Goal: Task Accomplishment & Management: Use online tool/utility

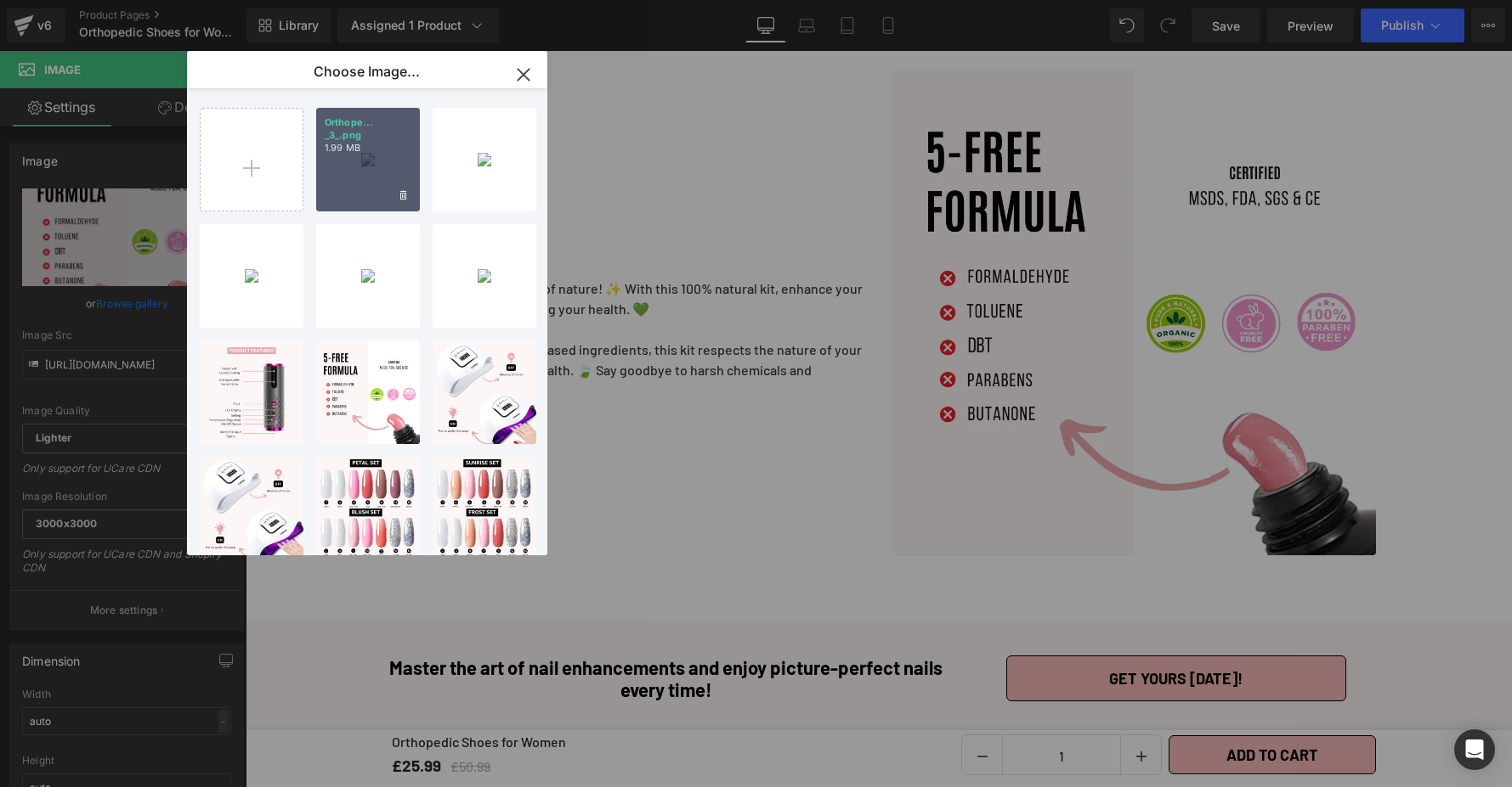
click at [386, 173] on div "Orthope... _3_.png 1.99 MB" at bounding box center [367, 160] width 103 height 103
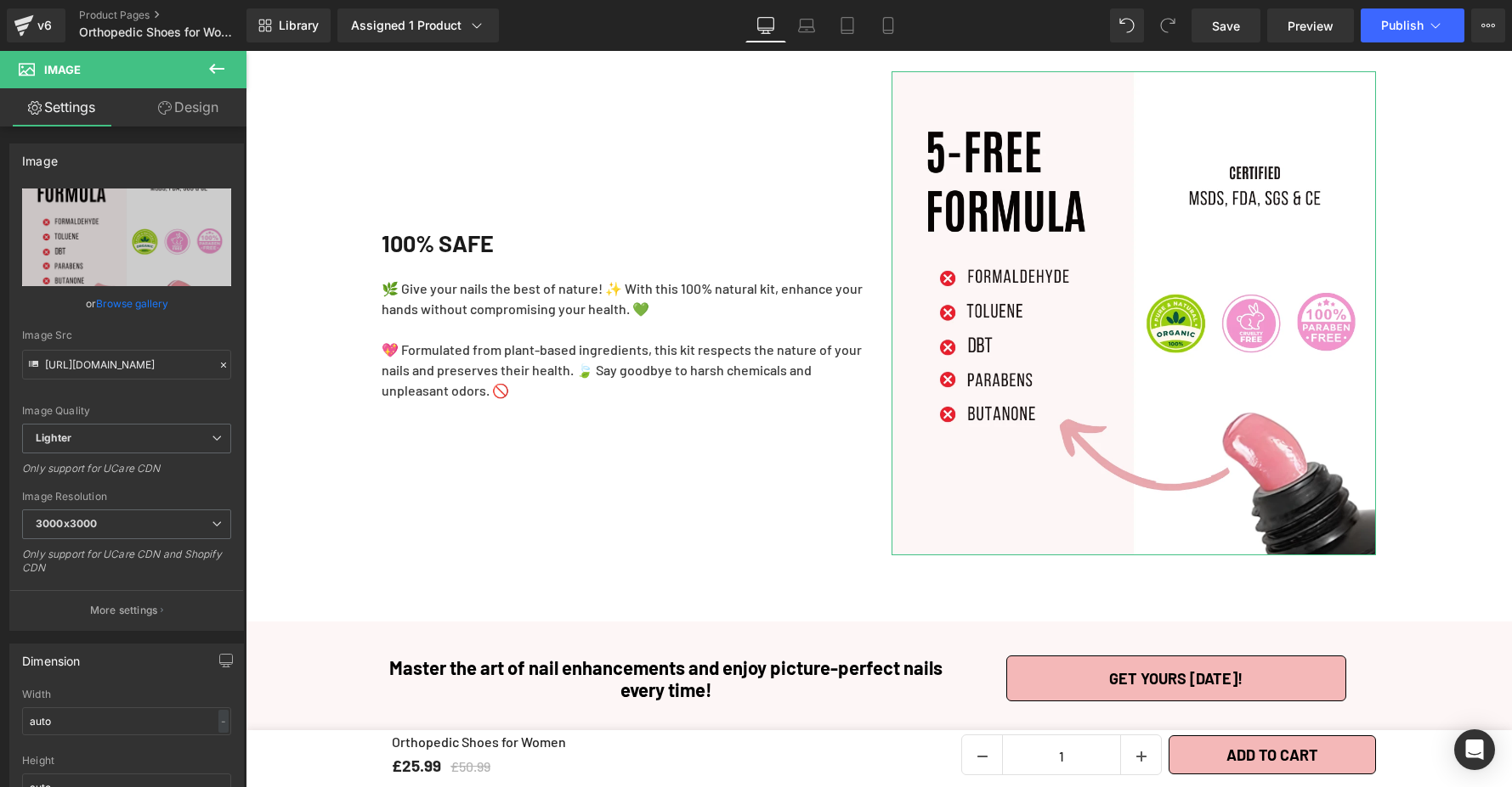
click at [148, 300] on link "Browse gallery" at bounding box center [132, 303] width 72 height 30
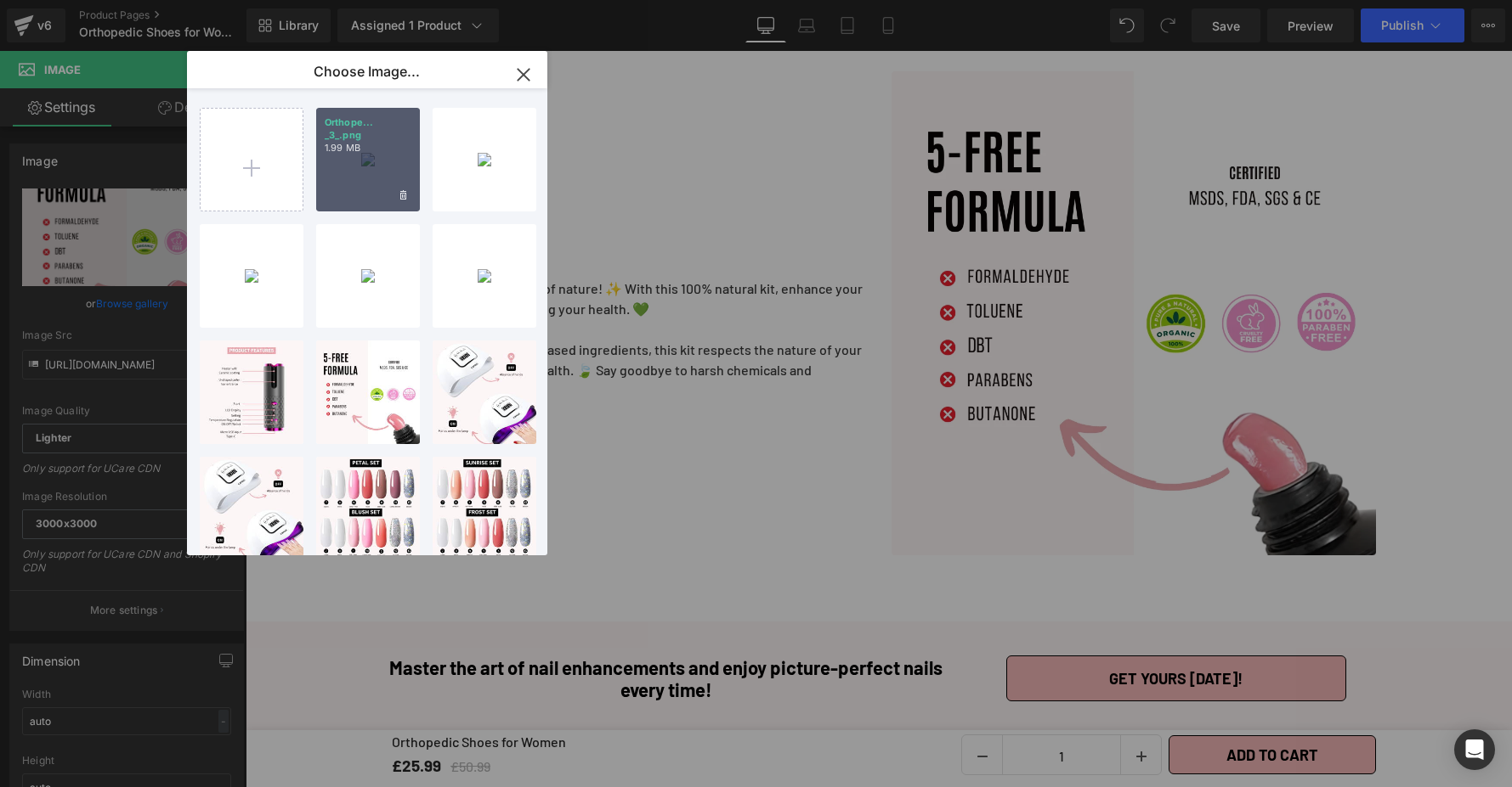
click at [333, 191] on div "Orthope... _3_.png 1.99 MB" at bounding box center [367, 160] width 103 height 103
type input "[URL][DOMAIN_NAME]"
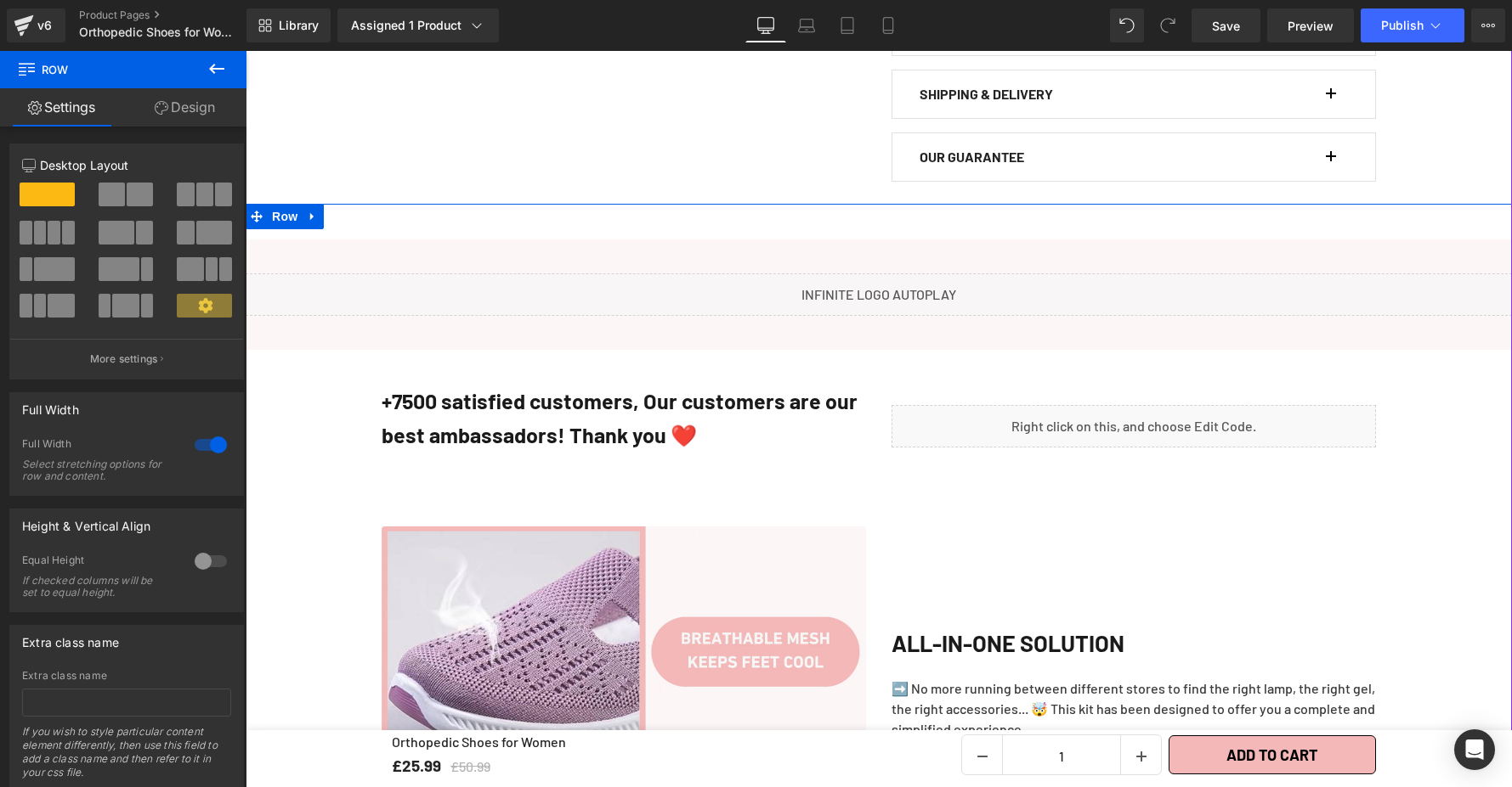
scroll to position [1443, 0]
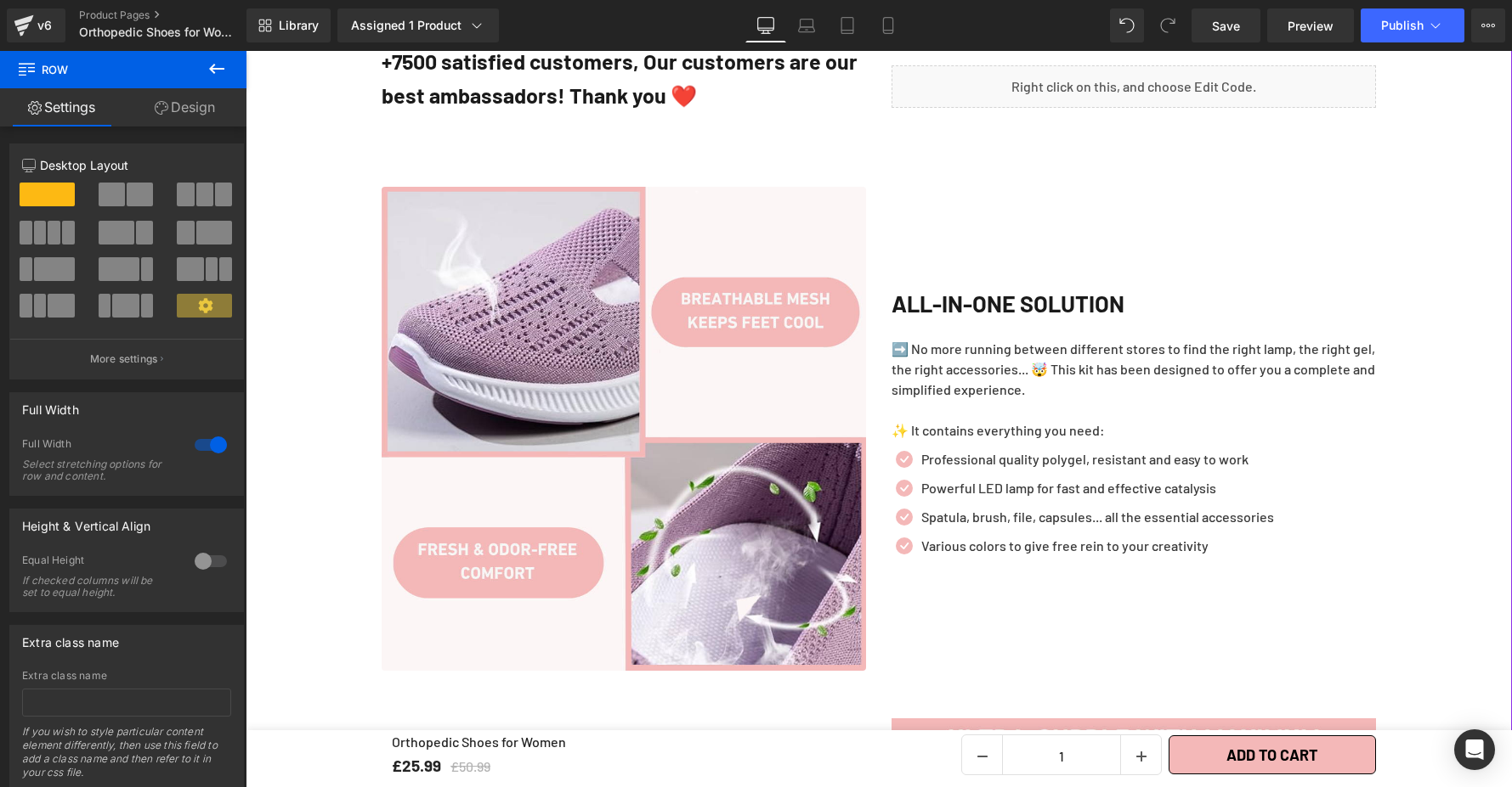
scroll to position [1642, 0]
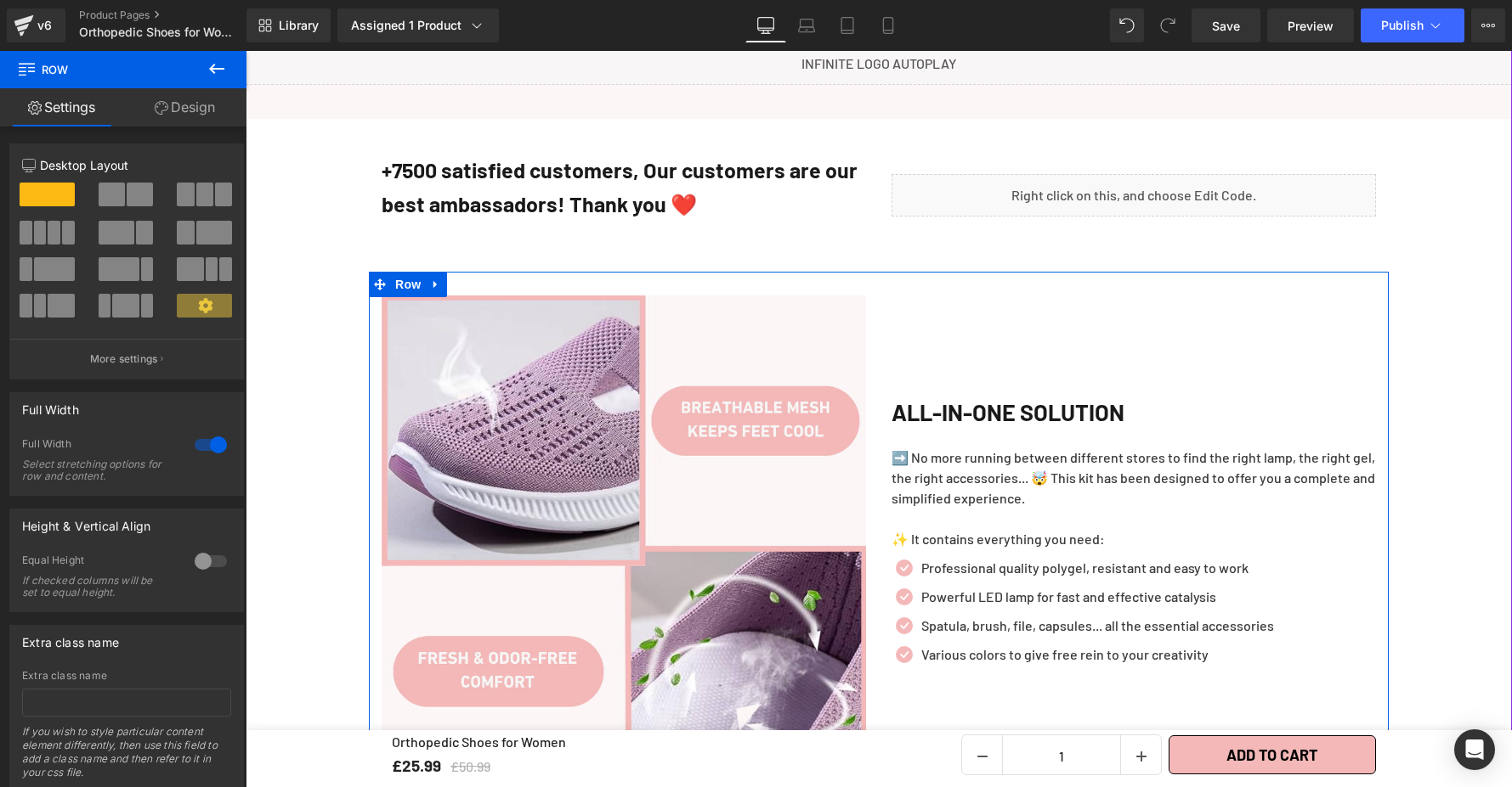
scroll to position [1681, 0]
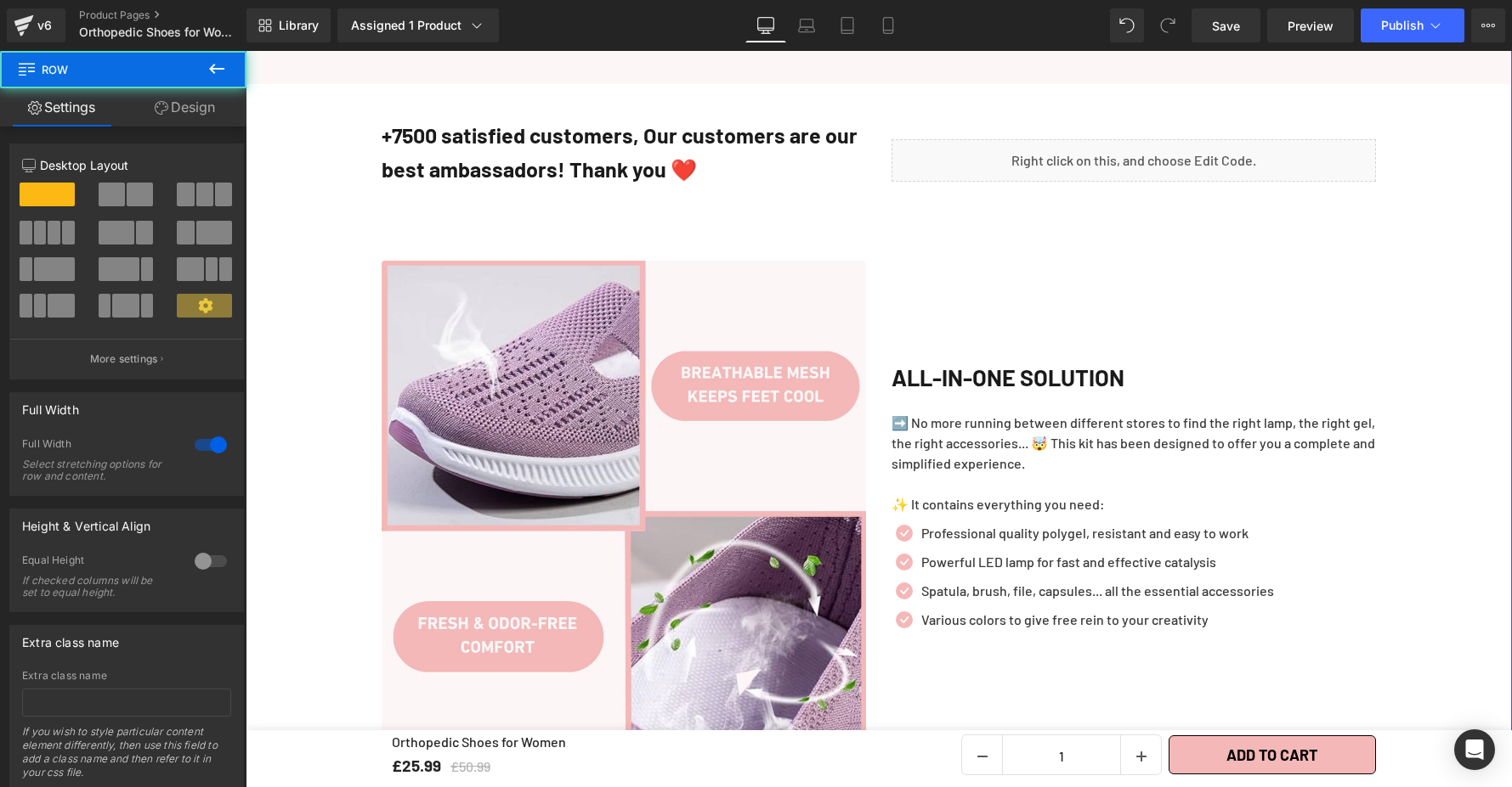
scroll to position [1712, 0]
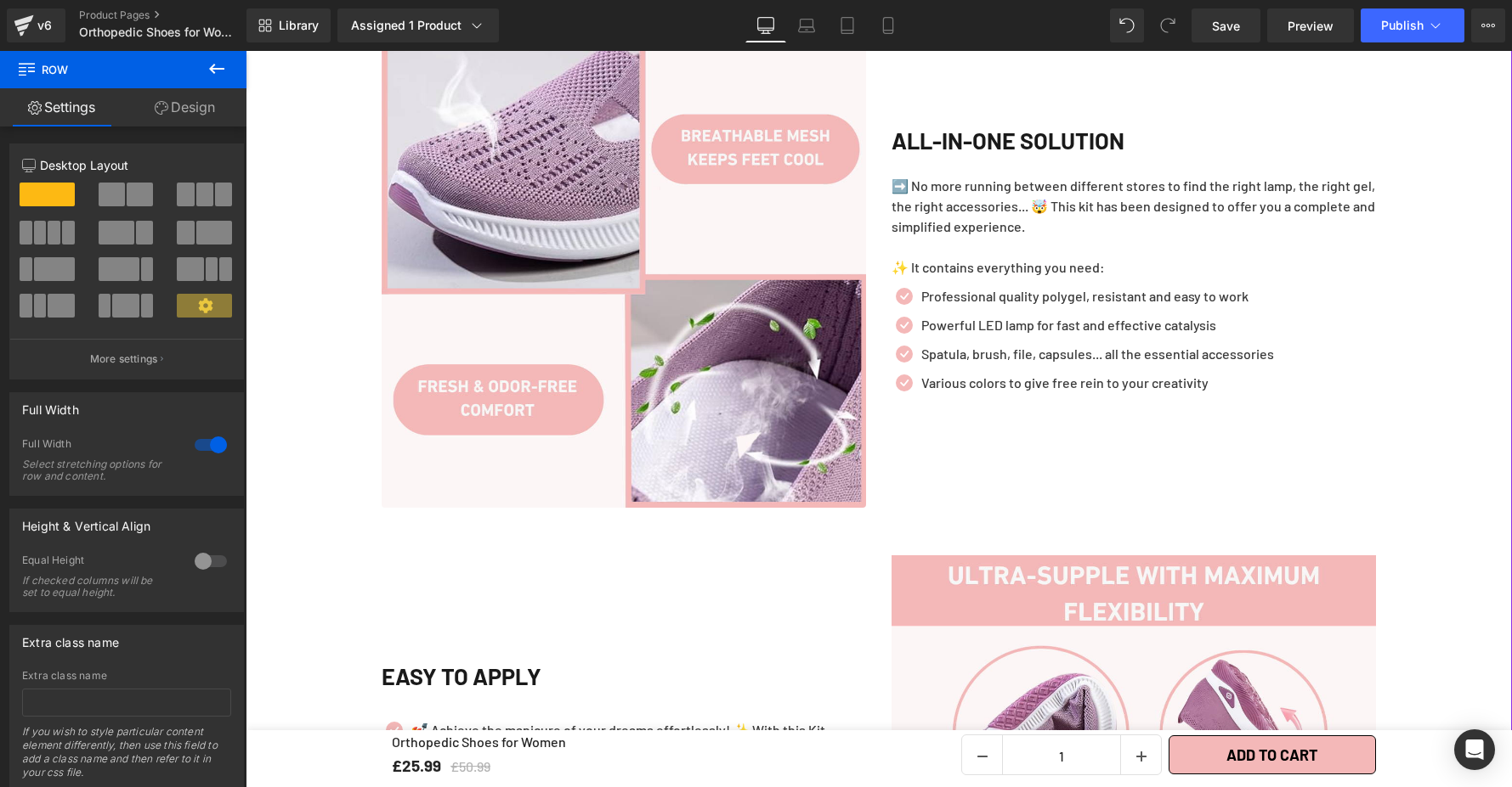
scroll to position [1862, 0]
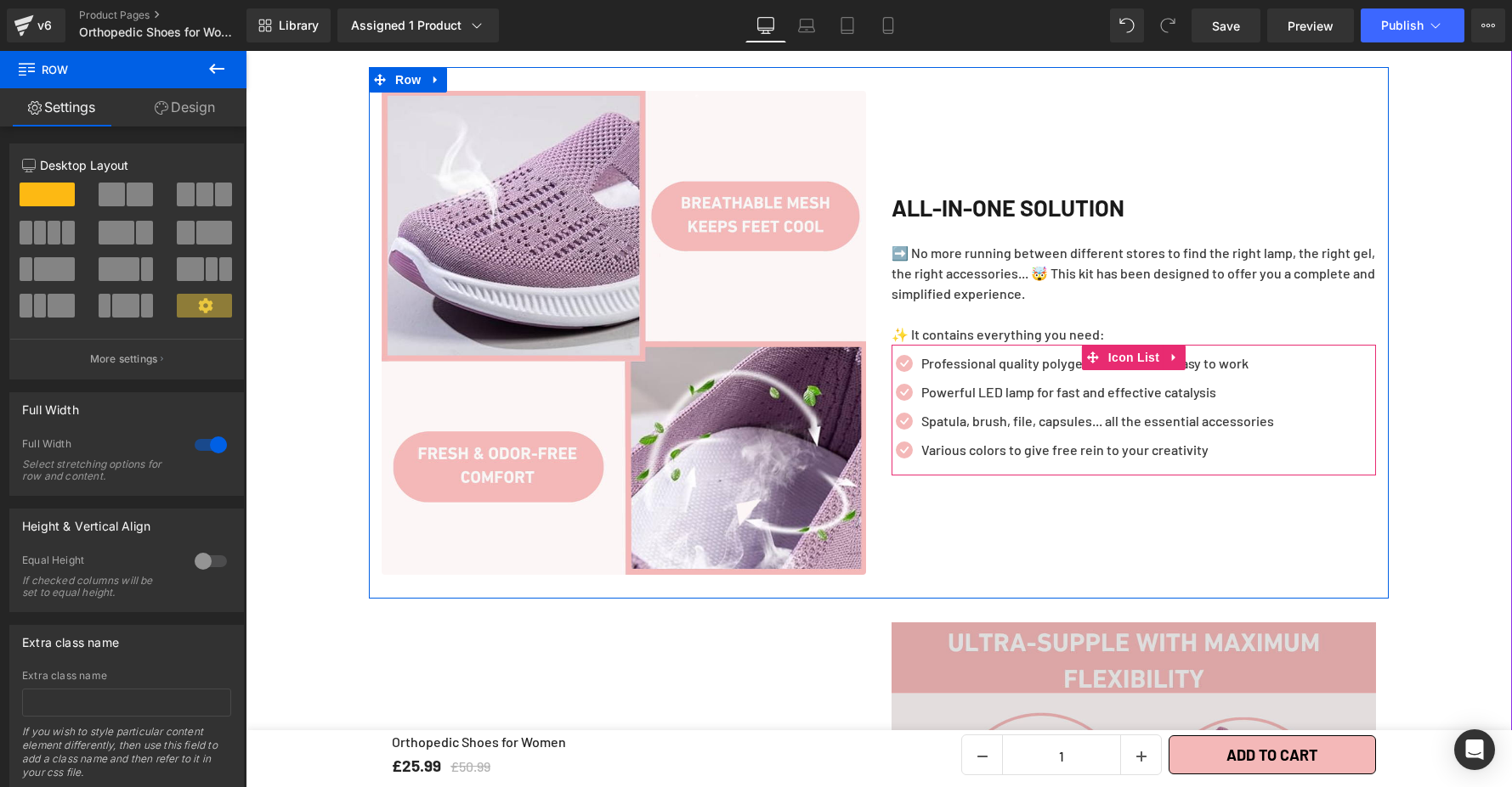
scroll to position [1809, 0]
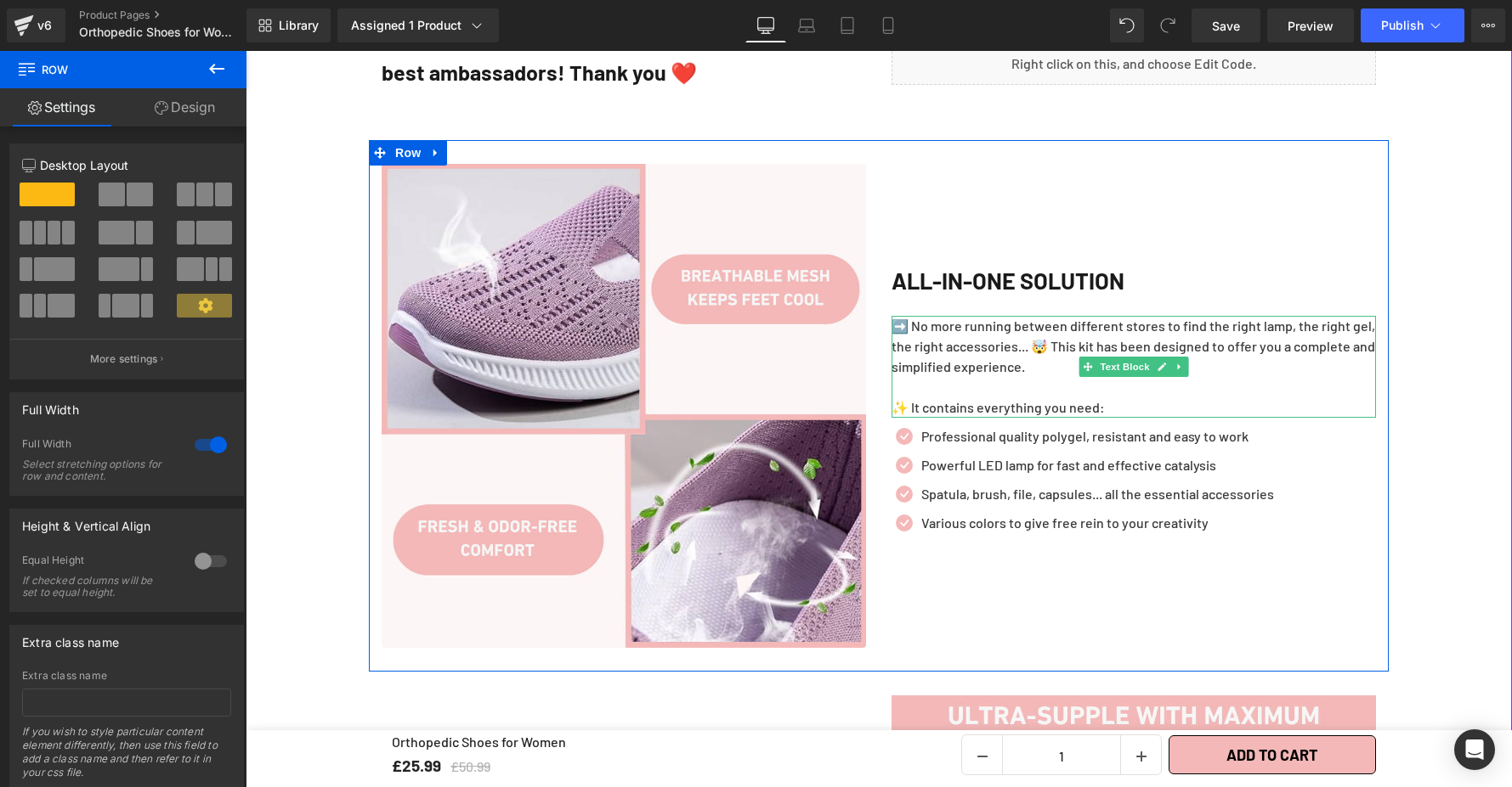
drag, startPoint x: 1046, startPoint y: 324, endPoint x: 1037, endPoint y: 318, distance: 10.8
click at [1046, 324] on p "➡️ No more running between different stores to find the right lamp, the right g…" at bounding box center [1133, 346] width 484 height 61
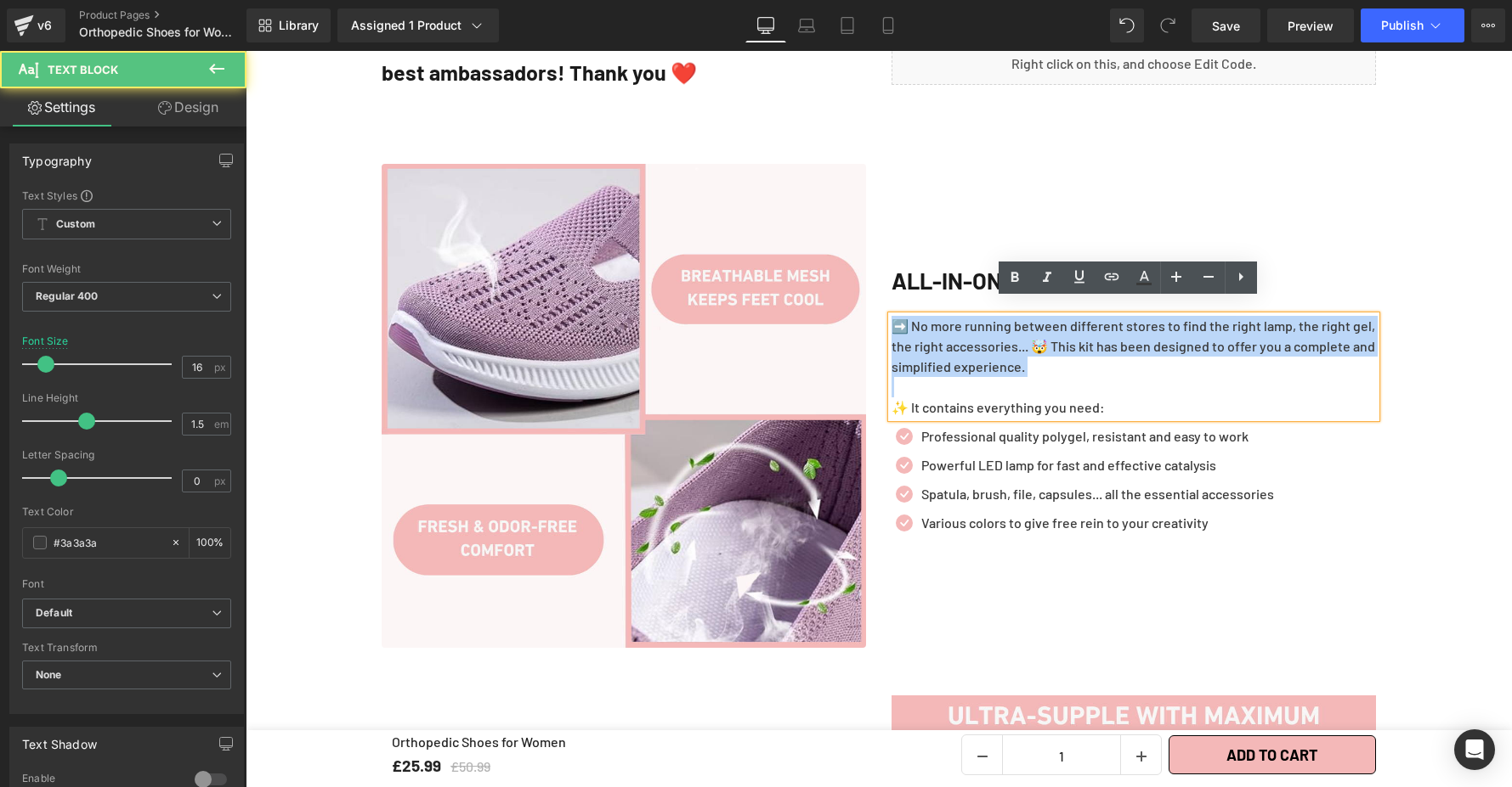
click at [950, 316] on p "➡️ No more running between different stores to find the right lamp, the right g…" at bounding box center [1133, 346] width 484 height 61
drag, startPoint x: 886, startPoint y: 306, endPoint x: 1023, endPoint y: 330, distance: 139.1
click at [1063, 370] on div "➡️ No more running between different stores to find the right lamp, the right g…" at bounding box center [1133, 366] width 484 height 102
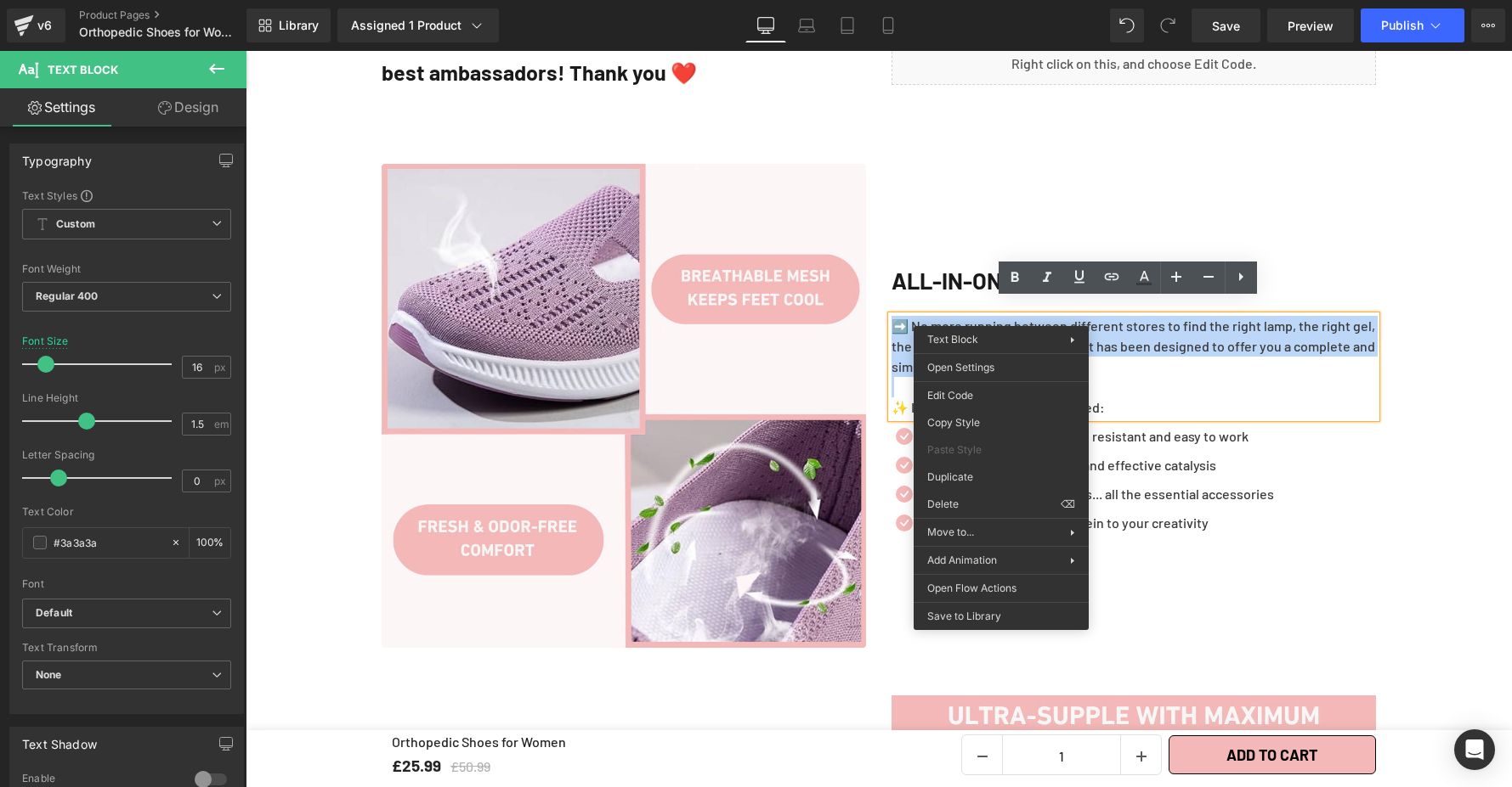
drag, startPoint x: 1001, startPoint y: 313, endPoint x: 1008, endPoint y: 318, distance: 8.6
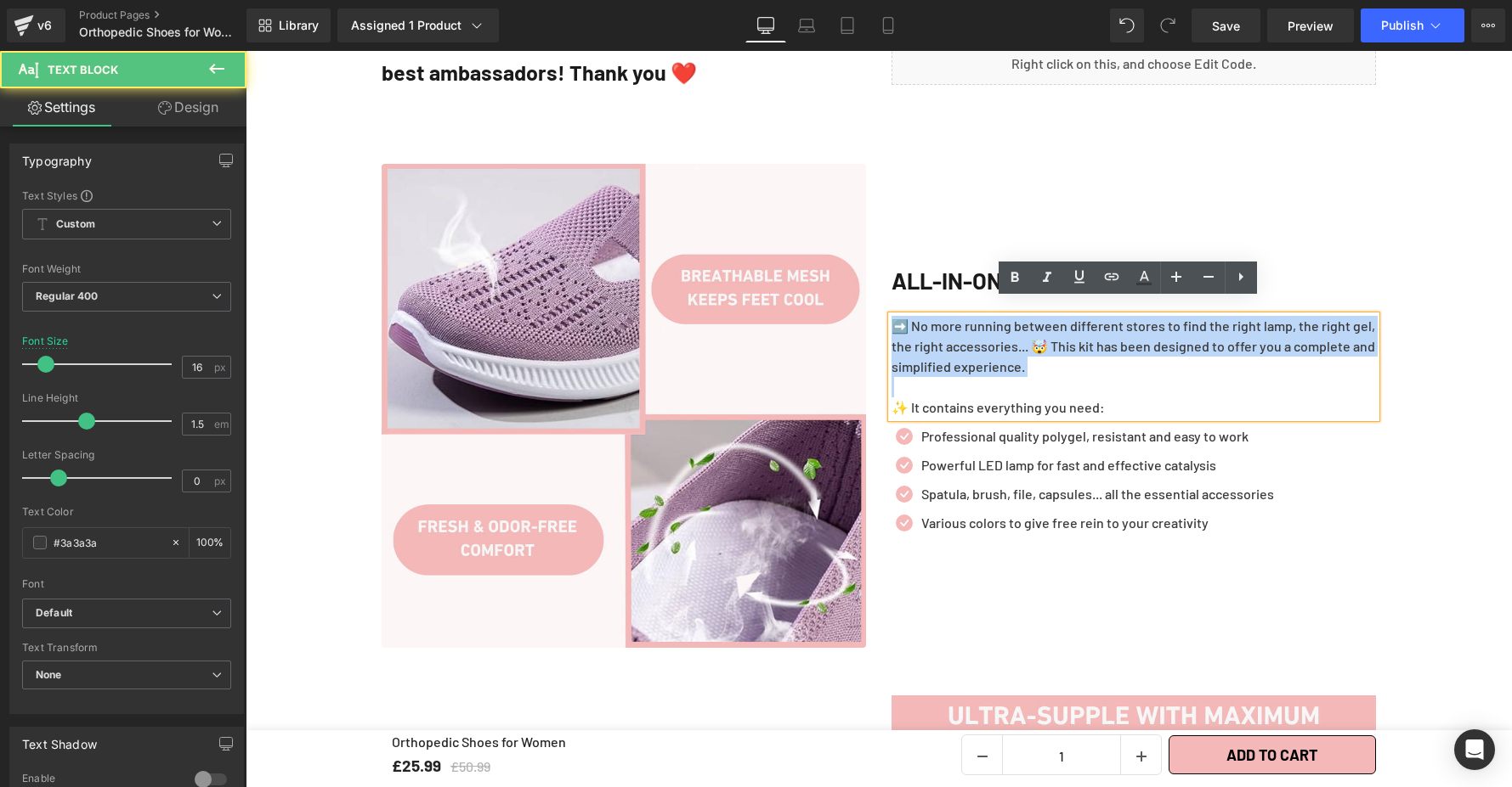
click at [987, 339] on p "➡️ No more running between different stores to find the right lamp, the right g…" at bounding box center [1133, 346] width 484 height 61
drag, startPoint x: 885, startPoint y: 310, endPoint x: 1255, endPoint y: 328, distance: 370.4
click at [1137, 359] on p "➡️ No more running between different stores to find the right lamp, the right g…" at bounding box center [1133, 346] width 484 height 61
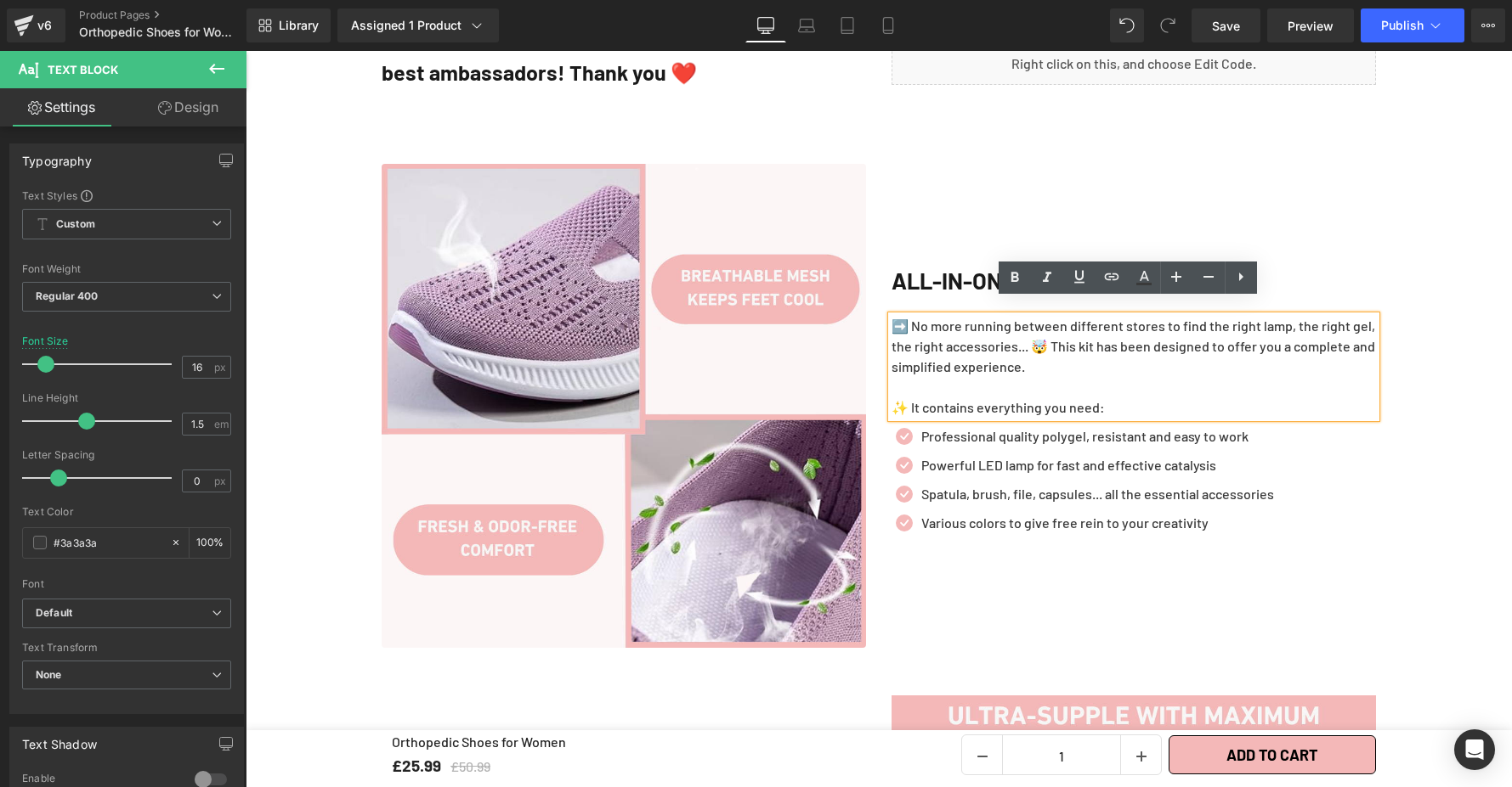
click at [986, 326] on p "➡️ No more running between different stores to find the right lamp, the right g…" at bounding box center [1133, 346] width 484 height 61
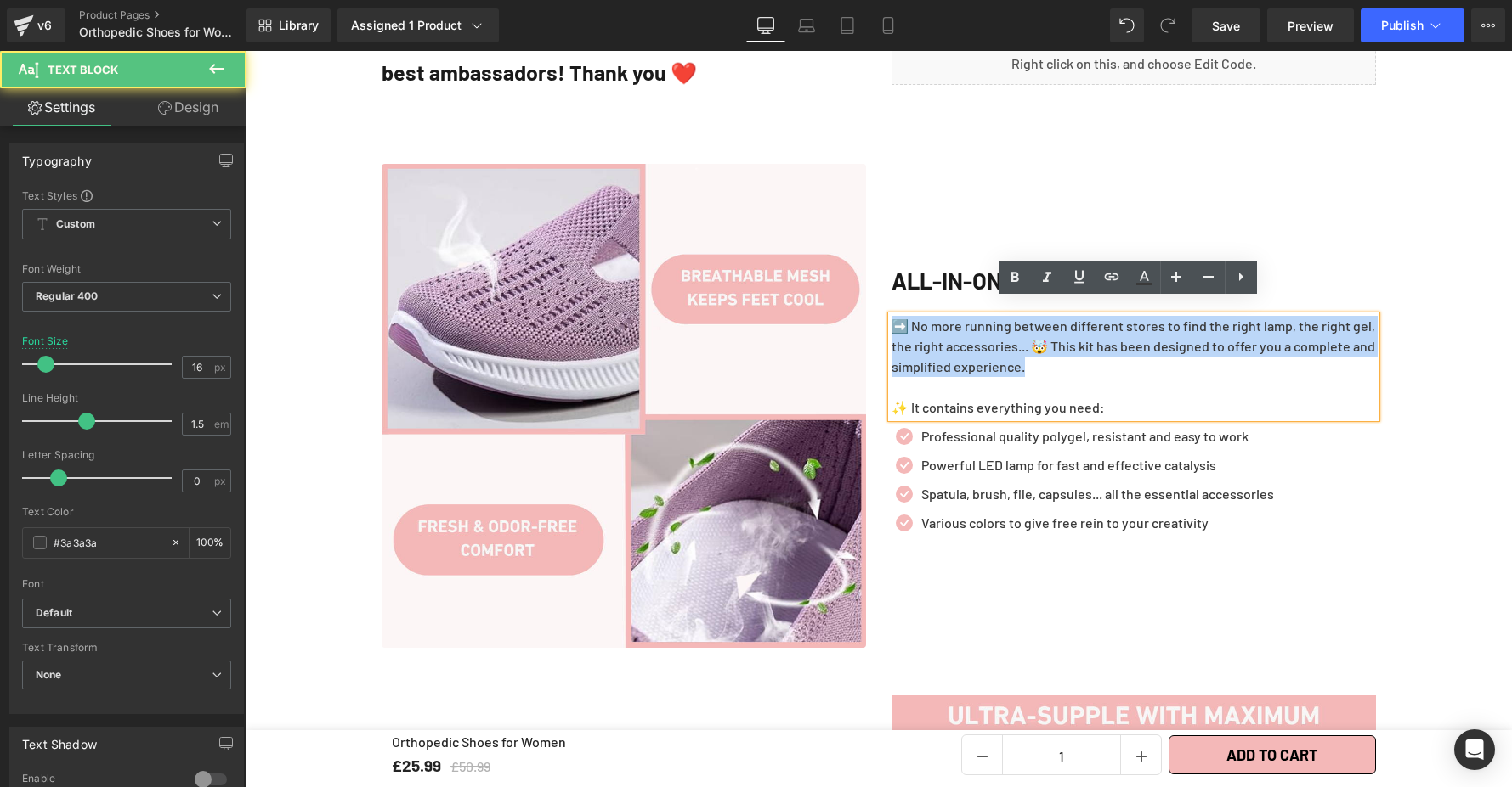
drag, startPoint x: 898, startPoint y: 315, endPoint x: 1046, endPoint y: 324, distance: 148.3
click at [1109, 360] on p "➡️ No more running between different stores to find the right lamp, the right g…" at bounding box center [1133, 346] width 484 height 61
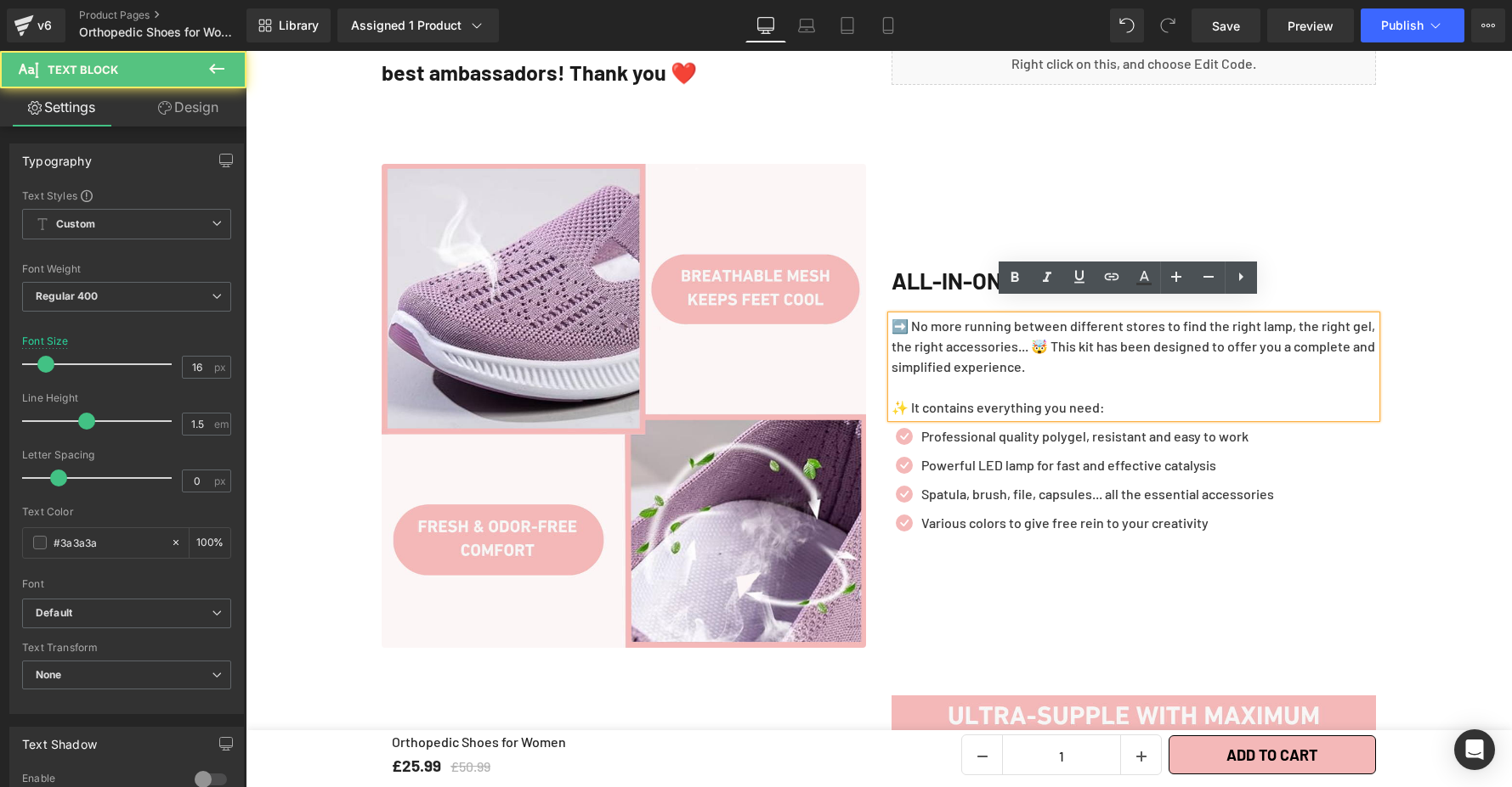
click at [953, 316] on p "➡️ No more running between different stores to find the right lamp, the right g…" at bounding box center [1133, 346] width 484 height 61
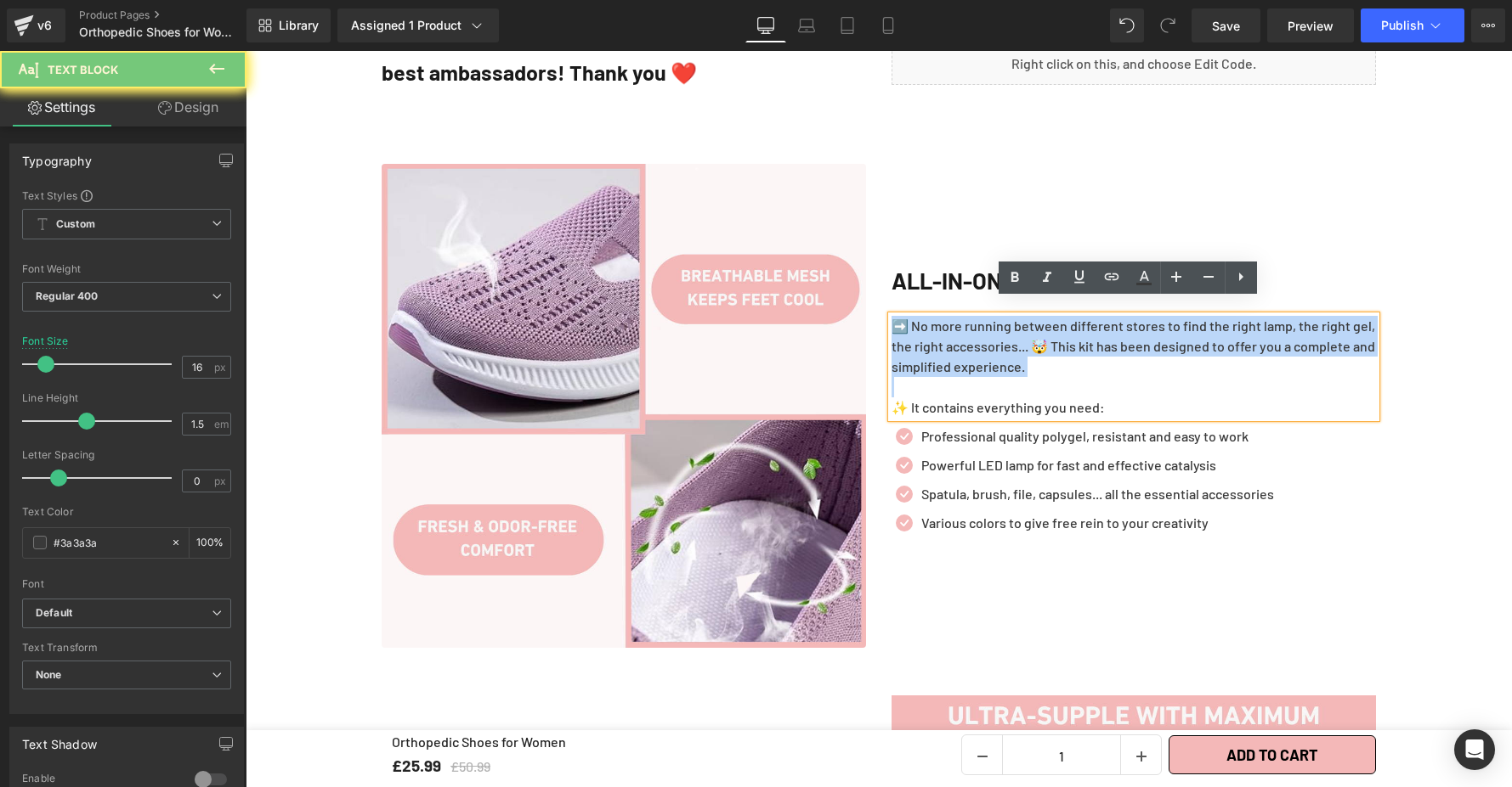
click at [953, 316] on p "➡️ No more running between different stores to find the right lamp, the right g…" at bounding box center [1133, 346] width 484 height 61
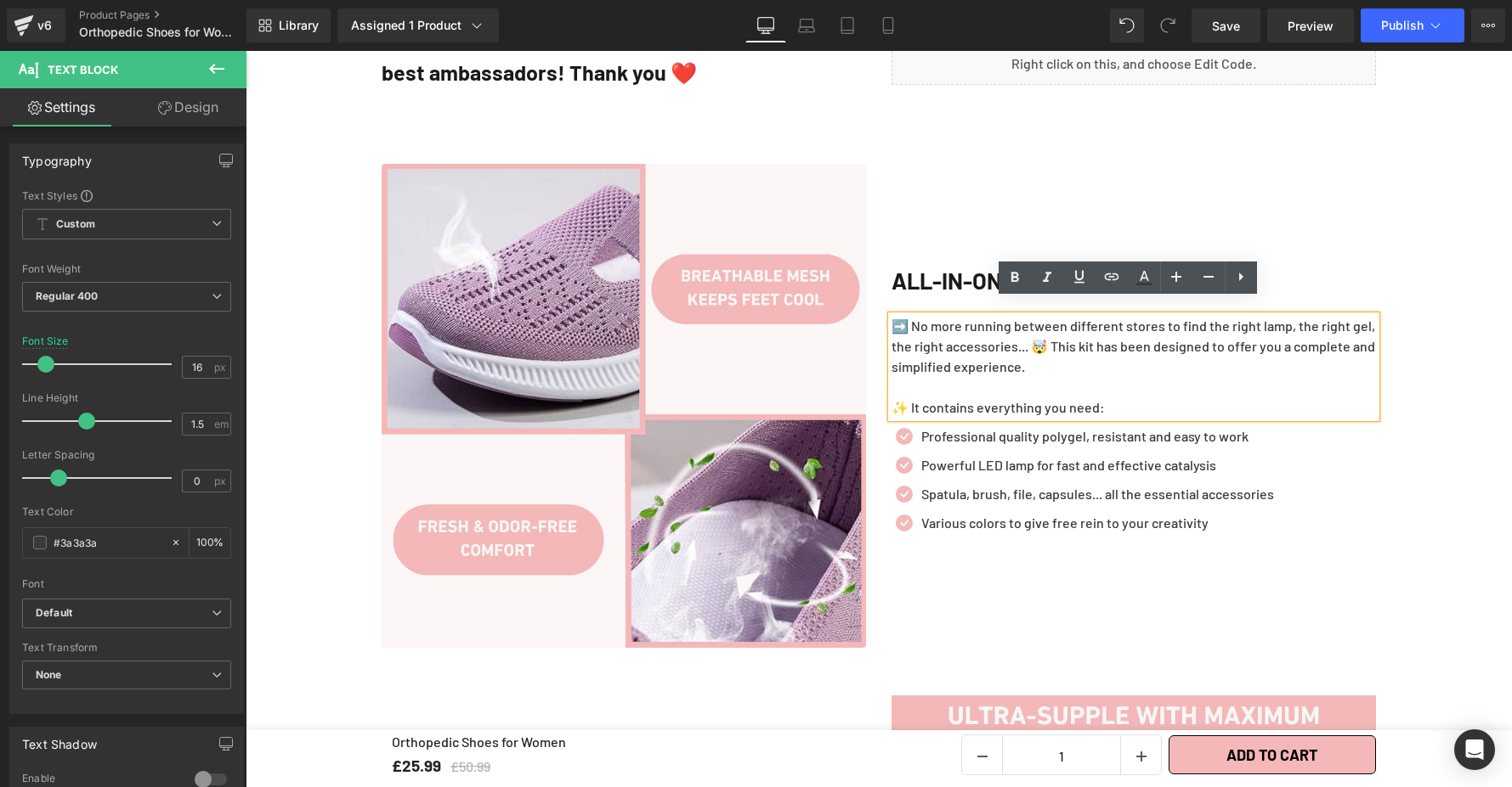
drag, startPoint x: 953, startPoint y: 310, endPoint x: 996, endPoint y: 341, distance: 53.0
click at [954, 316] on p "➡️ No more running between different stores to find the right lamp, the right g…" at bounding box center [1133, 346] width 484 height 61
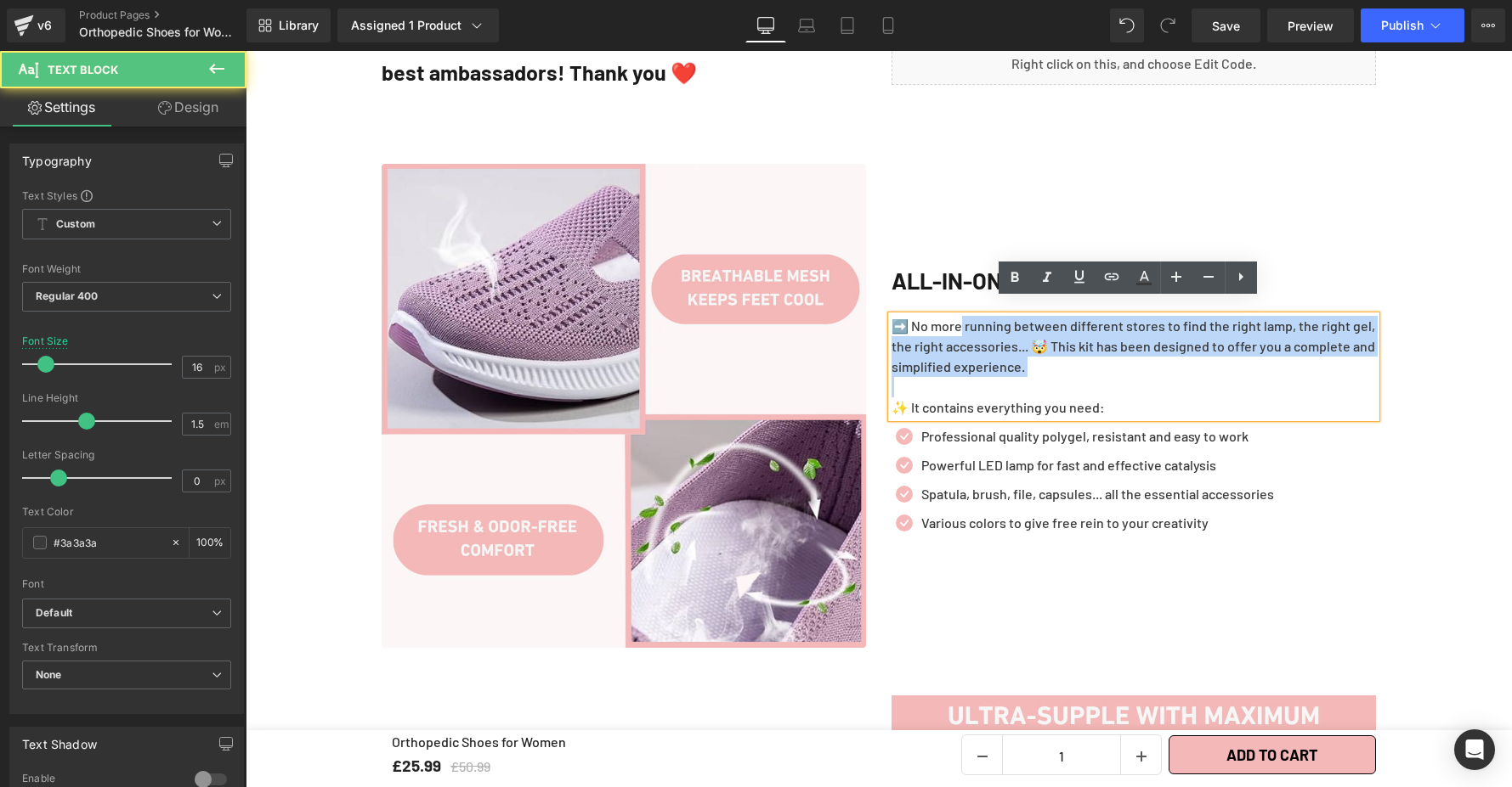
click at [1048, 359] on p "➡️ No more running between different stores to find the right lamp, the right g…" at bounding box center [1133, 346] width 484 height 61
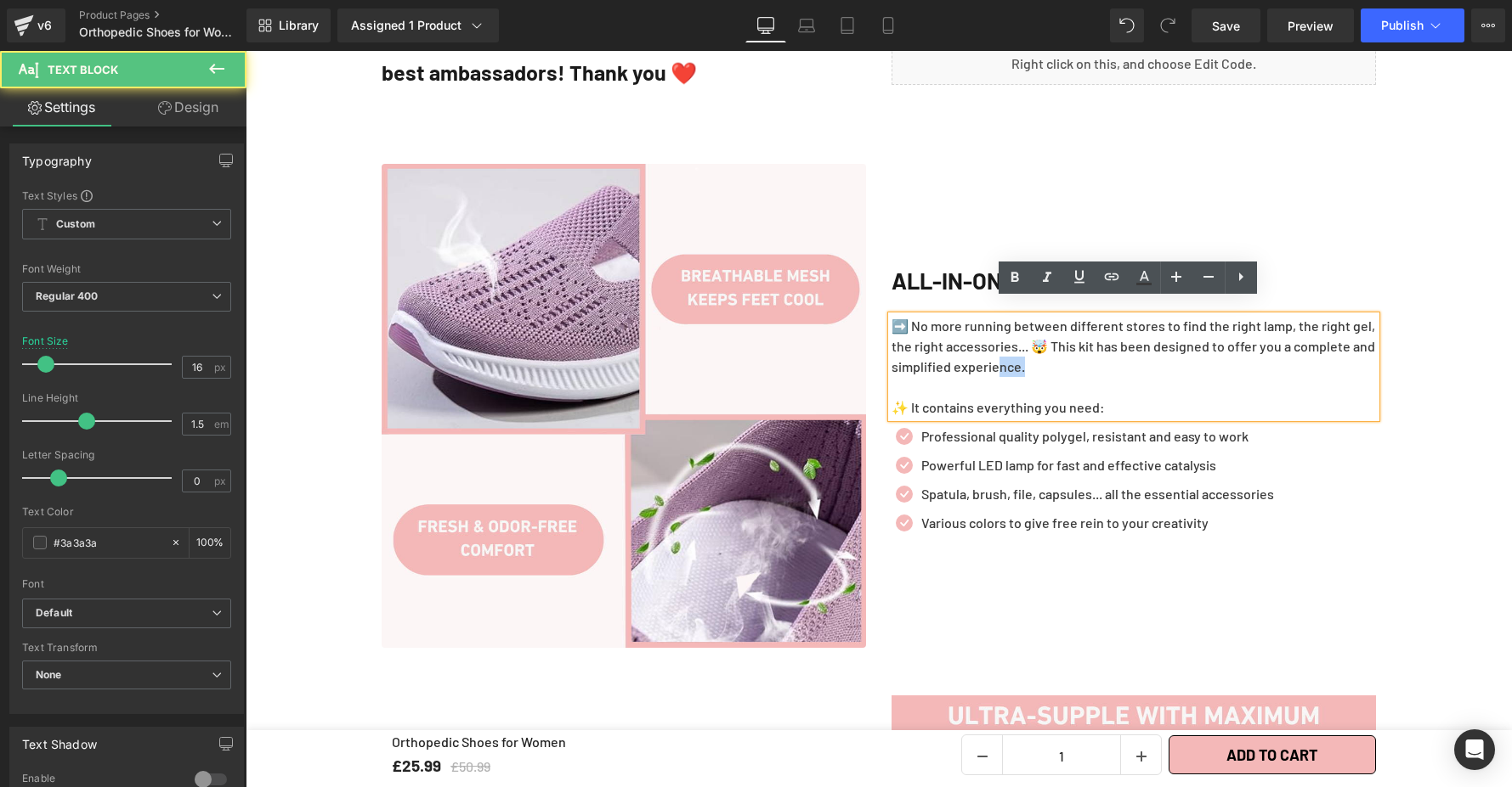
drag, startPoint x: 1042, startPoint y: 359, endPoint x: 1014, endPoint y: 354, distance: 28.4
click at [1014, 354] on p "➡️ No more running between different stores to find the right lamp, the right g…" at bounding box center [1133, 346] width 484 height 61
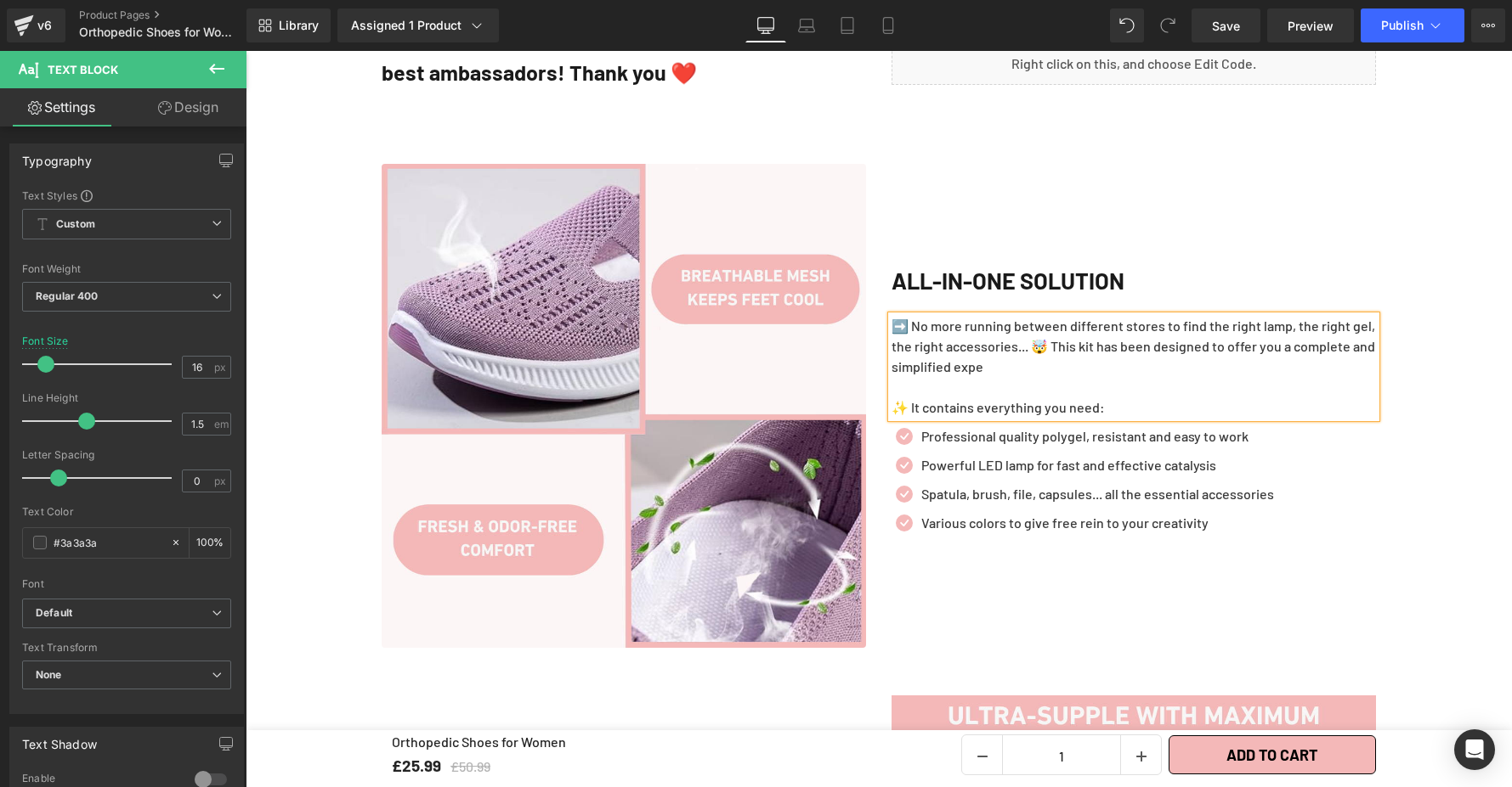
scroll to position [1798, 0]
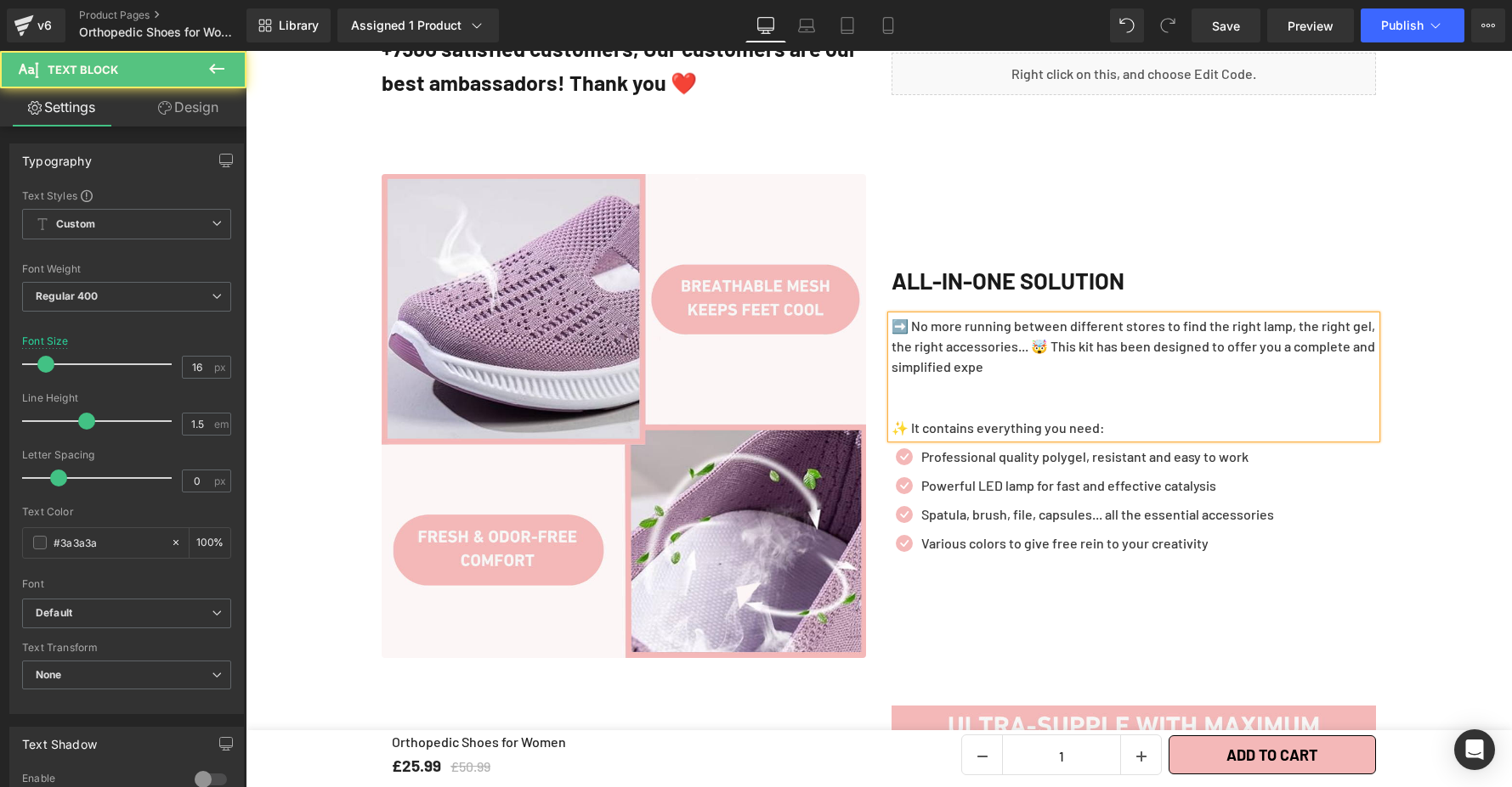
drag, startPoint x: 890, startPoint y: 396, endPoint x: 890, endPoint y: 369, distance: 27.0
click at [892, 397] on p at bounding box center [1133, 408] width 484 height 21
click at [892, 377] on p at bounding box center [1133, 387] width 484 height 21
click at [1243, 334] on p "➡️ No more running between different stores to find the right lamp, the right g…" at bounding box center [1133, 346] width 484 height 61
drag, startPoint x: 994, startPoint y: 365, endPoint x: 962, endPoint y: 384, distance: 37.2
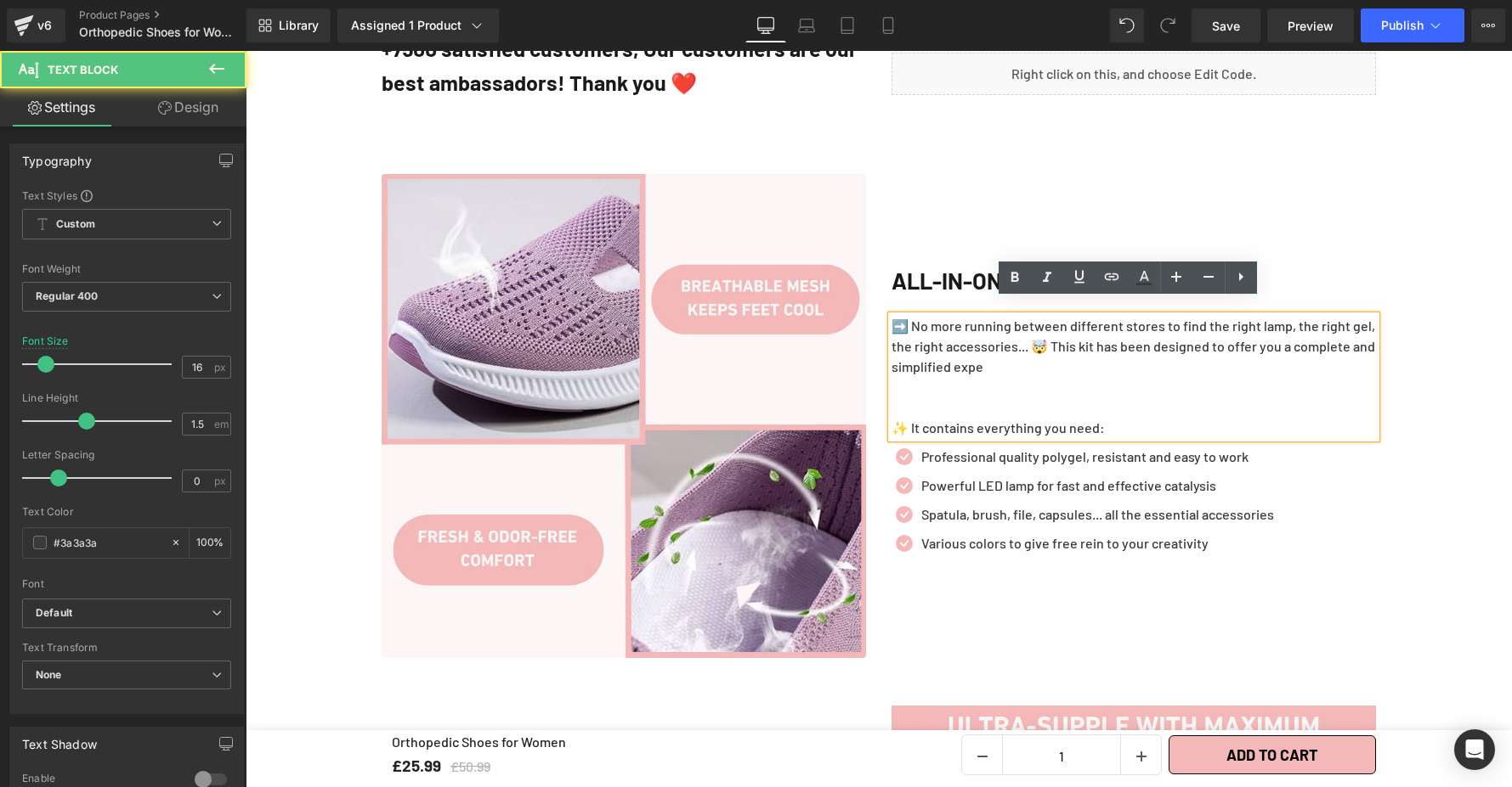
click at [994, 377] on p at bounding box center [1133, 387] width 484 height 21
drag, startPoint x: 1170, startPoint y: 570, endPoint x: 925, endPoint y: 518, distance: 250.5
click at [1069, 356] on p "➡️ No more running between different stores to find the right lamp, the right g…" at bounding box center [1133, 346] width 484 height 61
drag, startPoint x: 903, startPoint y: 394, endPoint x: 899, endPoint y: 378, distance: 16.5
click at [901, 397] on p at bounding box center [1133, 408] width 484 height 21
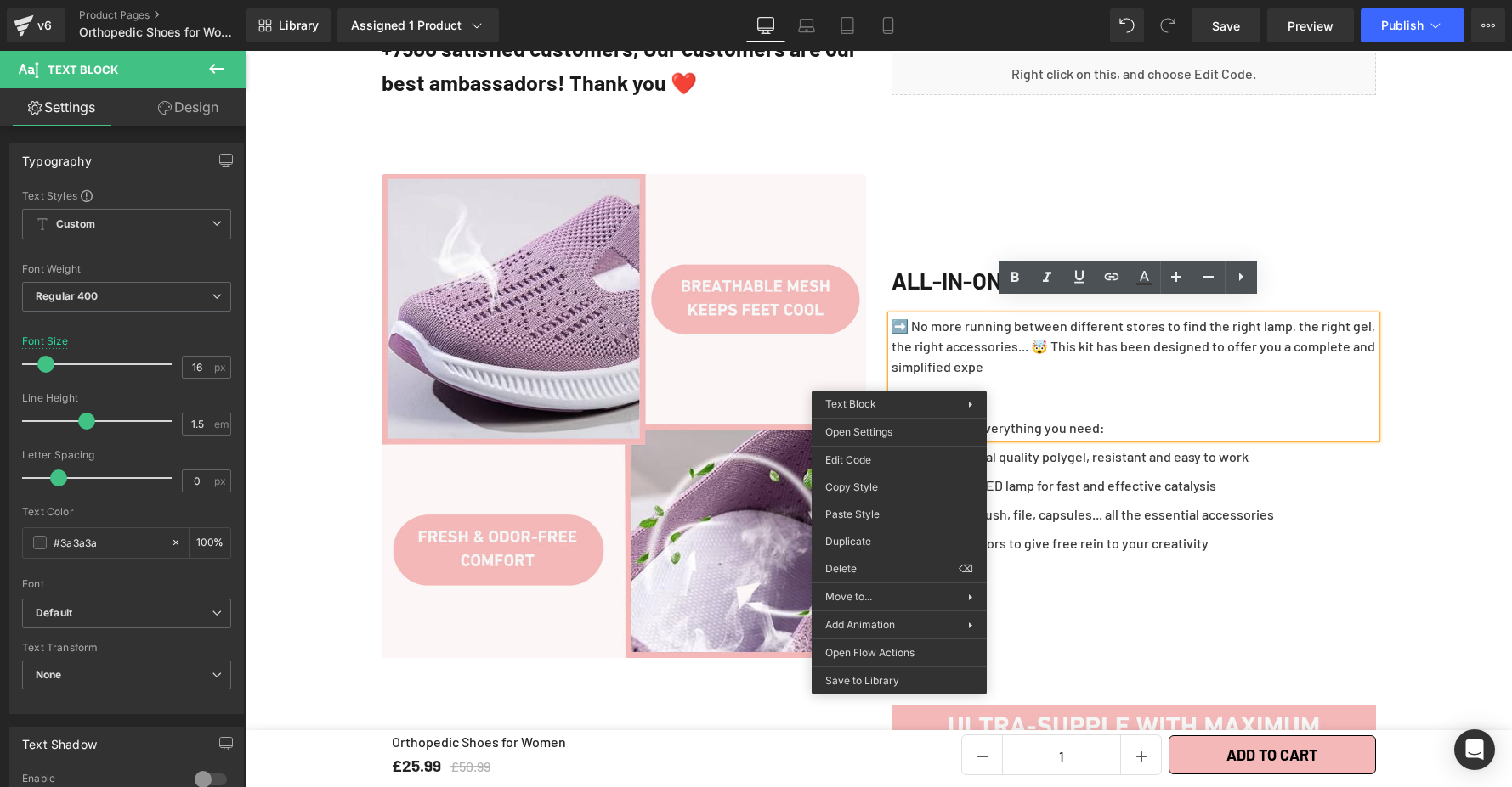
click at [924, 377] on p at bounding box center [1133, 387] width 484 height 21
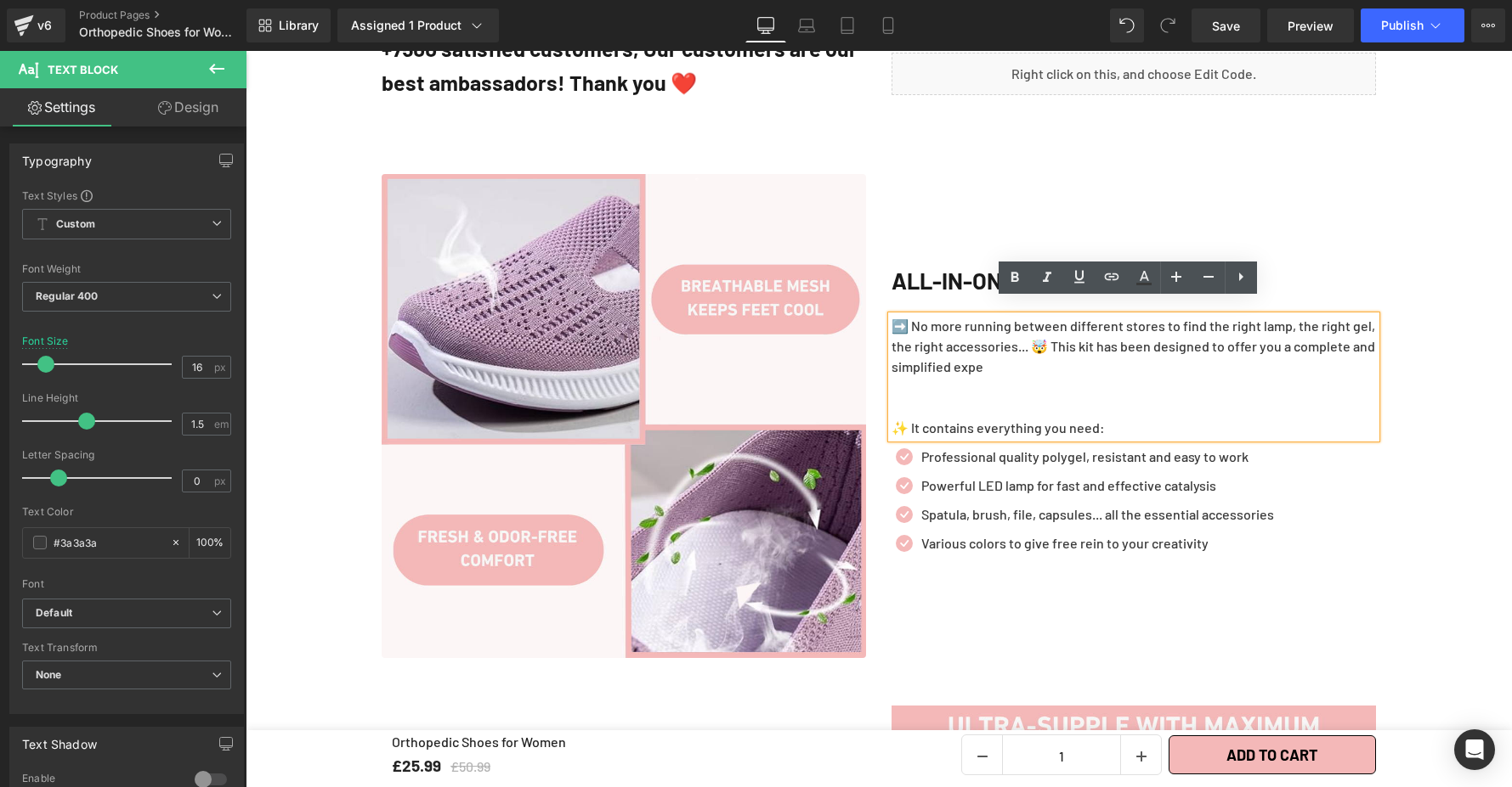
click at [897, 377] on p at bounding box center [1133, 387] width 484 height 21
click at [1130, 358] on p "➡️ No more running between different stores to find the right lamp, the right g…" at bounding box center [1133, 346] width 484 height 61
click at [1052, 348] on p "➡️ No more running between different stores to find the right lamp, the right g…" at bounding box center [1133, 346] width 484 height 61
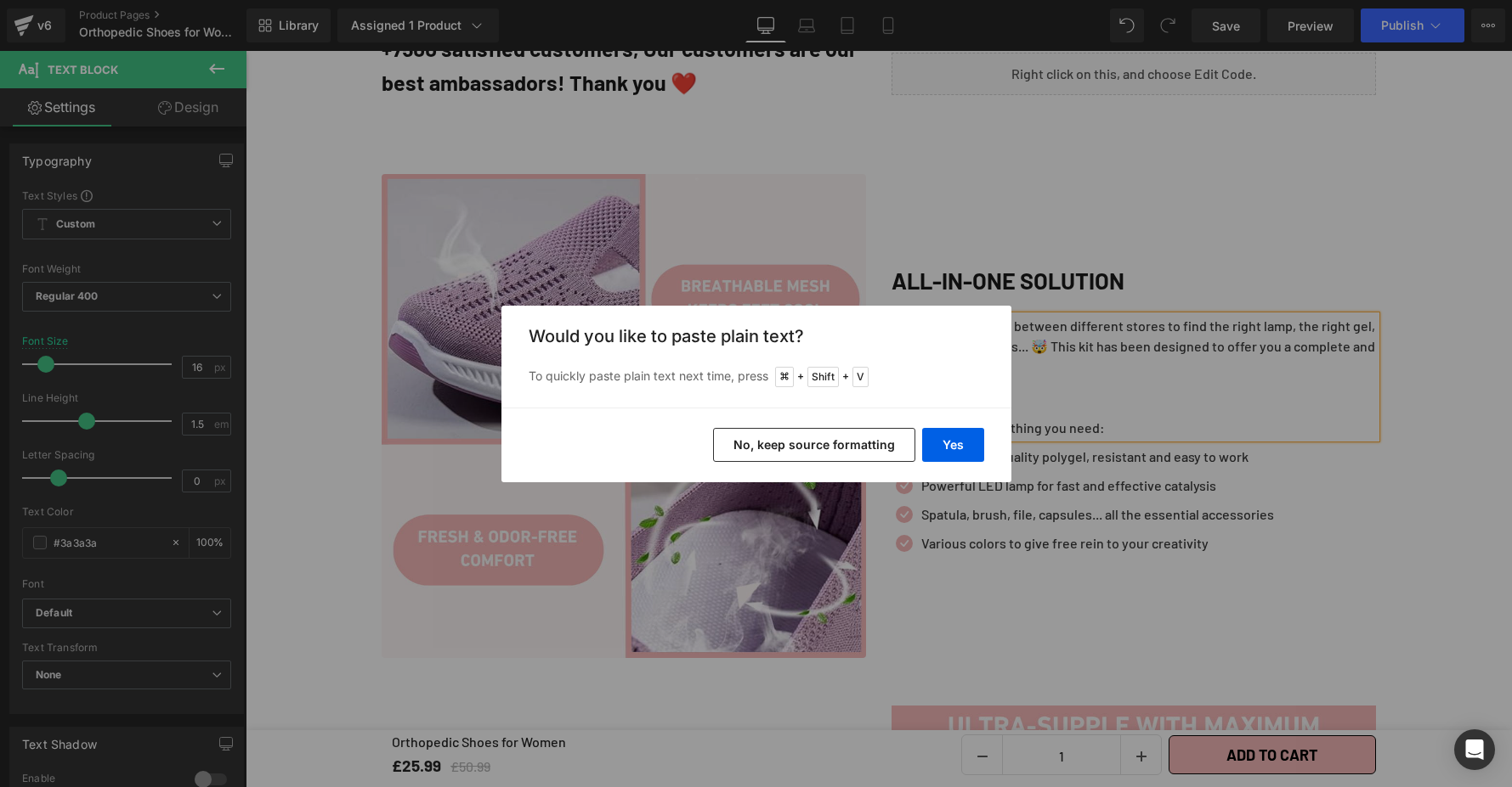
click at [1403, 291] on div "Back to Library Insert Would you like to paste plain text? To quickly paste pla…" at bounding box center [756, 394] width 1512 height 787
click at [952, 447] on button "Yes" at bounding box center [953, 445] width 62 height 34
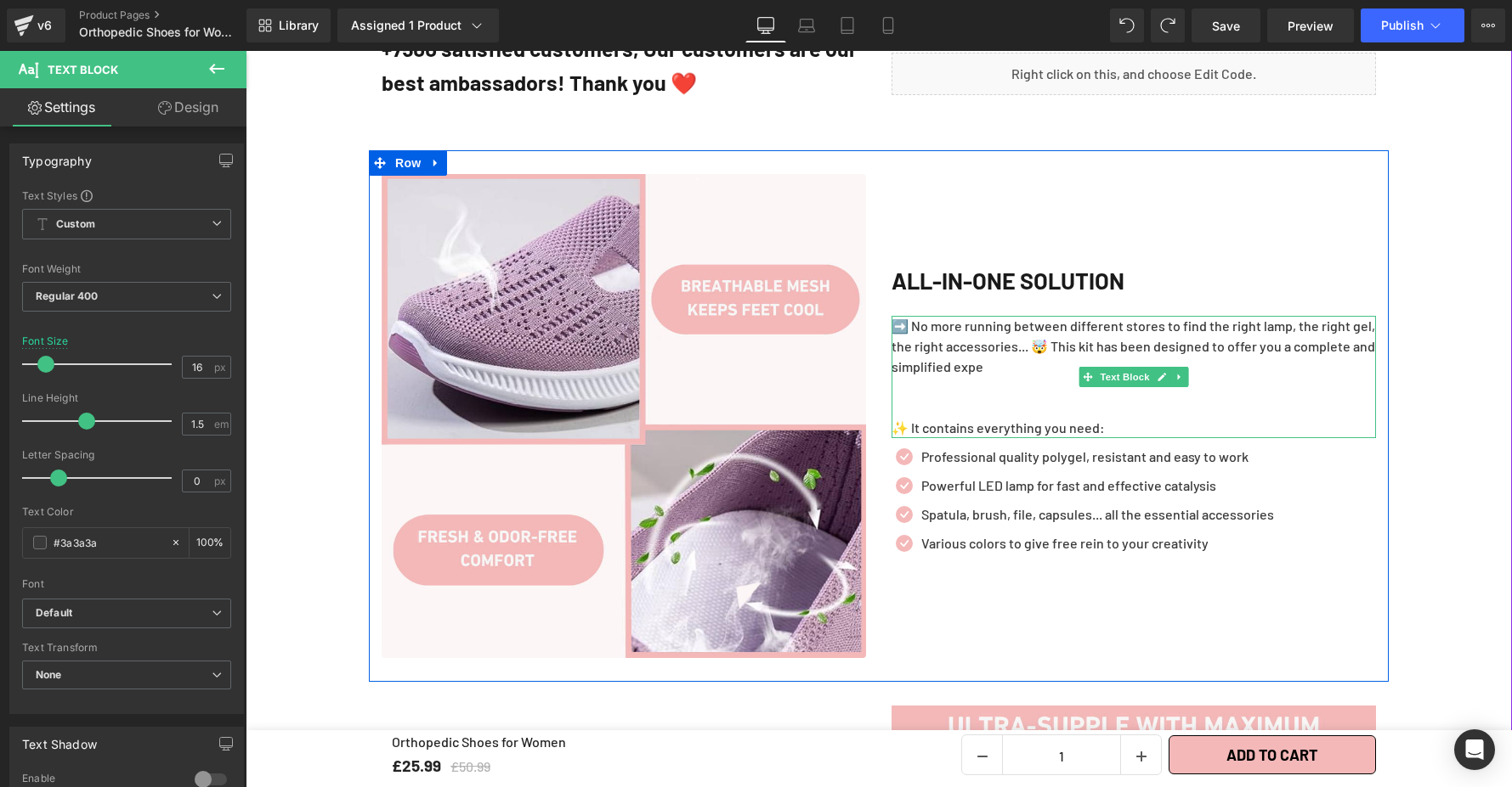
click at [1021, 377] on p at bounding box center [1133, 387] width 484 height 21
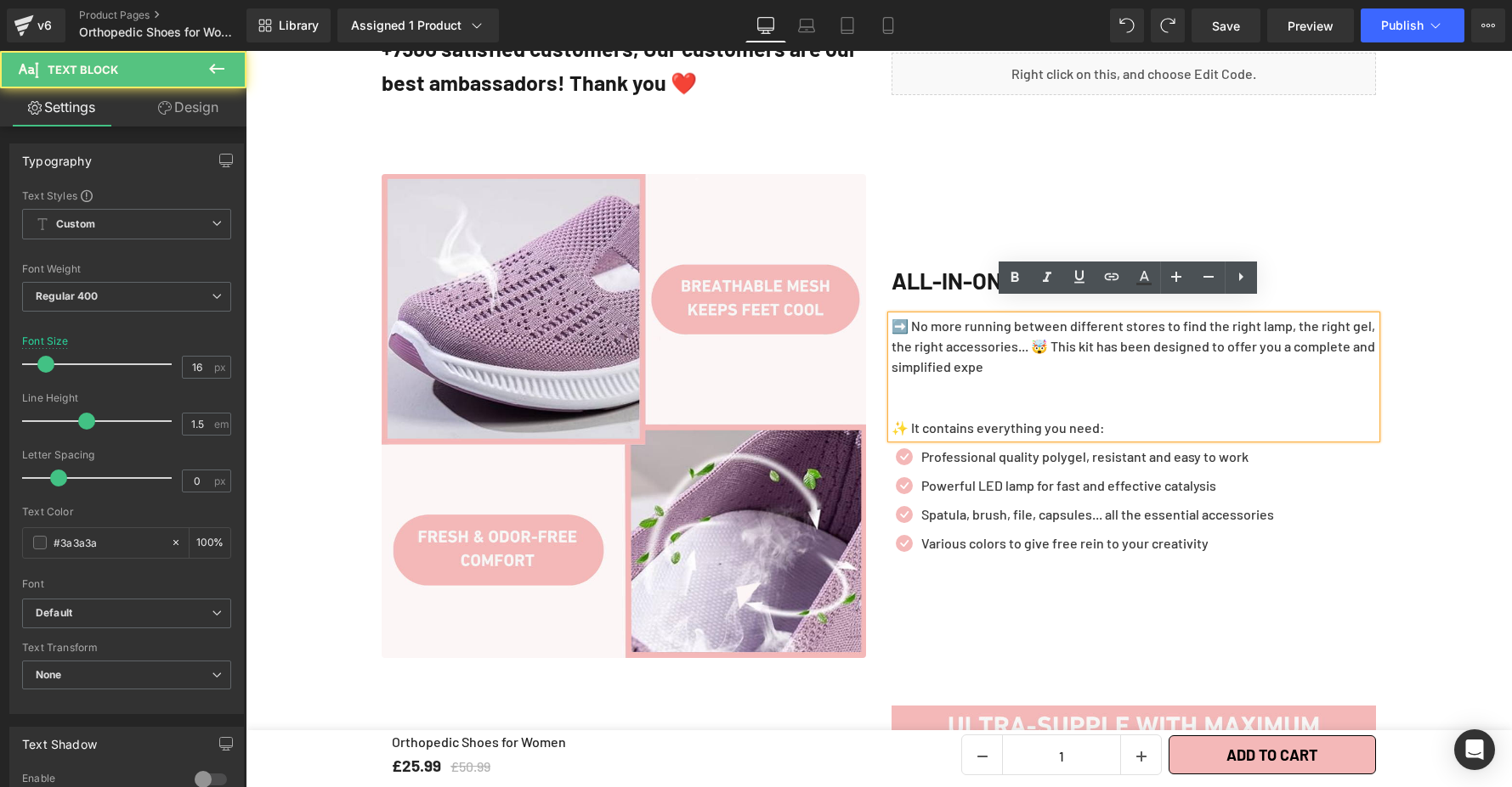
click at [1107, 418] on p "✨ It contains everything you need:" at bounding box center [1133, 428] width 484 height 21
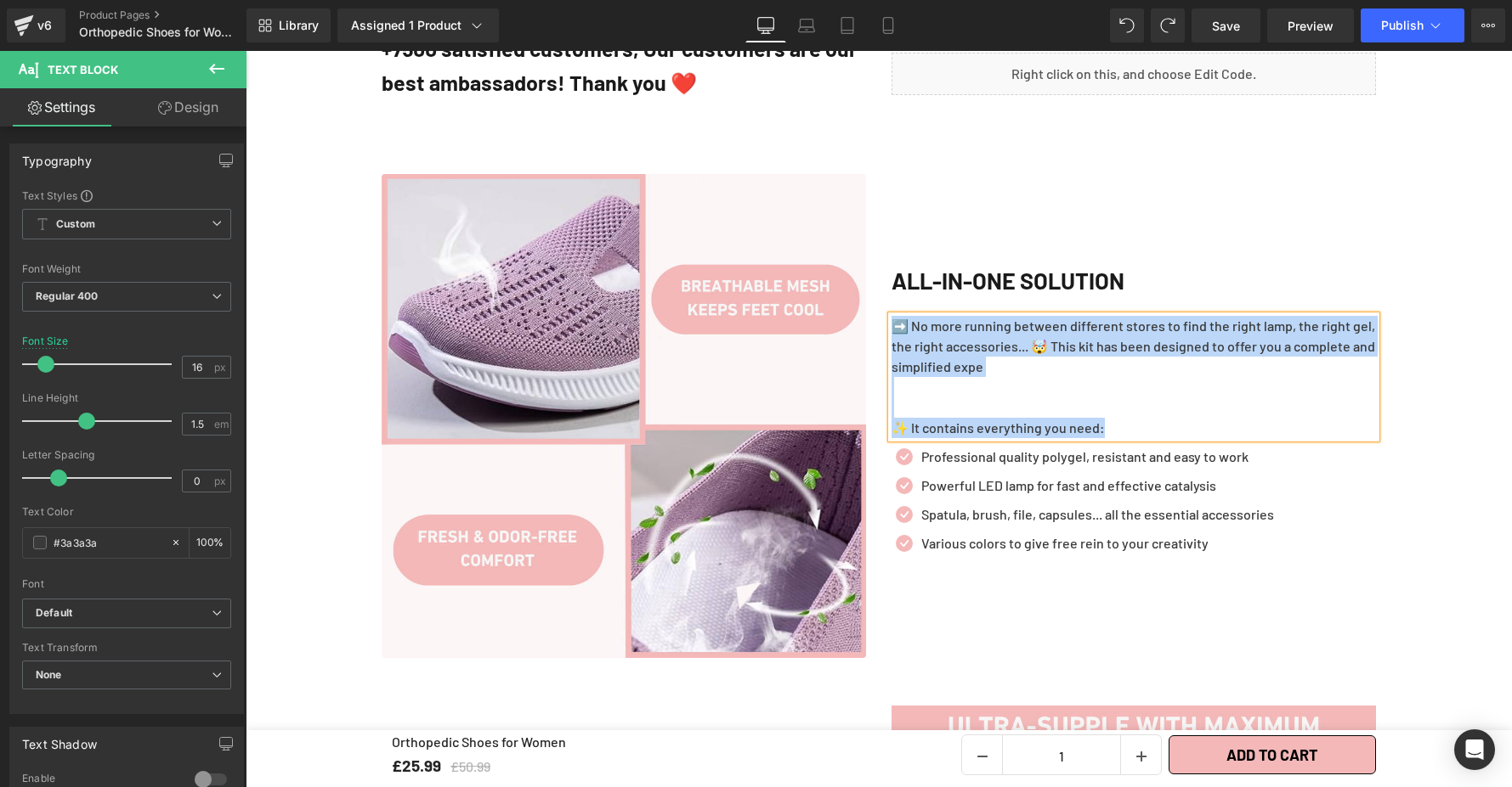
scroll to position [1829, 0]
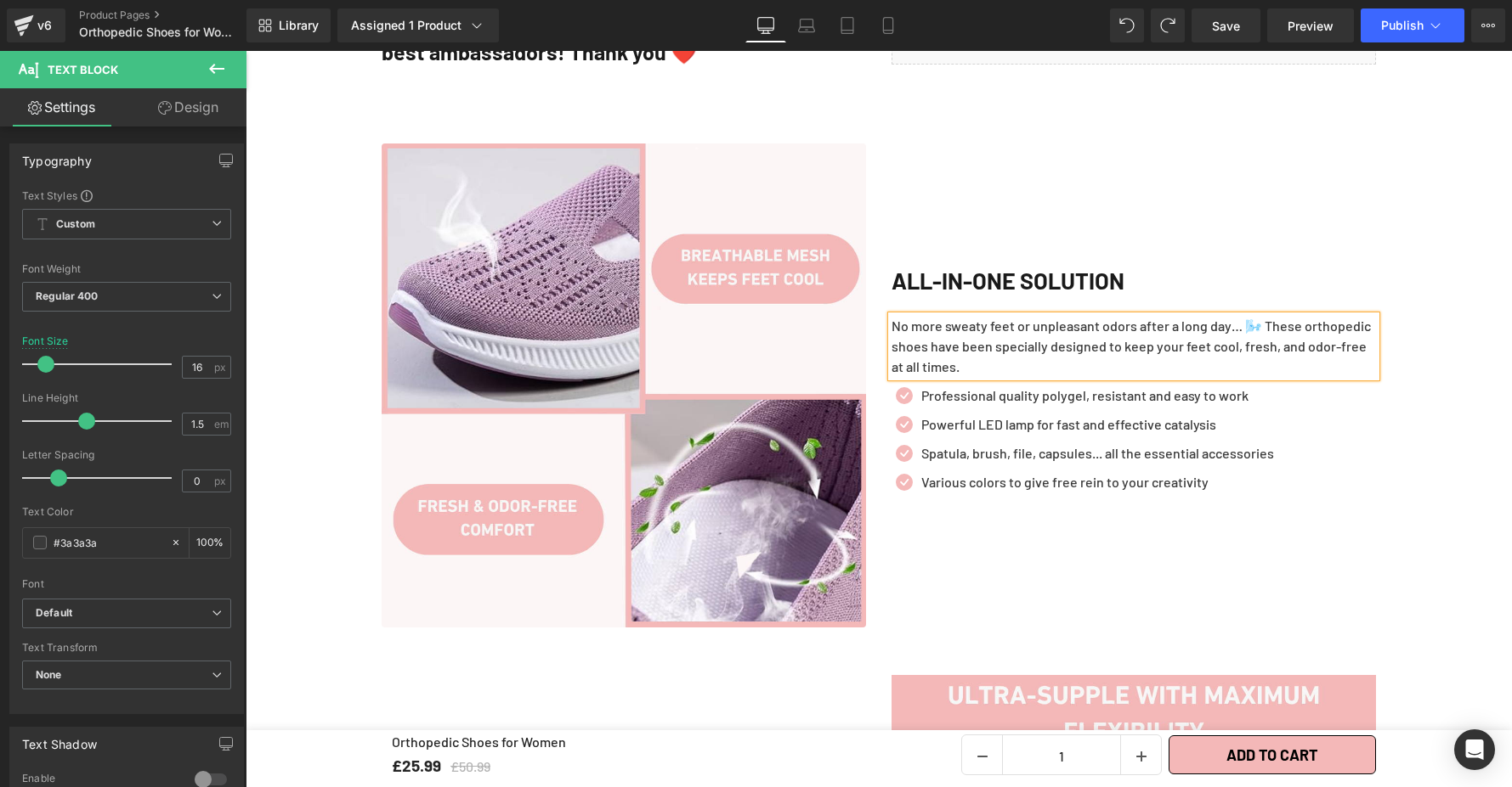
click at [1321, 535] on div "ALL-IN-ONE SOLUTION Heading No more sweaty feet or unpleasant odors after a lon…" at bounding box center [1133, 385] width 510 height 484
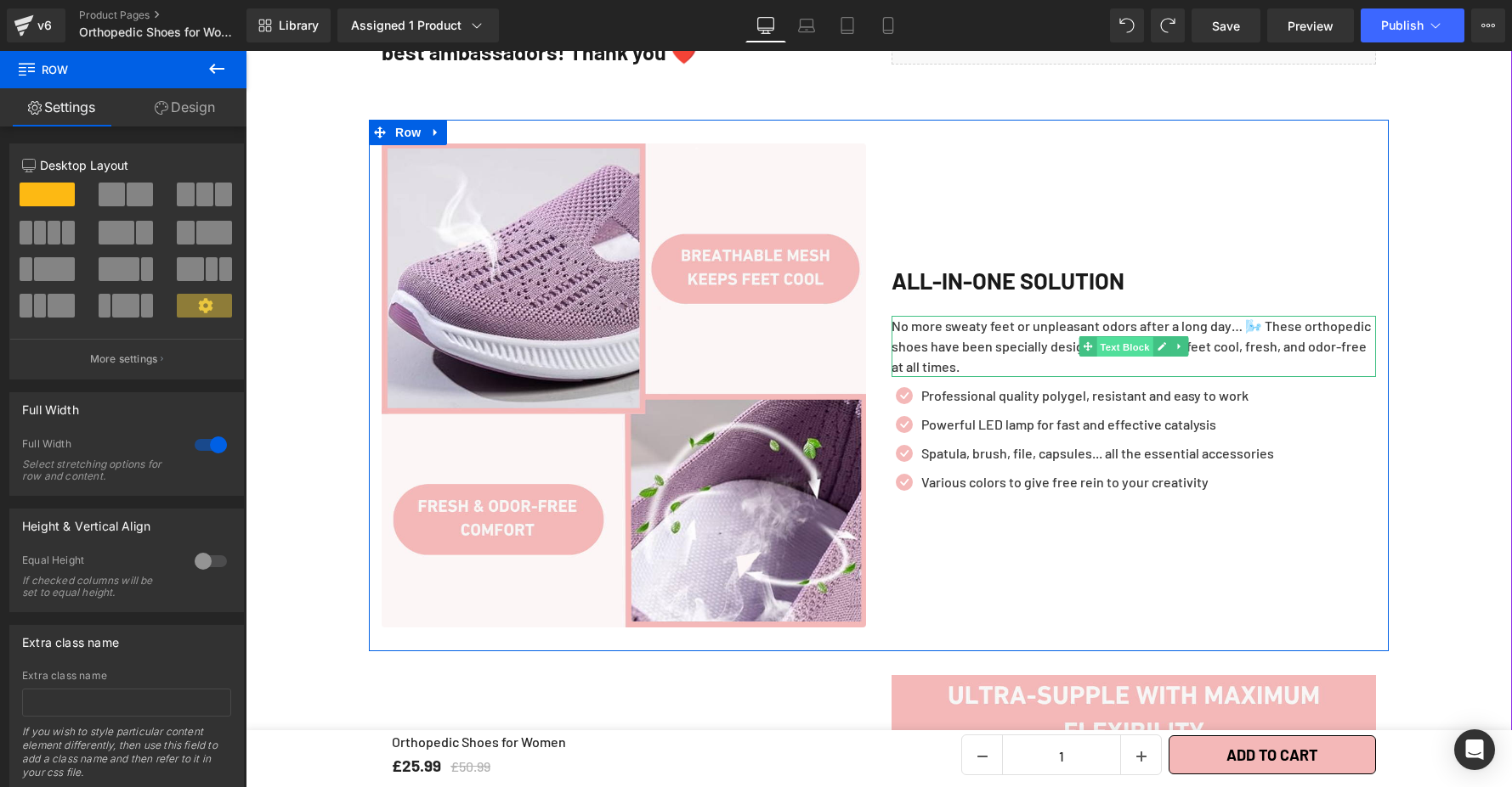
click at [1133, 337] on span "Text Block" at bounding box center [1124, 347] width 56 height 21
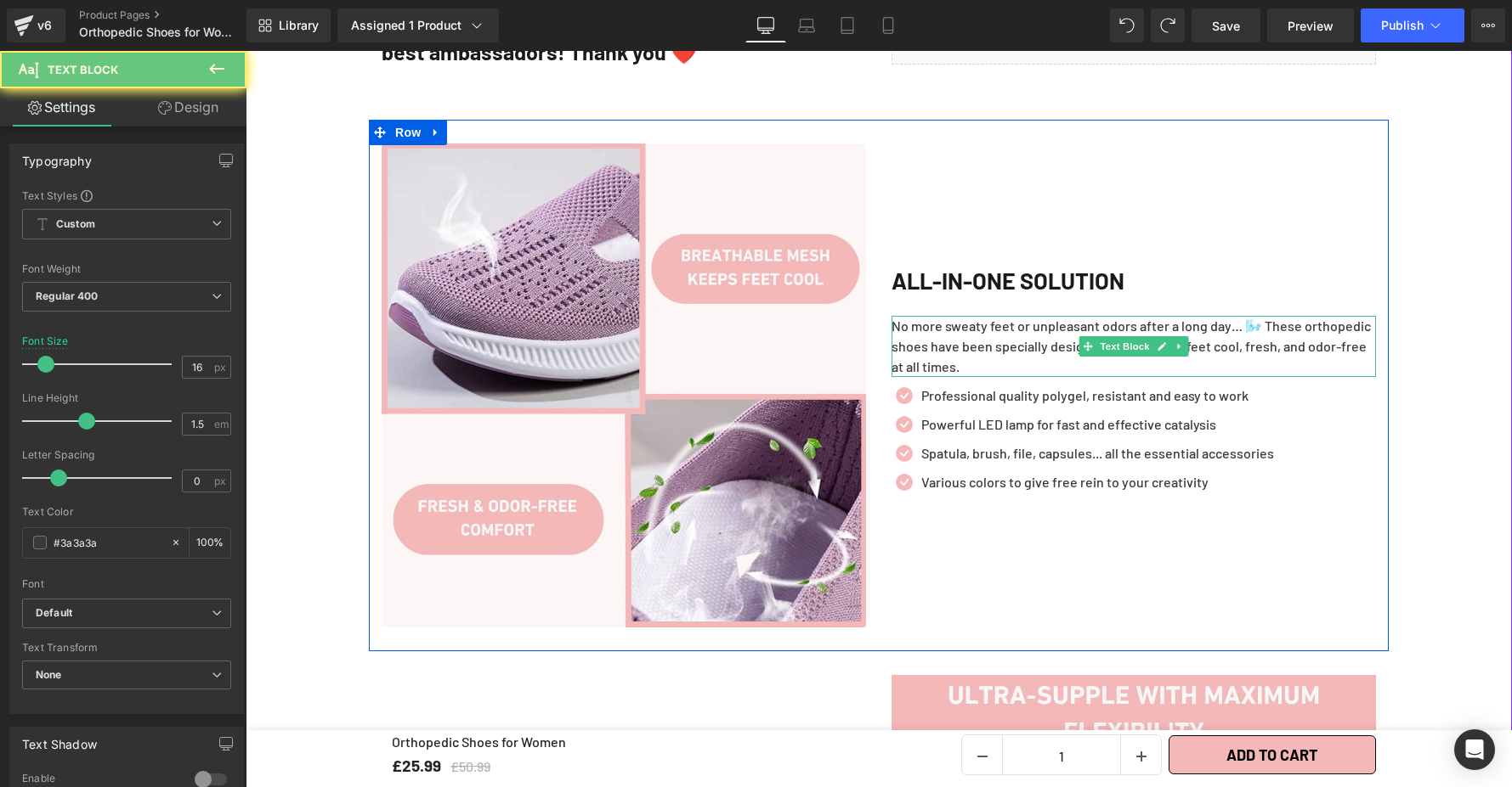
click at [1107, 346] on p "No more sweaty feet or unpleasant odors after a long day… 🌬️ These orthopedic s…" at bounding box center [1133, 346] width 484 height 61
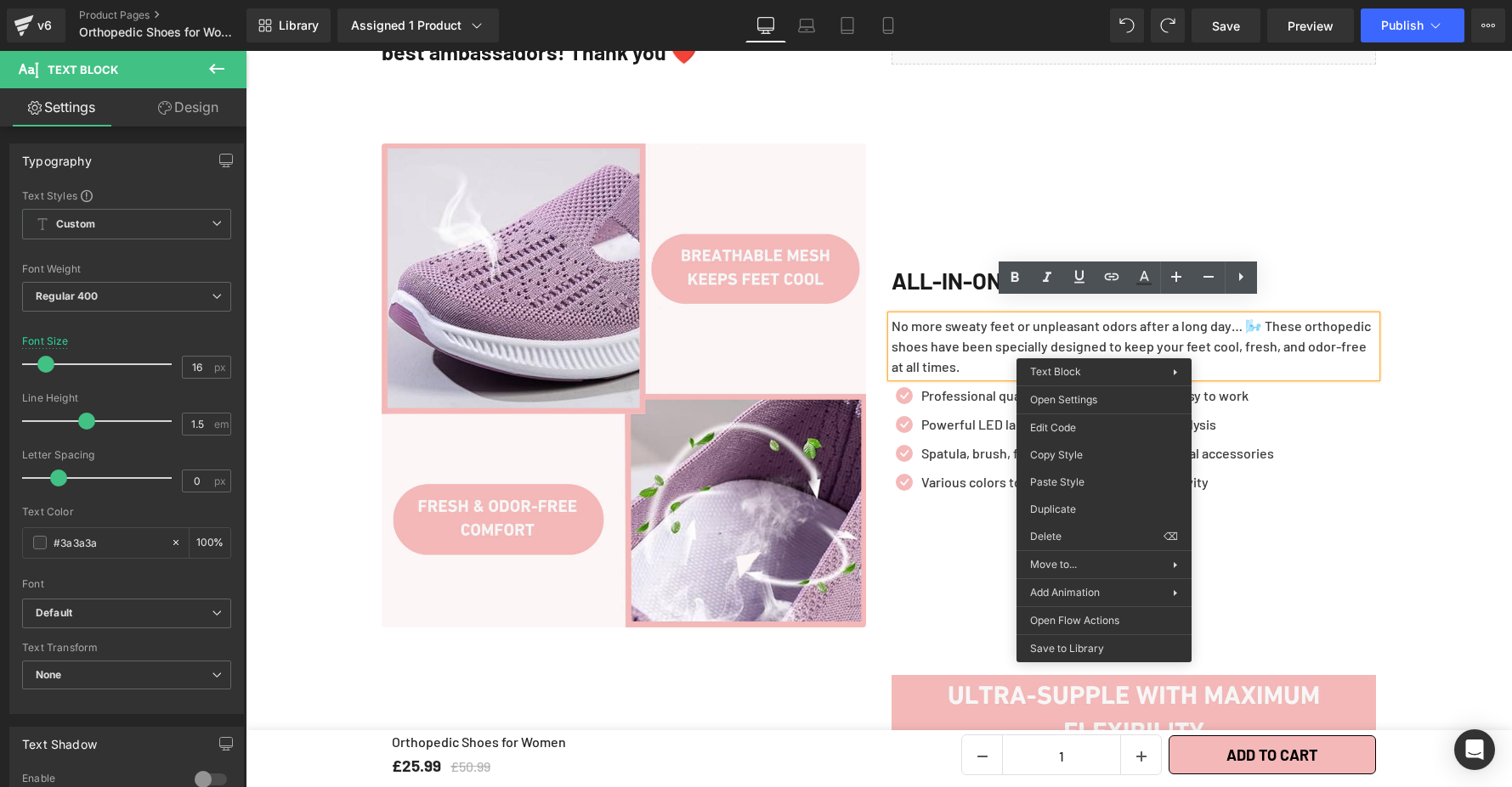
click at [1337, 451] on div "Icon Professional quality polygel, resistant and easy to work Text Block Icon P…" at bounding box center [1133, 443] width 484 height 116
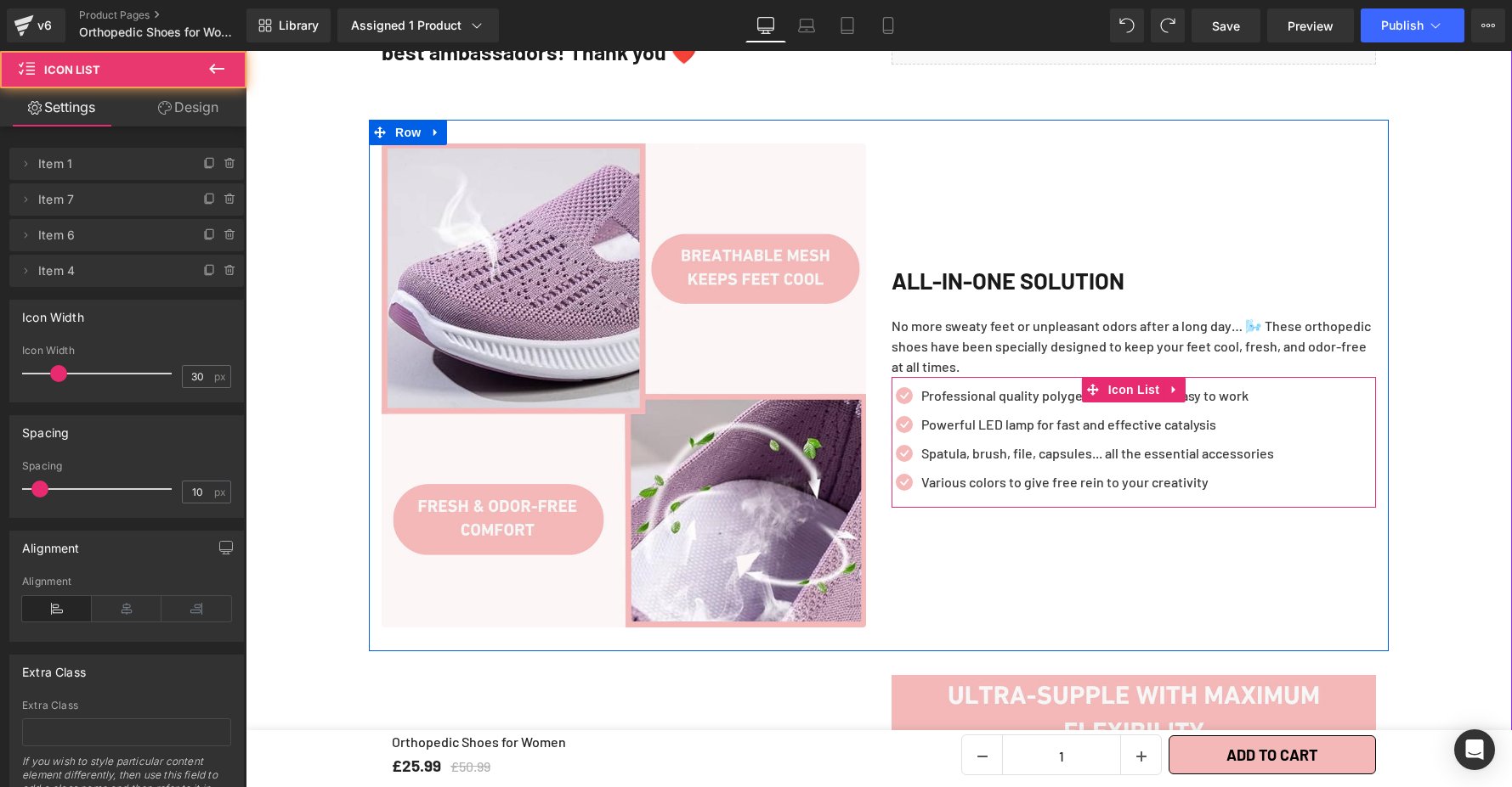
drag, startPoint x: 1337, startPoint y: 451, endPoint x: 1322, endPoint y: 394, distance: 58.9
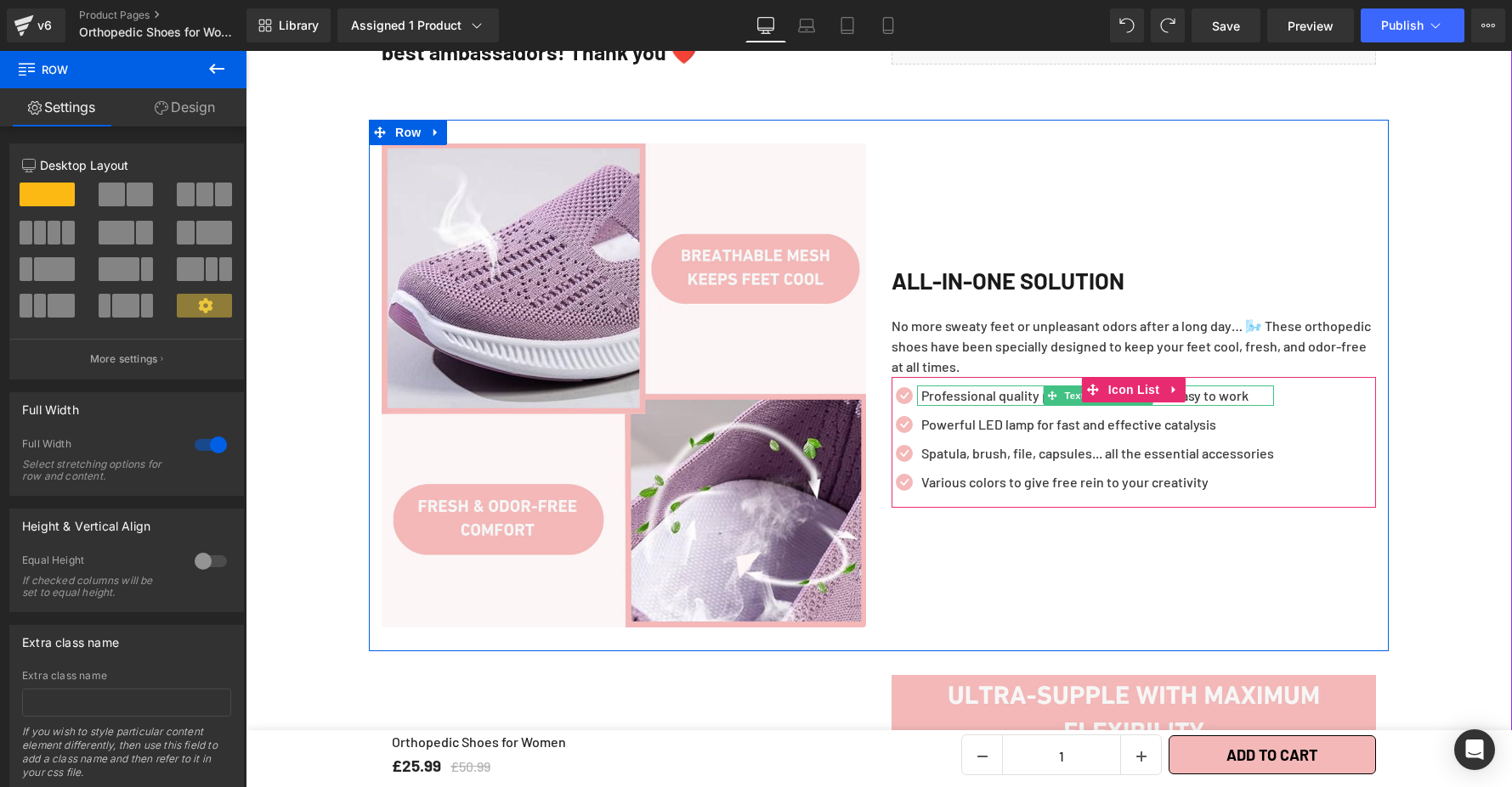
click at [949, 386] on p "Professional quality polygel, resistant and easy to work" at bounding box center [1097, 396] width 352 height 21
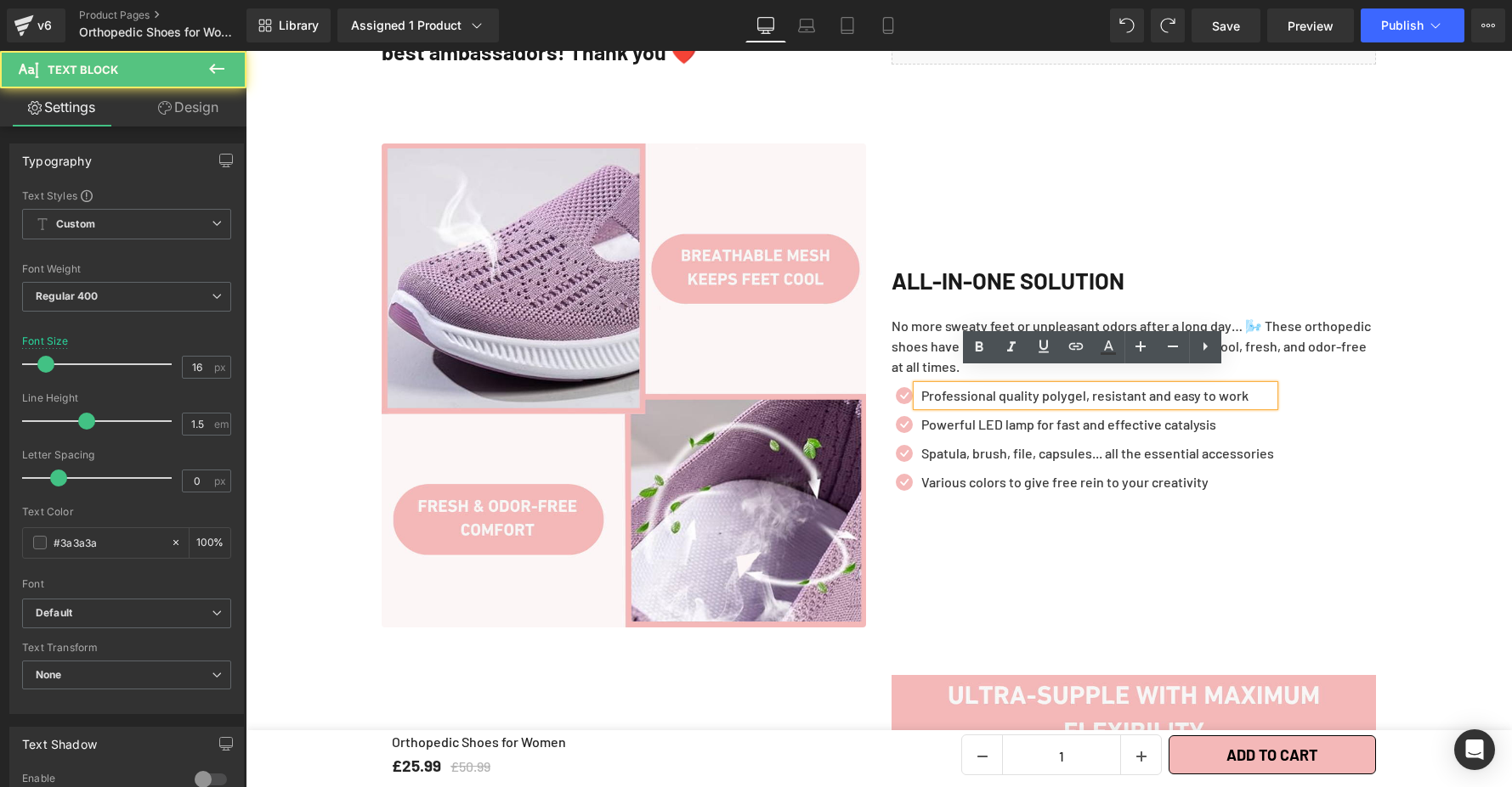
click at [949, 386] on p "Professional quality polygel, resistant and easy to work" at bounding box center [1097, 396] width 352 height 21
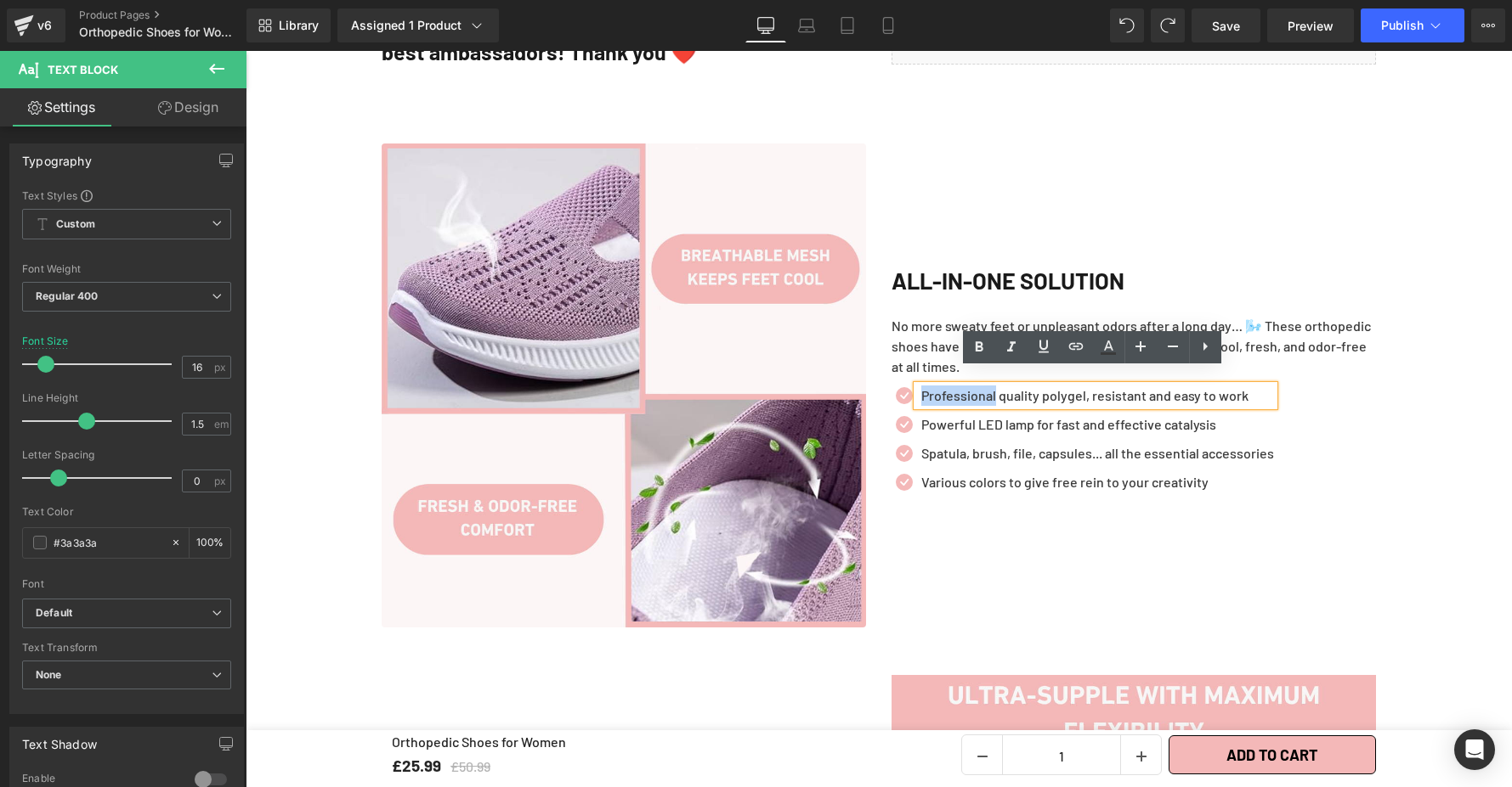
click at [949, 386] on p "Professional quality polygel, resistant and easy to work" at bounding box center [1097, 396] width 352 height 21
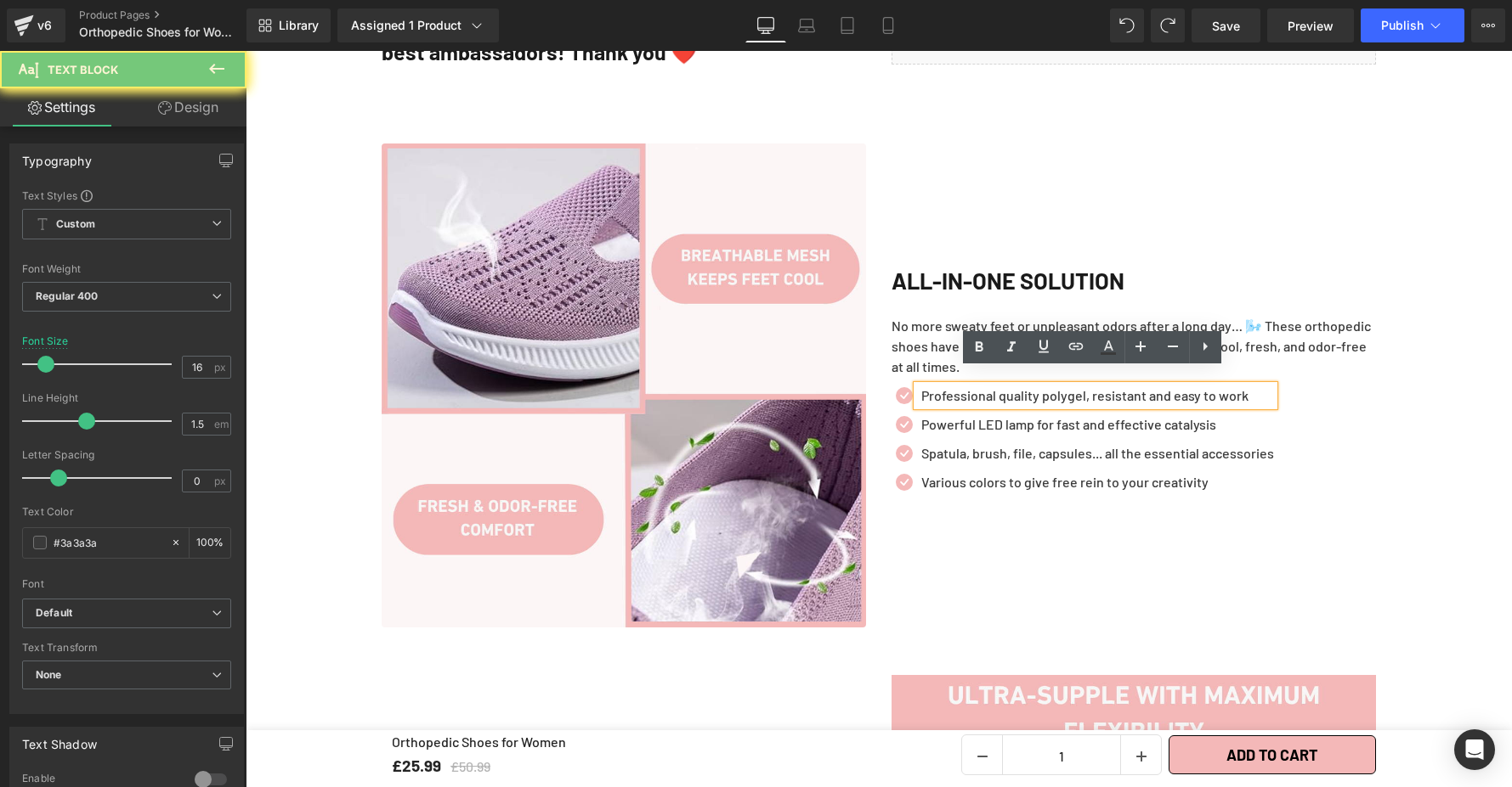
click at [1022, 386] on p "Professional quality polygel, resistant and easy to work" at bounding box center [1097, 396] width 352 height 21
drag, startPoint x: 944, startPoint y: 376, endPoint x: 925, endPoint y: 378, distance: 19.1
click at [952, 386] on p "Professional quality polygel, resistant and easy to work" at bounding box center [1097, 396] width 352 height 21
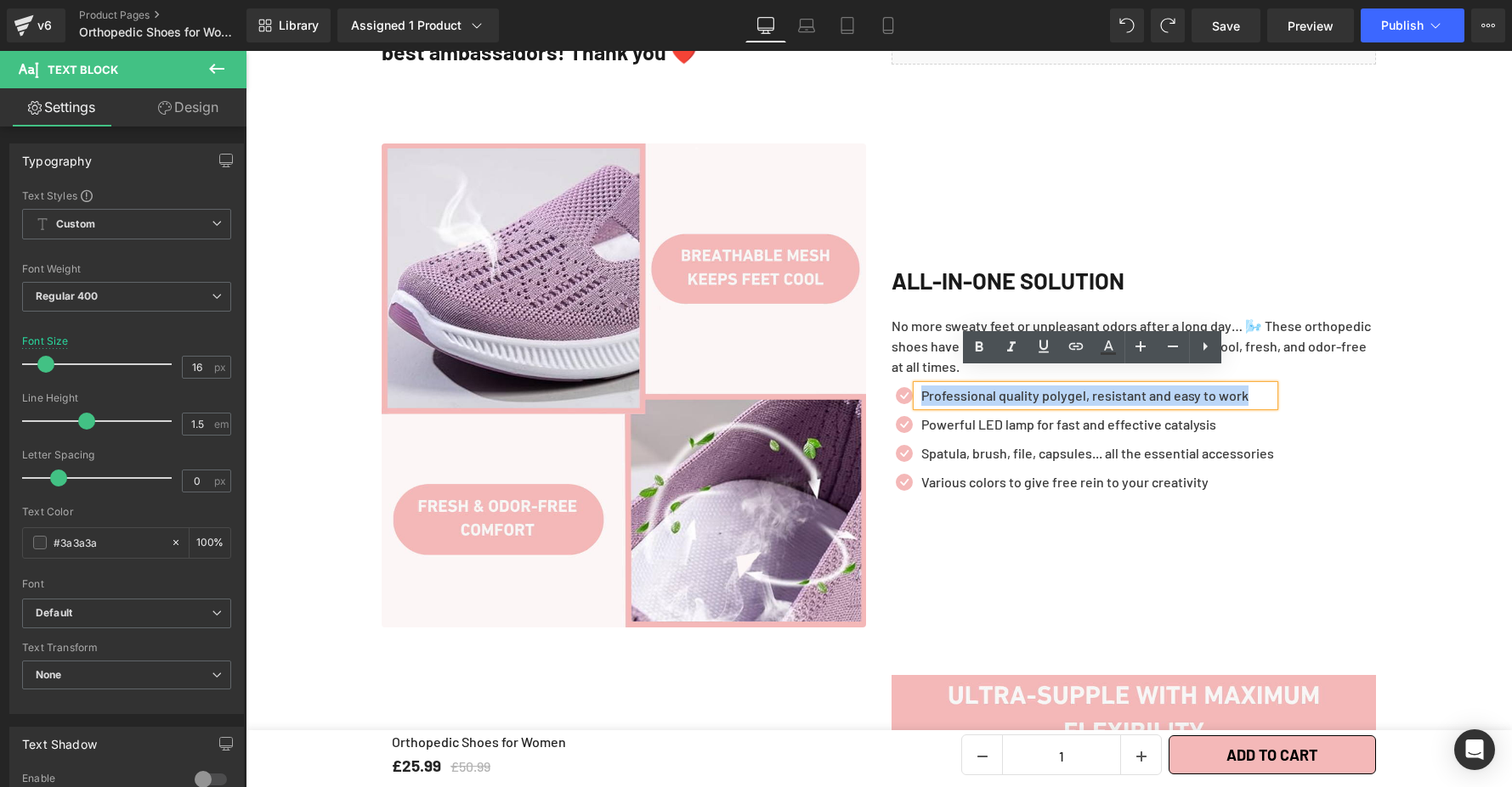
drag, startPoint x: 916, startPoint y: 378, endPoint x: 1201, endPoint y: 395, distance: 285.5
click at [1273, 399] on div "Icon Professional quality polygel, resistant and easy to work Text Block Icon P…" at bounding box center [1133, 443] width 484 height 116
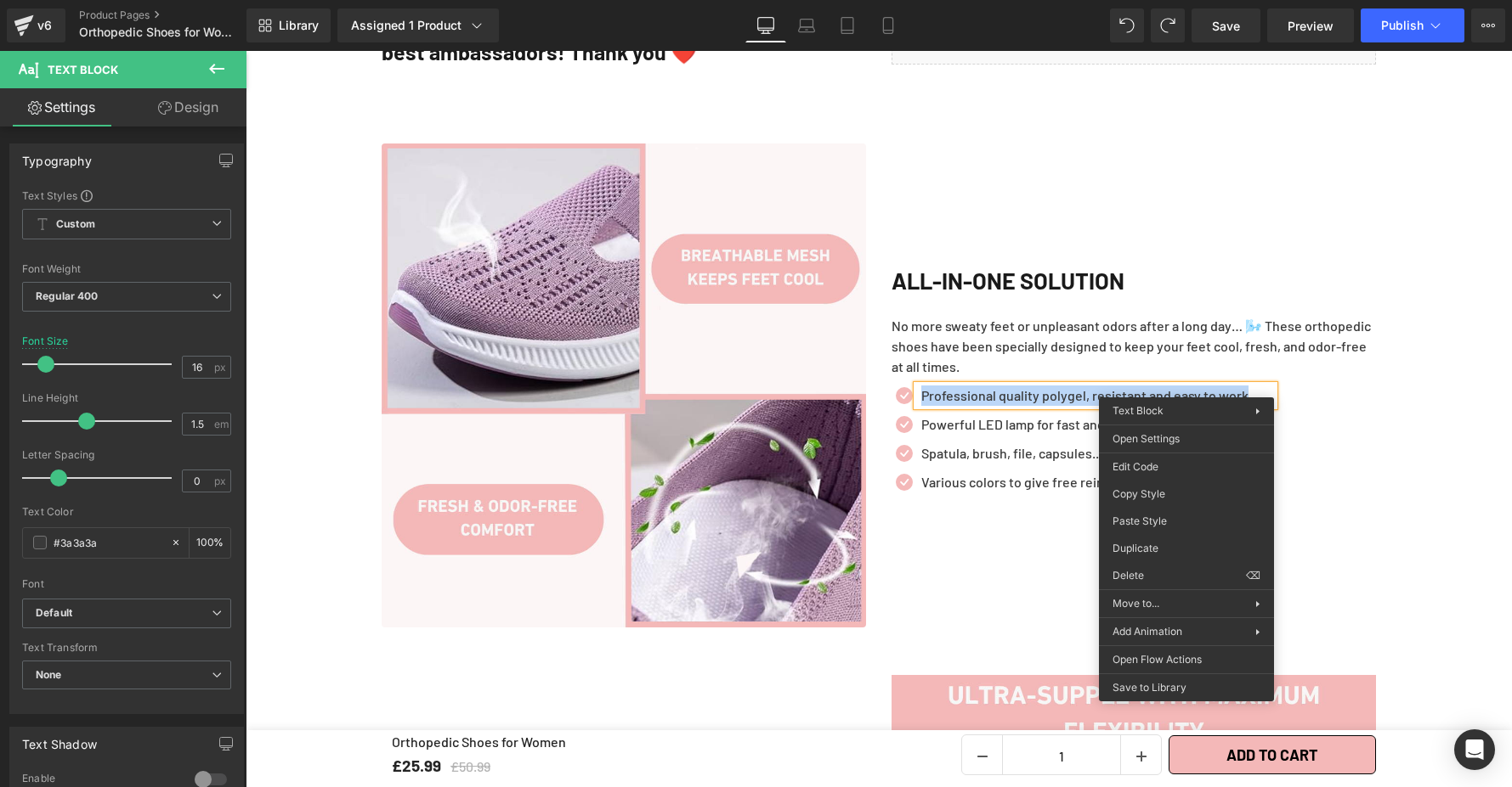
paste div
click at [923, 414] on p "Powerful LED lamp for fast and effective catalysis" at bounding box center [1097, 424] width 352 height 21
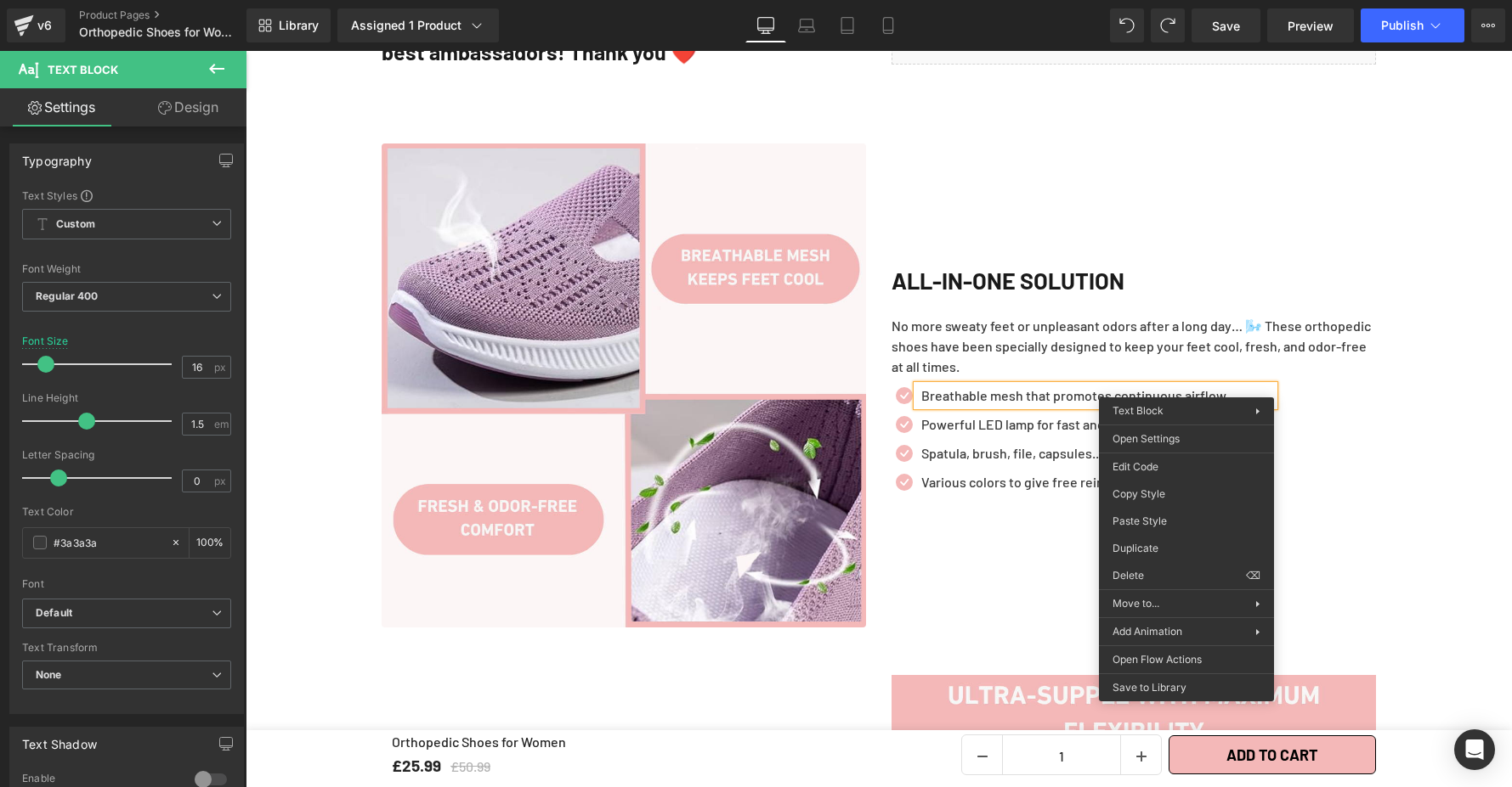
click at [926, 414] on p "Powerful LED lamp for fast and effective catalysis" at bounding box center [1097, 424] width 352 height 21
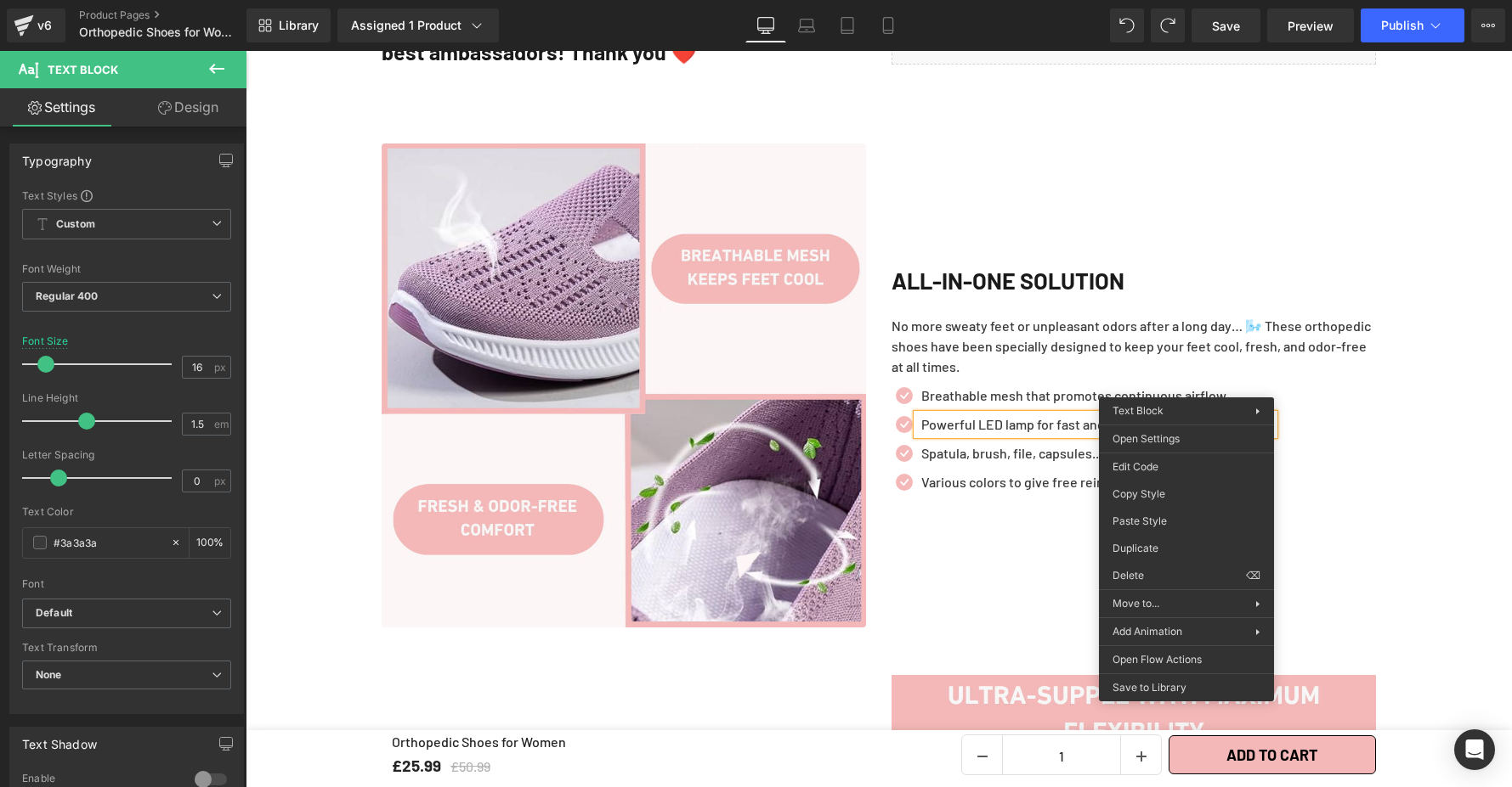
click at [947, 414] on p "Powerful LED lamp for fast and effective catalysis" at bounding box center [1097, 424] width 352 height 21
click at [949, 414] on p "Powerful LED lamp for fast and effective catalysis" at bounding box center [1097, 424] width 352 height 21
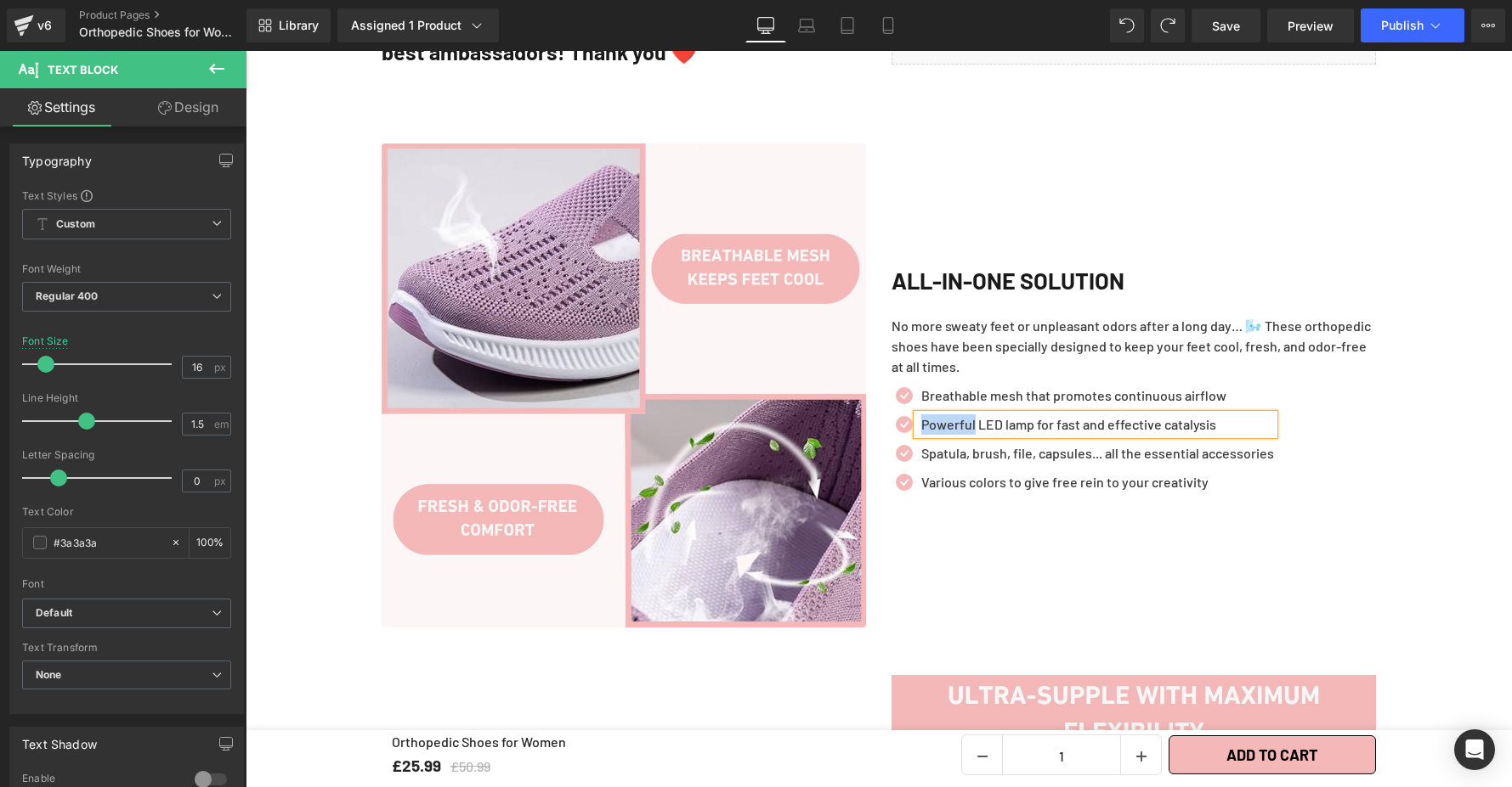
paste div
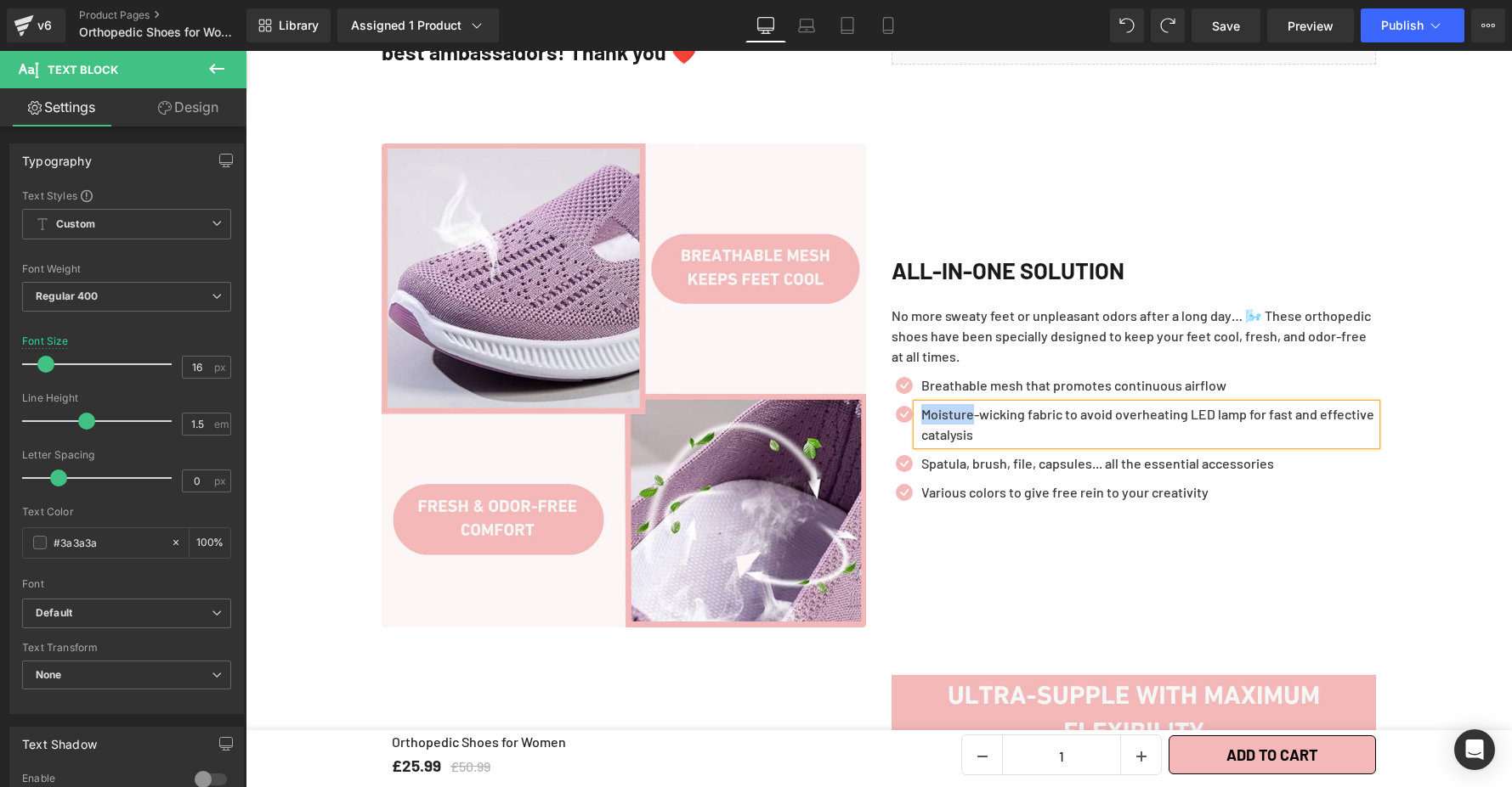
scroll to position [1819, 0]
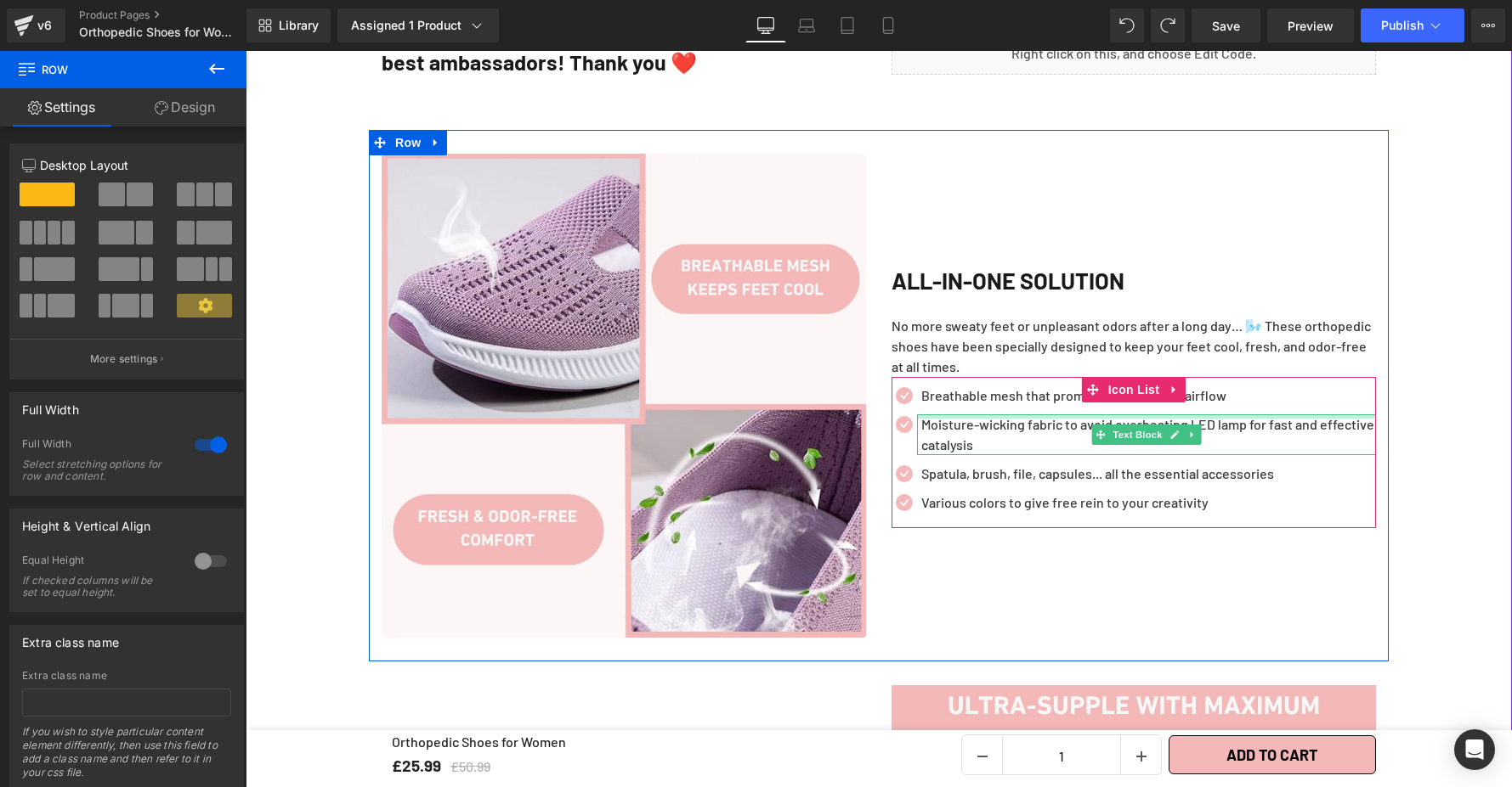
click at [1184, 414] on div "Moisture-wicking fabric to avoid overheating LED lamp for fast and effective ca…" at bounding box center [1146, 434] width 459 height 40
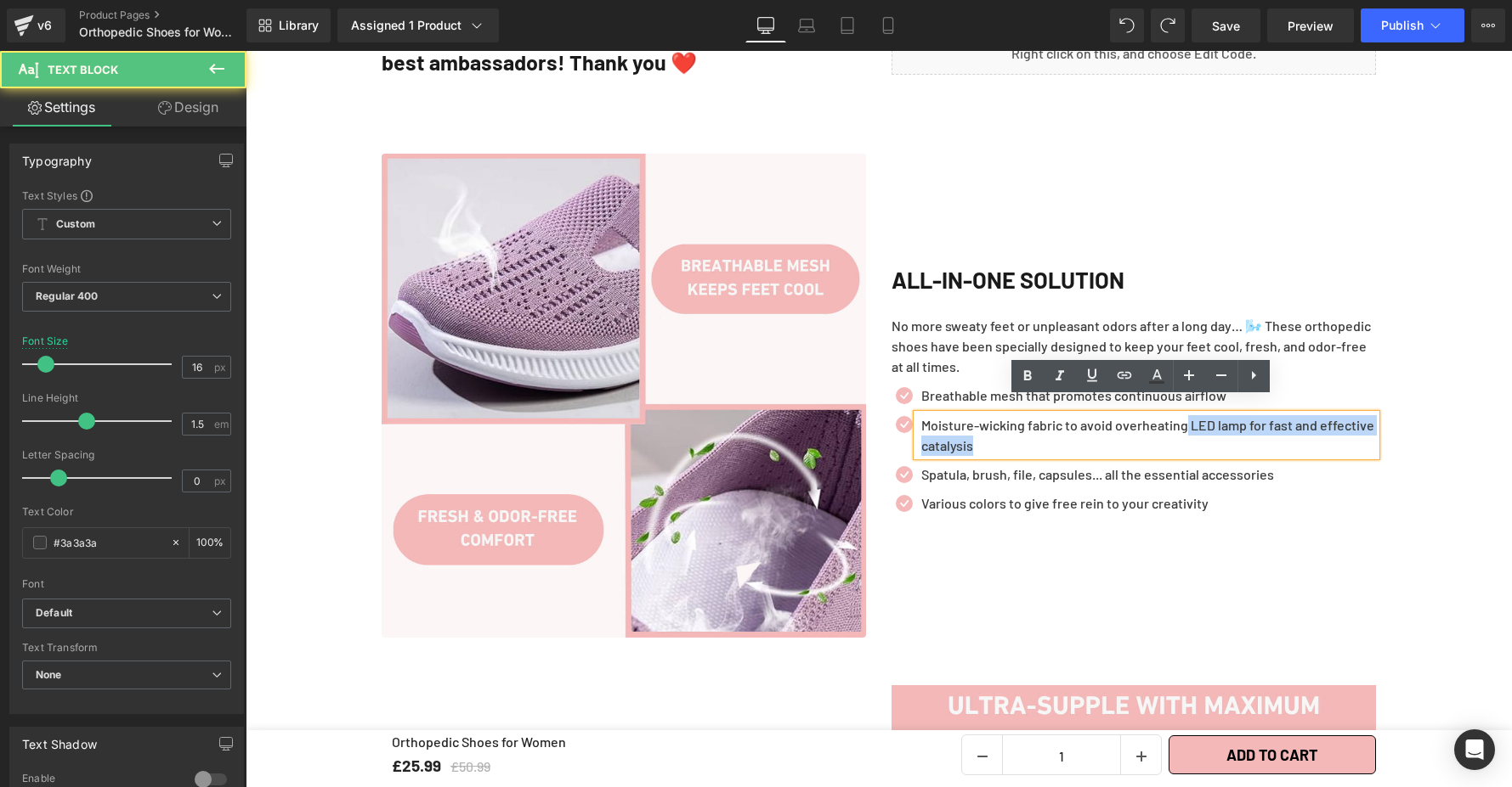
drag, startPoint x: 1180, startPoint y: 407, endPoint x: 1206, endPoint y: 421, distance: 29.5
click at [1247, 431] on p "Moisture-wicking fabric to avoid overheating LED lamp for fast and effective ca…" at bounding box center [1148, 435] width 455 height 40
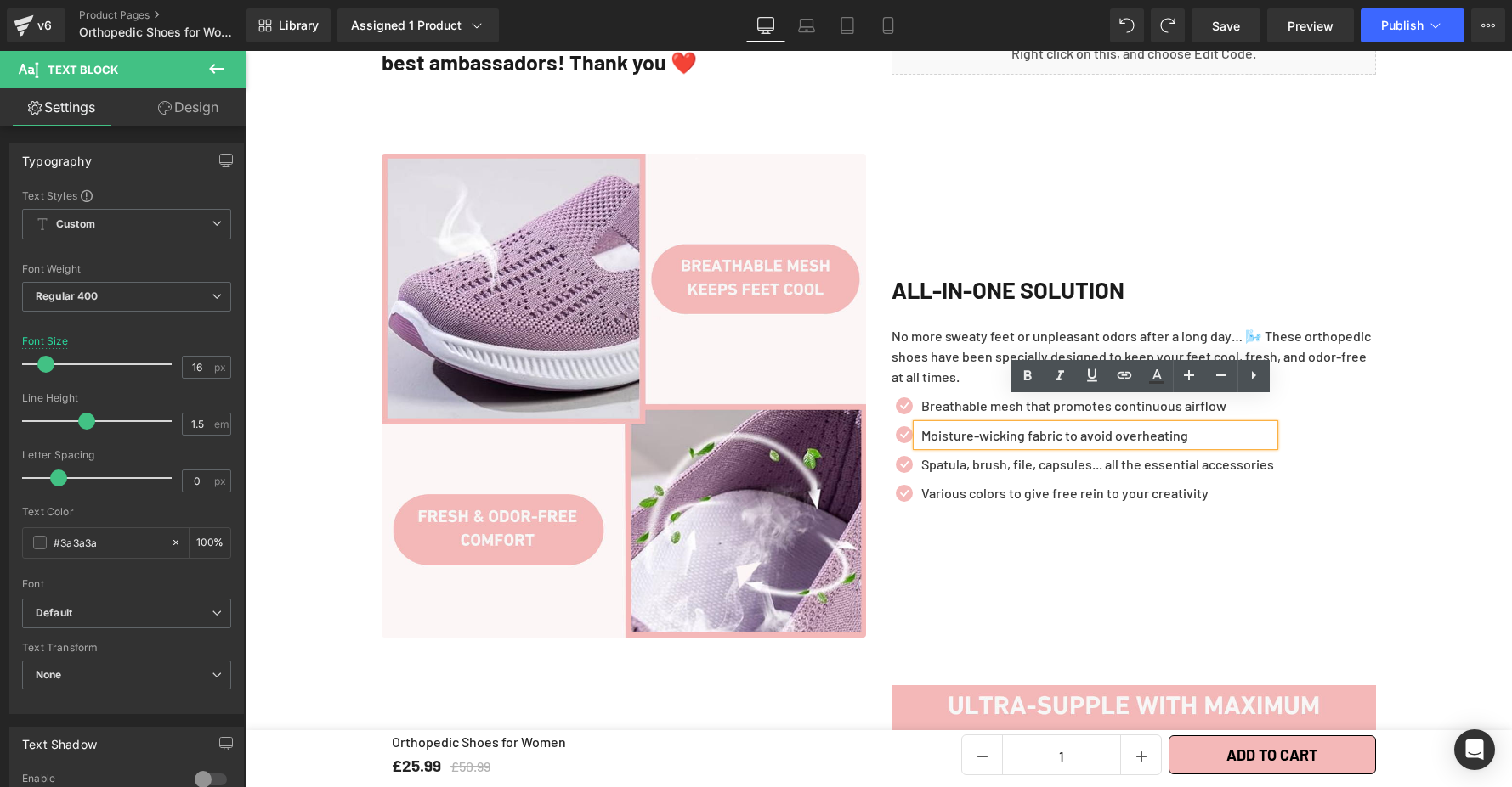
scroll to position [1829, 0]
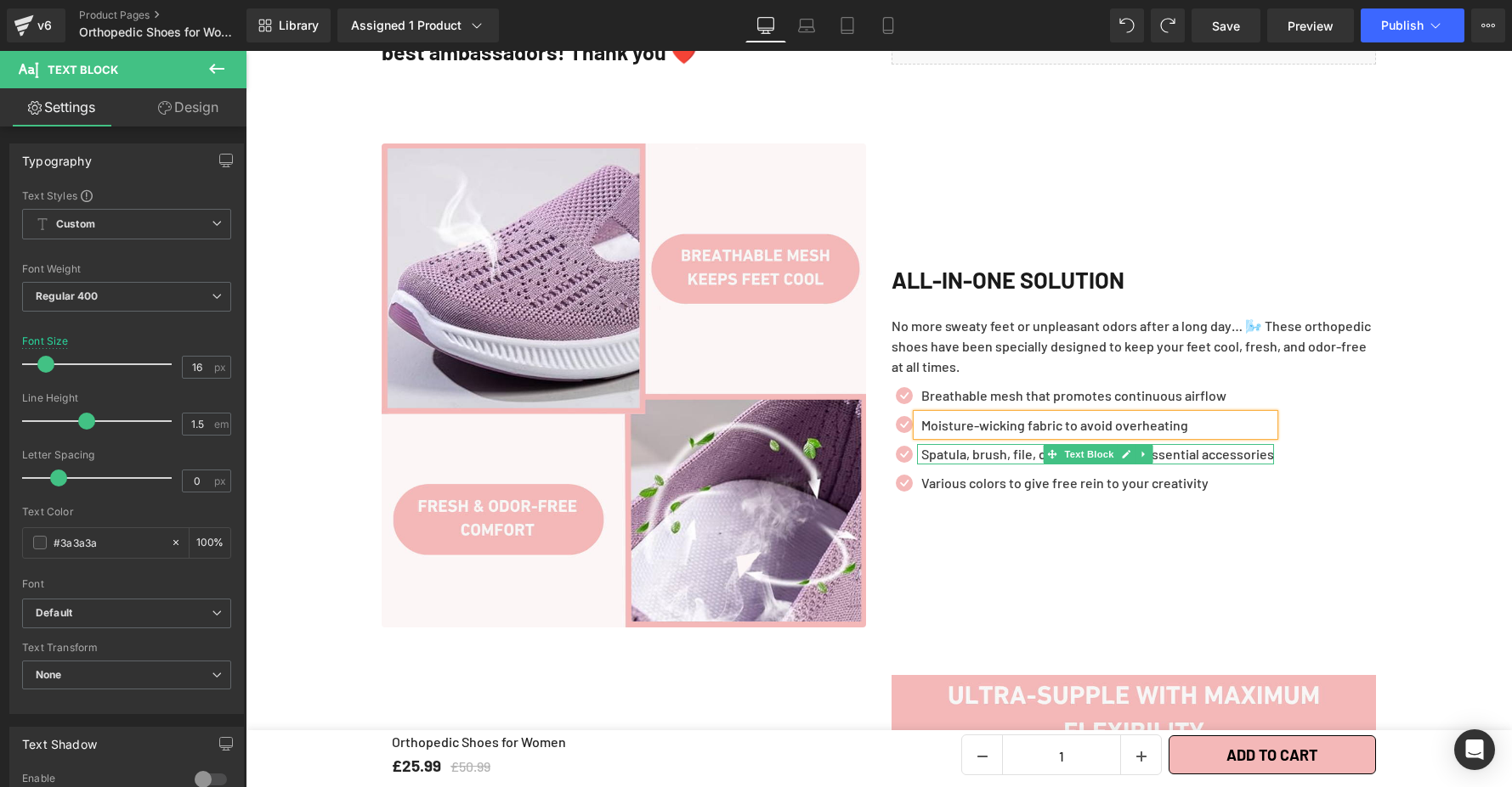
click at [983, 444] on p "Spatula, brush, file, capsules... all the essential accessories" at bounding box center [1097, 455] width 352 height 21
click at [984, 444] on p "Spatula, brush, file, capsules... all the essential accessories" at bounding box center [1097, 455] width 352 height 21
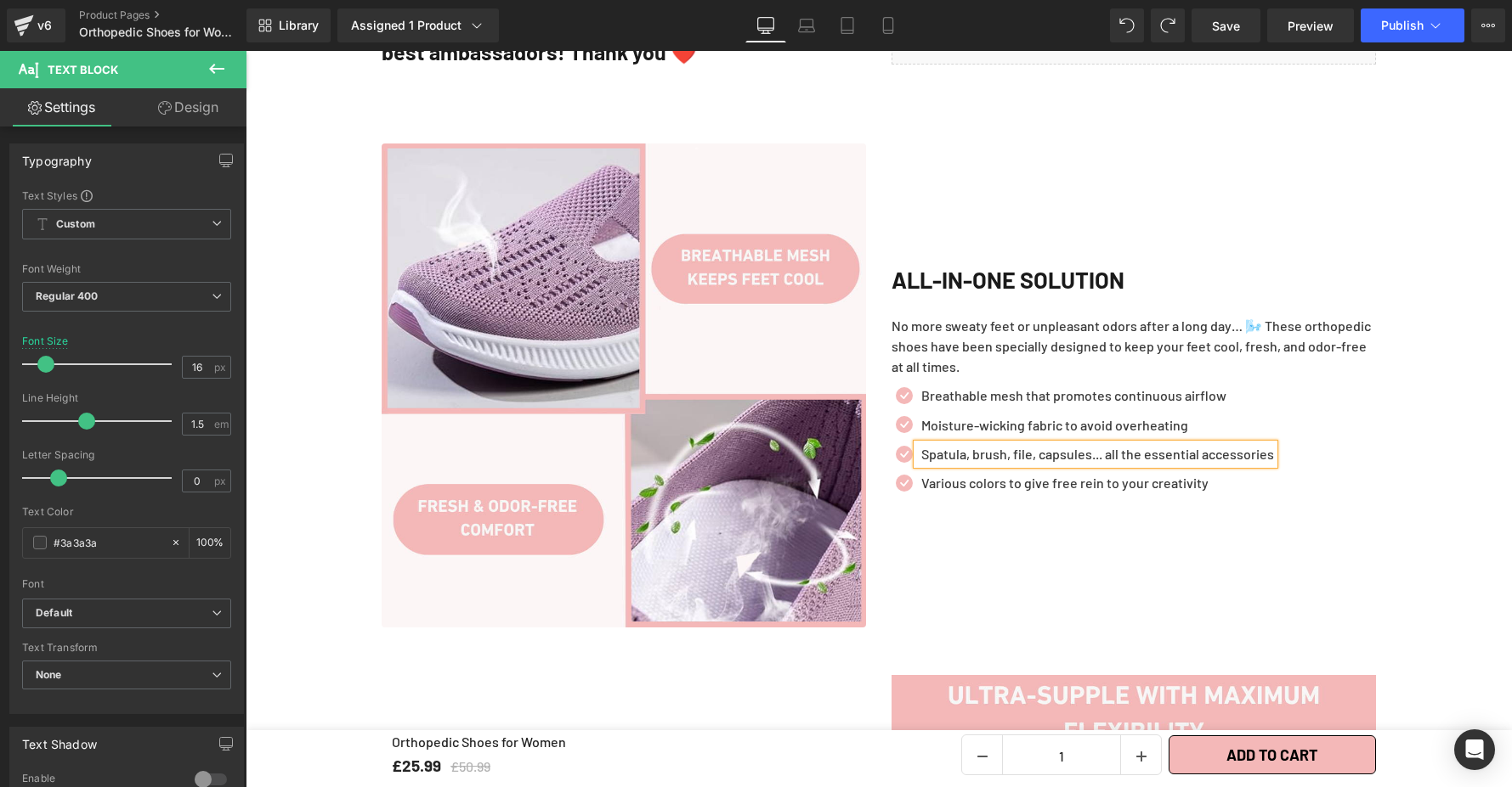
click at [984, 444] on p "Spatula, brush, file, capsules... all the essential accessories" at bounding box center [1097, 455] width 352 height 21
paste div
click at [1016, 473] on span at bounding box center [1024, 484] width 18 height 21
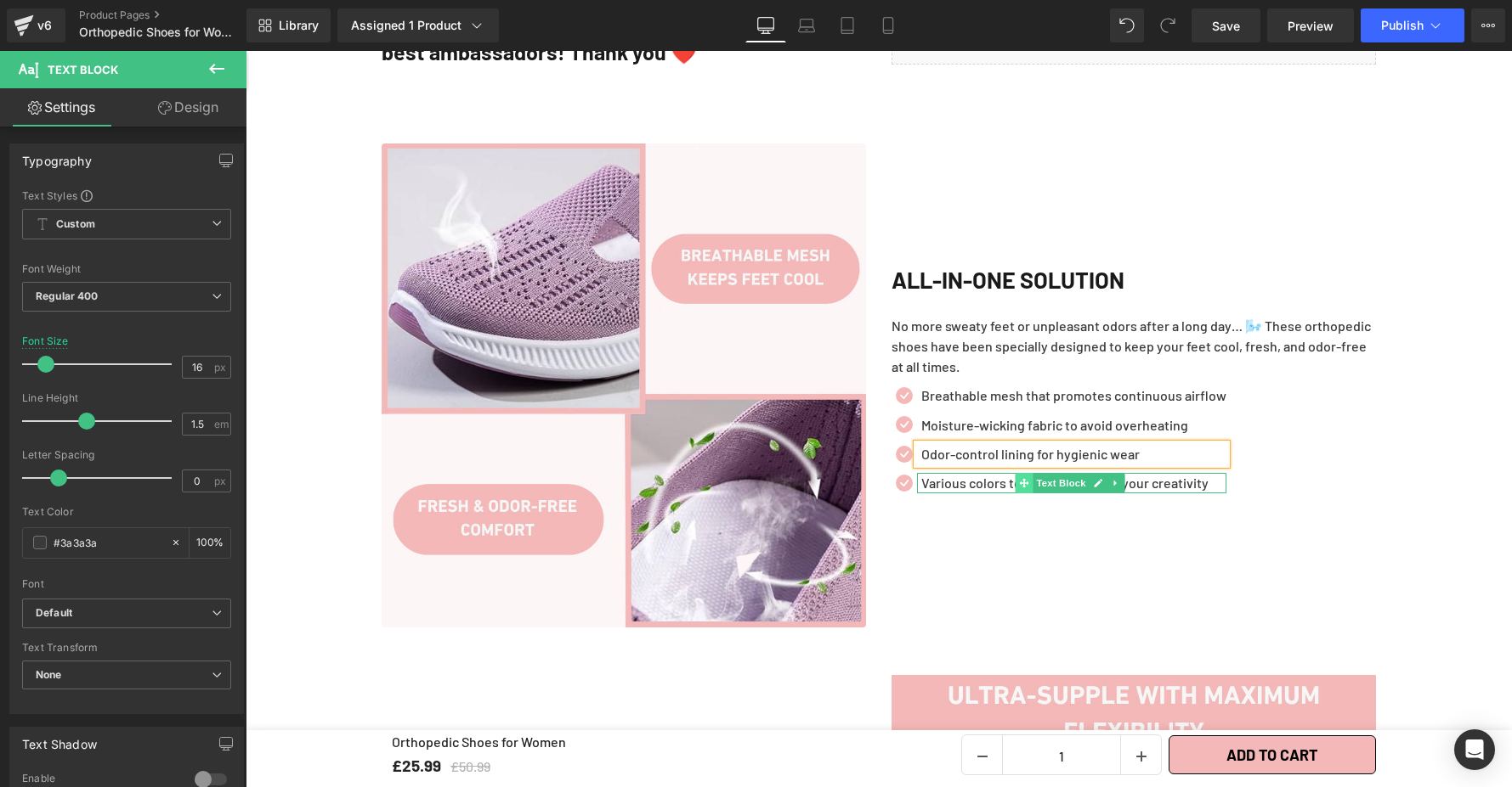
click at [1016, 473] on span at bounding box center [1024, 484] width 18 height 21
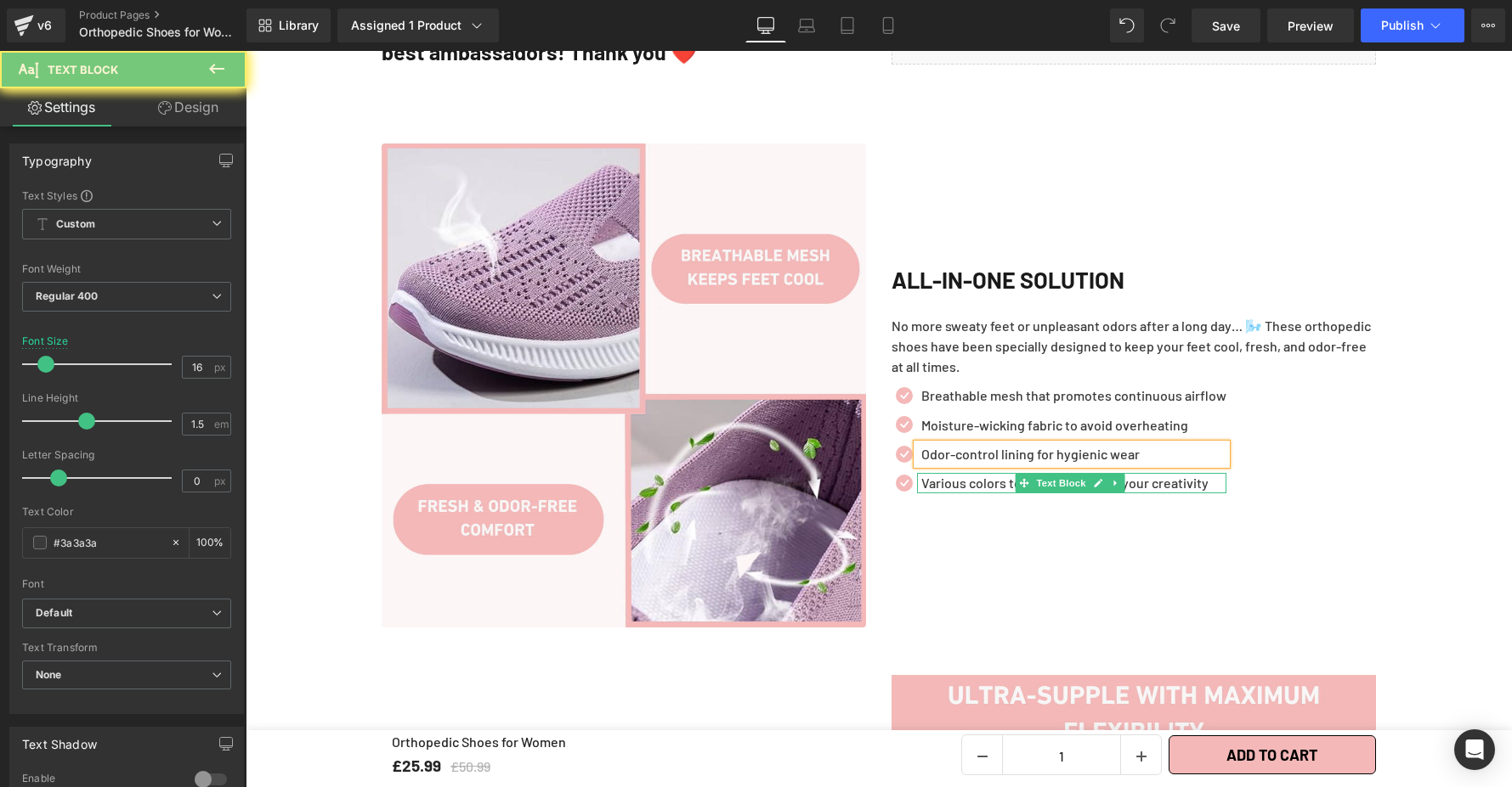
click at [988, 473] on p "Various colors to give free rein to your creativity" at bounding box center [1073, 484] width 305 height 21
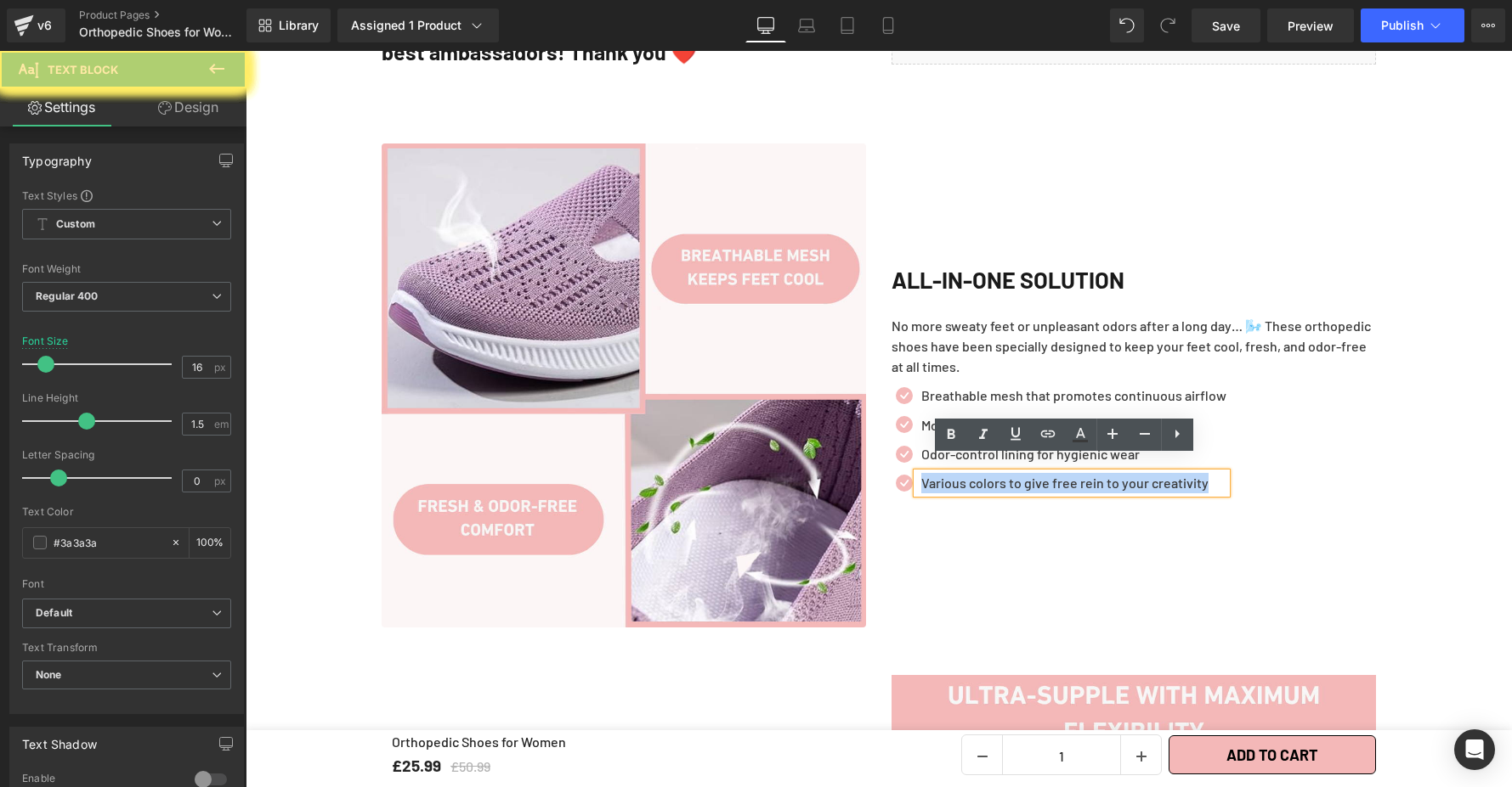
click at [988, 473] on p "Various colors to give free rein to your creativity" at bounding box center [1073, 484] width 305 height 21
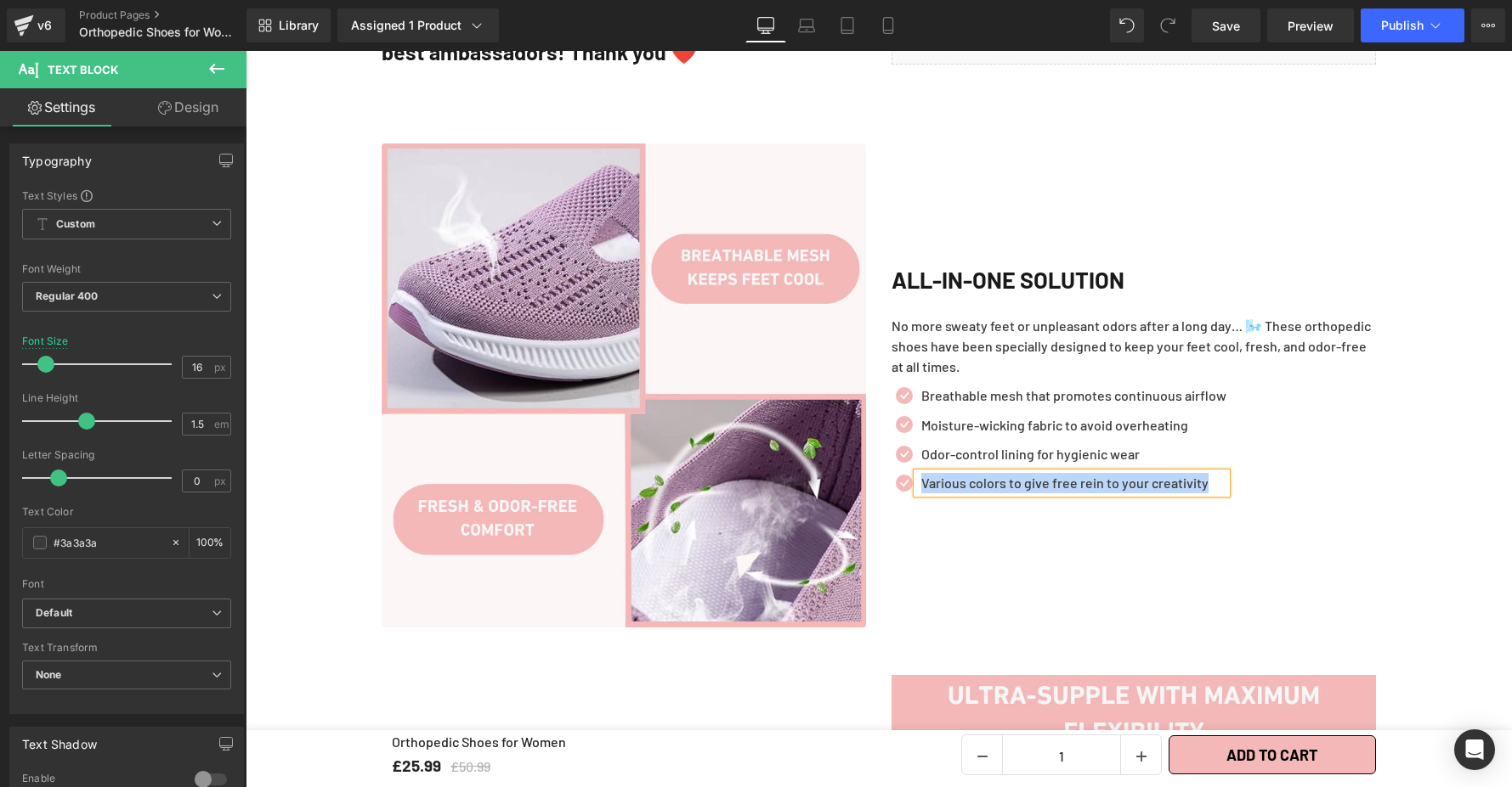
paste div
click at [1313, 441] on div "Icon Breathable mesh that promotes continuous airflow Text Block Icon Moisture-…" at bounding box center [1133, 444] width 484 height 116
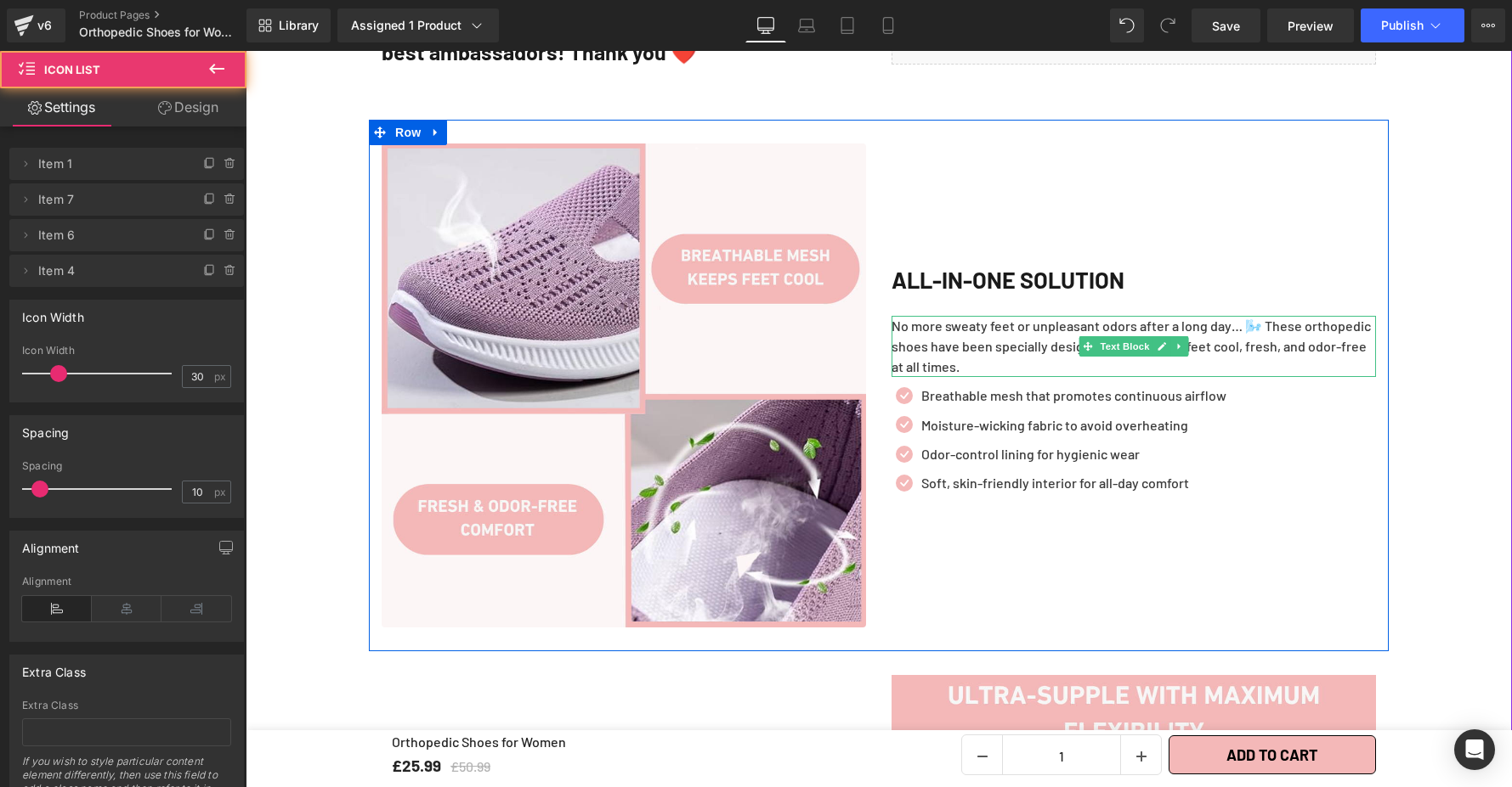
click at [1233, 326] on p "No more sweaty feet or unpleasant odors after a long day… 🌬️ These orthopedic s…" at bounding box center [1133, 346] width 484 height 61
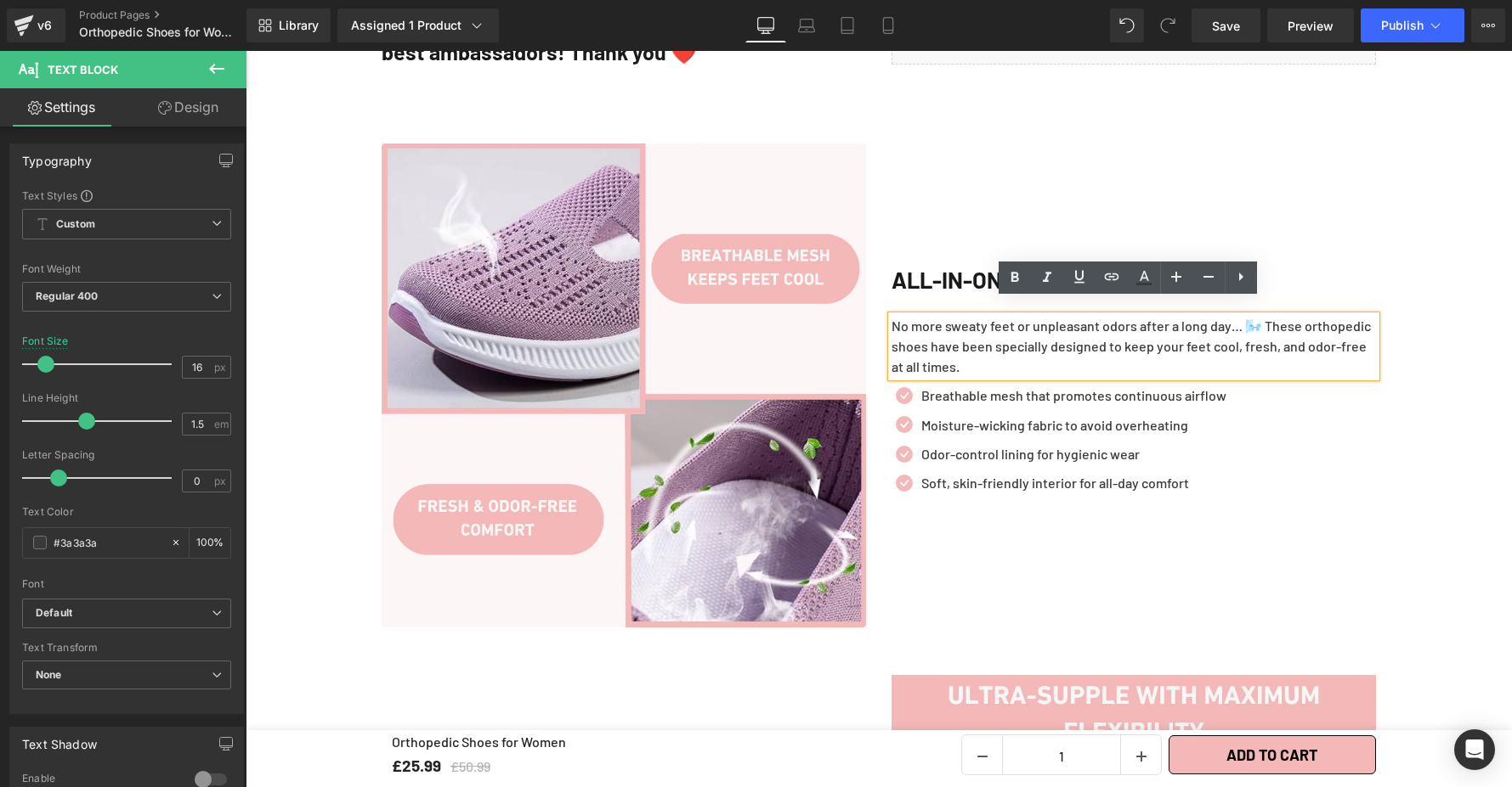
click at [1208, 231] on div "ALL-IN-ONE SOLUTION Heading No more sweaty feet or unpleasant odors after a lon…" at bounding box center [1133, 385] width 510 height 484
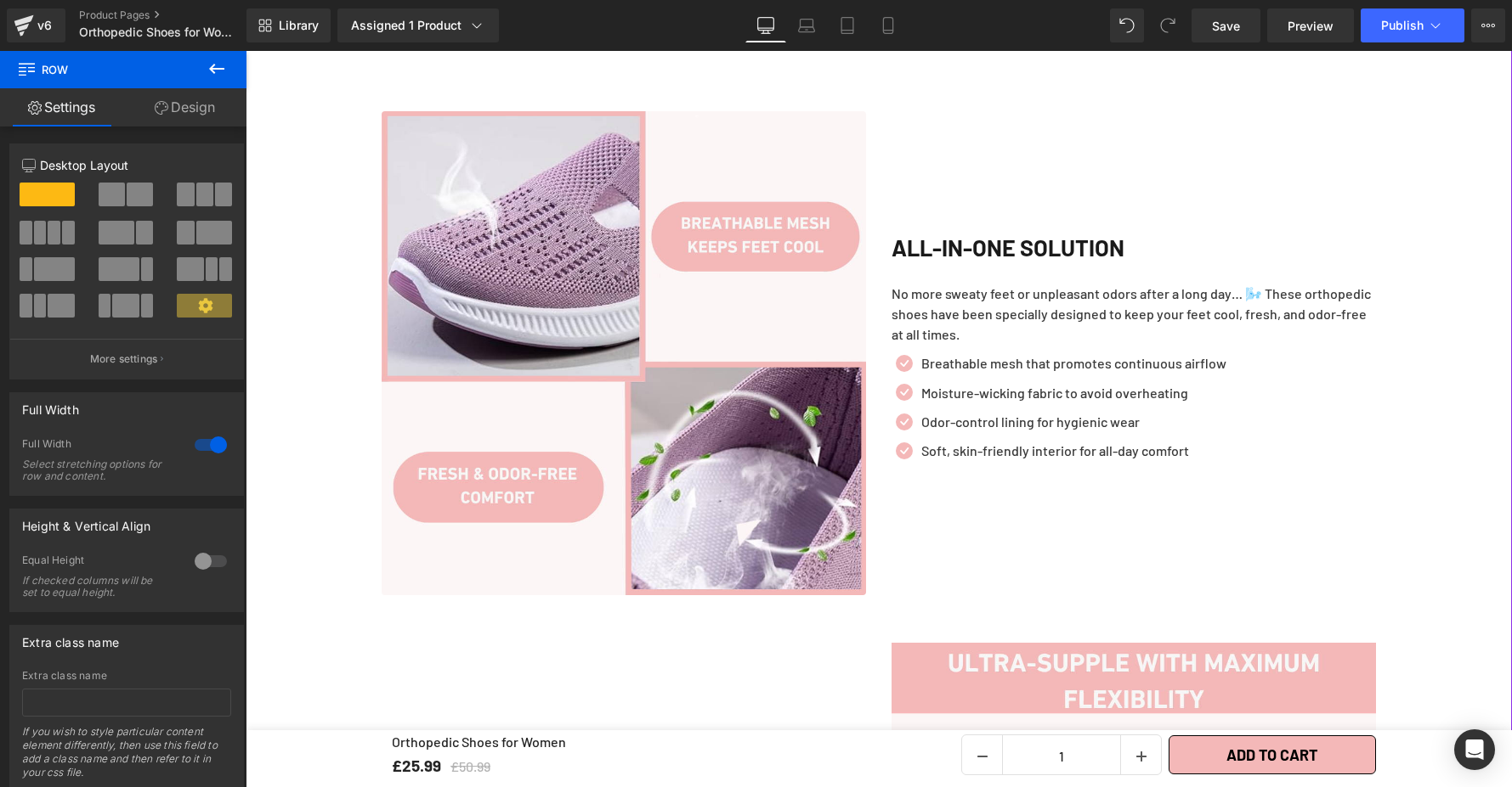
scroll to position [1858, 0]
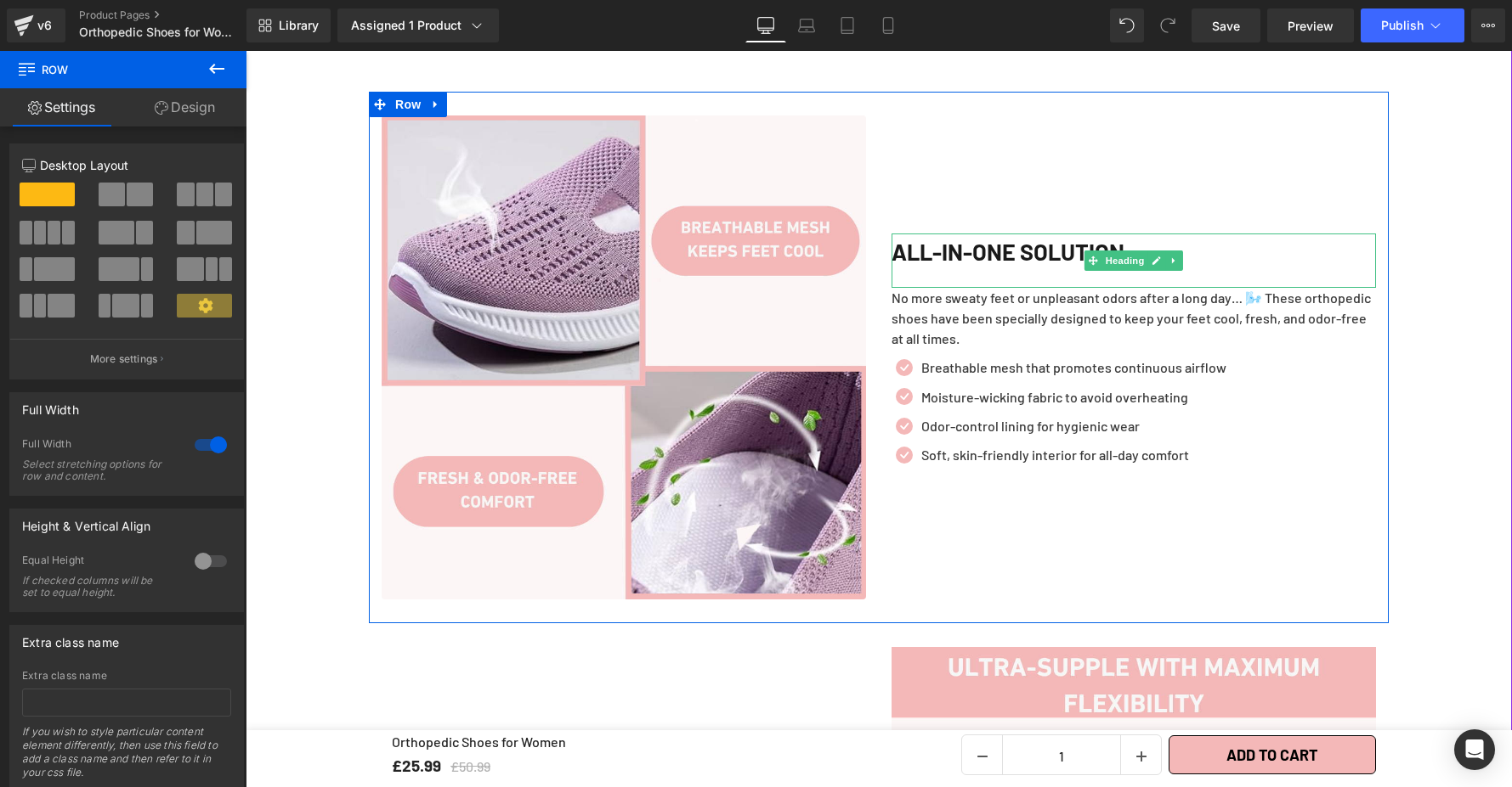
click at [1200, 237] on h2 "ALL-IN-ONE SOLUTION" at bounding box center [1133, 252] width 484 height 37
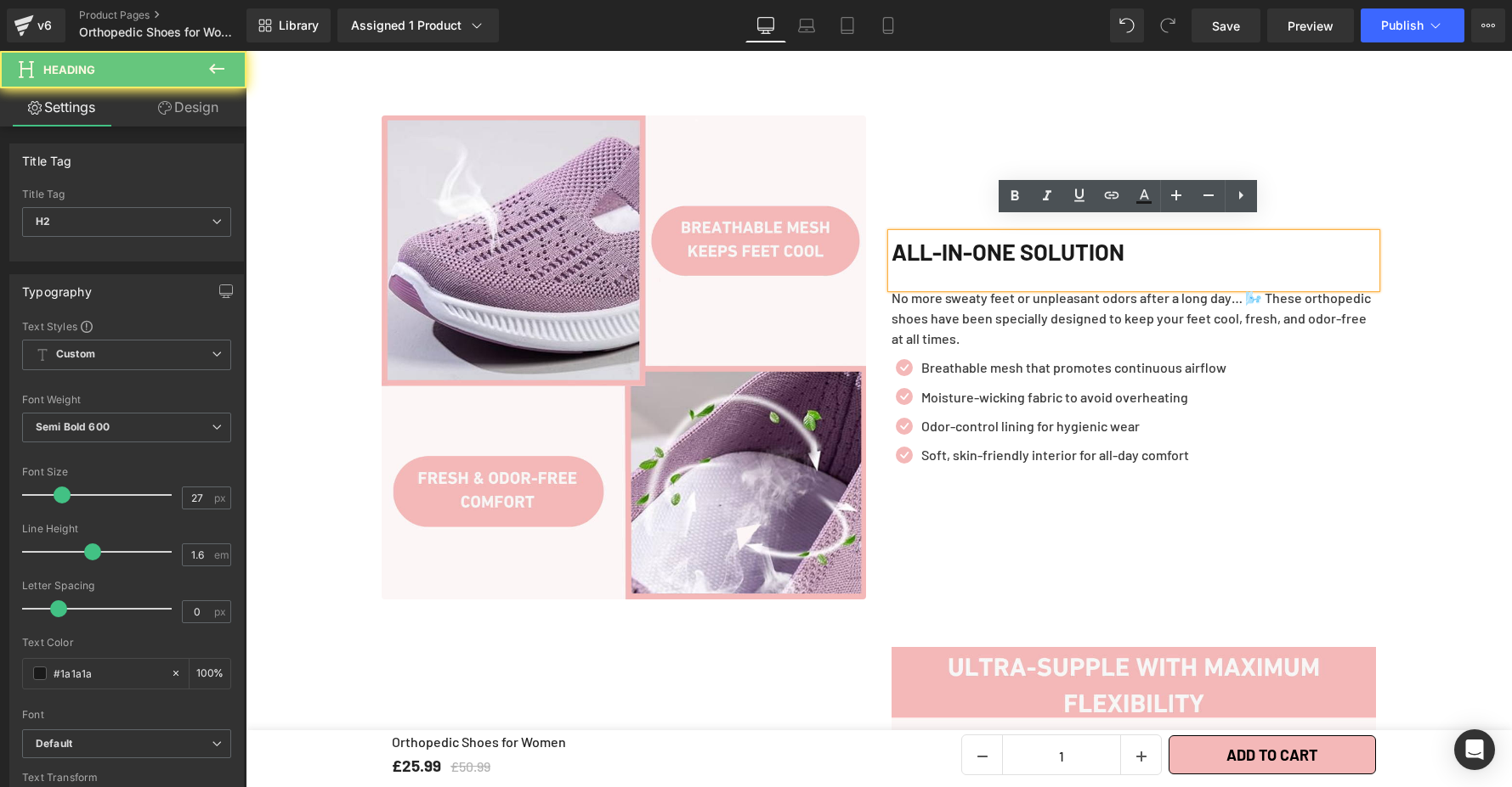
click at [934, 259] on div "ALL-IN-ONE SOLUTION" at bounding box center [1133, 260] width 484 height 54
click at [892, 259] on div "ALL-IN-ONE SOLUTION" at bounding box center [1133, 260] width 484 height 54
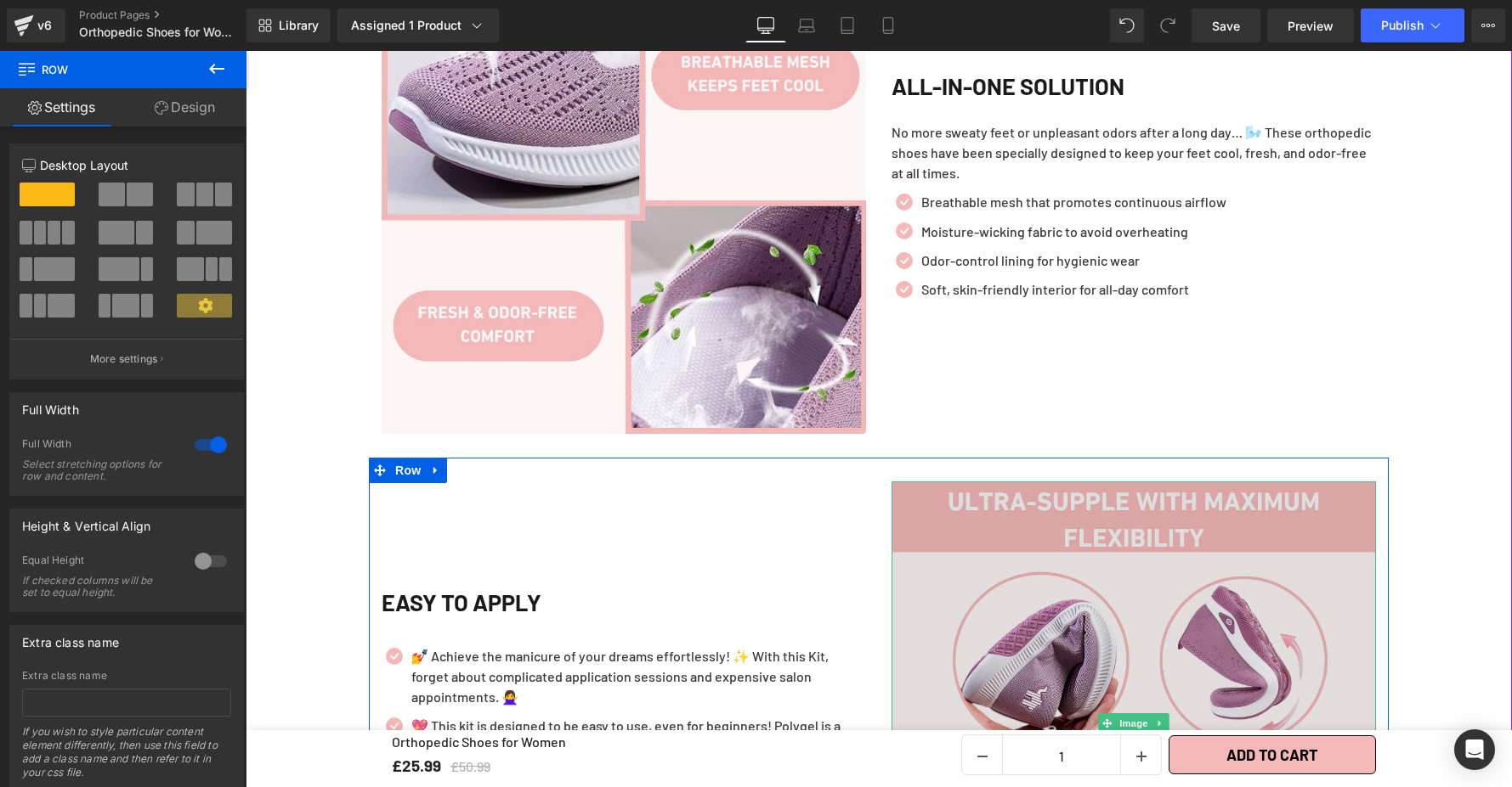
scroll to position [1826, 0]
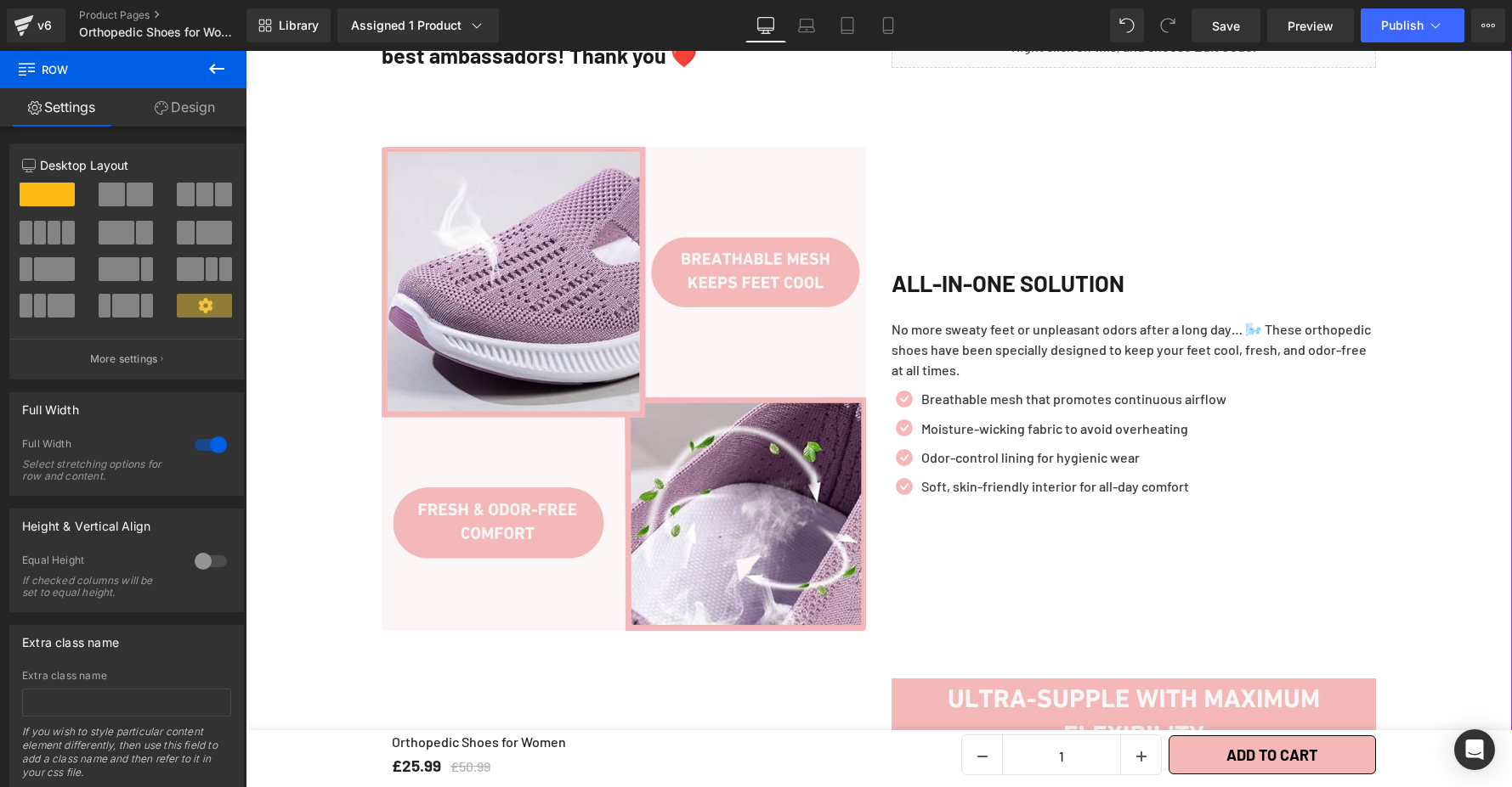
click at [1379, 295] on div "Image ALL-IN-ONE SOLUTION Heading No more sweaty feet or unpleasant odors after…" at bounding box center [878, 389] width 1020 height 532
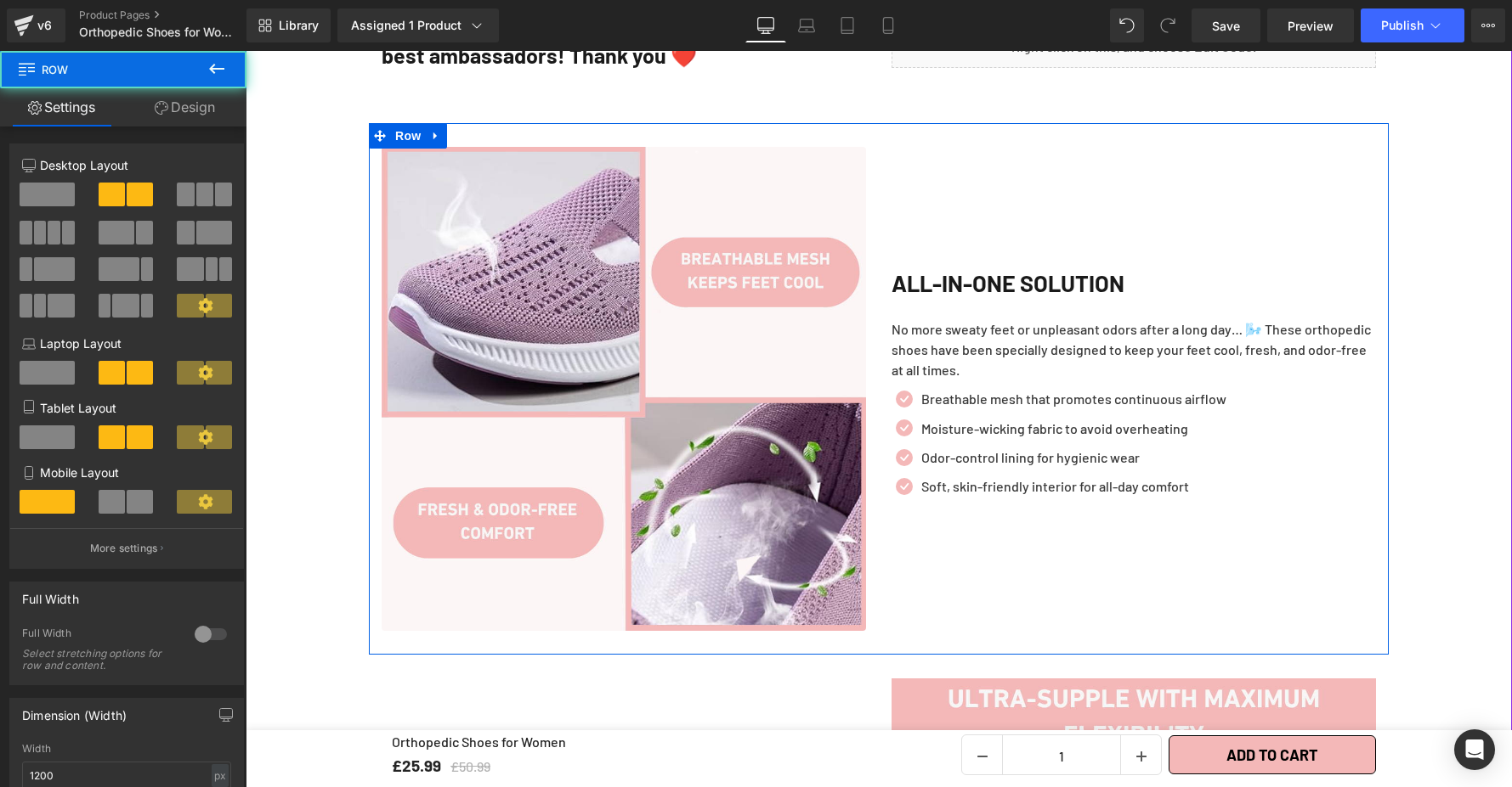
click at [1298, 358] on p "No more sweaty feet or unpleasant odors after a long day… 🌬️ These orthopedic s…" at bounding box center [1133, 349] width 484 height 61
click at [1262, 332] on p "No more sweaty feet or unpleasant odors after a long day… 🌬️ These orthopedic s…" at bounding box center [1133, 349] width 484 height 61
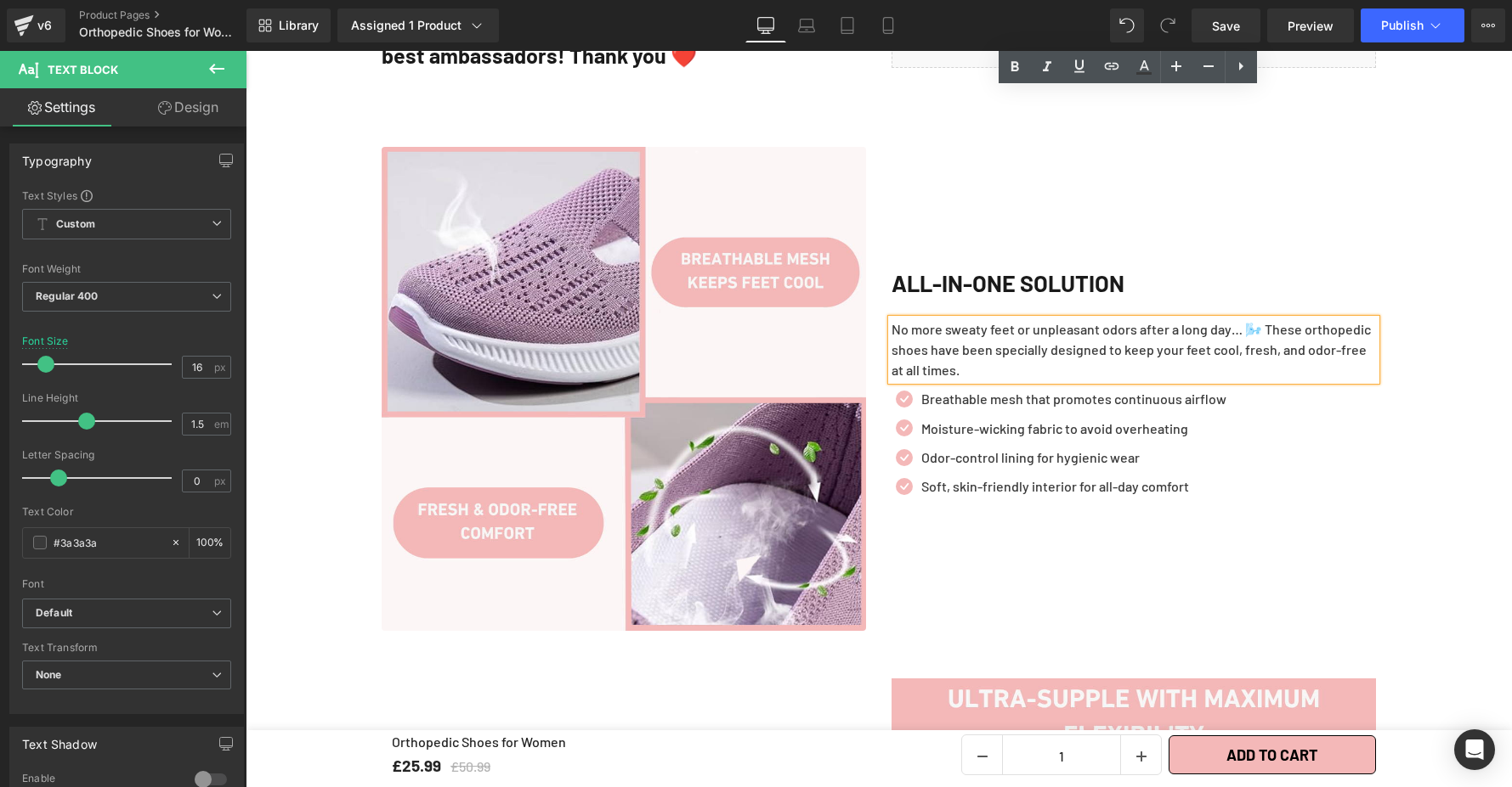
scroll to position [2352, 0]
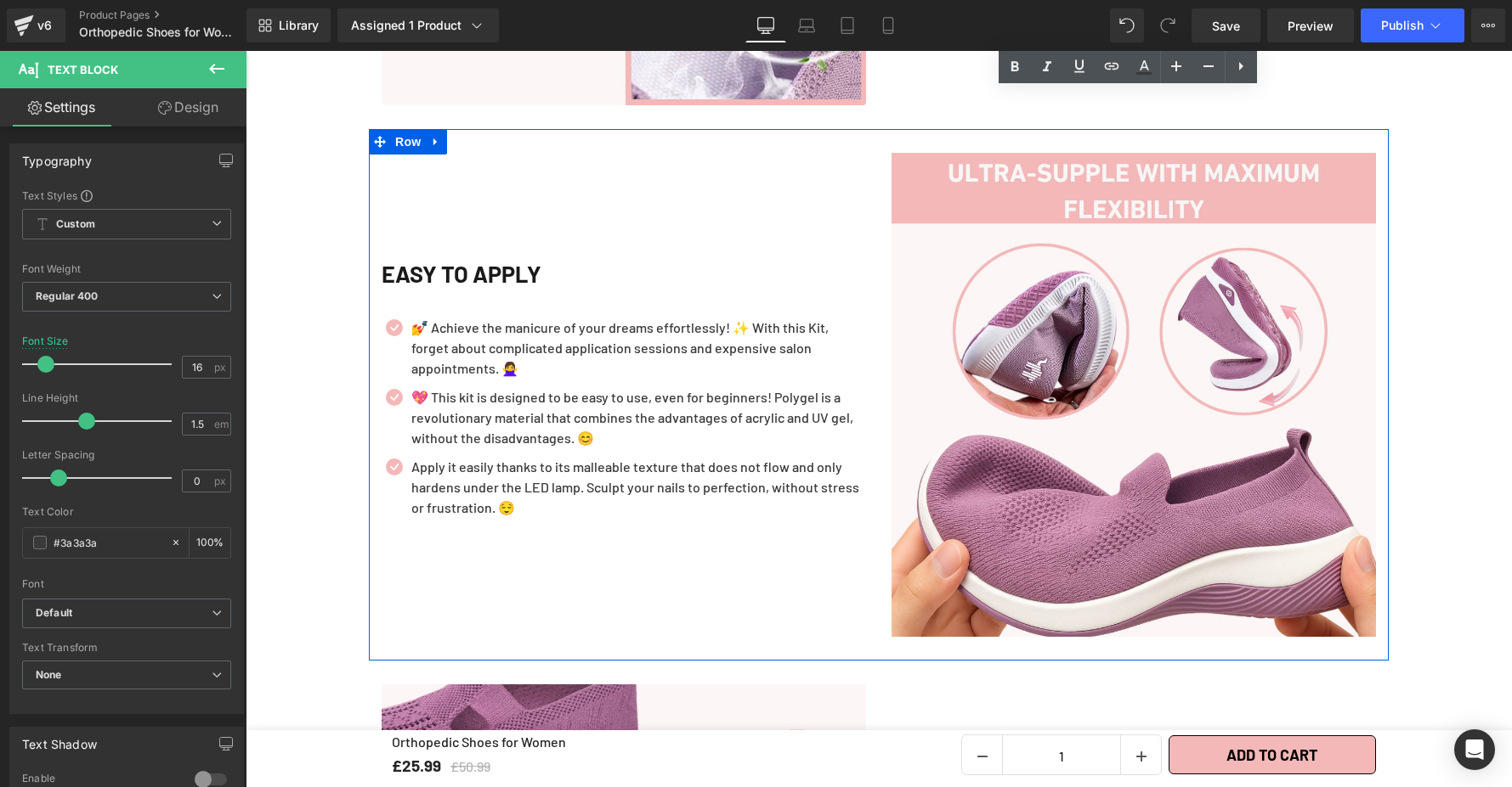
click at [537, 279] on div "EASY TO APPLY" at bounding box center [623, 282] width 484 height 54
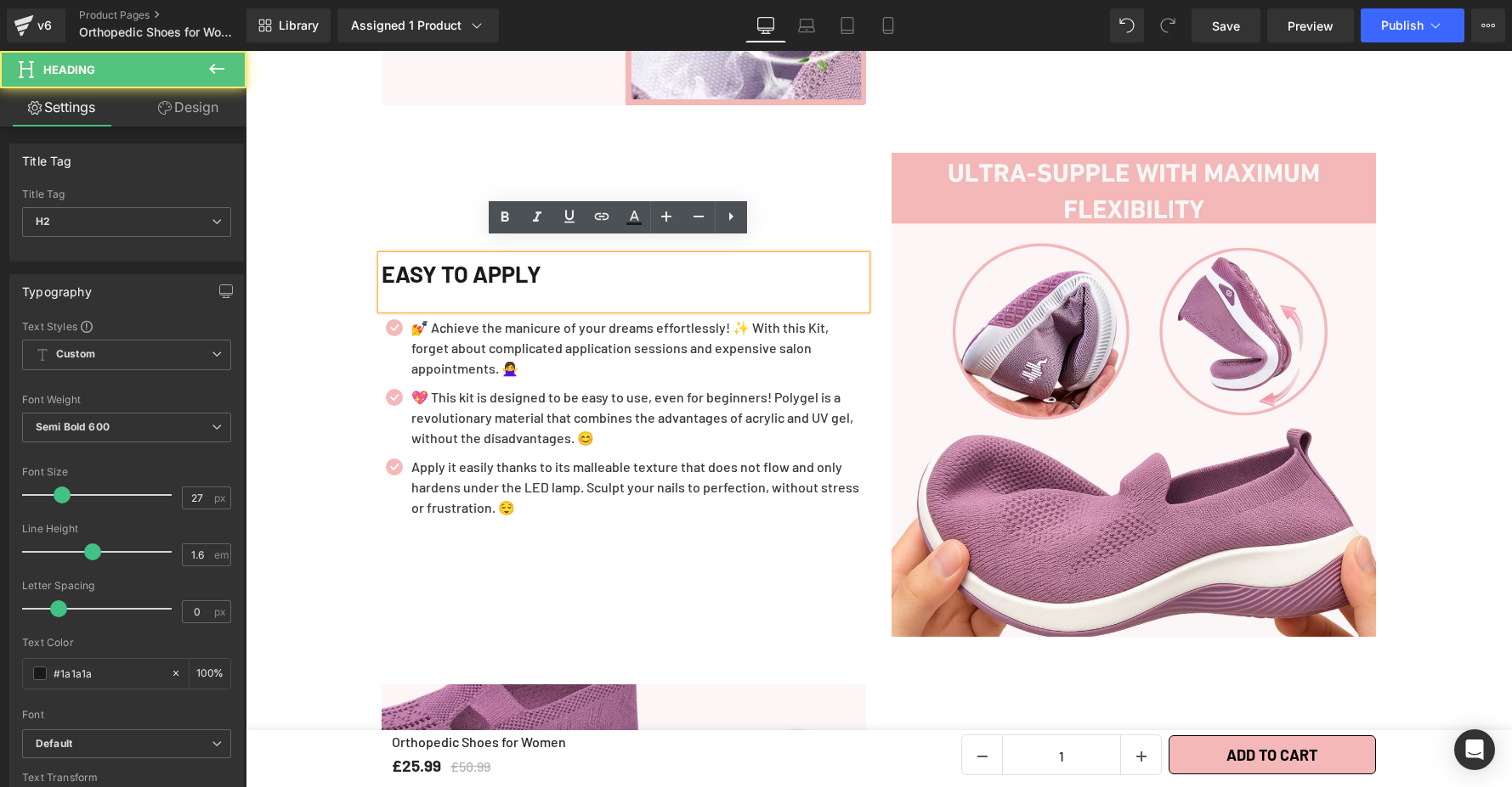
click at [245, 51] on div at bounding box center [245, 51] width 0 height 0
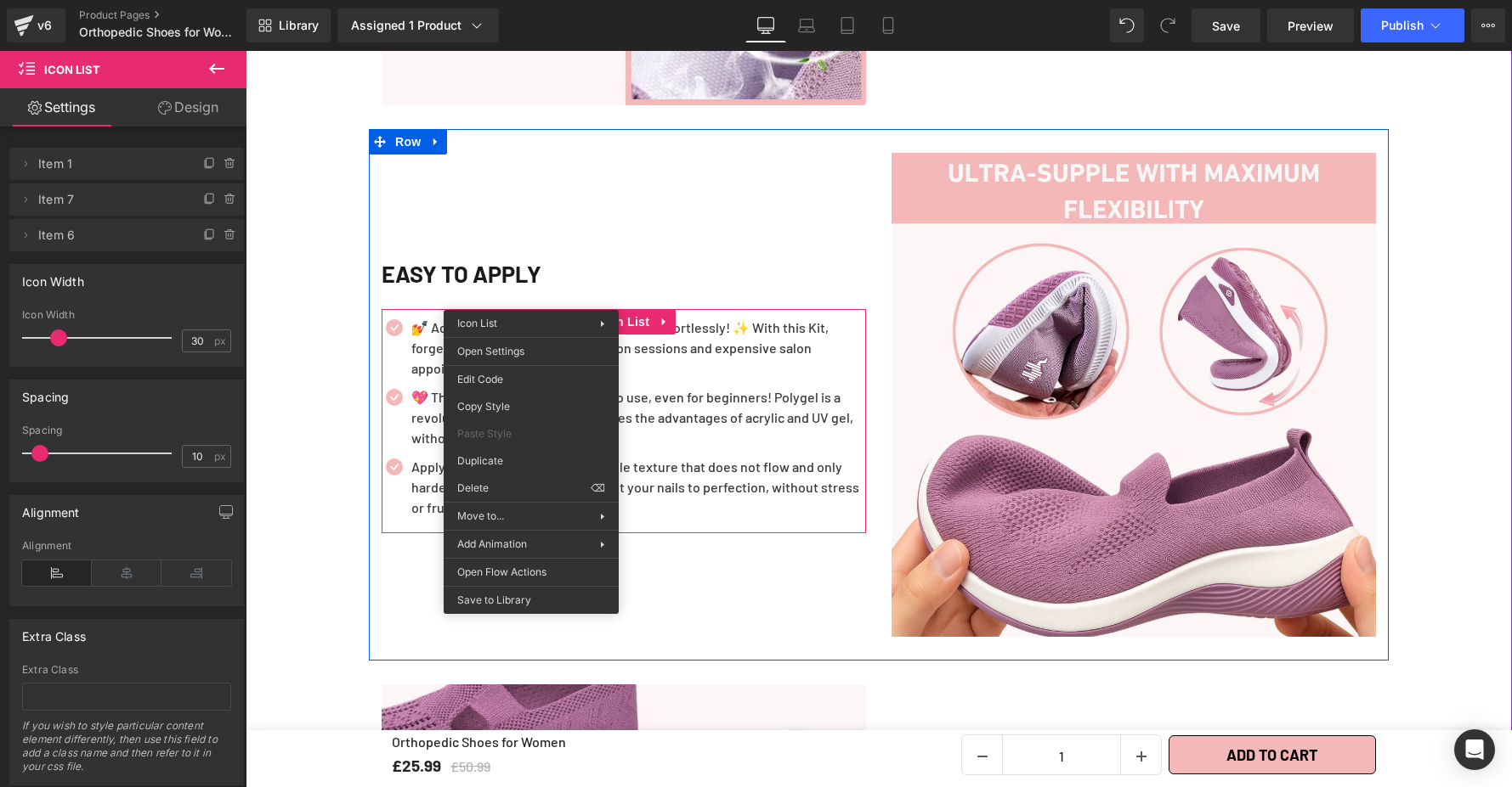
click at [245, 51] on div at bounding box center [245, 51] width 0 height 0
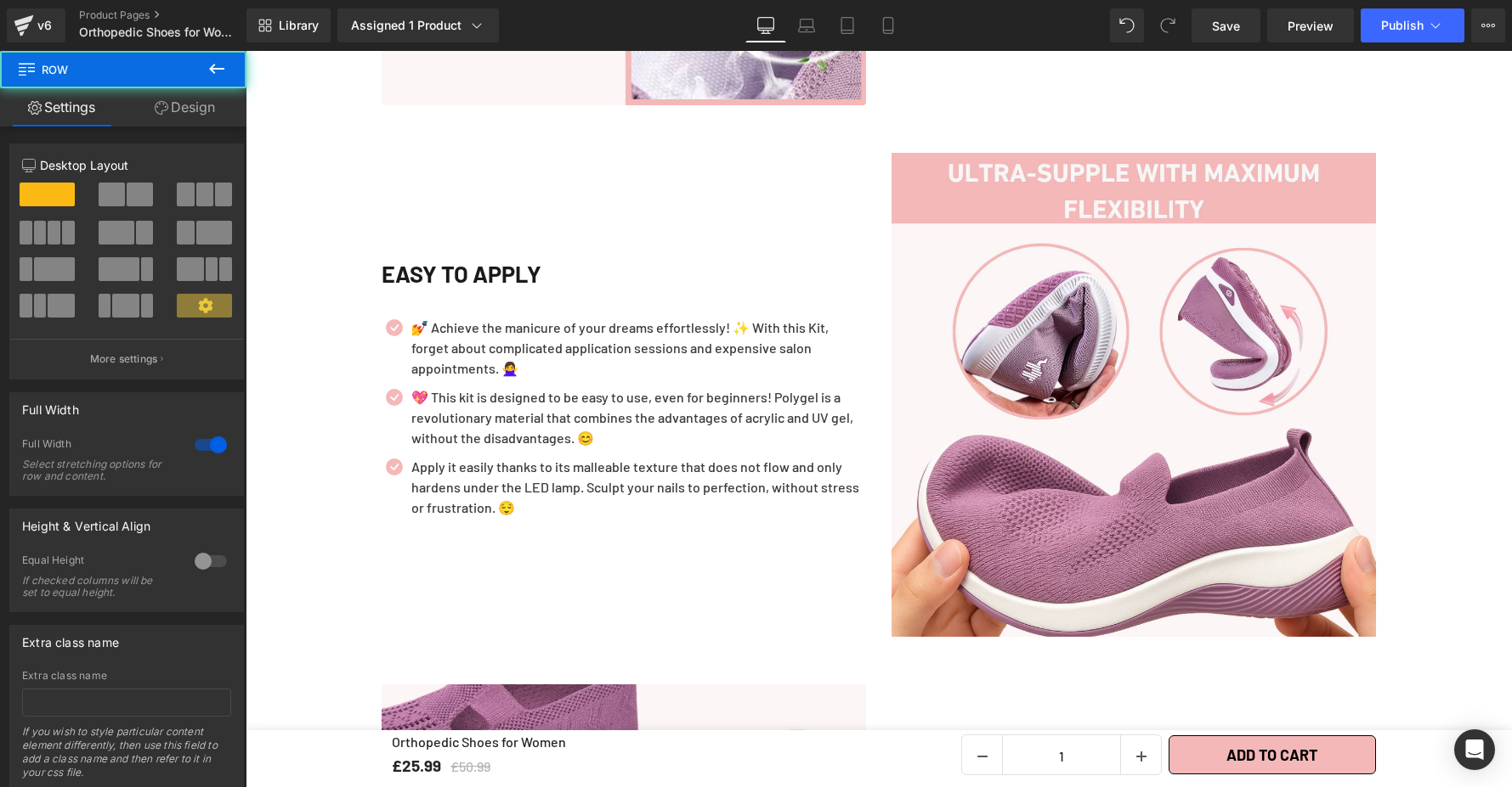
click at [368, 313] on div "EASY TO APPLY Heading Icon 💅 Achieve the manicure of your dreams effortlessly! …" at bounding box center [623, 394] width 510 height 484
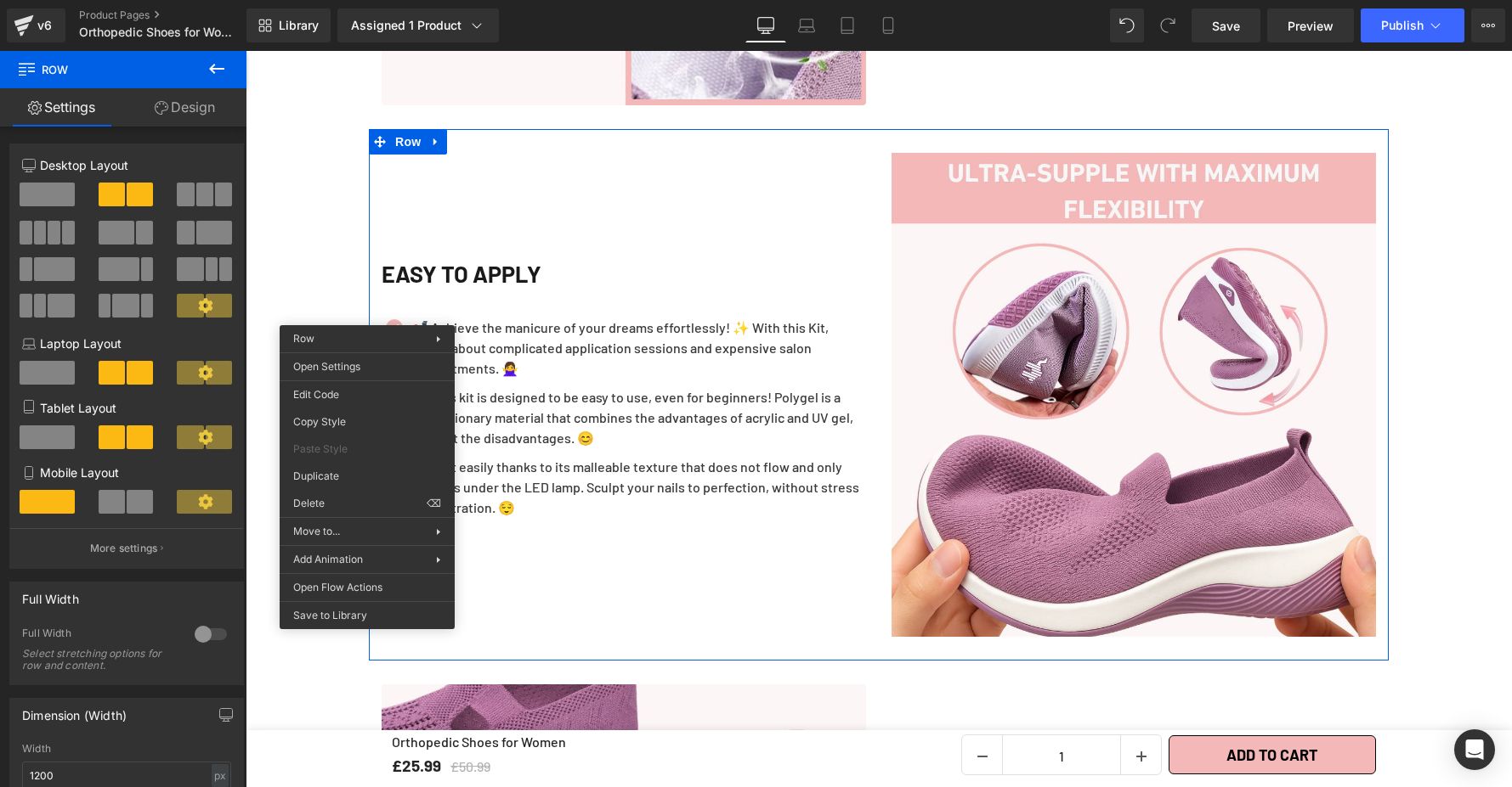
drag, startPoint x: 629, startPoint y: 554, endPoint x: 625, endPoint y: 532, distance: 22.4
click at [630, 551] on div "EASY TO APPLY Heading Icon 💅 Achieve the manicure of your dreams effortlessly! …" at bounding box center [623, 394] width 510 height 484
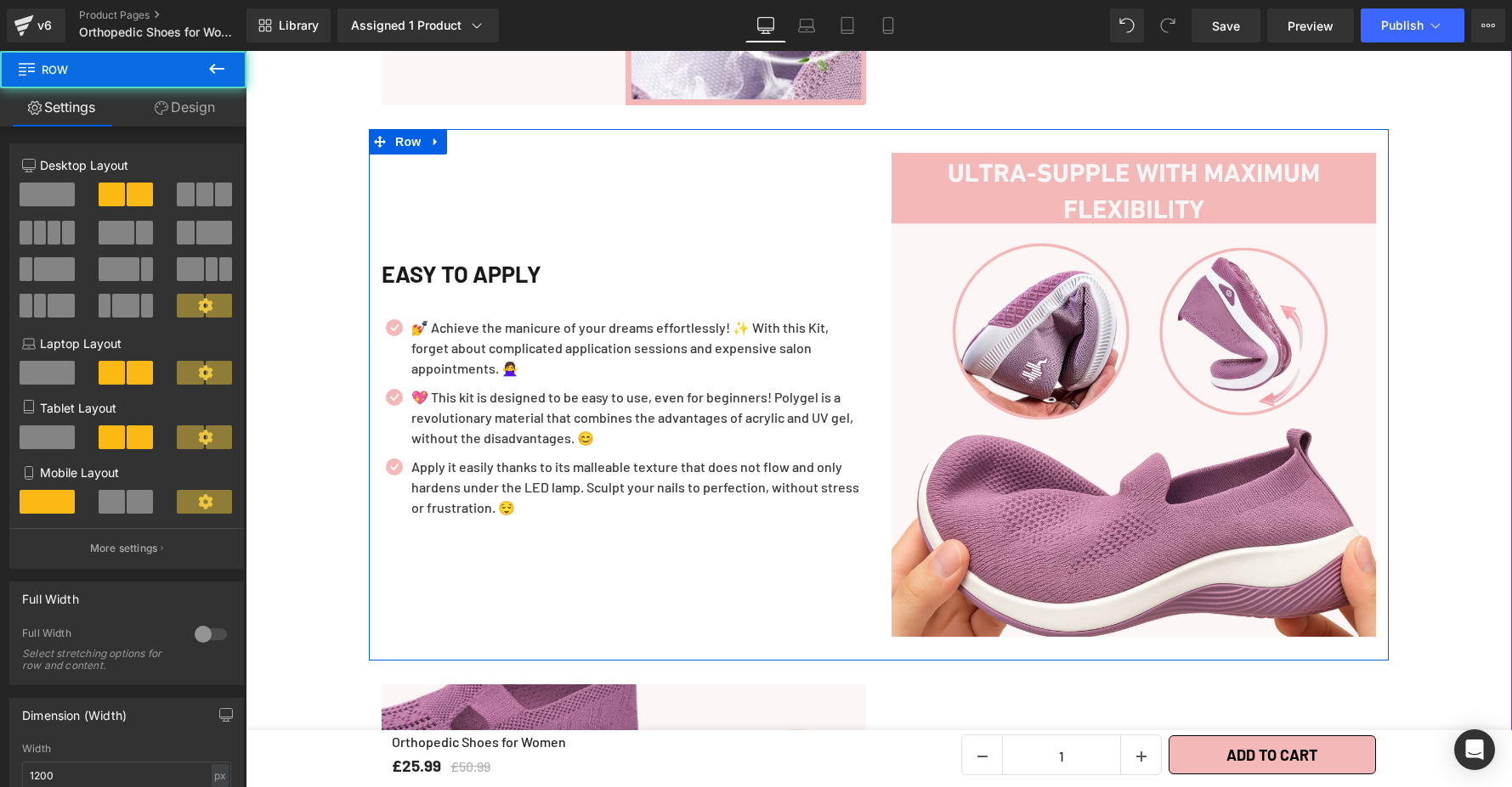
click at [622, 525] on div "EASY TO APPLY Heading Icon 💅 Achieve the manicure of your dreams effortlessly! …" at bounding box center [623, 394] width 510 height 484
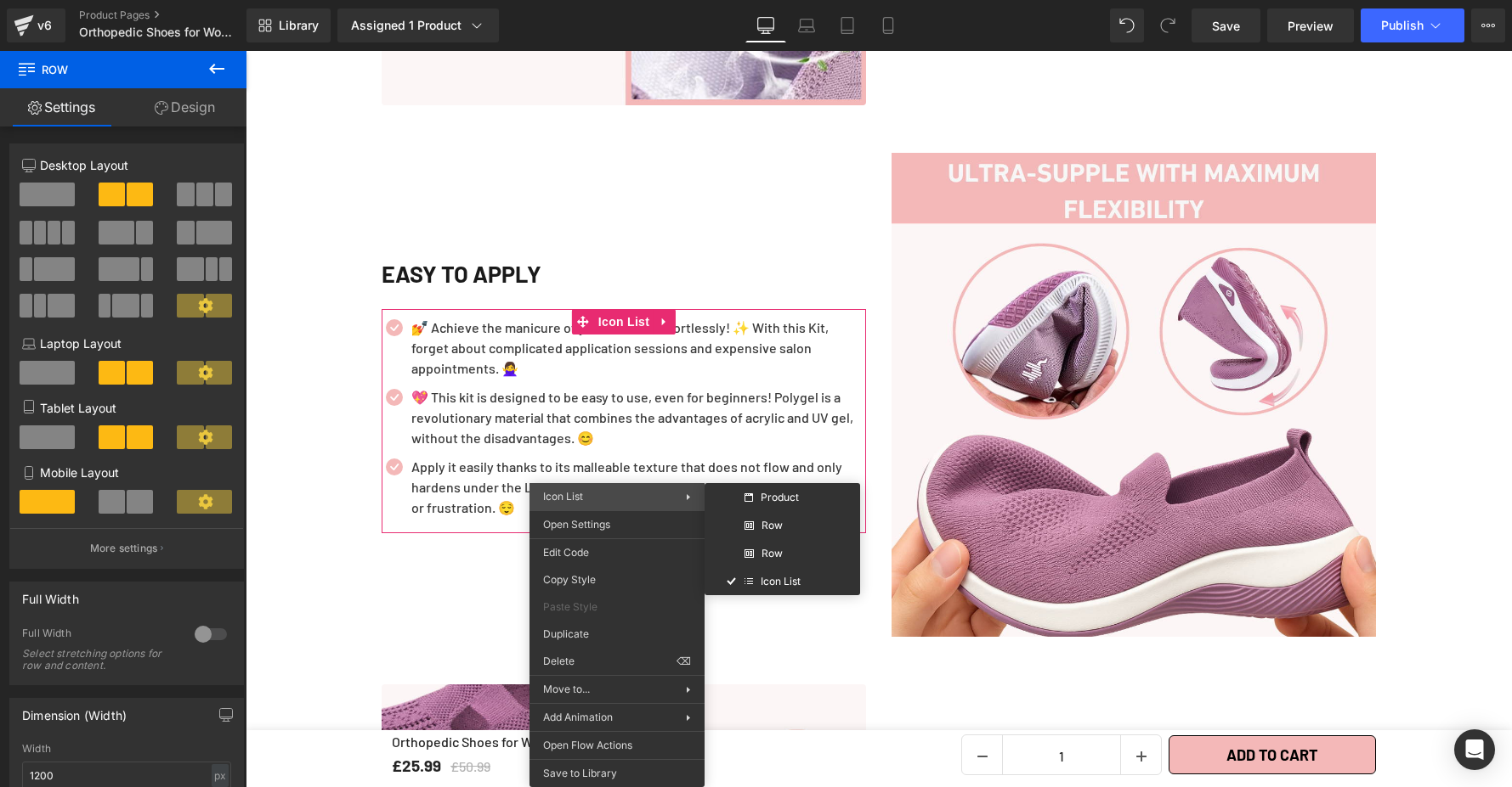
click at [697, 492] on div "Icon List Product Row Row Icon List" at bounding box center [616, 497] width 175 height 27
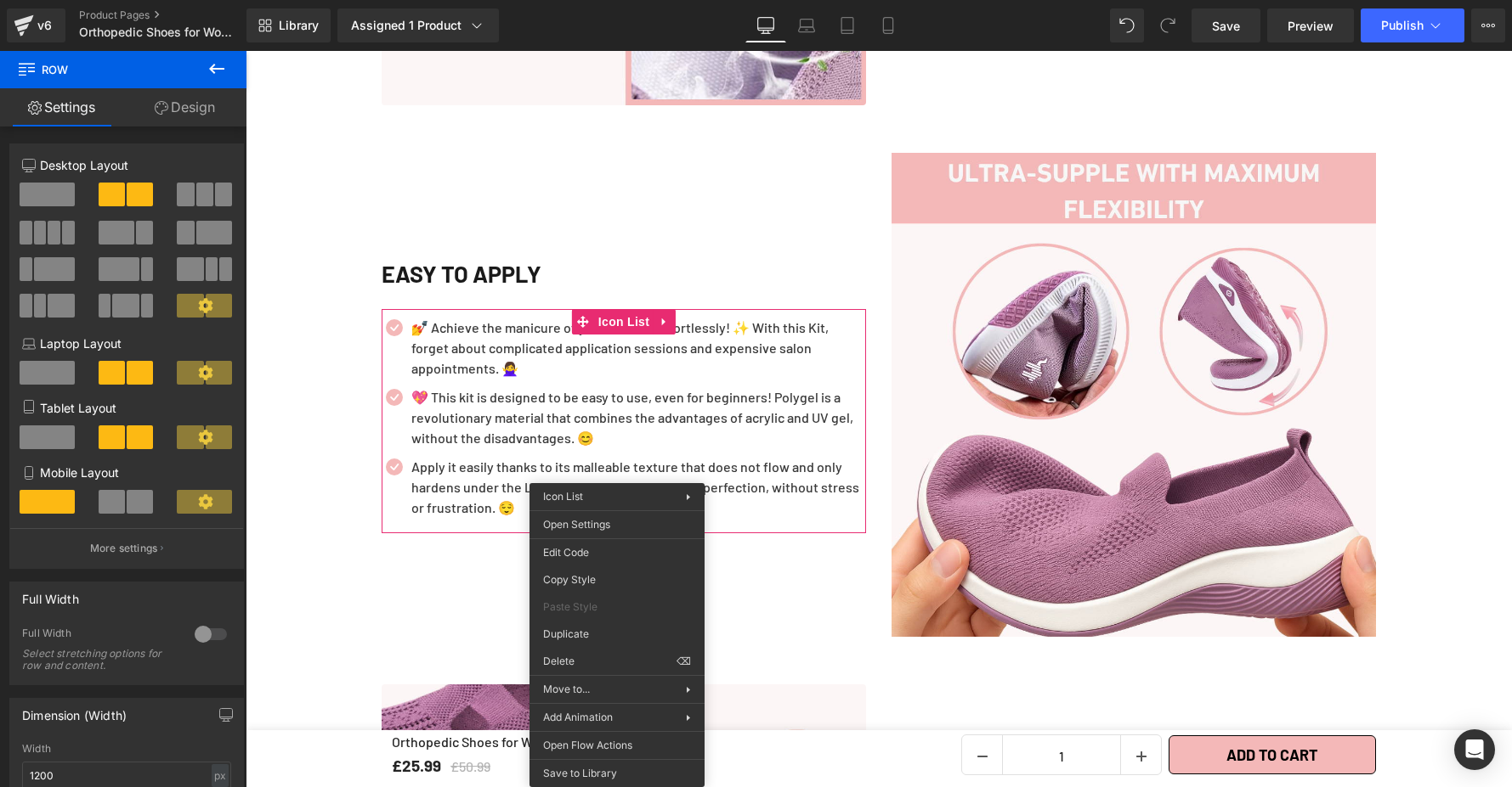
click at [691, 387] on div "💖 This kit is designed to be easy to use, even for beginners! Polygel is a revo…" at bounding box center [636, 417] width 459 height 61
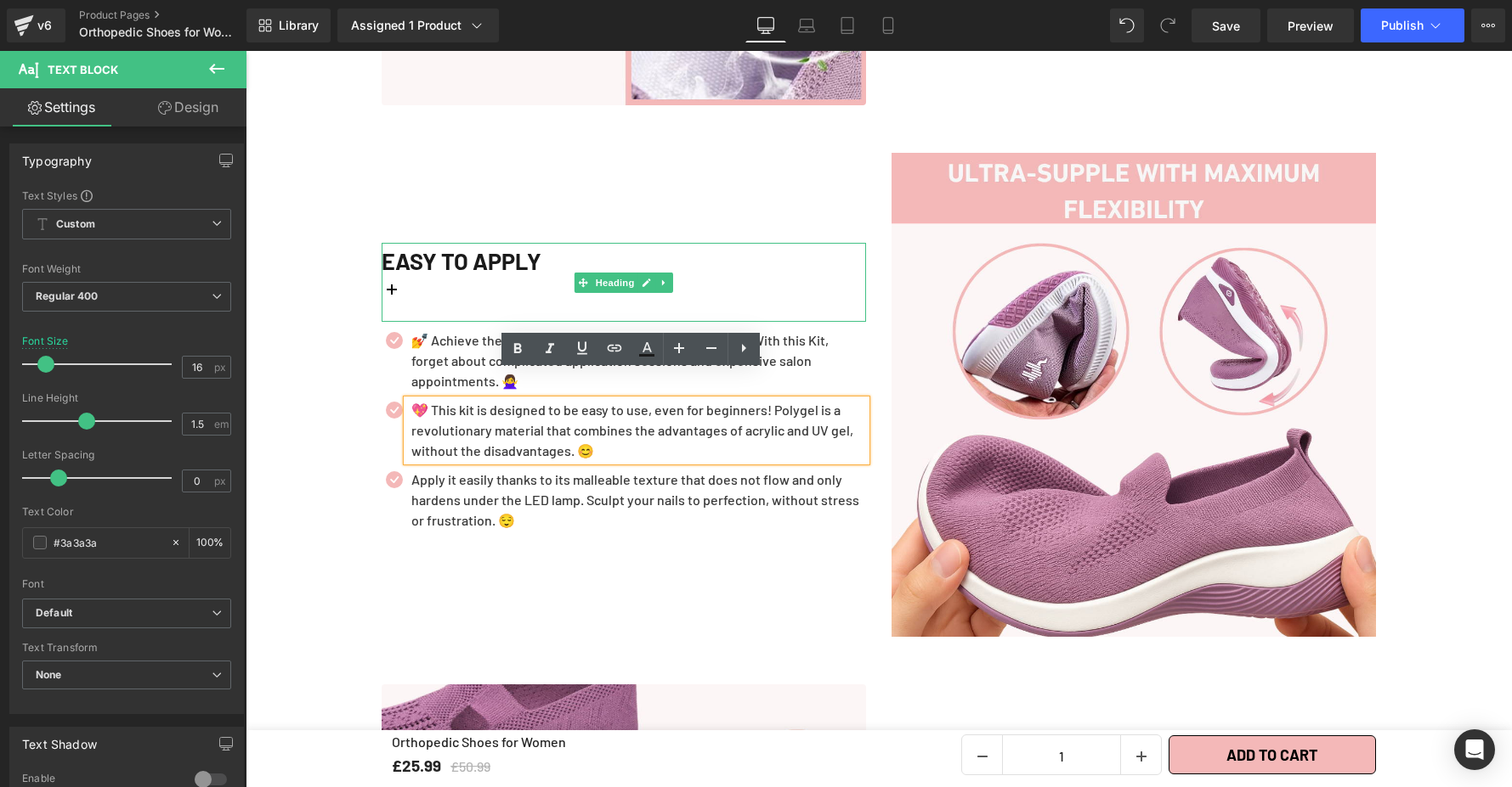
click at [402, 270] on div "EASY TO APPLY" at bounding box center [623, 283] width 484 height 80
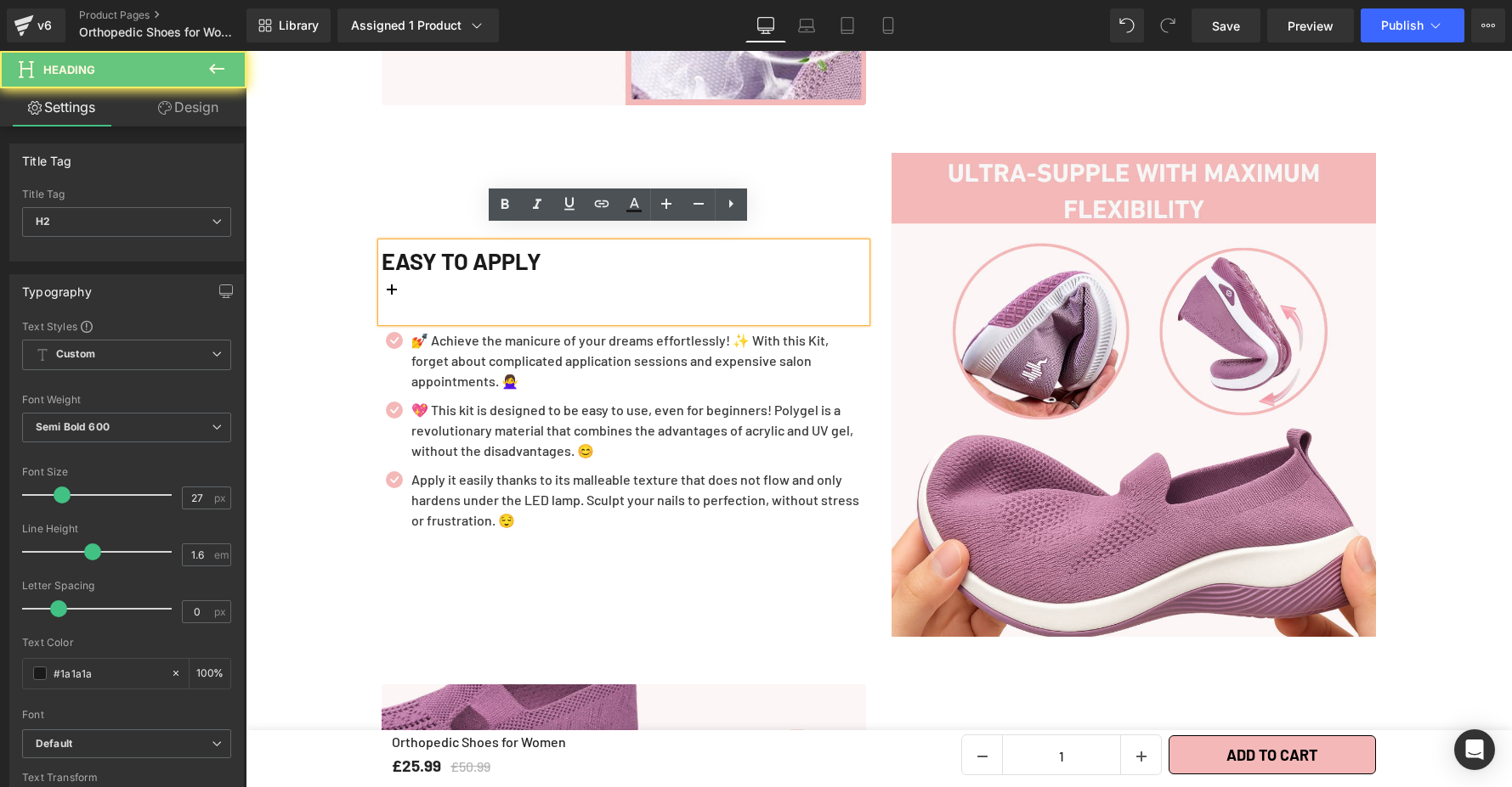
click at [400, 279] on div "EASY TO APPLY" at bounding box center [623, 283] width 484 height 80
click at [416, 279] on div "EASY TO APPLY" at bounding box center [623, 283] width 484 height 80
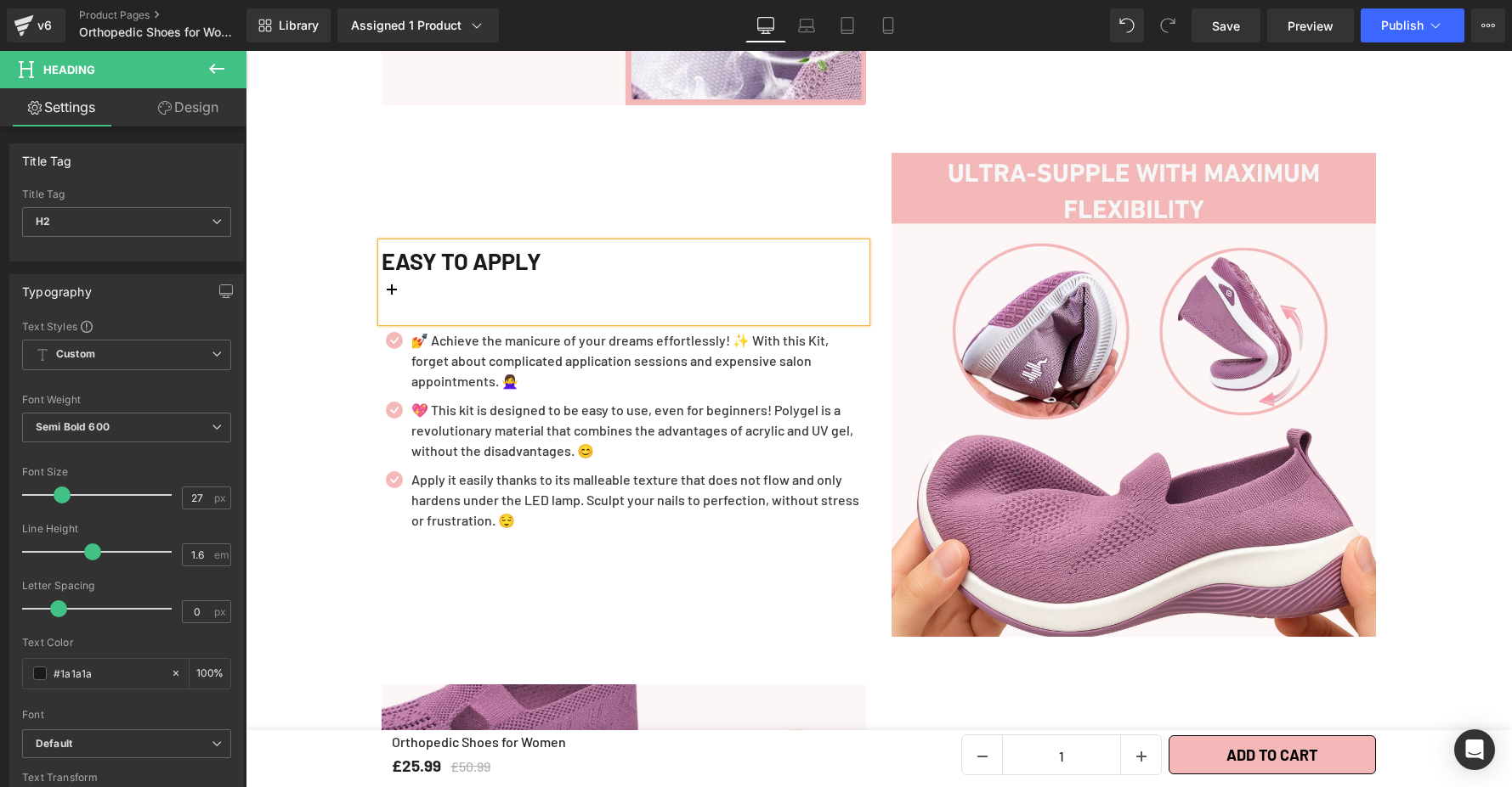
click at [831, 135] on div "Image EASY TO APPLy Heading Icon 💅 Achieve the manicure of your dreams effortle…" at bounding box center [878, 394] width 1020 height 532
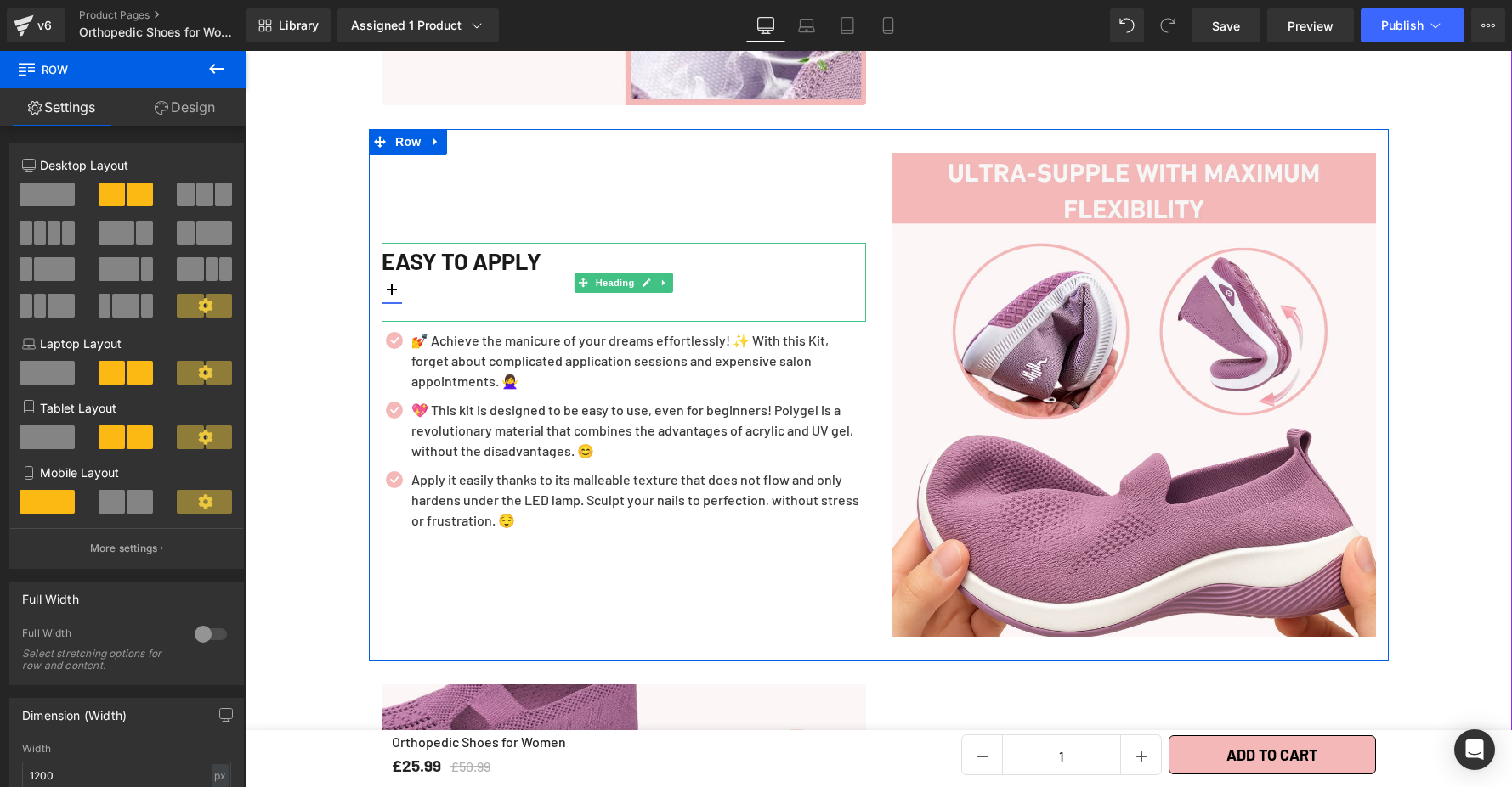
click at [393, 279] on icon at bounding box center [392, 289] width 21 height 21
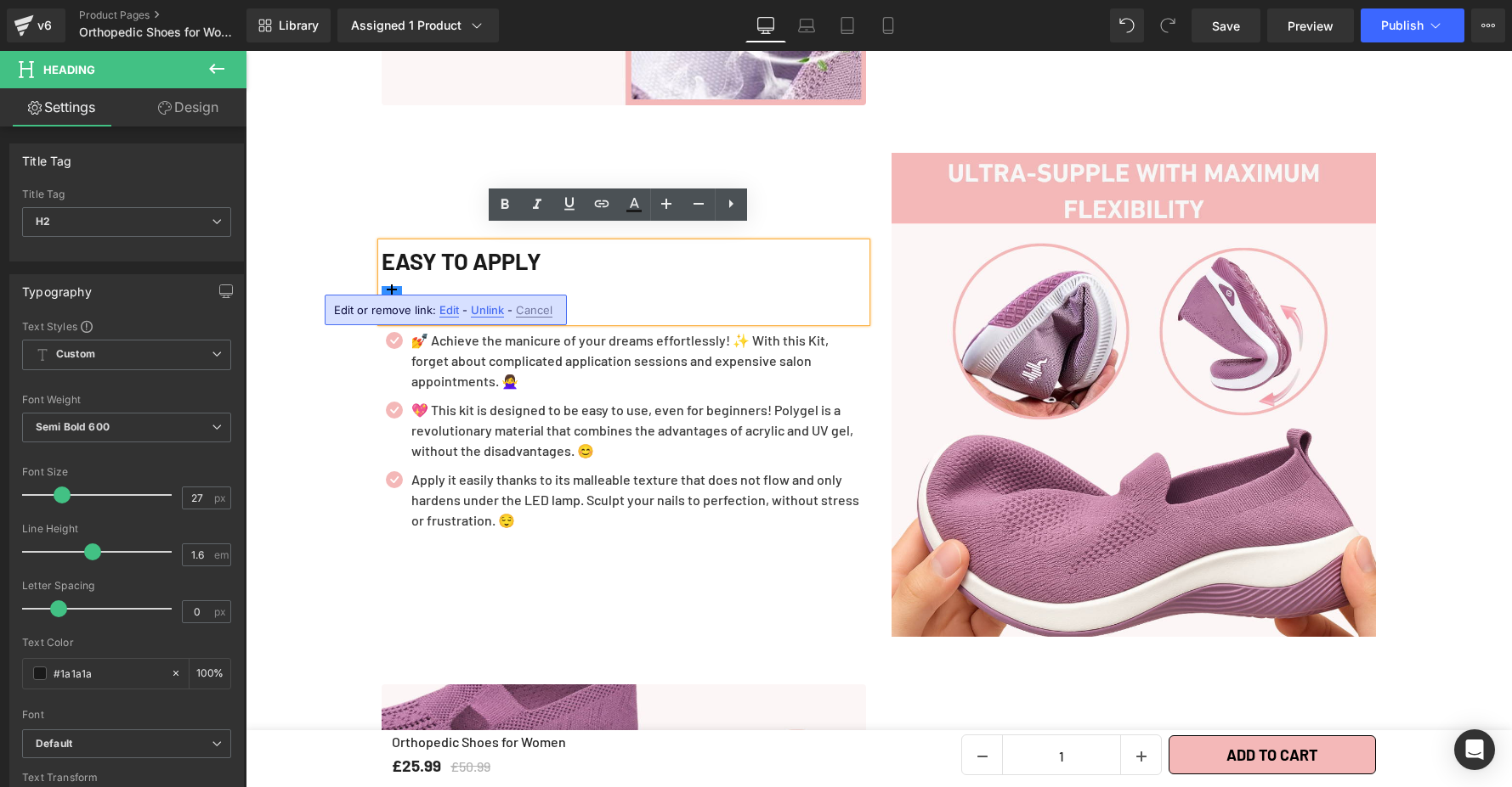
drag, startPoint x: 391, startPoint y: 279, endPoint x: 384, endPoint y: 264, distance: 16.6
click at [384, 279] on icon at bounding box center [392, 289] width 21 height 21
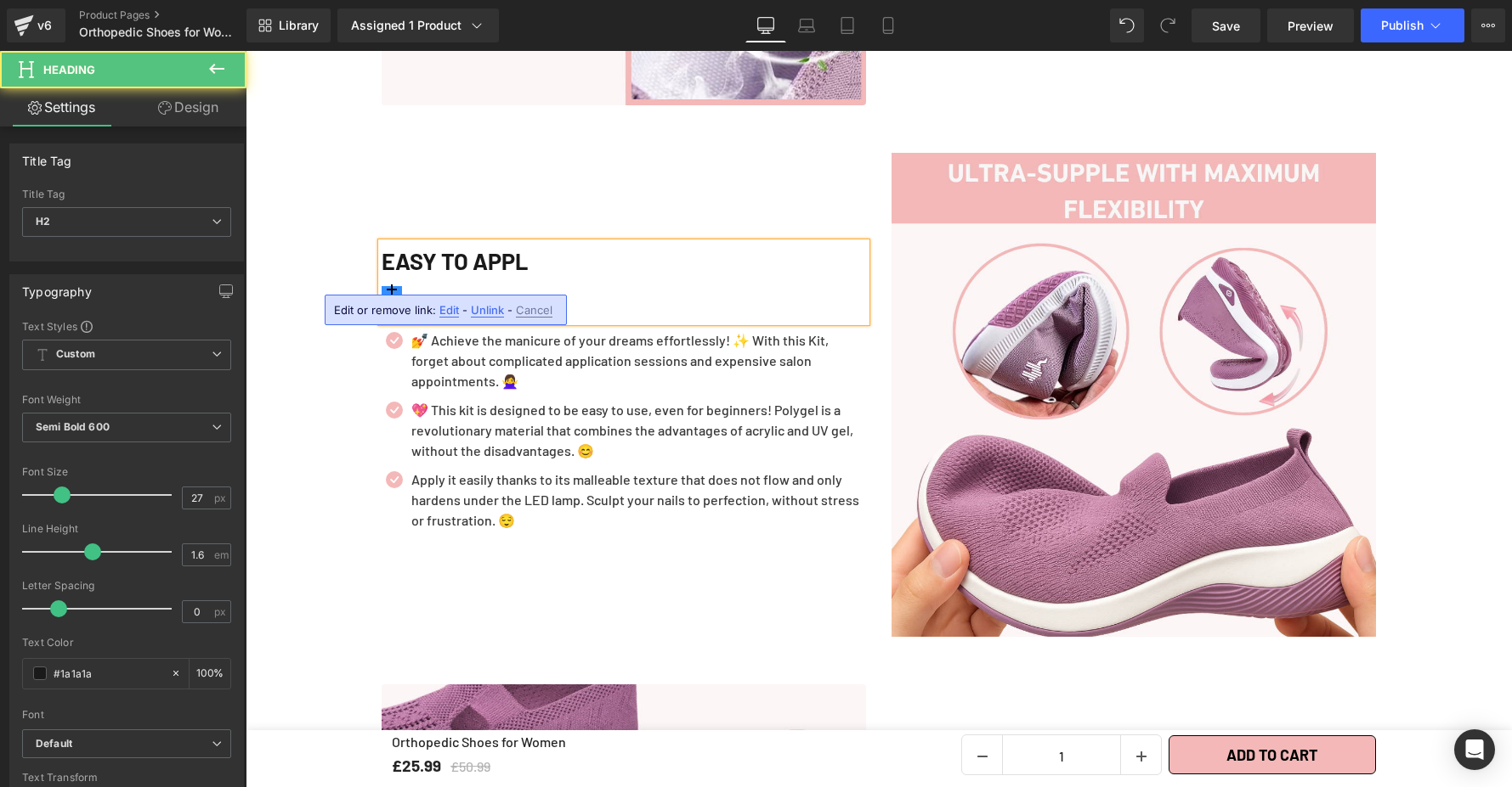
click at [386, 285] on icon at bounding box center [391, 289] width 10 height 10
drag, startPoint x: 393, startPoint y: 276, endPoint x: 408, endPoint y: 282, distance: 16.2
click at [394, 279] on icon at bounding box center [392, 289] width 21 height 21
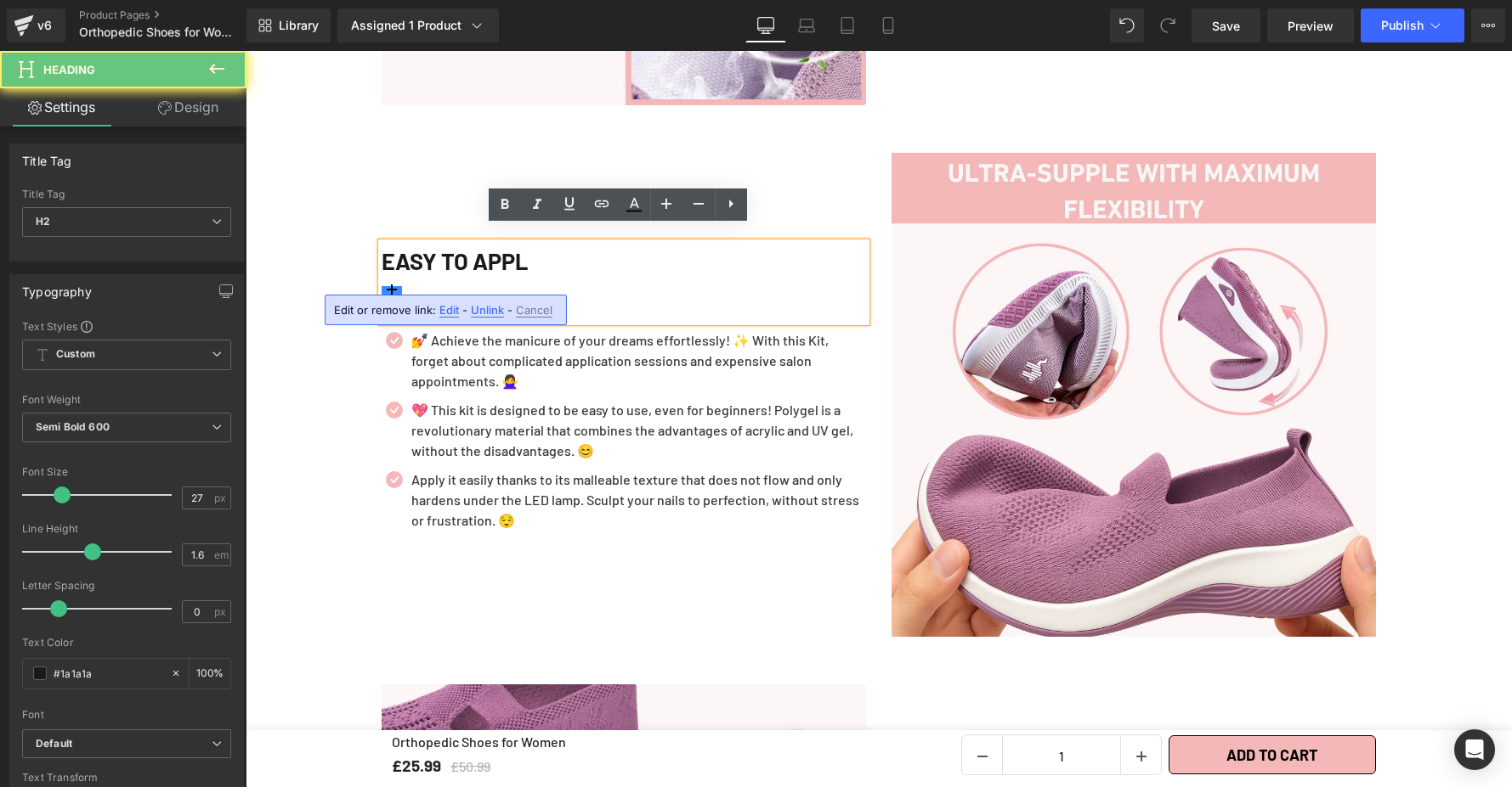
click at [408, 282] on div "EASY TO APPL" at bounding box center [623, 283] width 484 height 80
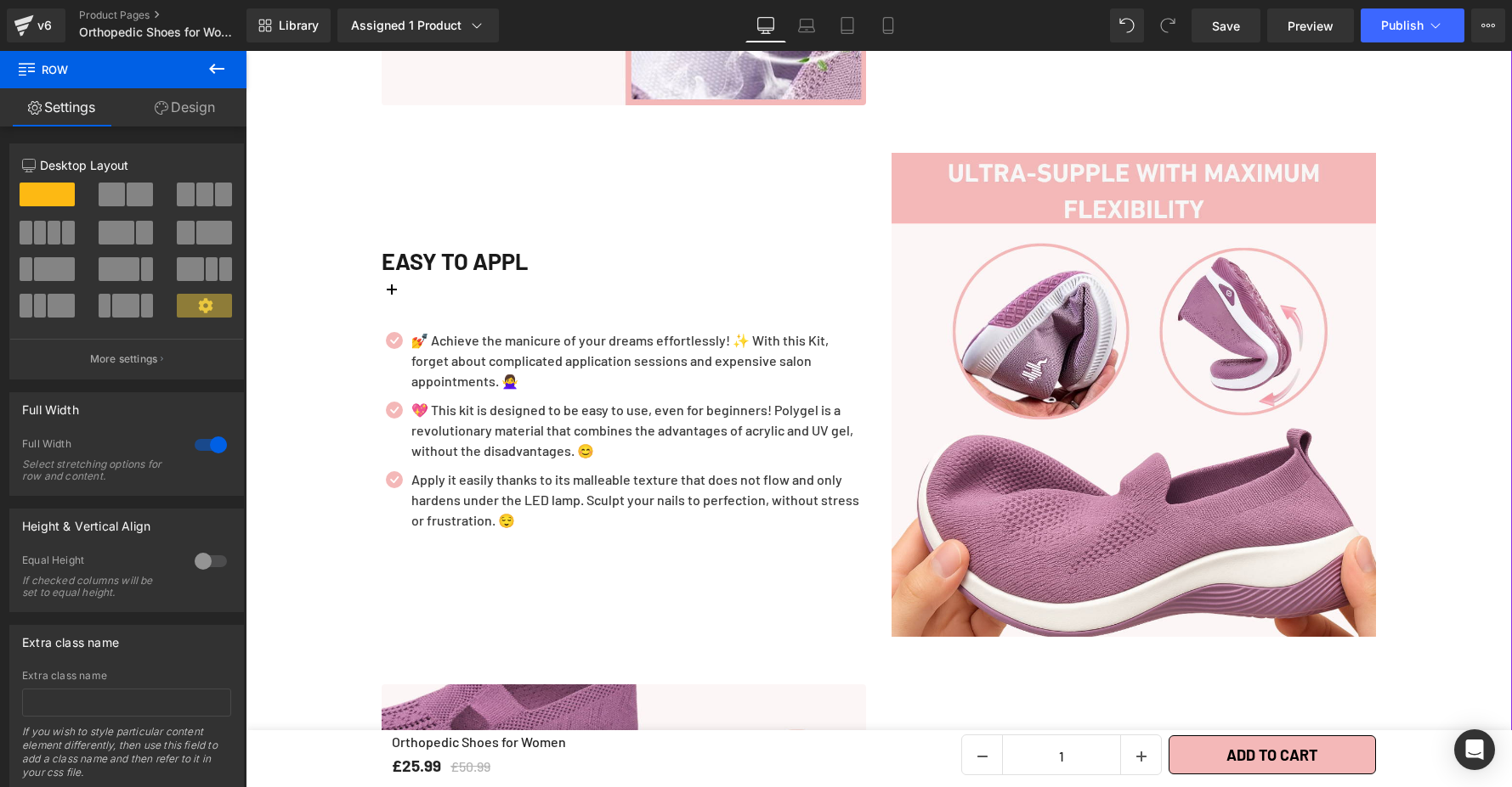
click at [427, 341] on p "💅 Achieve the manicure of your dreams effortlessly! ✨ With this Kit, forget abo…" at bounding box center [639, 361] width 455 height 61
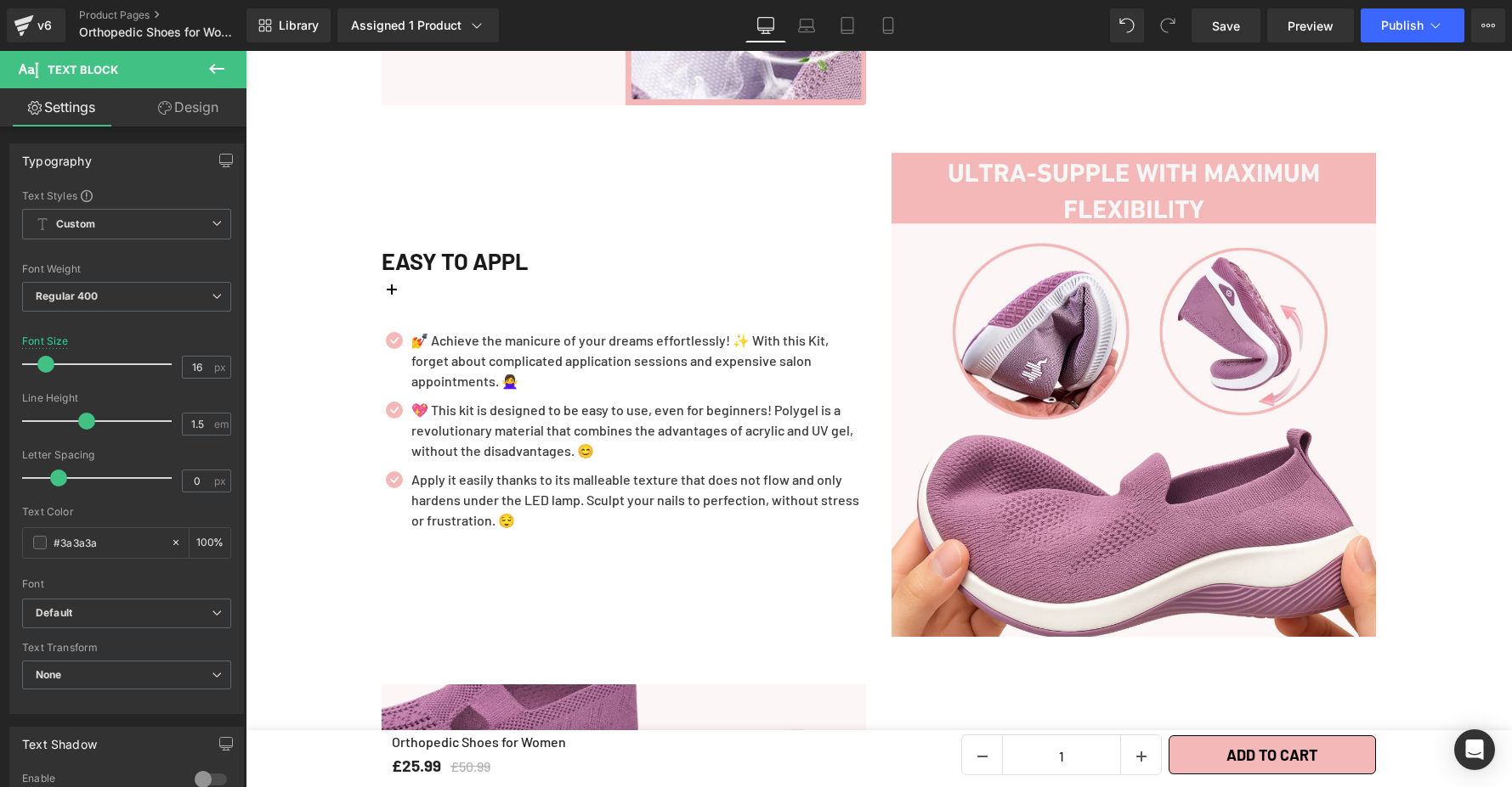
click at [141, 110] on link "Design" at bounding box center [188, 107] width 123 height 39
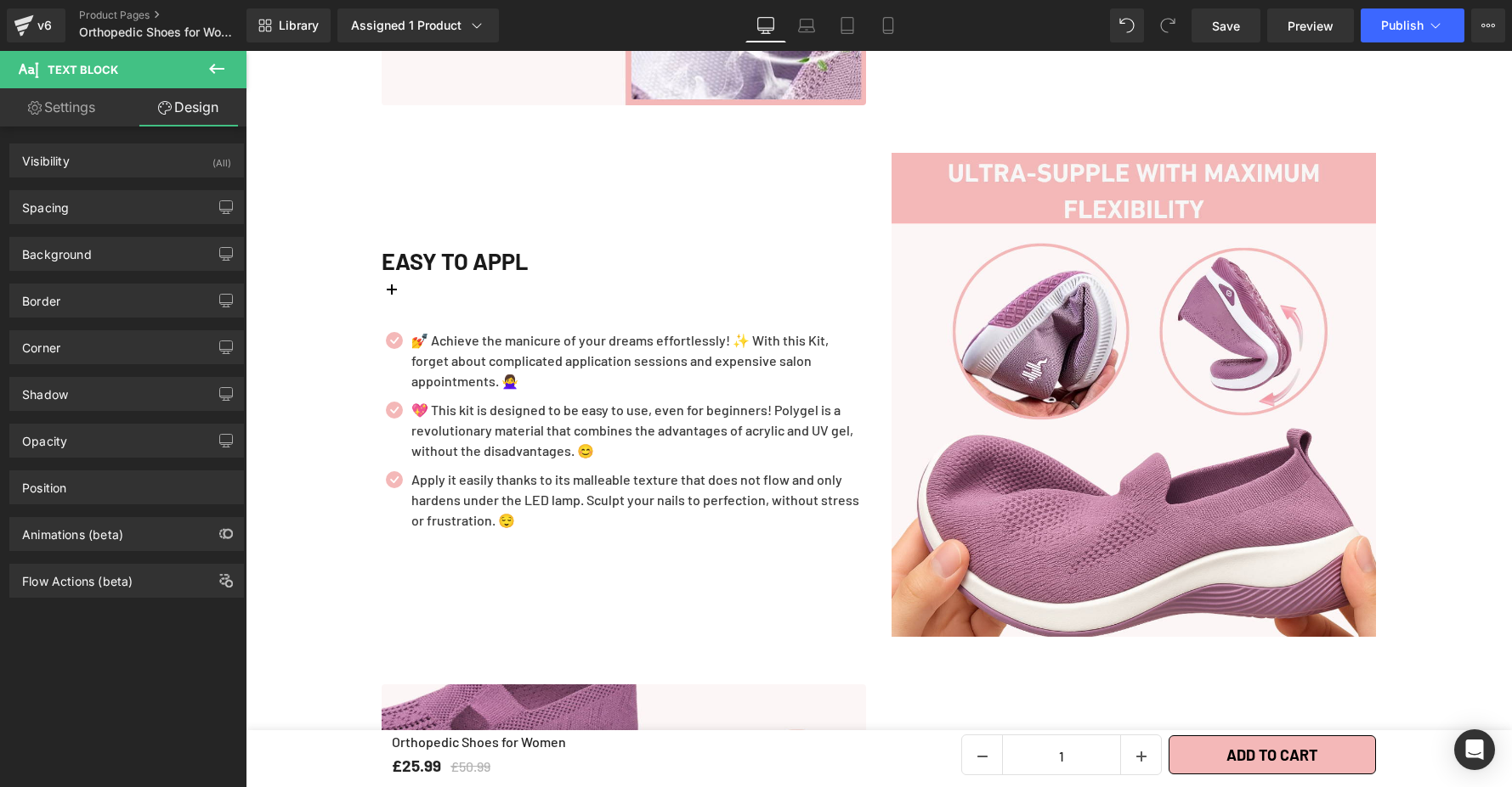
click at [74, 112] on link "Settings" at bounding box center [61, 107] width 123 height 39
type input "100"
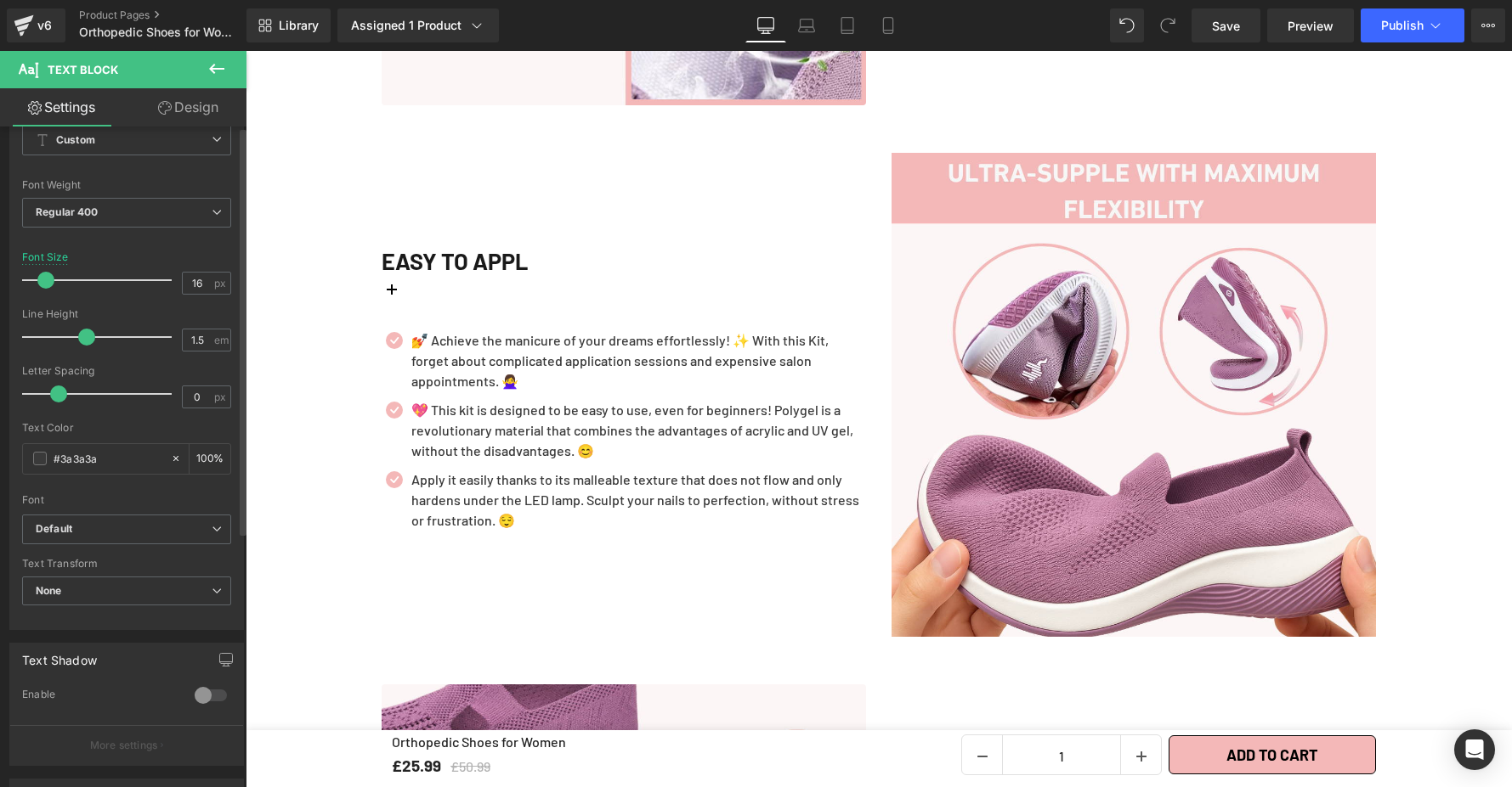
scroll to position [0, 0]
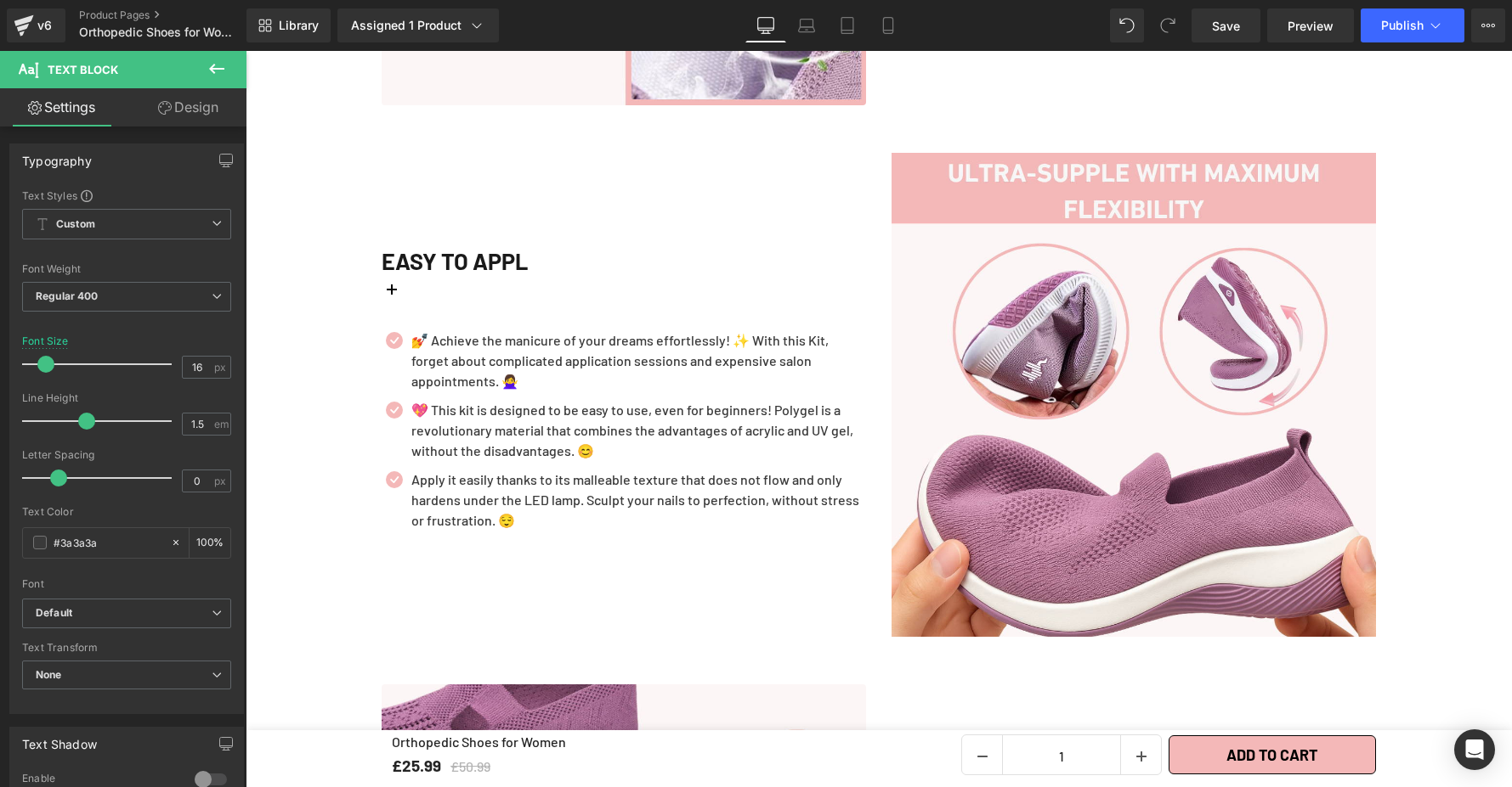
click at [199, 115] on link "Design" at bounding box center [188, 107] width 123 height 39
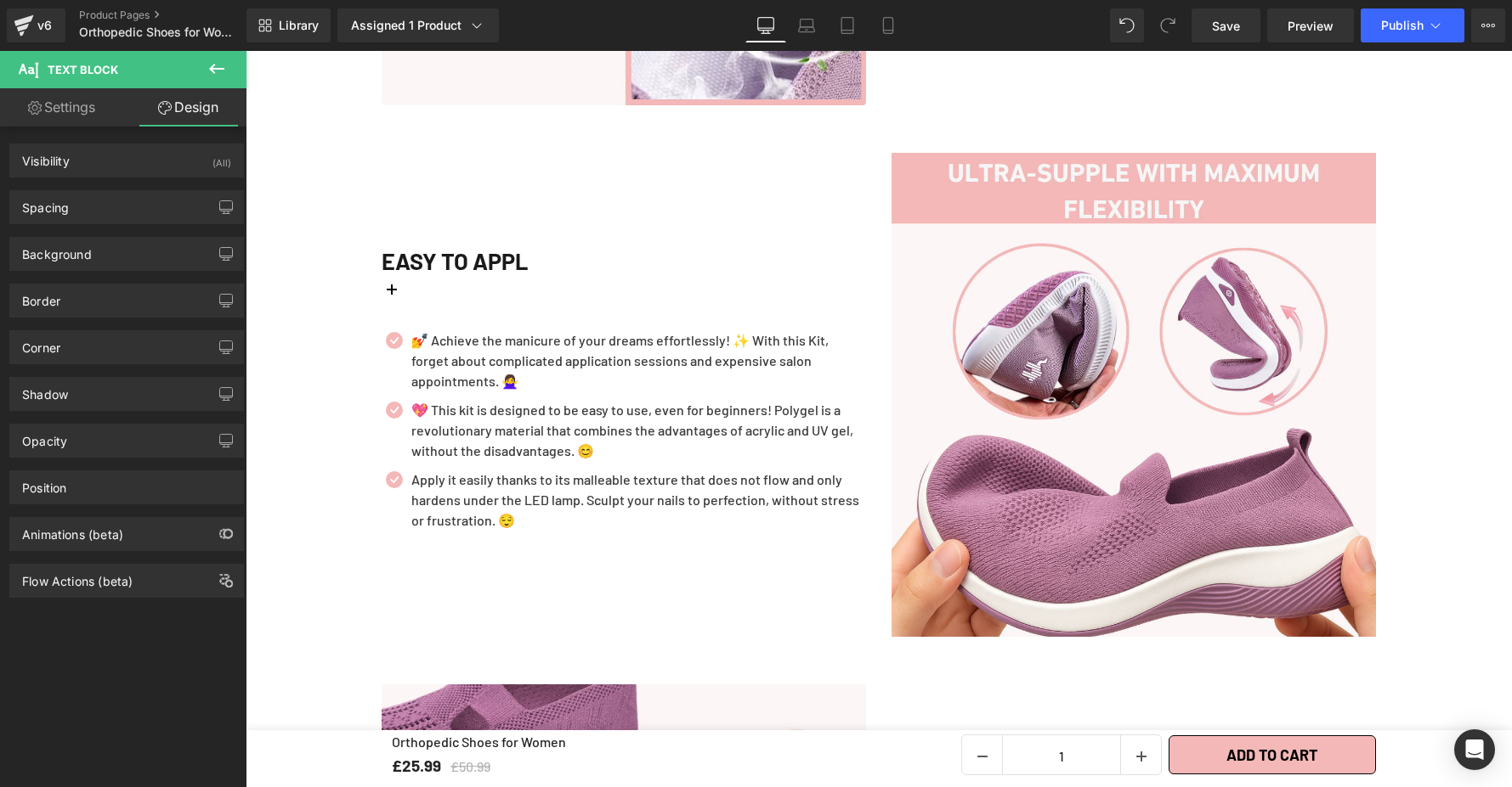
click at [216, 57] on button at bounding box center [216, 69] width 59 height 38
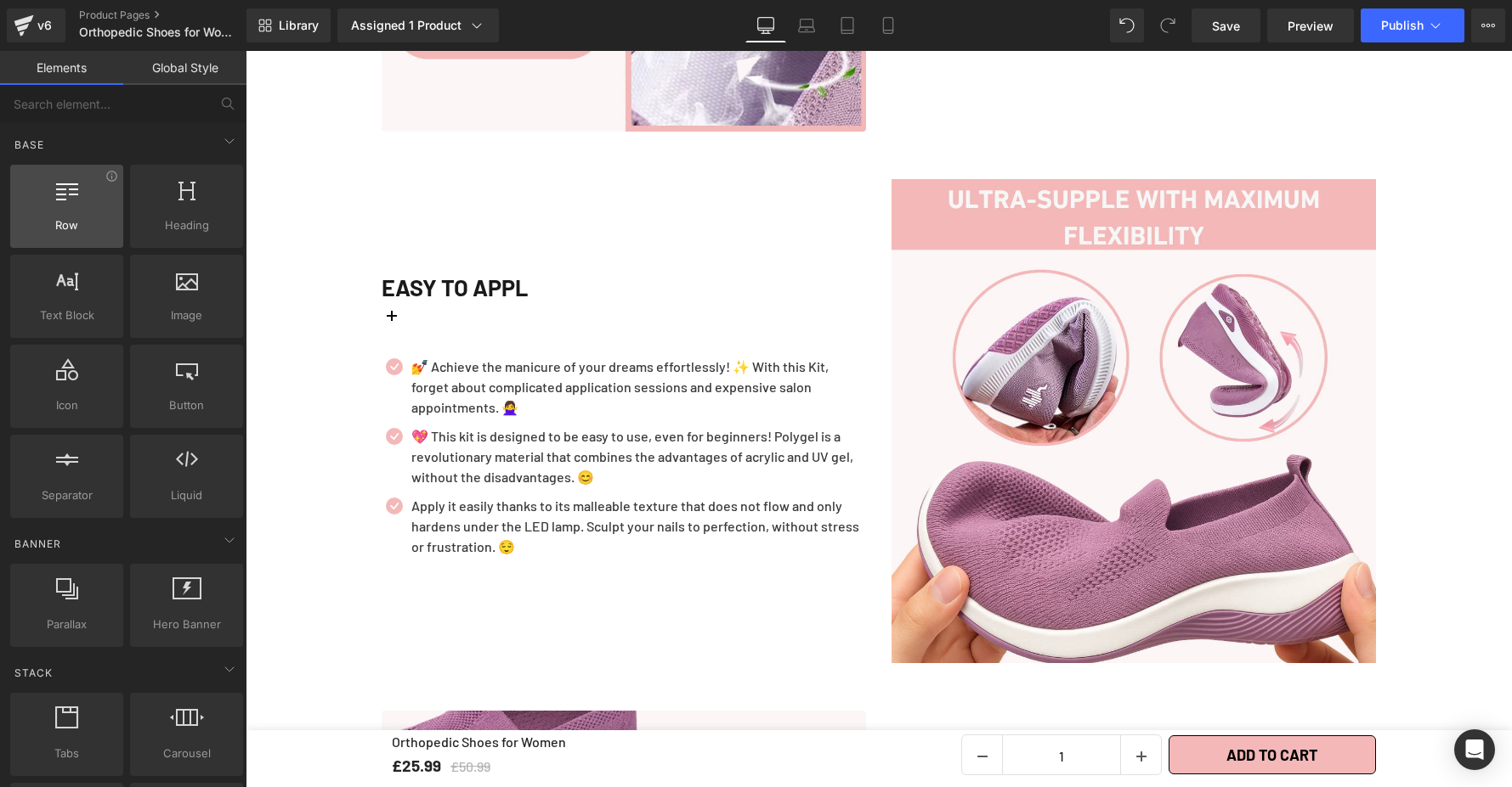
scroll to position [2325, 0]
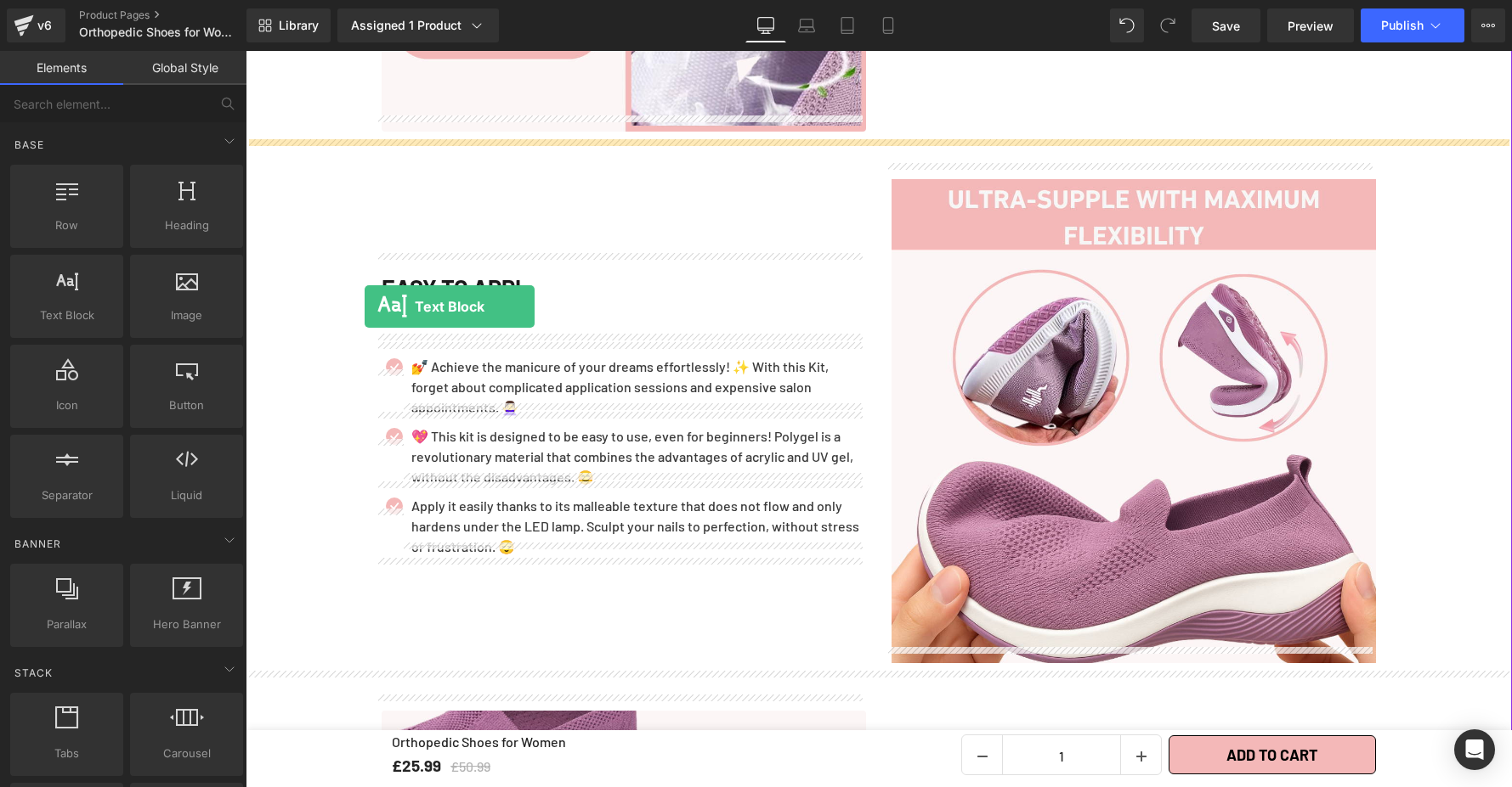
drag, startPoint x: 288, startPoint y: 288, endPoint x: 365, endPoint y: 306, distance: 79.1
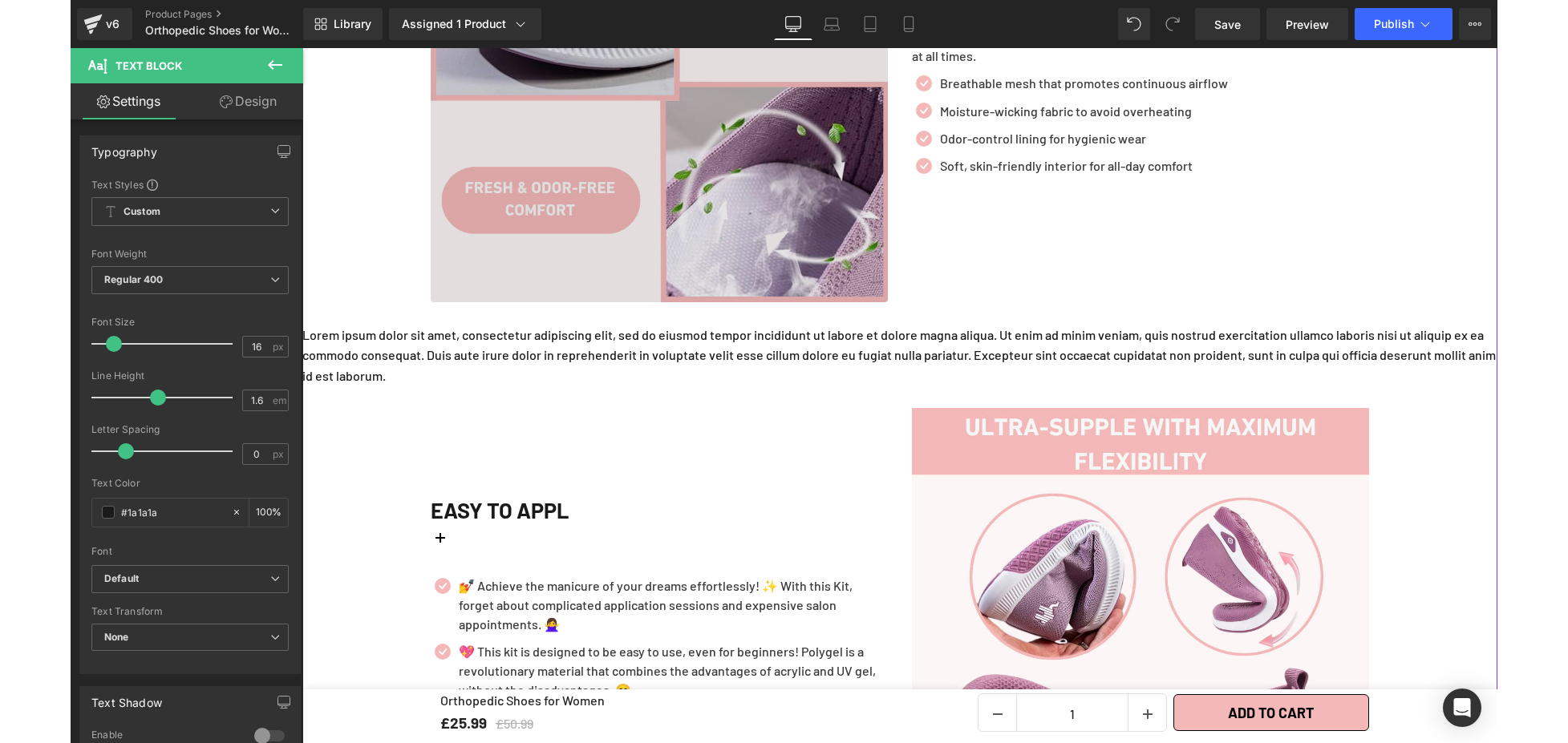
scroll to position [2010, 0]
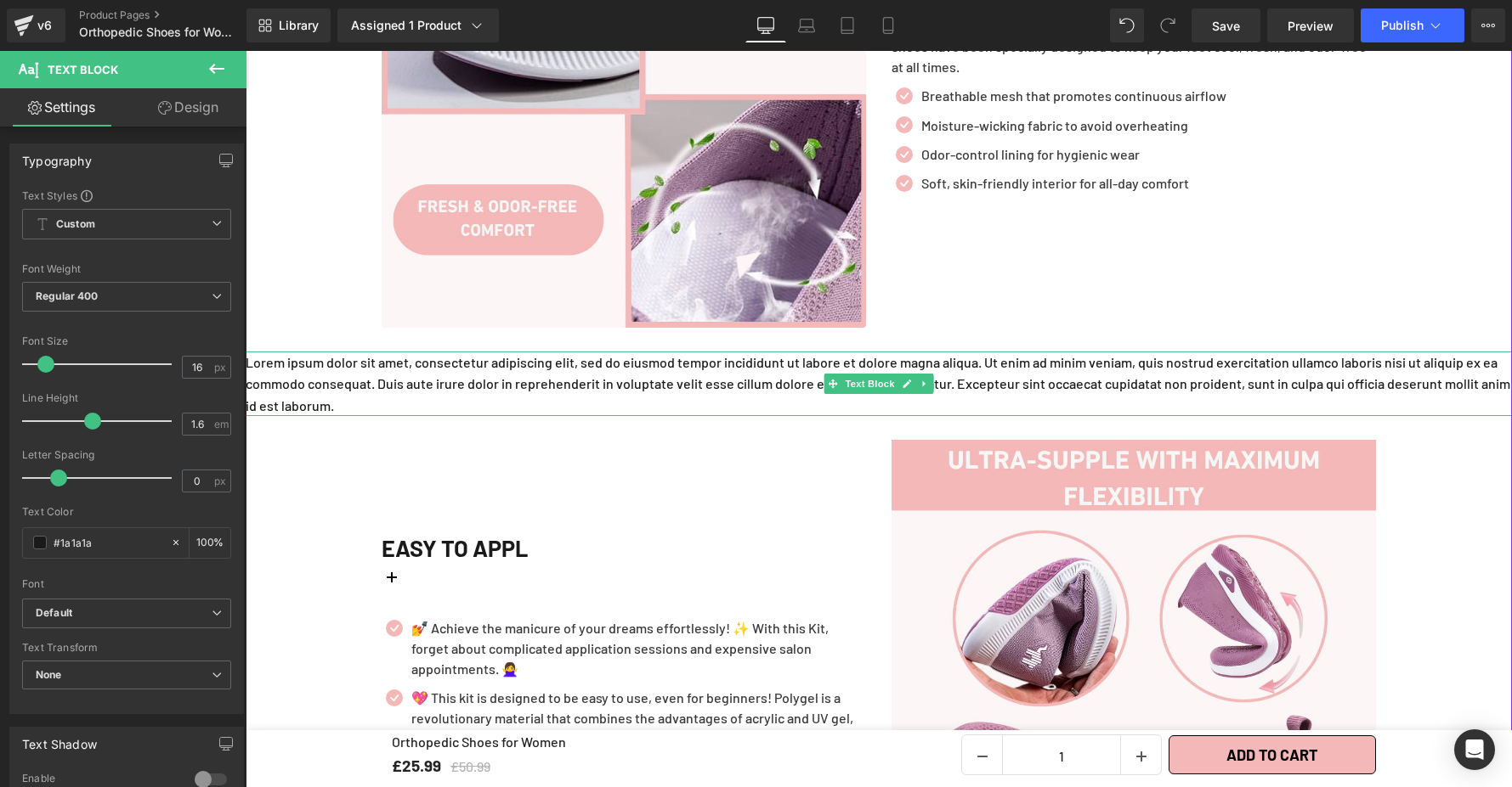
click at [508, 377] on p "Lorem ipsum dolor sit amet, consectetur adipiscing elit, sed do eiusmod tempor …" at bounding box center [878, 384] width 1266 height 66
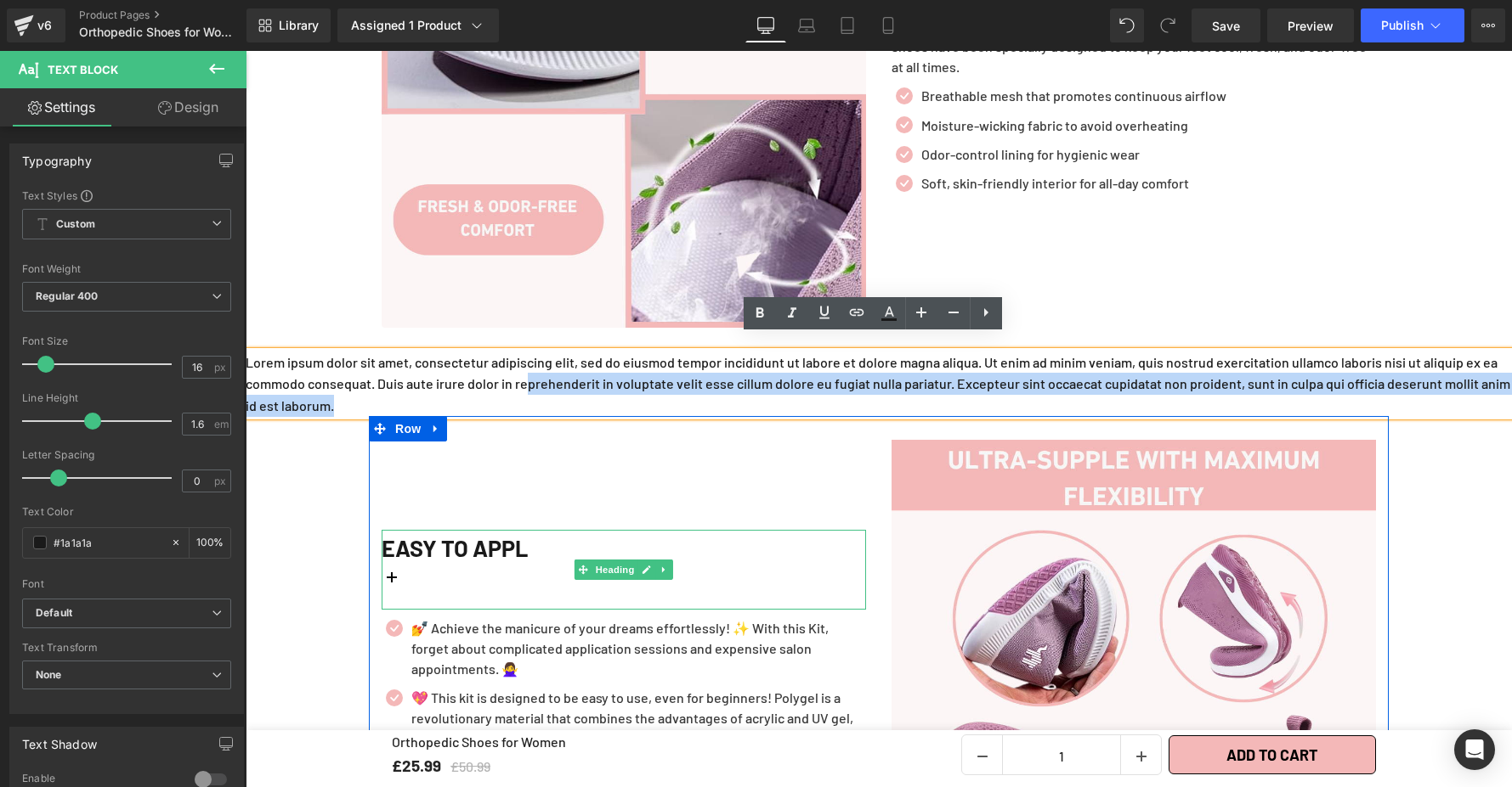
drag, startPoint x: 544, startPoint y: 378, endPoint x: 458, endPoint y: 563, distance: 204.0
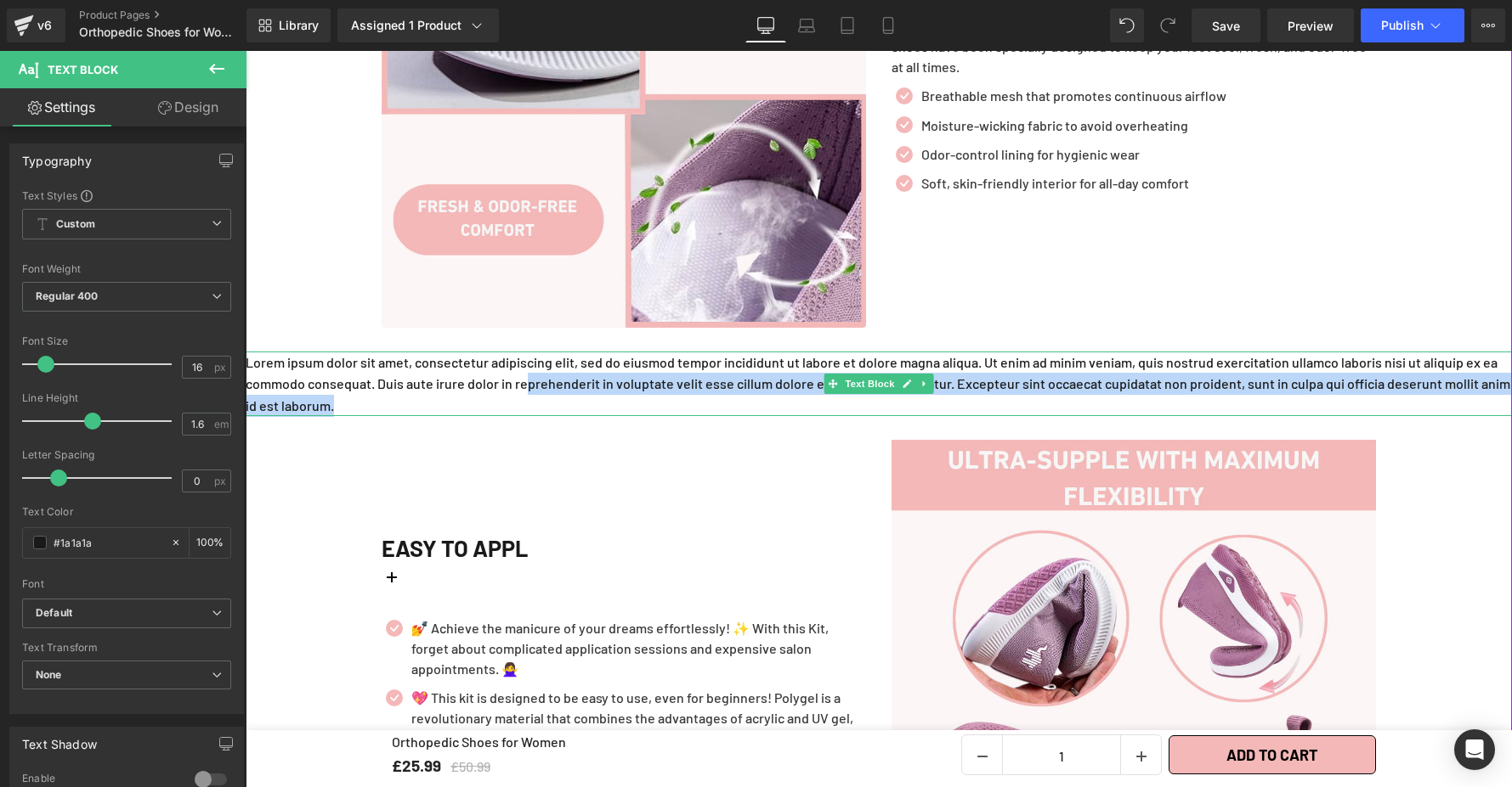
click at [341, 351] on p "Lorem ipsum dolor sit amet, consectetur adipiscing elit, sed do eiusmod tempor …" at bounding box center [878, 384] width 1266 height 66
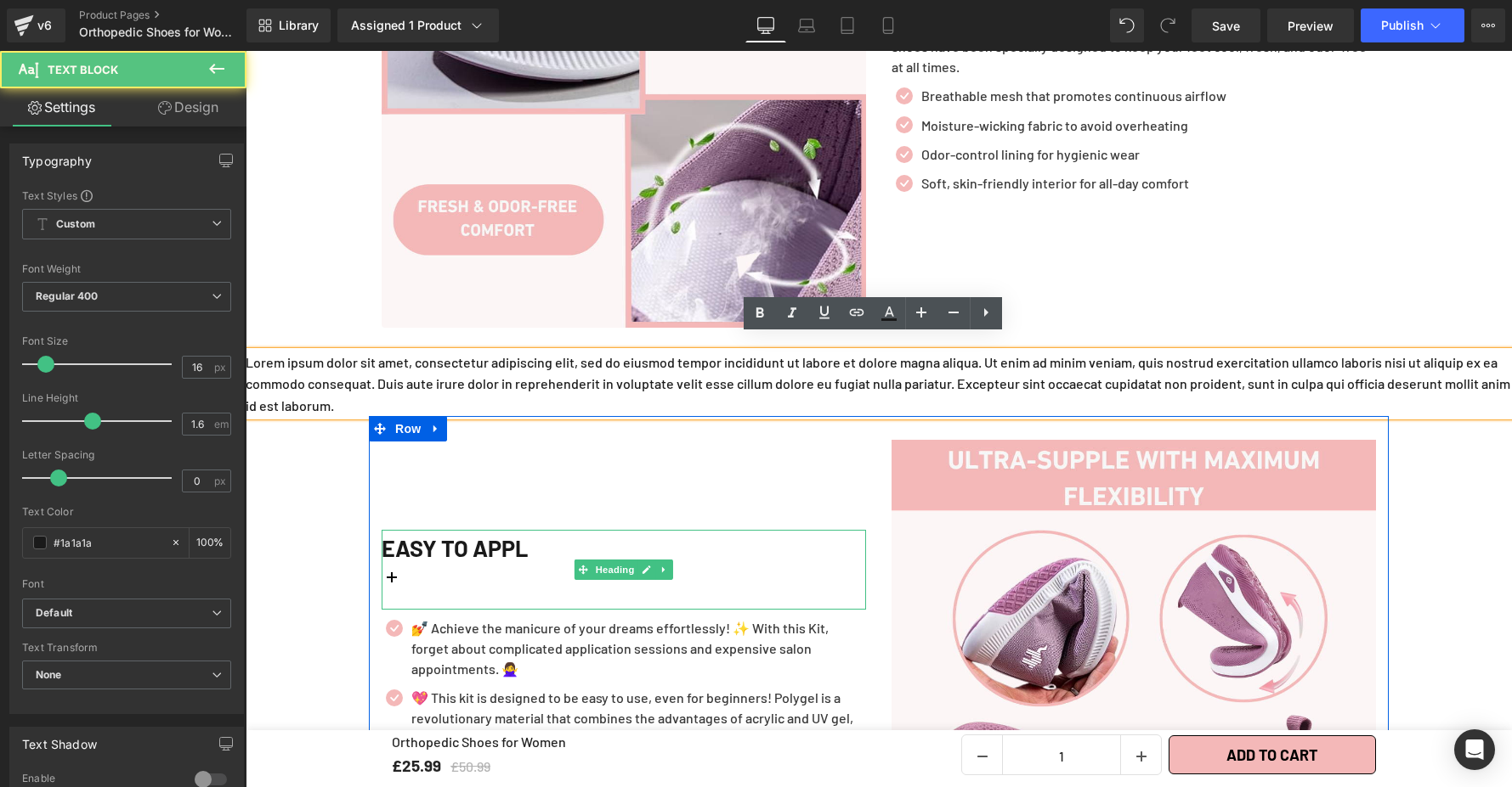
drag, startPoint x: 472, startPoint y: 393, endPoint x: 387, endPoint y: 480, distance: 121.6
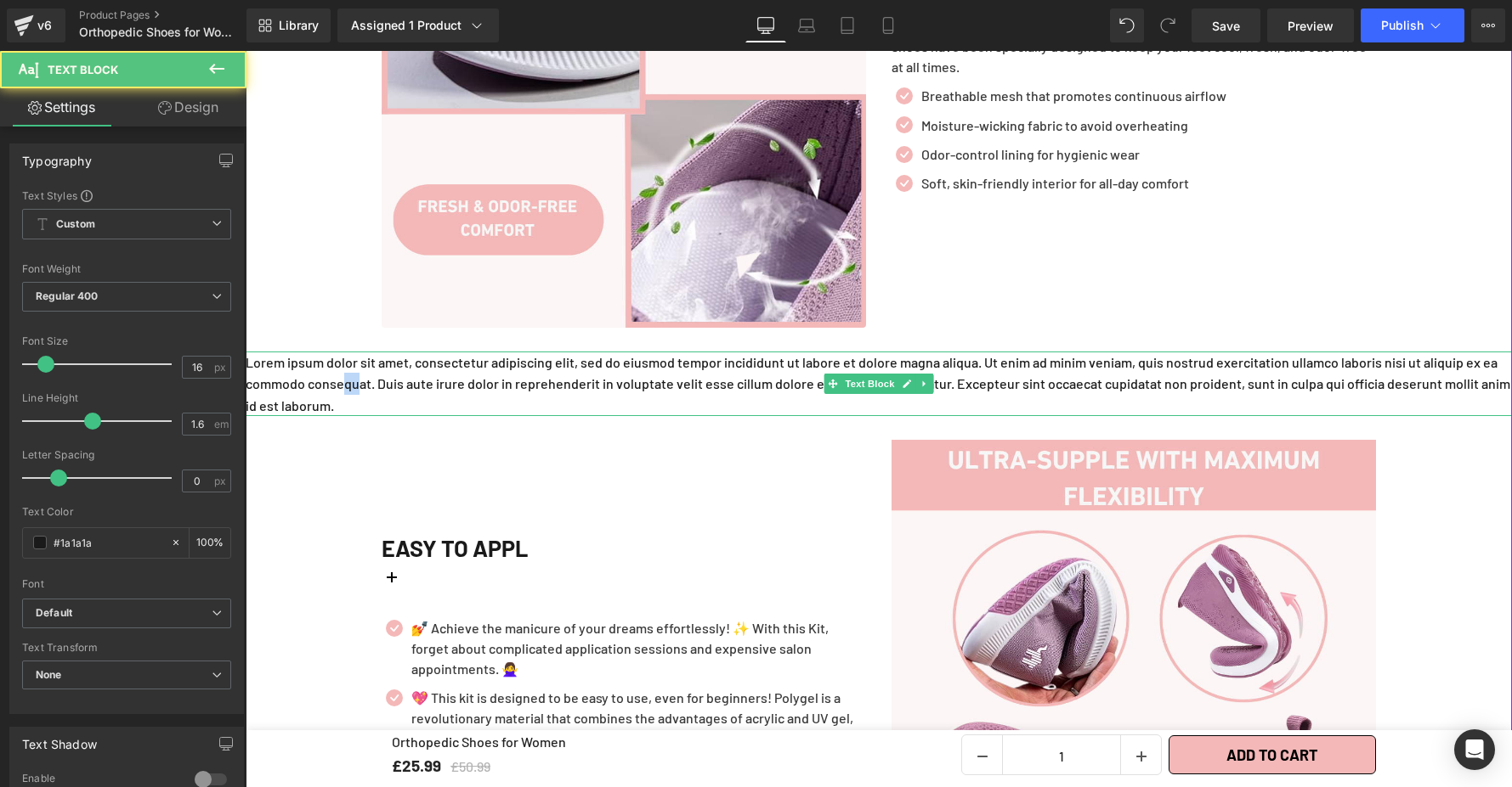
drag, startPoint x: 372, startPoint y: 374, endPoint x: 354, endPoint y: 377, distance: 18.2
click at [354, 377] on p "Lorem ipsum dolor sit amet, consectetur adipiscing elit, sed do eiusmod tempor …" at bounding box center [878, 384] width 1266 height 66
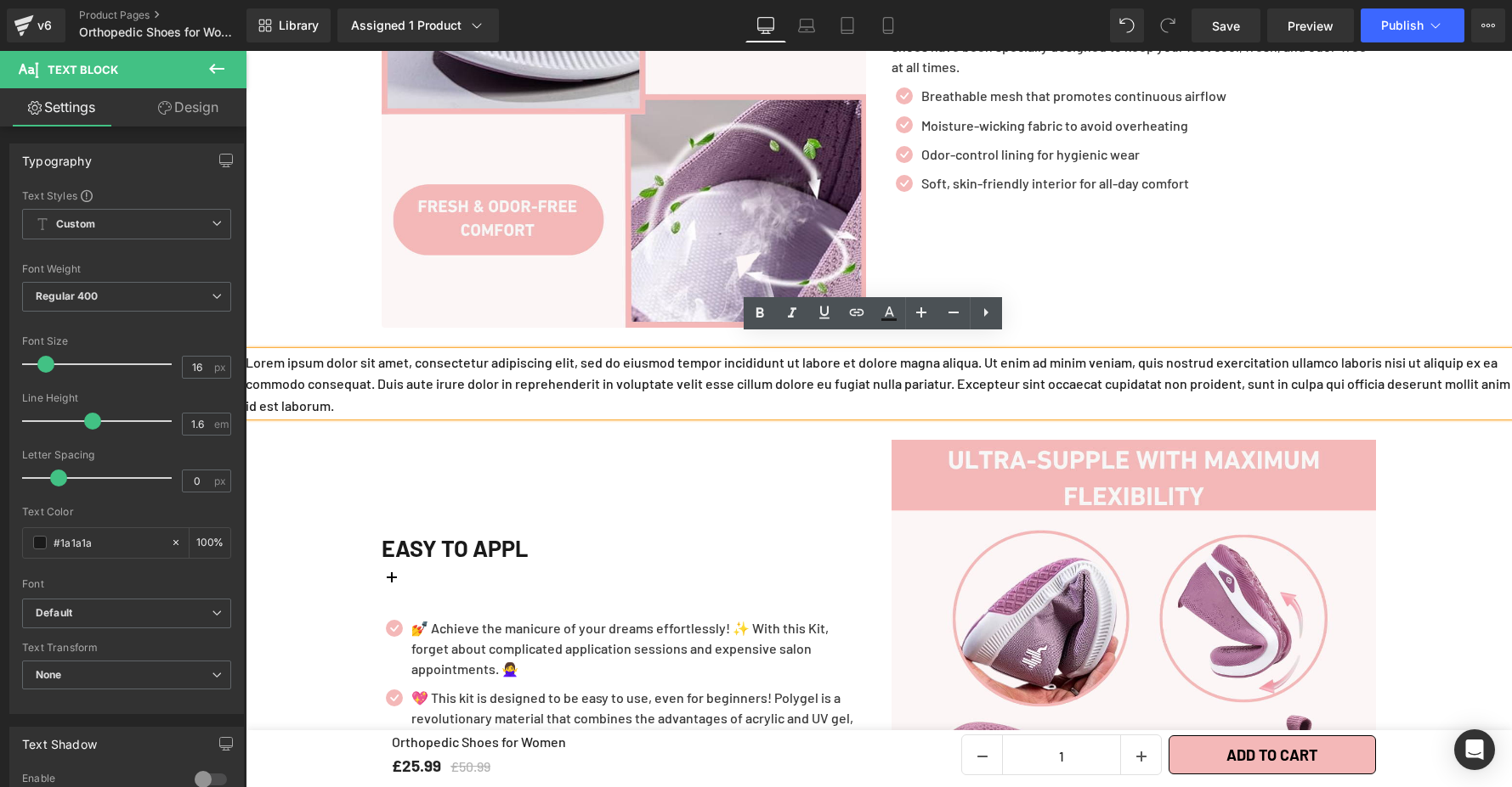
click at [463, 396] on p "Lorem ipsum dolor sit amet, consectetur adipiscing elit, sed do eiusmod tempor …" at bounding box center [878, 384] width 1266 height 66
click at [1061, 301] on div "ALL-IN-ONE SOLUTION Heading No more sweaty feet or unpleasant odors after a lon…" at bounding box center [1133, 85] width 510 height 484
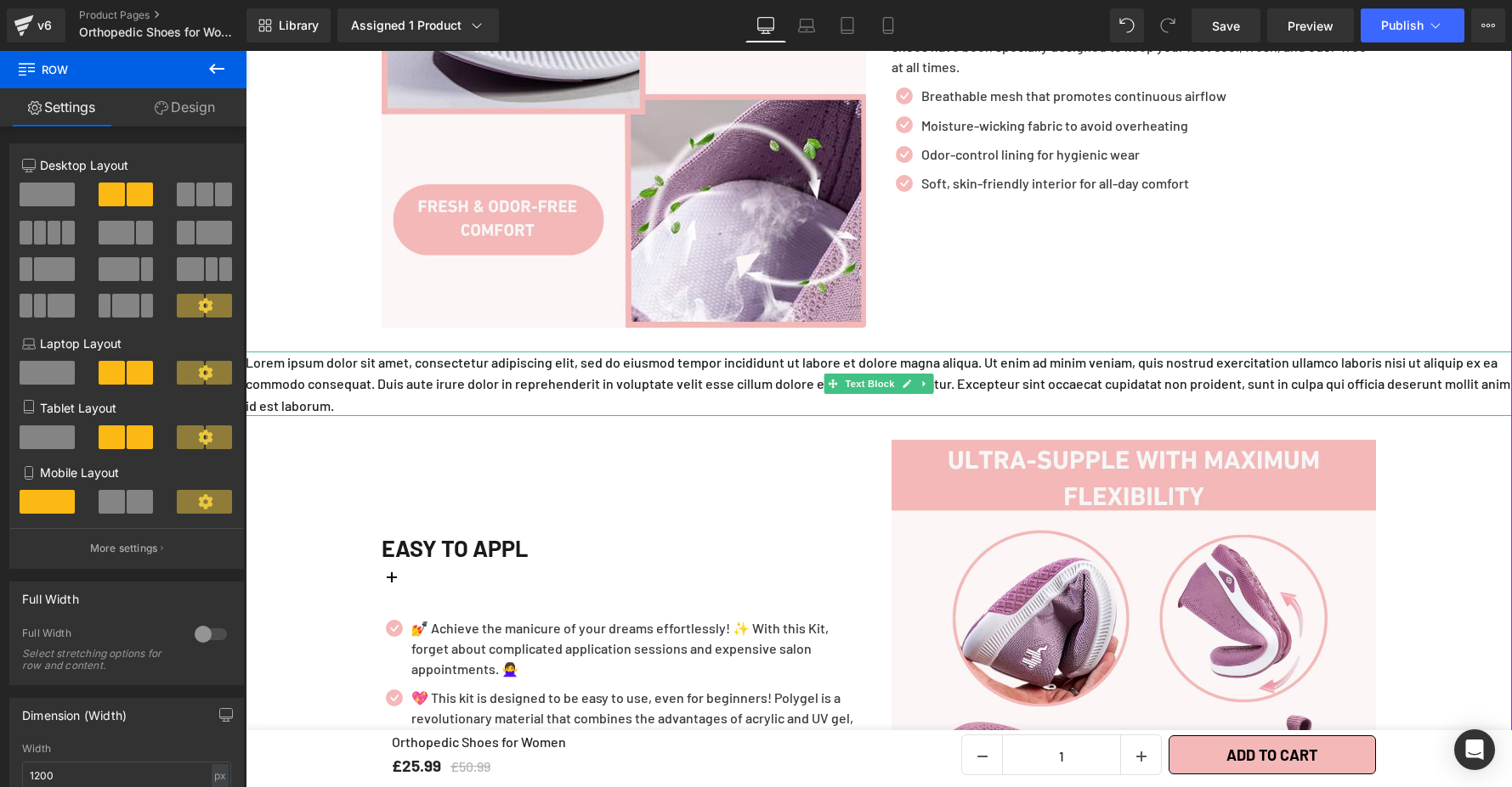
click at [946, 383] on p "Lorem ipsum dolor sit amet, consectetur adipiscing elit, sed do eiusmod tempor …" at bounding box center [878, 384] width 1266 height 66
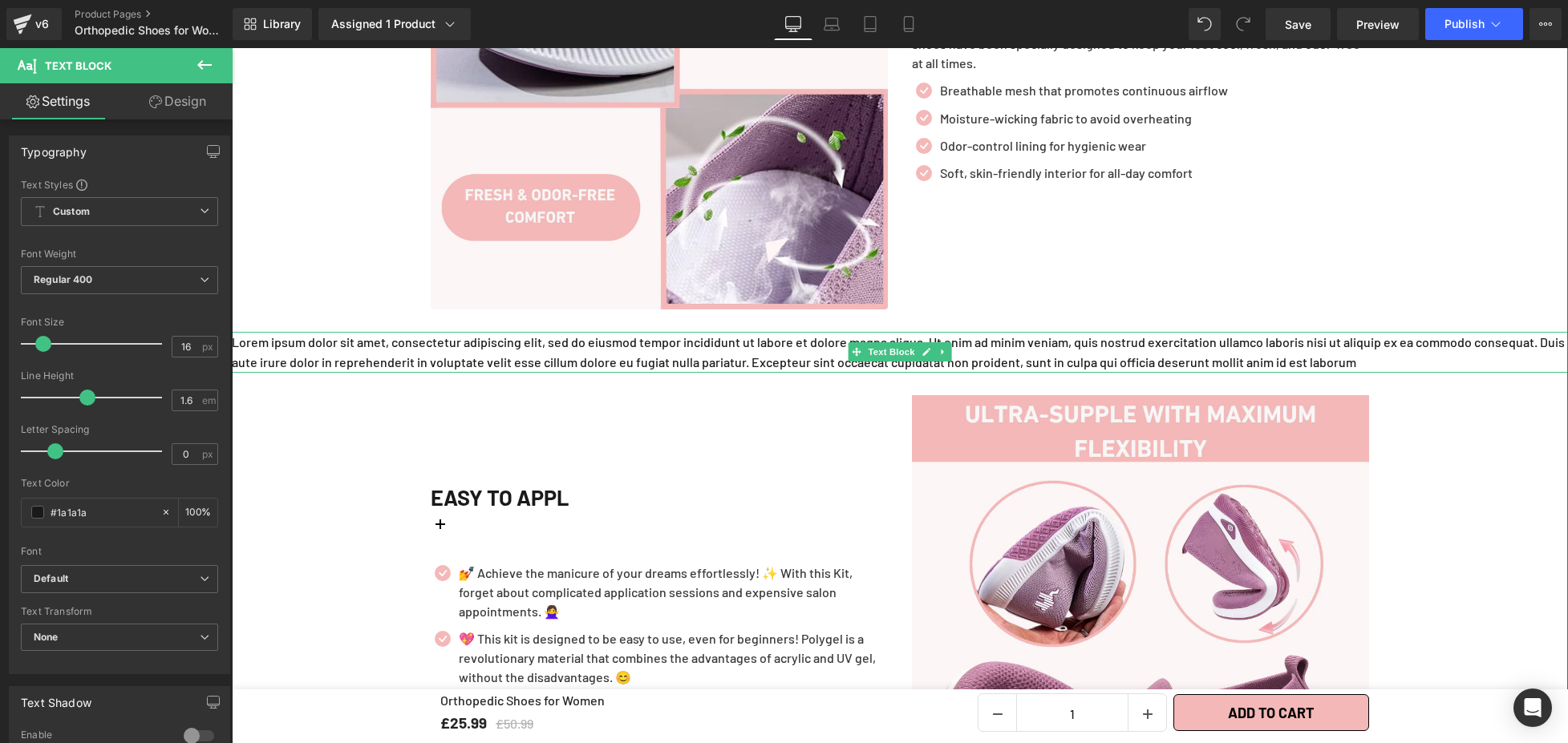
click at [796, 338] on p "Lorem ipsum dolor sit amet, consectetur adipiscing elit, sed do eiusmod tempor …" at bounding box center [899, 352] width 1336 height 41
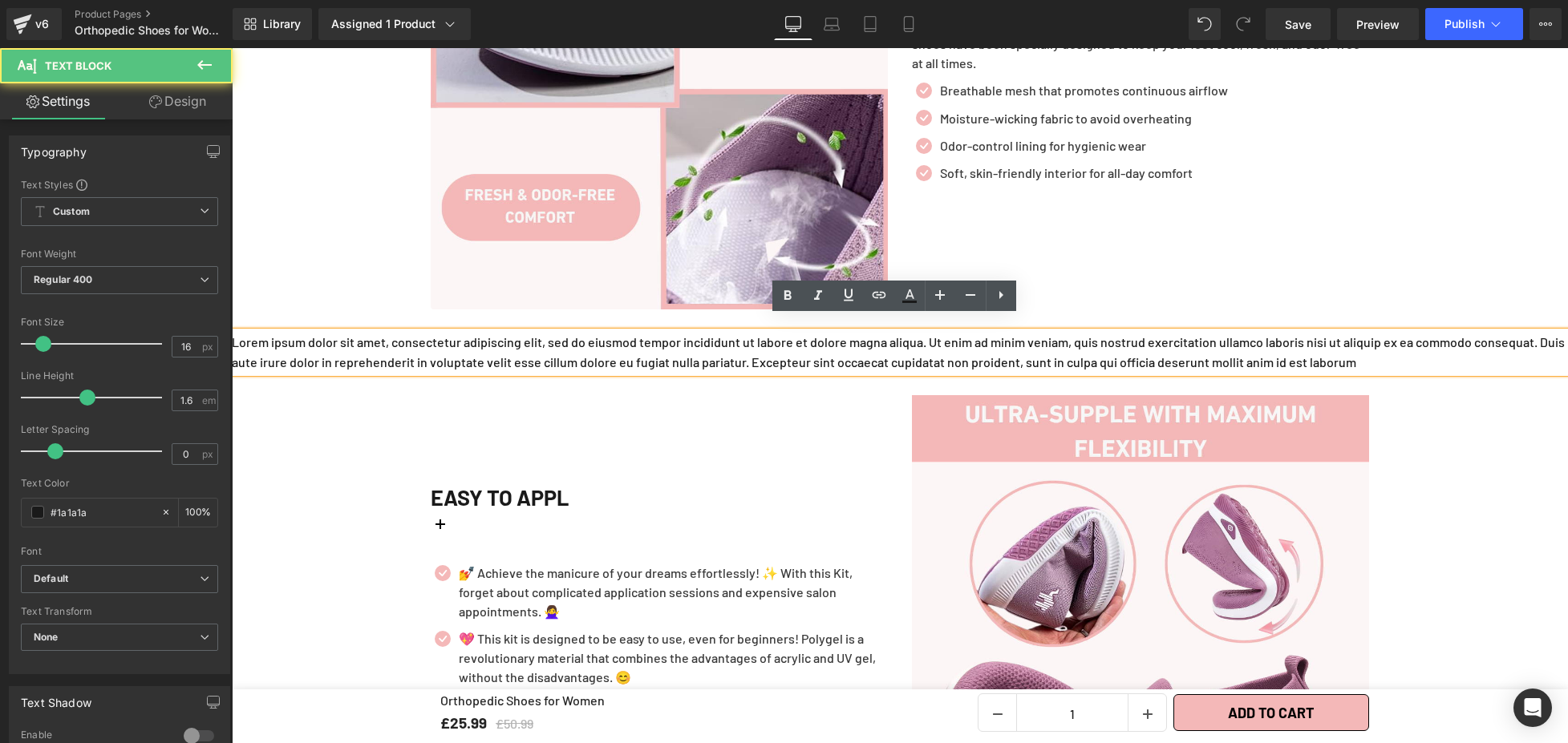
drag, startPoint x: 979, startPoint y: 332, endPoint x: 950, endPoint y: 375, distance: 51.9
click at [979, 333] on p "Lorem ipsum dolor sit amet, consectetur adipiscing elit, sed do eiusmod tempor …" at bounding box center [899, 352] width 1336 height 41
click at [808, 407] on div "EASY TO APPL Heading Icon 💅 Achieve the manicure of your dreams effortlessly! ✨…" at bounding box center [659, 623] width 482 height 457
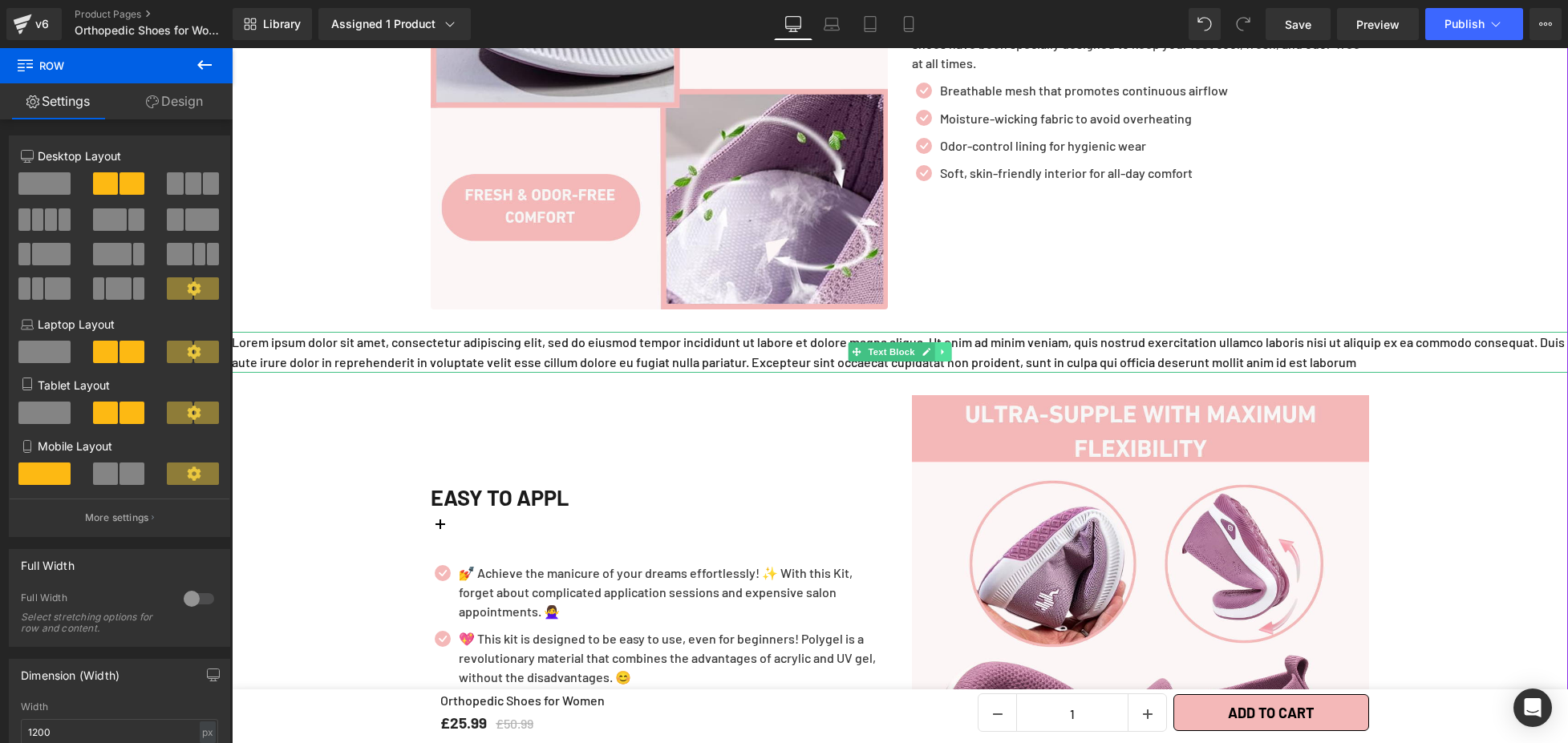
click at [938, 348] on icon at bounding box center [943, 352] width 9 height 10
click at [952, 342] on link at bounding box center [951, 352] width 17 height 20
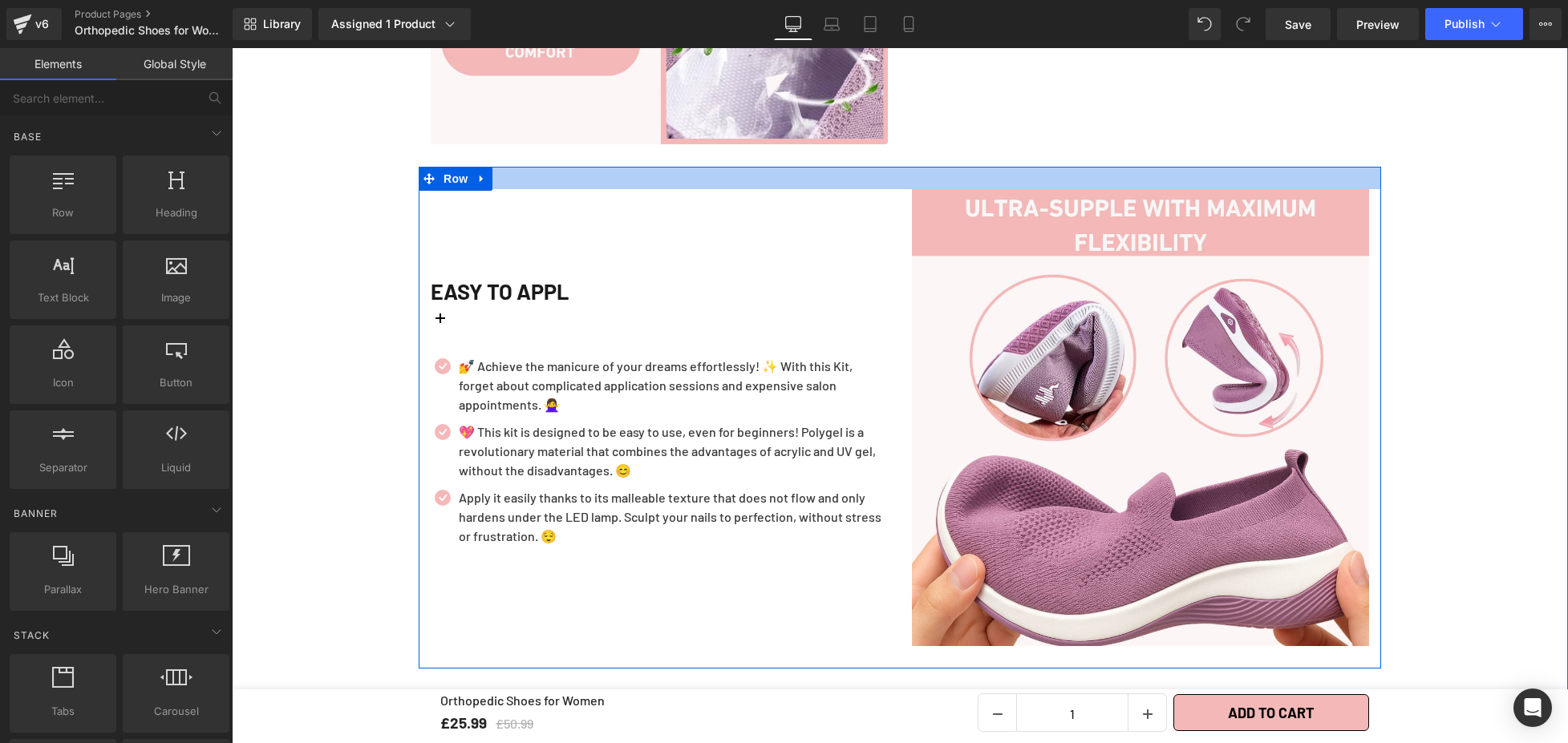
scroll to position [2152, 0]
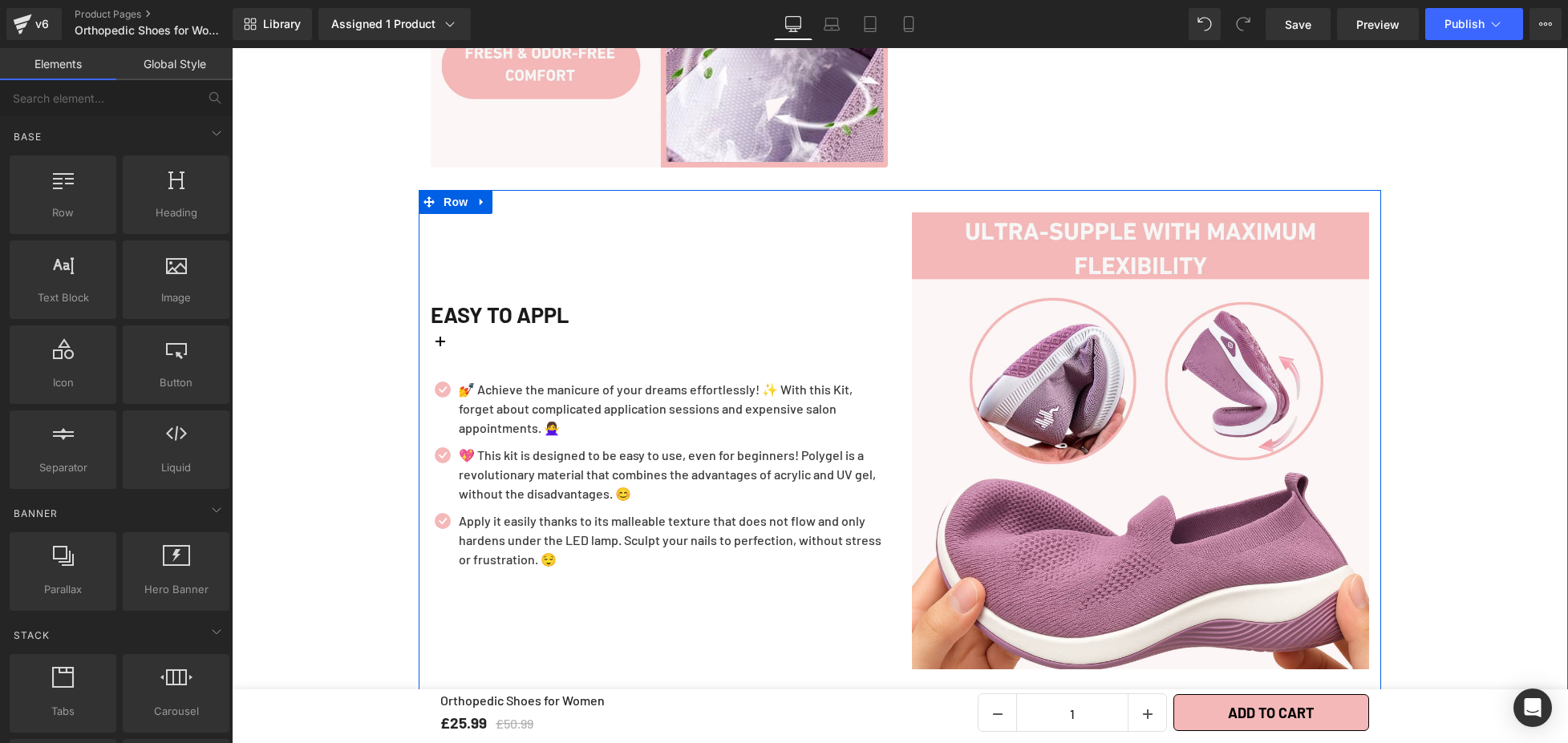
drag, startPoint x: 473, startPoint y: 331, endPoint x: 819, endPoint y: 340, distance: 346.1
click at [473, 331] on div "EASY TO APPL" at bounding box center [659, 334] width 457 height 75
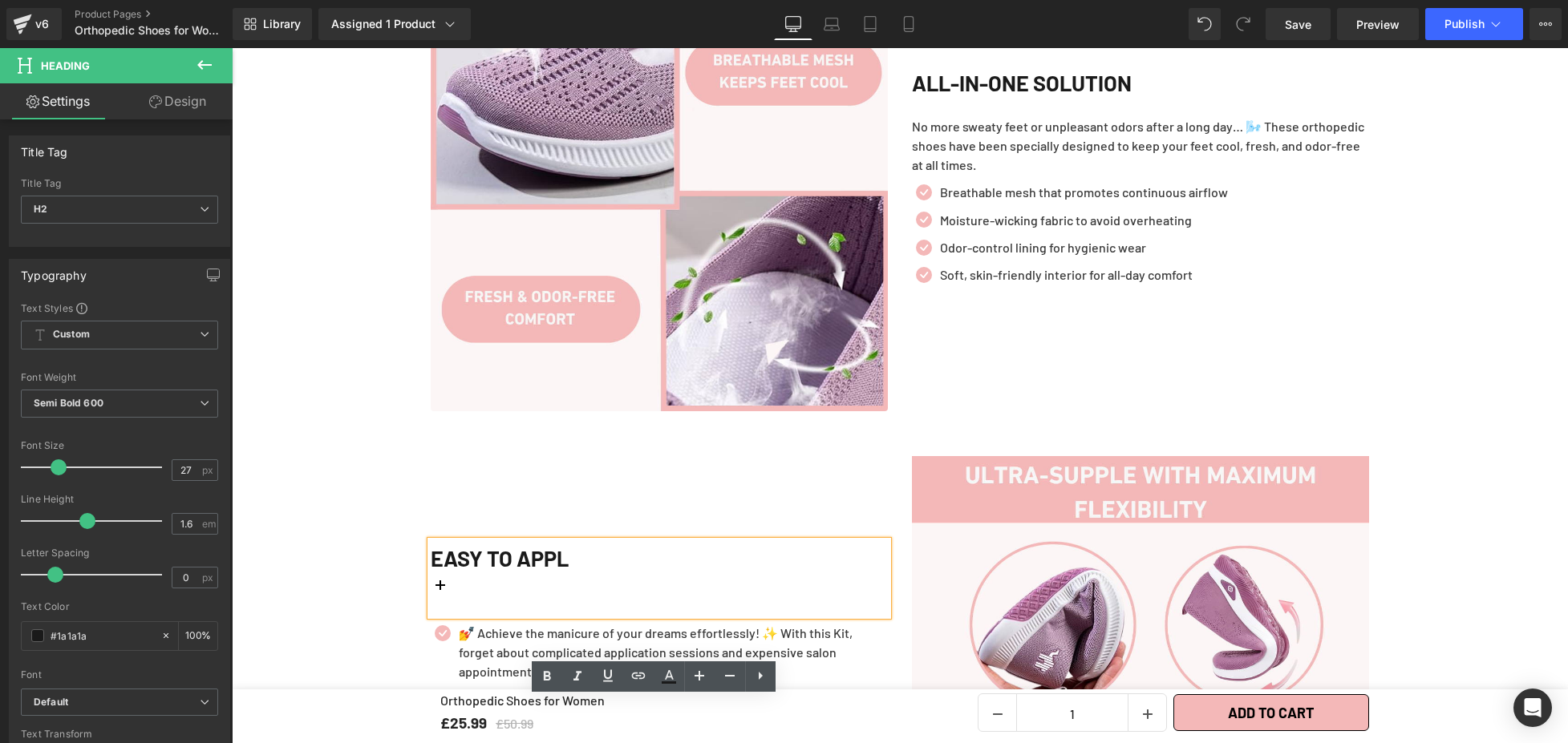
scroll to position [1734, 0]
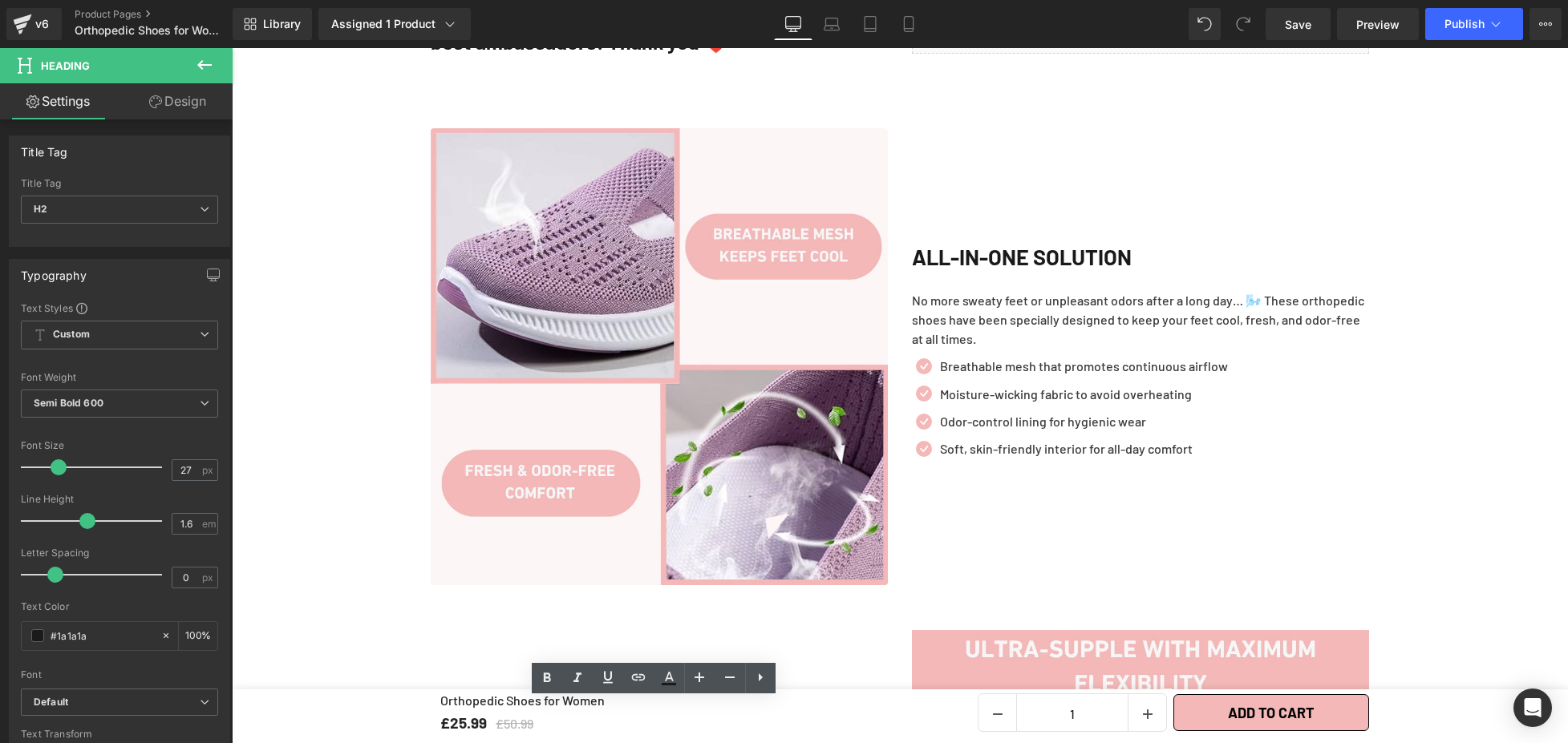
click at [1101, 291] on p "No more sweaty feet or unpleasant odors after a long day… 🌬️ These orthopedic s…" at bounding box center [1140, 319] width 457 height 58
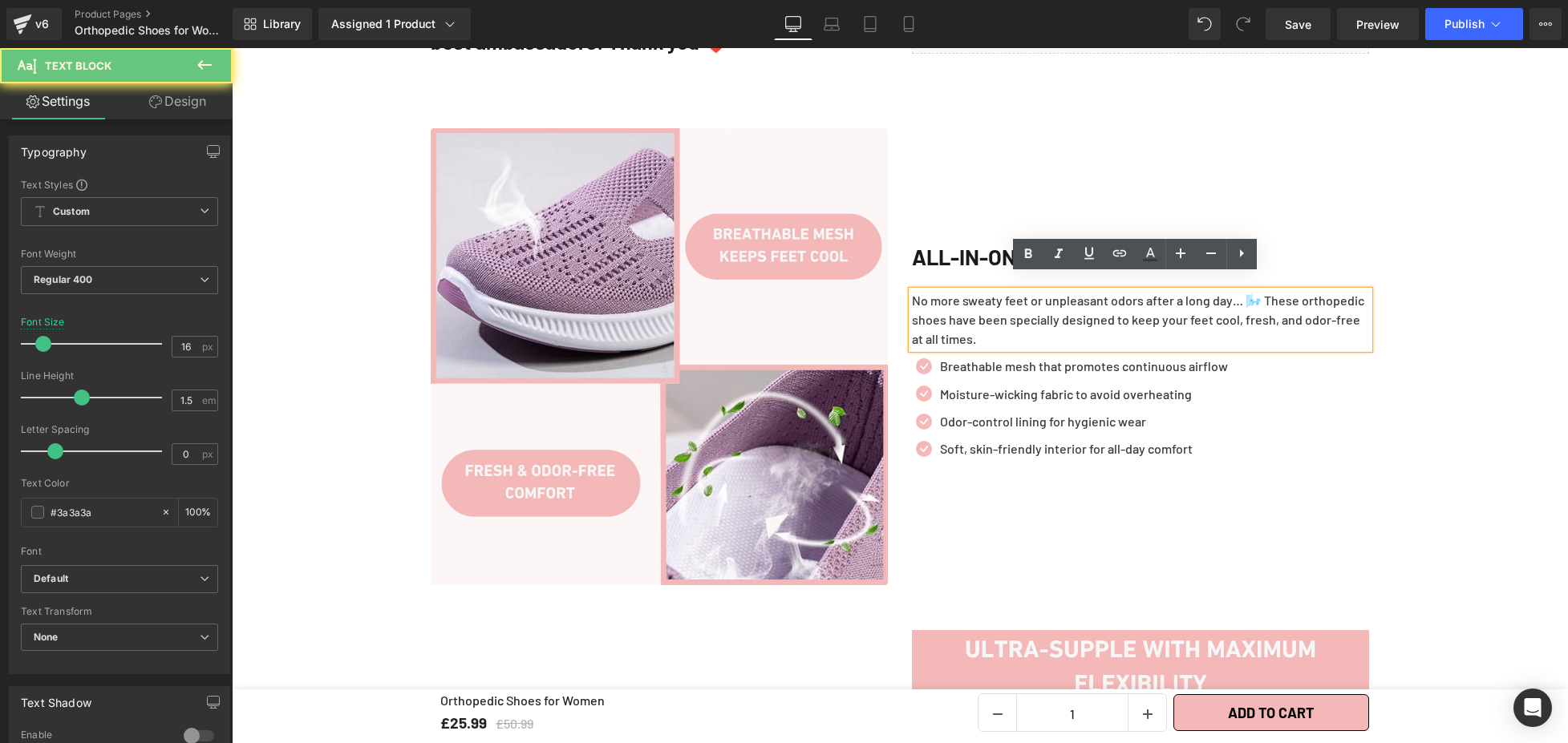
click at [1113, 309] on p "No more sweaty feet or unpleasant odors after a long day… 🌬️ These orthopedic s…" at bounding box center [1140, 319] width 457 height 58
click at [1082, 307] on p "No more sweaty feet or unpleasant odors after a long day… 🌬️ These orthopedic s…" at bounding box center [1140, 319] width 457 height 58
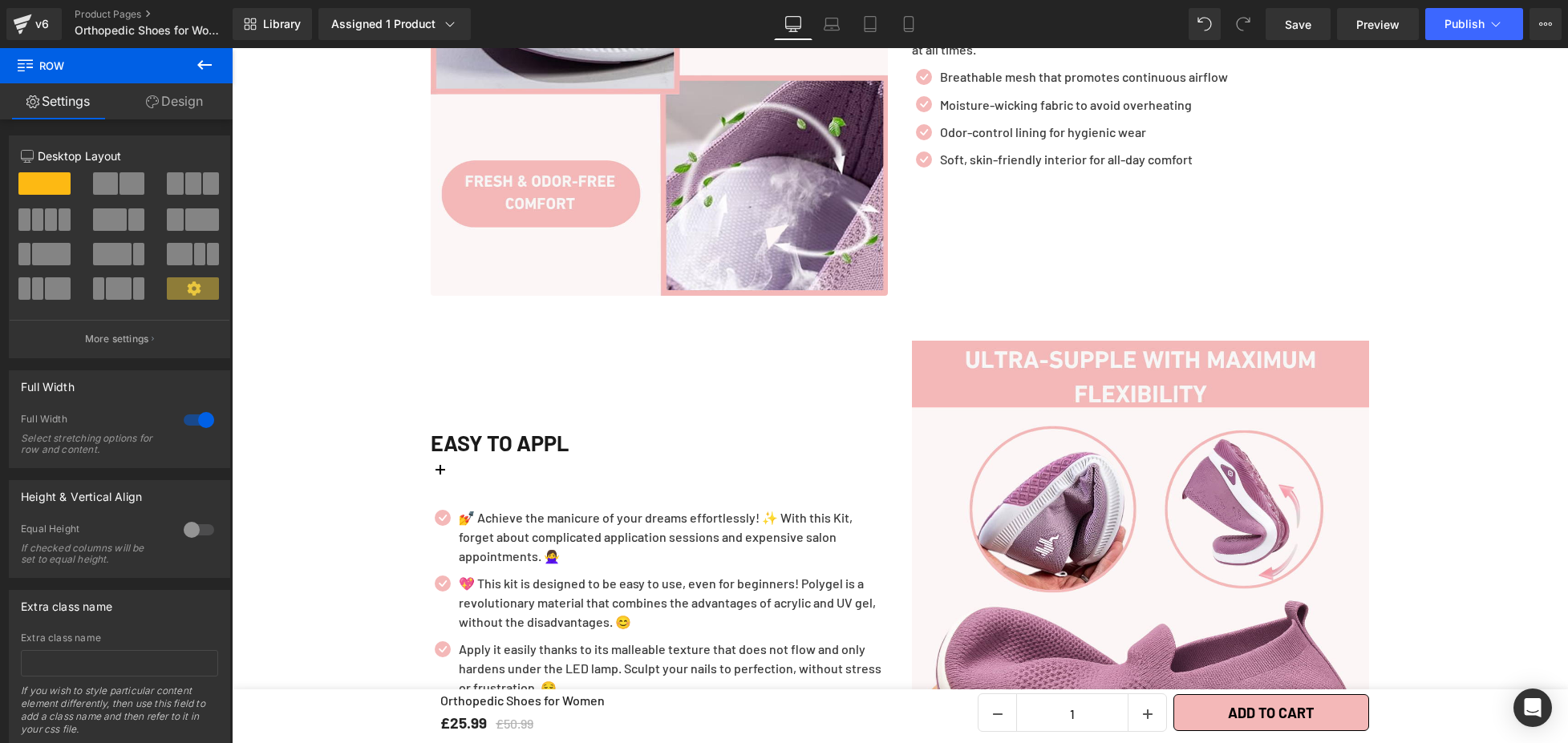
scroll to position [2030, 0]
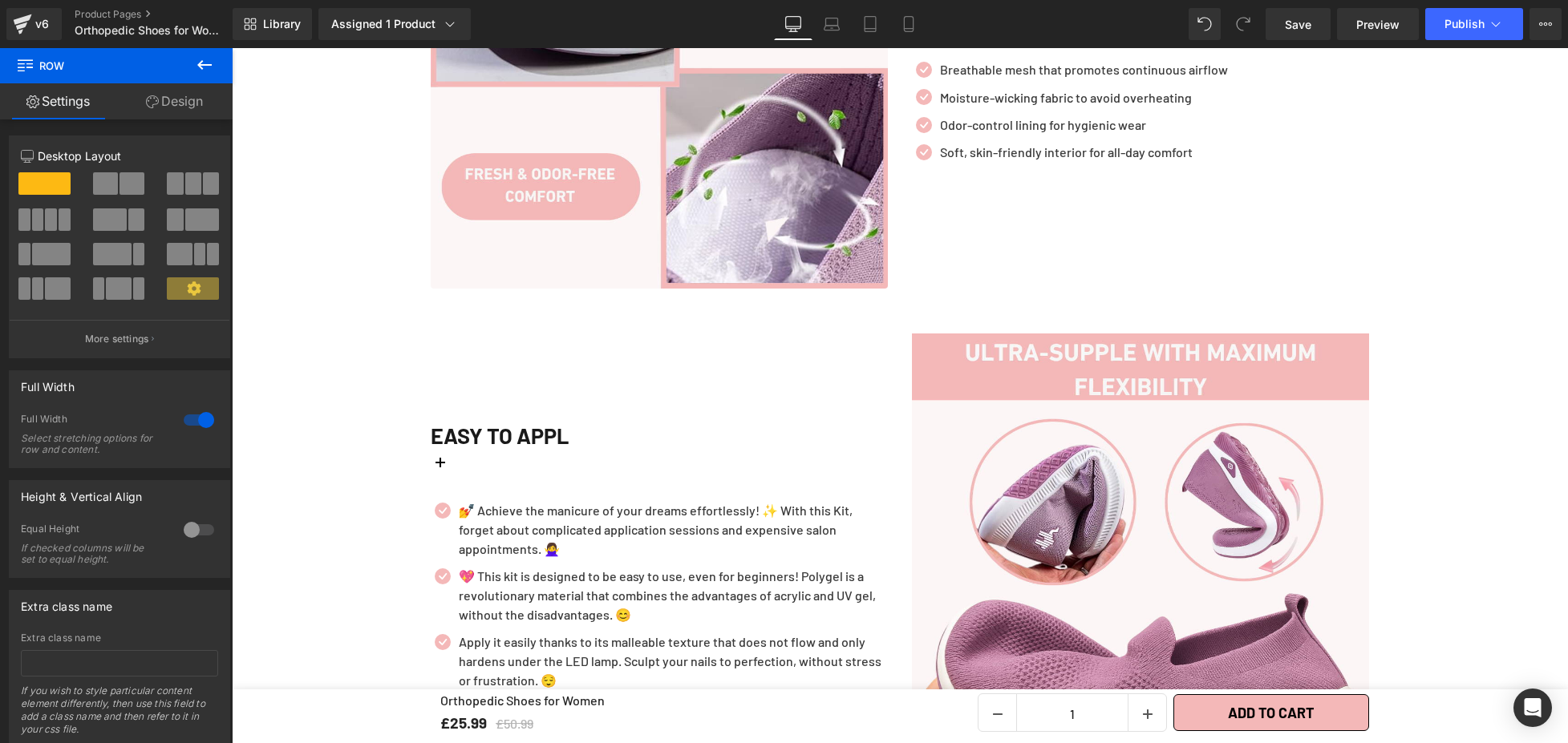
click at [444, 450] on div "EASY TO APPL" at bounding box center [659, 456] width 457 height 75
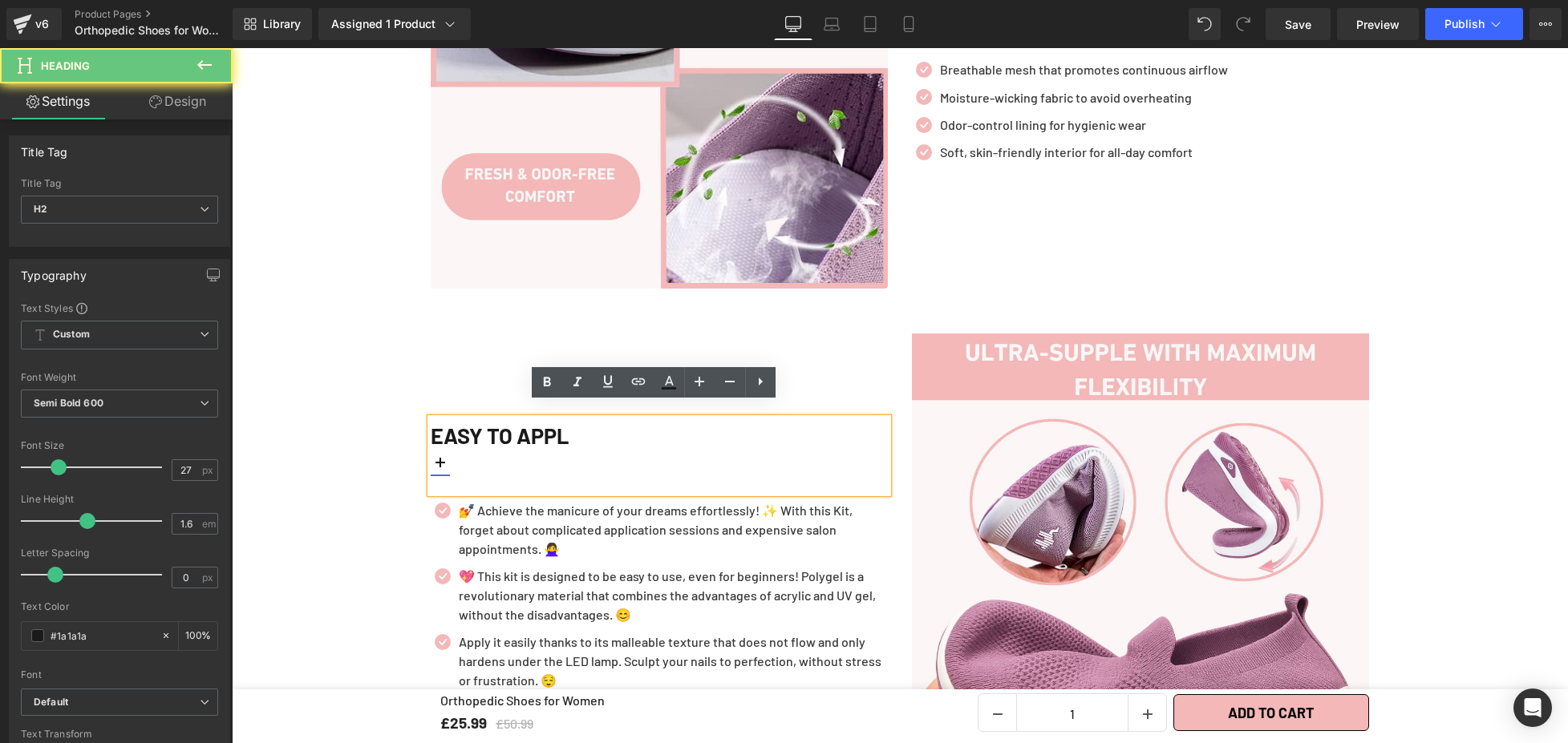
click at [438, 453] on icon at bounding box center [441, 463] width 20 height 20
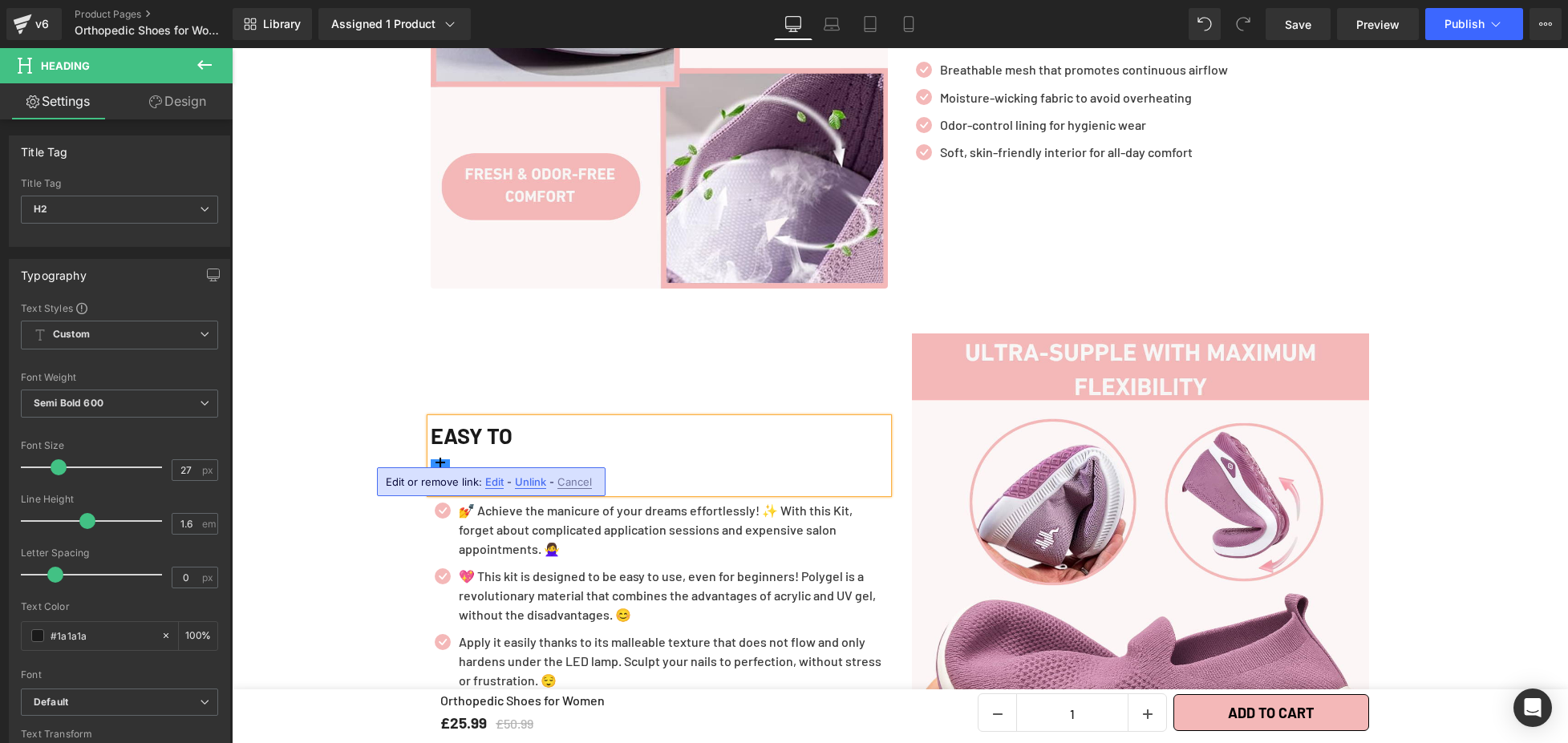
click at [451, 443] on div "EASY TO" at bounding box center [659, 456] width 457 height 75
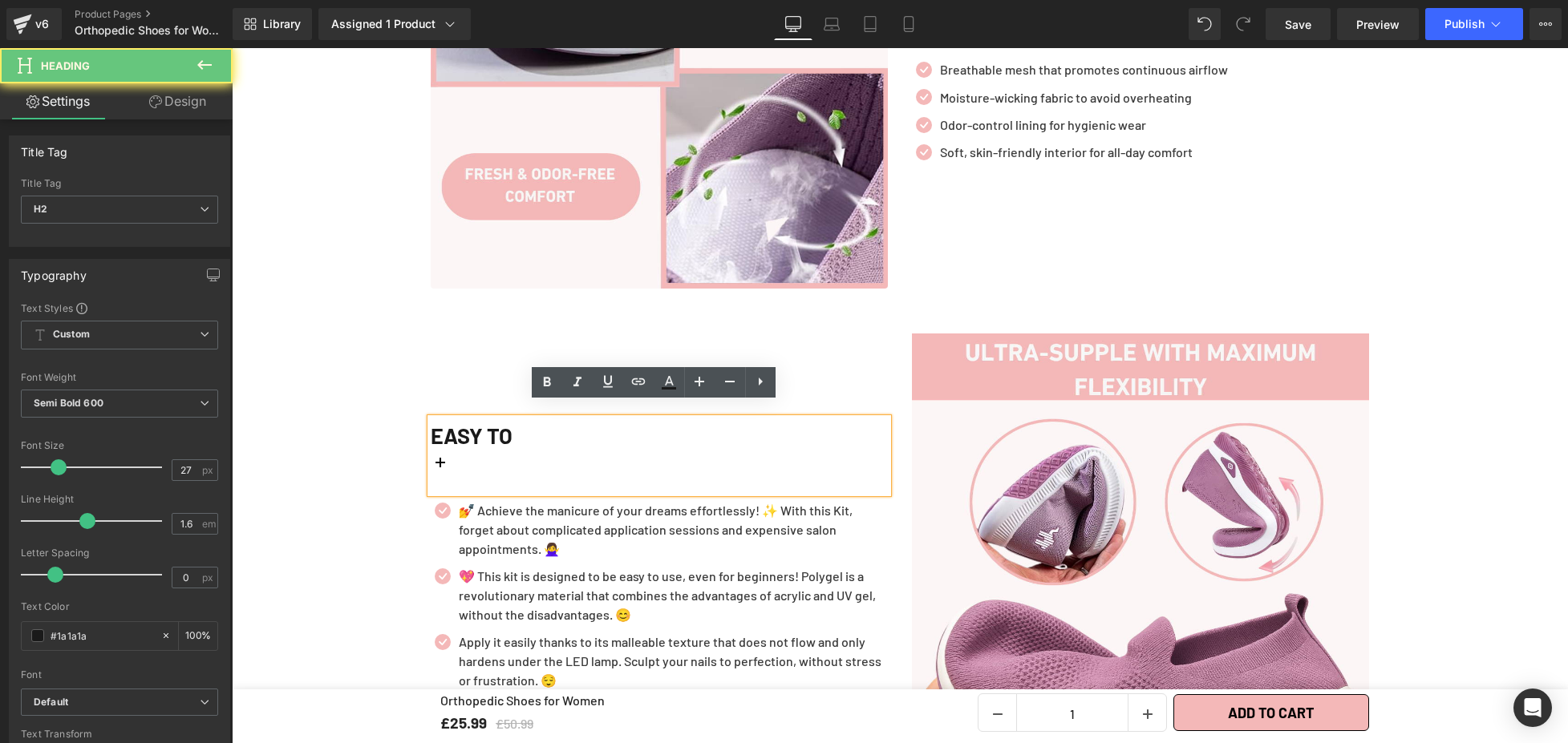
drag, startPoint x: 452, startPoint y: 447, endPoint x: 446, endPoint y: 463, distance: 17.1
click at [449, 455] on div "EASY TO" at bounding box center [659, 456] width 457 height 75
drag, startPoint x: 444, startPoint y: 466, endPoint x: 431, endPoint y: 423, distance: 44.9
click at [431, 423] on div "EASY TO" at bounding box center [659, 456] width 457 height 75
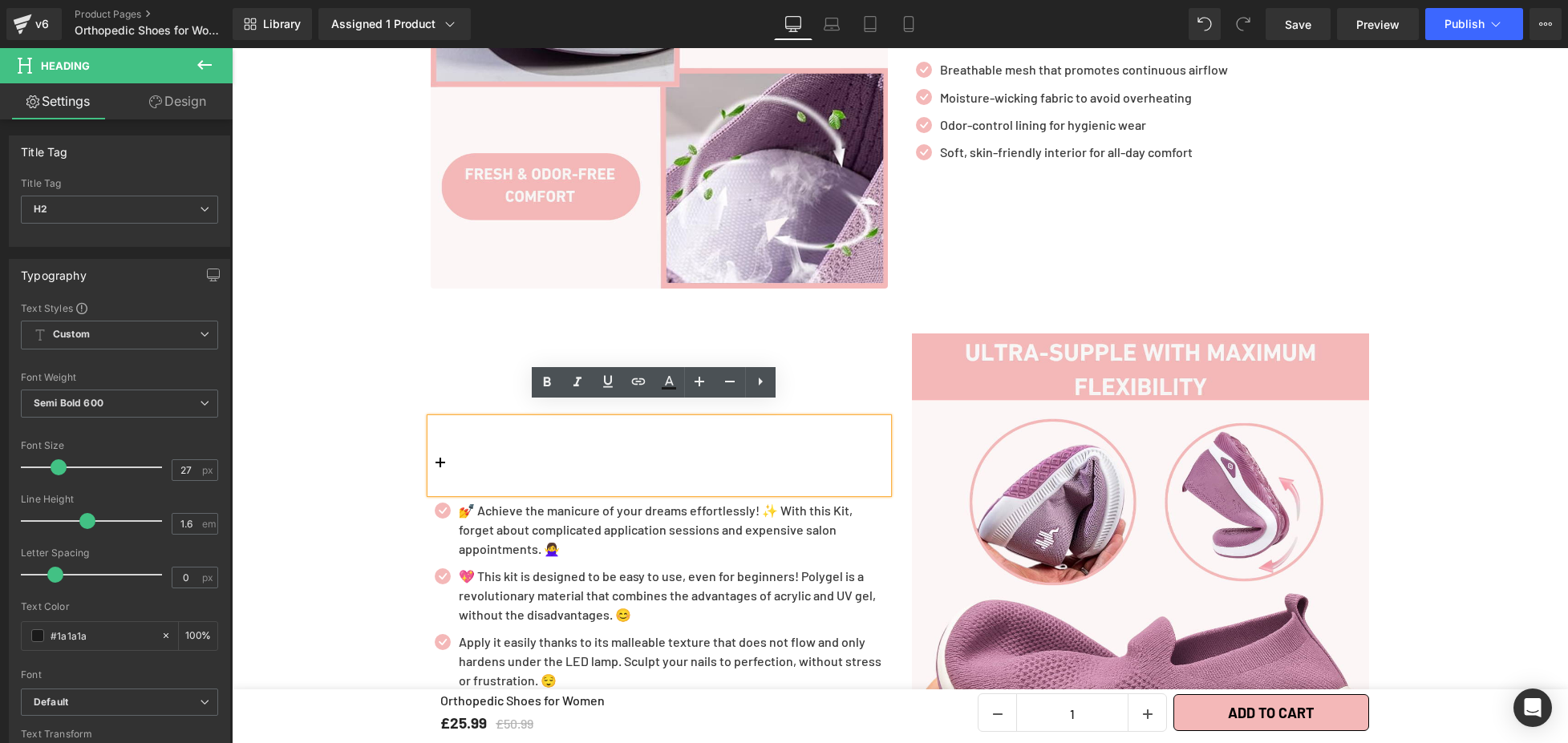
click at [457, 501] on div "💅 Achieve the manicure of your dreams effortlessly! ✨ With this Kit, forget abo…" at bounding box center [671, 529] width 433 height 58
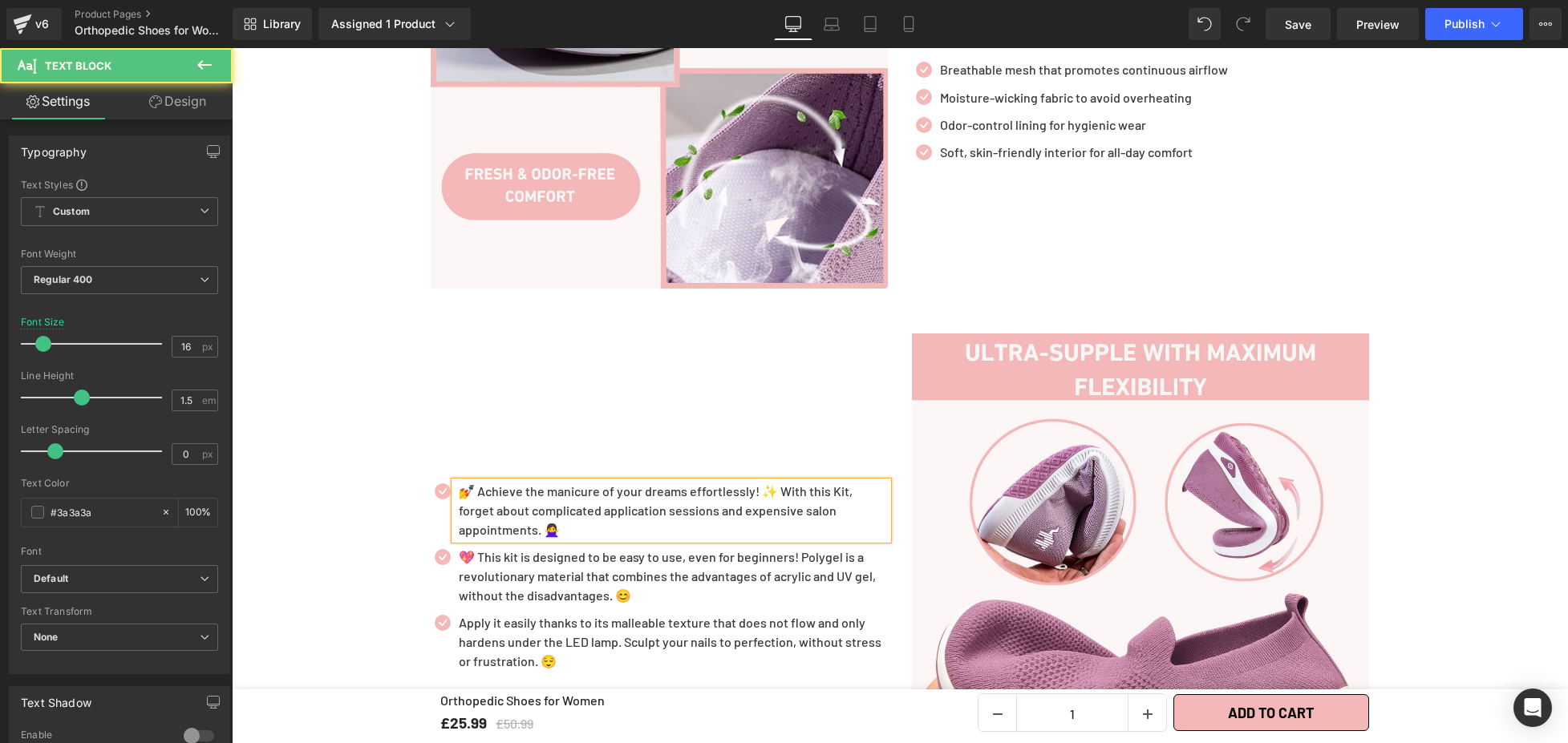
scroll to position [2050, 0]
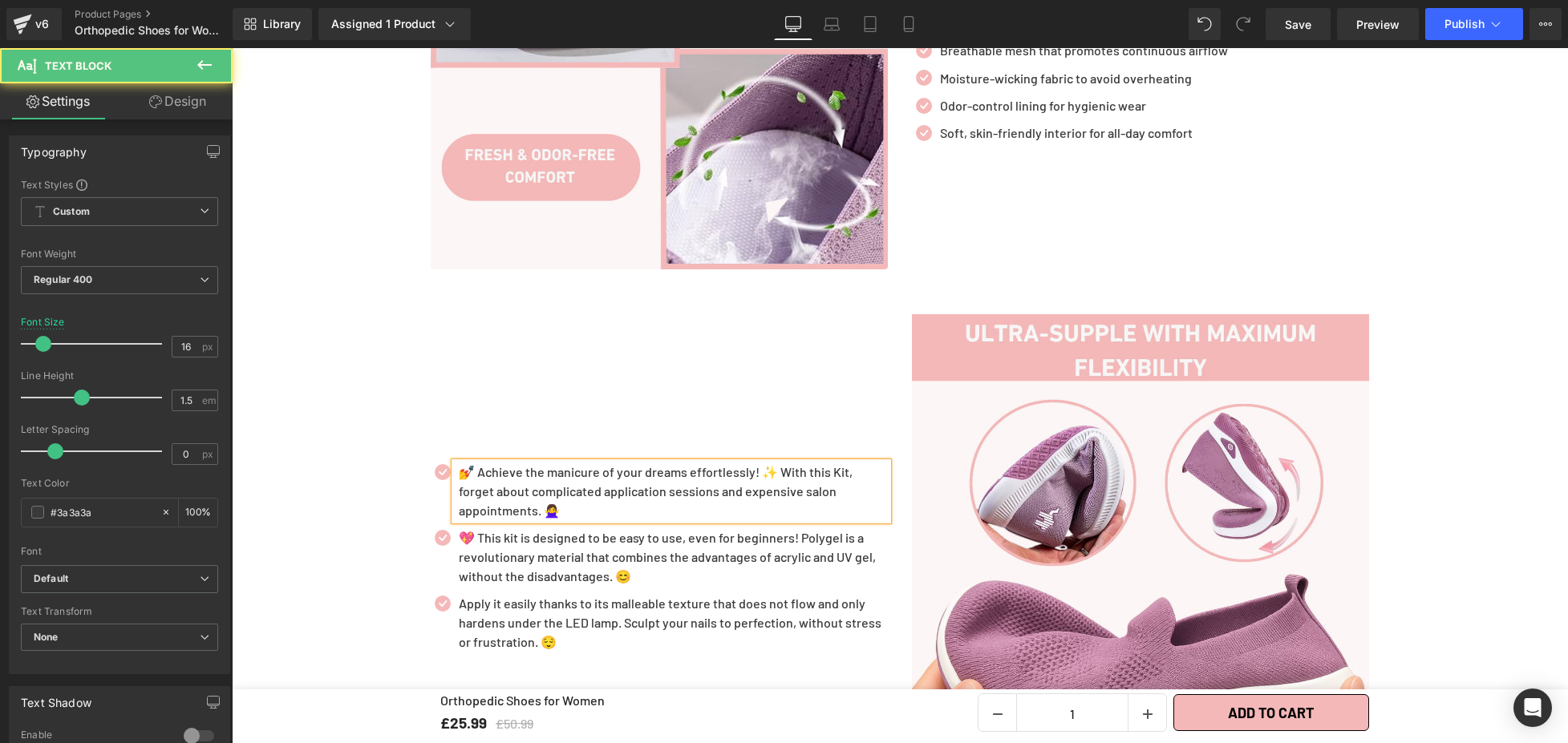
click at [436, 418] on div at bounding box center [659, 437] width 457 height 37
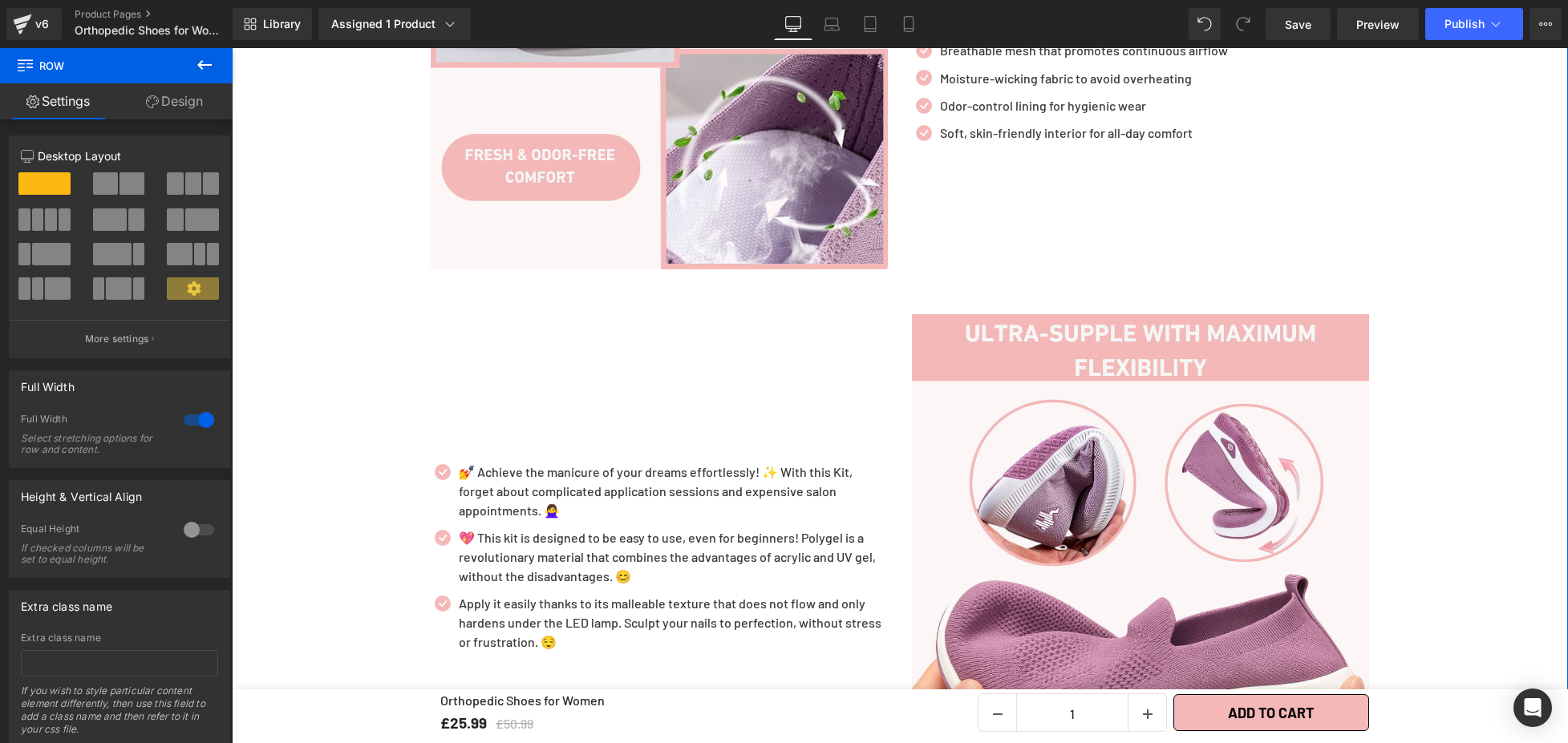
click at [140, 93] on link "Design" at bounding box center [174, 101] width 116 height 36
click at [75, 98] on link "Settings" at bounding box center [58, 101] width 116 height 36
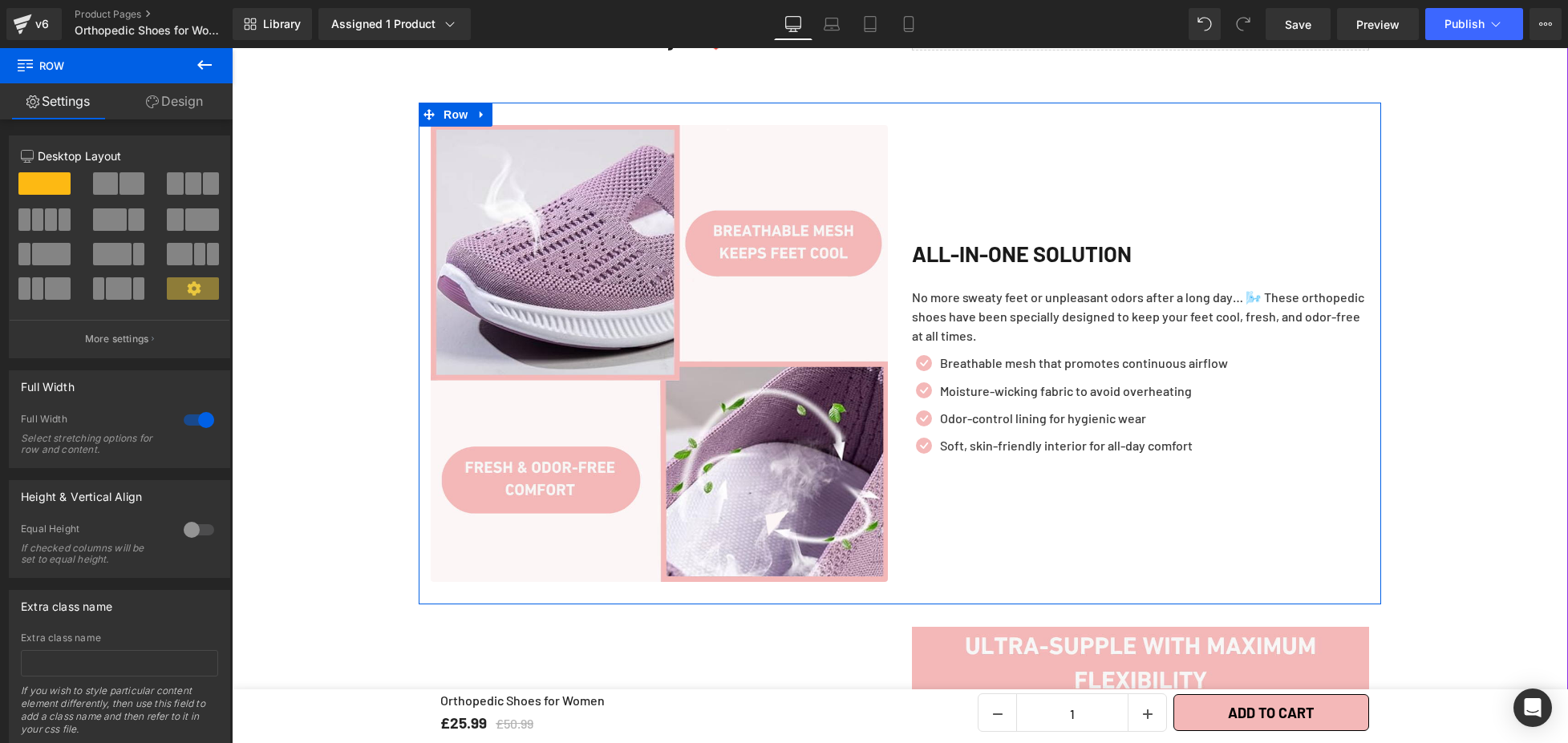
scroll to position [1737, 0]
click at [1007, 248] on h2 "ALL-IN-ONE SOLUTION" at bounding box center [1140, 254] width 457 height 35
click at [1007, 247] on h2 "ALL-IN-ONE SOLUTION" at bounding box center [1140, 254] width 457 height 35
click at [1010, 243] on h2 "ALL-IN-ONE SOLUTION" at bounding box center [1140, 254] width 457 height 35
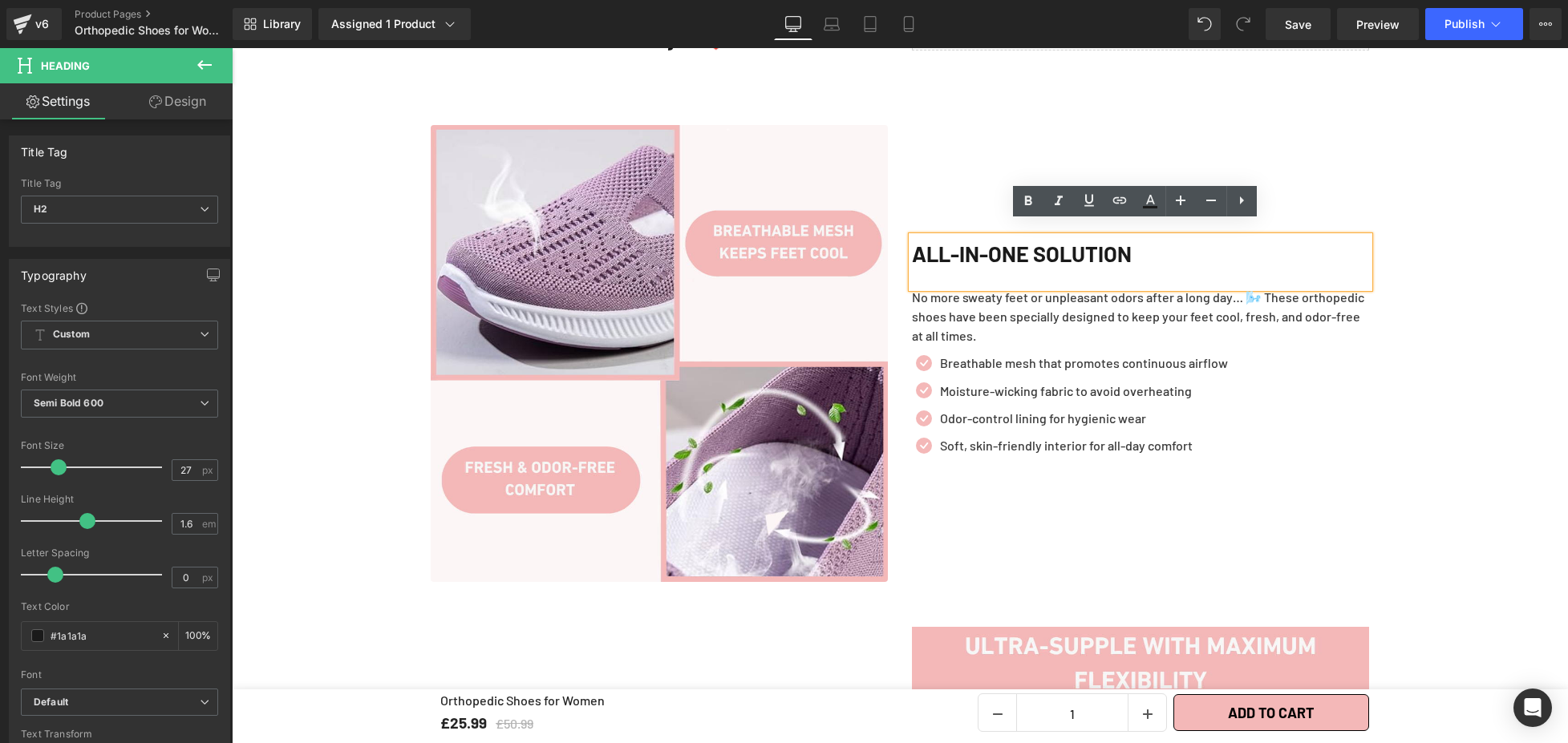
drag, startPoint x: 1191, startPoint y: 248, endPoint x: 902, endPoint y: 239, distance: 289.1
click at [912, 239] on div "ALL-IN-ONE SOLUTION" at bounding box center [1140, 262] width 457 height 51
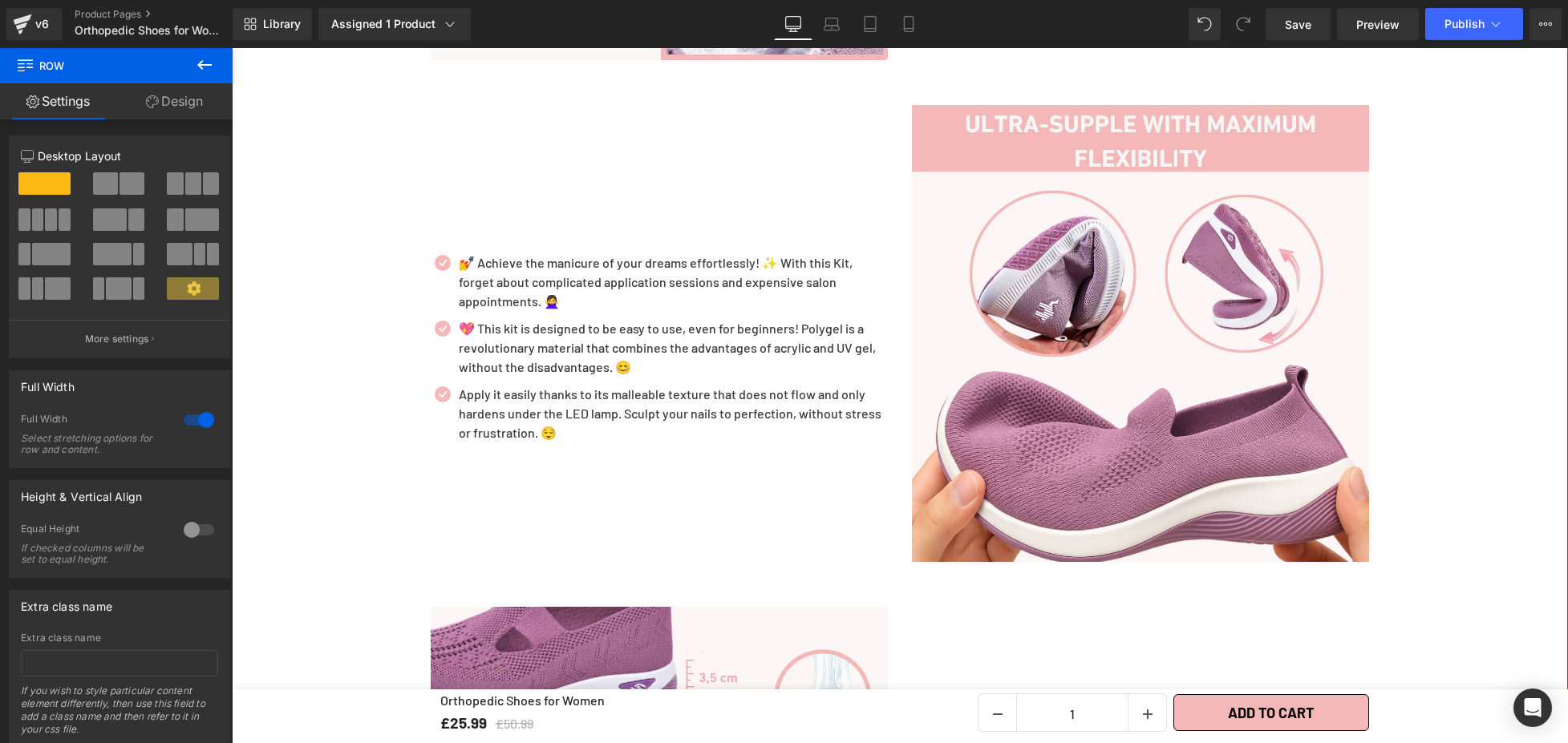
scroll to position [2257, 0]
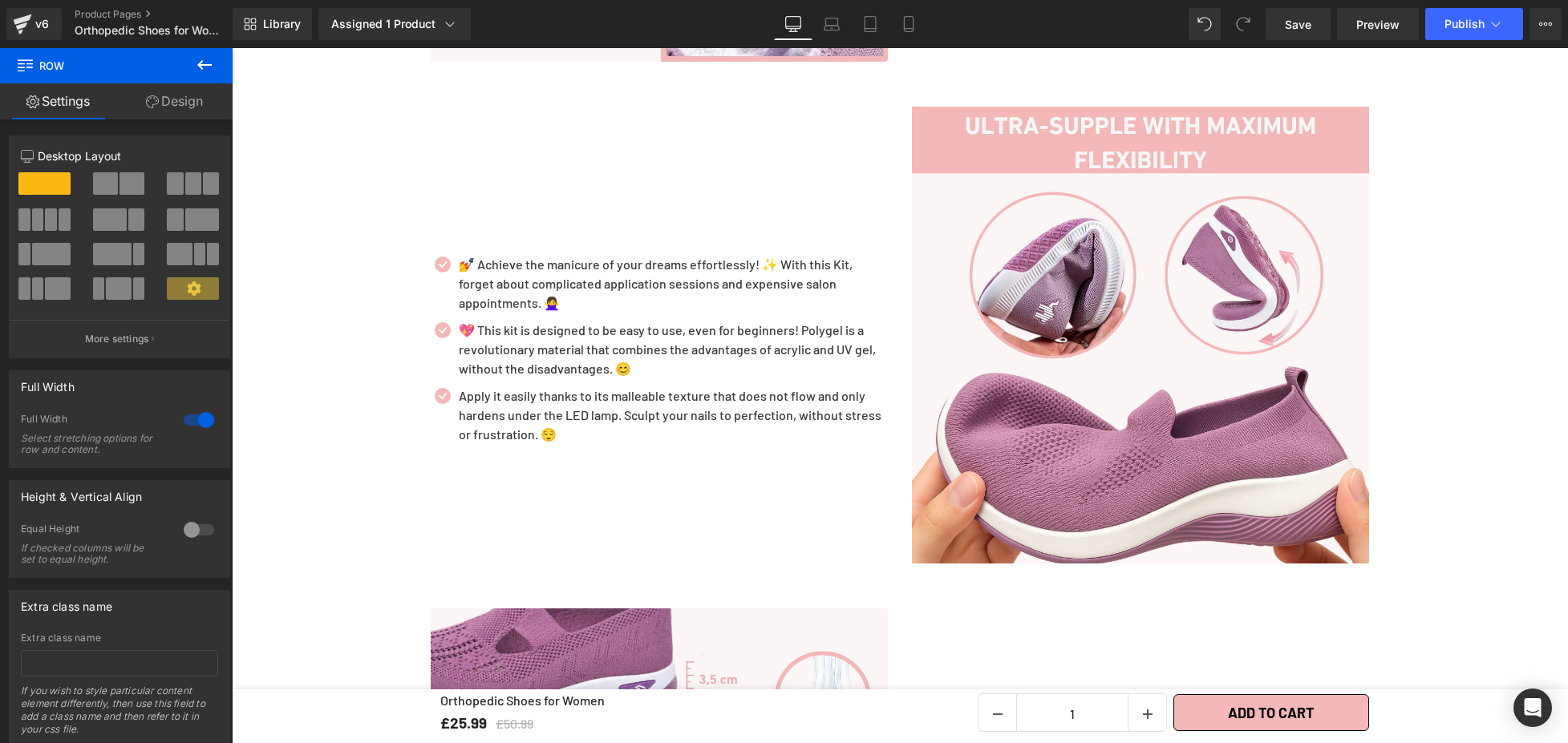
click at [195, 69] on icon at bounding box center [205, 65] width 20 height 20
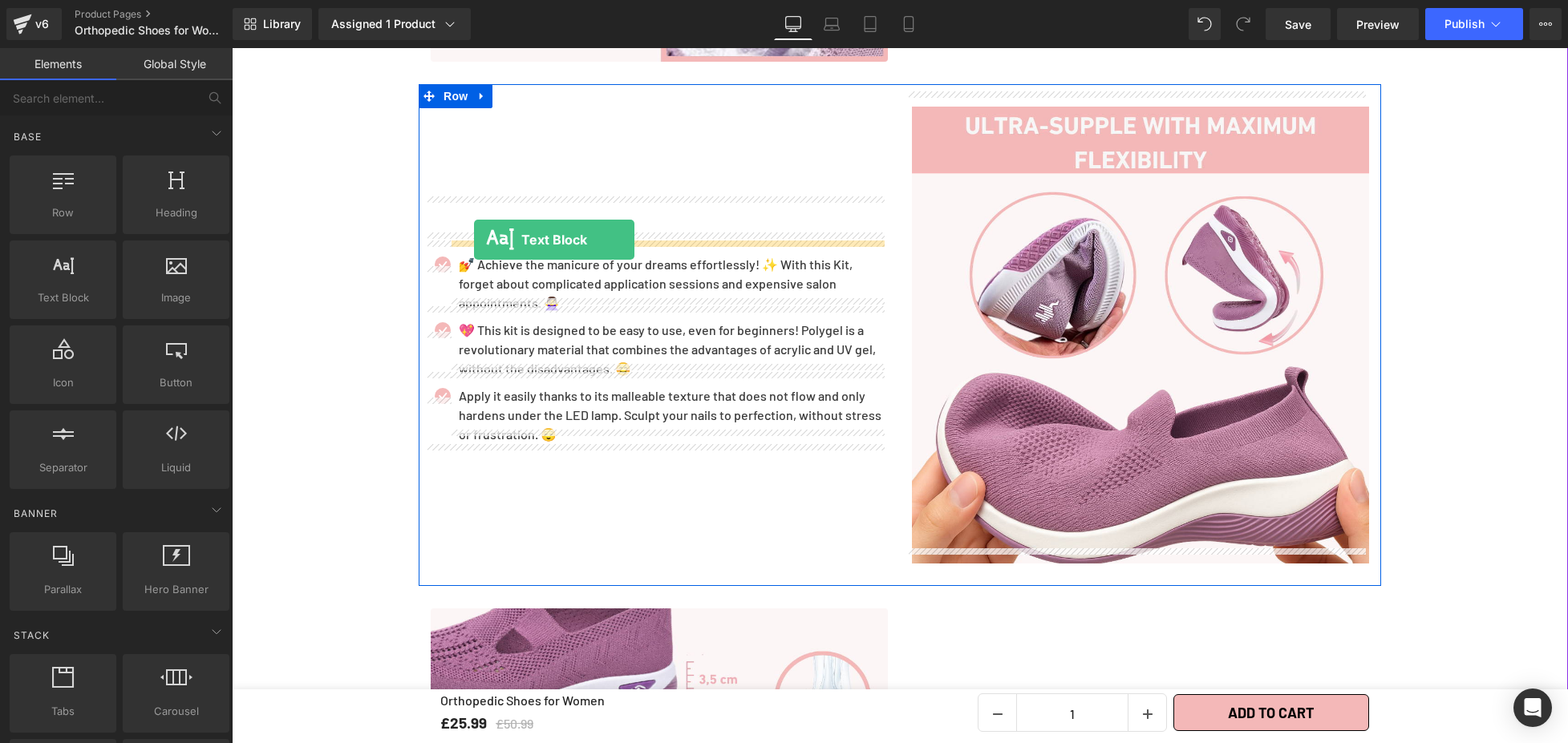
drag, startPoint x: 324, startPoint y: 281, endPoint x: 474, endPoint y: 239, distance: 155.8
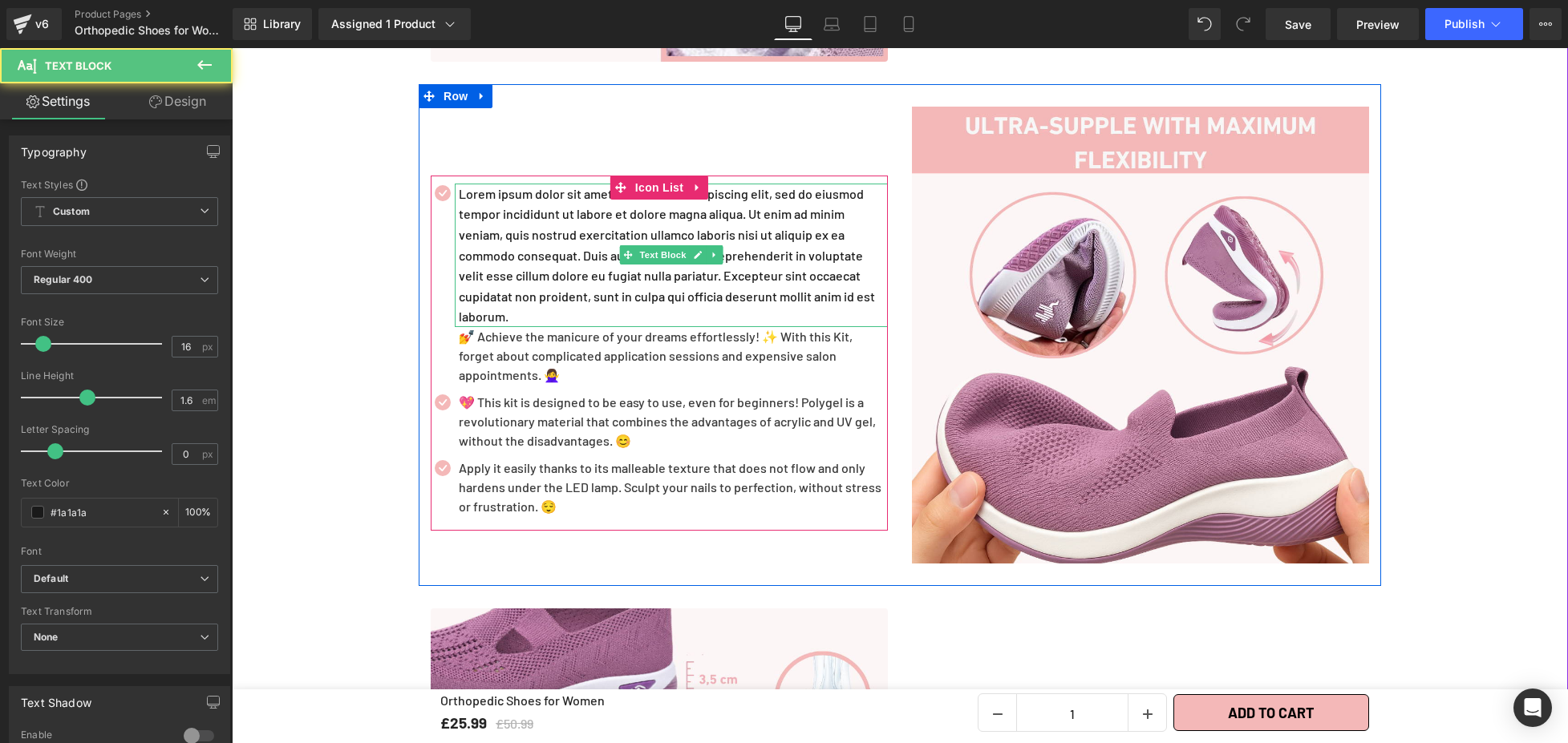
drag, startPoint x: 474, startPoint y: 239, endPoint x: 523, endPoint y: 212, distance: 55.9
click at [474, 239] on p "Lorem ipsum dolor sit amet, consectetur adipiscing elit, sed do eiusmod tempor …" at bounding box center [673, 255] width 429 height 144
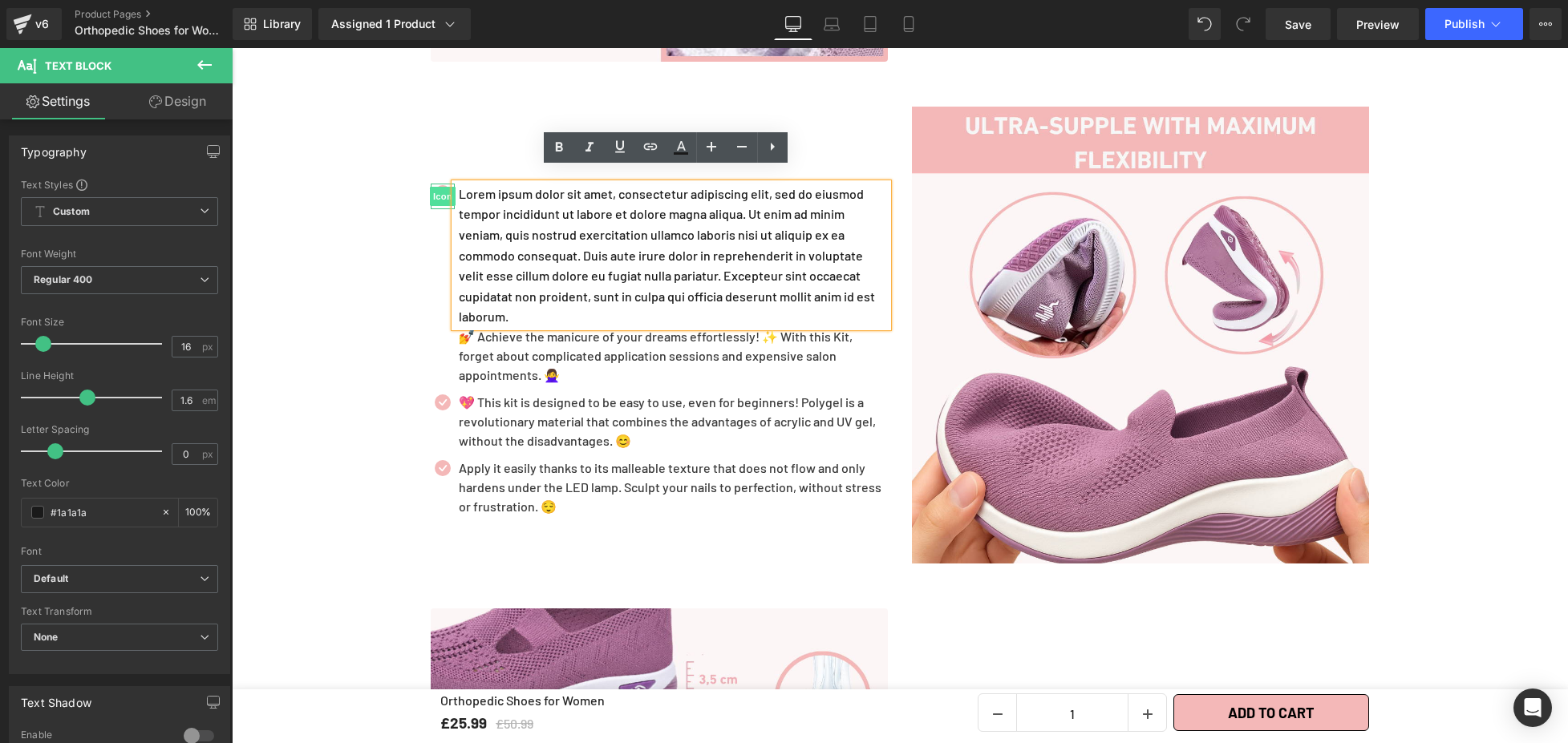
click at [440, 187] on span "Icon" at bounding box center [443, 197] width 26 height 20
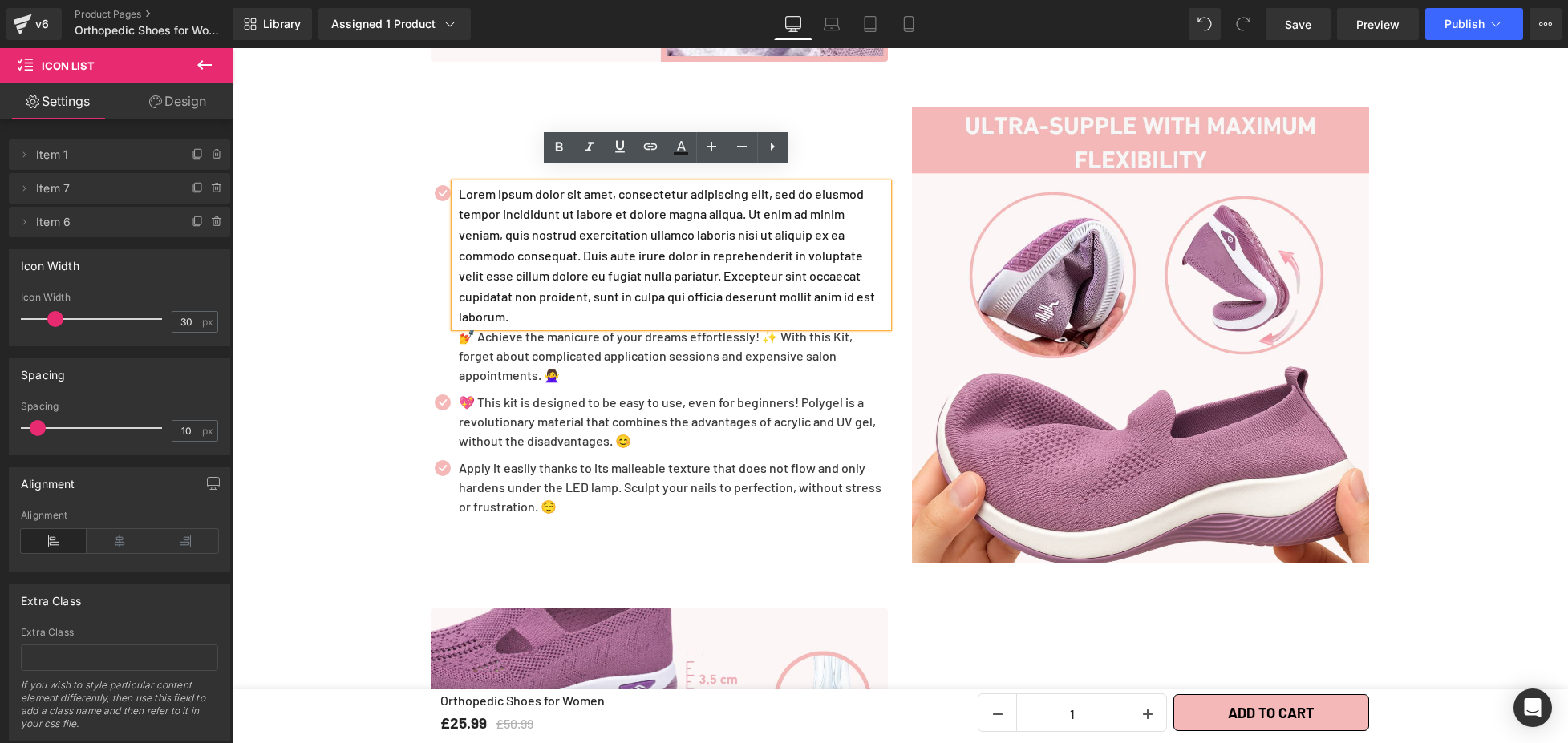
drag, startPoint x: 436, startPoint y: 164, endPoint x: 441, endPoint y: 216, distance: 52.2
click at [441, 216] on div "Icon Lorem ipsum dolor sit amet, consectetur adipiscing elit, sed do eiusmod te…" at bounding box center [659, 353] width 457 height 356
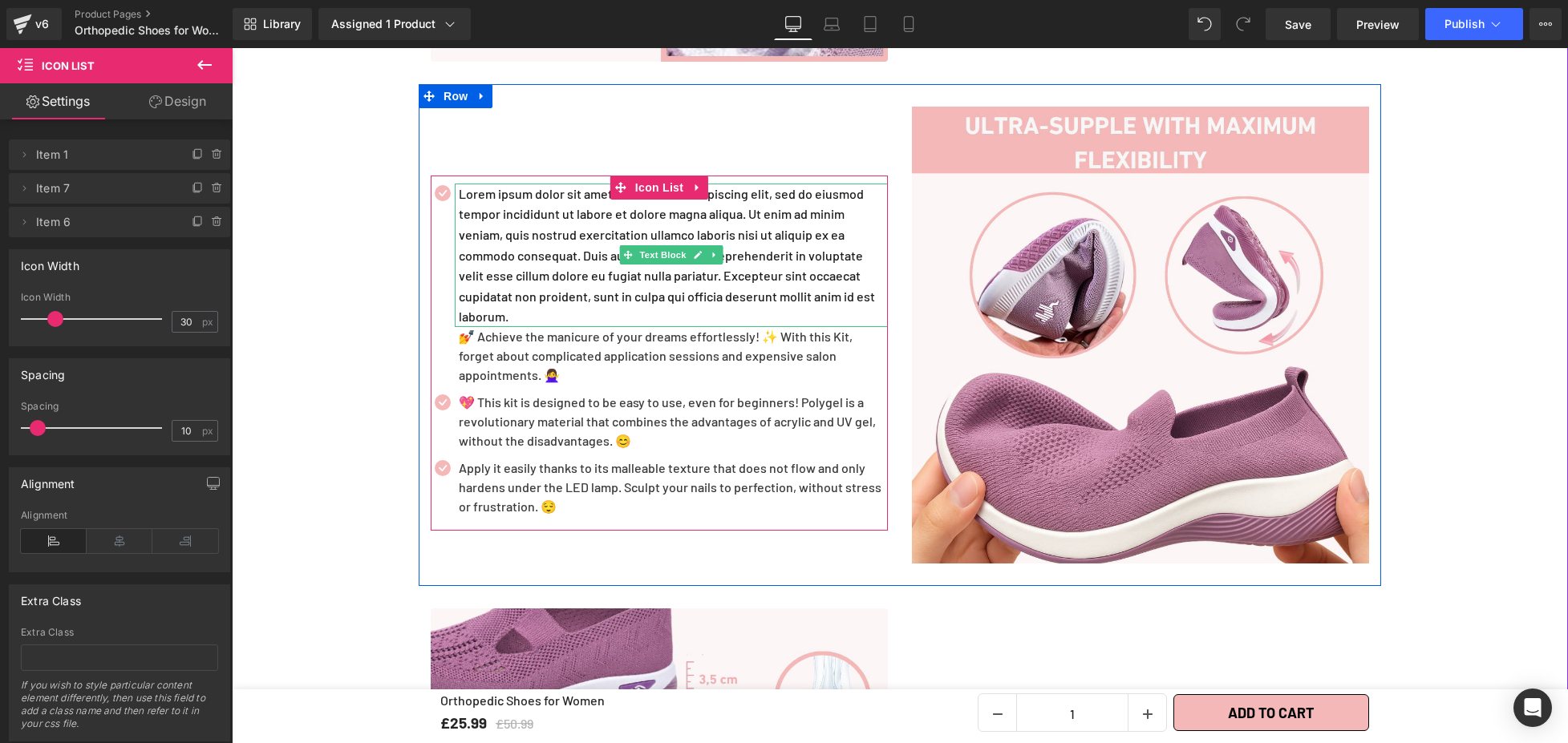
click at [506, 184] on p "Lorem ipsum dolor sit amet, consectetur adipiscing elit, sed do eiusmod tempor …" at bounding box center [673, 255] width 429 height 144
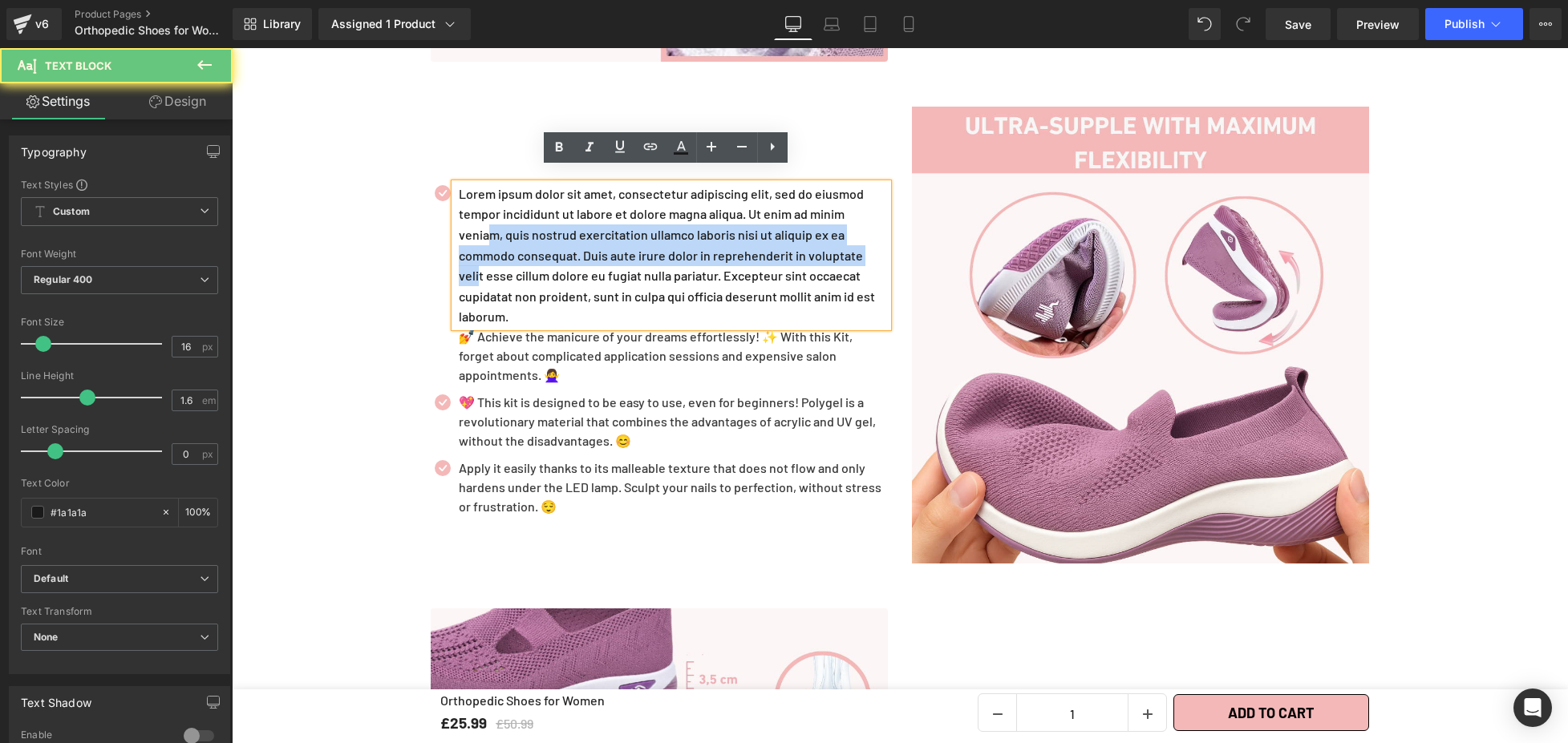
drag, startPoint x: 471, startPoint y: 252, endPoint x: 482, endPoint y: 217, distance: 36.7
click at [482, 217] on p "Lorem ipsum dolor sit amet, consectetur adipiscing elit, sed do eiusmod tempor …" at bounding box center [673, 255] width 429 height 144
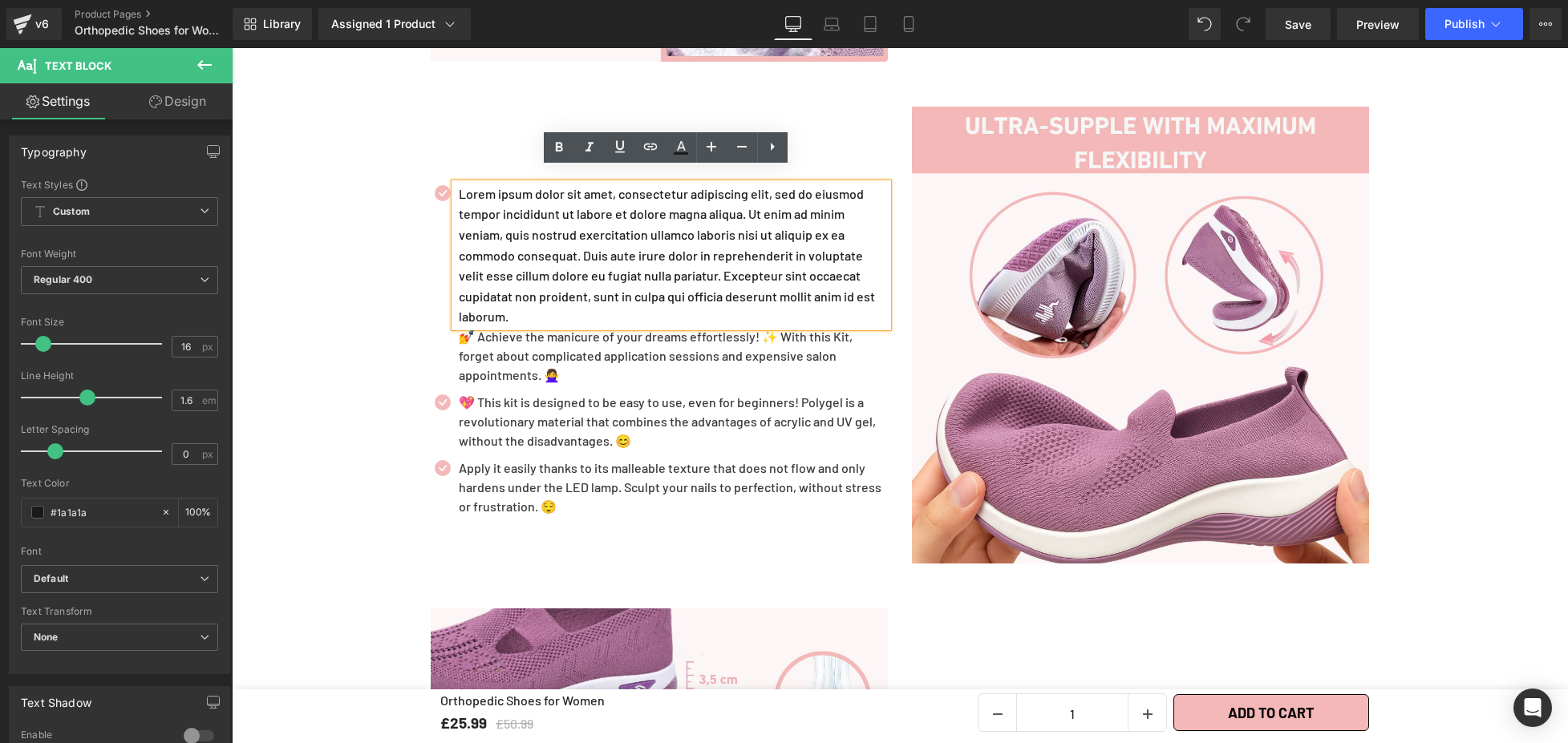
click at [539, 293] on p "Lorem ipsum dolor sit amet, consectetur adipiscing elit, sed do eiusmod tempor …" at bounding box center [673, 255] width 429 height 144
click at [561, 300] on p "Lorem ipsum dolor sit amet, consectetur adipiscing elit, sed do eiusmod tempor …" at bounding box center [673, 255] width 429 height 144
click at [859, 199] on p "Lorem ipsum dolor sit amet, consectetur adipiscing elit, sed do eiusmod tempor …" at bounding box center [673, 255] width 429 height 144
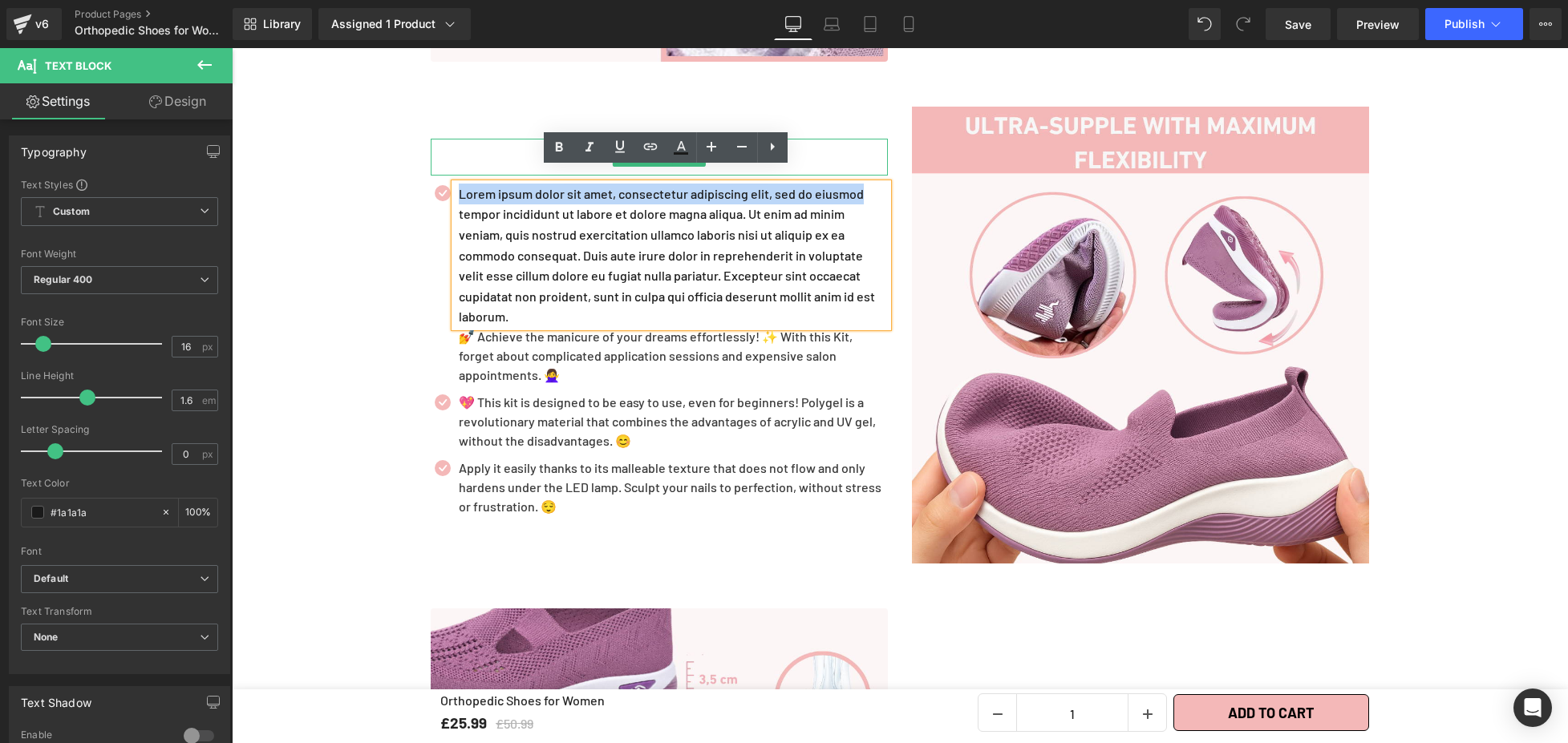
drag, startPoint x: 875, startPoint y: 188, endPoint x: 860, endPoint y: 140, distance: 50.3
click at [860, 140] on div "Heading Icon Lorem ipsum dolor sit amet, consectetur adipiscing elit, sed do ei…" at bounding box center [659, 334] width 482 height 457
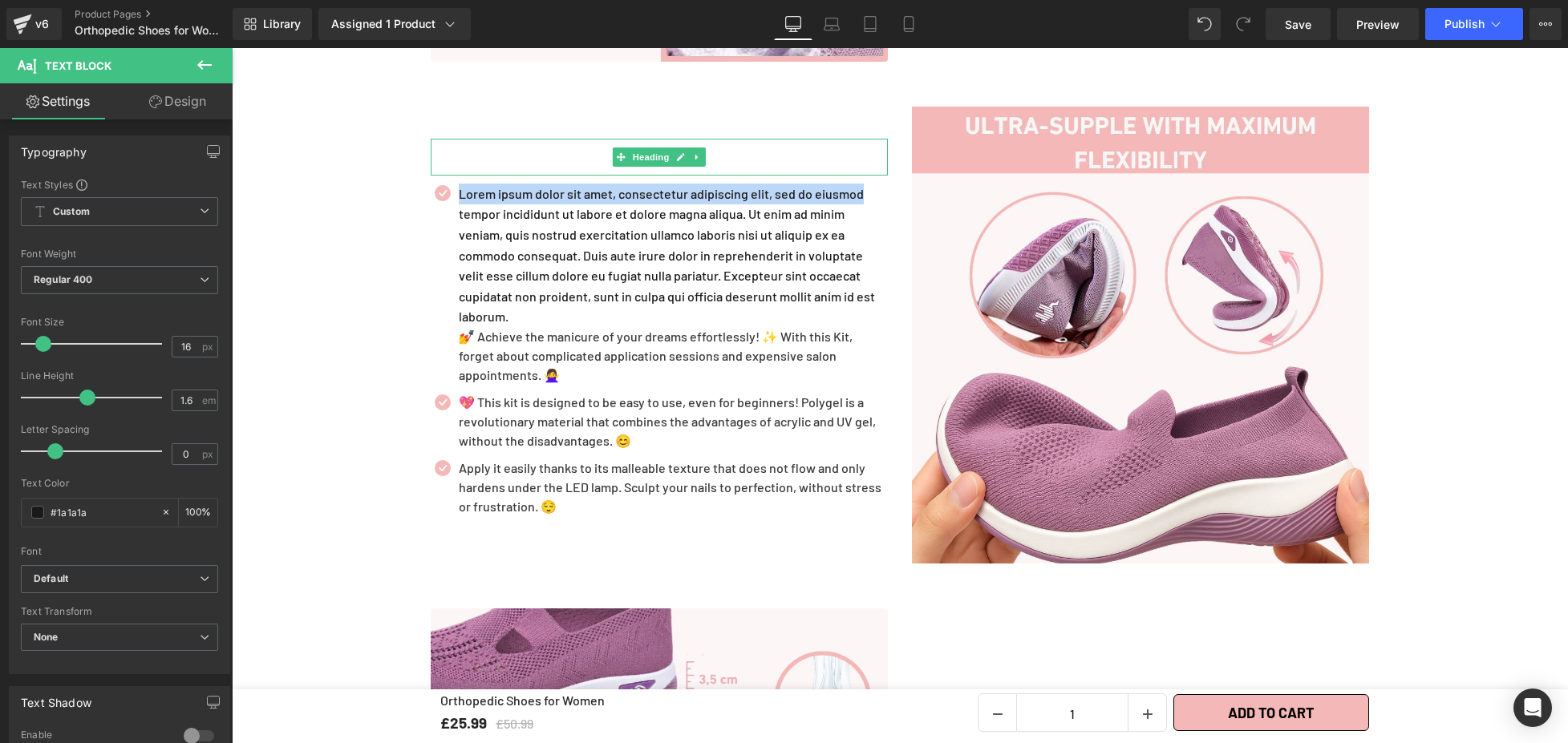
click at [860, 140] on div at bounding box center [659, 157] width 457 height 37
click at [882, 231] on div "Heading Icon Lorem ipsum dolor sit amet, consectetur adipiscing elit, sed do ei…" at bounding box center [659, 334] width 482 height 457
click at [431, 184] on div "Icon" at bounding box center [443, 196] width 24 height 26
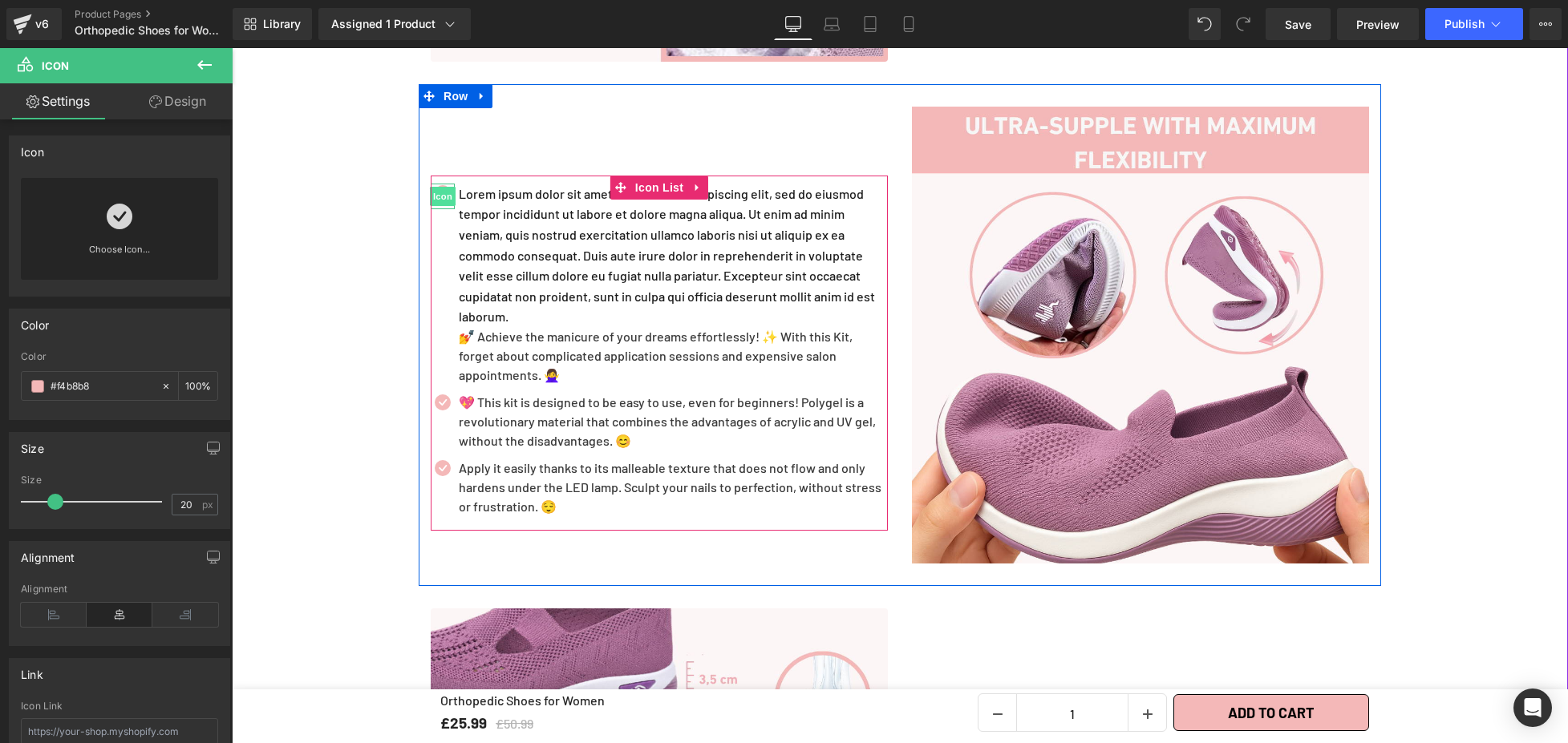
drag, startPoint x: 435, startPoint y: 179, endPoint x: 442, endPoint y: 215, distance: 36.7
click at [436, 187] on span "Icon" at bounding box center [443, 197] width 26 height 20
click at [459, 274] on p "Lorem ipsum dolor sit amet, consectetur adipiscing elit, sed do eiusmod tempor …" at bounding box center [673, 255] width 429 height 144
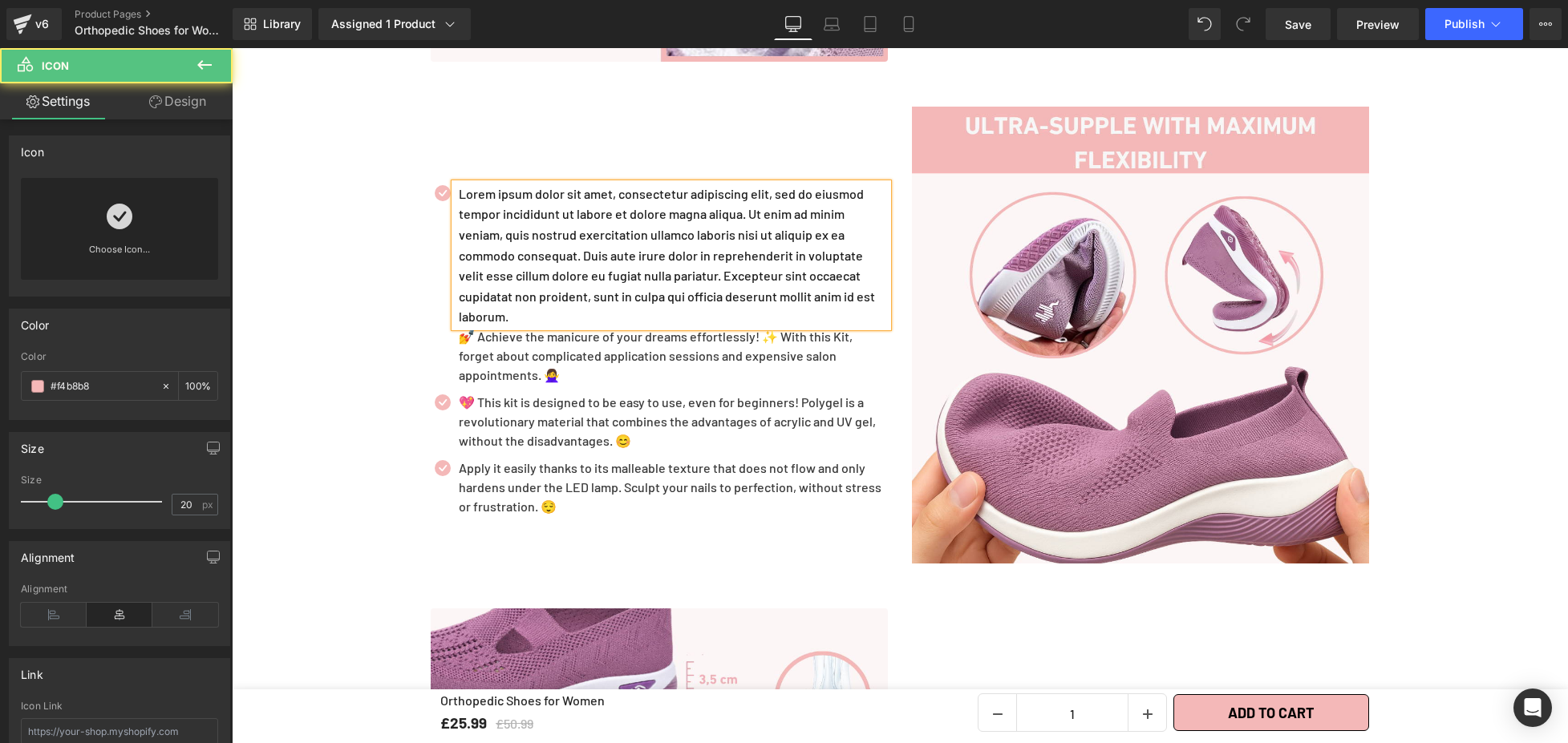
click at [506, 226] on div "Lorem ipsum dolor sit amet, consectetur adipiscing elit, sed do eiusmod tempor …" at bounding box center [671, 255] width 433 height 144
click at [463, 280] on p "Lorem ipsum dolor sit amet, consectetur adipiscing elit, sed do eiusmod tempor …" at bounding box center [673, 255] width 429 height 144
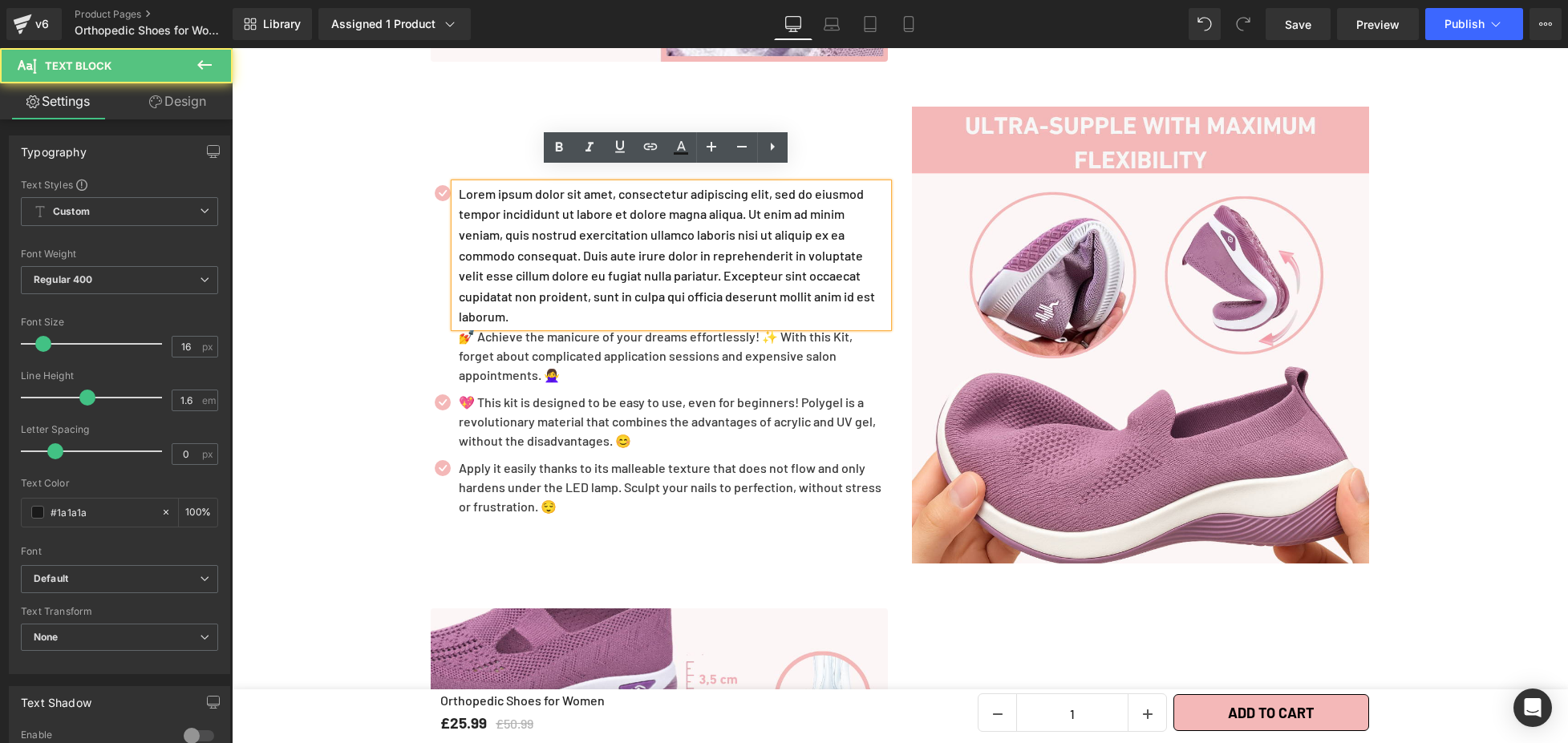
drag, startPoint x: 585, startPoint y: 286, endPoint x: 585, endPoint y: 266, distance: 20.0
click at [623, 294] on p "Lorem ipsum dolor sit amet, consectetur adipiscing elit, sed do eiusmod tempor …" at bounding box center [673, 255] width 429 height 144
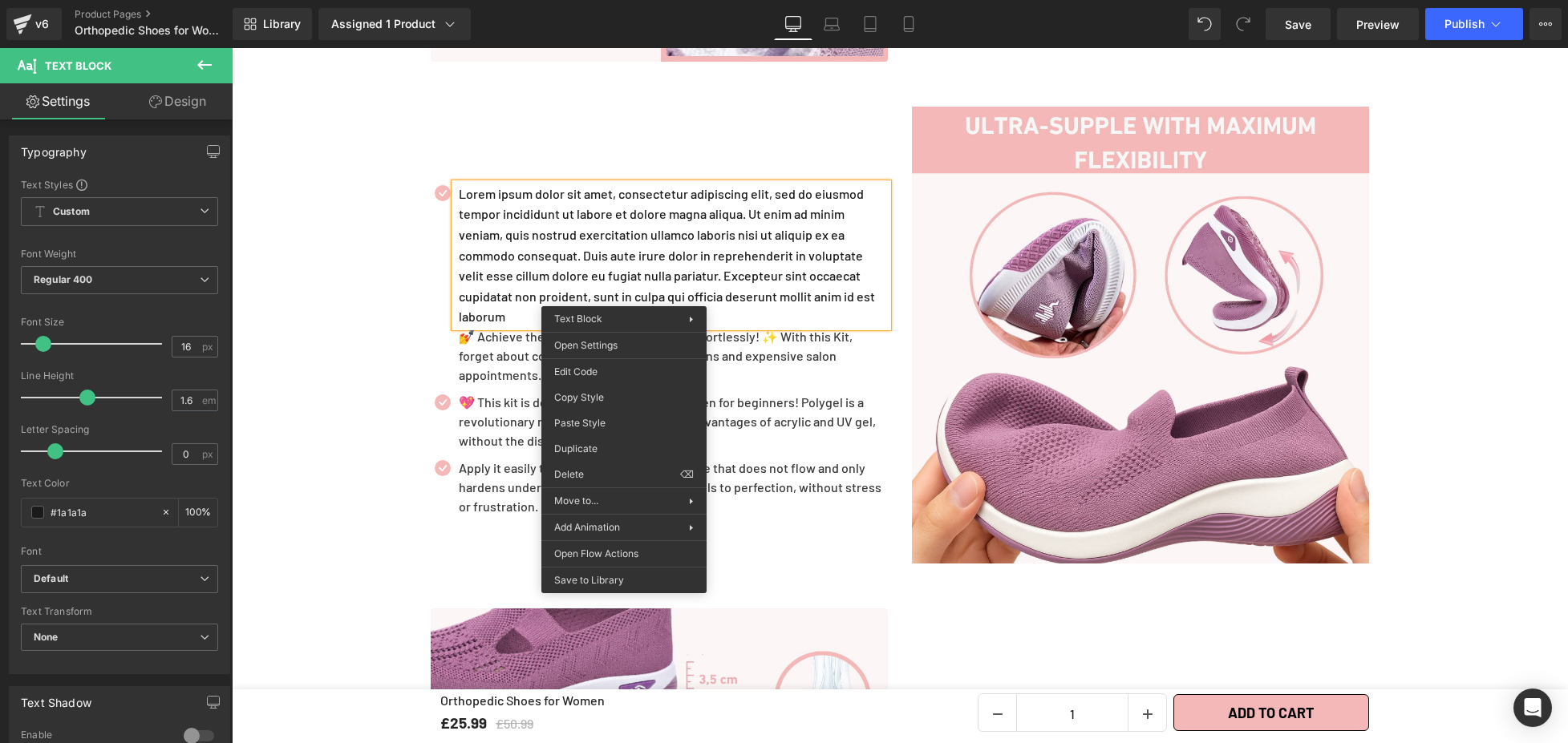
click at [589, 247] on p "Lorem ipsum dolor sit amet, consectetur adipiscing elit, sed do eiusmod tempor …" at bounding box center [673, 255] width 429 height 144
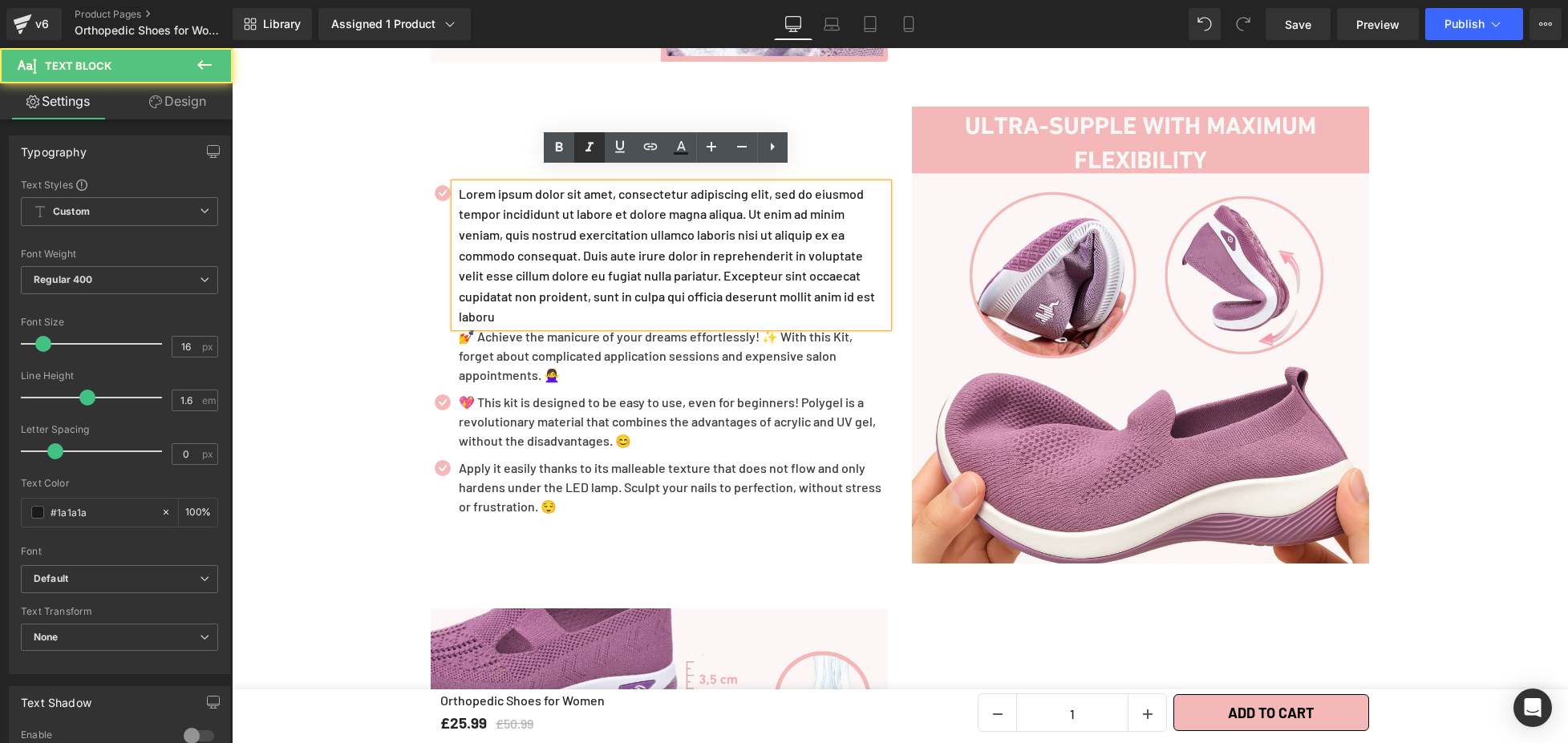
click at [578, 140] on link at bounding box center [589, 147] width 30 height 30
click at [600, 229] on p "Lorem ipsum dolor sit amet, consectetur adipiscing elit, sed do eiusmod tempor …" at bounding box center [673, 255] width 429 height 144
click at [480, 106] on div "Heading Icon Lorem ipsum dolor sit amet, consectetur adipiscing elit, sed do ei…" at bounding box center [659, 334] width 482 height 457
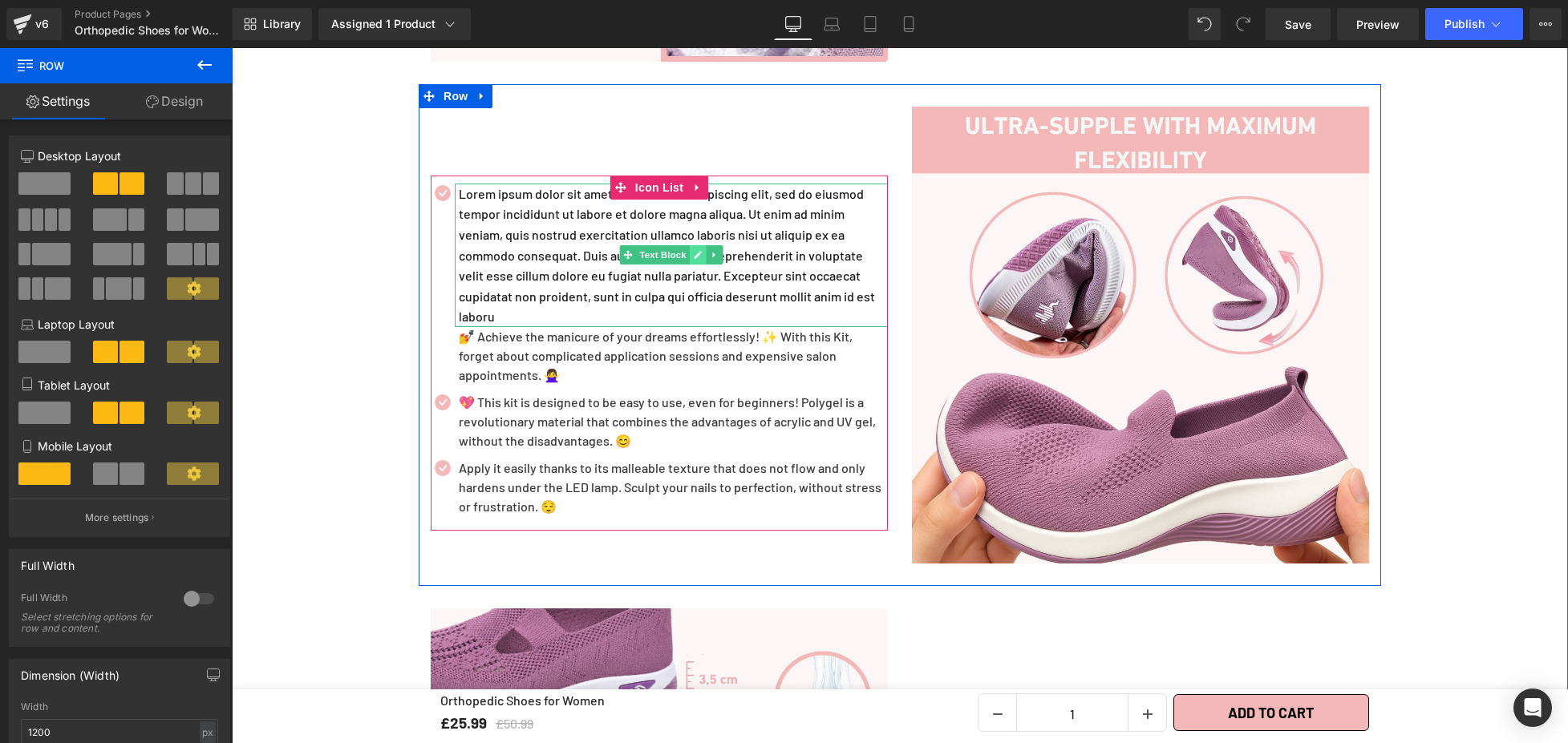
click at [694, 251] on icon at bounding box center [697, 254] width 8 height 8
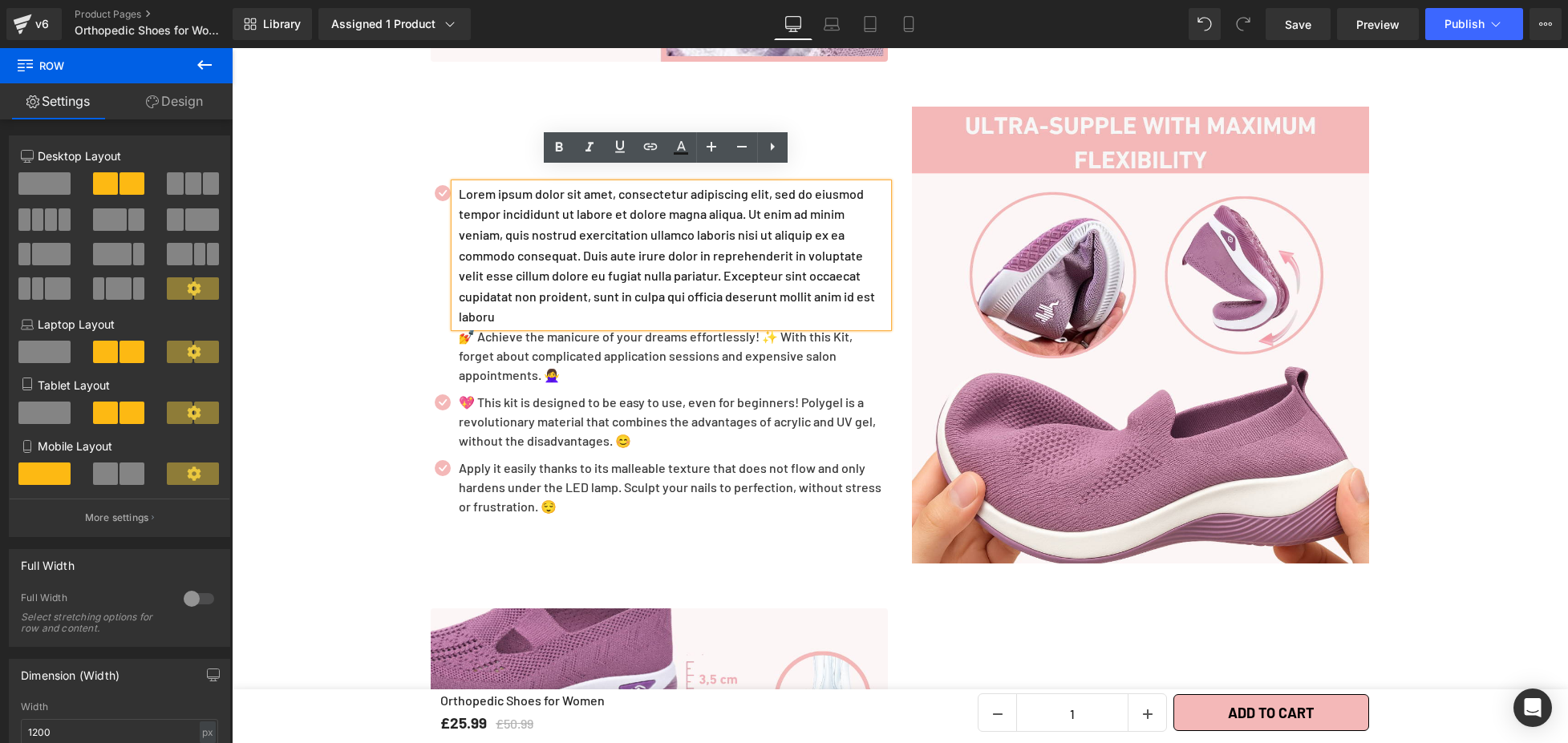
click at [690, 242] on p "Lorem ipsum dolor sit amet, consectetur adipiscing elit, sed do eiusmod tempor …" at bounding box center [673, 255] width 429 height 144
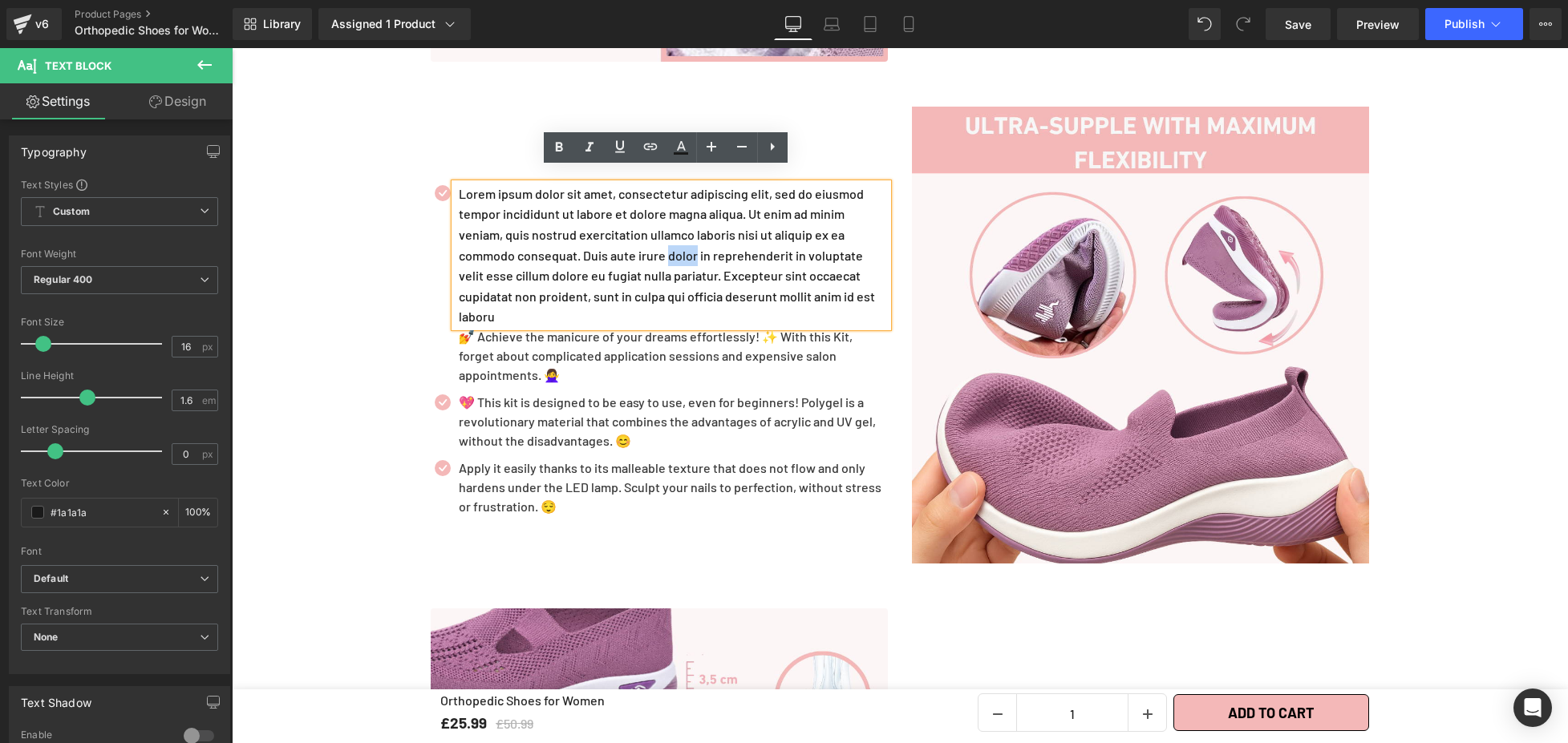
click at [398, 252] on div "Liquid Row Liquid +7500 satisfied customers, Our customers are our best ambassa…" at bounding box center [899, 732] width 1336 height 2796
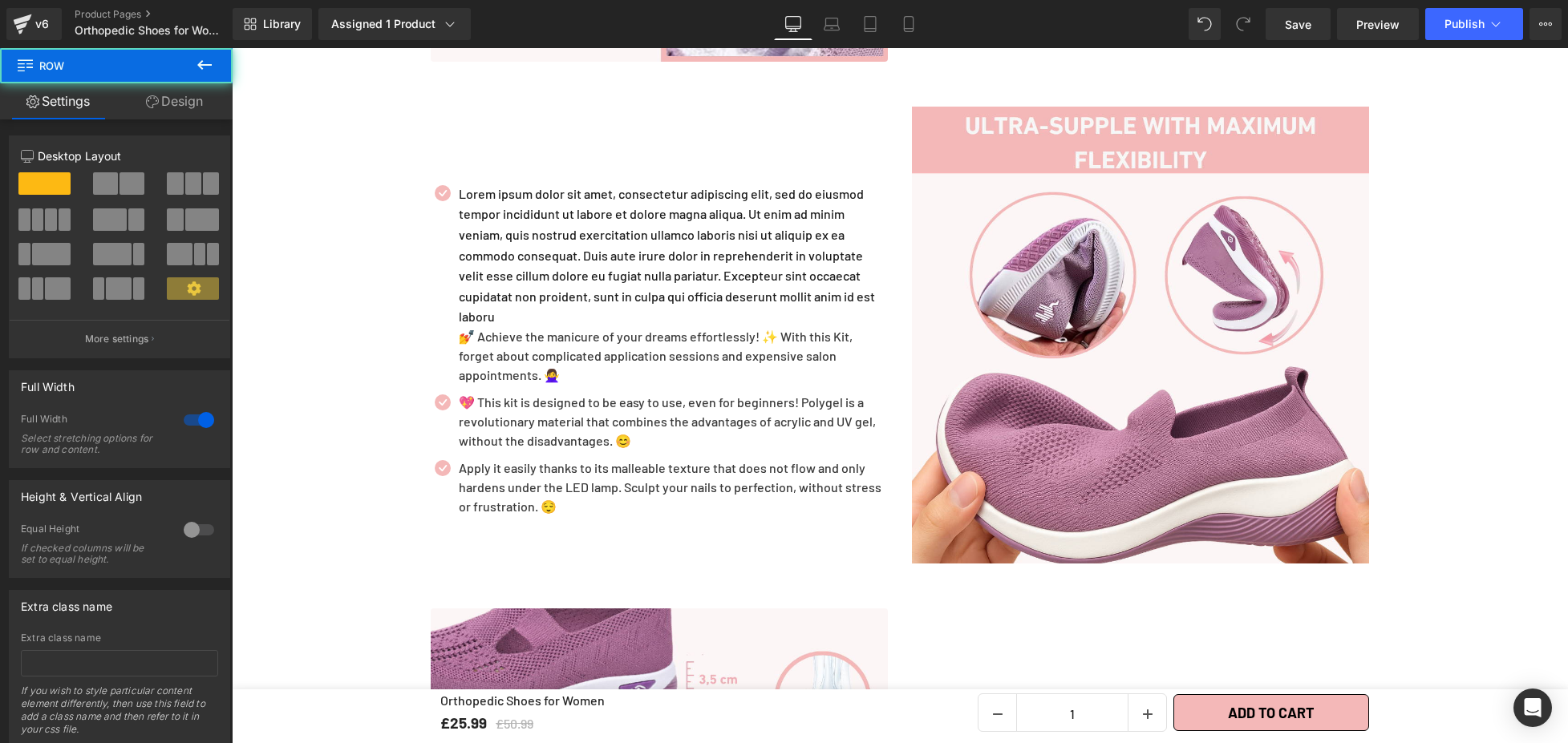
click at [576, 227] on p "Lorem ipsum dolor sit amet, consectetur adipiscing elit, sed do eiusmod tempor …" at bounding box center [673, 255] width 429 height 144
click at [652, 239] on p "Lorem ipsum dolor sit amet, consectetur adipiscing elit, sed do eiusmod tempor …" at bounding box center [673, 255] width 429 height 144
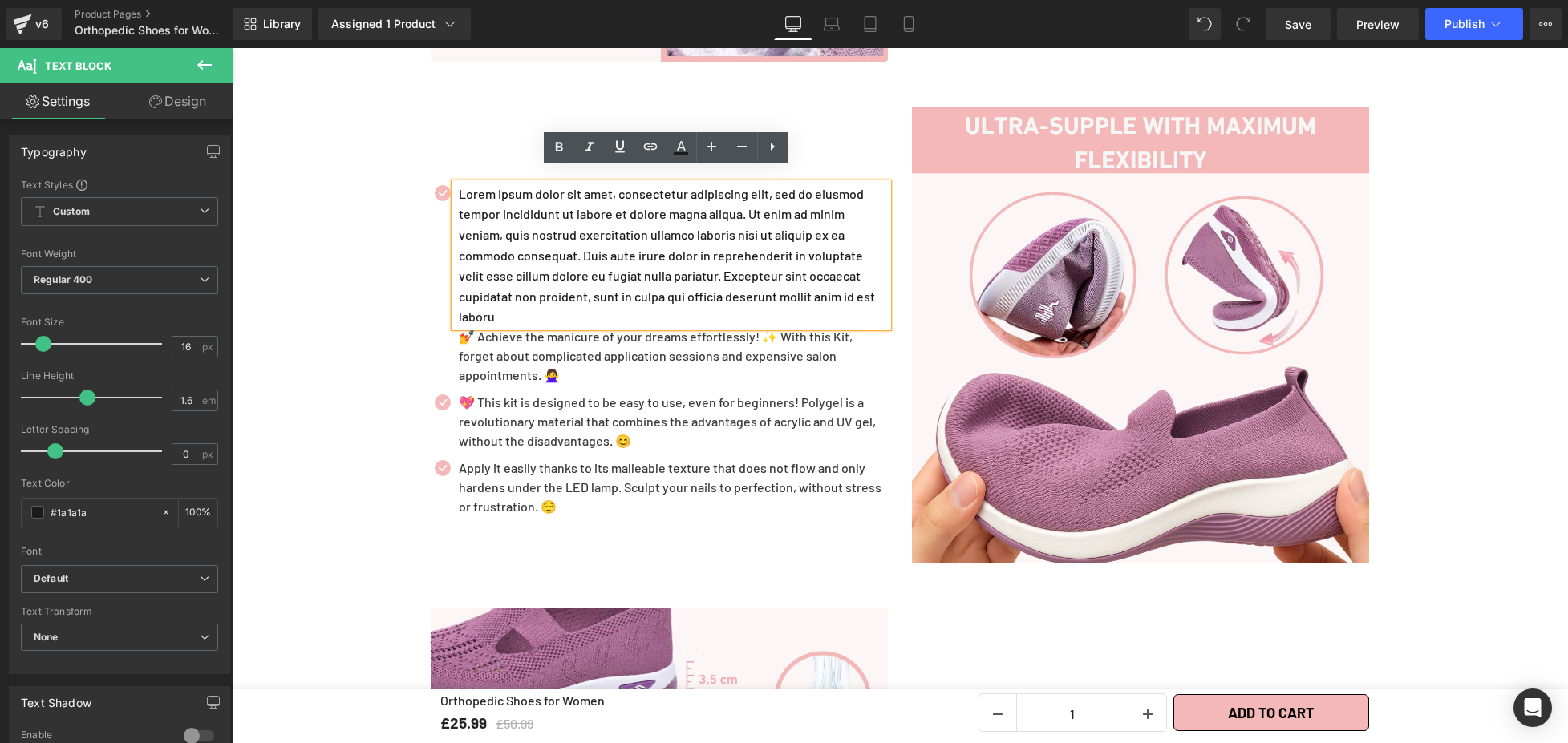
click at [623, 262] on p "Lorem ipsum dolor sit amet, consectetur adipiscing elit, sed do eiusmod tempor …" at bounding box center [673, 255] width 429 height 144
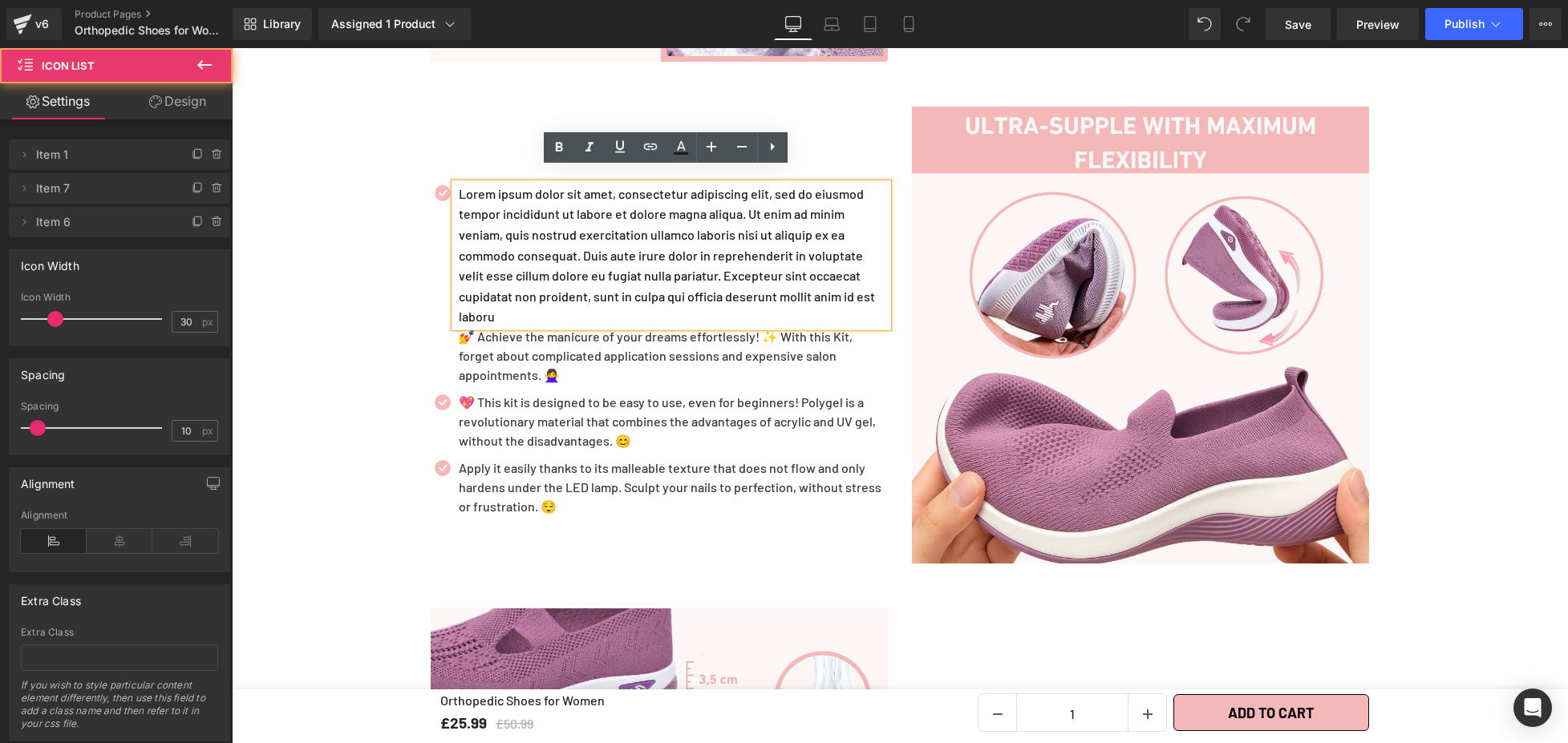
click at [431, 268] on div "Lorem ipsum dolor sit amet, consectetur adipiscing elit, sed do eiusmod tempor …" at bounding box center [659, 284] width 457 height 201
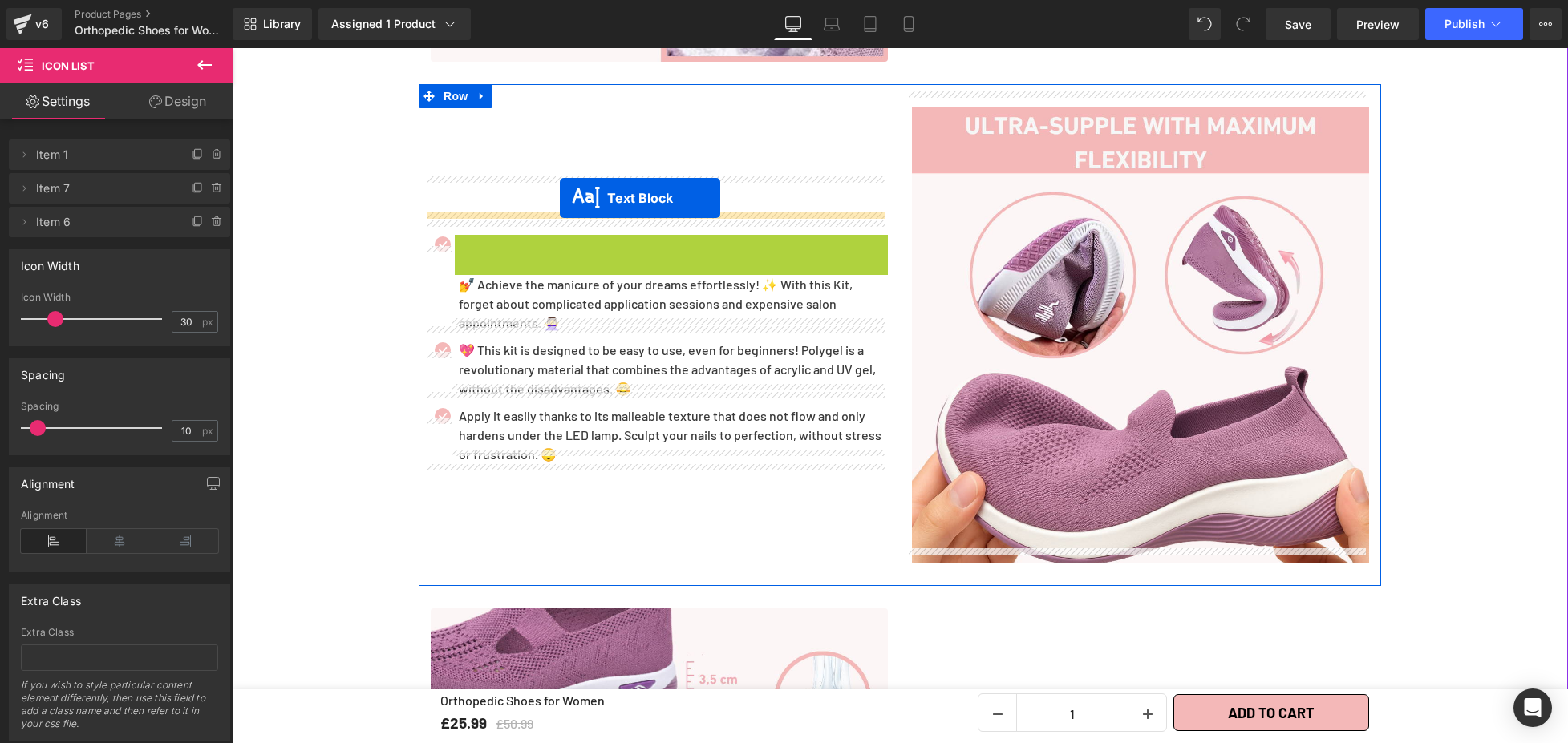
drag, startPoint x: 615, startPoint y: 237, endPoint x: 560, endPoint y: 198, distance: 67.4
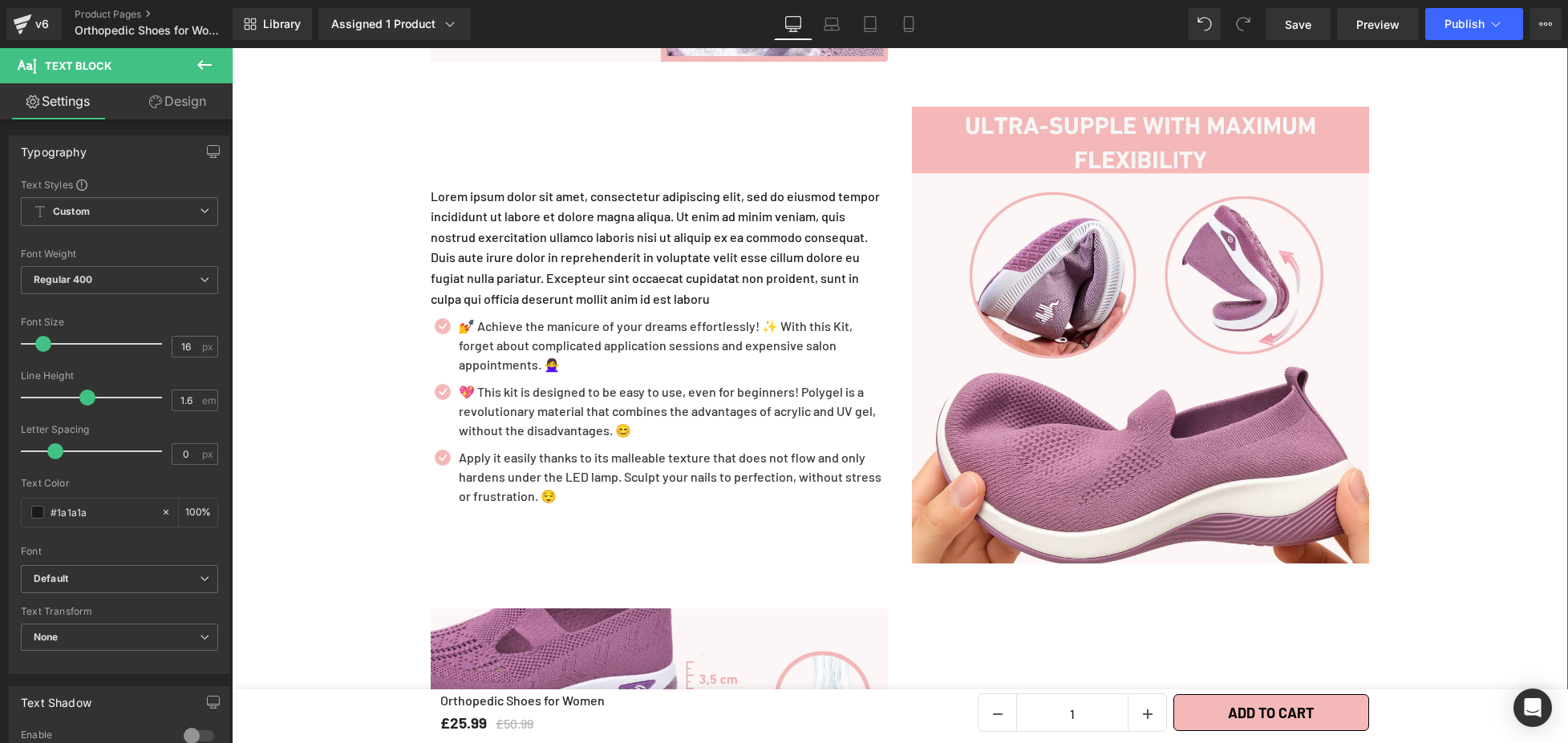
click at [282, 269] on div "Liquid Row Liquid +7500 satisfied customers, Our customers are our best ambassa…" at bounding box center [899, 732] width 1336 height 2796
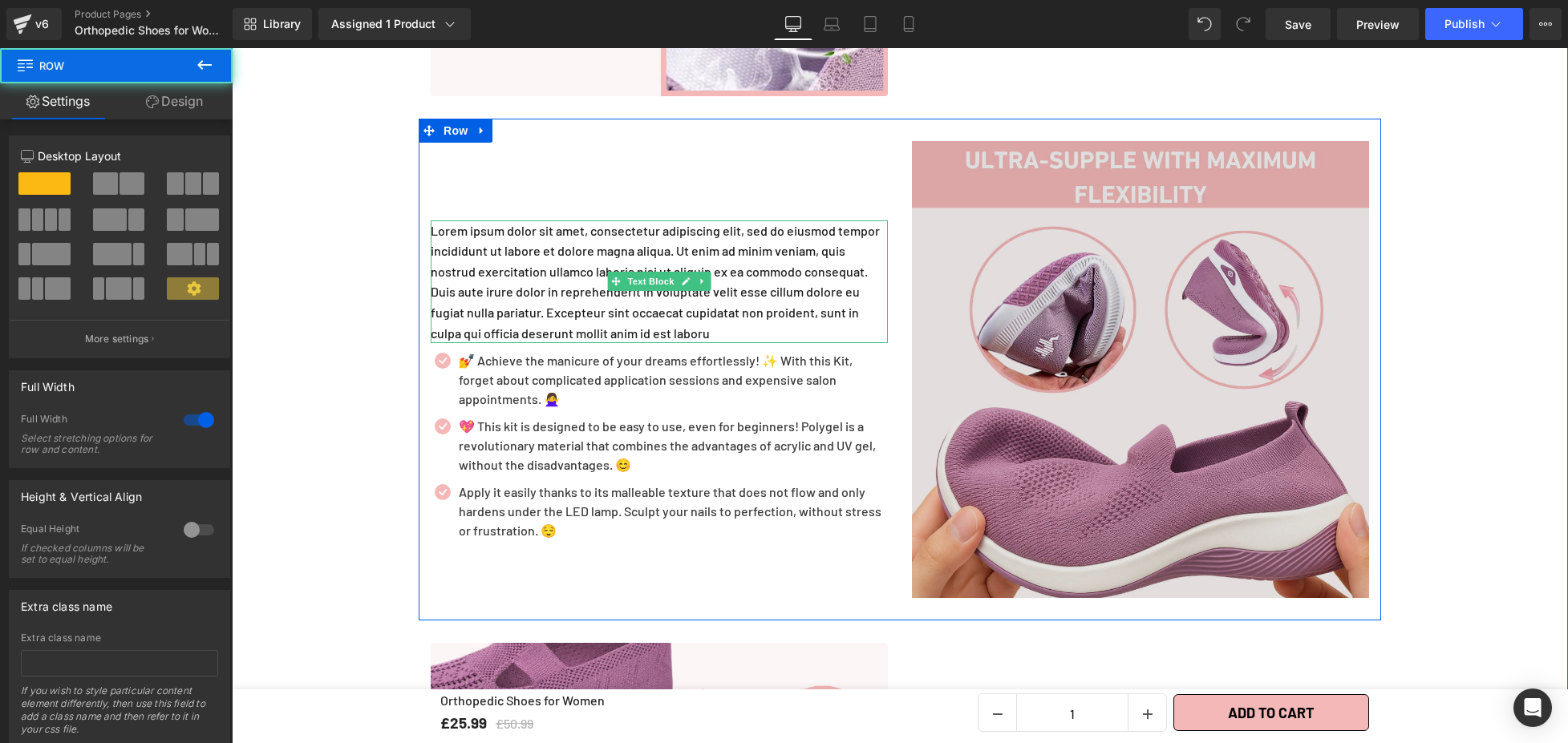
scroll to position [2149, 0]
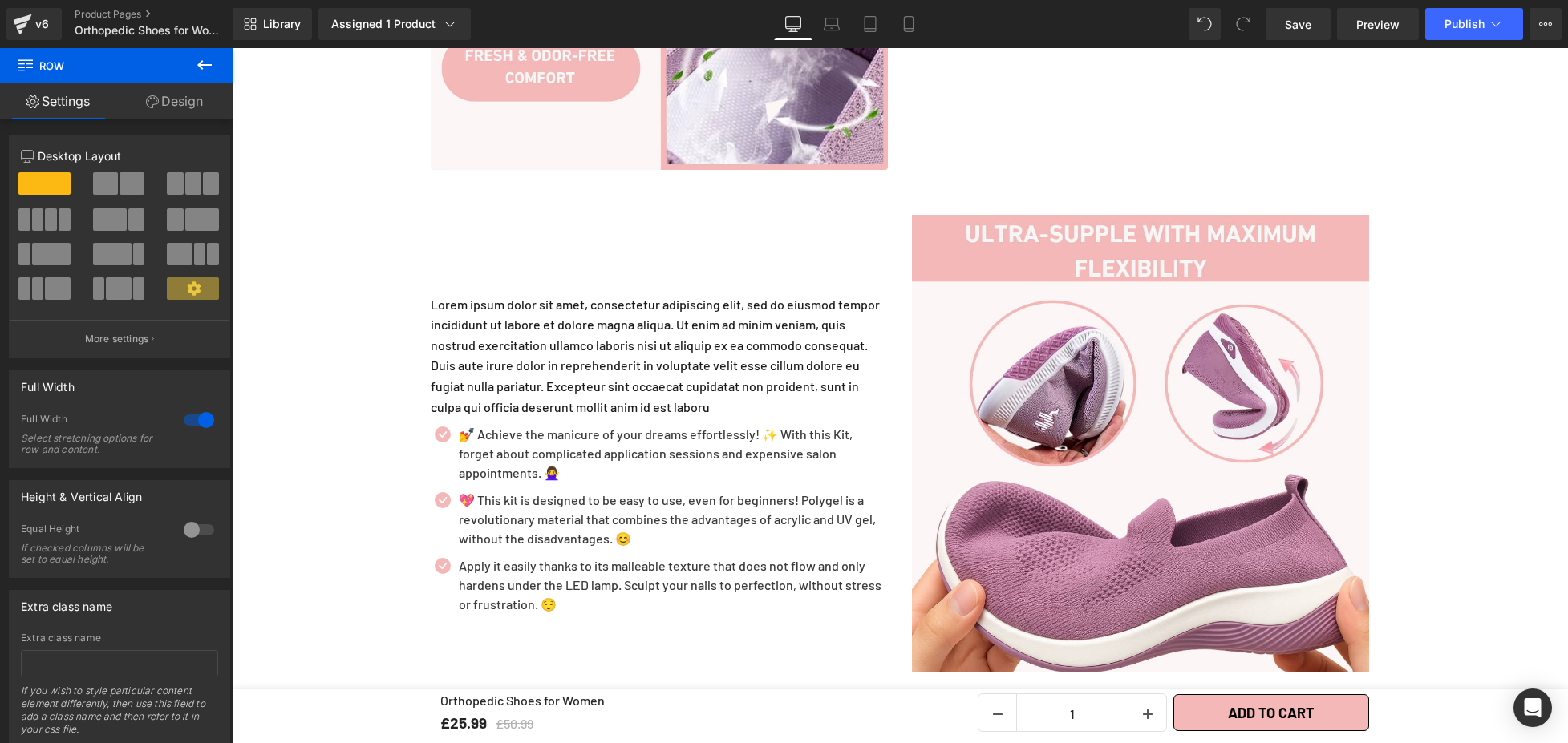
click at [650, 346] on span "Text Block" at bounding box center [650, 356] width 53 height 20
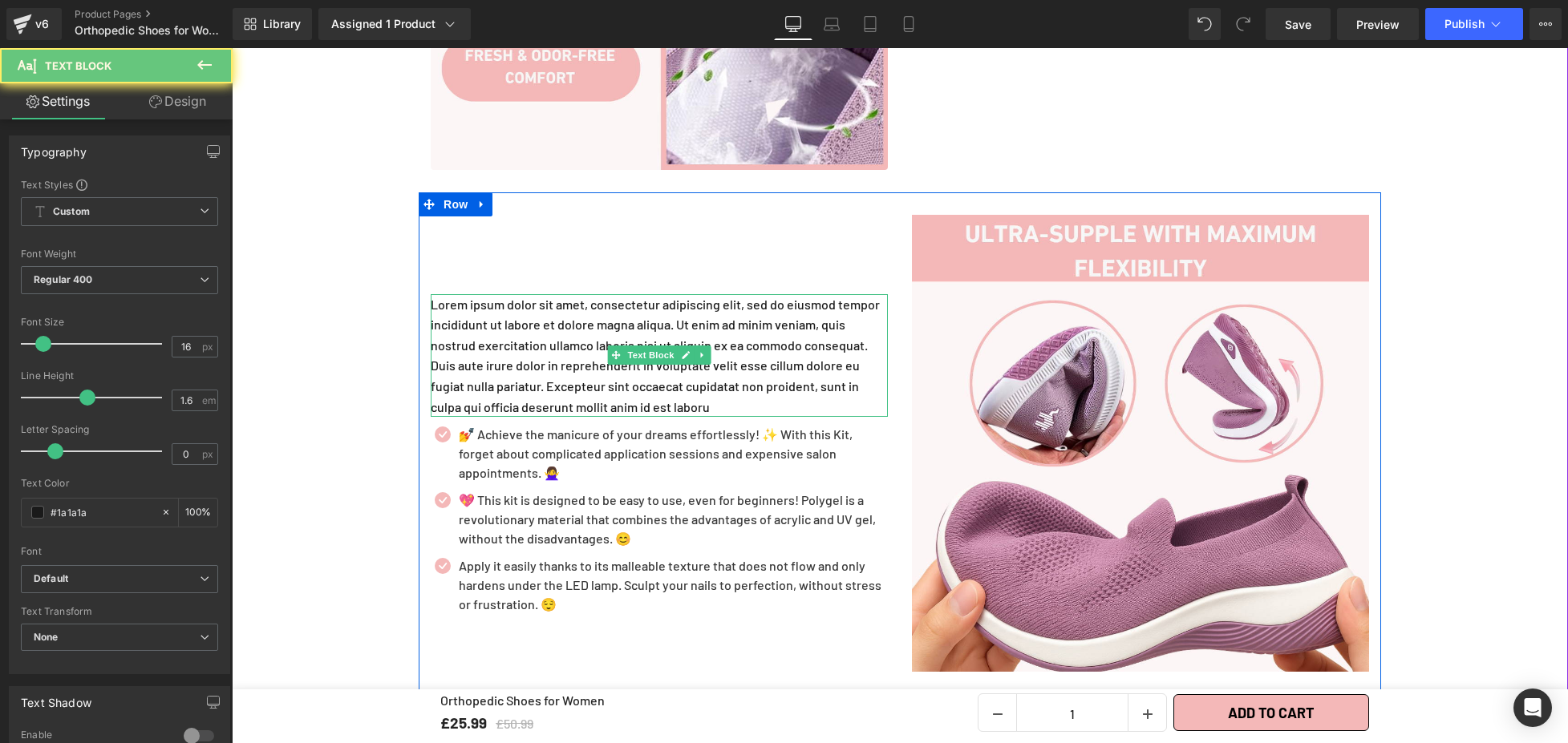
click at [607, 298] on p "Lorem ipsum dolor sit amet, consectetur adipiscing elit, sed do eiusmod tempor …" at bounding box center [659, 356] width 457 height 123
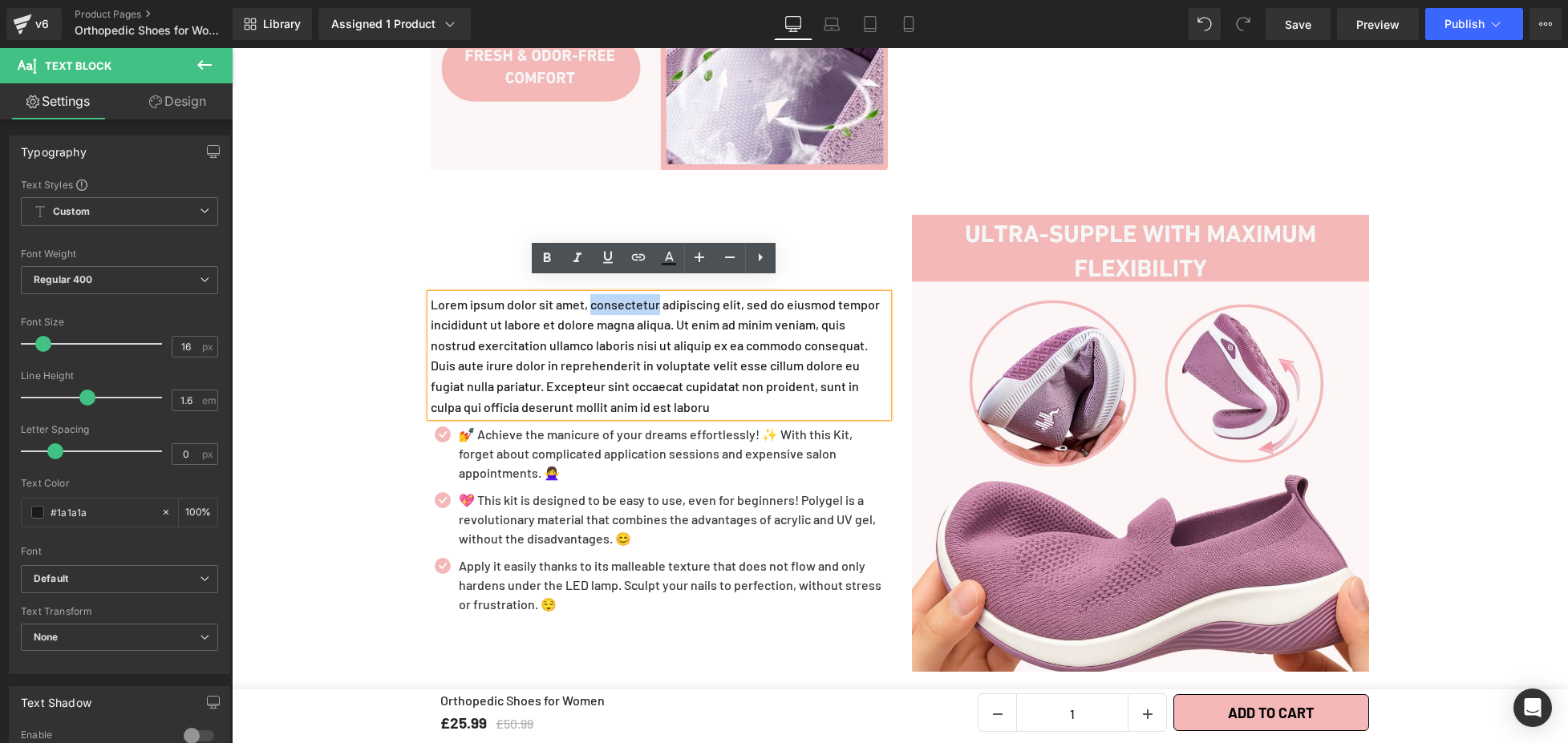
click at [607, 298] on p "Lorem ipsum dolor sit amet, consectetur adipiscing elit, sed do eiusmod tempor …" at bounding box center [659, 356] width 457 height 123
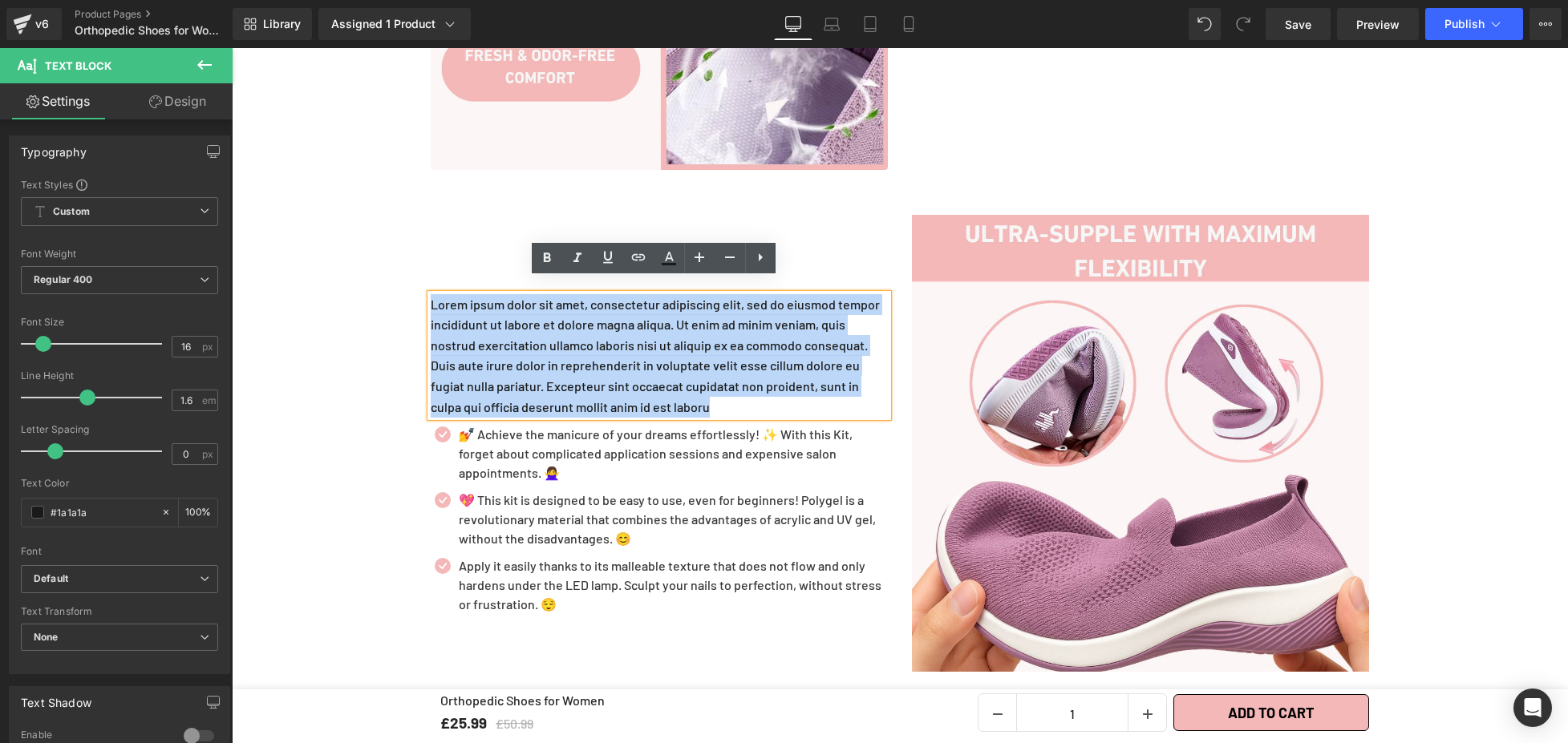
click at [607, 298] on p "Lorem ipsum dolor sit amet, consectetur adipiscing elit, sed do eiusmod tempor …" at bounding box center [659, 356] width 457 height 123
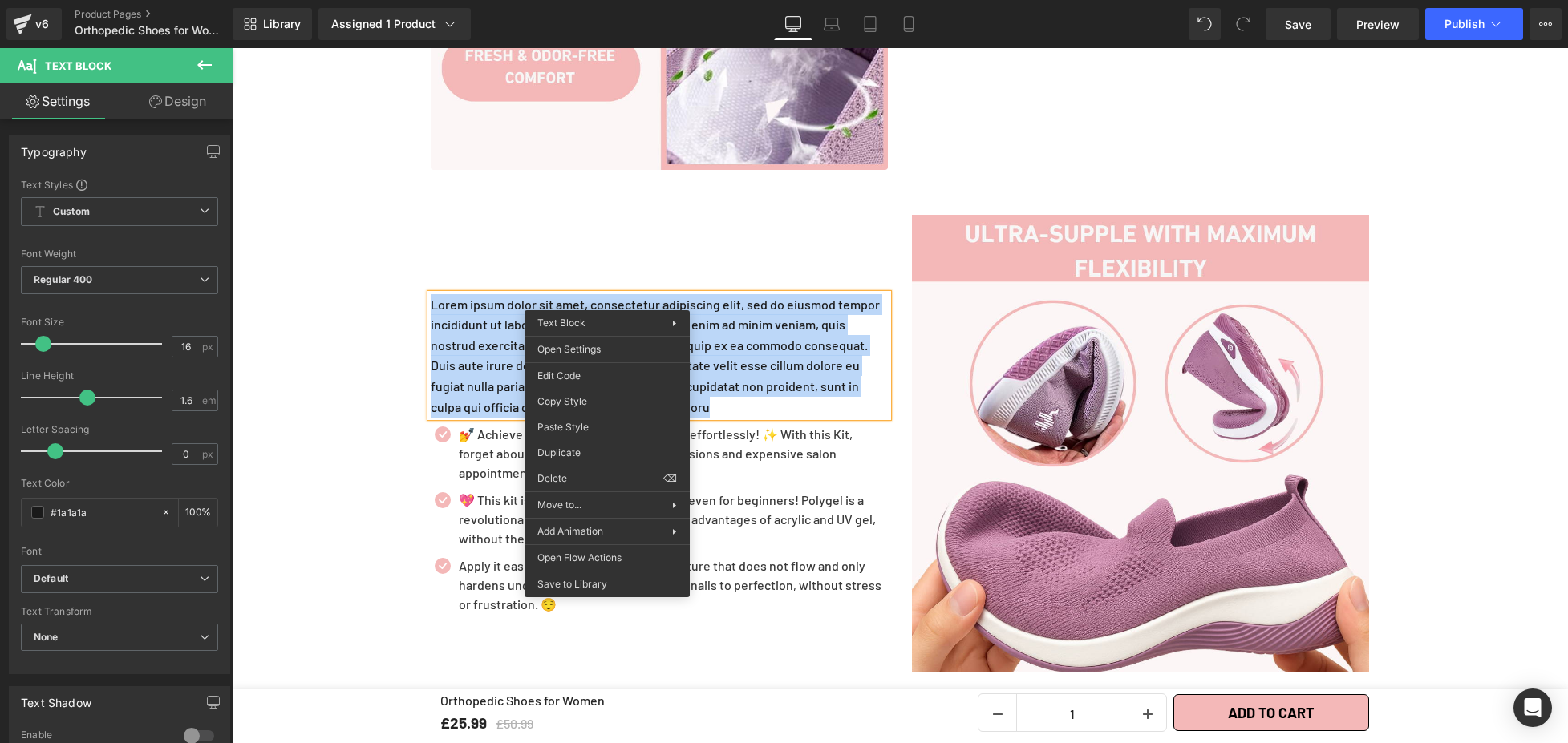
paste div
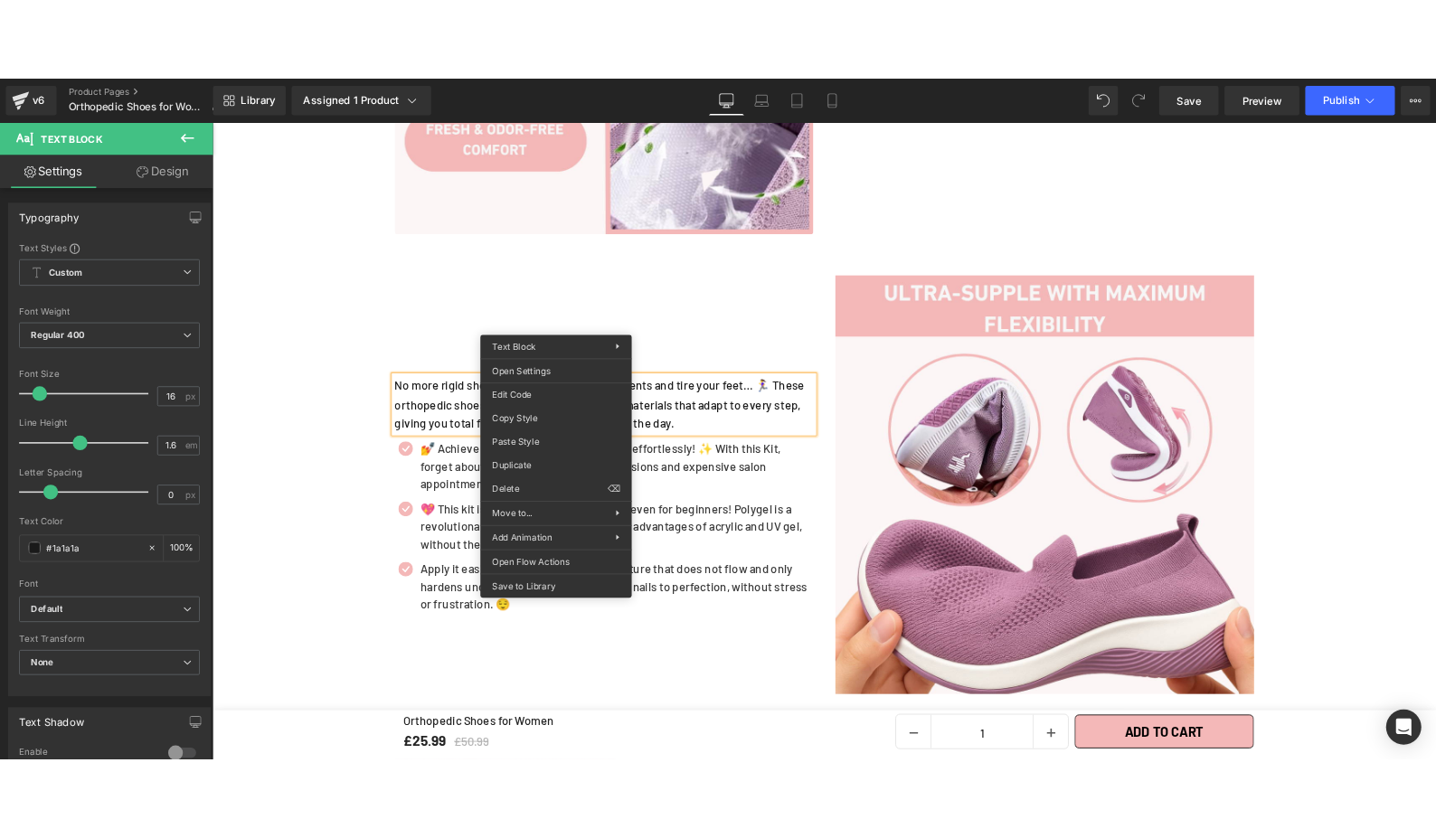
scroll to position [2459, 0]
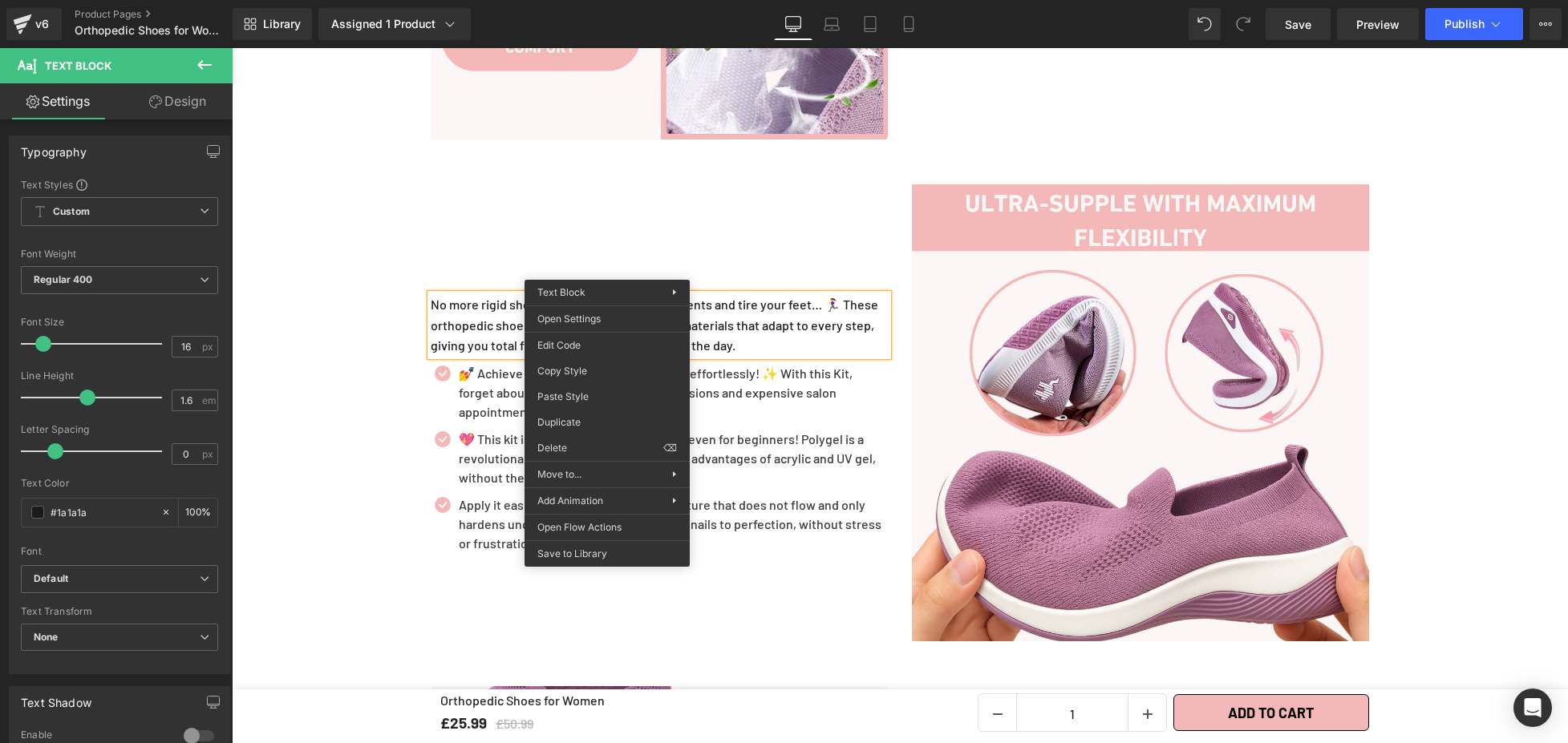
drag, startPoint x: 674, startPoint y: 245, endPoint x: 783, endPoint y: 237, distance: 109.3
click at [674, 257] on div "Heading" at bounding box center [659, 276] width 457 height 37
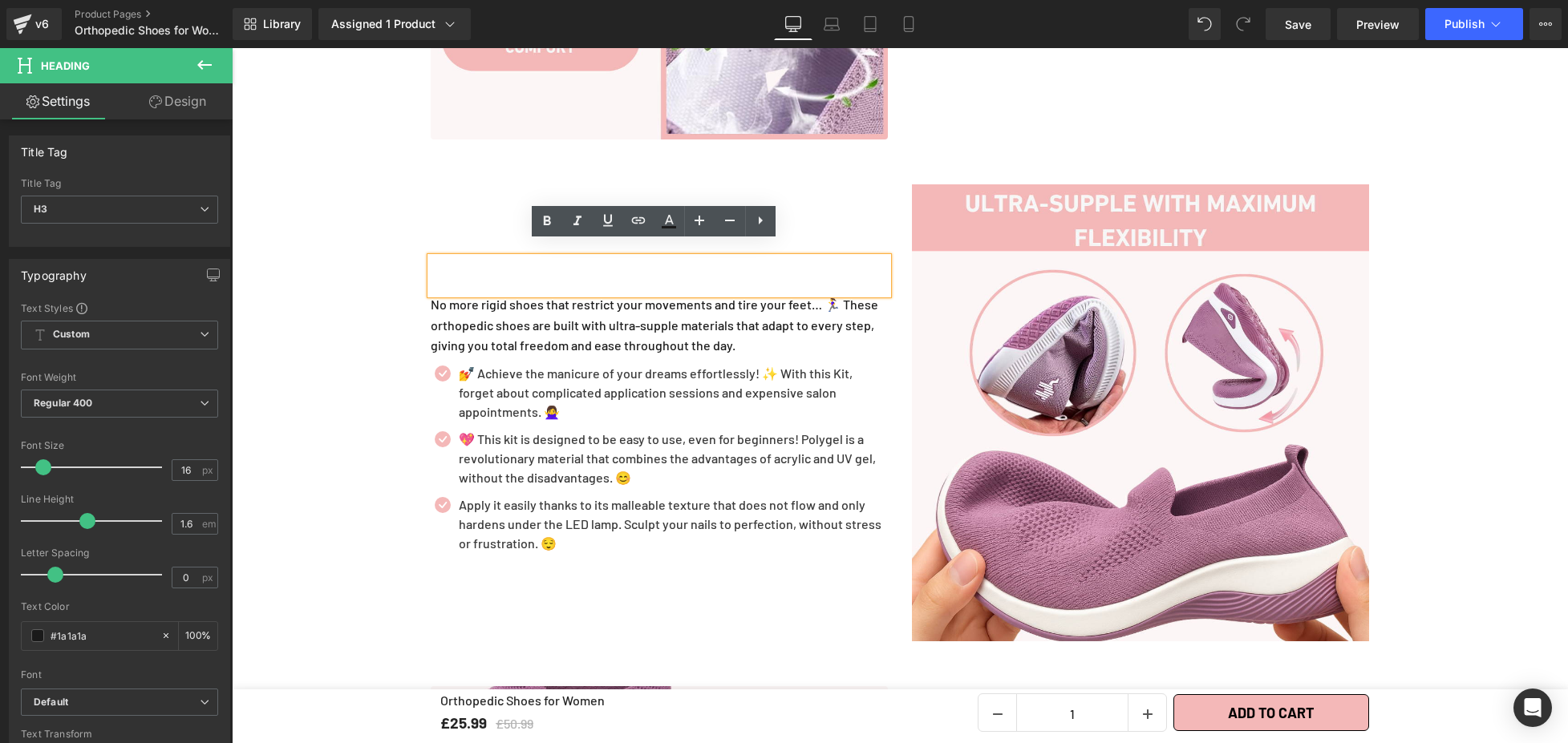
click at [625, 316] on span "Text Block" at bounding box center [650, 325] width 53 height 20
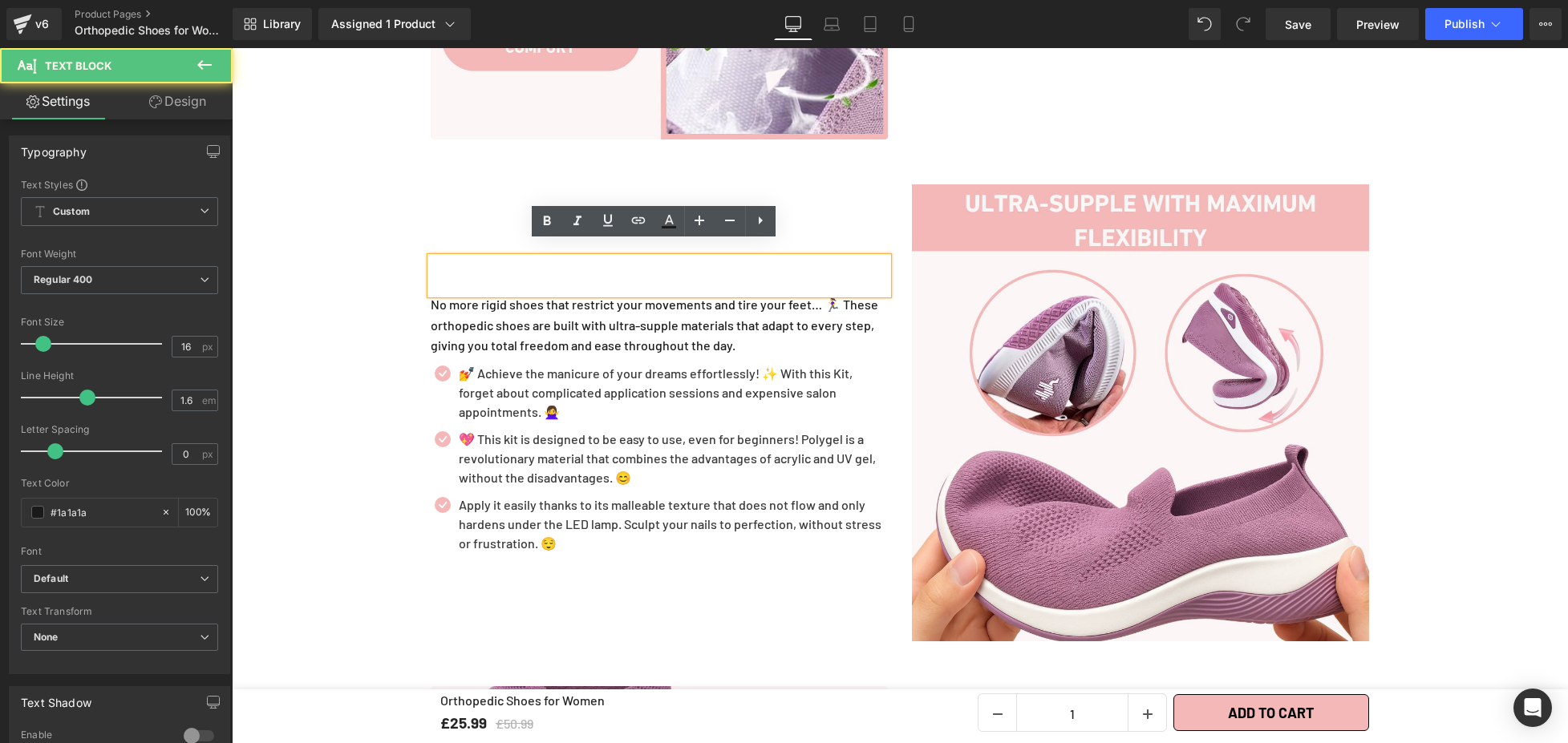
click at [500, 393] on p "💅 Achieve the manicure of your dreams effortlessly! ✨ With this Kit, forget abo…" at bounding box center [673, 393] width 429 height 58
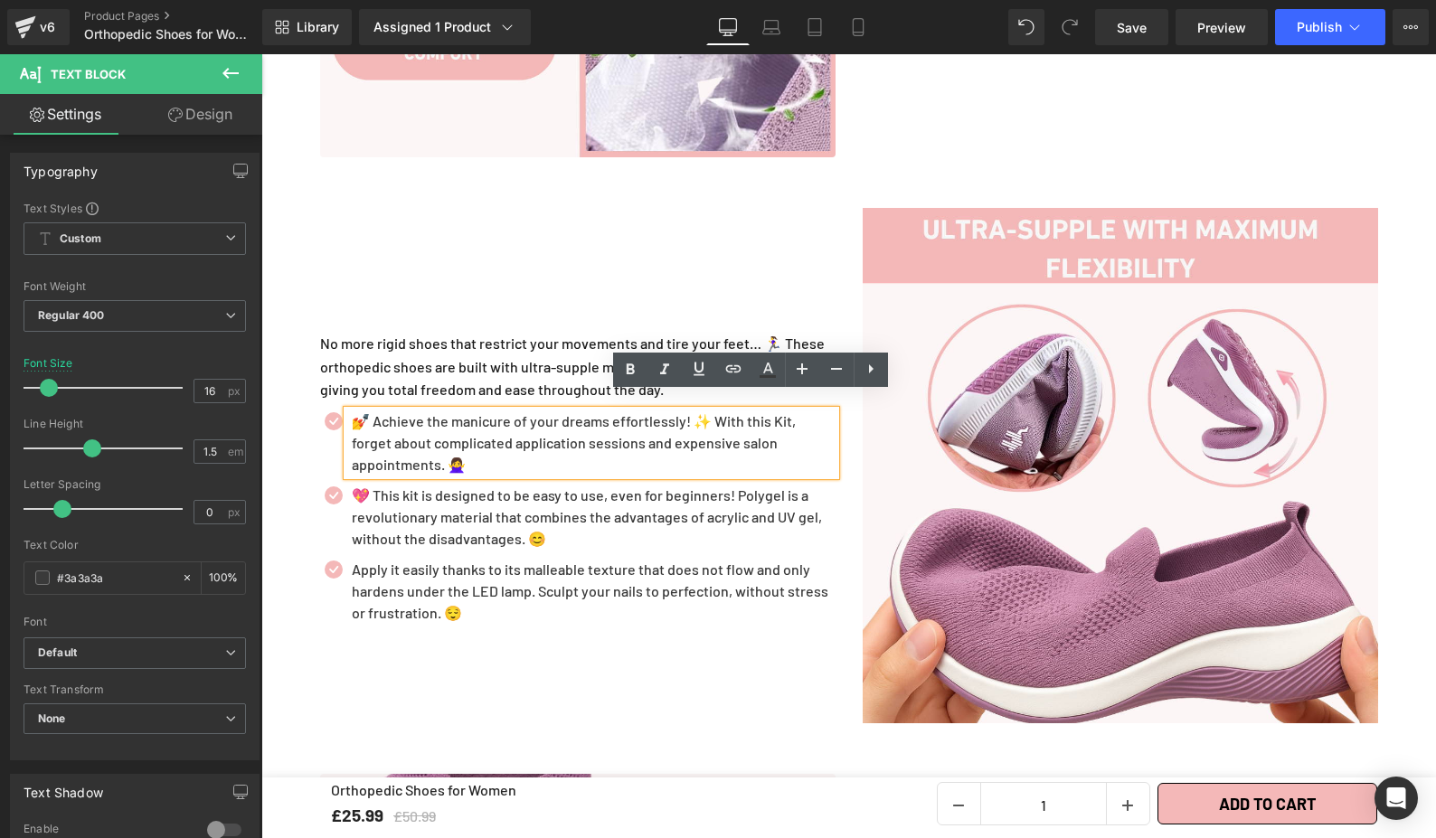
click at [381, 411] on p "💅 Achieve the manicure of your dreams effortlessly! ✨ With this Kit, forget abo…" at bounding box center [594, 443] width 484 height 65
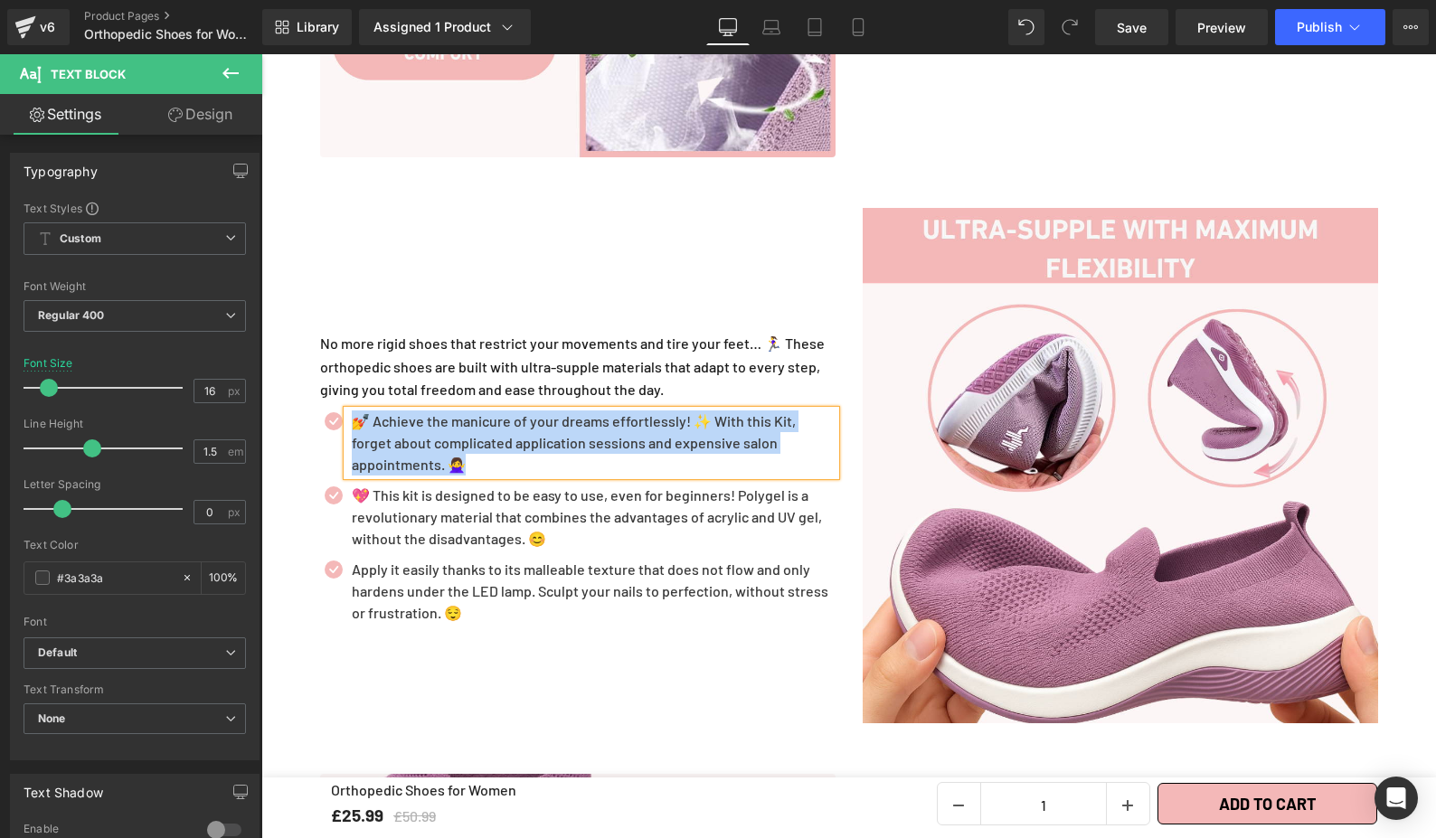
paste div
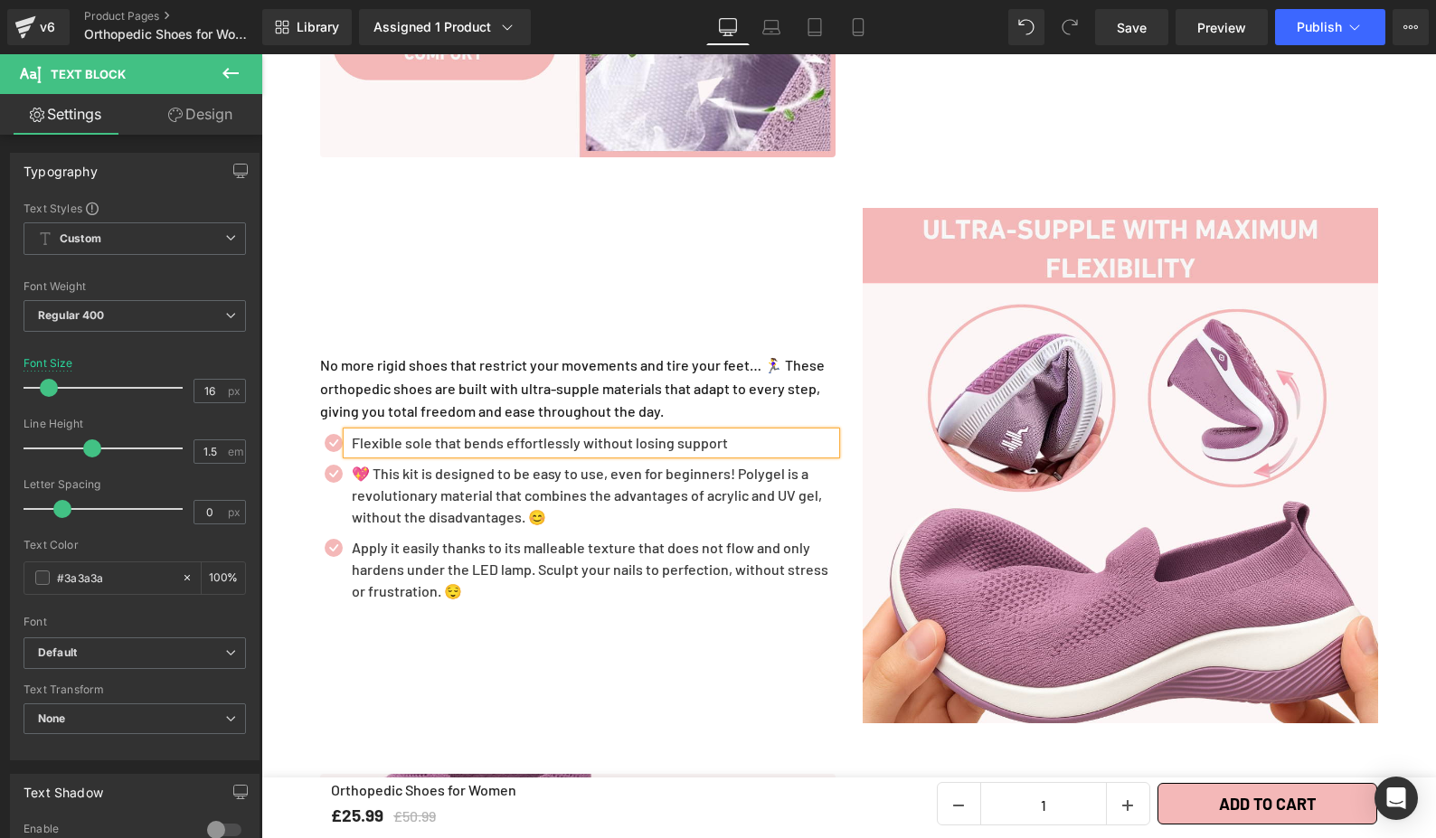
scroll to position [2480, 0]
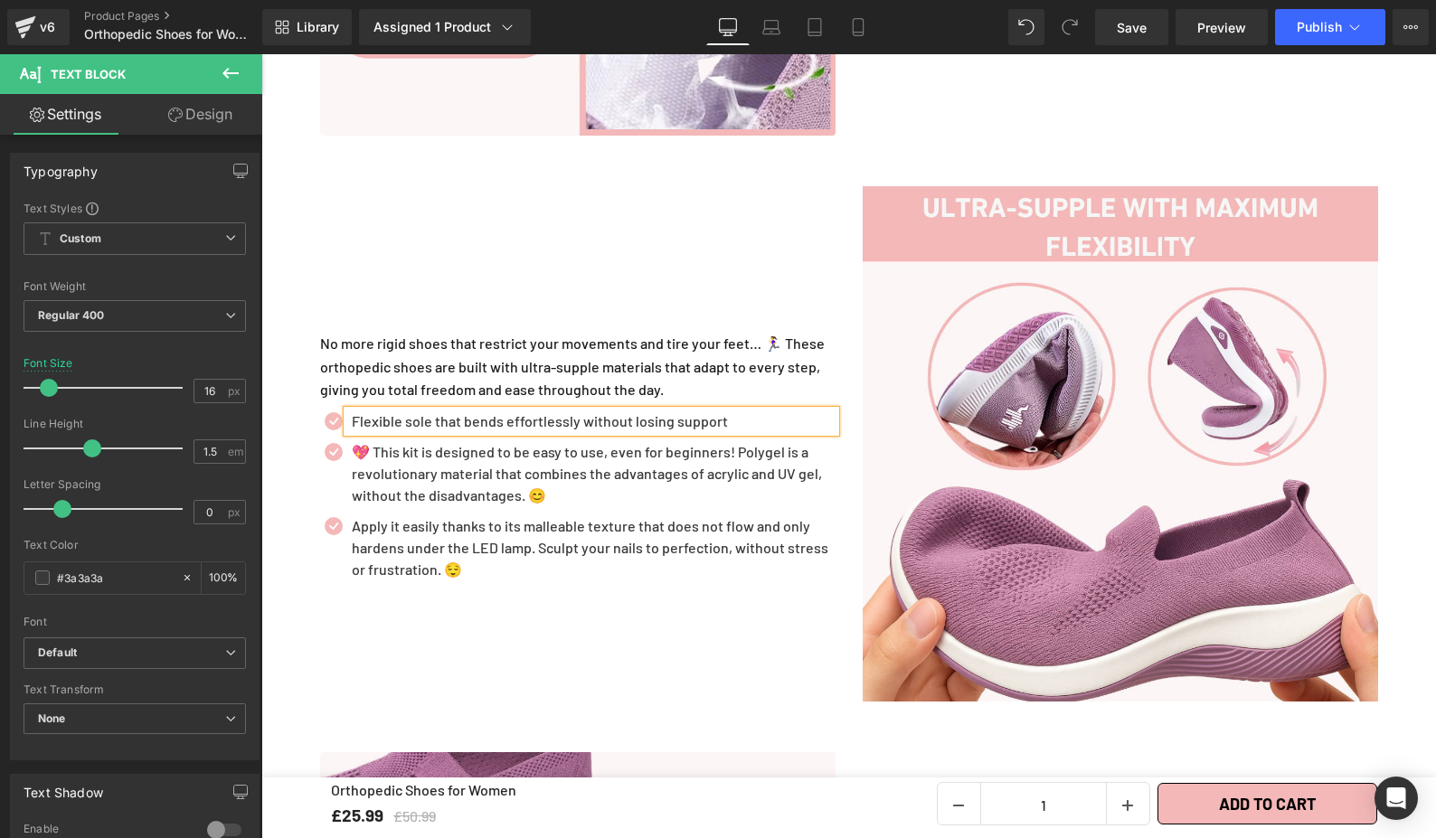
click at [576, 441] on p "💖 This kit is designed to be easy to use, even for beginners! Polygel is a revo…" at bounding box center [594, 473] width 484 height 65
click at [557, 463] on p "💖 This kit is designed to be easy to use, even for beginners! Polygel is a revo…" at bounding box center [594, 473] width 484 height 65
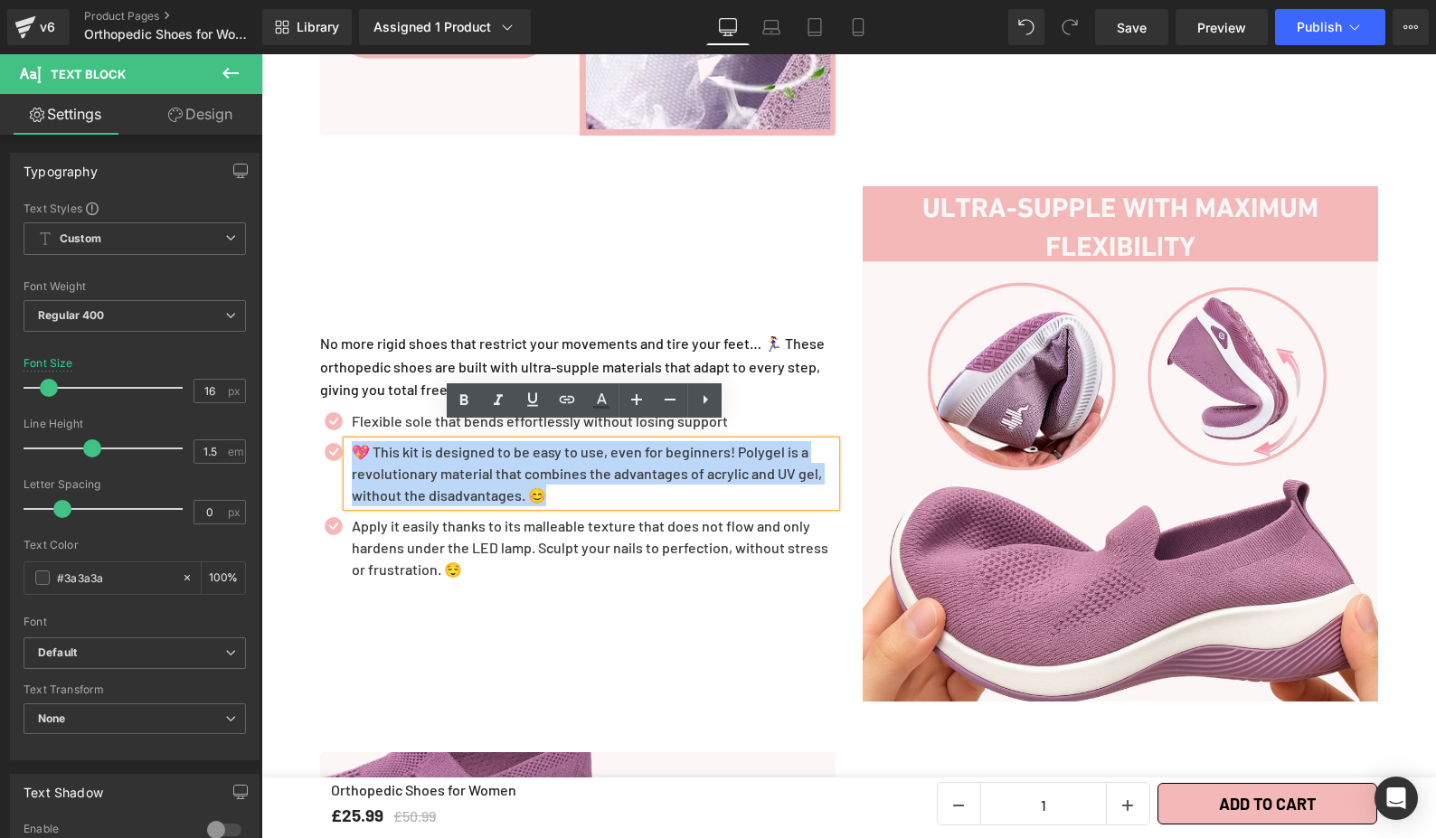
drag, startPoint x: 349, startPoint y: 433, endPoint x: 540, endPoint y: 490, distance: 199.1
click at [540, 490] on div "💖 This kit is designed to be easy to use, even for beginners! Polygel is a revo…" at bounding box center [591, 473] width 488 height 65
paste div
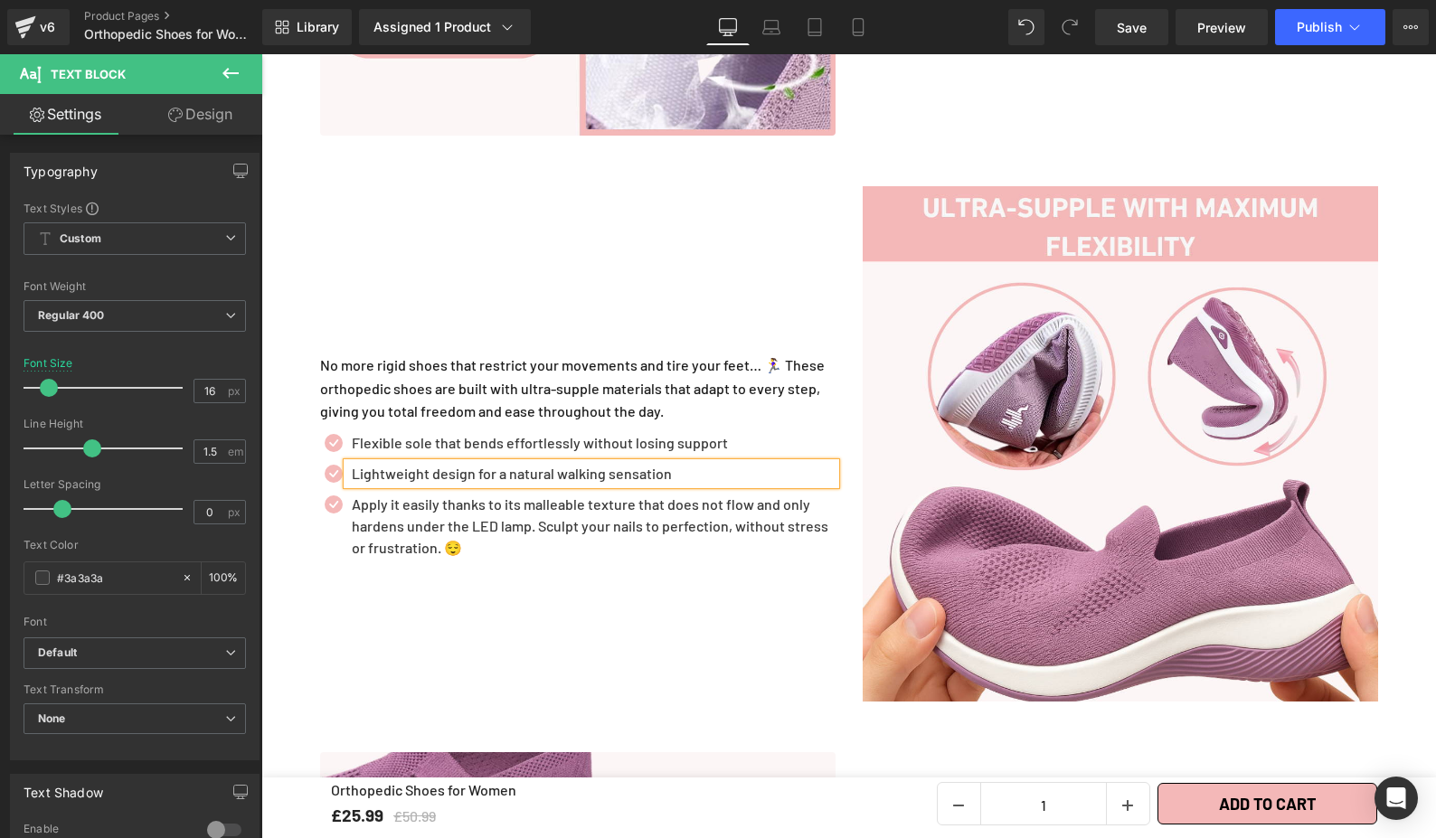
scroll to position [2502, 0]
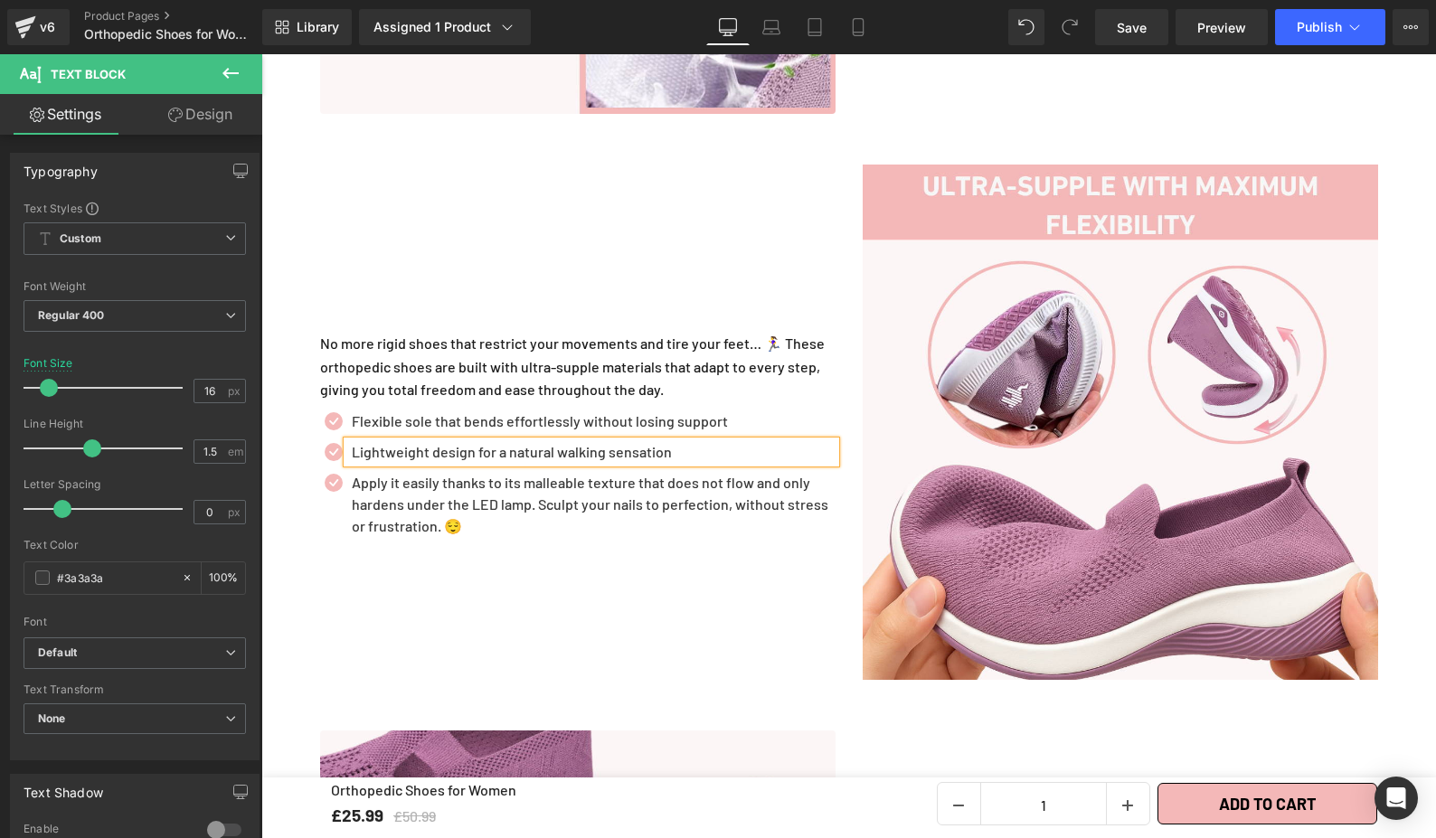
click at [470, 472] on p "Apply it easily thanks to its malleable texture that does not flow and only har…" at bounding box center [594, 504] width 484 height 65
click at [404, 473] on p "Apply it easily thanks to its malleable texture that does not flow and only har…" at bounding box center [594, 504] width 484 height 65
click at [357, 479] on p "Apply it easily thanks to its malleable texture that does not flow and only har…" at bounding box center [594, 504] width 484 height 65
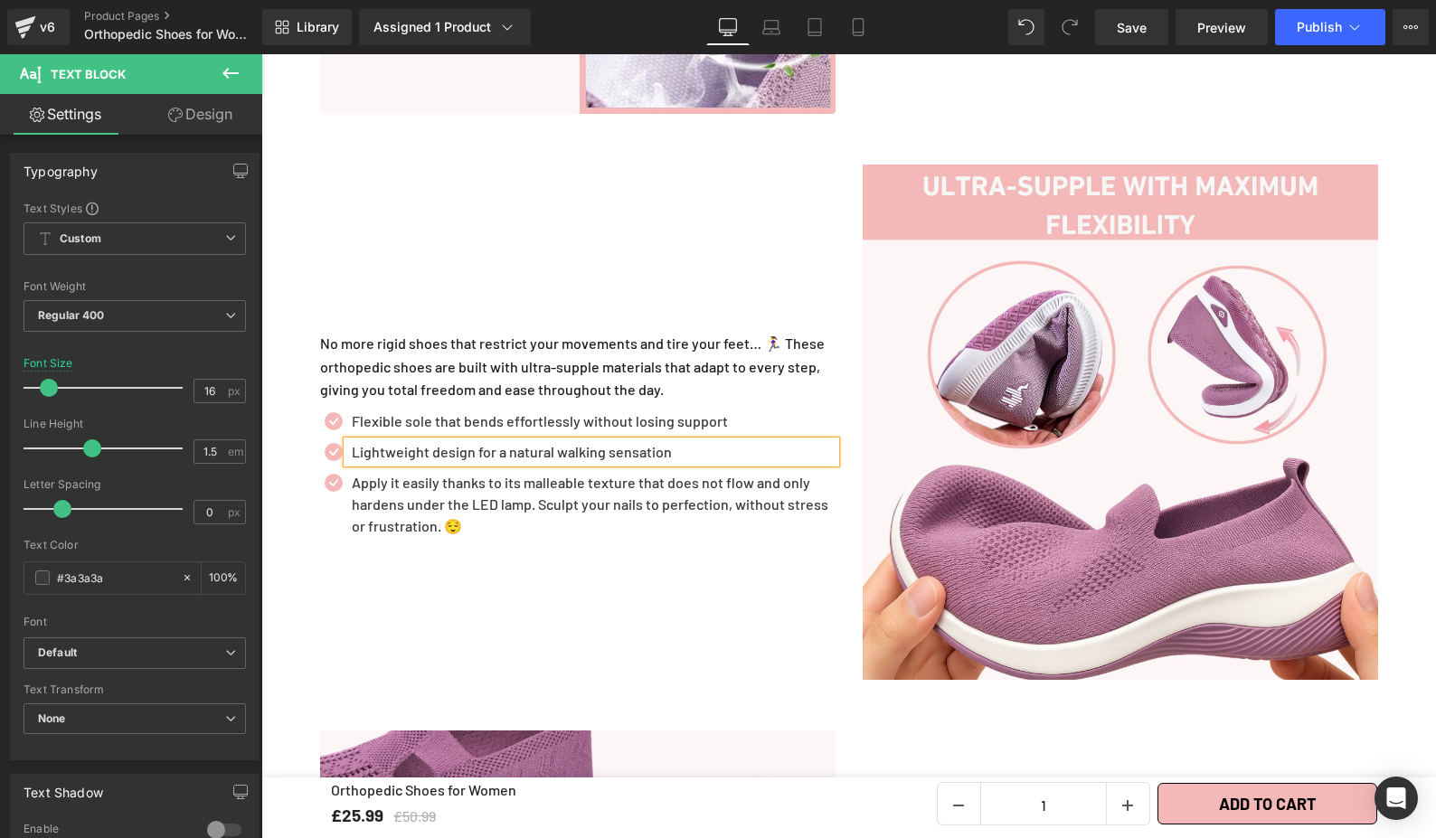
click at [307, 520] on div "Heading No more rigid shoes that restrict your movements and tire your feet… 🏃‍…" at bounding box center [578, 422] width 543 height 515
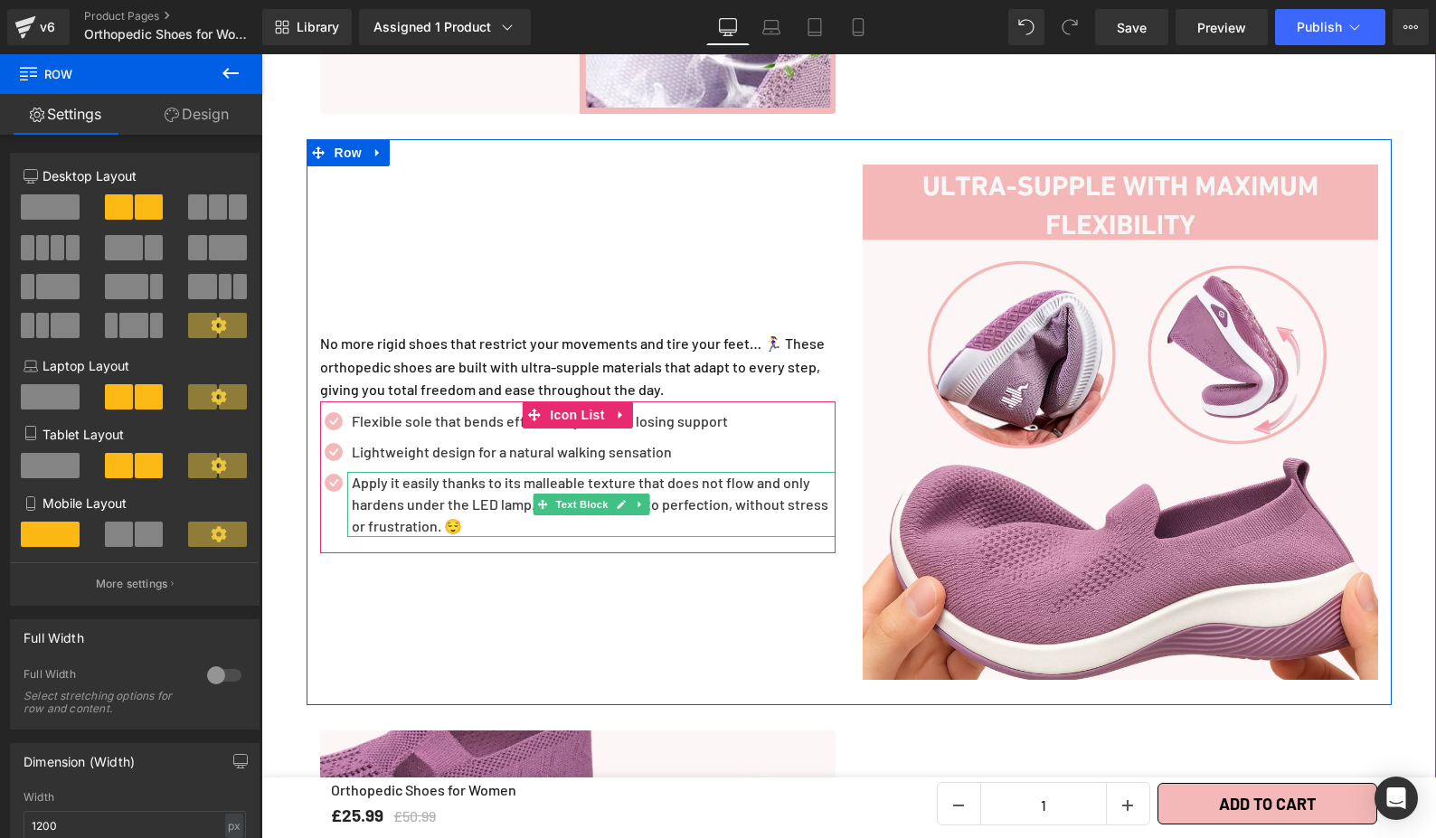
click at [352, 472] on p "Apply it easily thanks to its malleable texture that does not flow and only har…" at bounding box center [594, 504] width 484 height 65
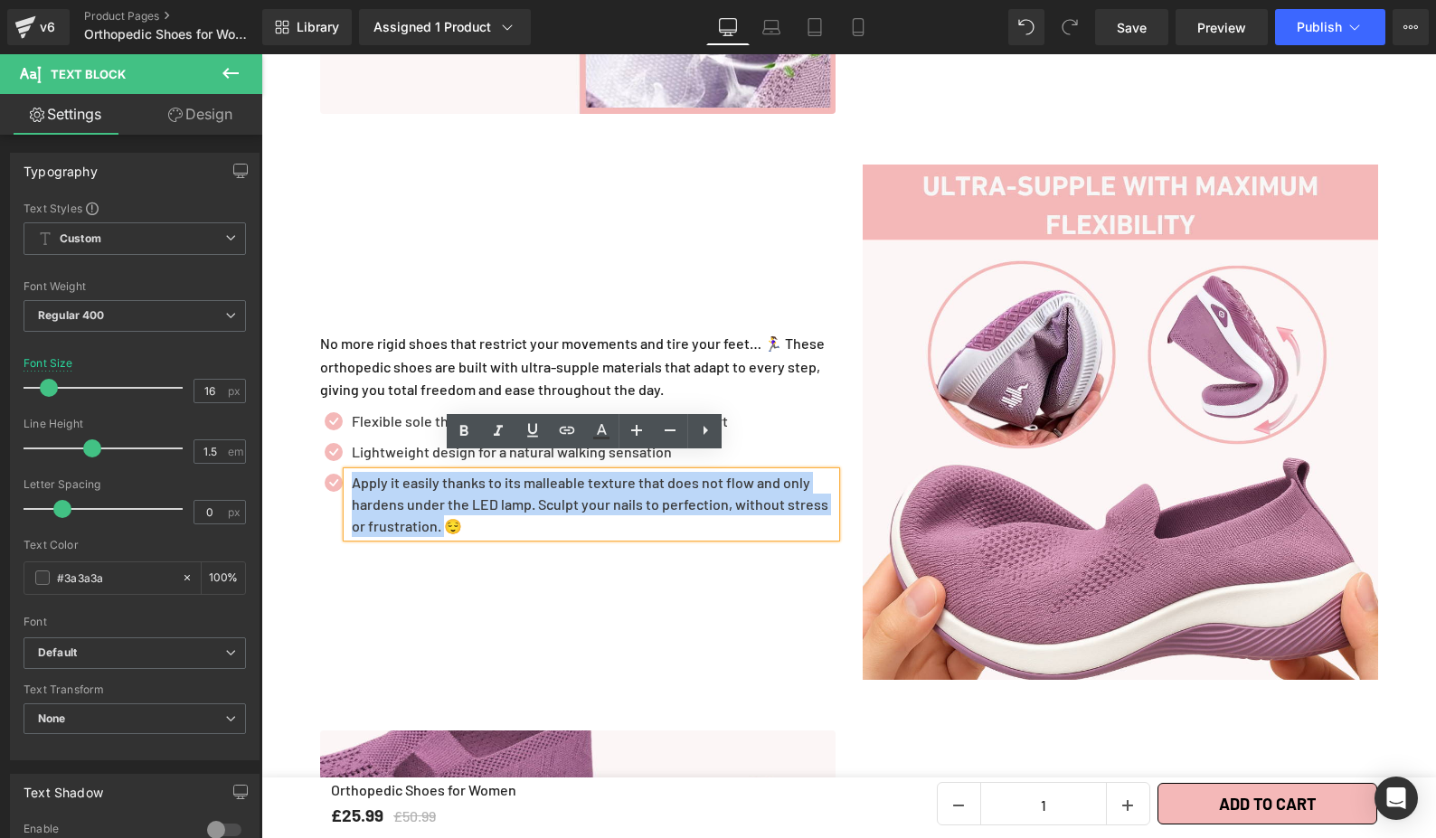
drag, startPoint x: 345, startPoint y: 466, endPoint x: 439, endPoint y: 520, distance: 108.6
click at [439, 520] on div "Apply it easily thanks to its malleable texture that does not flow and only har…" at bounding box center [591, 504] width 488 height 65
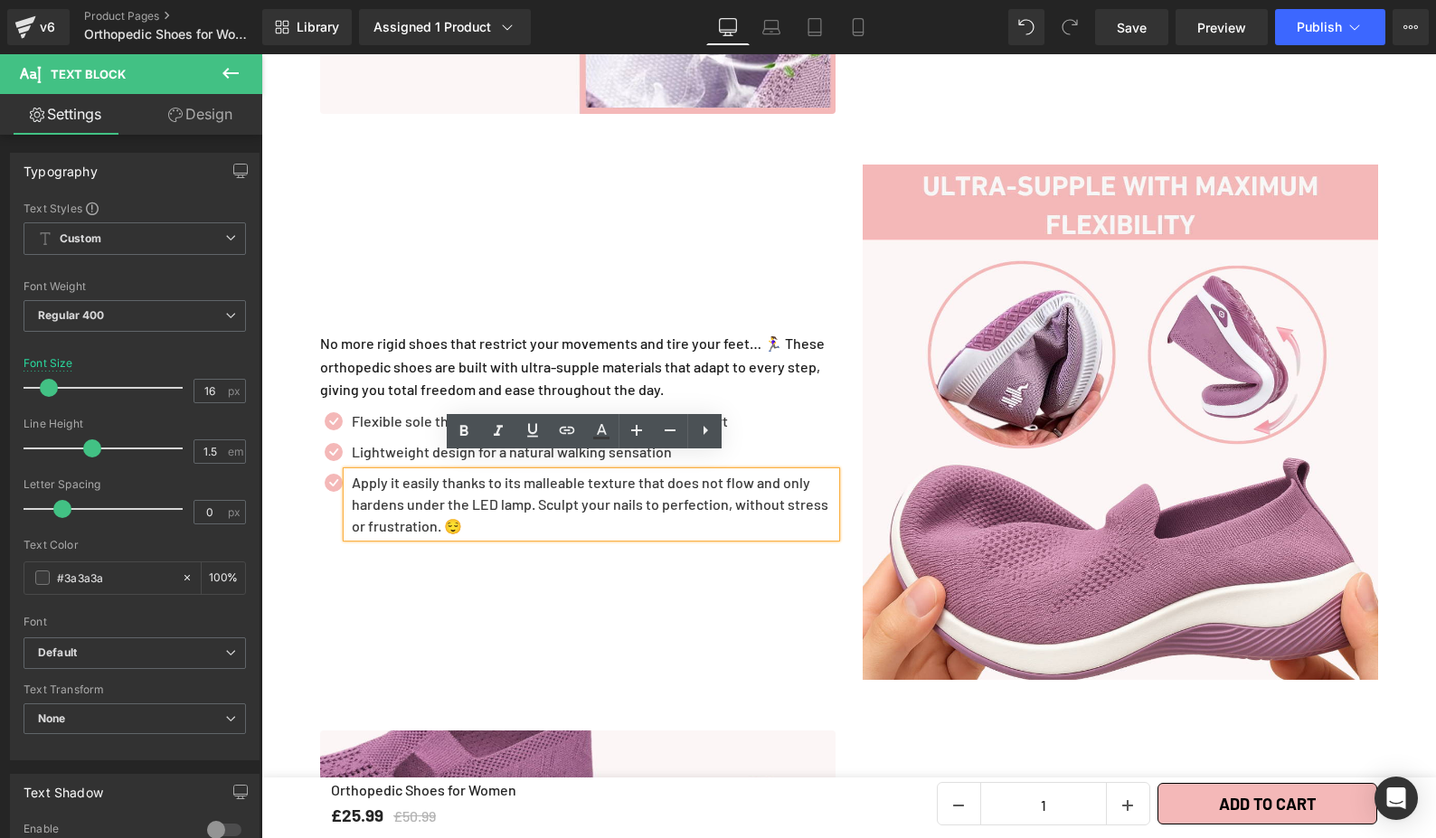
drag, startPoint x: 415, startPoint y: 504, endPoint x: 358, endPoint y: 476, distance: 63.5
click at [409, 499] on p "Apply it easily thanks to its malleable texture that does not flow and only har…" at bounding box center [594, 504] width 484 height 65
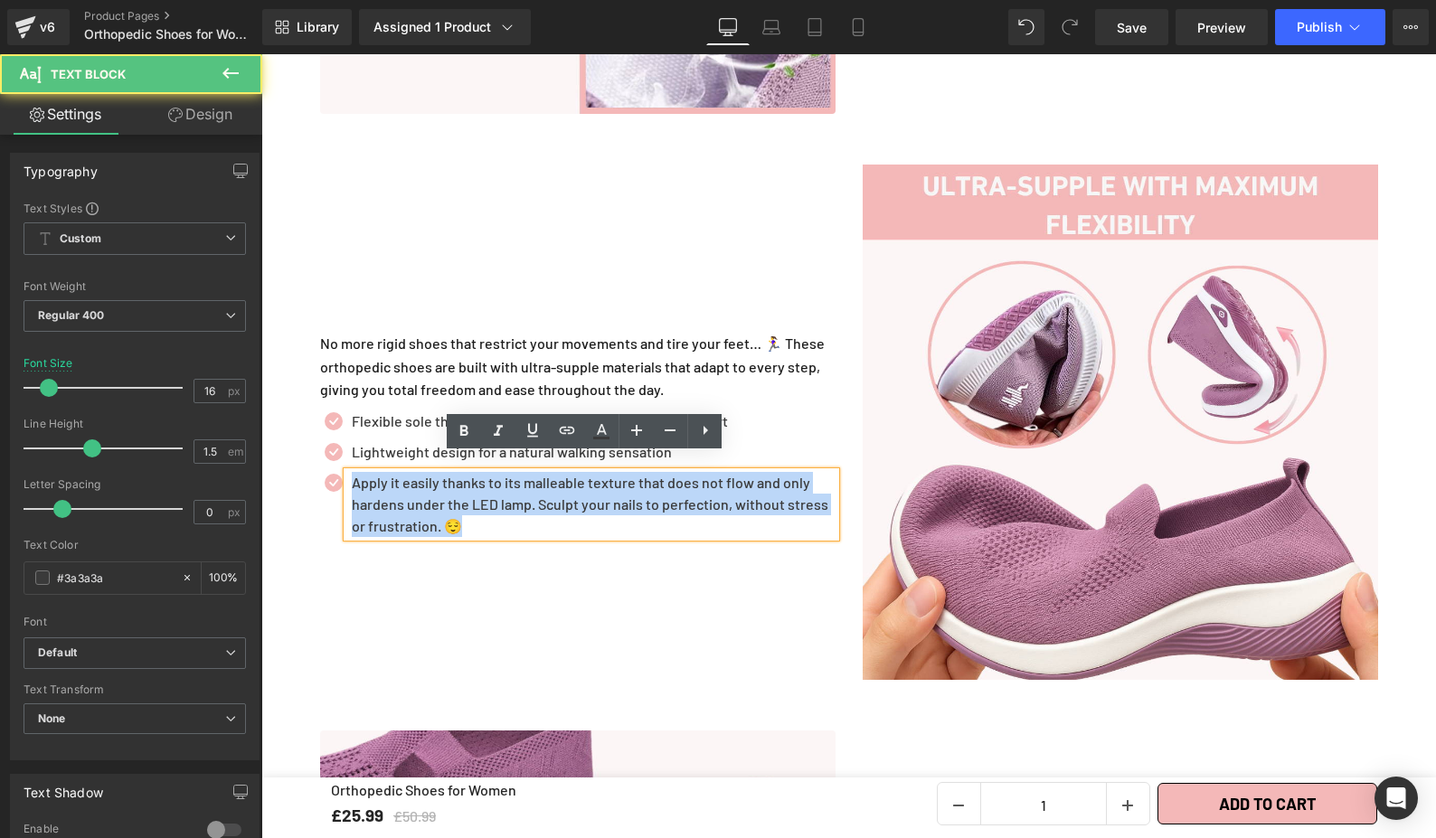
drag, startPoint x: 344, startPoint y: 461, endPoint x: 491, endPoint y: 517, distance: 157.7
click at [491, 517] on p "Apply it easily thanks to its malleable texture that does not flow and only har…" at bounding box center [594, 504] width 484 height 65
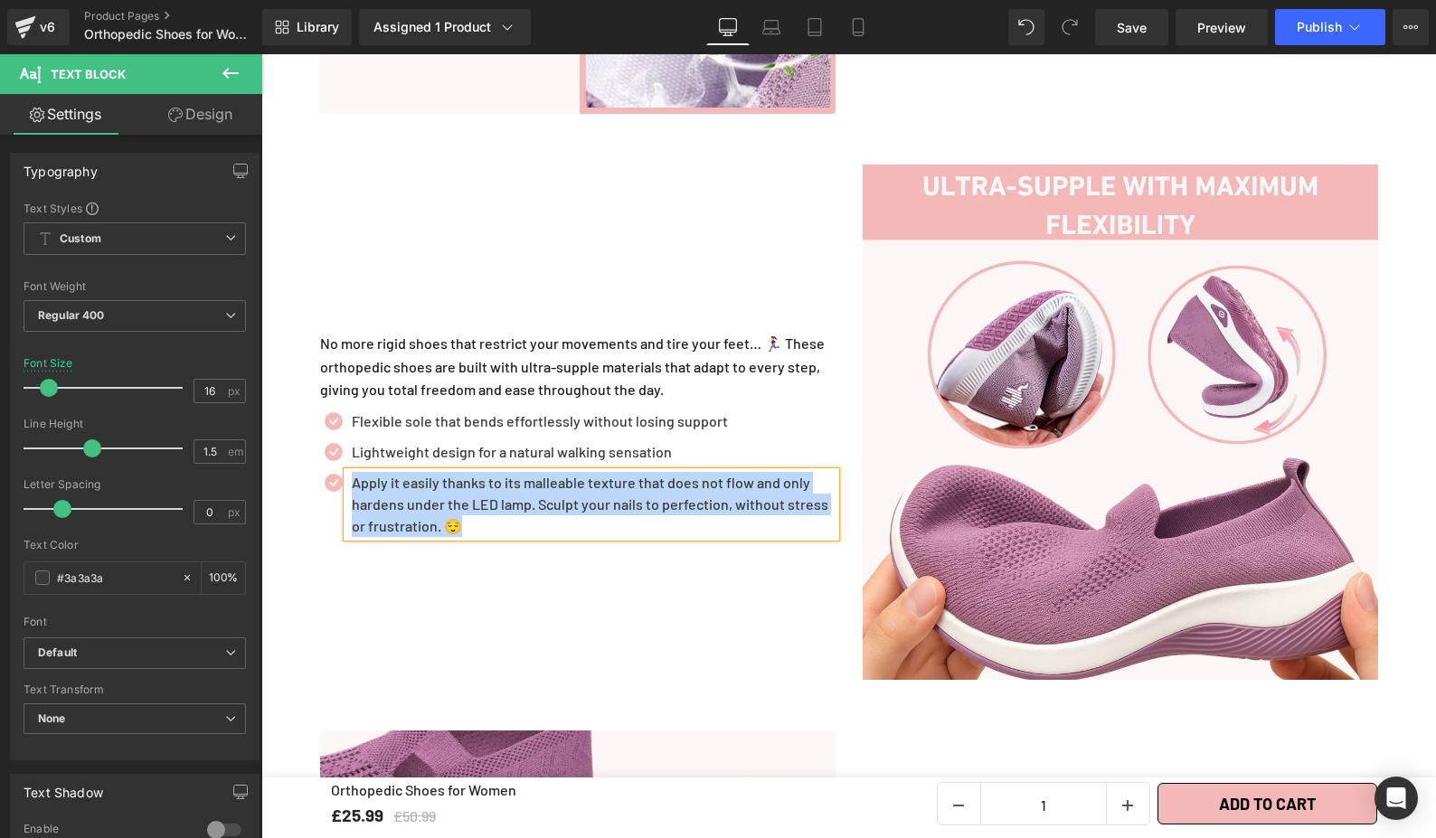
paste div
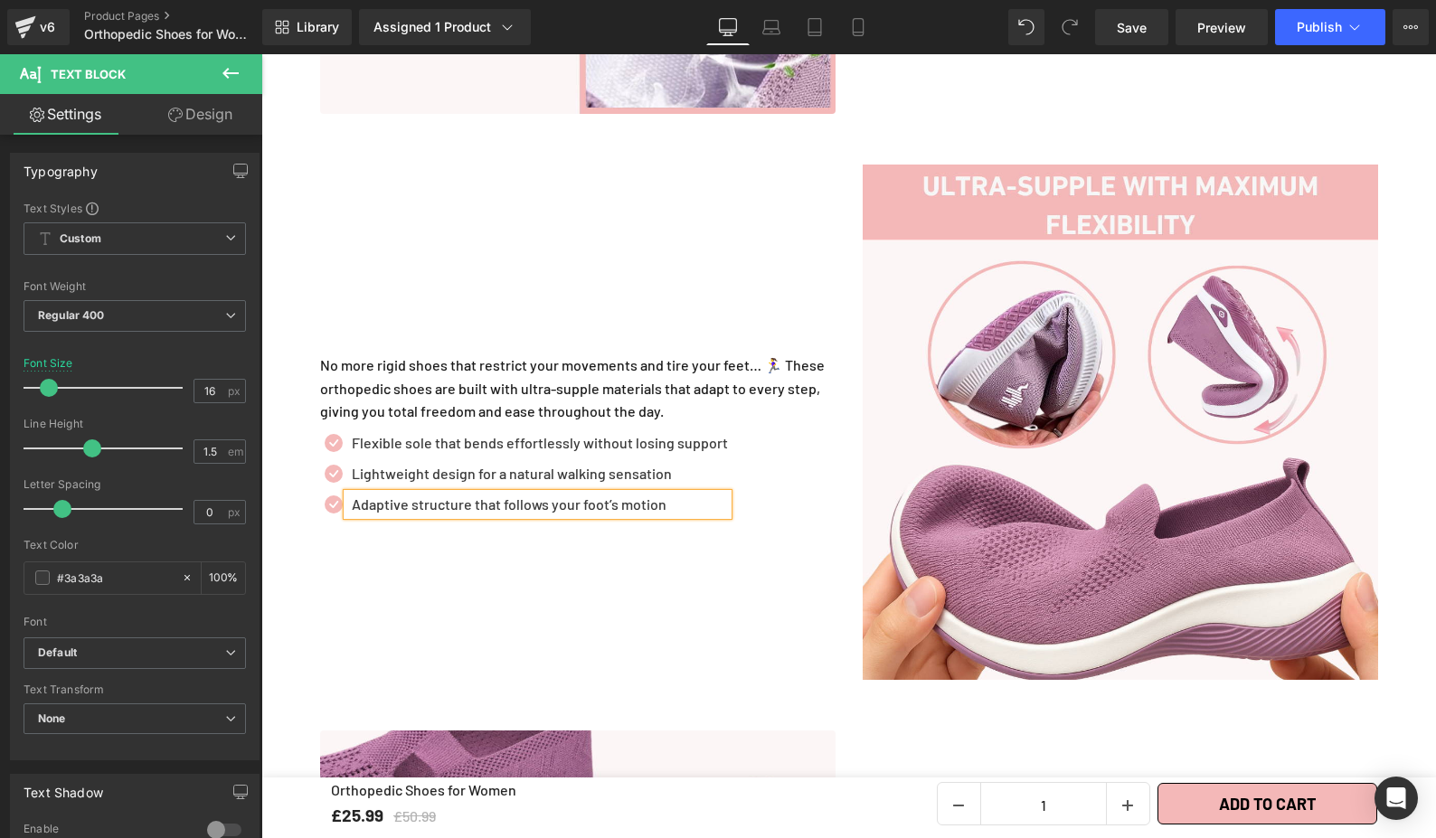
scroll to position [2524, 0]
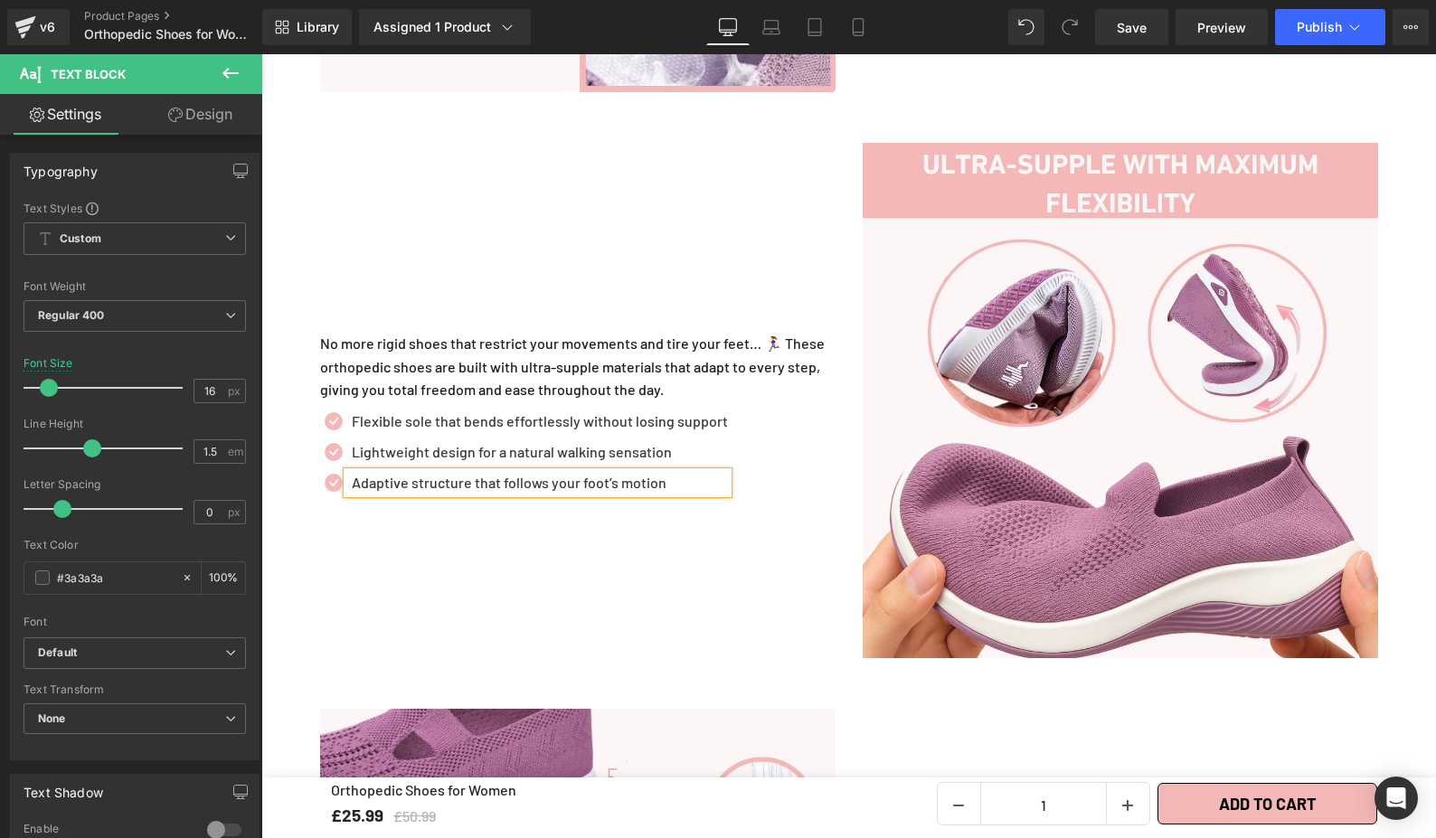
click at [549, 533] on div "Heading No more rigid shoes that restrict your movements and tire your feet… 🏃‍…" at bounding box center [578, 400] width 543 height 515
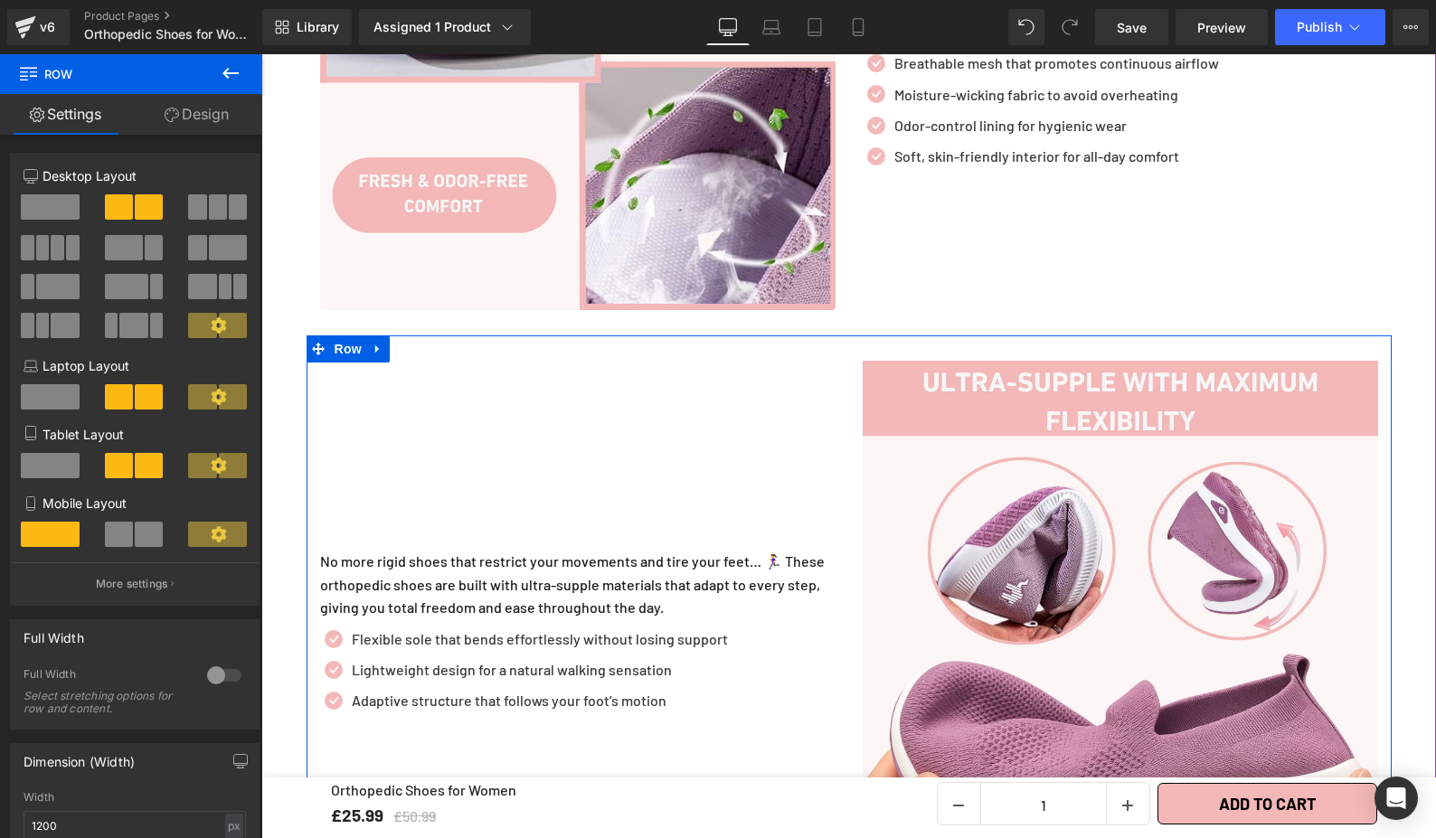
scroll to position [2308, 0]
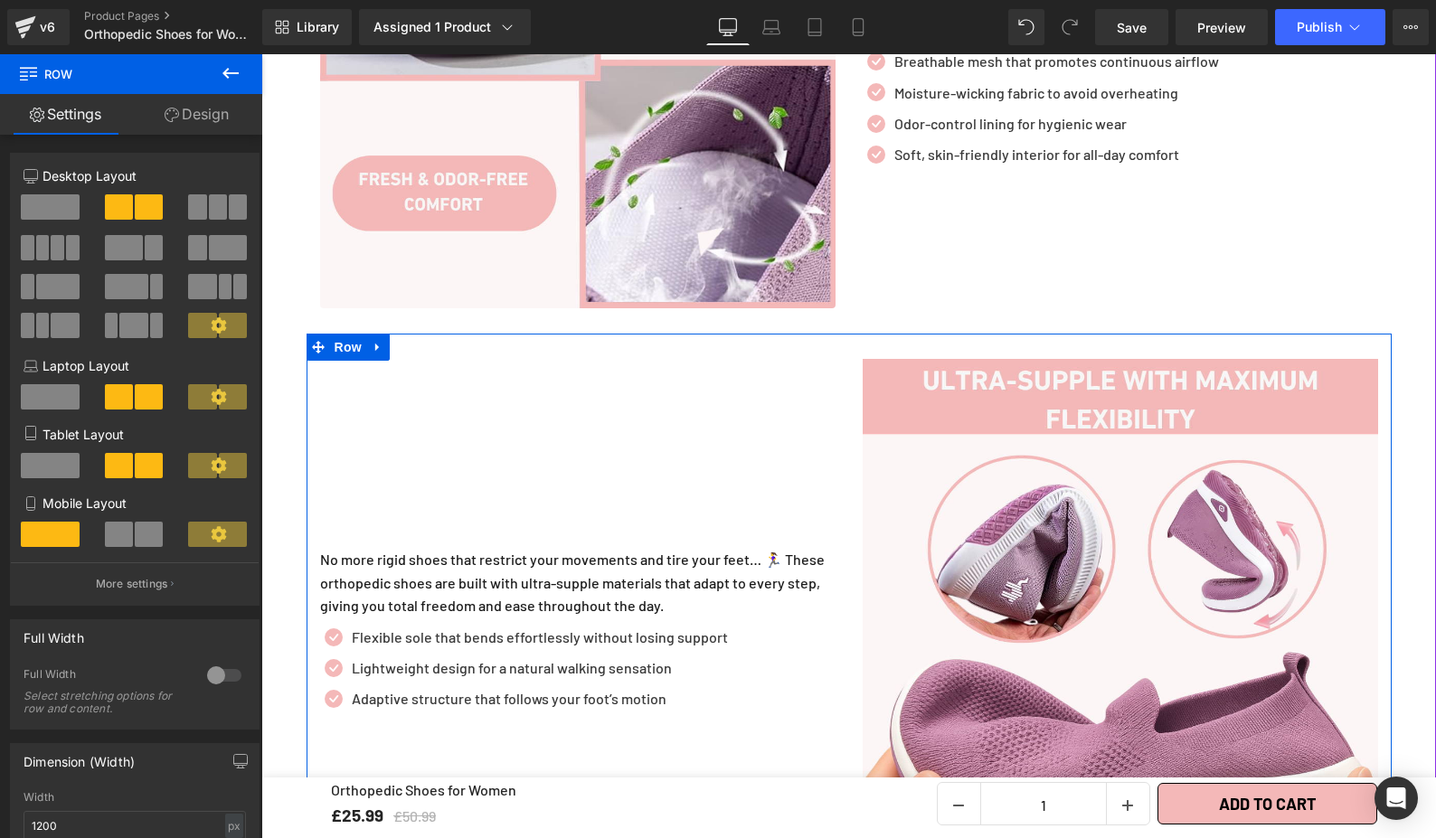
click at [685, 657] on p "Lightweight design for a natural walking sensation" at bounding box center [540, 668] width 376 height 22
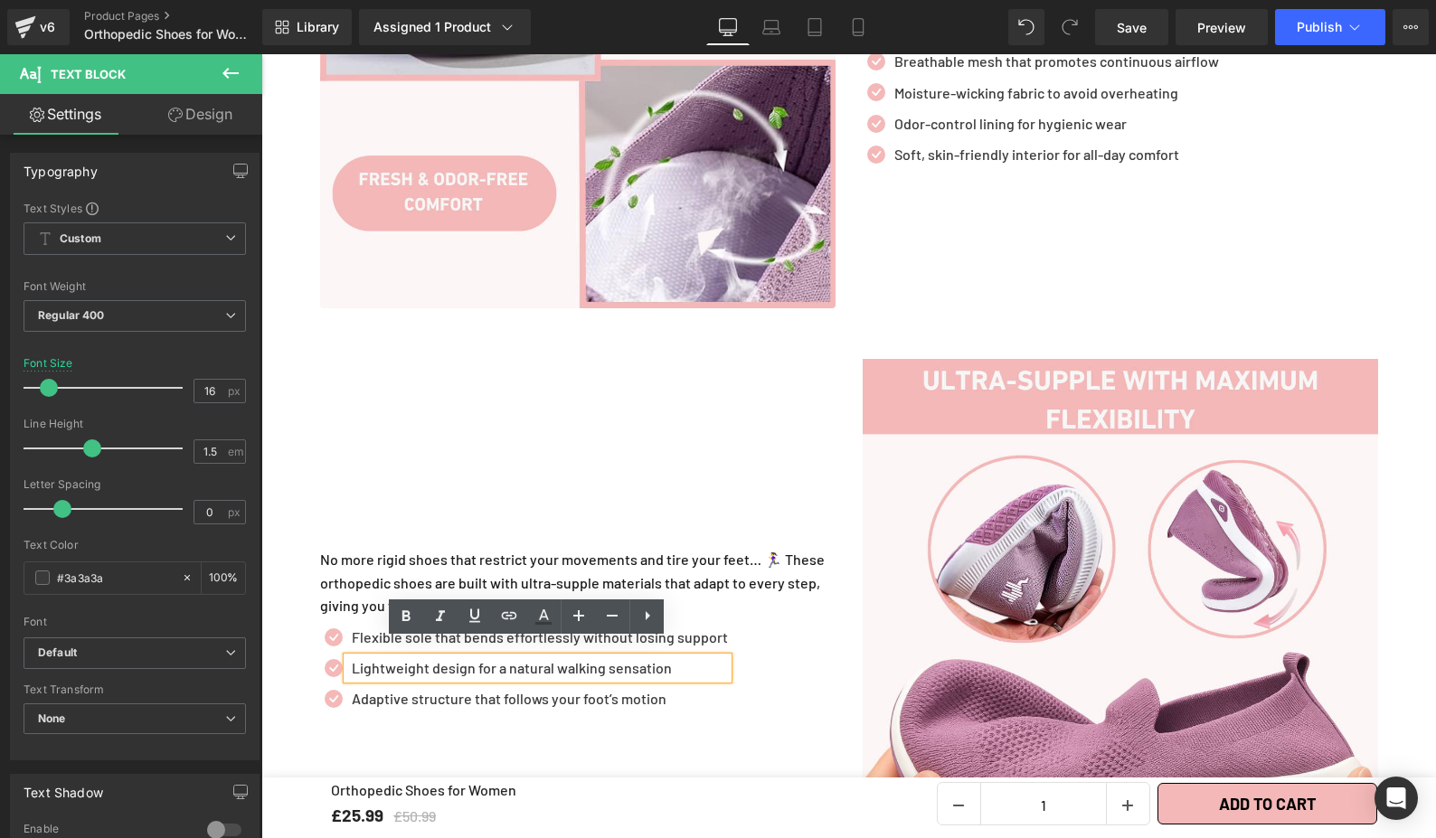
click at [690, 439] on div "Heading No more rigid shoes that restrict your movements and tire your feet… 🏃‍…" at bounding box center [578, 616] width 543 height 515
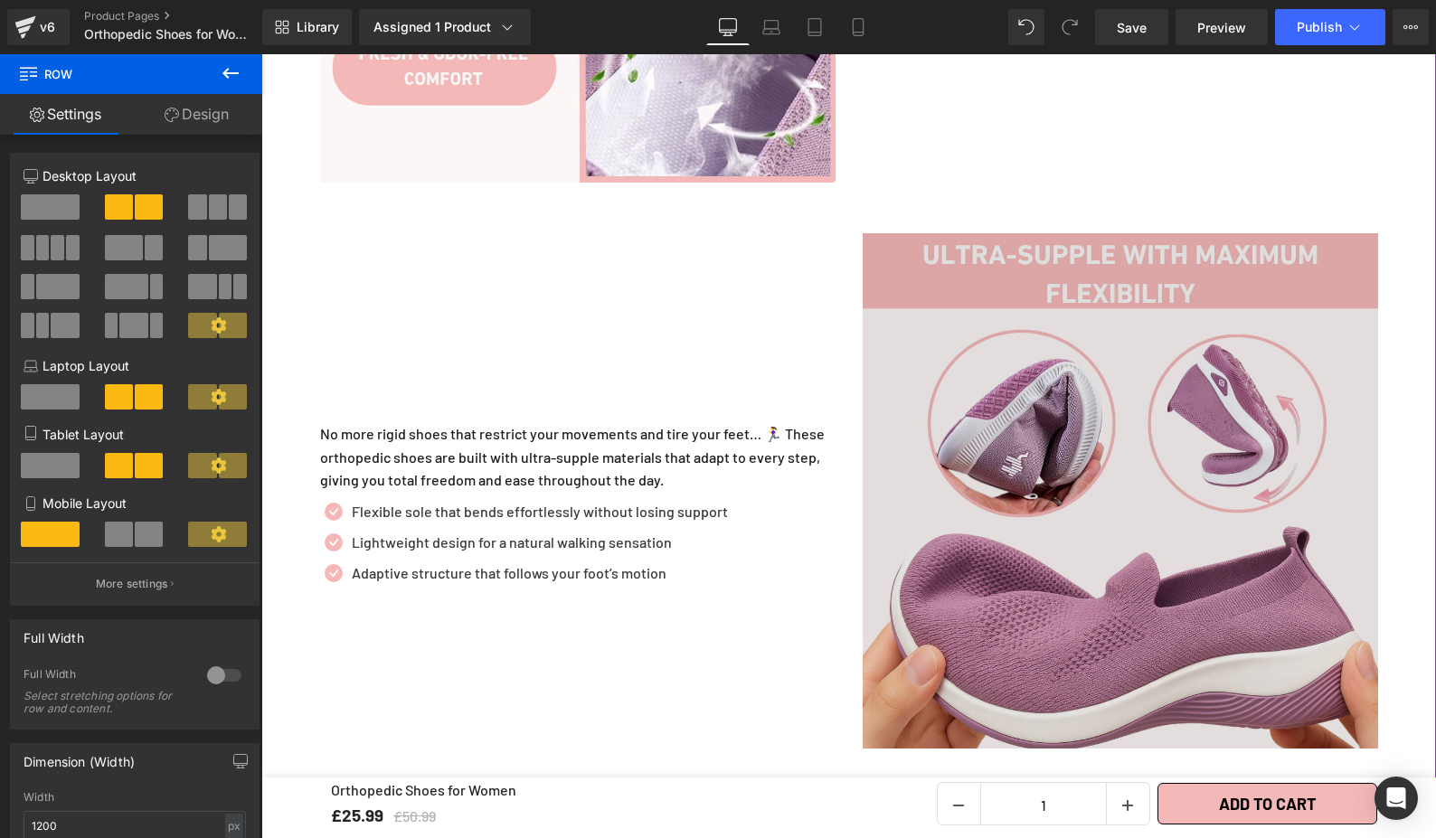
scroll to position [2470, 0]
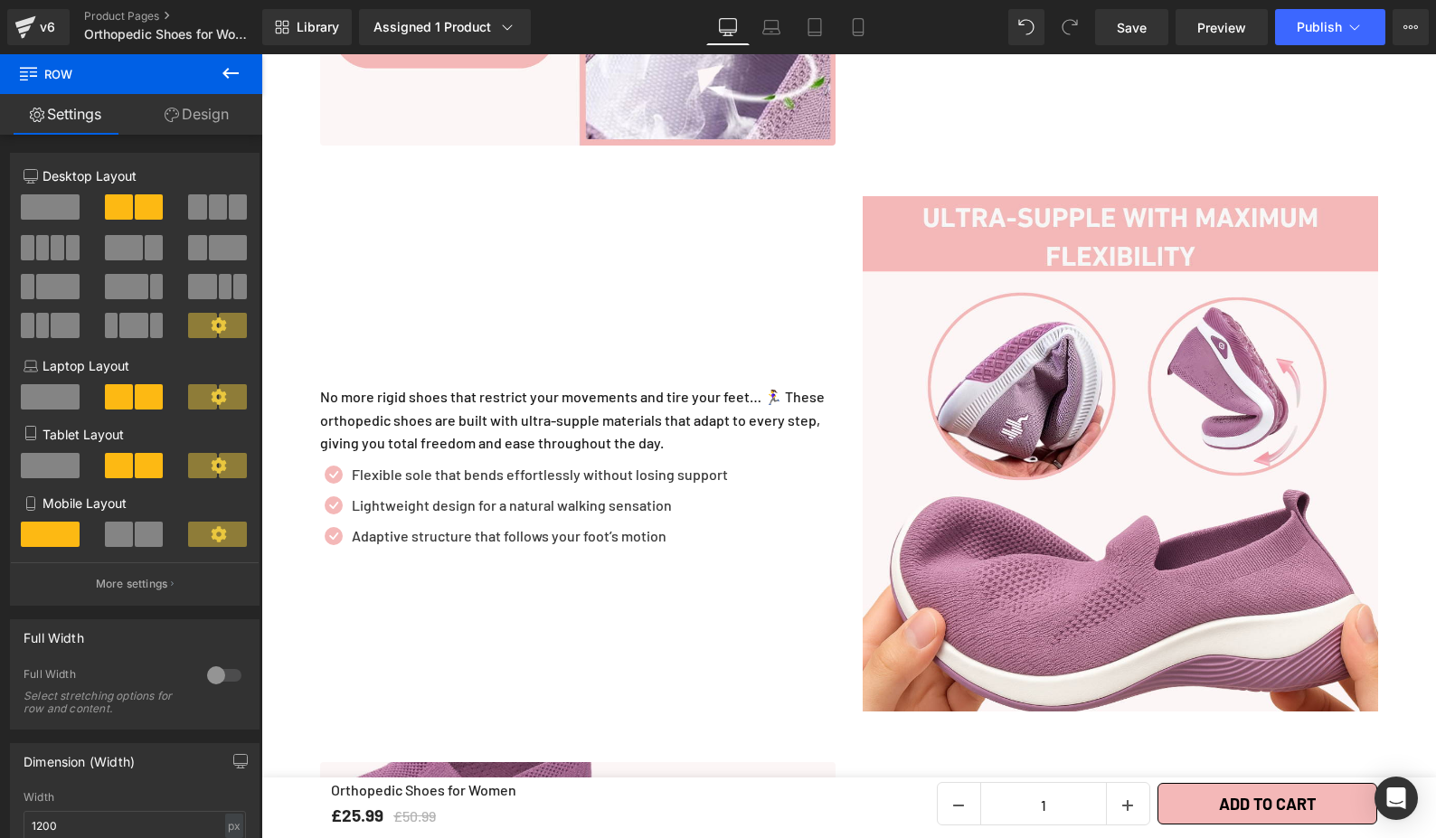
click at [593, 498] on div "Lightweight design for a natural walking sensation Text Block" at bounding box center [537, 506] width 381 height 22
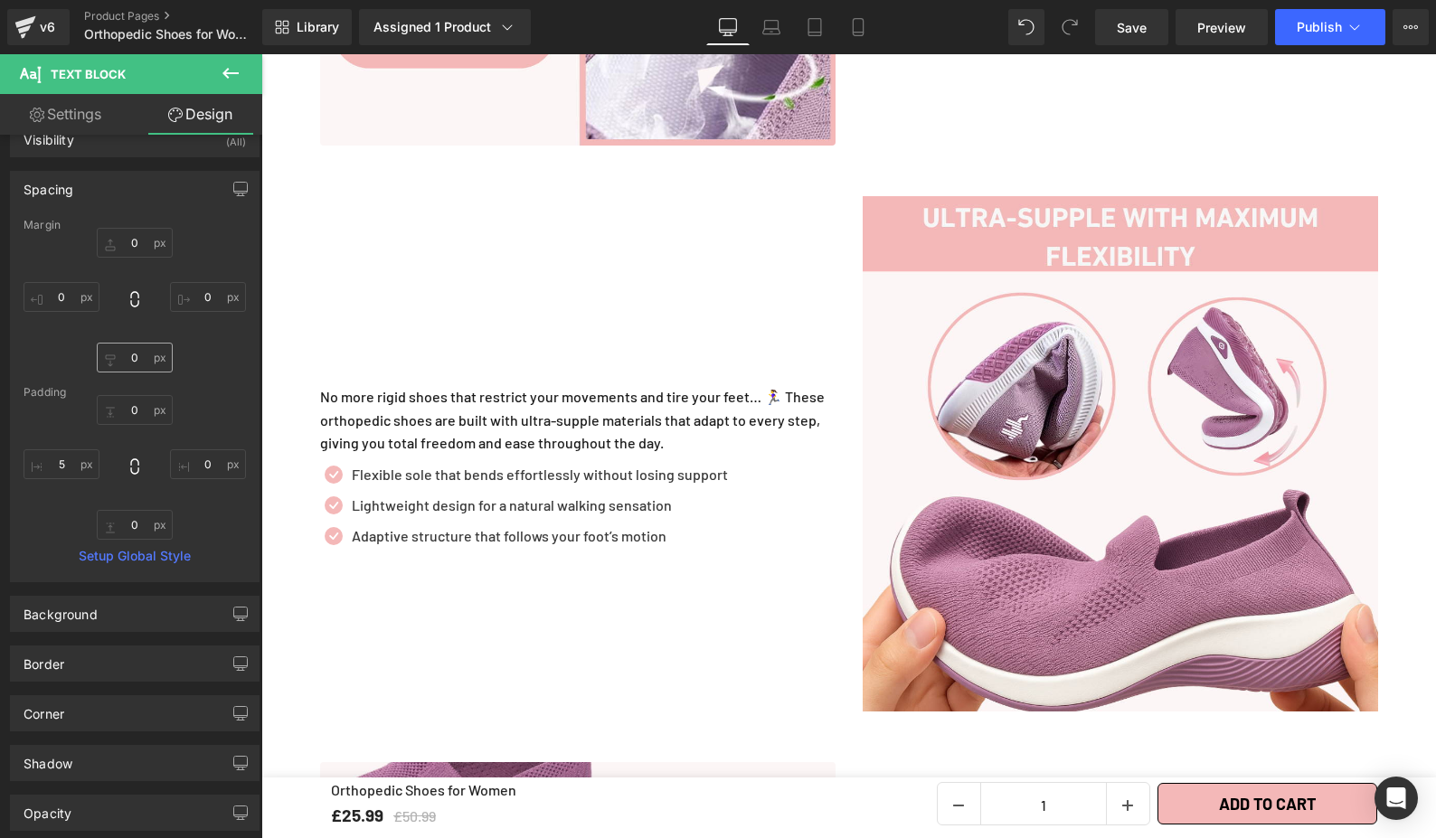
scroll to position [0, 0]
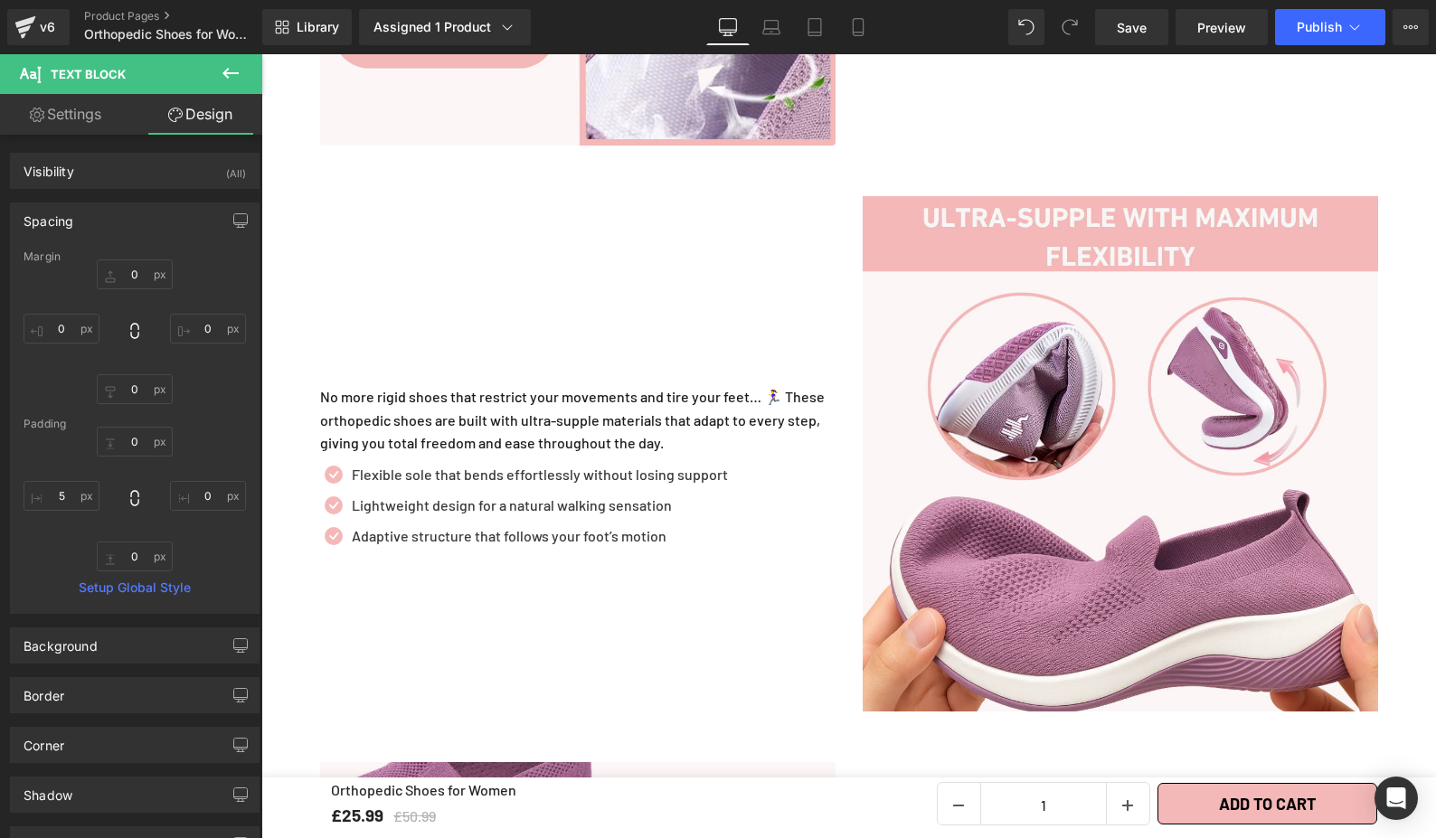
click at [95, 115] on link "Settings" at bounding box center [65, 114] width 131 height 41
type input "100"
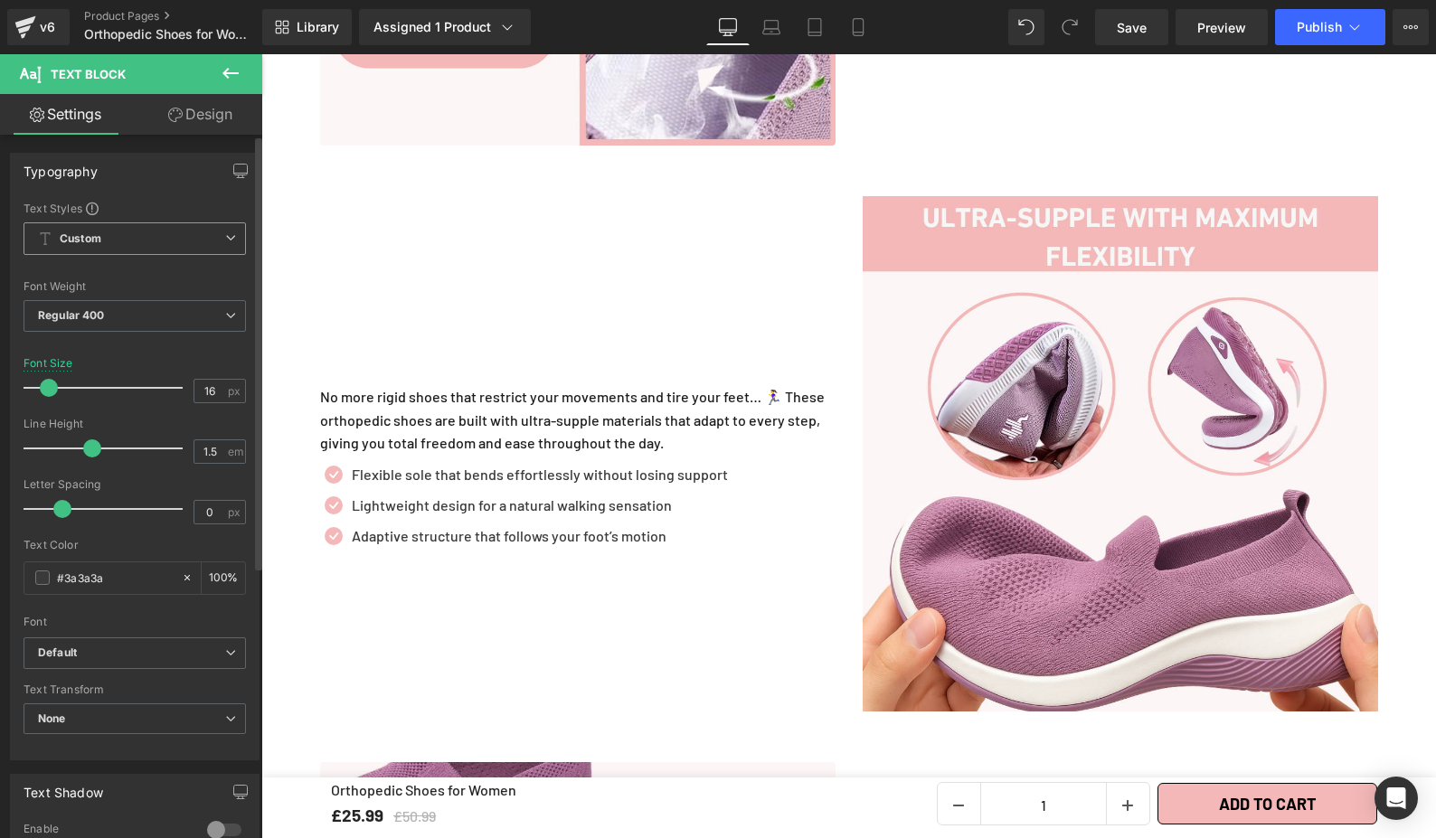
click at [214, 233] on span "Custom Setup Global Style" at bounding box center [135, 238] width 222 height 33
click at [214, 233] on span "Custom Setup Global Style" at bounding box center [131, 238] width 215 height 33
drag, startPoint x: 508, startPoint y: 309, endPoint x: 467, endPoint y: 446, distance: 142.7
click at [508, 309] on div "Heading No more rigid shoes that restrict your movements and tire your feet… 🏃‍…" at bounding box center [578, 453] width 543 height 515
click at [467, 455] on div "Icon Flexible sole that bends effortlessly without losing support Text Block Ic…" at bounding box center [577, 509] width 515 height 109
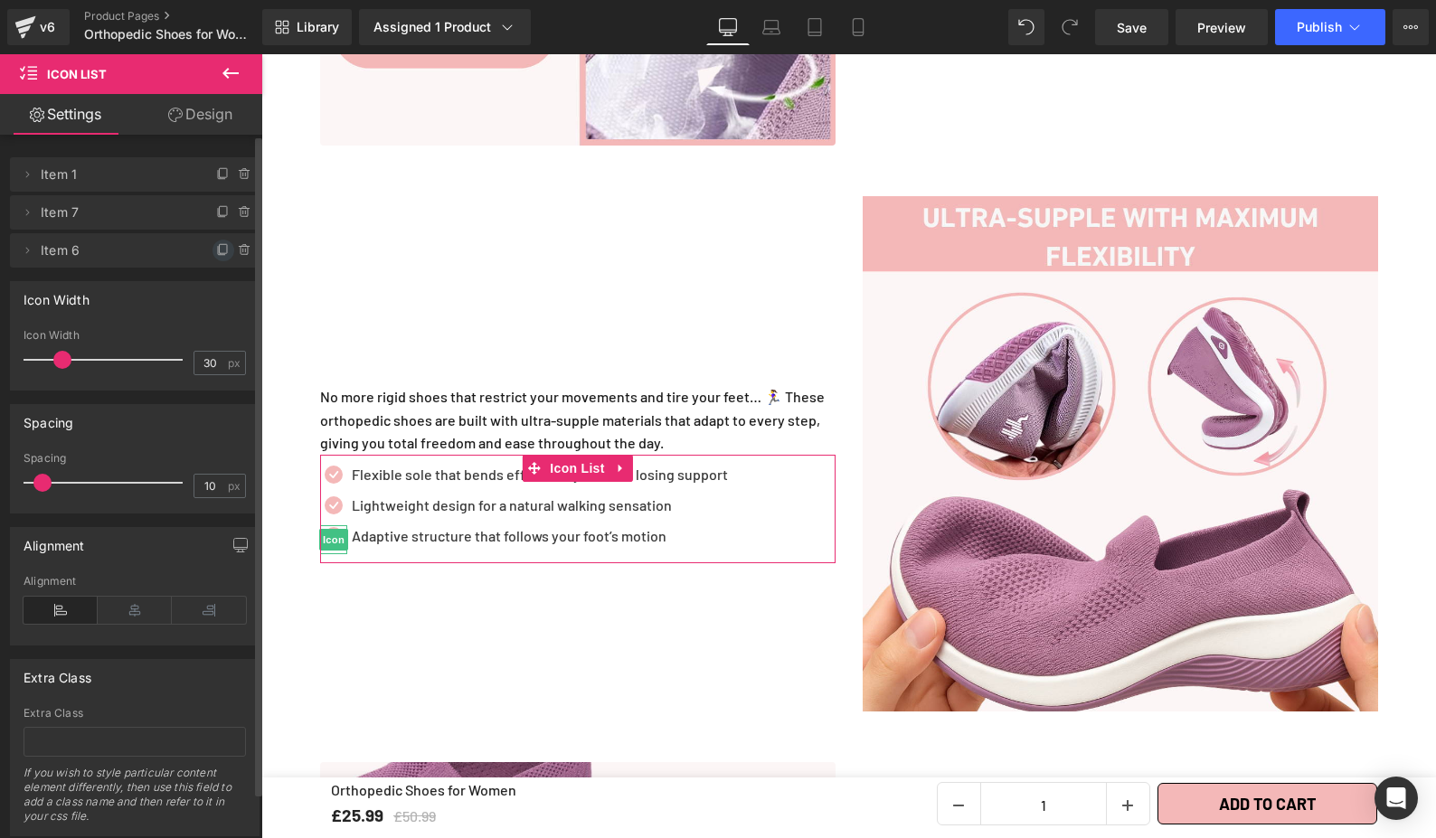
click at [220, 252] on icon at bounding box center [223, 248] width 7 height 9
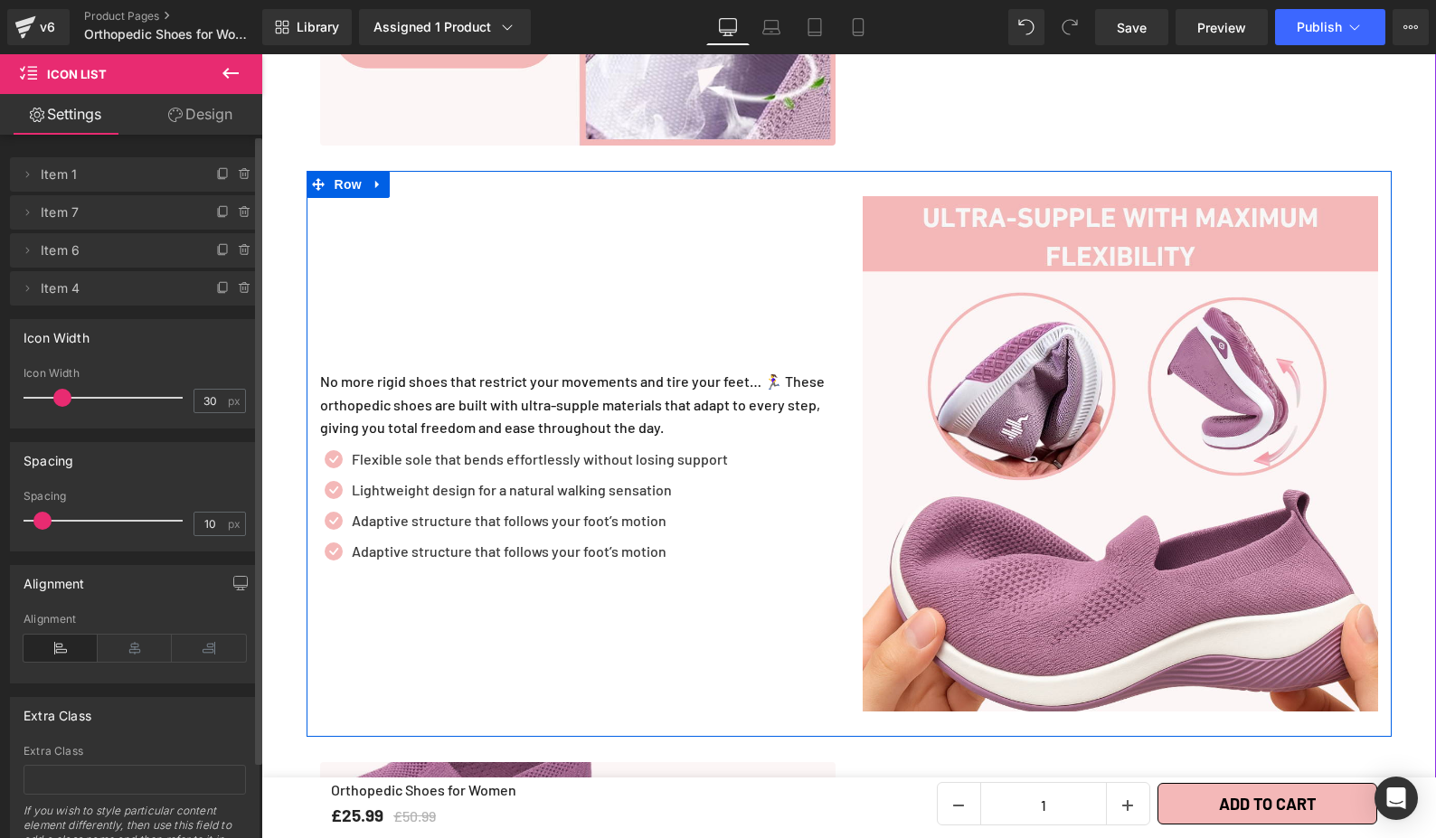
click at [626, 628] on div "Heading No more rigid shoes that restrict your movements and tire your feet… 🏃‍…" at bounding box center [578, 453] width 543 height 515
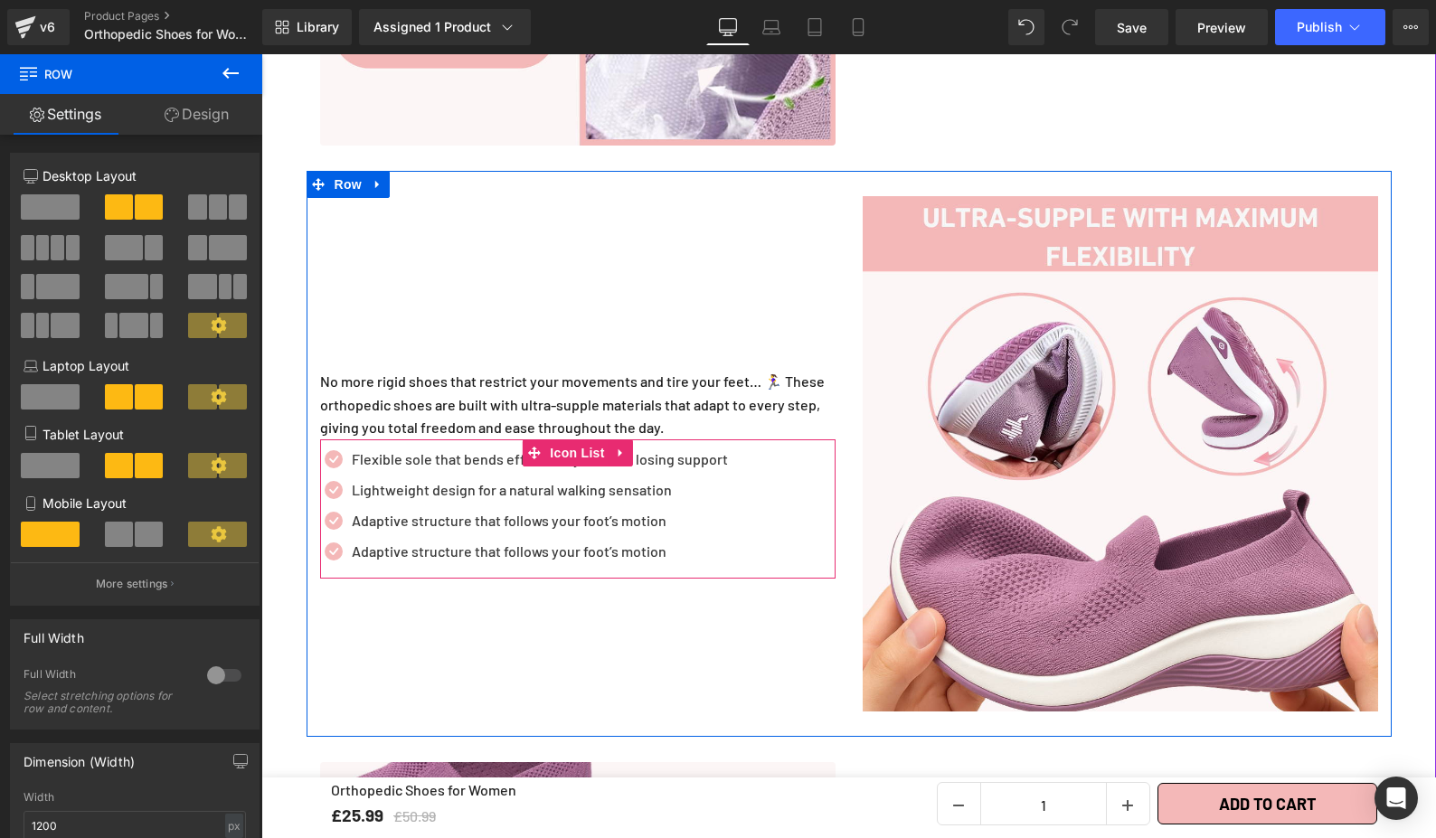
click at [382, 541] on p "Adaptive structure that follows your foot’s motion" at bounding box center [540, 552] width 376 height 22
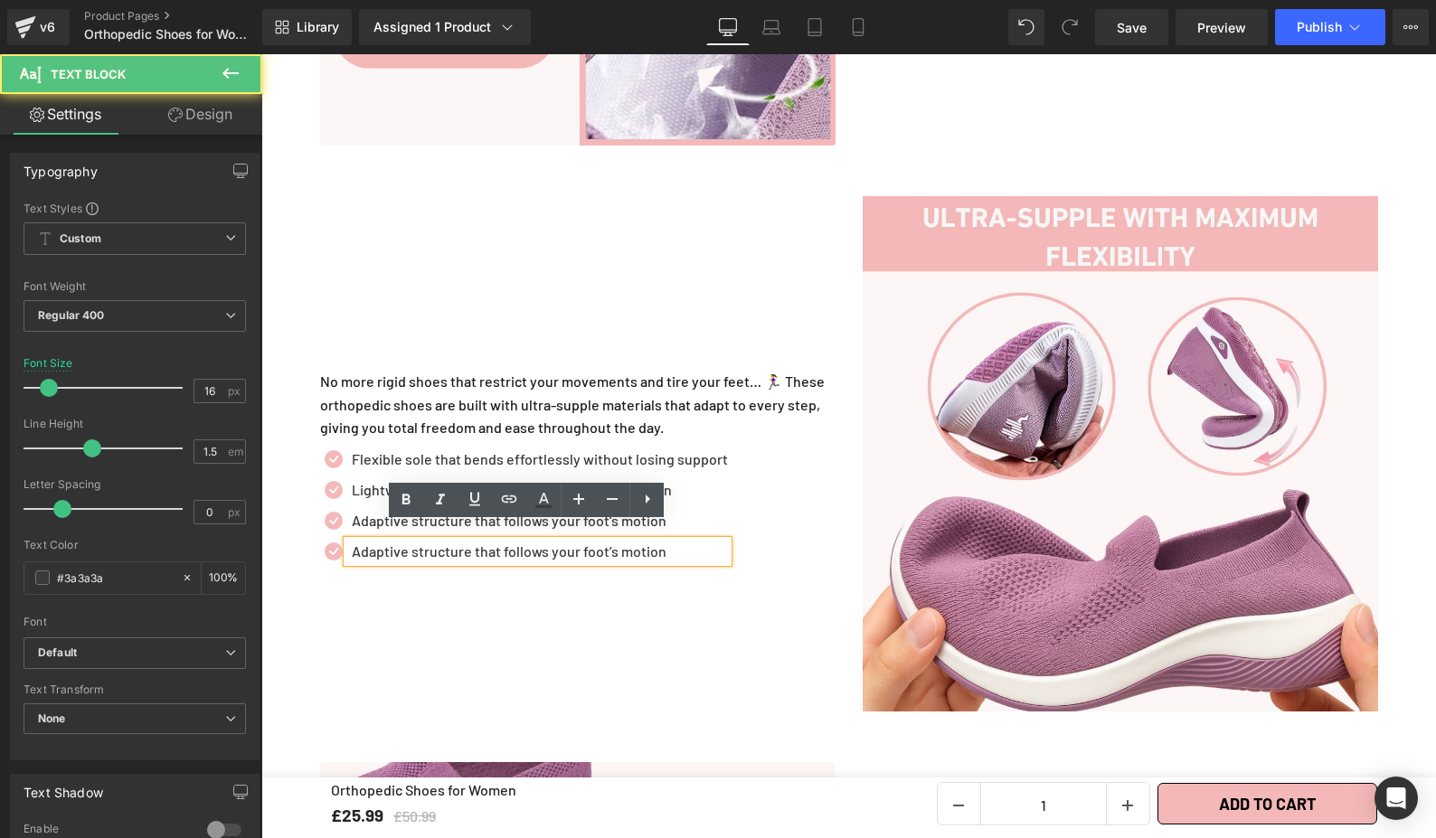
click at [360, 541] on p "Adaptive structure that follows your foot’s motion" at bounding box center [540, 552] width 376 height 22
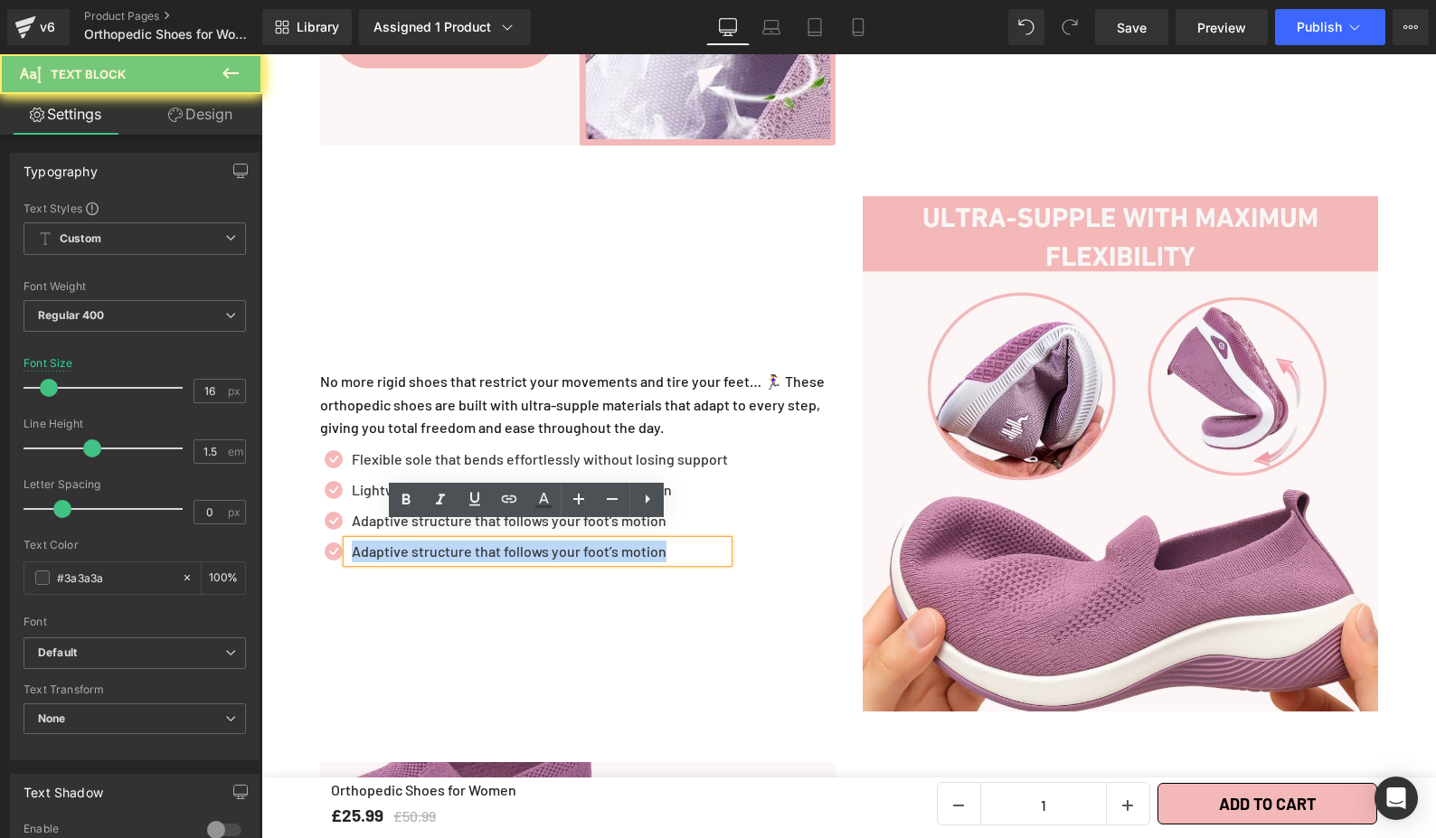
click at [360, 541] on p "Adaptive structure that follows your foot’s motion" at bounding box center [540, 552] width 376 height 22
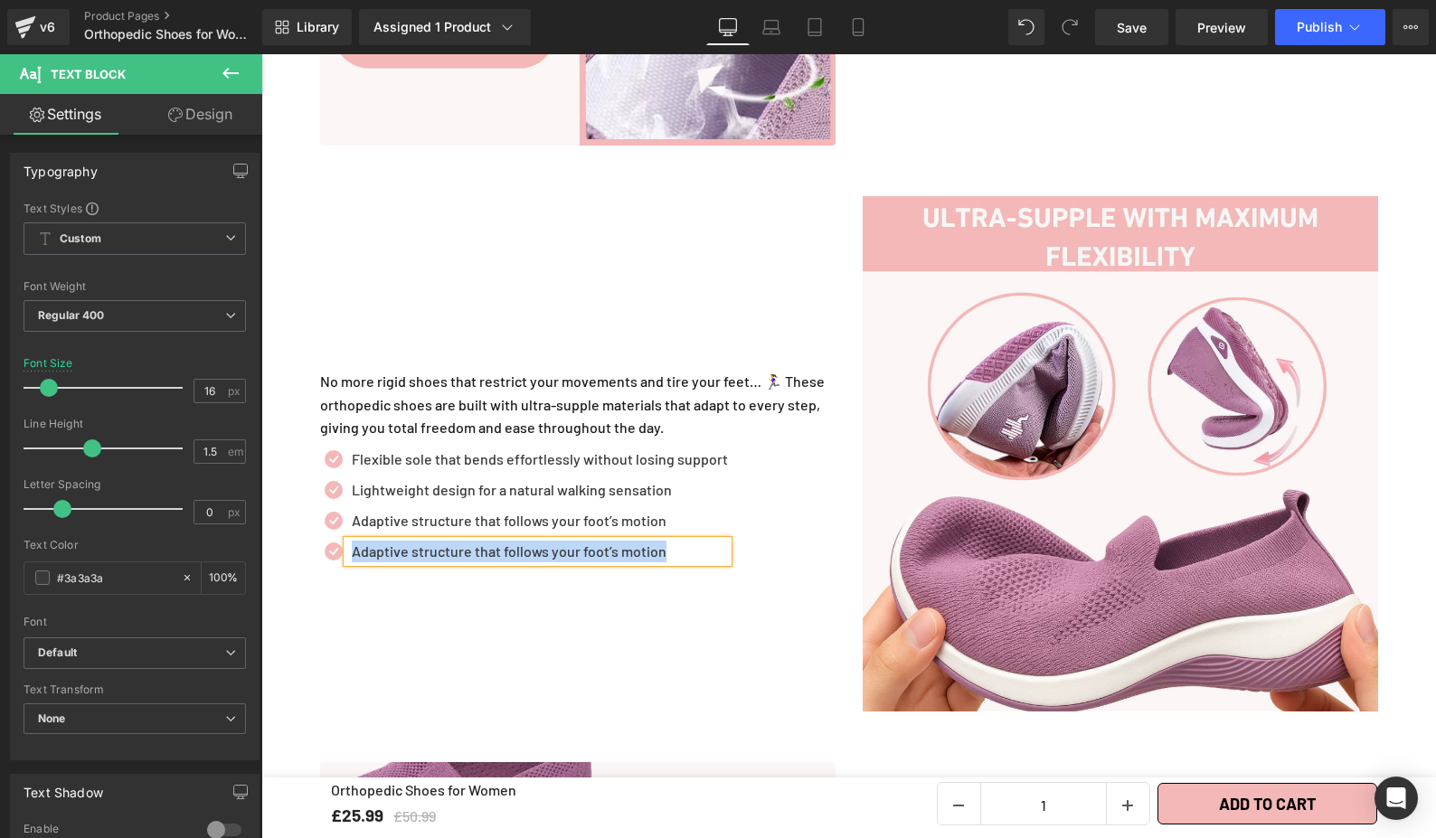
paste div
click at [795, 501] on div "Icon Flexible sole that bends effortlessly without losing support Text Block Ic…" at bounding box center [577, 509] width 515 height 123
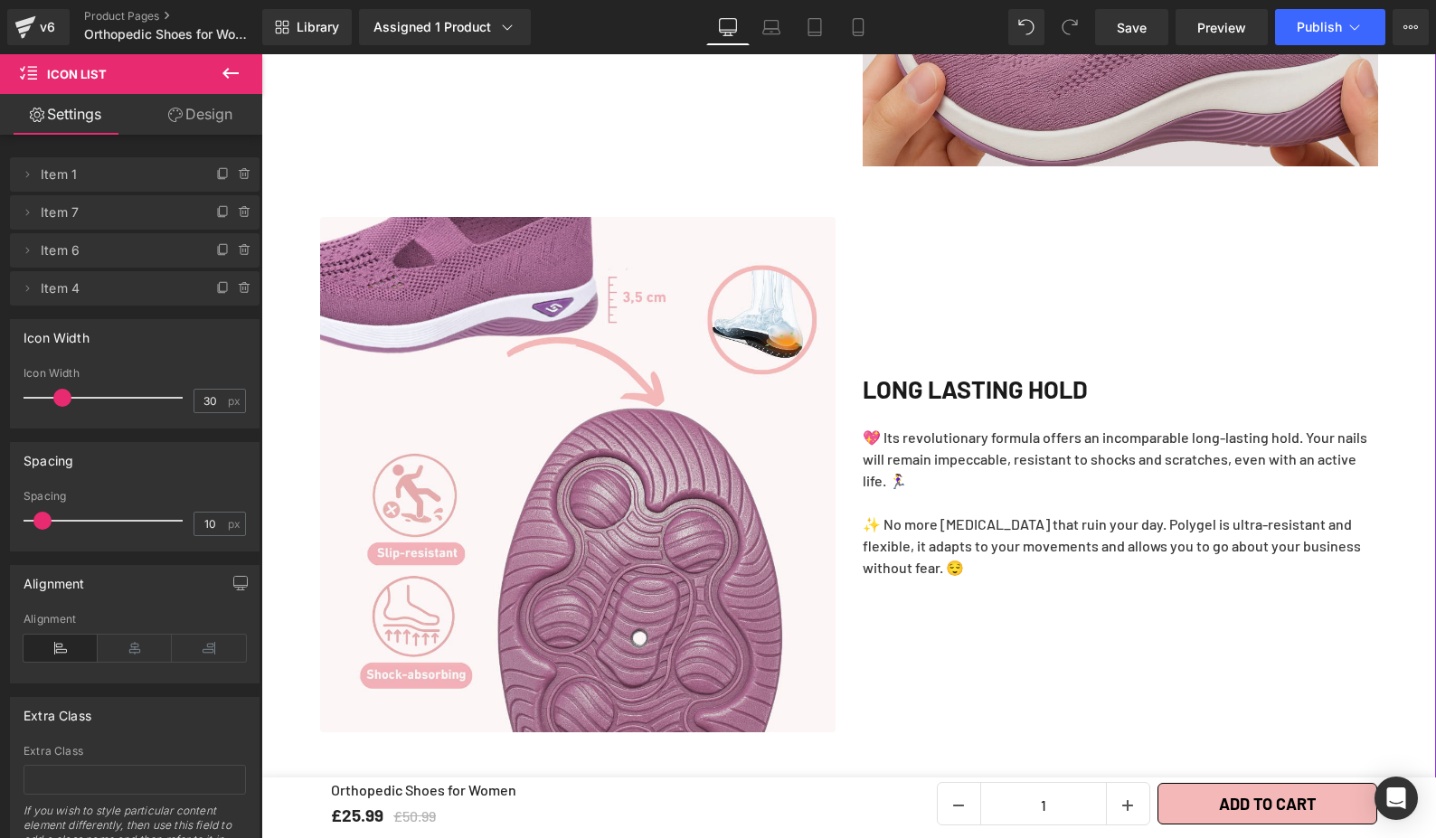
scroll to position [2502, 0]
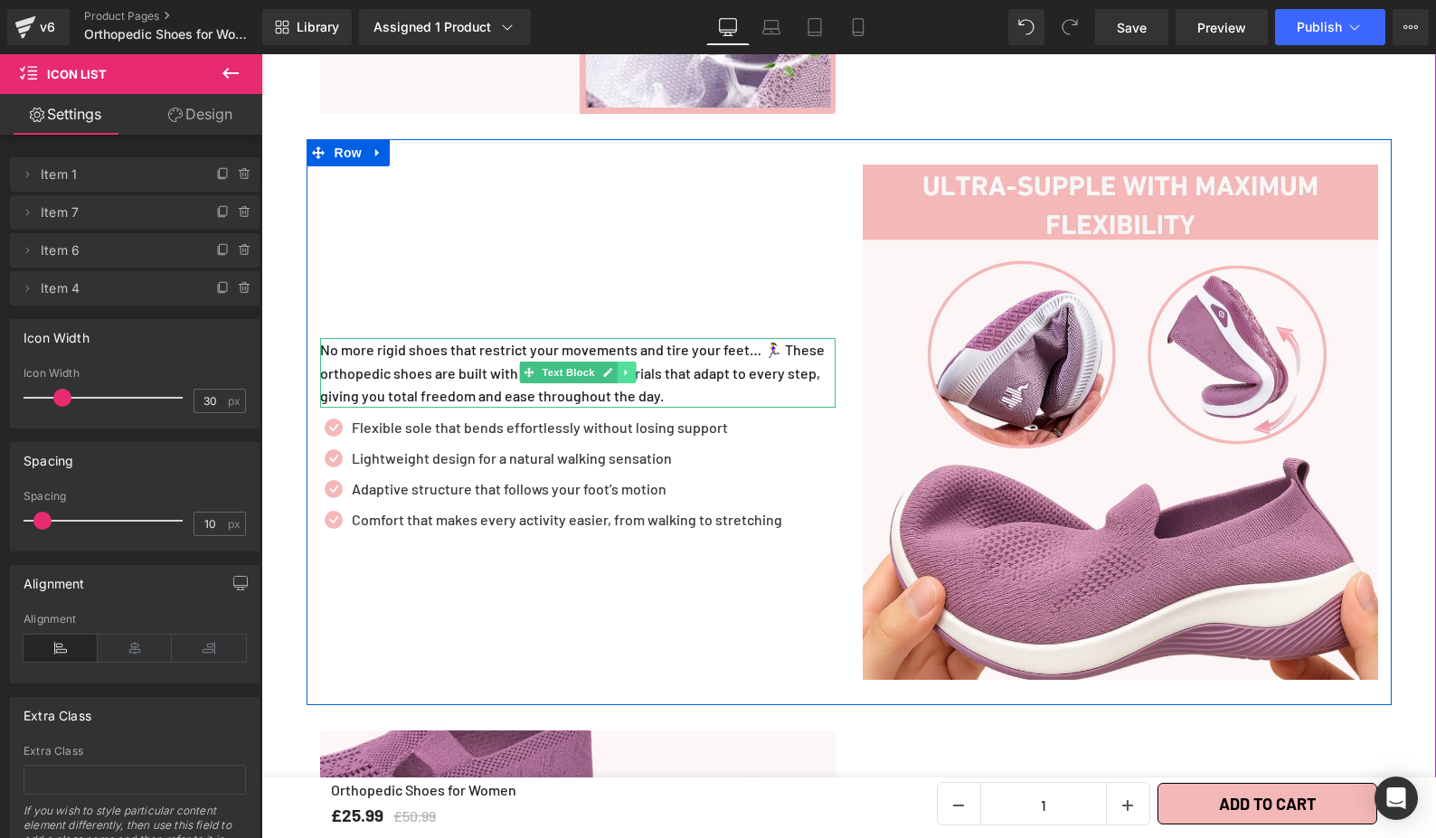
click at [627, 362] on link at bounding box center [626, 373] width 19 height 22
click at [614, 368] on icon at bounding box center [616, 373] width 10 height 10
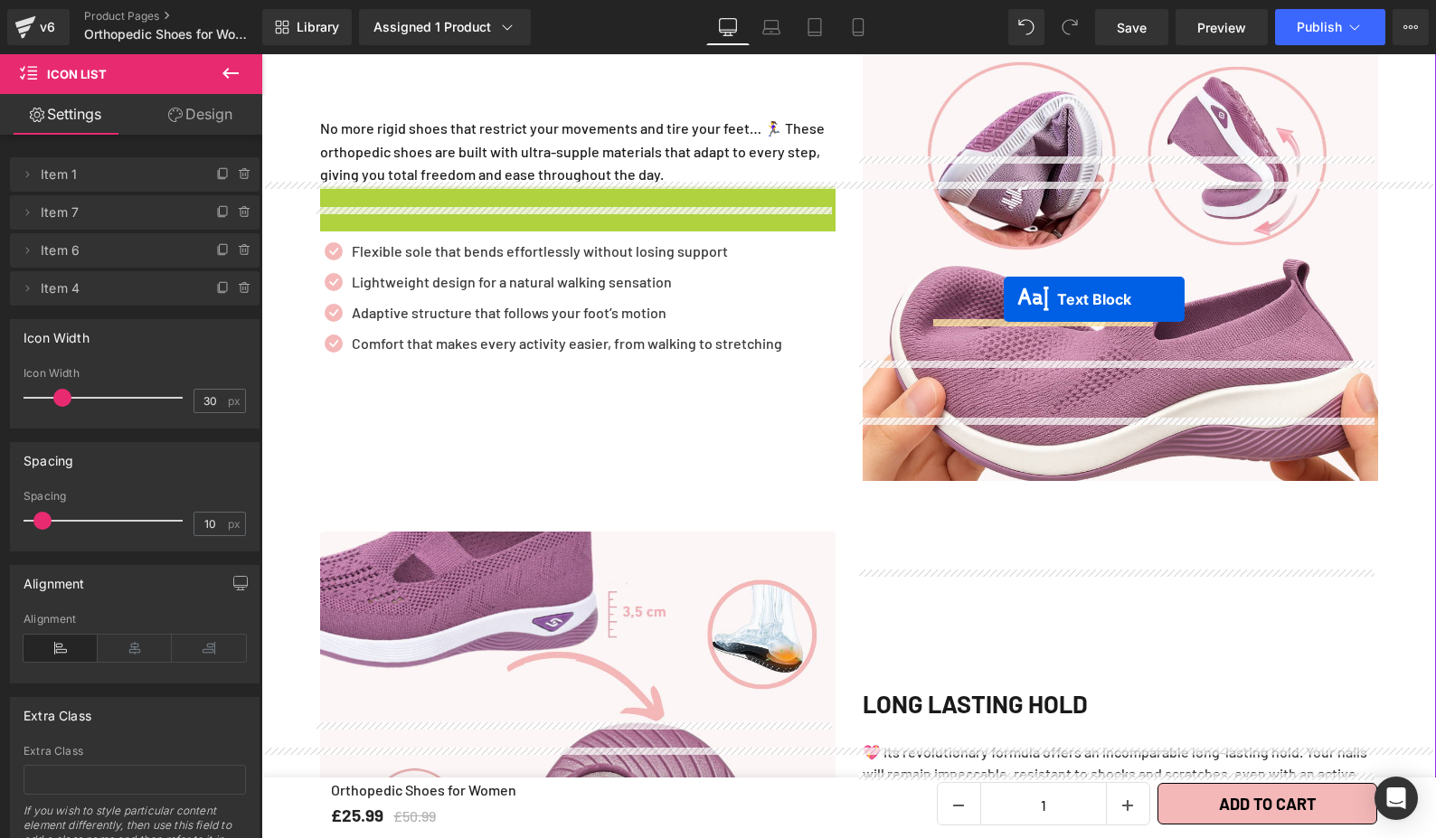
scroll to position [3008, 0]
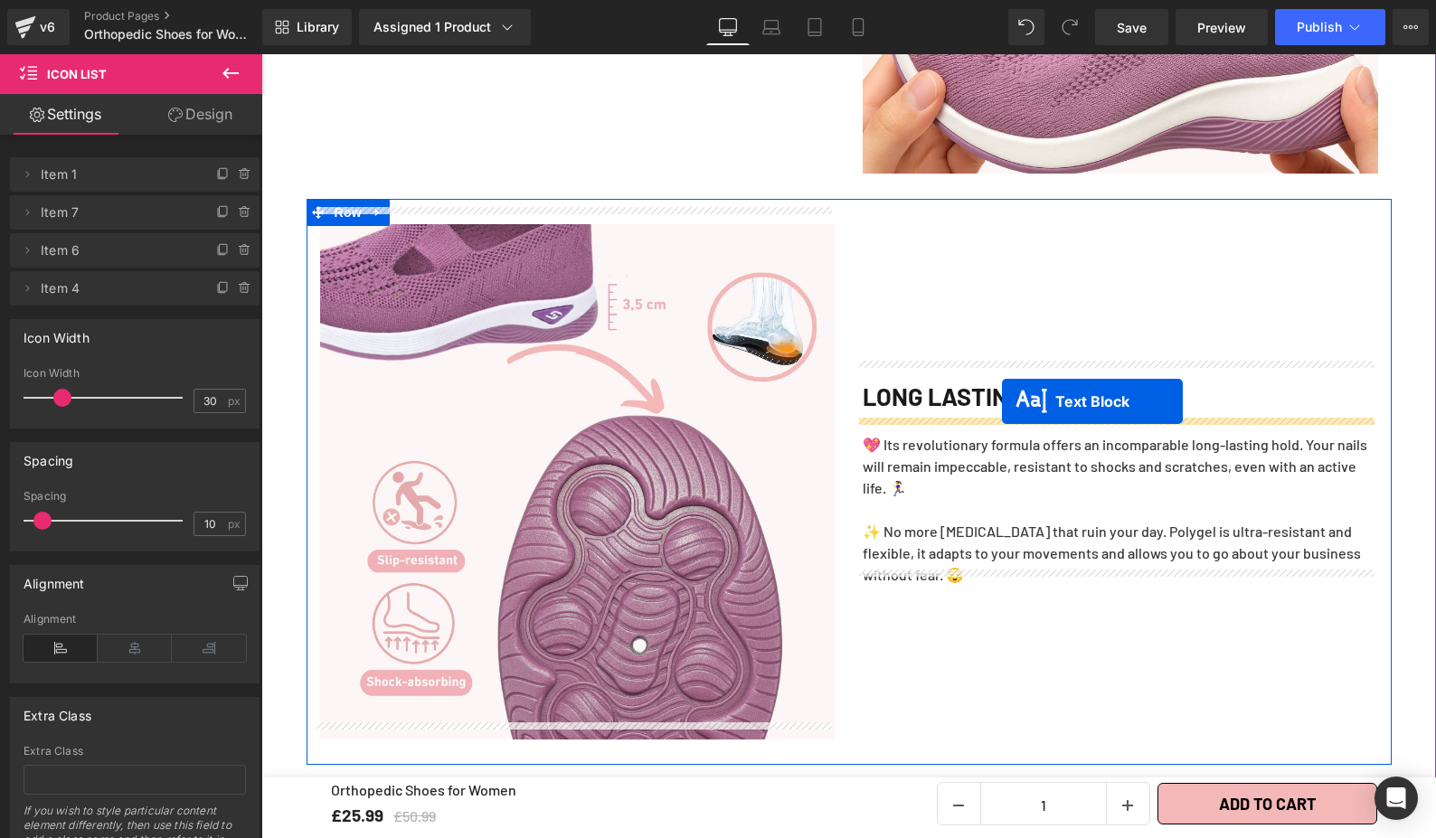
drag, startPoint x: 533, startPoint y: 394, endPoint x: 1002, endPoint y: 401, distance: 468.4
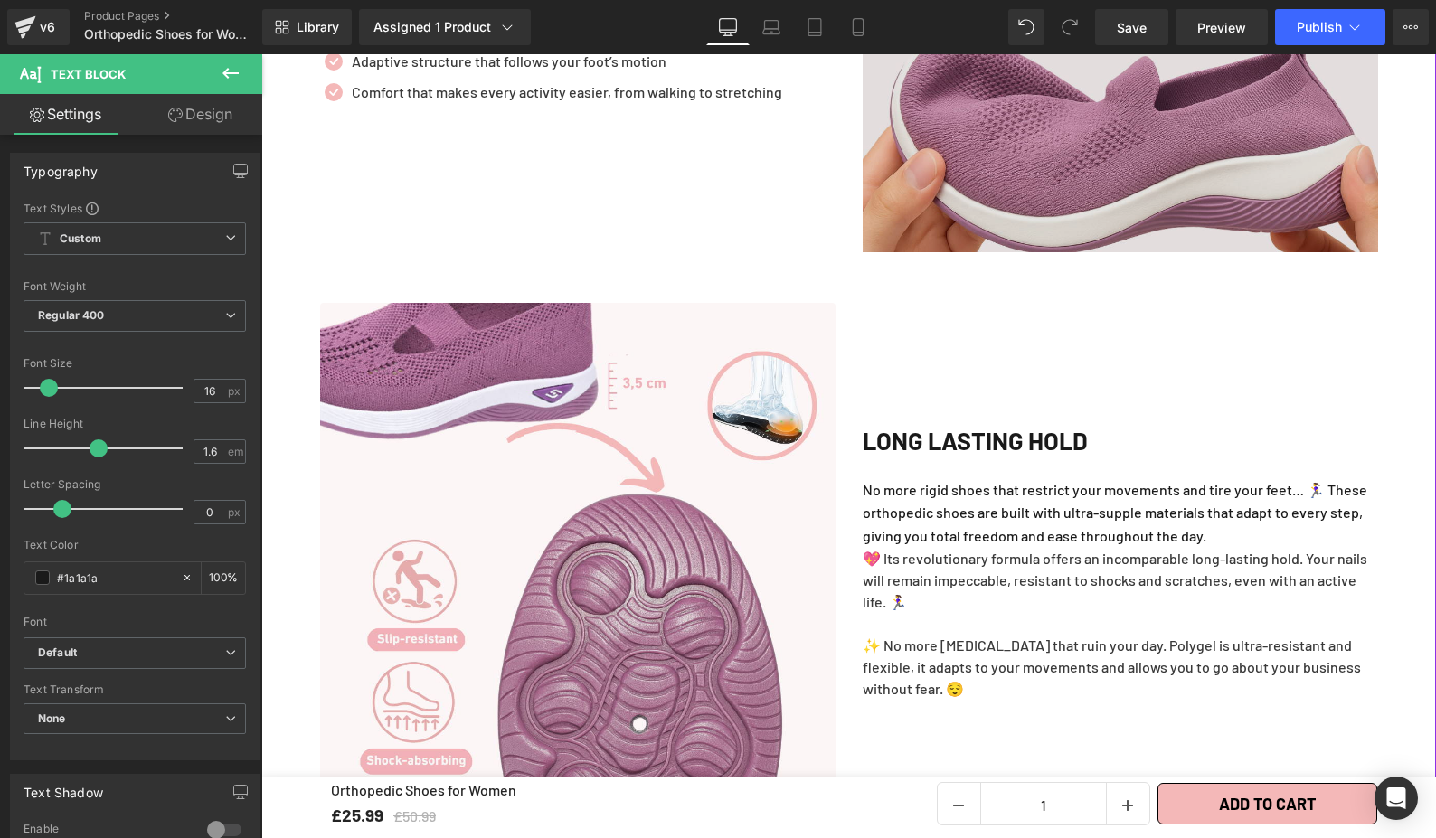
scroll to position [2493, 0]
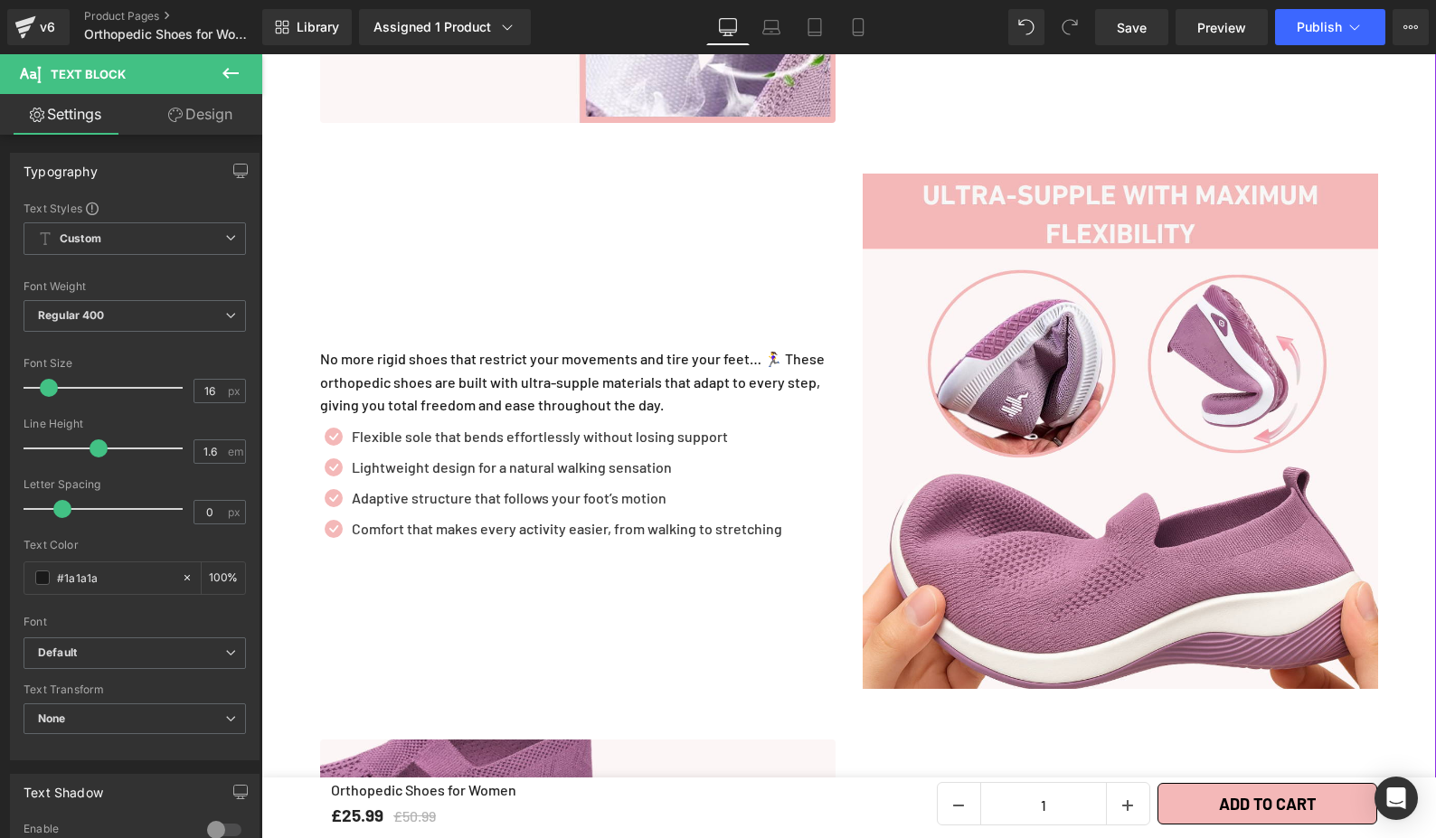
drag, startPoint x: 555, startPoint y: 300, endPoint x: 414, endPoint y: 307, distance: 141.2
click at [555, 306] on div "Heading" at bounding box center [577, 327] width 515 height 42
click at [424, 306] on div at bounding box center [577, 327] width 515 height 42
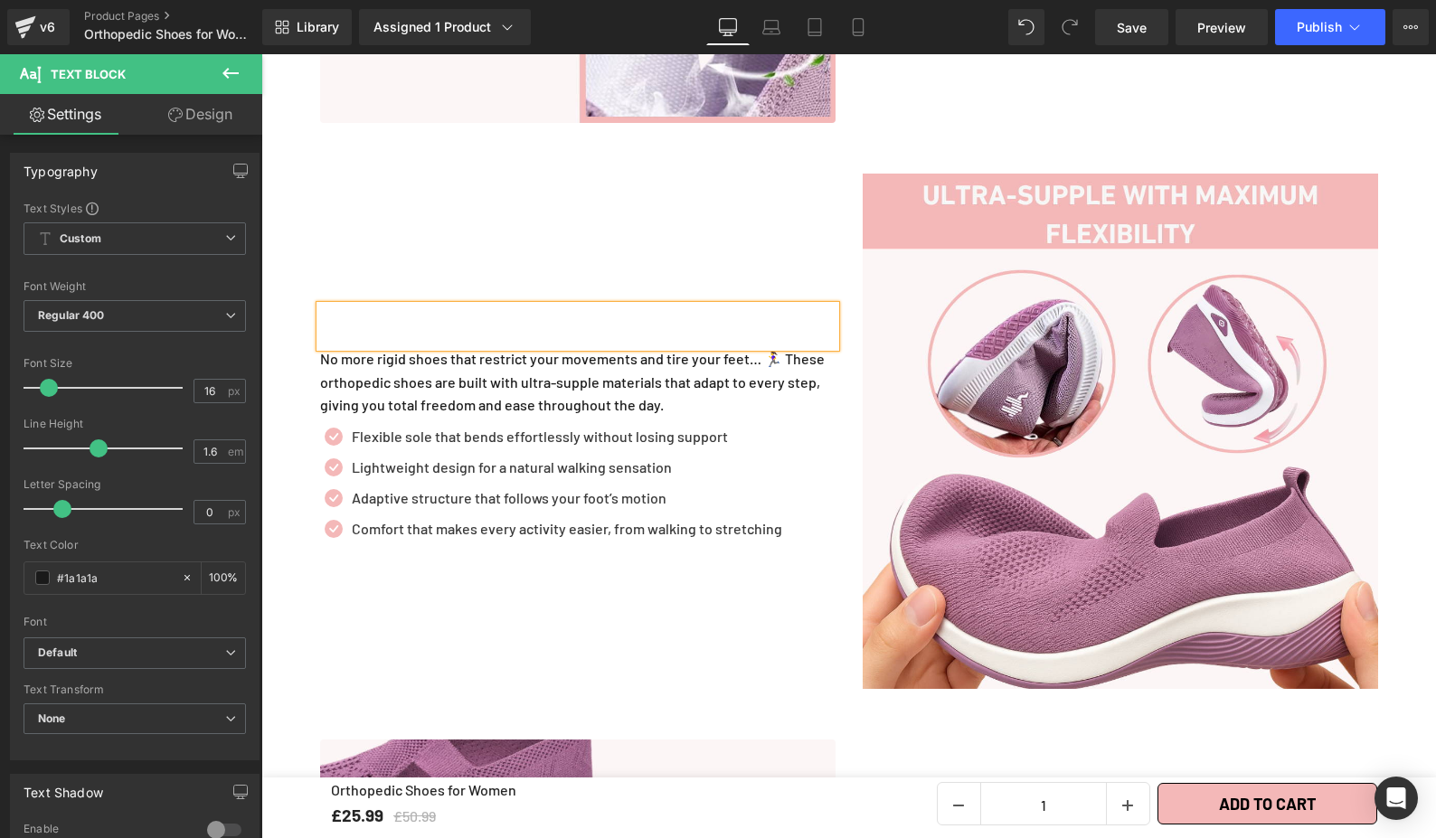
drag, startPoint x: 414, startPoint y: 307, endPoint x: 477, endPoint y: 328, distance: 65.8
click at [414, 308] on div at bounding box center [577, 327] width 515 height 42
click at [409, 265] on div "Heading No more rigid shoes that restrict your movements and tire your feet… 🏃‍…" at bounding box center [578, 431] width 543 height 515
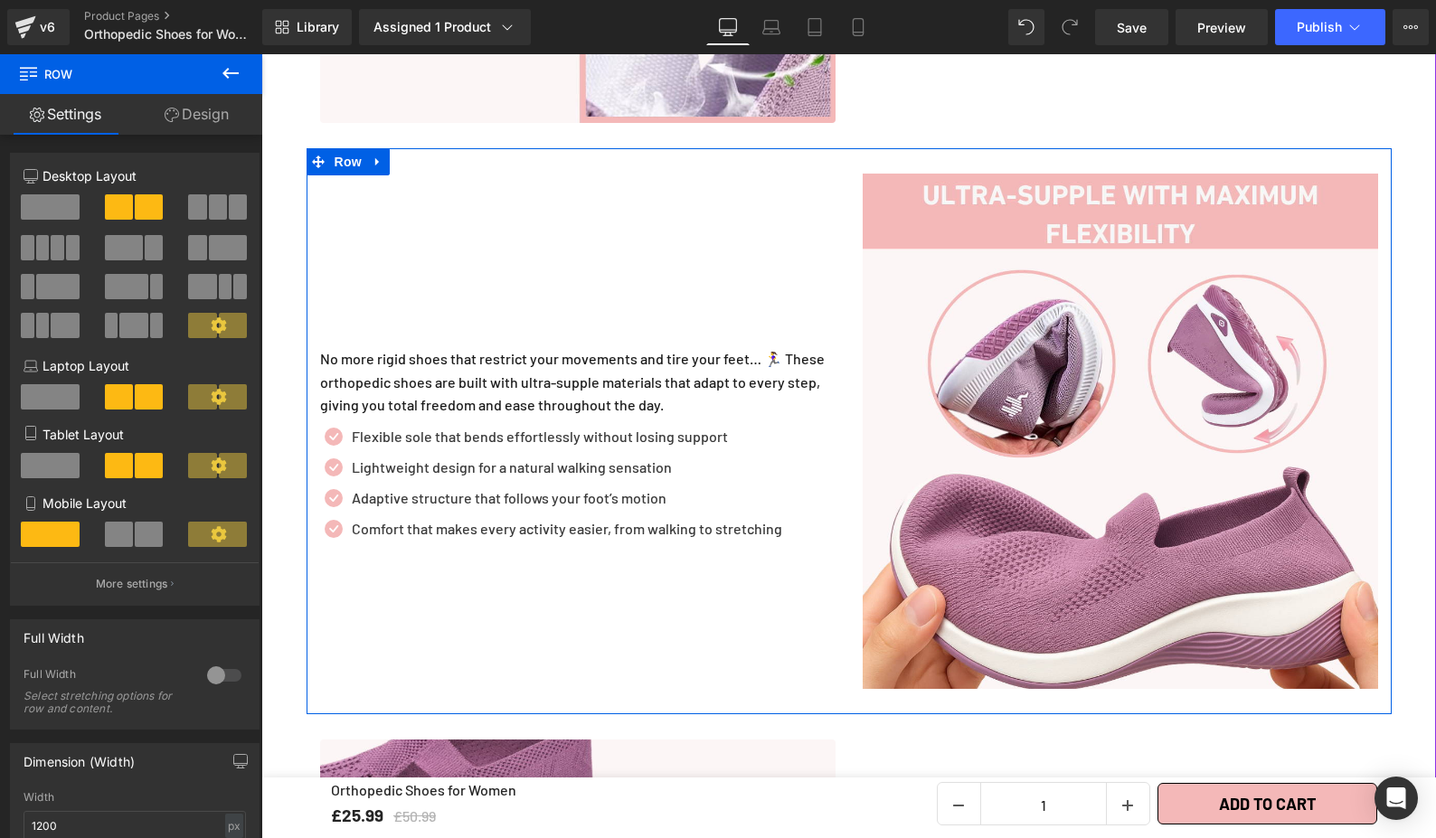
click at [755, 549] on div "Heading No more rigid shoes that restrict your movements and tire your feet… 🏃‍…" at bounding box center [578, 431] width 543 height 515
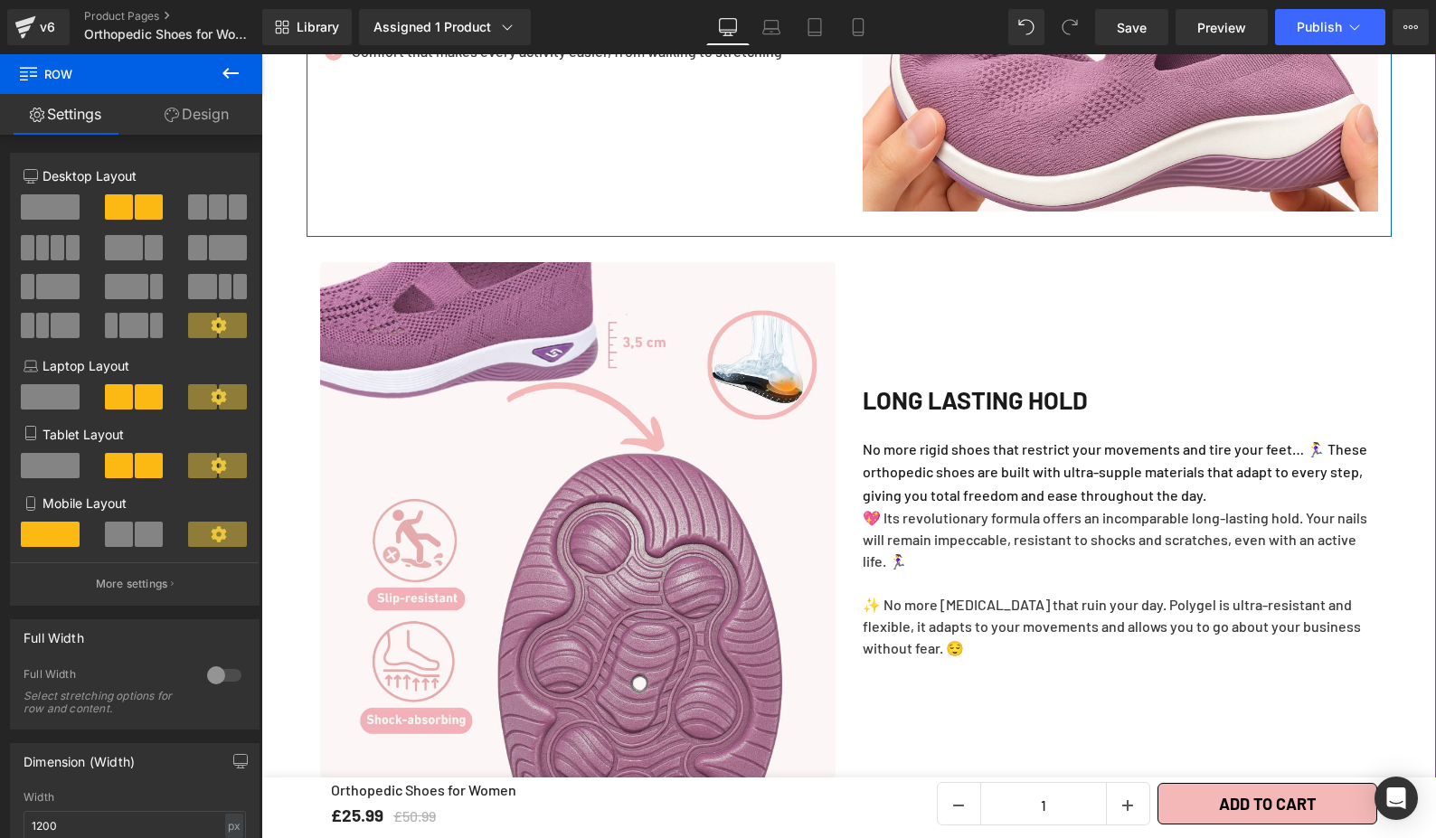
scroll to position [3008, 0]
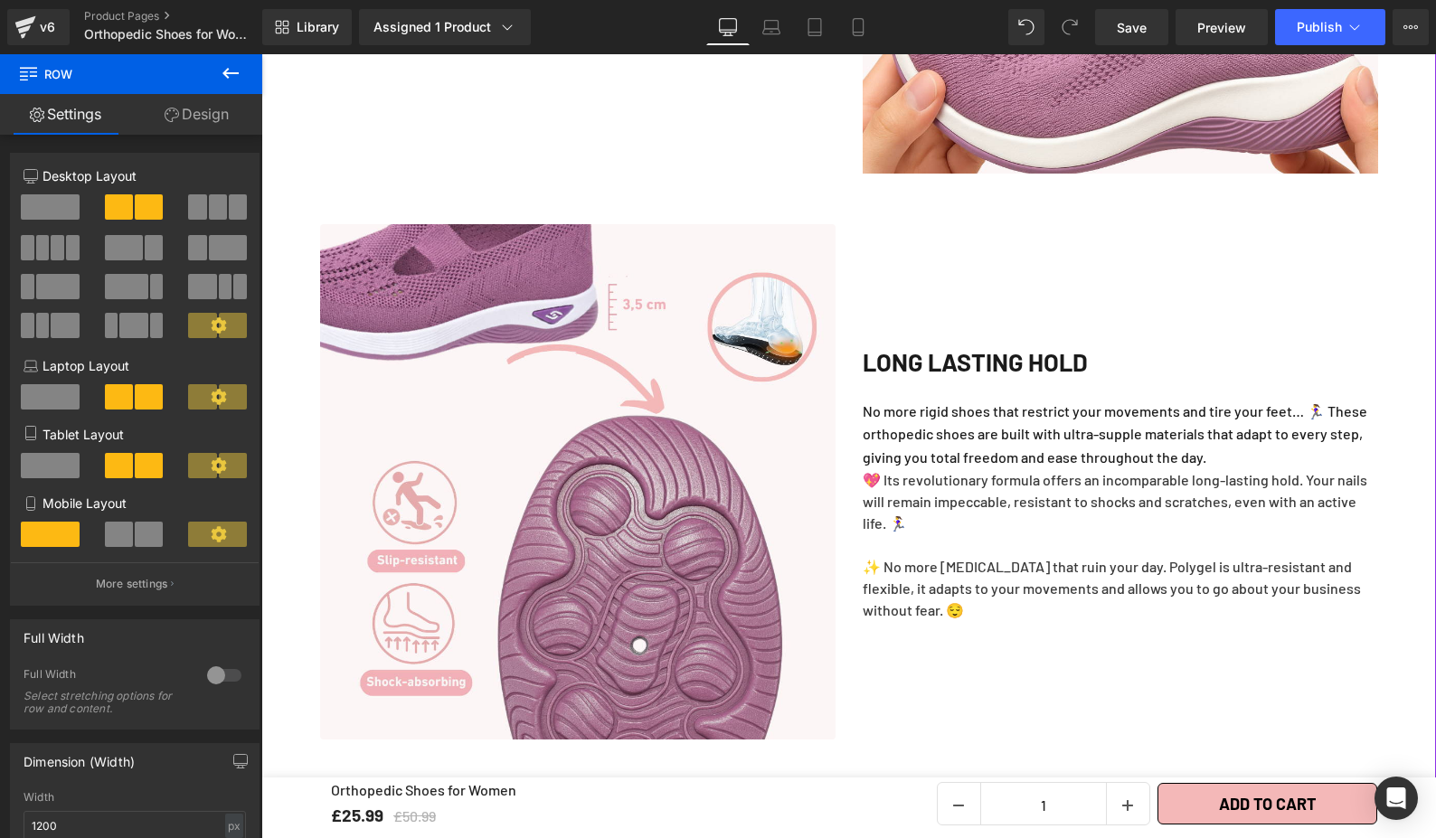
click at [941, 350] on h2 "LONG LASTING HOLD" at bounding box center [1120, 362] width 515 height 39
click at [947, 343] on h2 "LONG LASTING HOLD" at bounding box center [1120, 362] width 515 height 39
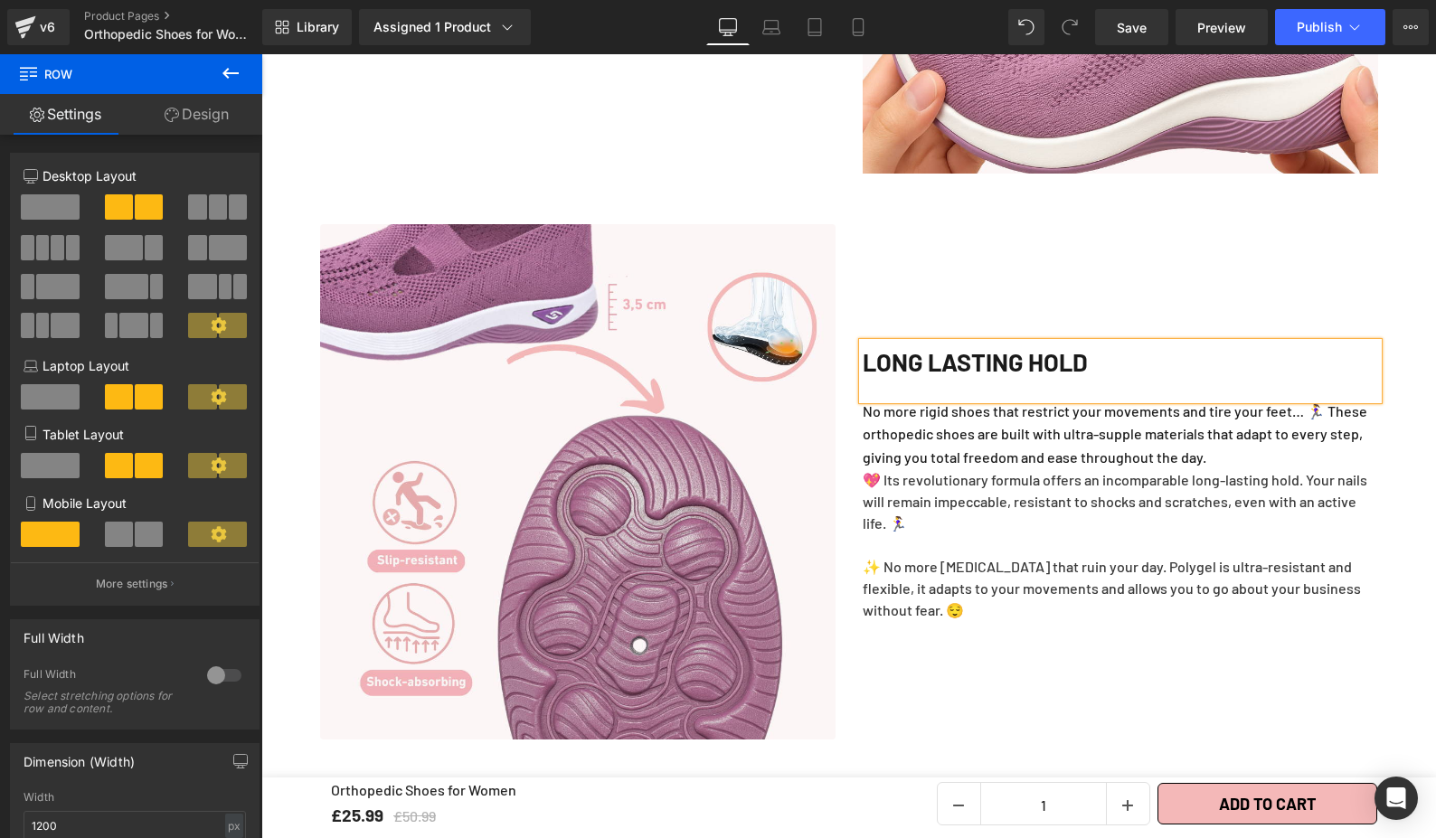
drag, startPoint x: 947, startPoint y: 329, endPoint x: 898, endPoint y: 346, distance: 51.8
click at [947, 343] on h2 "LONG LASTING HOLD" at bounding box center [1120, 362] width 515 height 39
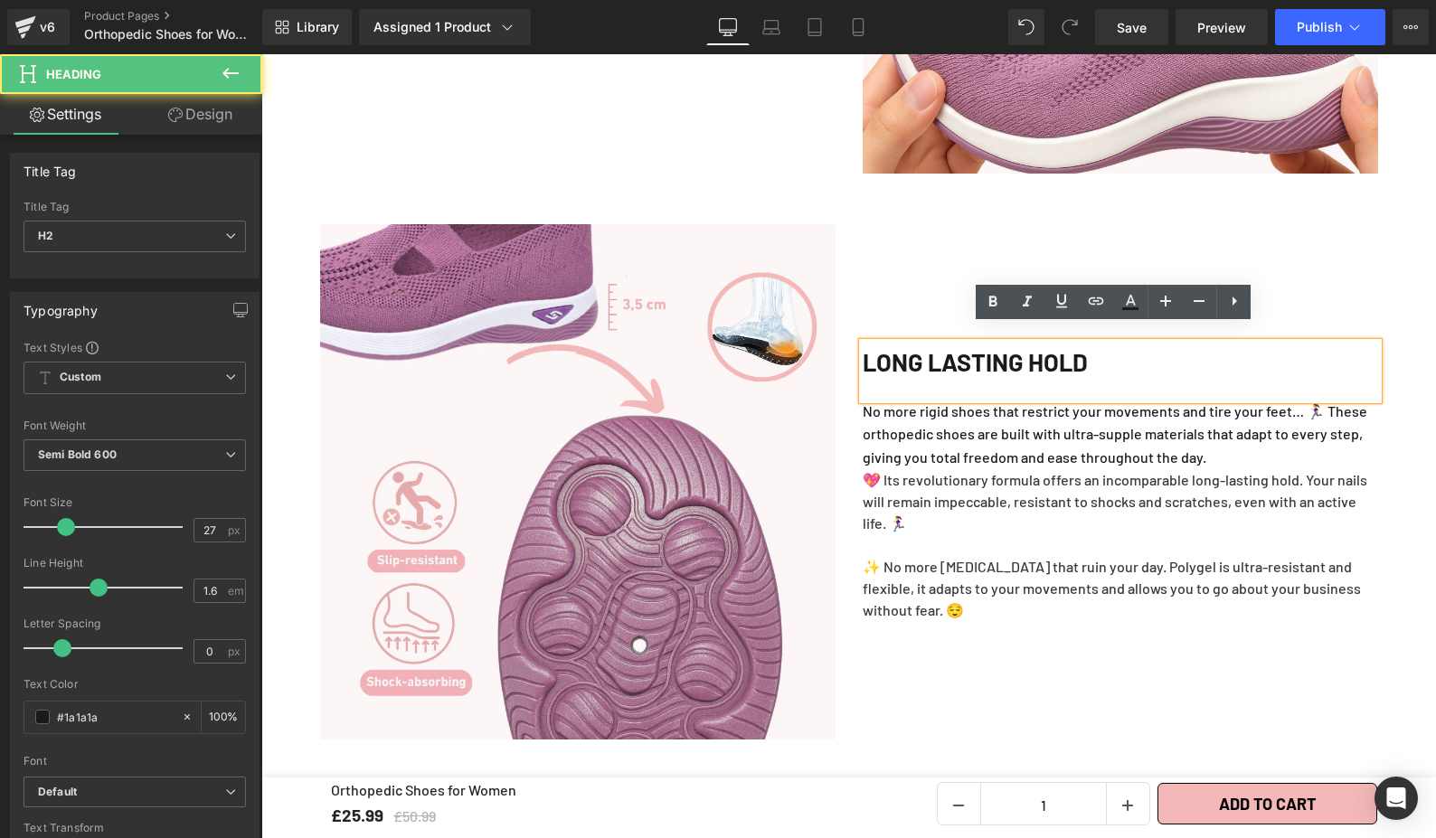
click at [868, 347] on h2 "LONG LASTING HOLD" at bounding box center [1120, 362] width 515 height 39
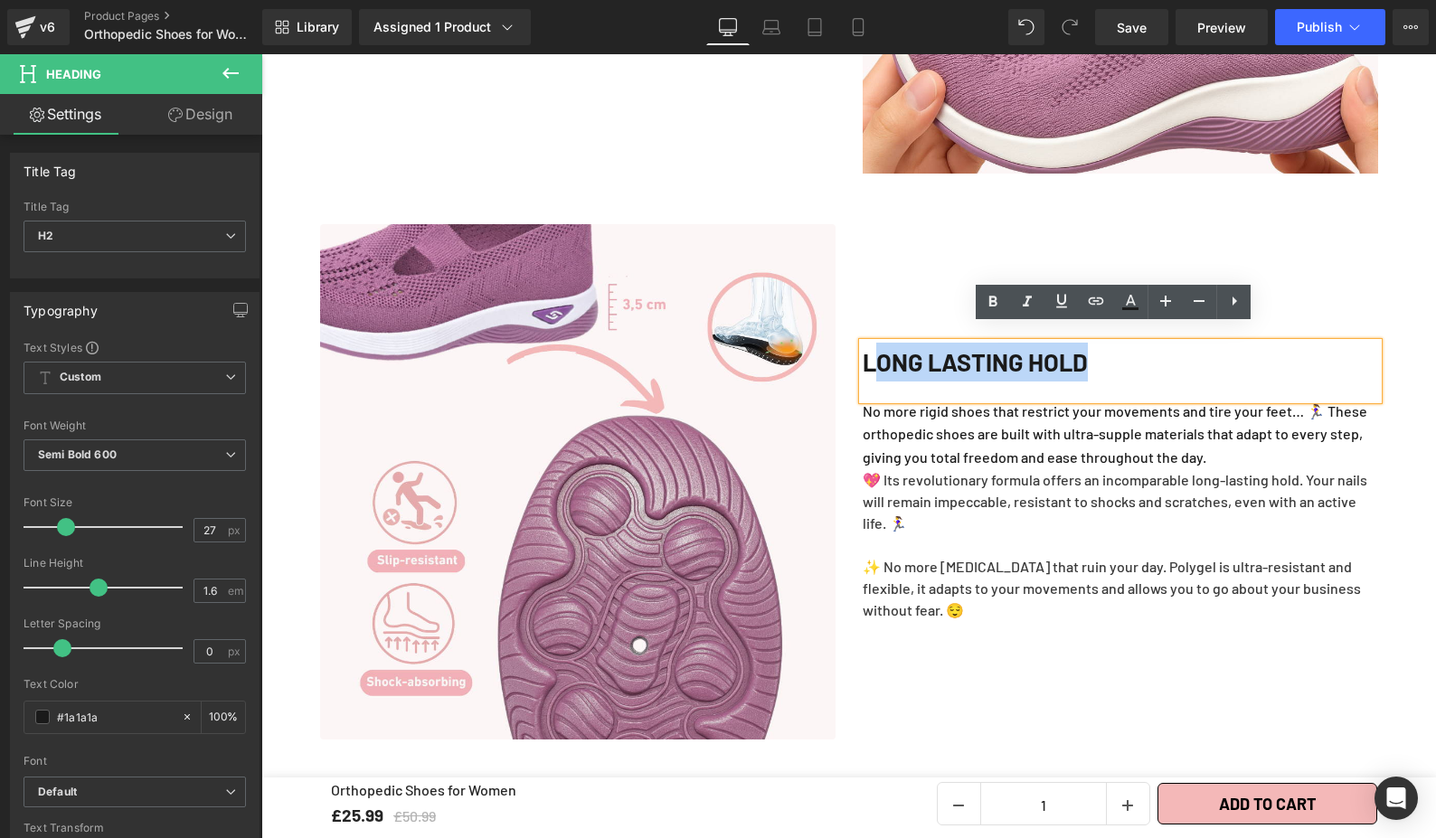
drag, startPoint x: 873, startPoint y: 340, endPoint x: 1166, endPoint y: 357, distance: 292.6
click at [1166, 357] on h2 "LONG LASTING HOLD" at bounding box center [1120, 362] width 515 height 39
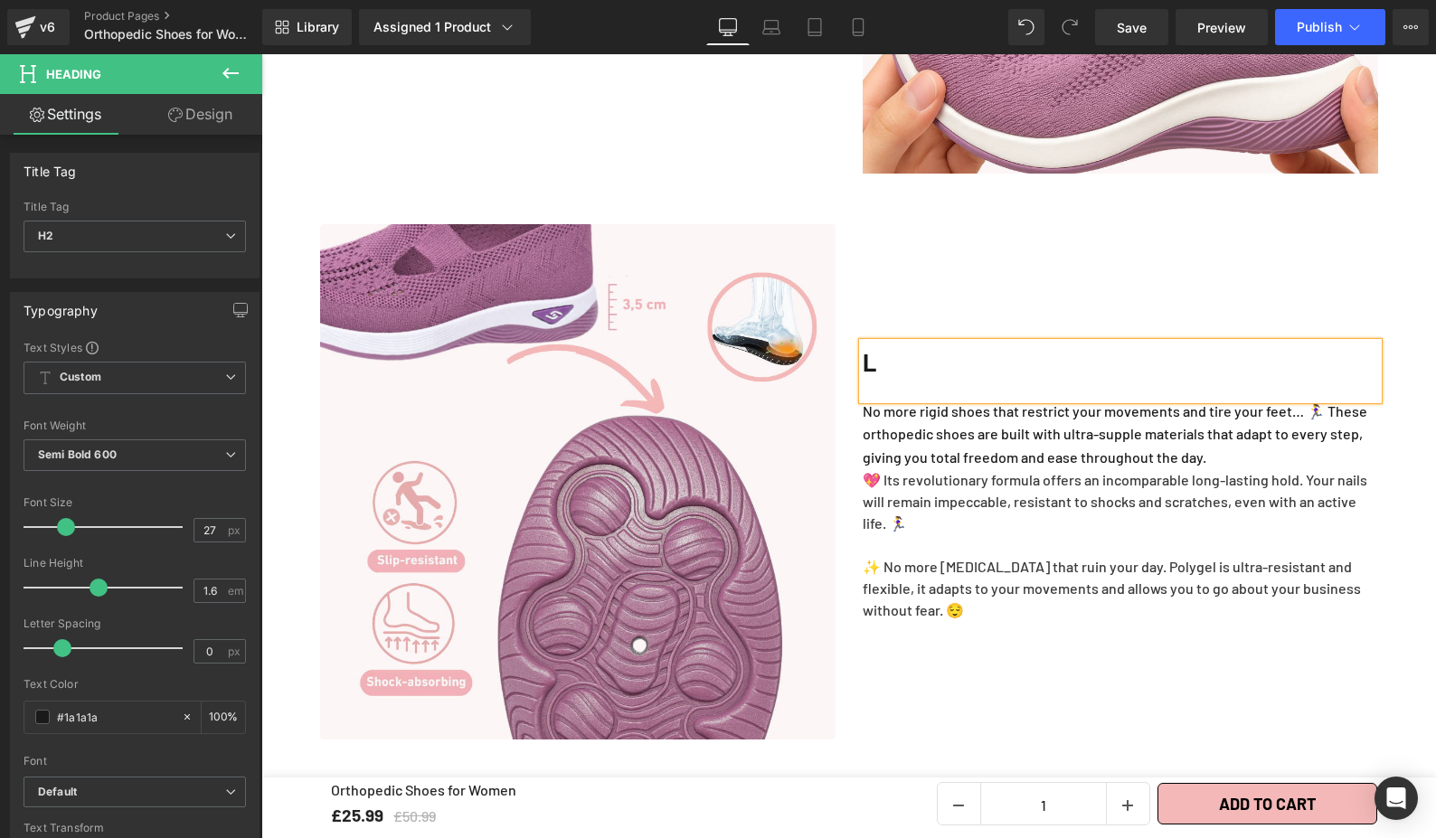
click at [1163, 439] on p "No more rigid shoes that restrict your movements and tire your feet… 🏃‍♀️ These…" at bounding box center [1120, 435] width 515 height 70
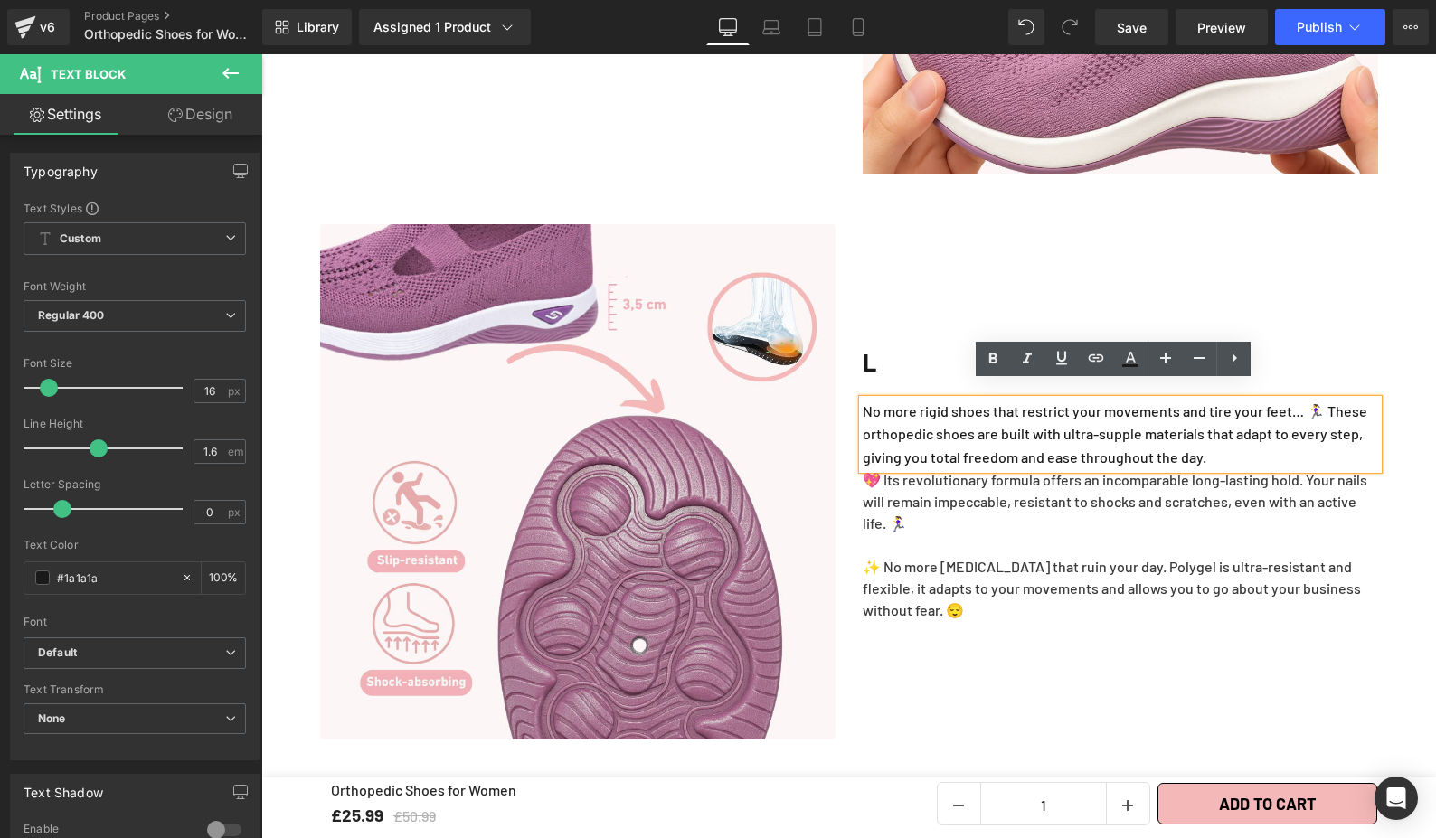
click at [957, 409] on p "No more rigid shoes that restrict your movements and tire your feet… 🏃‍♀️ These…" at bounding box center [1120, 435] width 515 height 70
click at [957, 408] on p "No more rigid shoes that restrict your movements and tire your feet… 🏃‍♀️ These…" at bounding box center [1120, 435] width 515 height 70
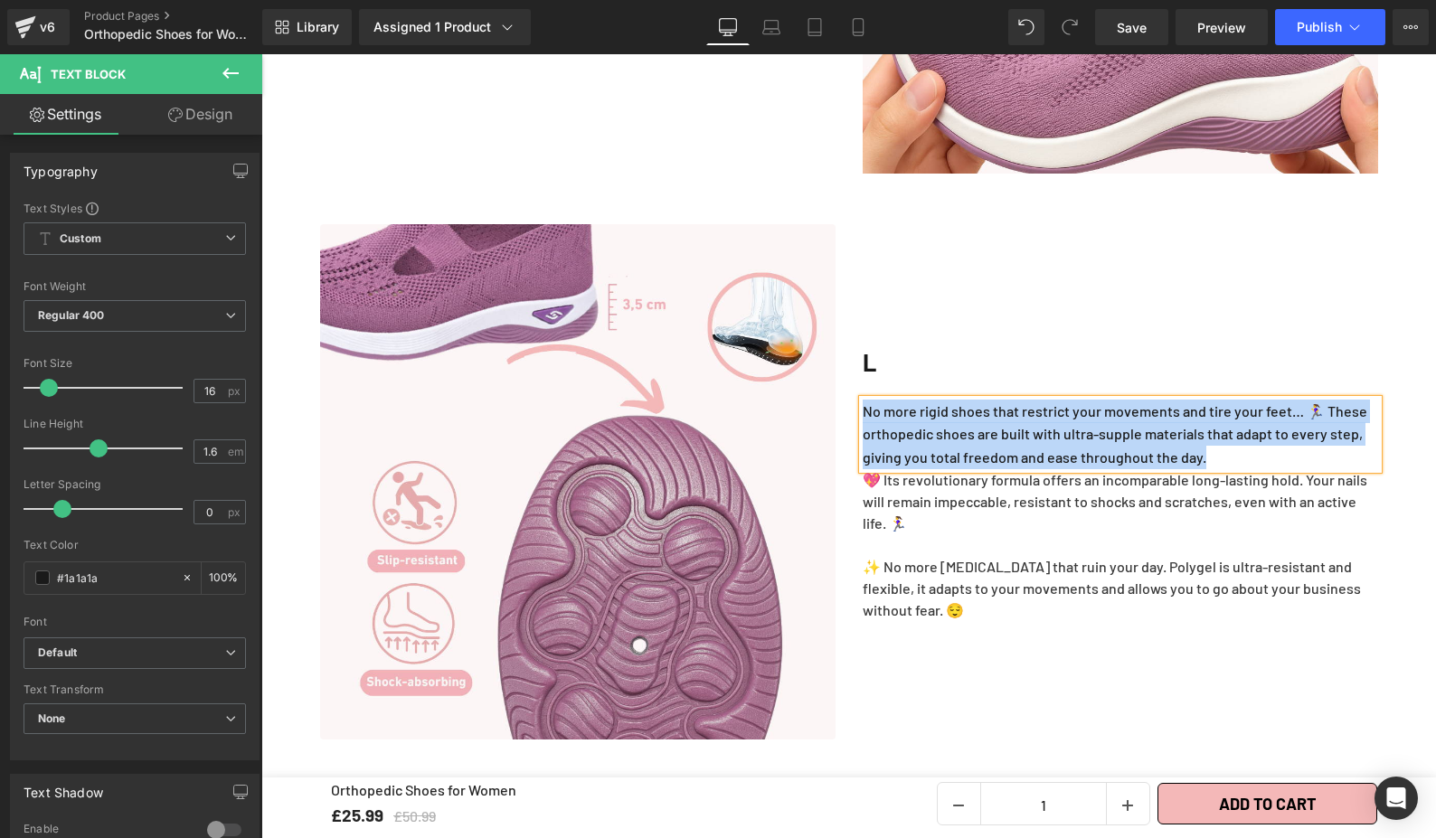
paste div
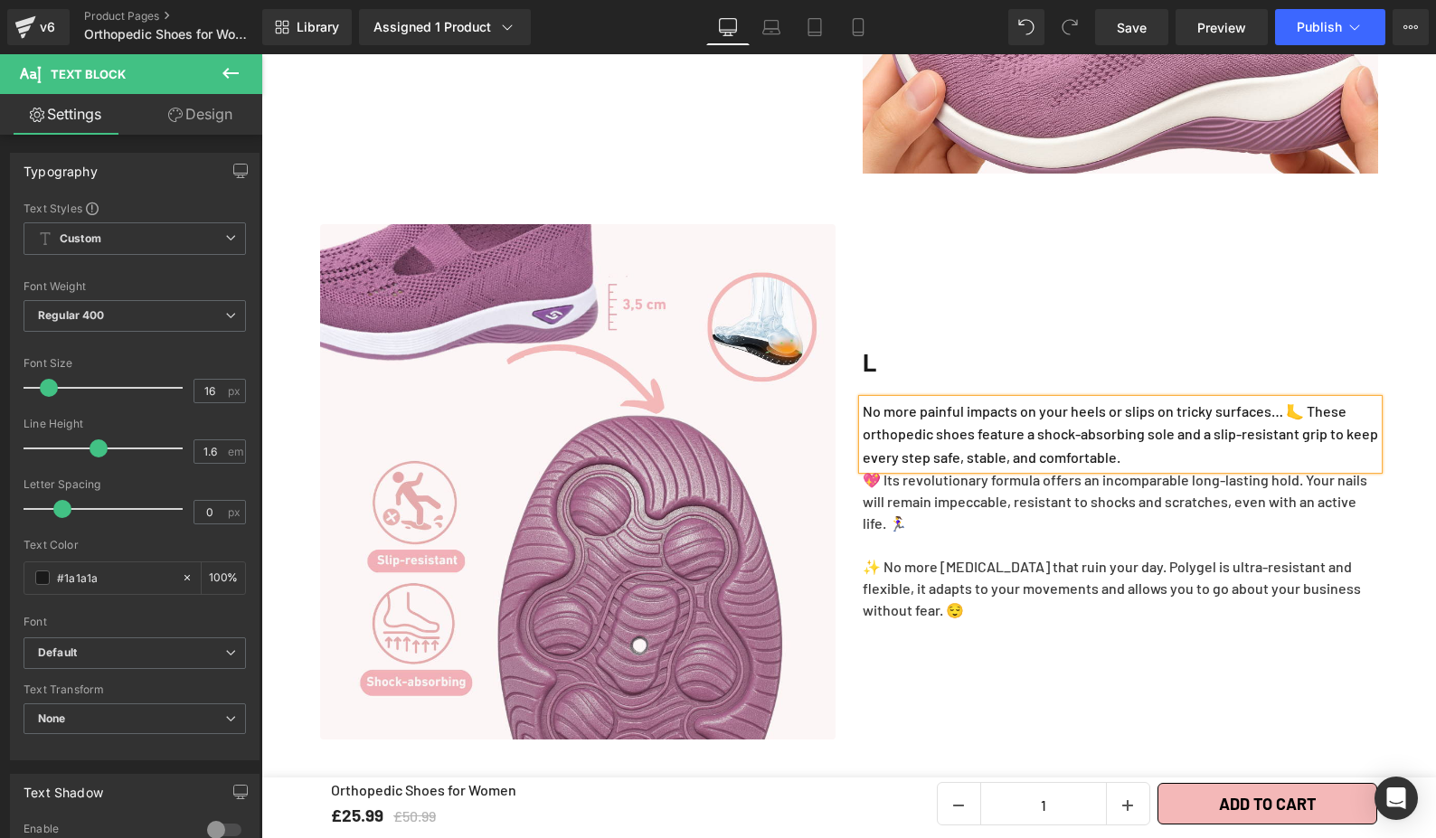
drag, startPoint x: 1235, startPoint y: 339, endPoint x: 1430, endPoint y: 374, distance: 198.5
click at [1235, 343] on h2 "L" at bounding box center [1120, 362] width 515 height 39
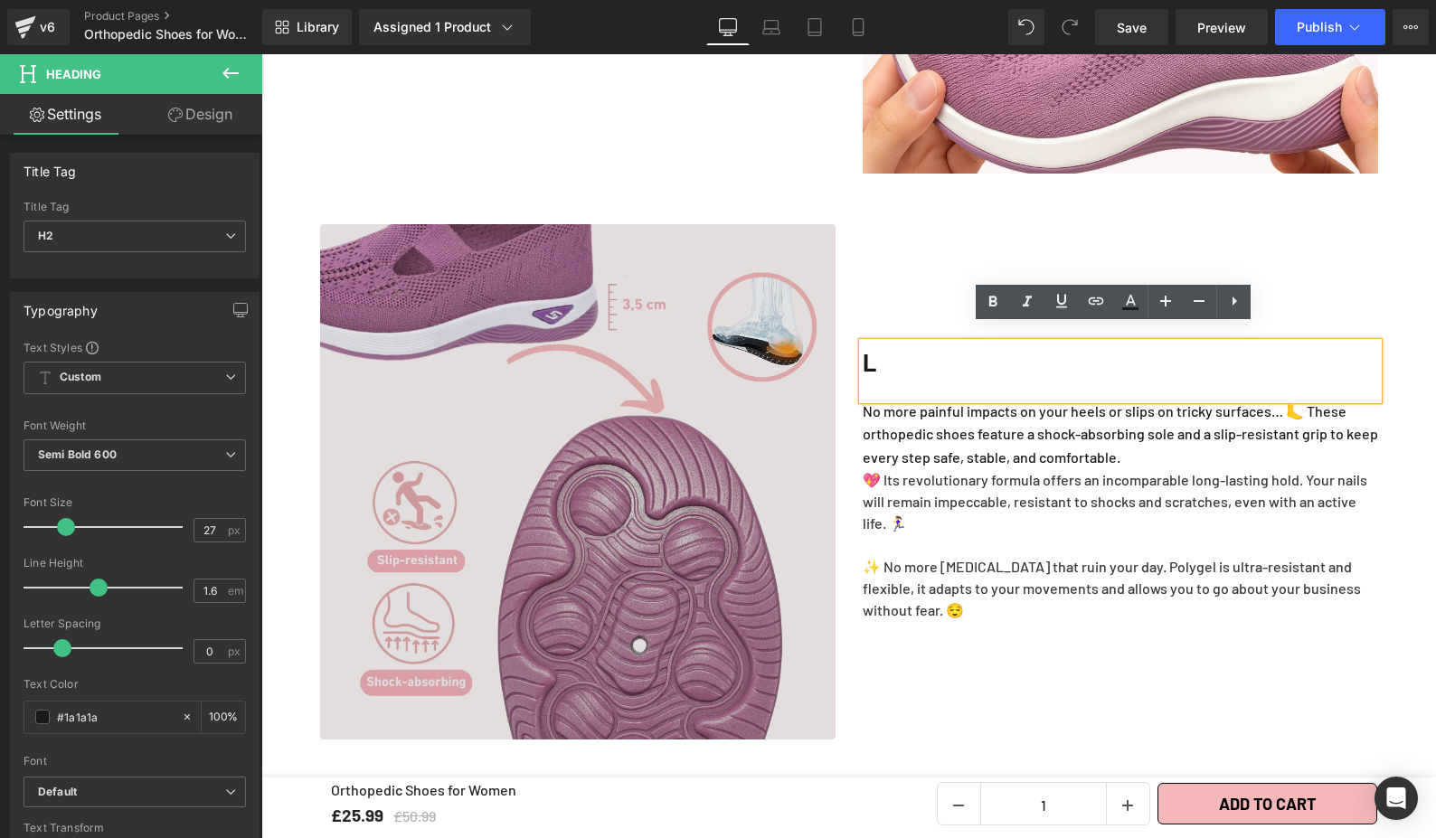
click at [972, 469] on div "💖 Its revolutionary formula offers an incomparable long-lasting hold. Your nail…" at bounding box center [1120, 545] width 515 height 152
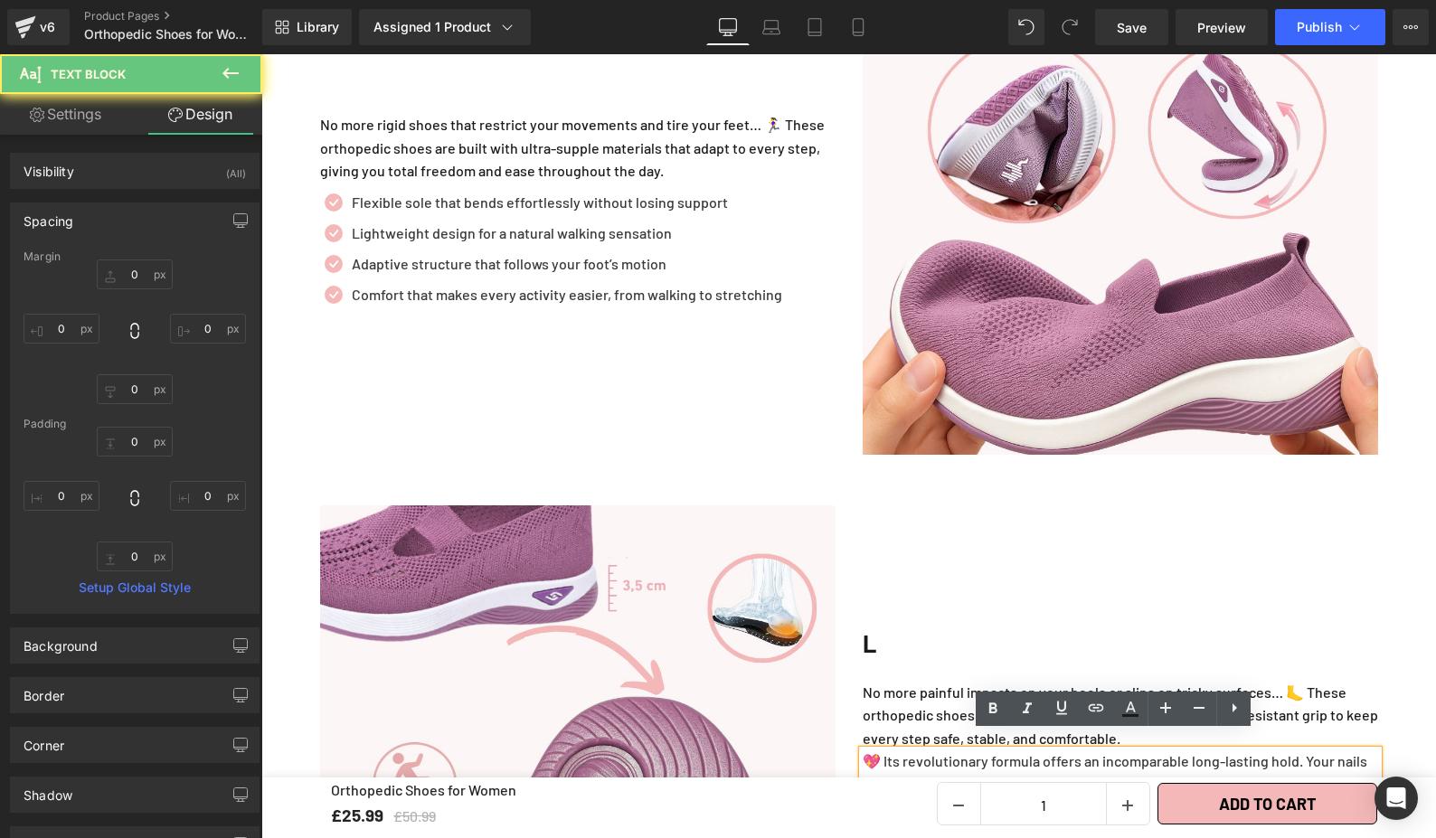
click at [672, 251] on ul "Icon Flexible sole that bends effortlessly without losing support Text Block Ic…" at bounding box center [551, 253] width 462 height 123
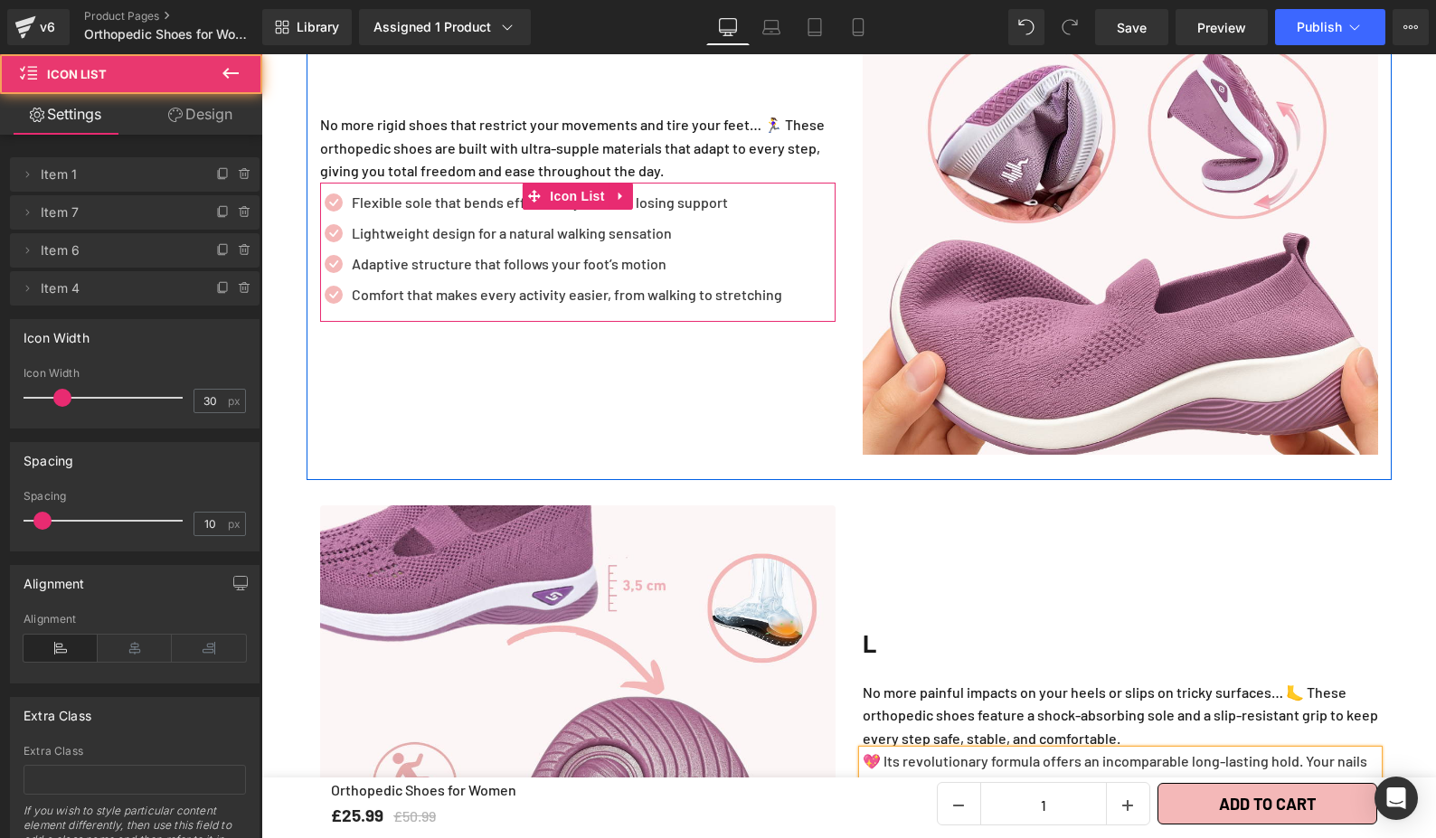
scroll to position [2677, 0]
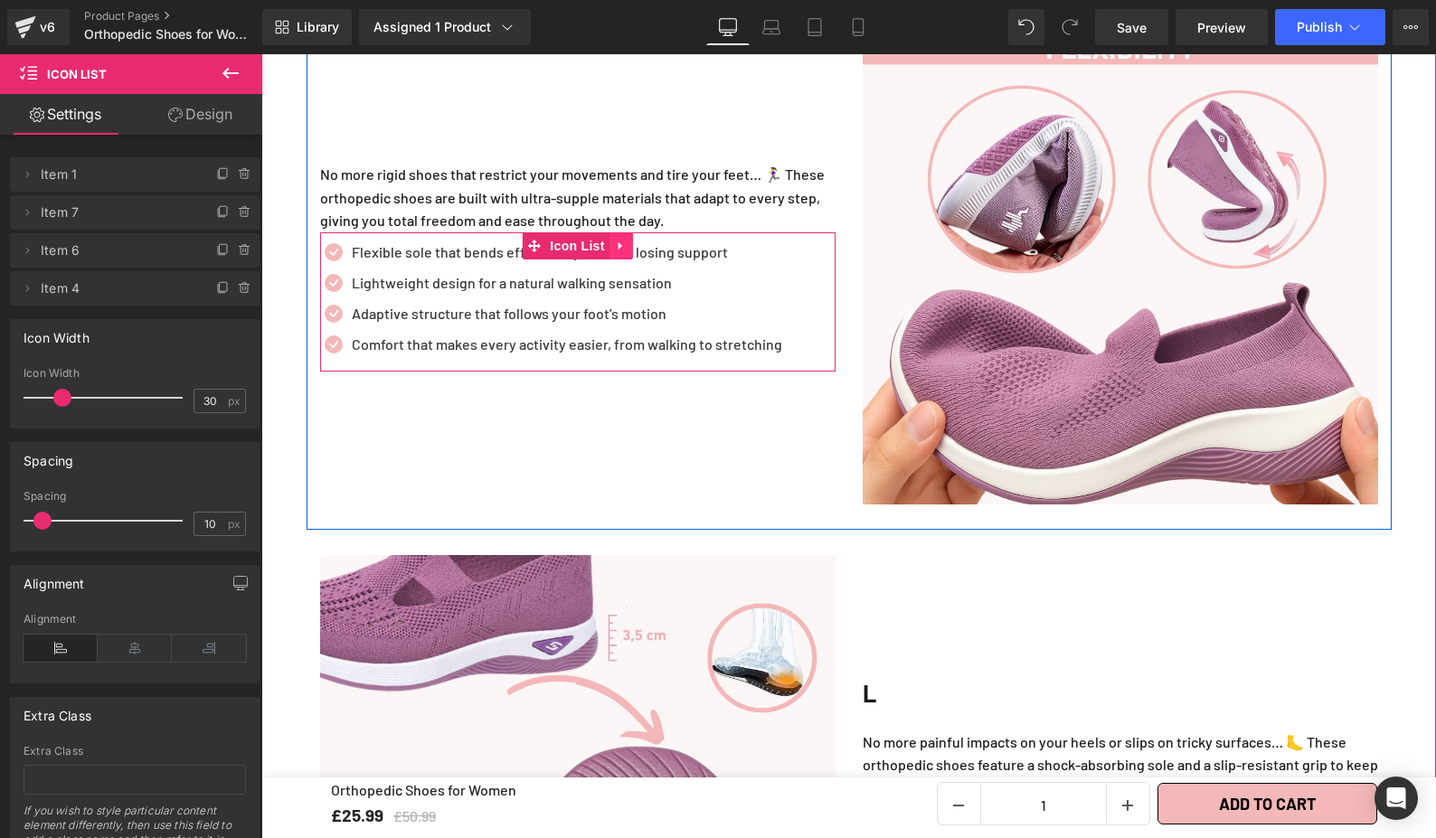
click at [618, 241] on icon at bounding box center [620, 245] width 4 height 8
click at [609, 235] on link at bounding box center [610, 245] width 24 height 27
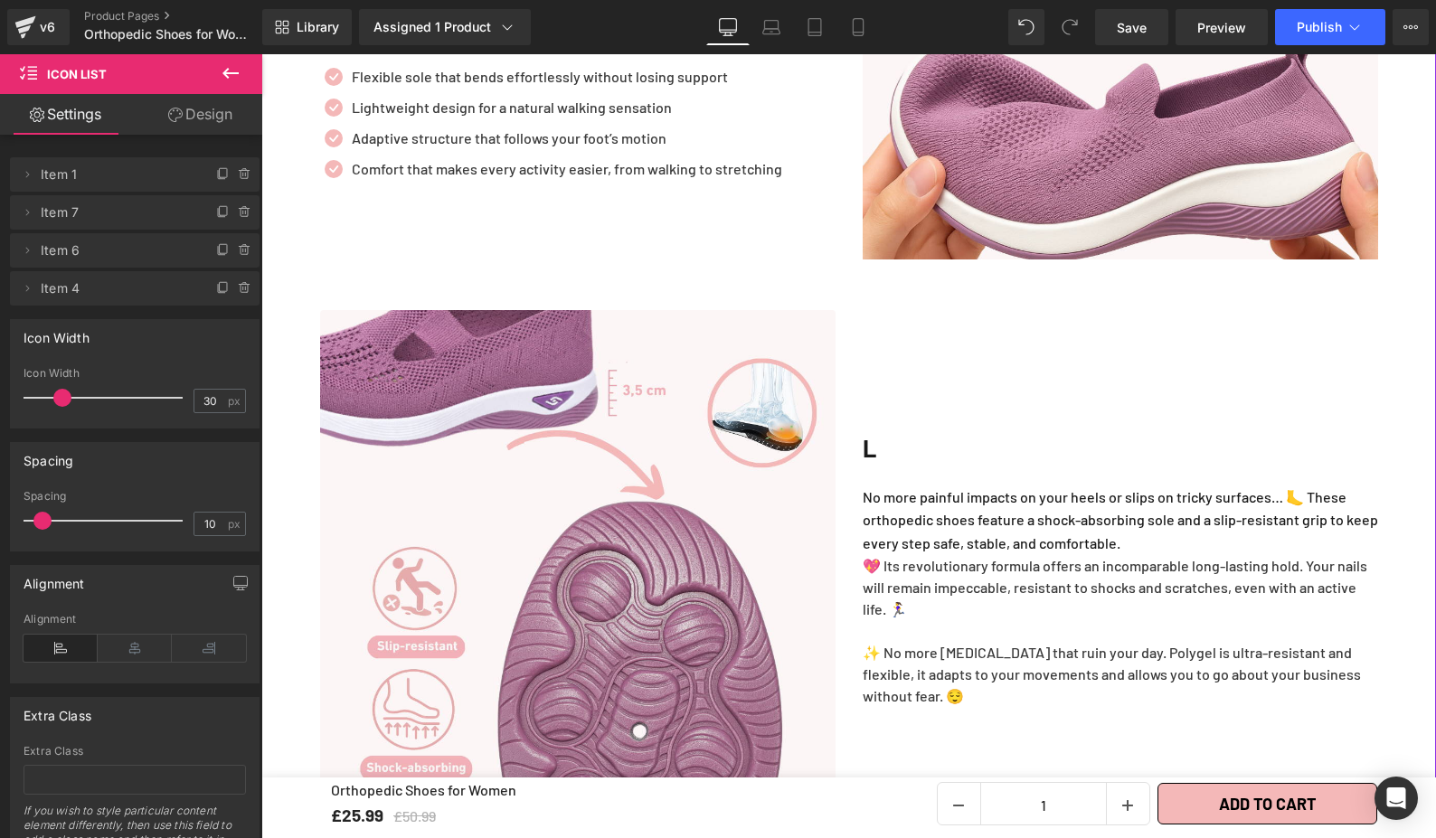
scroll to position [2922, 0]
click at [1027, 589] on p "💖 Its revolutionary formula offers an incomparable long-lasting hold. Your nail…" at bounding box center [1120, 587] width 515 height 65
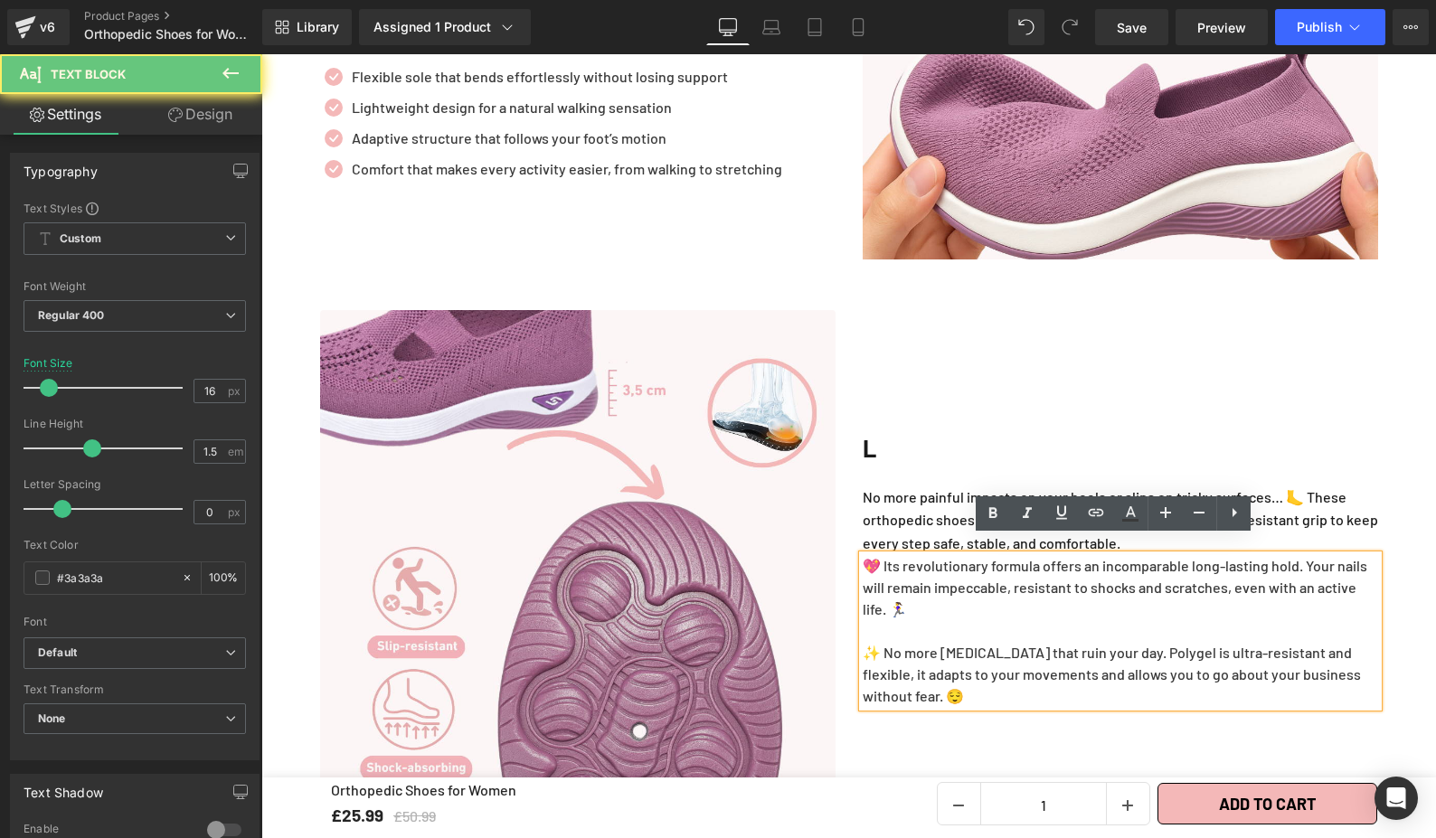
click at [989, 562] on p "💖 Its revolutionary formula offers an incomparable long-lasting hold. Your nail…" at bounding box center [1120, 587] width 515 height 65
drag, startPoint x: 1093, startPoint y: 590, endPoint x: 1085, endPoint y: 576, distance: 15.8
click at [1093, 590] on p "💖 Its revolutionary formula offers an incomparable long-lasting hold. Your nail…" at bounding box center [1120, 587] width 515 height 65
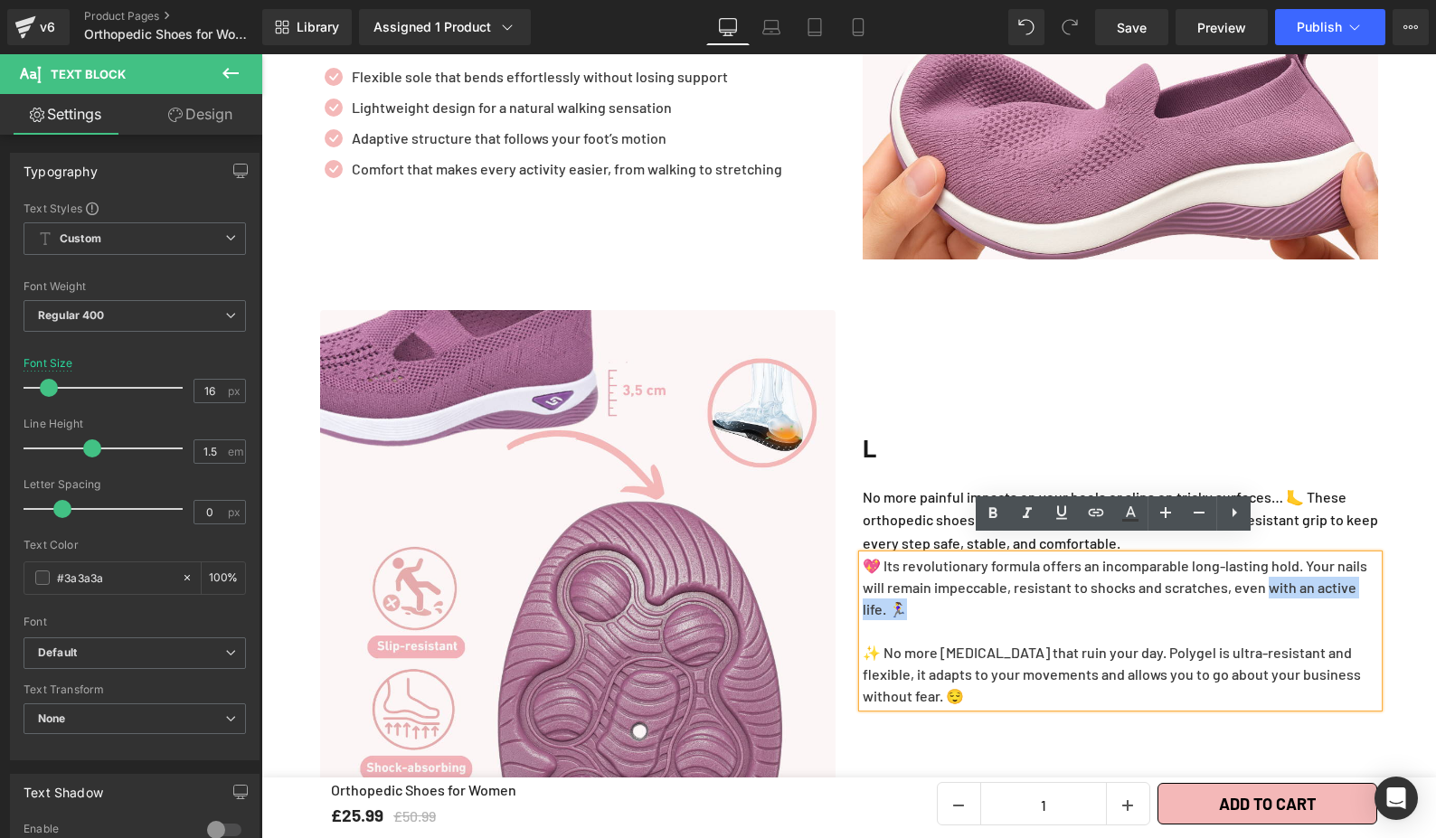
drag, startPoint x: 1267, startPoint y: 581, endPoint x: 1263, endPoint y: 486, distance: 94.1
click at [1263, 562] on p "💖 Its revolutionary formula offers an incomparable long-lasting hold. Your nail…" at bounding box center [1120, 587] width 515 height 65
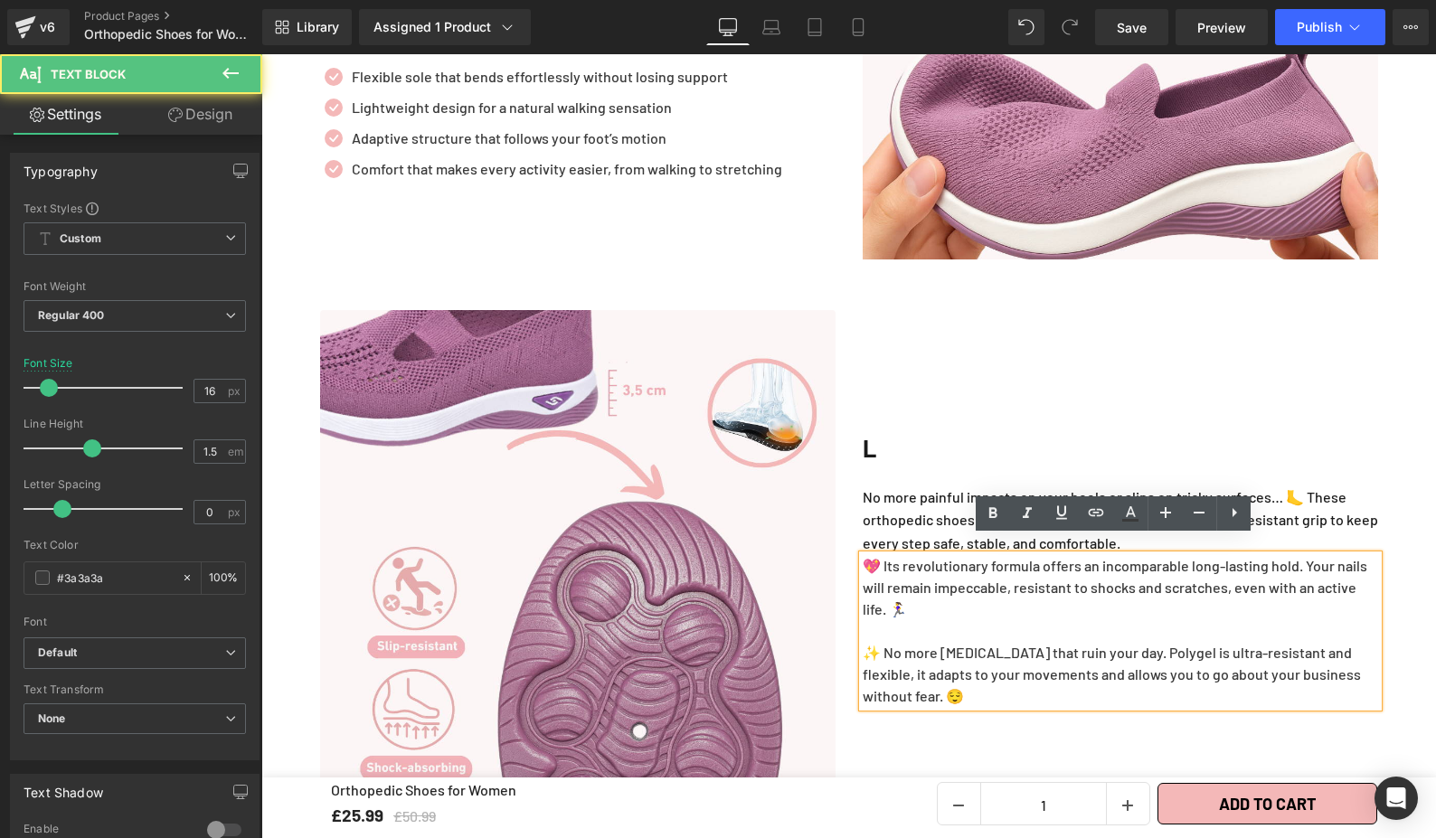
drag, startPoint x: 1183, startPoint y: 633, endPoint x: 1164, endPoint y: 619, distance: 23.3
click at [1183, 642] on p "✨ No more [MEDICAL_DATA] that ruin your day. Polygel is ultra-resistant and fle…" at bounding box center [1120, 674] width 515 height 65
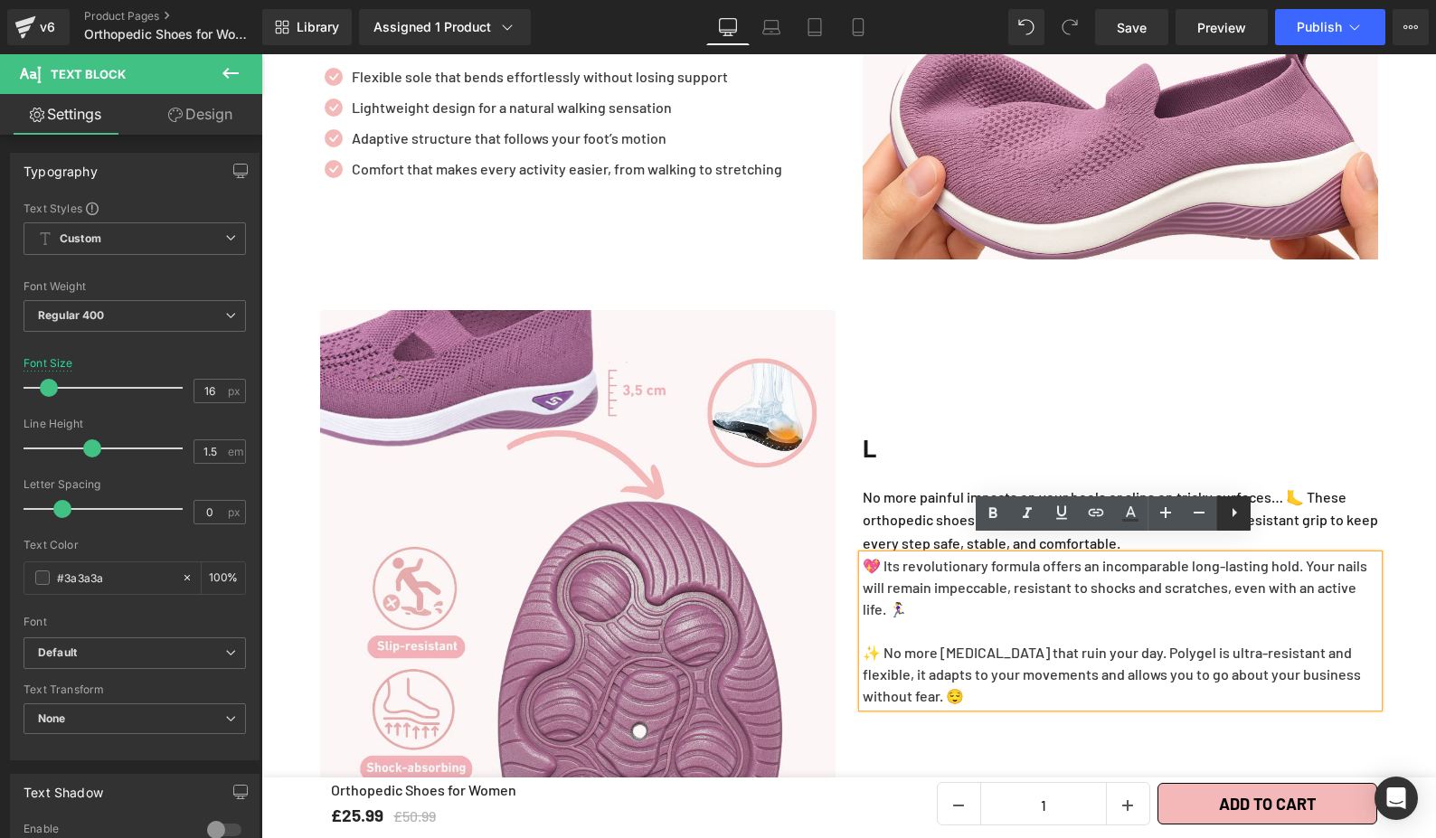
click at [1247, 512] on link at bounding box center [1233, 513] width 34 height 34
drag, startPoint x: 1077, startPoint y: 593, endPoint x: 942, endPoint y: 696, distance: 169.6
click at [1072, 593] on p "💖 Its revolutionary formula offers an incomparable long-lasting hold. Your nail…" at bounding box center [1120, 587] width 515 height 65
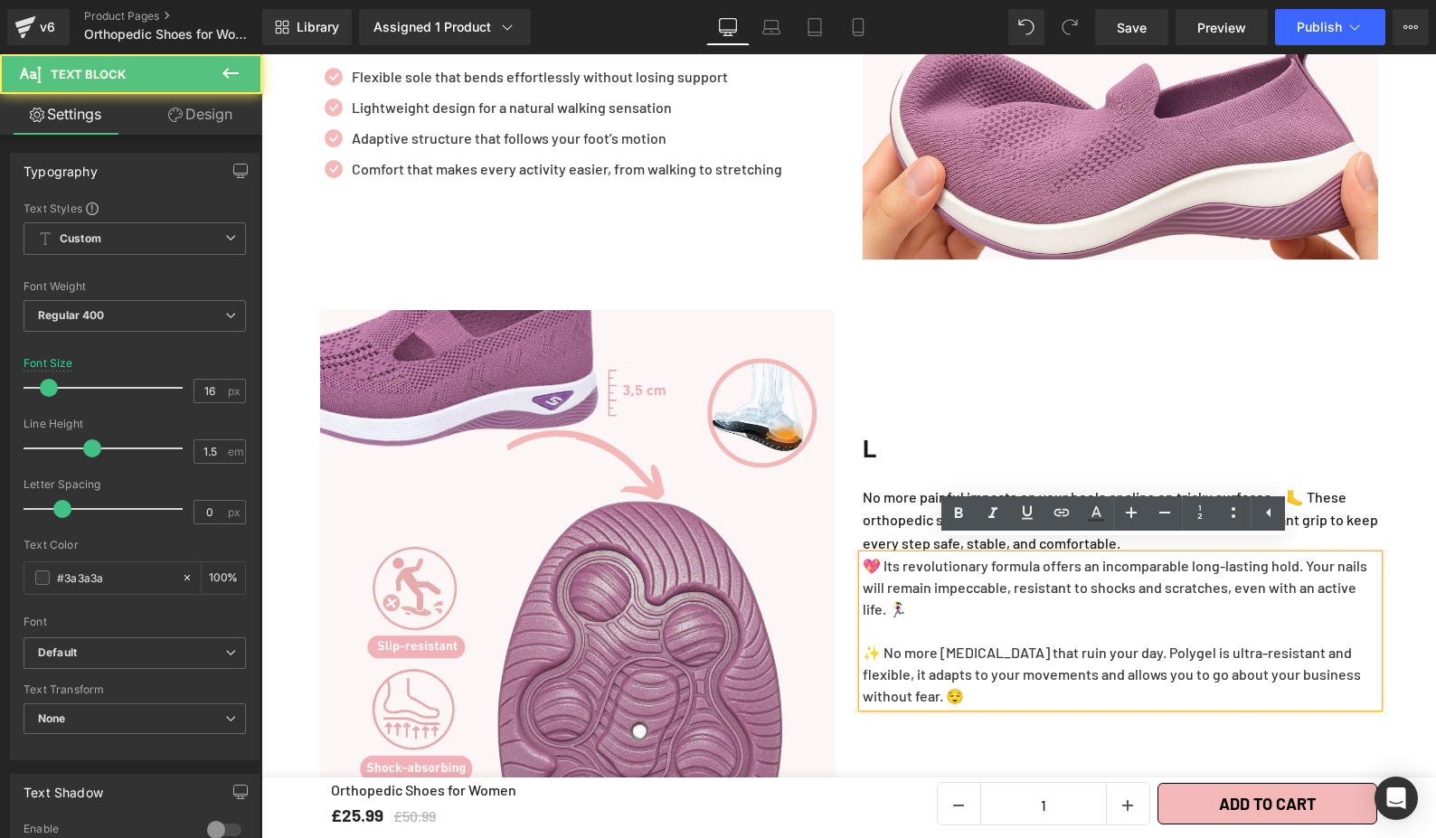
click at [926, 720] on div "L Heading No more painful impacts on your heels or slips on tricky surfaces… 🦶 …" at bounding box center [1120, 567] width 543 height 515
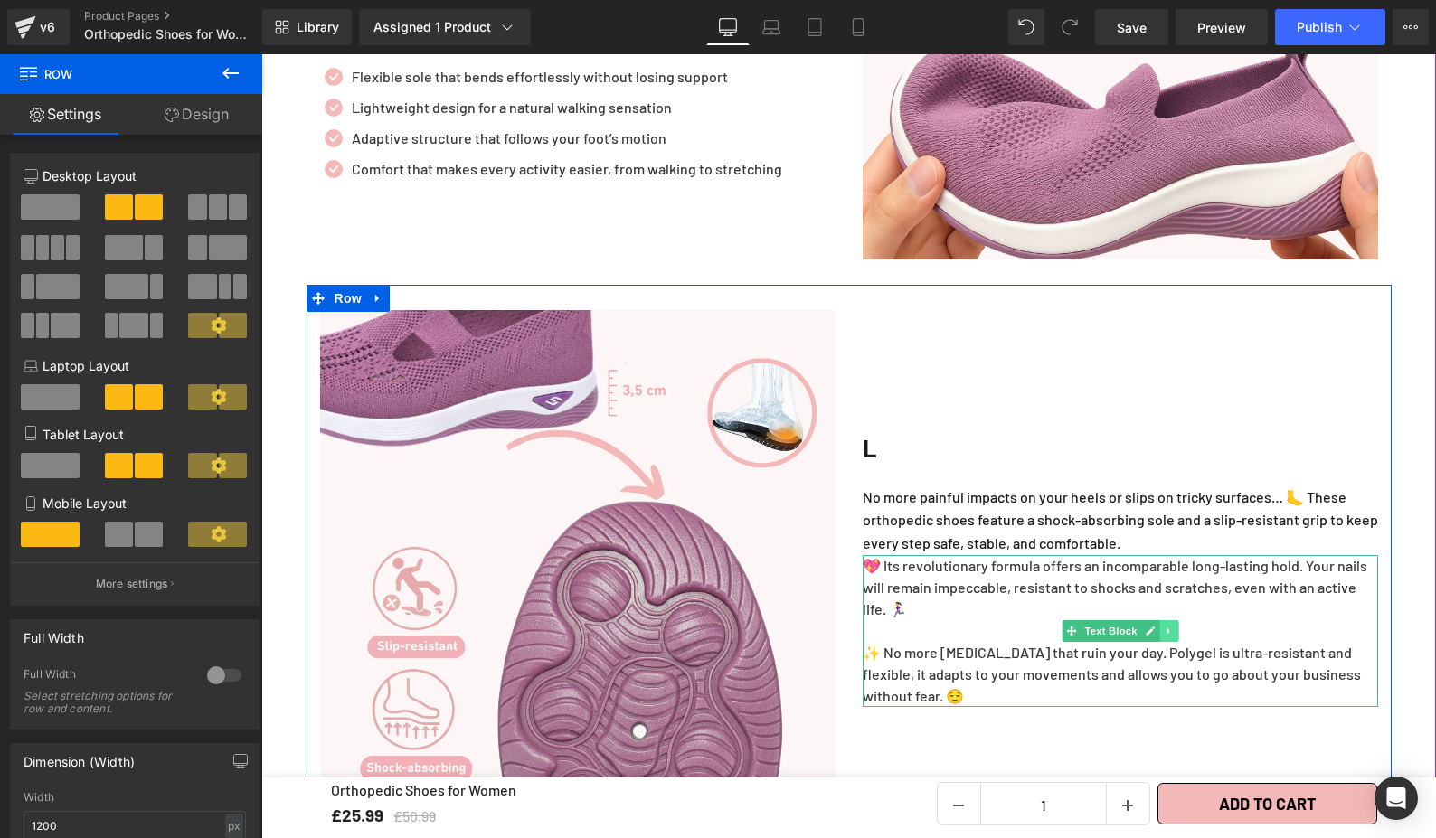
click at [1165, 626] on icon at bounding box center [1169, 631] width 10 height 11
click at [1173, 626] on icon at bounding box center [1178, 631] width 10 height 11
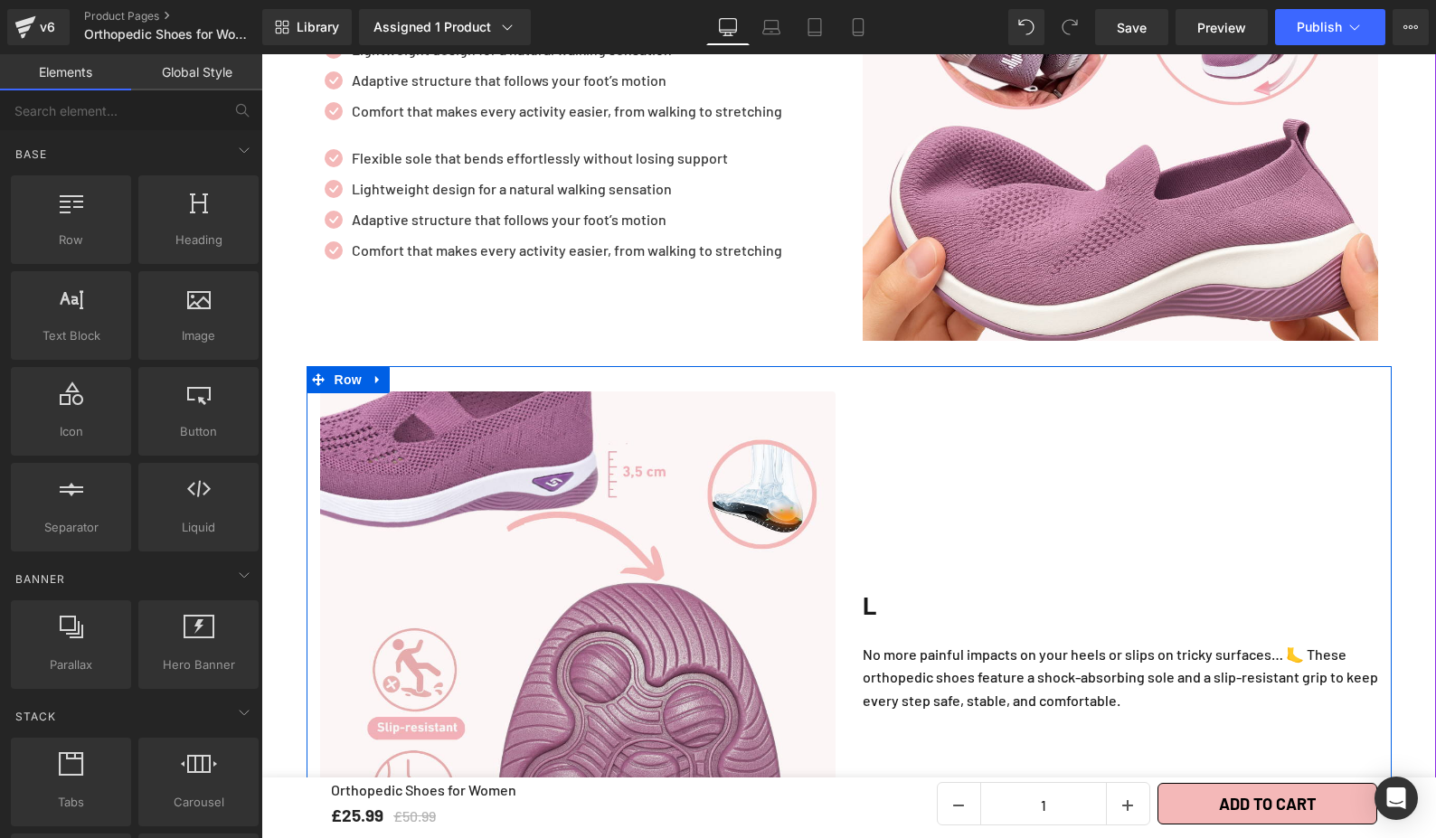
scroll to position [2674, 0]
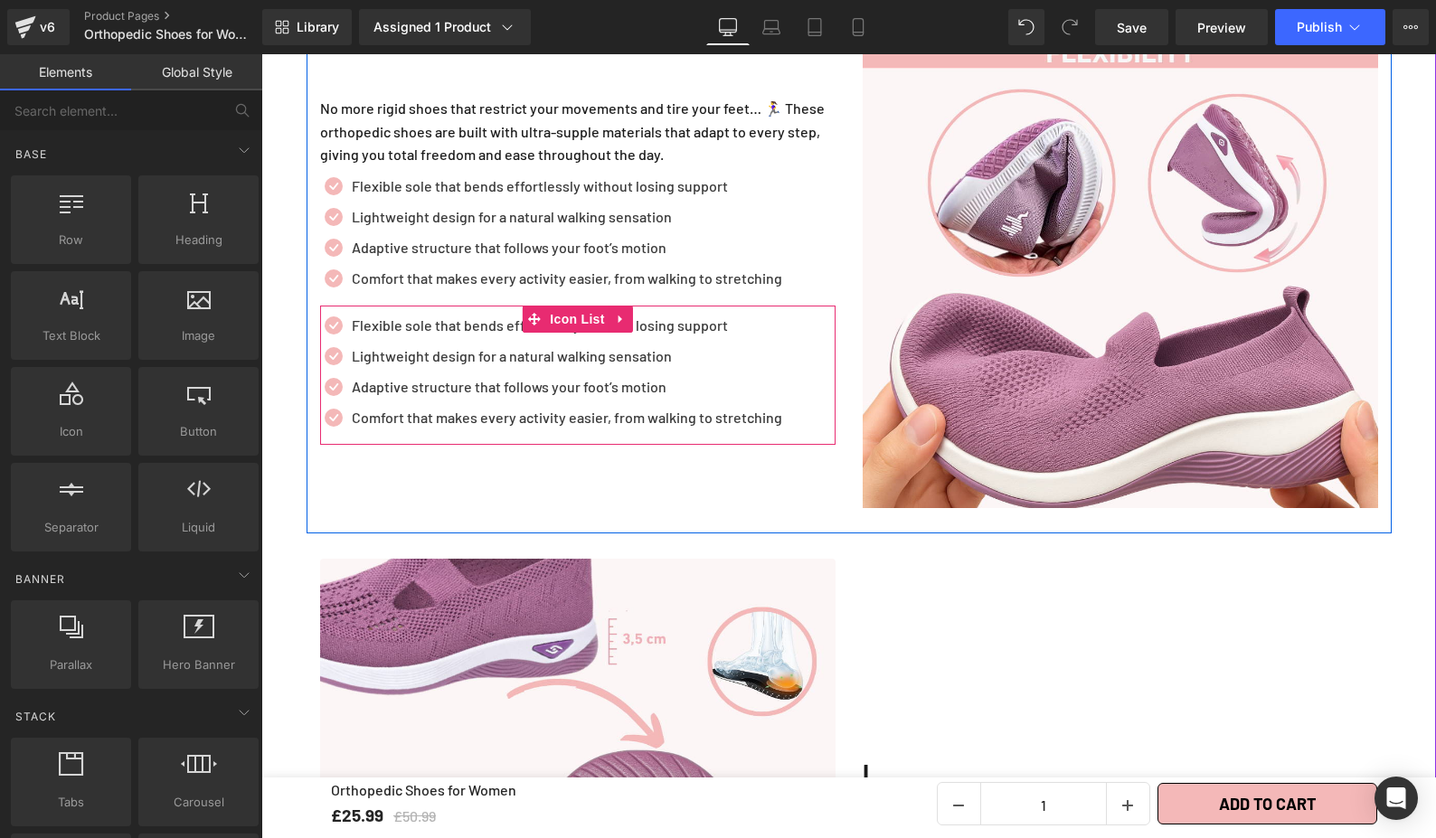
click at [261, 54] on div at bounding box center [261, 54] width 0 height 0
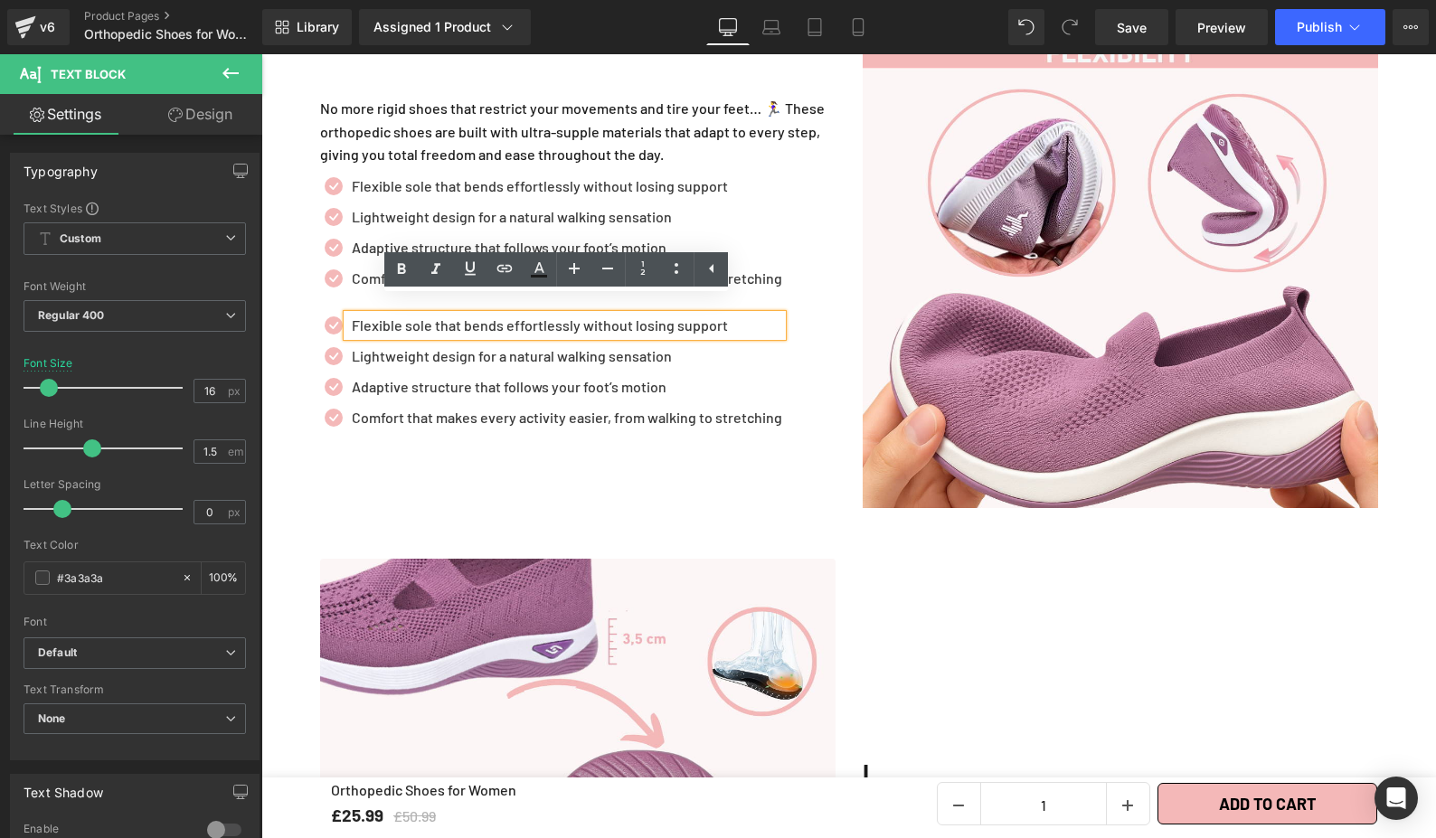
click at [738, 378] on div "Adaptive structure that follows your foot’s motion Text Block" at bounding box center [564, 387] width 435 height 22
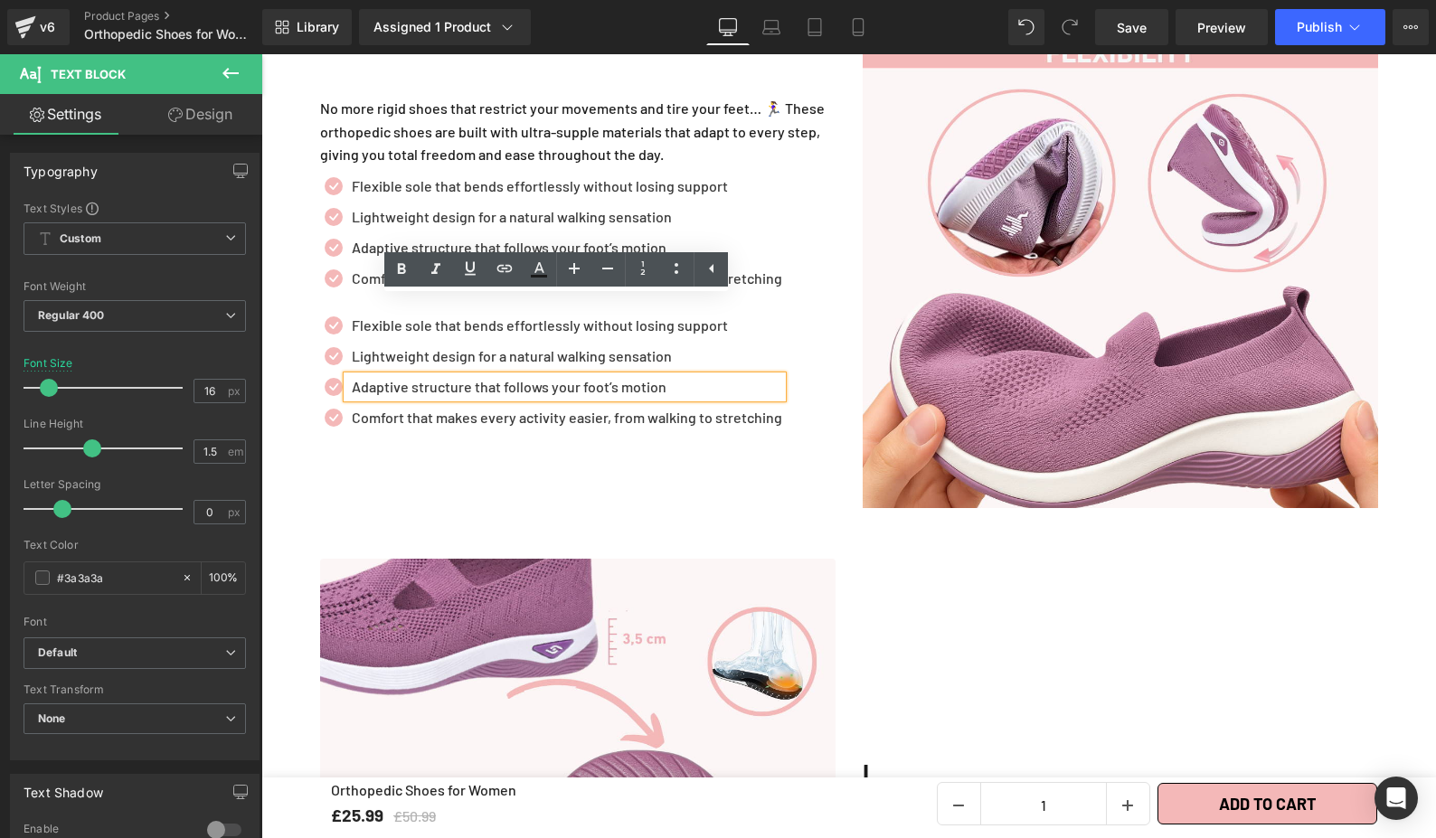
click at [812, 333] on div "Icon Flexible sole that bends effortlessly without losing support Text Block Ic…" at bounding box center [577, 376] width 515 height 123
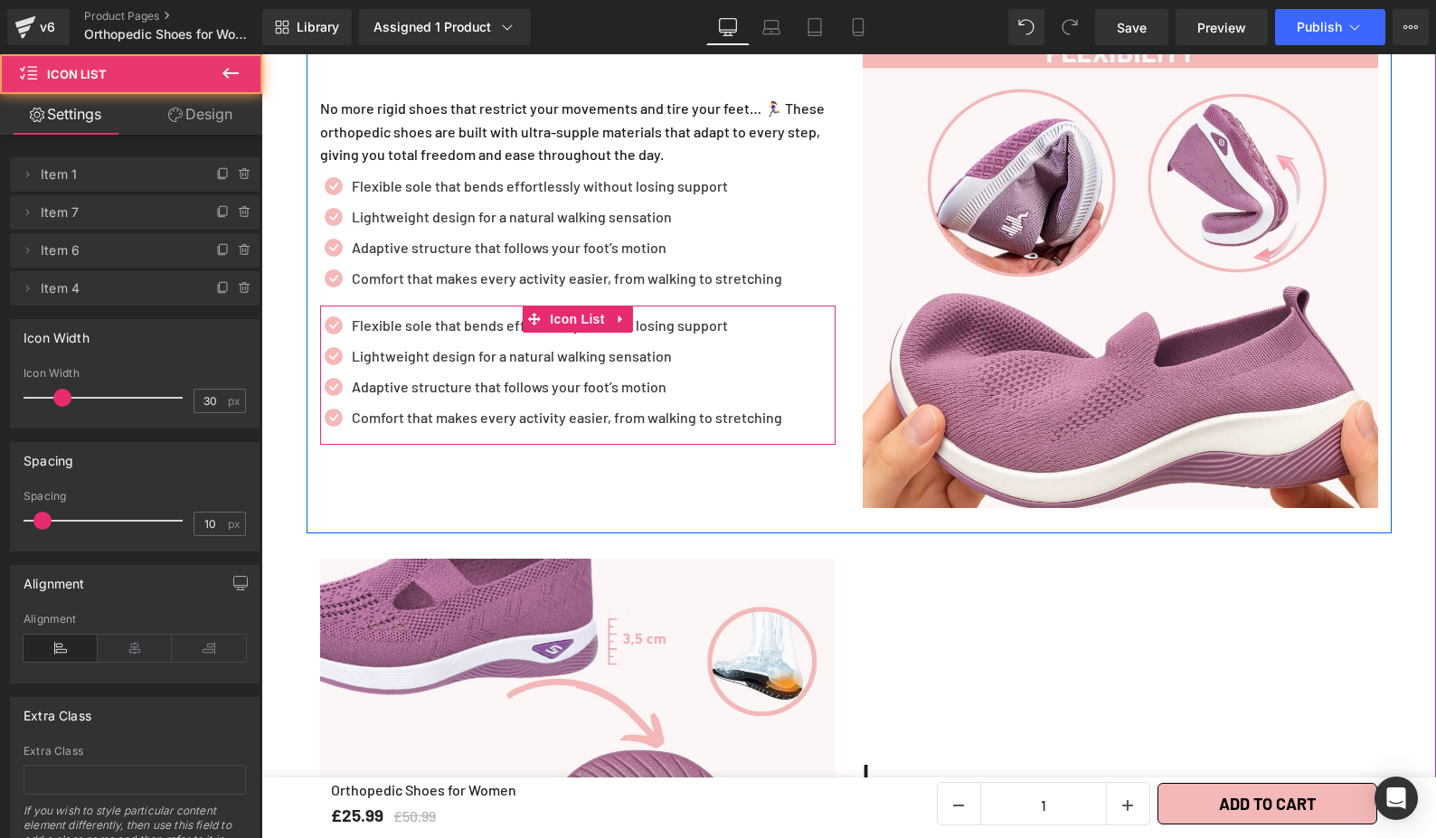
click at [789, 317] on div "Icon Flexible sole that bends effortlessly without losing support Text Block Ic…" at bounding box center [577, 376] width 515 height 123
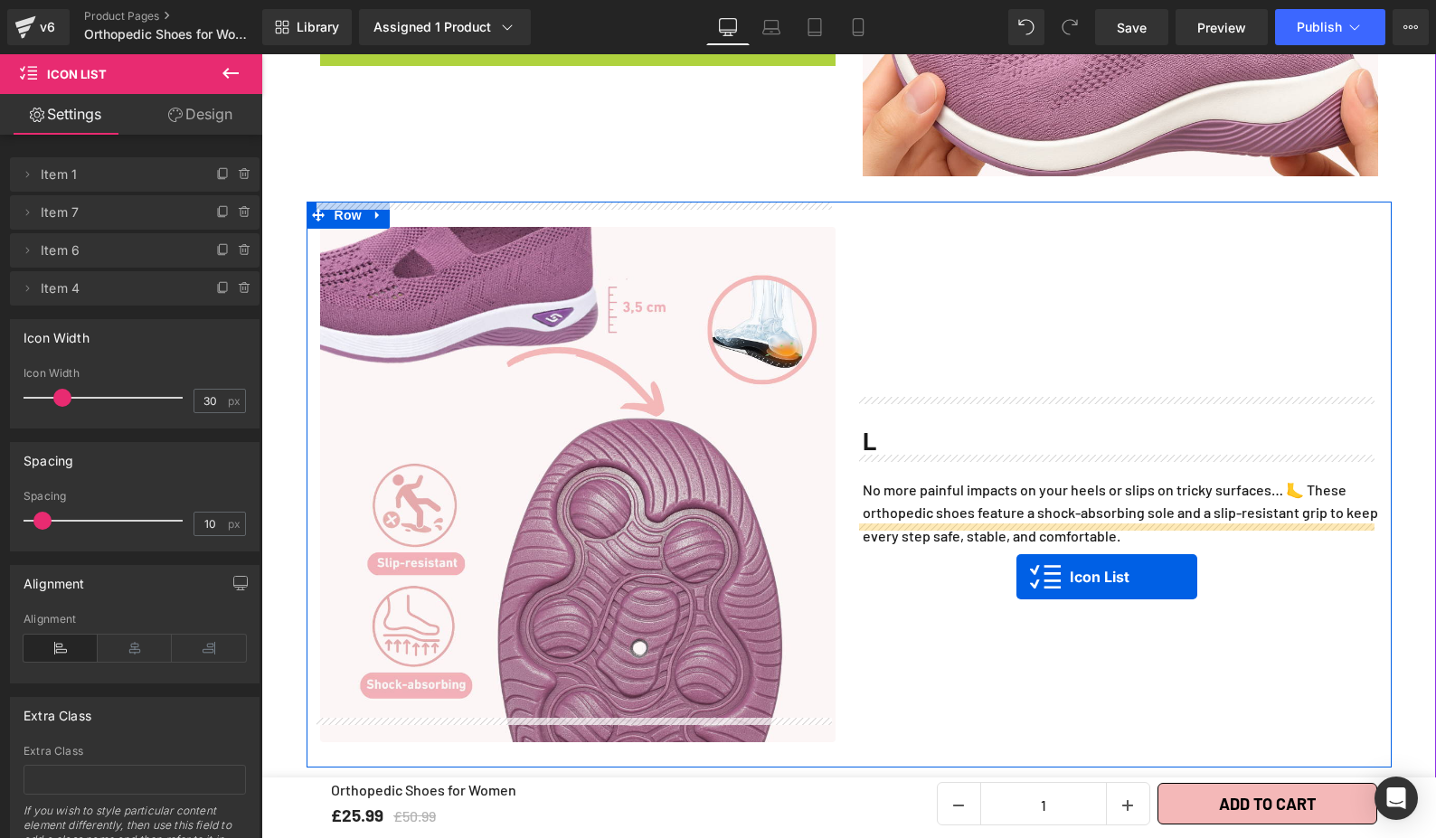
scroll to position [3013, 0]
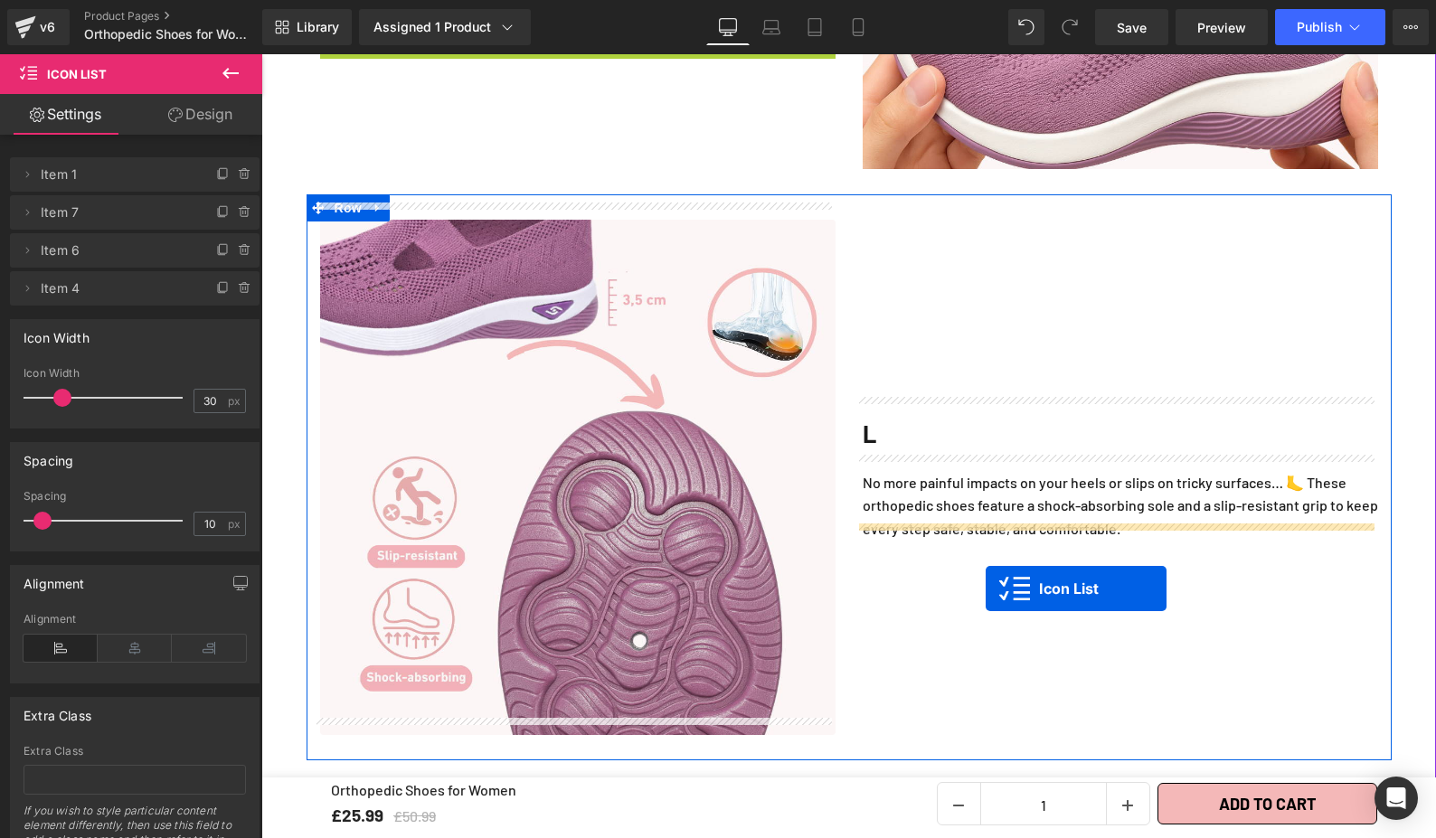
drag, startPoint x: 523, startPoint y: 305, endPoint x: 986, endPoint y: 589, distance: 543.1
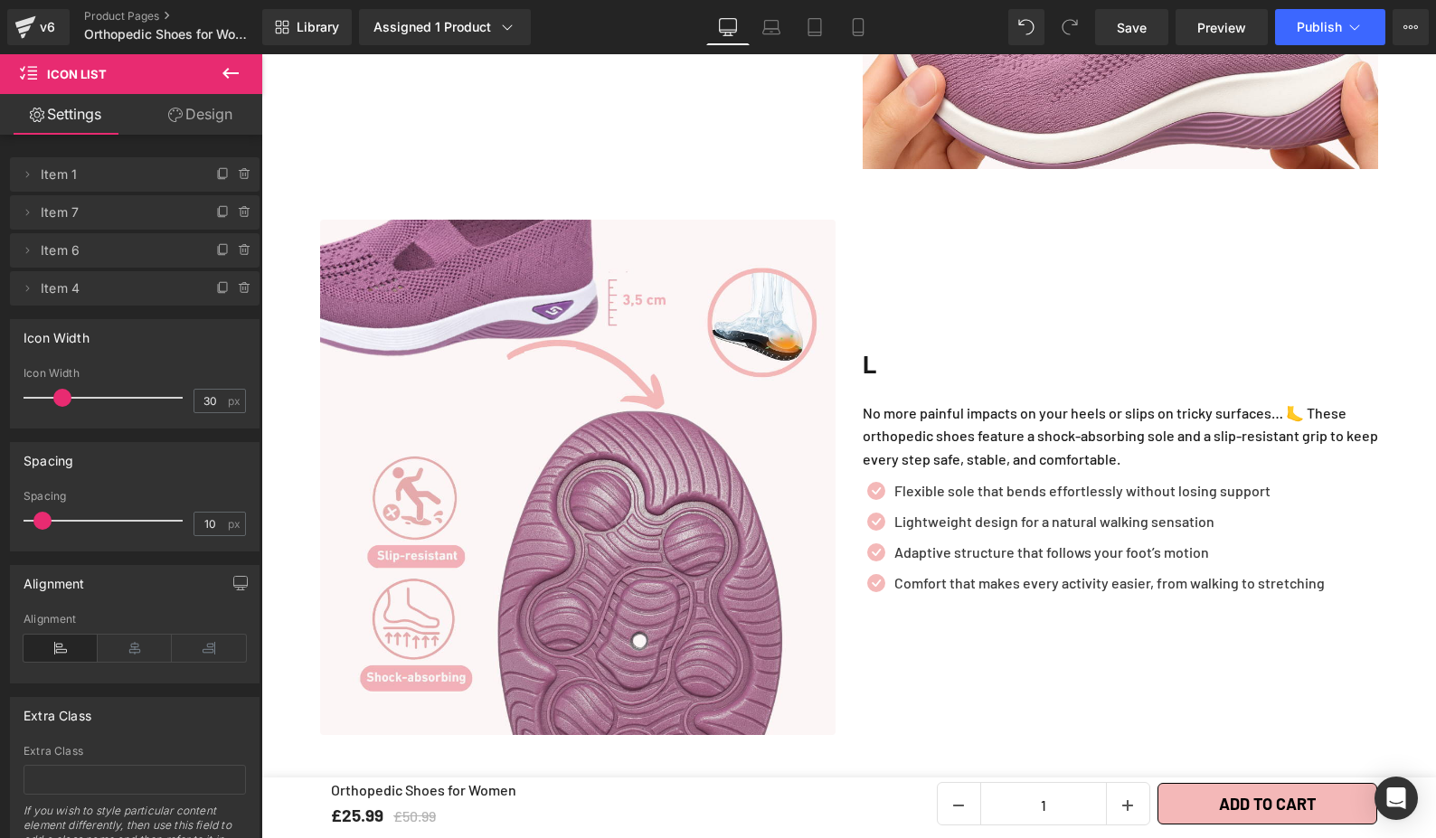
click at [1182, 452] on div "No more painful impacts on your heels or slips on tricky surfaces… 🦶 These orth…" at bounding box center [1120, 436] width 515 height 70
click at [1173, 448] on p "No more painful impacts on your heels or slips on tricky surfaces… 🦶 These orth…" at bounding box center [1120, 436] width 515 height 70
click at [1163, 436] on p "No more painful impacts on your heels or slips on tricky surfaces… 🦶 These orth…" at bounding box center [1120, 436] width 515 height 70
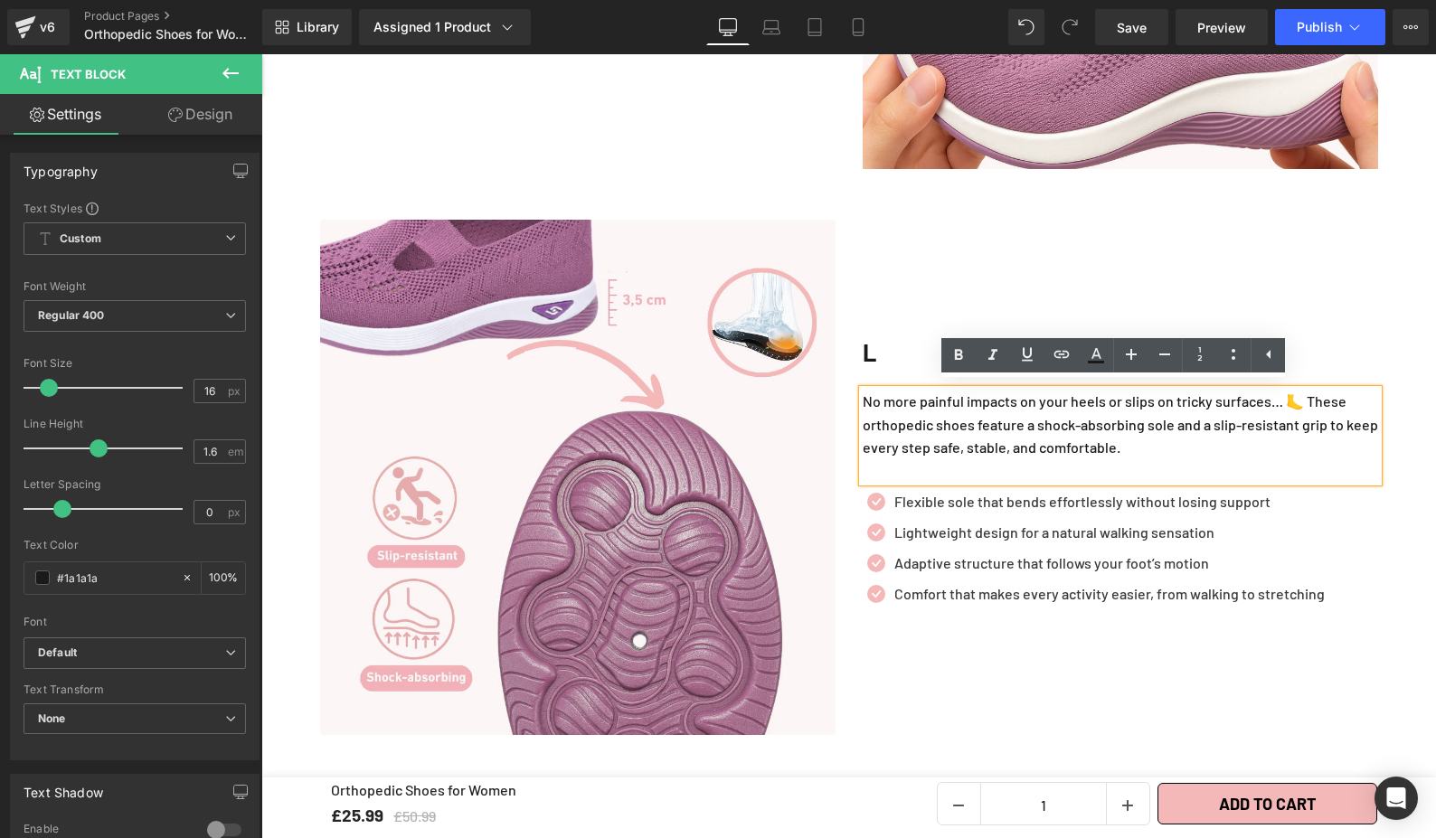
scroll to position [3001, 0]
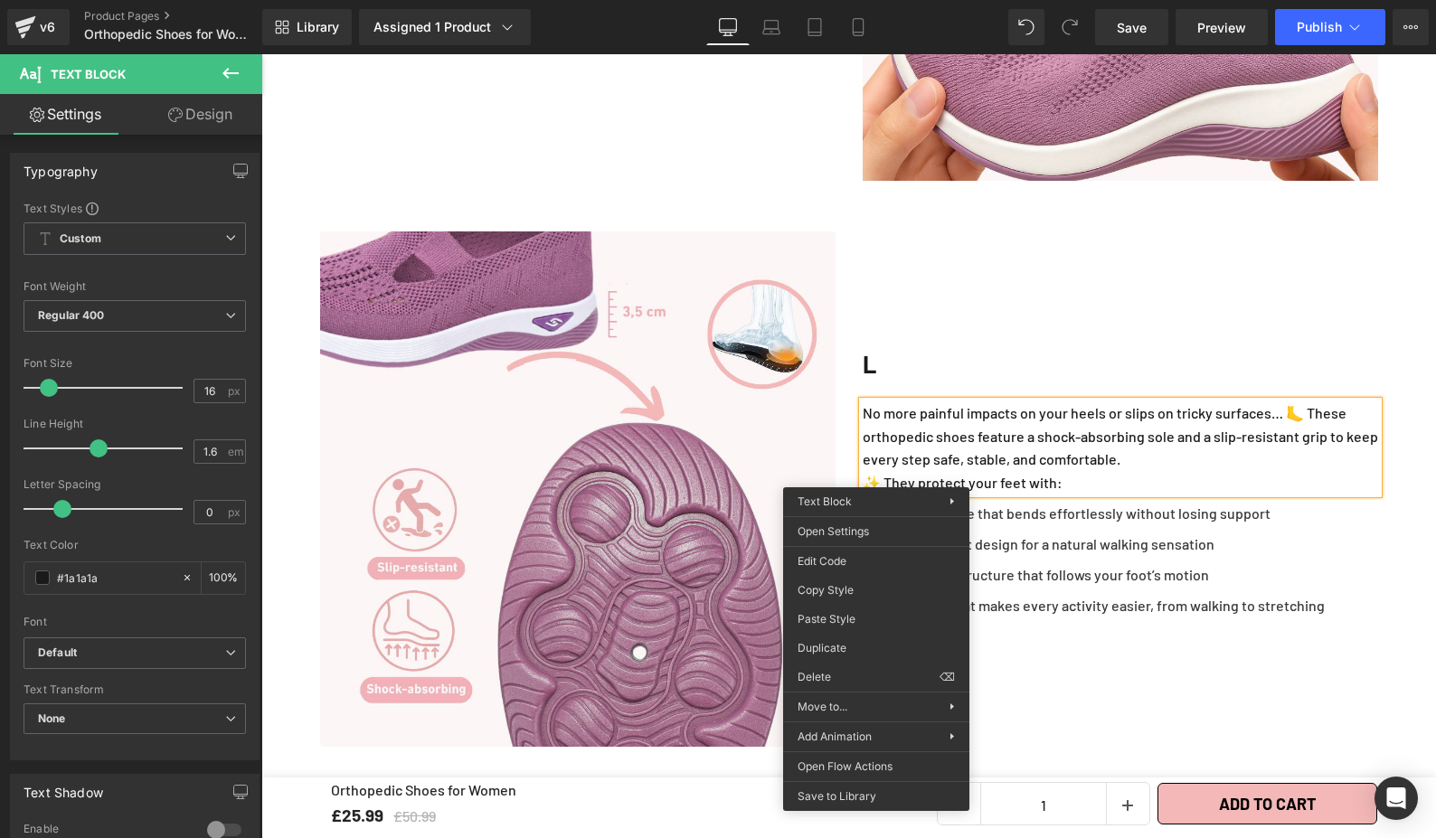
click at [1144, 676] on div "L Heading No more painful impacts on your heels or slips on tricky surfaces… 🦶 …" at bounding box center [1120, 488] width 543 height 515
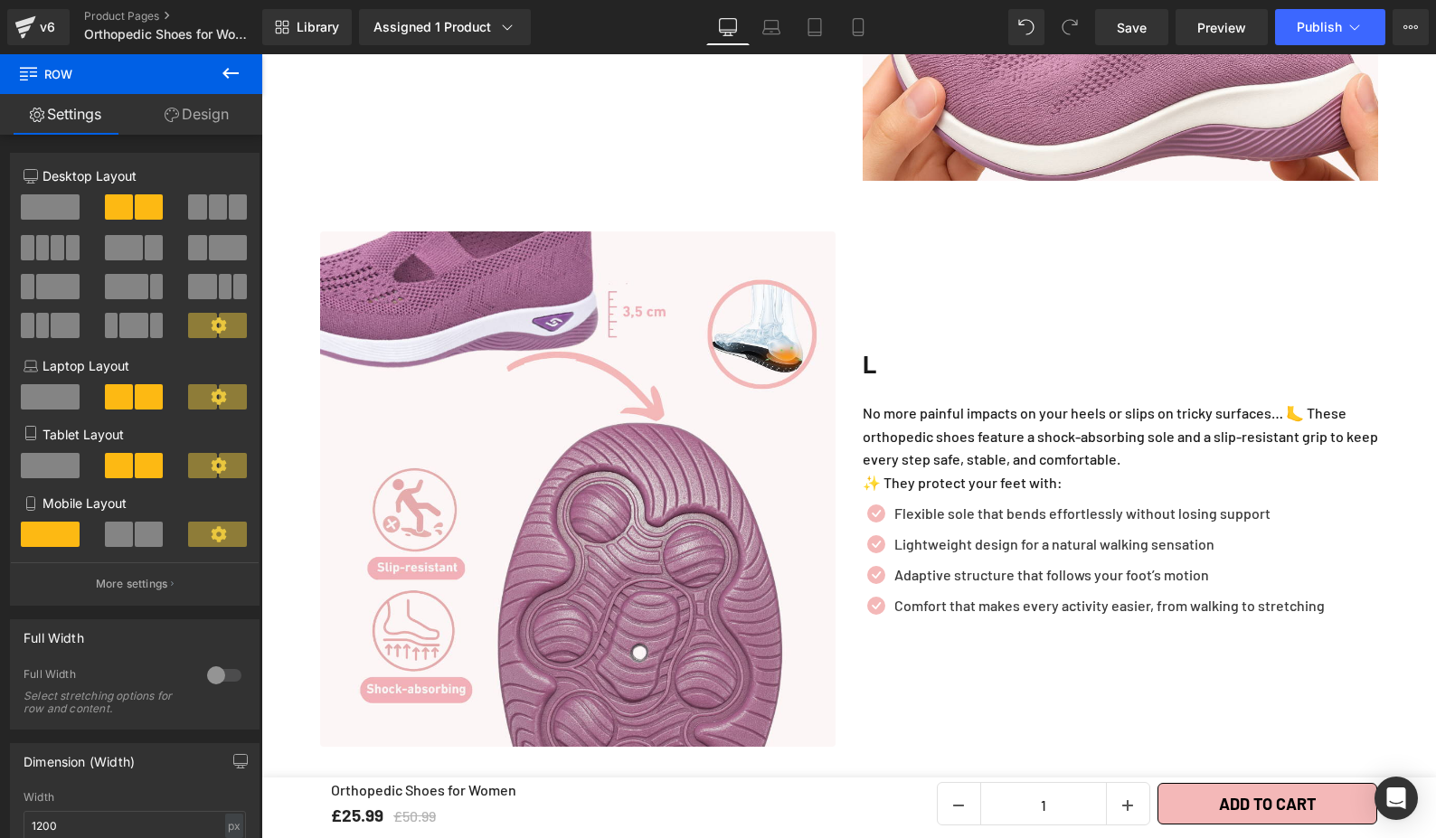
click at [1066, 498] on div "Icon Flexible sole that bends effortlessly without losing support Text Block Ic…" at bounding box center [1120, 563] width 515 height 139
click at [1076, 498] on span at bounding box center [1085, 507] width 19 height 22
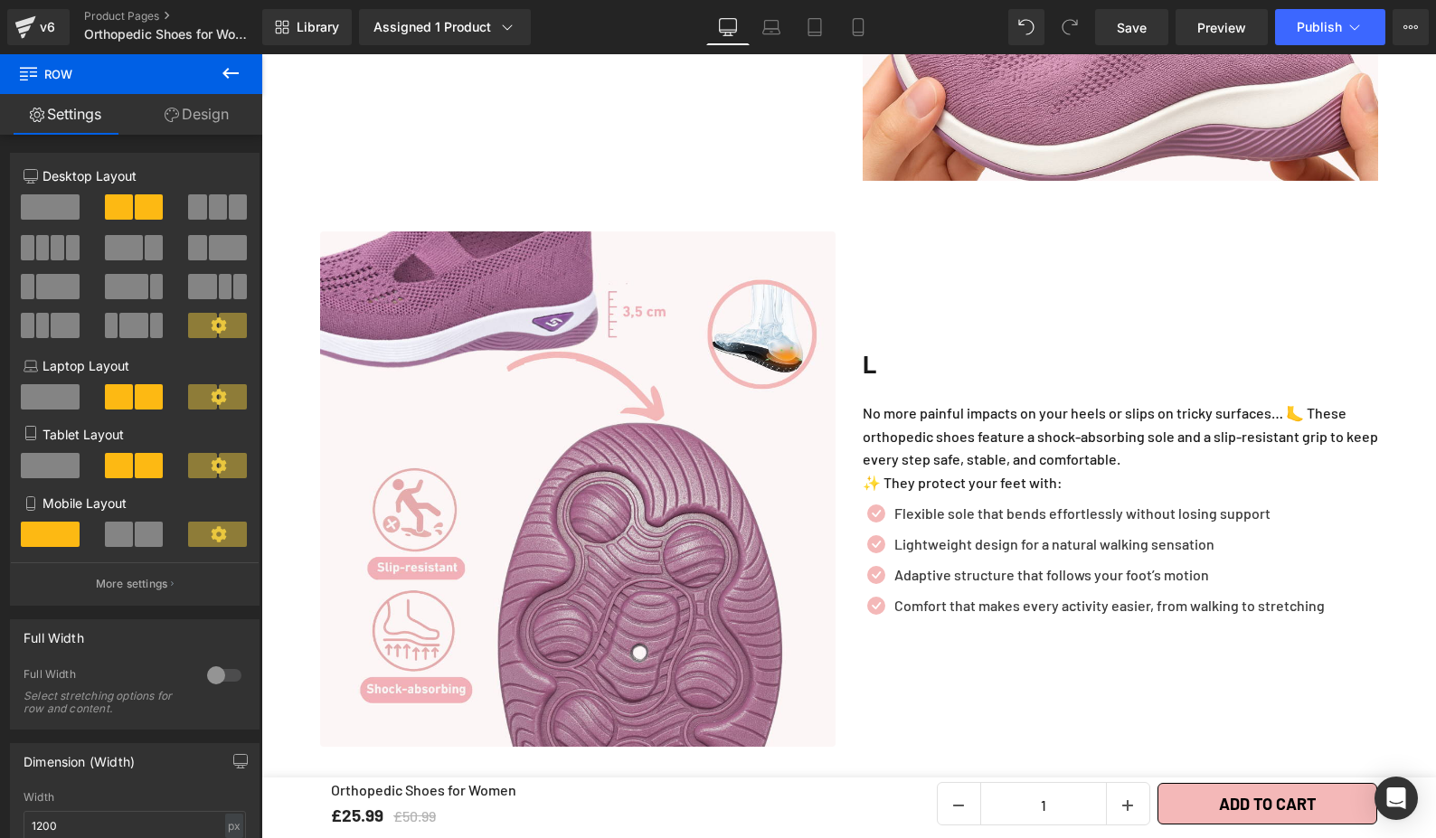
click at [936, 471] on p "✨ They protect your feet with:" at bounding box center [1120, 483] width 515 height 24
click at [944, 503] on p "Flexible sole that bends effortlessly without losing support" at bounding box center [1109, 514] width 430 height 22
click at [1226, 505] on p "Flexible sole that bends effortlessly without losing support" at bounding box center [1109, 514] width 430 height 22
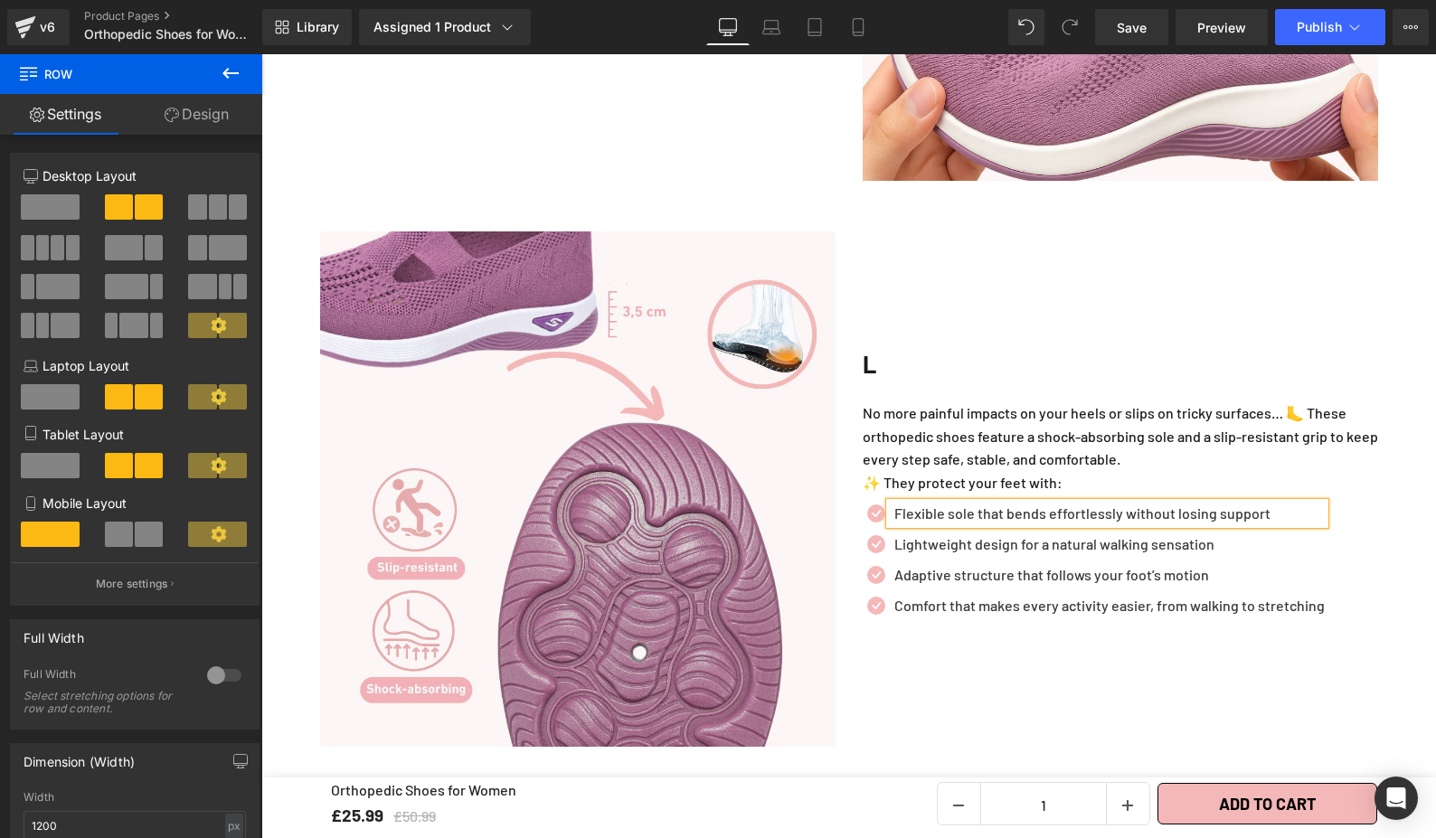
click at [1225, 503] on p "Flexible sole that bends effortlessly without losing support" at bounding box center [1109, 514] width 430 height 22
click at [1223, 503] on p "Flexible sole that bends effortlessly without losing support" at bounding box center [1109, 514] width 430 height 22
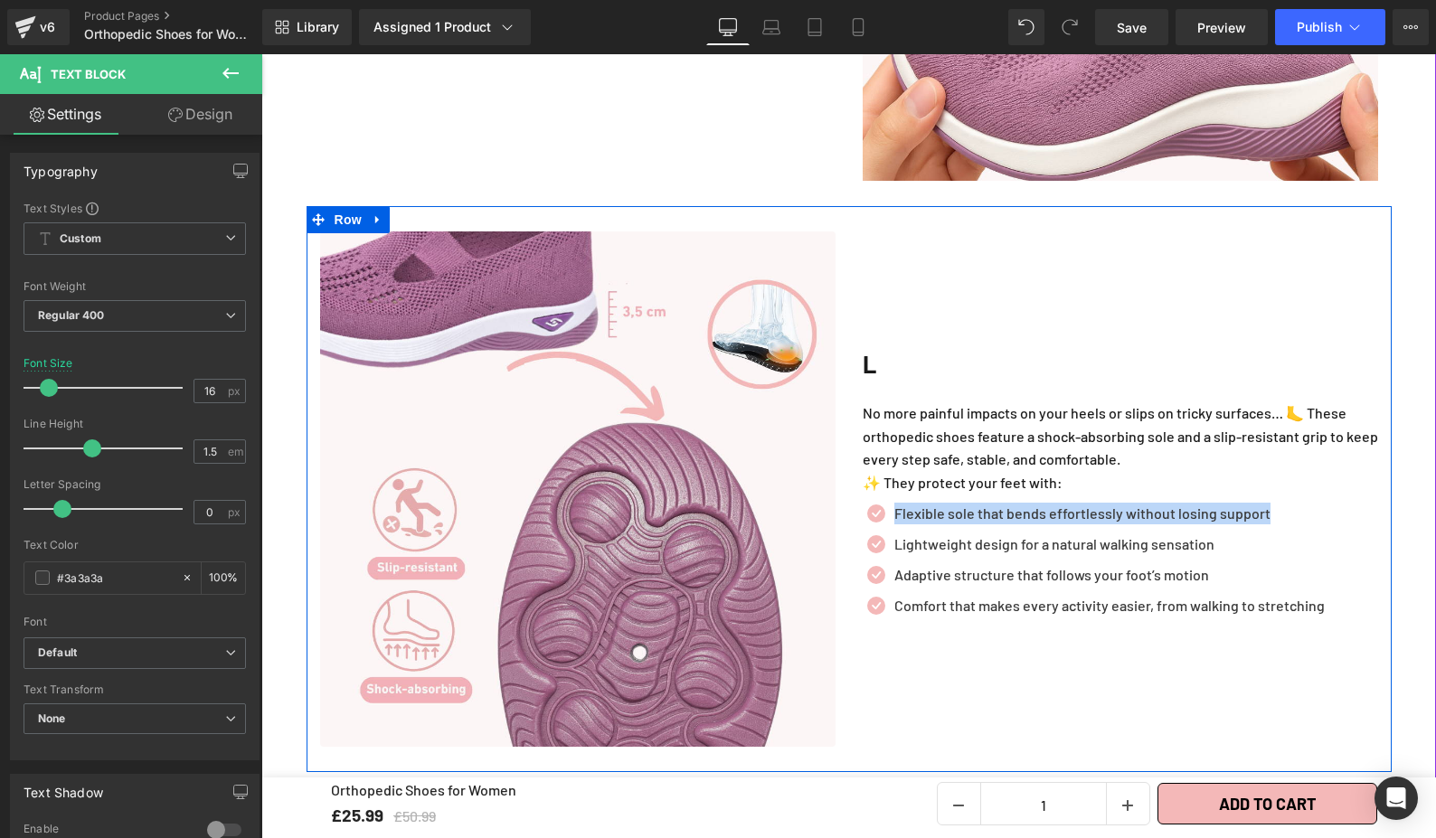
paste div
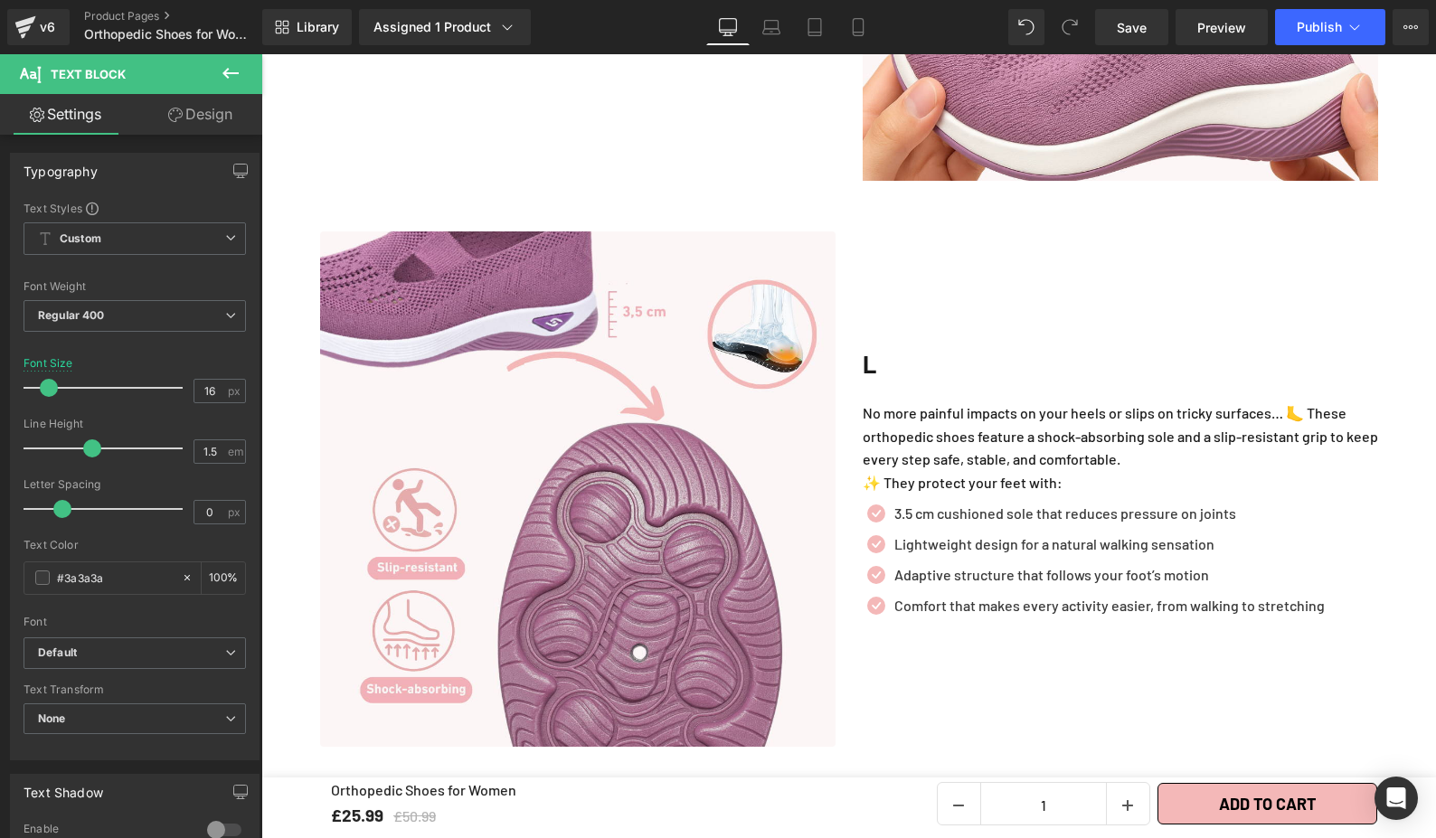
click at [976, 533] on div "Lightweight design for a natural walking sensation Text Block" at bounding box center [1107, 544] width 435 height 22
click at [976, 533] on p "Lightweight design for a natural walking sensation" at bounding box center [1109, 544] width 430 height 22
click at [983, 533] on p "Lightweight design for a natural walking sensation" at bounding box center [1109, 544] width 430 height 22
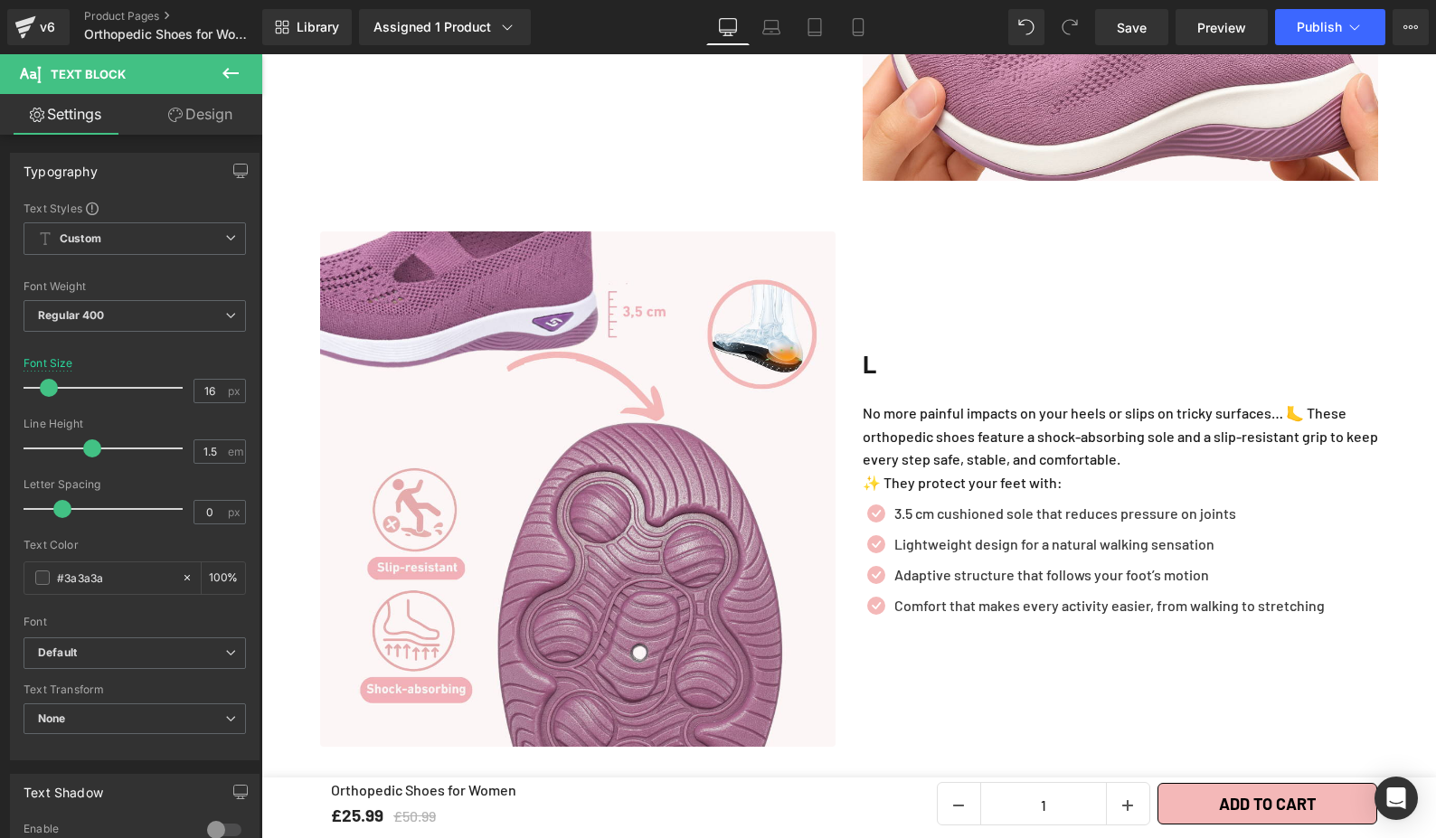
click at [983, 533] on p "Lightweight design for a natural walking sensation" at bounding box center [1109, 544] width 430 height 22
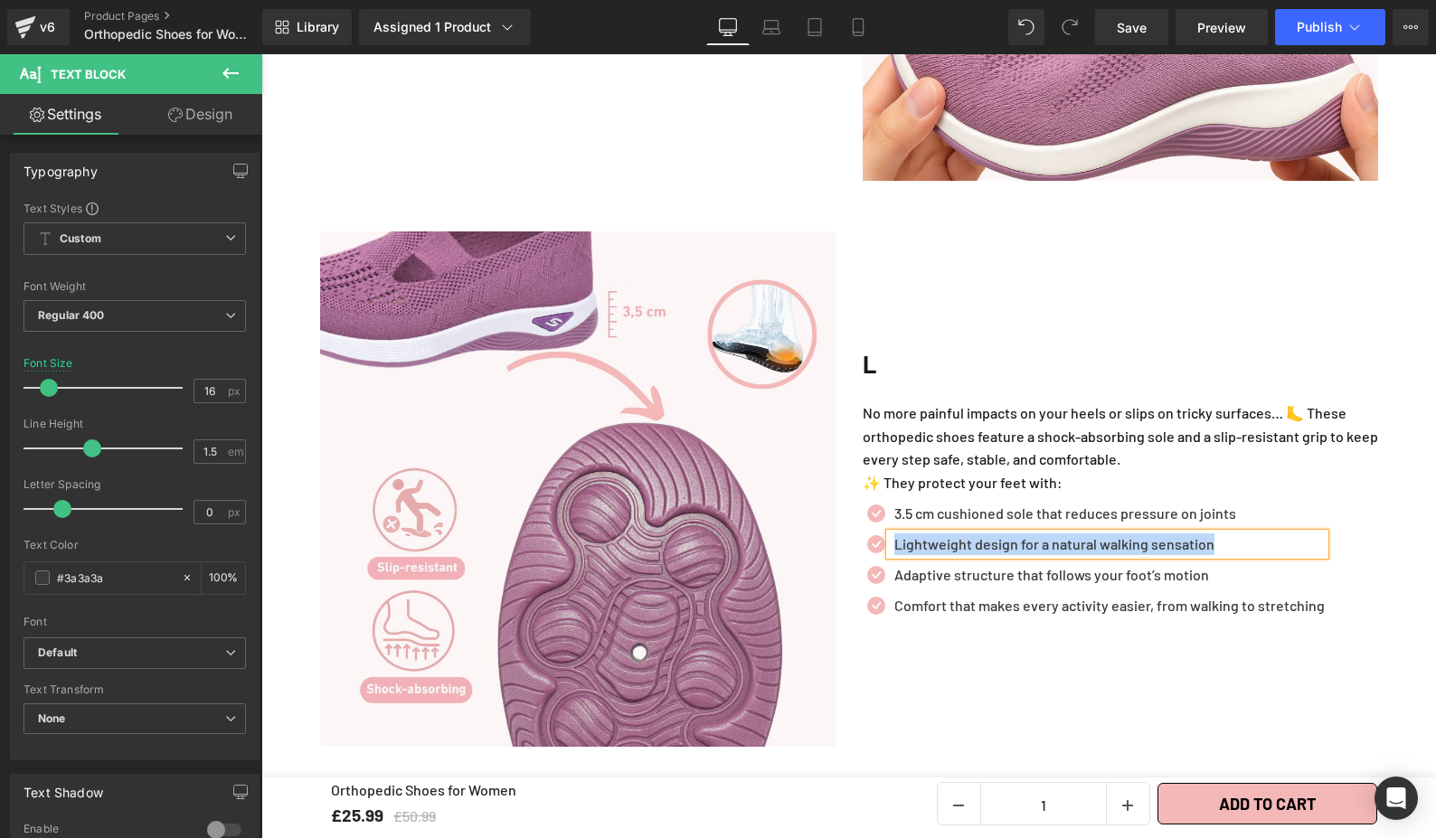
paste div
click at [1003, 564] on p "Adaptive structure that follows your foot’s motion" at bounding box center [1109, 575] width 430 height 22
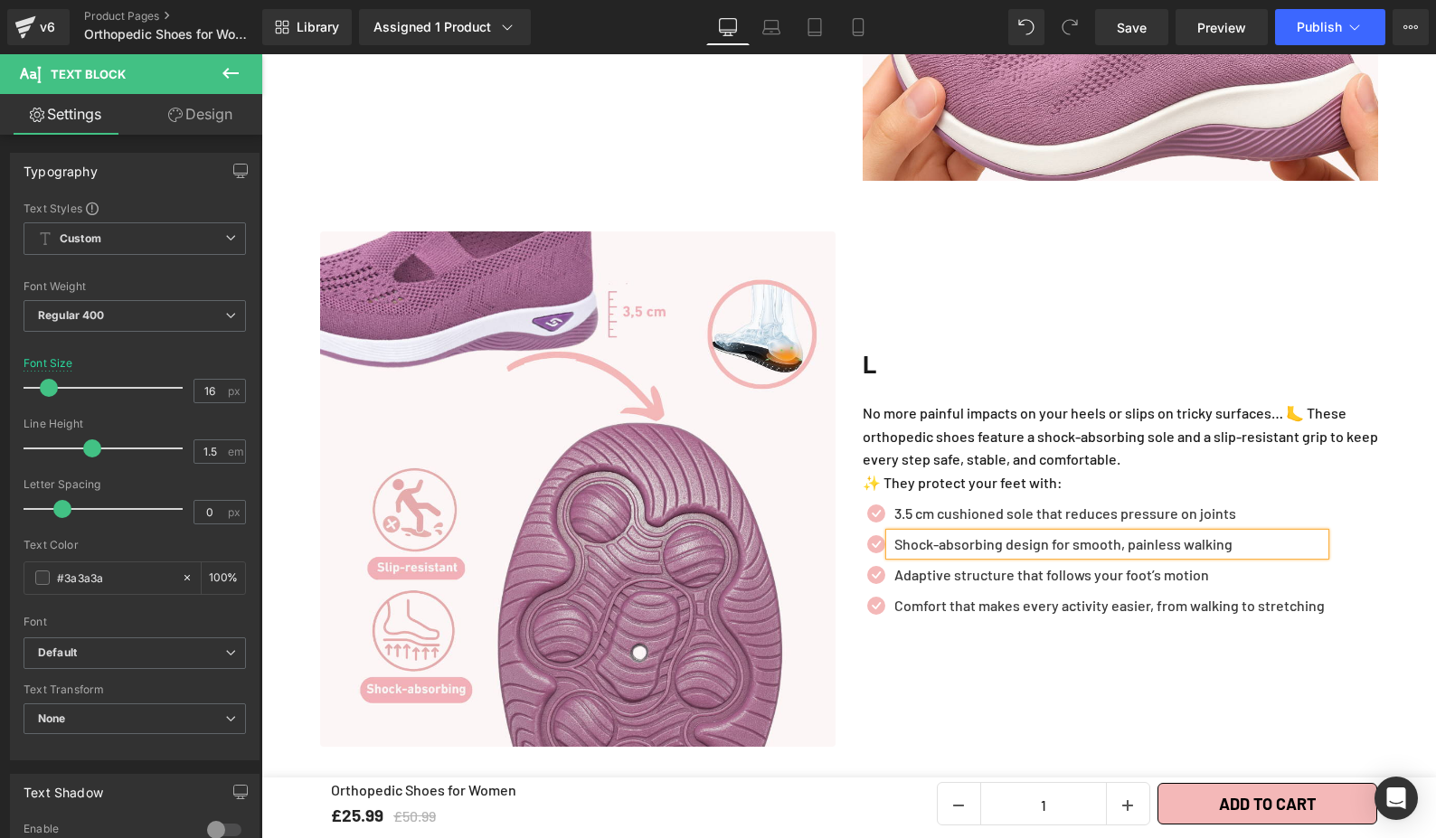
click at [1003, 564] on p "Adaptive structure that follows your foot’s motion" at bounding box center [1109, 575] width 430 height 22
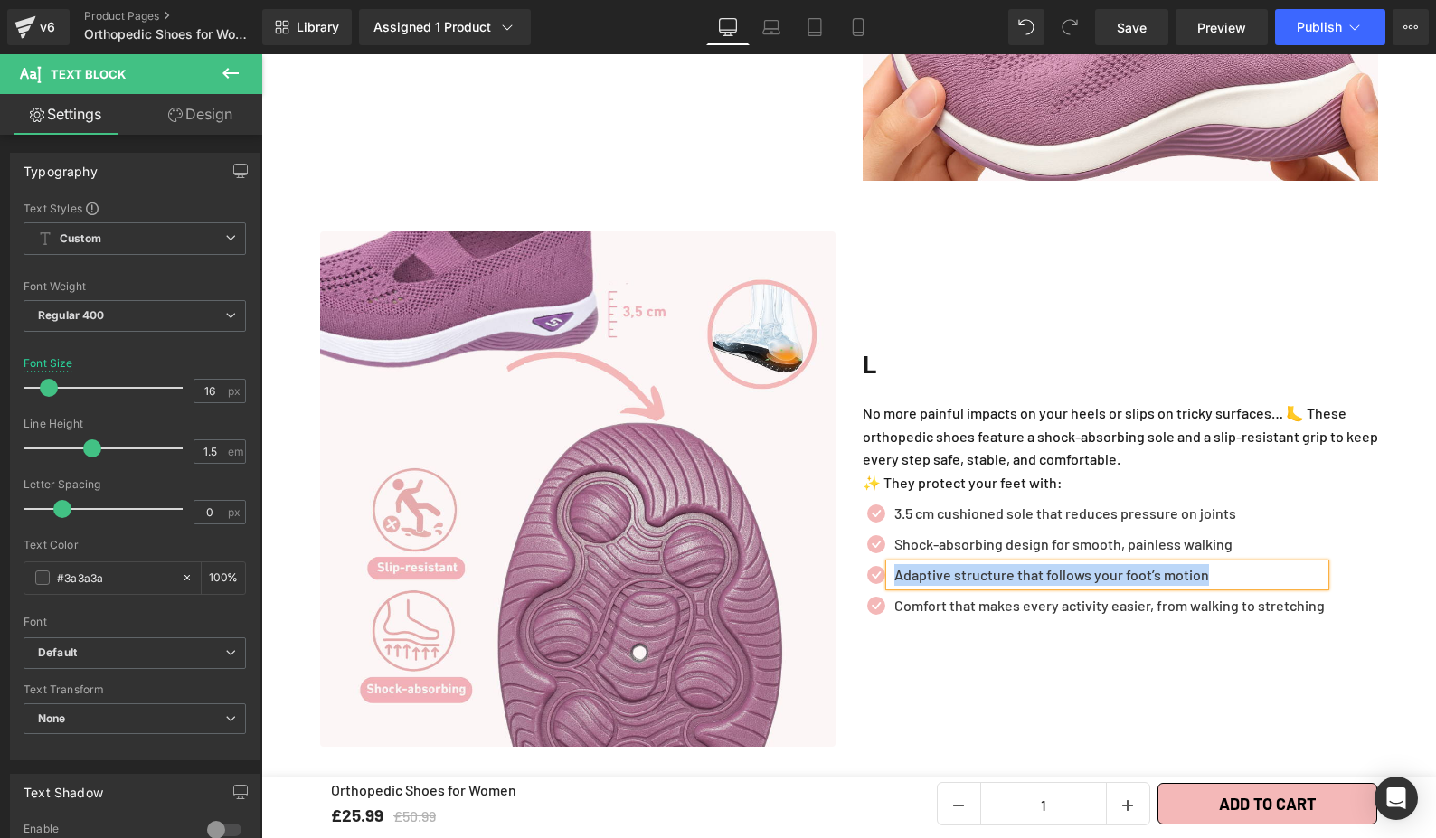
paste div
drag, startPoint x: 1003, startPoint y: 562, endPoint x: 1136, endPoint y: 531, distance: 136.4
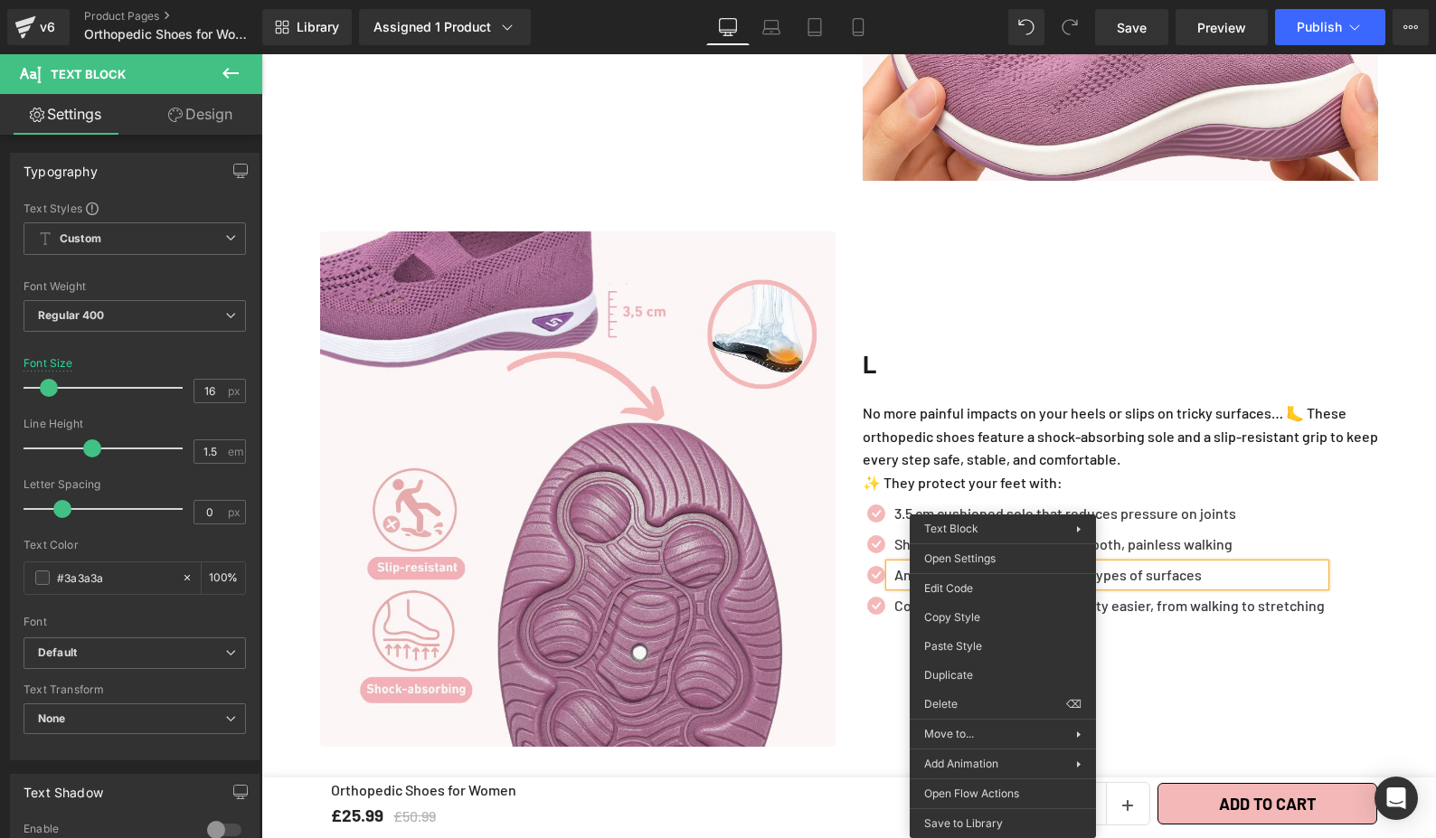
click at [867, 601] on div "Icon" at bounding box center [876, 609] width 27 height 29
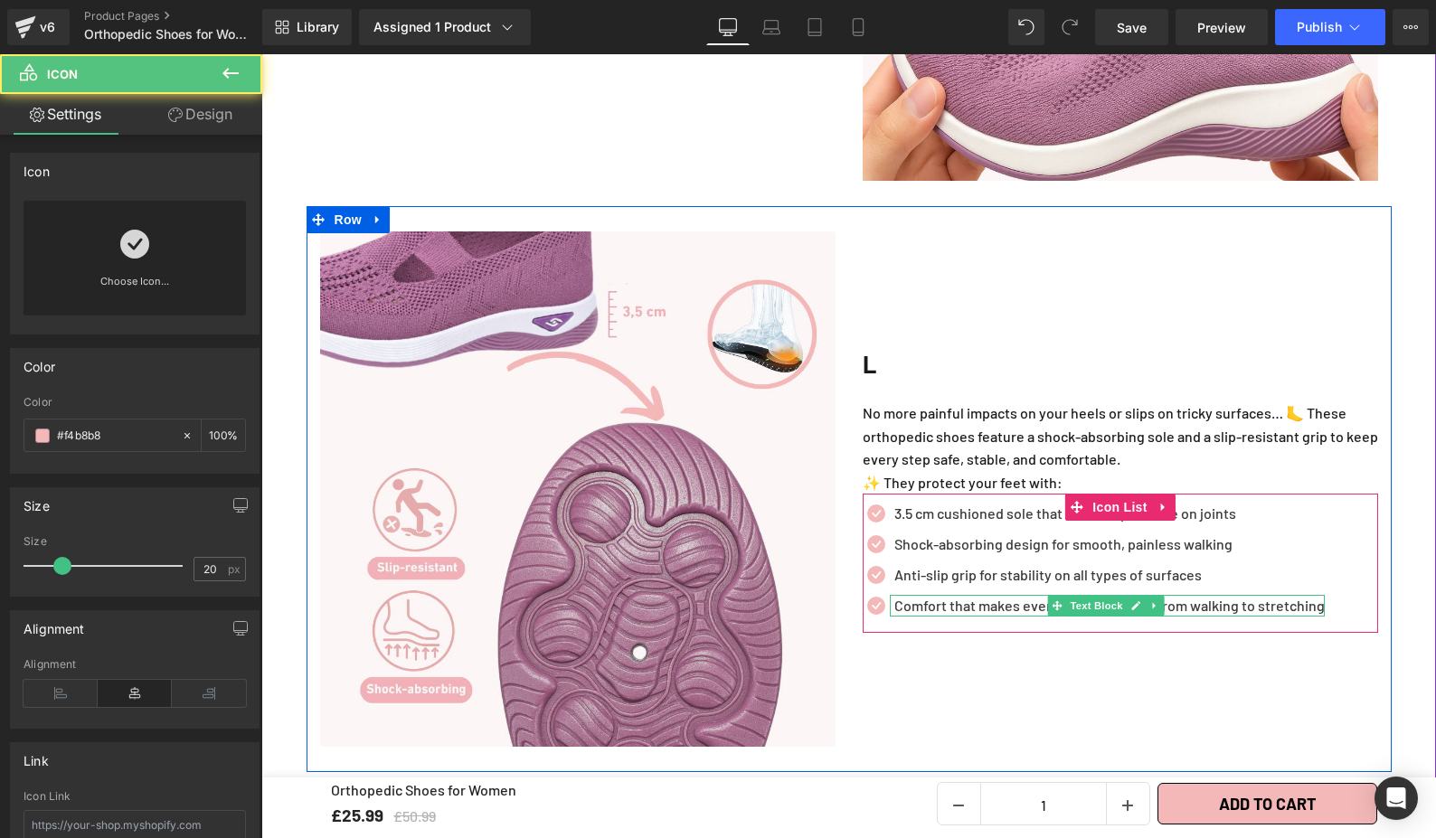
click at [899, 595] on p "Comfort that makes every activity easier, from walking to stretching" at bounding box center [1109, 606] width 430 height 22
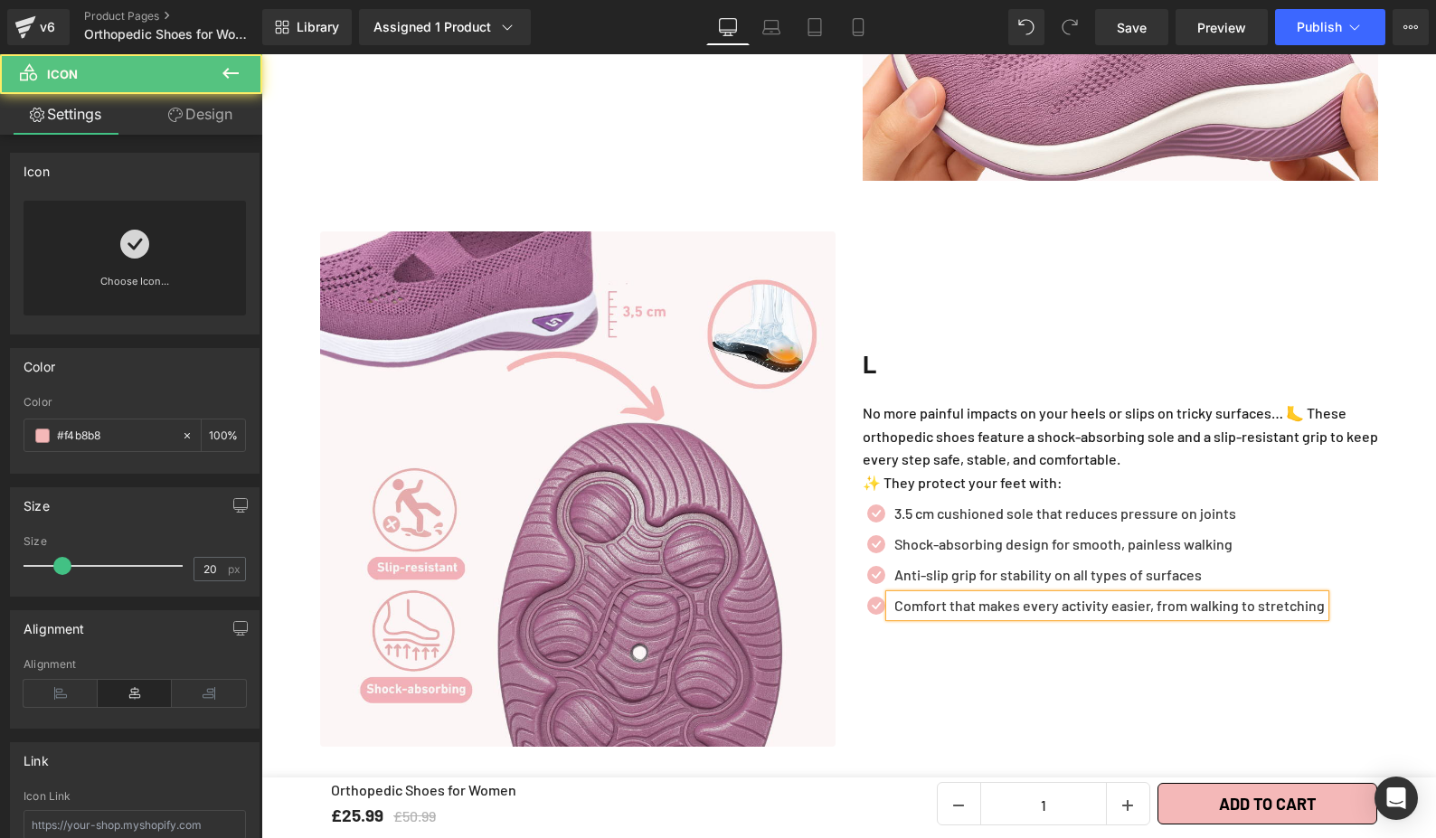
click at [899, 595] on p "Comfort that makes every activity easier, from walking to stretching" at bounding box center [1109, 606] width 430 height 22
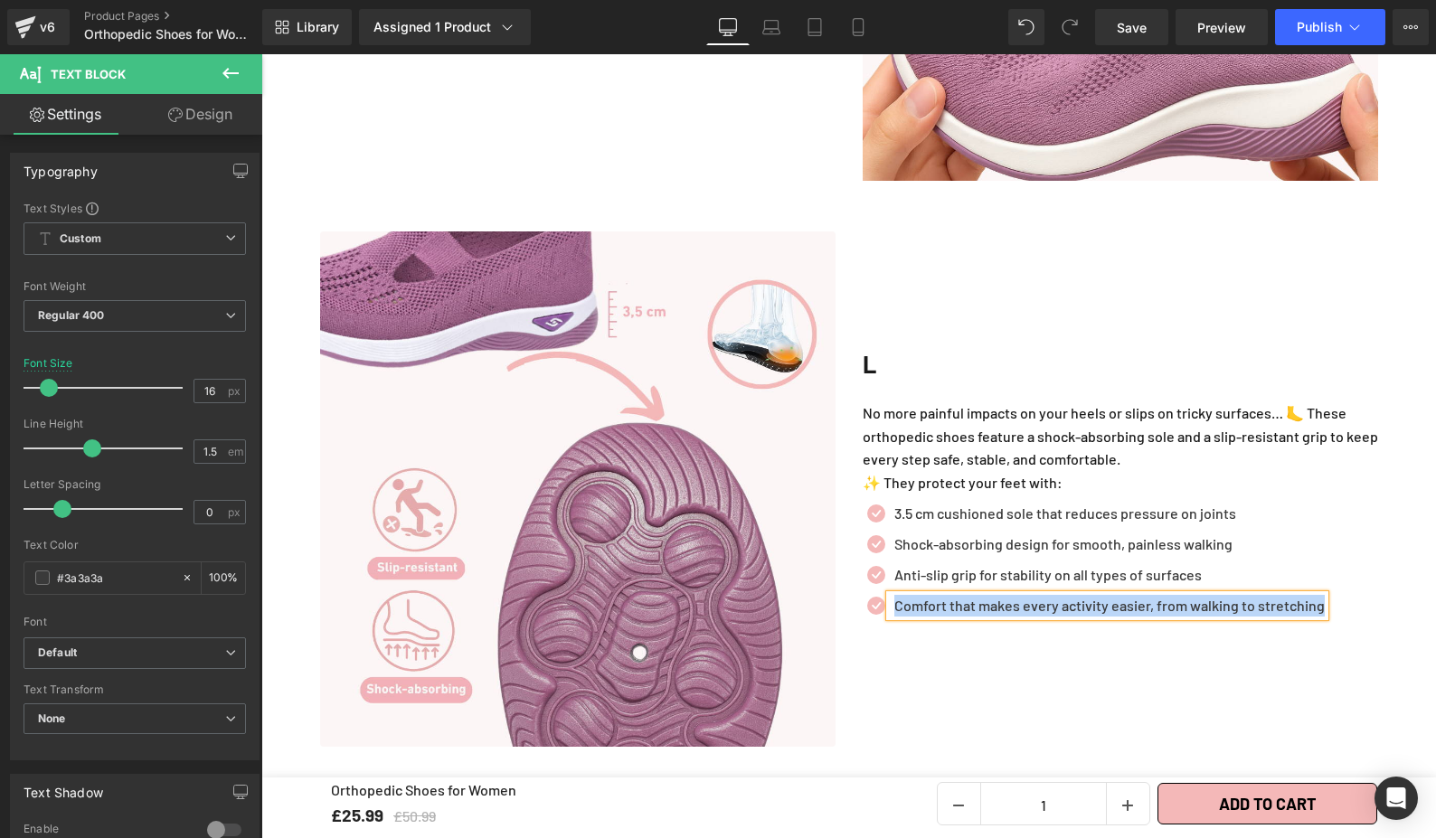
paste div
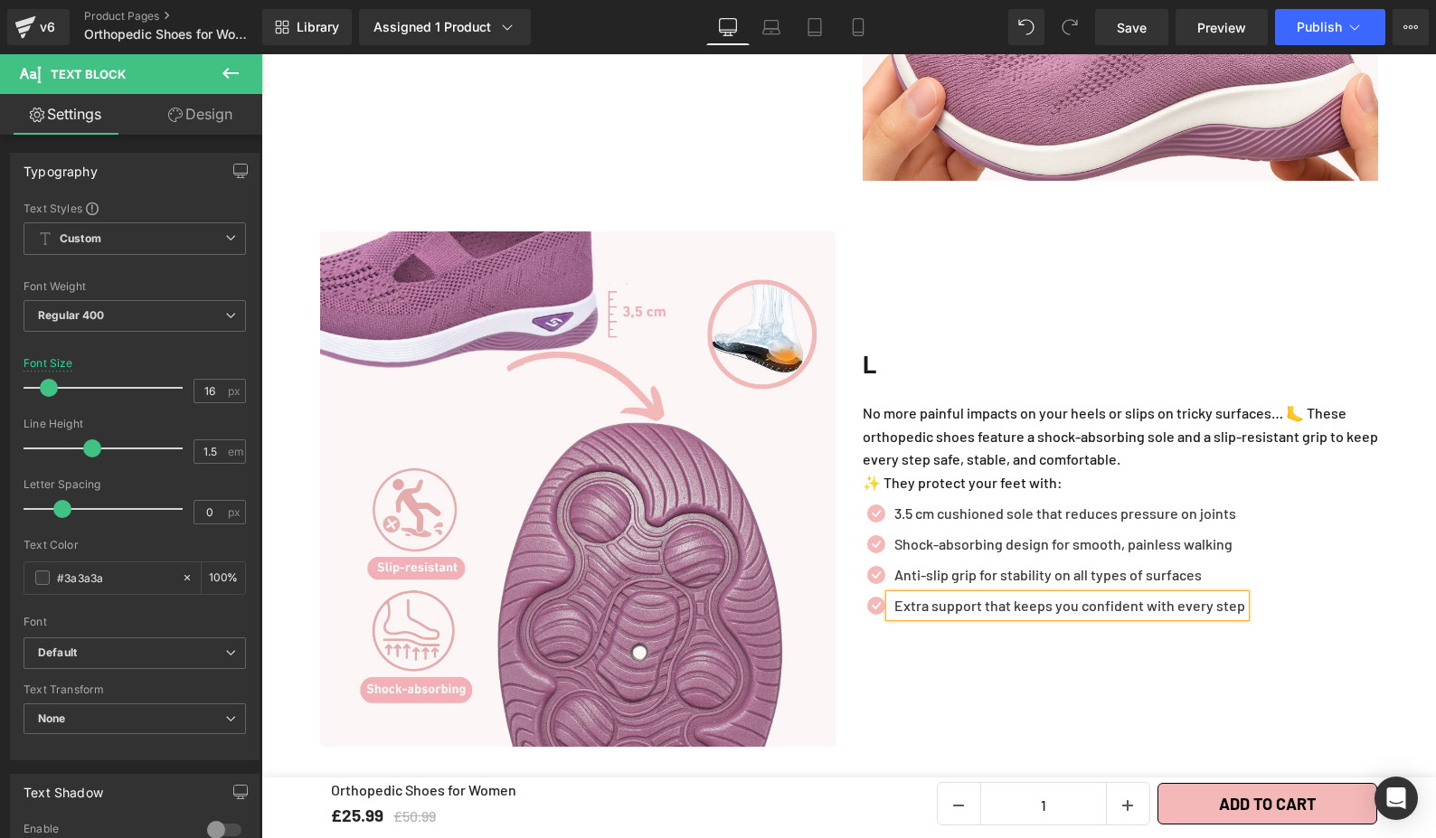
click at [1131, 345] on h2 "L" at bounding box center [1120, 364] width 515 height 39
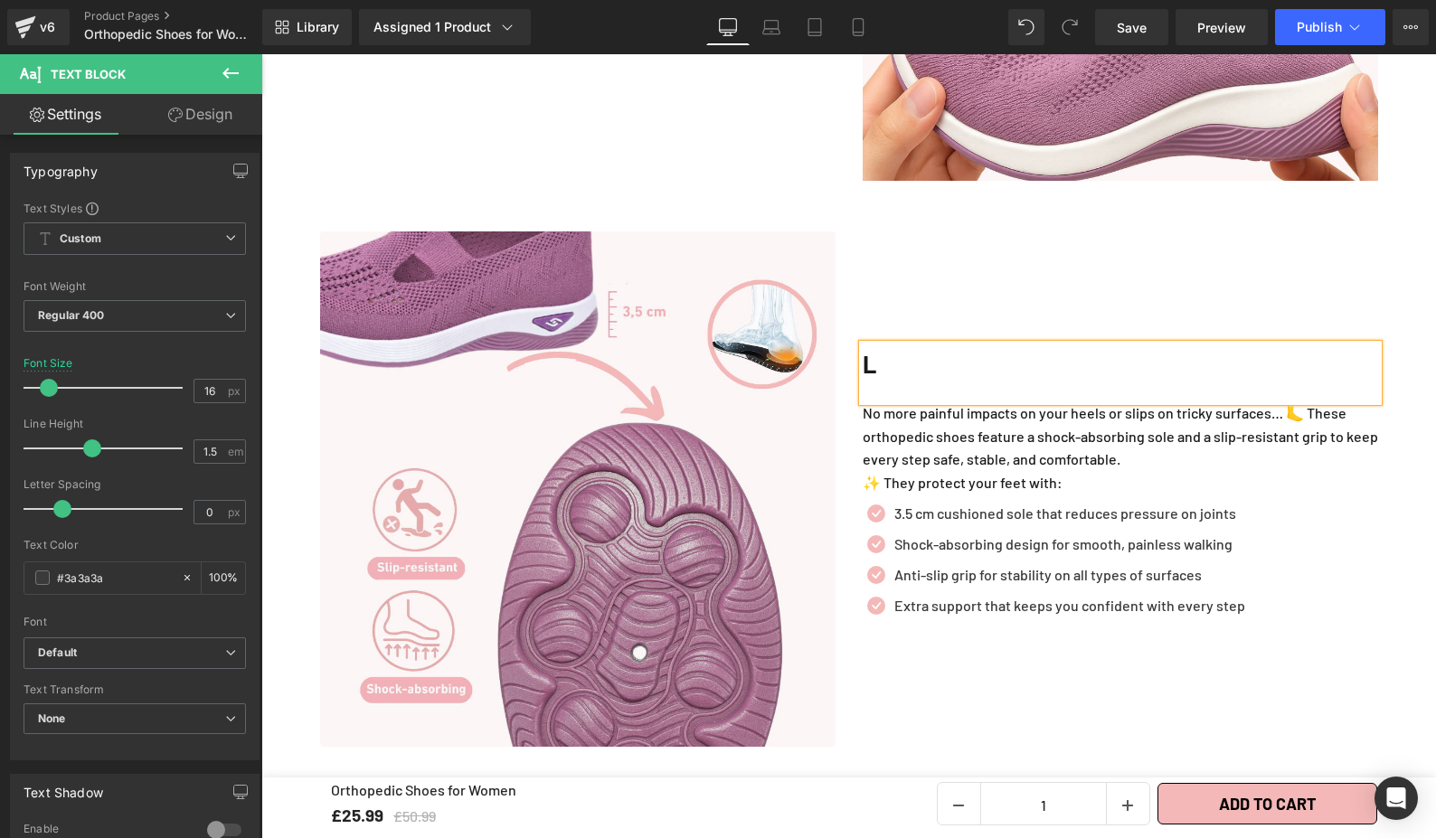
click at [1411, 562] on div "Liquid Row Liquid +7500 satisfied customers, Our customers are our best ambassa…" at bounding box center [848, 371] width 1175 height 3154
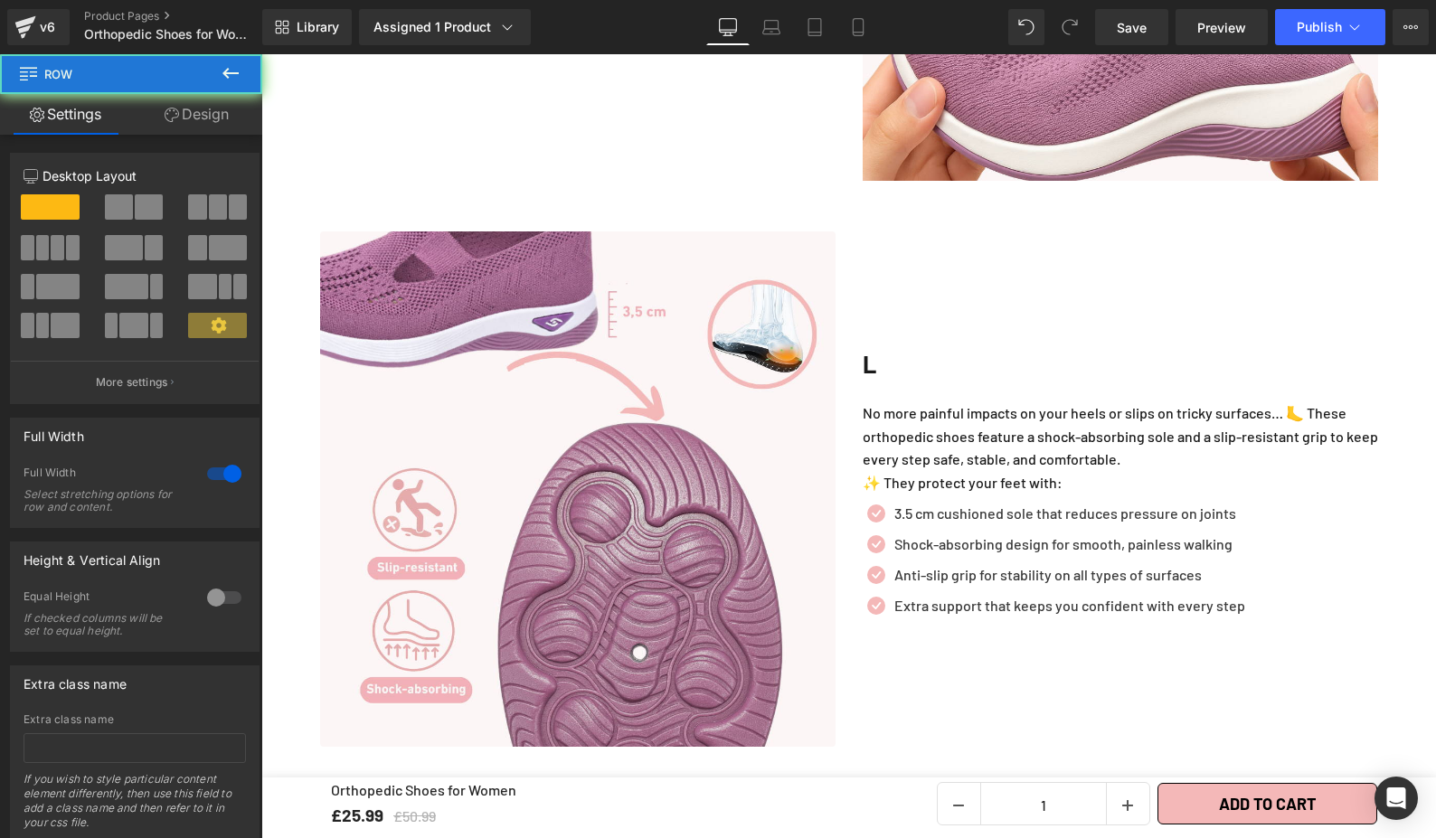
click at [1337, 579] on div "Icon 3.5 cm cushioned sole that reduces pressure on joints Text Block Icon Shoc…" at bounding box center [1120, 564] width 515 height 123
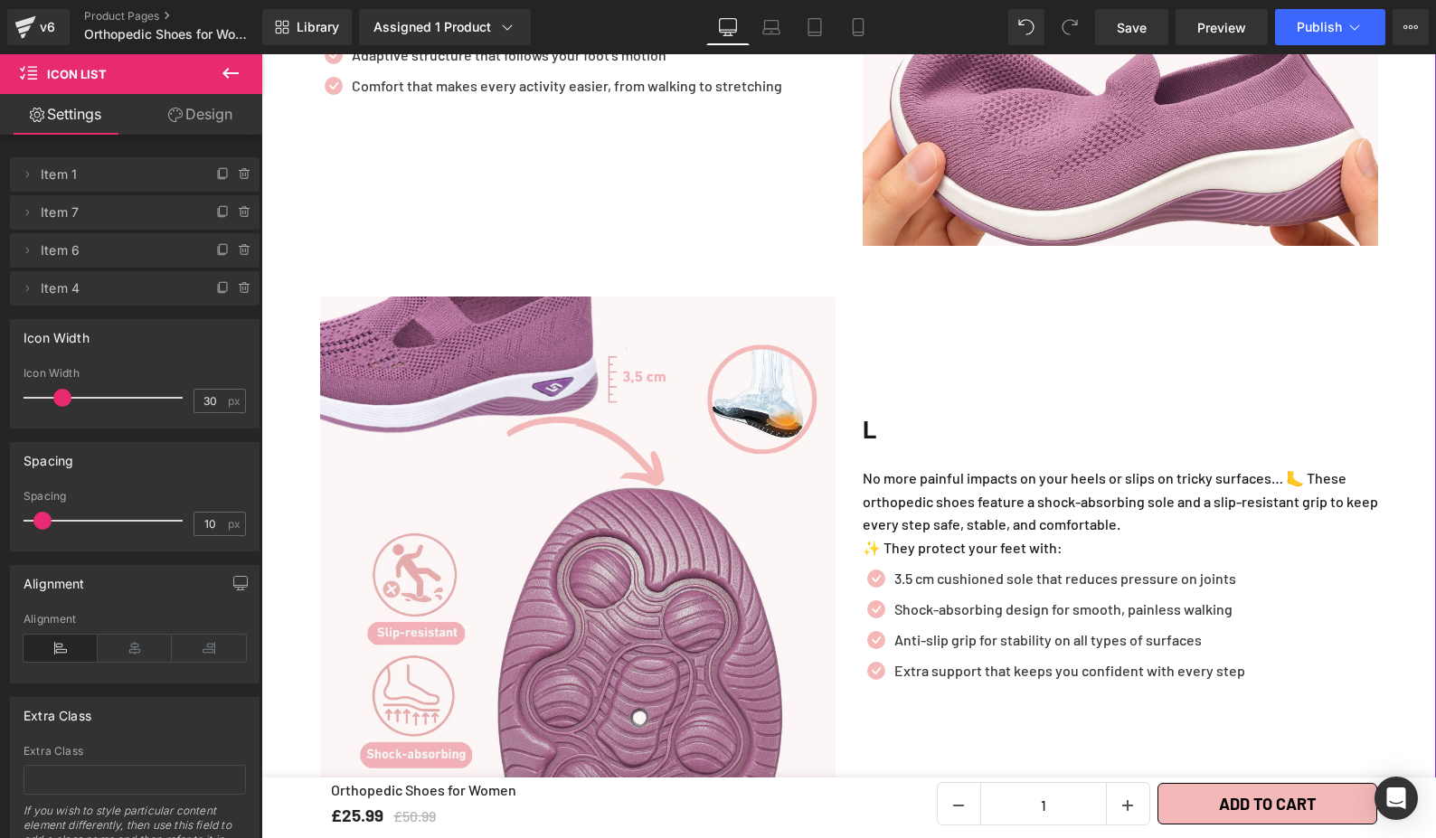
scroll to position [2934, 0]
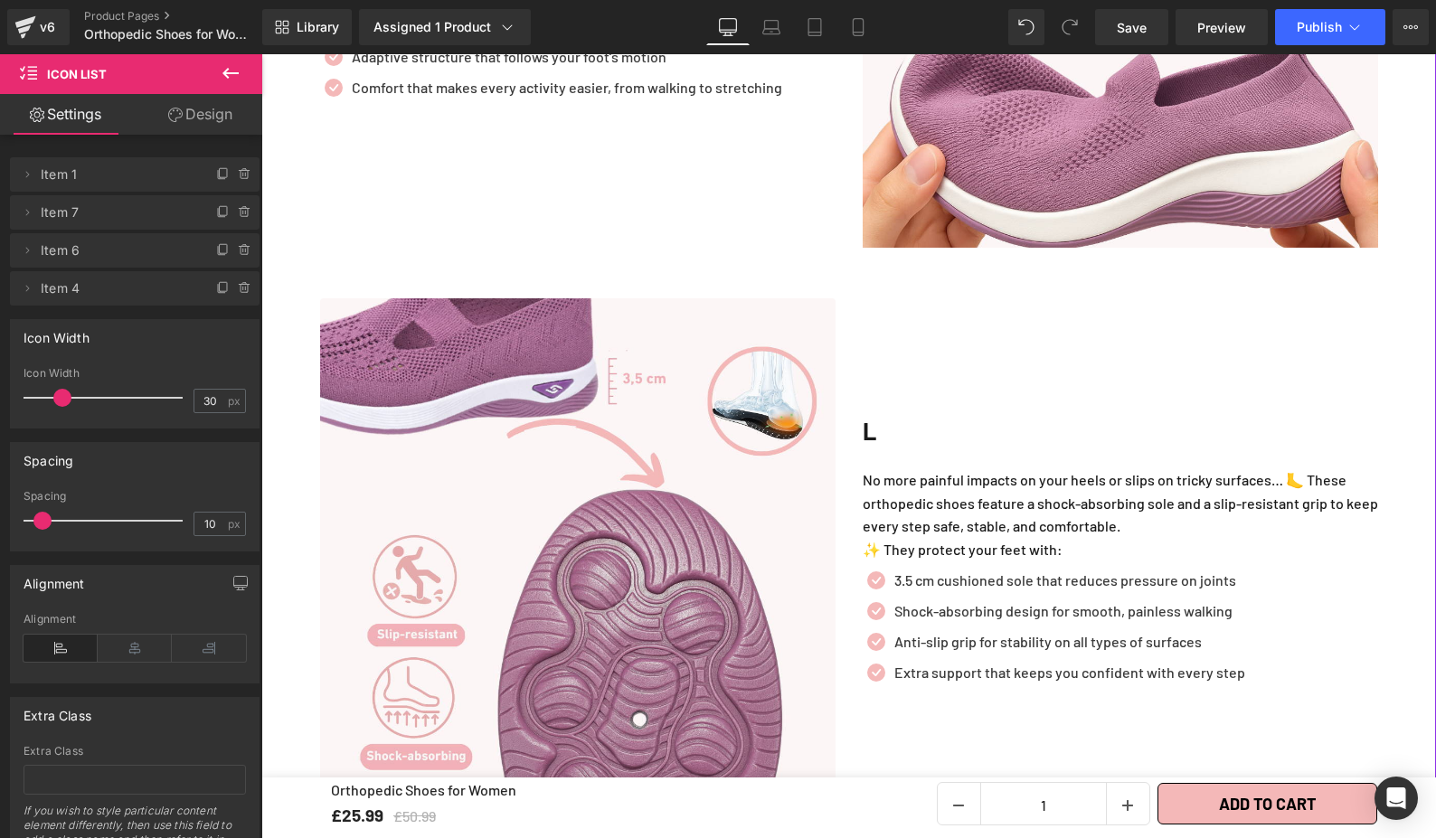
click at [1207, 518] on p "No more painful impacts on your heels or slips on tricky surfaces… 🦶 These orth…" at bounding box center [1120, 503] width 515 height 70
click at [1195, 468] on p "No more painful impacts on your heels or slips on tricky surfaces… 🦶 These orth…" at bounding box center [1120, 503] width 515 height 70
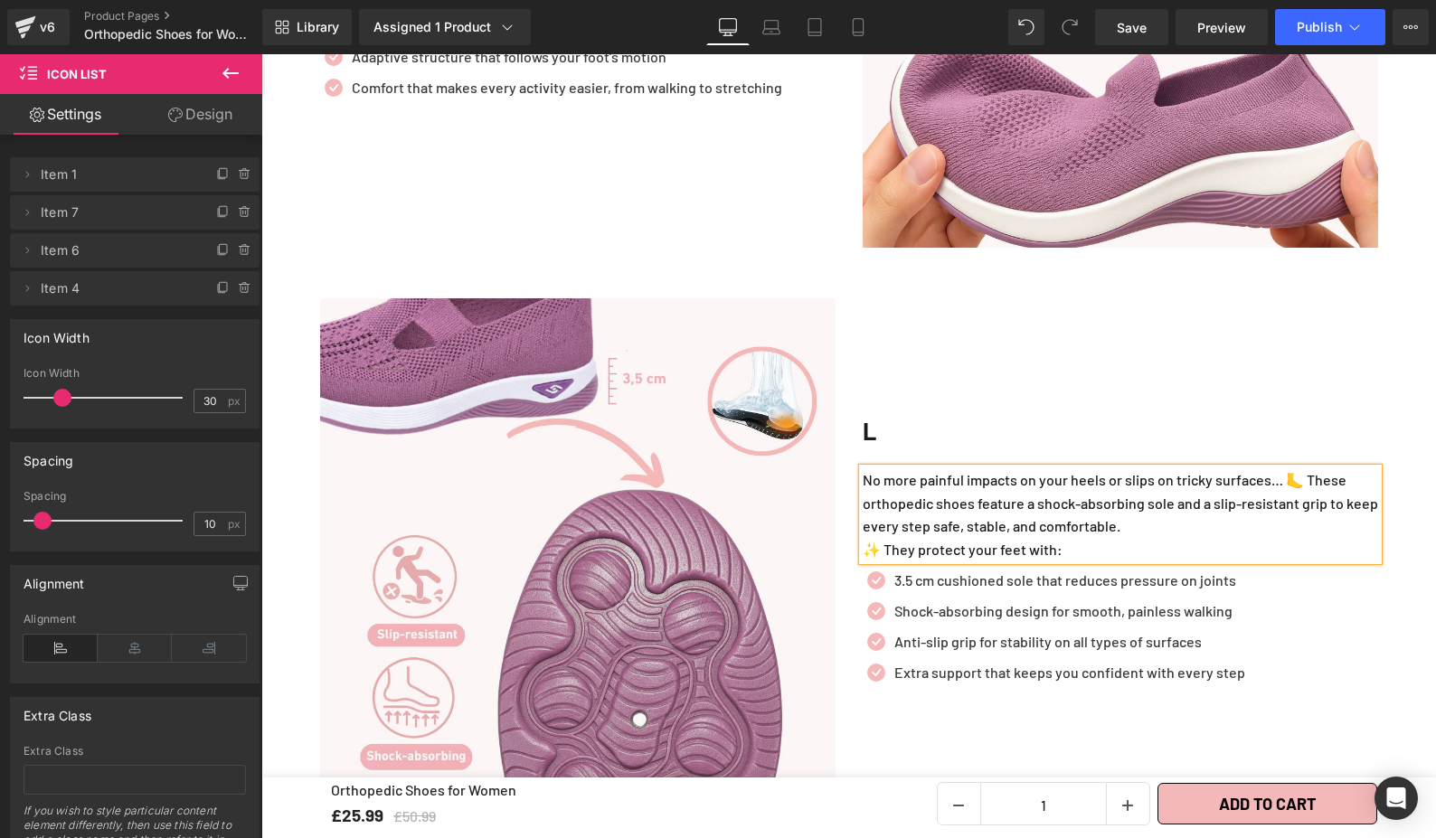
click at [1220, 483] on p "No more painful impacts on your heels or slips on tricky surfaces… 🦶 These orth…" at bounding box center [1120, 503] width 515 height 70
click at [1324, 538] on p "✨ They protect your feet with:" at bounding box center [1120, 550] width 515 height 24
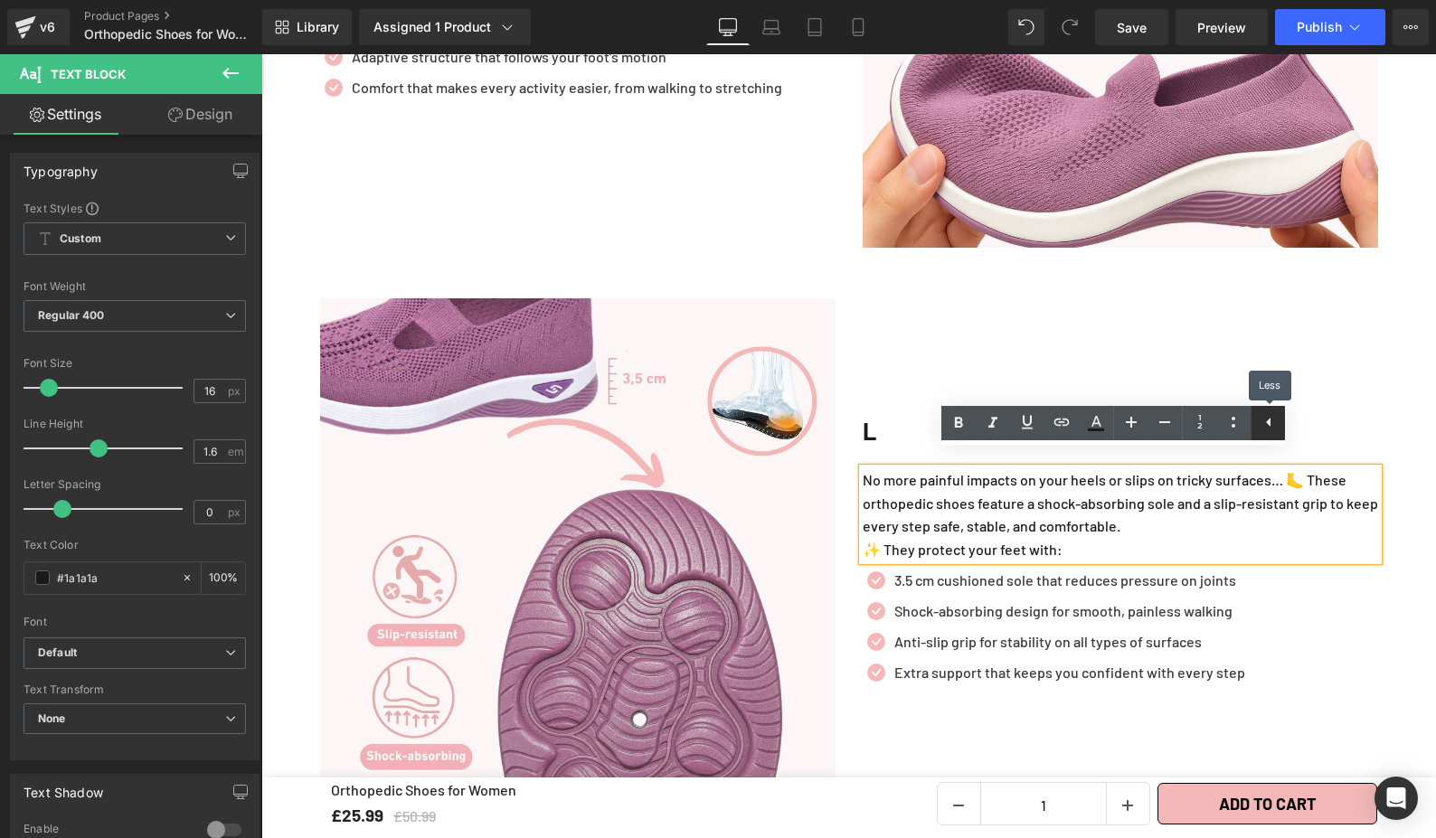
click at [1261, 427] on icon at bounding box center [1269, 422] width 22 height 22
drag, startPoint x: 1217, startPoint y: 537, endPoint x: 1255, endPoint y: 374, distance: 167.1
click at [1217, 538] on p "✨ They protect your feet with:" at bounding box center [1120, 550] width 515 height 24
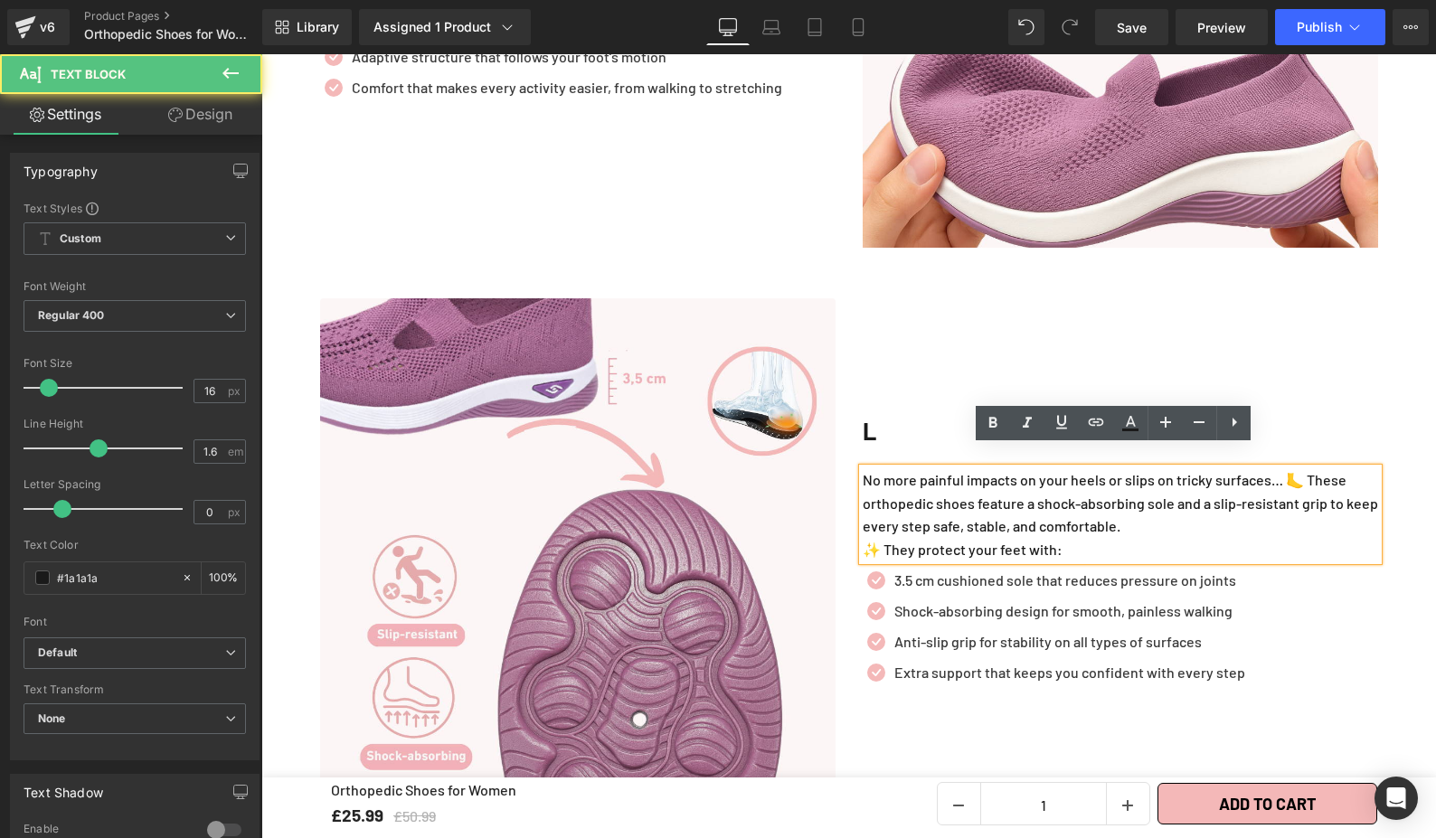
click at [1256, 373] on div "L Heading No more painful impacts on your heels or slips on tricky surfaces… 🦶 …" at bounding box center [1120, 555] width 543 height 515
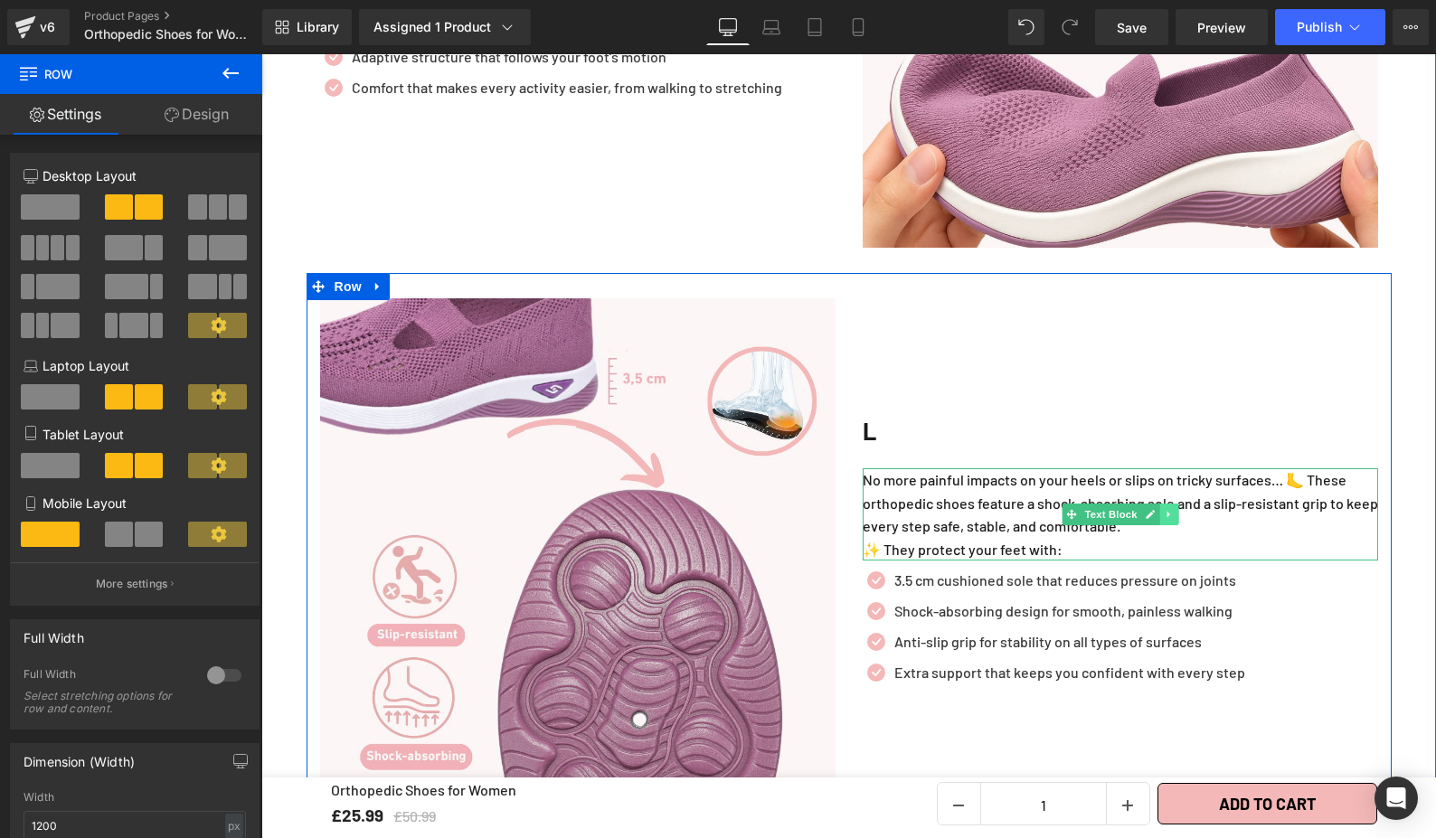
click at [1164, 509] on icon at bounding box center [1169, 514] width 10 height 11
click at [1158, 504] on link at bounding box center [1159, 515] width 19 height 22
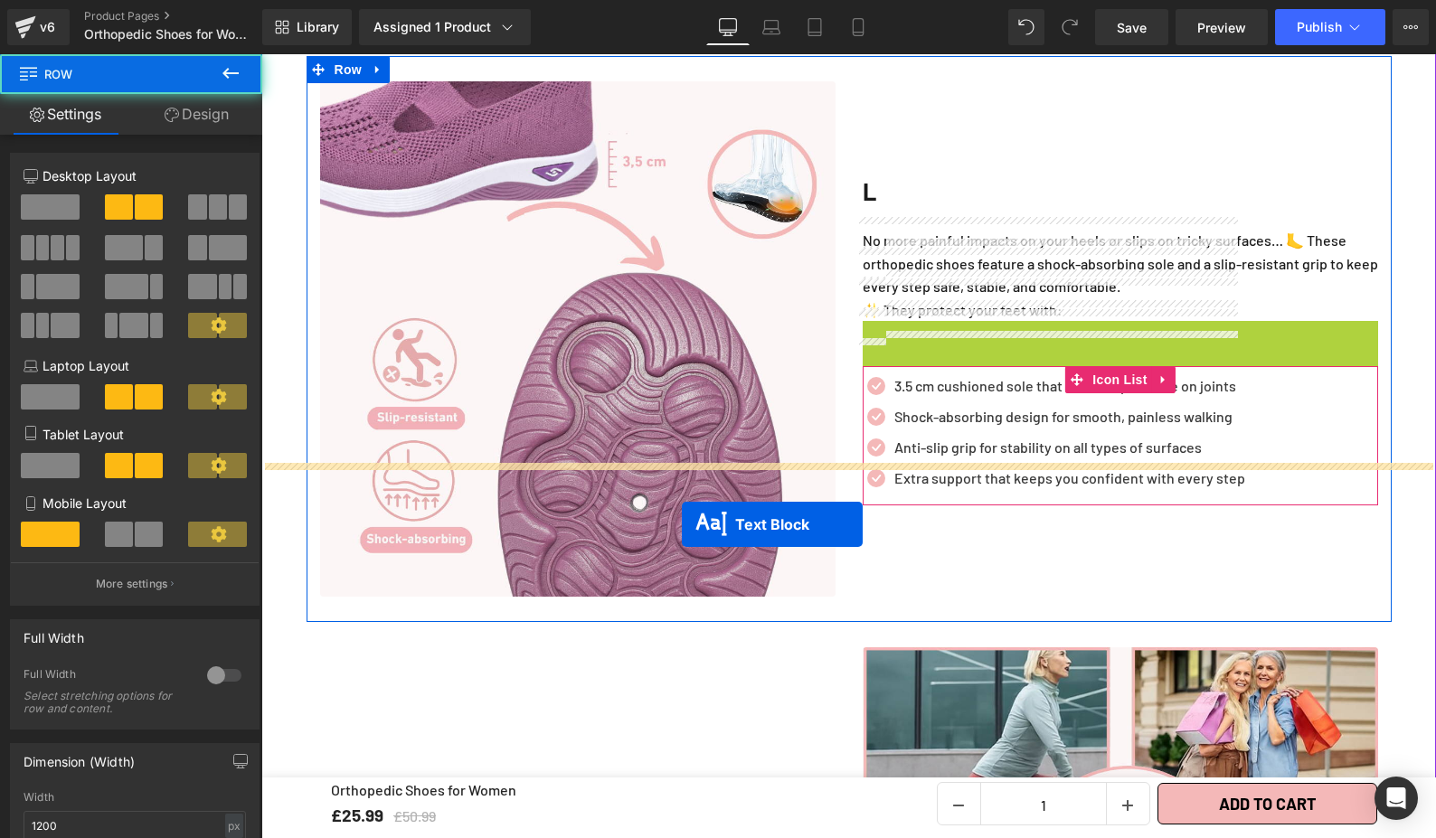
scroll to position [3465, 0]
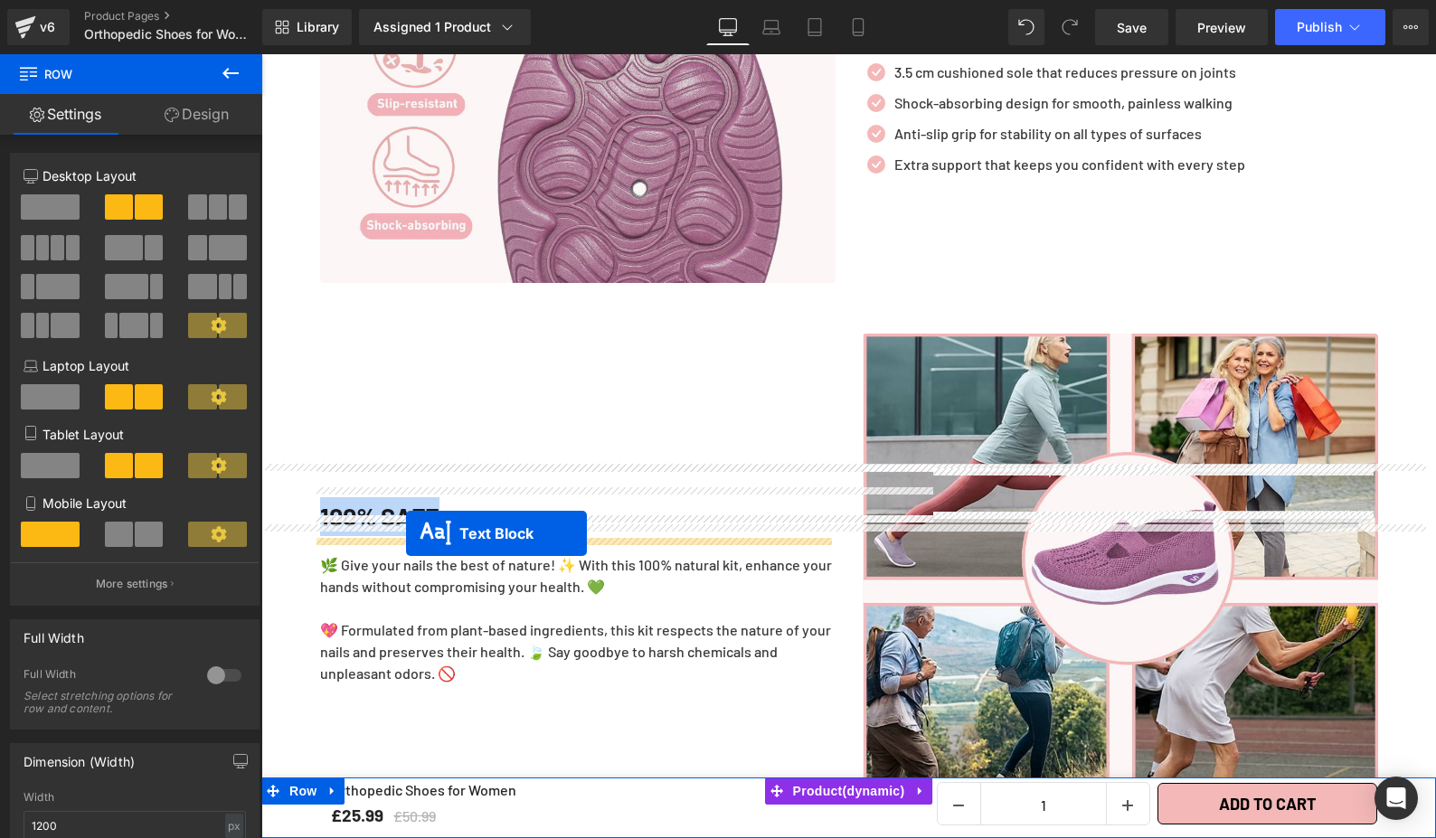
drag, startPoint x: 682, startPoint y: 666, endPoint x: 406, endPoint y: 533, distance: 306.5
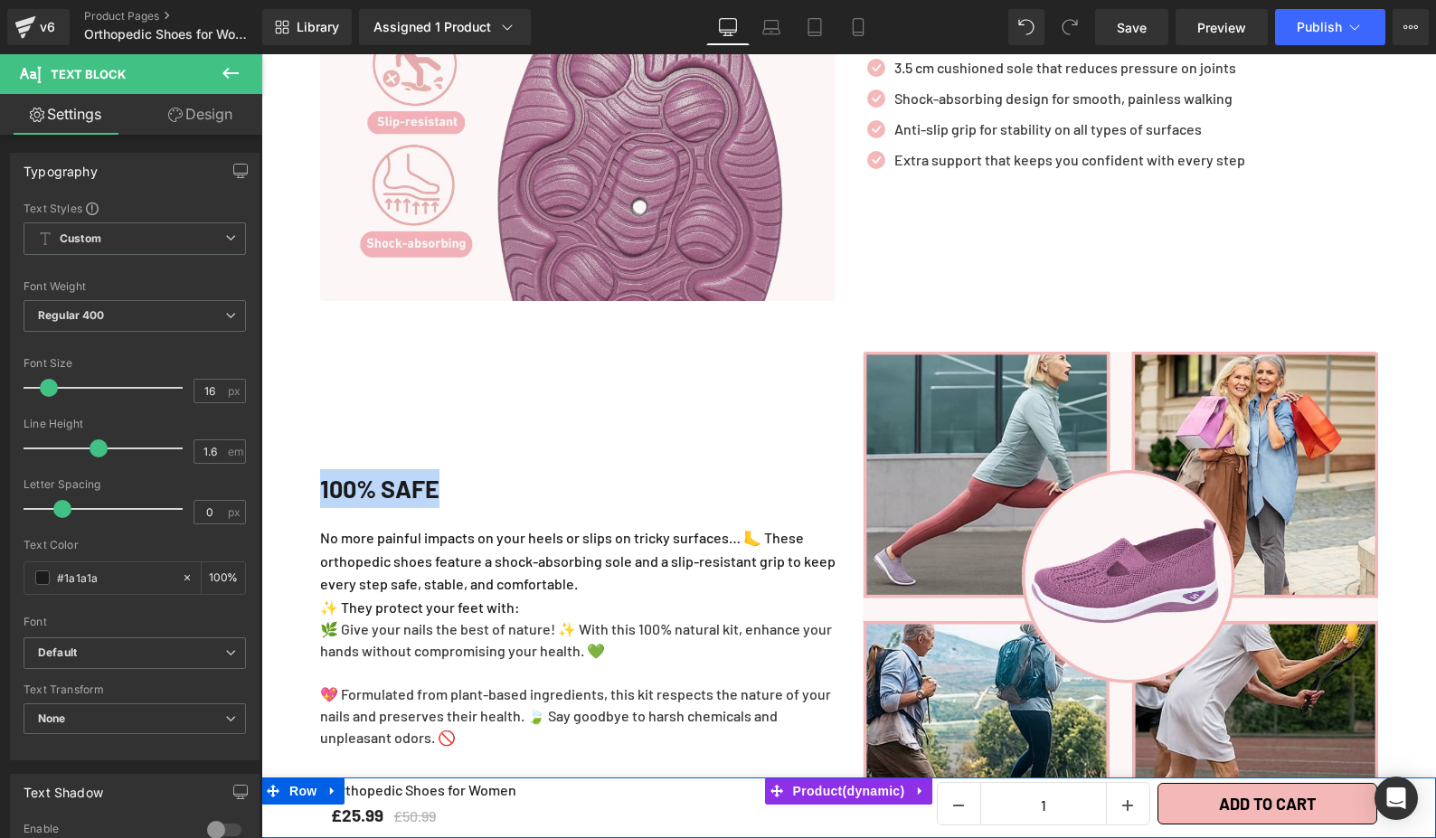
scroll to position [3446, 0]
click at [566, 540] on p "No more painful impacts on your heels or slips on tricky surfaces… 🦶 These orth…" at bounding box center [577, 562] width 515 height 70
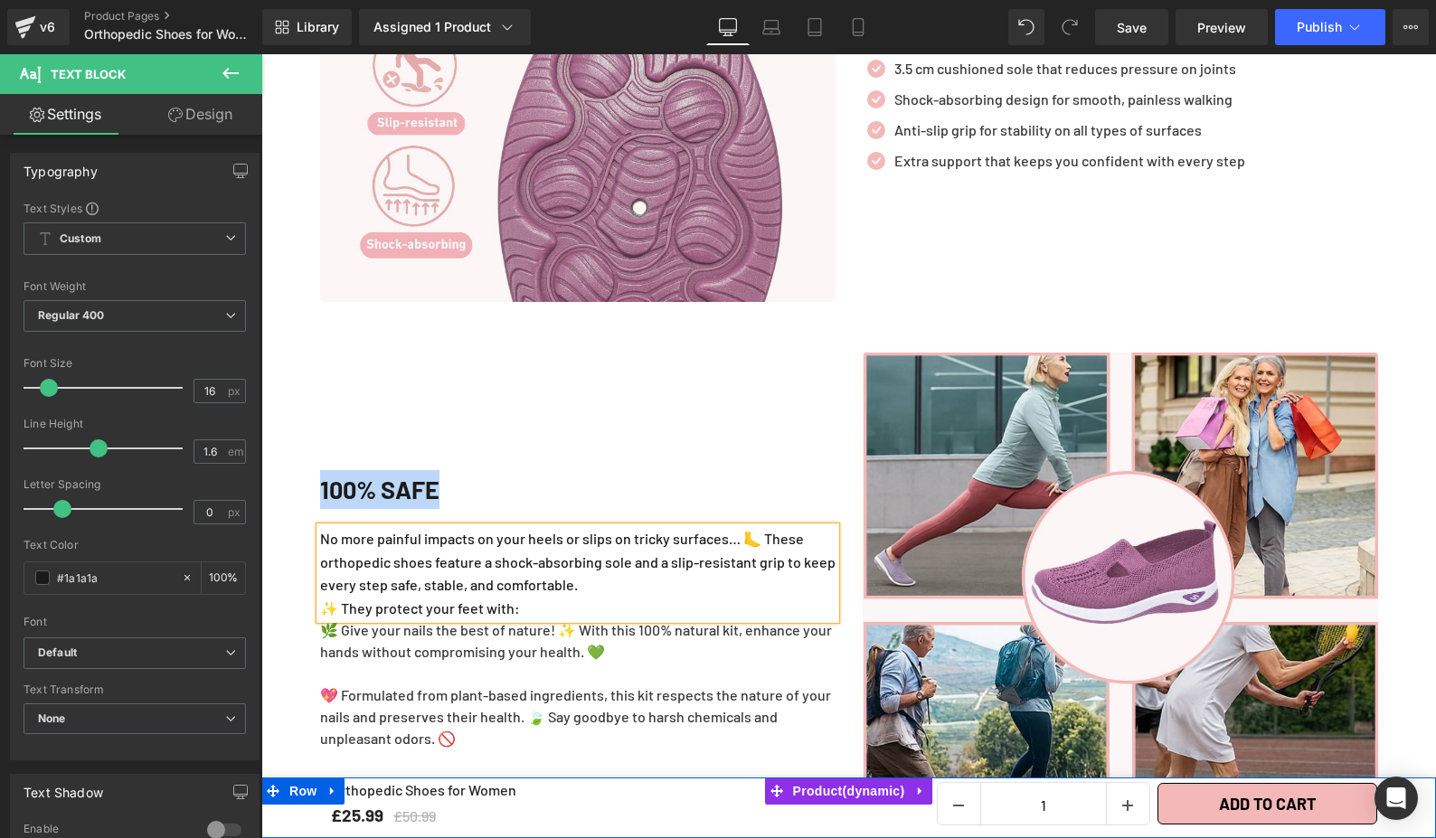
click at [566, 540] on p "No more painful impacts on your heels or slips on tricky surfaces… 🦶 These orth…" at bounding box center [577, 562] width 515 height 70
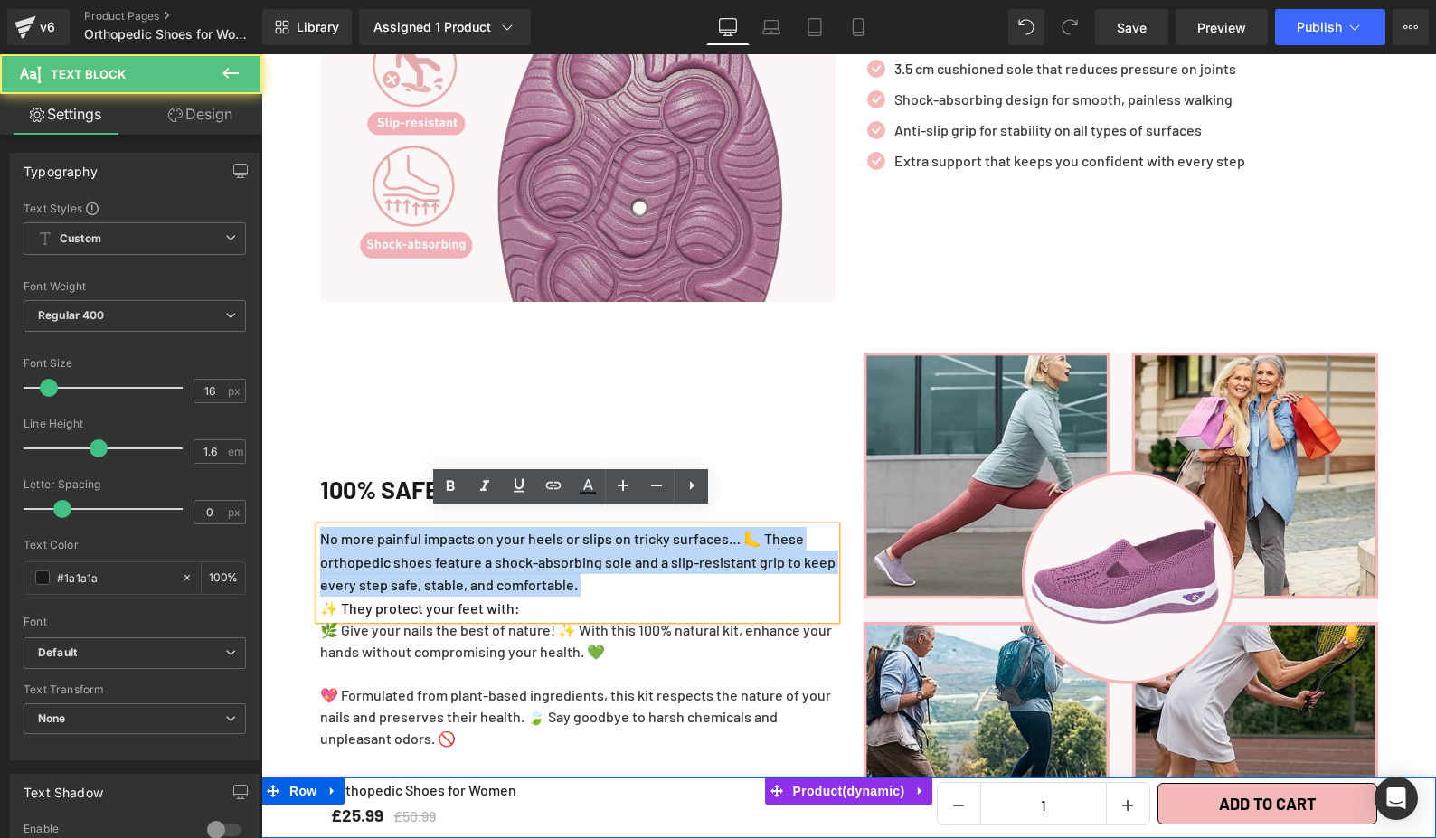
click at [324, 528] on p "No more painful impacts on your heels or slips on tricky surfaces… 🦶 These orth…" at bounding box center [577, 562] width 515 height 70
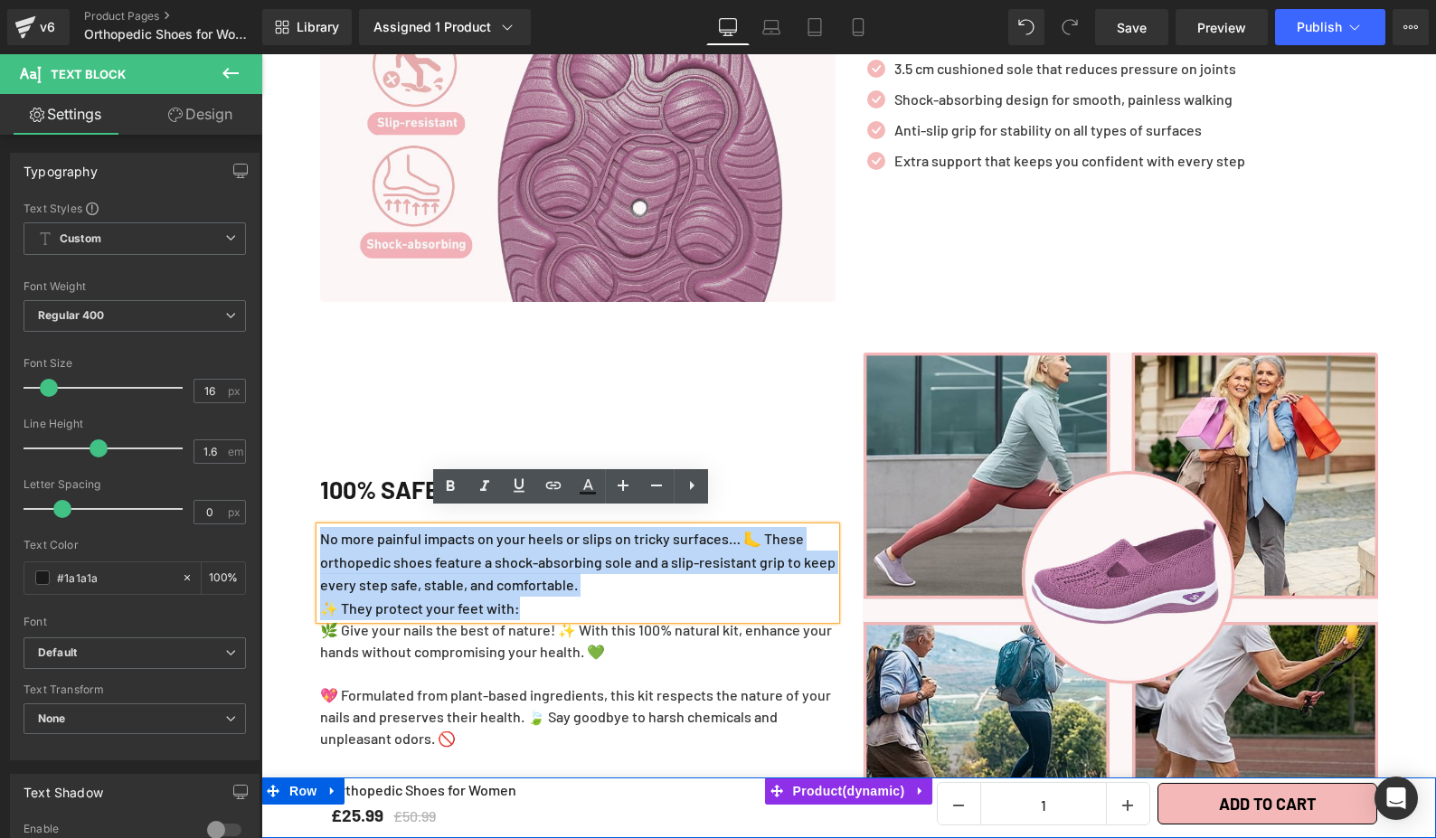
click at [320, 527] on div "No more painful impacts on your heels or slips on tricky surfaces… 🦶 These orth…" at bounding box center [577, 573] width 515 height 92
paste div
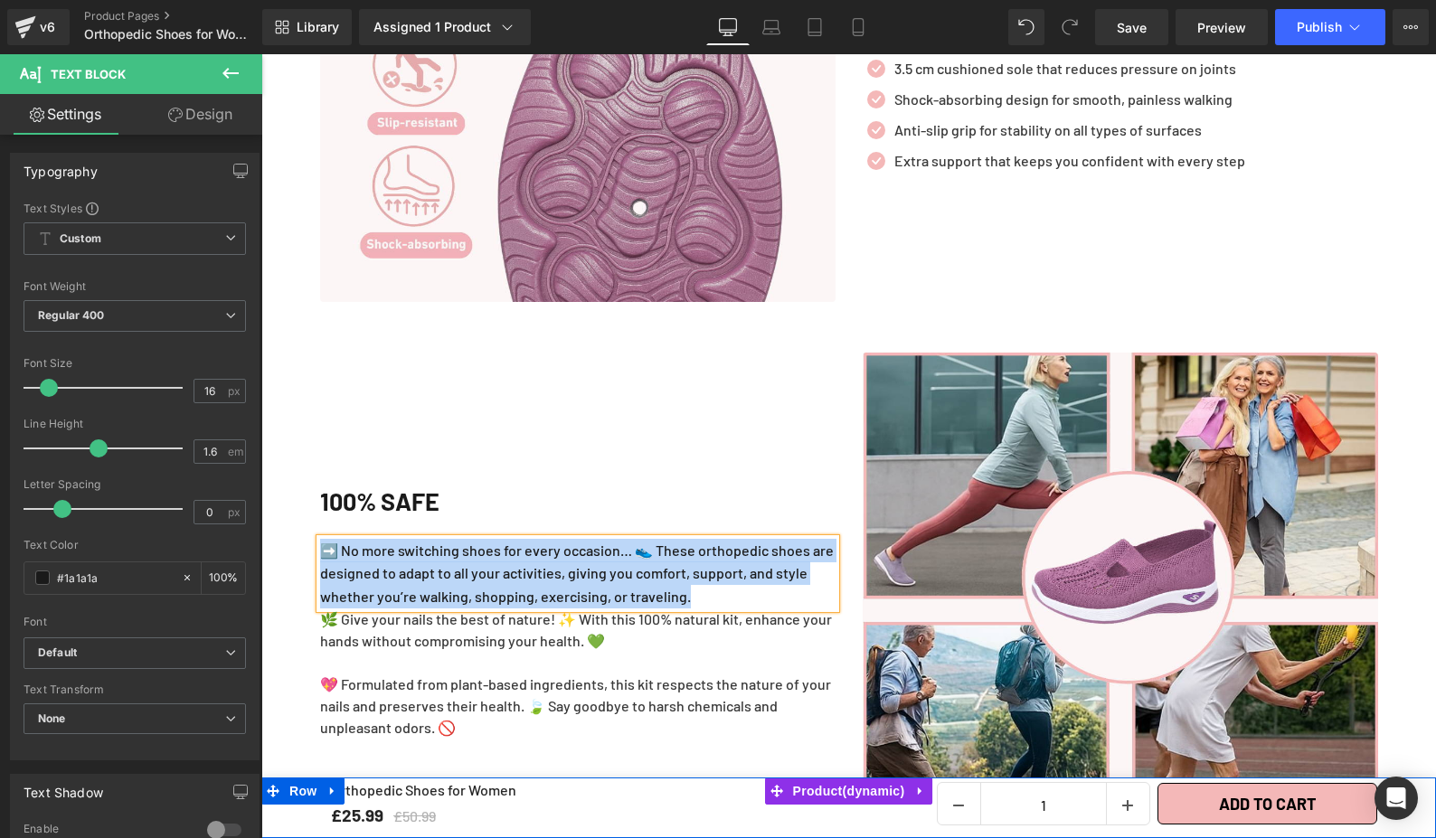
scroll to position [3457, 0]
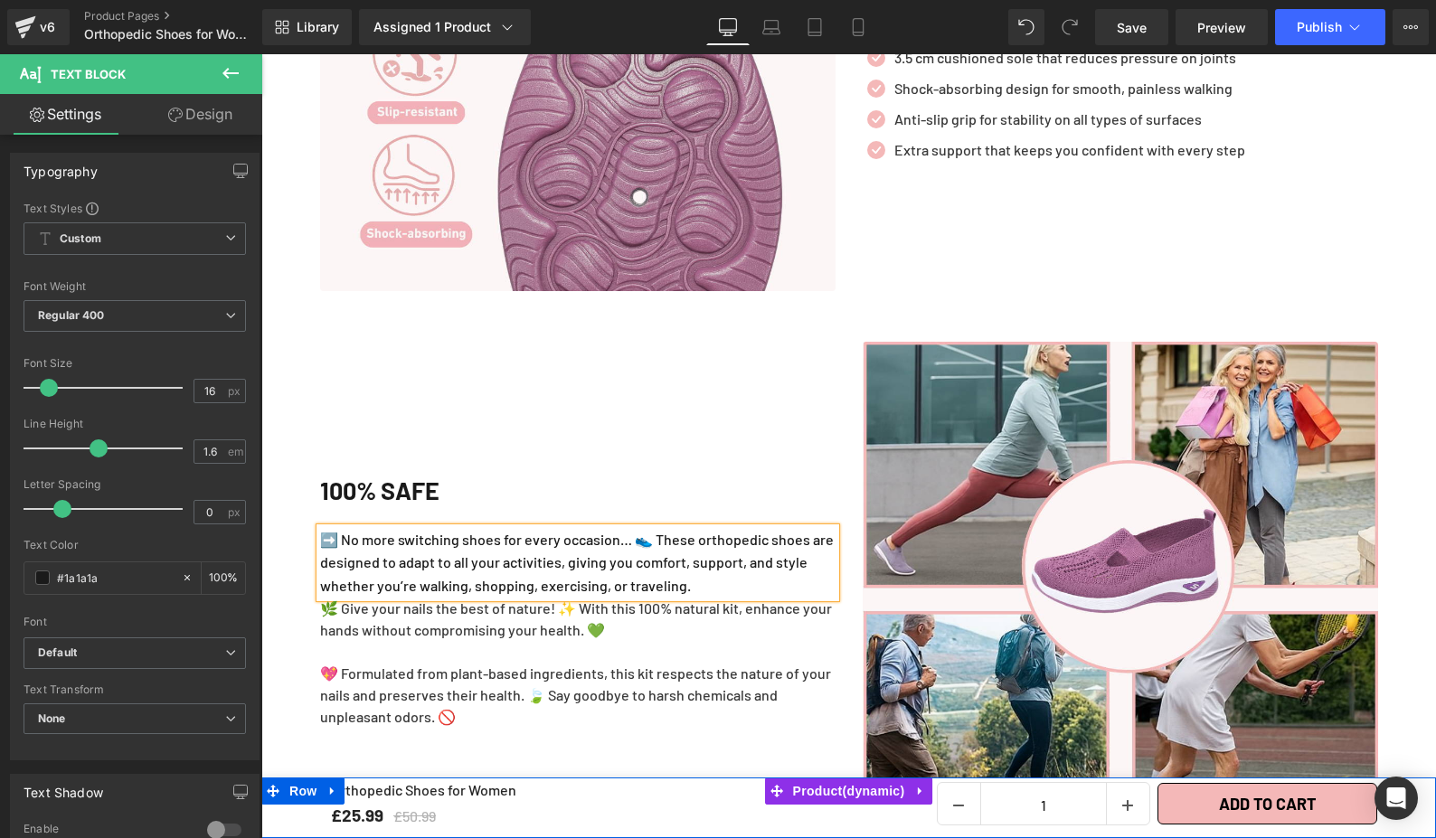
drag, startPoint x: 751, startPoint y: 468, endPoint x: 334, endPoint y: 627, distance: 446.7
click at [751, 471] on h2 "100% SAFE" at bounding box center [577, 490] width 515 height 39
click at [538, 638] on div "🌿 Give your nails the best of nature! ✨ With this 100% natural kit, enhance you…" at bounding box center [577, 663] width 515 height 130
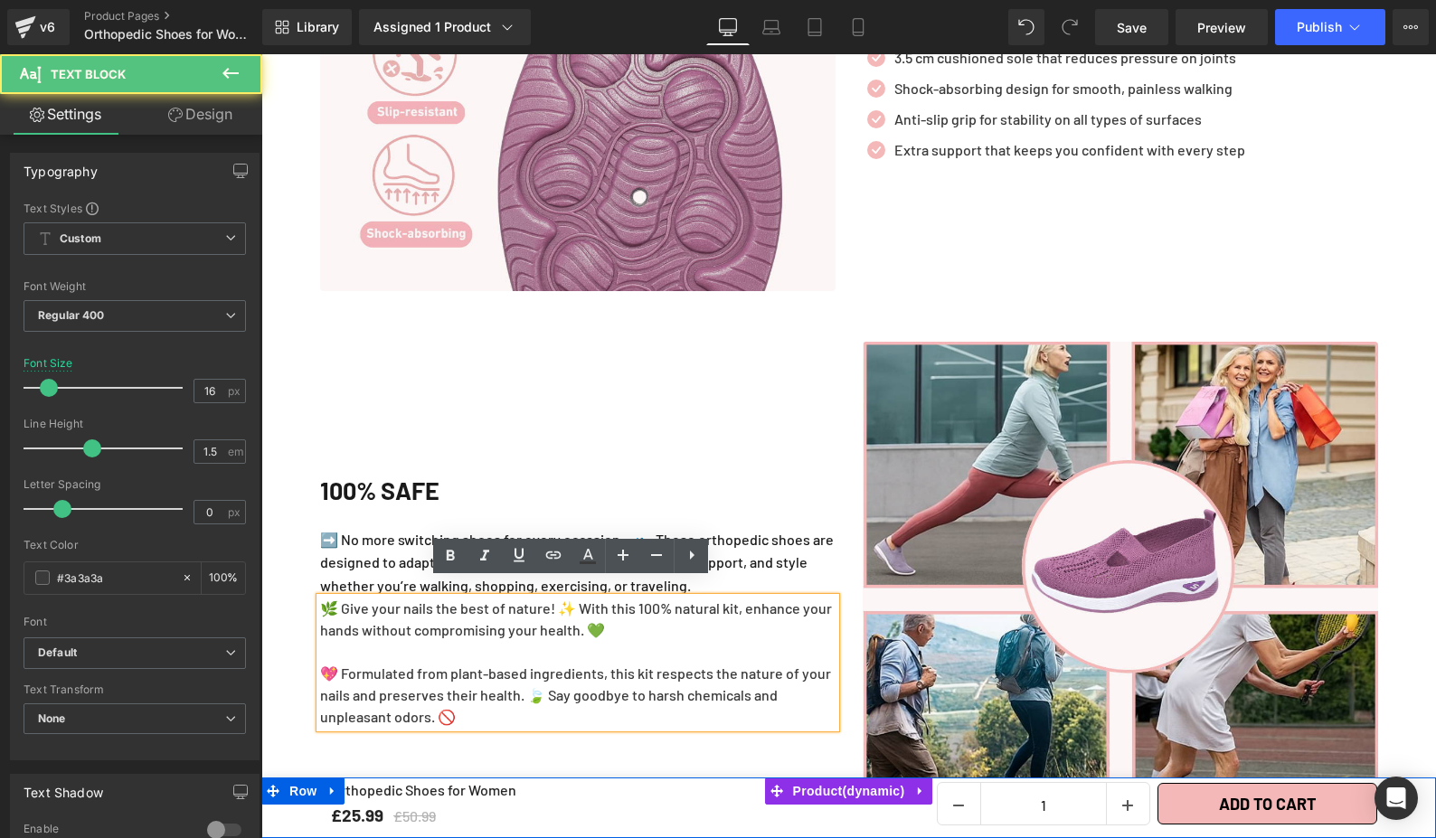
click at [583, 676] on p "💖 Formulated from plant-based ingredients, this kit respects the nature of your…" at bounding box center [577, 695] width 515 height 65
click at [636, 740] on div "100% SAFE Heading ➡️ No more switching shoes for every occasion… 👟 These orthop…" at bounding box center [578, 599] width 543 height 515
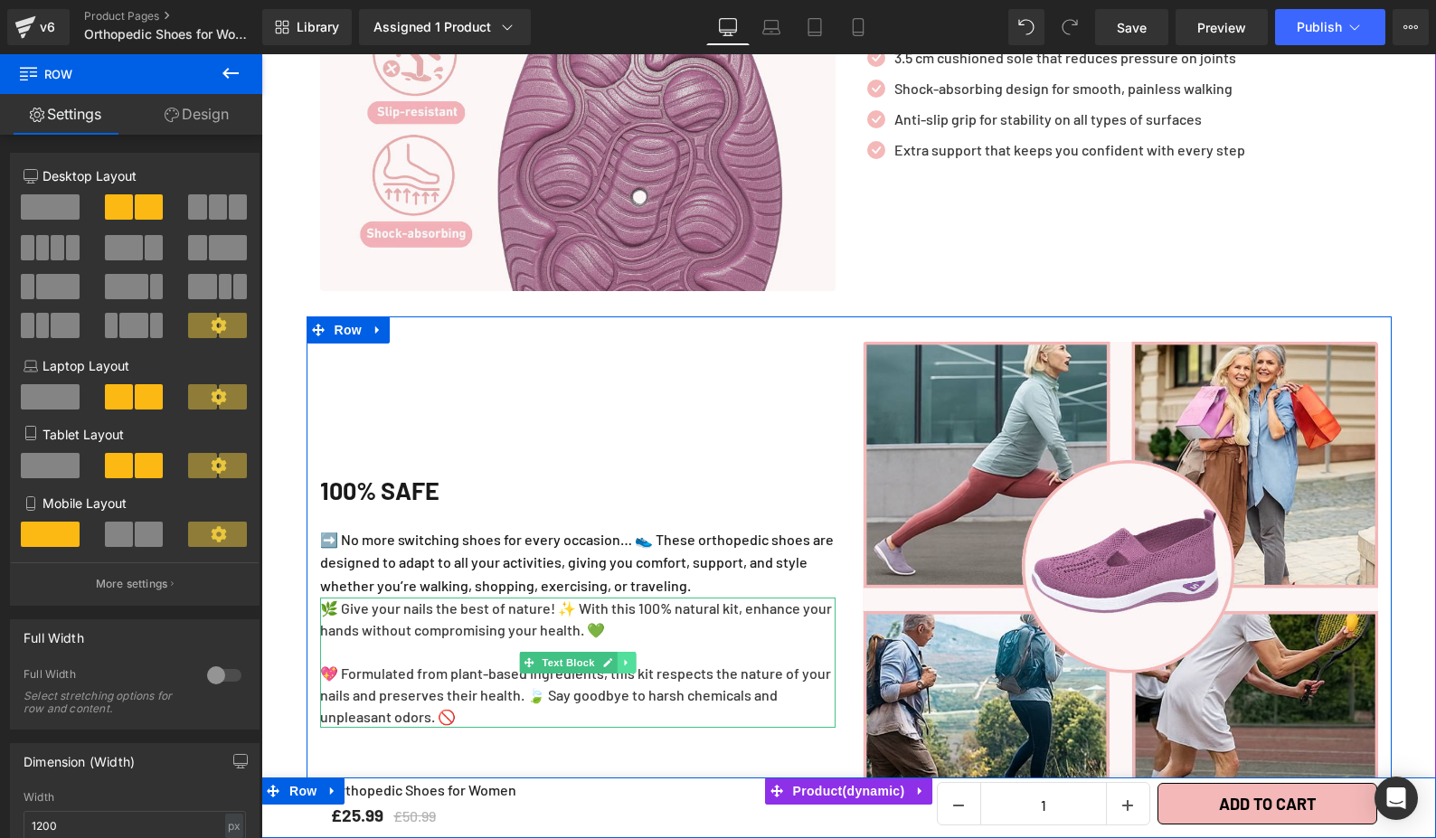
click at [617, 652] on link at bounding box center [626, 663] width 19 height 22
click at [630, 657] on icon at bounding box center [635, 662] width 10 height 10
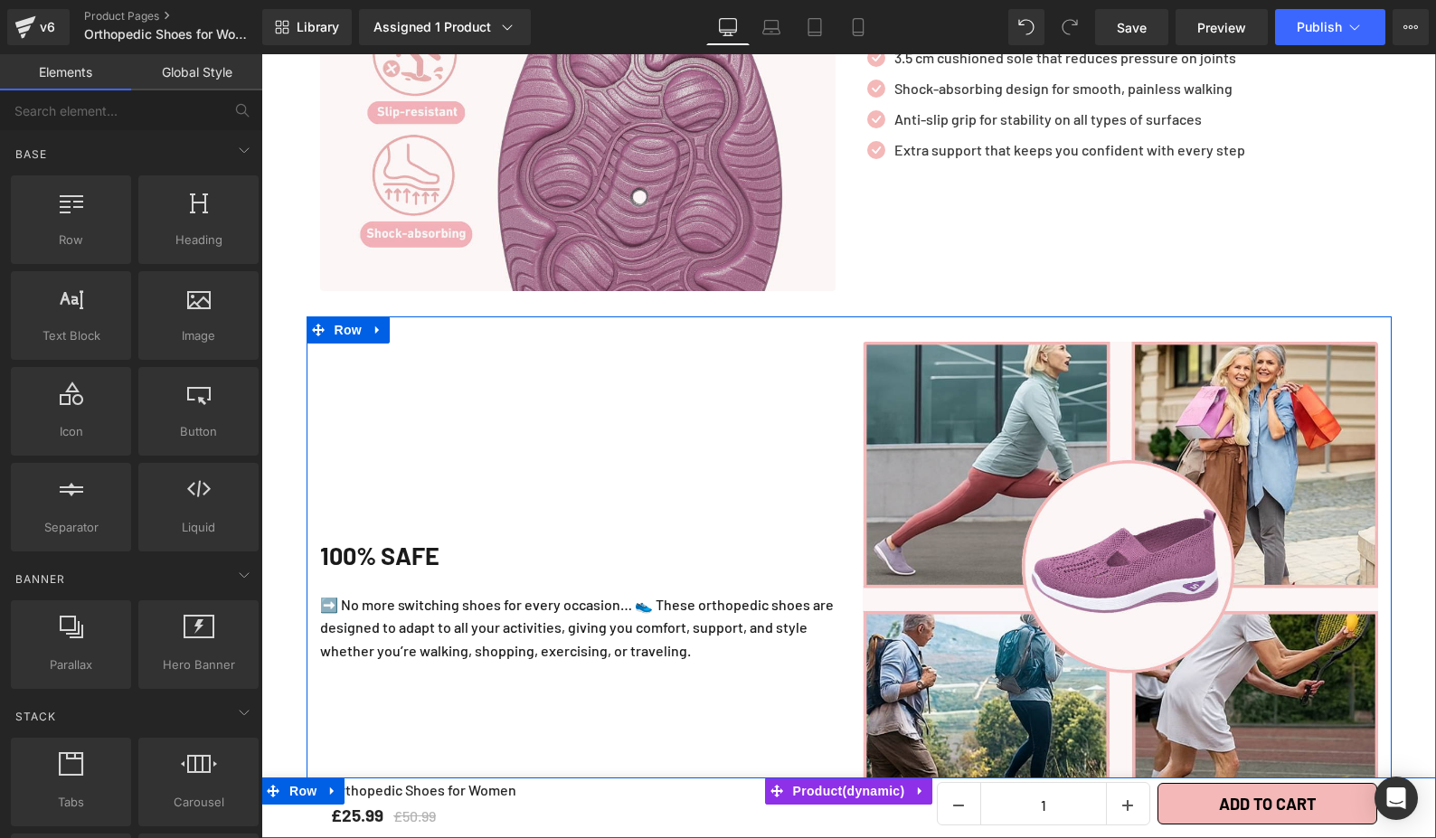
click at [760, 677] on div "100% SAFE Heading ➡️ No more switching shoes for every occasion… 👟 These orthop…" at bounding box center [578, 599] width 543 height 515
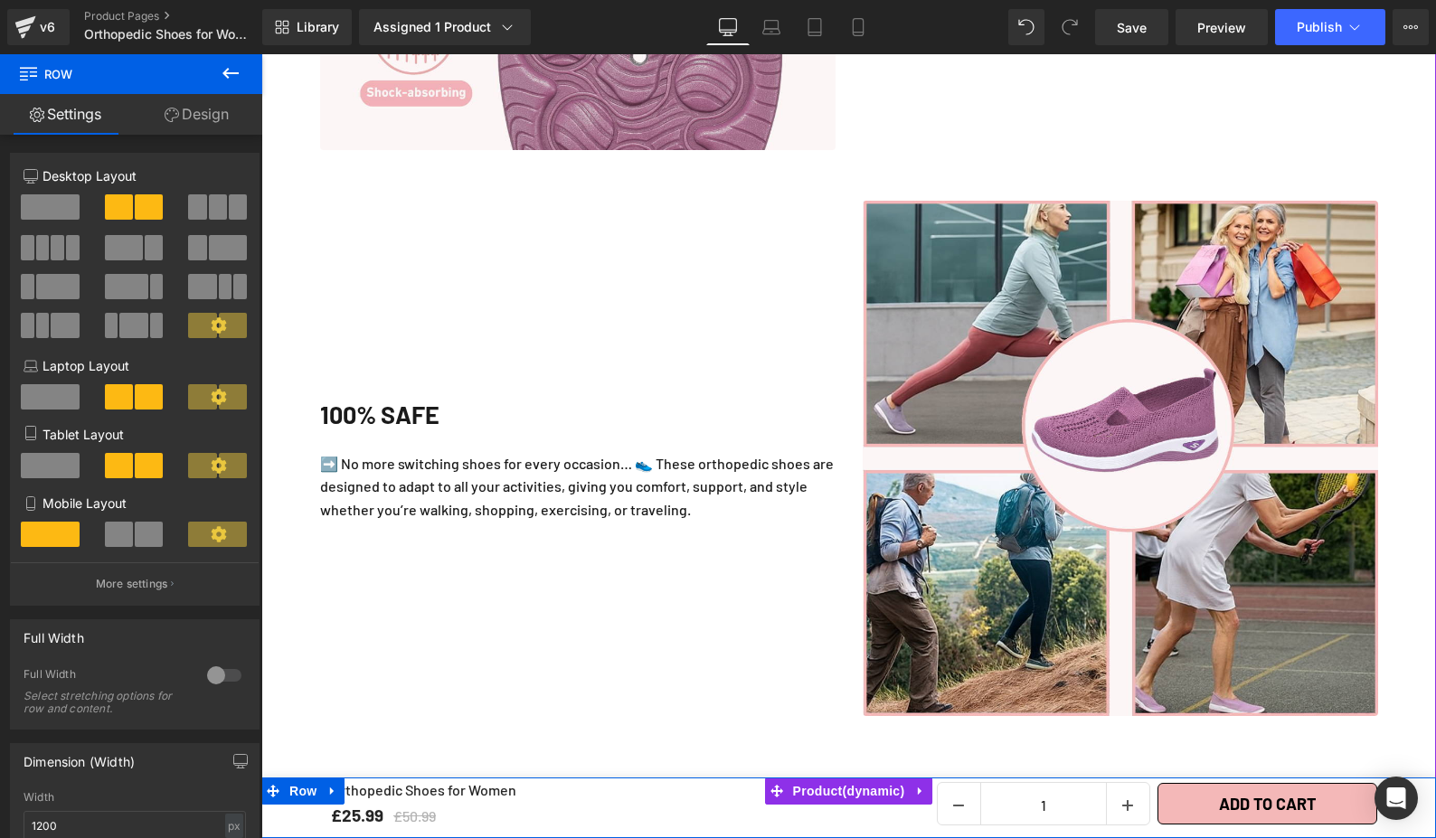
scroll to position [3570, 0]
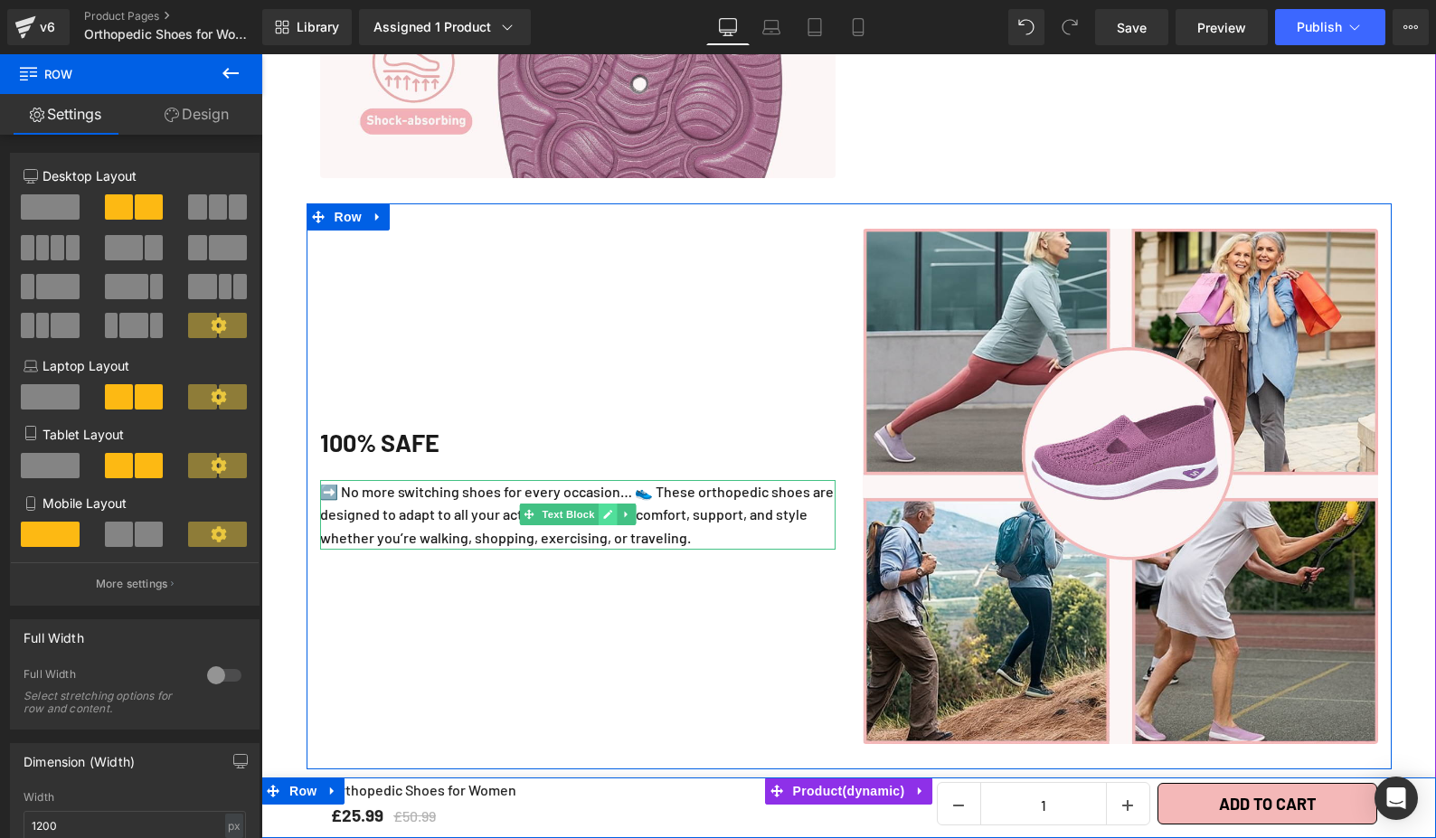
click at [598, 504] on link at bounding box center [607, 515] width 19 height 22
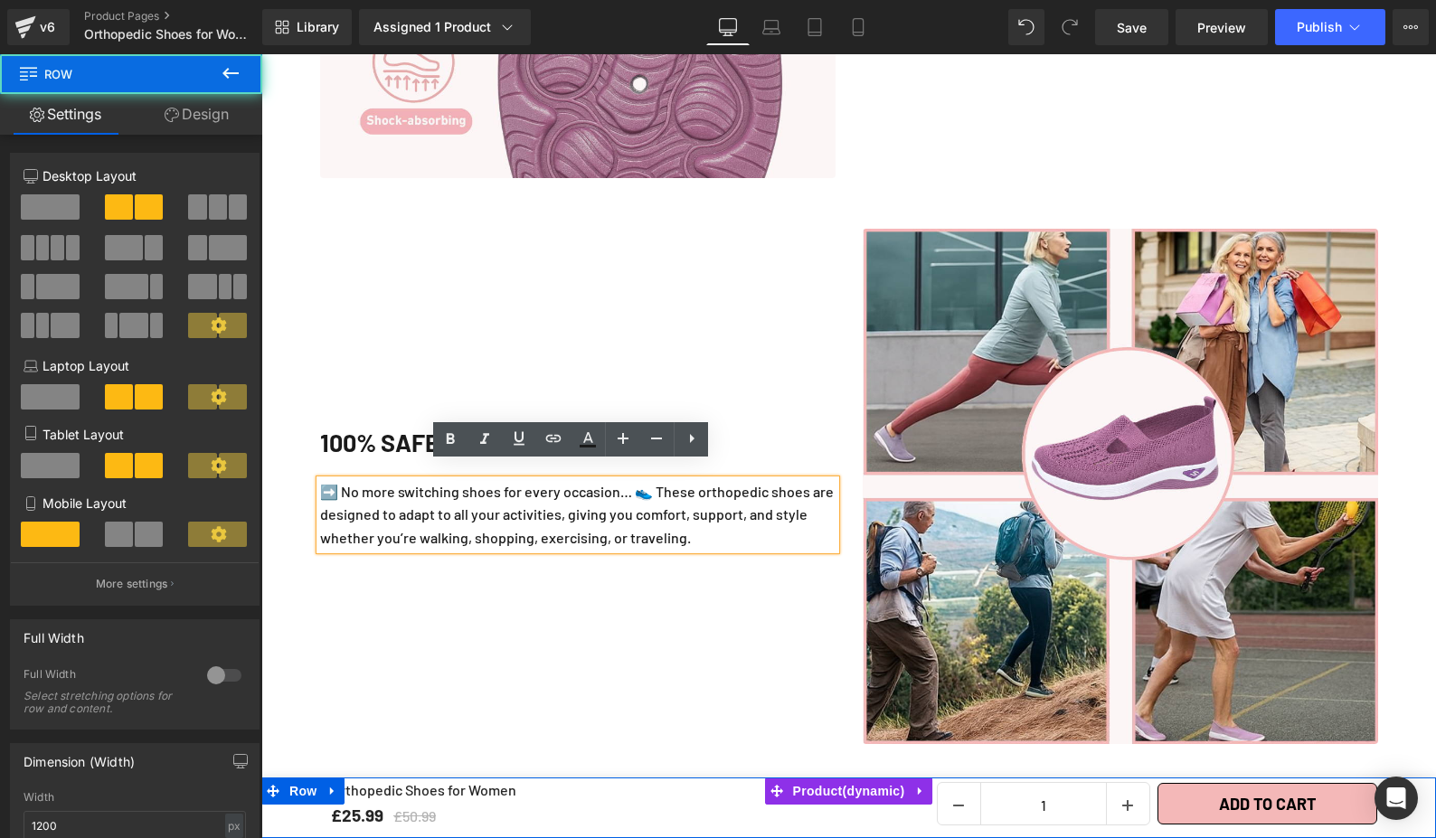
click at [664, 599] on div "100% SAFE Heading ➡️ No more switching shoes for every occasion… 👟 These orthop…" at bounding box center [578, 486] width 543 height 515
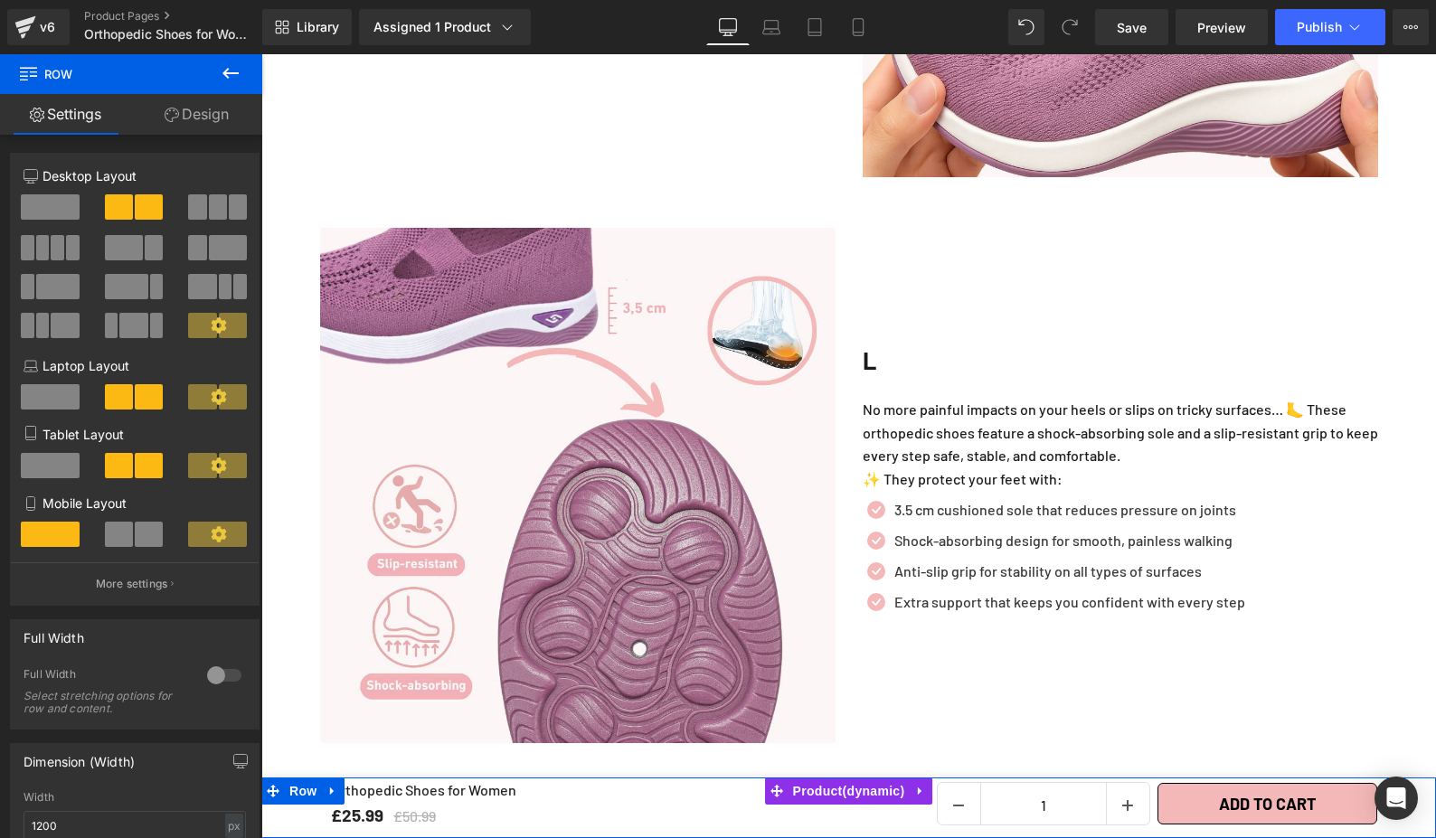
scroll to position [3056, 0]
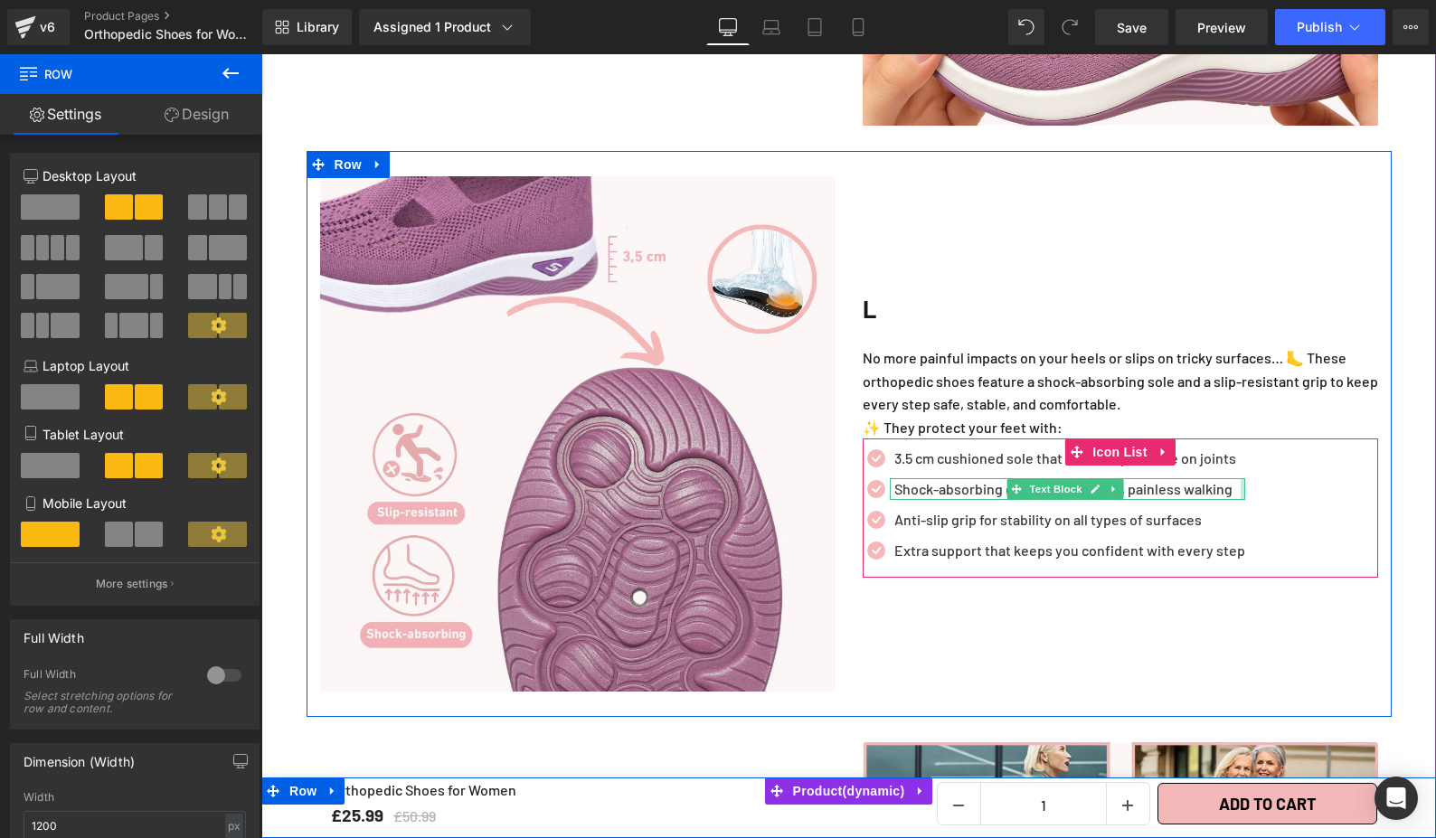
click at [1267, 467] on div "Icon 3.5 cm cushioned sole that reduces pressure on joints Text Block Icon Shoc…" at bounding box center [1120, 509] width 515 height 123
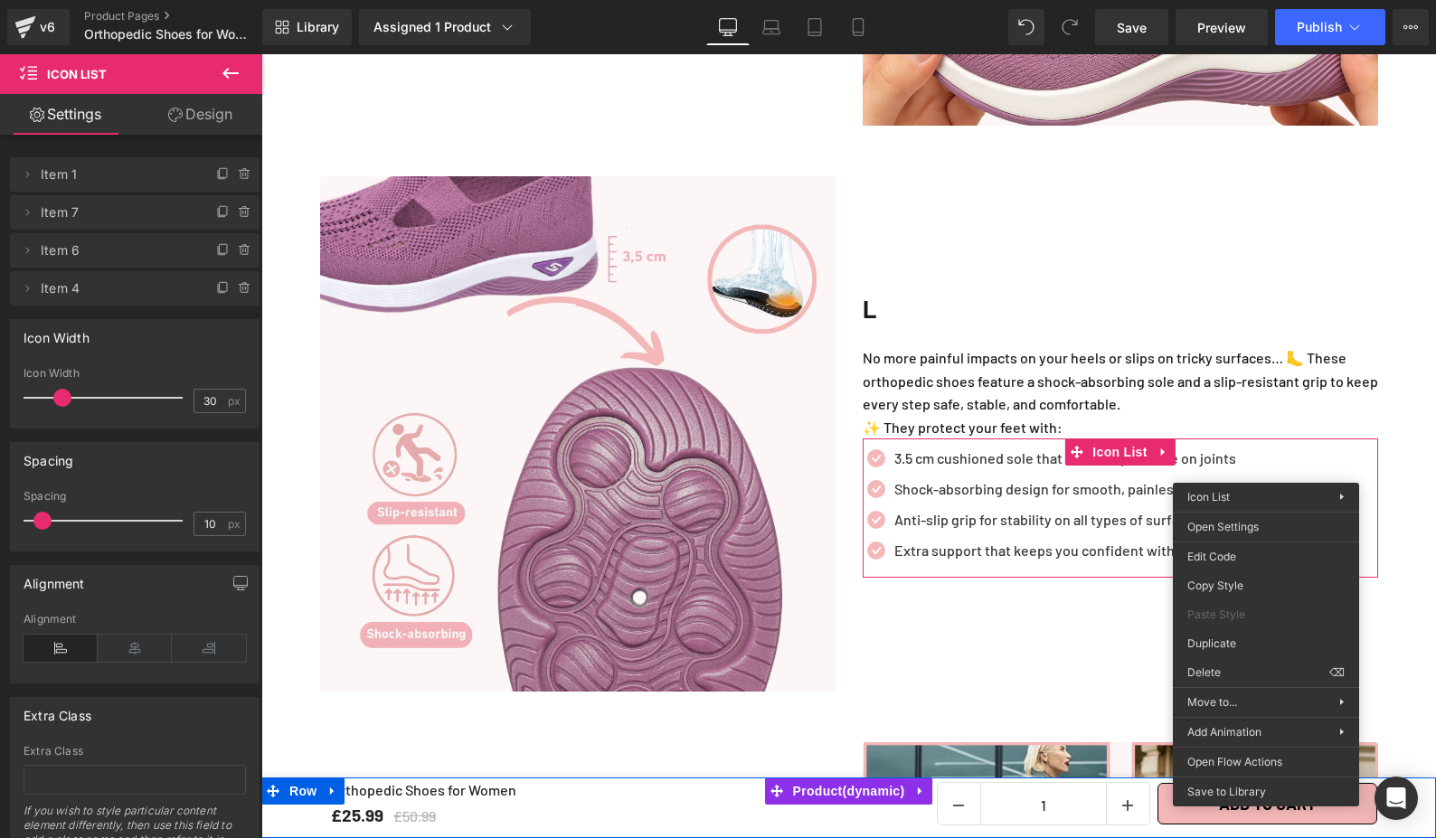
click at [1102, 600] on div "L Heading No more painful impacts on your heels or slips on tricky surfaces… 🦶 …" at bounding box center [1120, 433] width 543 height 515
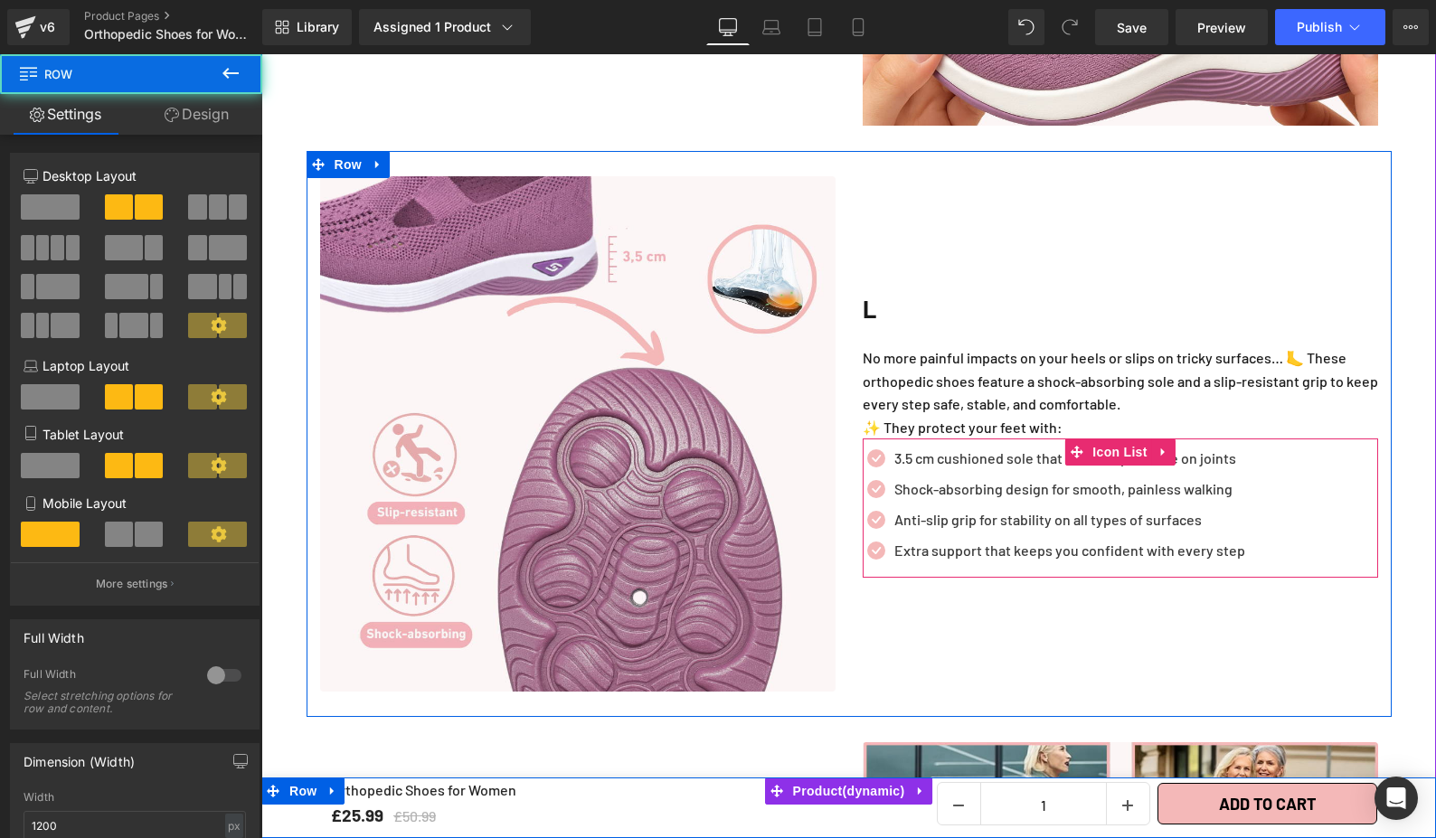
click at [1273, 463] on div "Icon 3.5 cm cushioned sole that reduces pressure on joints Text Block Icon Shoc…" at bounding box center [1120, 509] width 515 height 123
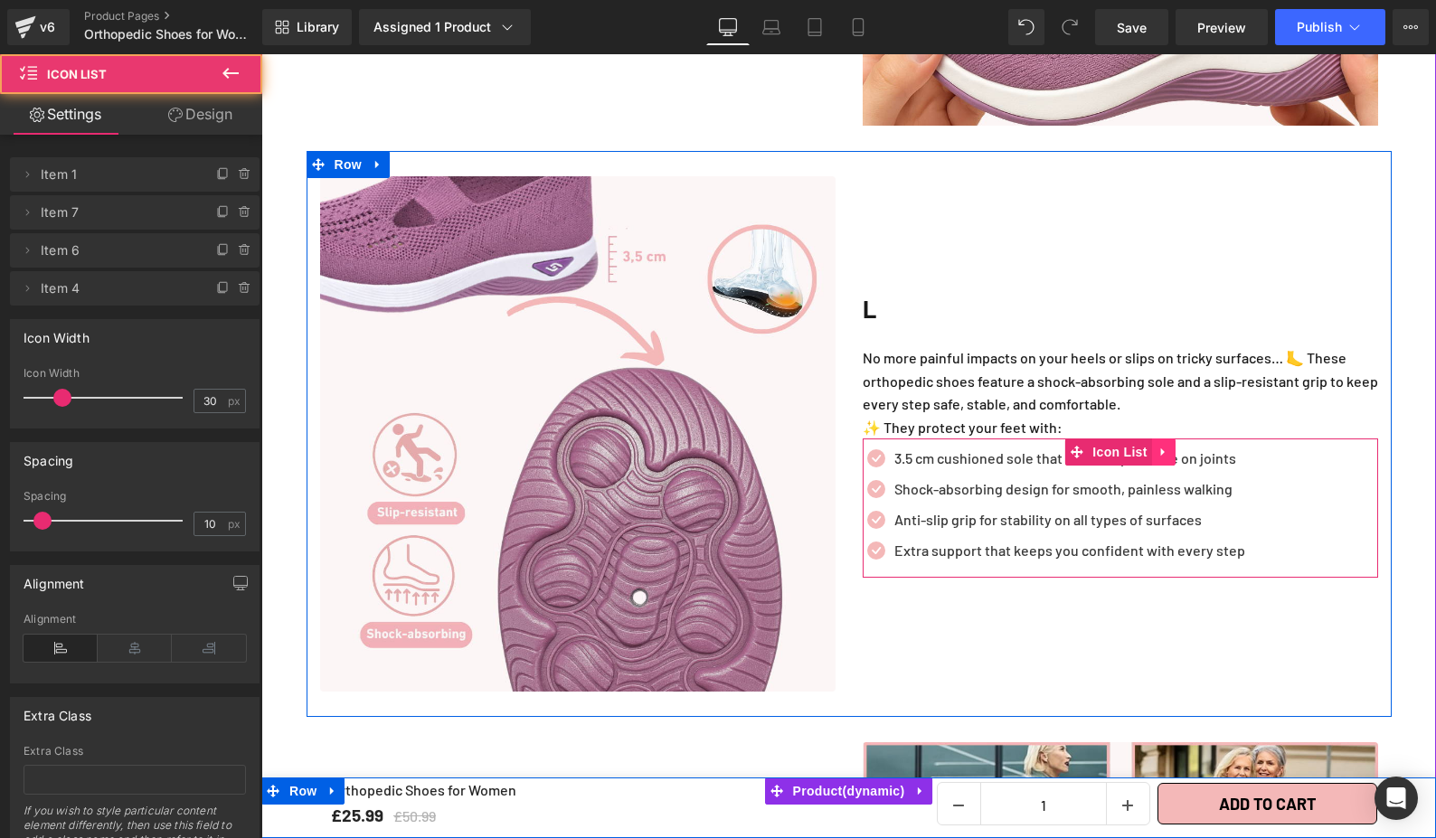
click at [1157, 446] on icon at bounding box center [1163, 453] width 13 height 14
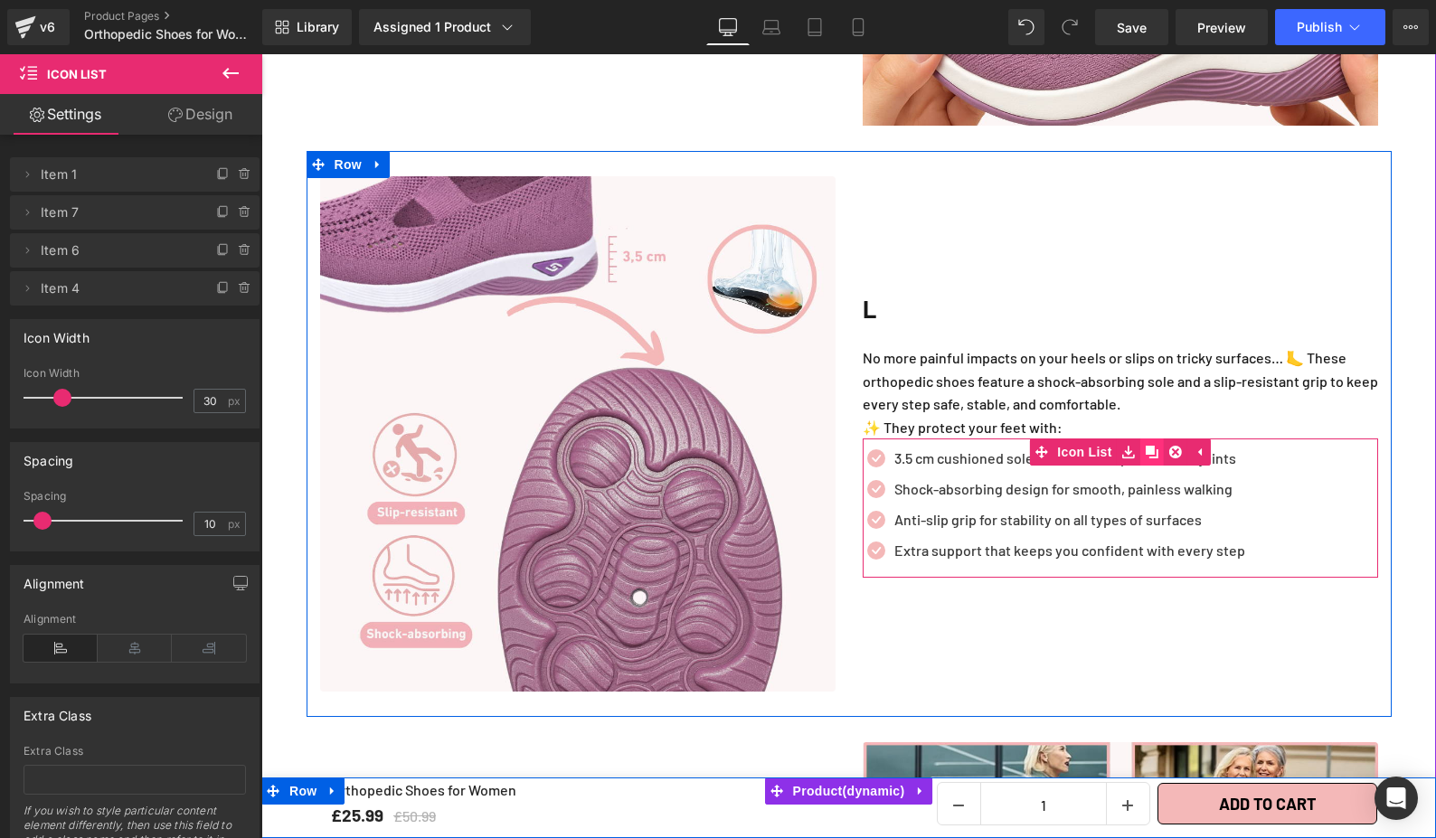
click at [1146, 446] on icon at bounding box center [1152, 453] width 13 height 14
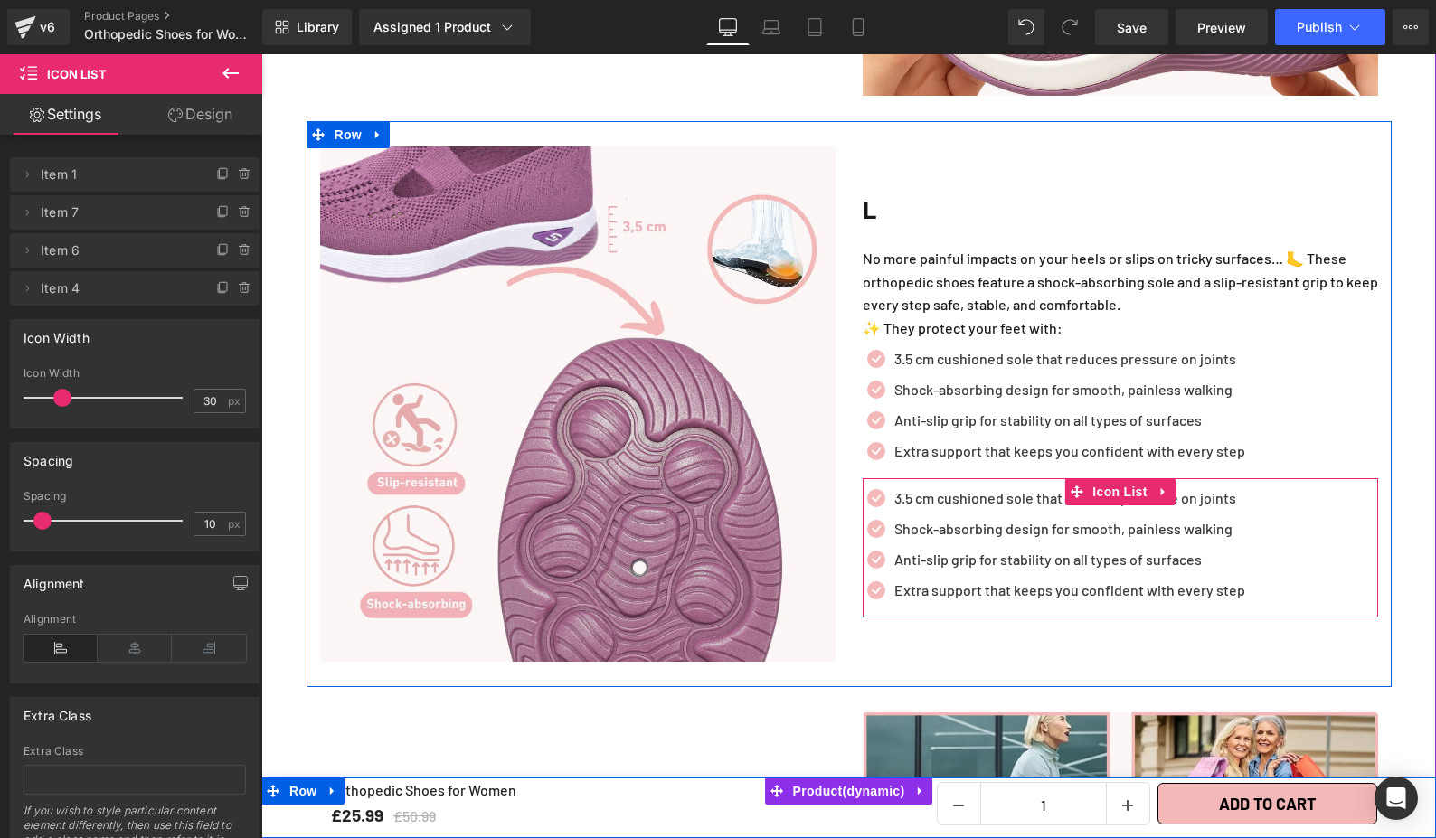
scroll to position [3088, 0]
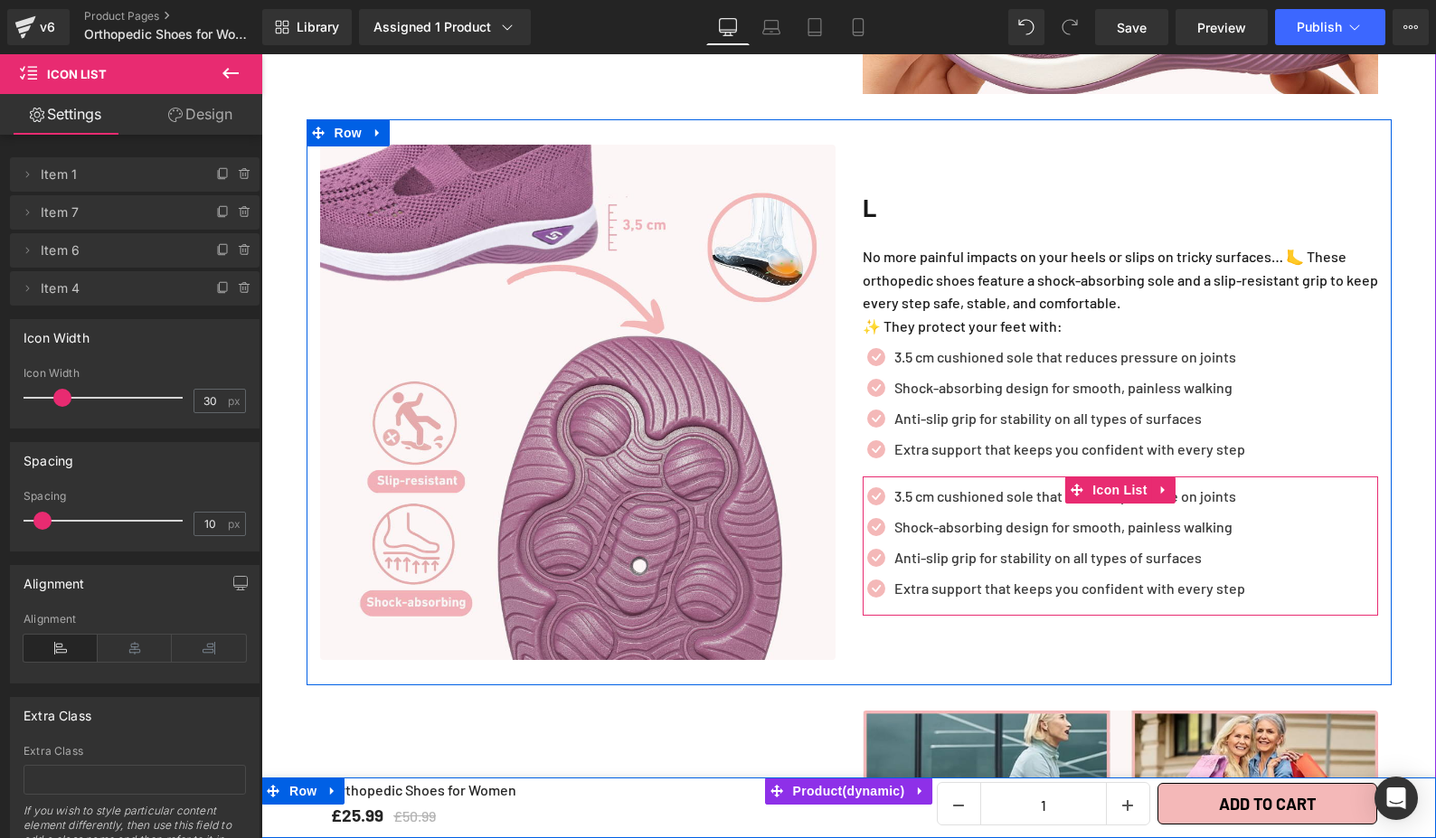
click at [1264, 507] on div "Icon 3.5 cm cushioned sole that reduces pressure on joints Text Block Icon Shoc…" at bounding box center [1120, 547] width 515 height 123
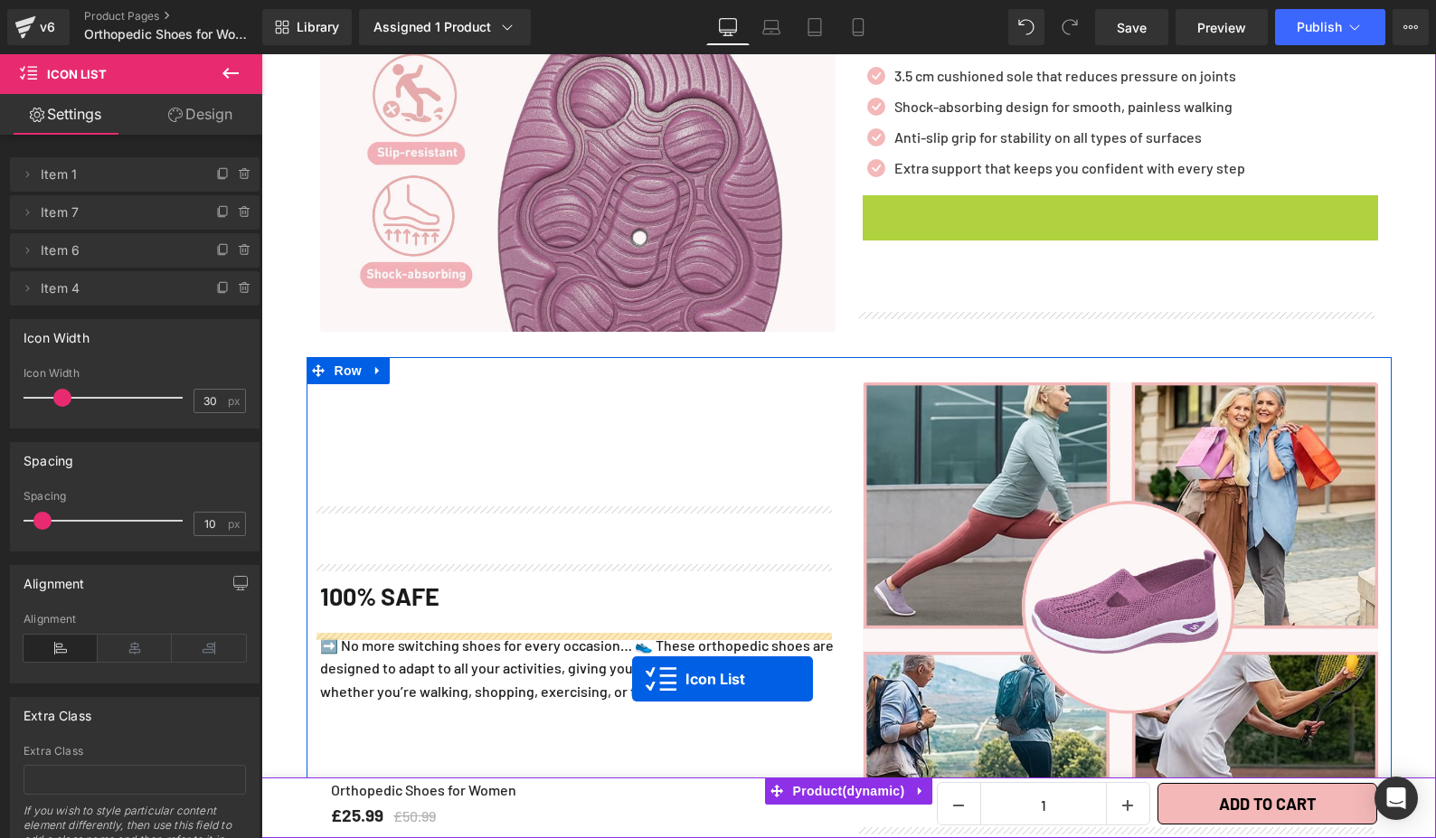
scroll to position [3501, 0]
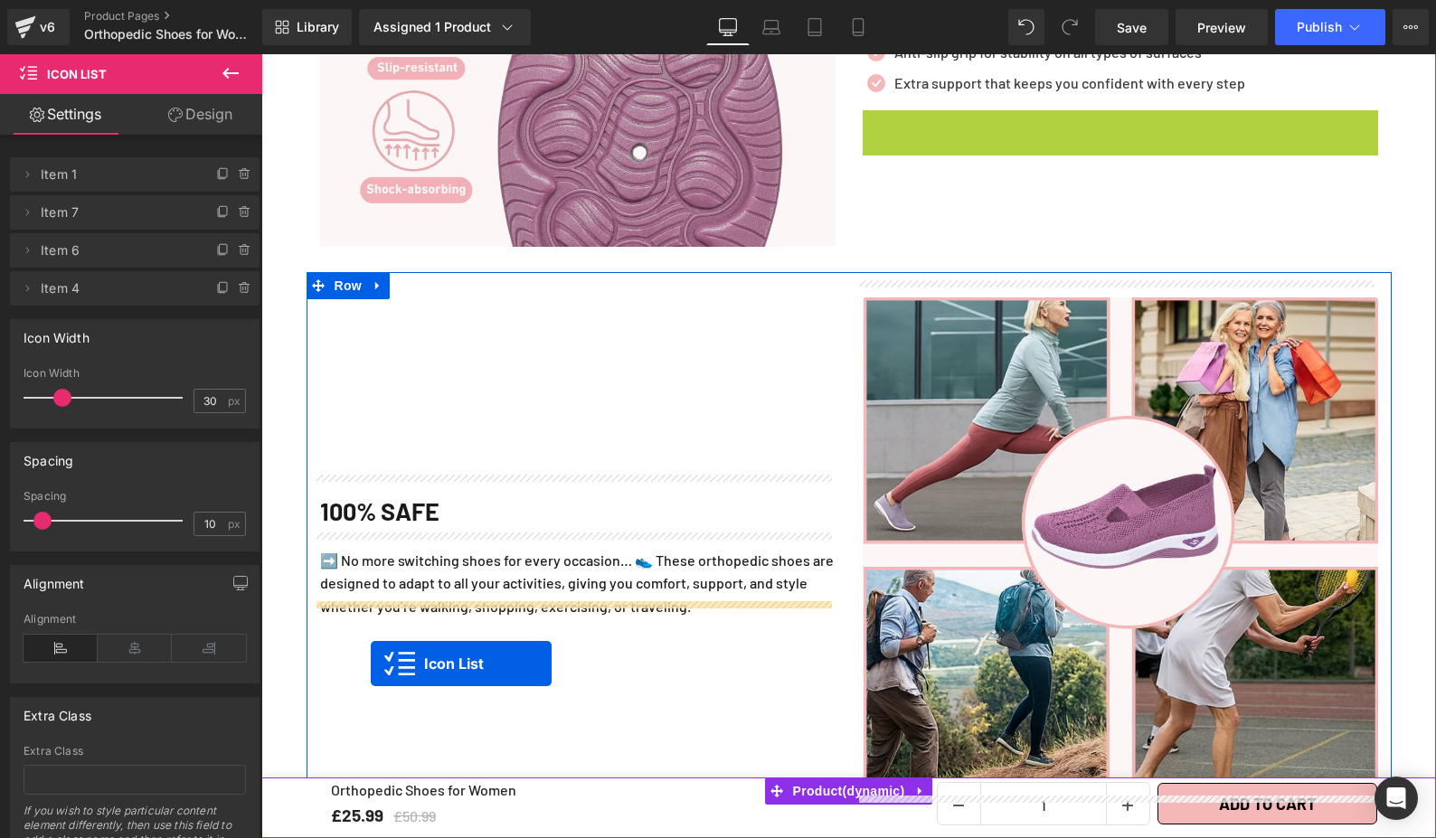
drag, startPoint x: 1062, startPoint y: 477, endPoint x: 371, endPoint y: 664, distance: 716.4
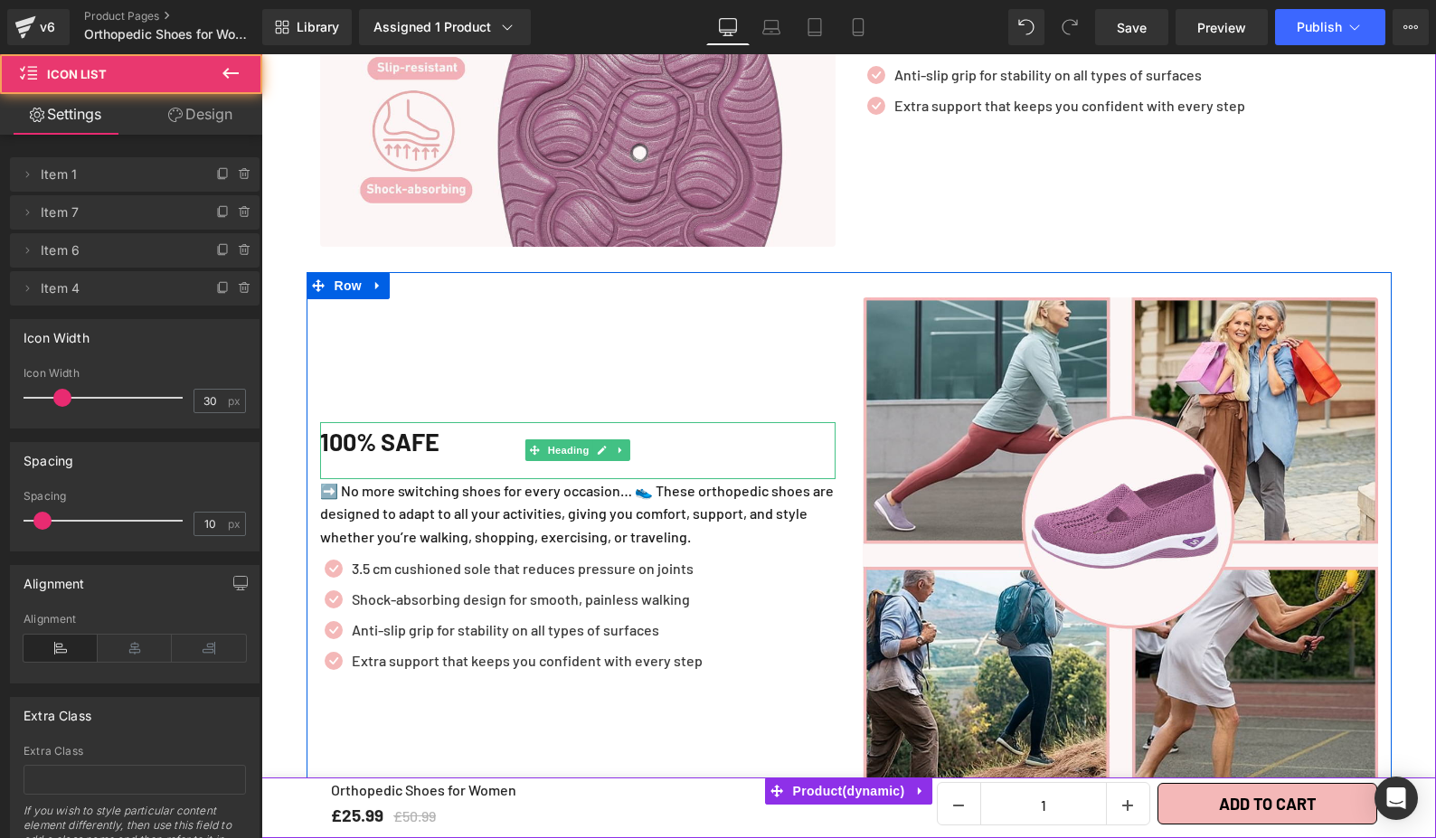
click at [673, 436] on h2 "100% SAFE" at bounding box center [577, 441] width 515 height 39
click at [681, 589] on p "Shock-absorbing design for smooth, painless walking" at bounding box center [527, 600] width 351 height 22
click at [748, 558] on div "Icon 3.5 cm cushioned sole that reduces pressure on joints Text Block Icon Shoc…" at bounding box center [577, 619] width 515 height 123
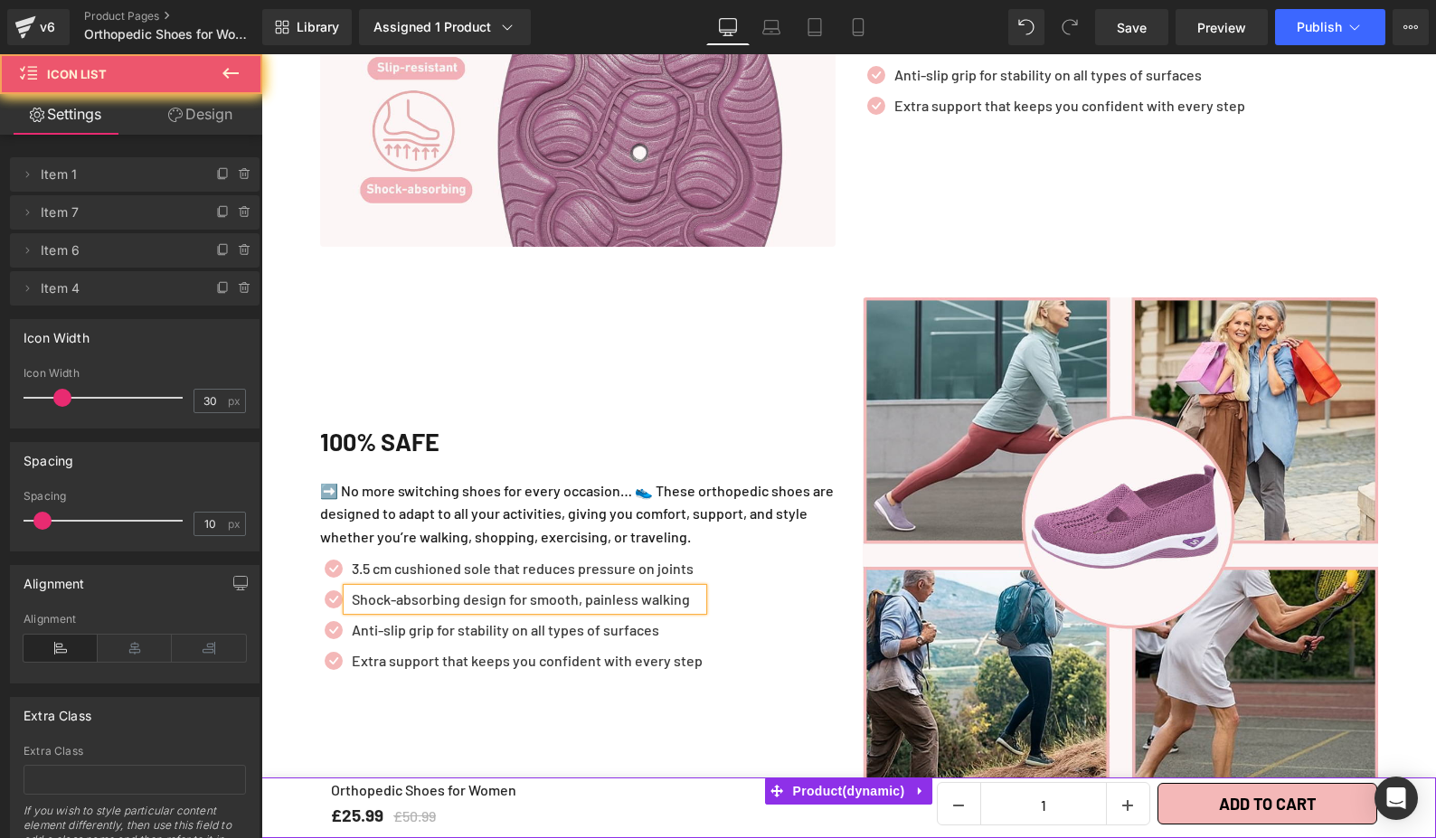
click at [728, 507] on p "➡️ No more switching shoes for every occasion… 👟 These orthopedic shoes are des…" at bounding box center [577, 514] width 515 height 70
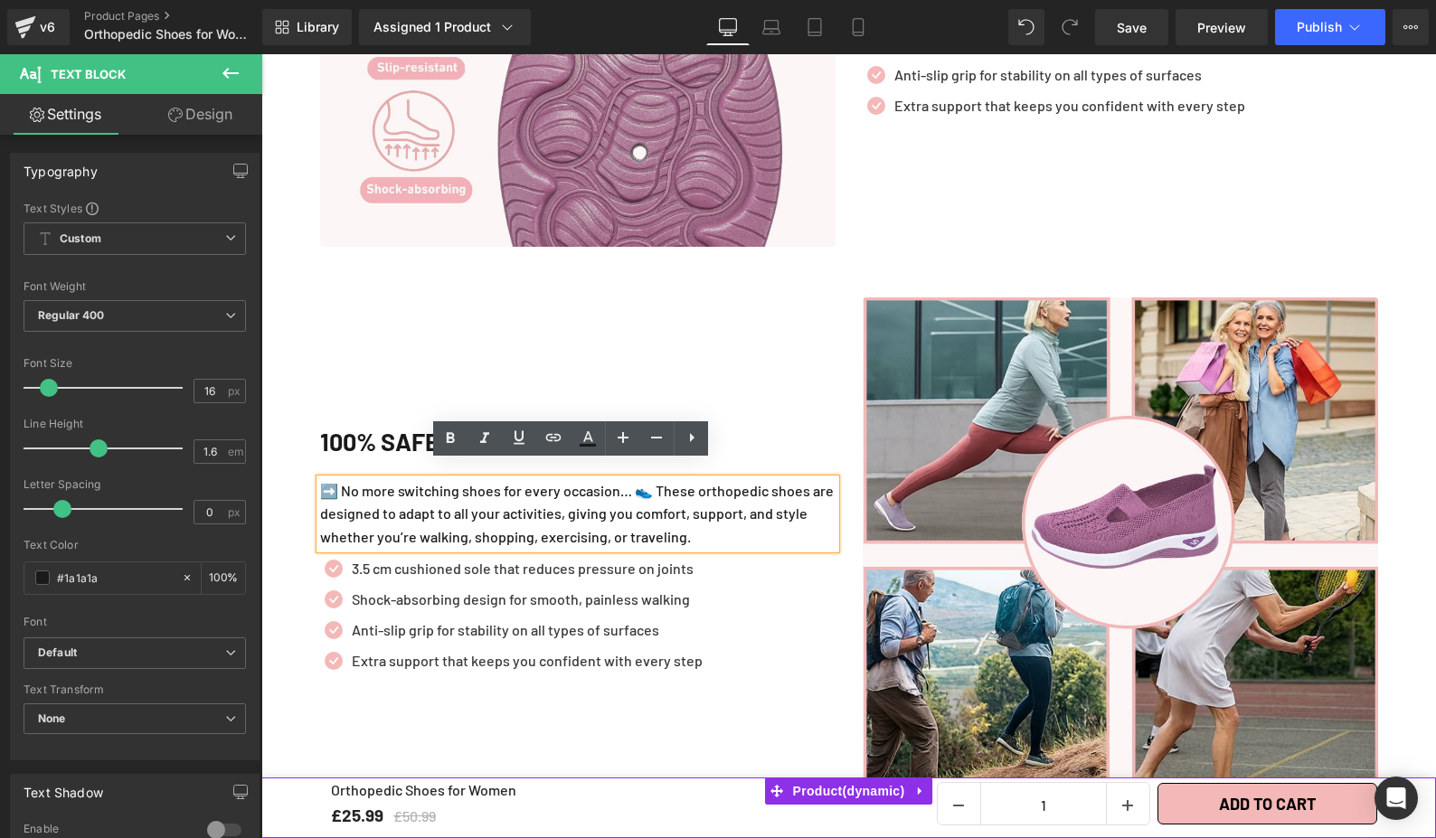
click at [765, 595] on div "Icon 3.5 cm cushioned sole that reduces pressure on joints Text Block Icon Shoc…" at bounding box center [577, 619] width 515 height 123
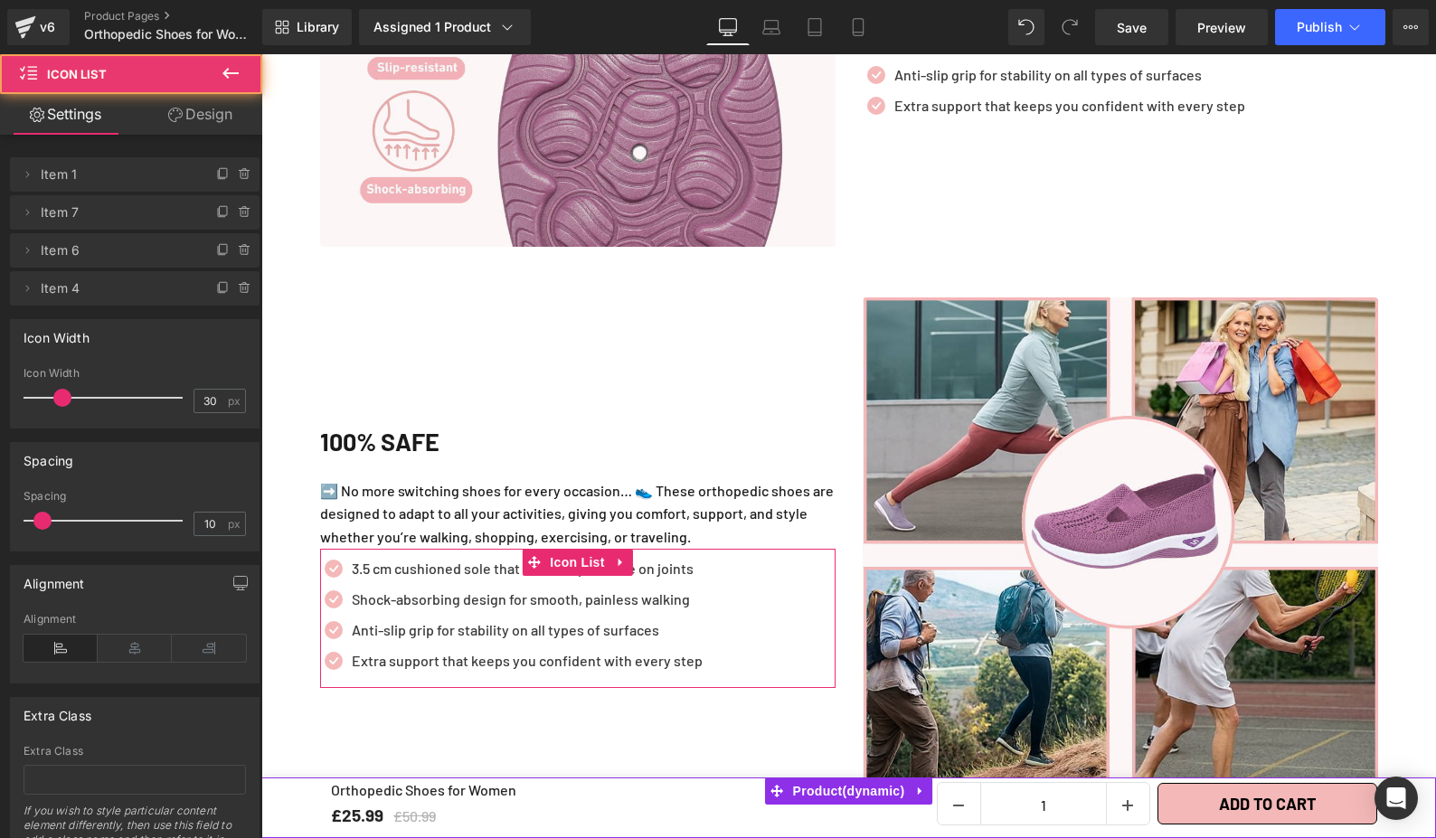
click at [656, 558] on p "3.5 cm cushioned sole that reduces pressure on joints" at bounding box center [527, 569] width 351 height 22
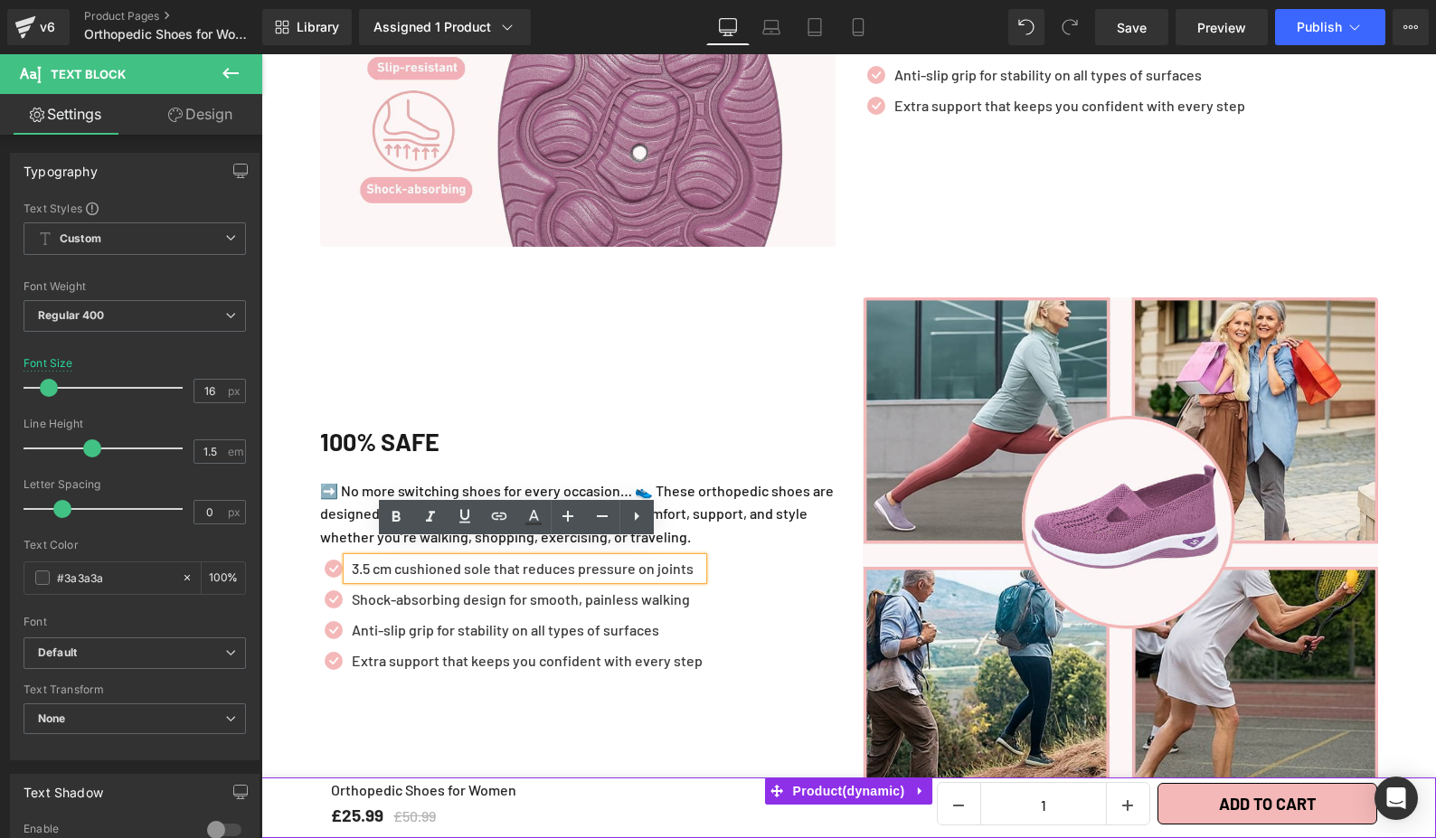
click at [656, 558] on p "3.5 cm cushioned sole that reduces pressure on joints" at bounding box center [527, 569] width 351 height 22
click at [577, 558] on p "3.5 cm cushioned sole that reduces pressure on joints" at bounding box center [527, 569] width 351 height 22
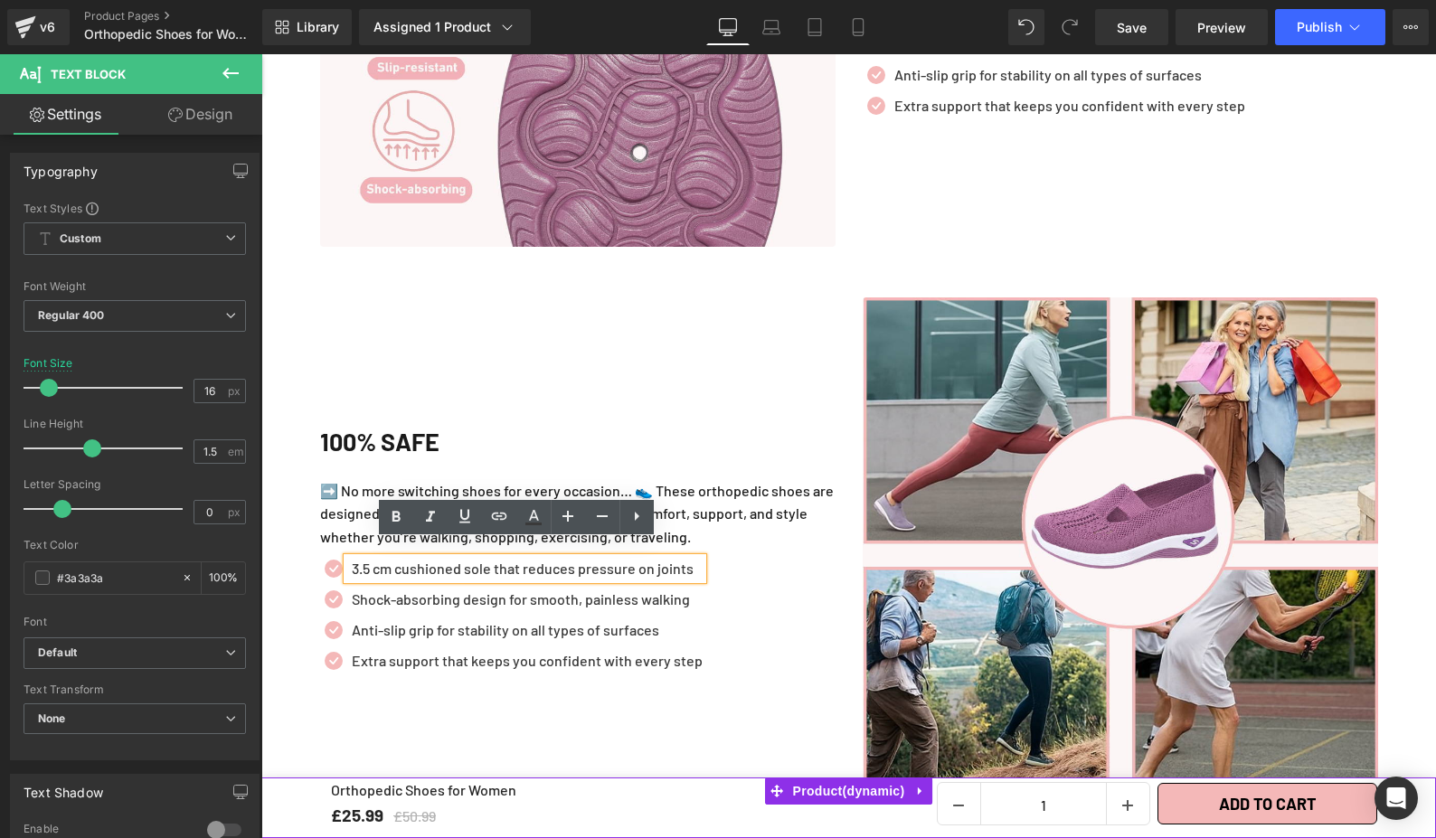
click at [577, 558] on p "3.5 cm cushioned sole that reduces pressure on joints" at bounding box center [527, 569] width 351 height 22
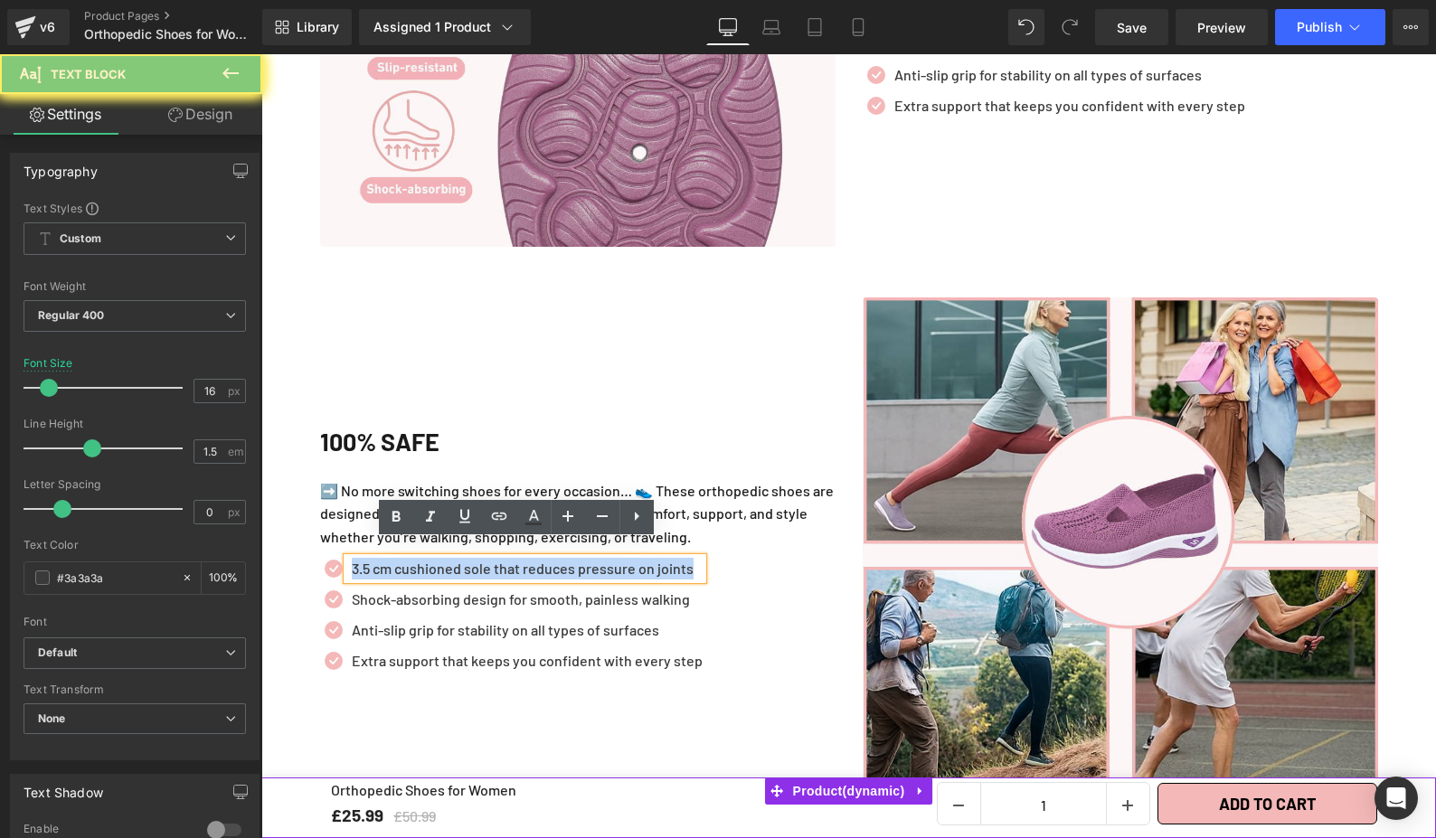
click at [577, 558] on p "3.5 cm cushioned sole that reduces pressure on joints" at bounding box center [527, 569] width 351 height 22
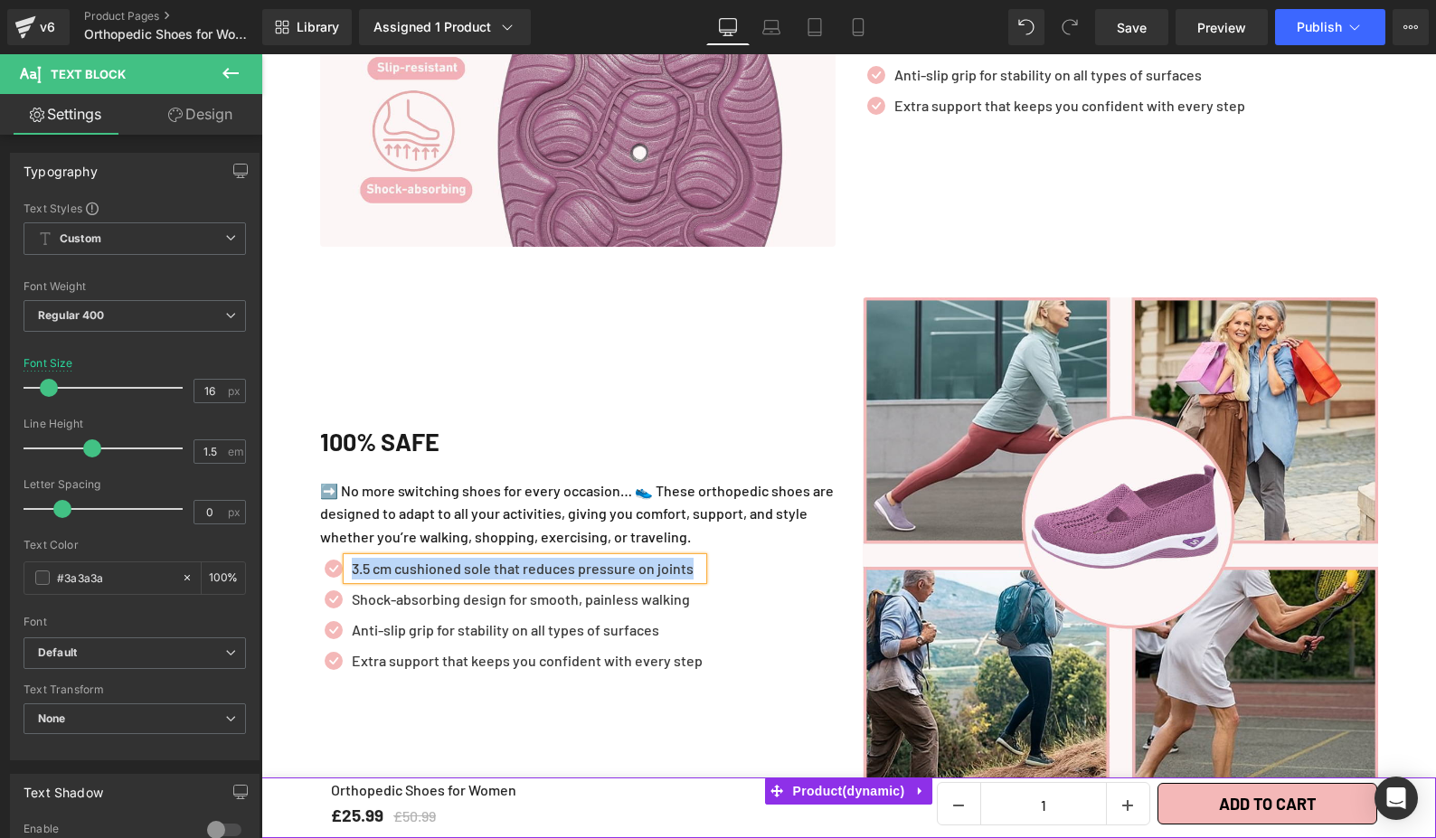
paste div
click at [671, 589] on p "Shock-absorbing design for smooth, painless walking" at bounding box center [540, 600] width 377 height 22
click at [674, 599] on ul "Icon A versatile look that pairs with casual, sporty, or chic outfits Text Bloc…" at bounding box center [524, 619] width 409 height 123
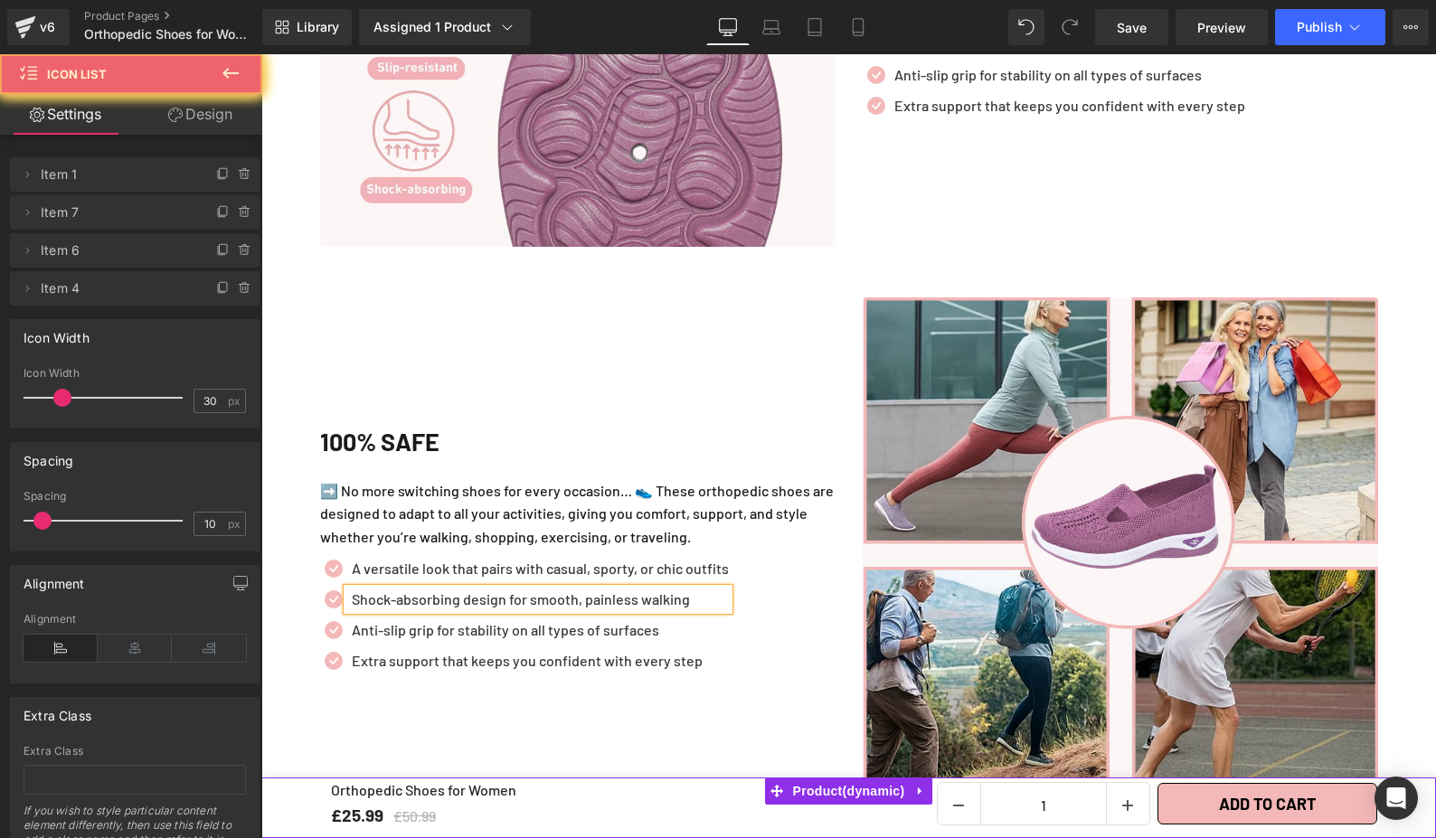
click at [643, 589] on p "Shock-absorbing design for smooth, painless walking" at bounding box center [540, 600] width 377 height 22
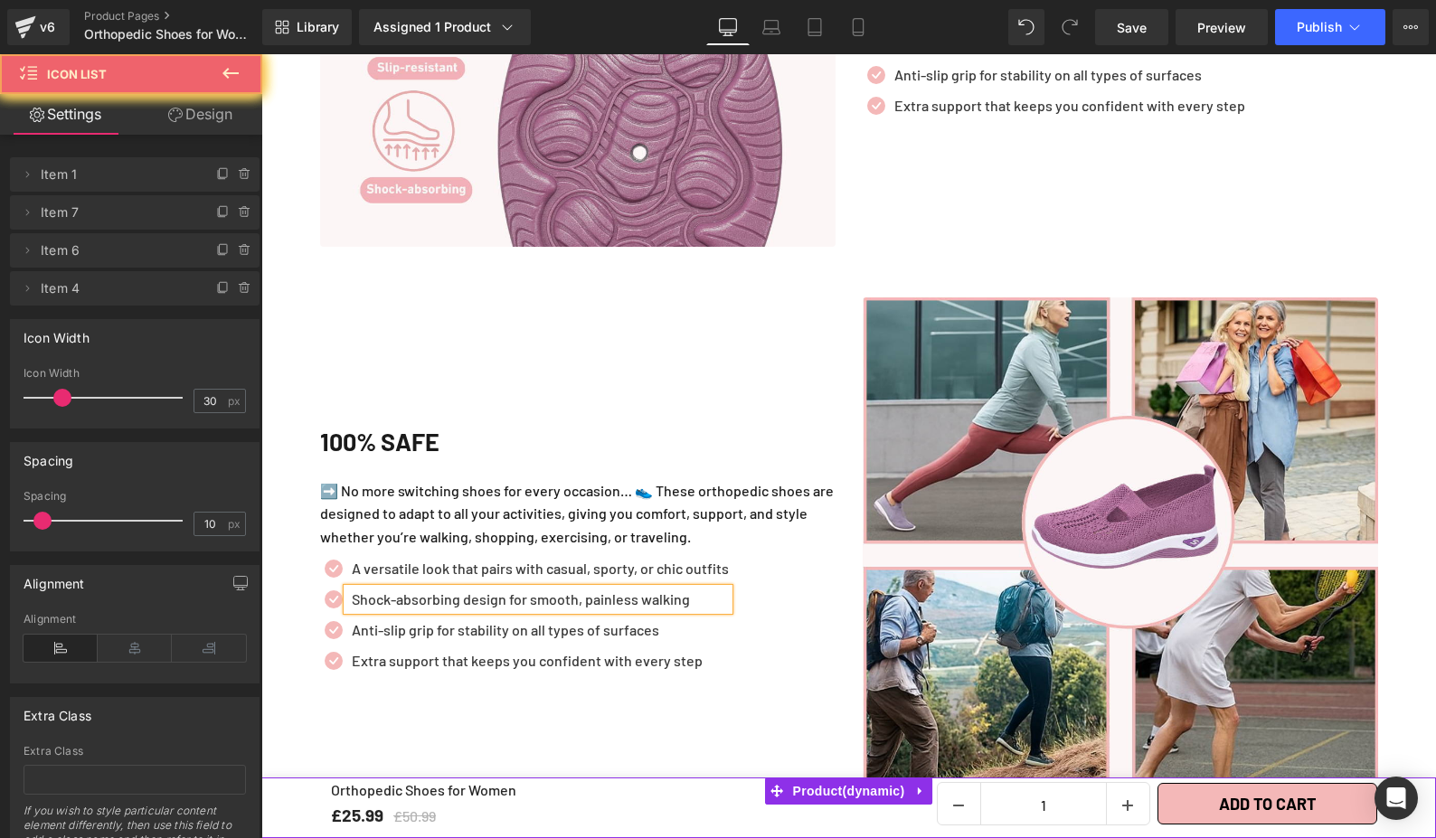
click at [643, 589] on p "Shock-absorbing design for smooth, painless walking" at bounding box center [540, 600] width 377 height 22
click at [606, 589] on p "Shock-absorbing design for smooth, painless walking" at bounding box center [540, 600] width 377 height 22
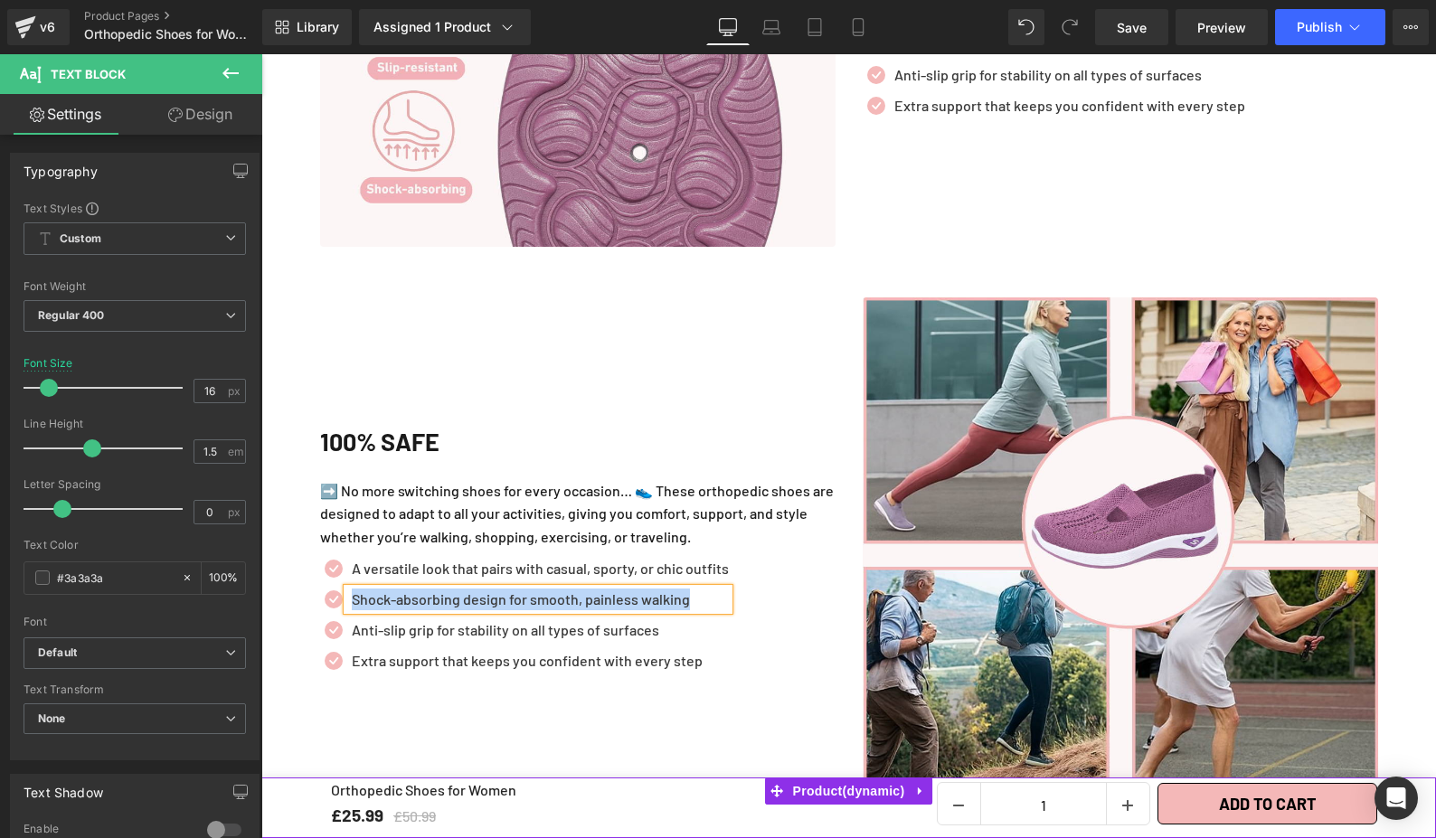
paste div
click at [571, 619] on div "Anti-slip grip for stability on all types of surfaces Text Block" at bounding box center [538, 630] width 382 height 22
click at [571, 619] on p "Anti-slip grip for stability on all types of surfaces" at bounding box center [540, 630] width 377 height 22
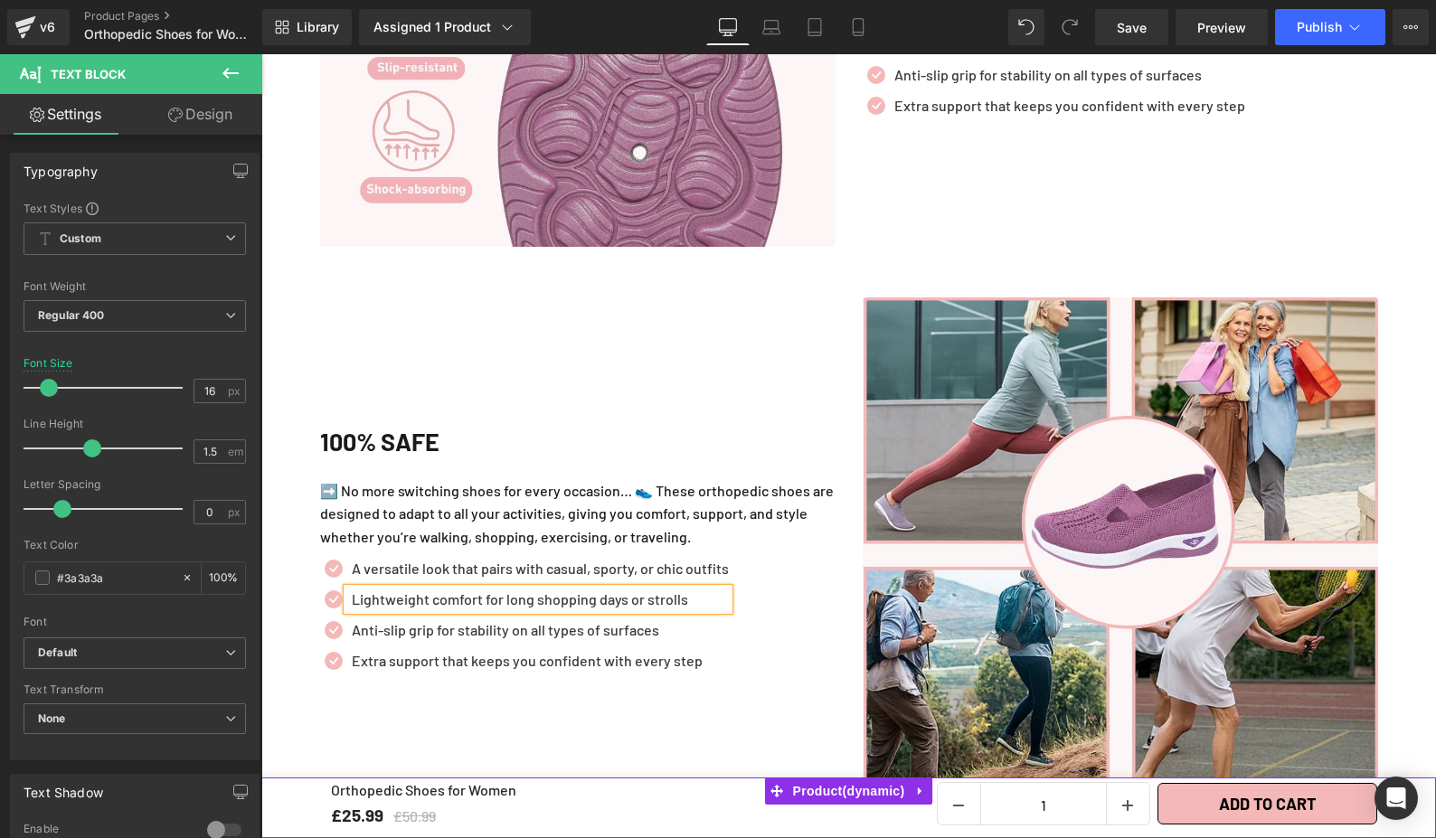
click at [573, 595] on ul "Icon A versatile look that pairs with casual, sporty, or chic outfits Text Bloc…" at bounding box center [524, 619] width 409 height 123
click at [569, 619] on p "Anti-slip grip for stability on all types of surfaces" at bounding box center [540, 630] width 377 height 22
click at [581, 512] on p "➡️ No more switching shoes for every occasion… 👟 These orthopedic shoes are des…" at bounding box center [577, 514] width 515 height 70
click at [535, 619] on div "Anti-slip grip for stability on all types of surfaces Text Block" at bounding box center [538, 630] width 382 height 22
click at [535, 619] on p "Anti-slip grip for stability on all types of surfaces" at bounding box center [540, 630] width 377 height 22
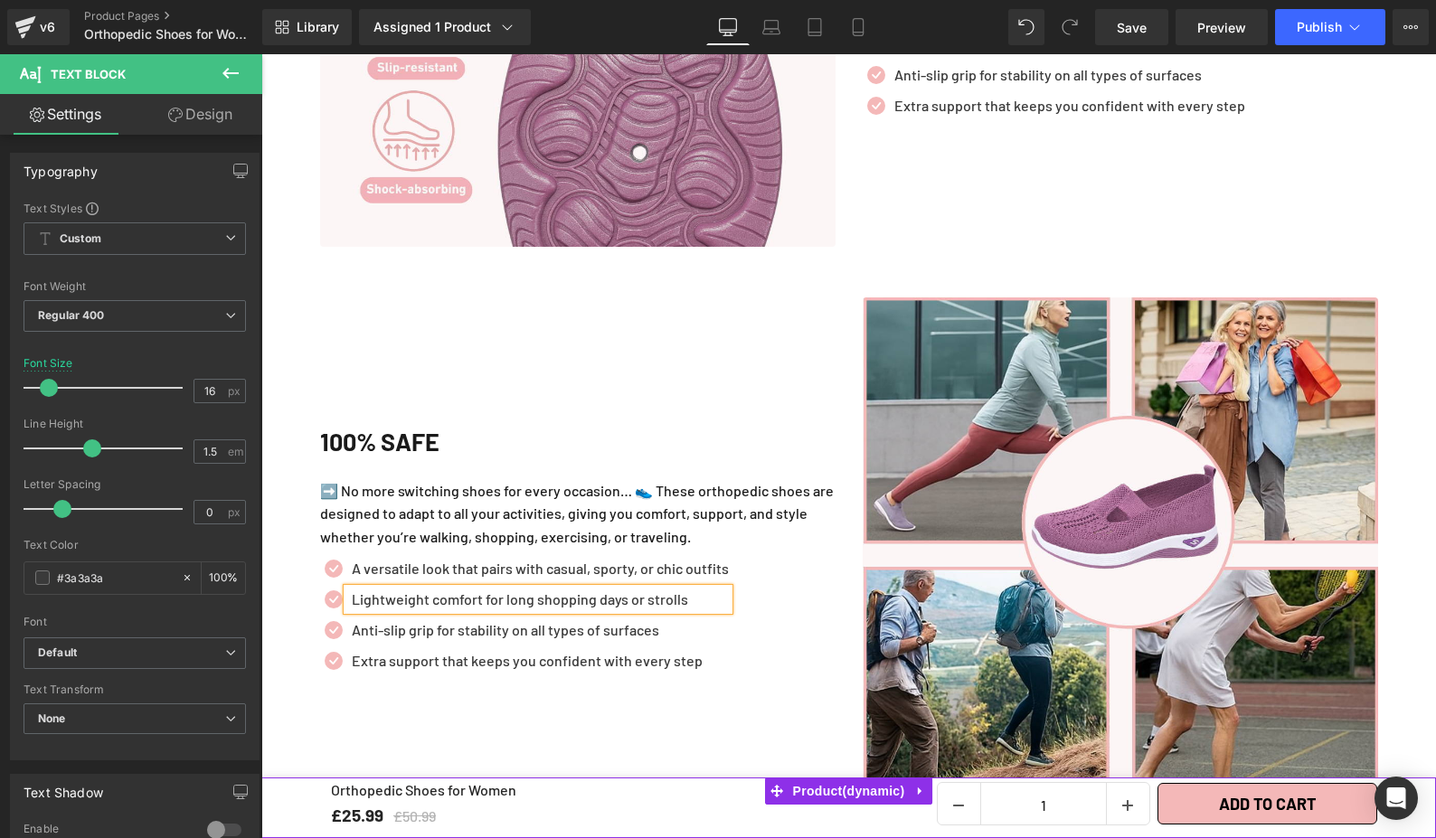
click at [535, 619] on p "Anti-slip grip for stability on all types of surfaces" at bounding box center [540, 630] width 377 height 22
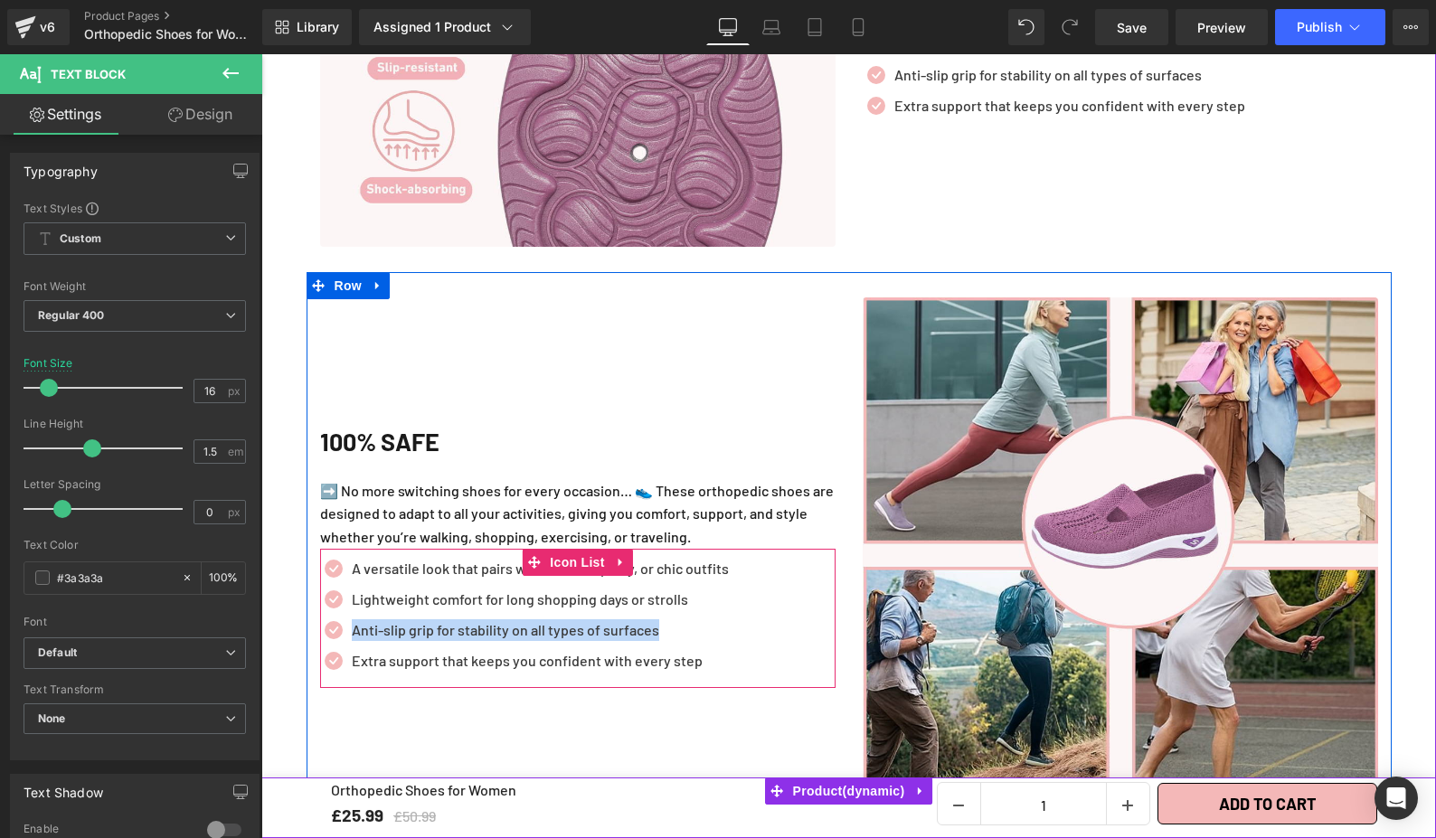
paste div
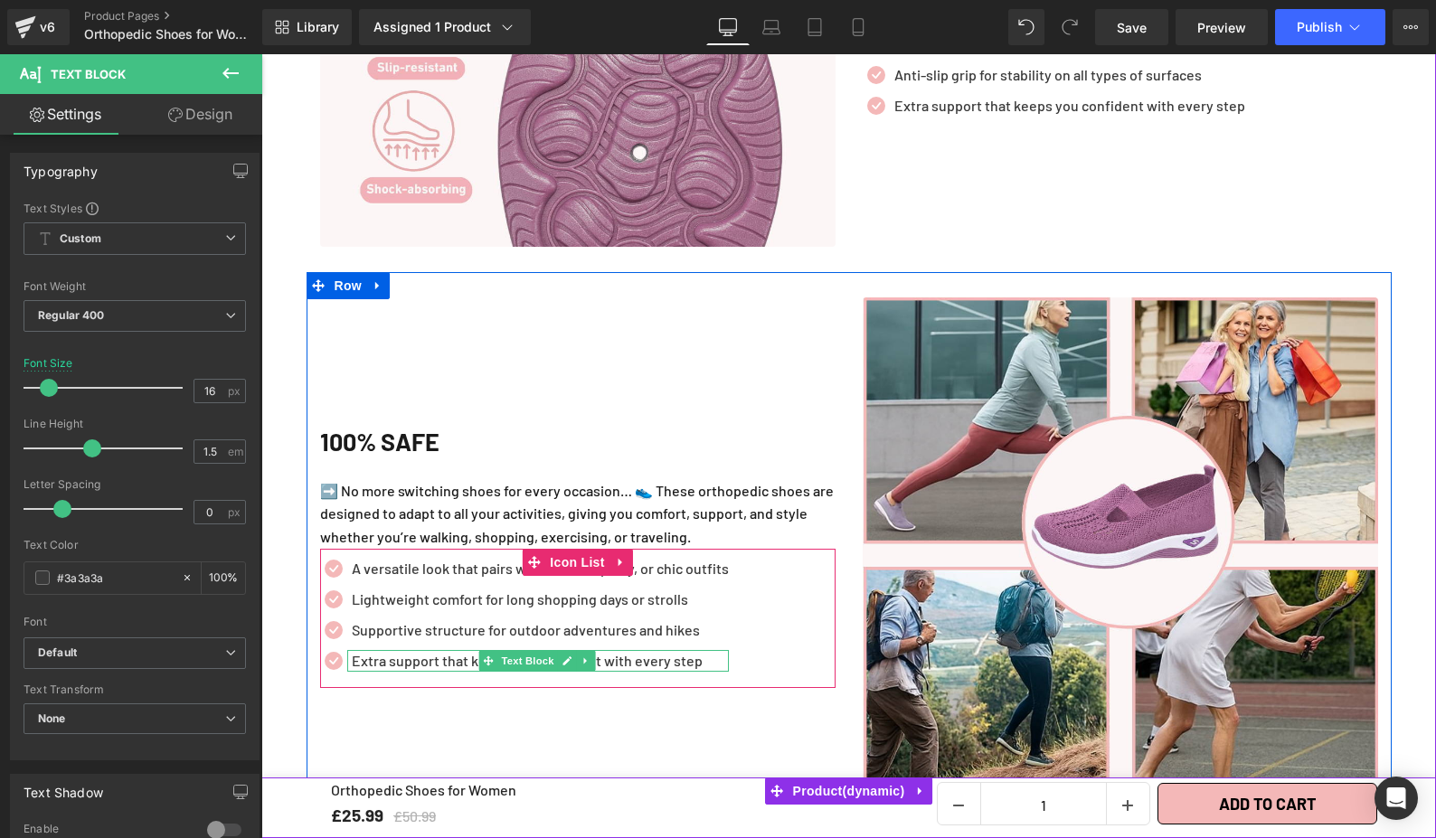
click at [592, 650] on div "Extra support that keeps you confident with every step Text Block" at bounding box center [538, 661] width 382 height 22
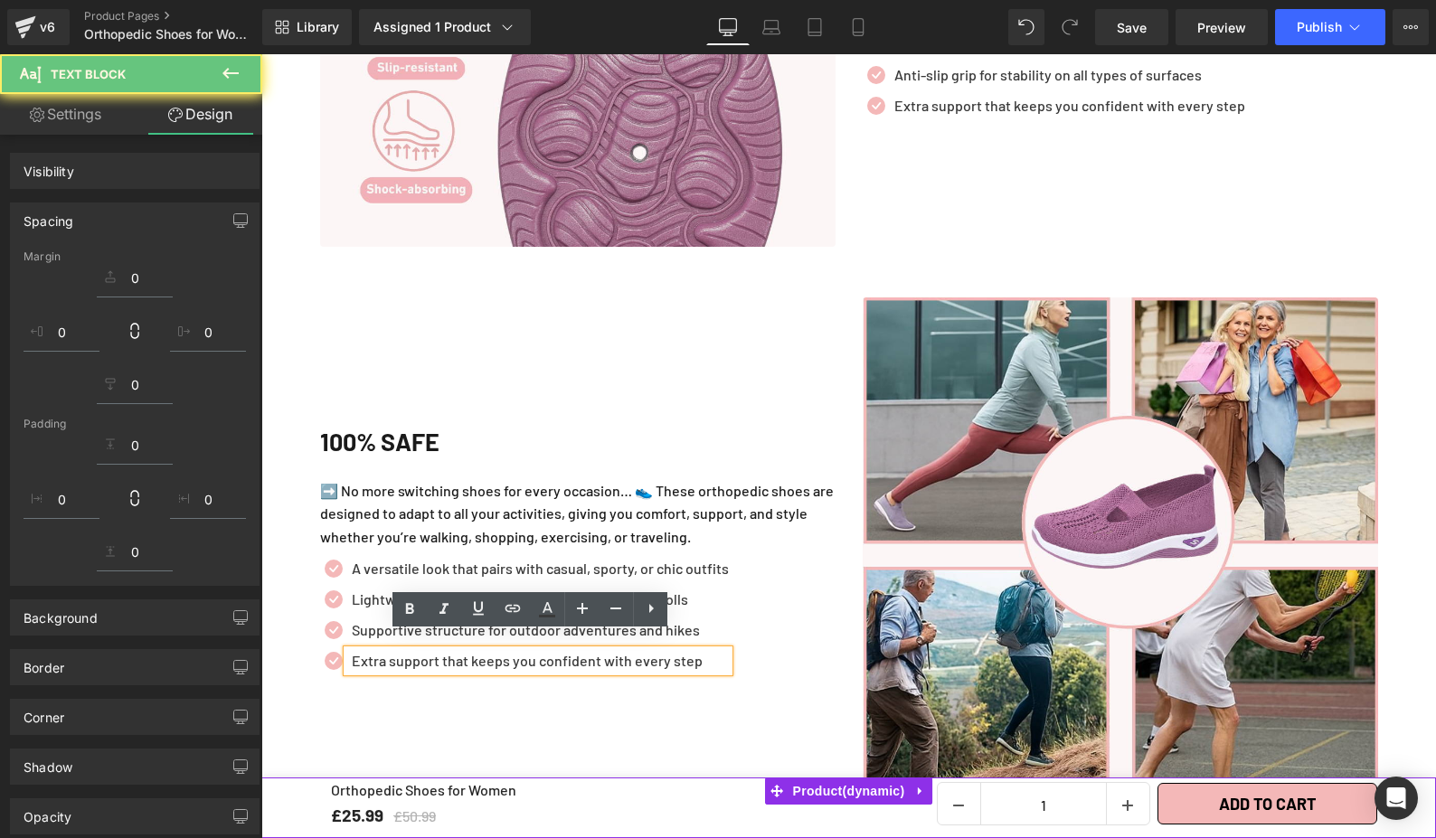
click at [611, 653] on p "Extra support that keeps you confident with every step" at bounding box center [540, 661] width 377 height 22
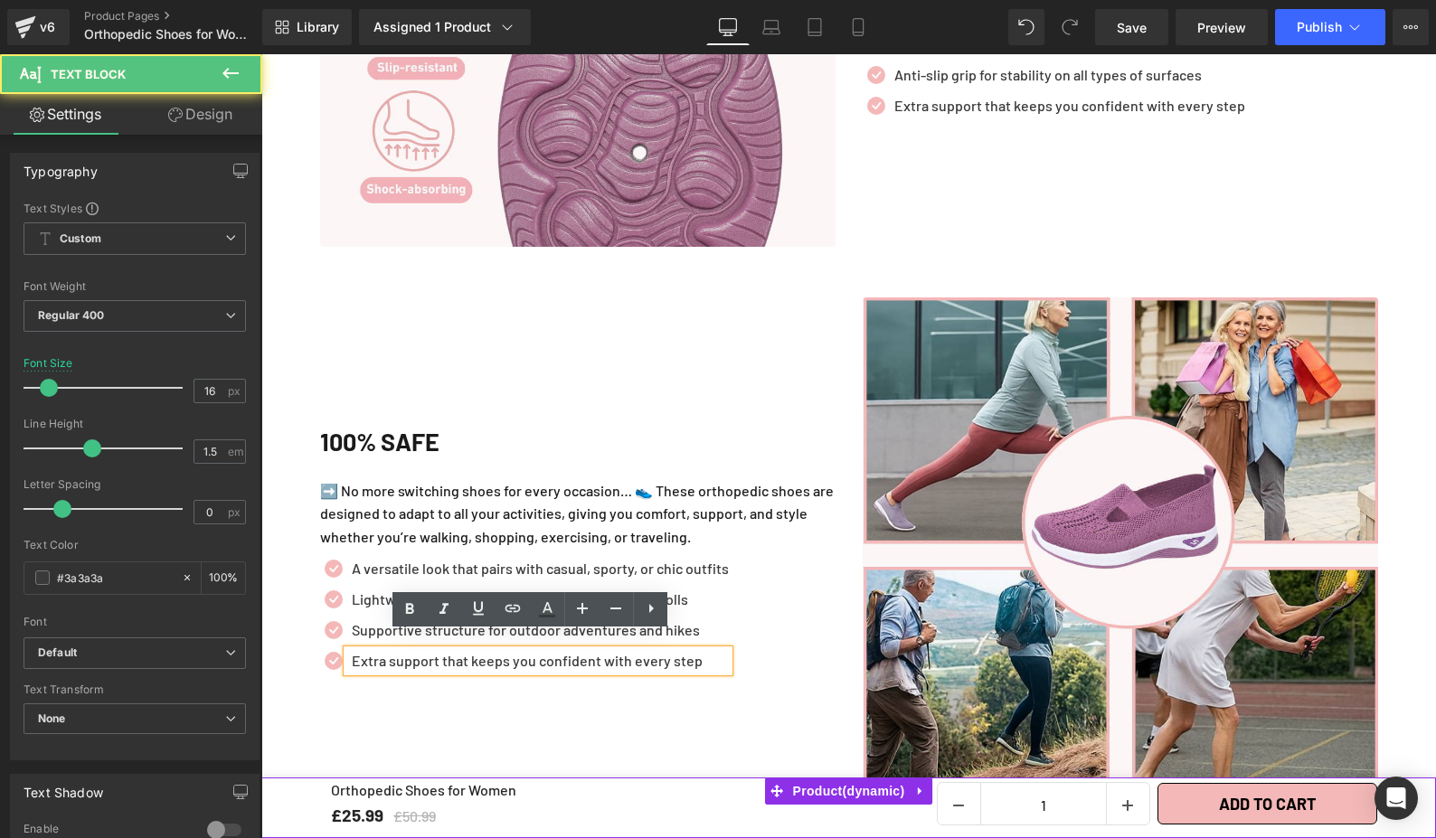
click at [611, 653] on p "Extra support that keeps you confident with every step" at bounding box center [540, 661] width 377 height 22
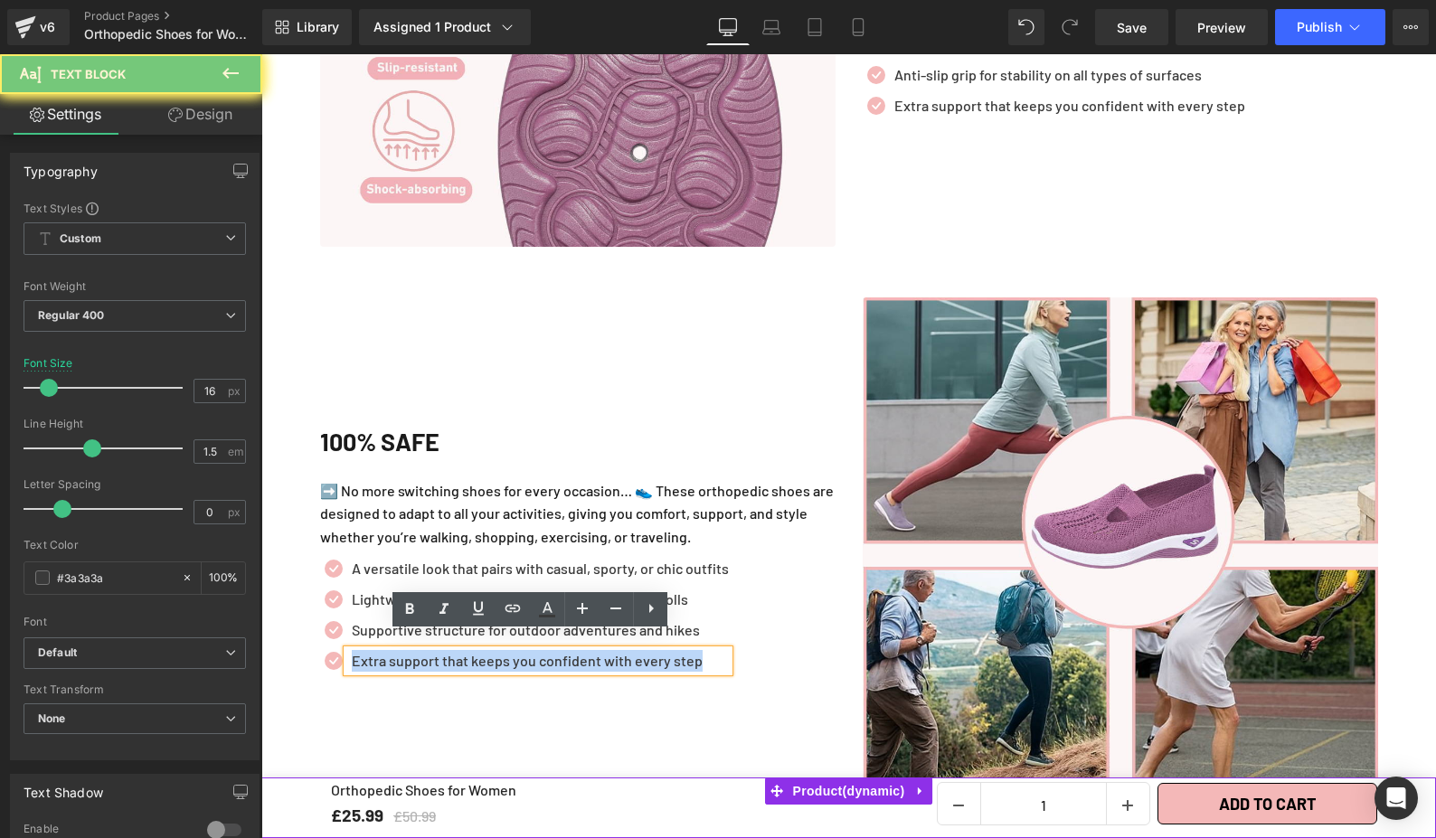
click at [611, 653] on p "Extra support that keeps you confident with every step" at bounding box center [540, 661] width 377 height 22
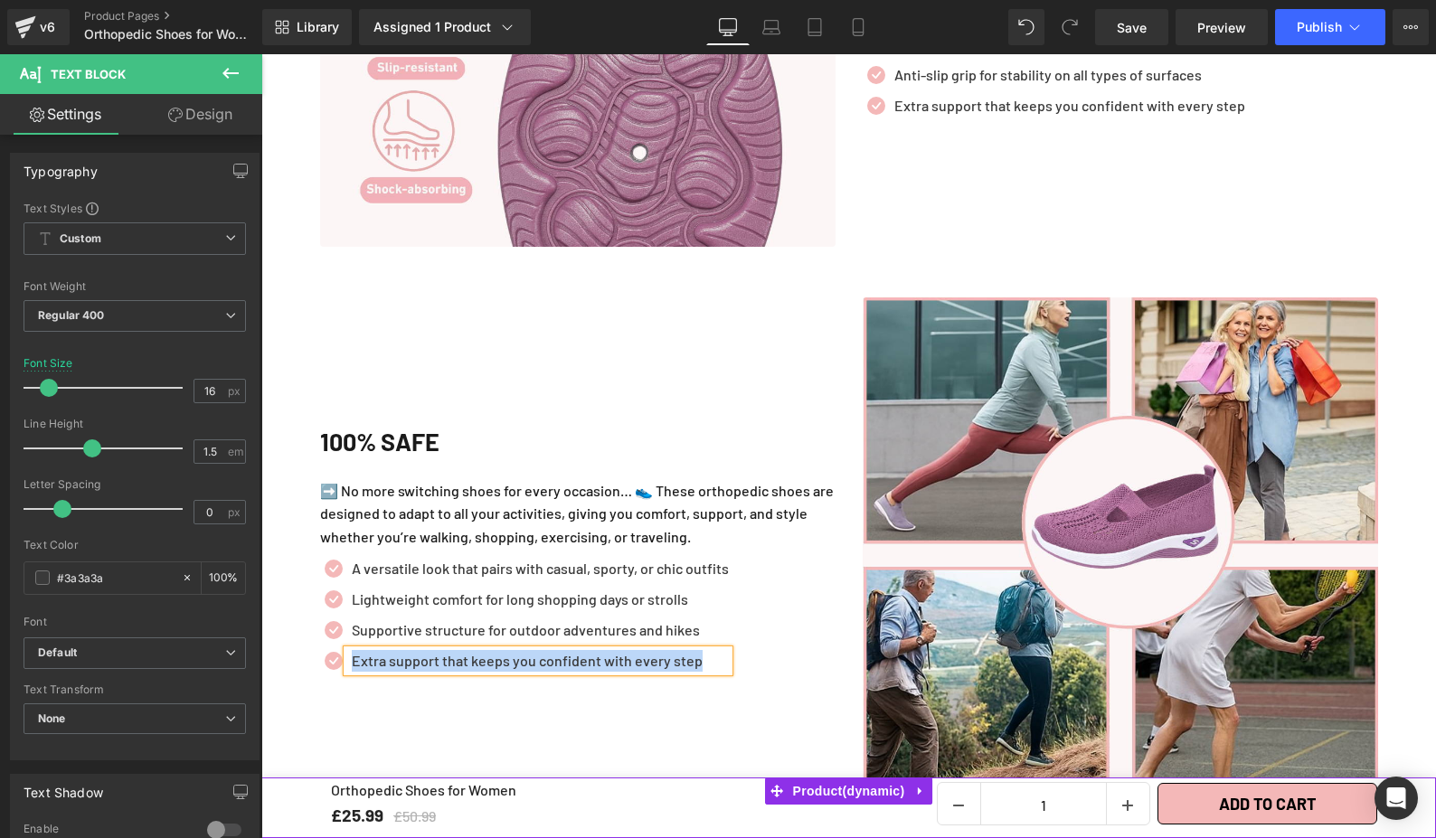
paste div
click at [698, 694] on div "100% SAFE Heading ➡️ No more switching shoes for every occasion… 👟 These orthop…" at bounding box center [578, 554] width 543 height 515
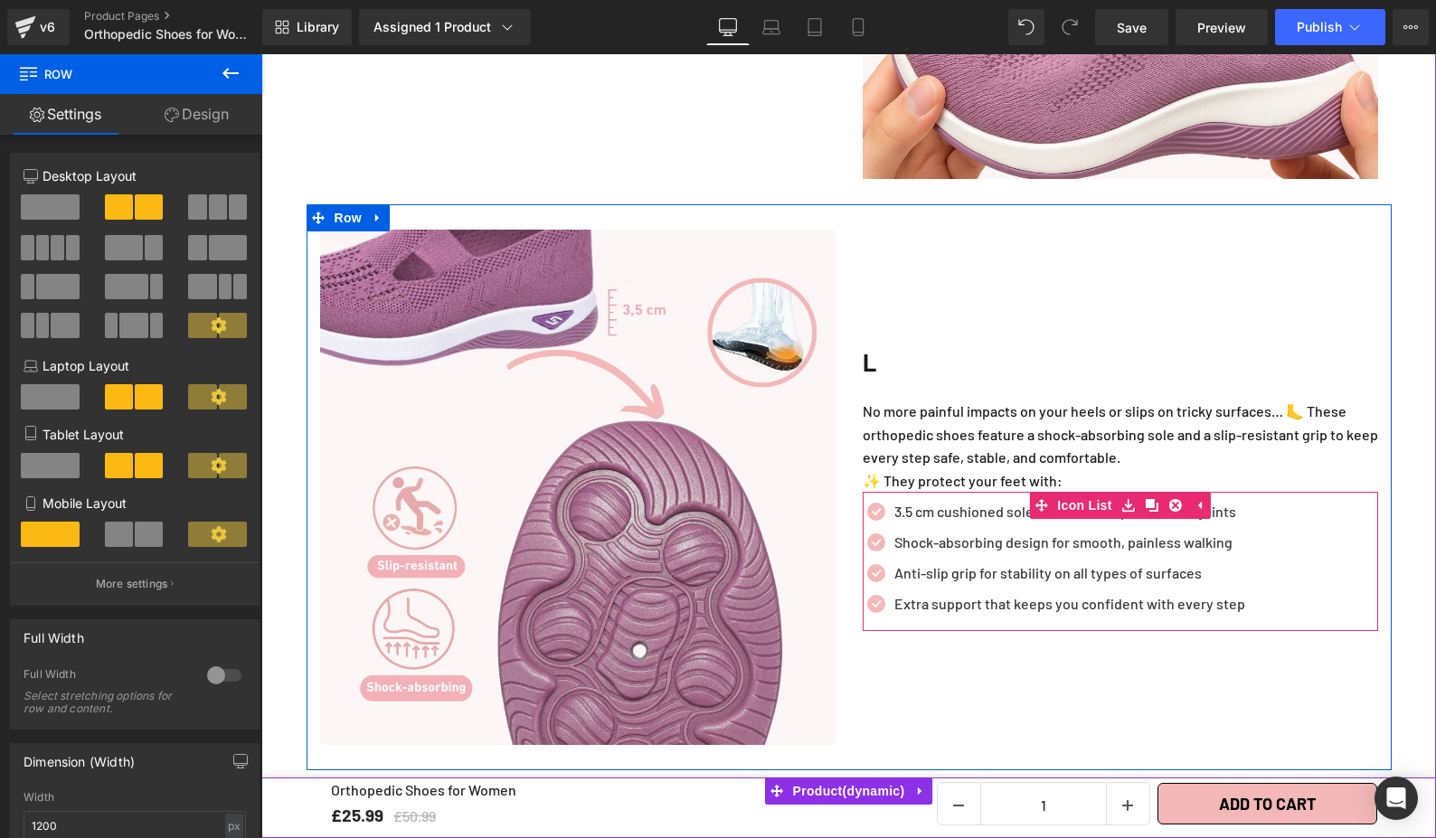
scroll to position [2989, 0]
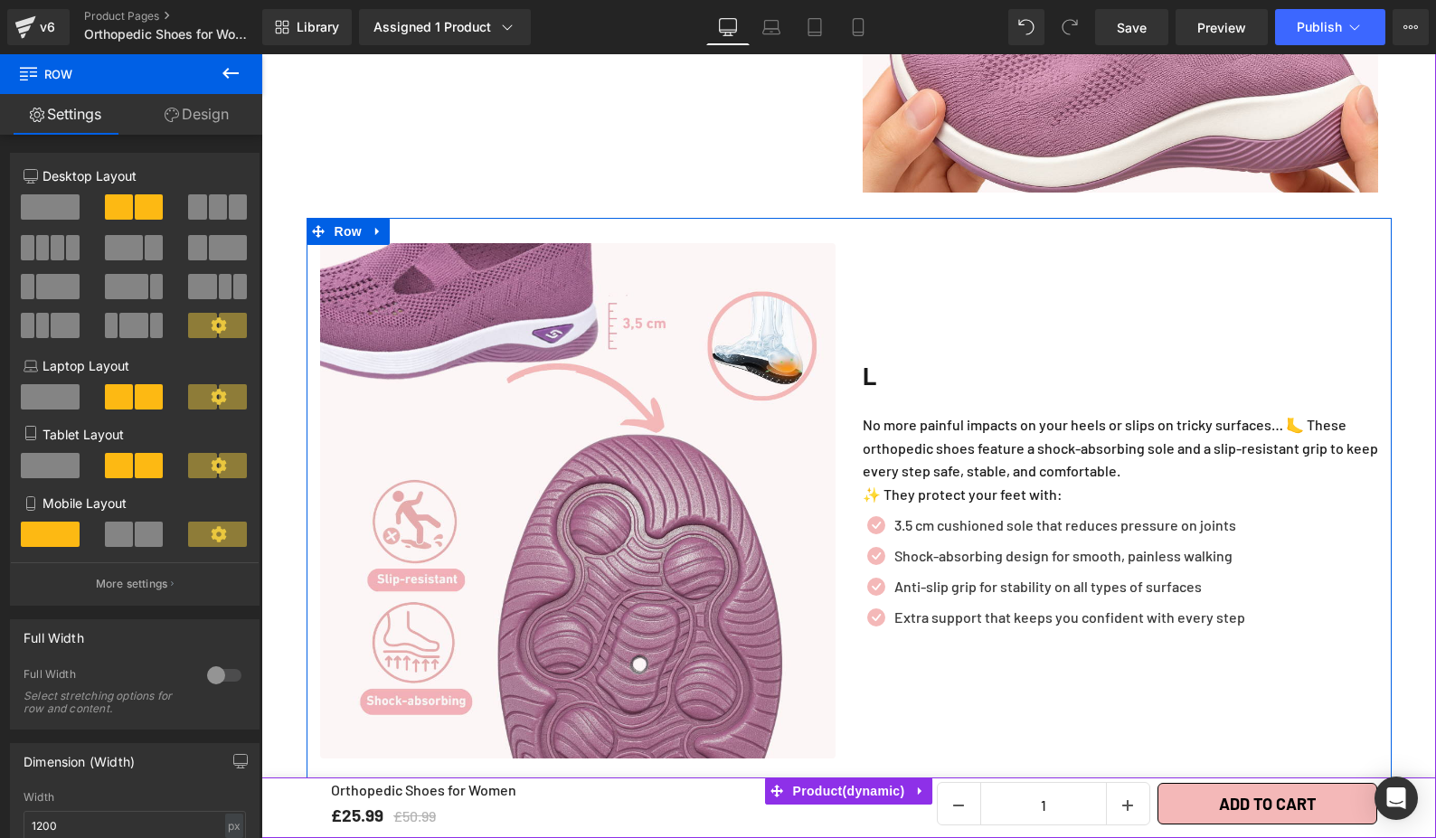
click at [1096, 413] on p "No more painful impacts on your heels or slips on tricky surfaces… 🦶 These orth…" at bounding box center [1120, 448] width 515 height 70
click at [1174, 356] on h2 "L" at bounding box center [1120, 375] width 515 height 39
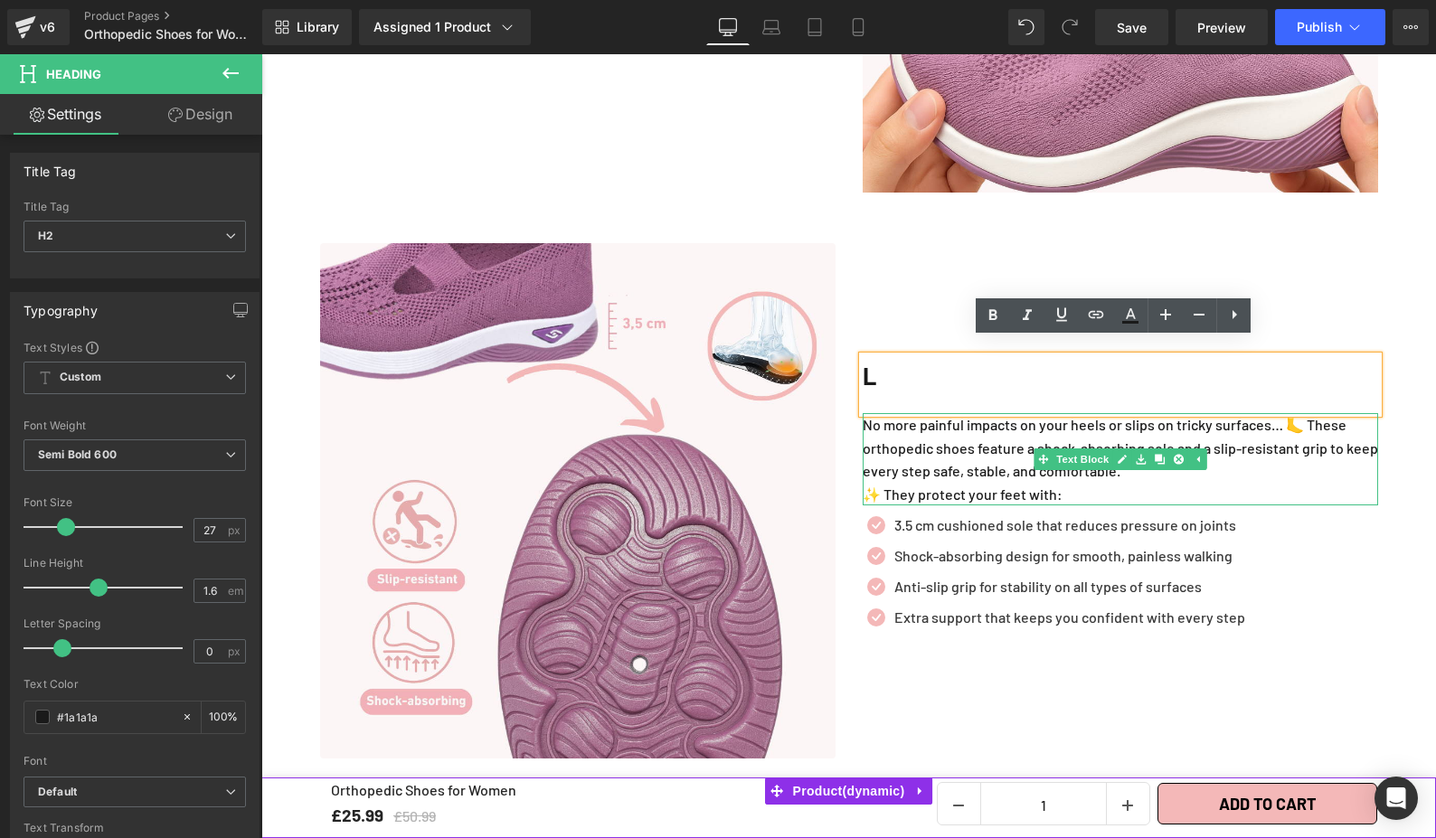
click at [1231, 483] on p "✨ They protect your feet with:" at bounding box center [1120, 495] width 515 height 24
click at [1261, 523] on div "Icon 3.5 cm cushioned sole that reduces pressure on joints Text Block Icon Shoc…" at bounding box center [1120, 576] width 515 height 123
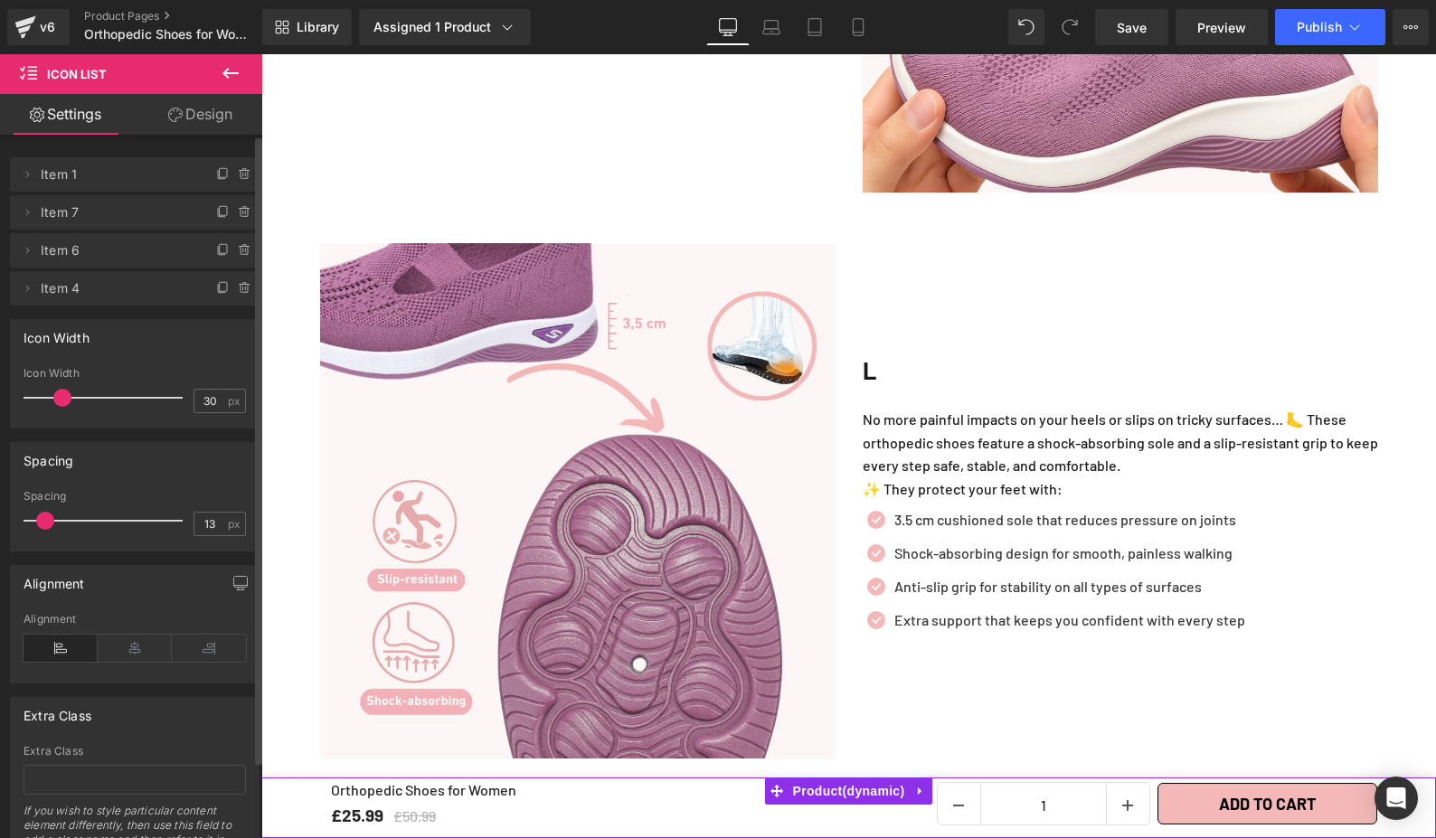
type input "14"
click at [44, 517] on span at bounding box center [46, 521] width 18 height 18
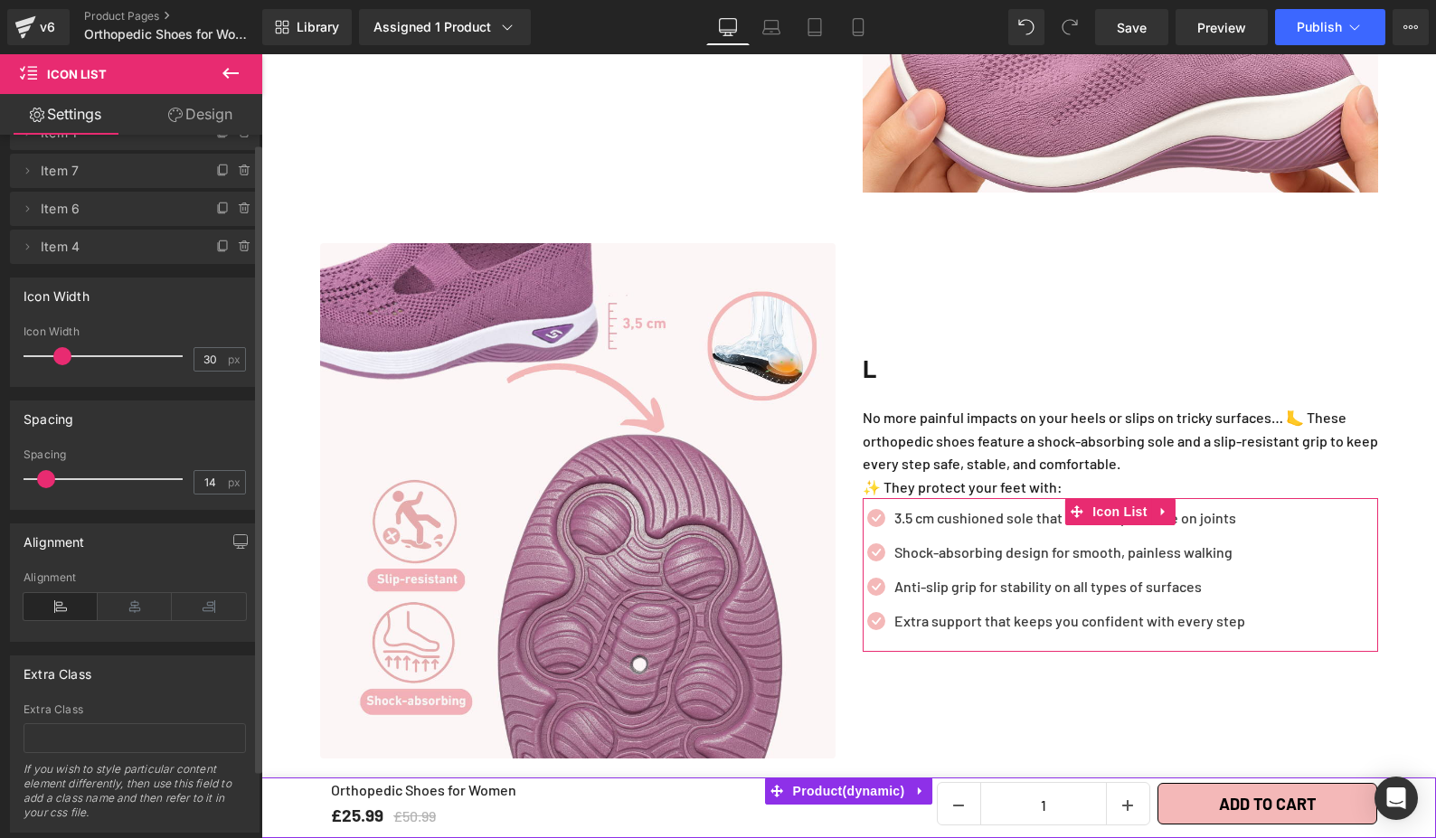
scroll to position [0, 0]
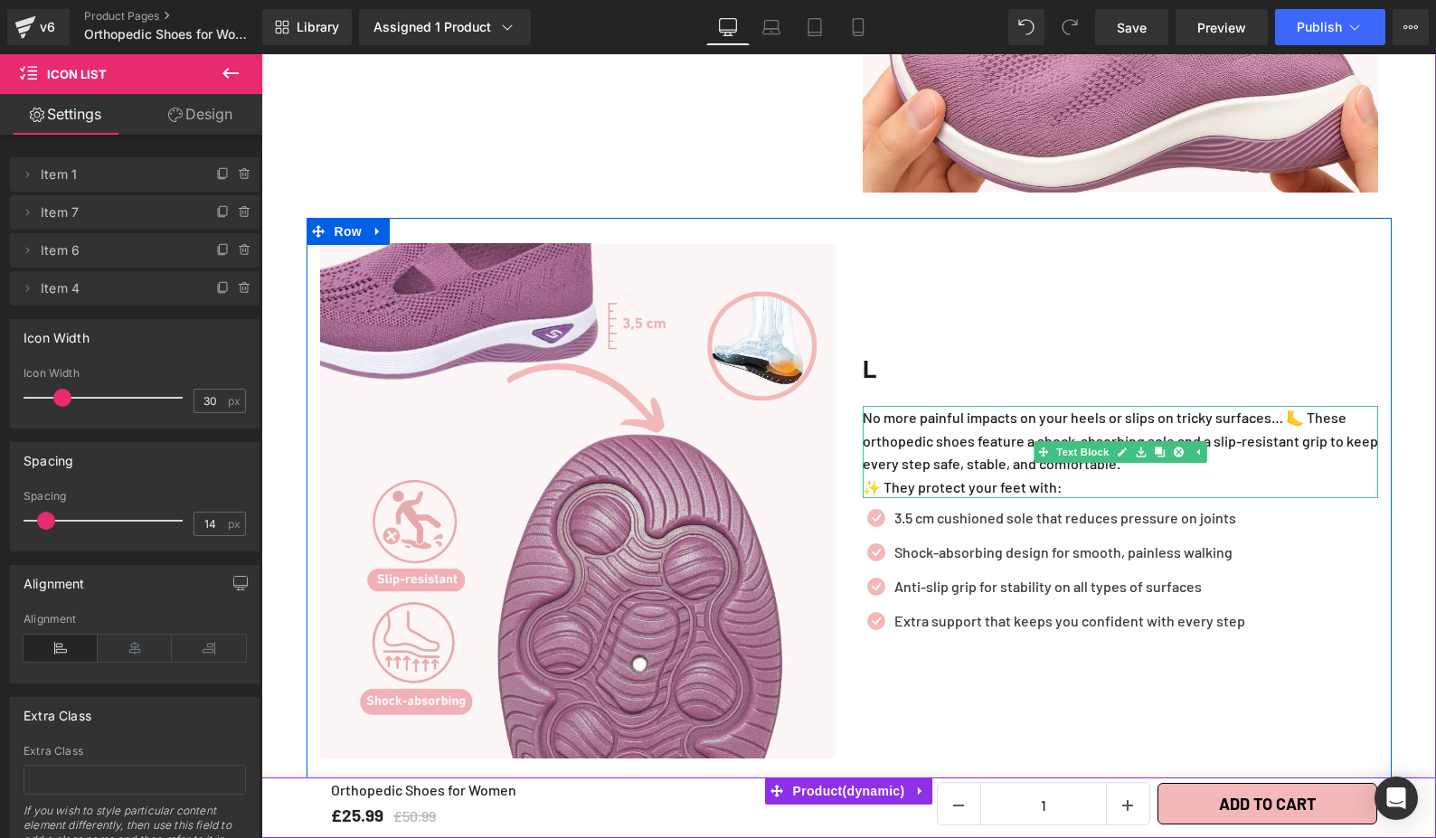
drag, startPoint x: 1316, startPoint y: 448, endPoint x: 1181, endPoint y: 438, distance: 135.1
click at [1316, 448] on p "No more painful impacts on your heels or slips on tricky surfaces… 🦶 These orth…" at bounding box center [1120, 441] width 515 height 70
click at [1170, 315] on div "L Heading No more painful impacts on your heels or slips on tricky surfaces… 🦶 …" at bounding box center [1120, 500] width 543 height 515
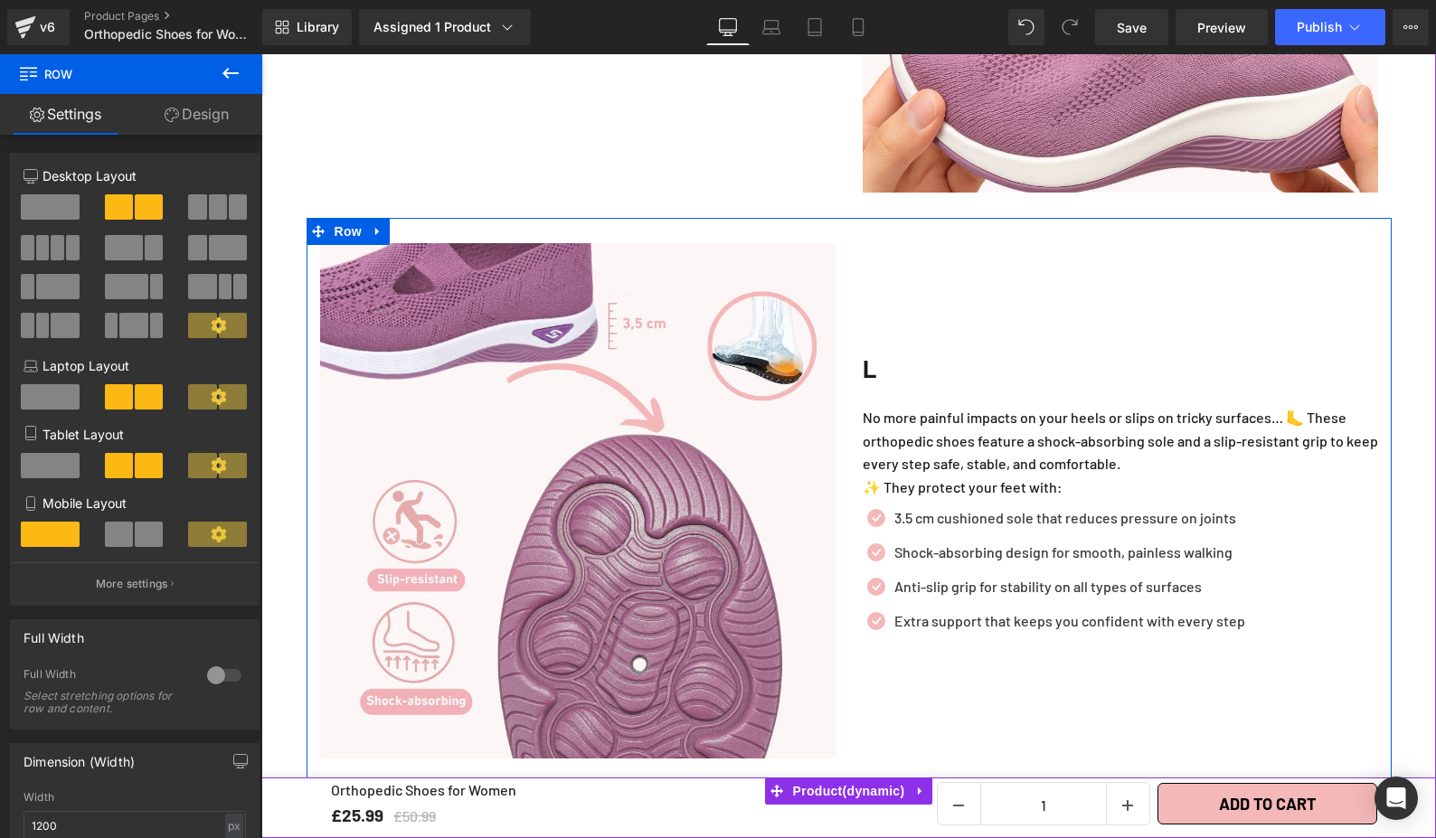
click at [1260, 328] on div "L Heading No more painful impacts on your heels or slips on tricky surfaces… 🦶 …" at bounding box center [1120, 500] width 543 height 515
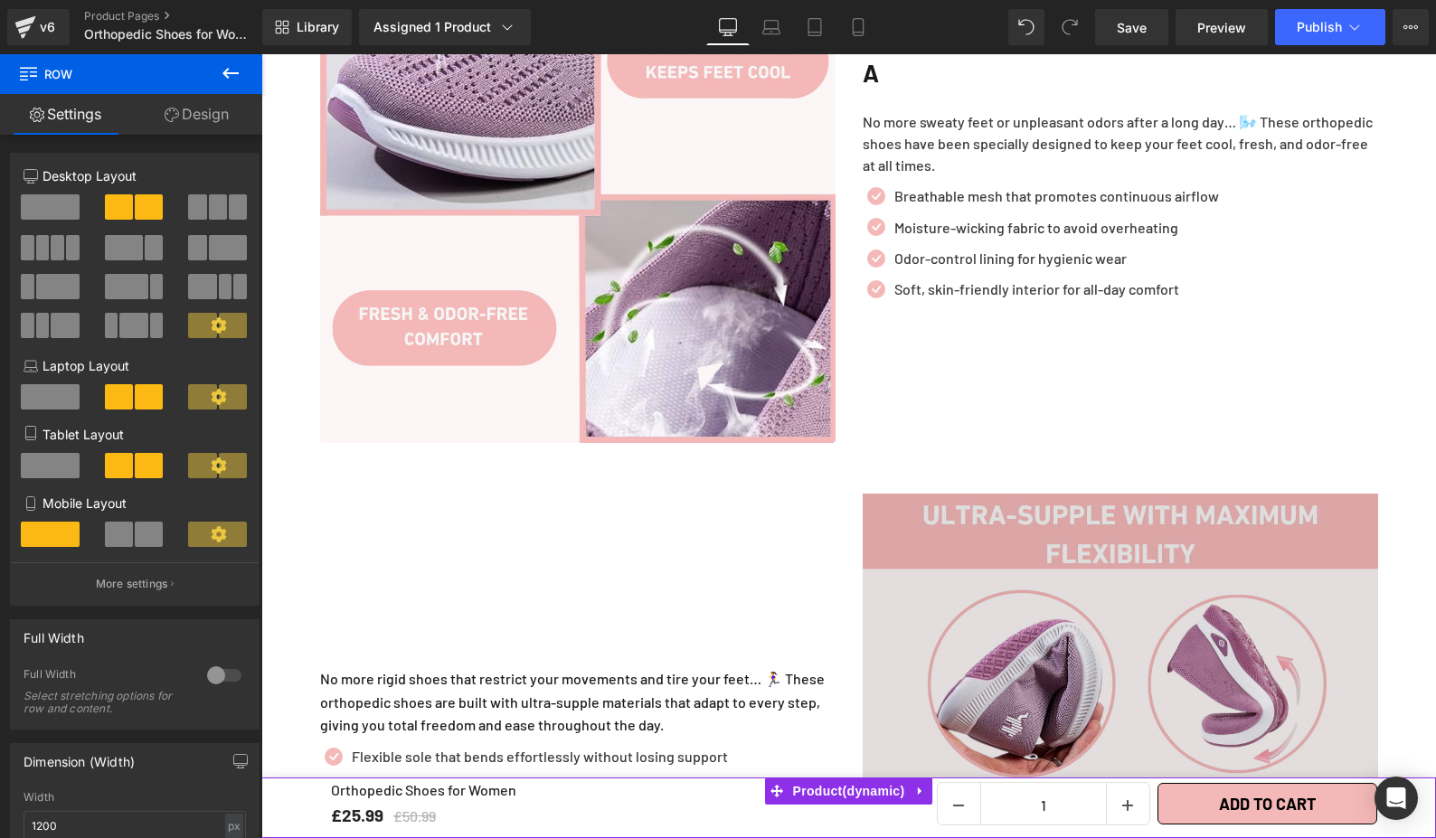
scroll to position [1925, 0]
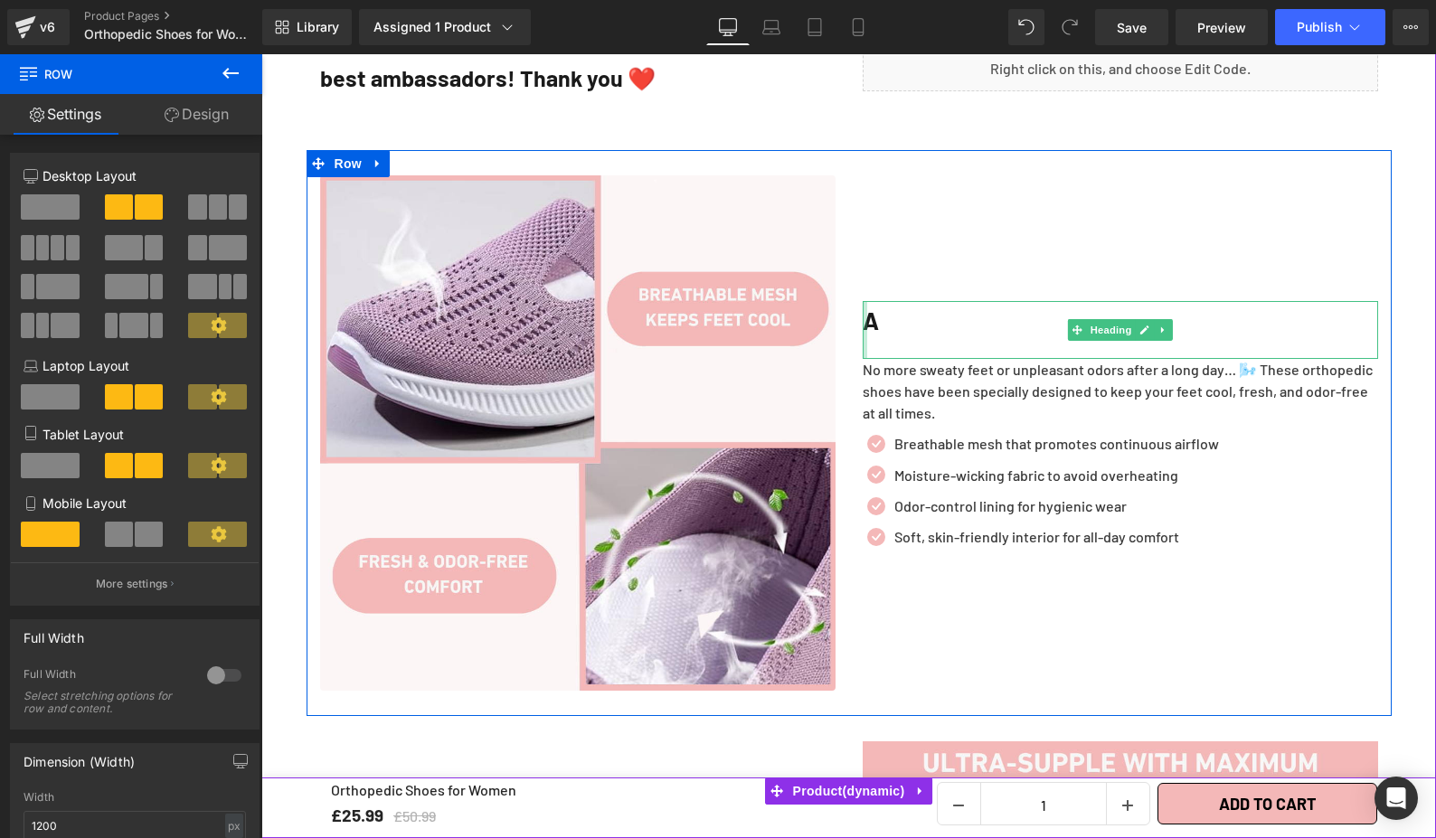
click at [863, 303] on div at bounding box center [865, 329] width 5 height 57
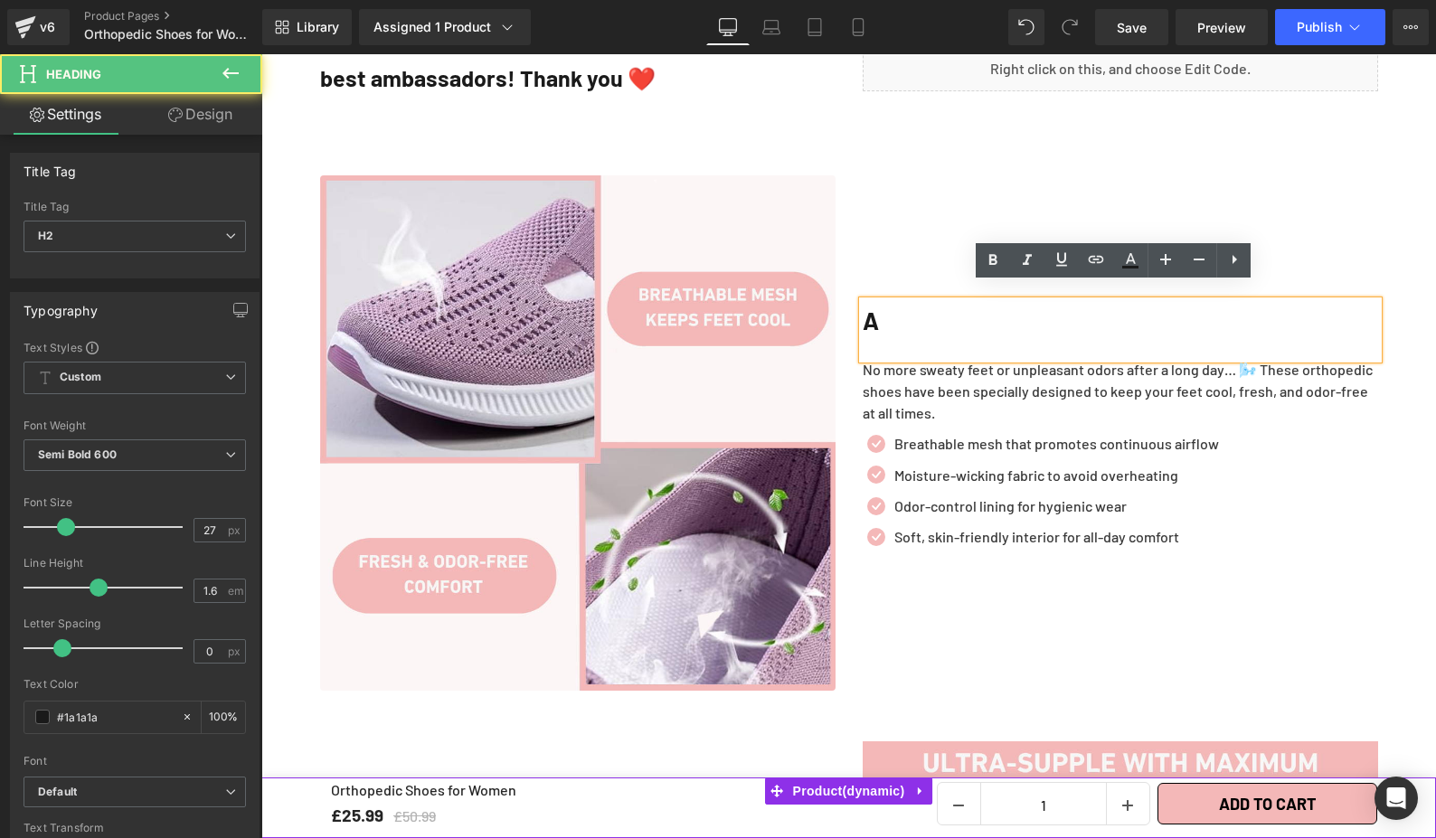
click at [868, 327] on div "a" at bounding box center [1120, 329] width 515 height 57
click at [873, 331] on div "a" at bounding box center [1120, 329] width 515 height 57
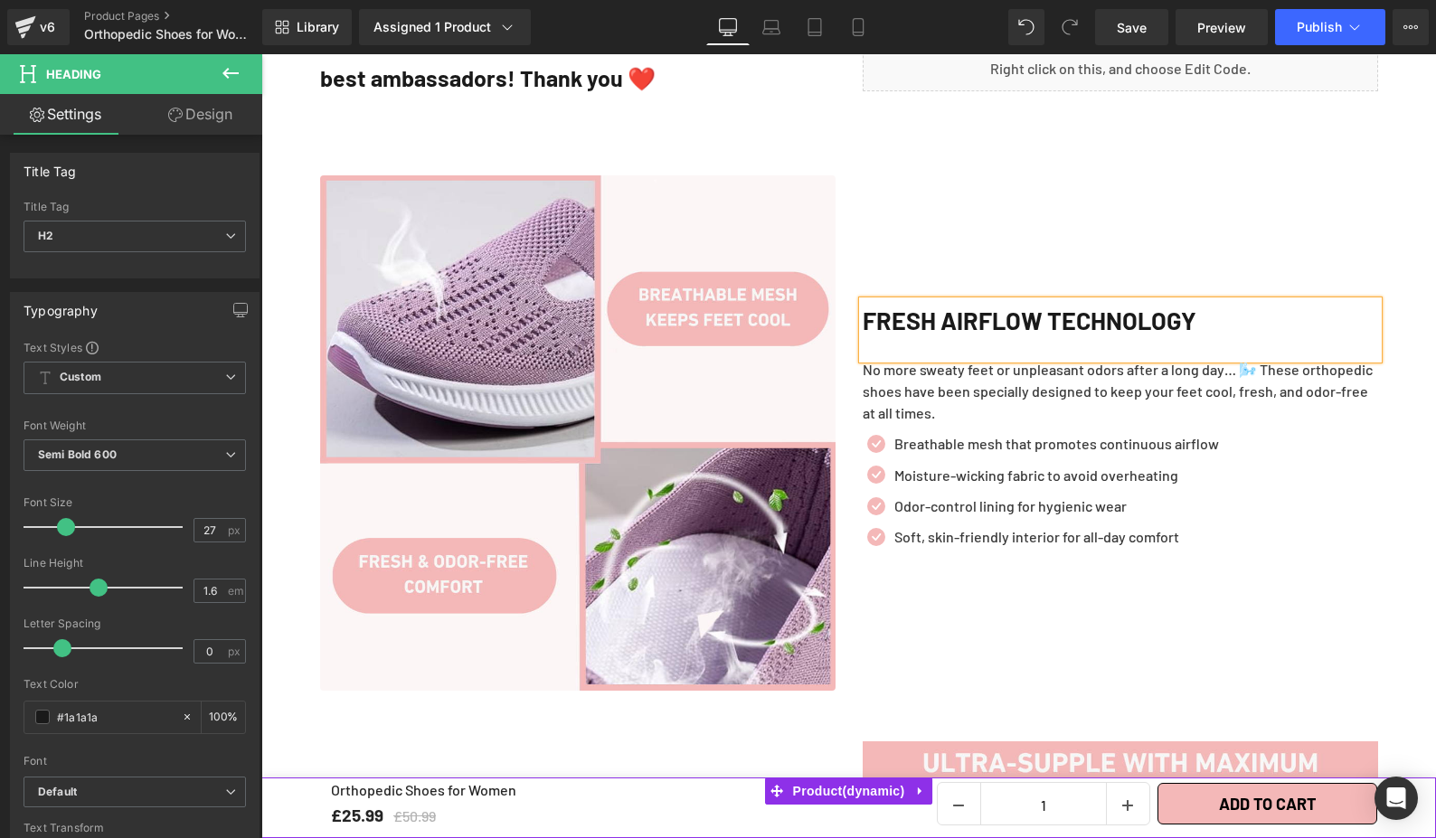
click at [1312, 448] on div "Icon Breathable mesh that promotes continuous airflow Text Block Icon Moisture-…" at bounding box center [1120, 495] width 515 height 124
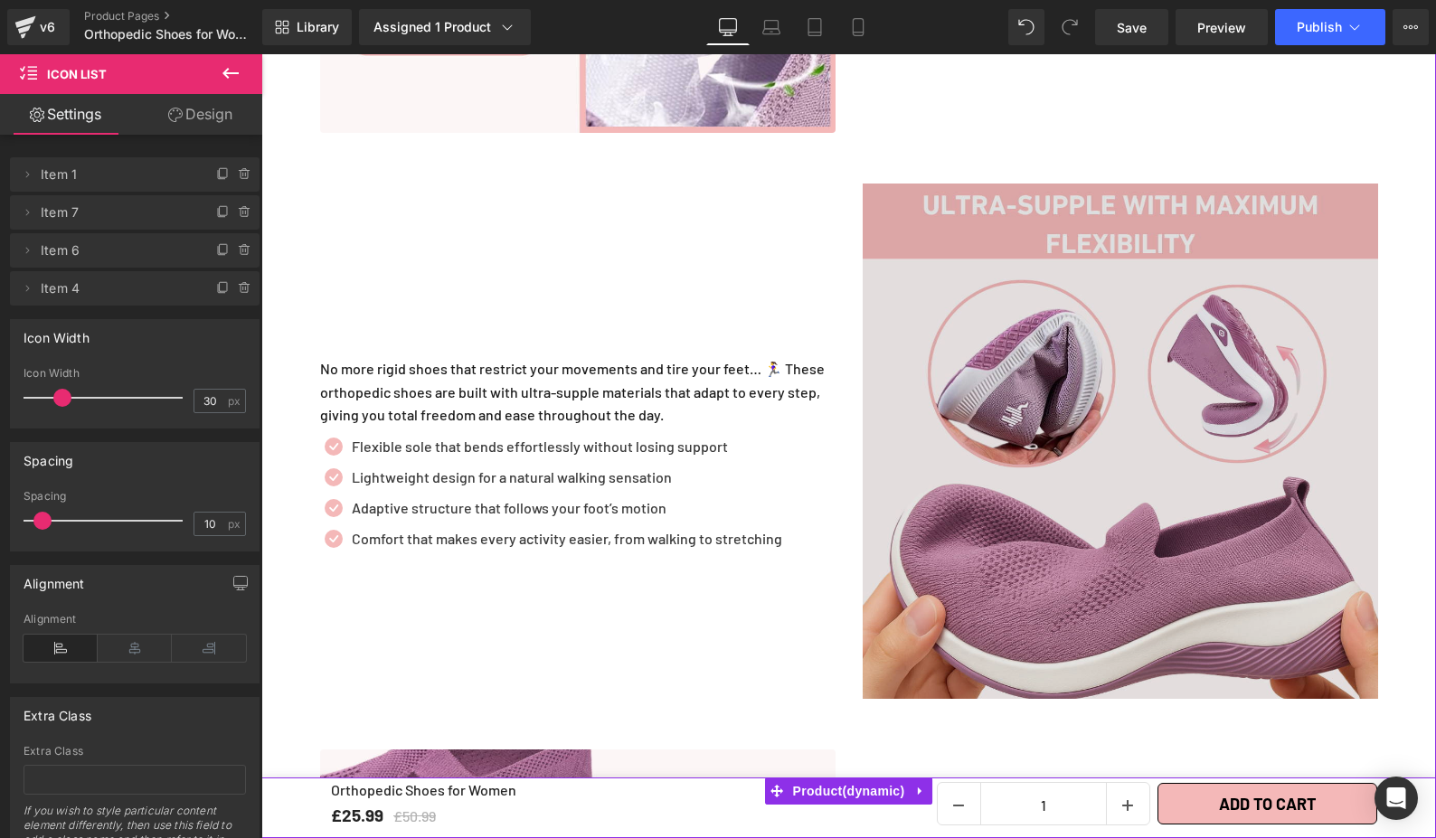
scroll to position [2520, 0]
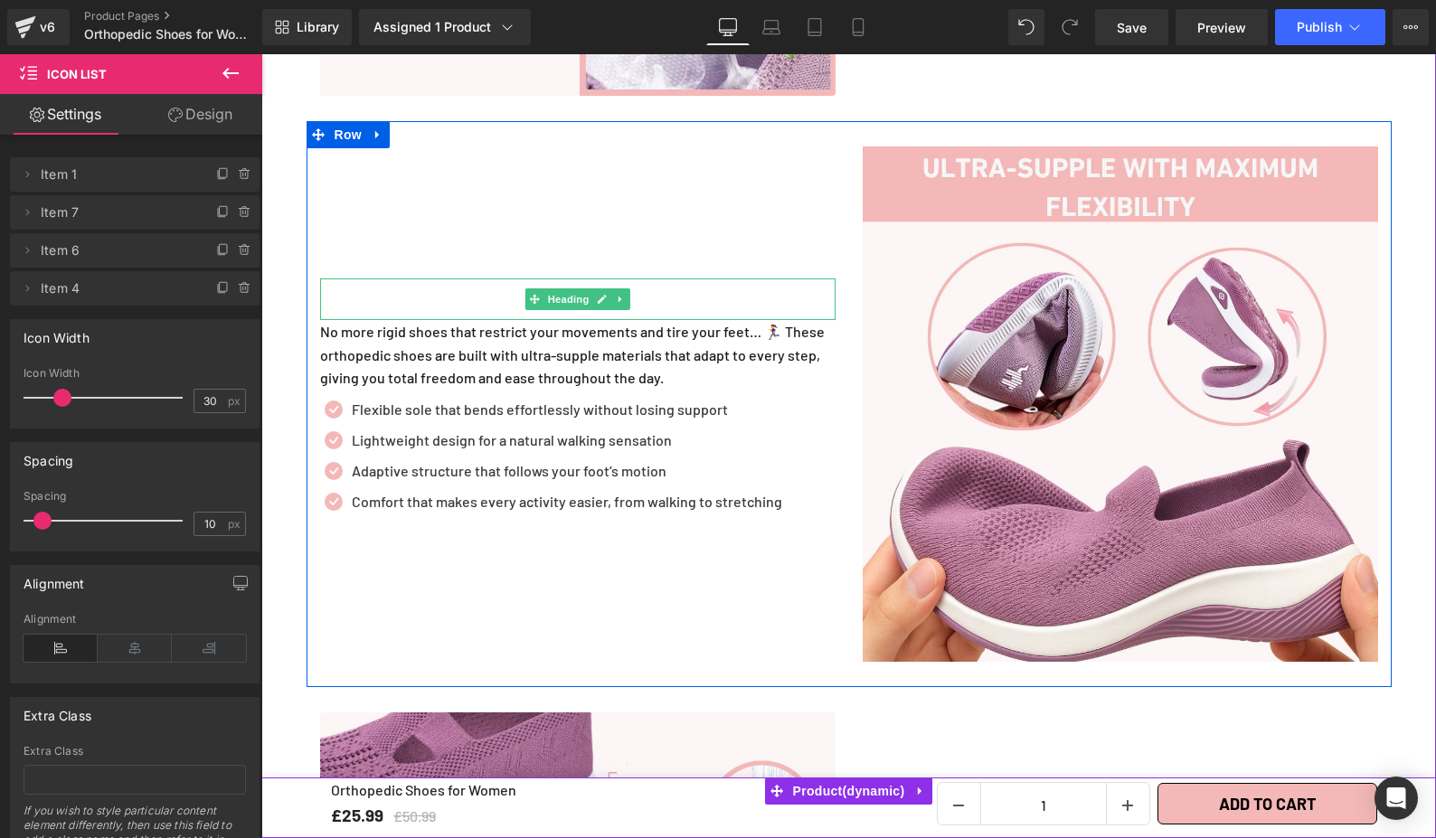
click at [411, 286] on div at bounding box center [577, 299] width 515 height 42
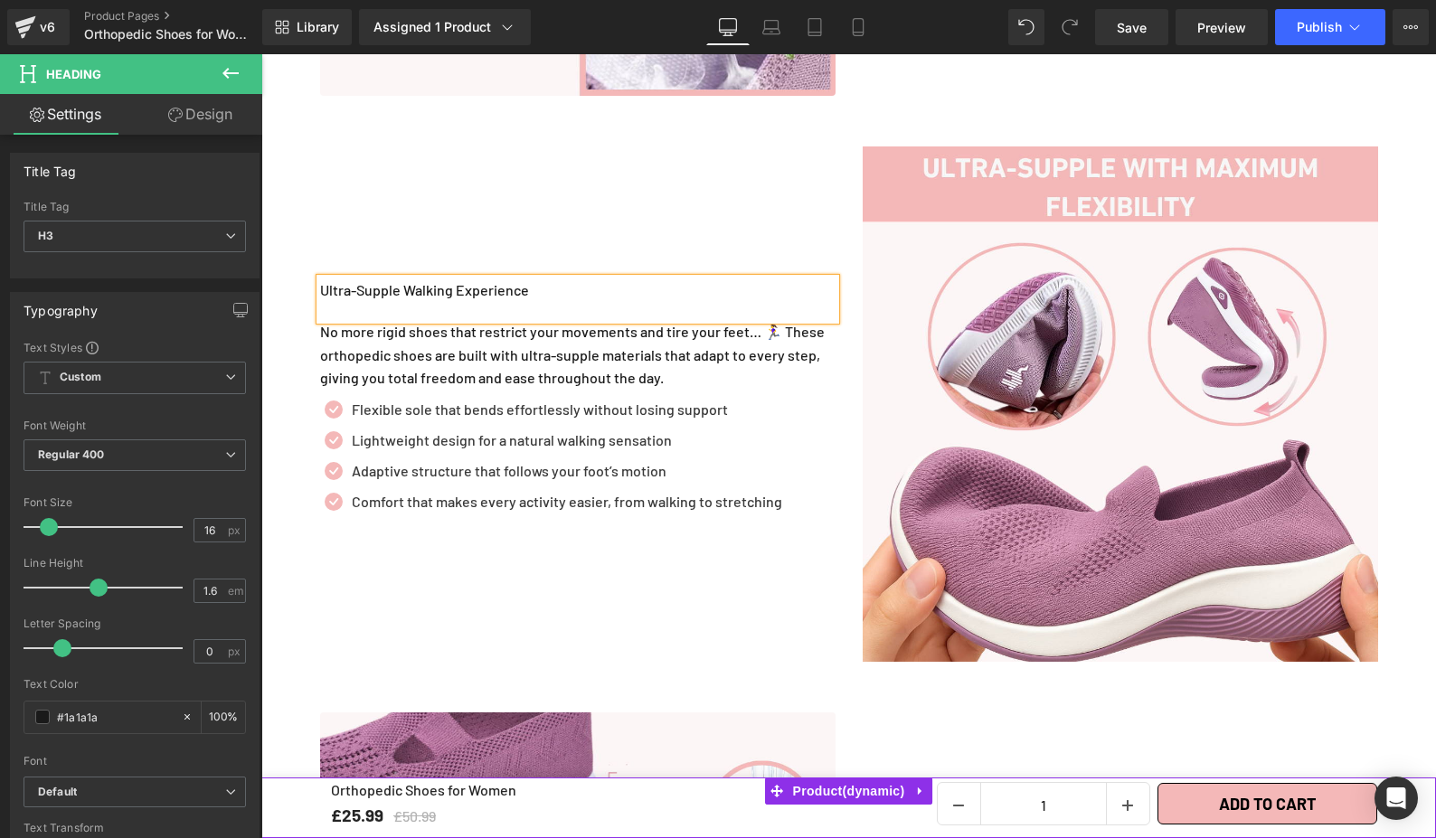
drag, startPoint x: 539, startPoint y: 280, endPoint x: 393, endPoint y: 290, distance: 145.9
click at [320, 278] on div "Ultra-Supple Walking Experience" at bounding box center [577, 299] width 515 height 42
click at [733, 219] on div "Ultra-Supple Walking Experience Heading No more rigid shoes that restrict your …" at bounding box center [578, 403] width 543 height 515
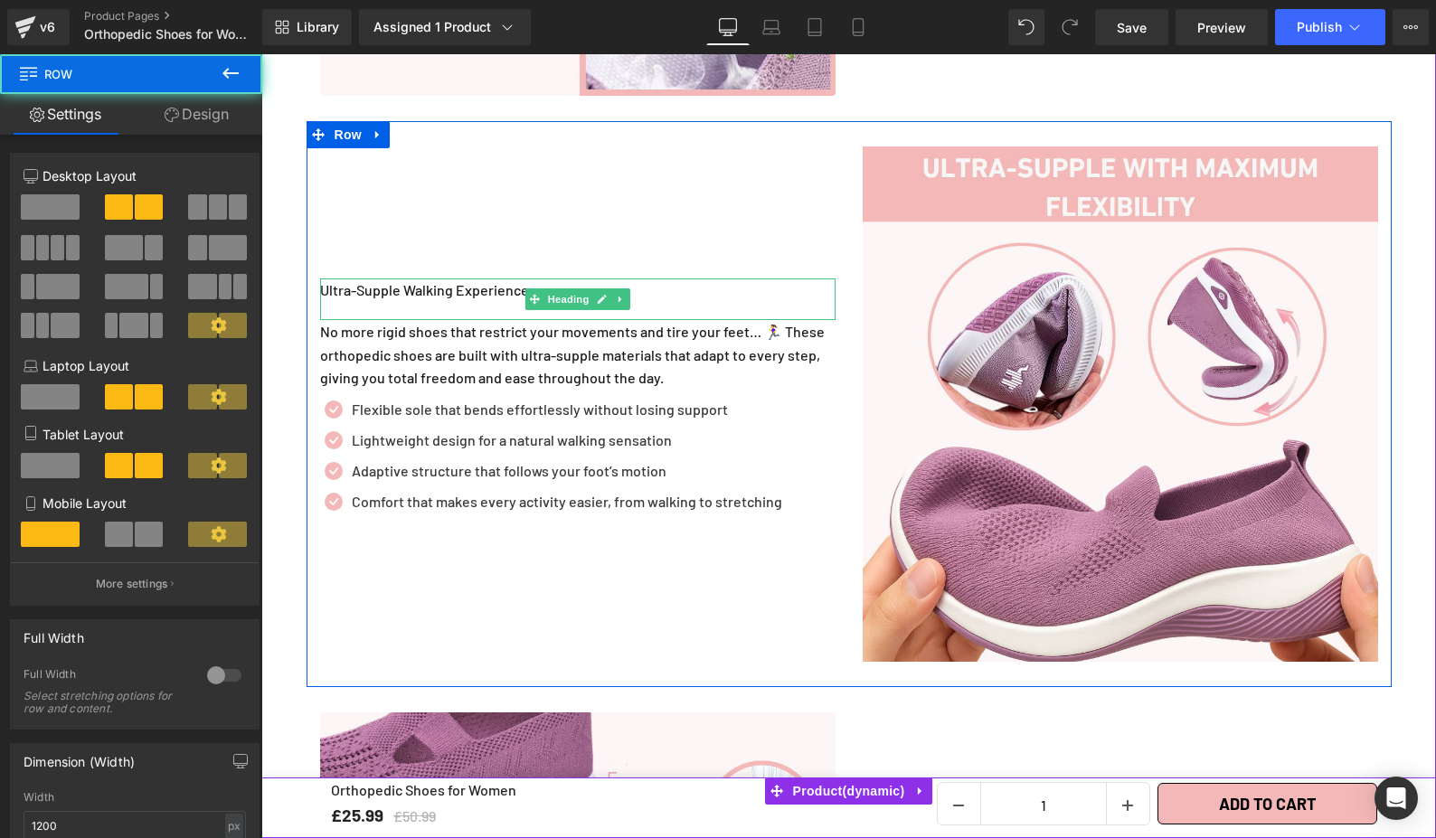
click at [427, 278] on div "Ultra-Supple Walking Experience" at bounding box center [577, 299] width 515 height 42
click at [428, 278] on div "Ultra-Supple Walking Experience" at bounding box center [577, 299] width 515 height 42
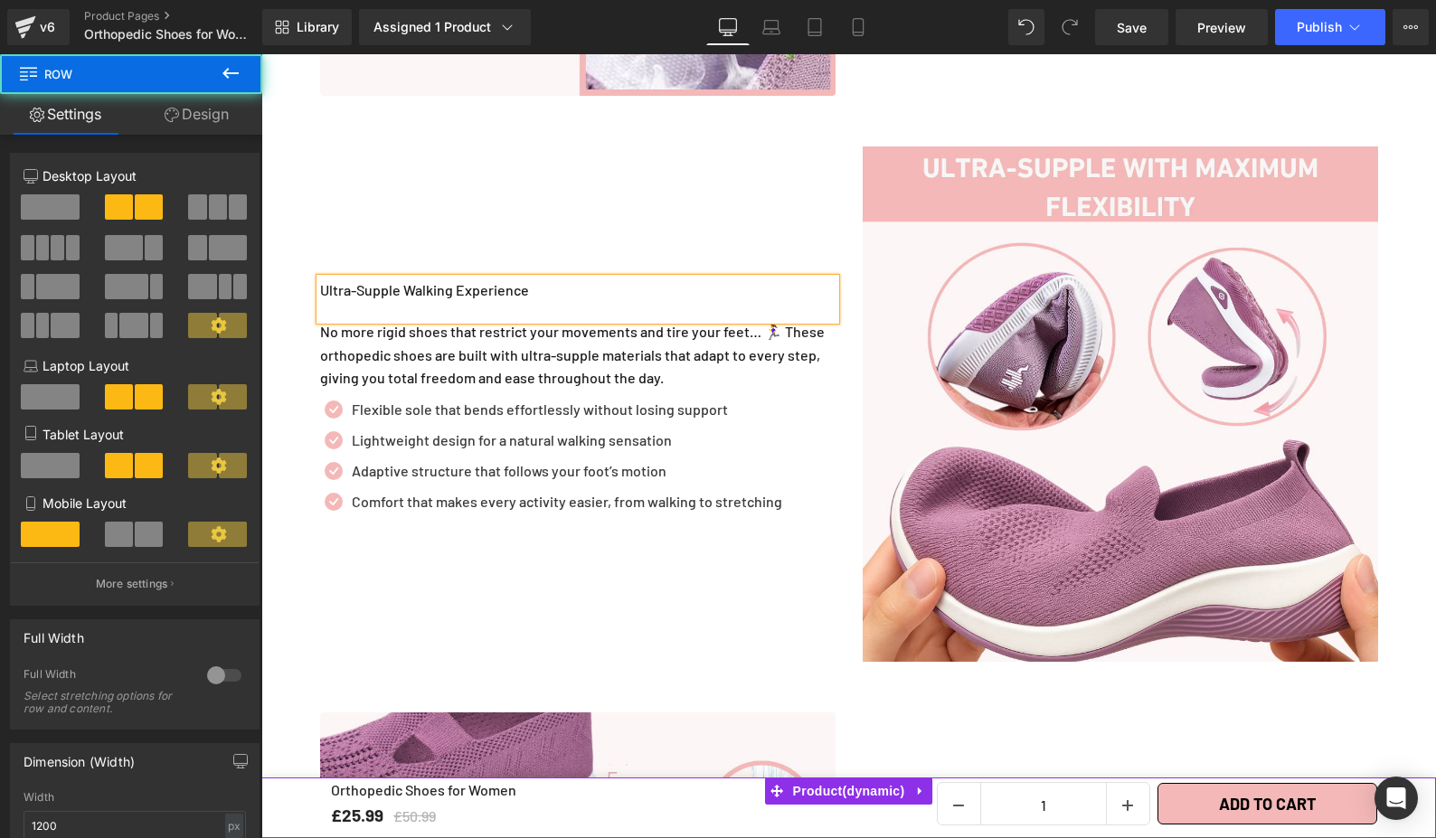
click at [448, 278] on div "Ultra-Supple Walking Experience" at bounding box center [577, 299] width 515 height 42
click at [450, 278] on div "Ultra-Supple Walking Experience" at bounding box center [577, 299] width 515 height 42
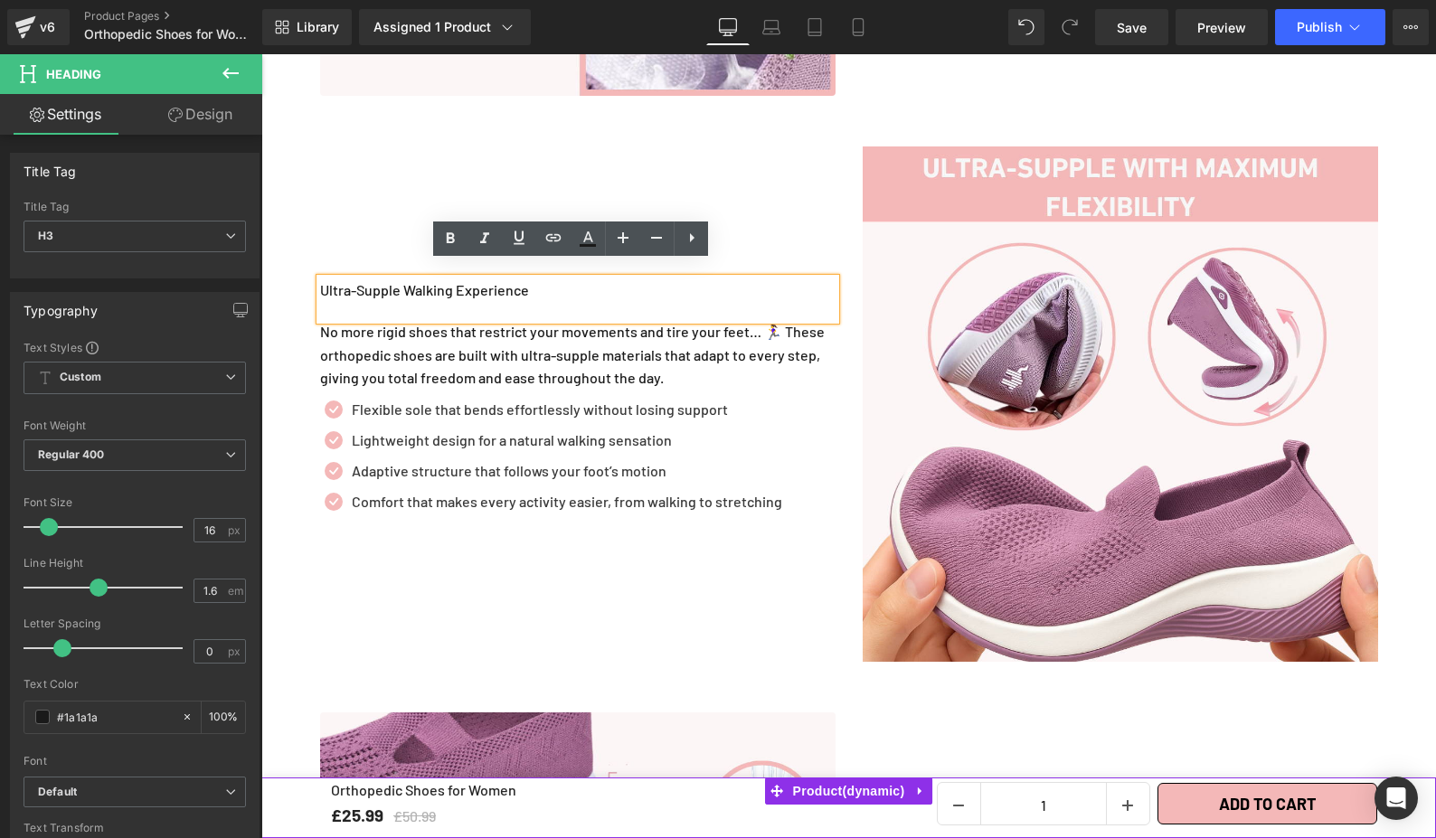
click at [413, 169] on div "Ultra-Supple Walking Experience Heading No more rigid shoes that restrict your …" at bounding box center [578, 403] width 543 height 515
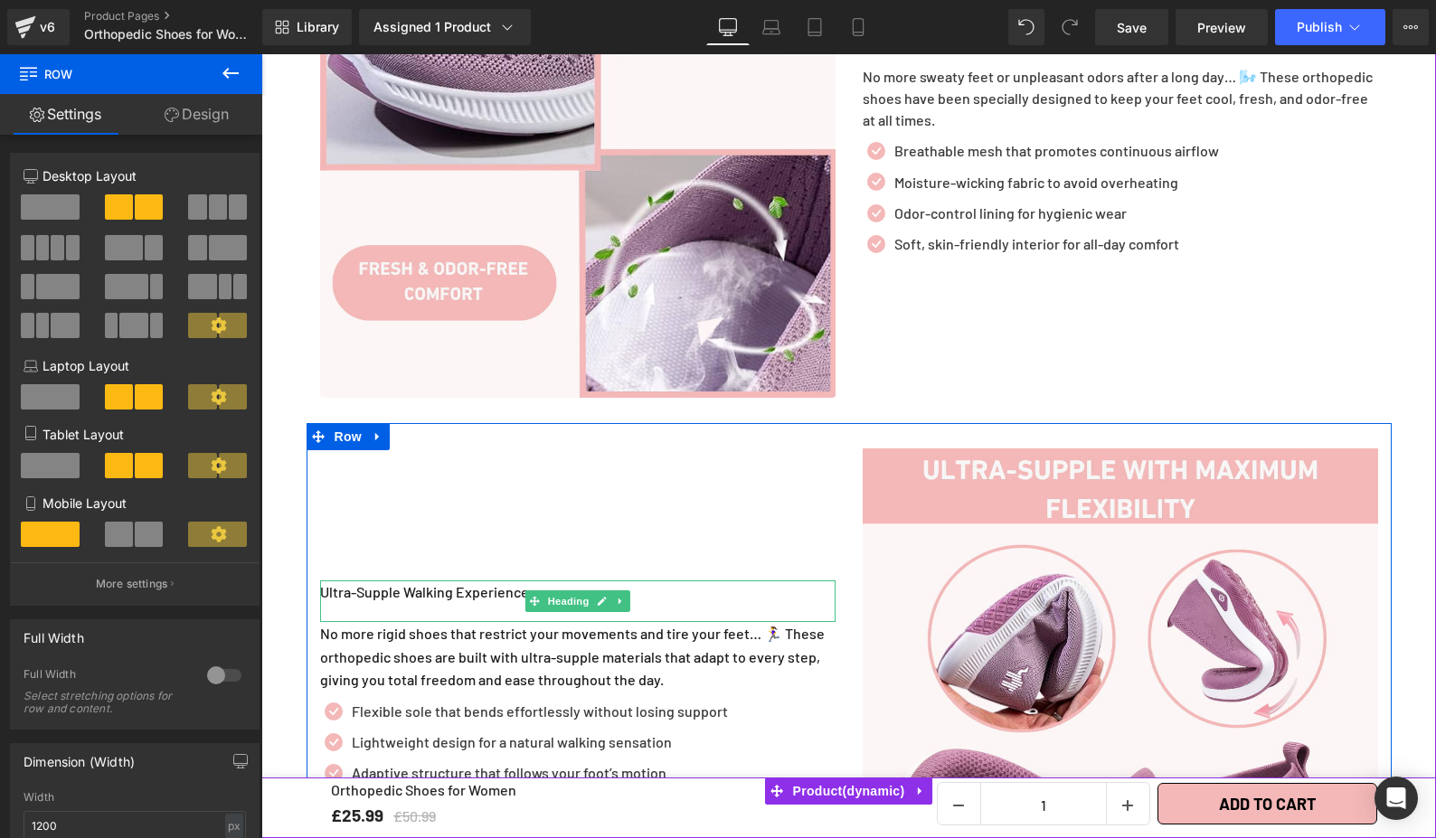
scroll to position [1978, 0]
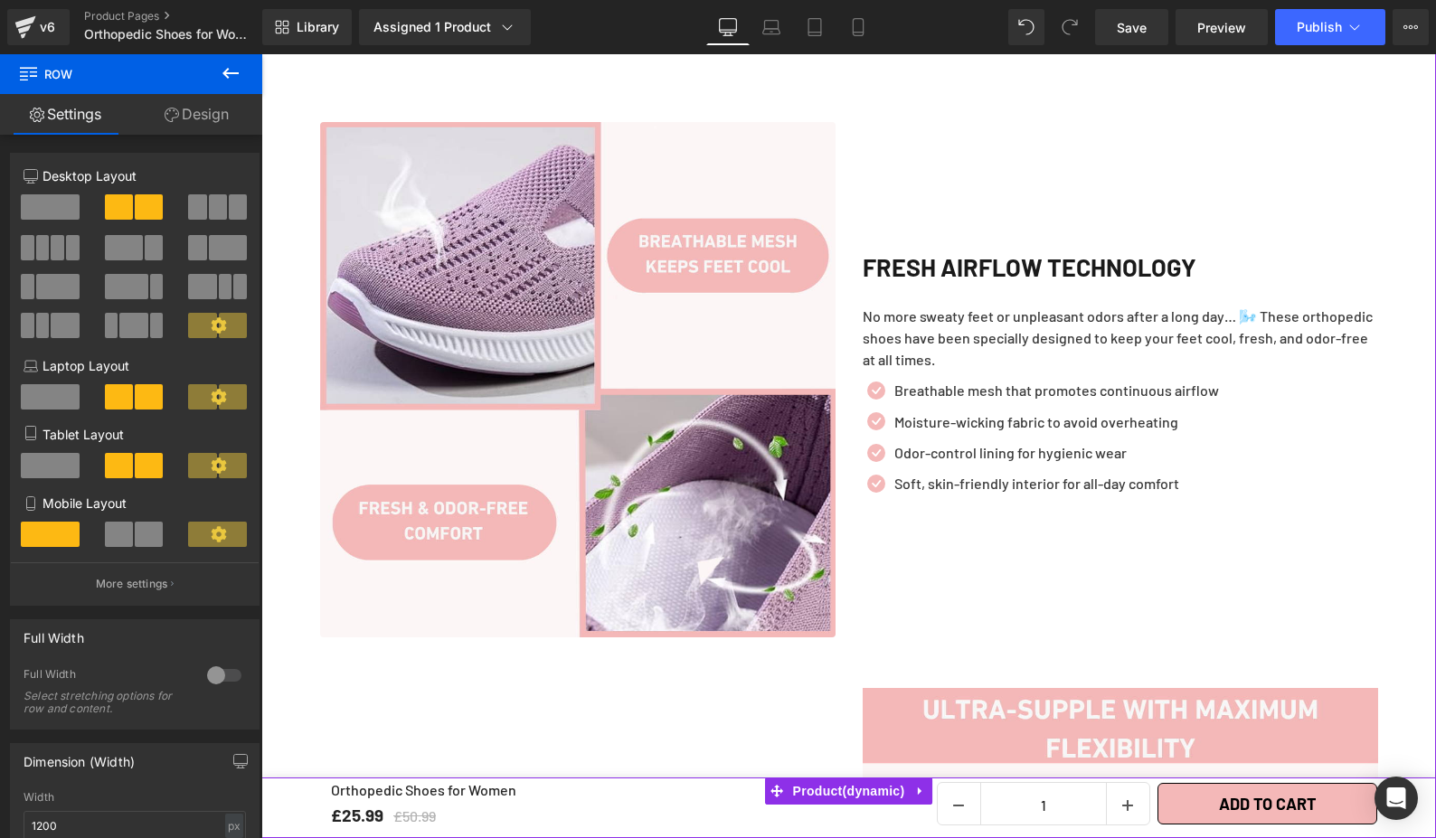
drag, startPoint x: 1109, startPoint y: 253, endPoint x: 1118, endPoint y: 249, distance: 10.1
click at [1109, 266] on span "Heading" at bounding box center [1110, 277] width 49 height 22
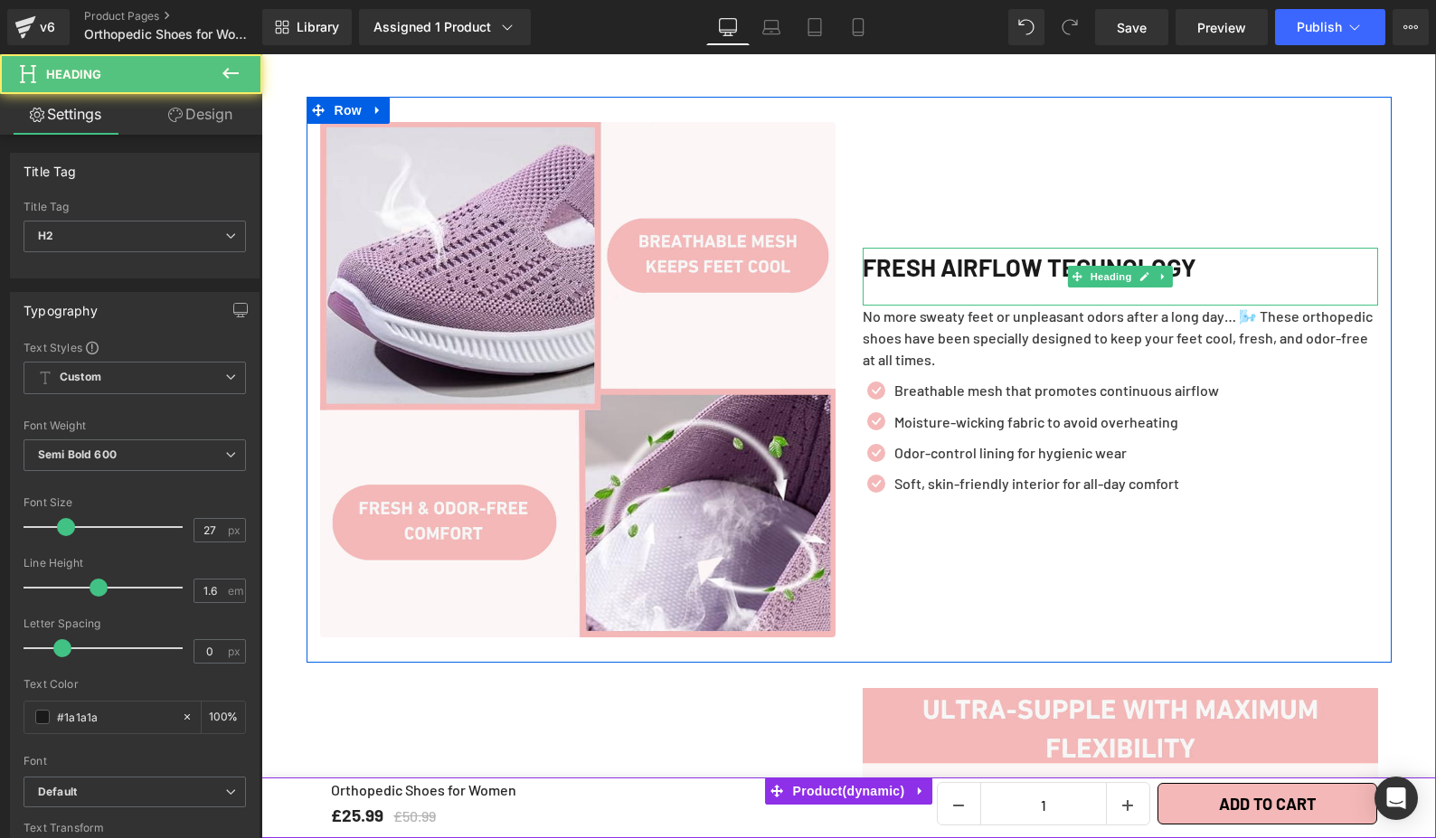
click at [1192, 250] on h2 "Fresh Airflow Technology" at bounding box center [1120, 267] width 515 height 39
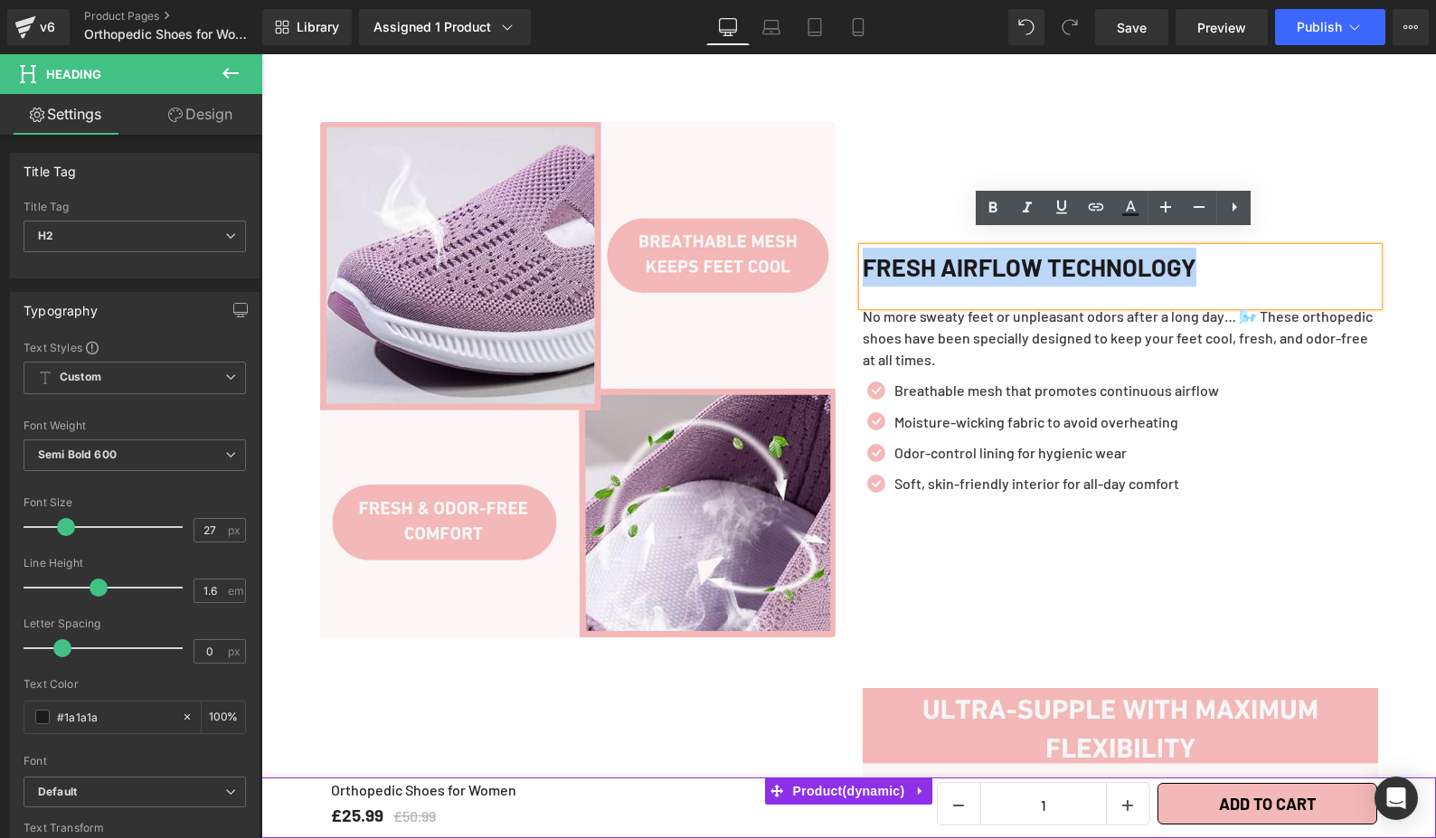
drag, startPoint x: 1270, startPoint y: 252, endPoint x: 858, endPoint y: 260, distance: 412.4
click at [863, 260] on h2 "Fresh Airflow Technology" at bounding box center [1120, 267] width 515 height 39
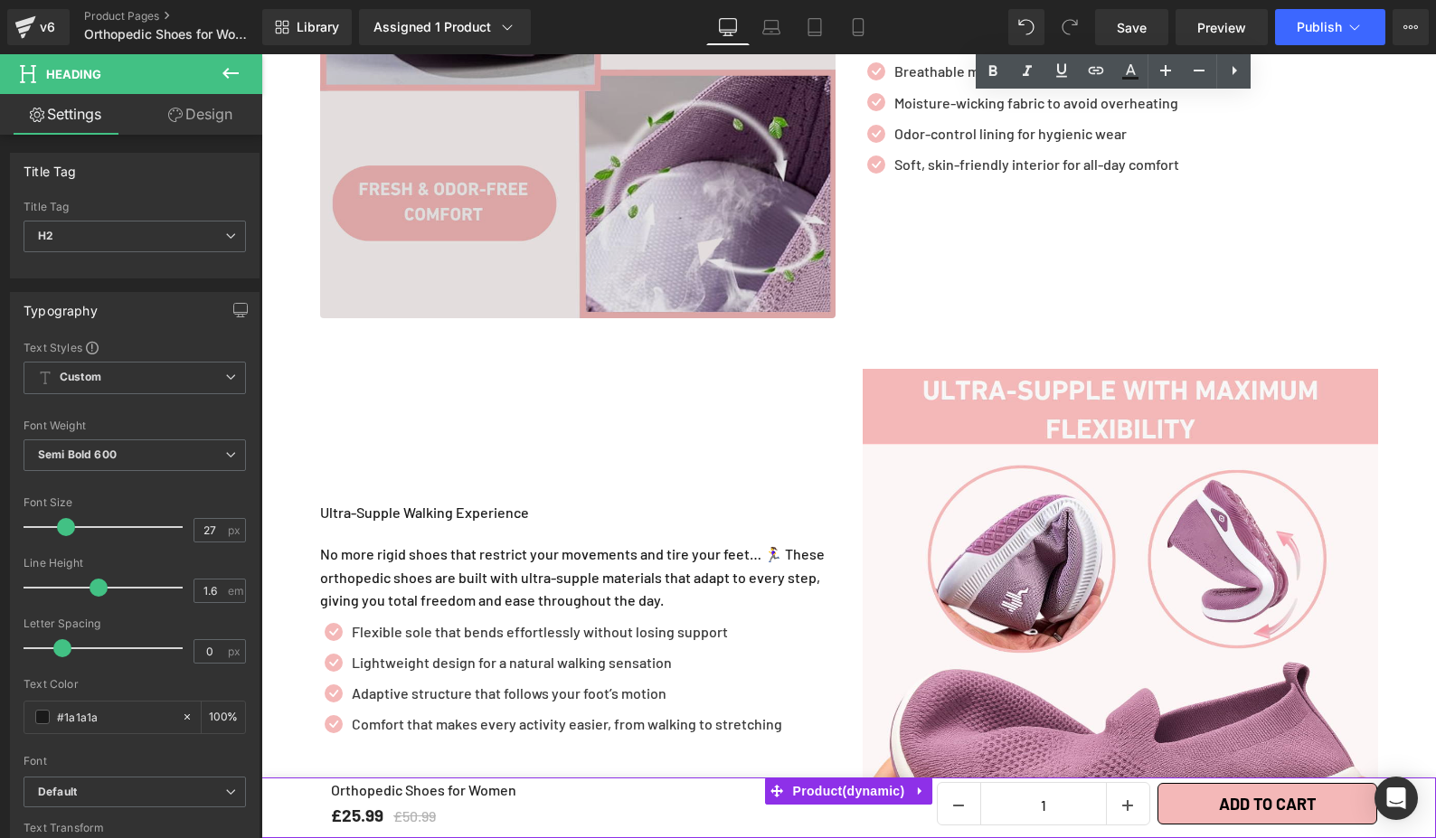
scroll to position [2529, 0]
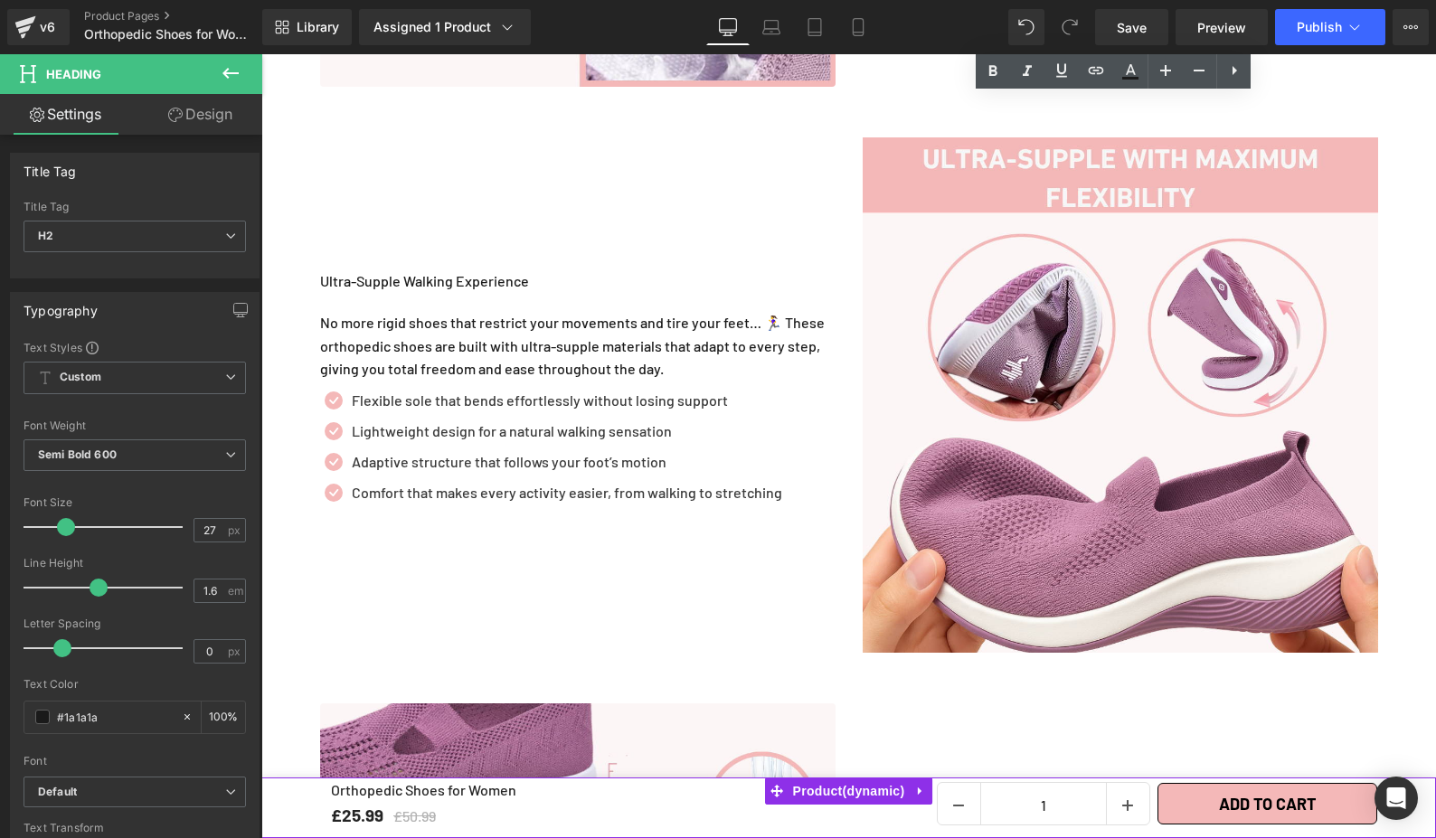
click at [444, 269] on div "Ultra-Supple Walking Experience" at bounding box center [577, 290] width 515 height 42
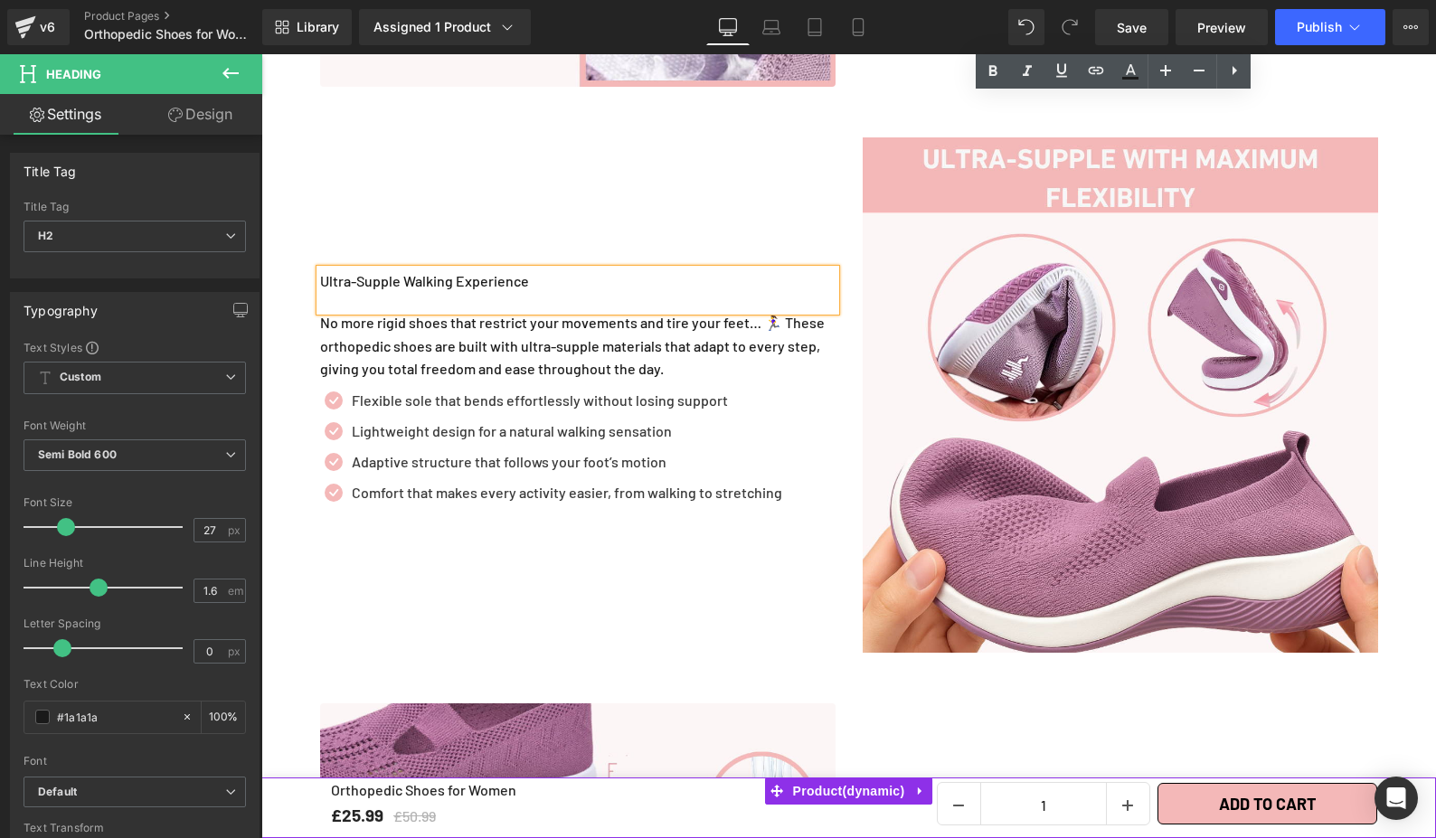
click at [444, 269] on div "Ultra-Supple Walking Experience" at bounding box center [577, 290] width 515 height 42
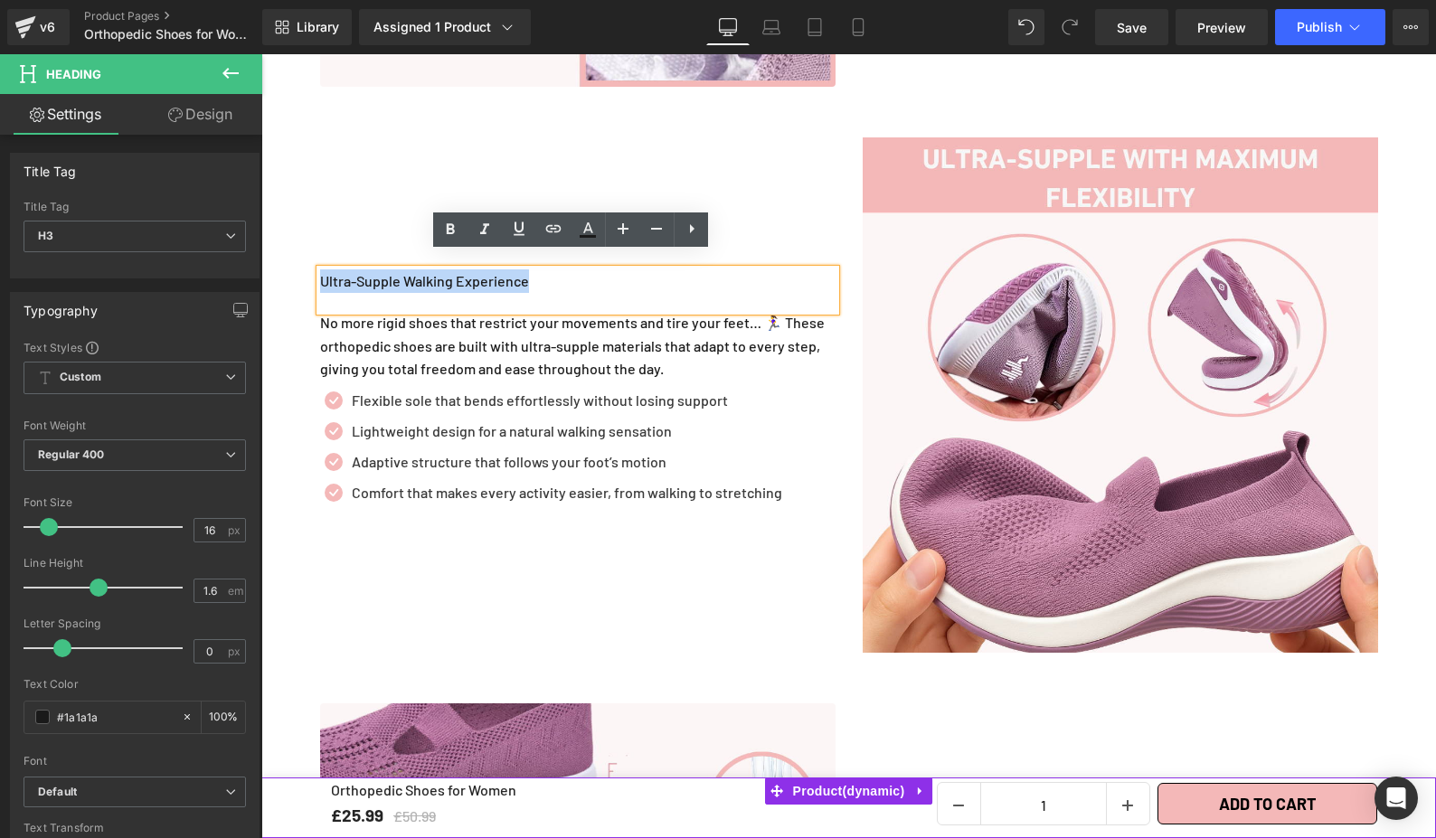
drag, startPoint x: 467, startPoint y: 269, endPoint x: 494, endPoint y: 281, distance: 29.6
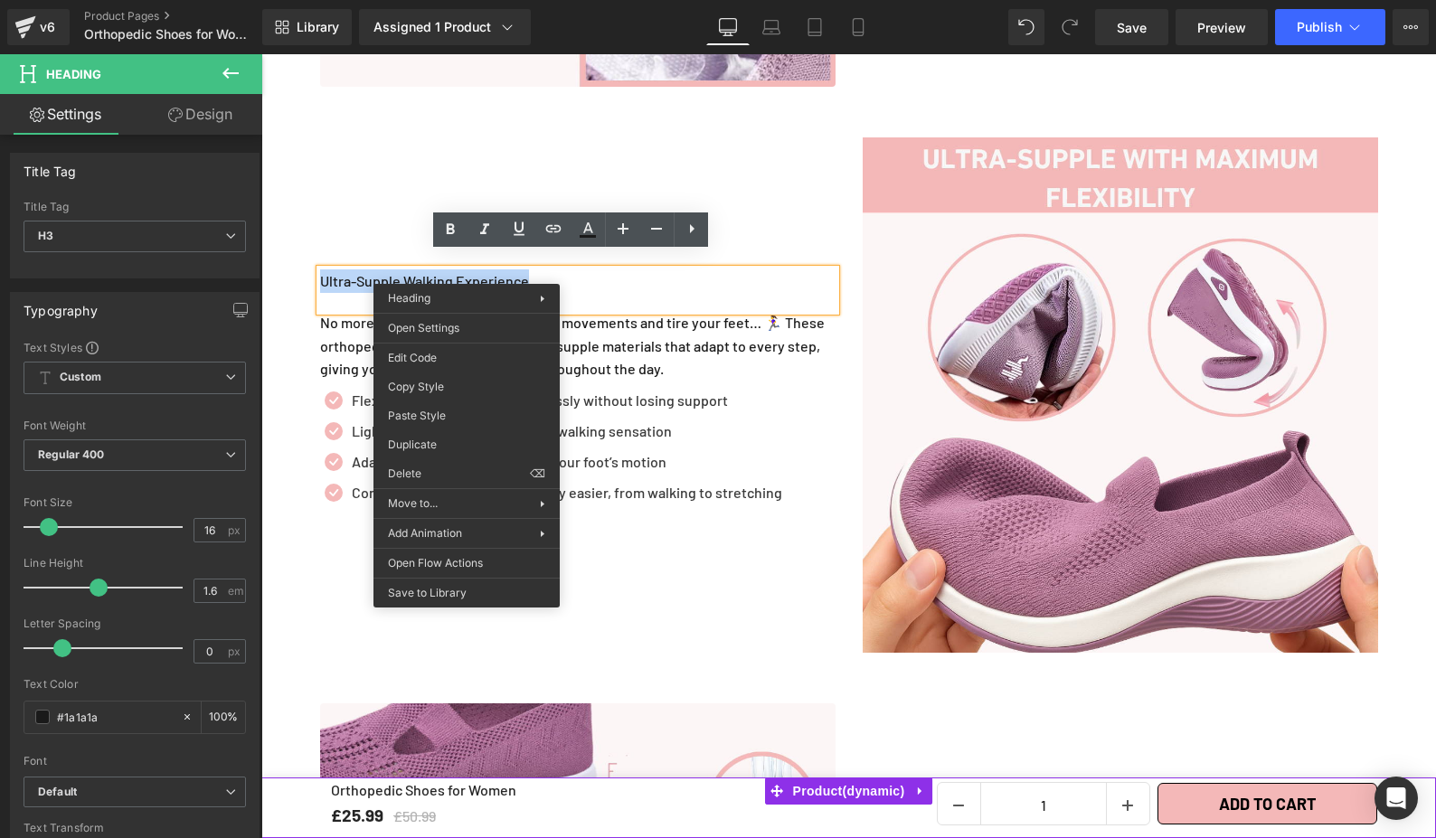
drag, startPoint x: 786, startPoint y: 461, endPoint x: 524, endPoint y: 407, distance: 266.9
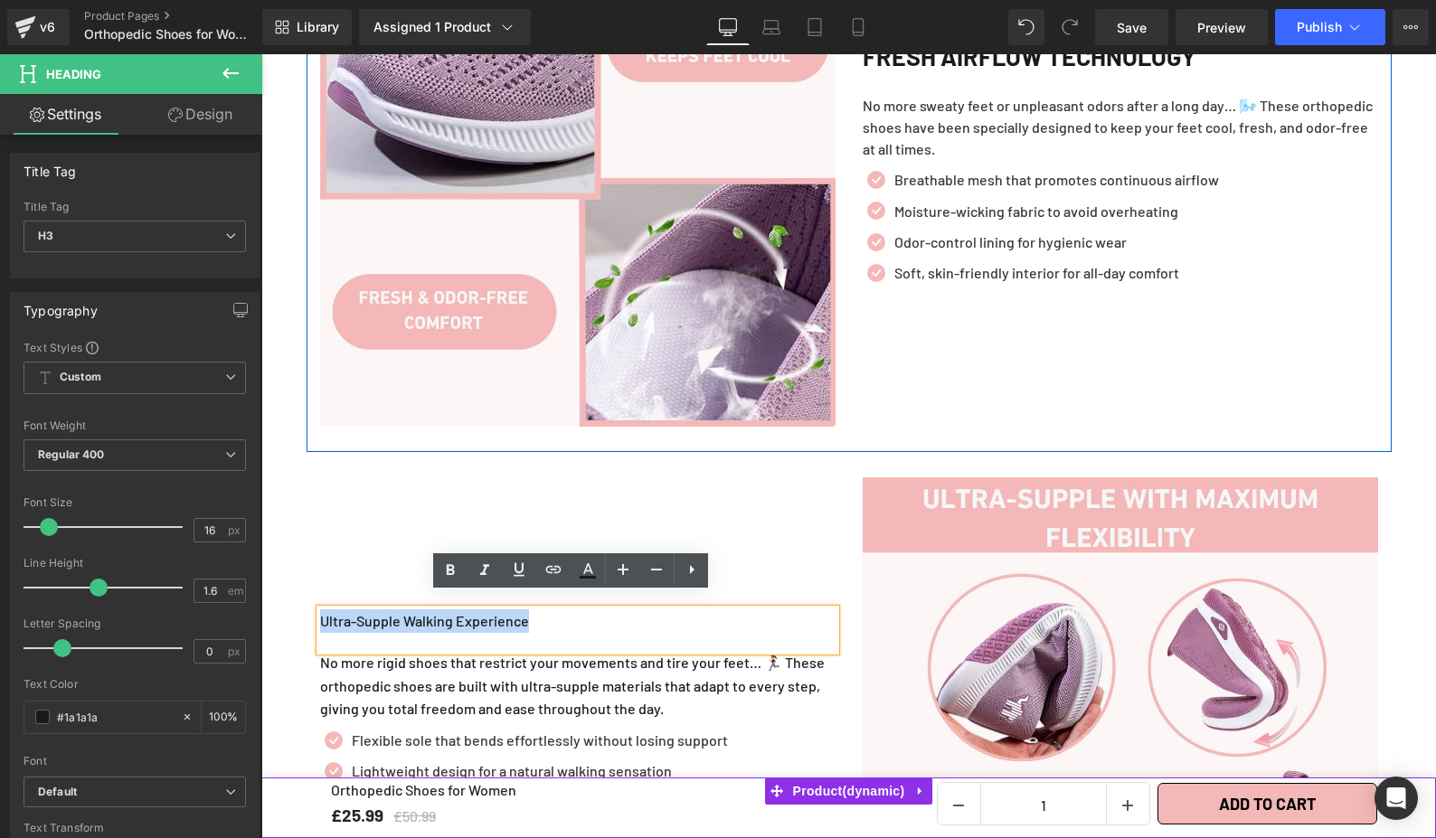
scroll to position [1936, 0]
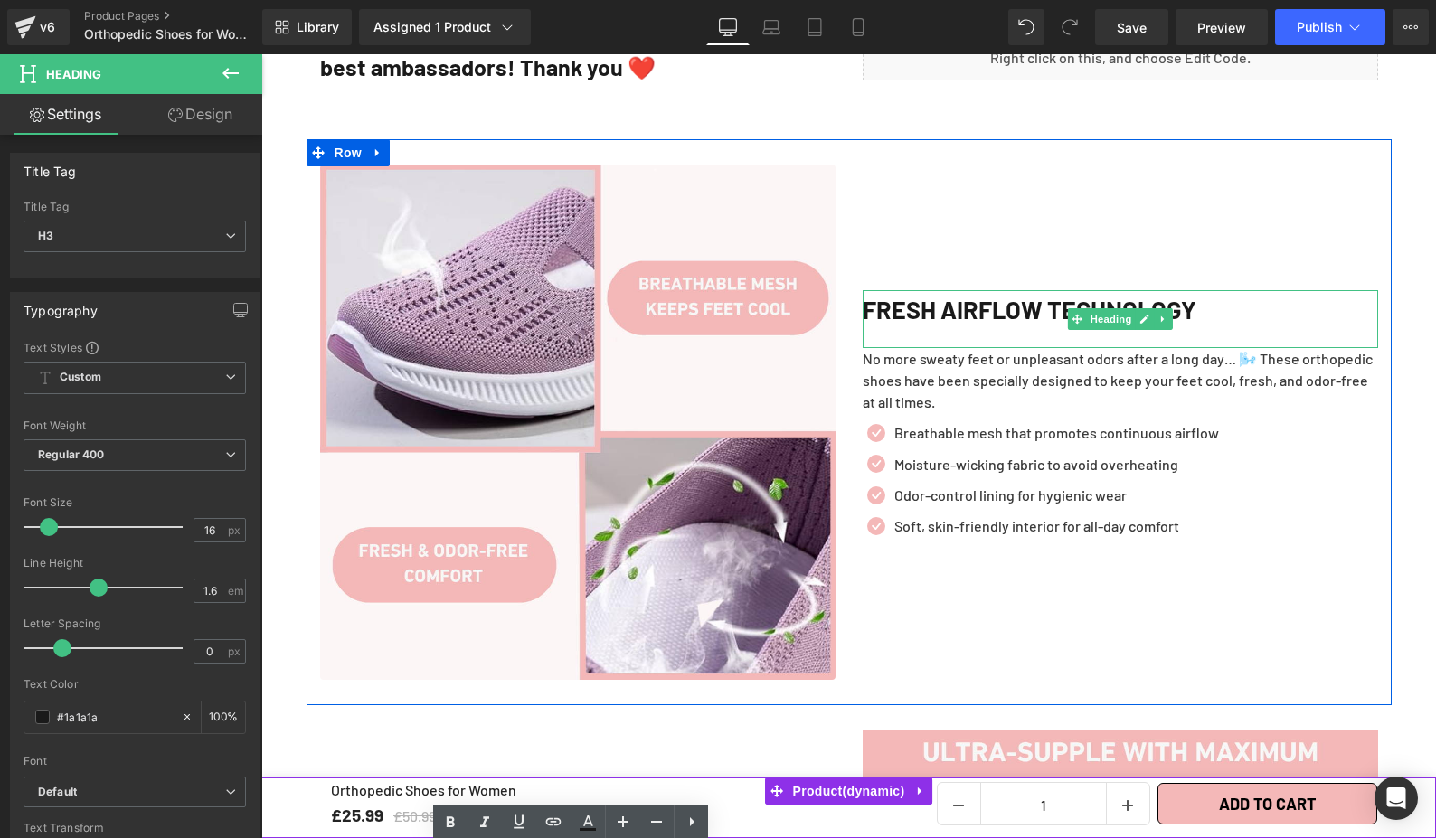
click at [1139, 290] on h2 "Fresh Airflow Technology" at bounding box center [1120, 309] width 515 height 39
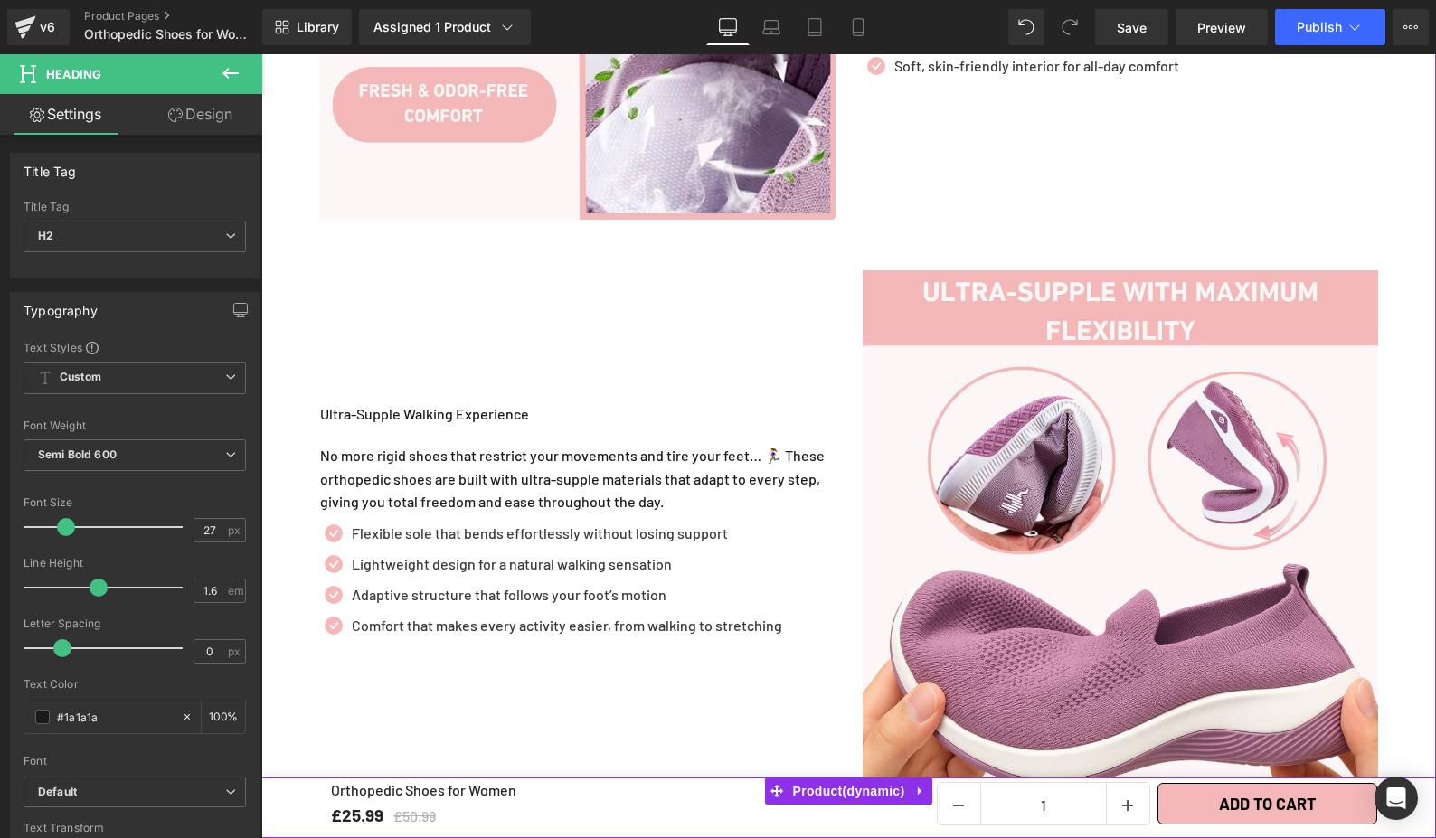
scroll to position [2412, 0]
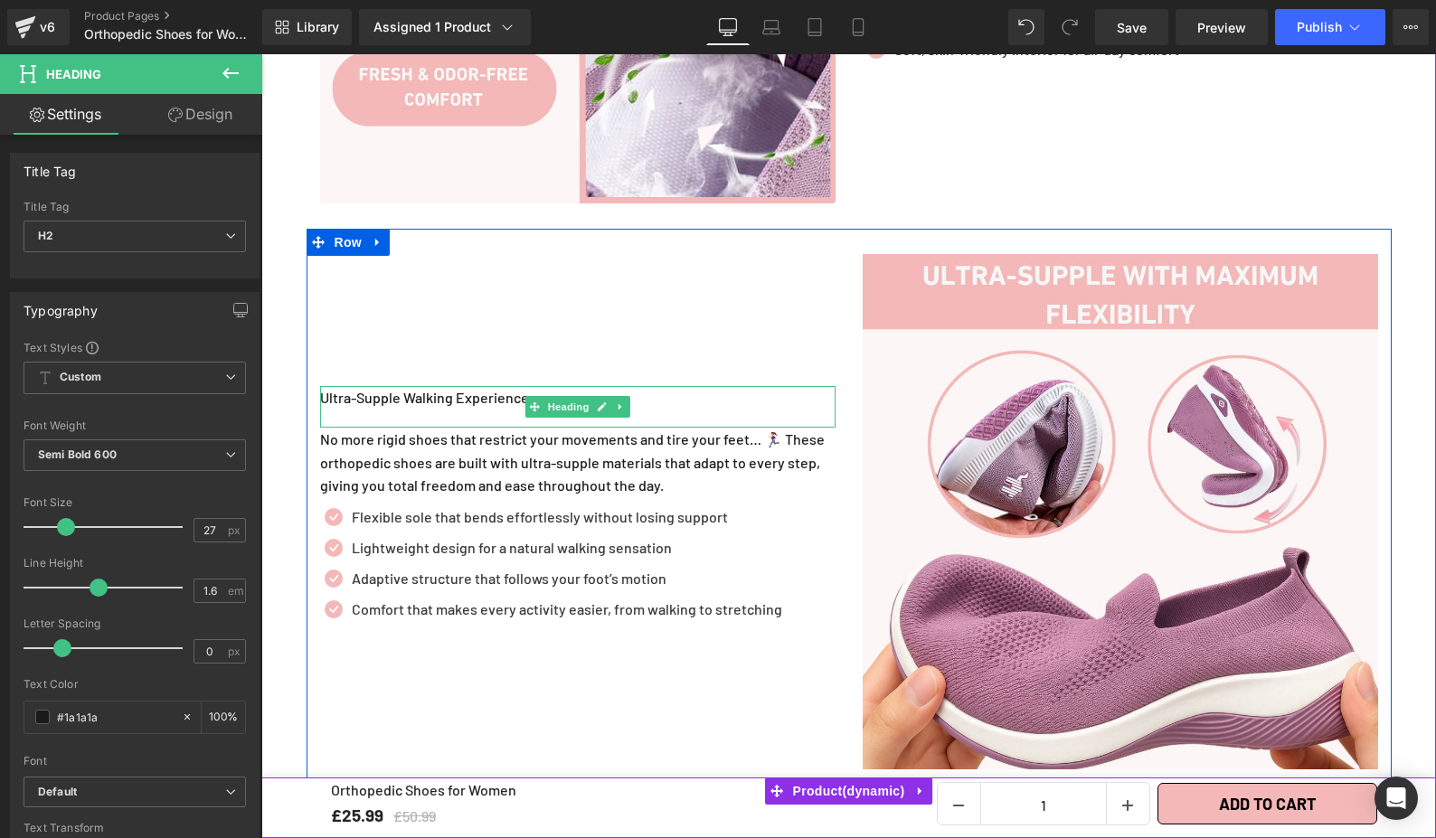
drag, startPoint x: 427, startPoint y: 383, endPoint x: 439, endPoint y: 385, distance: 12.8
click at [427, 386] on div "Ultra-Supple Walking Experience" at bounding box center [577, 407] width 515 height 42
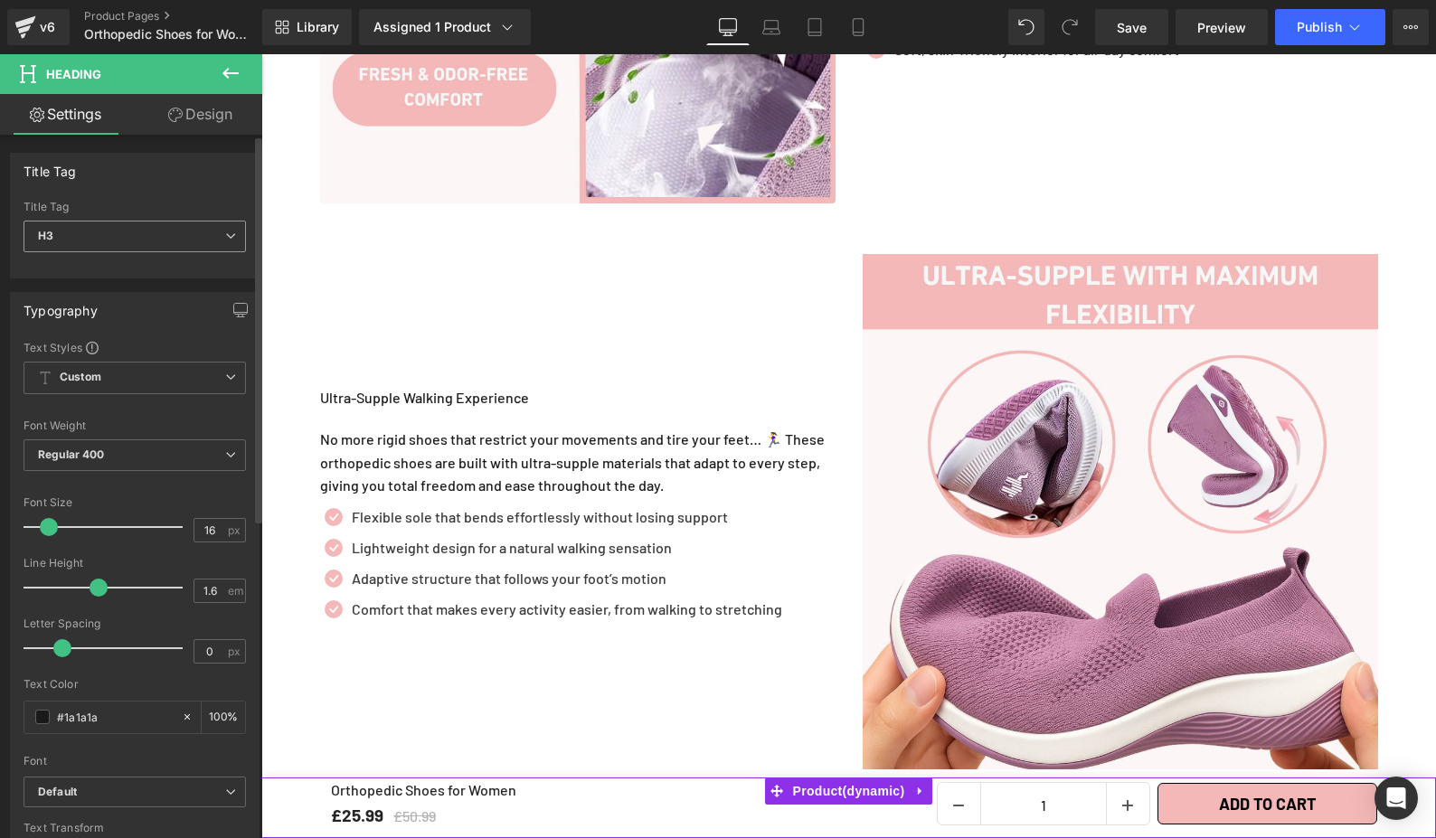
click at [198, 242] on span "H3" at bounding box center [135, 237] width 222 height 32
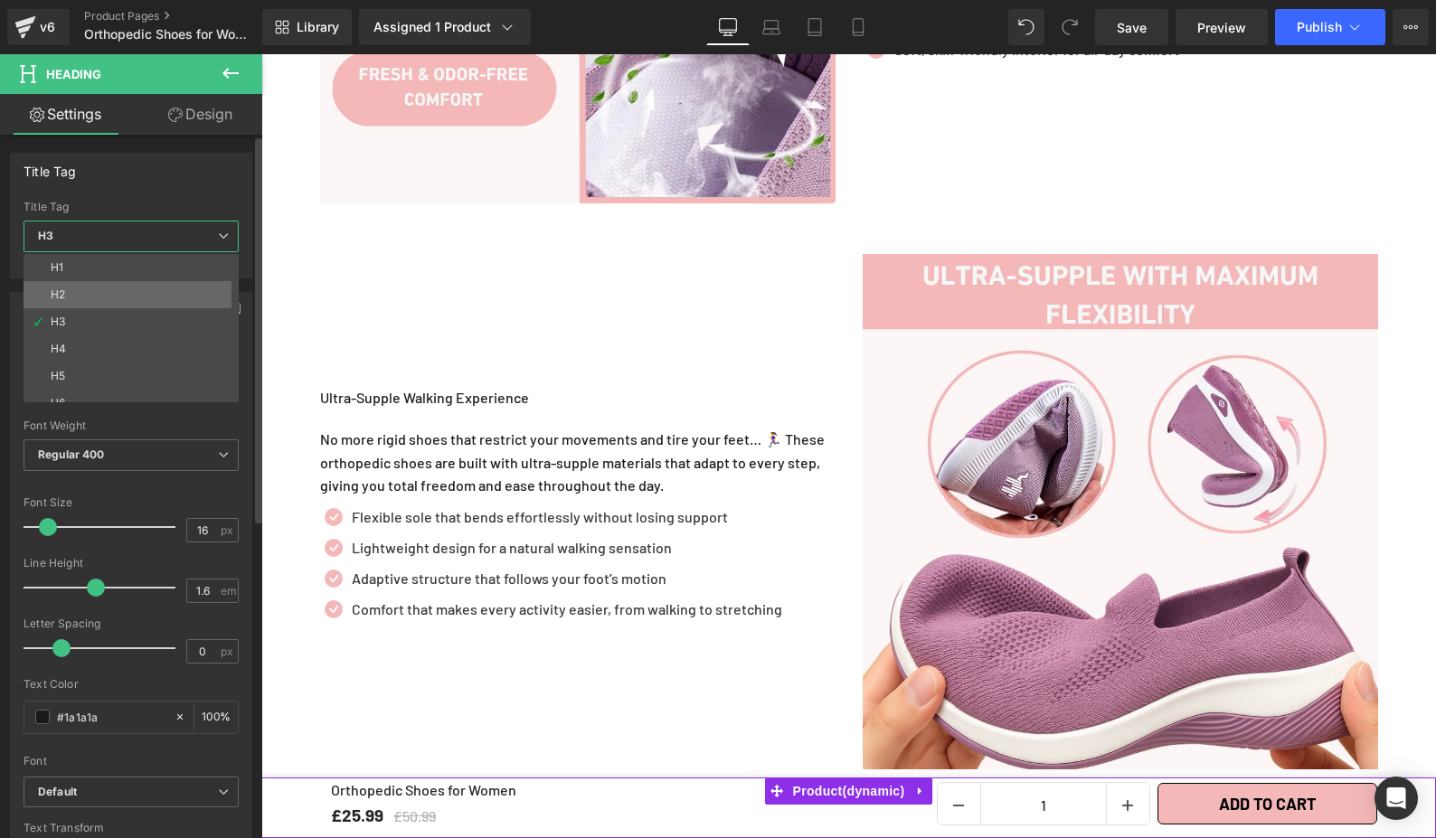
click at [183, 297] on li "H2" at bounding box center [135, 294] width 223 height 27
type input "100"
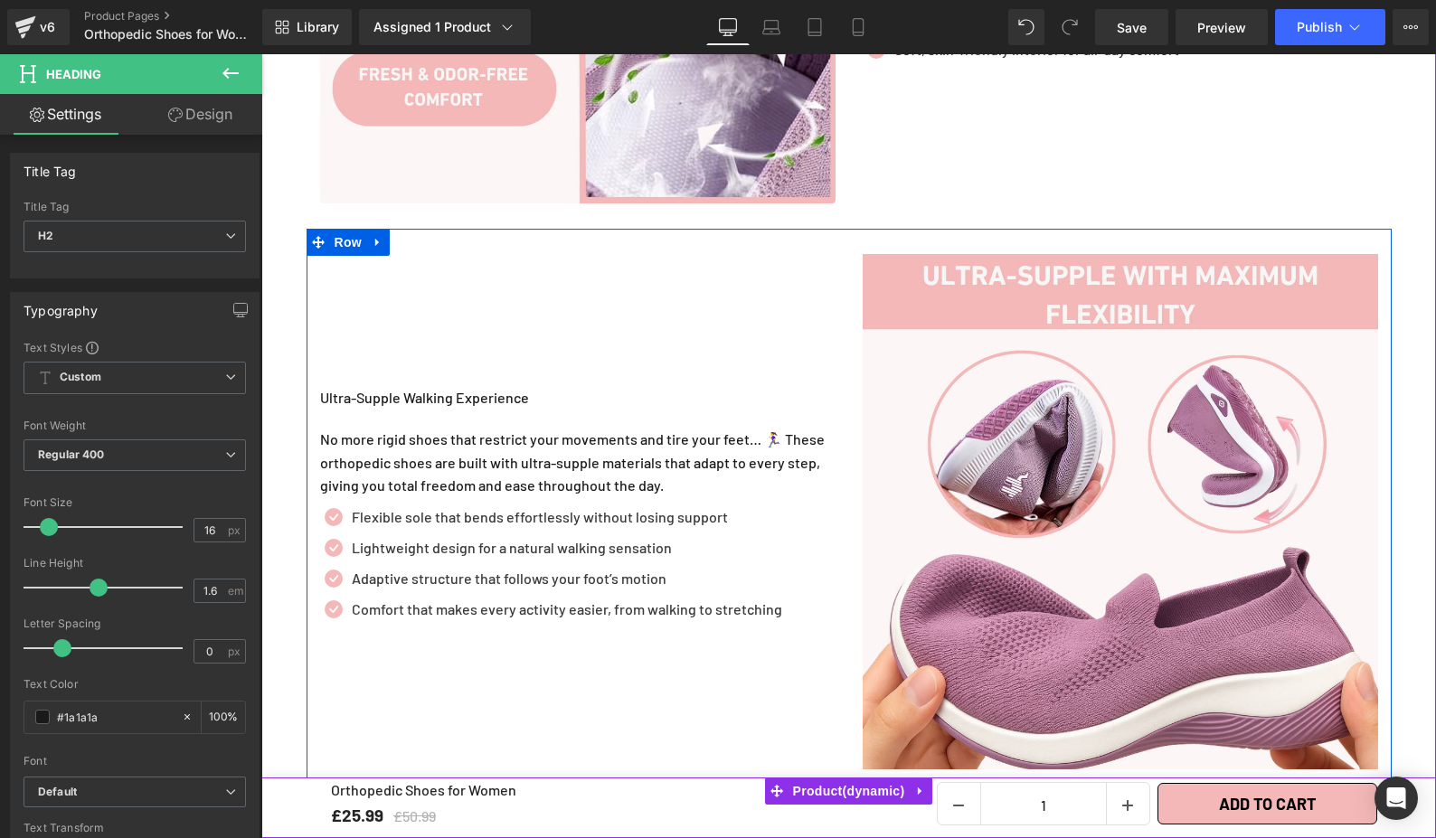
click at [389, 386] on div "Ultra-Supple Walking Experience" at bounding box center [577, 407] width 515 height 42
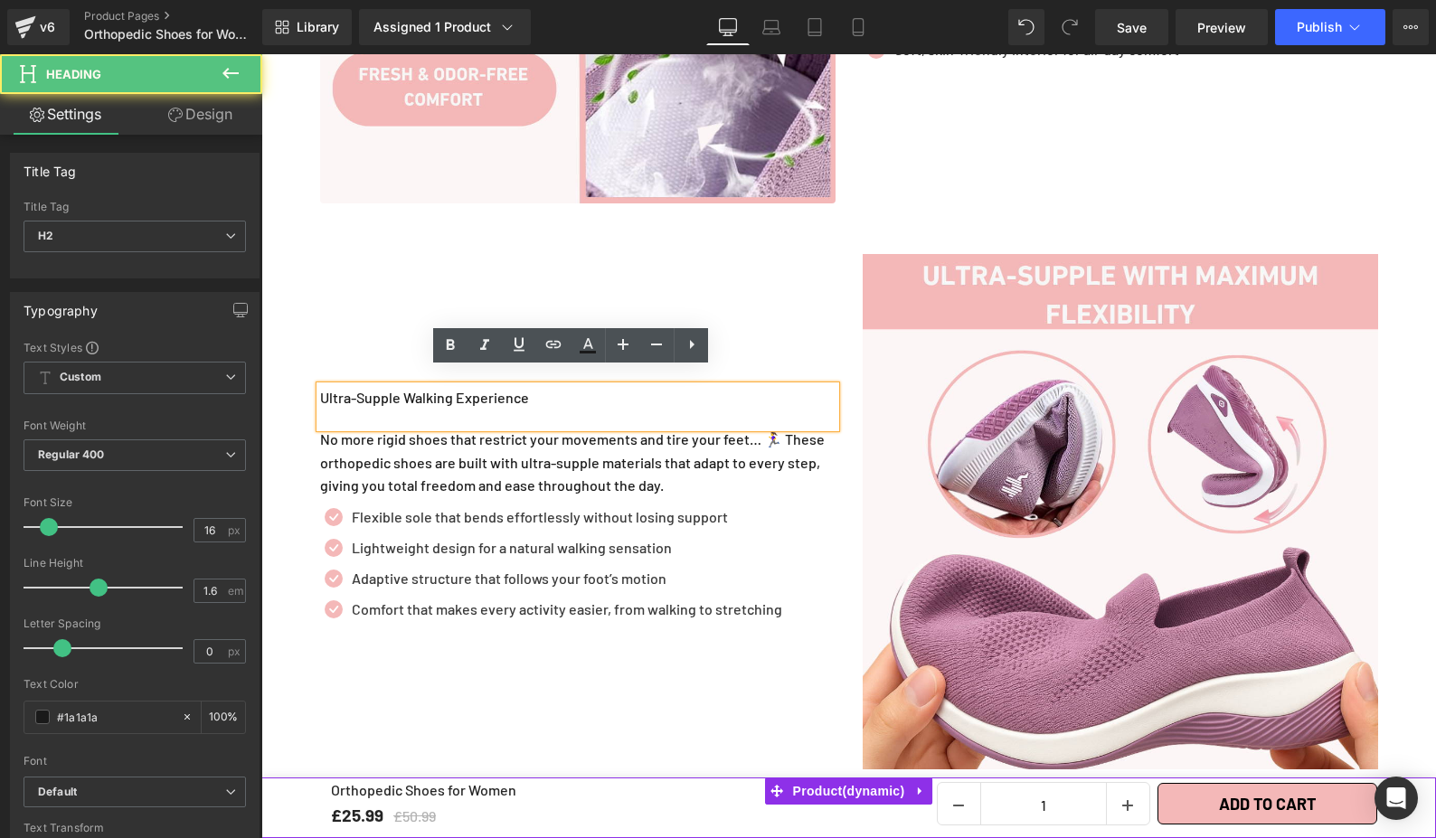
click at [392, 386] on div "Ultra-Supple Walking Experience" at bounding box center [577, 407] width 515 height 42
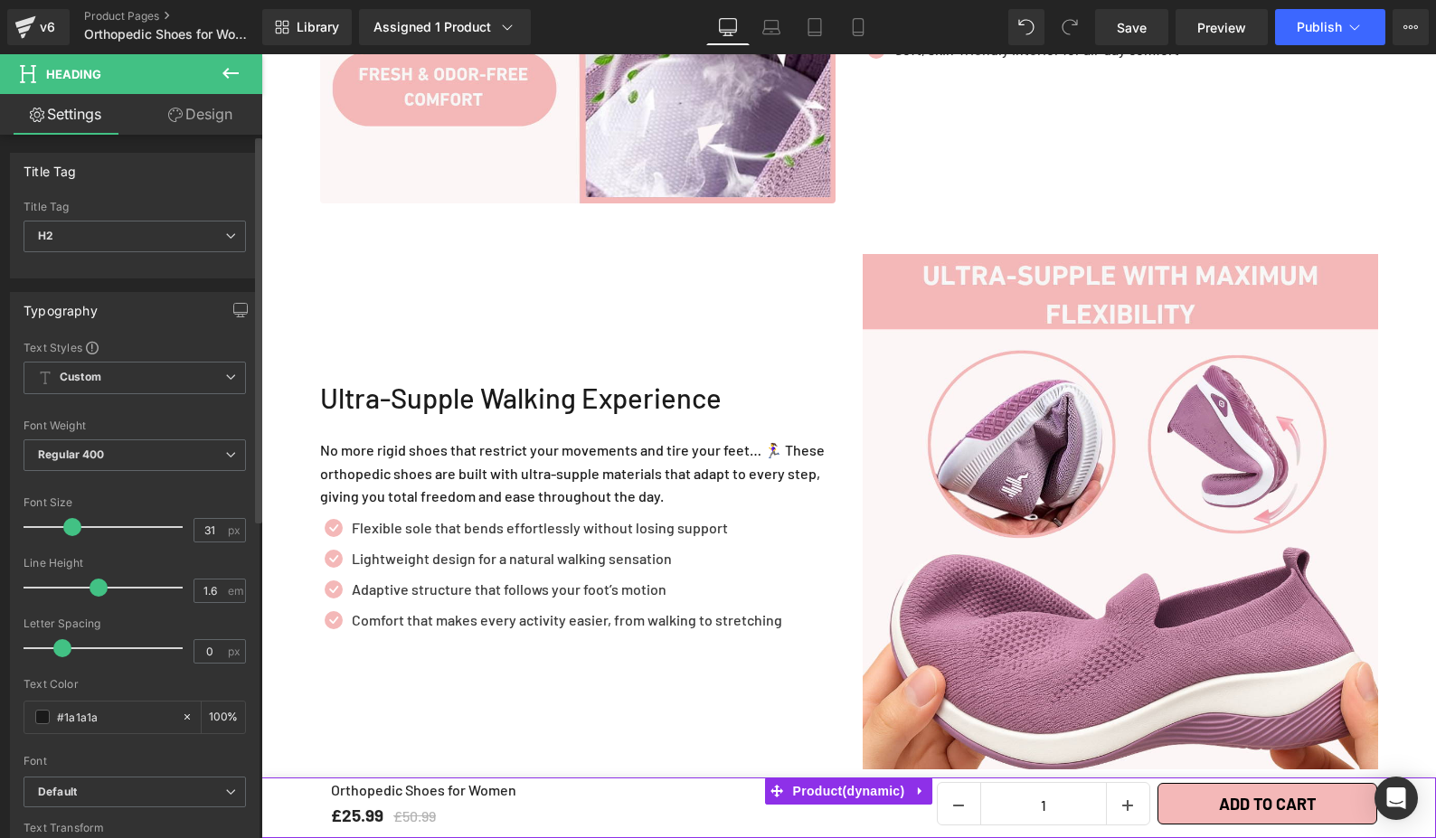
type input "30"
drag, startPoint x: 44, startPoint y: 521, endPoint x: 65, endPoint y: 533, distance: 24.3
click at [65, 533] on span at bounding box center [70, 527] width 18 height 18
type input "1.4"
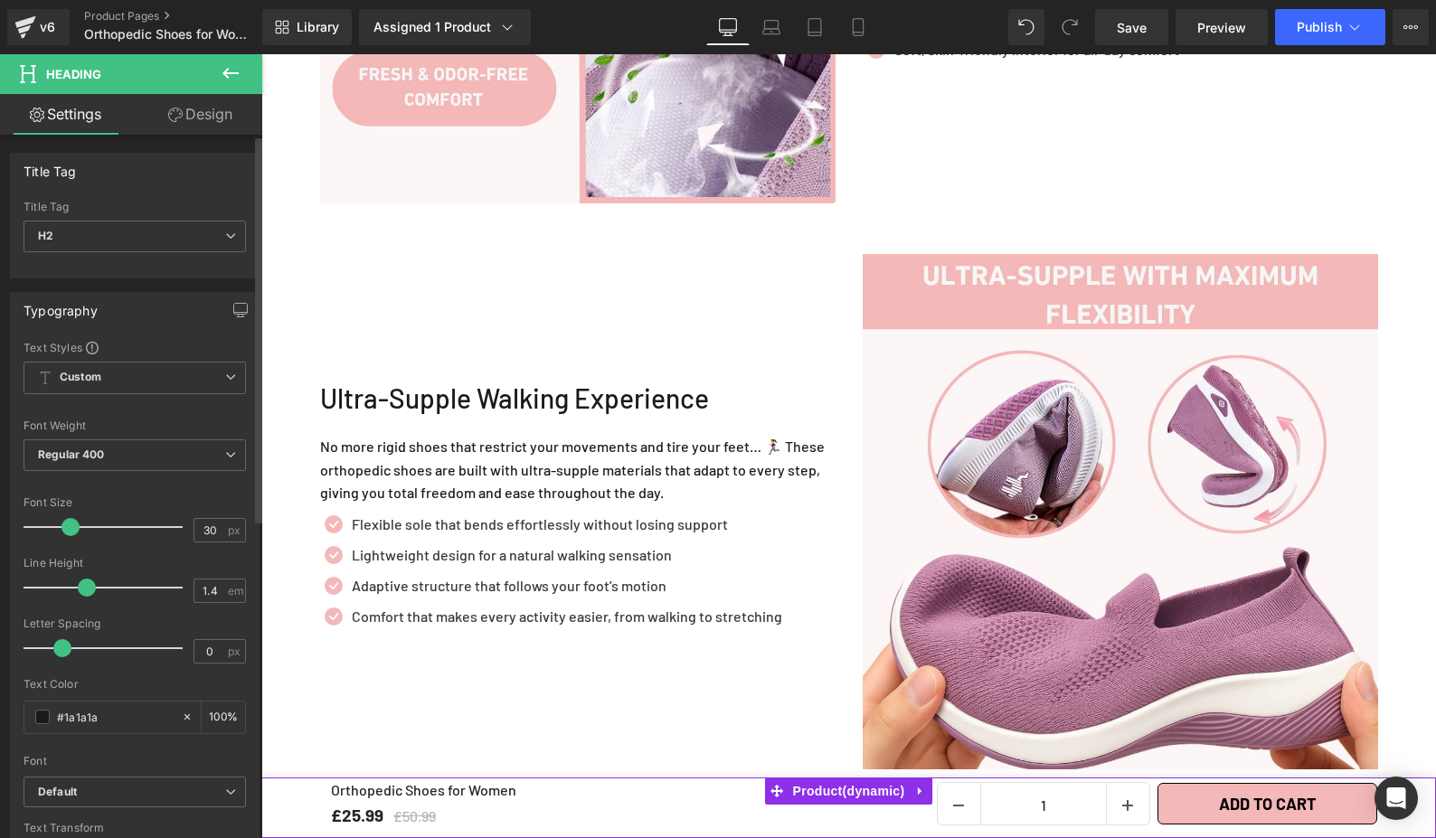
drag, startPoint x: 92, startPoint y: 581, endPoint x: 81, endPoint y: 595, distance: 17.4
click at [81, 595] on span at bounding box center [87, 588] width 18 height 18
type input "0.2"
click at [71, 650] on span at bounding box center [69, 648] width 18 height 18
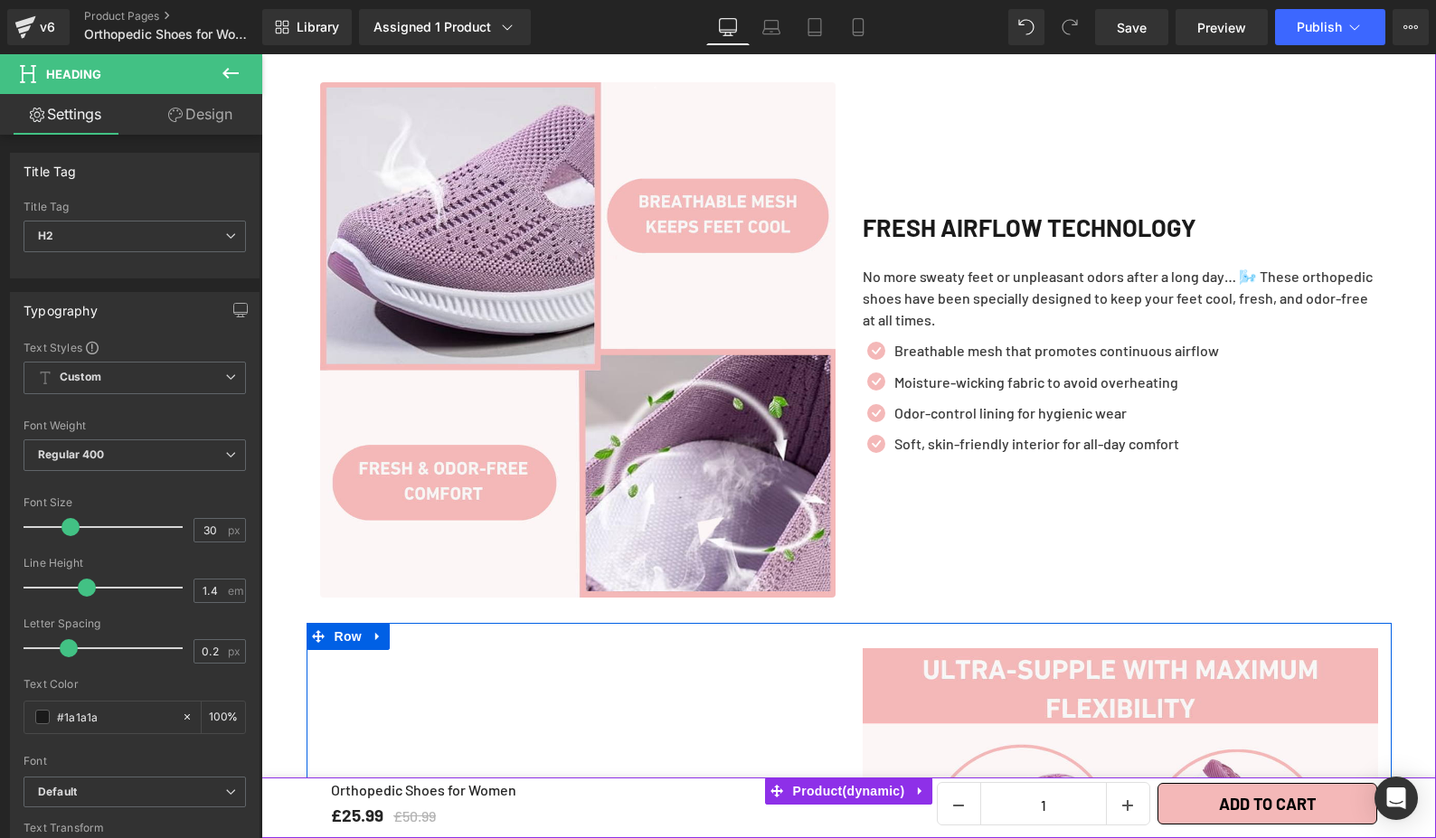
scroll to position [1931, 0]
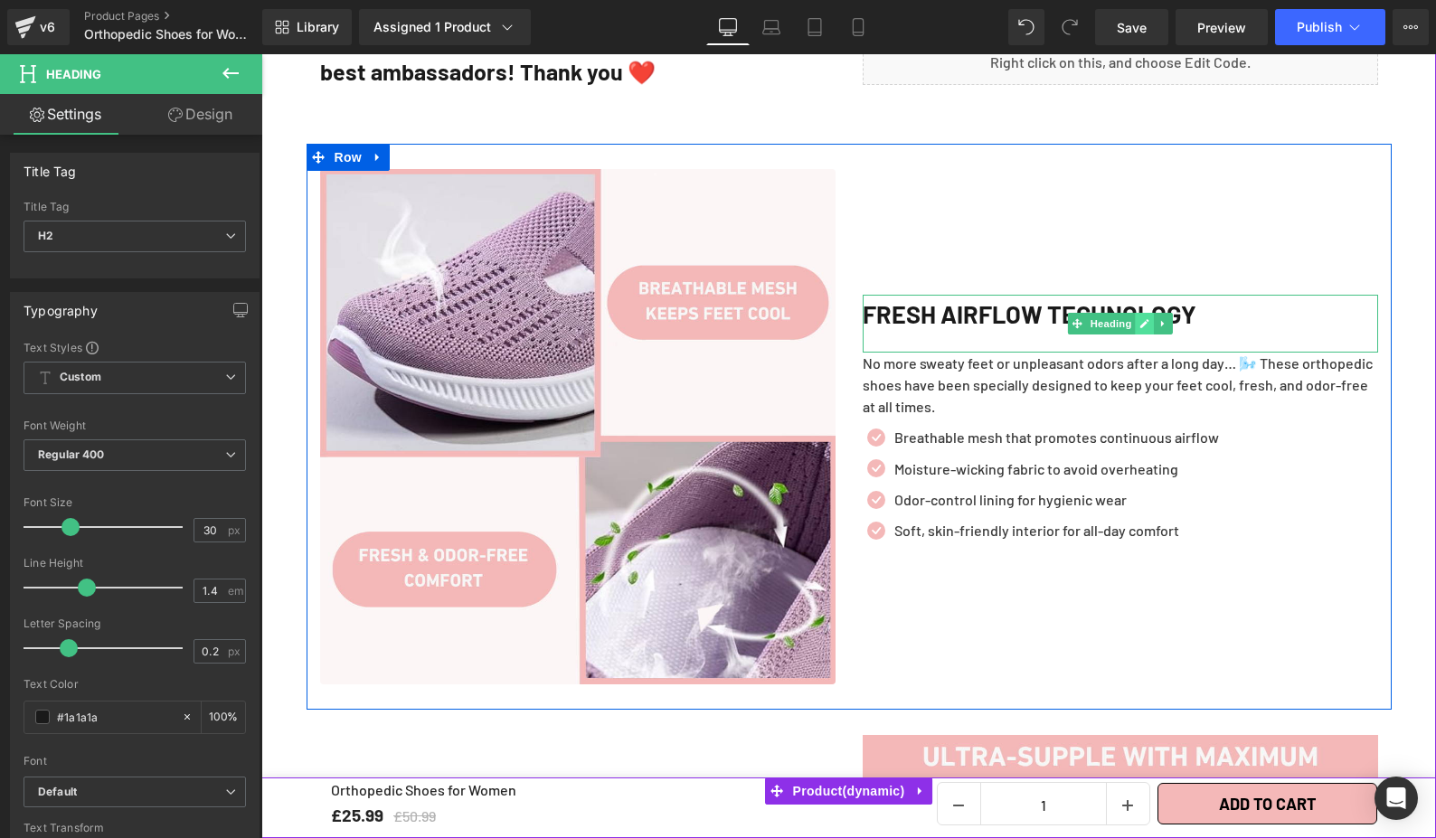
click at [1146, 313] on link at bounding box center [1144, 324] width 19 height 22
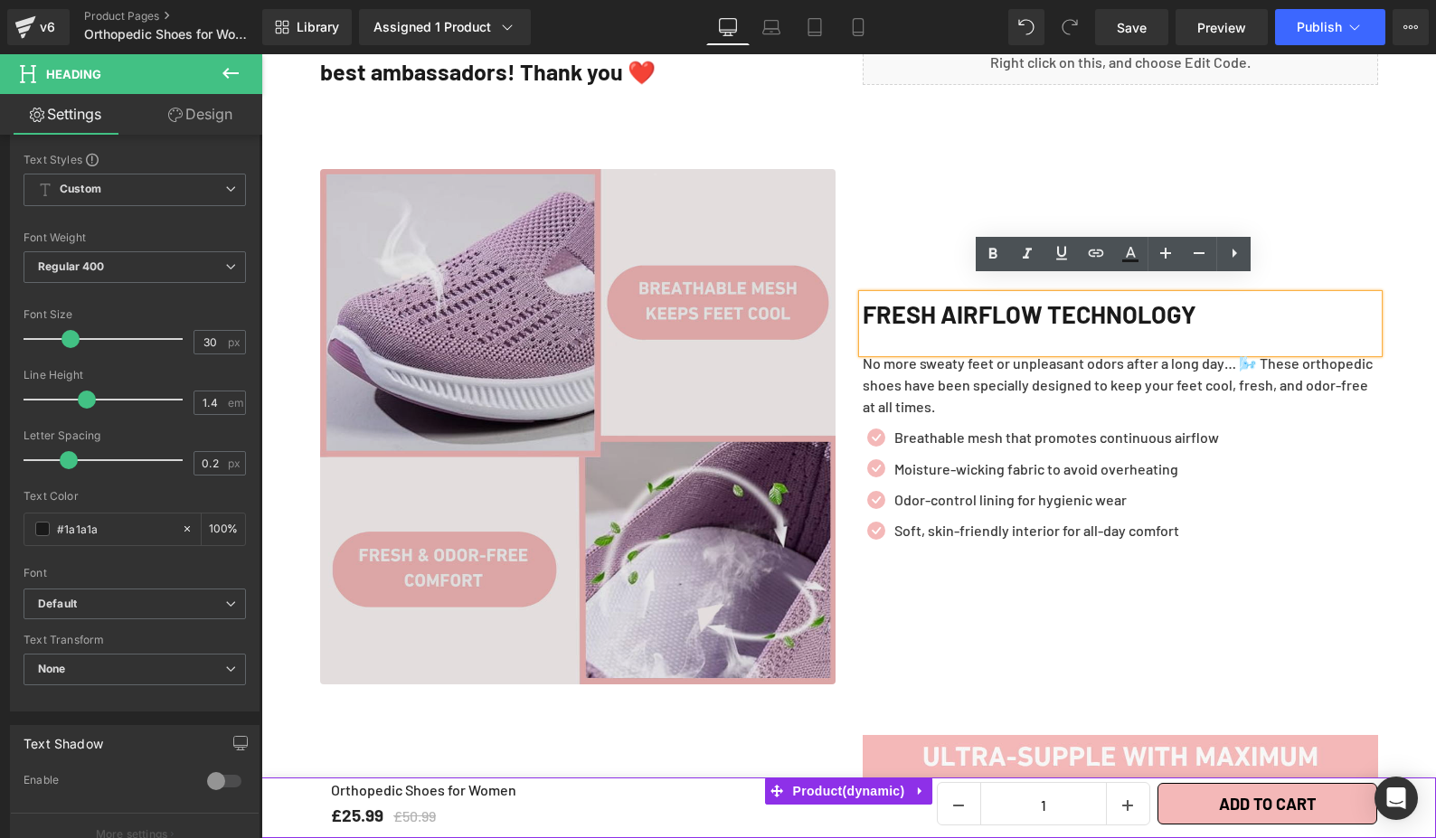
scroll to position [2205, 0]
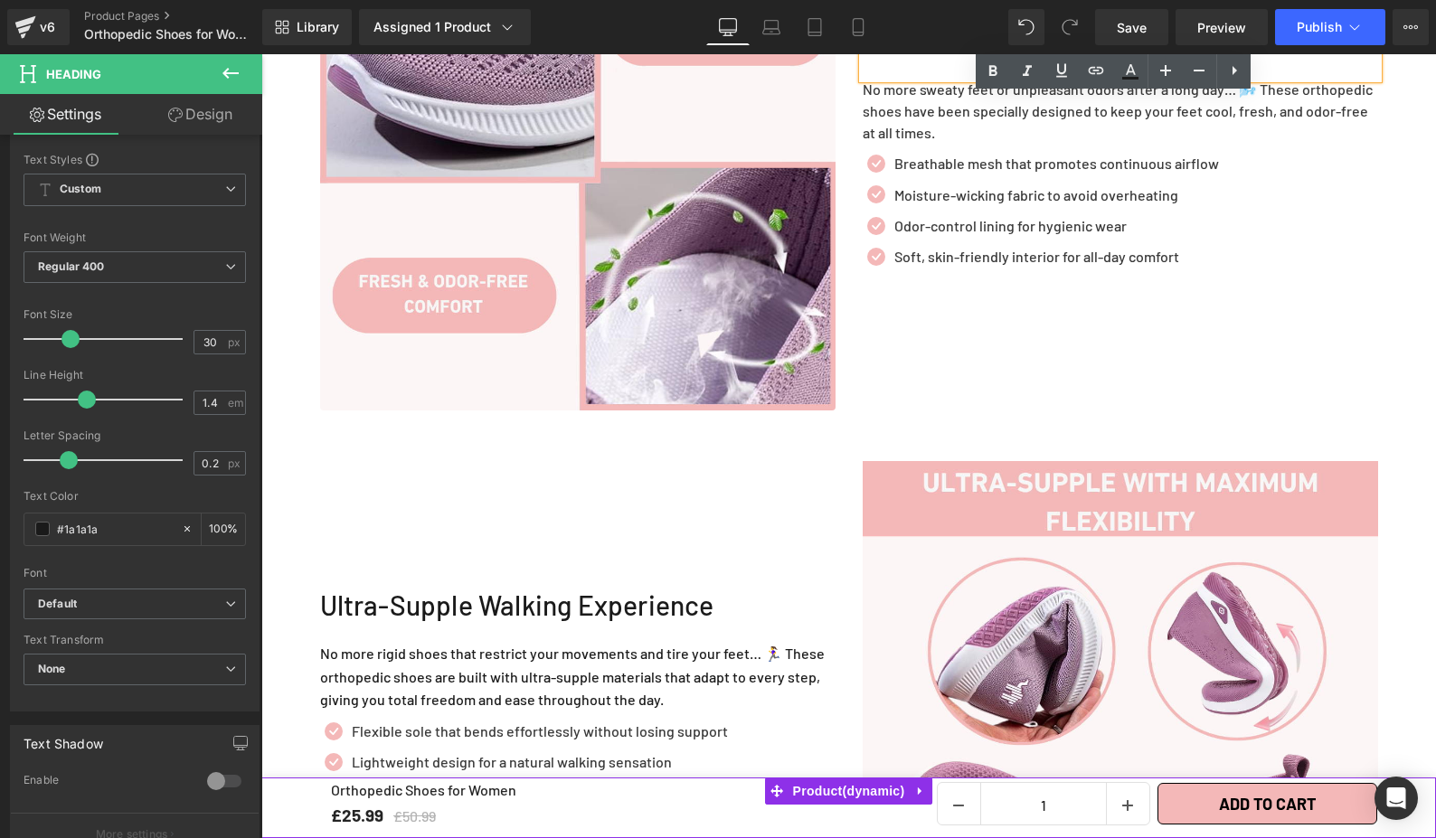
click at [435, 586] on div "Ultra-Supple Walking Experience" at bounding box center [577, 614] width 515 height 56
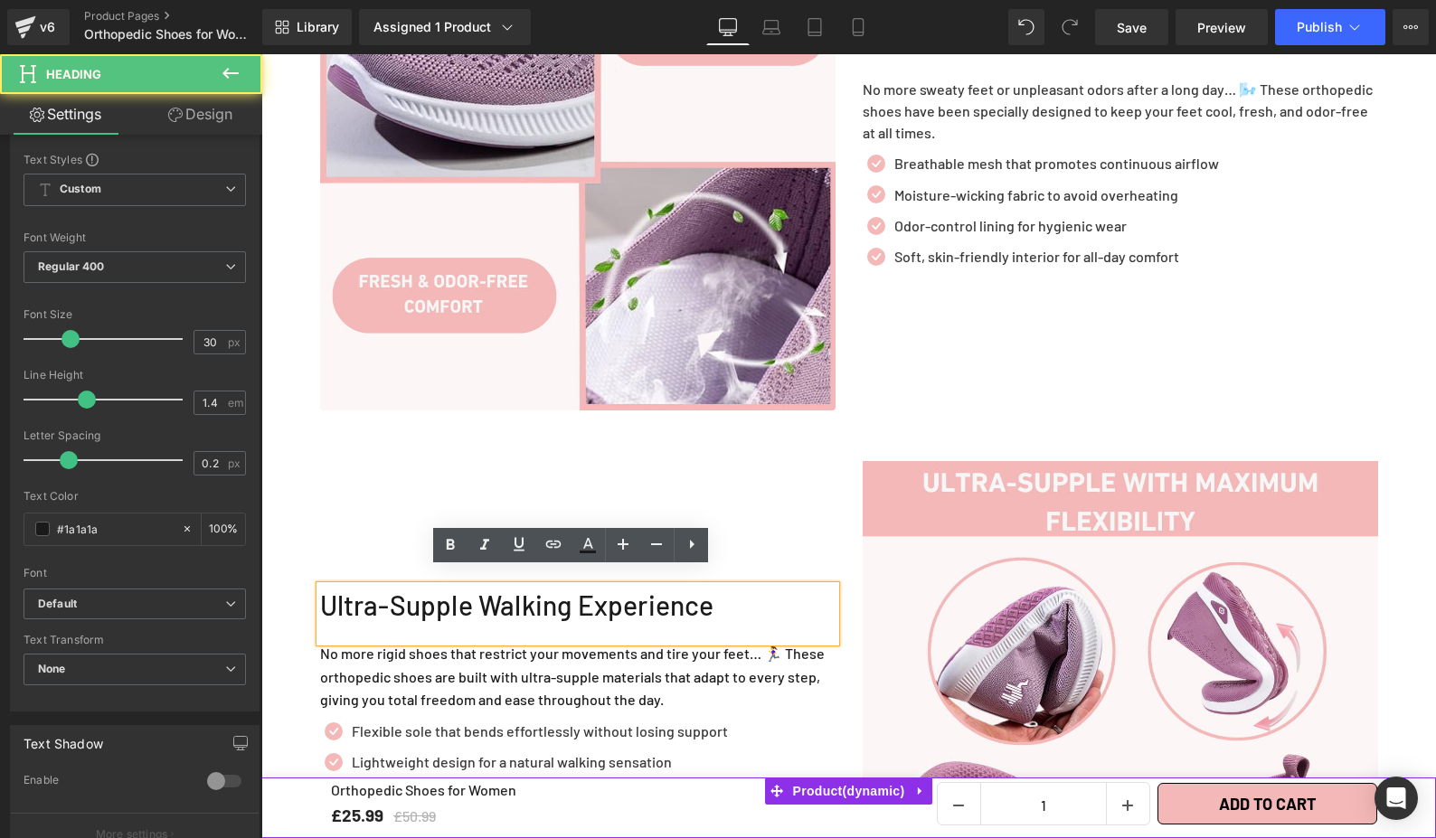
click at [369, 503] on div "Ultra-Supple Walking Experience Heading No more rigid shoes that restrict your …" at bounding box center [578, 718] width 543 height 515
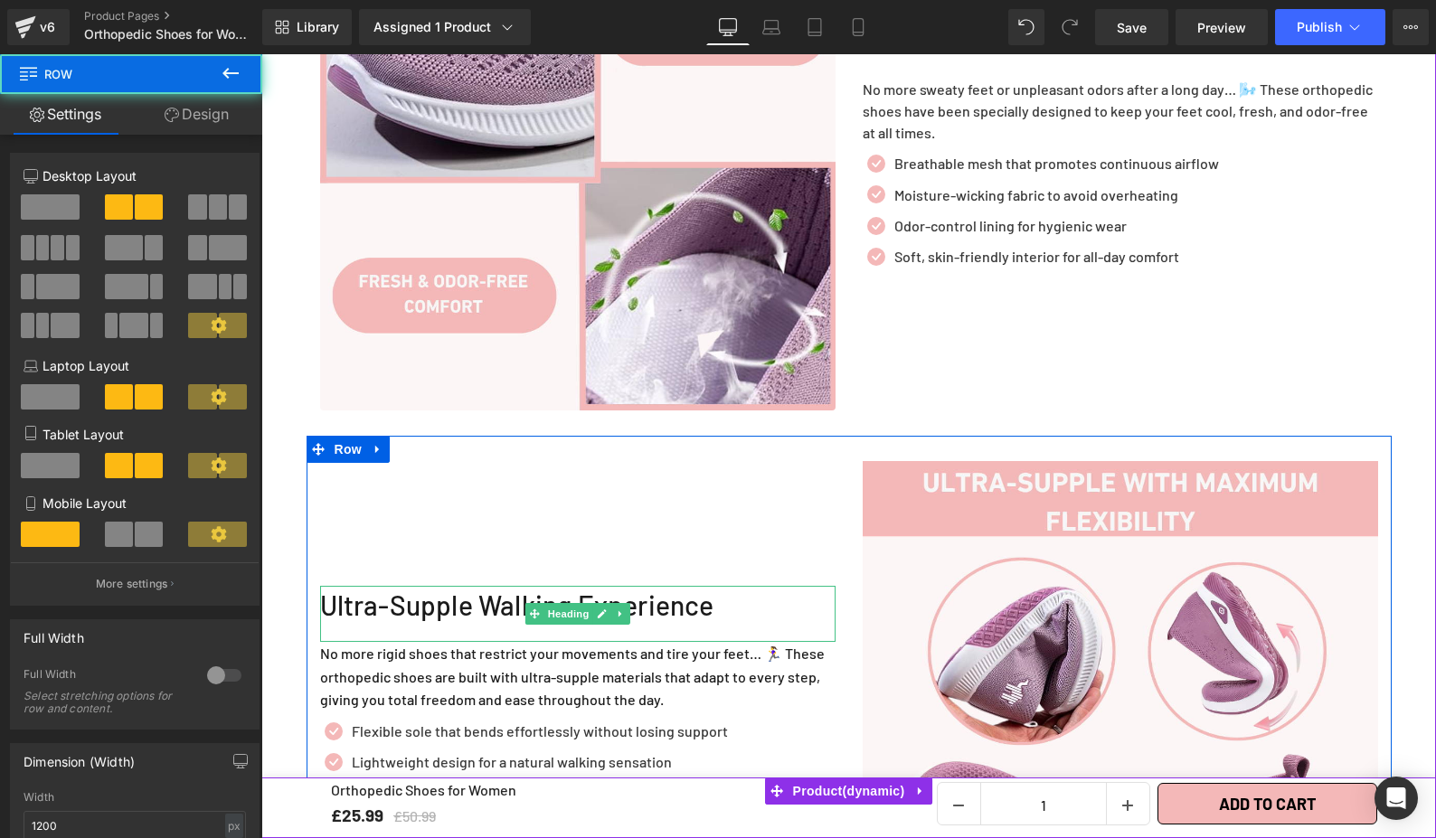
click at [404, 586] on div "Ultra-Supple Walking Experience" at bounding box center [577, 614] width 515 height 56
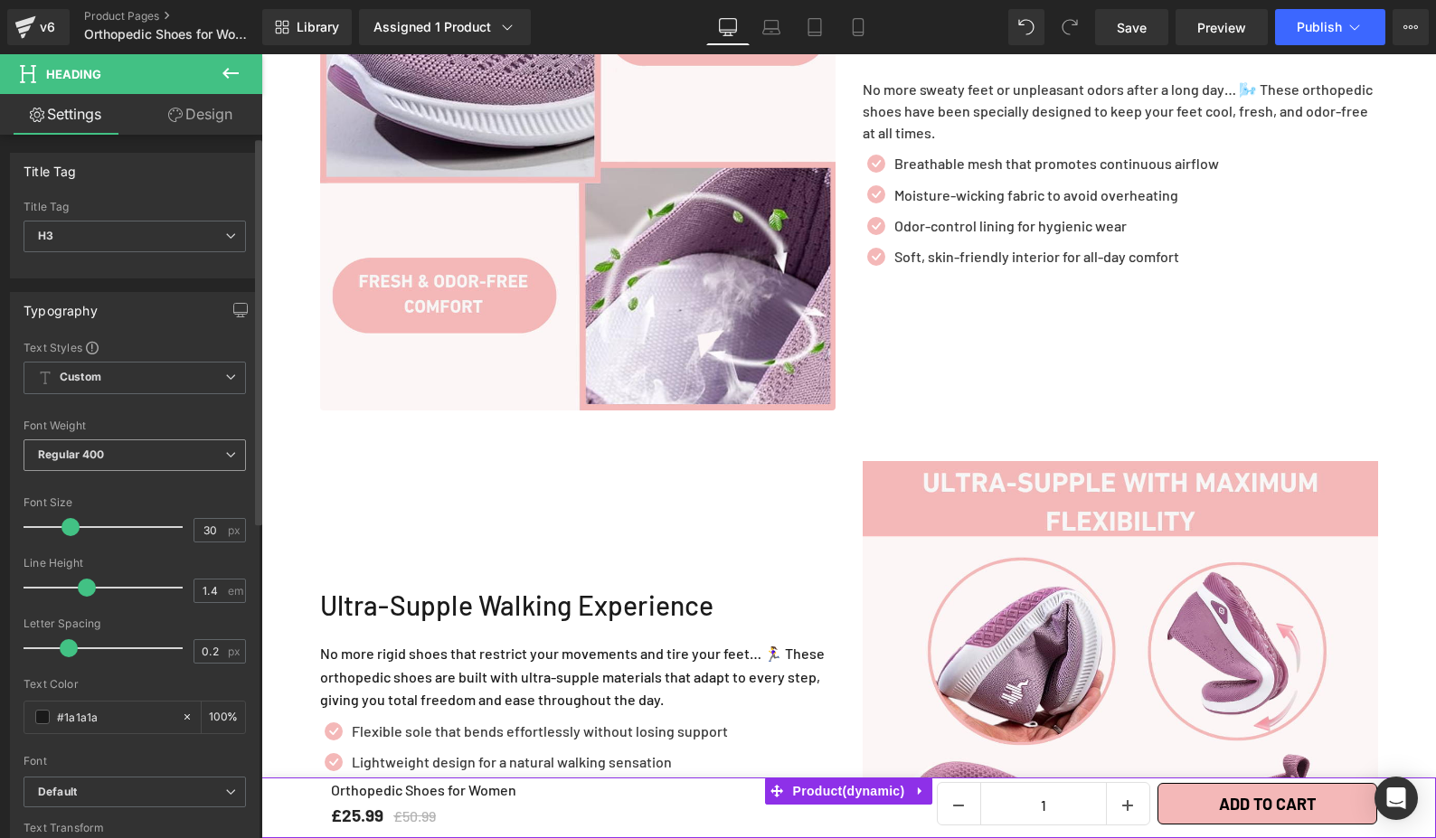
scroll to position [0, 0]
click at [213, 233] on span "H3" at bounding box center [135, 237] width 222 height 32
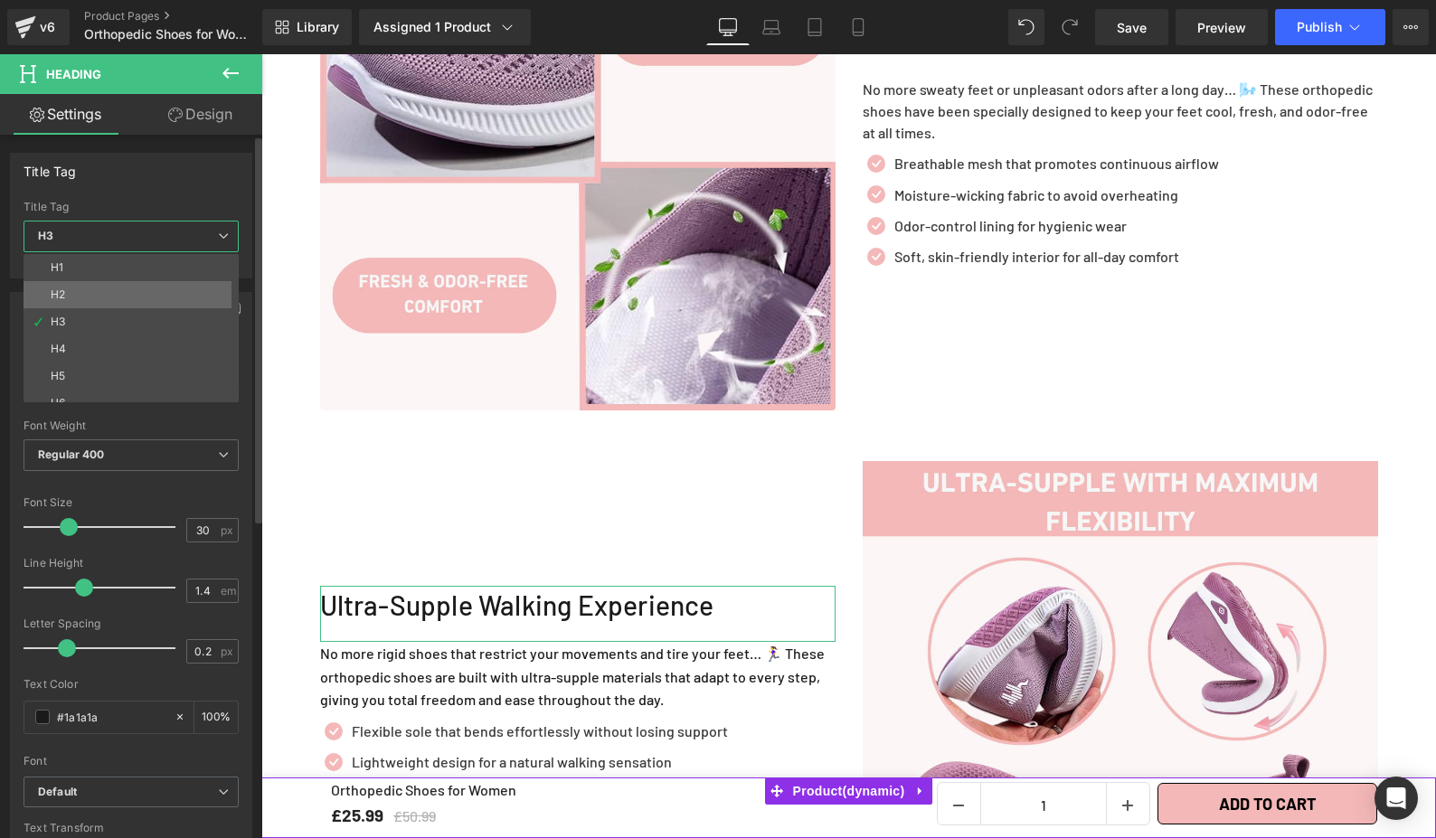
click at [178, 294] on li "H2" at bounding box center [135, 294] width 223 height 27
type input "100"
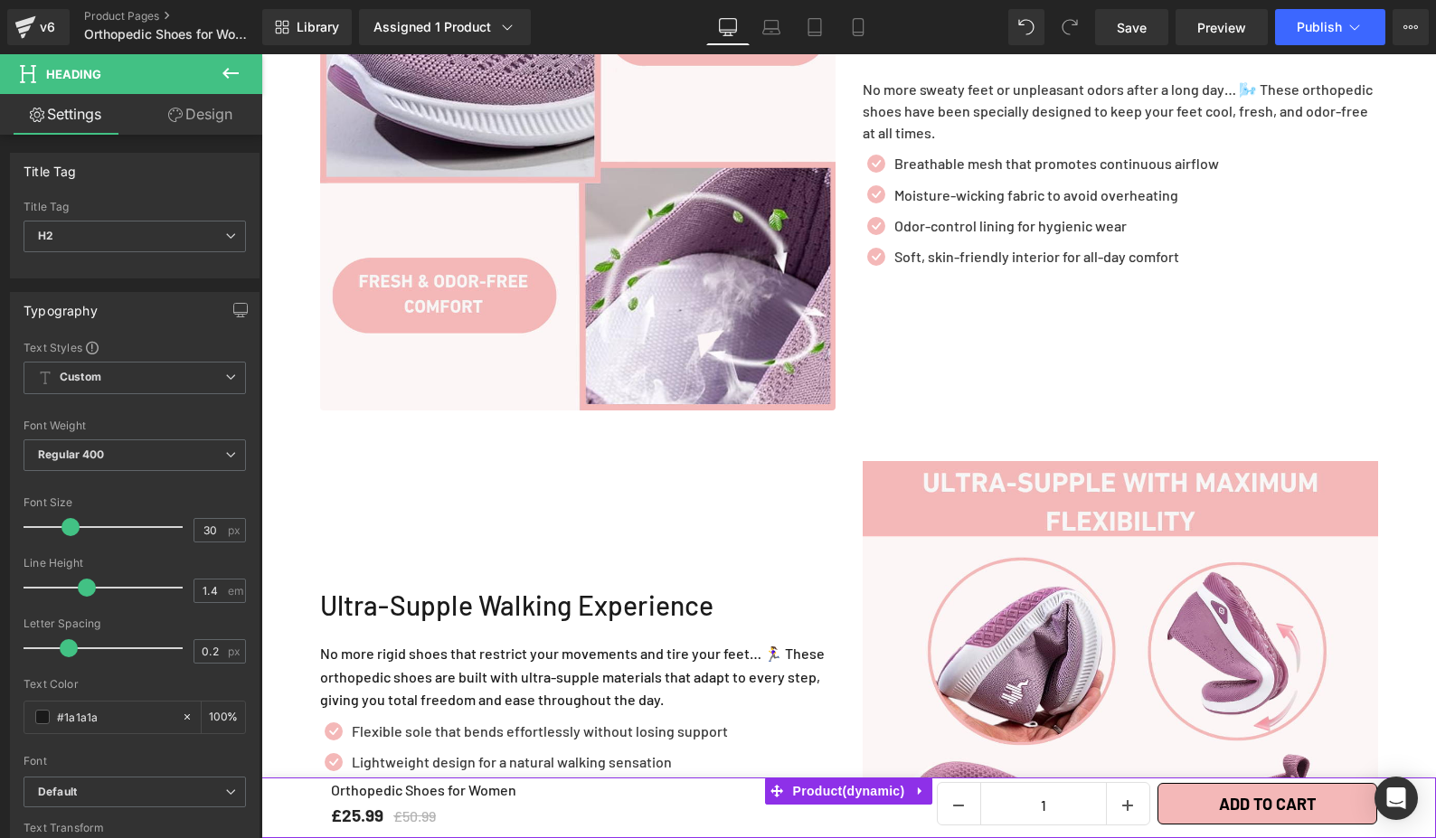
click at [380, 504] on div "Ultra-Supple Walking Experience Heading No more rigid shoes that restrict your …" at bounding box center [578, 718] width 543 height 515
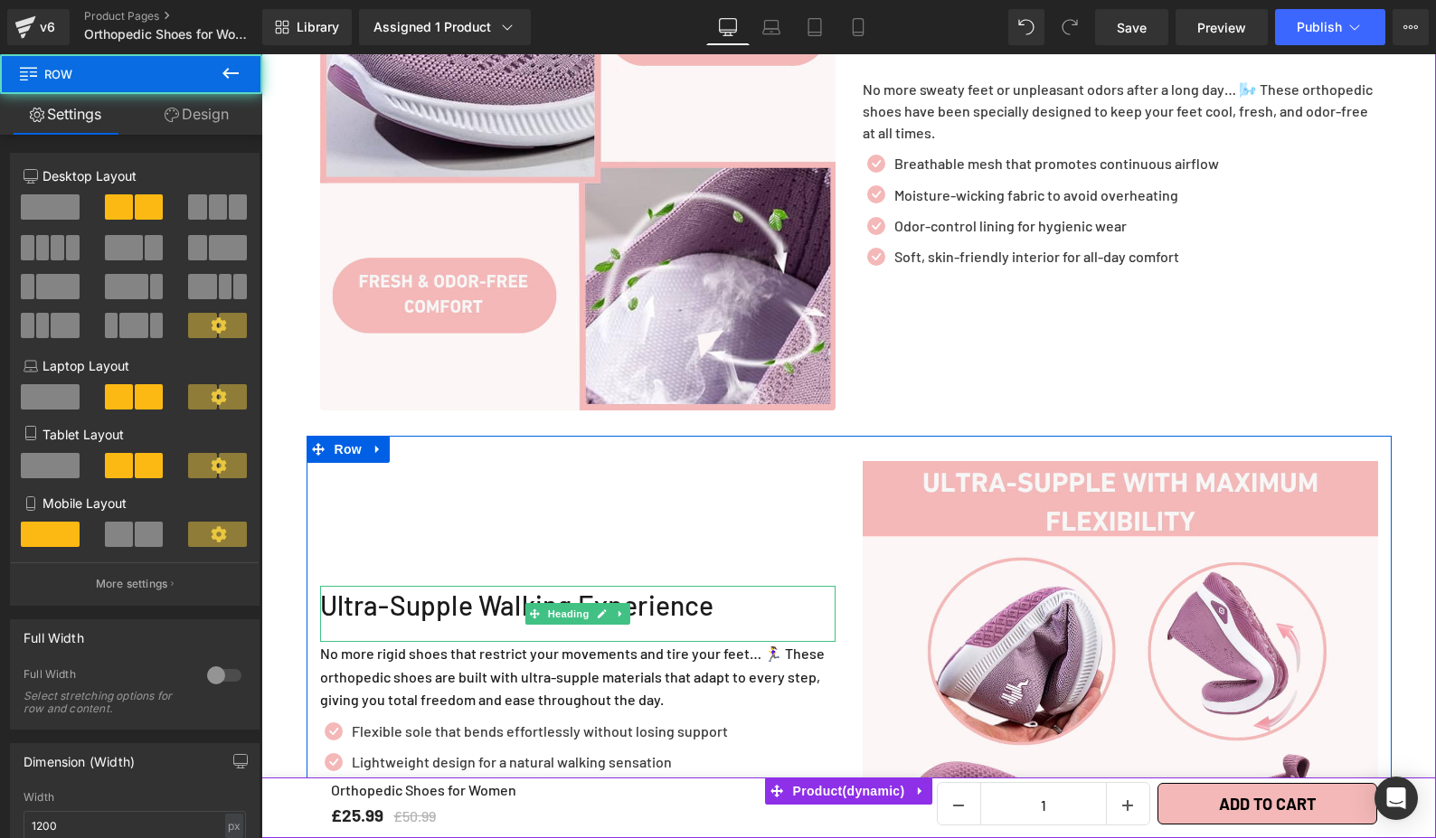
click at [413, 586] on div "Ultra-Supple Walking Experience" at bounding box center [577, 614] width 515 height 56
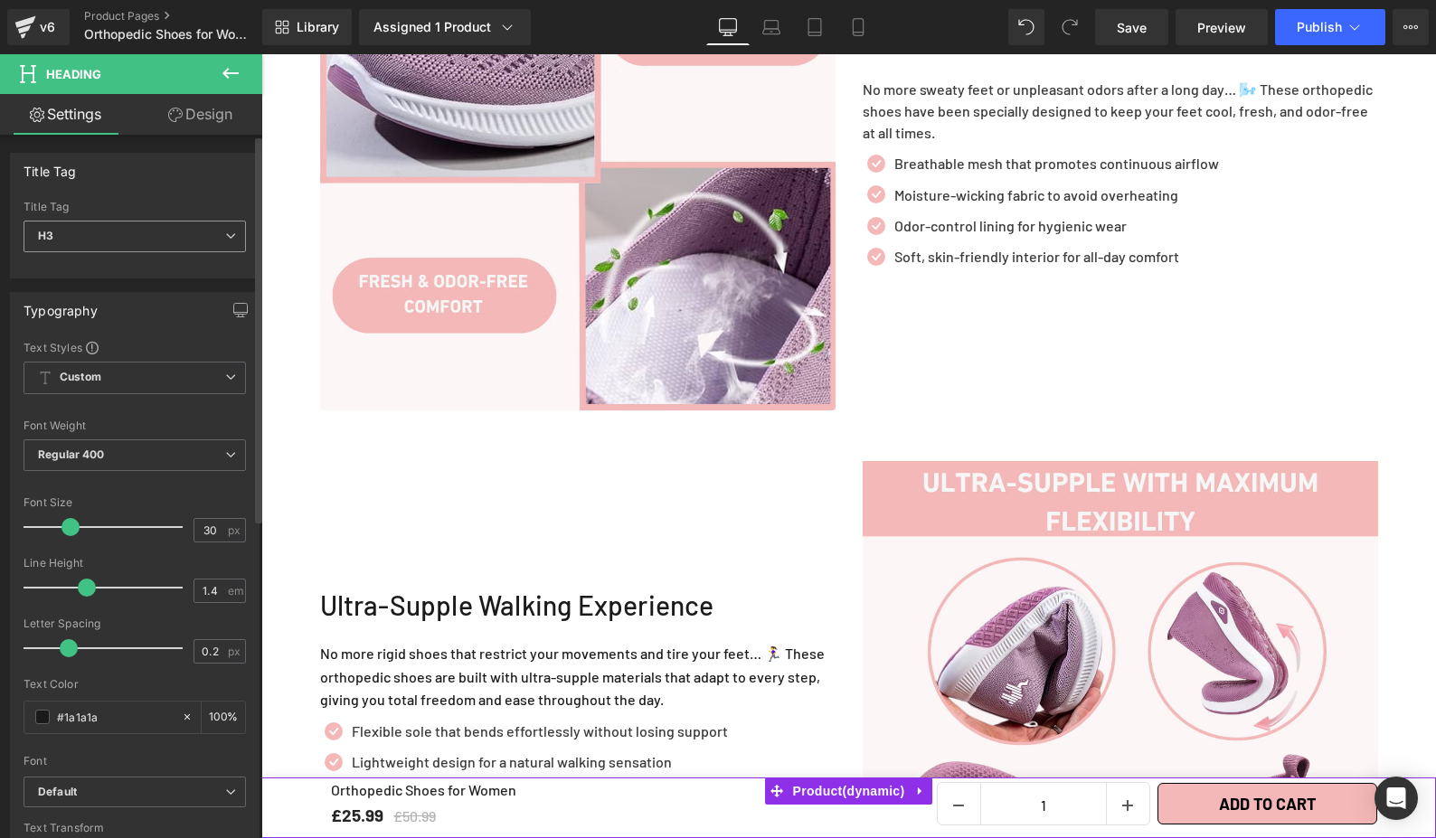
click at [148, 234] on span "H3" at bounding box center [135, 237] width 222 height 32
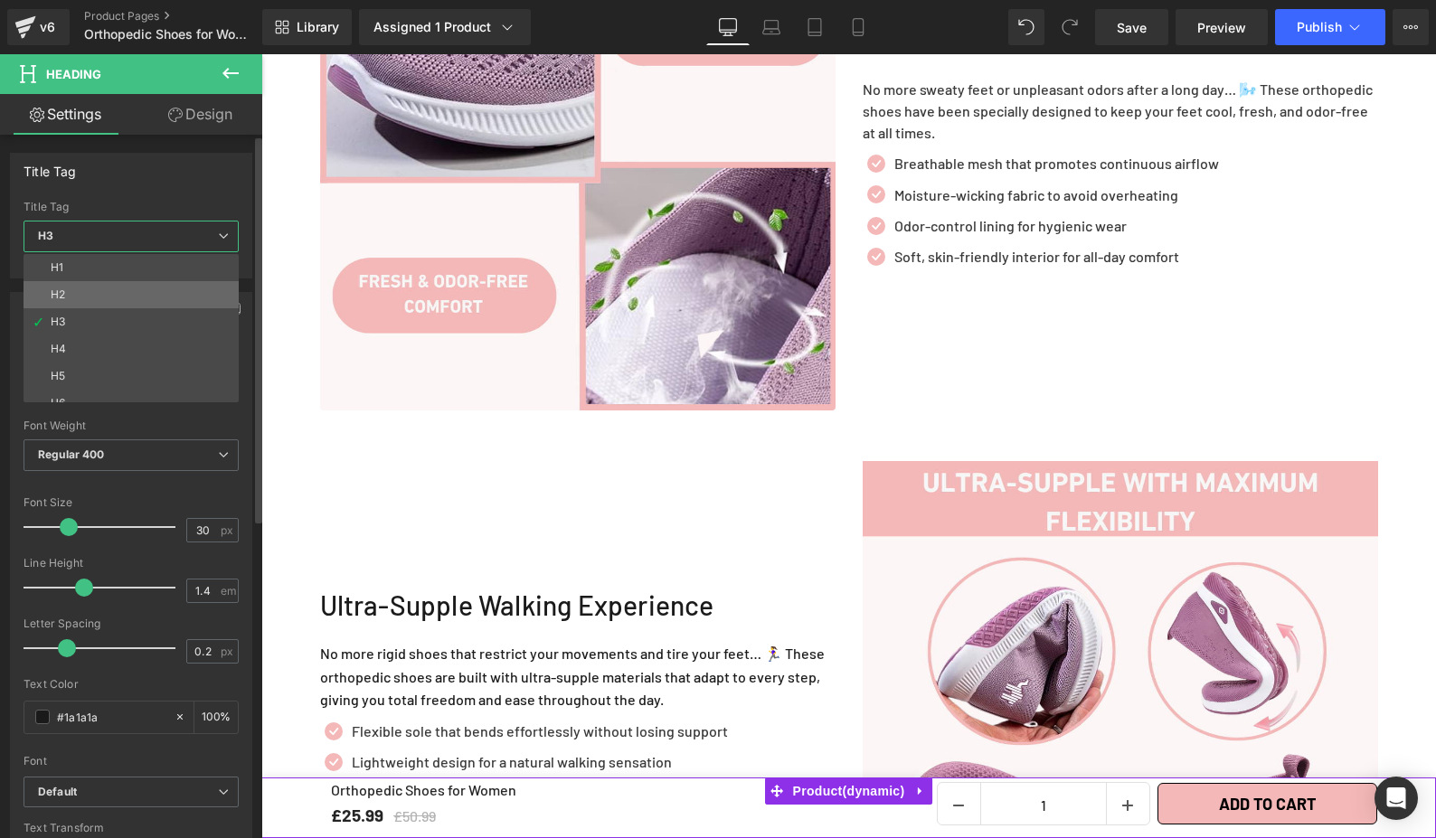
click at [166, 293] on li "H2" at bounding box center [135, 294] width 223 height 27
type input "100"
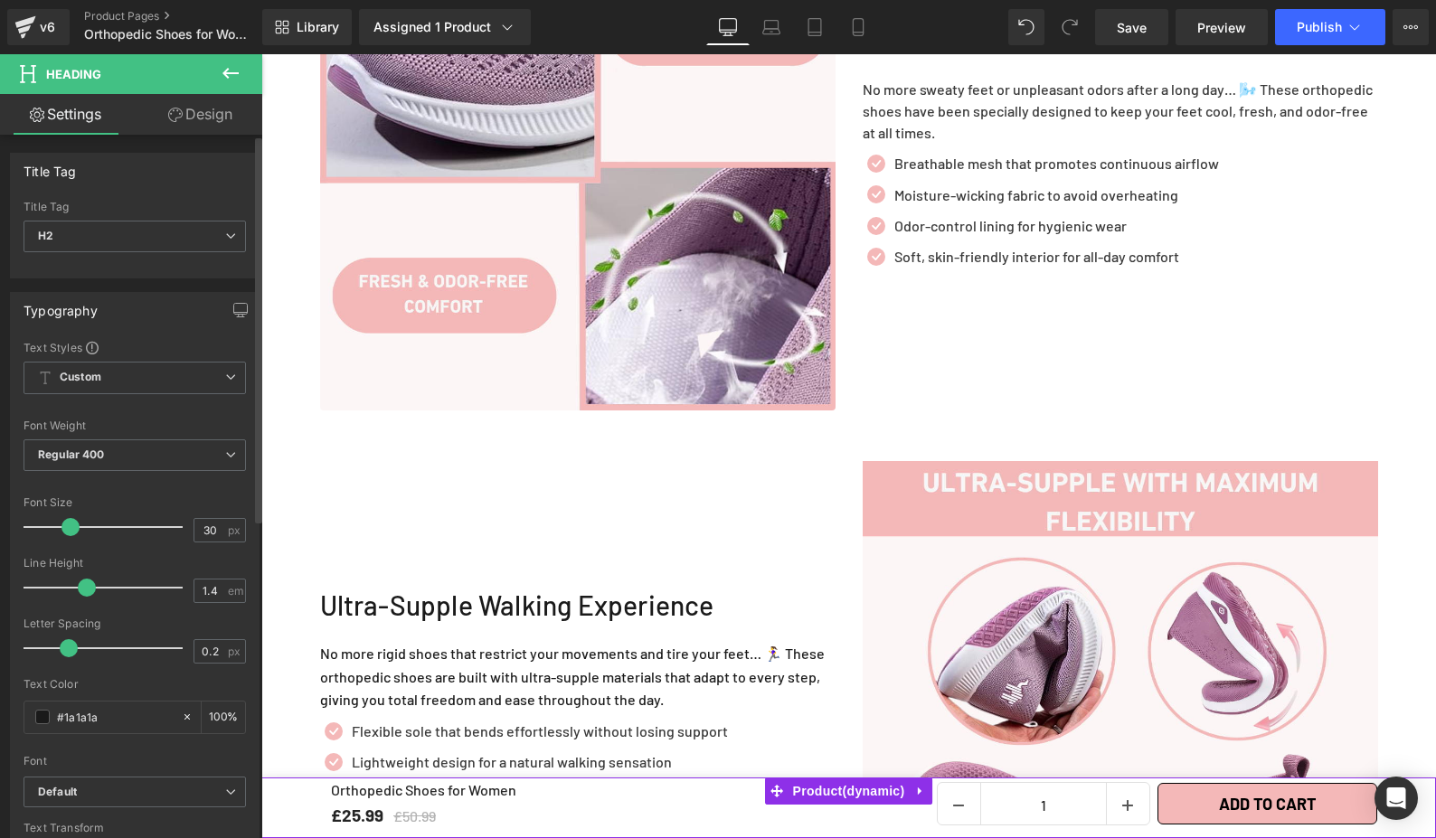
click at [166, 293] on div "Typography" at bounding box center [135, 310] width 248 height 34
click at [191, 381] on span "Custom Setup Global Style" at bounding box center [135, 378] width 222 height 33
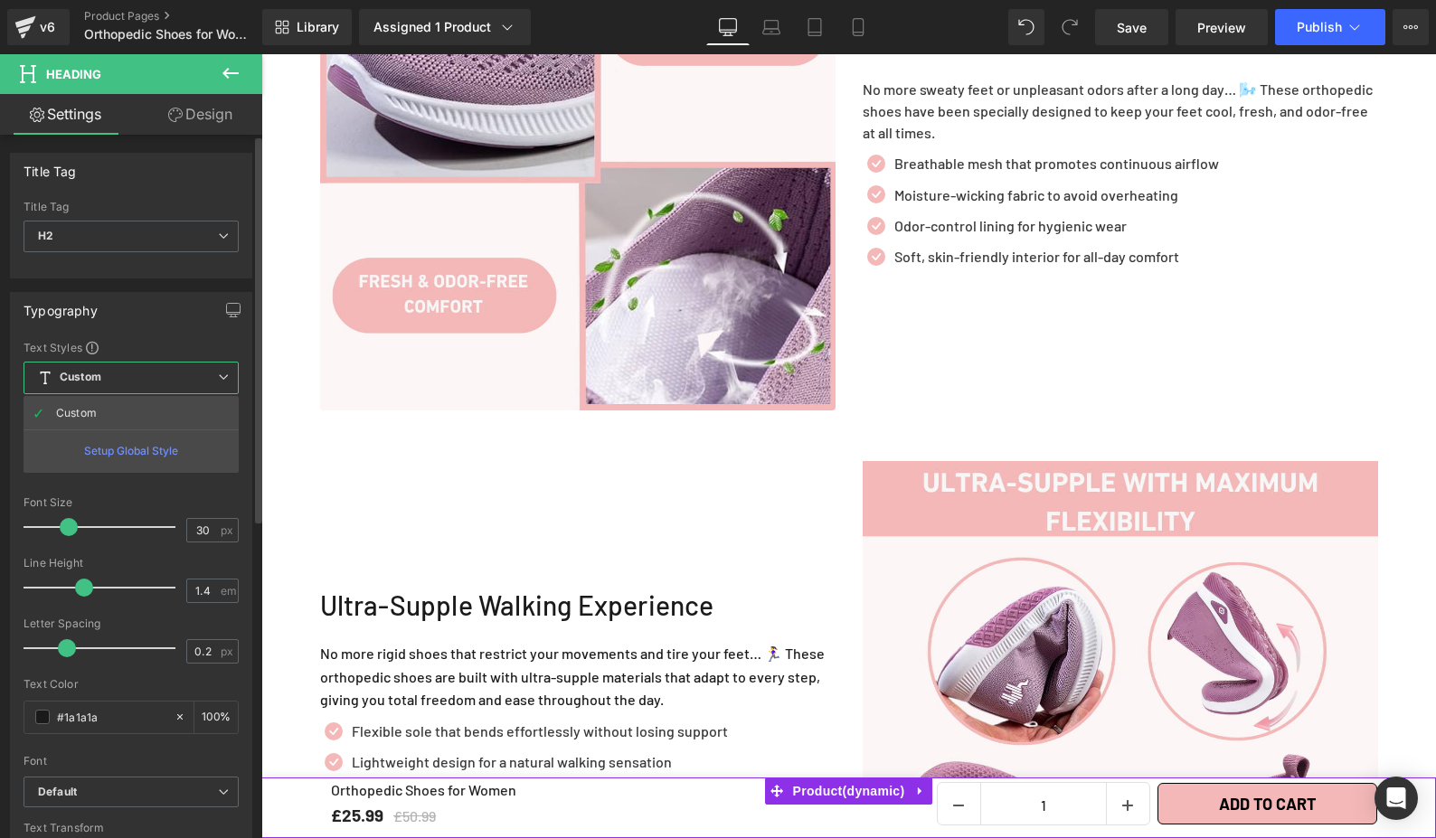
click at [161, 335] on div "Typography Text Styles Custom Custom Setup Global Style Custom Setup Global Sty…" at bounding box center [131, 596] width 242 height 608
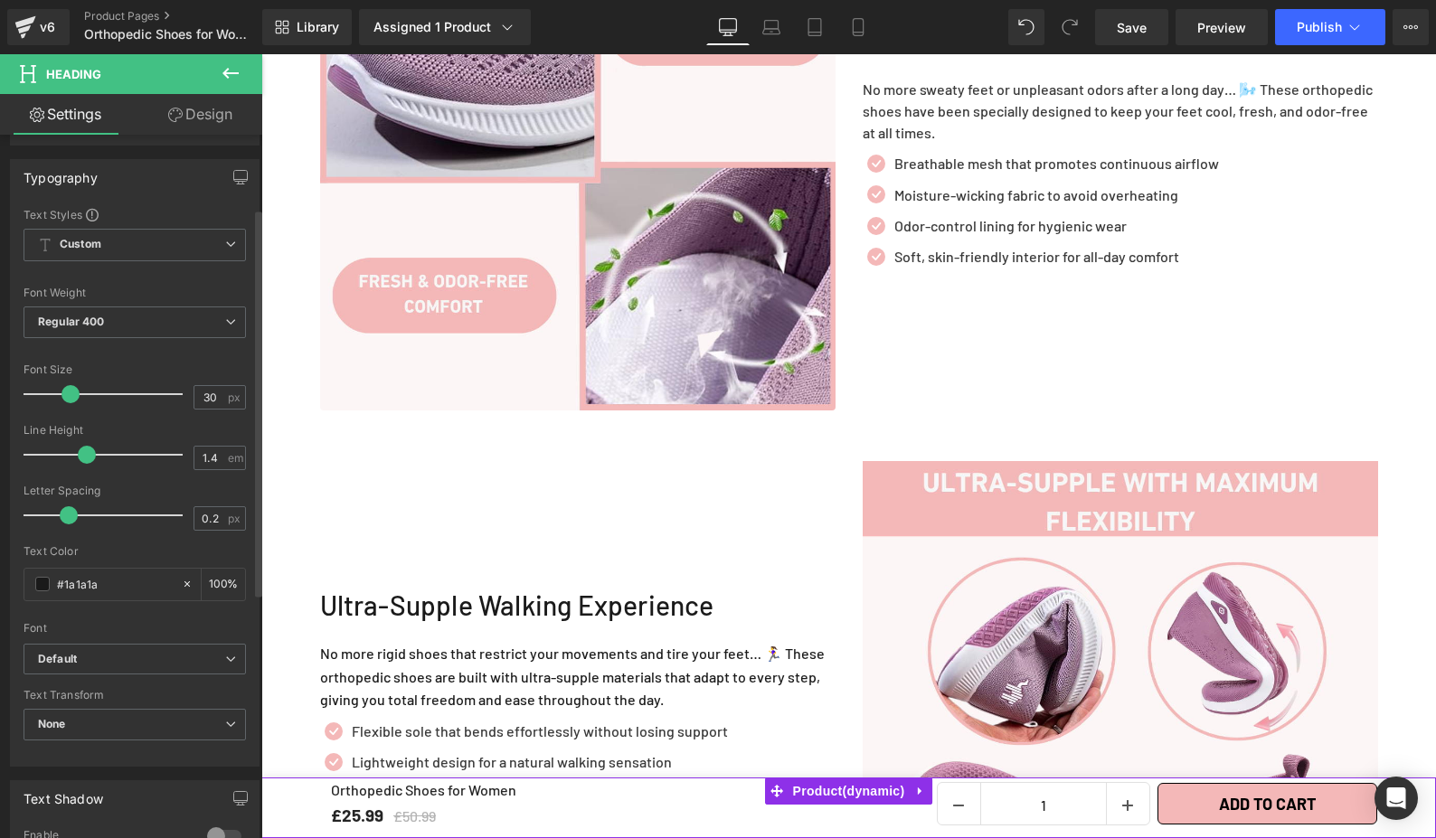
scroll to position [134, 0]
click at [163, 323] on span "Regular 400" at bounding box center [135, 322] width 222 height 32
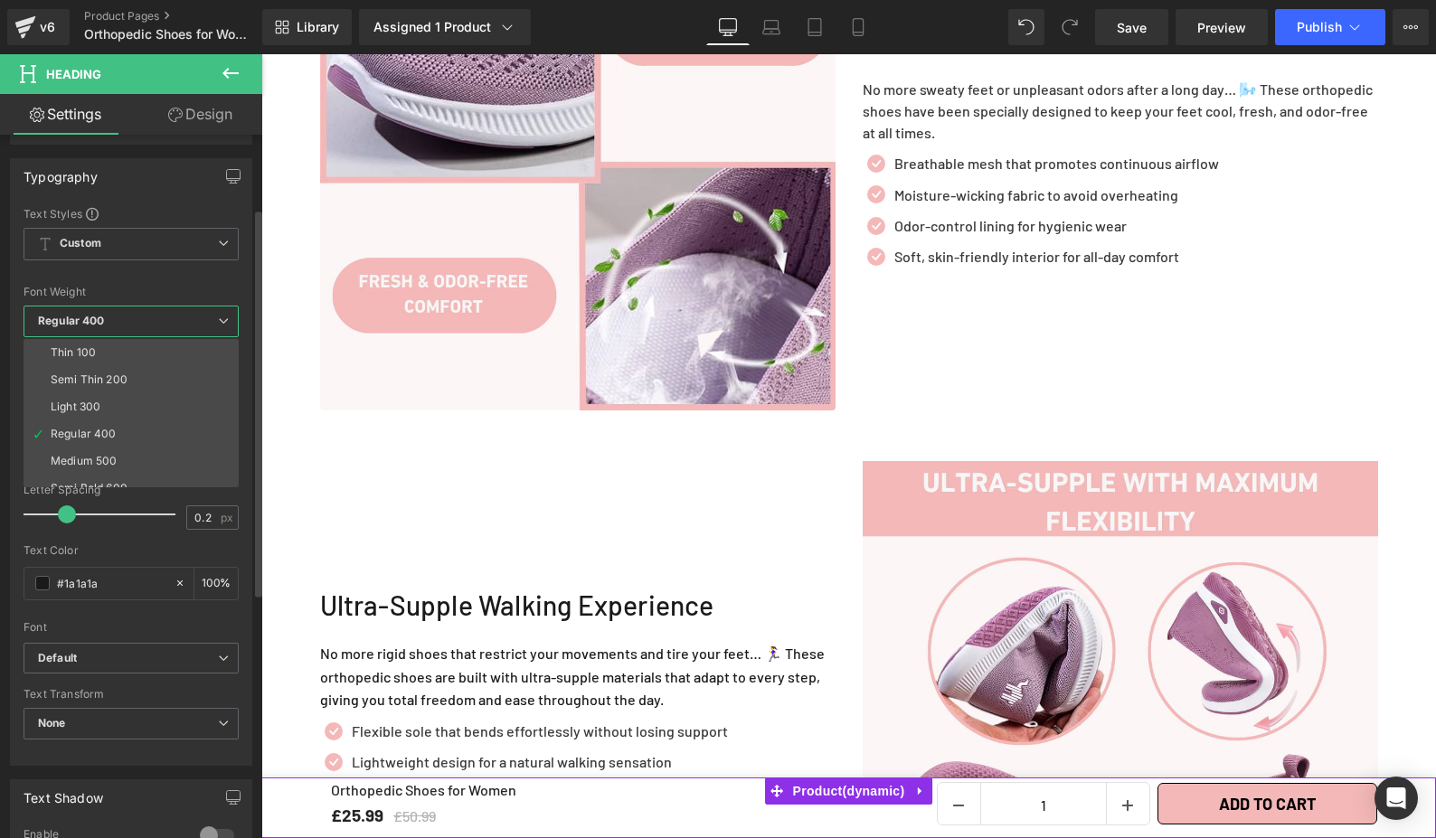
click at [163, 323] on span "Regular 400" at bounding box center [131, 322] width 215 height 32
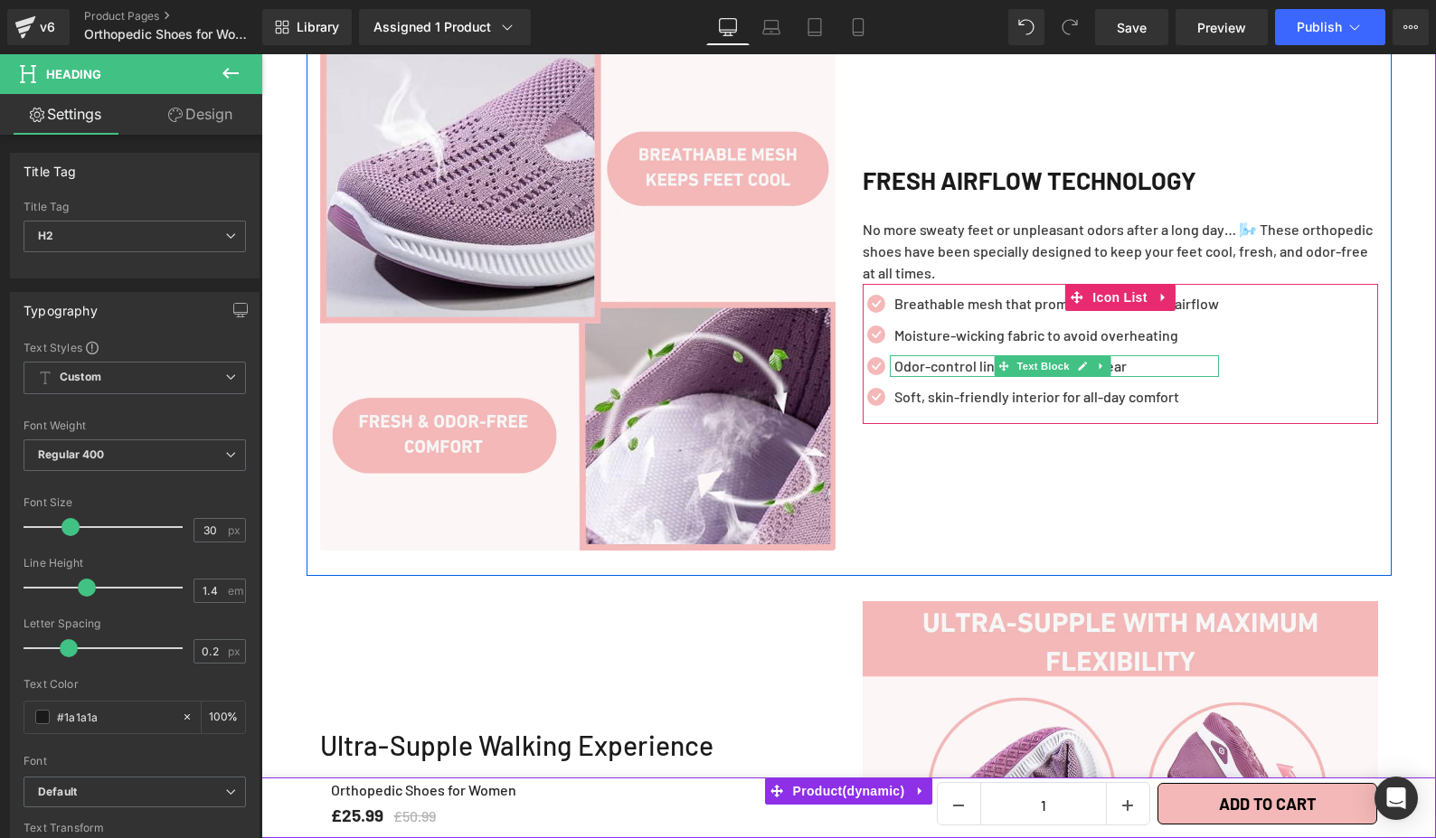
scroll to position [1905, 0]
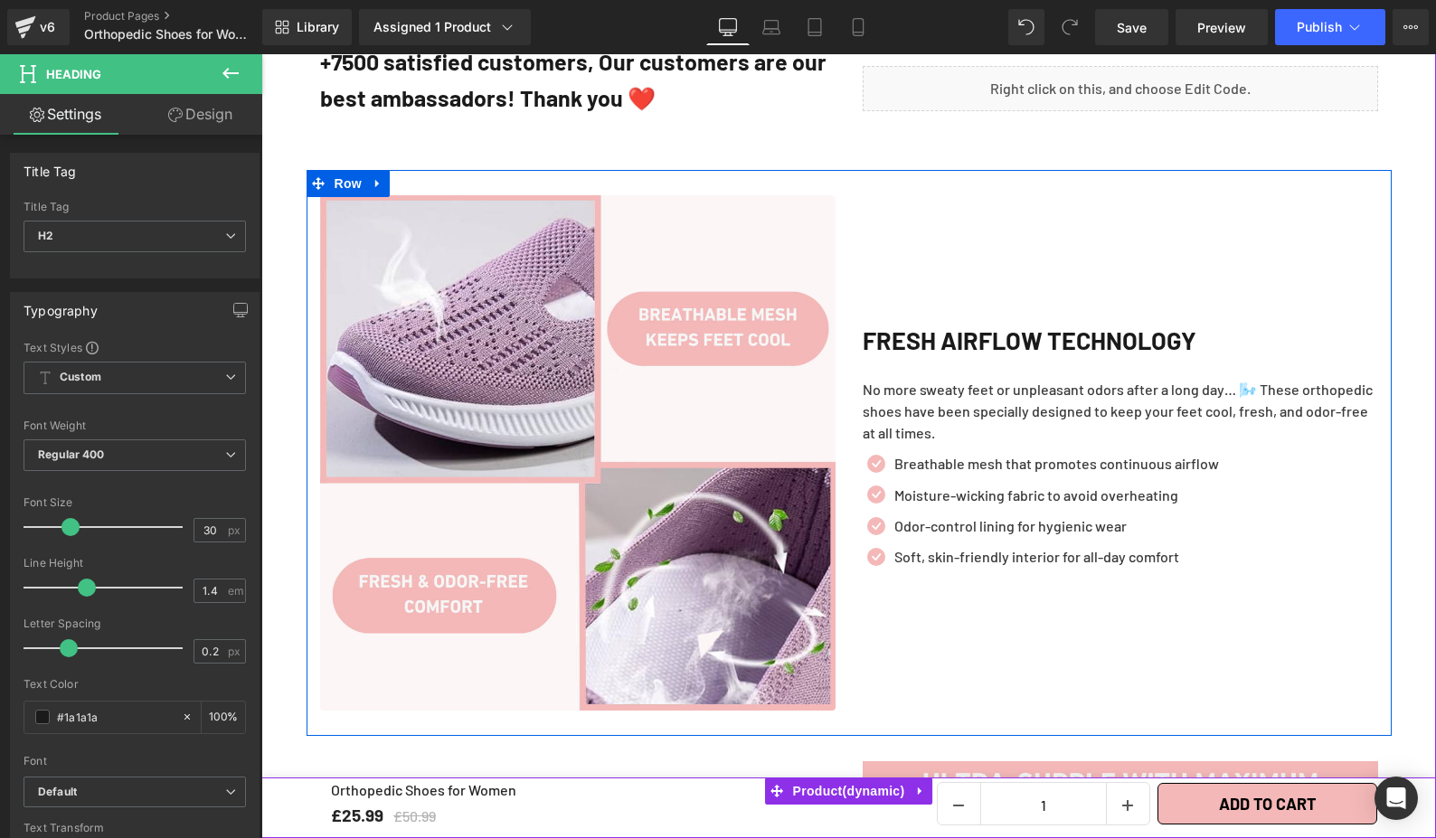
click at [261, 54] on div at bounding box center [261, 54] width 0 height 0
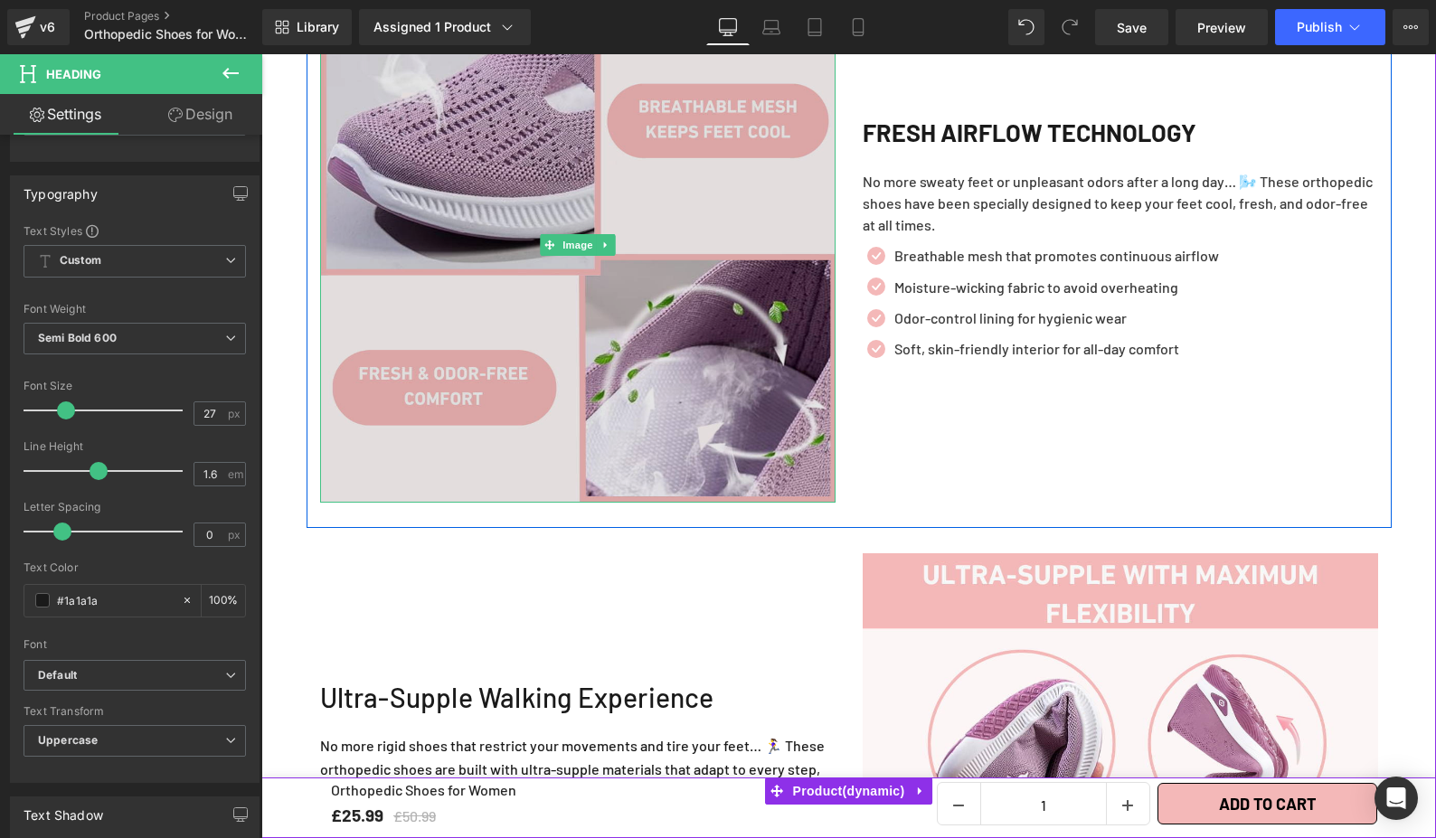
scroll to position [2237, 0]
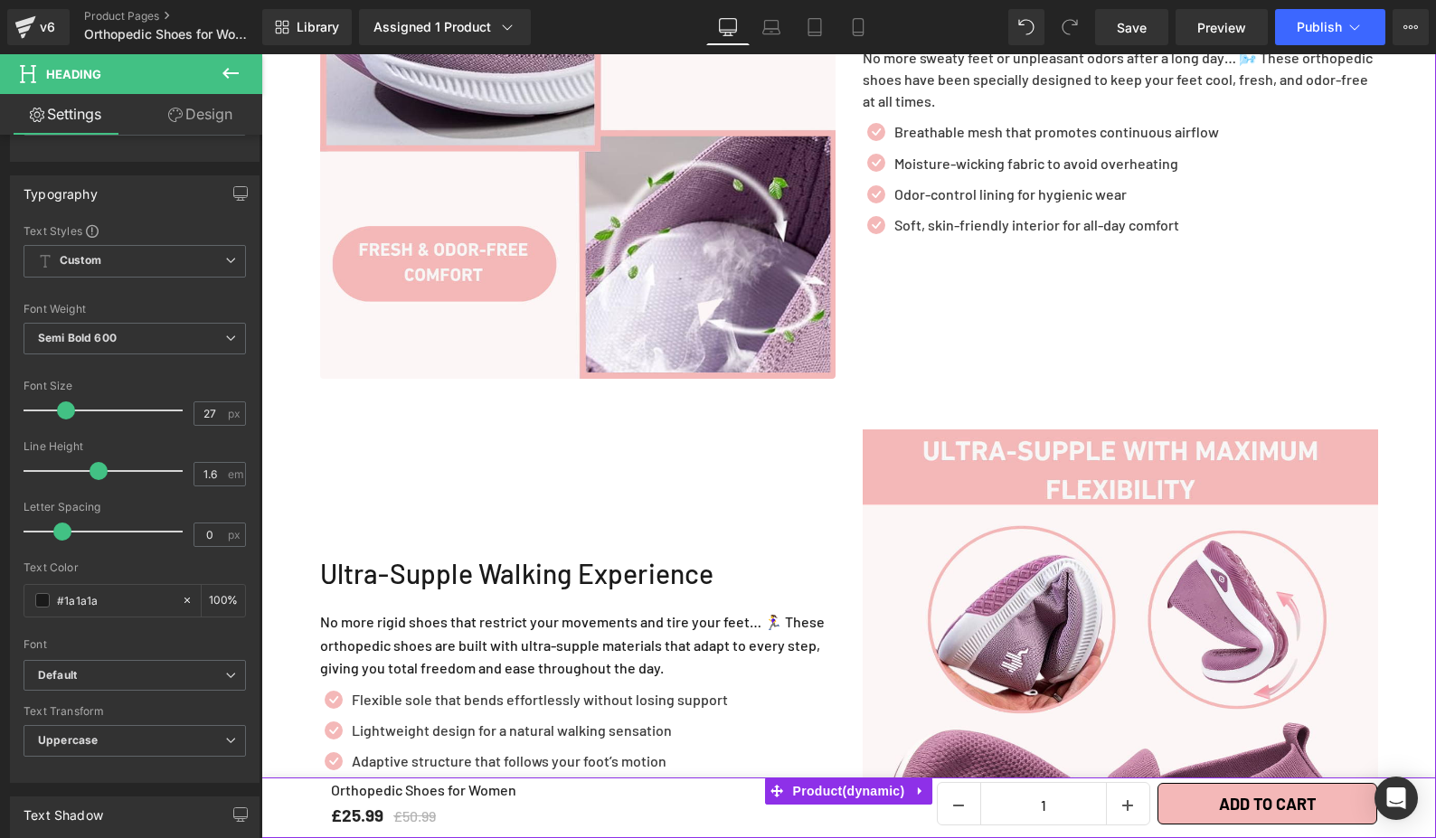
click at [487, 557] on div "Ultra-Supple Walking Experience" at bounding box center [577, 582] width 515 height 56
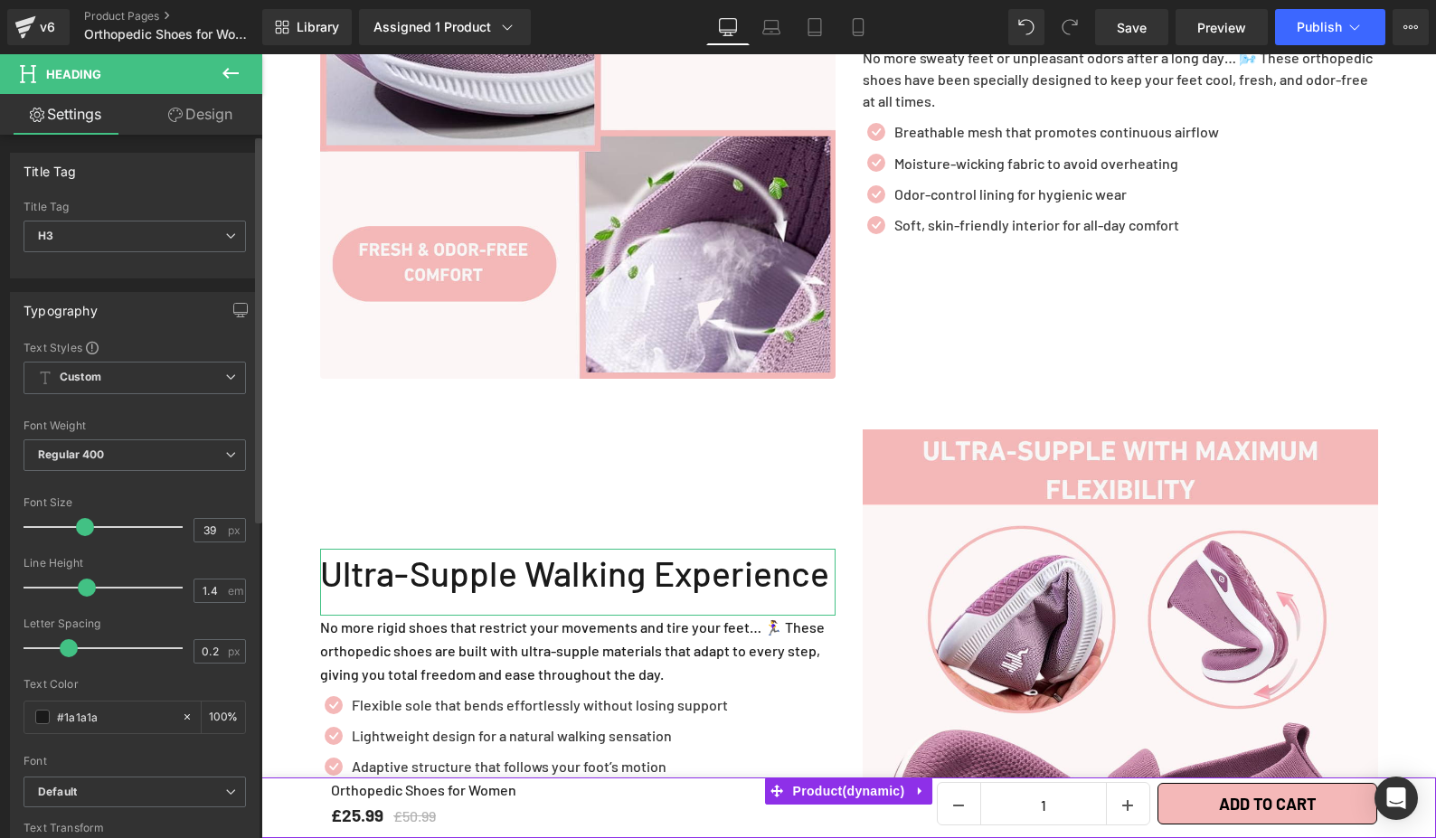
type input "40"
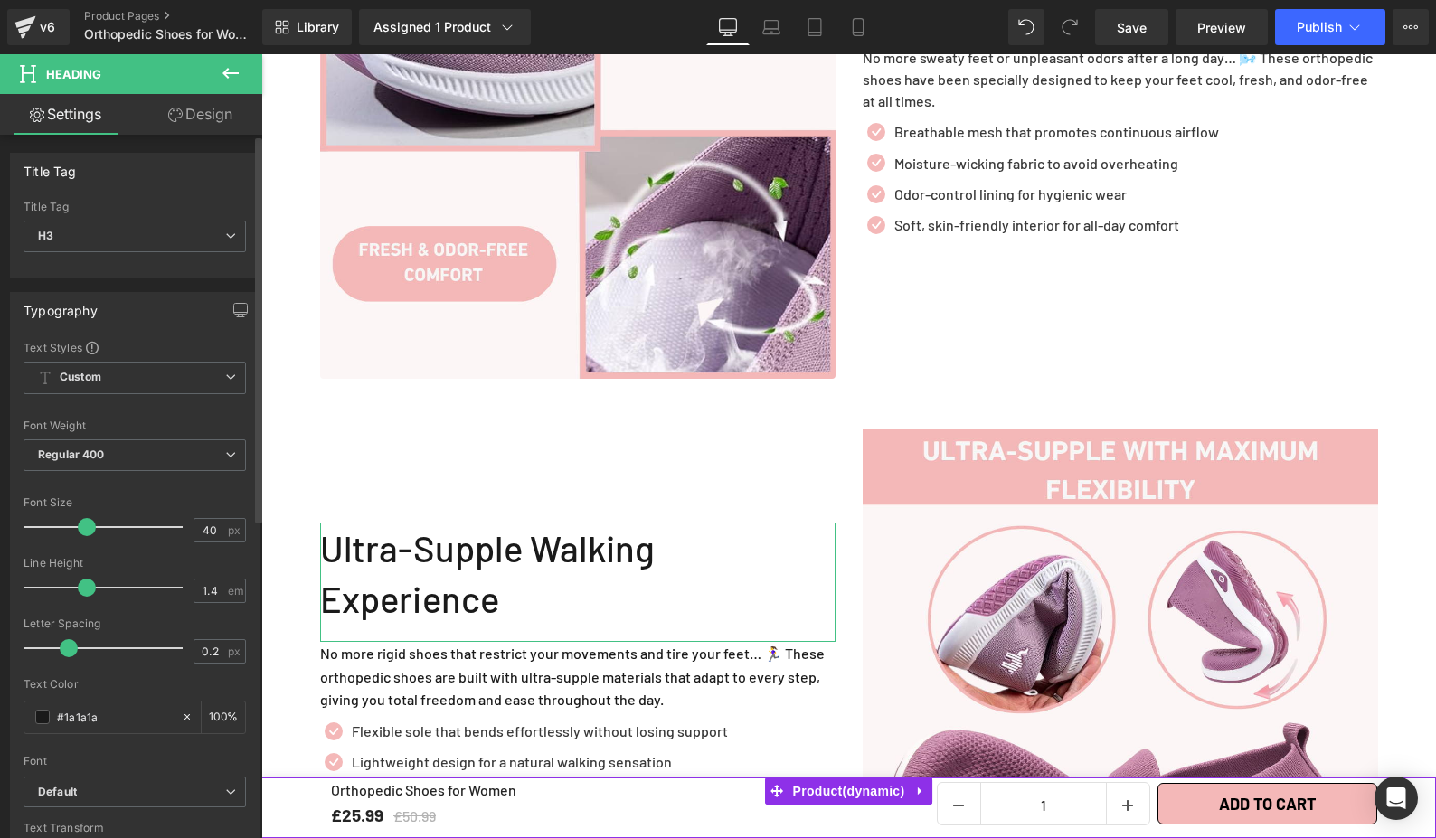
drag, startPoint x: 69, startPoint y: 527, endPoint x: 84, endPoint y: 530, distance: 15.6
click at [84, 530] on span at bounding box center [87, 527] width 18 height 18
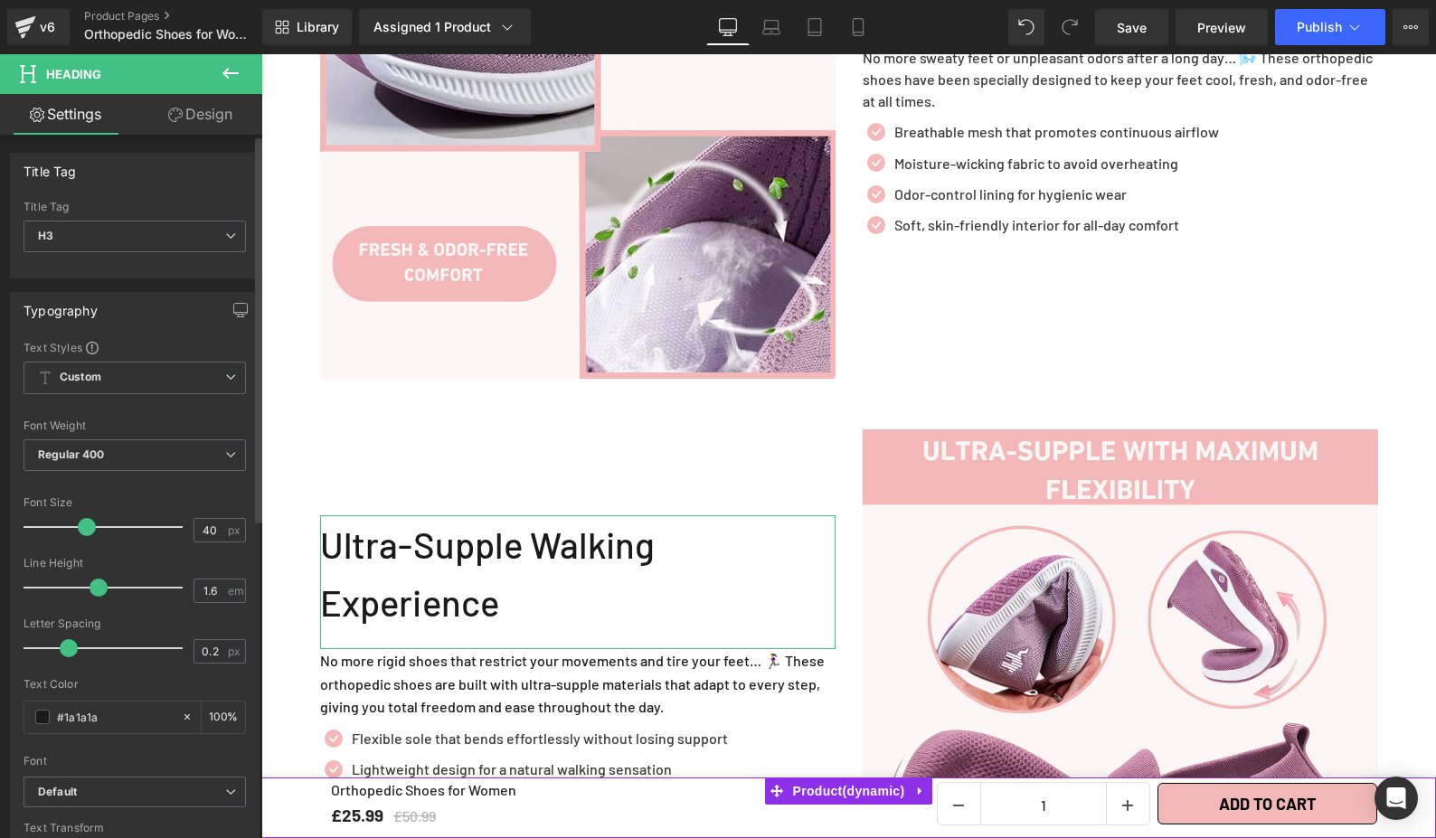
type input "1.7"
drag, startPoint x: 83, startPoint y: 585, endPoint x: 99, endPoint y: 575, distance: 18.3
click at [99, 575] on div at bounding box center [108, 588] width 150 height 36
type input "0"
drag, startPoint x: 70, startPoint y: 647, endPoint x: 77, endPoint y: 637, distance: 12.3
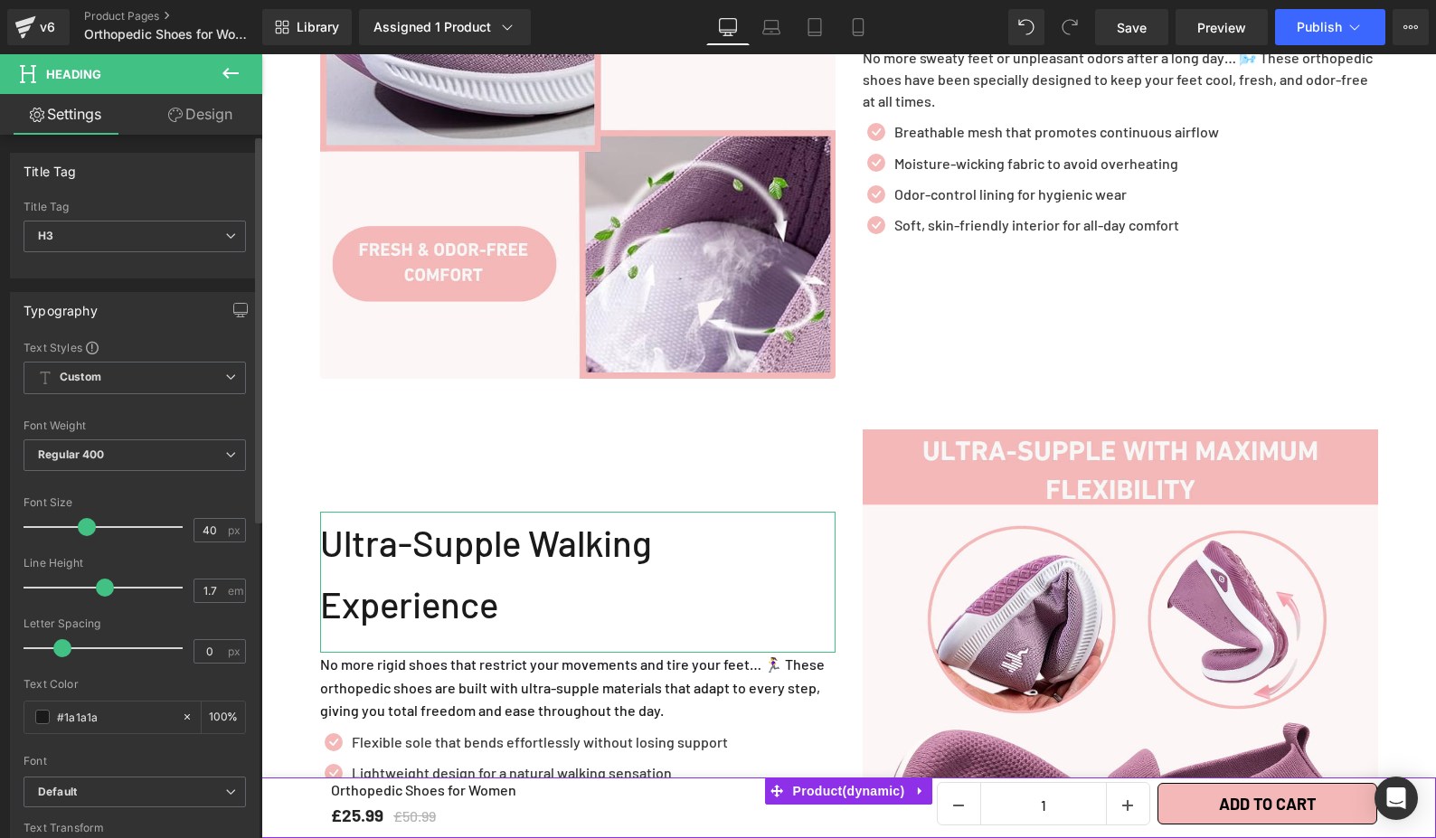
click at [65, 641] on span at bounding box center [62, 648] width 18 height 18
click at [431, 438] on div "Ultra-Supple Walking Experience Heading No more rigid shoes that restrict your …" at bounding box center [578, 687] width 543 height 515
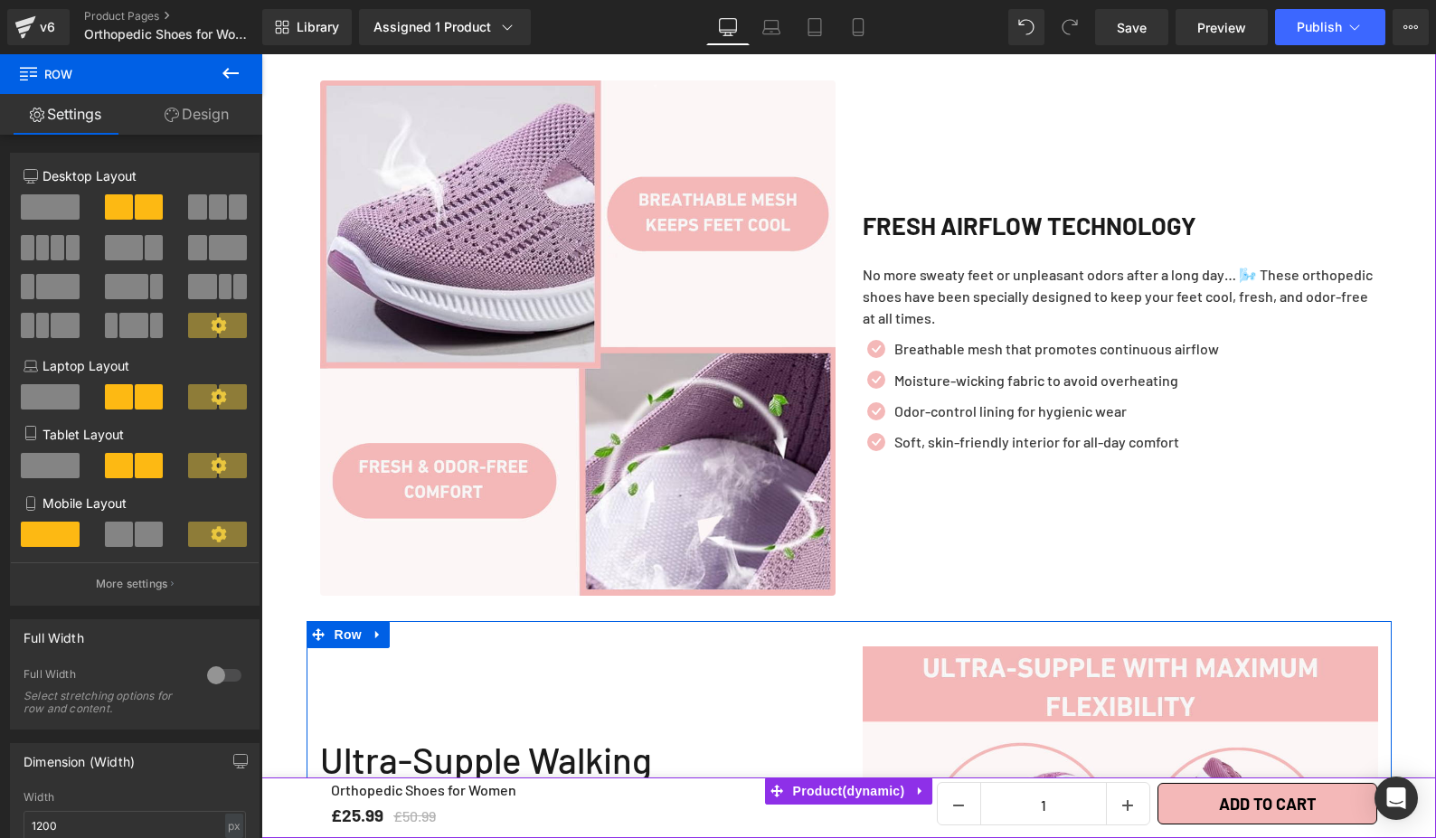
scroll to position [2088, 0]
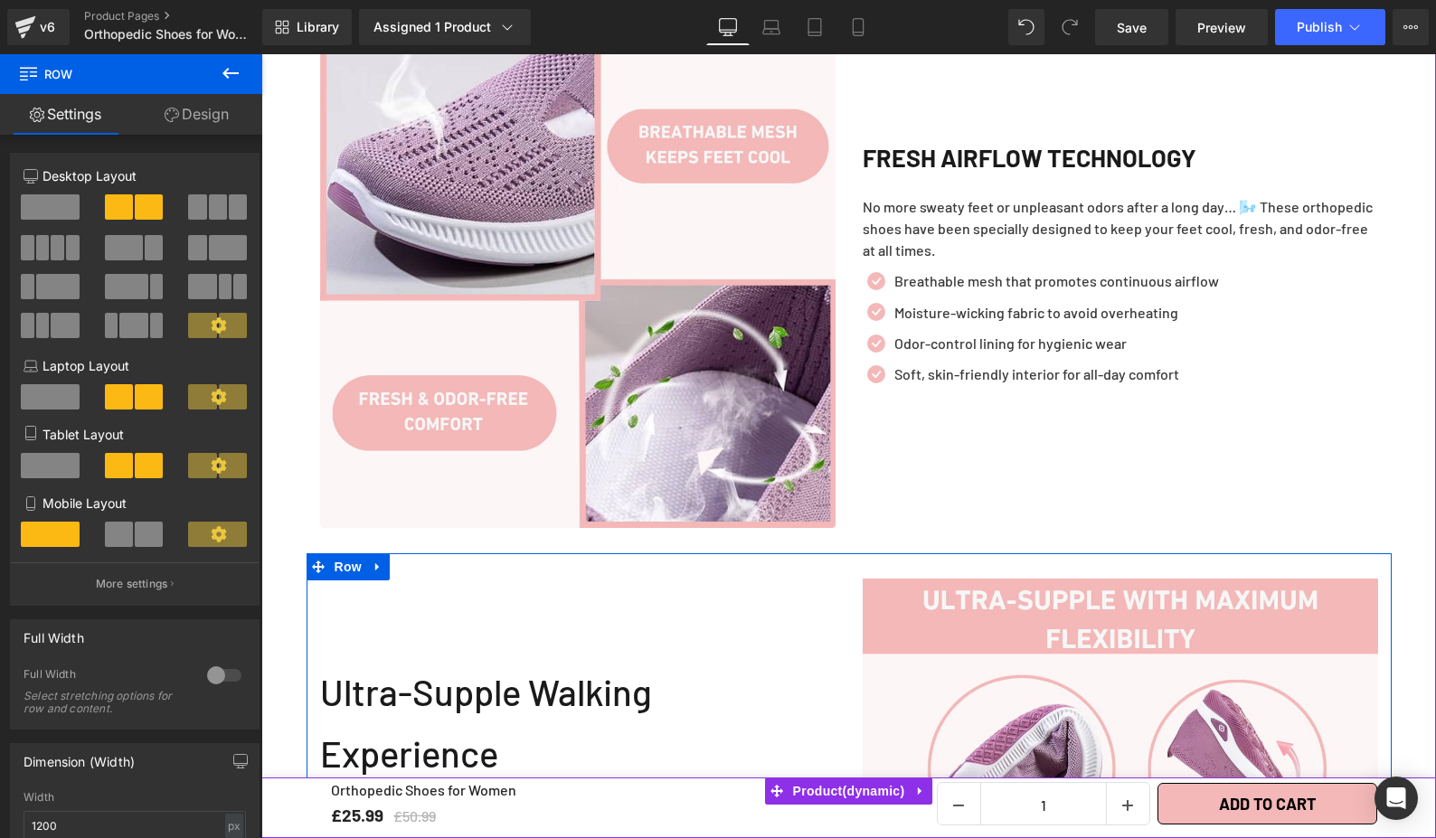
click at [490, 685] on div "Ultra-Supple Walking Experience" at bounding box center [577, 731] width 515 height 141
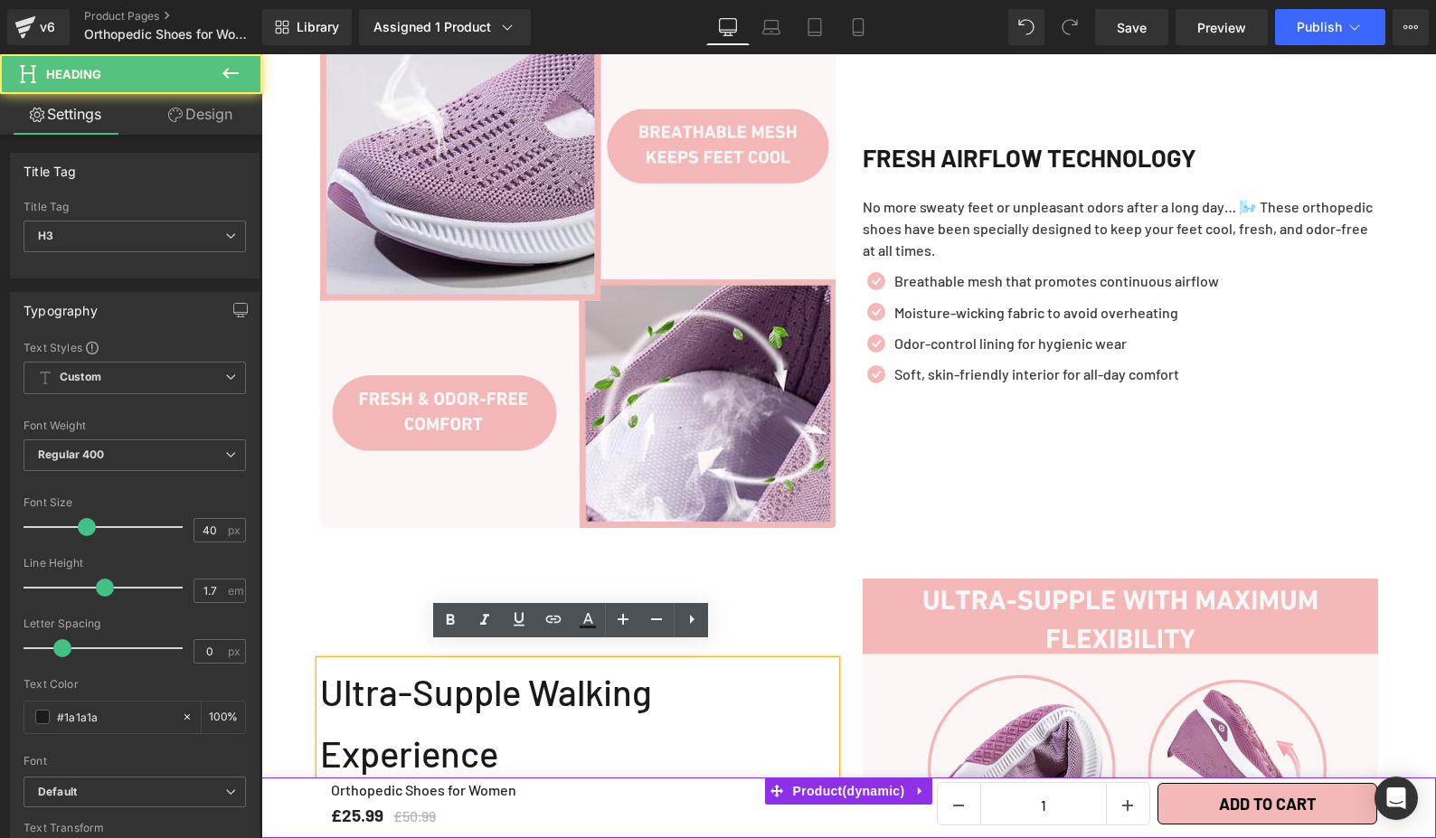
click at [460, 690] on div "Ultra-Supple Walking Experience" at bounding box center [577, 731] width 515 height 141
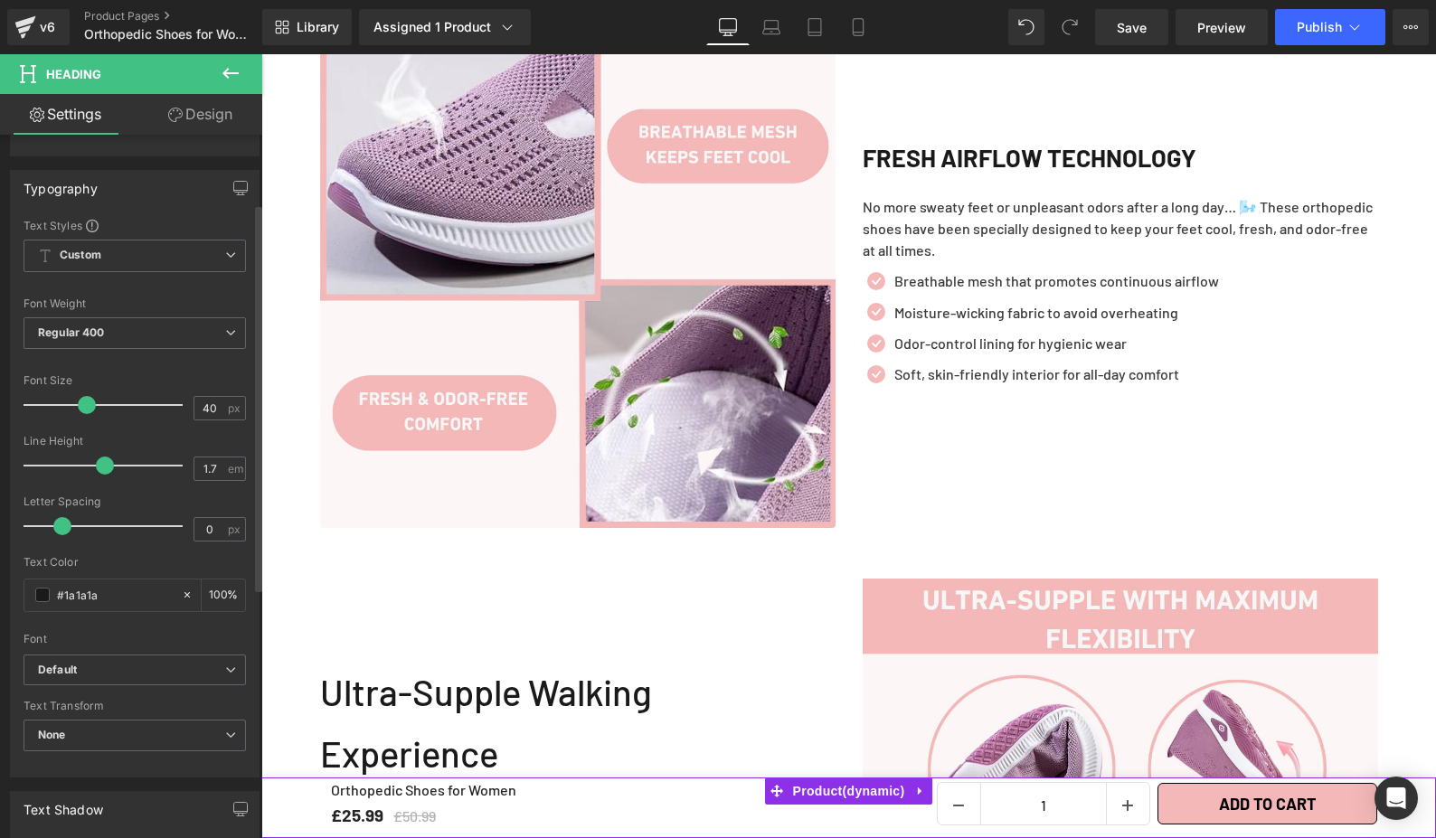
scroll to position [125, 0]
click at [176, 666] on b "Default" at bounding box center [131, 667] width 187 height 15
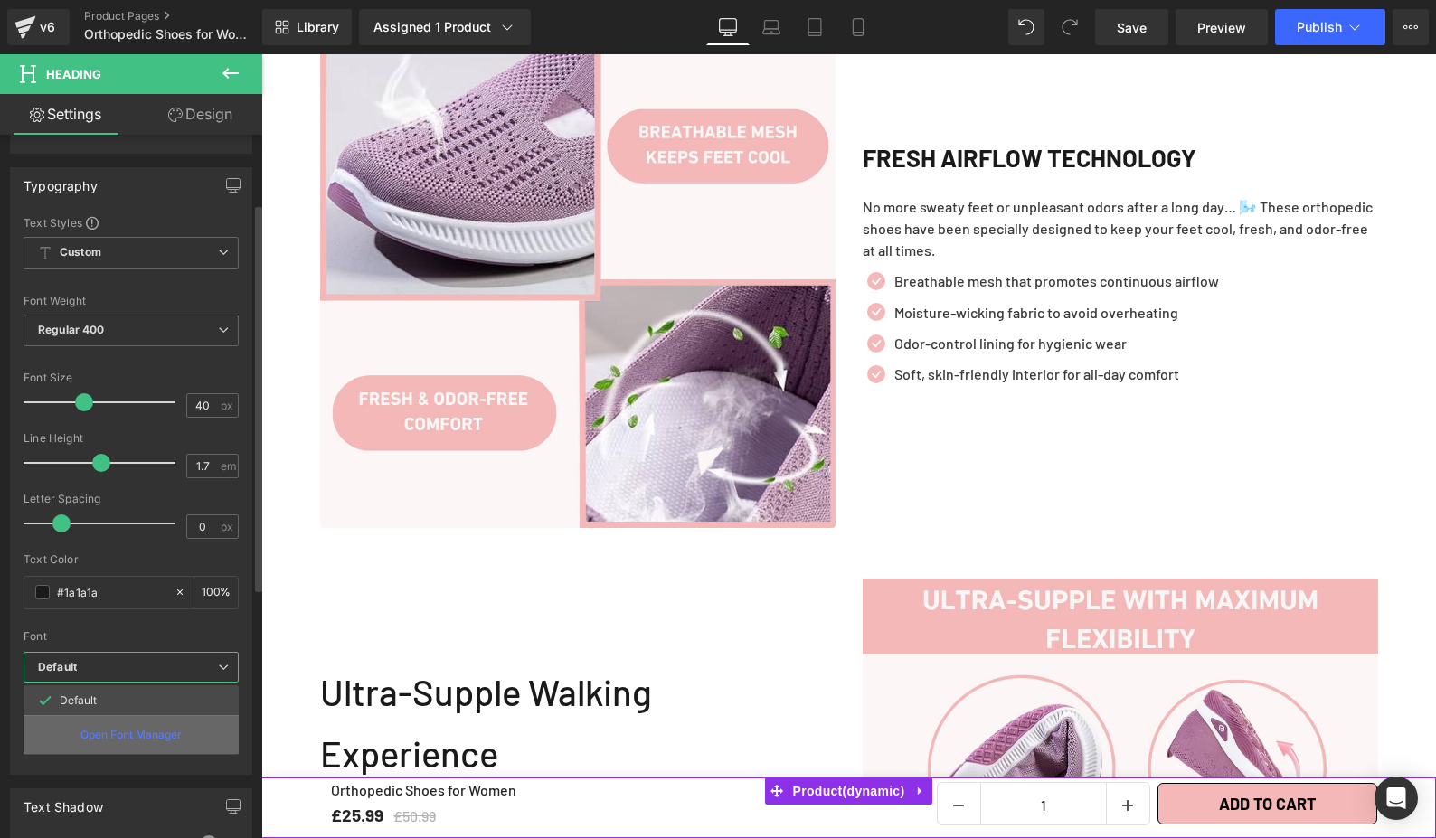
click at [185, 730] on div "Open Font Manager" at bounding box center [131, 734] width 215 height 39
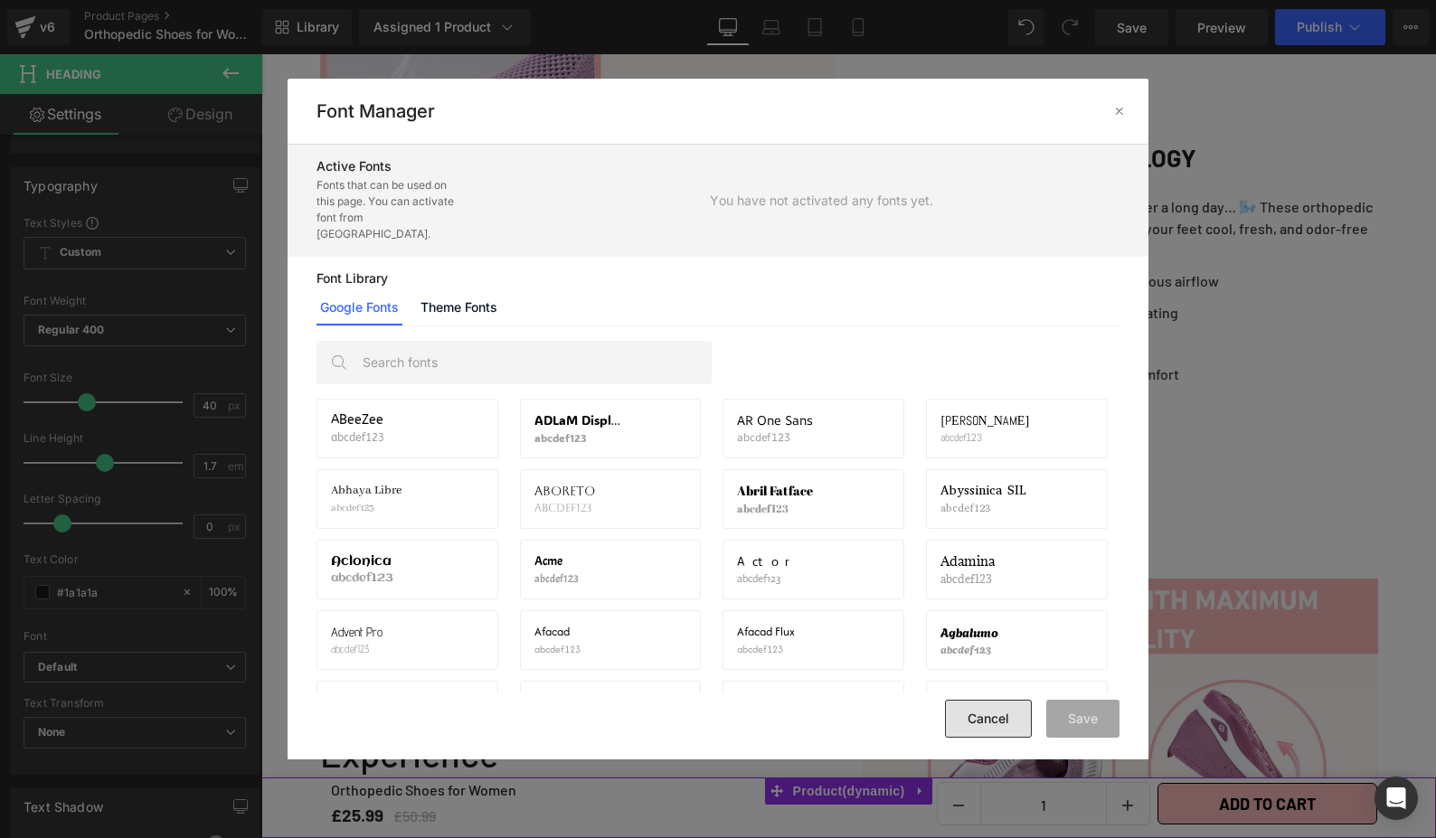
click at [996, 731] on button "Cancel" at bounding box center [988, 719] width 87 height 38
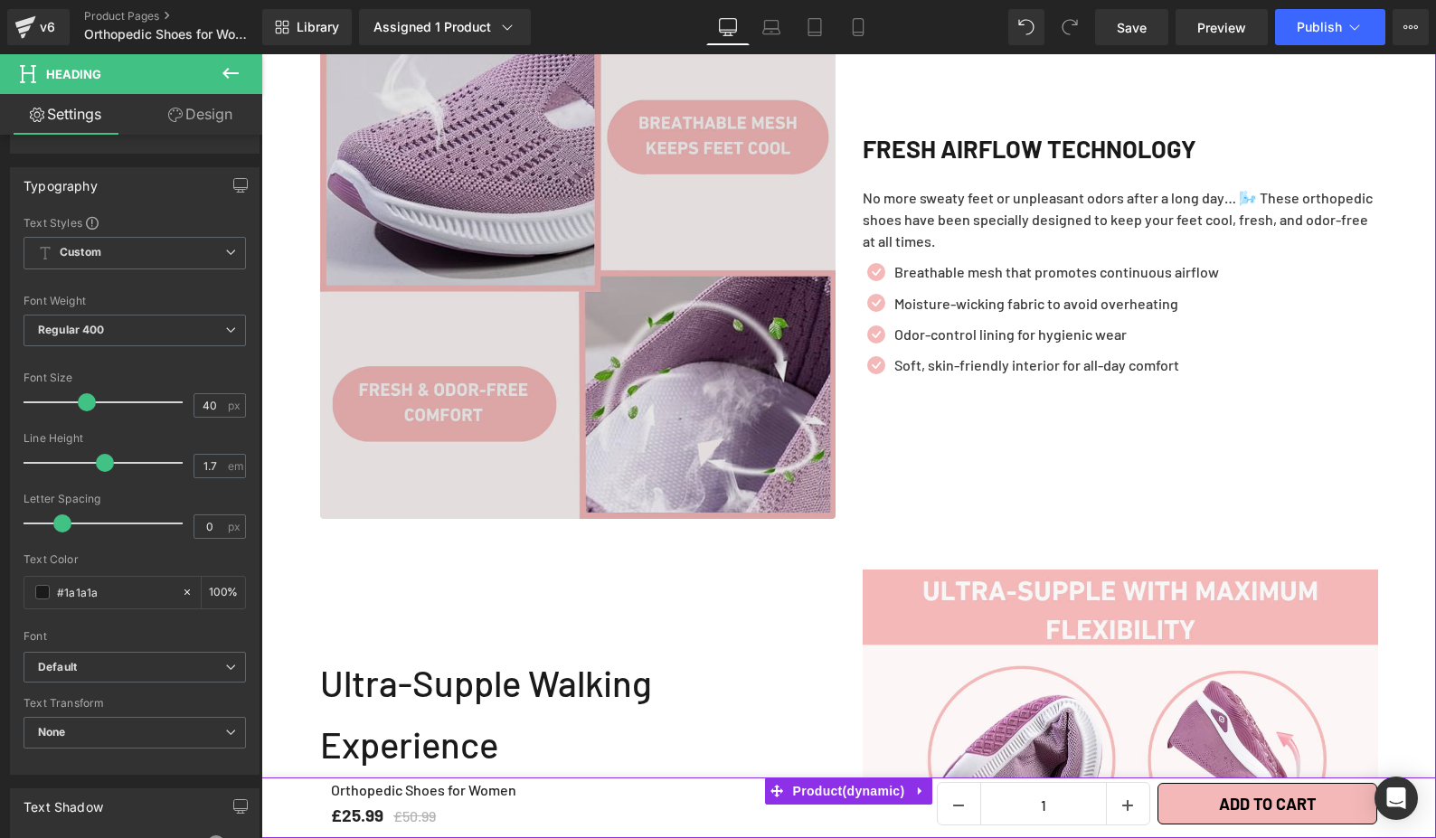
scroll to position [2366, 0]
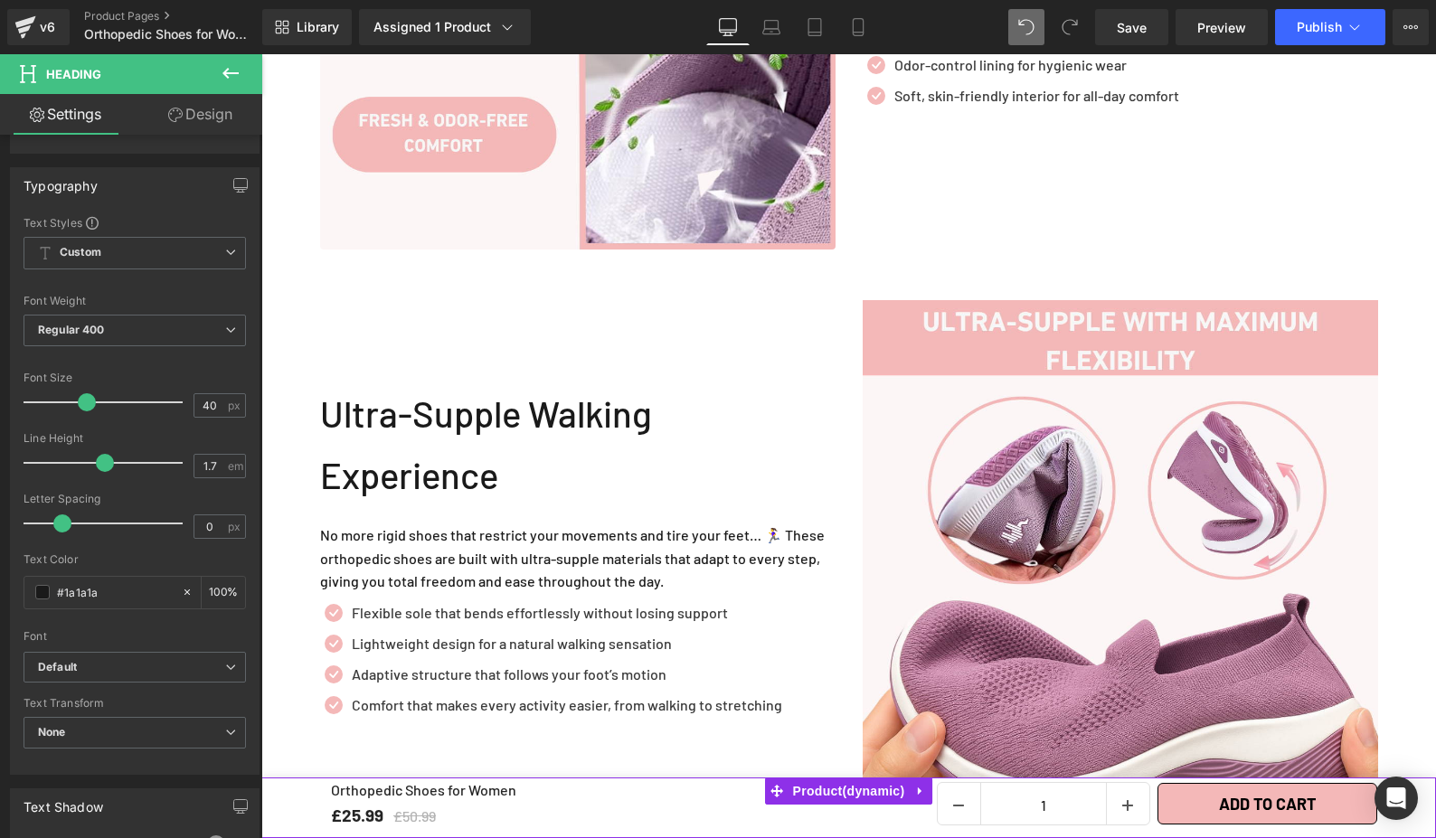
type input "0.2"
click at [1025, 16] on span at bounding box center [1026, 26] width 25 height 25
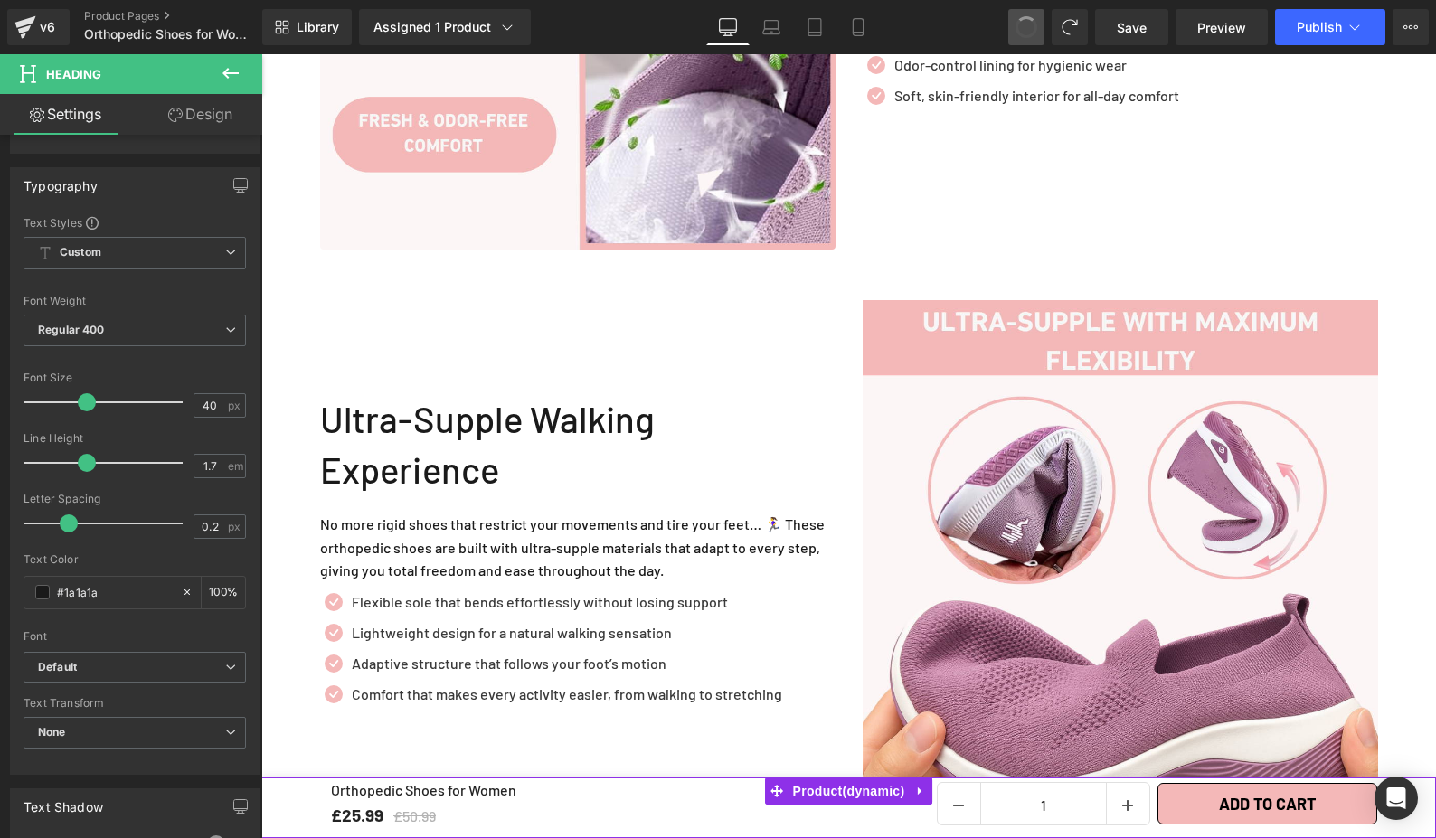
type input "1.4"
type input "30"
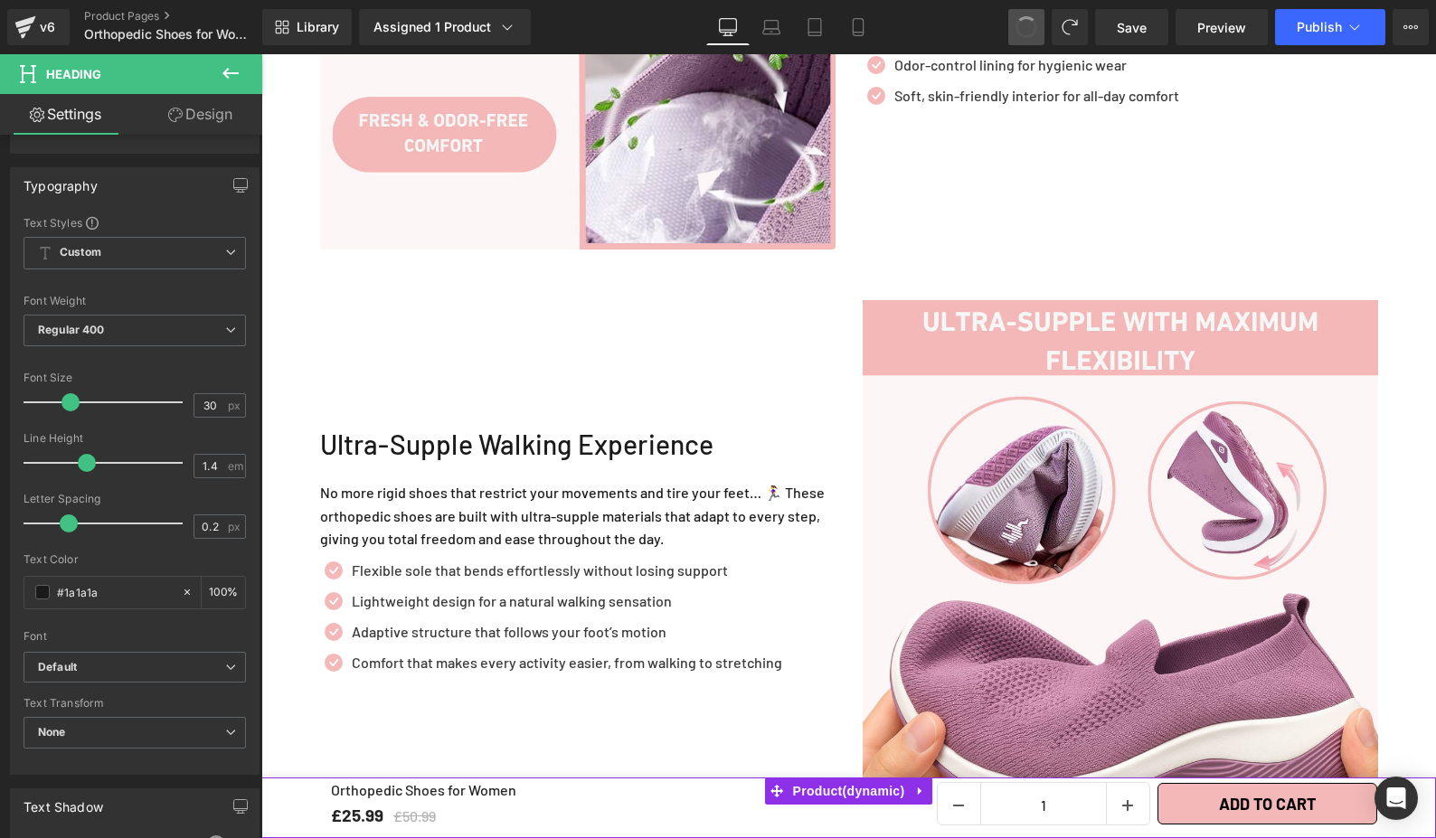
click at [1025, 16] on span at bounding box center [1026, 27] width 29 height 29
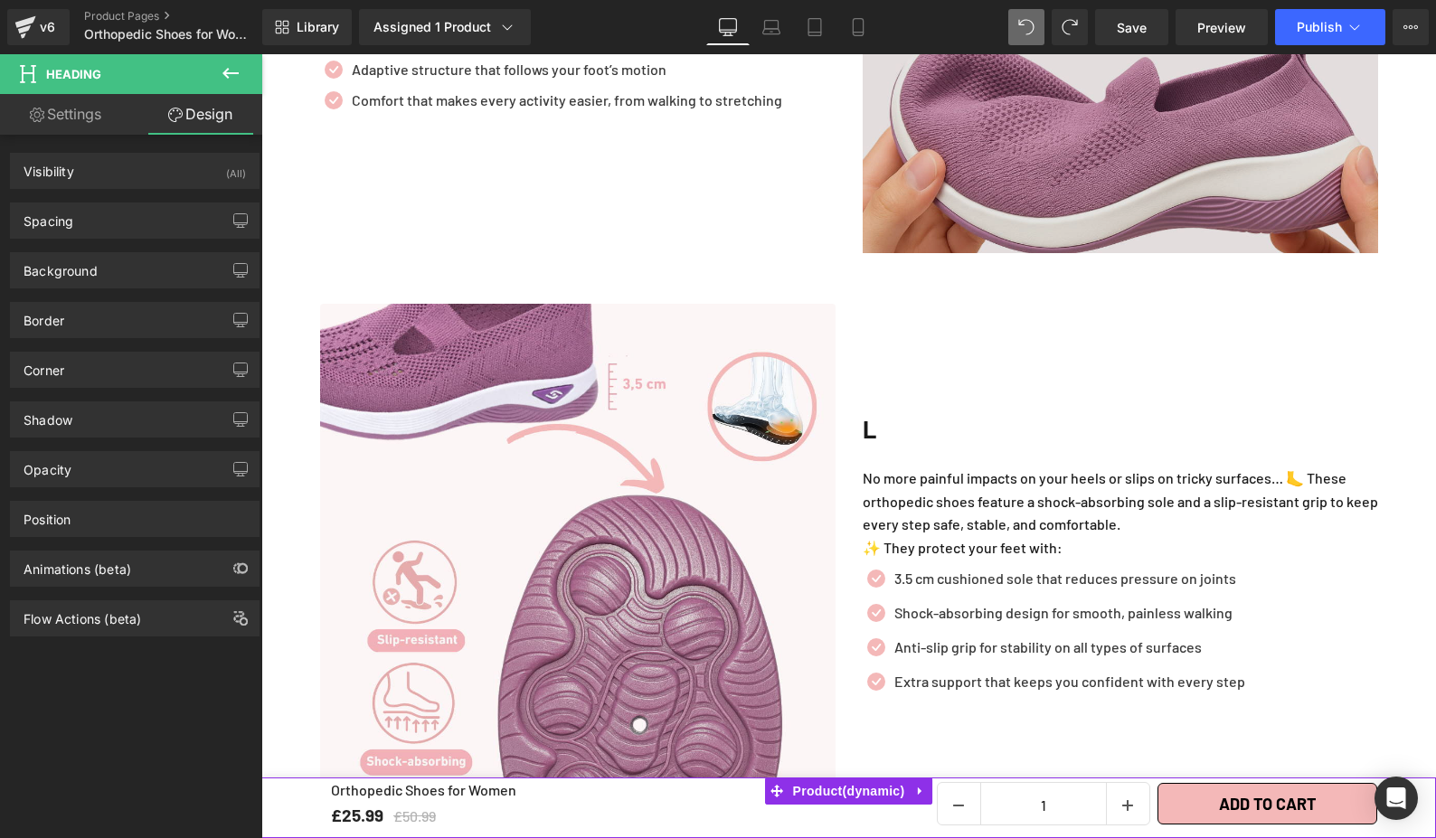
scroll to position [2932, 0]
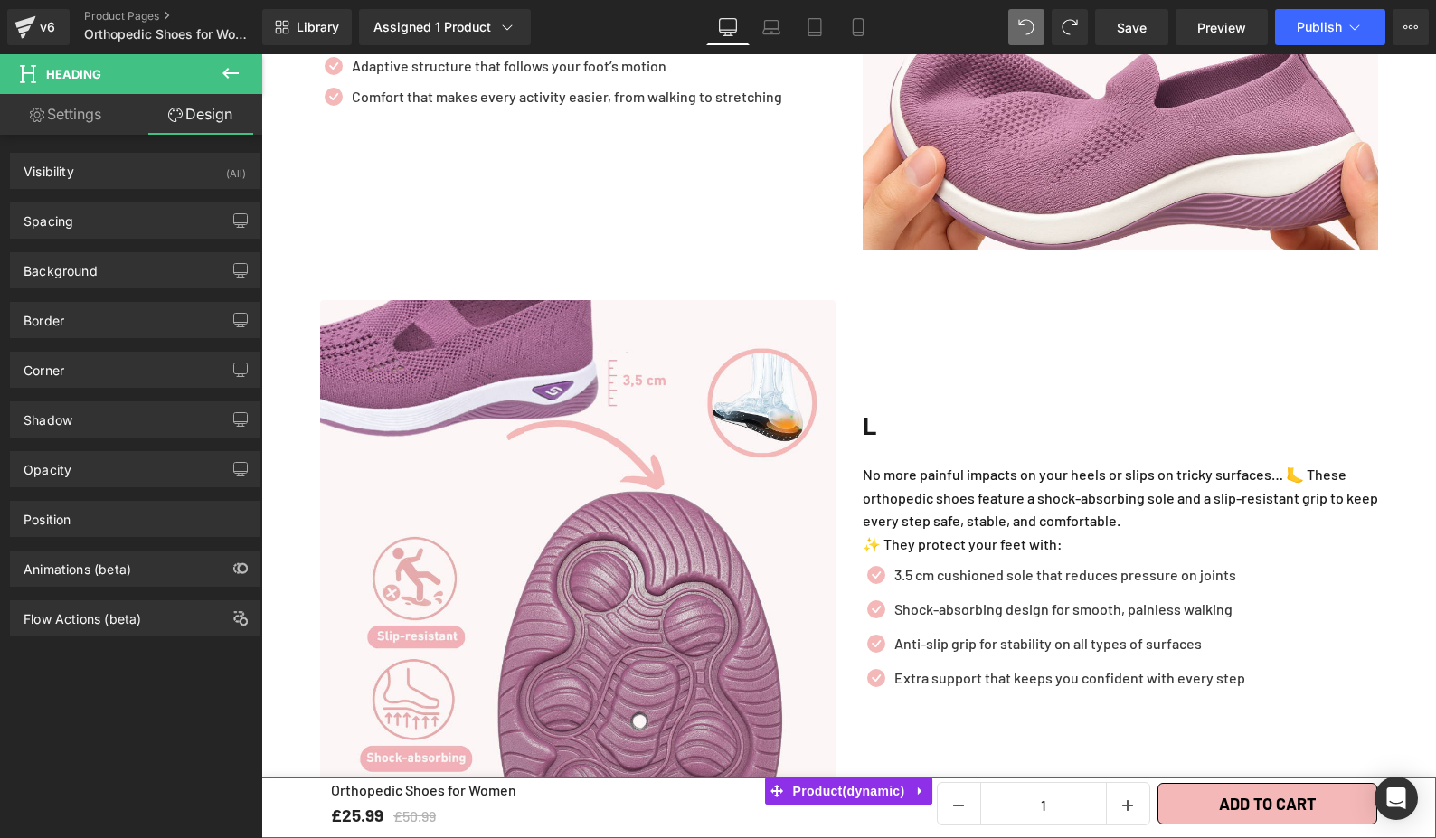
click at [885, 411] on h2 "L" at bounding box center [1120, 425] width 515 height 39
drag, startPoint x: 885, startPoint y: 411, endPoint x: 963, endPoint y: 392, distance: 80.3
click at [884, 411] on h2 "L" at bounding box center [1120, 425] width 515 height 39
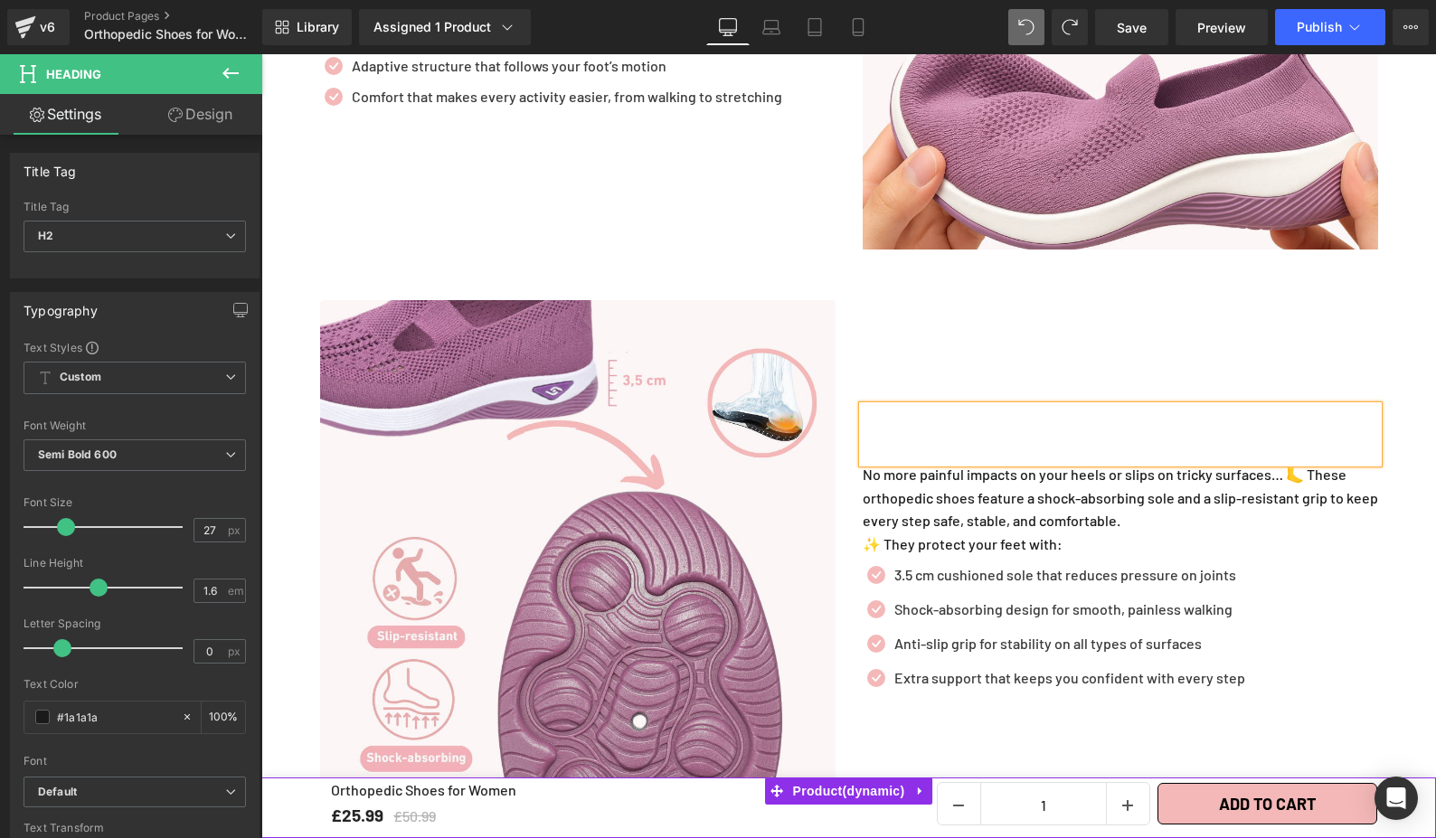
click at [1046, 407] on h2 at bounding box center [1120, 425] width 515 height 39
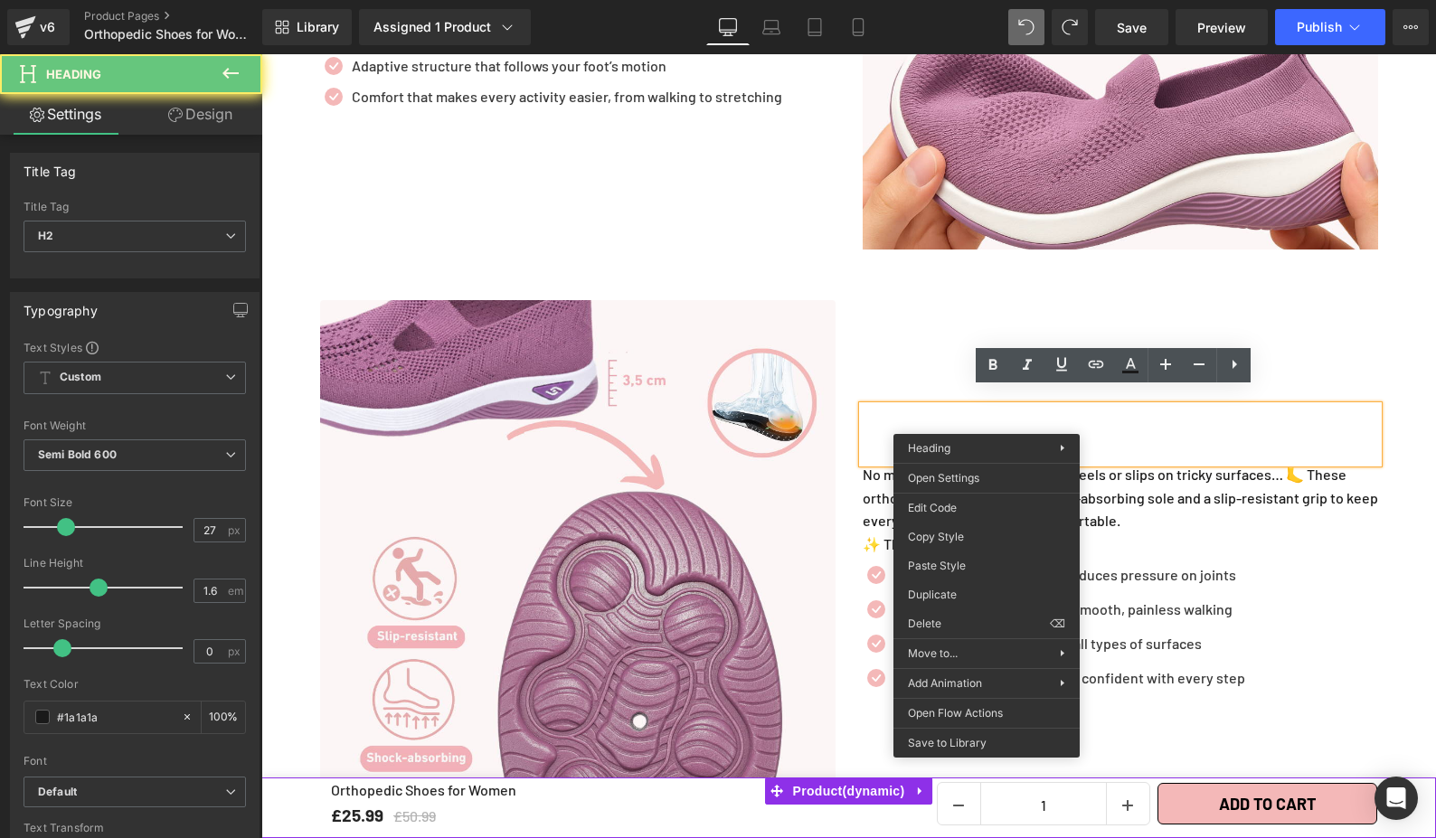
drag, startPoint x: 987, startPoint y: 420, endPoint x: 1009, endPoint y: 432, distance: 25.5
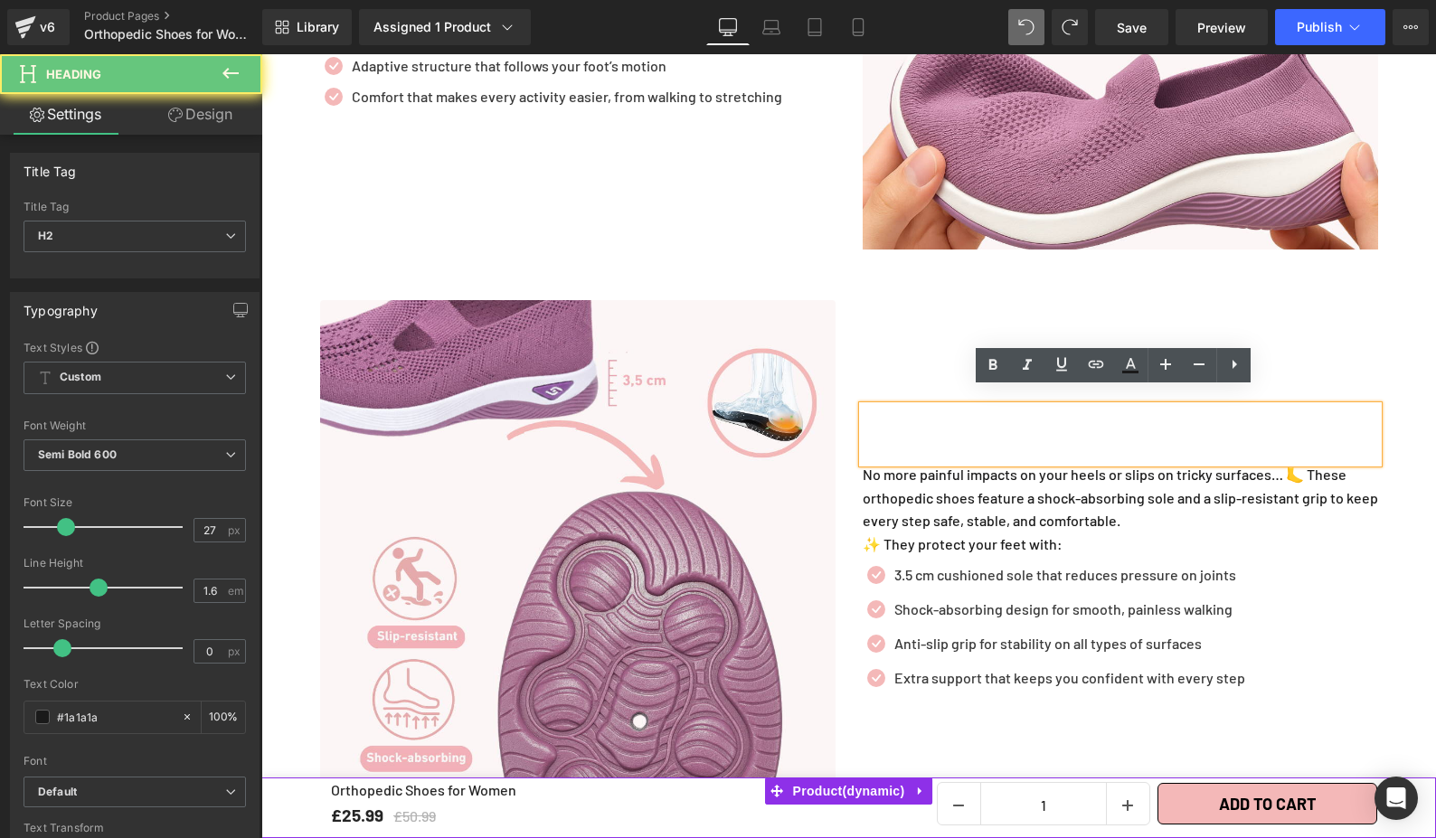
click at [902, 409] on h2 at bounding box center [1120, 425] width 515 height 39
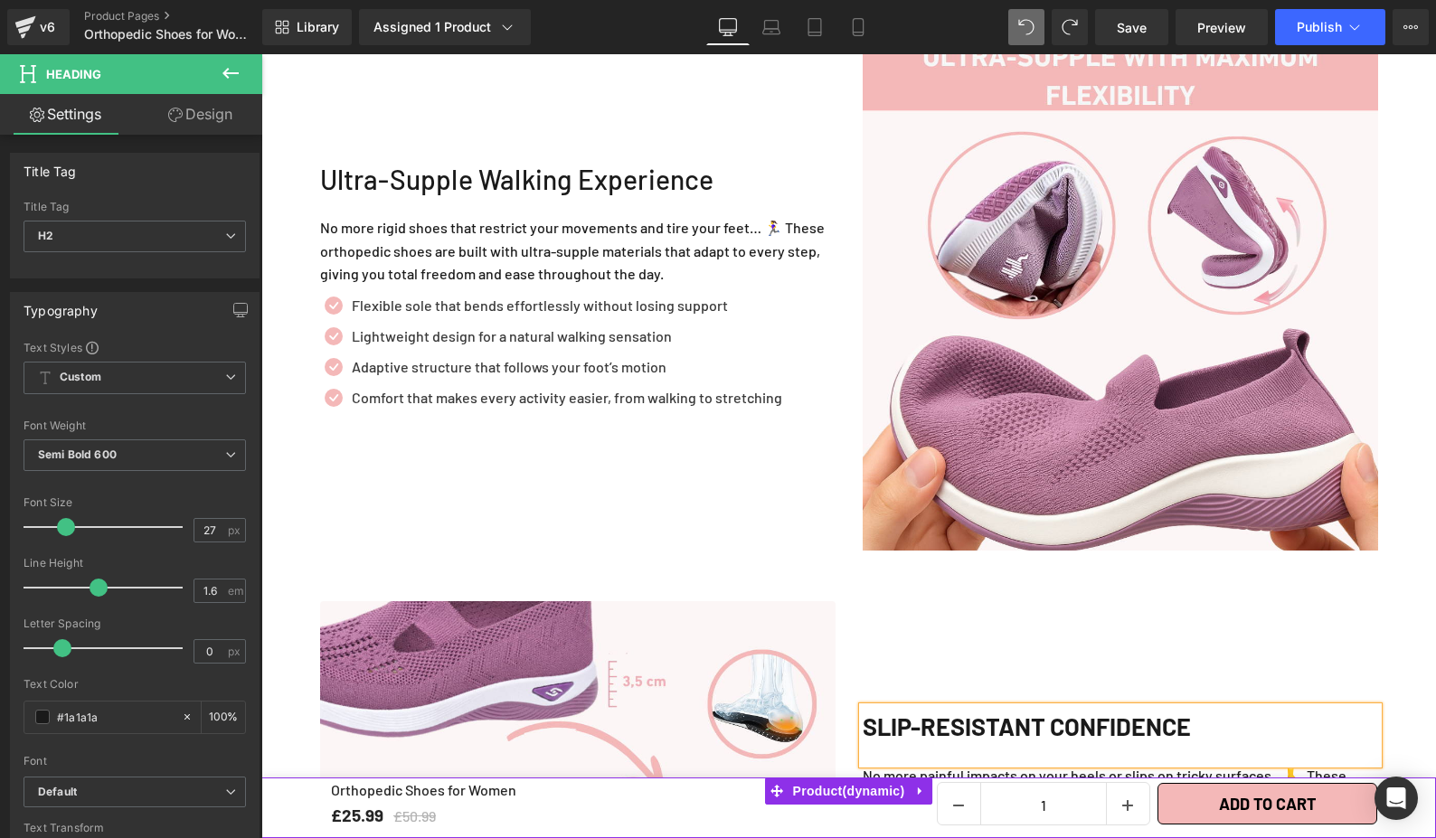
scroll to position [2619, 0]
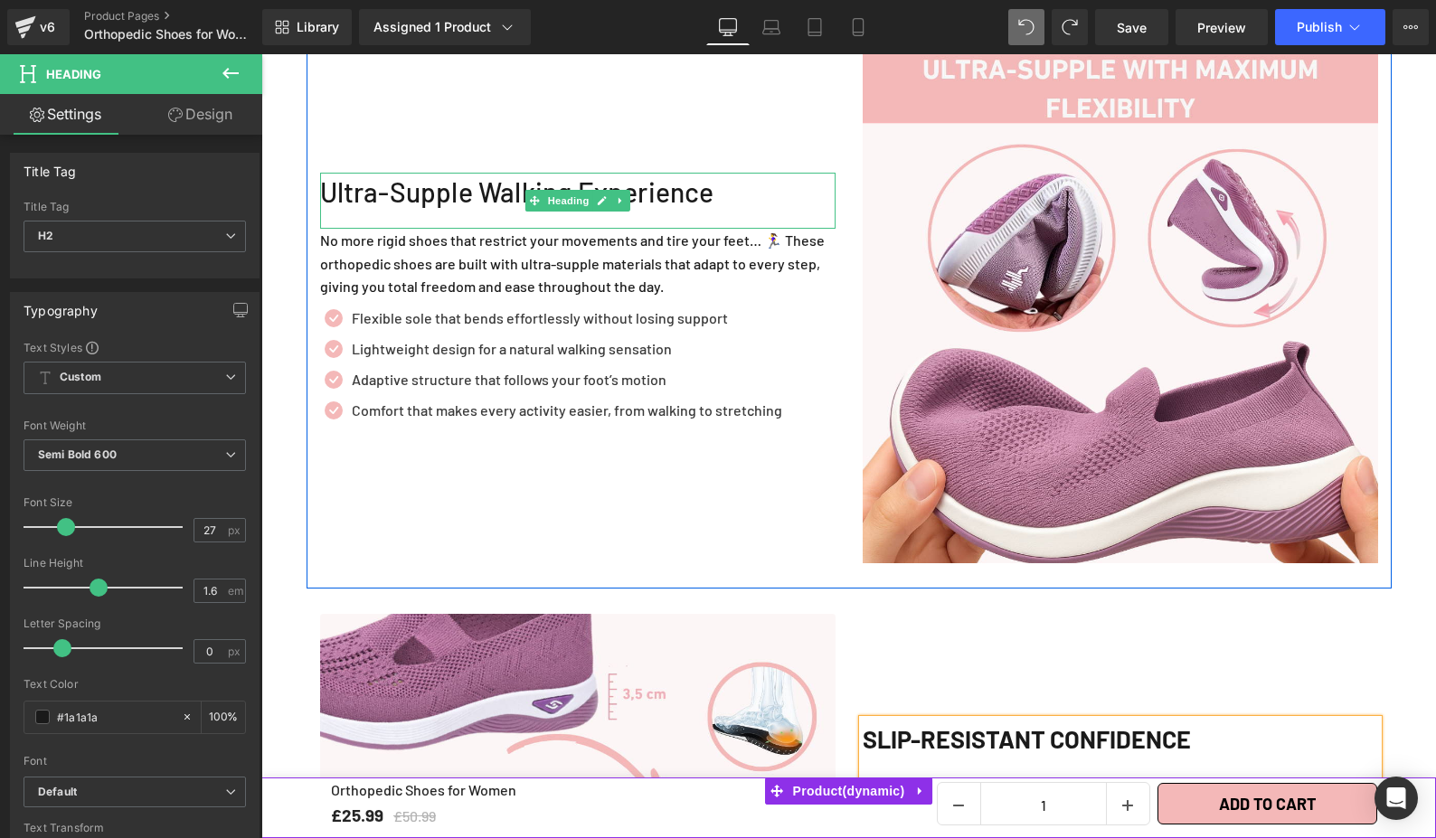
click at [632, 174] on div "Ultra-Supple Walking Experience" at bounding box center [577, 201] width 515 height 56
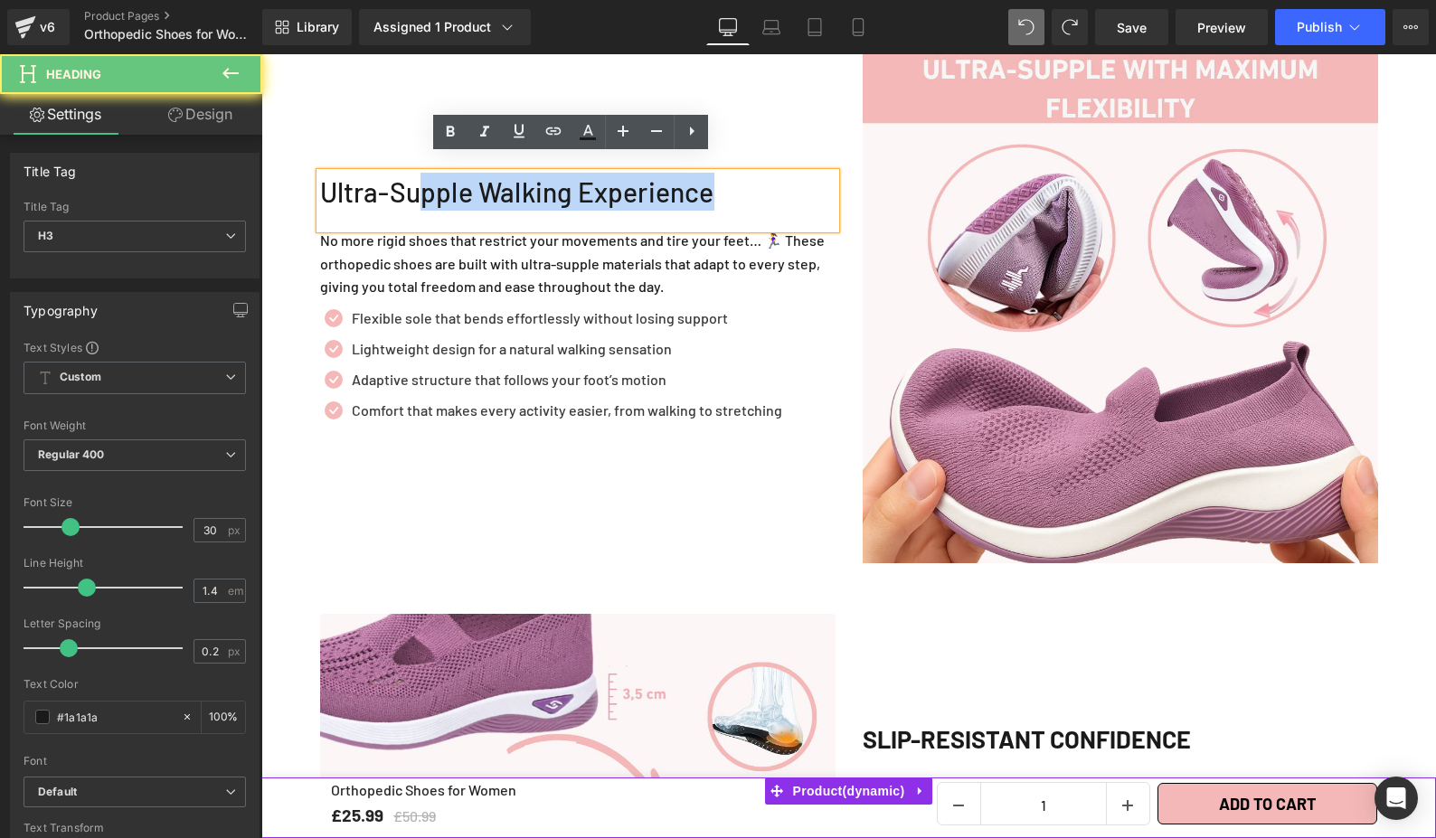
scroll to position [2602, 0]
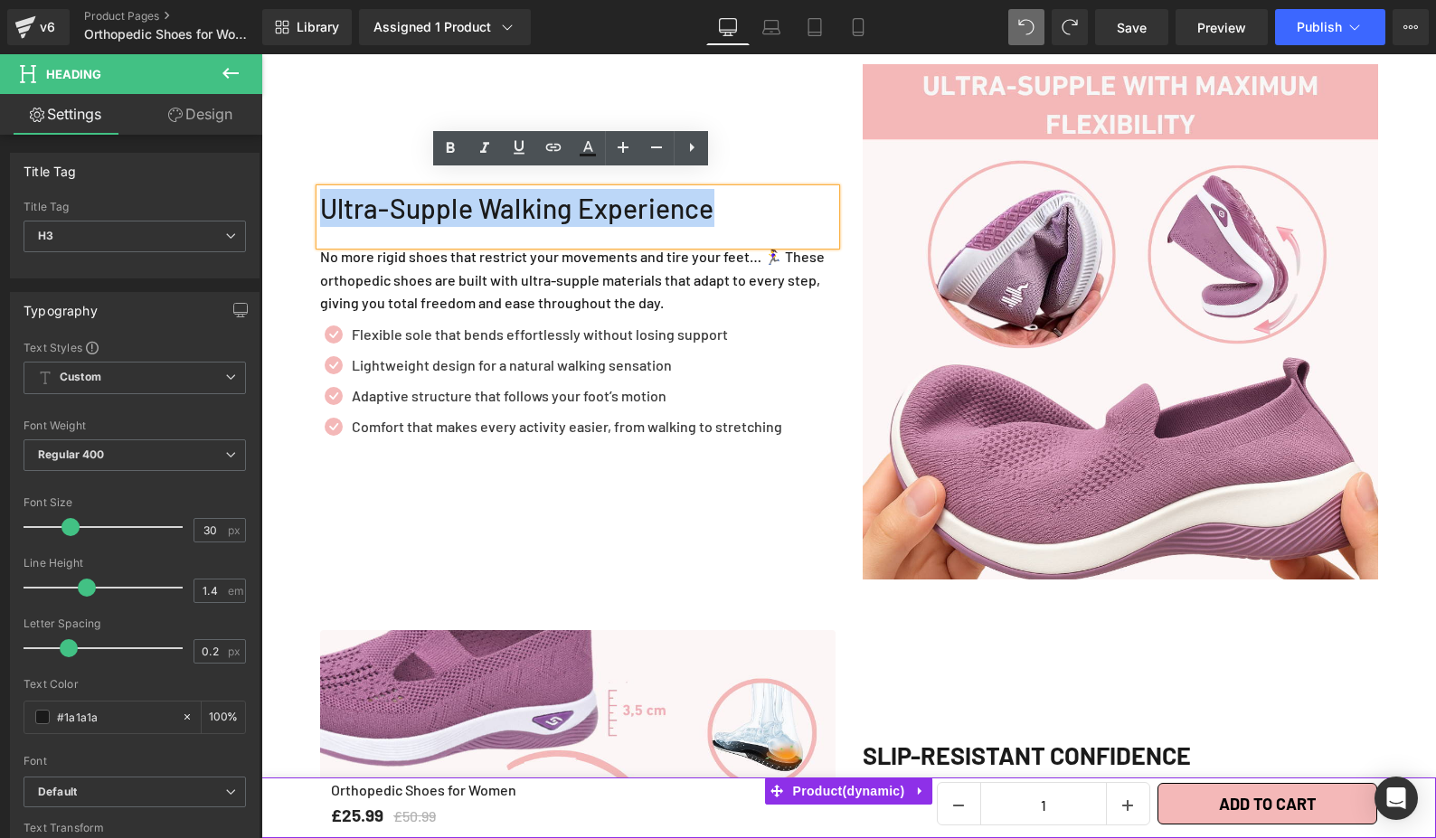
drag, startPoint x: 767, startPoint y: 177, endPoint x: 322, endPoint y: 194, distance: 445.2
click at [322, 194] on div "Ultra-Supple Walking Experience" at bounding box center [577, 217] width 515 height 56
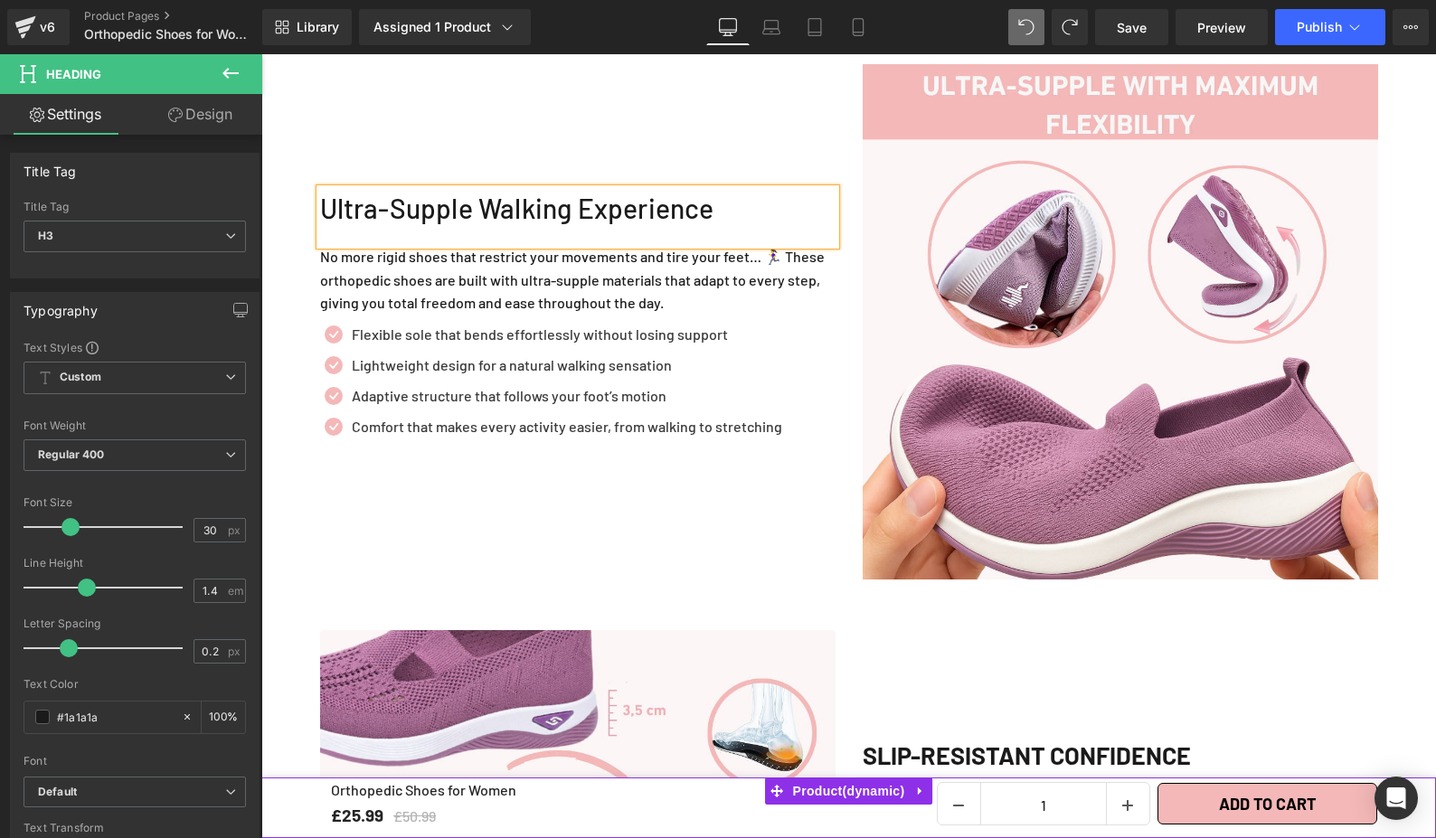
click at [776, 515] on div "Ultra-Supple Walking Experience Heading No more rigid shoes that restrict your …" at bounding box center [578, 321] width 543 height 515
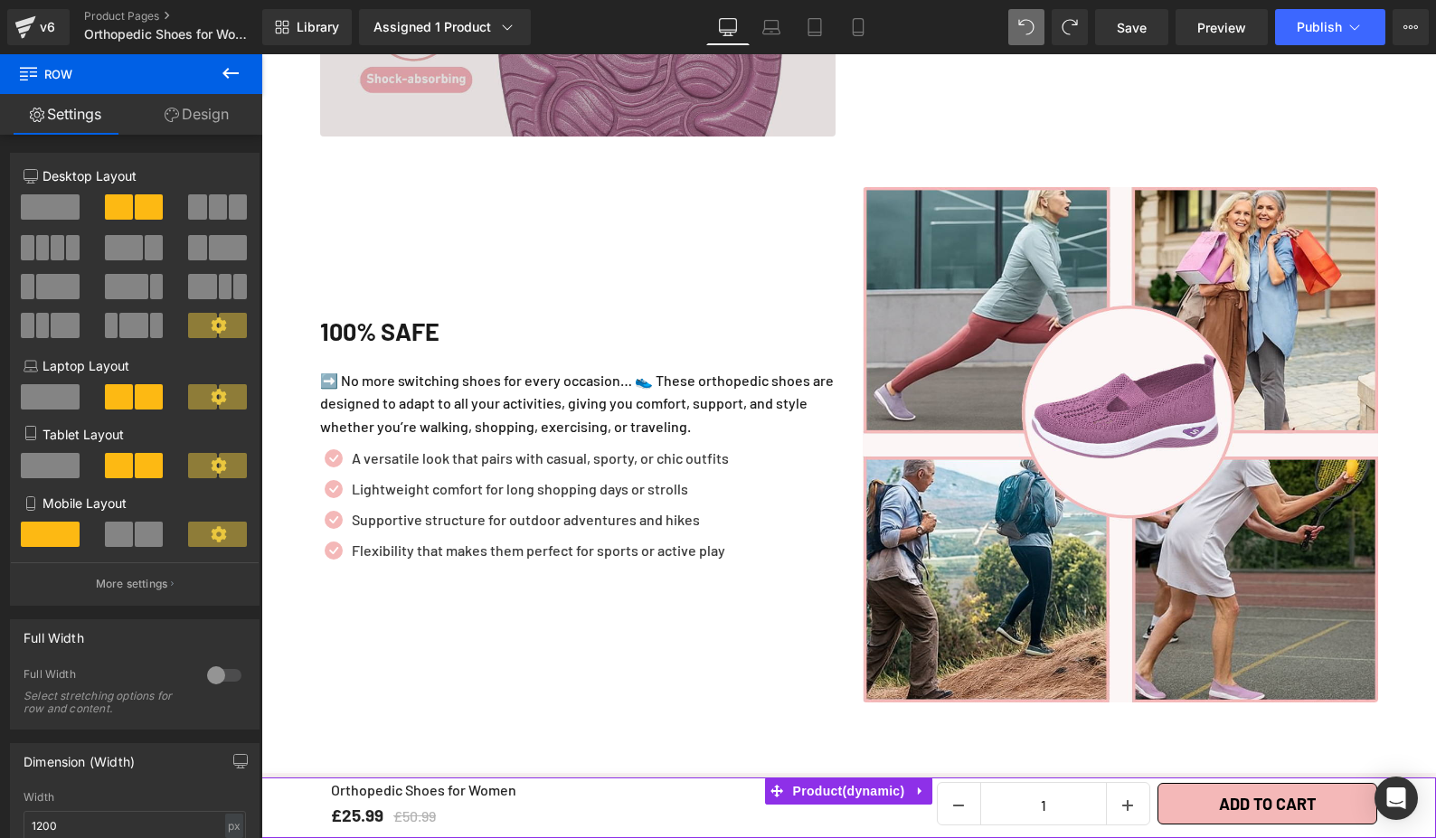
scroll to position [3641, 0]
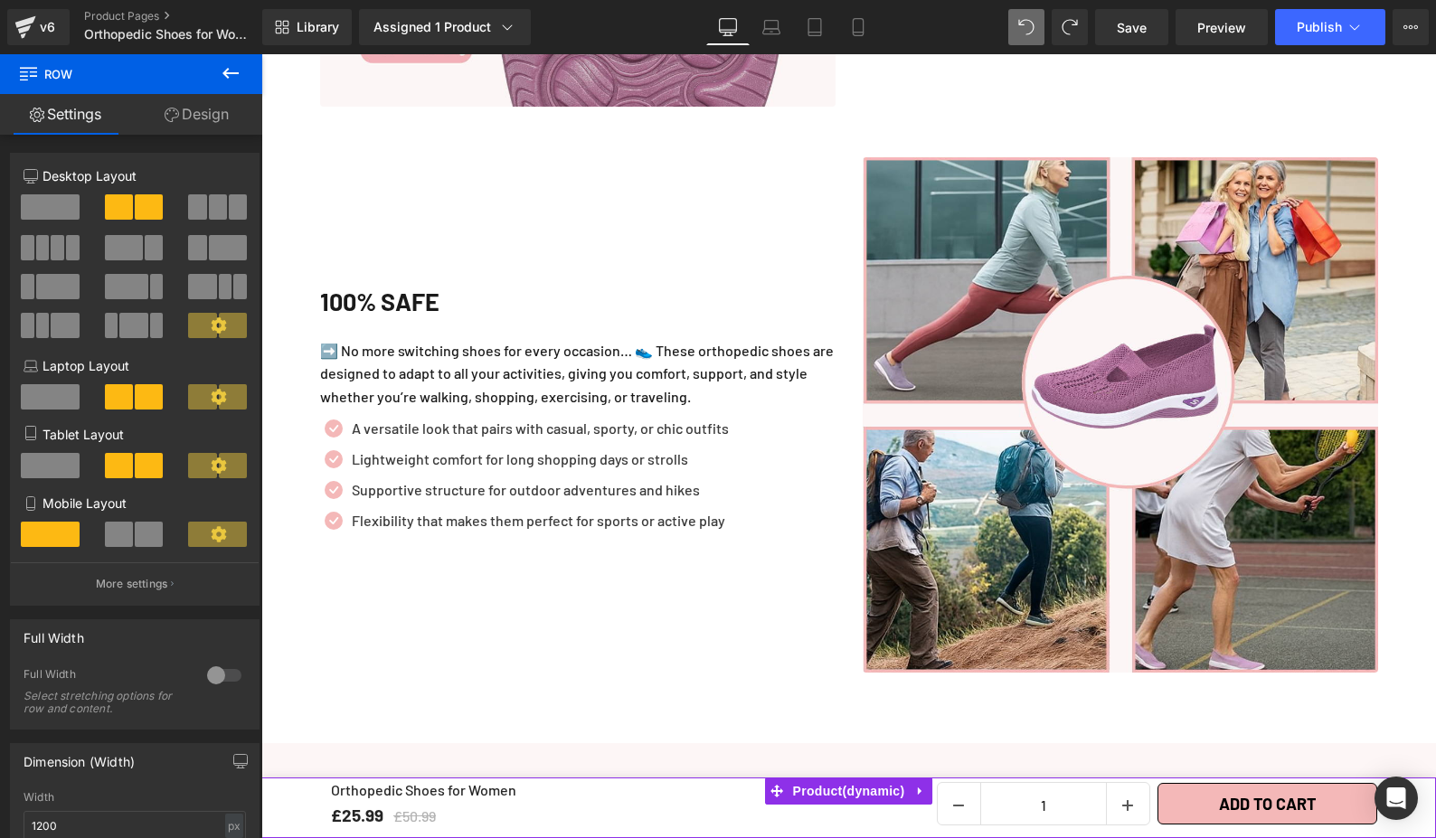
click at [409, 288] on h2 "100% SAFE" at bounding box center [577, 301] width 515 height 39
click at [410, 288] on h2 "100% SAFE" at bounding box center [577, 301] width 515 height 39
click at [424, 282] on h2 "100% SAFE" at bounding box center [577, 301] width 515 height 39
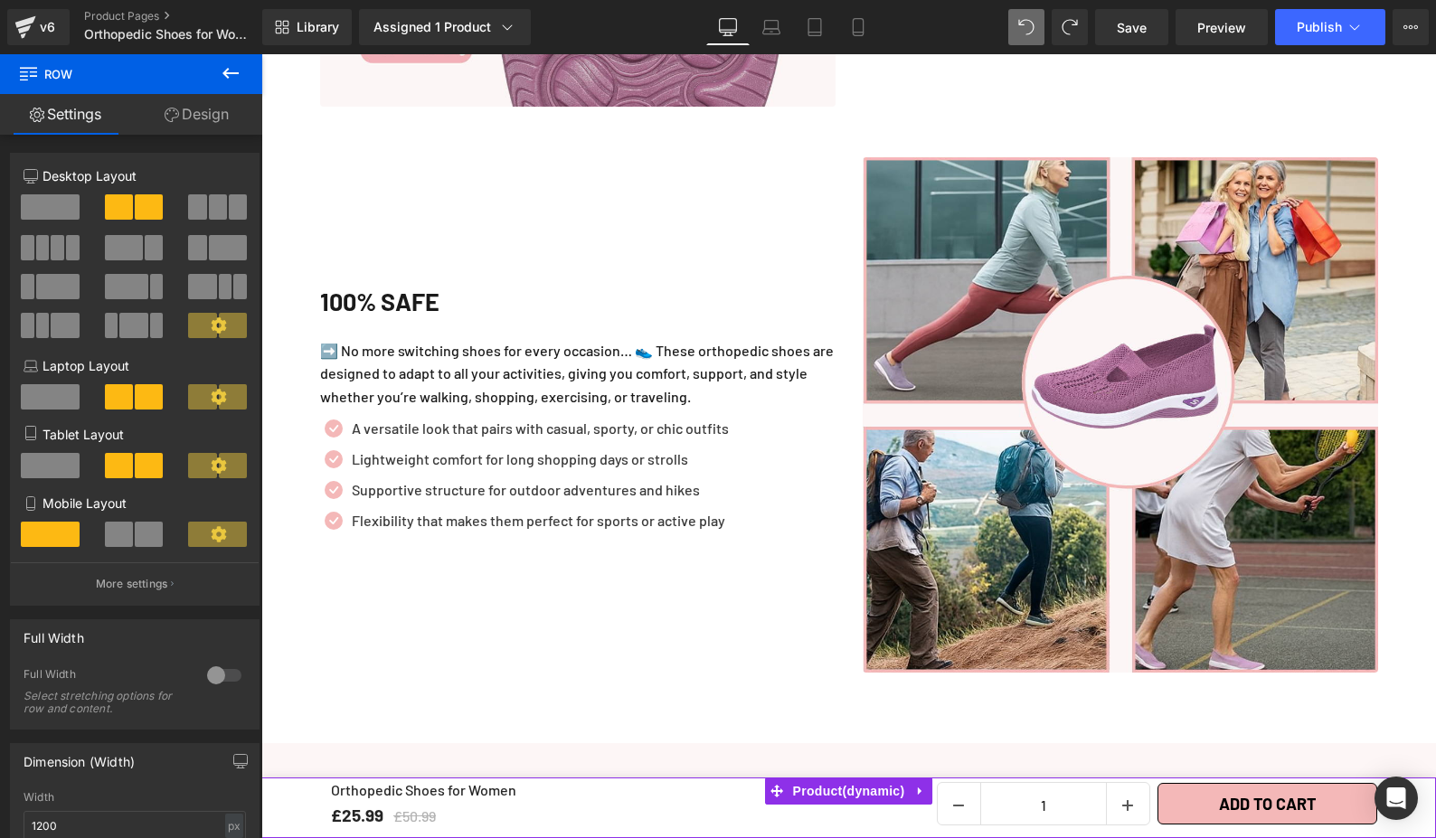
click at [476, 282] on h2 "100% SAFE" at bounding box center [577, 301] width 515 height 39
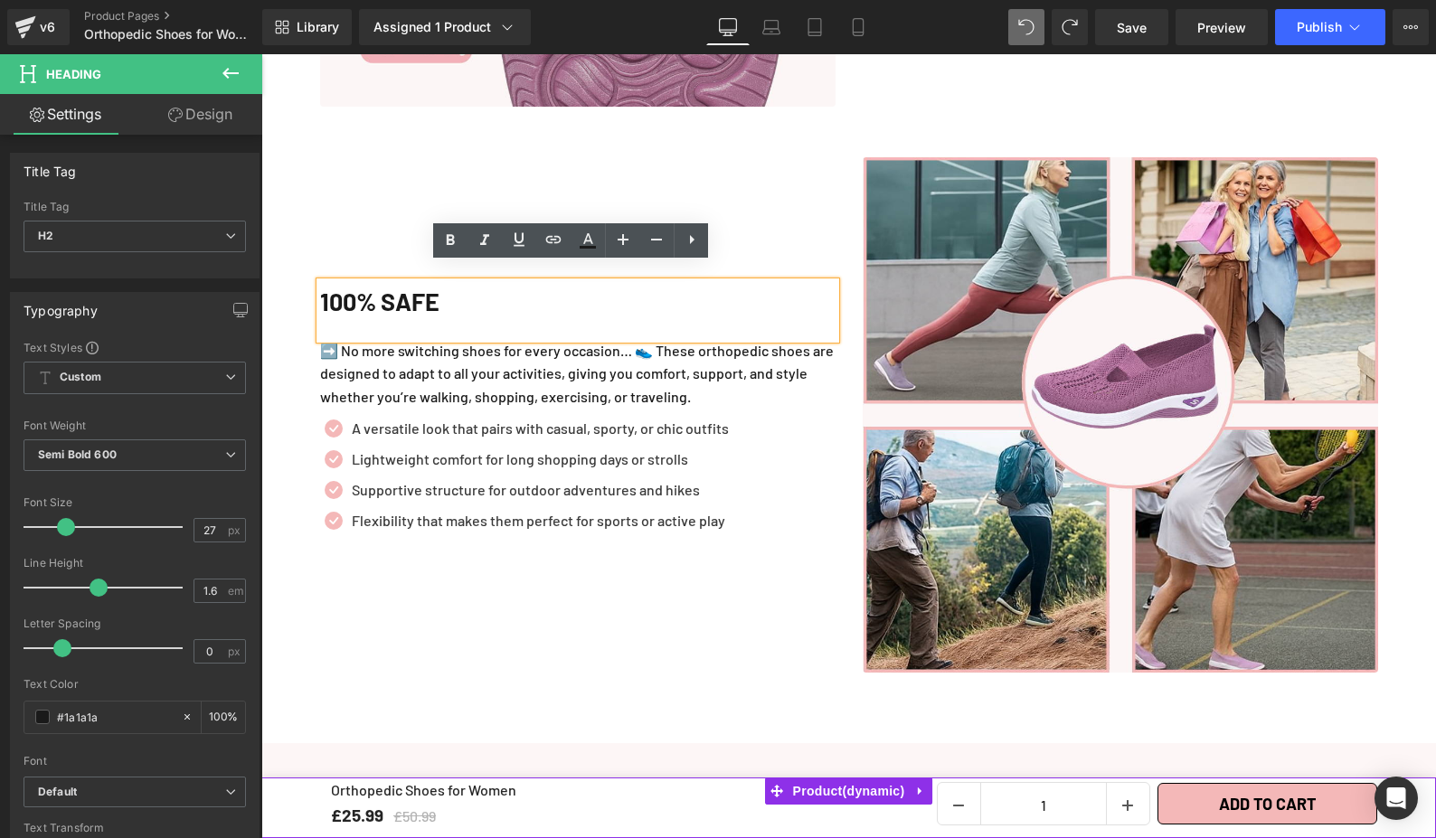
paste div
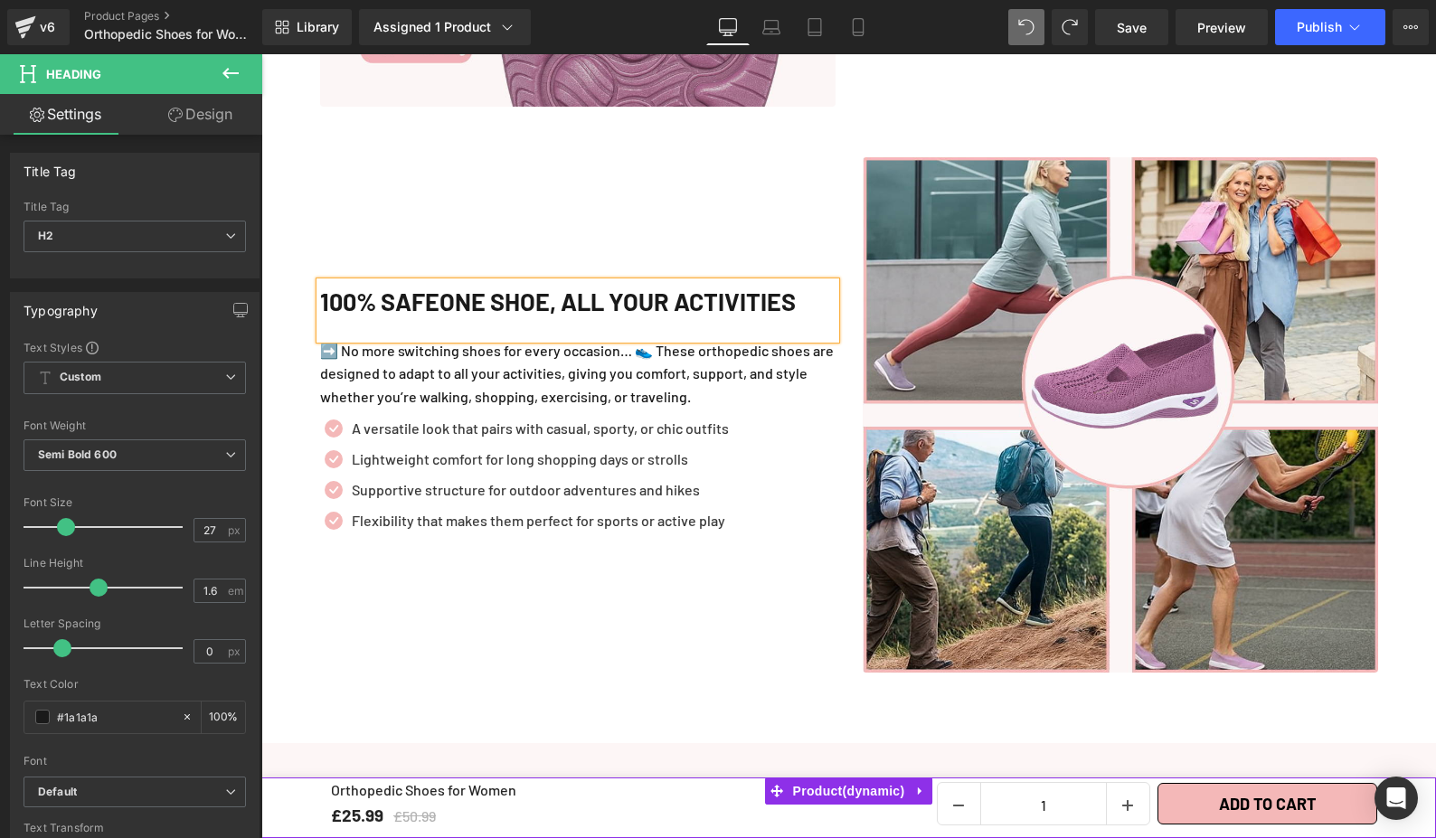
scroll to position [3622, 0]
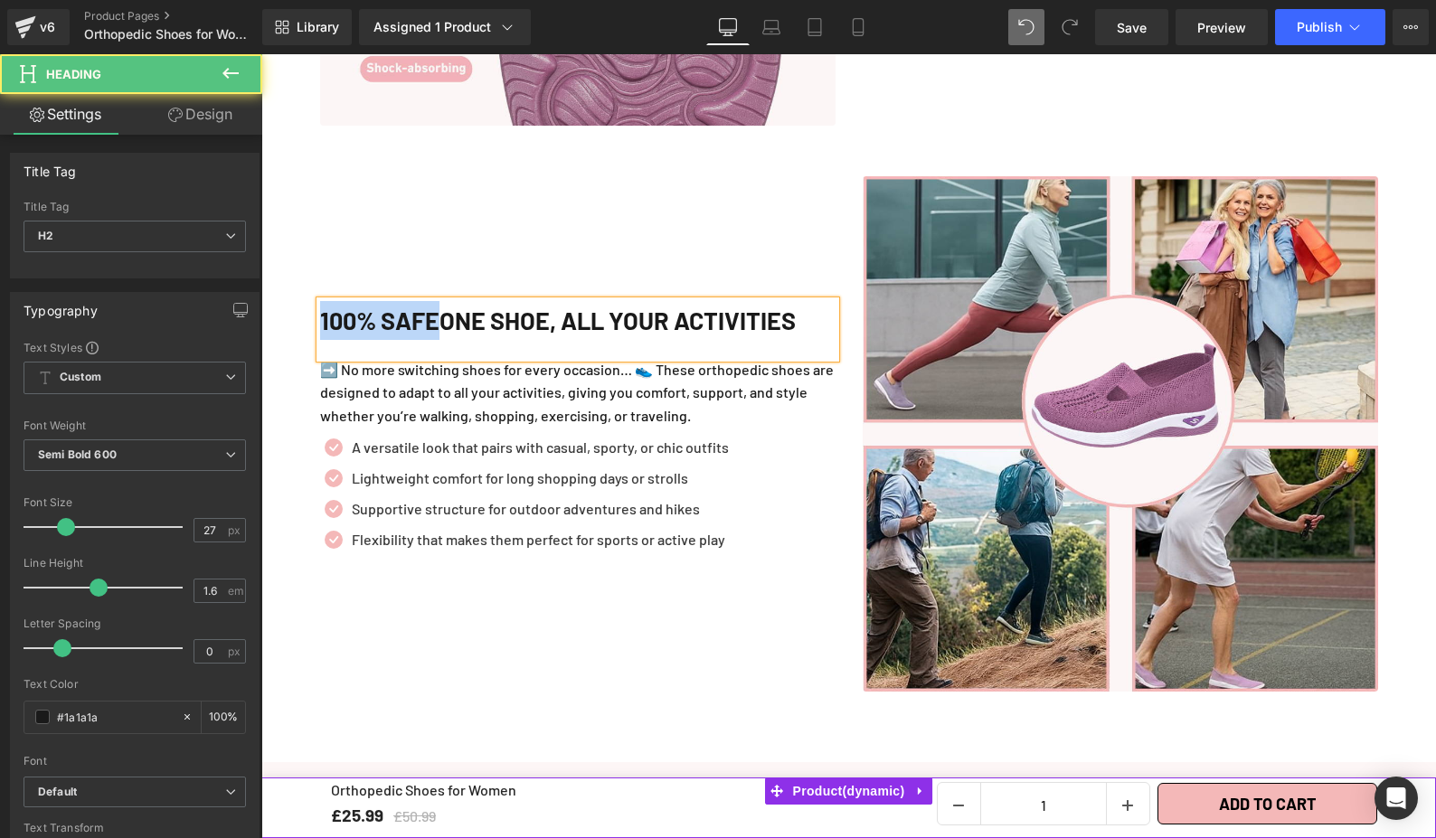
drag, startPoint x: 450, startPoint y: 282, endPoint x: 248, endPoint y: 287, distance: 202.6
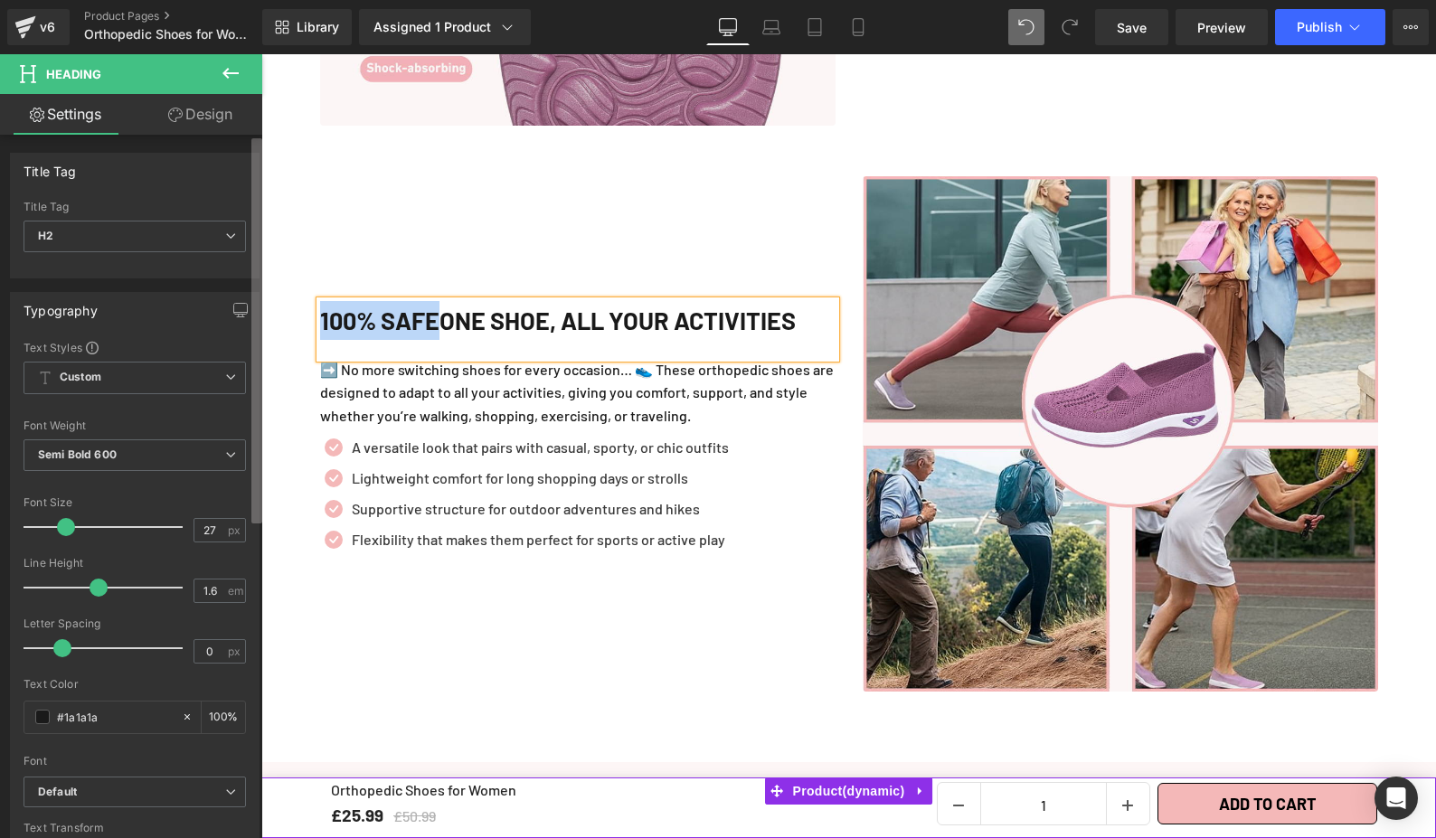
scroll to position [3641, 0]
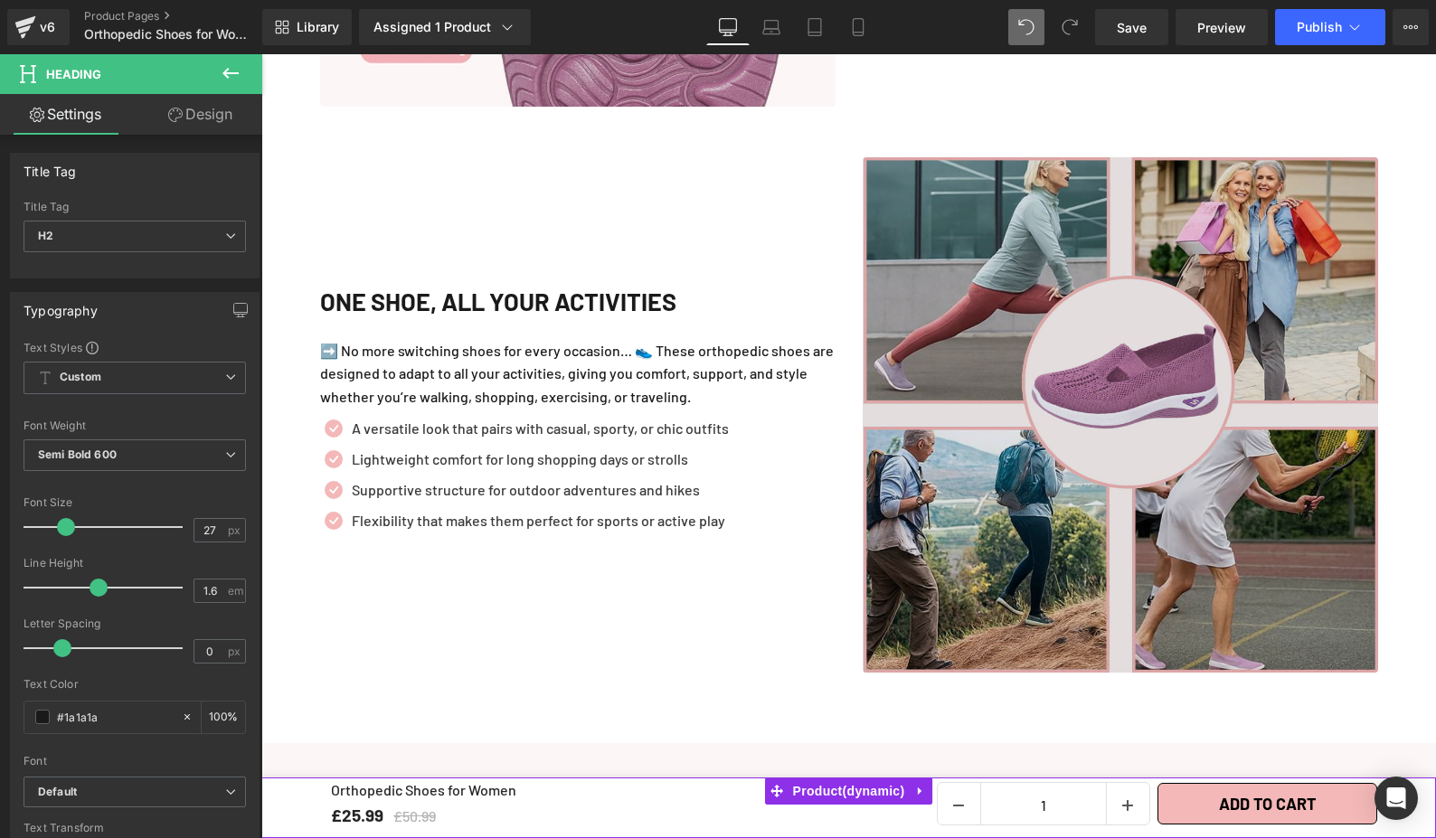
click at [605, 602] on div "One Shoe, All Your Activities Heading ➡️ No more switching shoes for every occa…" at bounding box center [578, 414] width 543 height 515
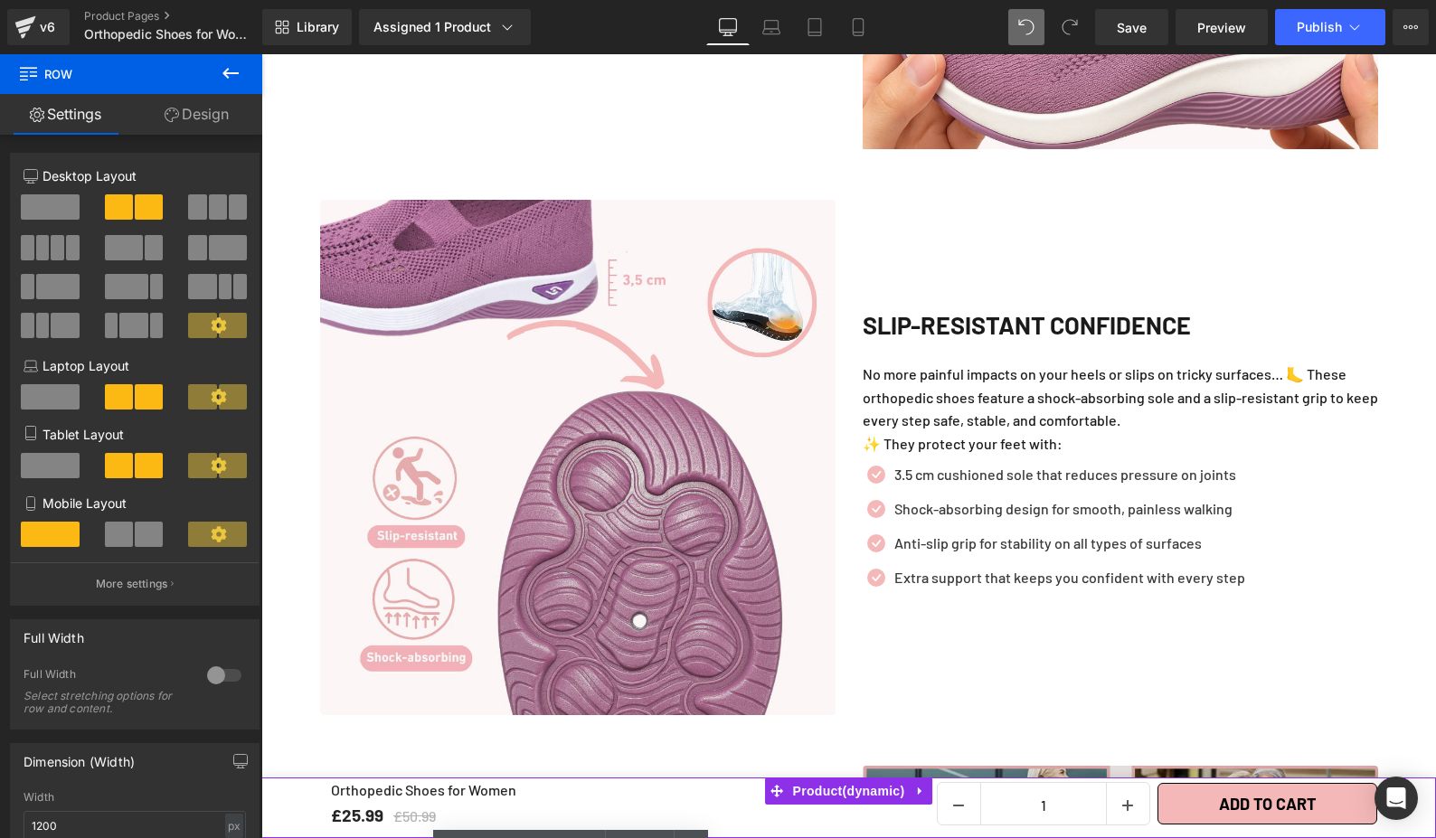
scroll to position [3032, 0]
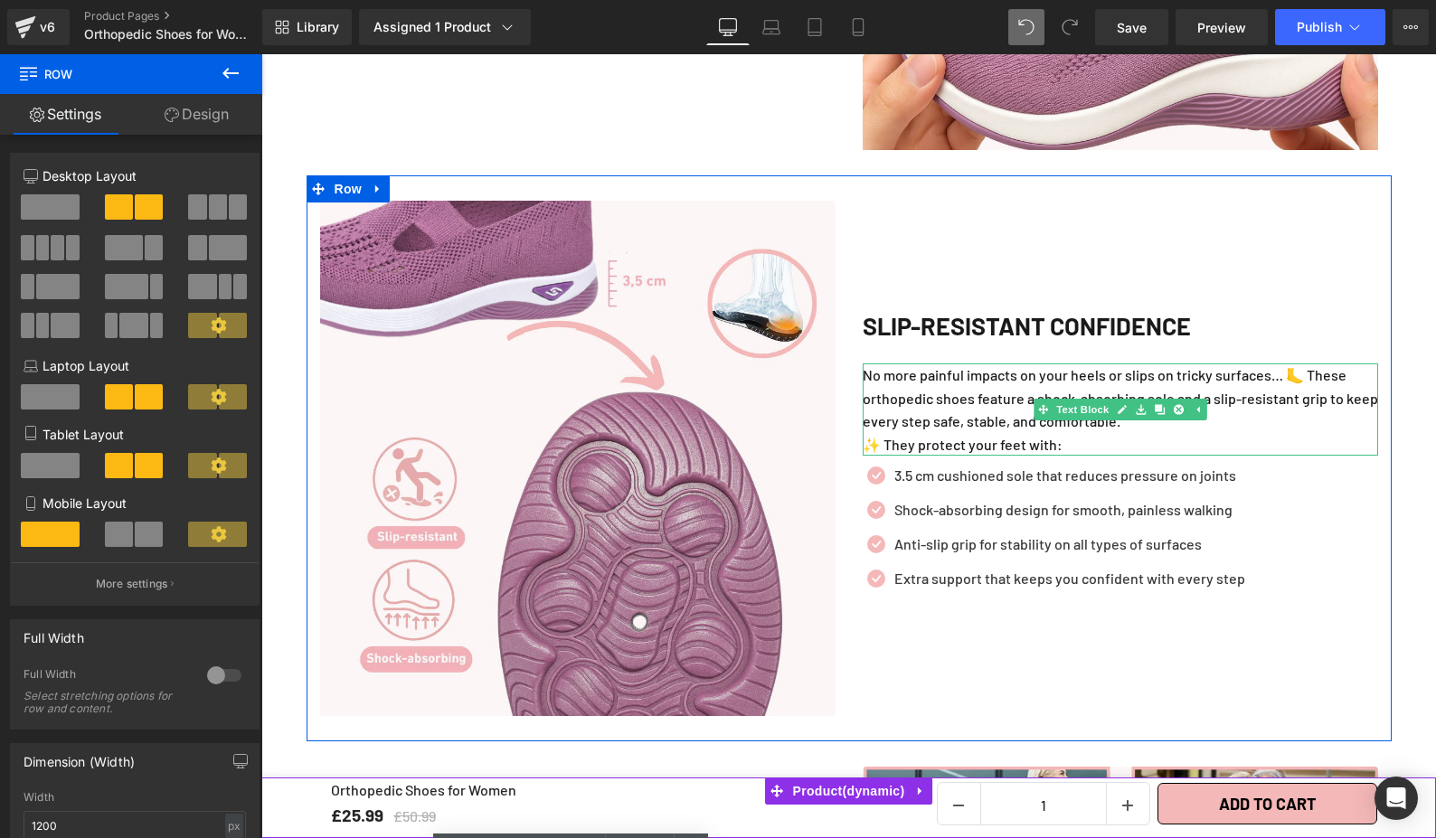
drag, startPoint x: 1153, startPoint y: 421, endPoint x: 1221, endPoint y: 402, distance: 70.4
click at [1153, 433] on p "✨ They protect your feet with:" at bounding box center [1120, 445] width 515 height 24
click at [1257, 389] on p "No more painful impacts on your heels or slips on tricky surfaces… 🦶 These orth…" at bounding box center [1120, 398] width 515 height 70
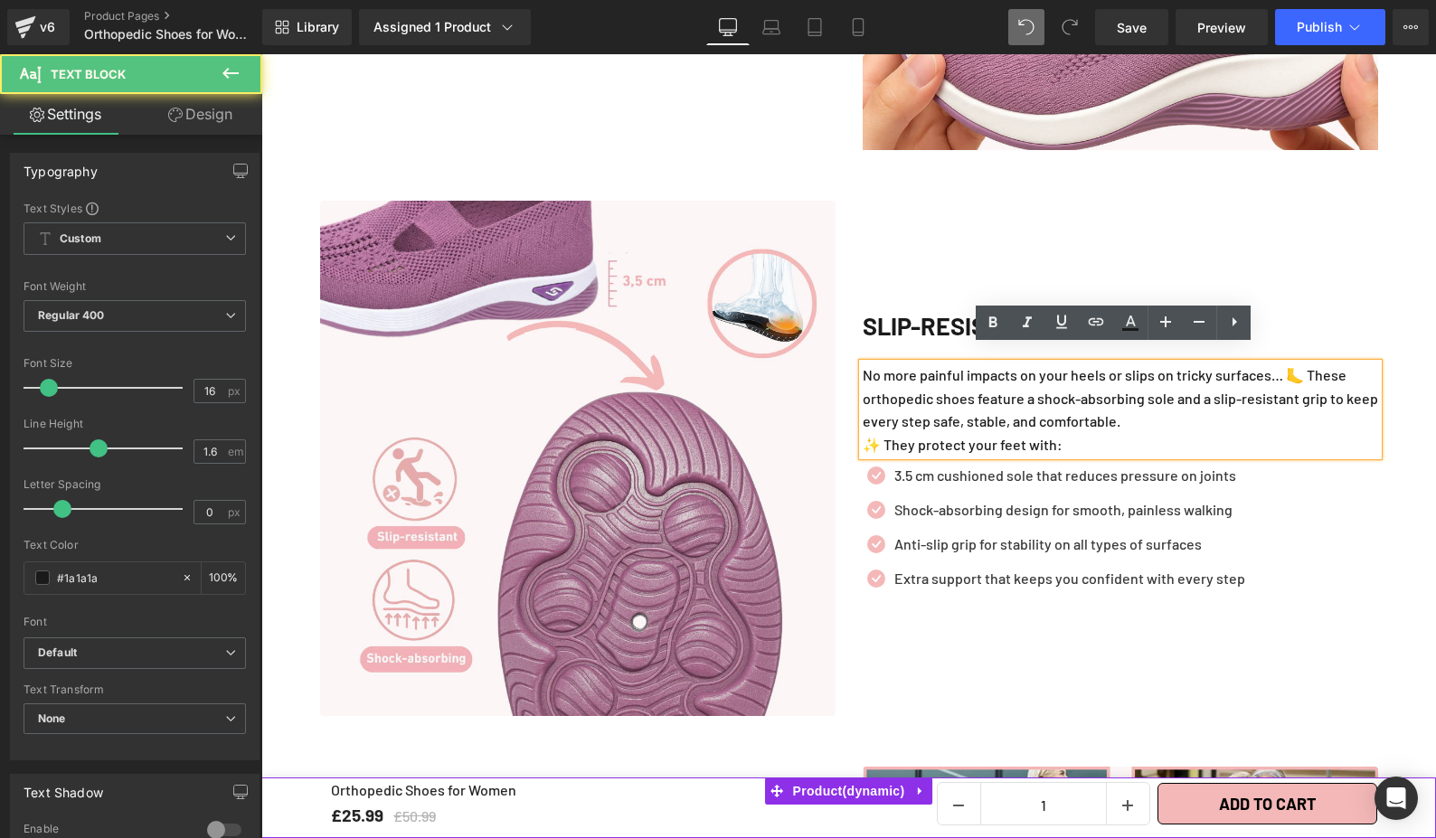
click at [1170, 410] on p "No more painful impacts on your heels or slips on tricky surfaces… 🦶 These orth…" at bounding box center [1120, 398] width 515 height 70
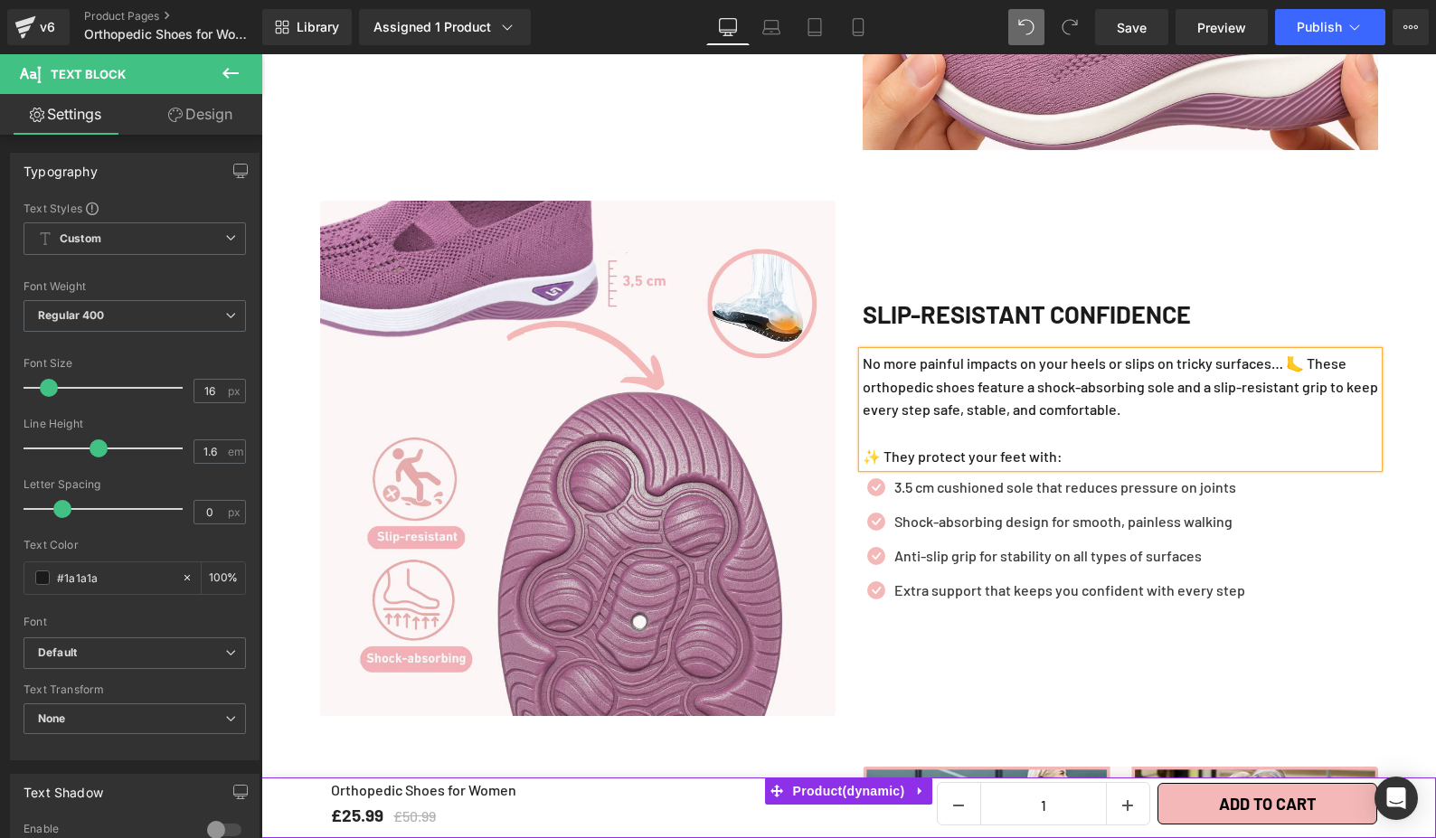
scroll to position [3020, 0]
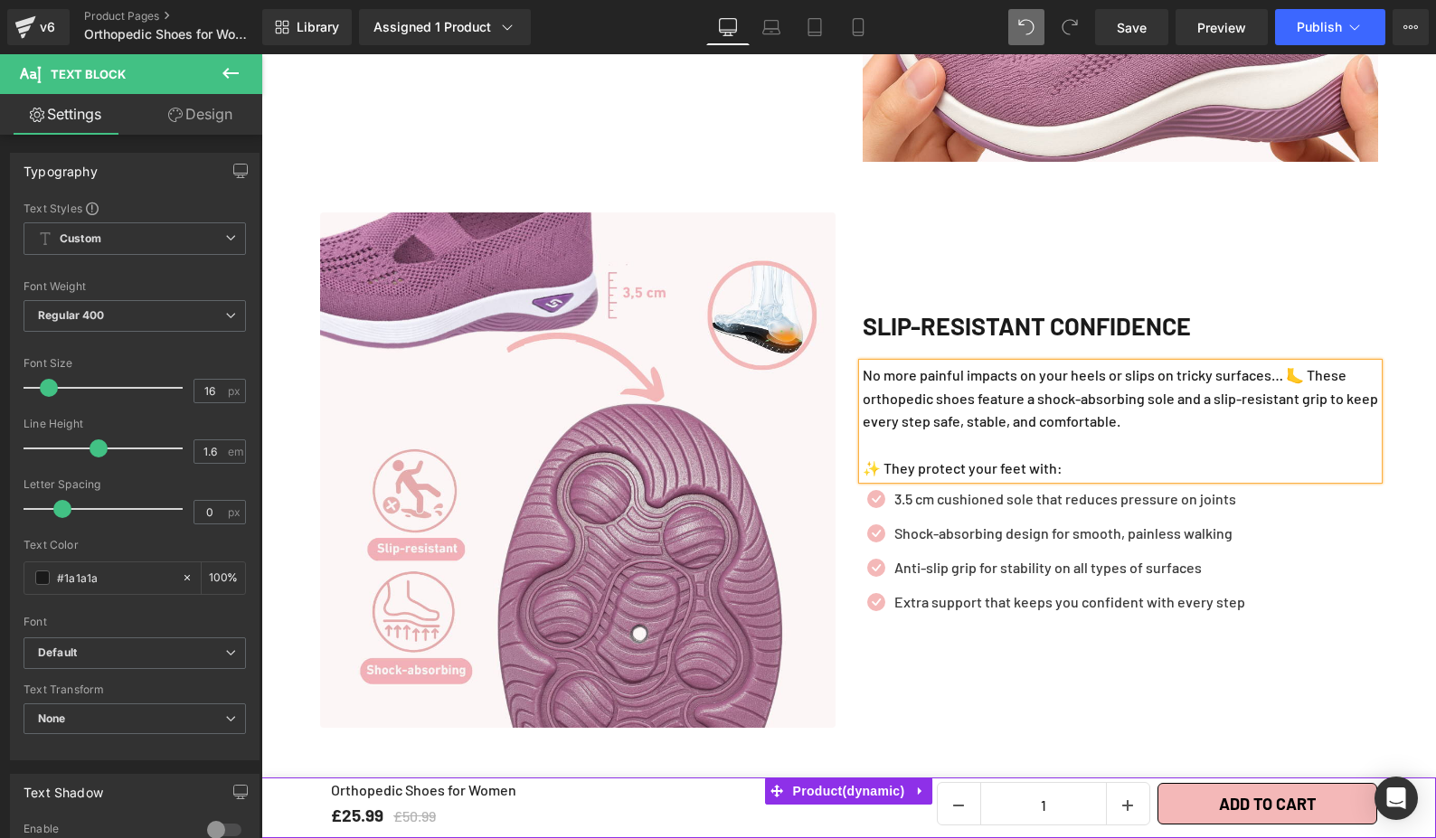
click at [1260, 241] on div "Slip-Resistant Confidence Heading No more painful impacts on your heels or slip…" at bounding box center [1120, 469] width 543 height 515
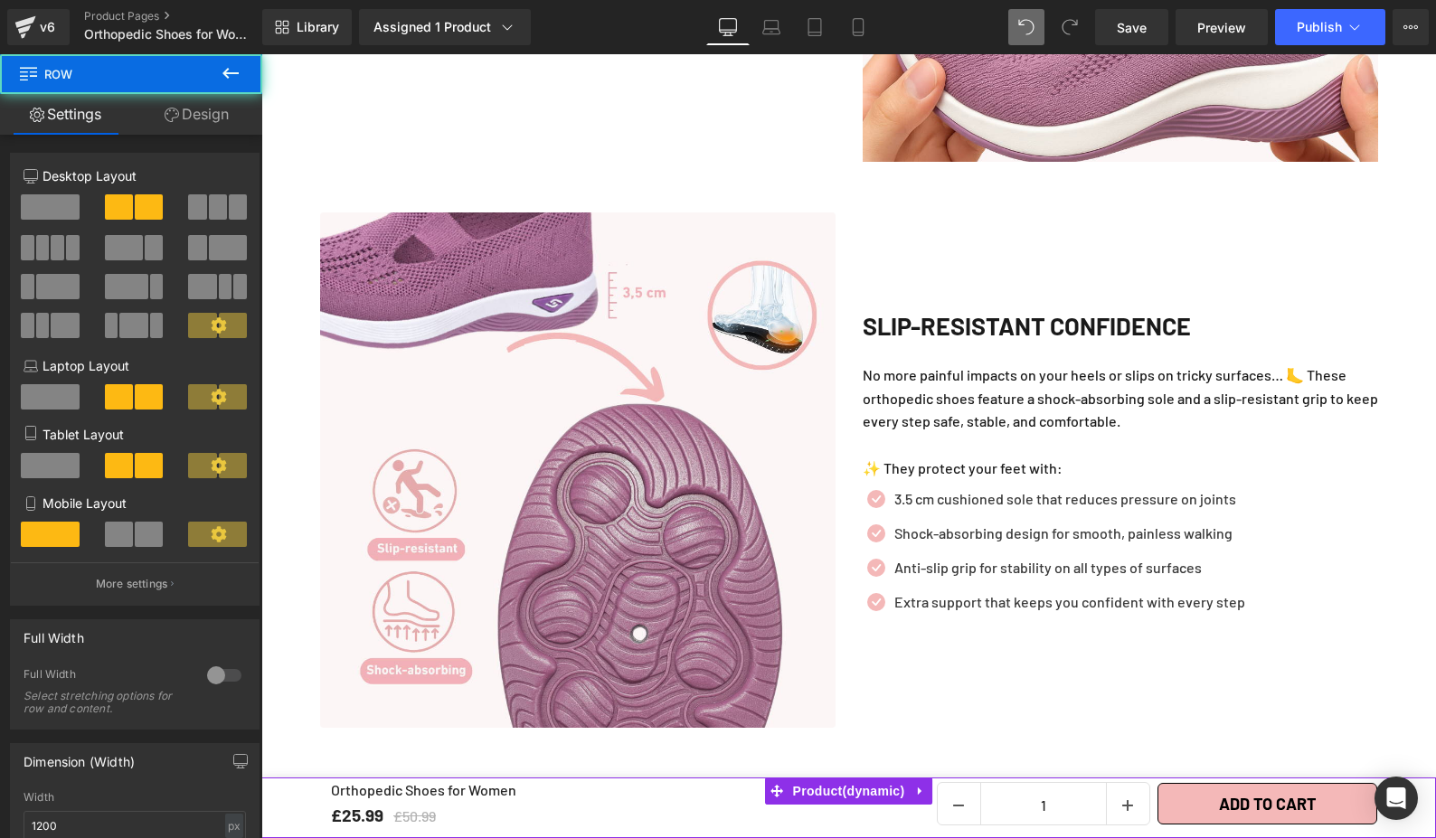
click at [1419, 312] on div "Liquid Row Liquid +7500 satisfied customers, Our customers are our best ambassa…" at bounding box center [848, 352] width 1175 height 3154
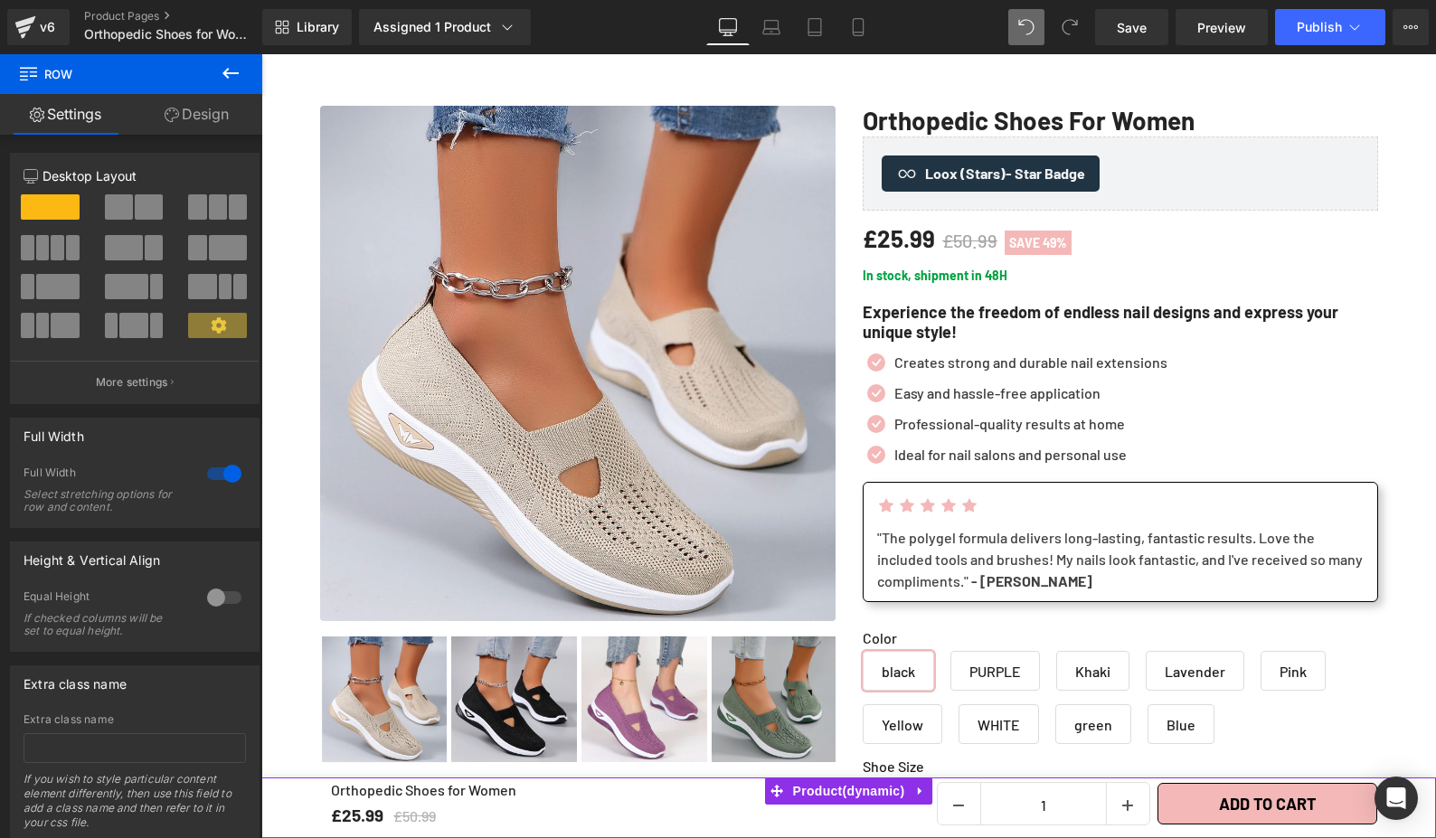
scroll to position [102, 0]
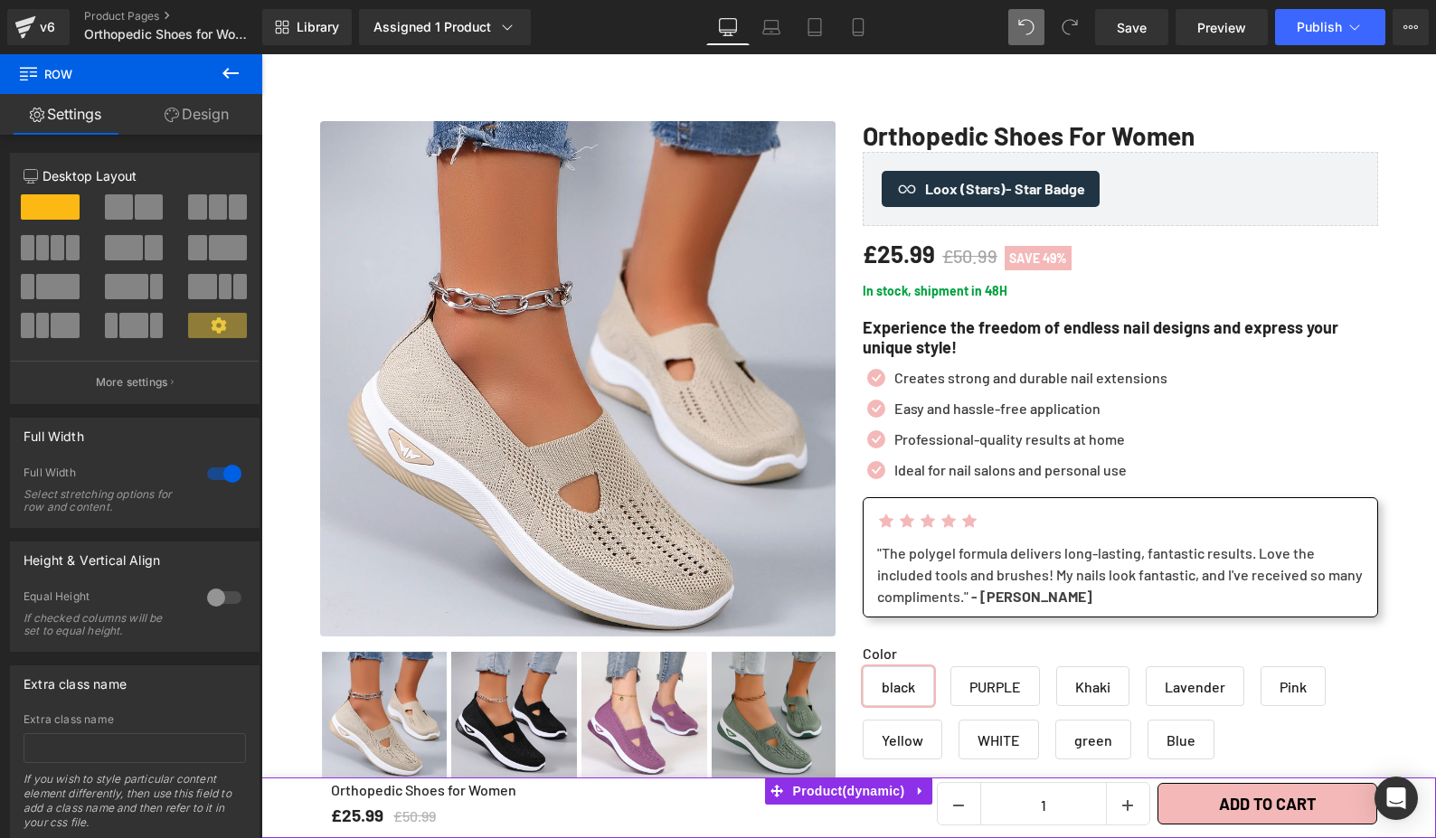
click at [1080, 376] on icon at bounding box center [1085, 371] width 10 height 10
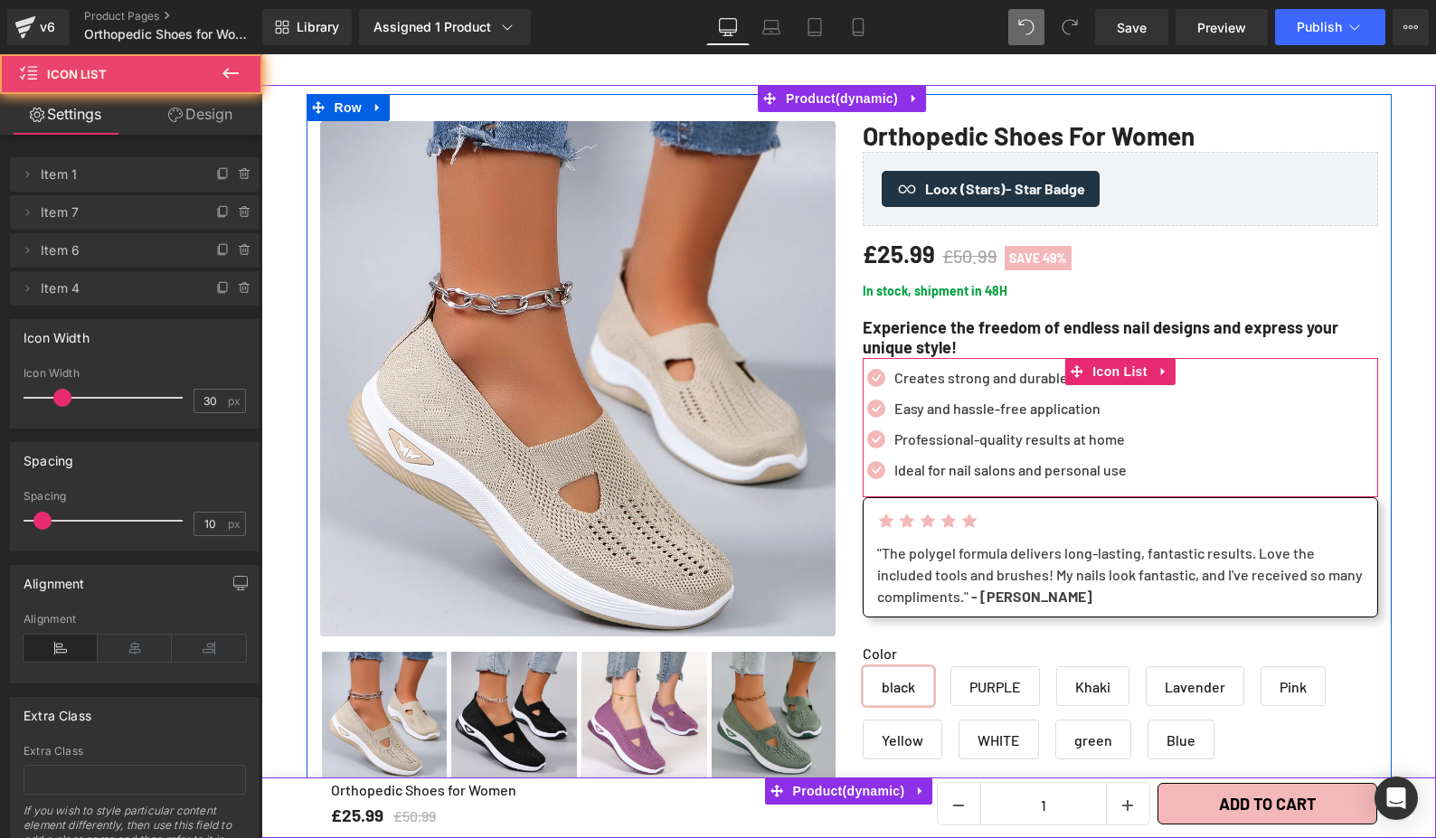
click at [1017, 368] on span "Text Block" at bounding box center [1020, 378] width 60 height 22
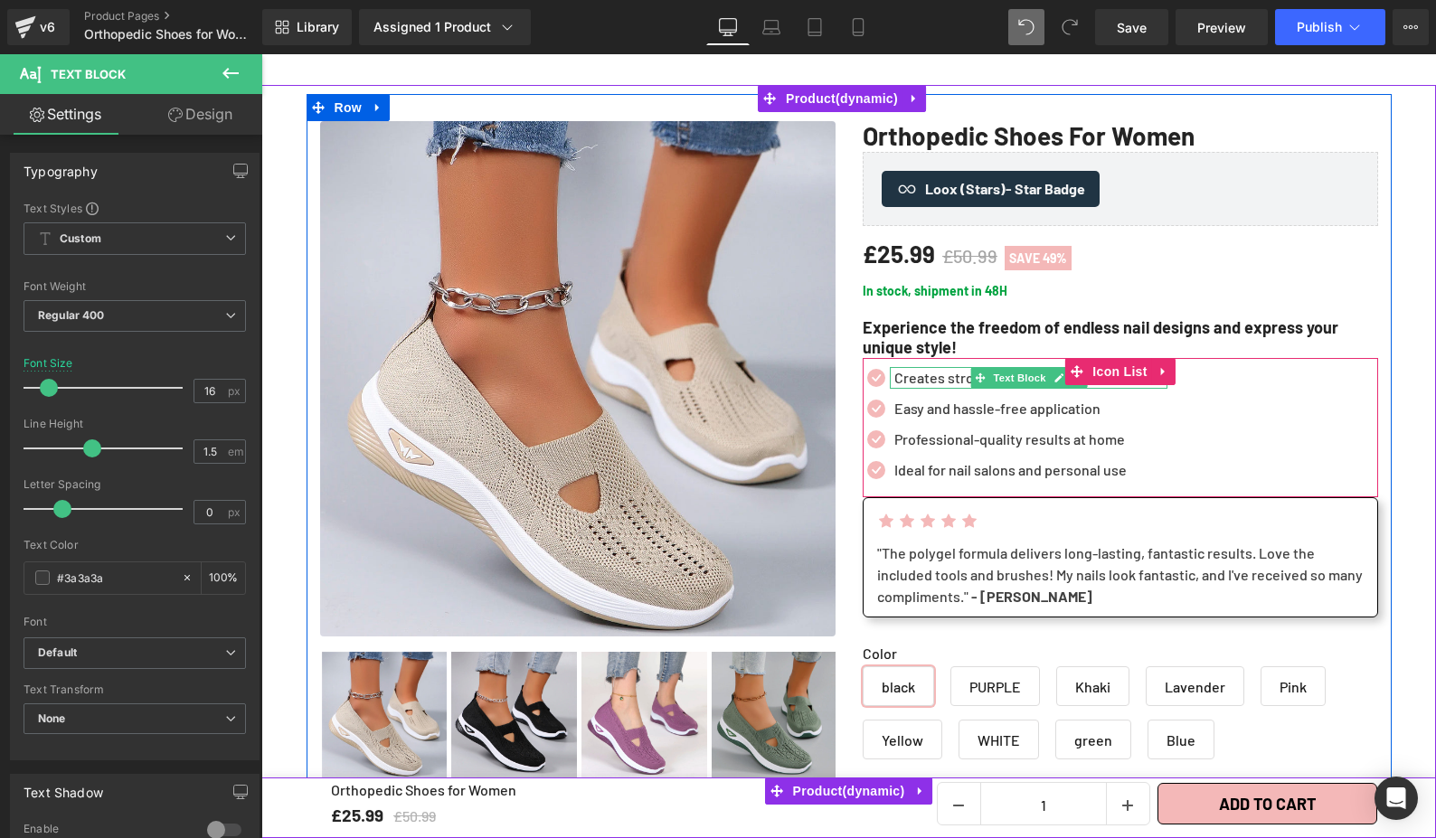
click at [916, 373] on p "Creates strong and durable nail extensions" at bounding box center [1030, 378] width 273 height 22
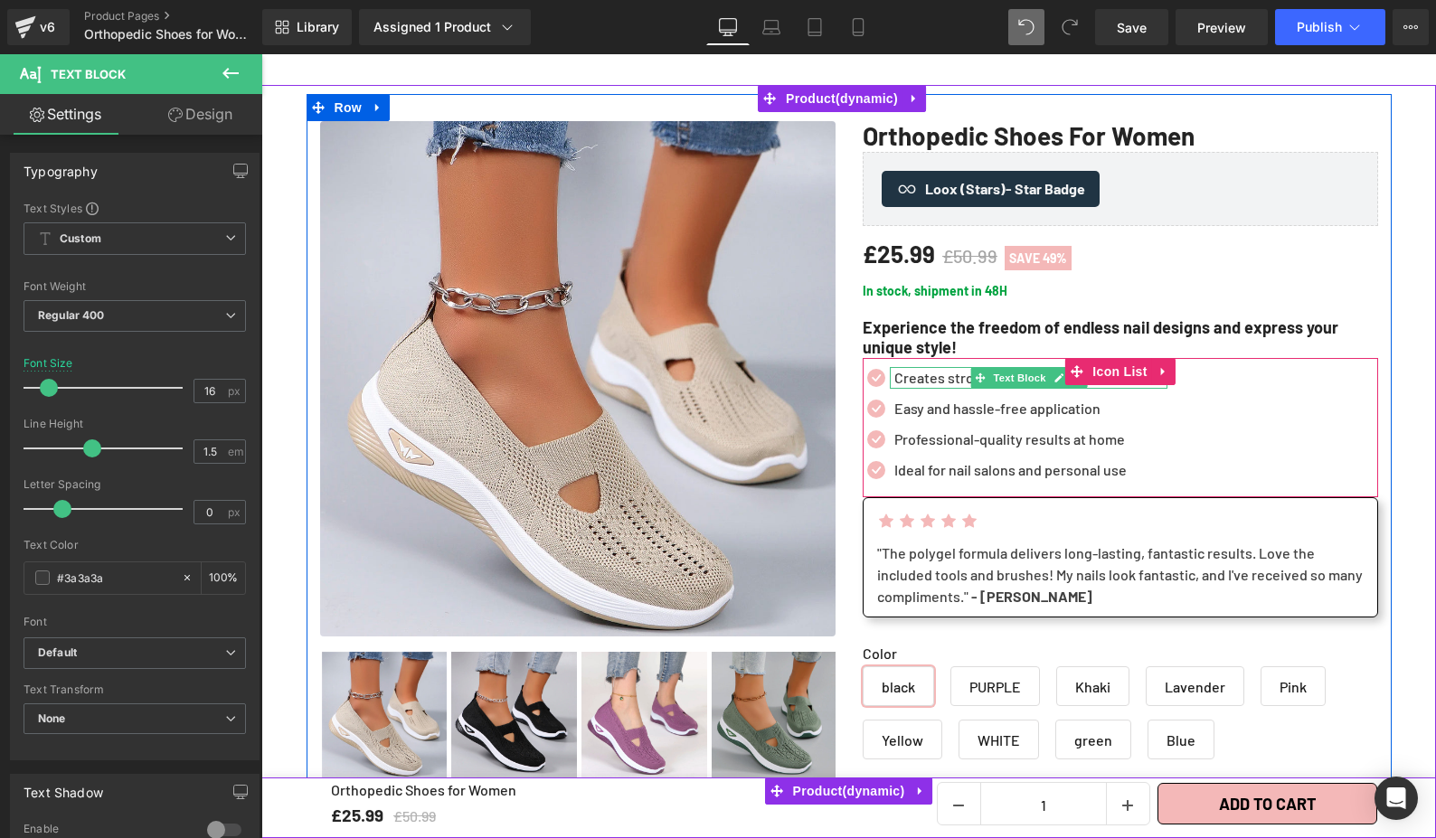
click at [911, 380] on p "Creates strong and durable nail extensions" at bounding box center [1030, 378] width 273 height 22
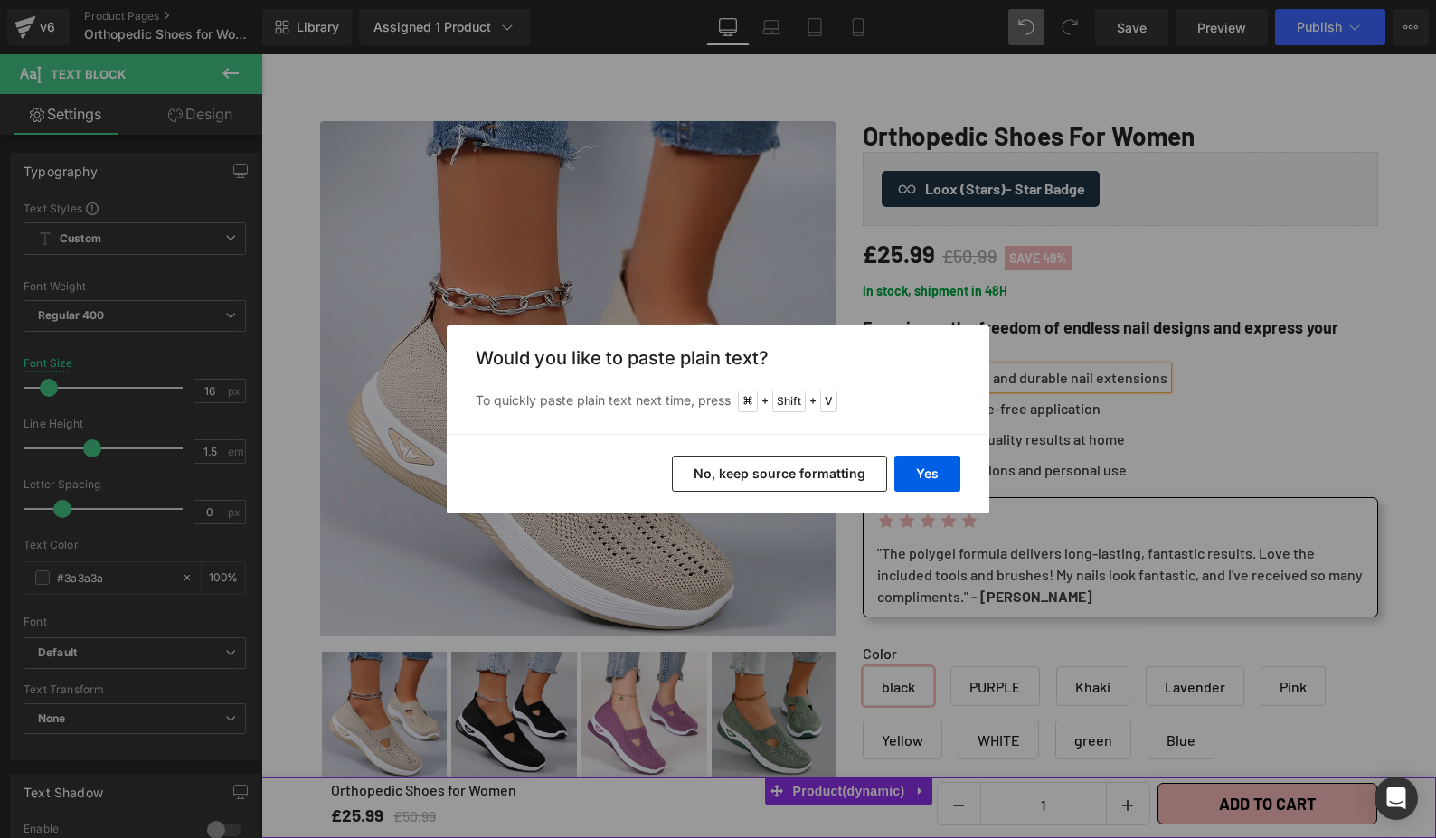
paste div
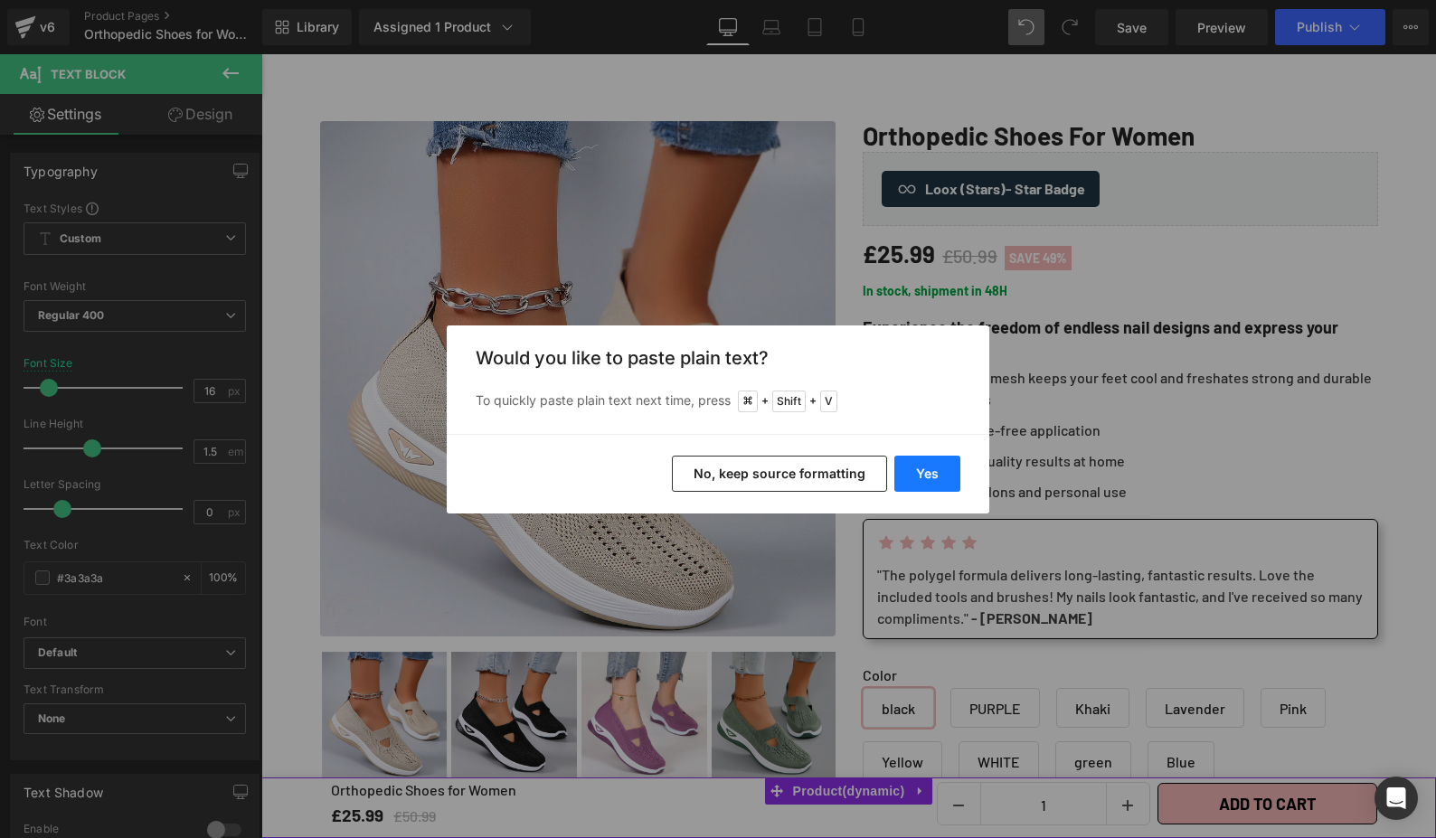
click at [929, 471] on button "Yes" at bounding box center [927, 474] width 66 height 36
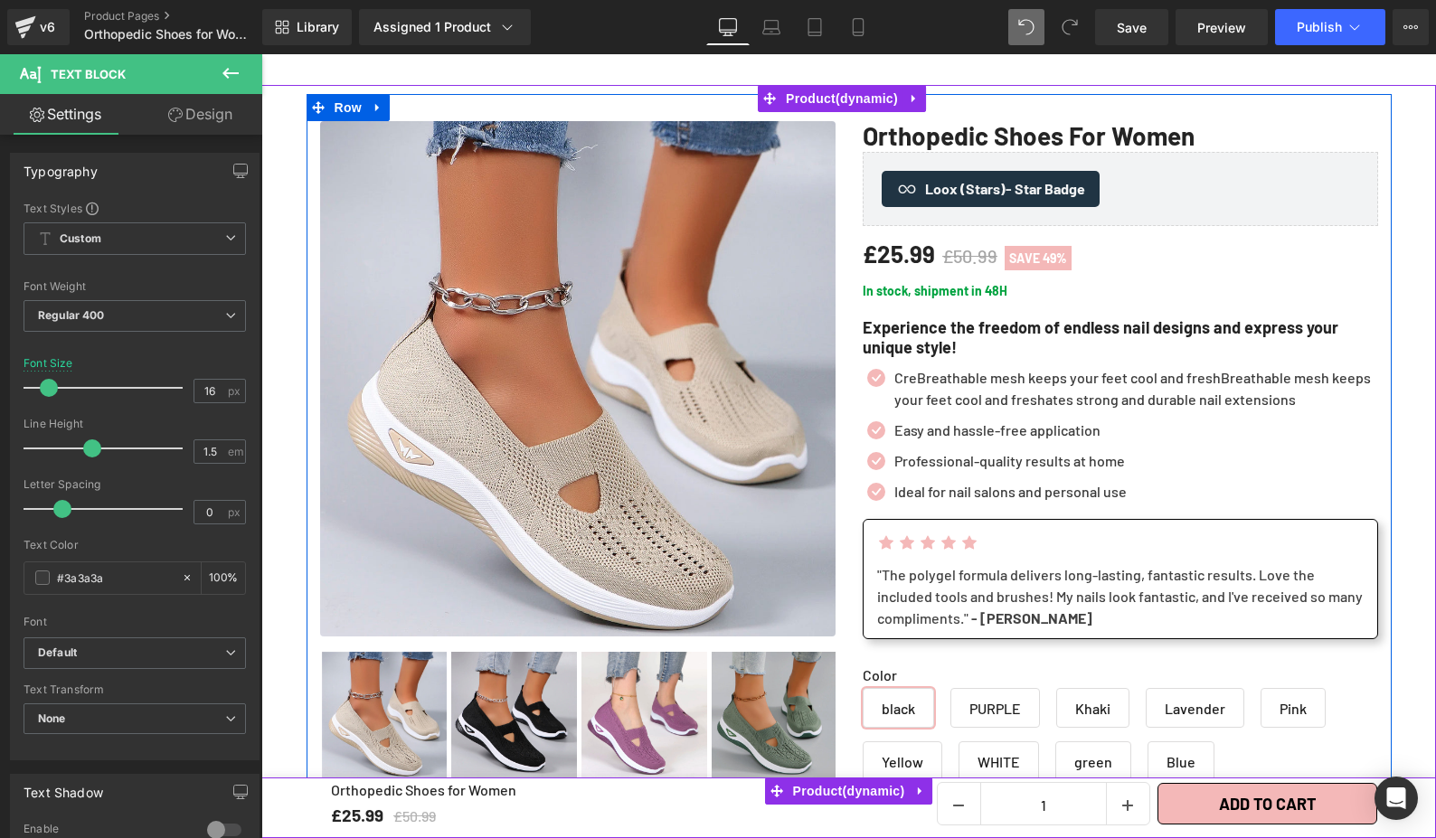
click at [1050, 385] on span "Text Block" at bounding box center [1020, 378] width 60 height 22
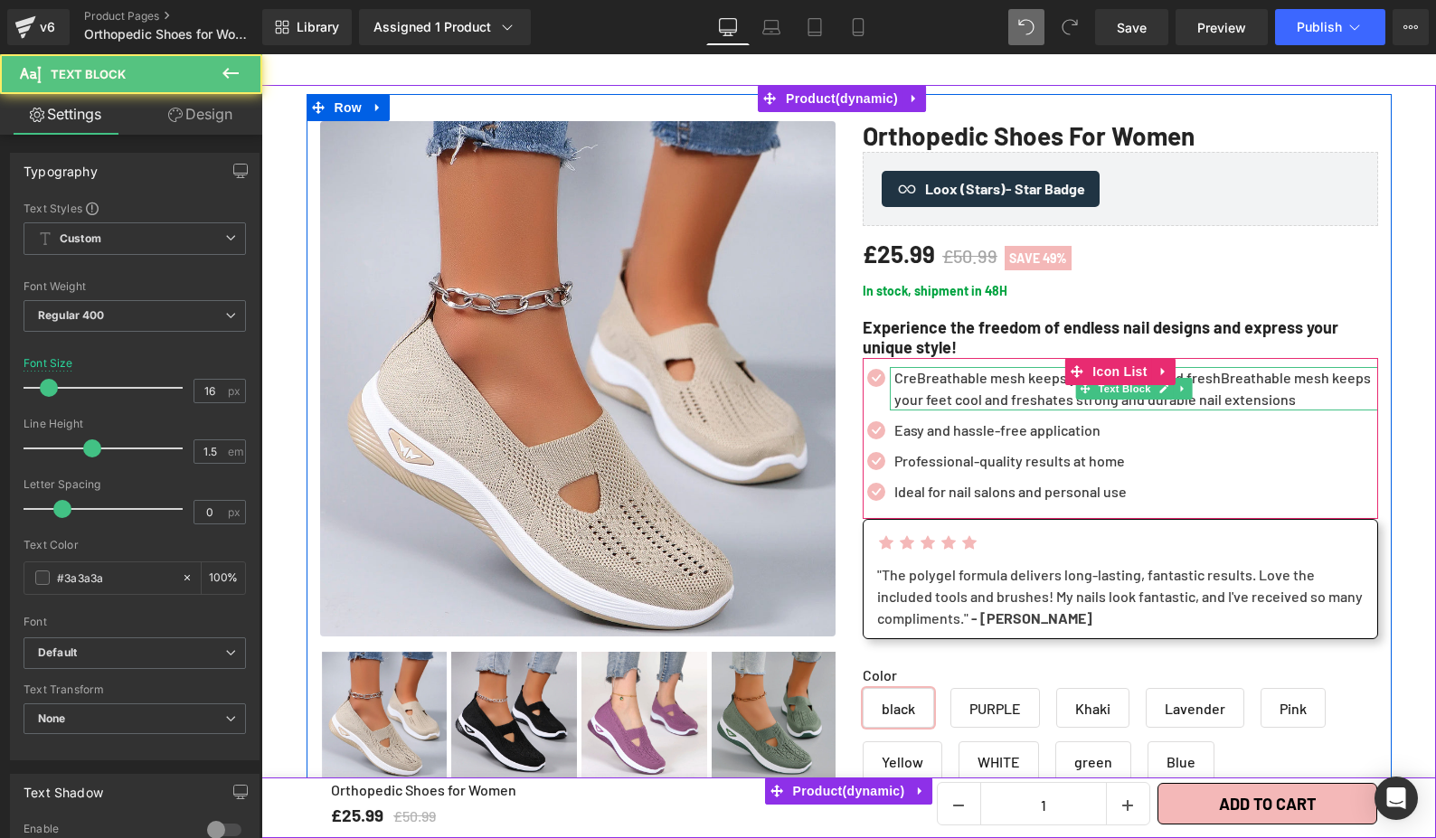
click at [973, 382] on p "CreBreathable mesh keeps your feet cool and freshBreathable mesh keeps your fee…" at bounding box center [1136, 388] width 484 height 43
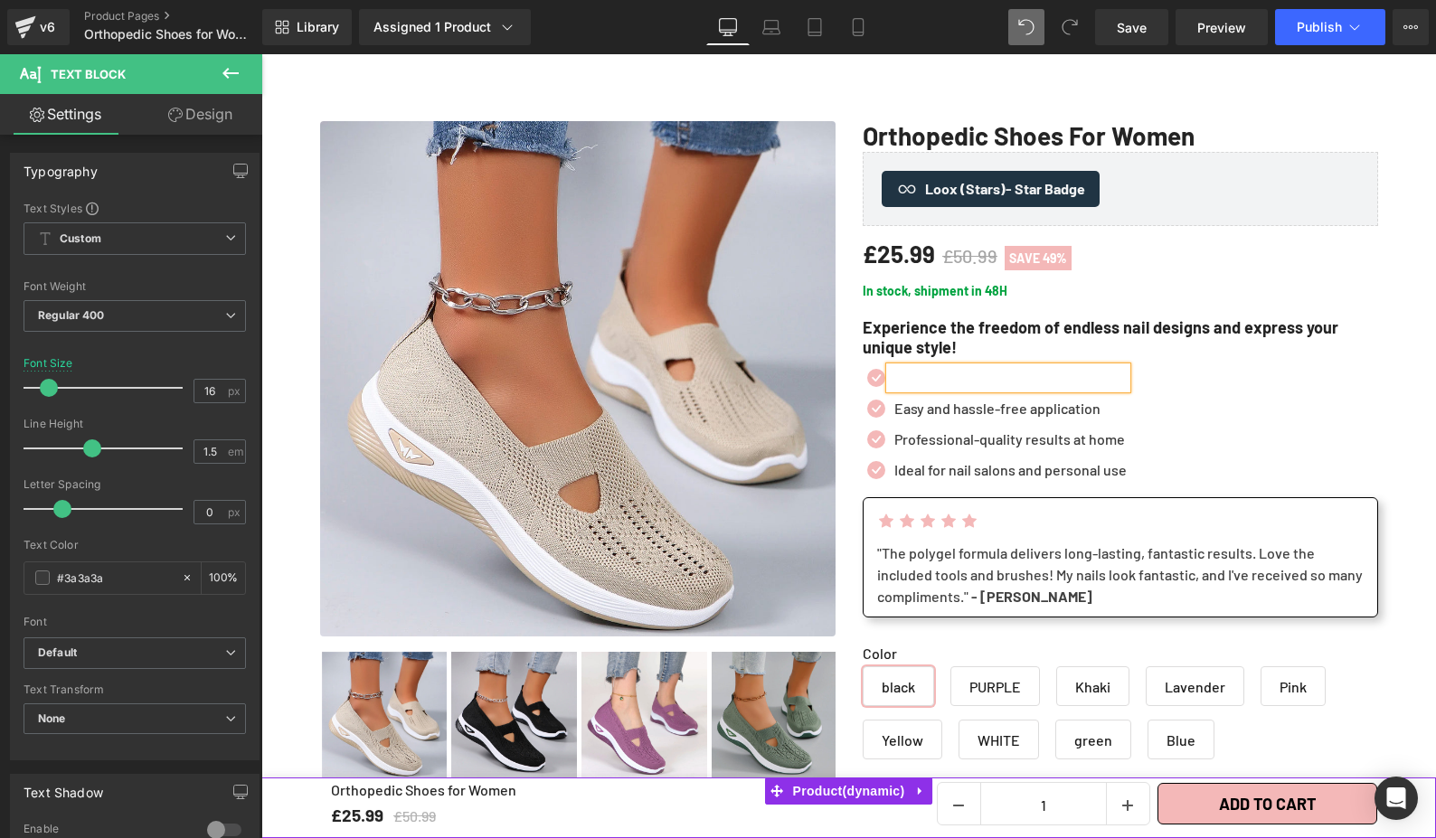
click at [1010, 377] on p at bounding box center [1010, 378] width 232 height 22
click at [989, 413] on div "Easy and hassle-free application Text Block" at bounding box center [1044, 409] width 308 height 22
click at [991, 412] on p "Easy and hassle-free application" at bounding box center [1046, 409] width 304 height 22
click at [991, 411] on p "Easy and hassle-free application" at bounding box center [1046, 409] width 304 height 22
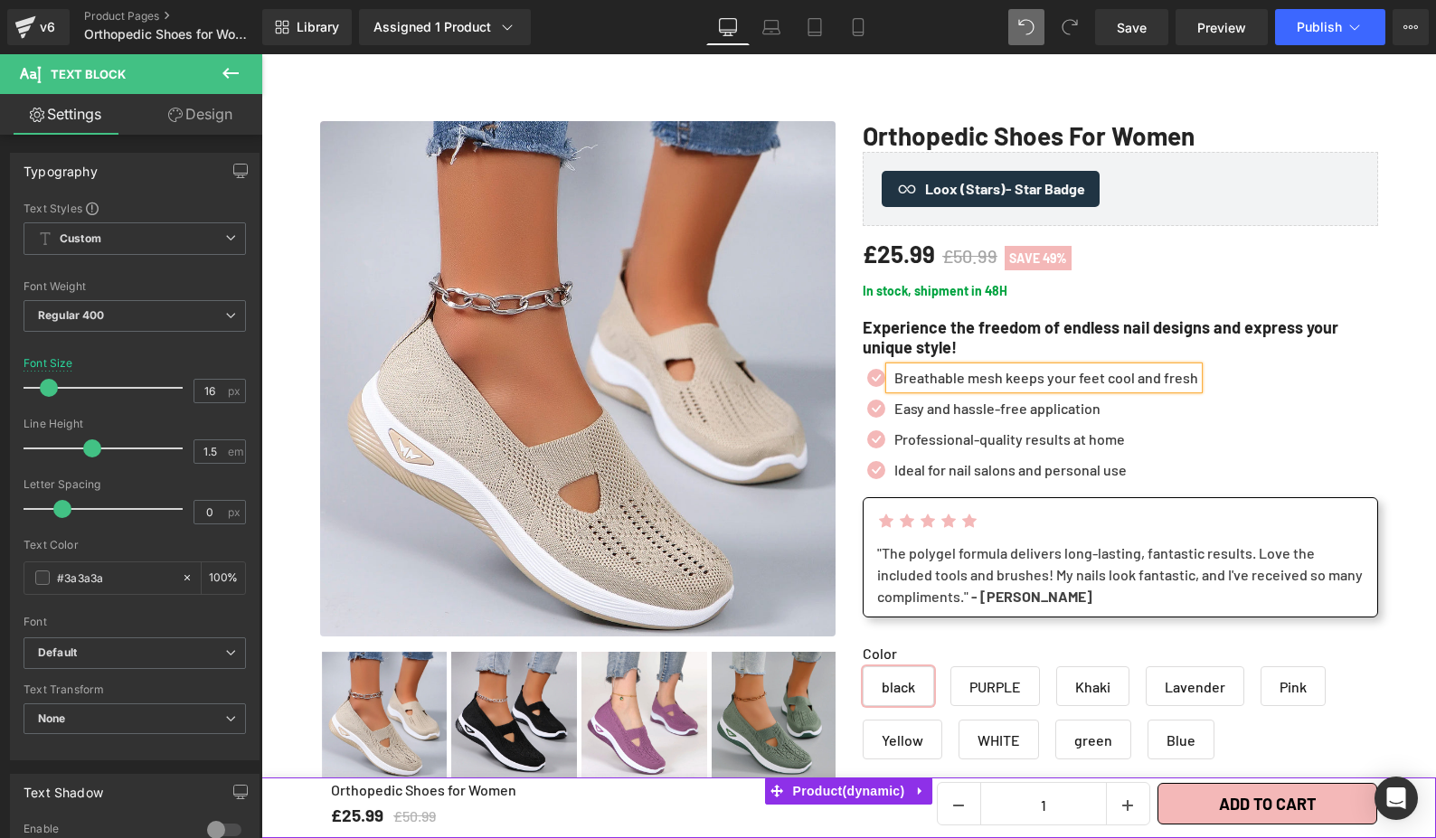
click at [991, 411] on p "Easy and hassle-free application" at bounding box center [1046, 409] width 304 height 22
click at [1062, 411] on p "Easy and hassle-free application" at bounding box center [1046, 409] width 304 height 22
click at [1301, 363] on div "Icon Breathable mesh keeps your feet cool and fresh Text Block Icon Easy and ha…" at bounding box center [1120, 427] width 515 height 139
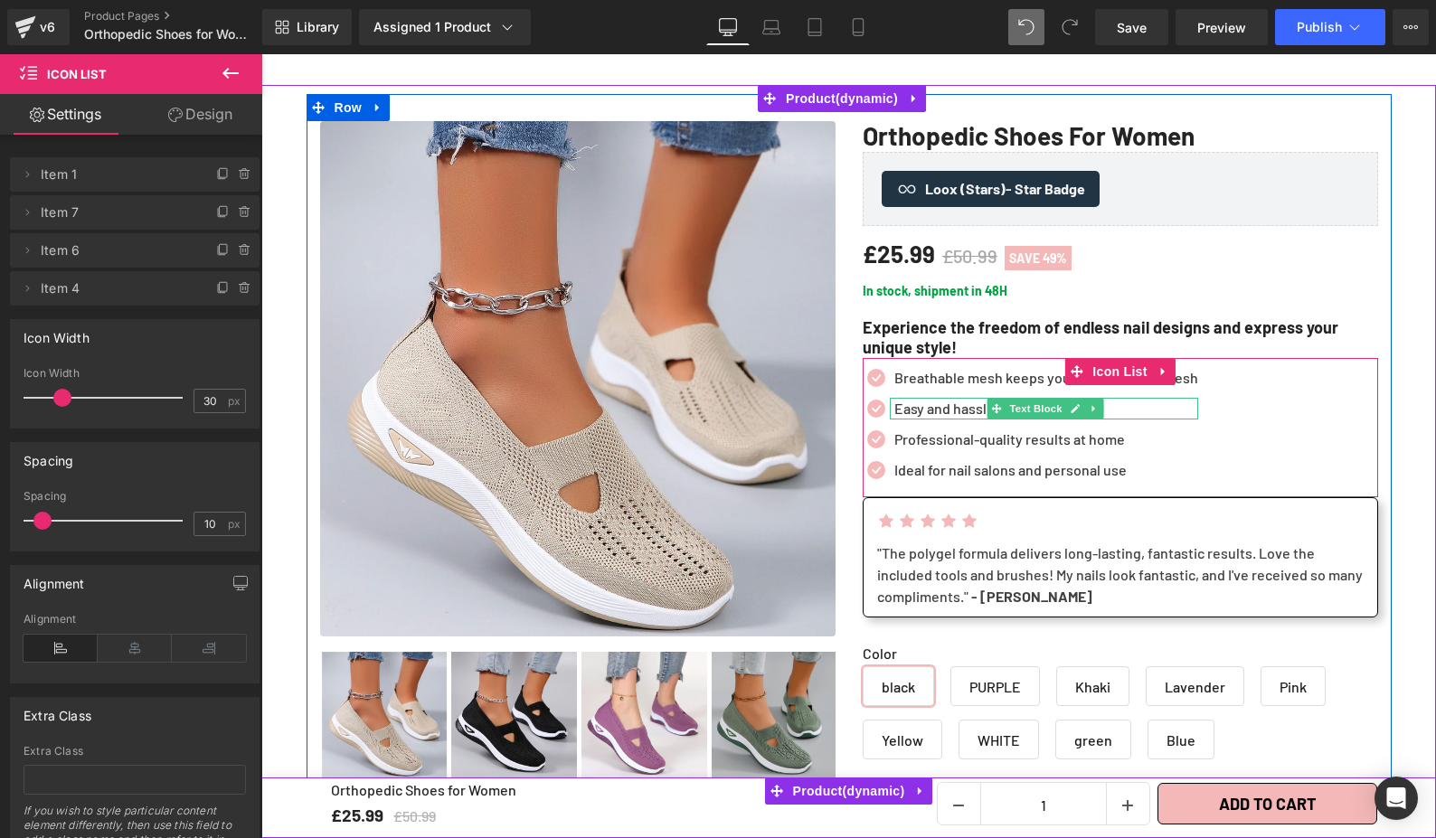
click at [1130, 406] on p "Easy and hassle-free application" at bounding box center [1046, 409] width 304 height 22
click at [1123, 410] on p "Easy and hassle-free application" at bounding box center [1046, 409] width 304 height 22
click at [1005, 403] on p "Easy and hassle-free application" at bounding box center [1046, 409] width 304 height 22
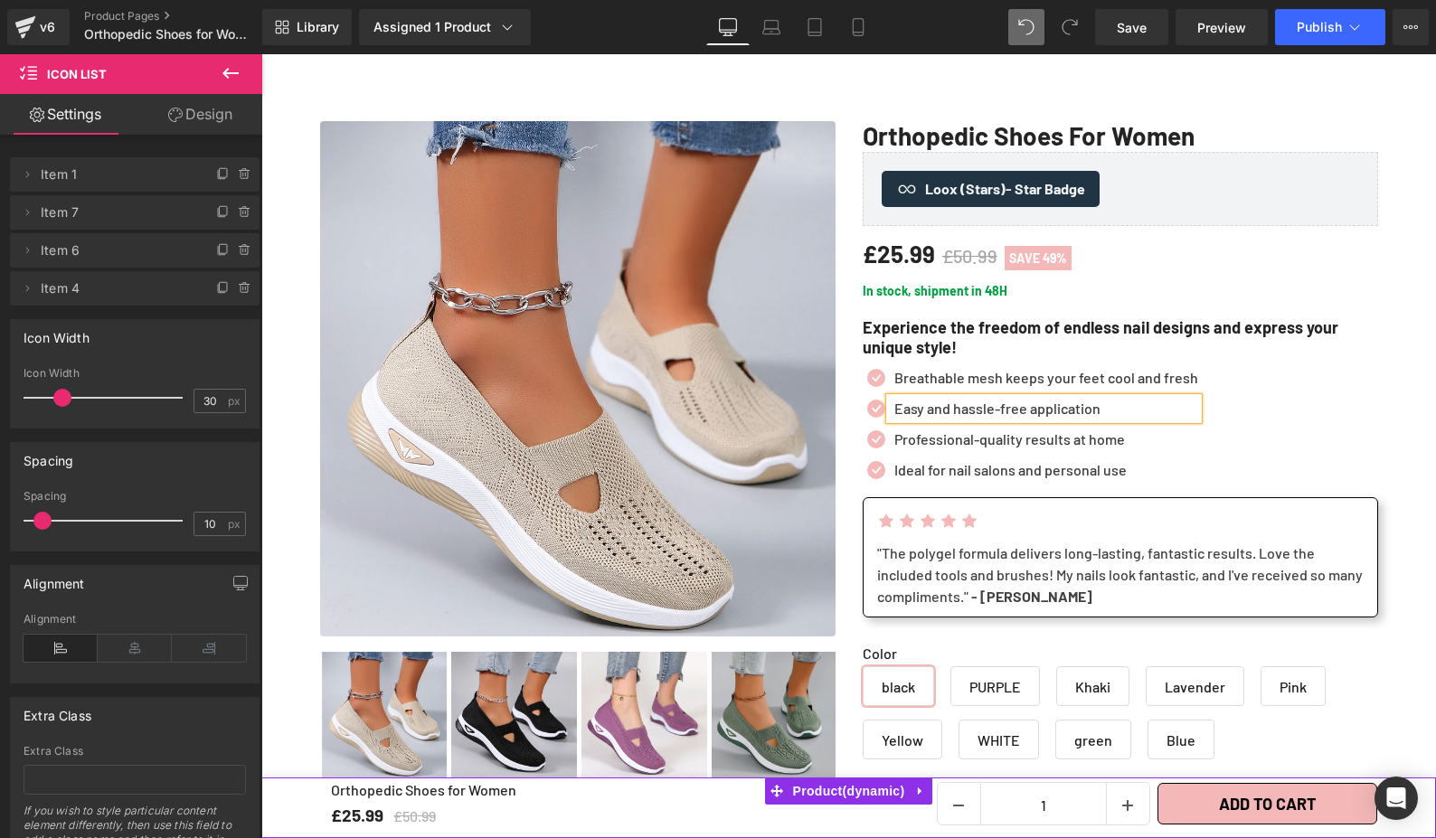
click at [1005, 404] on p "Easy and hassle-free application" at bounding box center [1046, 409] width 304 height 22
click at [1006, 406] on p "Easy and hassle-free application" at bounding box center [1046, 409] width 304 height 22
click at [1010, 408] on p "Easy and hassle-free application" at bounding box center [1046, 409] width 304 height 22
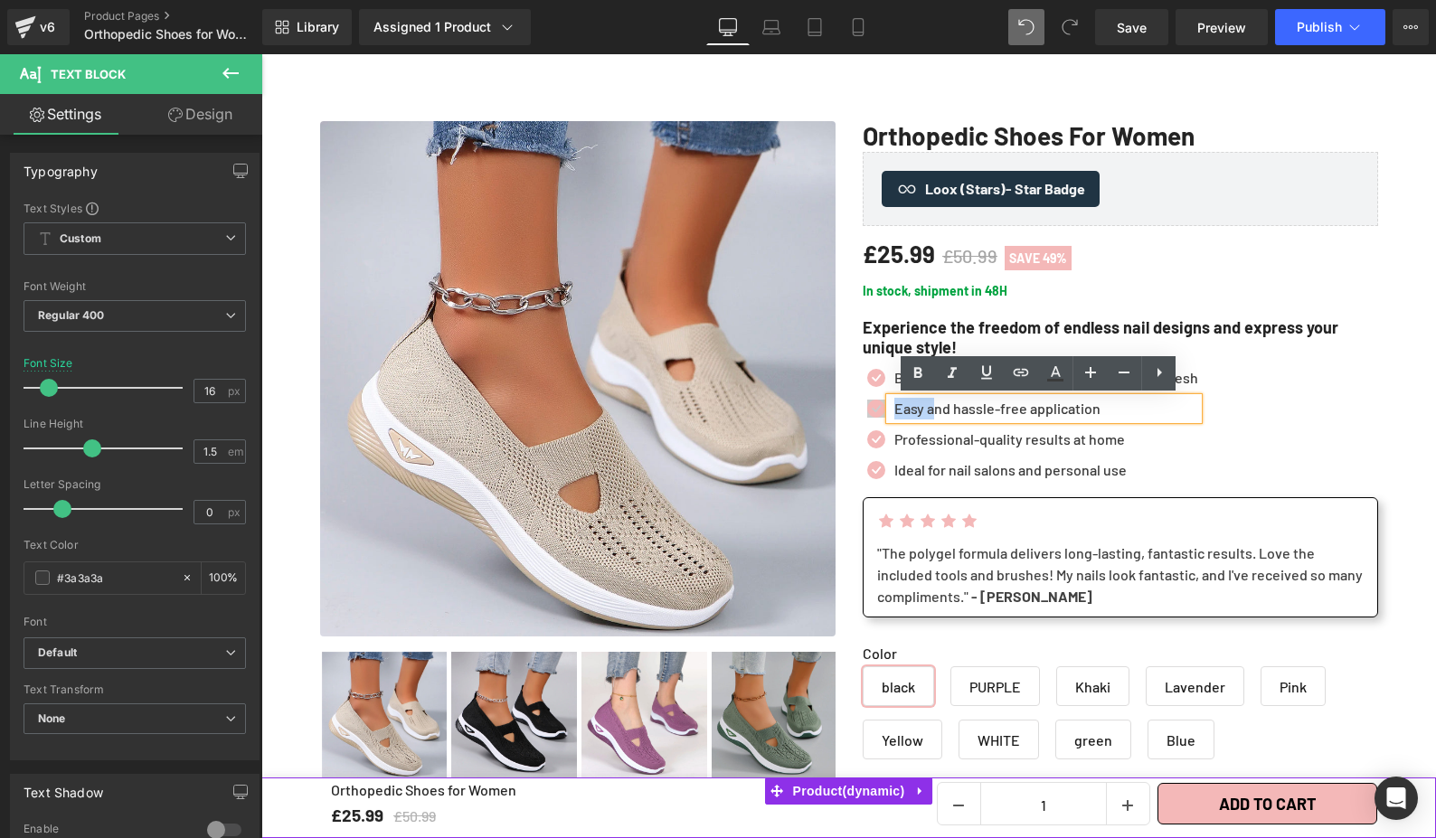
drag, startPoint x: 1093, startPoint y: 410, endPoint x: 865, endPoint y: 411, distance: 227.9
click at [865, 411] on li "Icon Easy and hassle-free application Text Block" at bounding box center [1030, 409] width 335 height 22
drag, startPoint x: 1101, startPoint y: 401, endPoint x: 1107, endPoint y: 410, distance: 9.8
click at [1101, 401] on p "Easy and hassle-free application" at bounding box center [1046, 409] width 304 height 22
drag, startPoint x: 1106, startPoint y: 407, endPoint x: 1114, endPoint y: 413, distance: 10.3
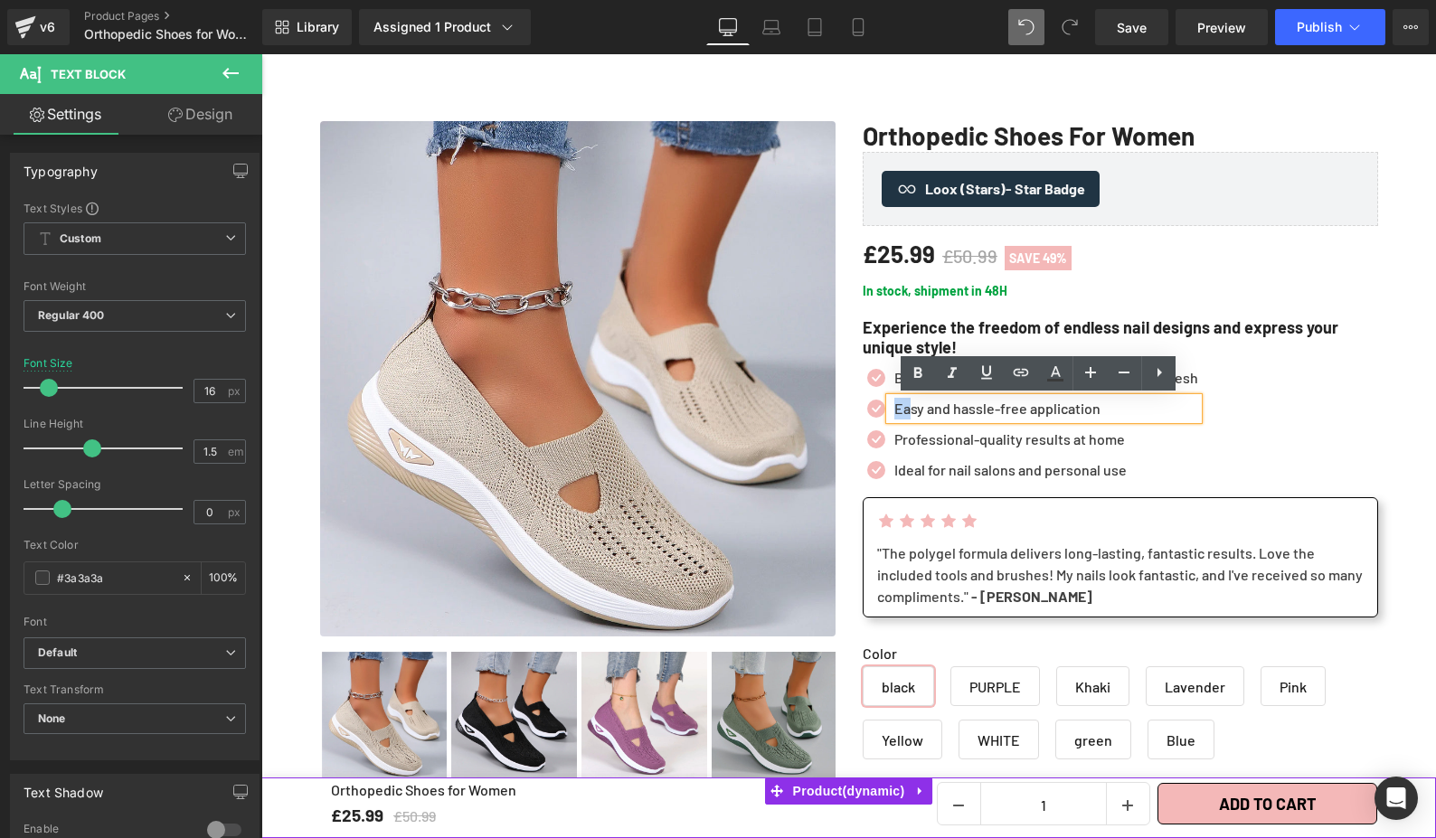
click at [898, 415] on p "Easy and hassle-free application" at bounding box center [1046, 409] width 304 height 22
click at [1115, 413] on p "Easy and hassle-free application" at bounding box center [1046, 409] width 304 height 22
drag, startPoint x: 1114, startPoint y: 409, endPoint x: 885, endPoint y: 409, distance: 228.8
click at [890, 409] on div "Easy and hassle-free application" at bounding box center [1044, 409] width 308 height 22
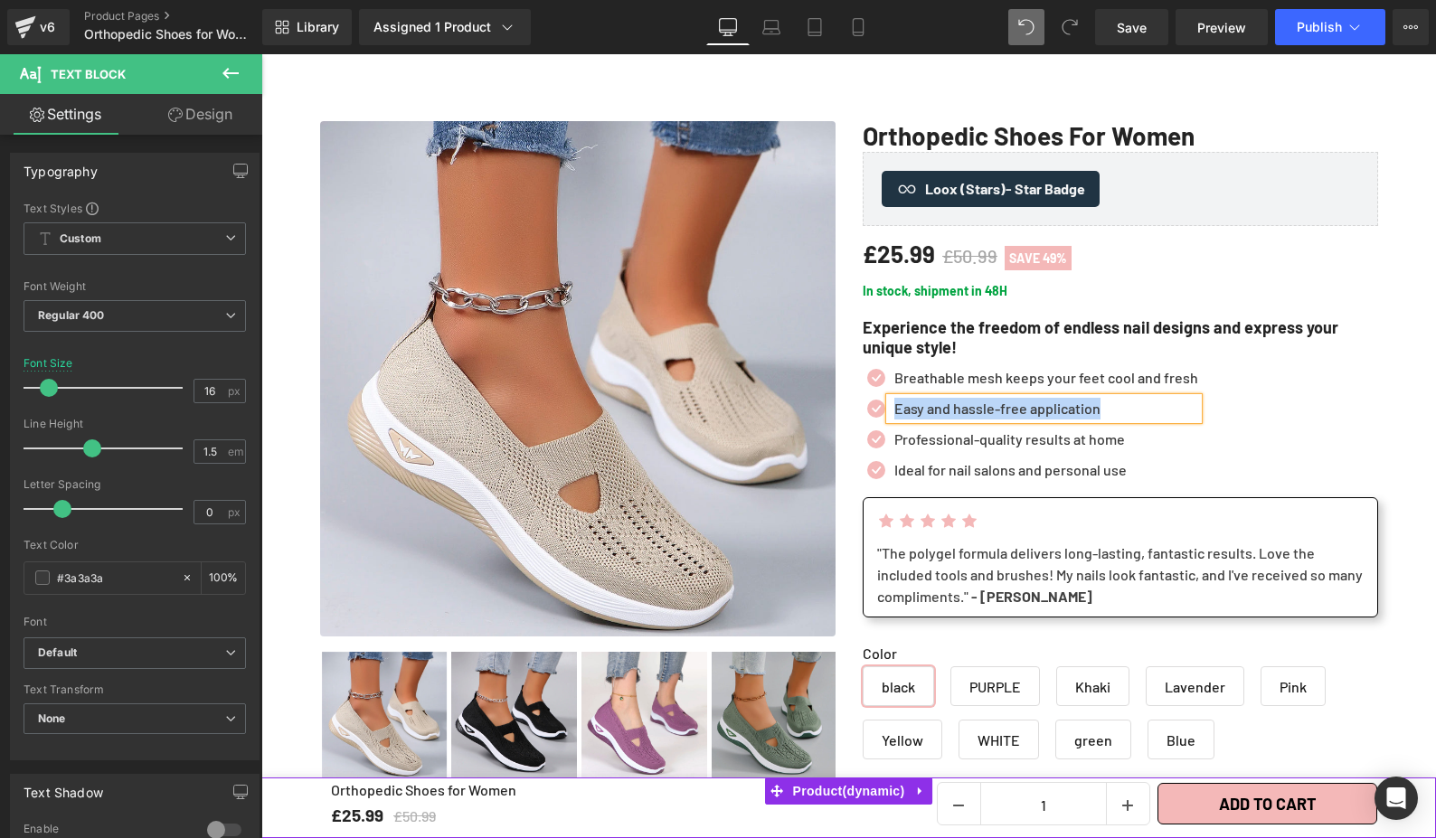
paste div
click at [1028, 425] on ul "Icon Breathable mesh keeps your feet cool and fresh Text Block Icon Ultra-flexi…" at bounding box center [1030, 428] width 335 height 123
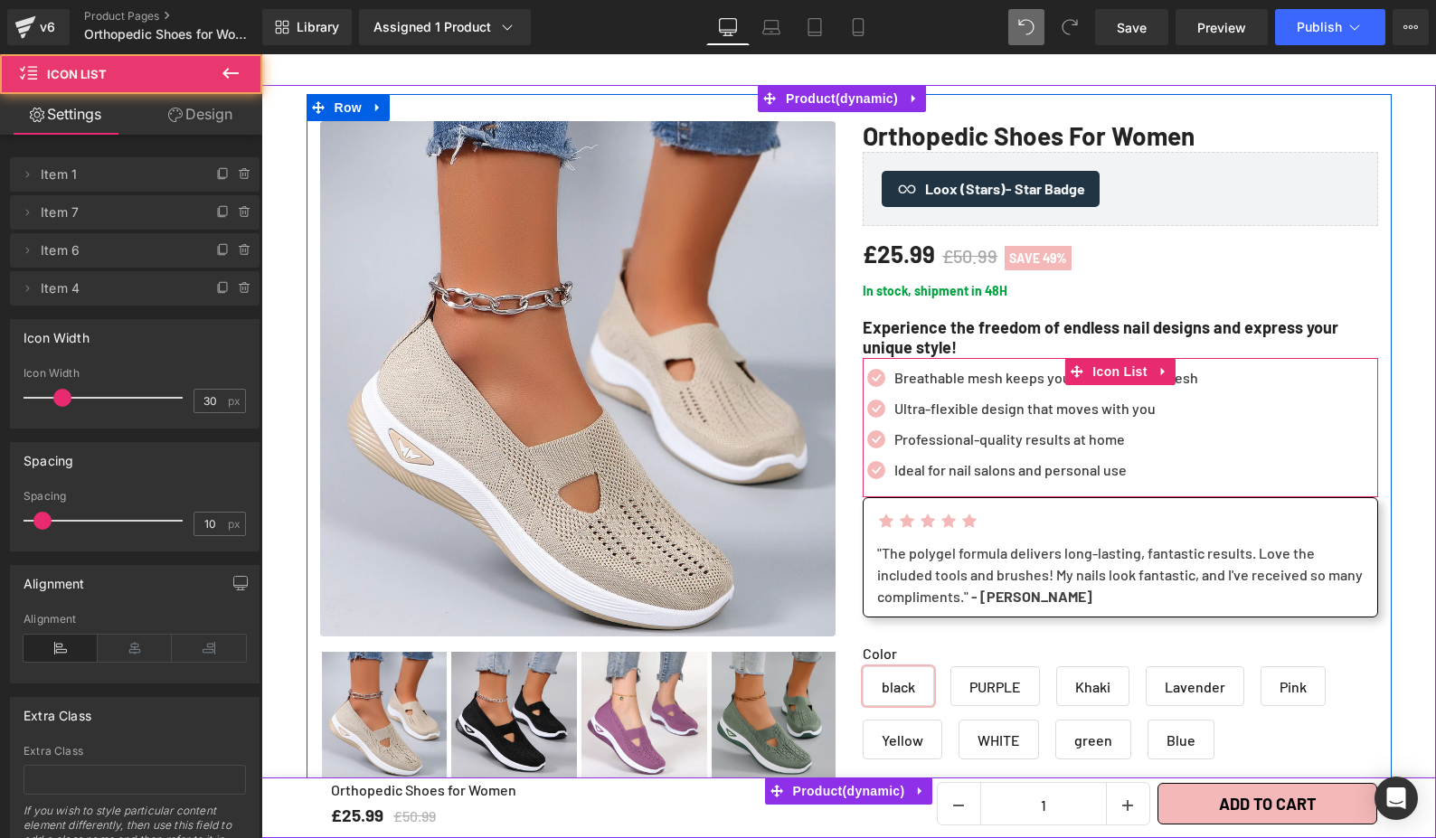
click at [1027, 434] on span "Text Block" at bounding box center [1034, 440] width 60 height 22
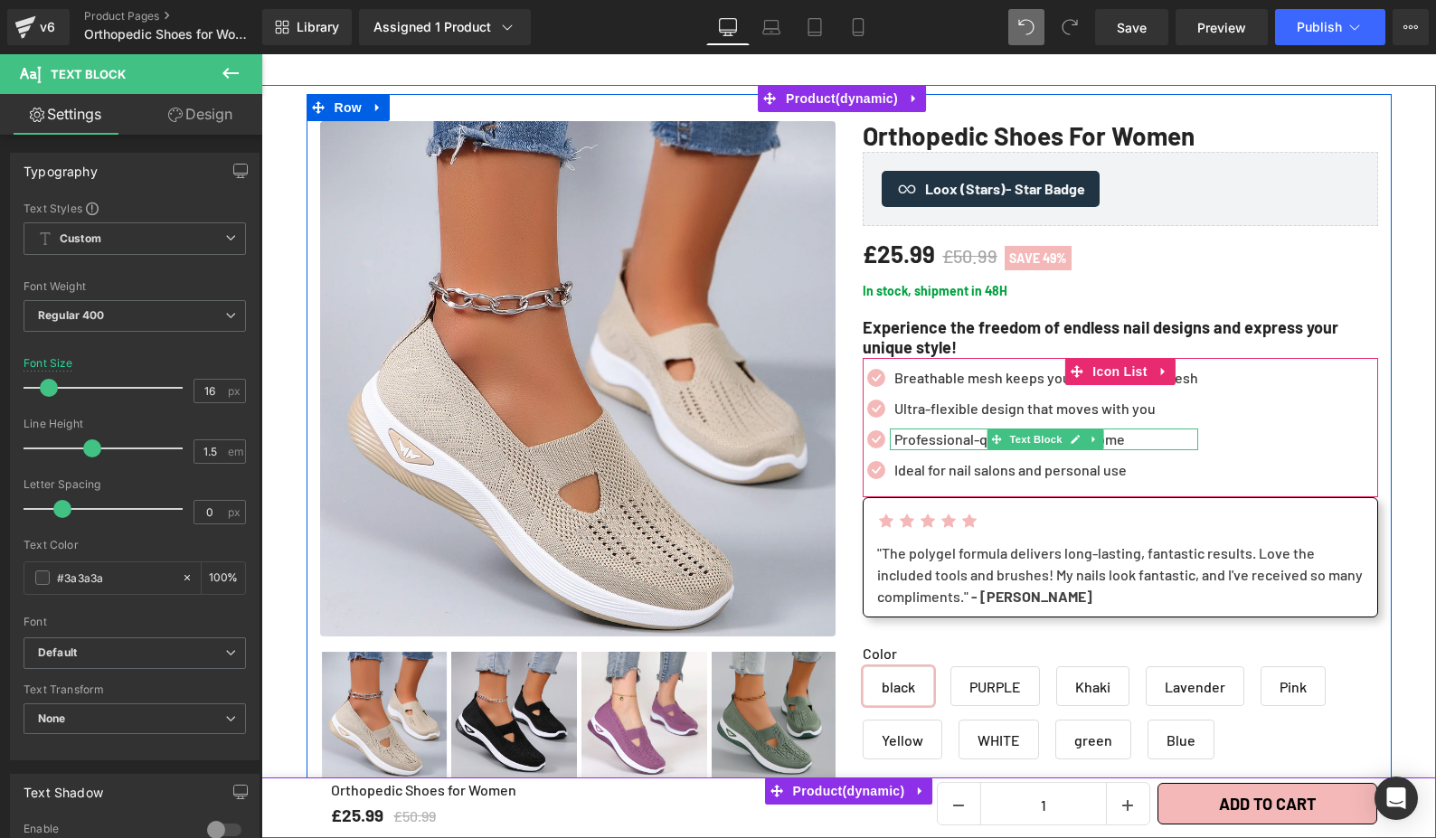
click at [928, 439] on p "Professional-quality results at home" at bounding box center [1046, 440] width 304 height 22
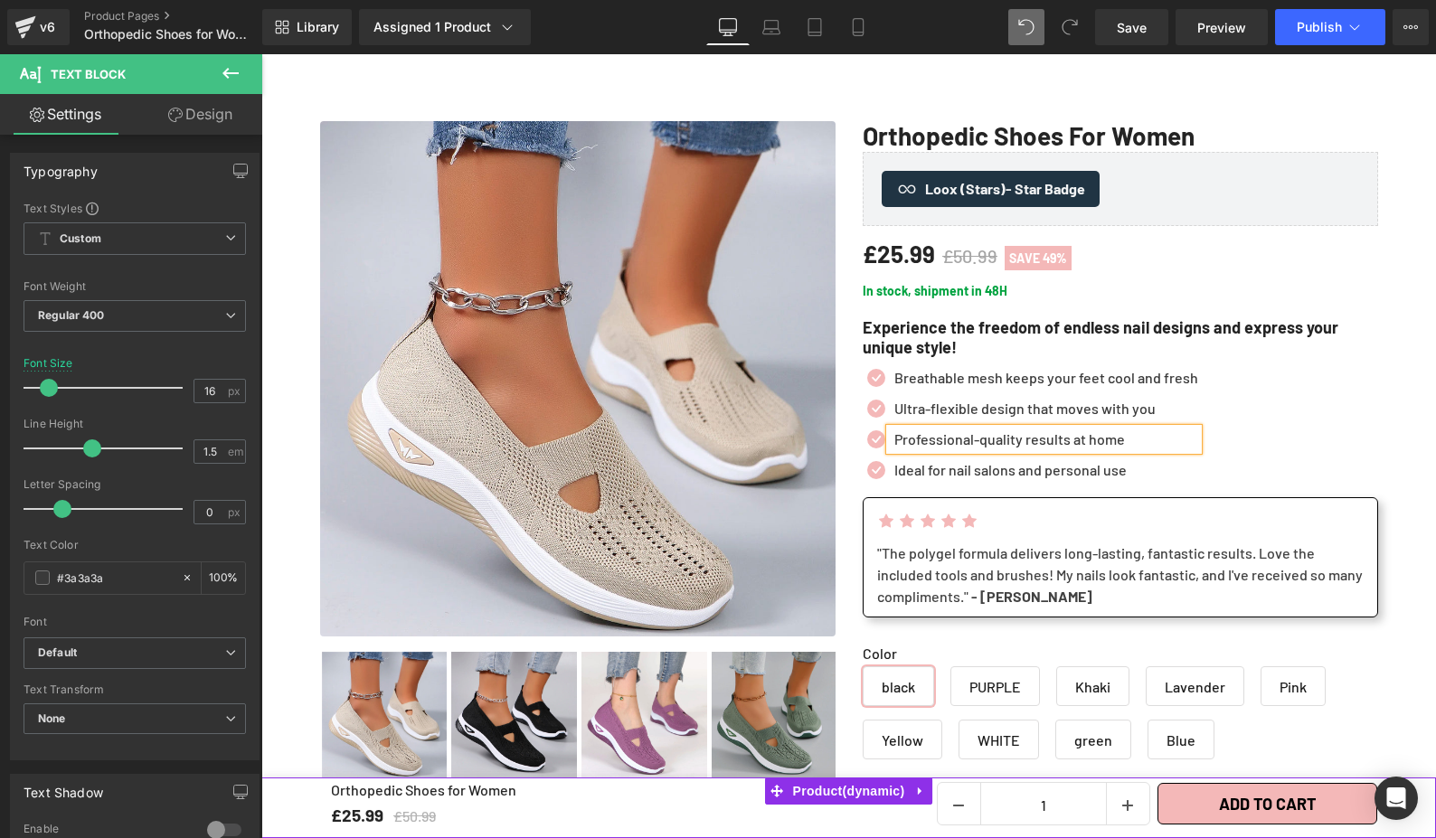
click at [928, 439] on p "Professional-quality results at home" at bounding box center [1046, 440] width 304 height 22
paste div
click at [981, 467] on div "Ideal for nail salons and personal use Text Block" at bounding box center [1044, 470] width 308 height 22
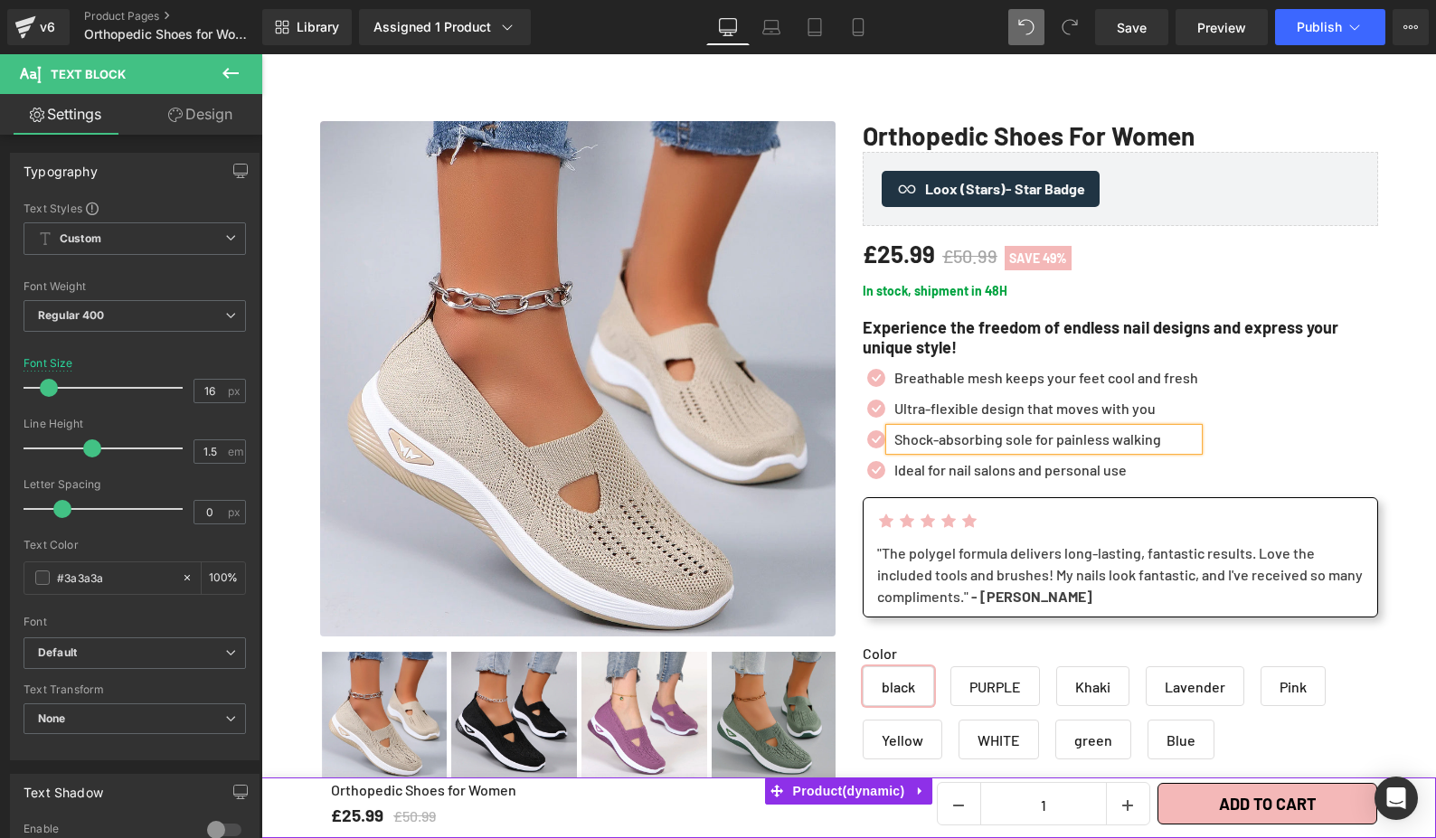
click at [981, 467] on p "Ideal for nail salons and personal use" at bounding box center [1046, 470] width 304 height 22
click at [998, 473] on p "Ideal for nail salons and personal use" at bounding box center [1046, 470] width 304 height 22
click at [998, 472] on p "Ideal for nail salons and personal use" at bounding box center [1046, 470] width 304 height 22
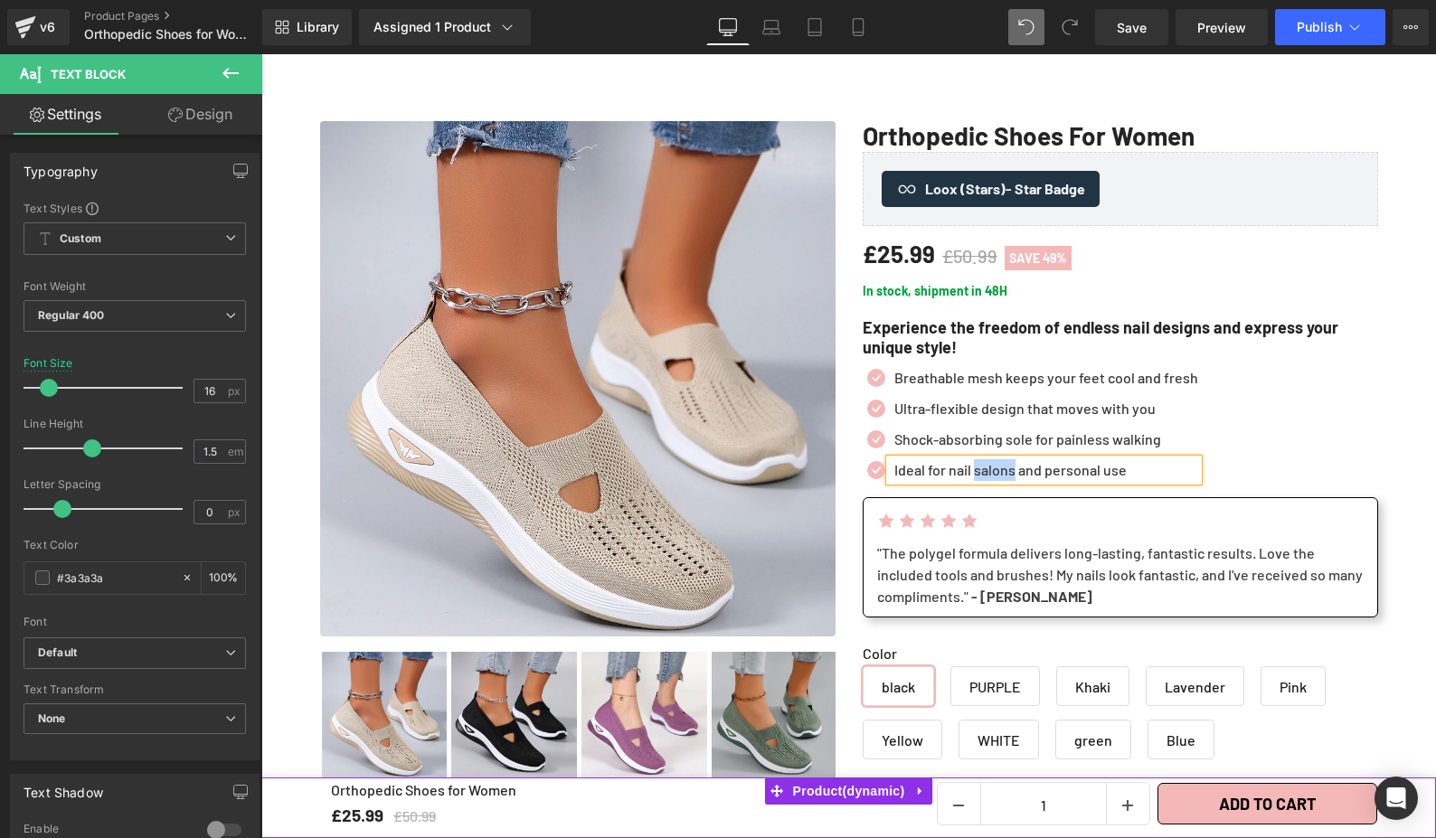
paste div
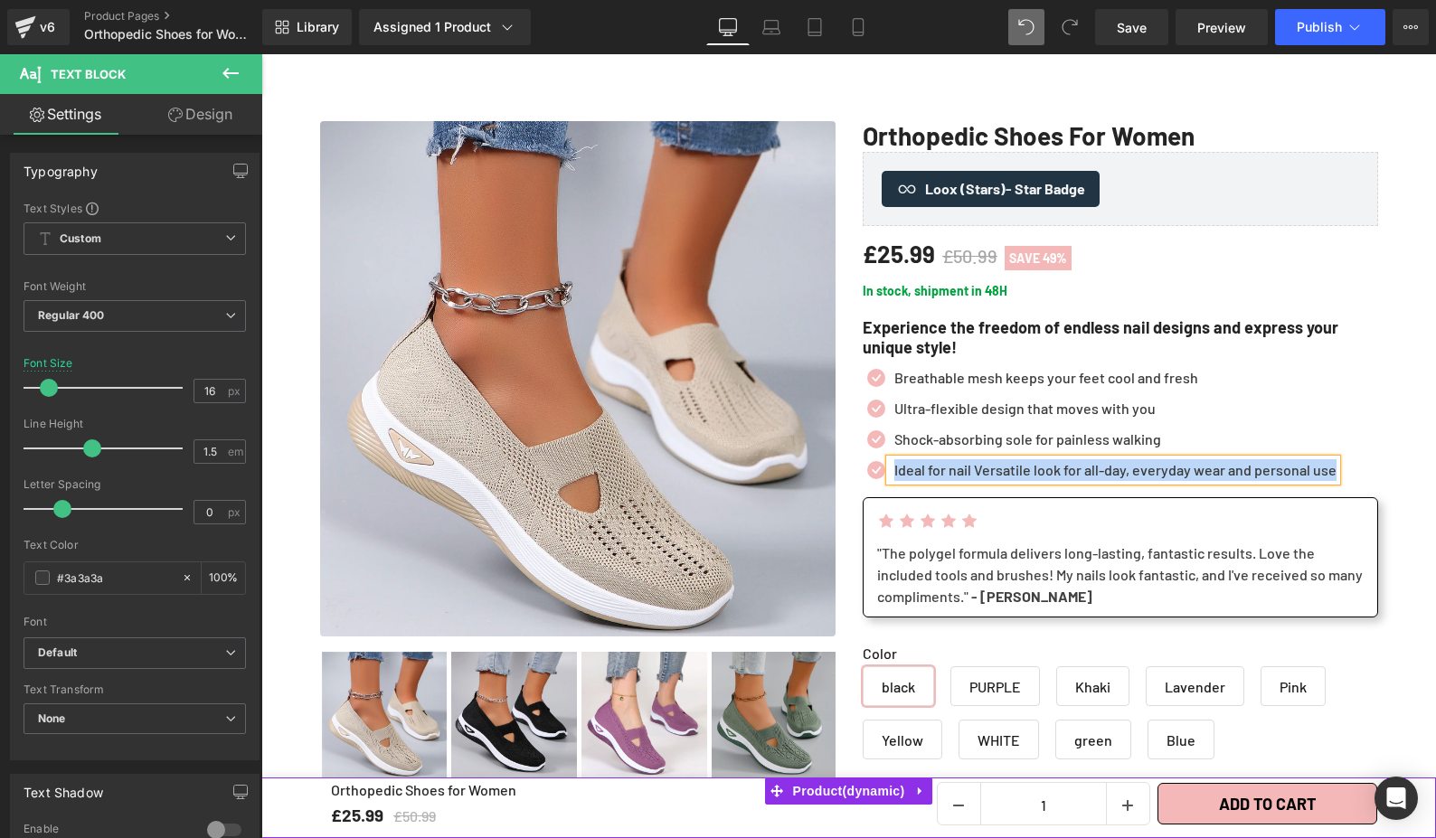
drag, startPoint x: 1339, startPoint y: 467, endPoint x: 883, endPoint y: 473, distance: 456.7
click at [890, 473] on div "Ideal for nail Versatile look for all-day, everyday wear and personal use" at bounding box center [1113, 470] width 447 height 22
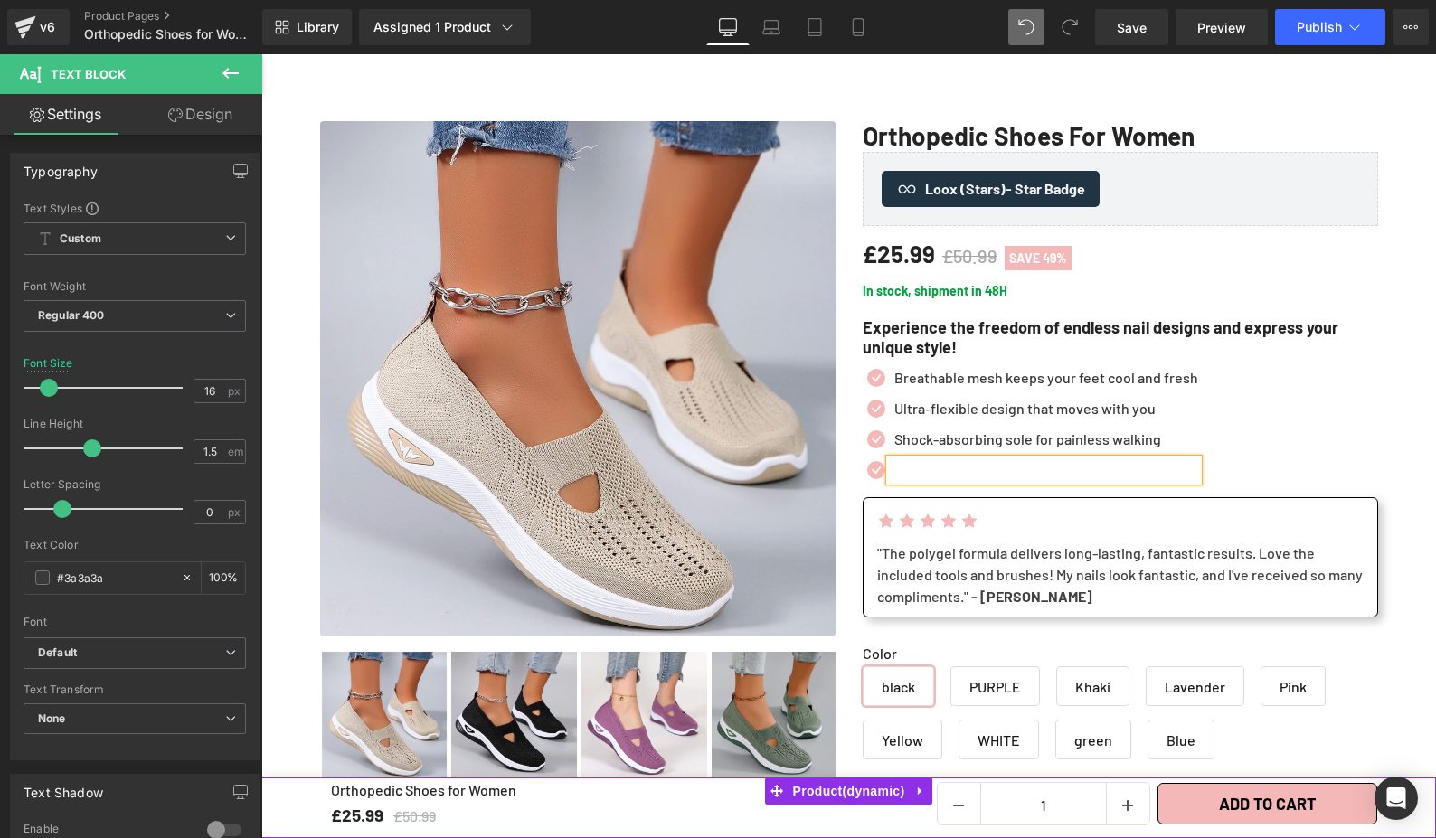
click at [1034, 469] on p at bounding box center [1046, 470] width 304 height 22
click at [913, 338] on h1 "Experience the freedom of endless nail designs and express your unique style!" at bounding box center [1120, 337] width 515 height 39
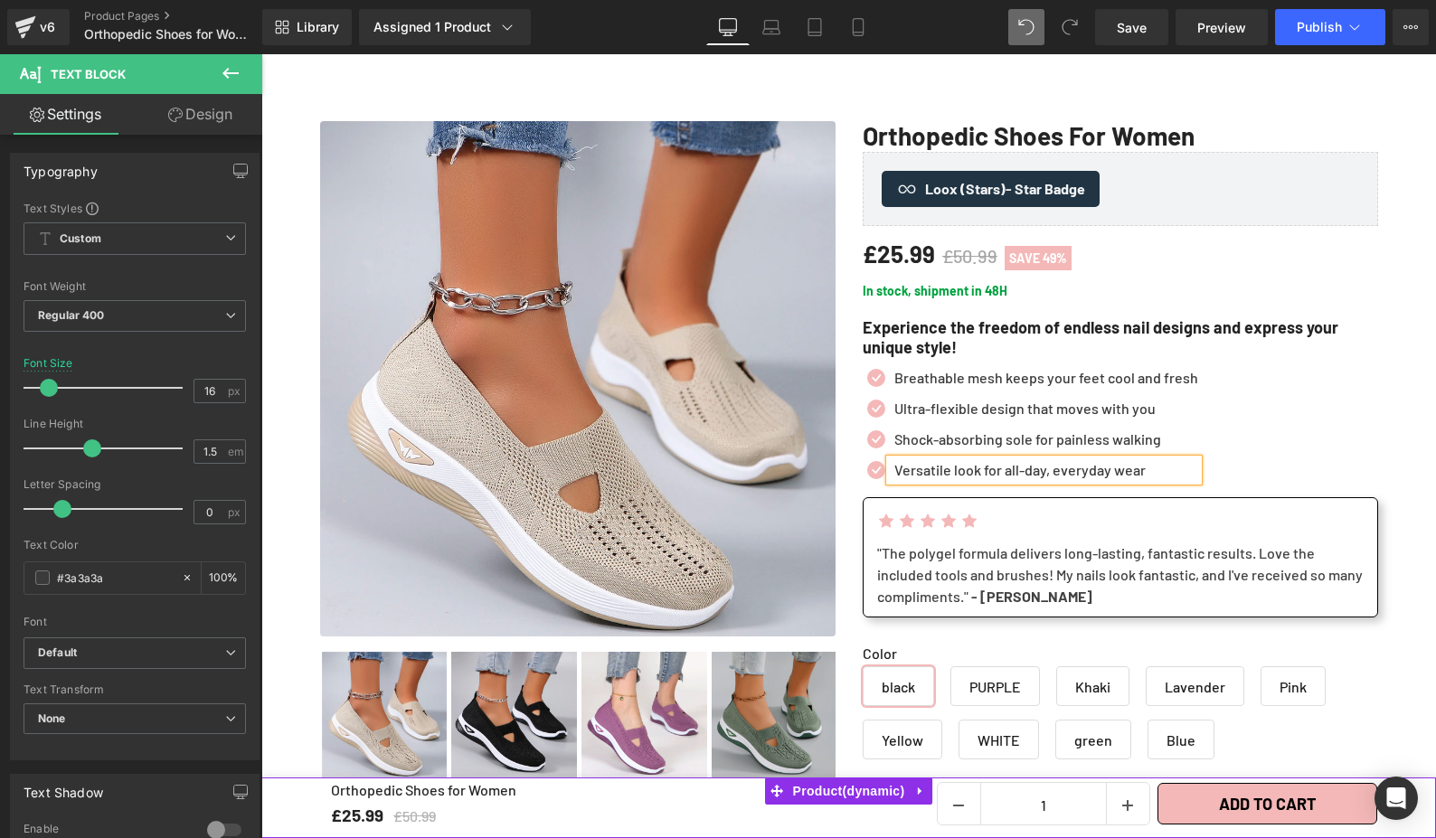
click at [878, 325] on h1 "Experience the freedom of endless nail designs and express your unique style!" at bounding box center [1120, 337] width 515 height 39
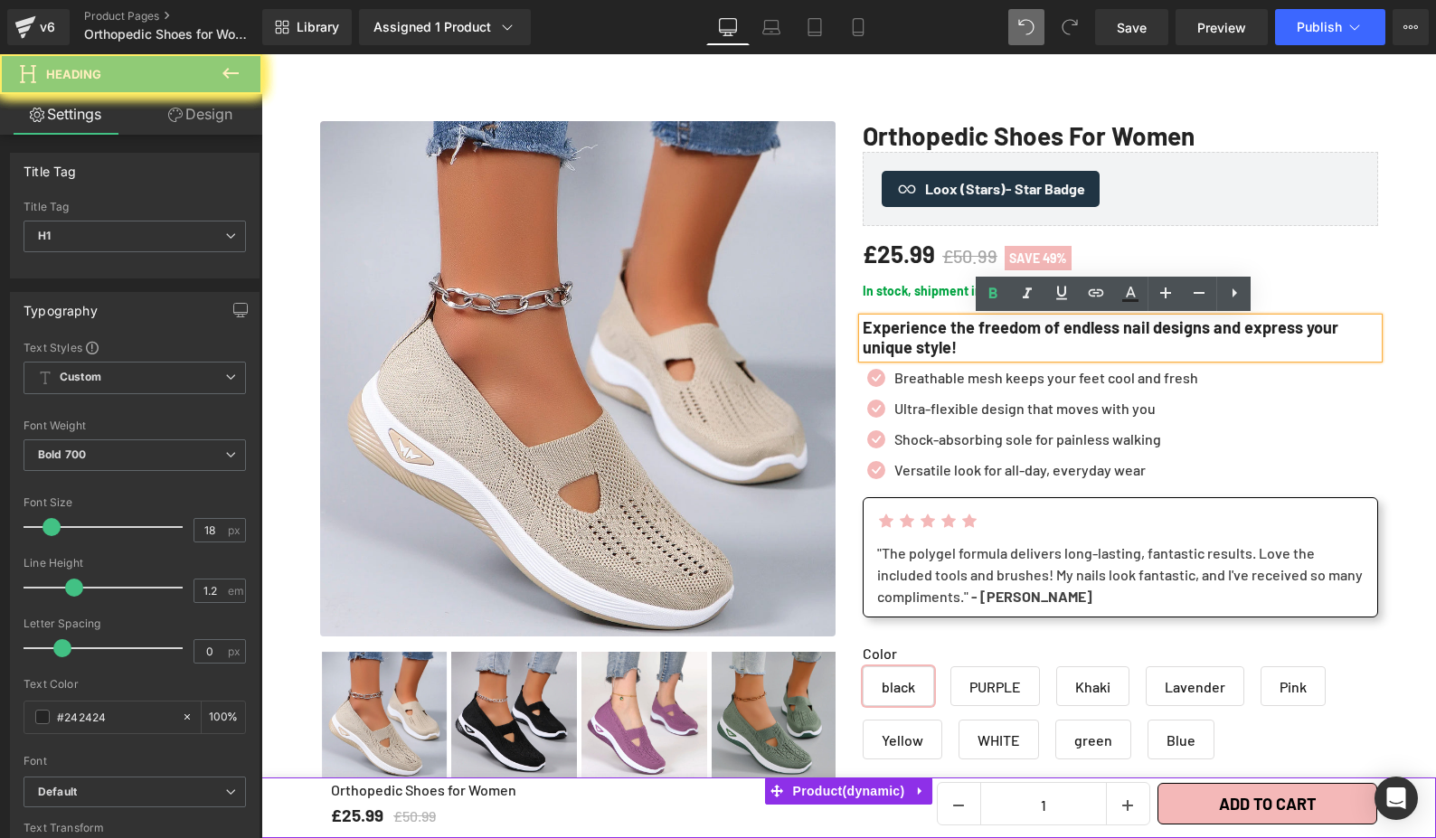
click at [902, 334] on h1 "Experience the freedom of endless nail designs and express your unique style!" at bounding box center [1120, 337] width 515 height 39
click at [829, 333] on div "Sale Off 49 % (P) Image" at bounding box center [578, 450] width 543 height 658
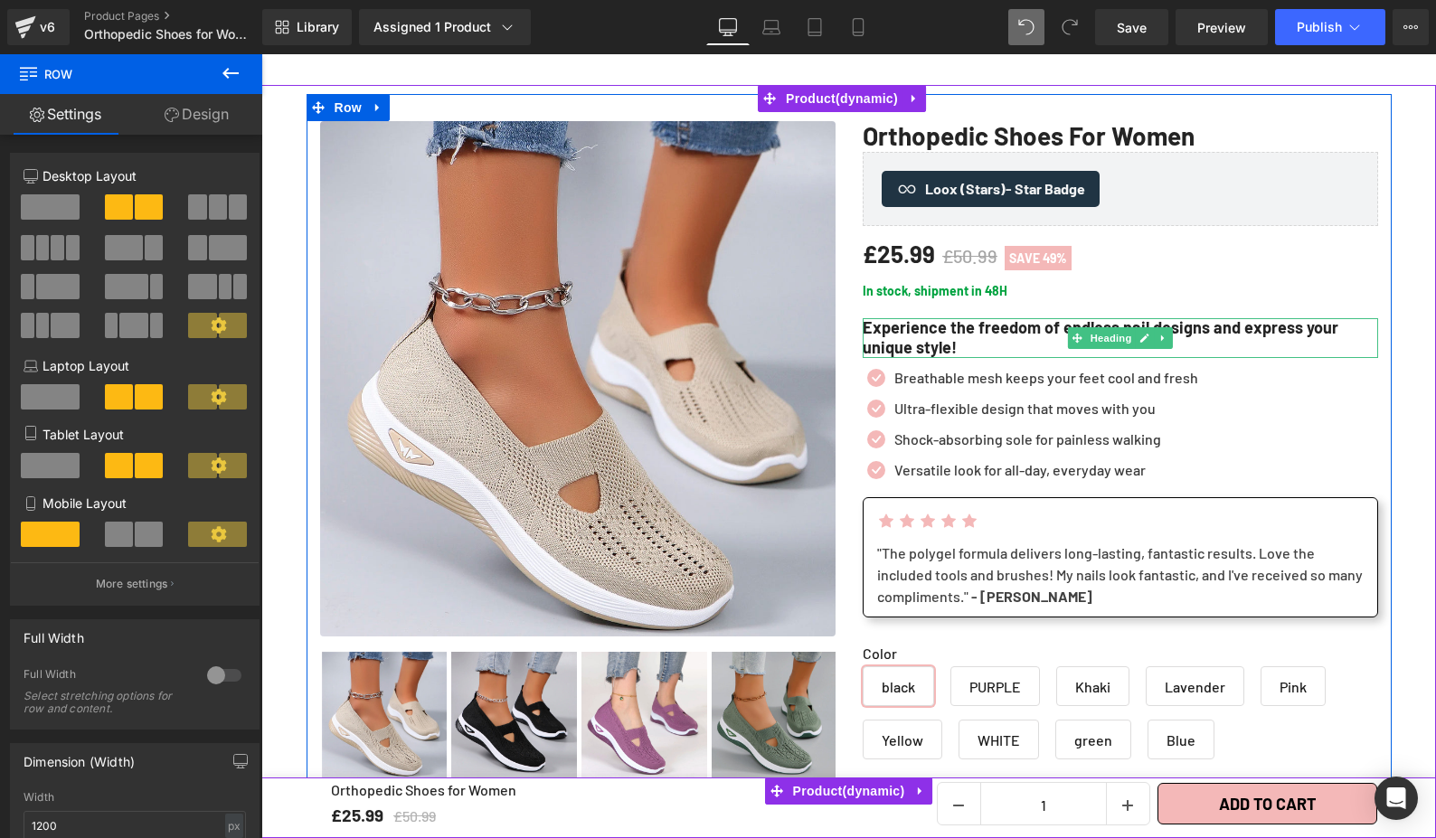
click at [875, 325] on h1 "Experience the freedom of endless nail designs and express your unique style!" at bounding box center [1120, 337] width 515 height 39
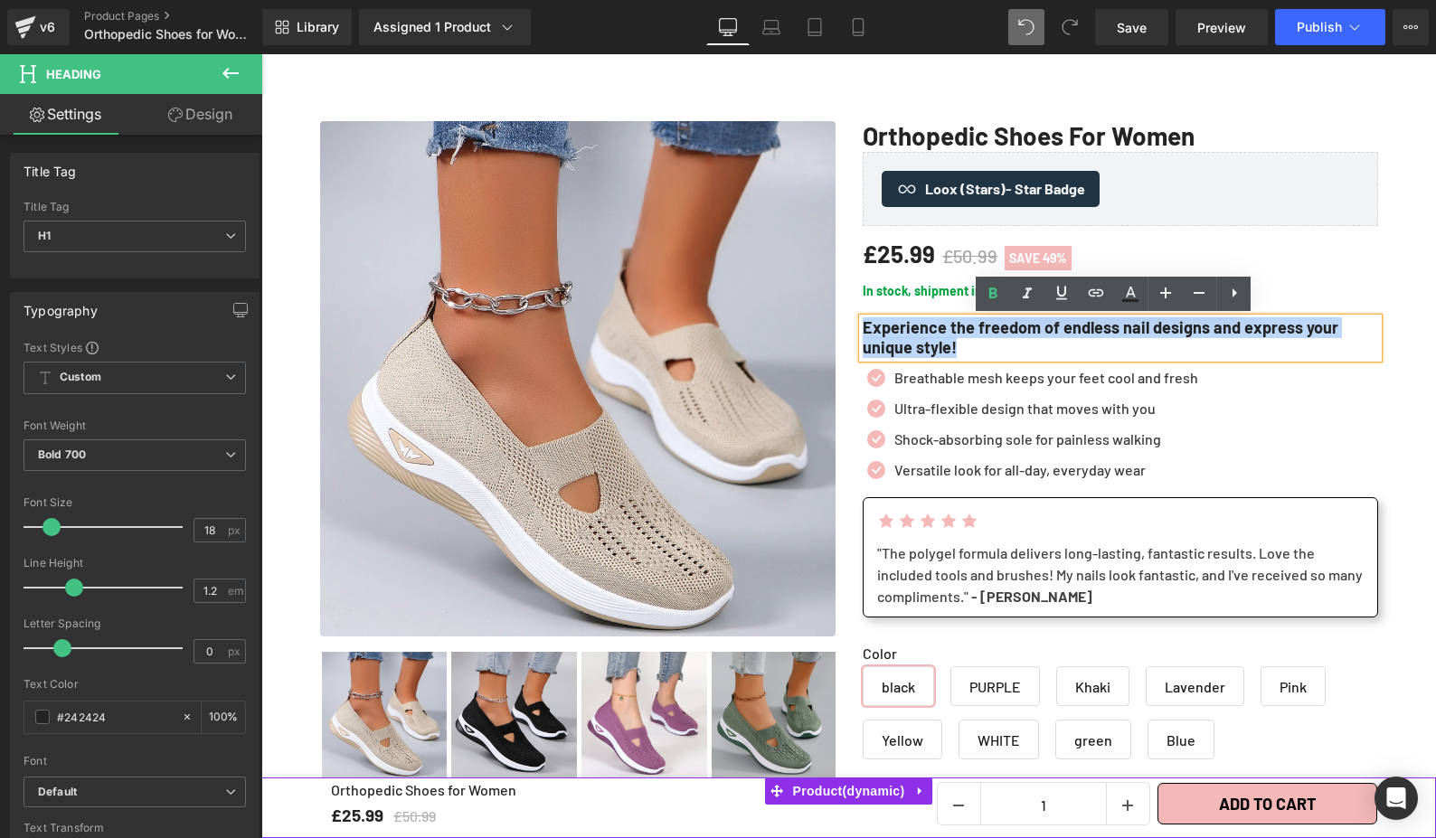
drag, startPoint x: 860, startPoint y: 327, endPoint x: 970, endPoint y: 352, distance: 113.0
click at [970, 352] on h1 "Experience the freedom of endless nail designs and express your unique style!" at bounding box center [1120, 337] width 515 height 39
paste div
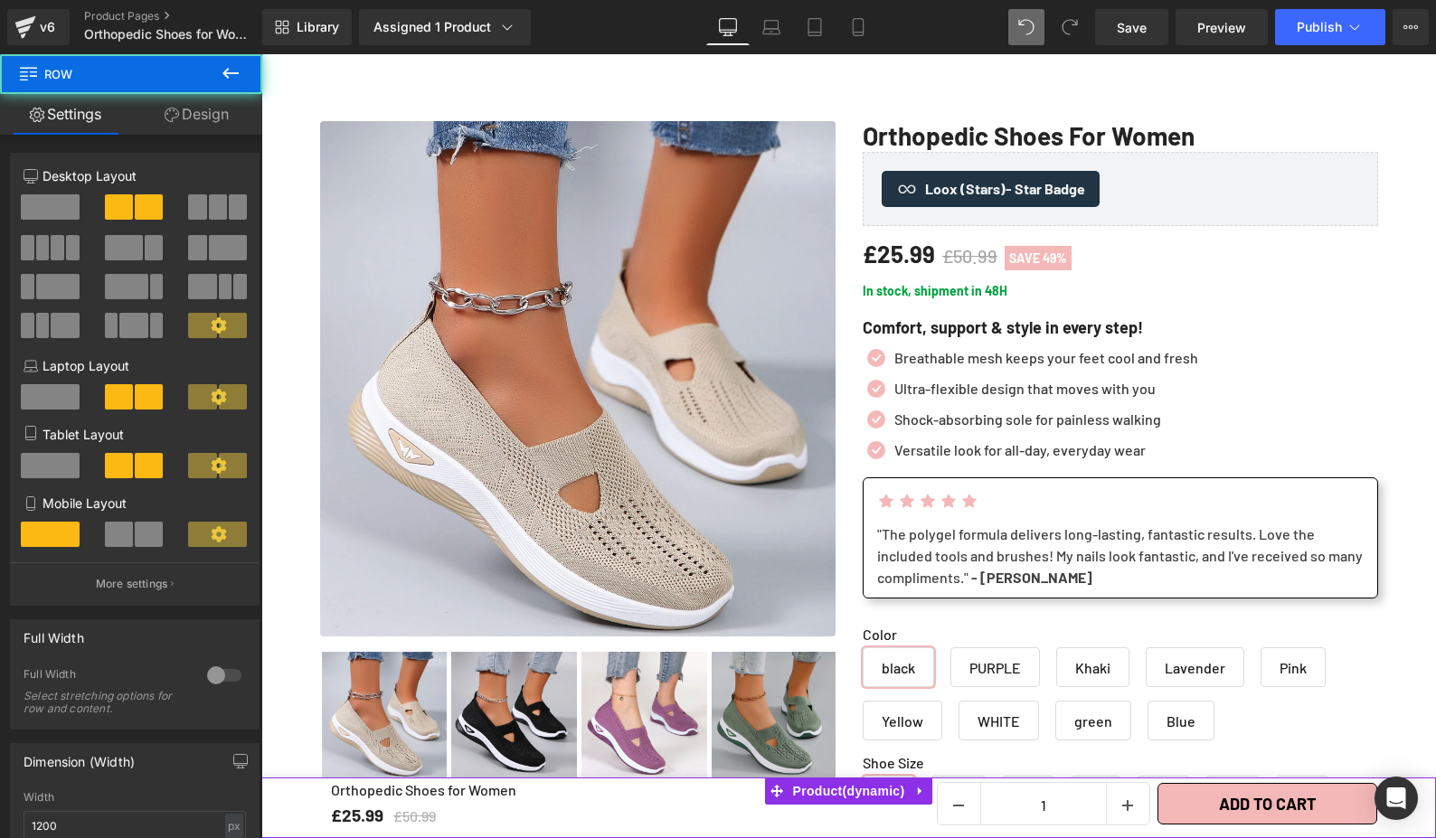
click at [1328, 263] on div "£25.99 £50.99 SAVE 49%" at bounding box center [1120, 254] width 515 height 38
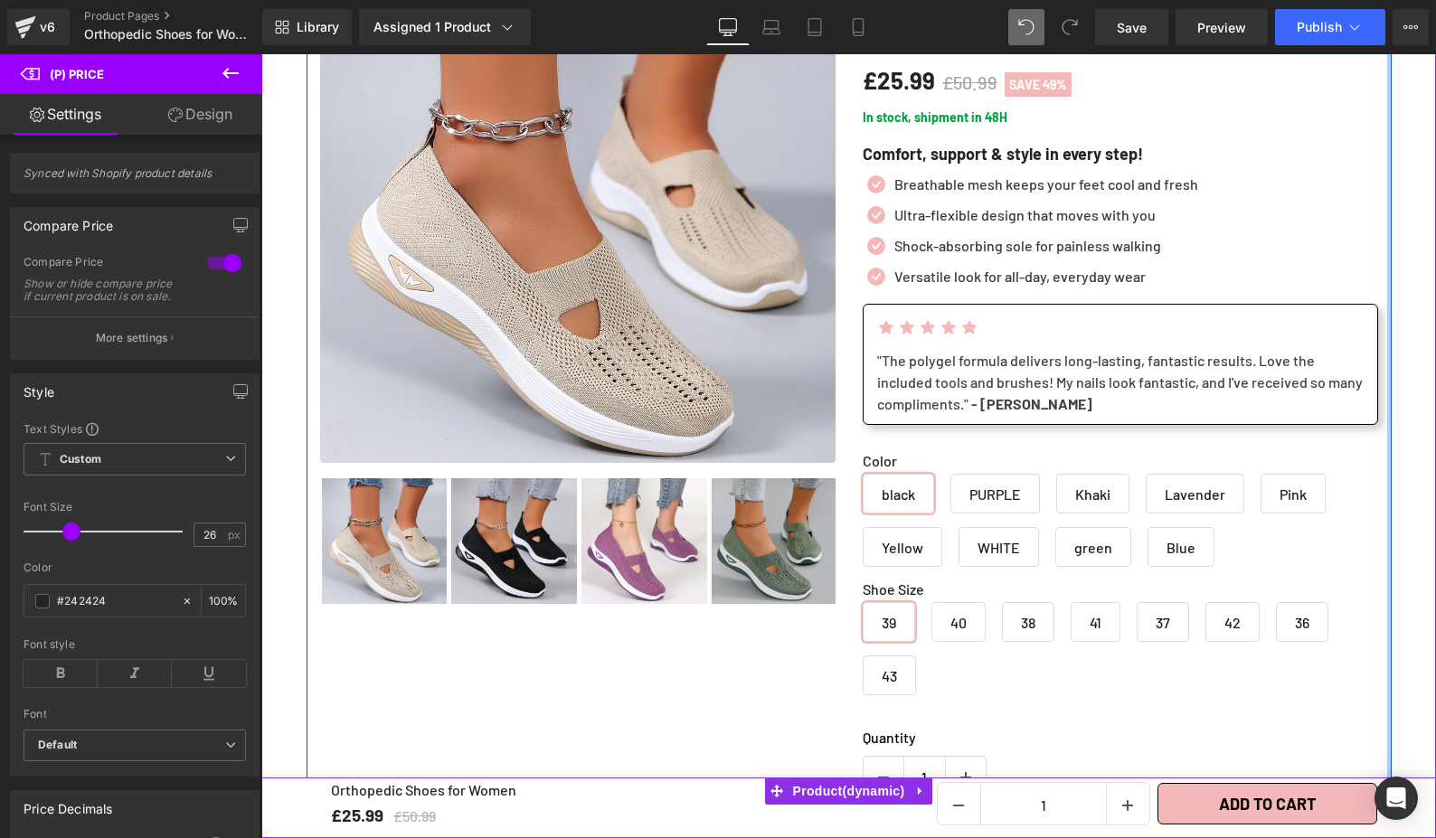
scroll to position [290, 0]
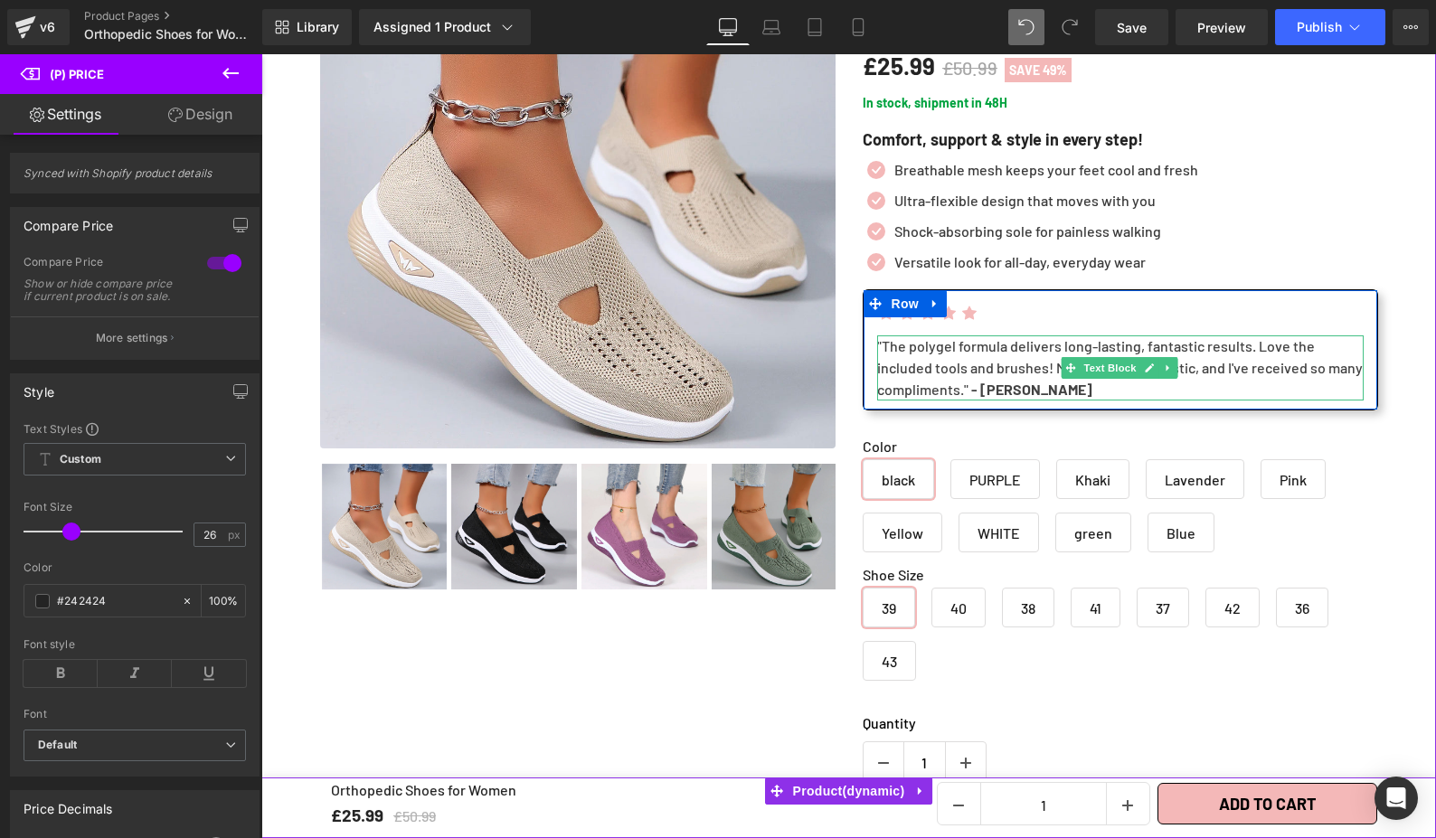
click at [883, 349] on div ""The polygel formula delivers long-lasting, fantastic results. Love the include…" at bounding box center [1120, 367] width 486 height 65
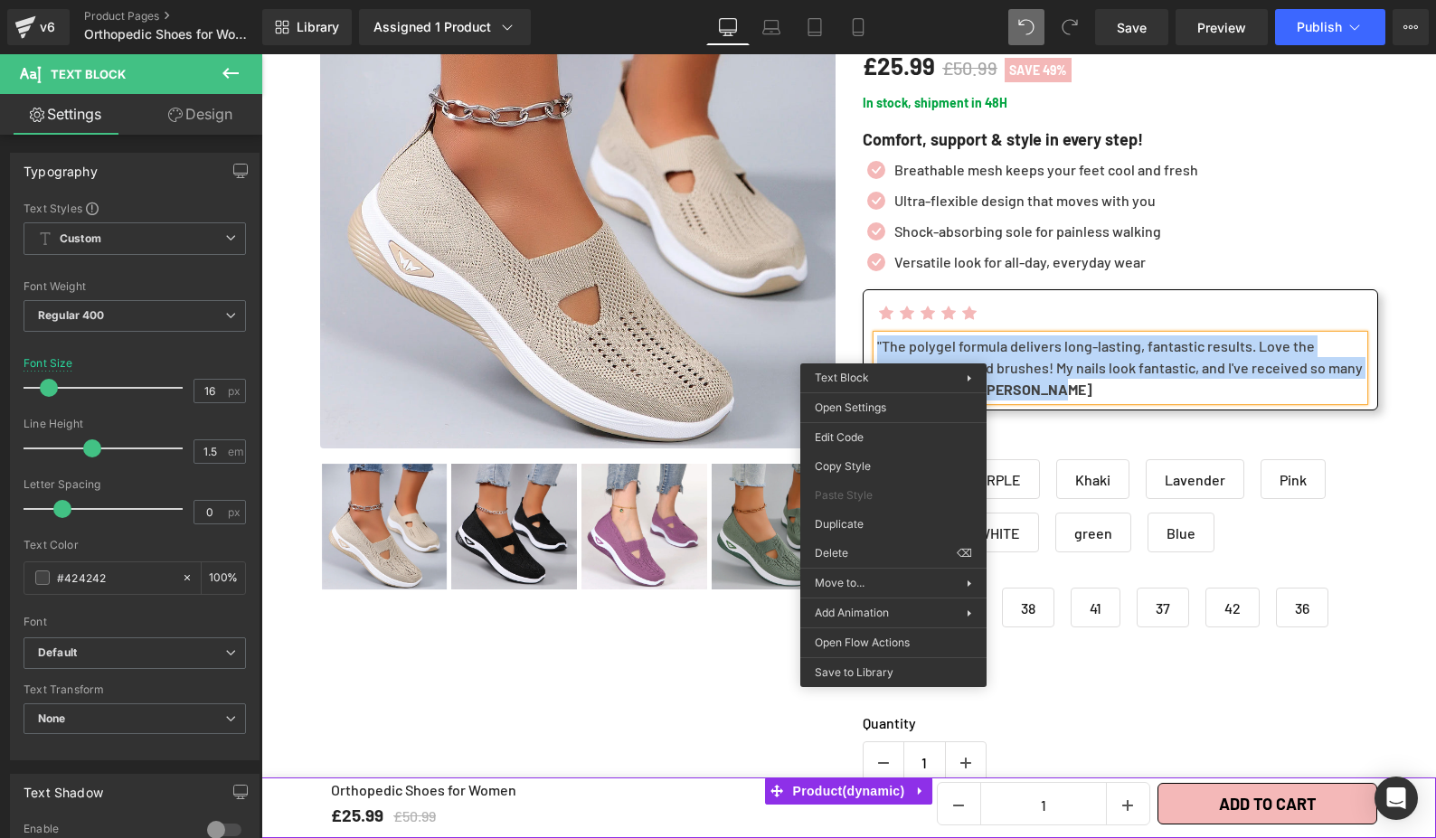
paste div
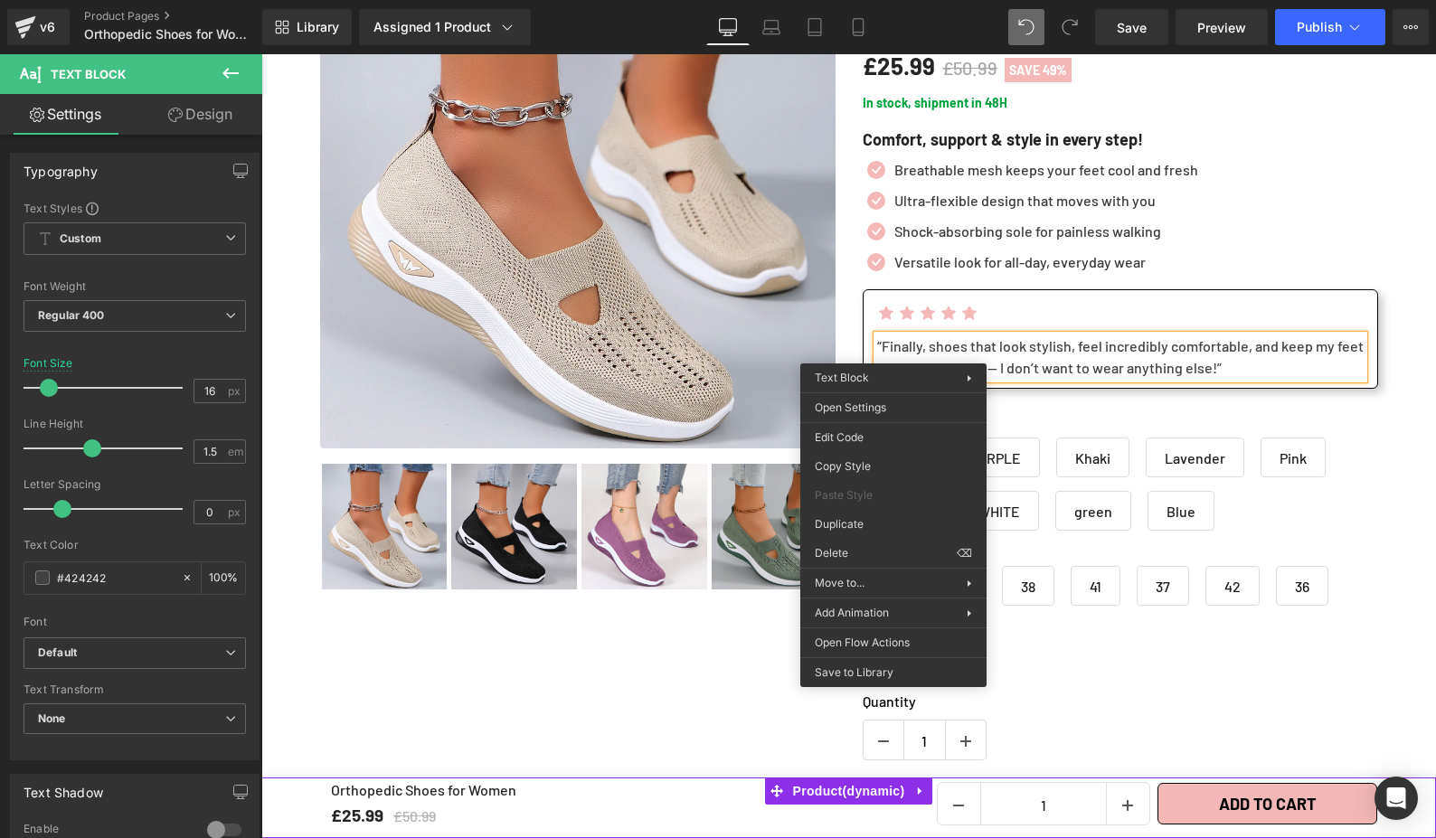
click at [1377, 418] on div "Orthopedic Shoes for Women (P) Title Loox (Stars) - Star Badge Loox (Stars) £25…" at bounding box center [1120, 674] width 543 height 1483
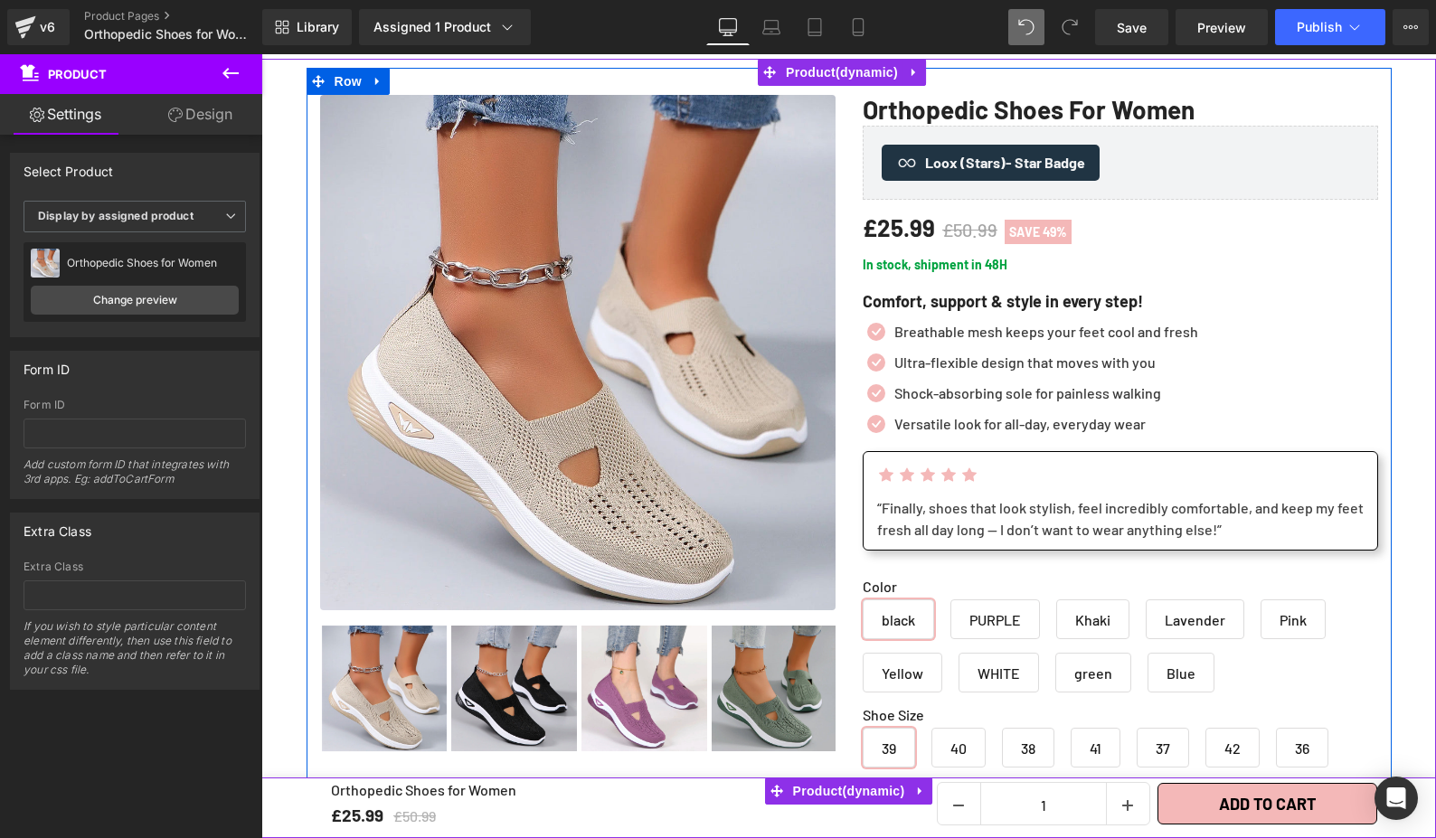
scroll to position [0, 0]
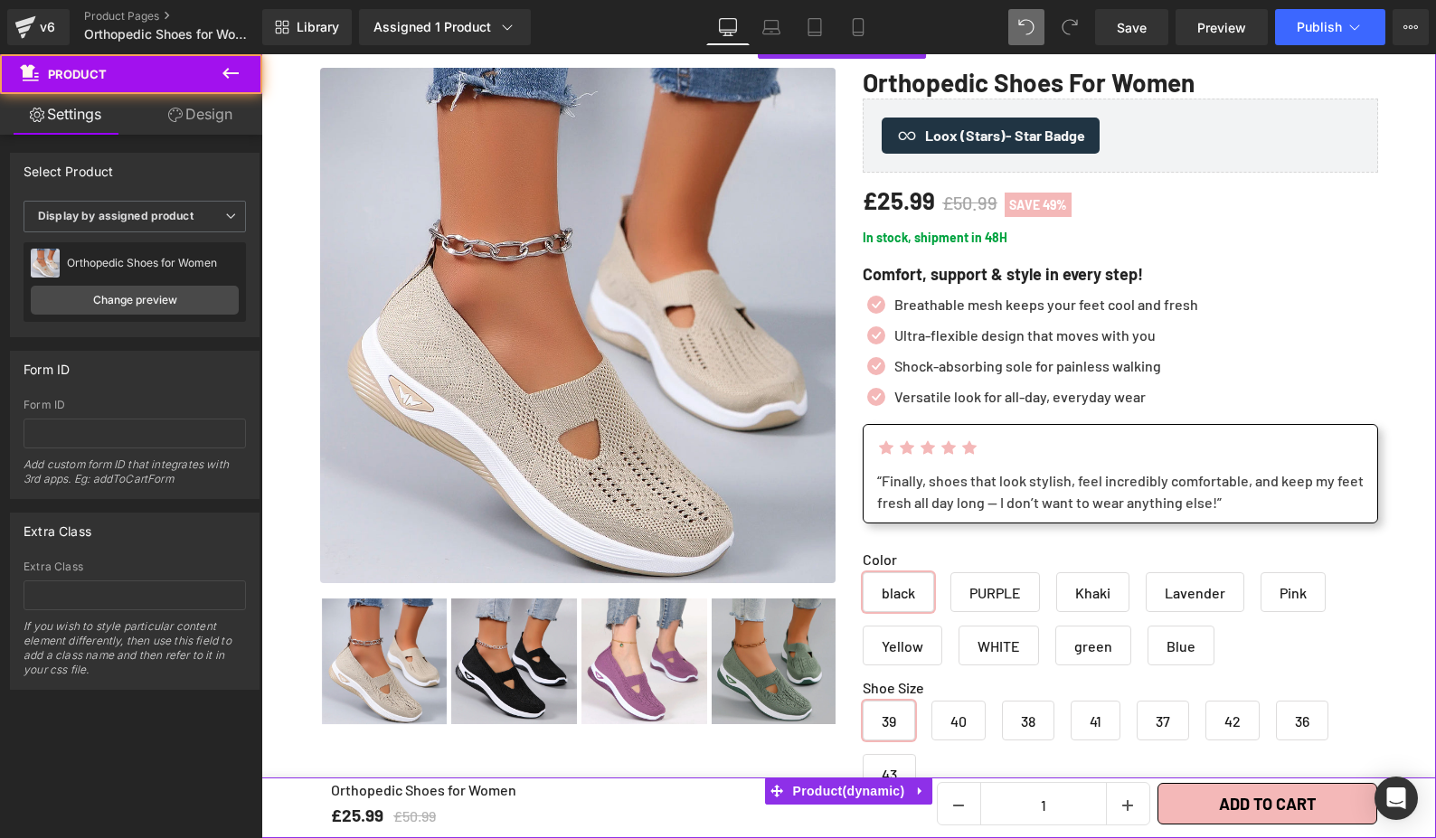
scroll to position [267, 0]
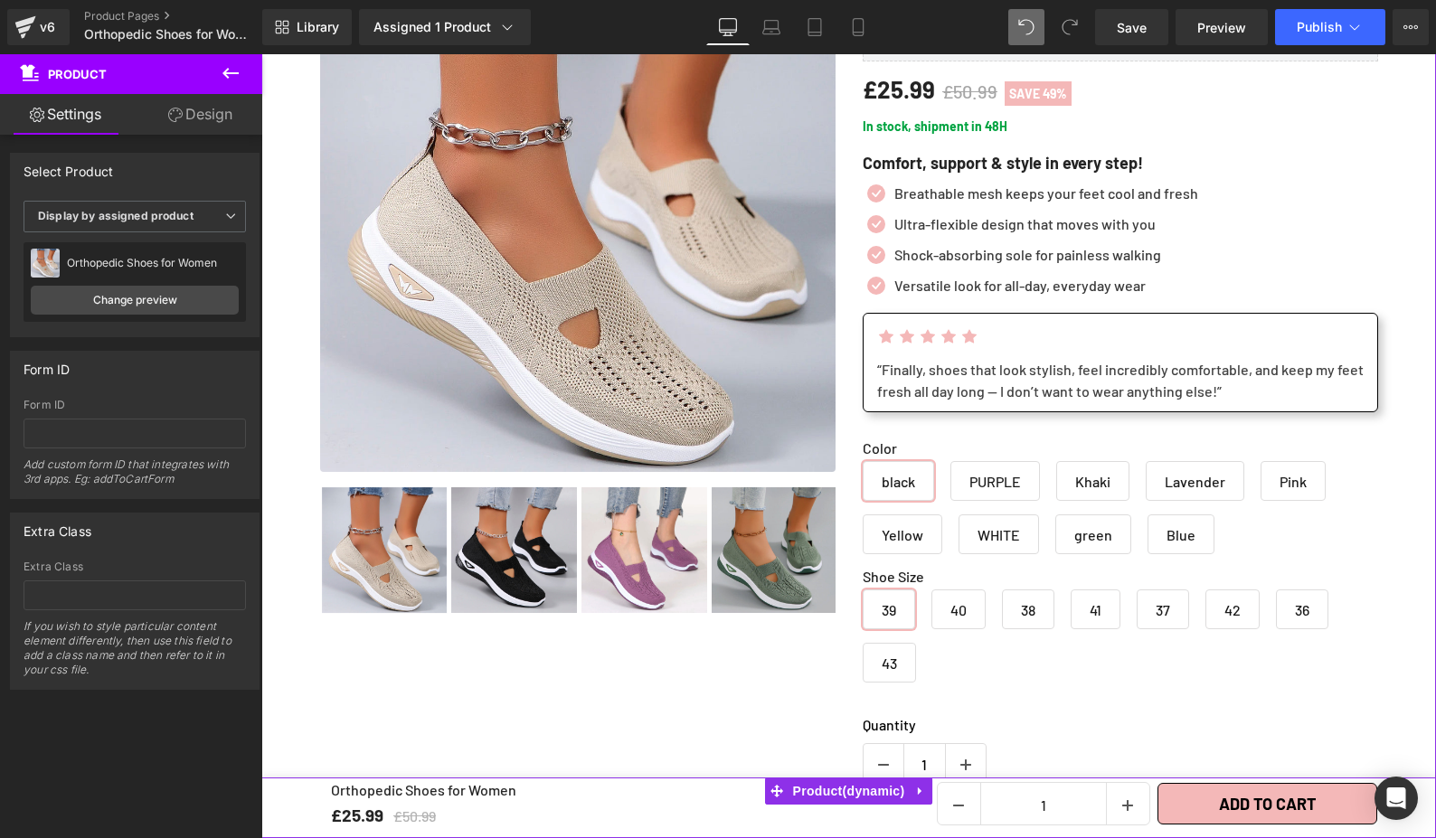
click at [1186, 380] on div "“Finally, shoes that look stylish, feel incredibly comfortable, and keep my fee…" at bounding box center [1120, 380] width 486 height 43
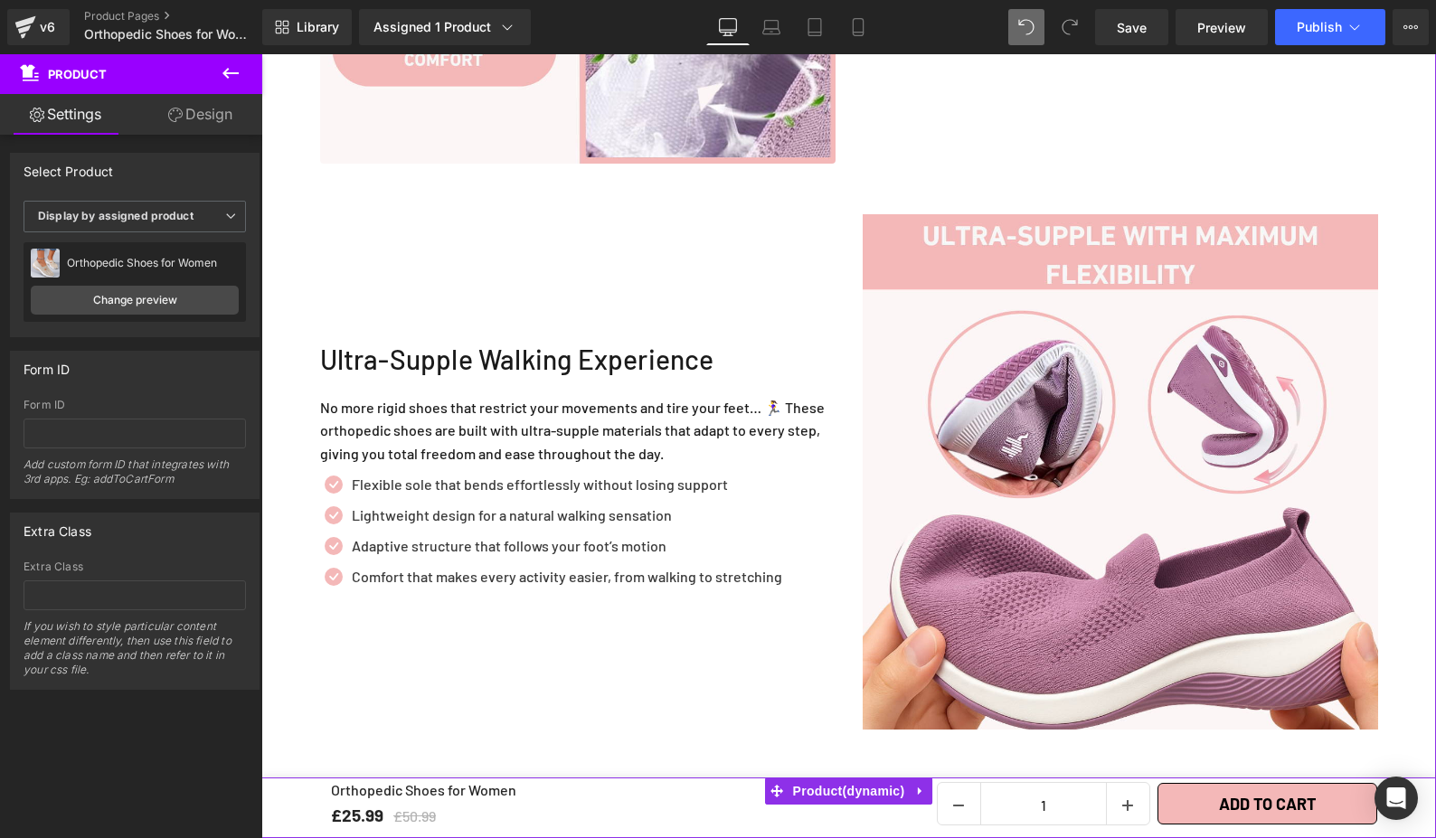
scroll to position [2447, 0]
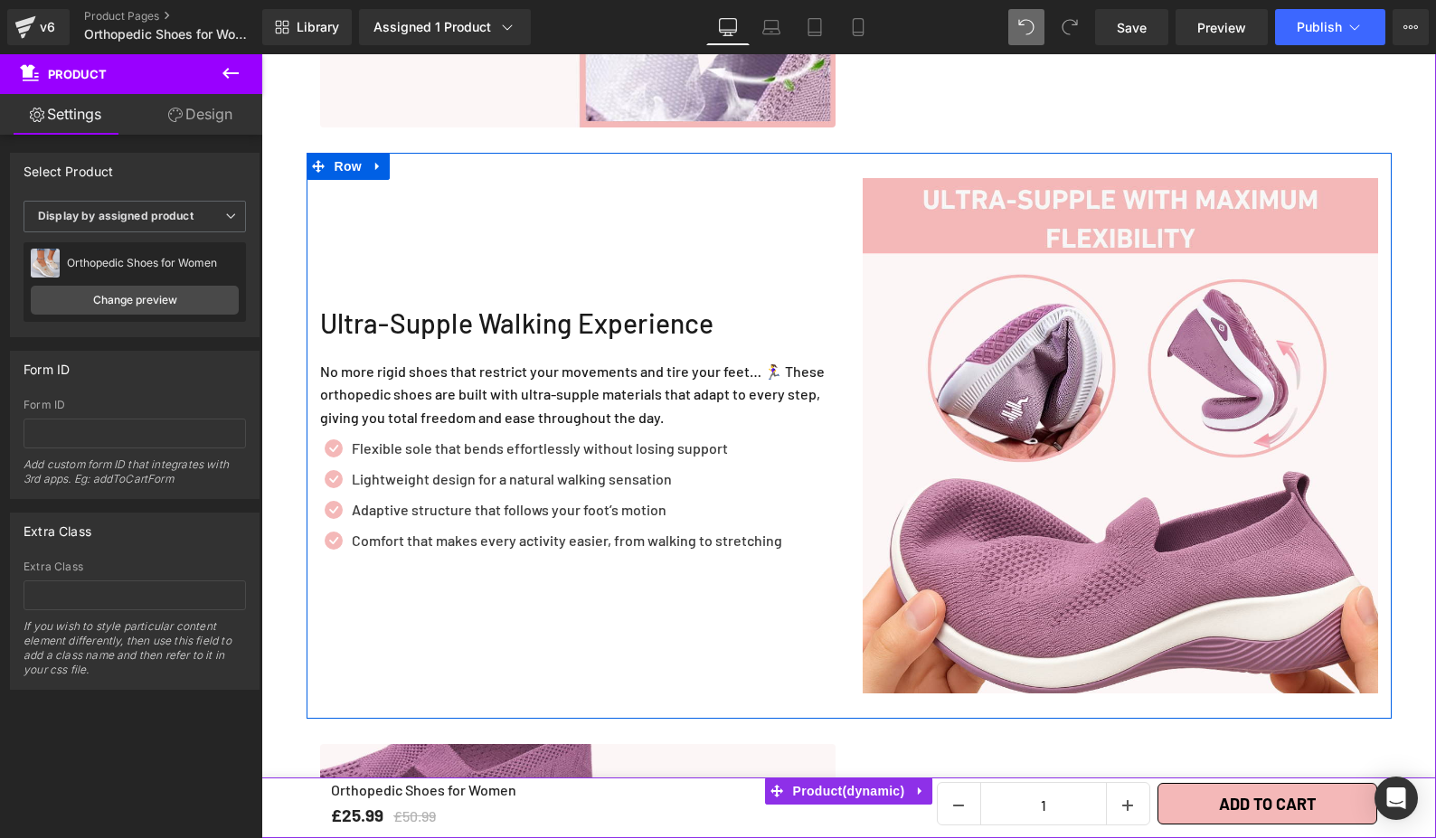
click at [549, 321] on span "Heading" at bounding box center [567, 332] width 49 height 22
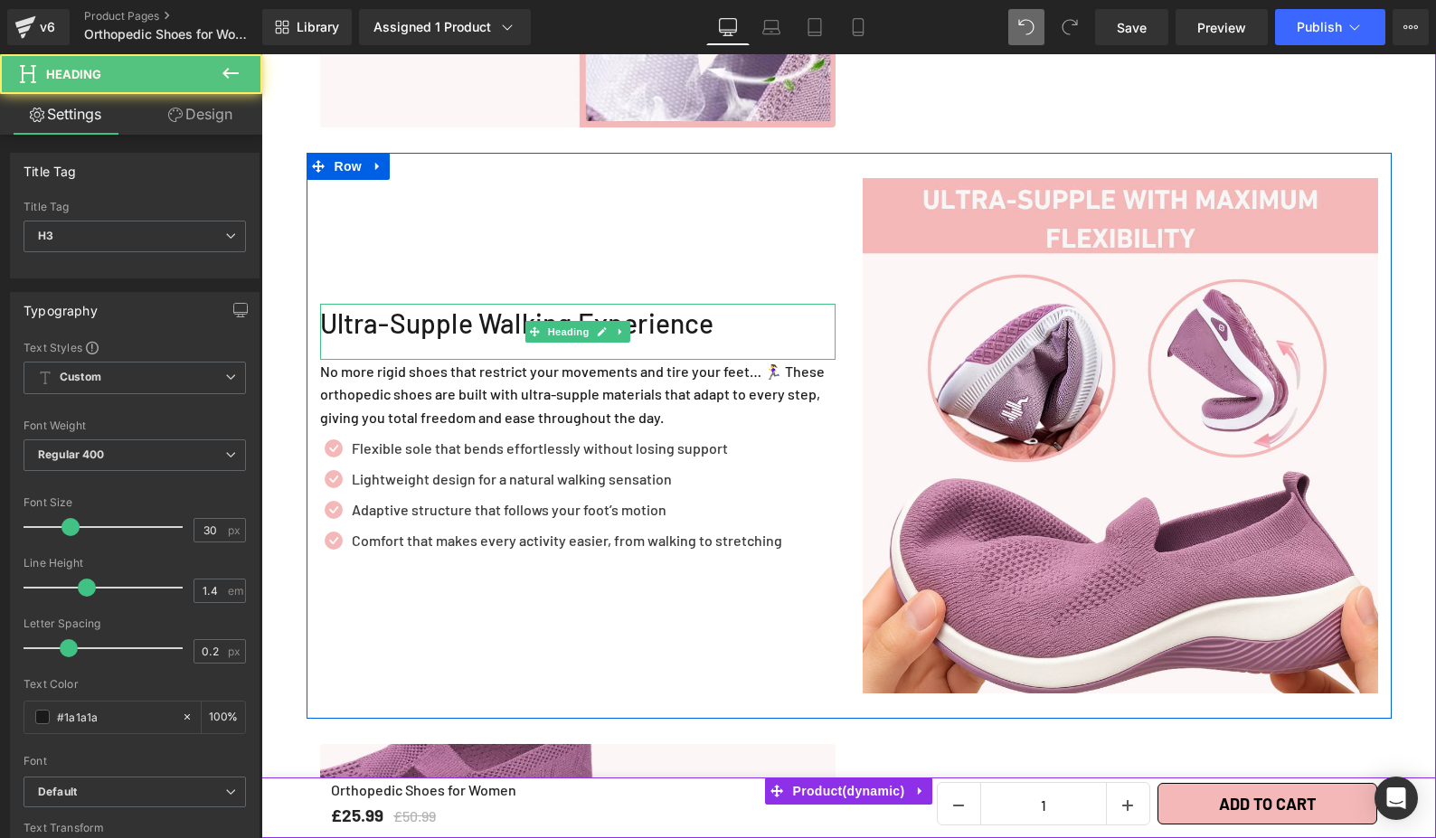
click at [695, 314] on div "Ultra-Supple Walking Experience" at bounding box center [577, 332] width 515 height 56
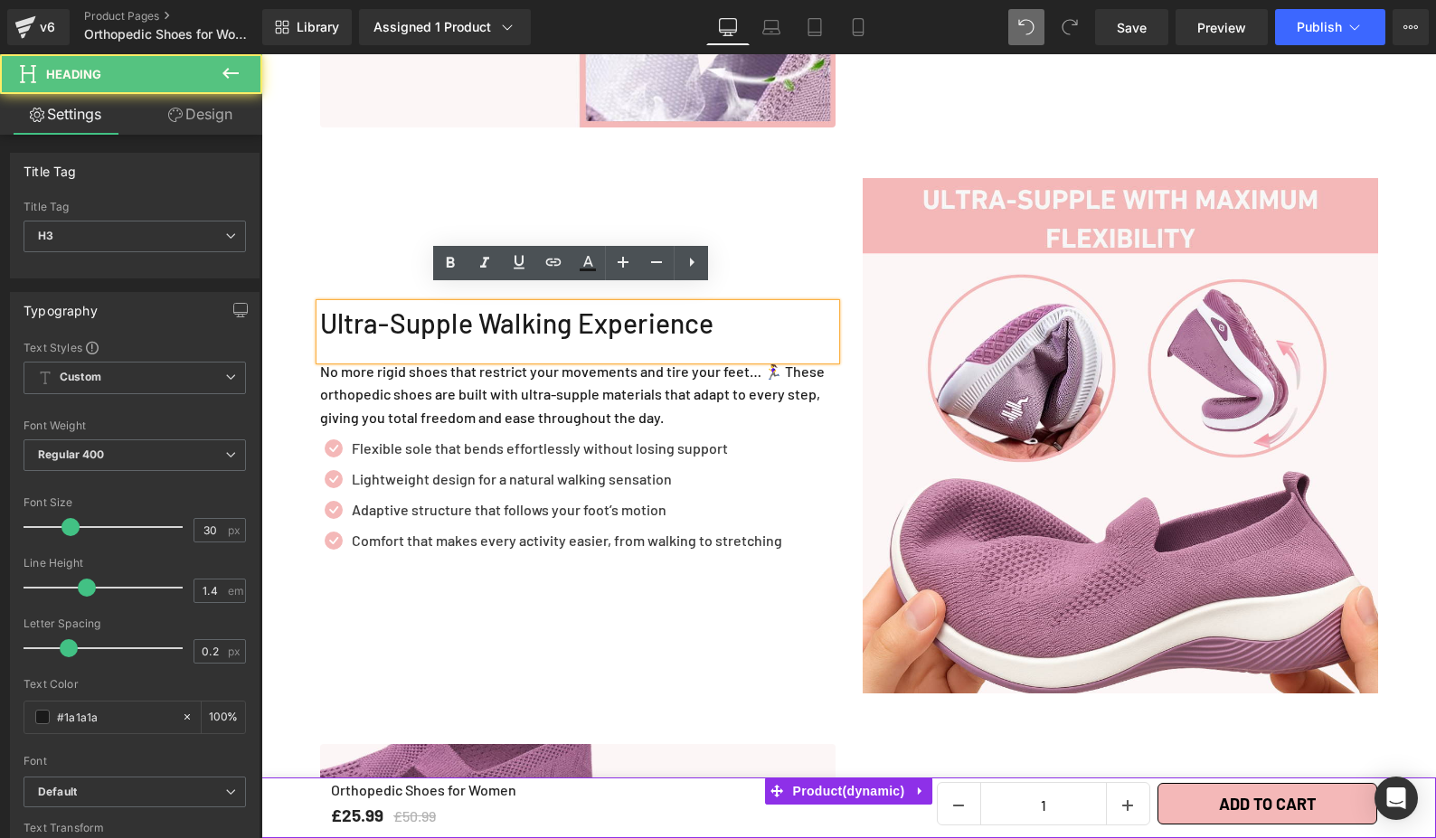
drag, startPoint x: 677, startPoint y: 334, endPoint x: 626, endPoint y: 340, distance: 51.9
click at [677, 334] on div "Ultra-Supple Walking Experience" at bounding box center [577, 332] width 515 height 56
click at [609, 341] on div "Ultra-Supple Walking Experience" at bounding box center [577, 332] width 515 height 56
drag, startPoint x: 335, startPoint y: 332, endPoint x: 713, endPoint y: 320, distance: 379.1
click at [713, 320] on div "Ultra-Supple Walking Experience" at bounding box center [577, 332] width 515 height 56
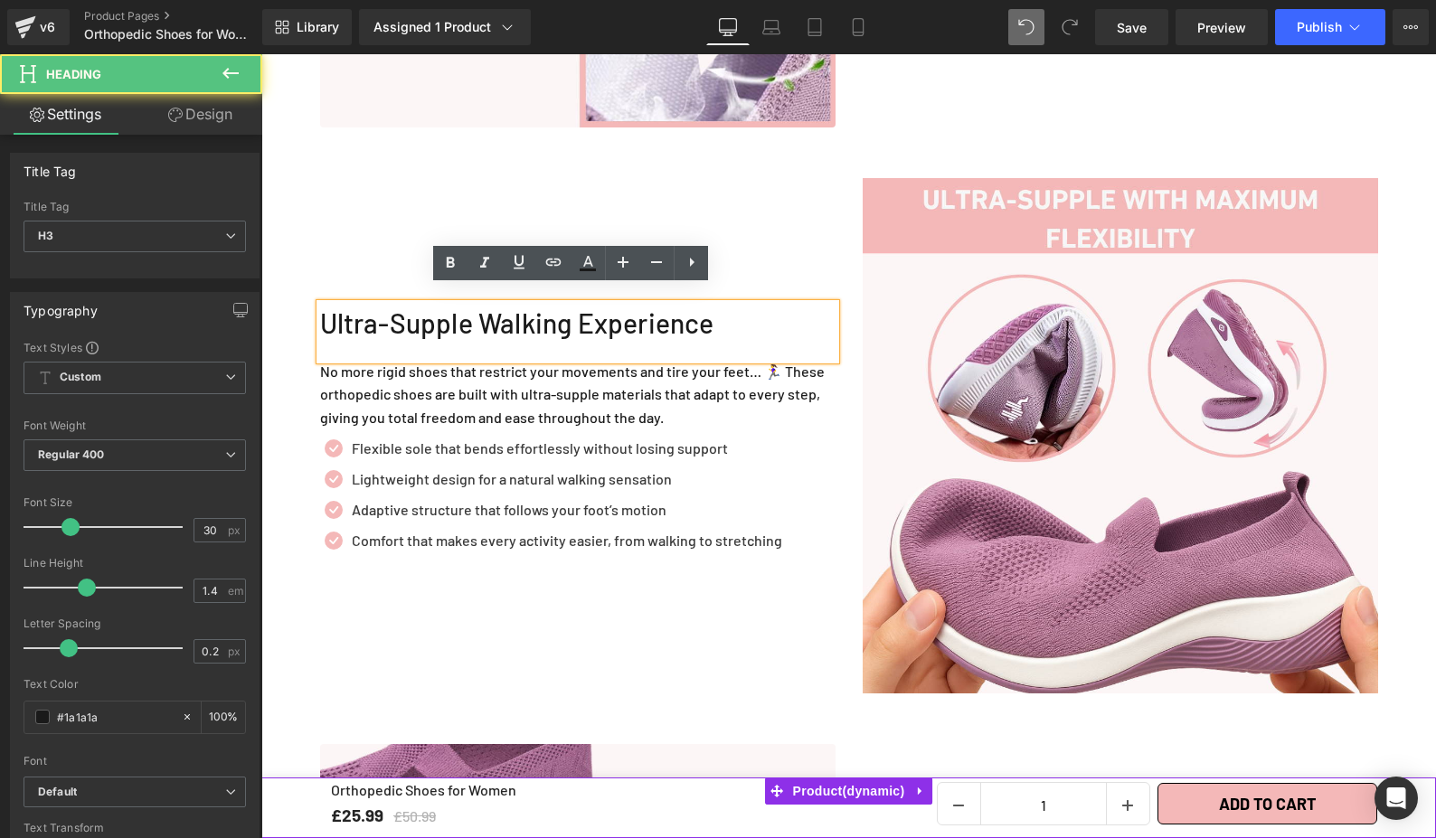
drag, startPoint x: 714, startPoint y: 315, endPoint x: 772, endPoint y: 310, distance: 58.0
click at [772, 310] on div "Ultra-Supple Walking Experience" at bounding box center [577, 332] width 515 height 56
click at [804, 228] on div "Ultra-Supple Walking Experience Heading No more rigid shoes that restrict your …" at bounding box center [578, 435] width 543 height 515
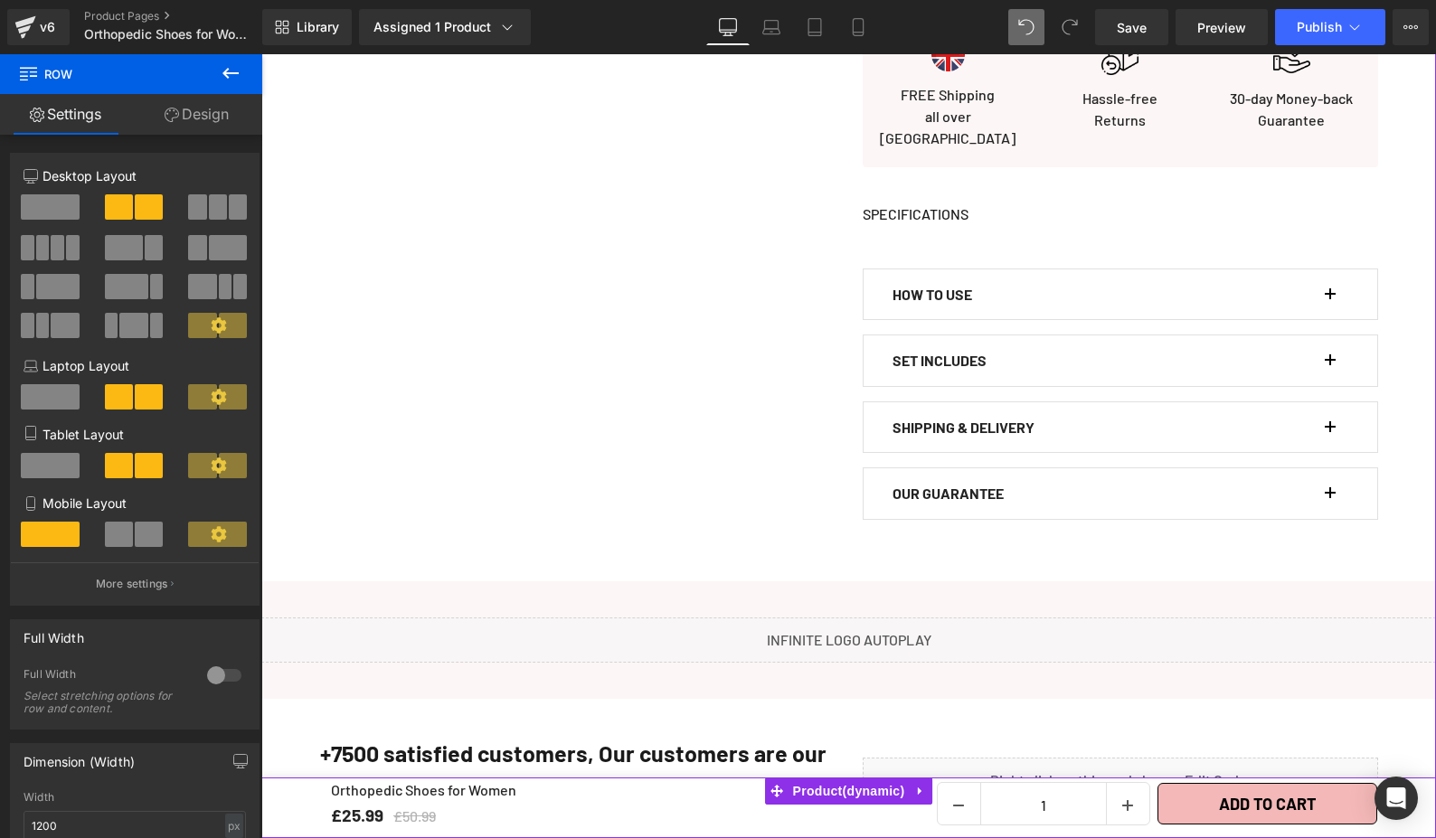
scroll to position [1174, 0]
drag, startPoint x: 1315, startPoint y: 275, endPoint x: 1329, endPoint y: 279, distance: 15.2
click at [1315, 281] on div "HOW TO USE Text Block" at bounding box center [1108, 293] width 433 height 24
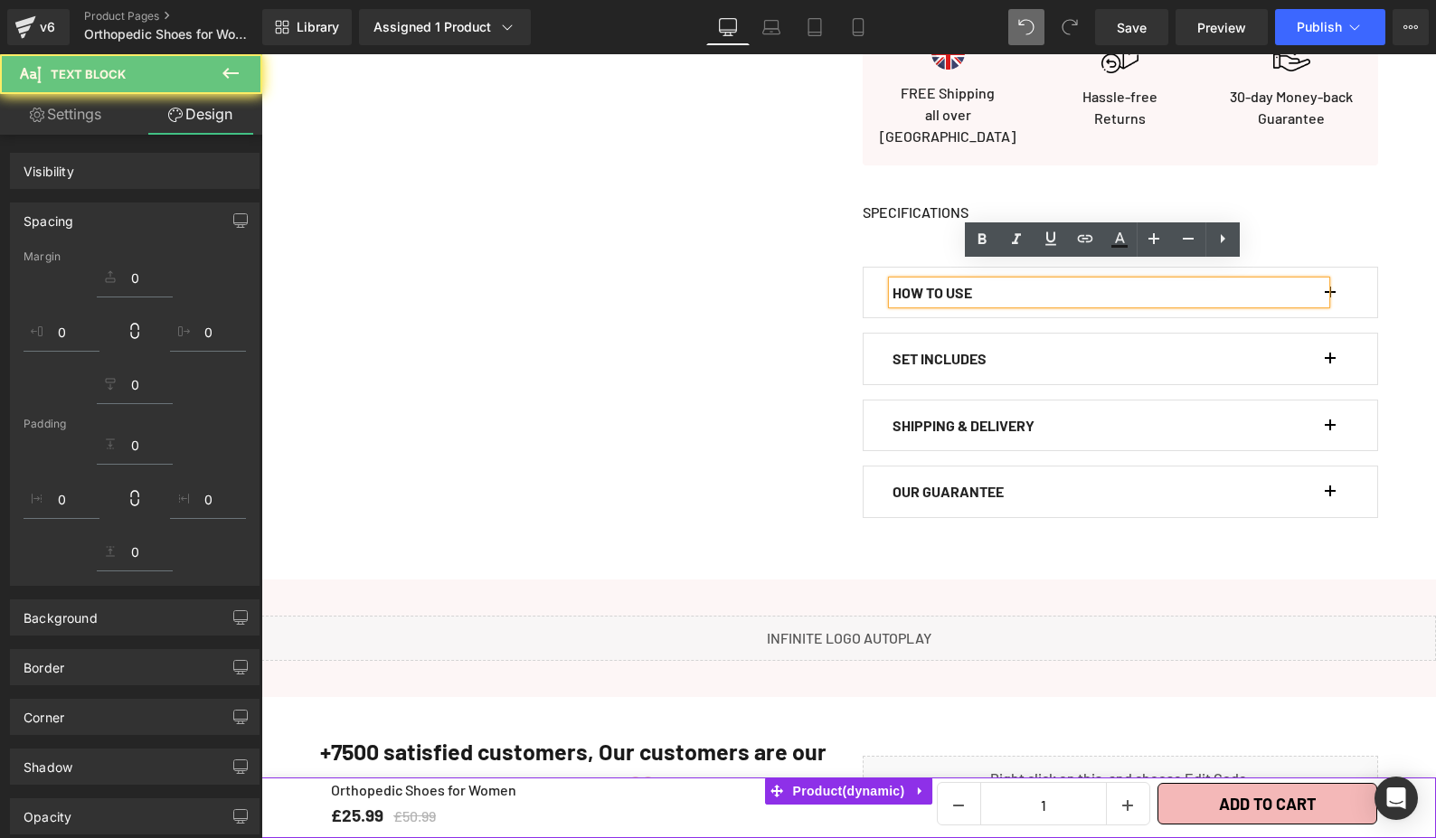
click at [1330, 298] on span "button" at bounding box center [1330, 298] width 0 height 0
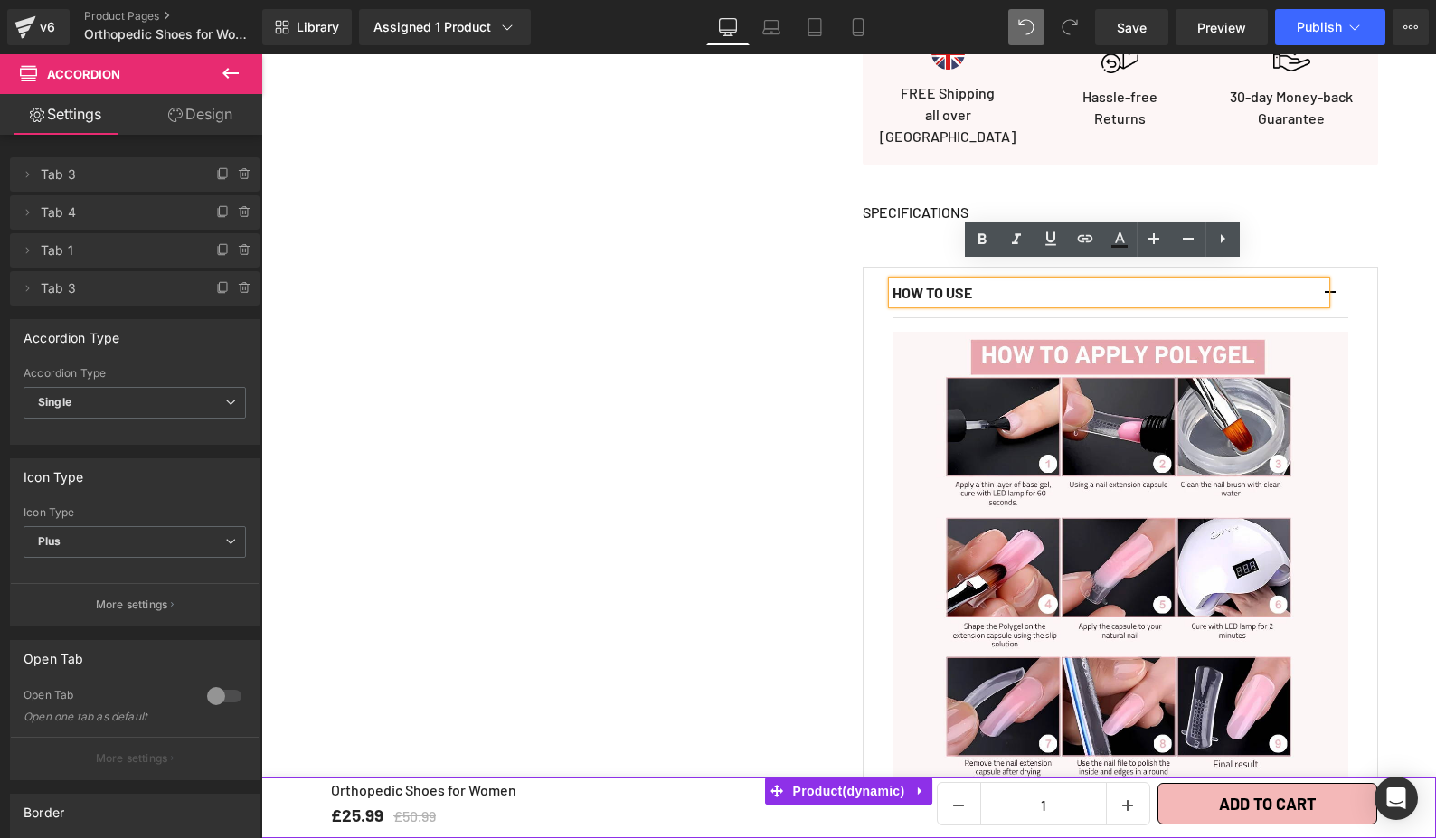
click at [1383, 298] on div "Orthopedic Shoes for Women (P) Title Loox (Stars) - Star Badge Loox (Stars) £25…" at bounding box center [1120, 511] width 543 height 2923
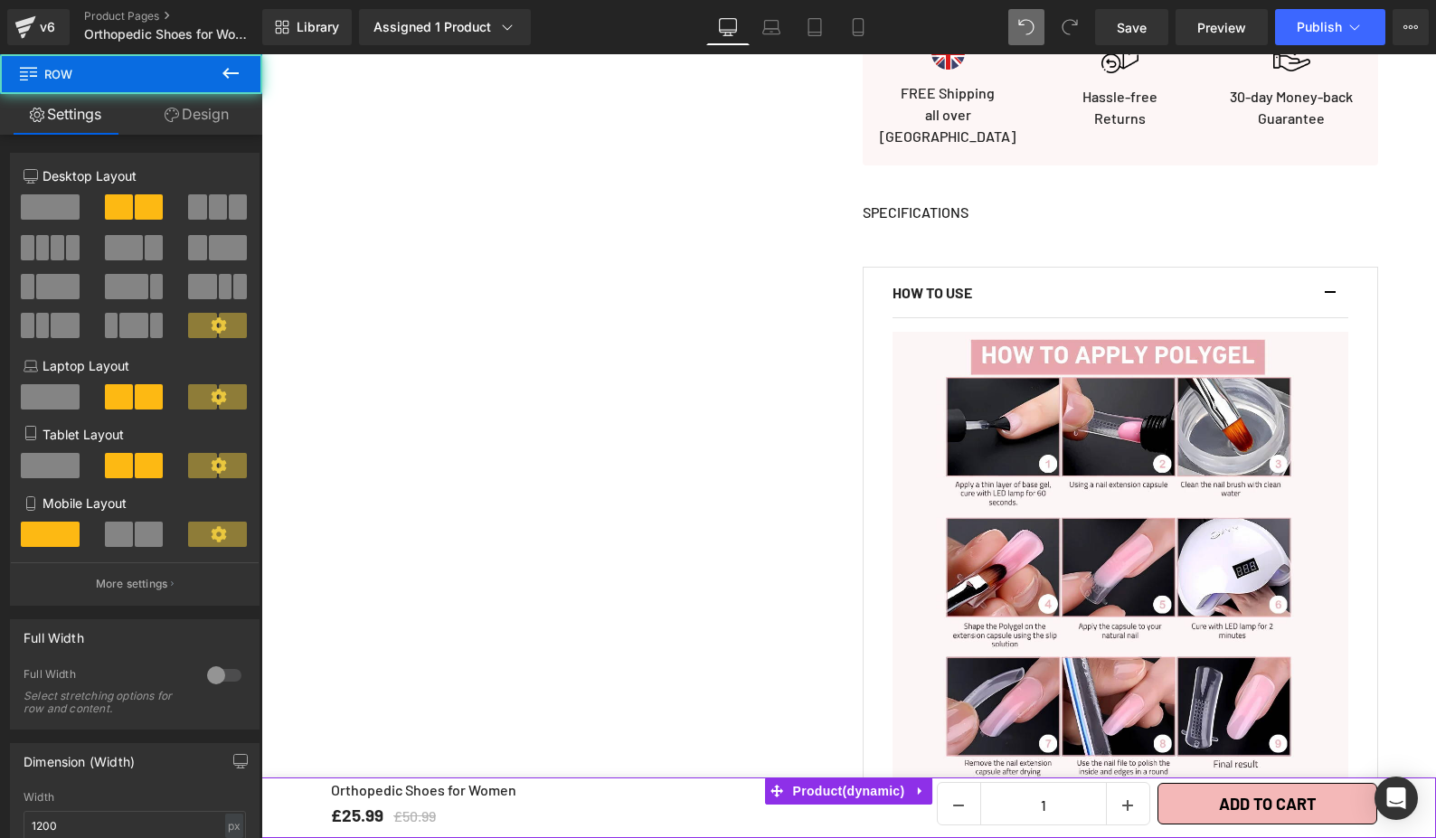
click at [1330, 298] on span "button" at bounding box center [1330, 298] width 0 height 0
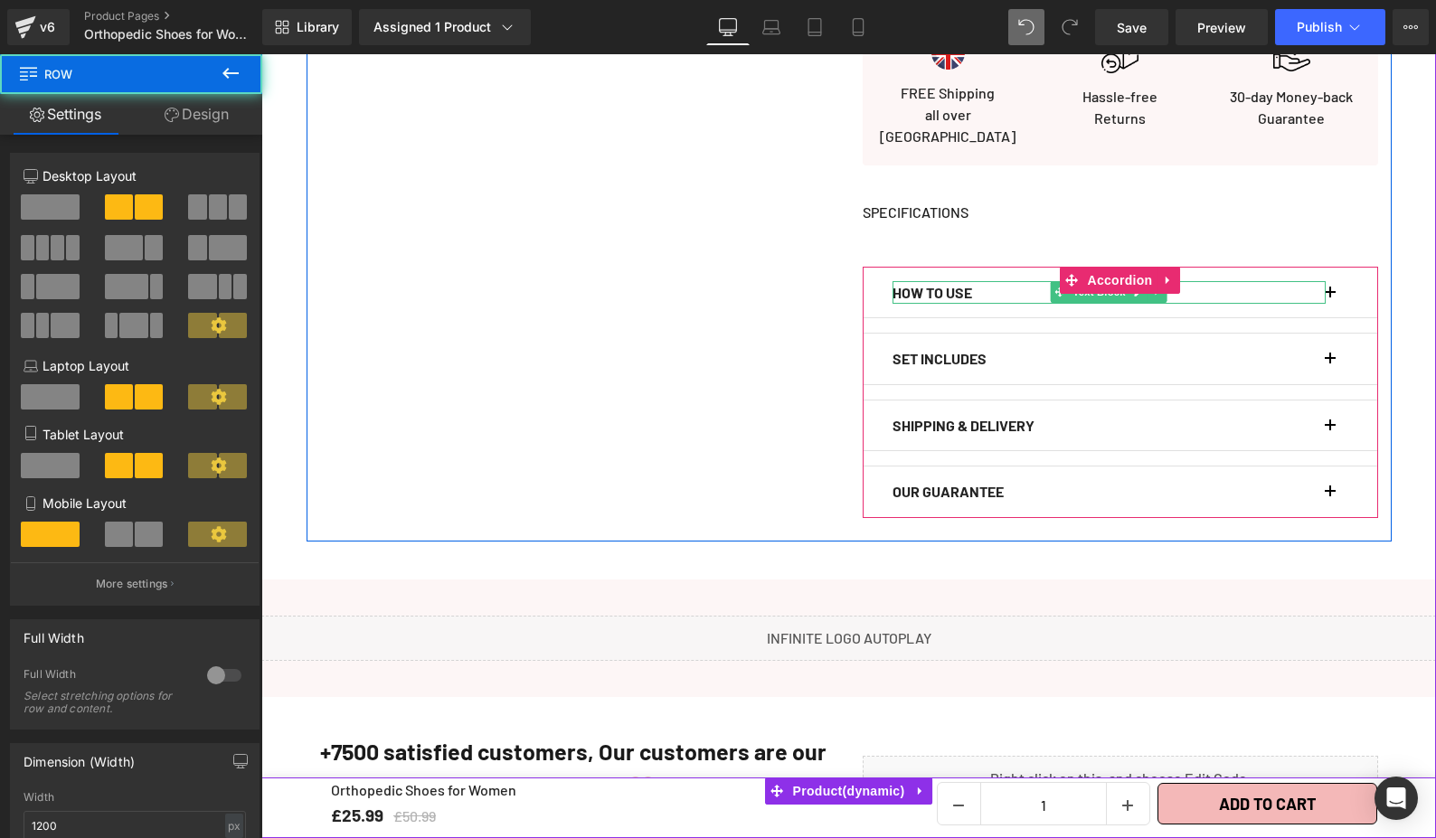
click at [1308, 281] on p "HOW TO USE" at bounding box center [1108, 293] width 433 height 24
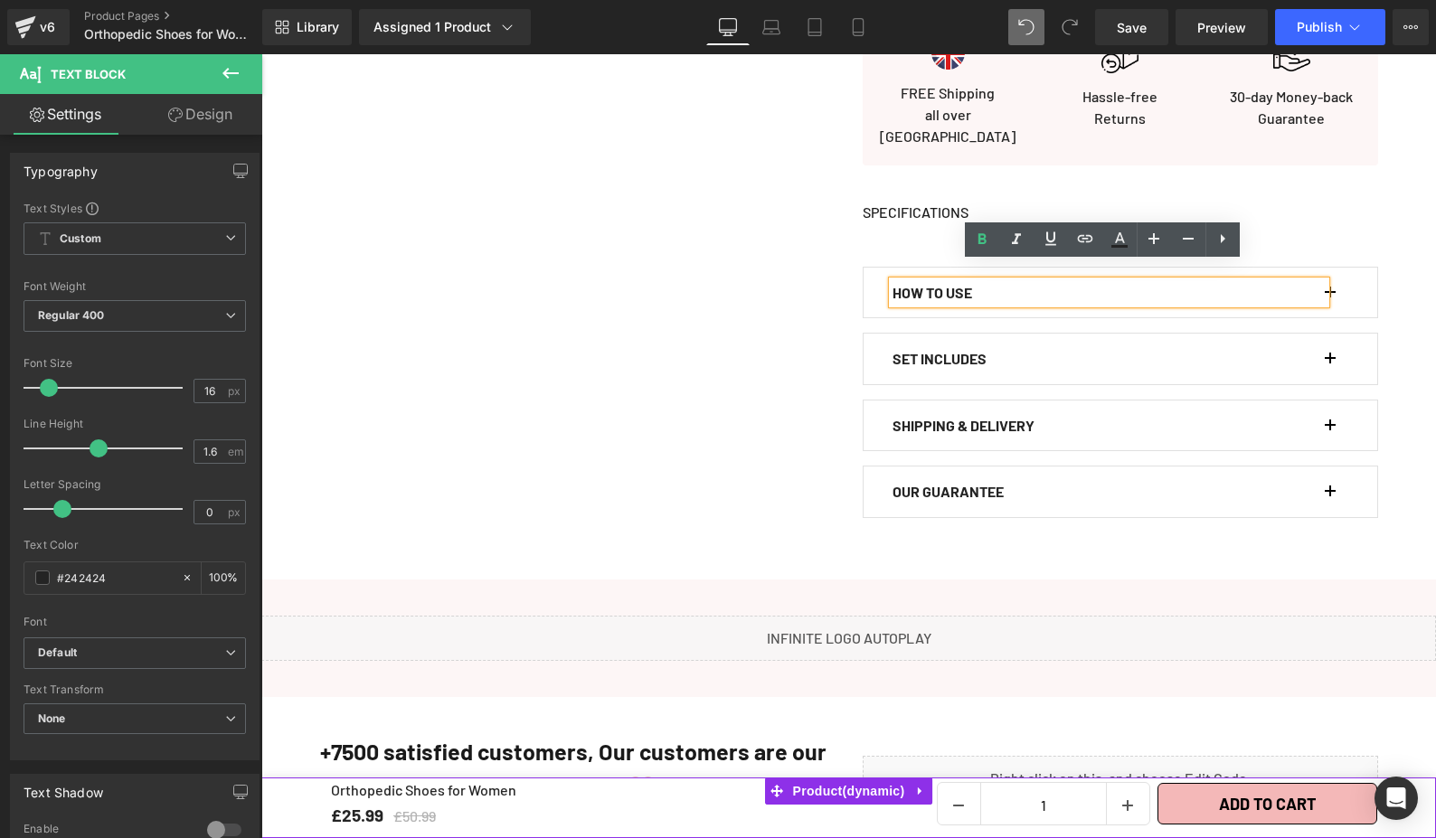
click at [1342, 281] on div "HOW TO USE Text Block Image Image Image Liquid" at bounding box center [1120, 293] width 515 height 52
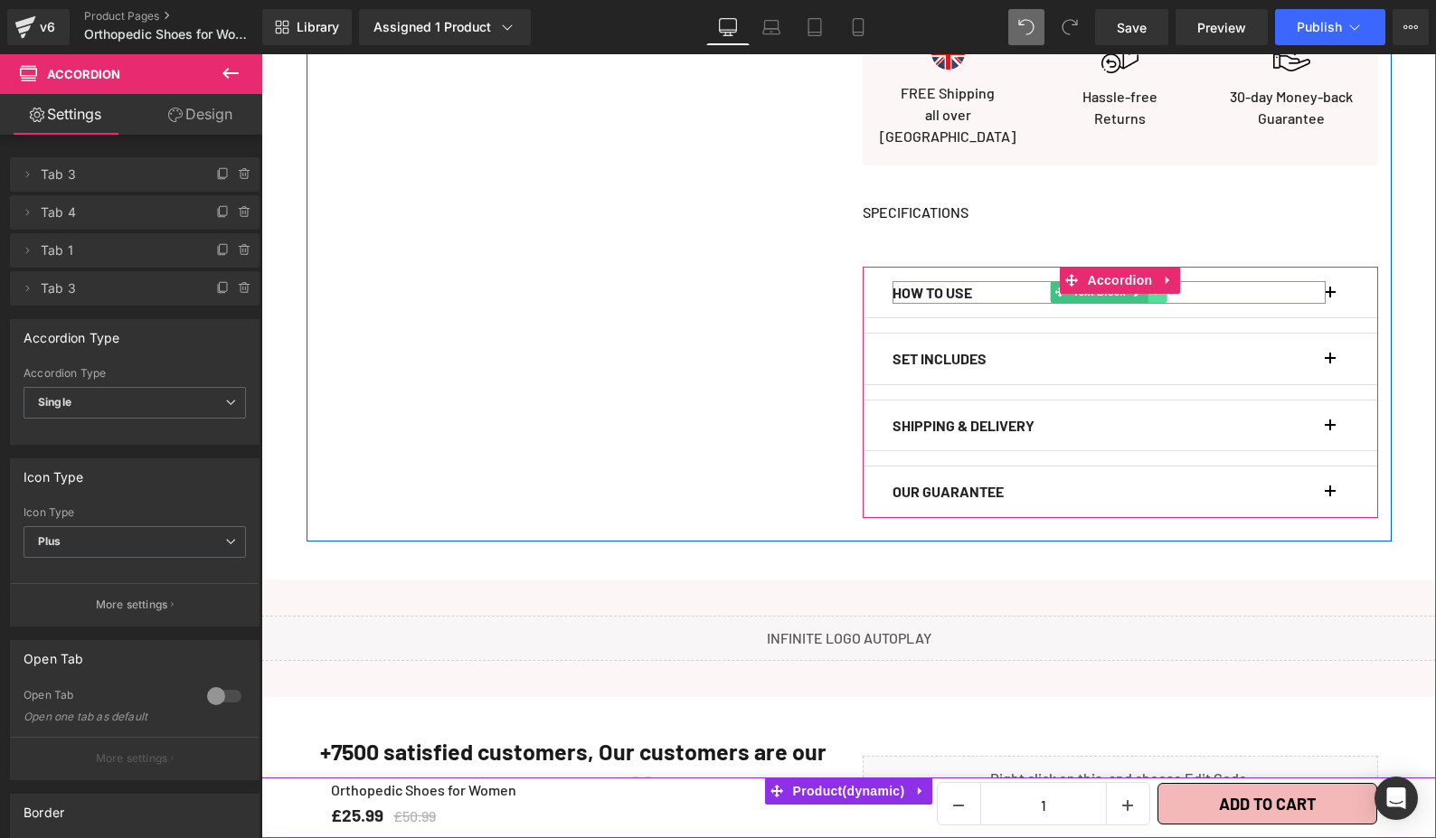
click at [1149, 283] on link at bounding box center [1157, 292] width 19 height 22
click at [1163, 288] on icon at bounding box center [1167, 293] width 10 height 10
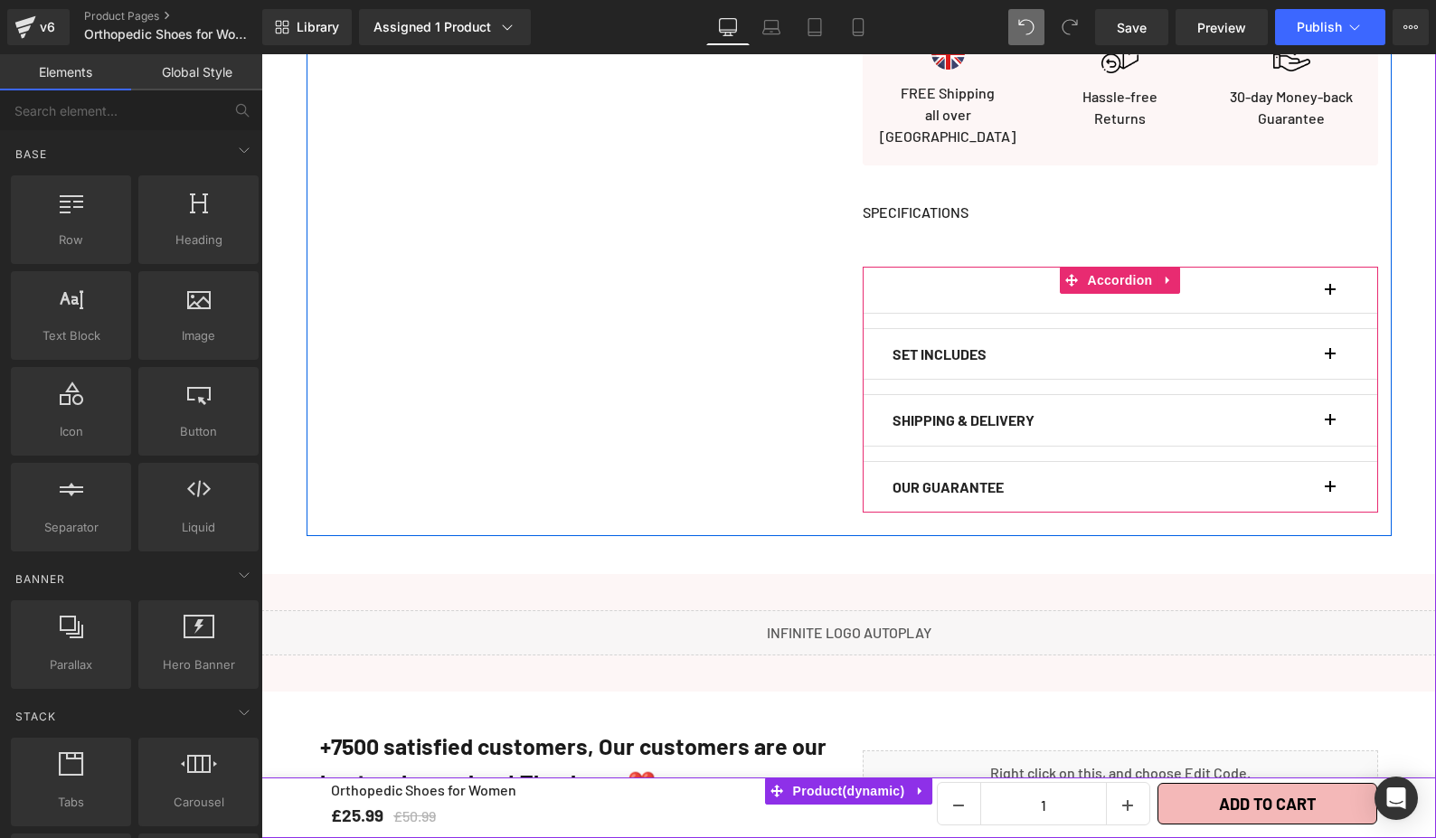
click at [1330, 277] on button "button" at bounding box center [1339, 290] width 18 height 45
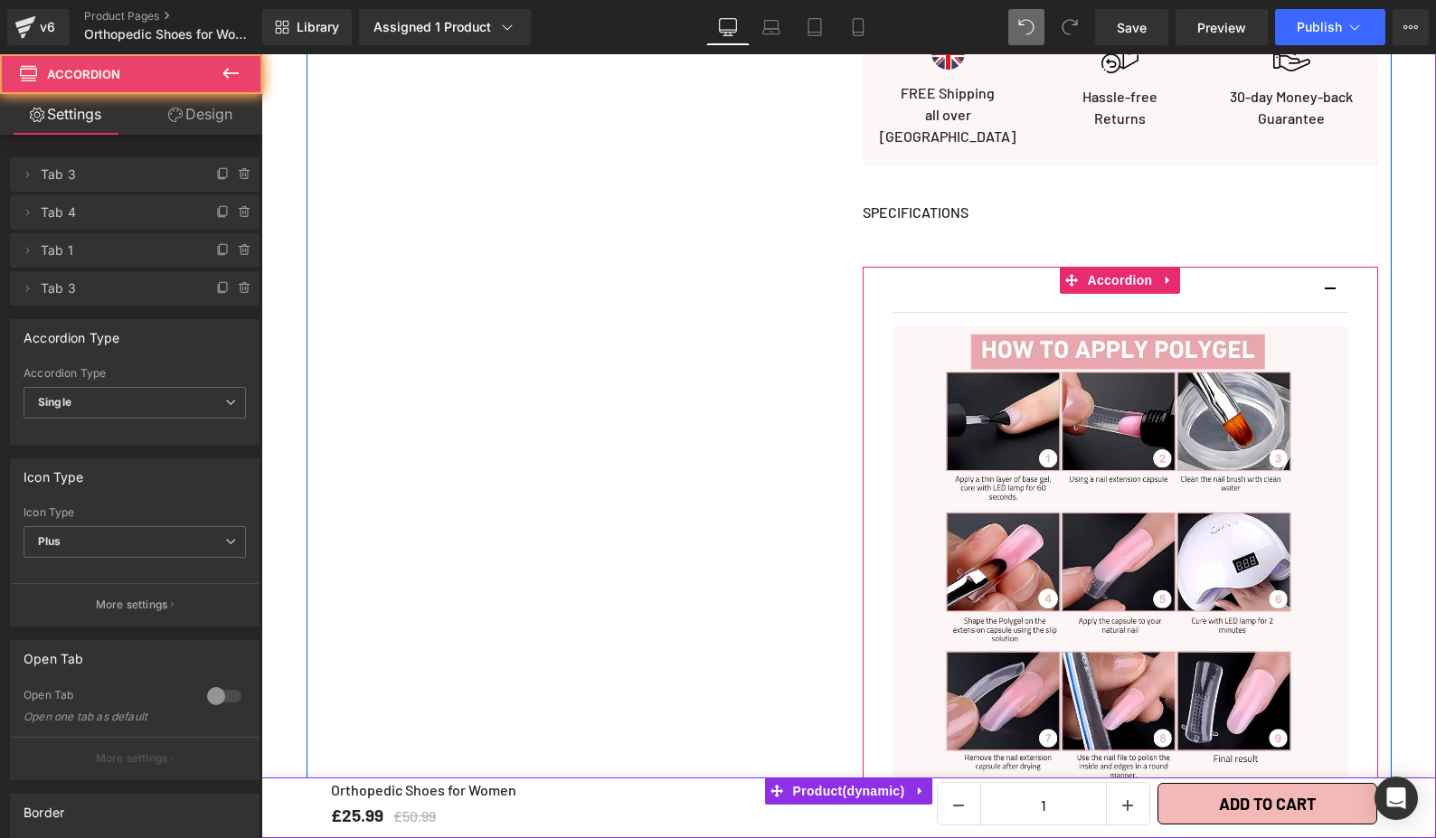
click at [1330, 295] on span "button" at bounding box center [1330, 295] width 0 height 0
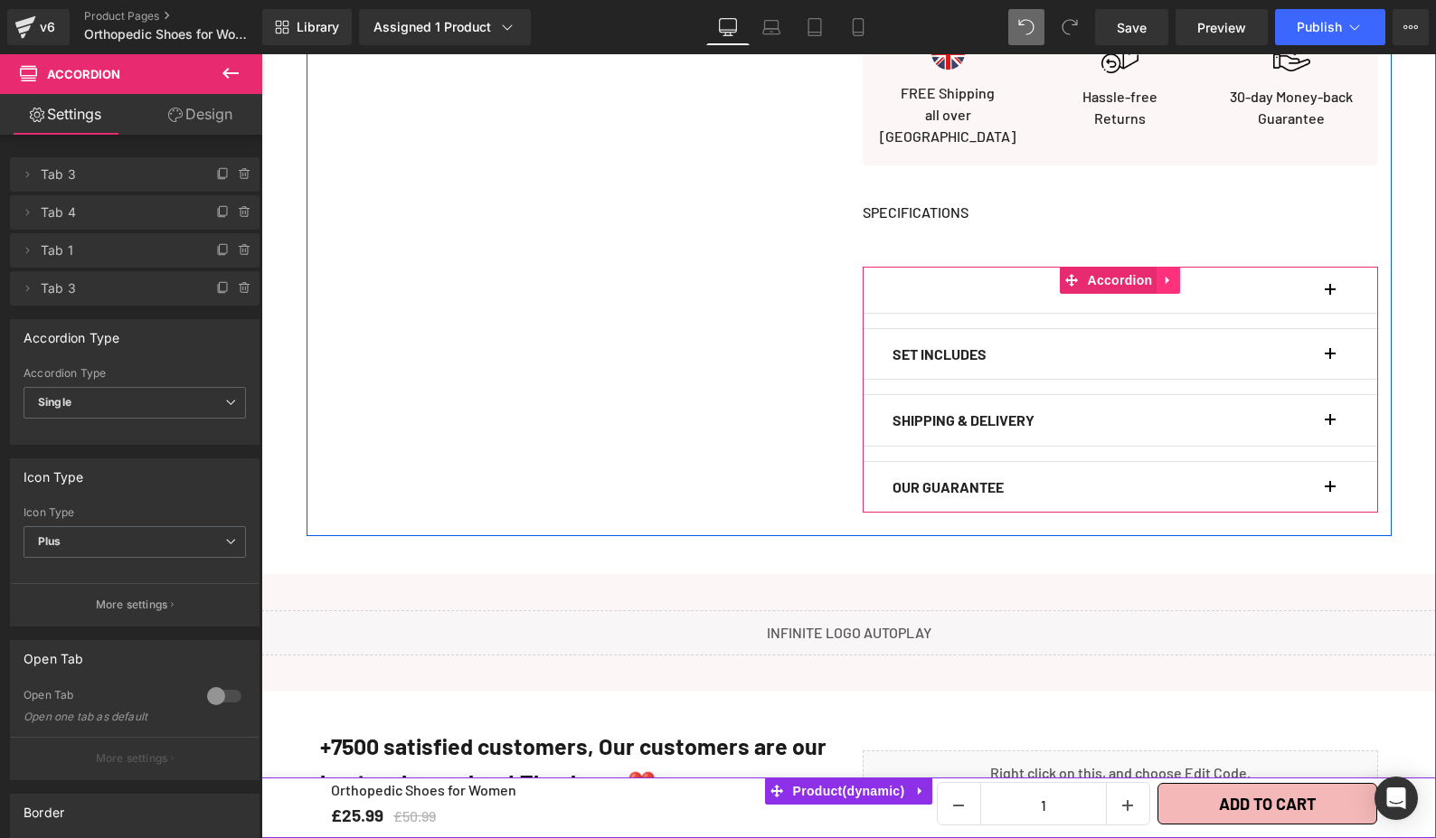
click at [1162, 273] on icon at bounding box center [1168, 280] width 13 height 14
click at [1181, 267] on link at bounding box center [1180, 280] width 24 height 27
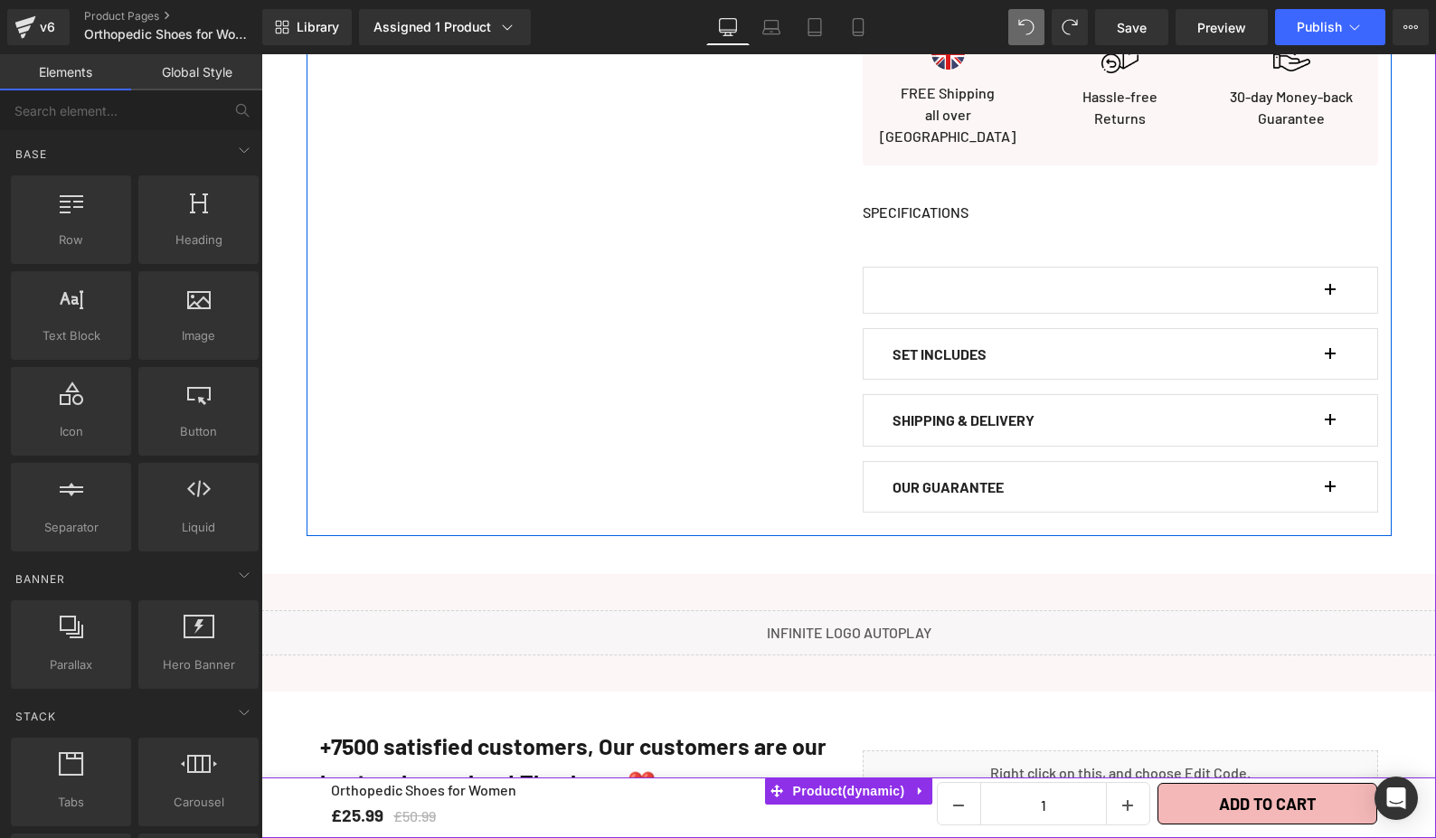
click at [910, 275] on div at bounding box center [1120, 290] width 456 height 45
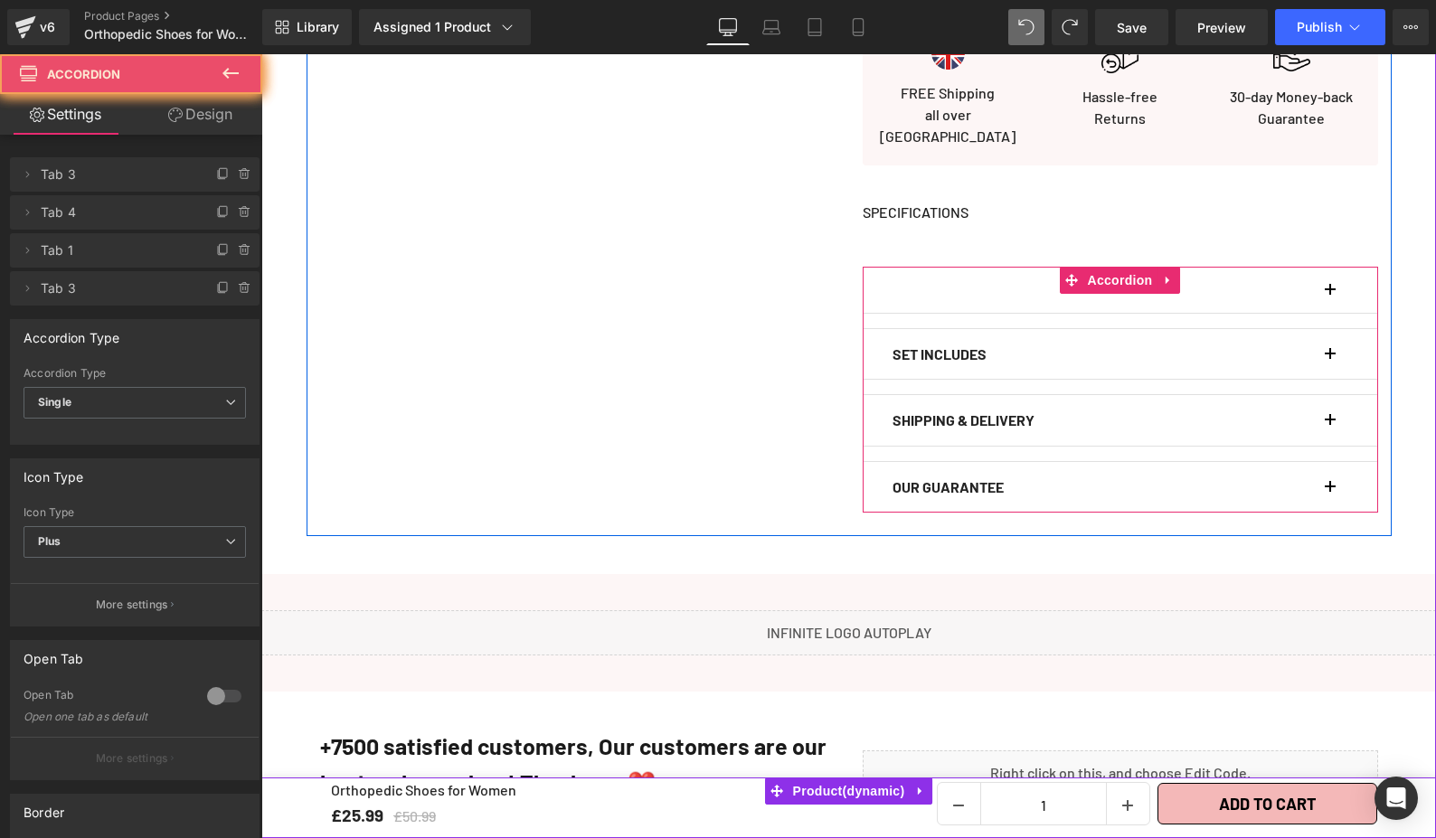
click at [910, 275] on div at bounding box center [1120, 290] width 456 height 45
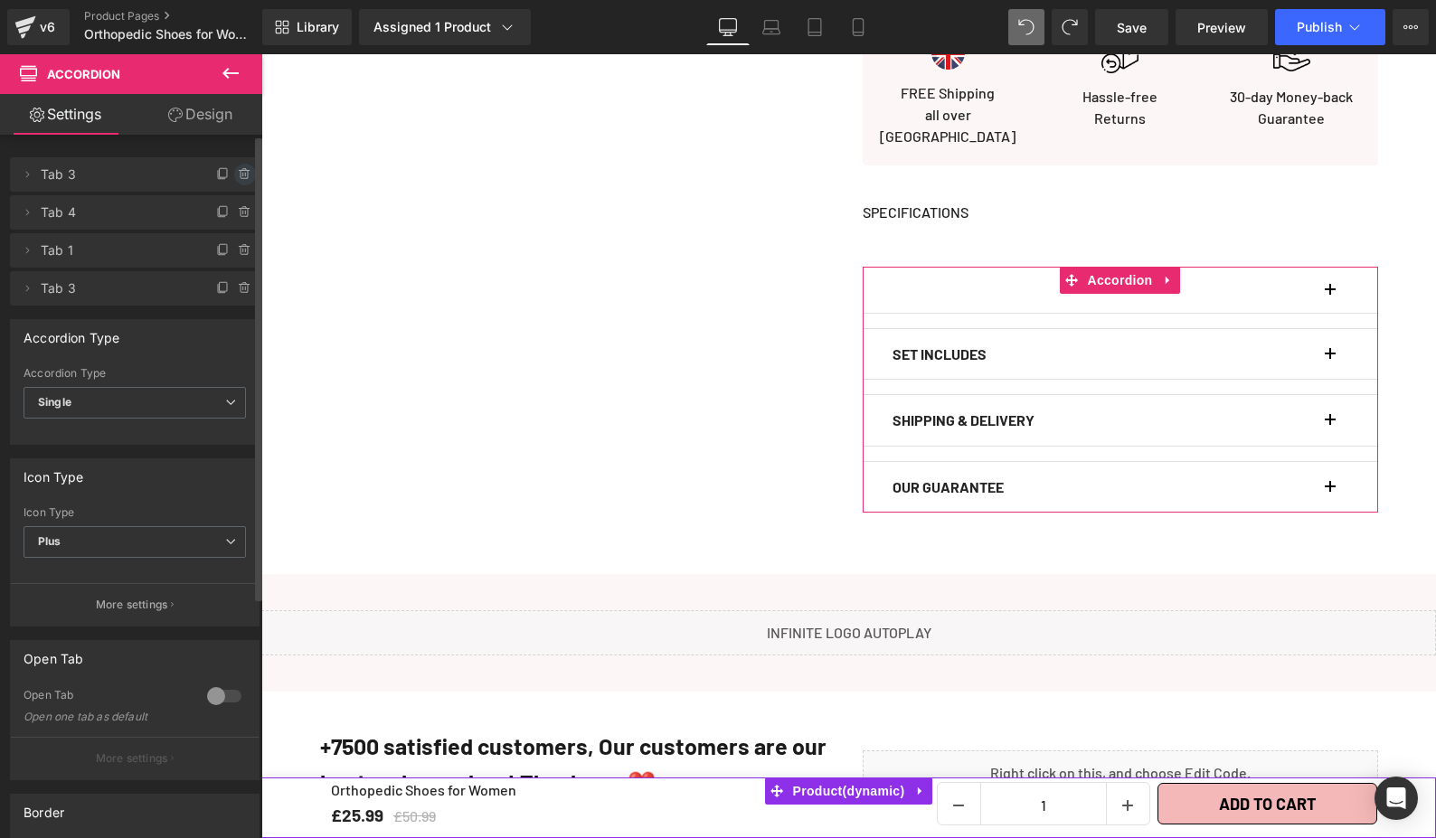
click at [238, 168] on icon at bounding box center [245, 174] width 14 height 14
click at [229, 171] on button "Delete" at bounding box center [225, 176] width 57 height 24
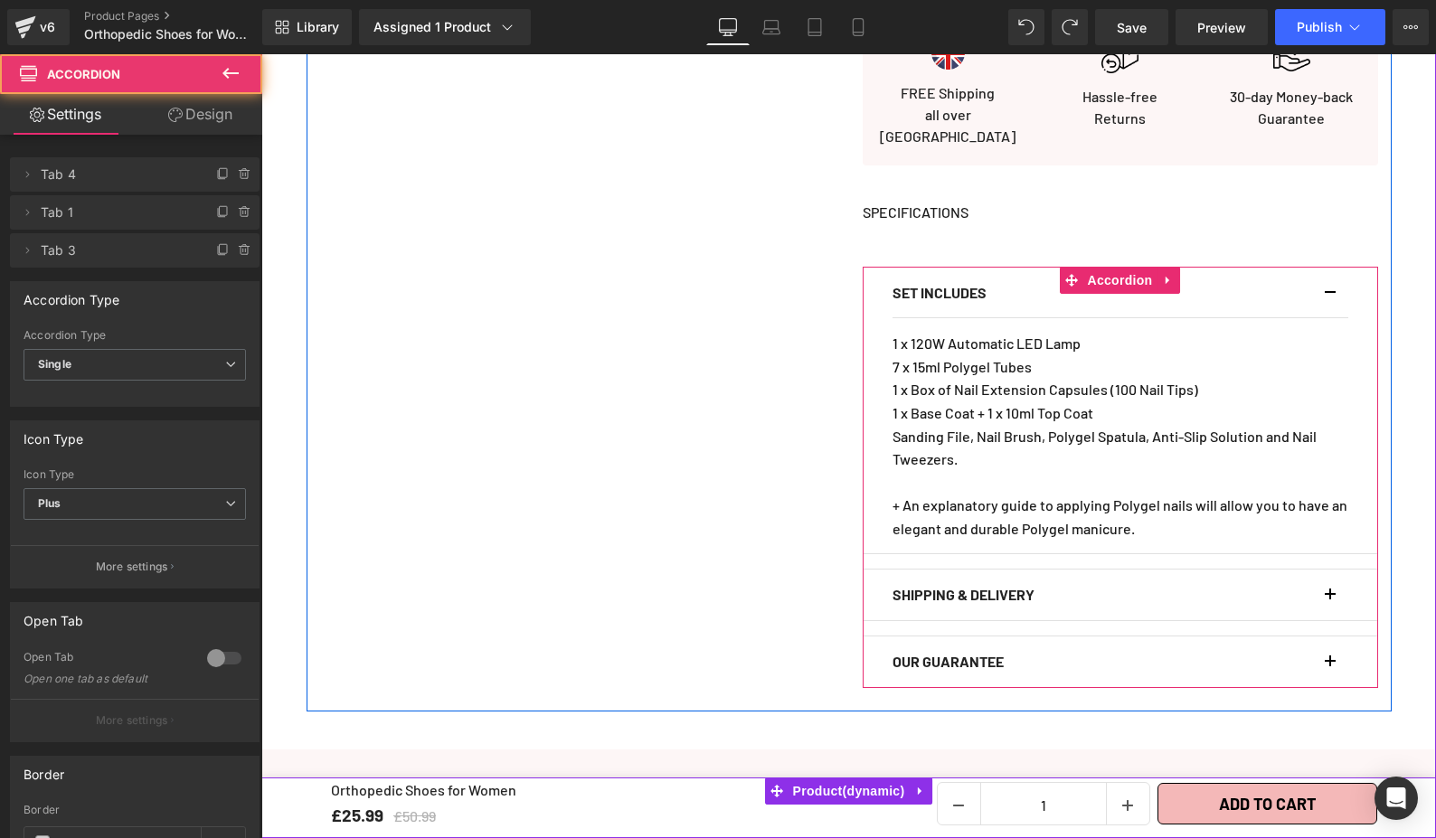
click at [1321, 272] on div "SET INCLUDES Text Block" at bounding box center [1120, 294] width 456 height 52
click at [1334, 276] on button "button" at bounding box center [1339, 293] width 18 height 51
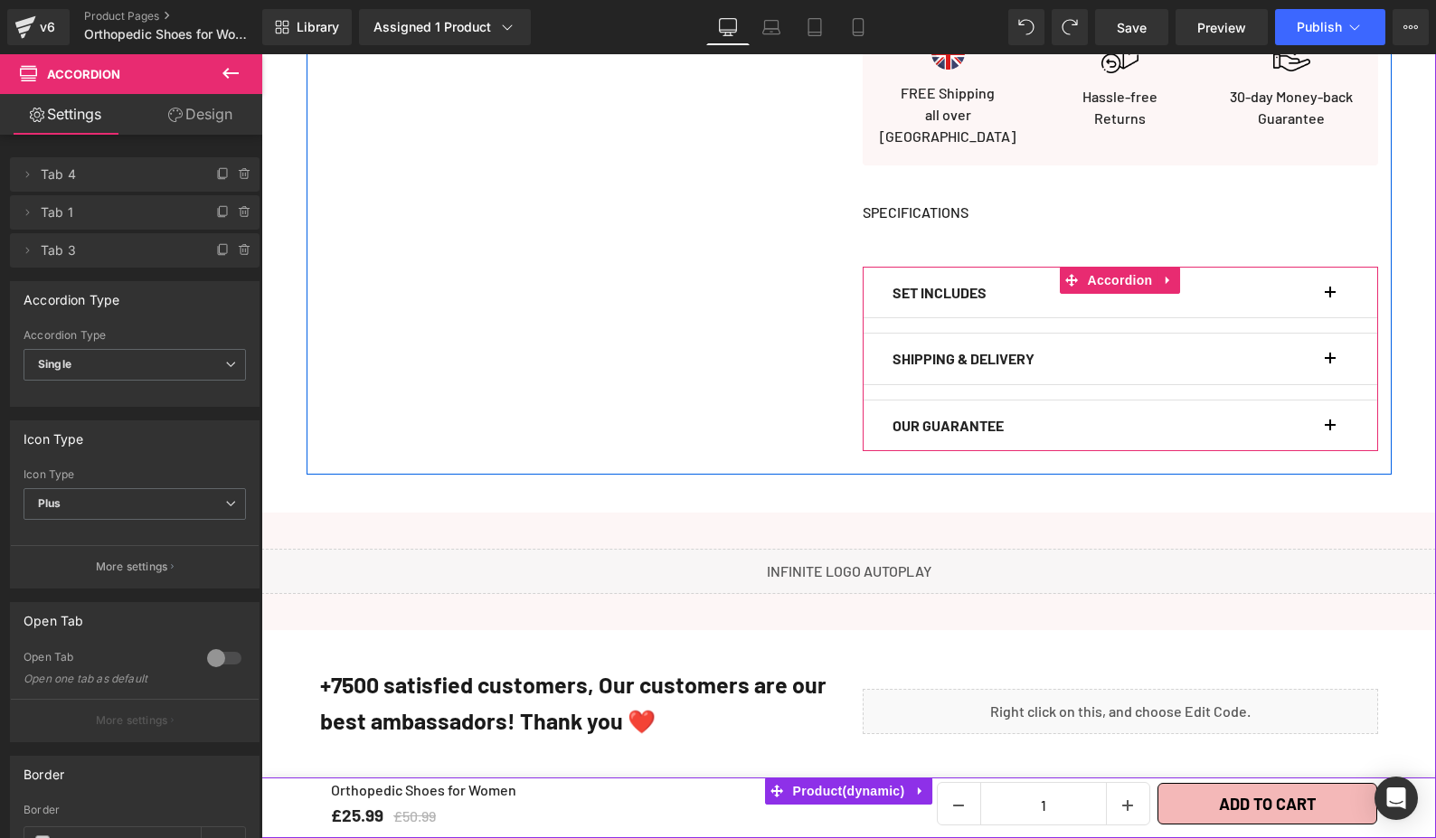
click at [1320, 345] on div "SHIPPING & DELIVERY Text Block" at bounding box center [1120, 359] width 456 height 51
click at [1330, 351] on button "button" at bounding box center [1339, 359] width 18 height 51
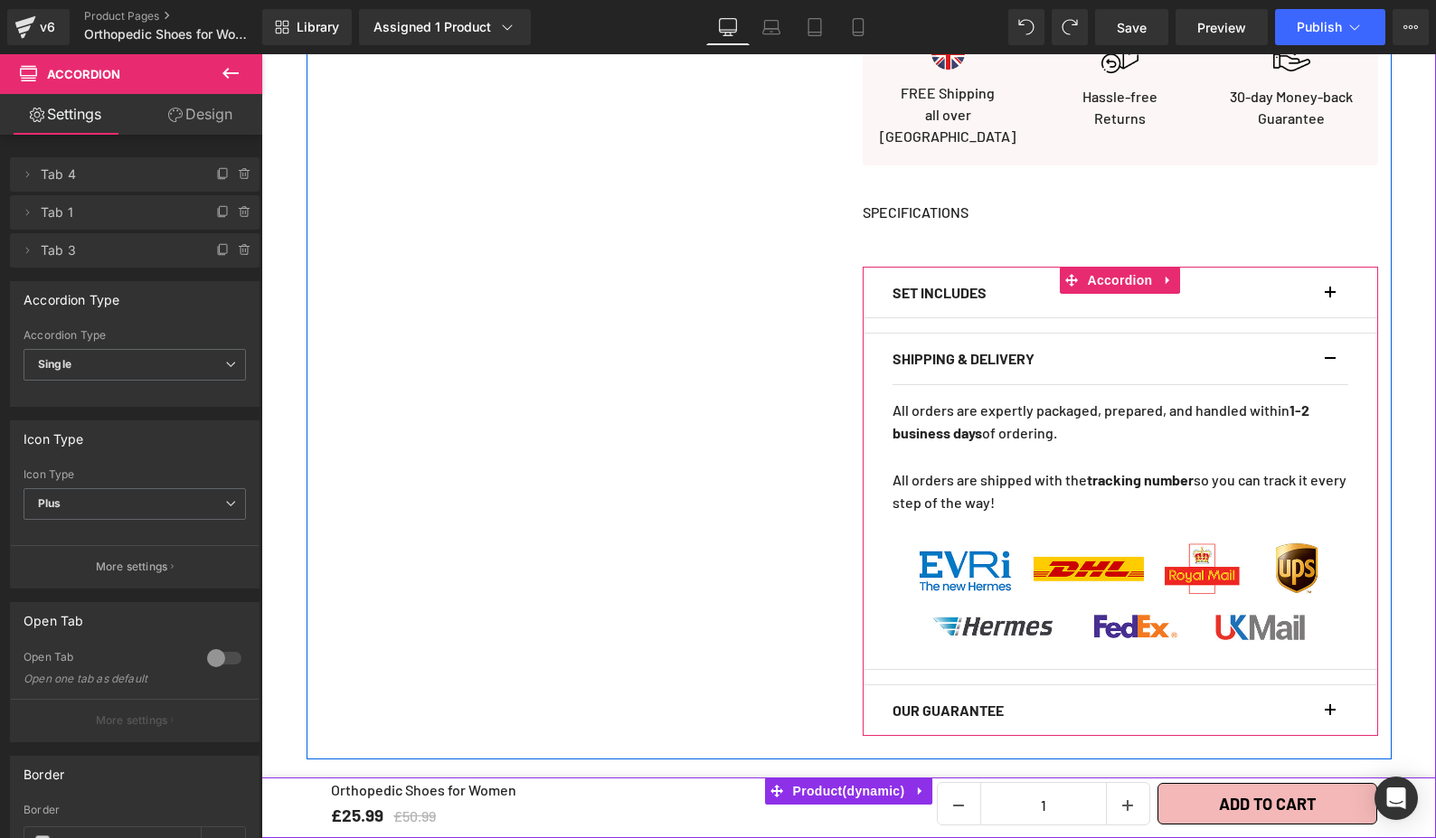
click at [1330, 351] on button "button" at bounding box center [1339, 359] width 18 height 51
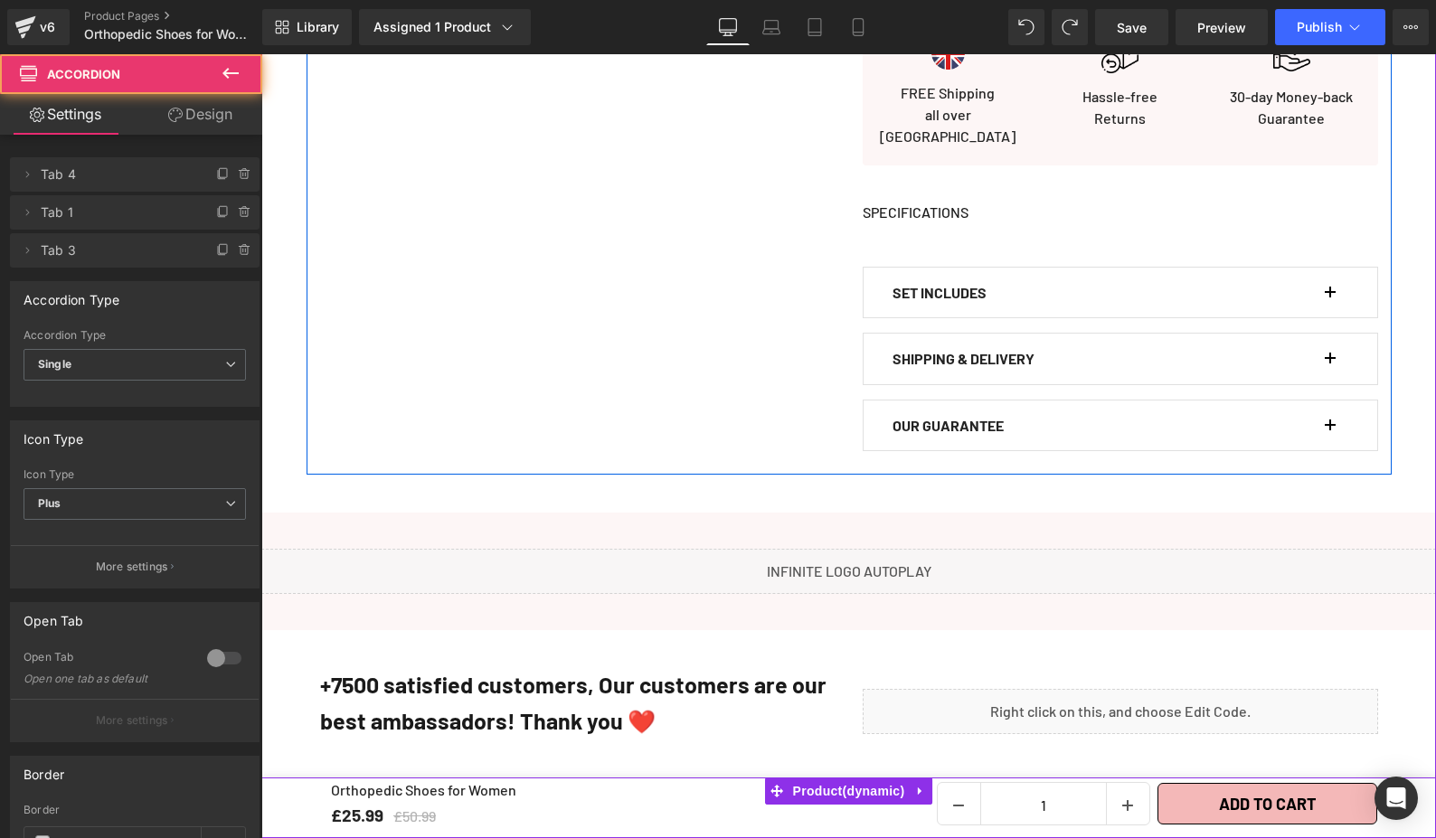
click at [1269, 204] on div "SPECIFICATIONS" at bounding box center [1120, 227] width 515 height 50
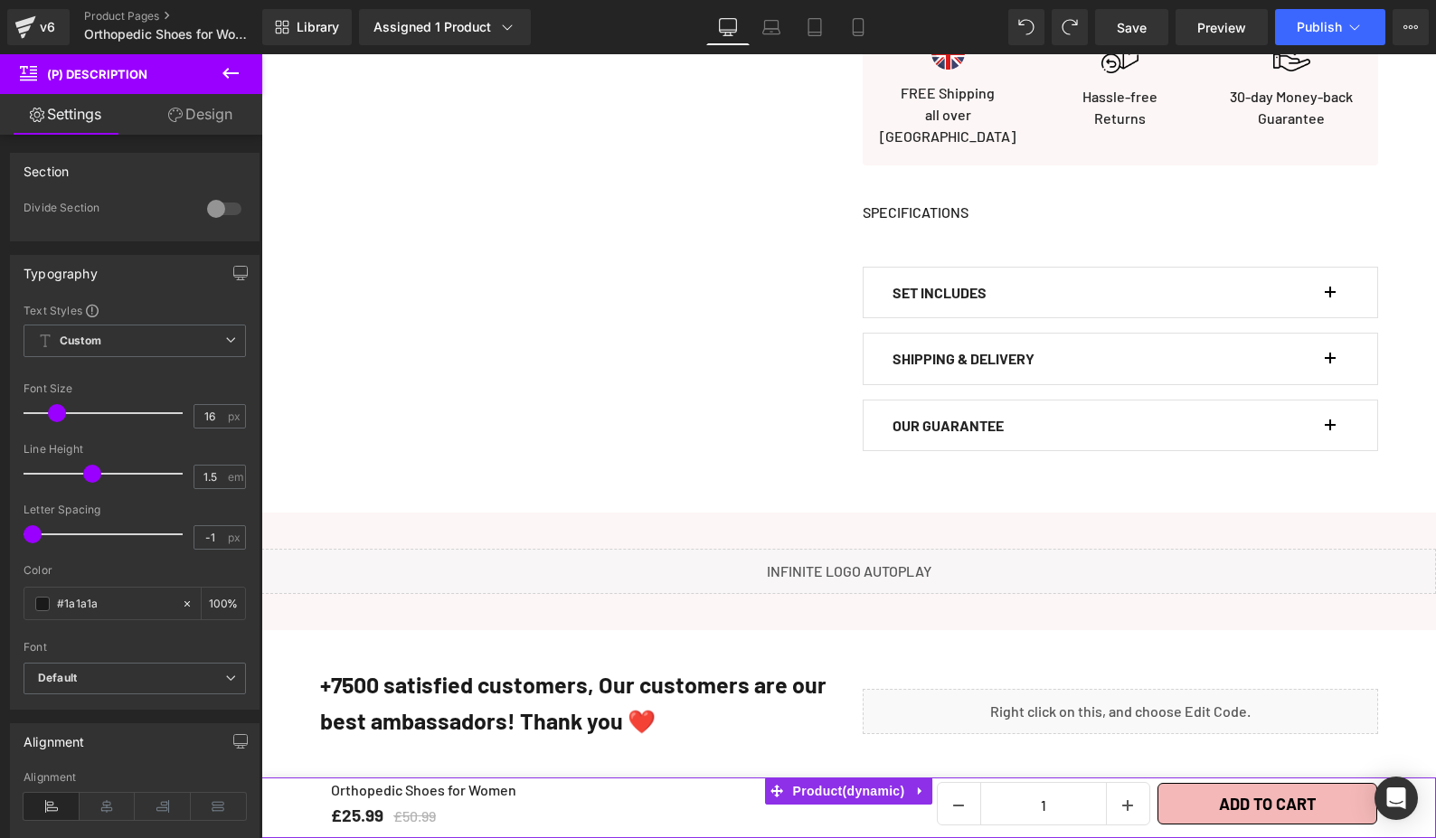
click at [967, 284] on b "SET INCLUDES" at bounding box center [939, 292] width 94 height 17
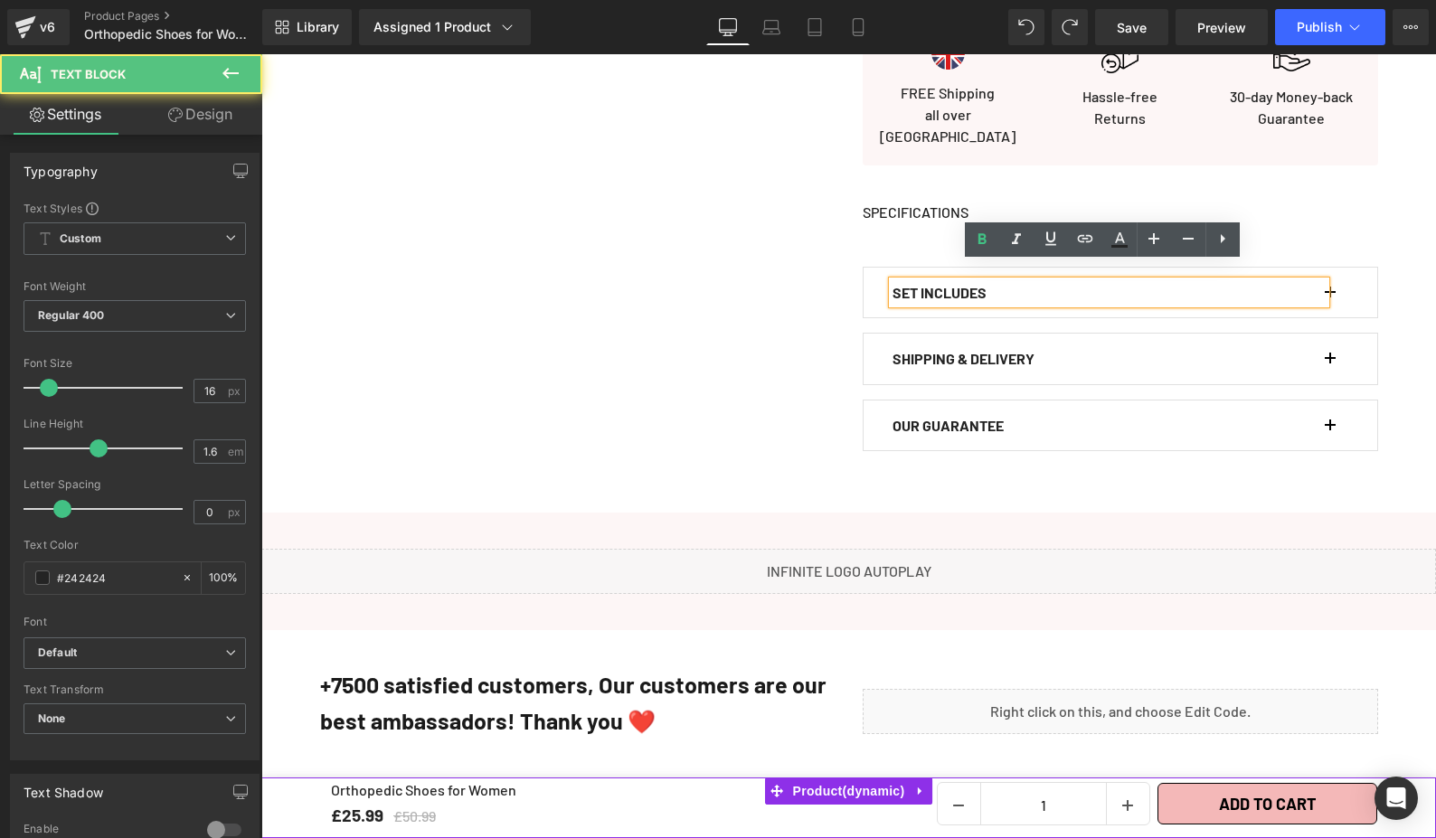
click at [1334, 276] on button "button" at bounding box center [1339, 293] width 18 height 51
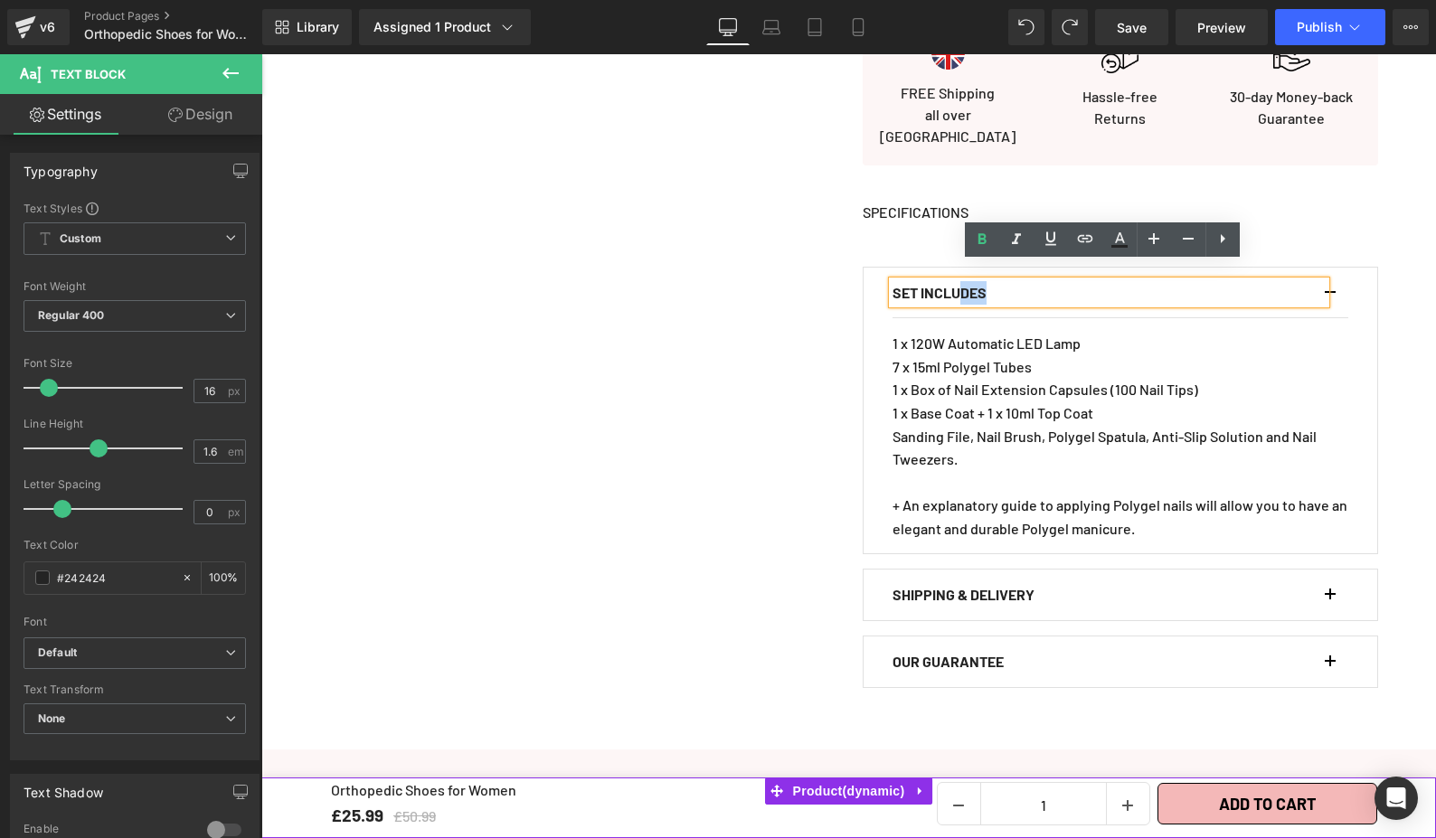
drag, startPoint x: 1020, startPoint y: 271, endPoint x: 1427, endPoint y: 382, distance: 421.8
click at [963, 281] on p "SET INCLUDES" at bounding box center [1108, 293] width 433 height 24
click at [933, 284] on b "SET INCLUDES" at bounding box center [939, 292] width 94 height 17
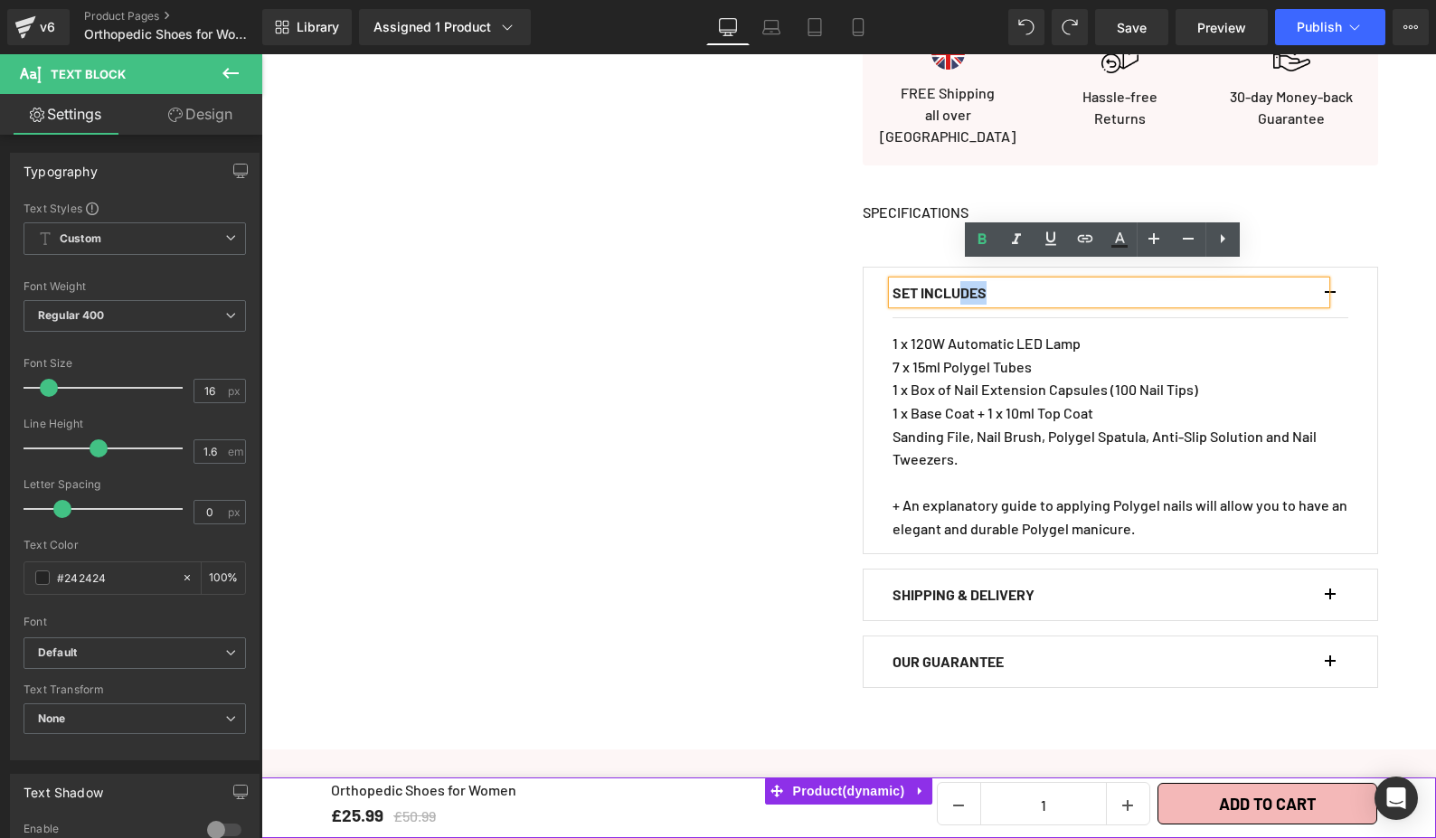
click at [933, 284] on b "SET INCLUDES" at bounding box center [939, 292] width 94 height 17
click at [1013, 281] on p "SET INCLUDES" at bounding box center [1108, 293] width 433 height 24
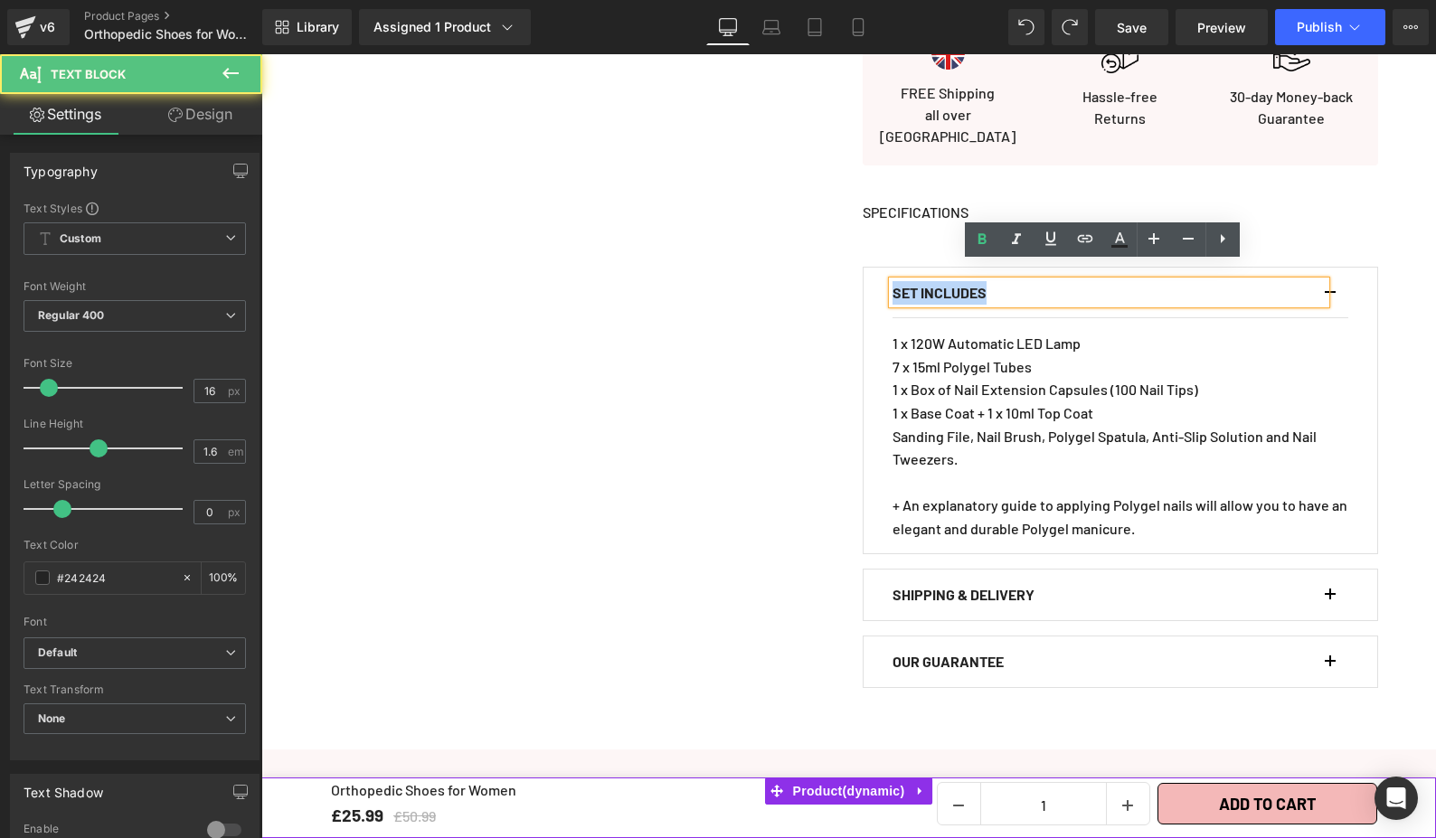
drag, startPoint x: 958, startPoint y: 272, endPoint x: 835, endPoint y: 271, distance: 123.0
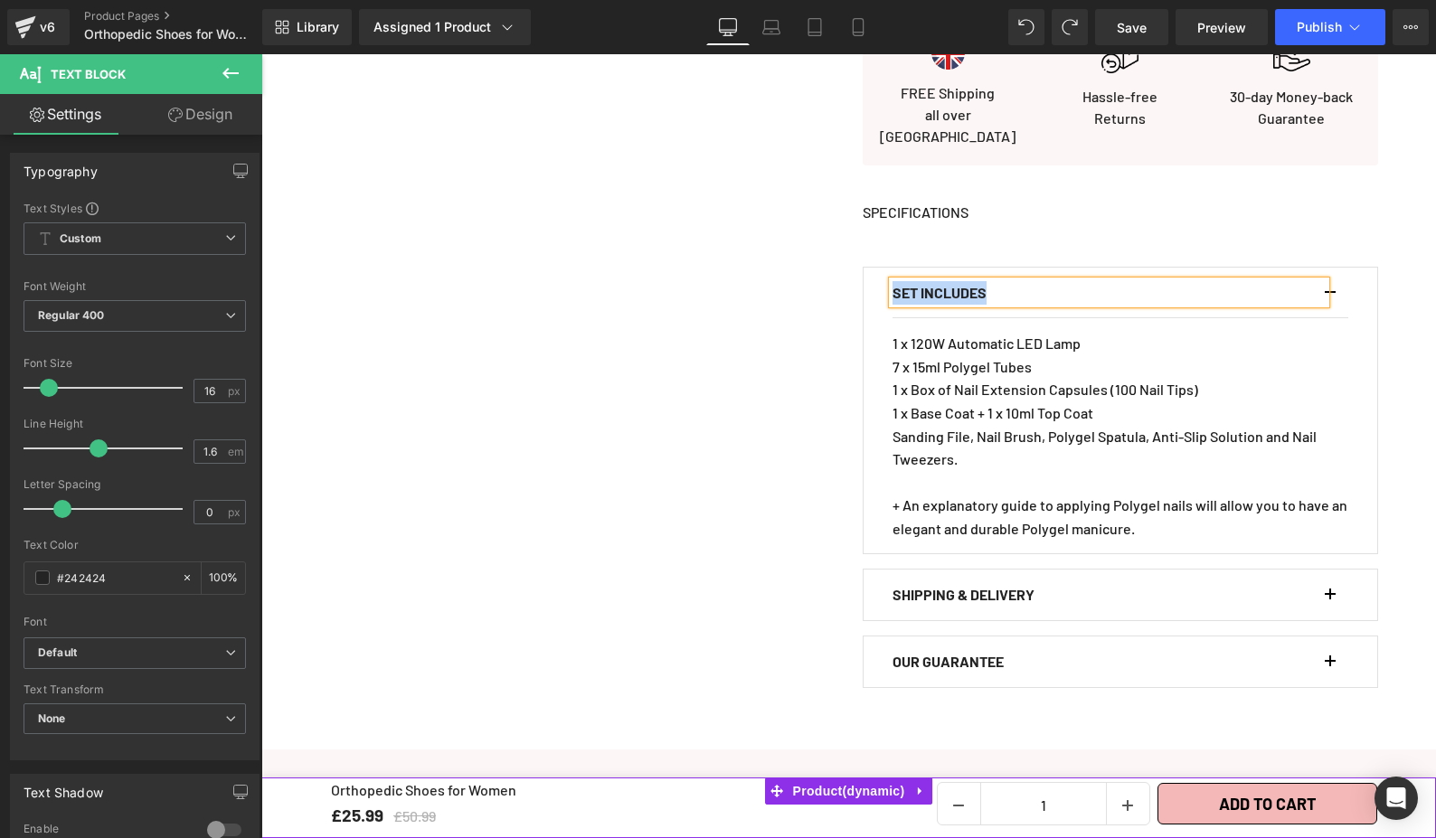
paste div
click at [1013, 383] on div "1 x 120W Automatic LED Lamp 7 x 15ml Polygel Tubes 1 x Box of Nail Extension Ca…" at bounding box center [1120, 436] width 456 height 208
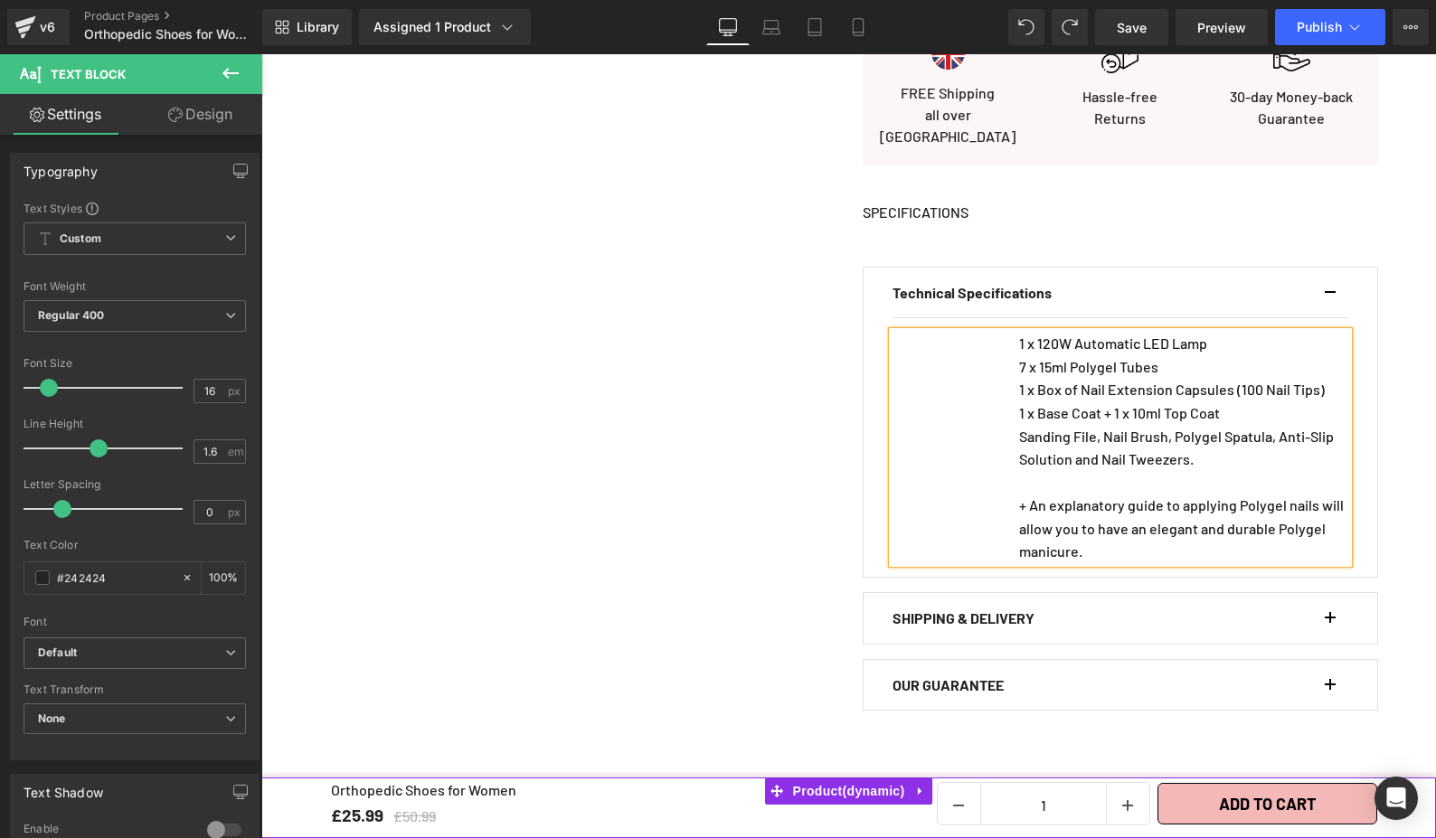
click at [1057, 378] on p "1 x Box of Nail Extension Capsules (100 Nail Tips)" at bounding box center [1183, 390] width 329 height 24
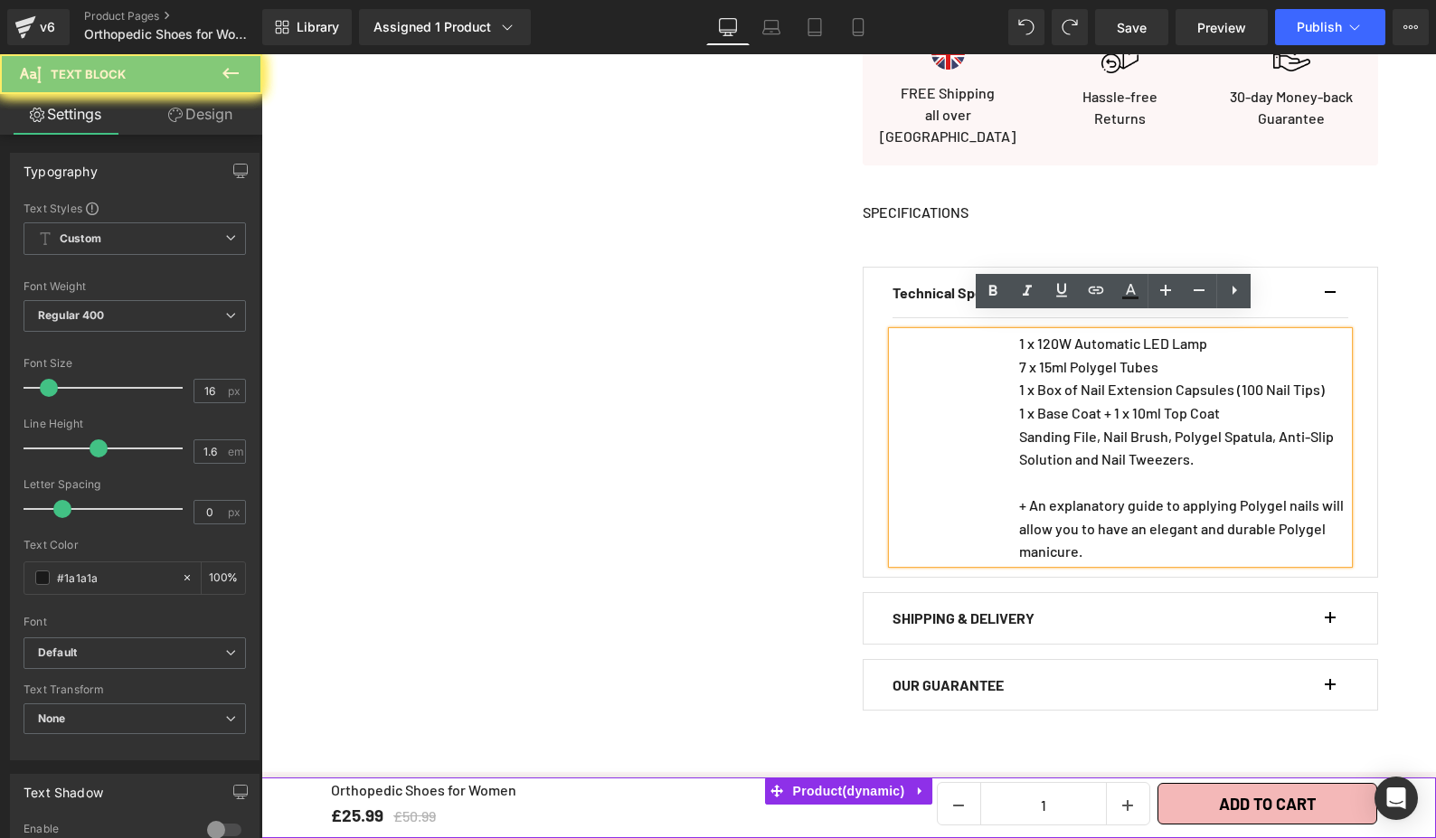
drag, startPoint x: 1066, startPoint y: 340, endPoint x: 1029, endPoint y: 352, distance: 38.9
click at [1067, 342] on div "1 x 120W Automatic LED Lamp 7 x 15ml Polygel Tubes 1 x Box of Nail Extension Ca…" at bounding box center [1120, 447] width 456 height 231
drag, startPoint x: 1029, startPoint y: 352, endPoint x: 955, endPoint y: 345, distance: 74.4
click at [1029, 355] on p "7 x 15ml Polygel Tubes" at bounding box center [1183, 367] width 329 height 24
drag, startPoint x: 955, startPoint y: 345, endPoint x: 1005, endPoint y: 328, distance: 53.5
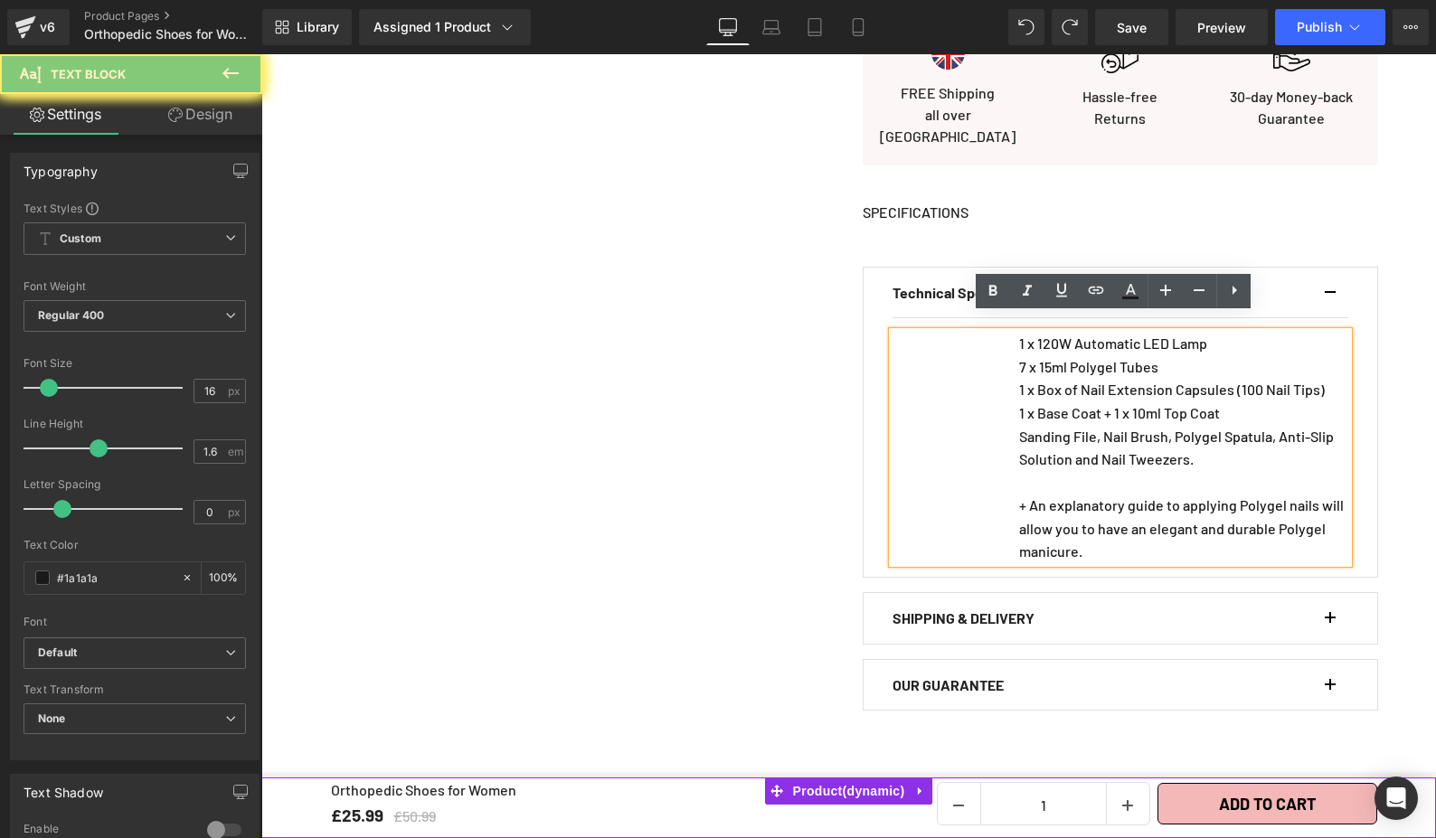
click at [956, 345] on div "1 x 120W Automatic LED Lamp 7 x 15ml Polygel Tubes 1 x Box of Nail Extension Ca…" at bounding box center [1120, 447] width 456 height 231
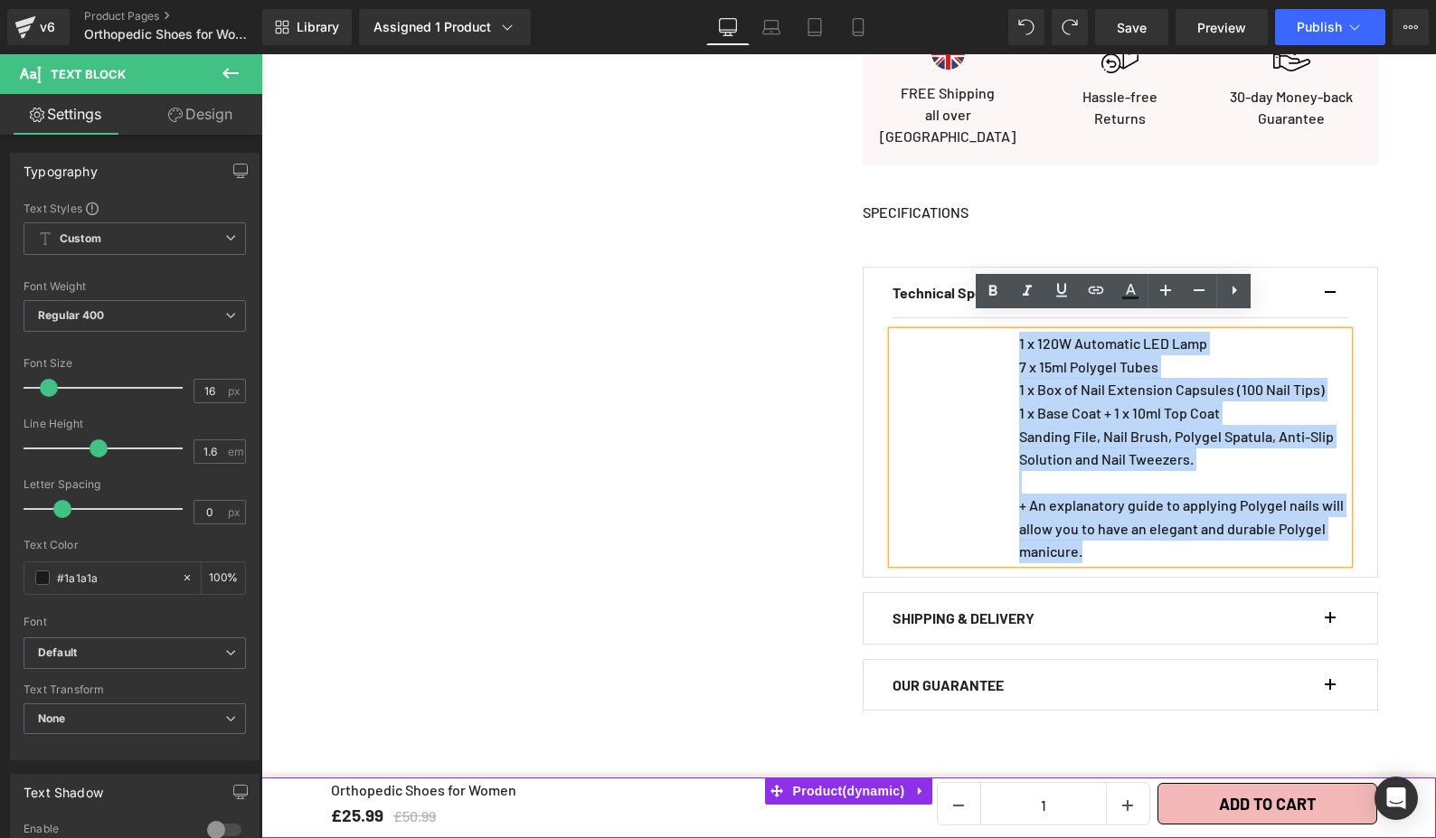
drag, startPoint x: 1010, startPoint y: 329, endPoint x: 1090, endPoint y: 505, distance: 193.4
click at [1189, 615] on div "Technical Specifications Text Block 1 x 120W Automatic LED Lamp 7 x 15ml Polyge…" at bounding box center [1120, 489] width 515 height 445
paste div
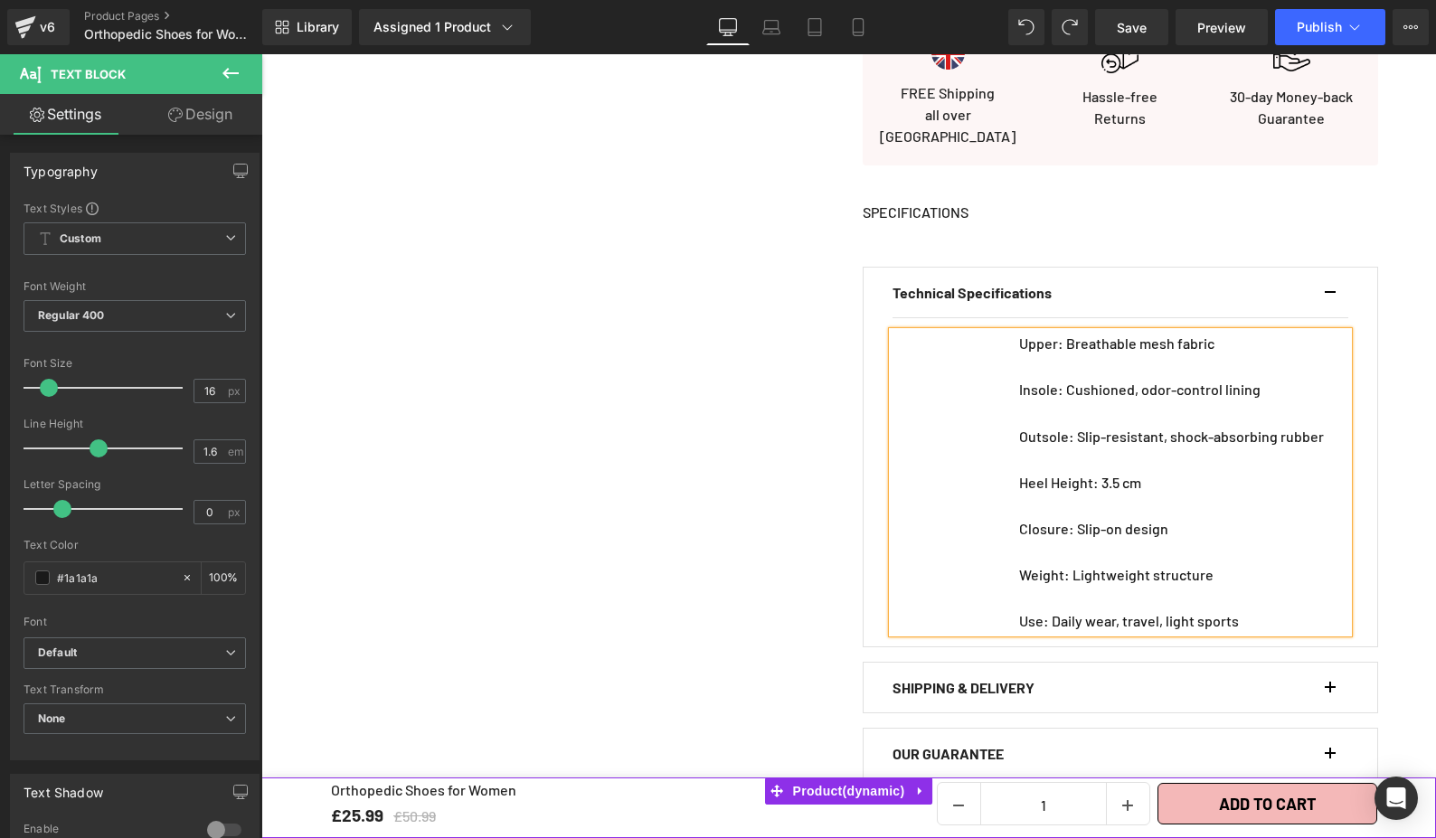
drag, startPoint x: 1260, startPoint y: 476, endPoint x: 1265, endPoint y: 551, distance: 75.2
click at [1260, 476] on p "Heel Height: 3.5 cm" at bounding box center [1183, 483] width 329 height 24
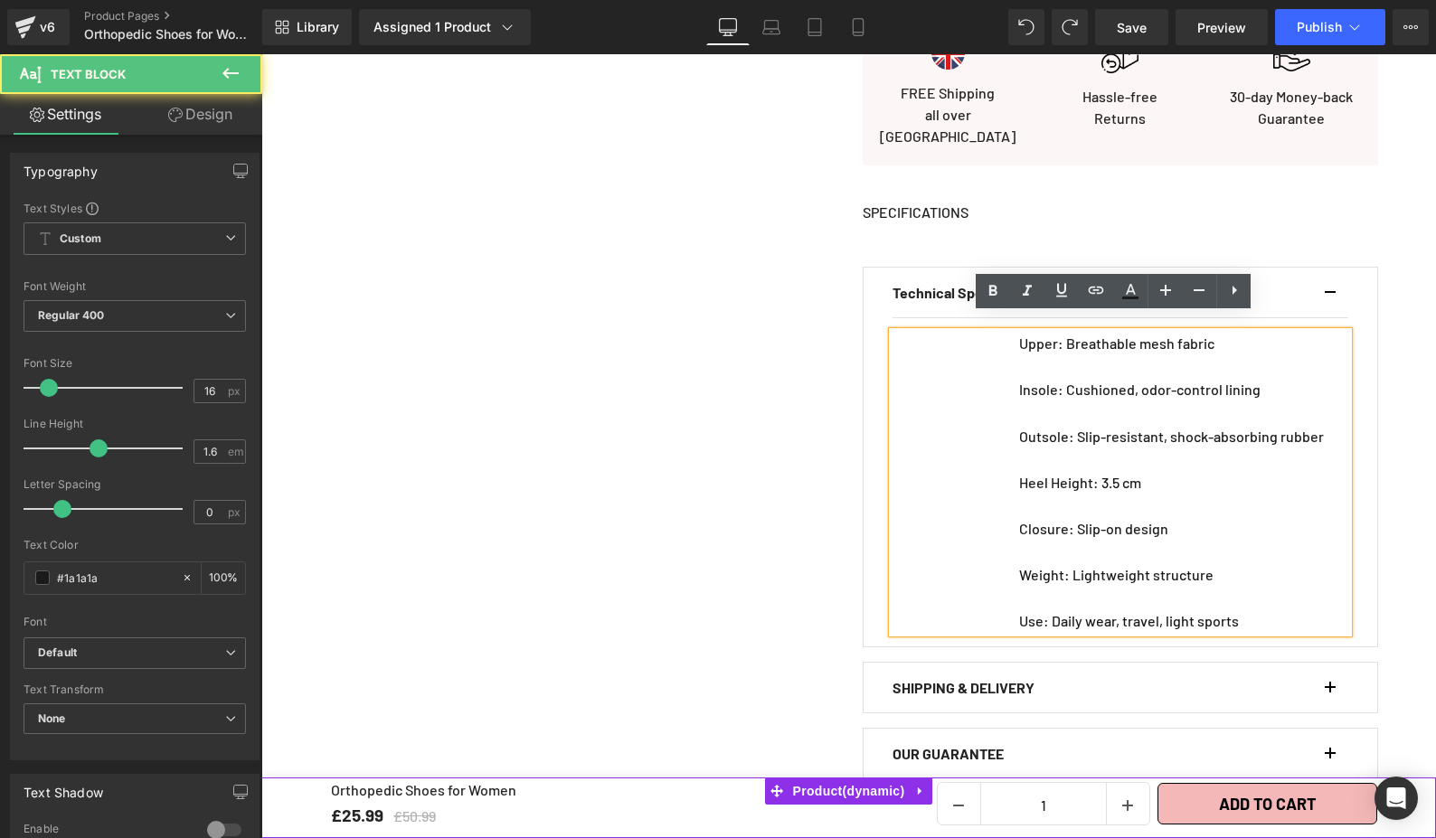
click at [1019, 609] on p "Use: Daily wear, travel, light sports" at bounding box center [1183, 621] width 329 height 24
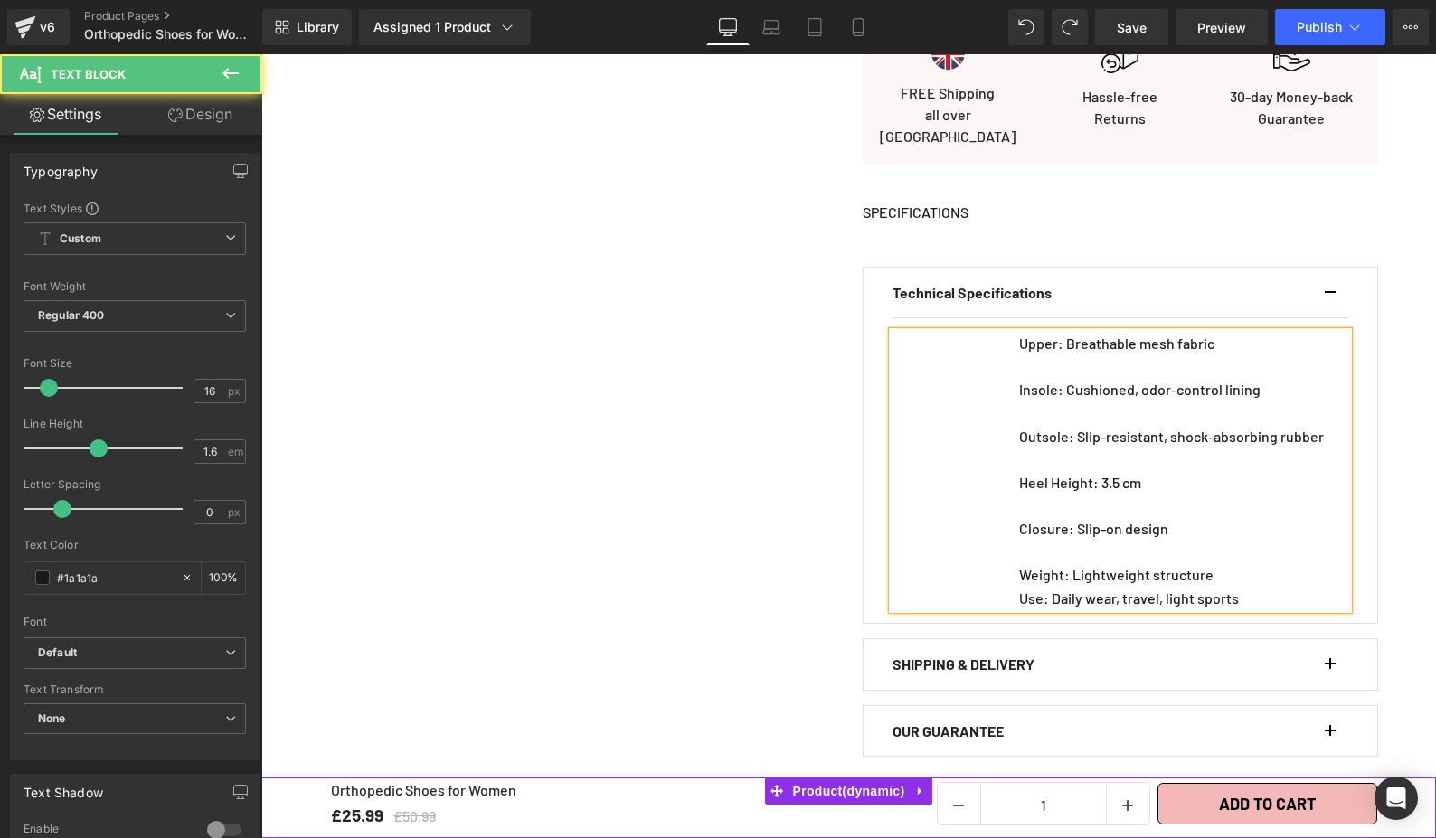
click at [1019, 563] on p "Weight: Lightweight structure" at bounding box center [1183, 575] width 329 height 24
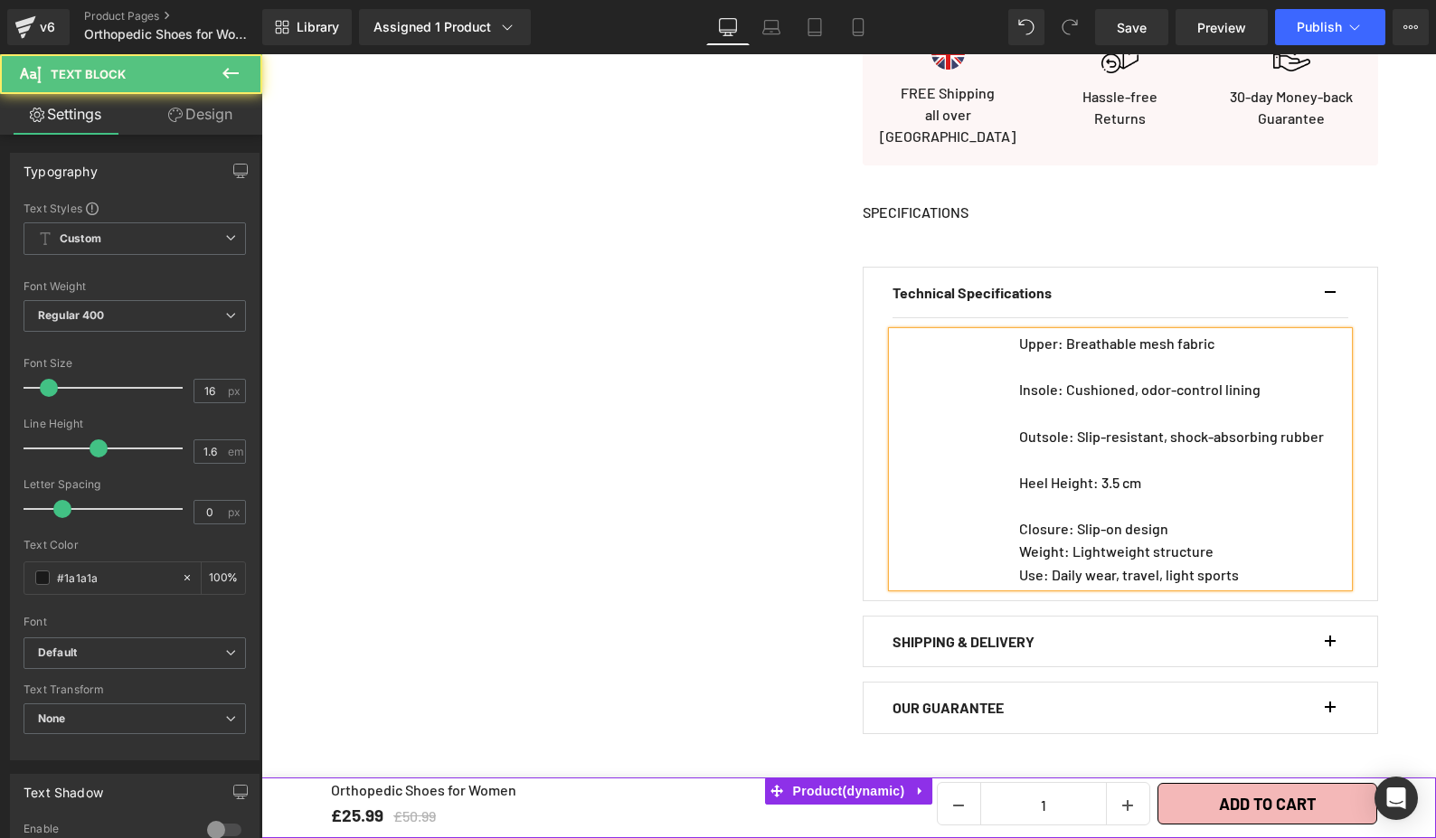
click at [1008, 512] on div "Upper: Breathable mesh fabric Insole: Cushioned, odor-control lining Outsole: S…" at bounding box center [1120, 459] width 456 height 255
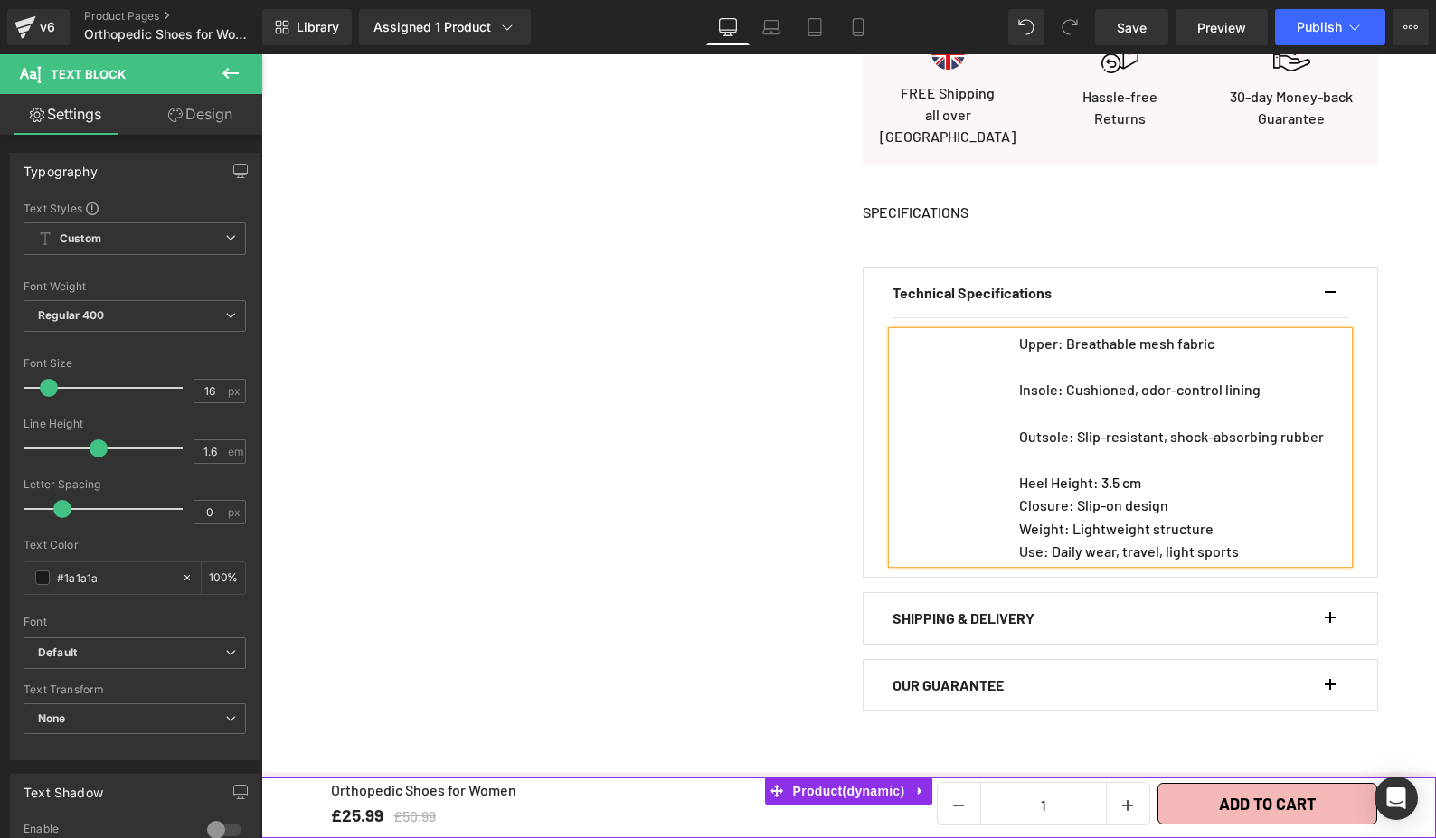
click at [1019, 471] on p "Heel Height: 3.5 cm" at bounding box center [1183, 483] width 329 height 24
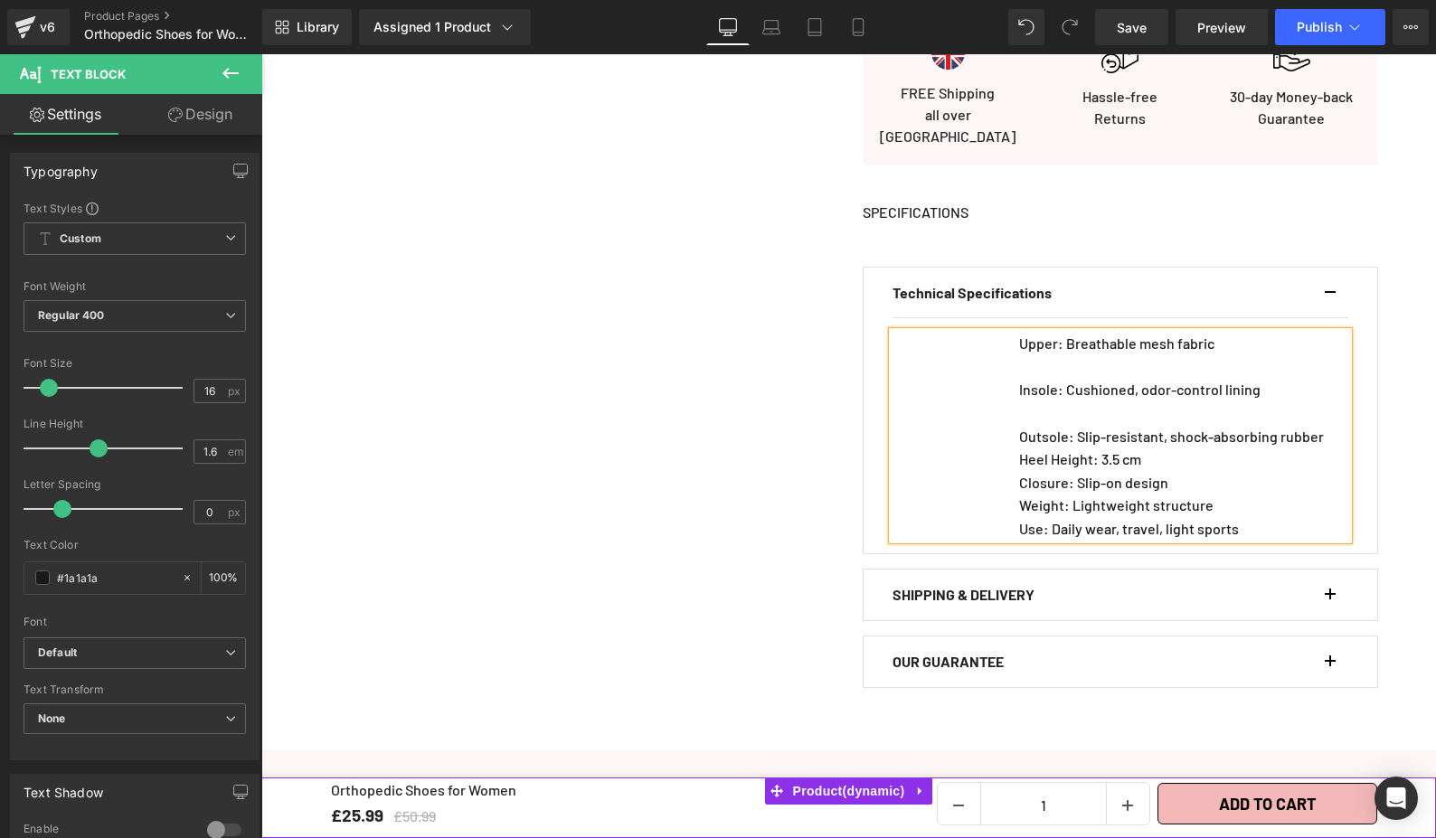
click at [1019, 425] on p "Outsole: Slip-resistant, shock-absorbing rubber" at bounding box center [1183, 437] width 329 height 24
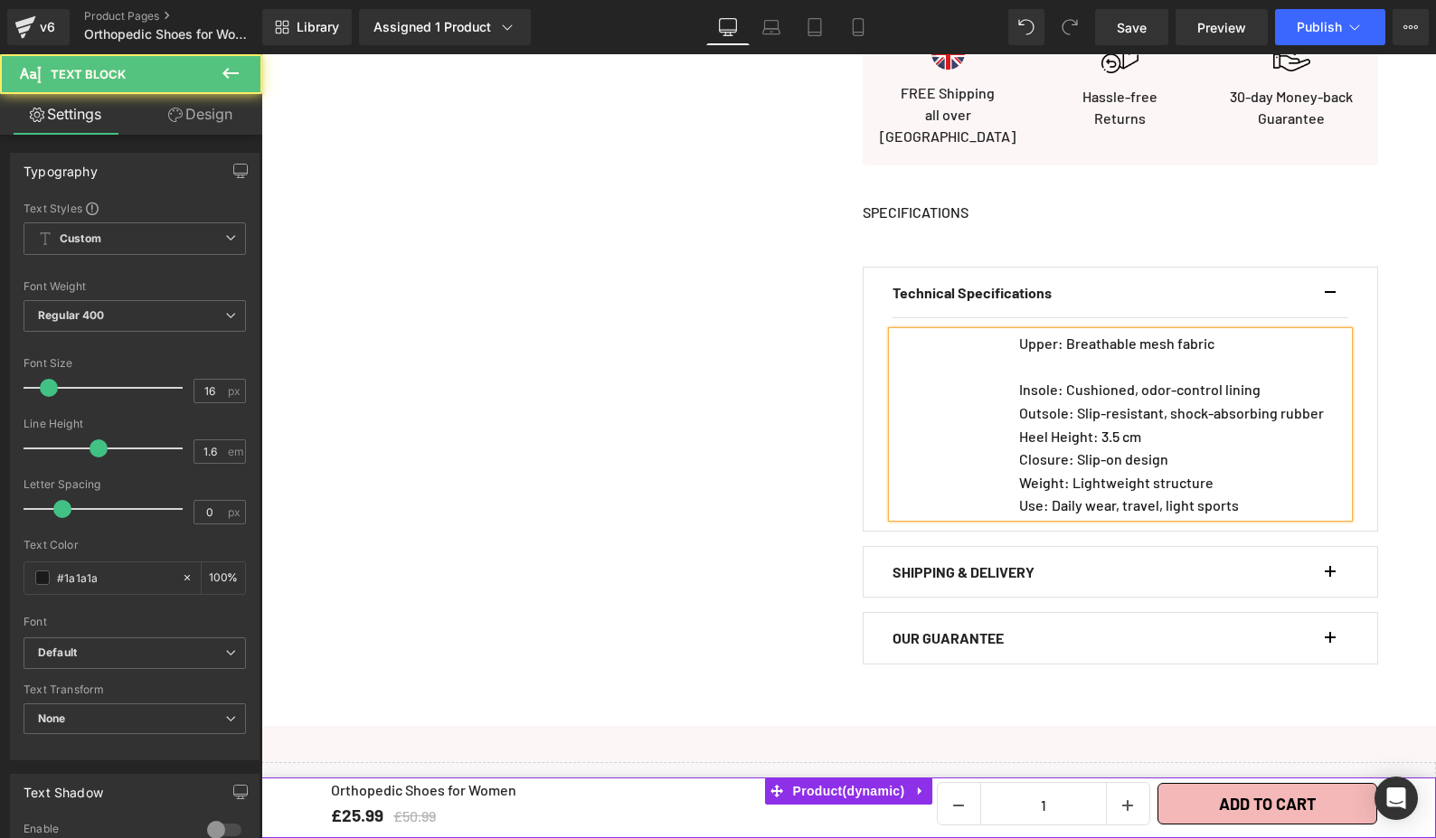
click at [1019, 378] on p "Insole: Cushioned, odor-control lining" at bounding box center [1183, 390] width 329 height 24
click at [1008, 375] on div "Upper: Breathable mesh fabric insole: Cushioned, odor-control lining Outsole: S…" at bounding box center [1120, 424] width 456 height 185
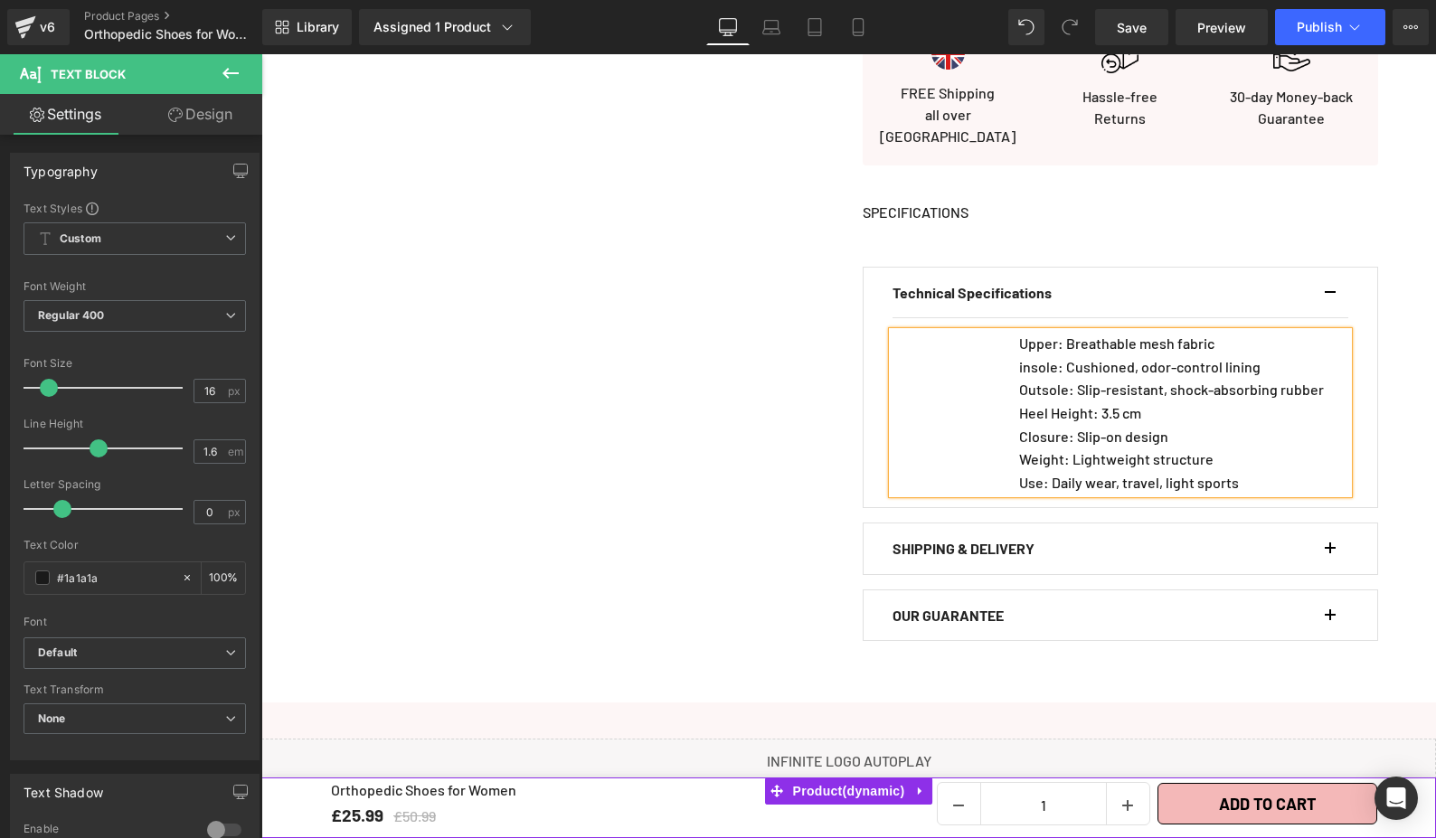
click at [1010, 446] on div "Upper: Breathable mesh fabric insole: Cushioned, odor-control lining Outsole: S…" at bounding box center [1120, 413] width 456 height 162
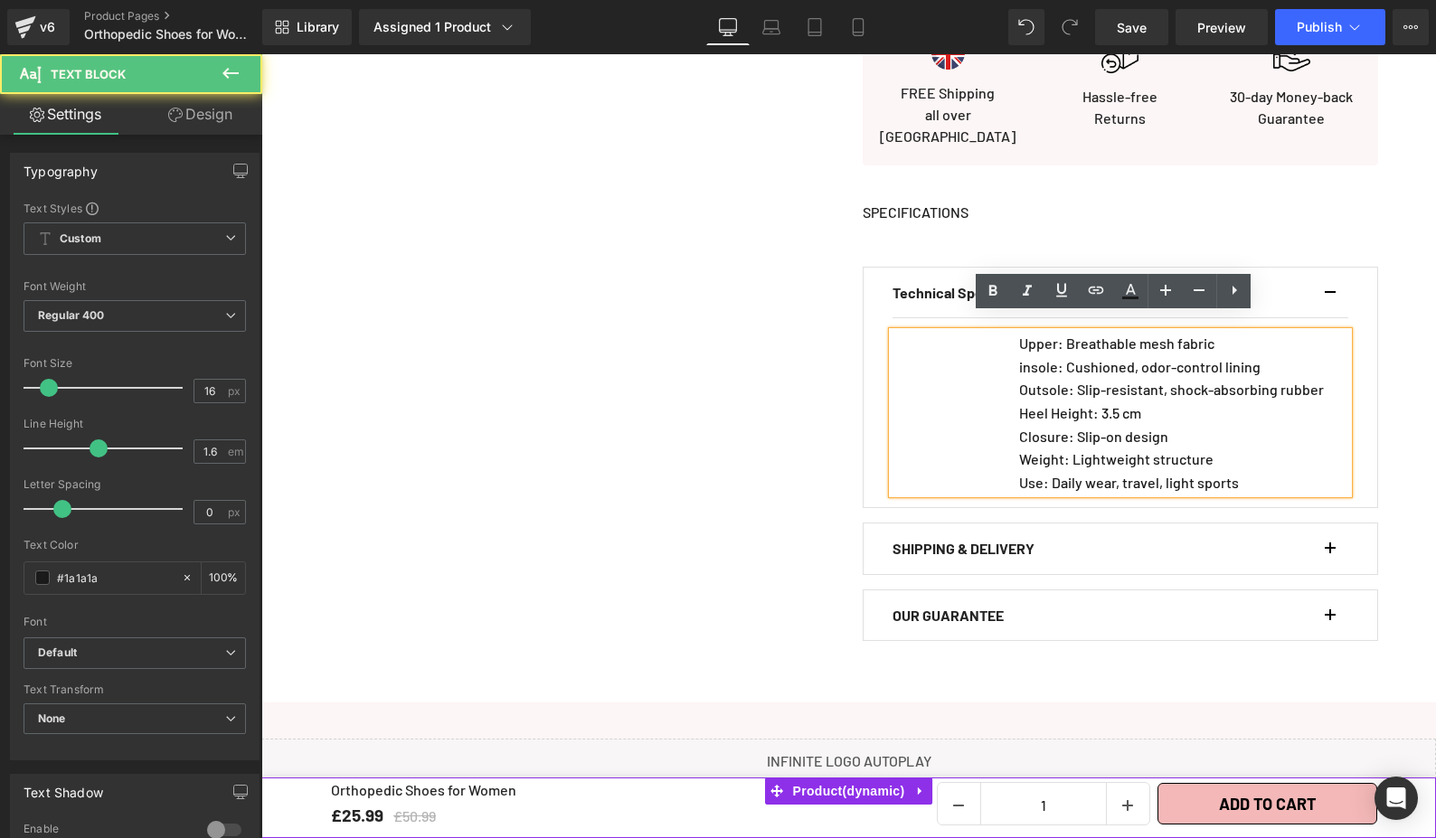
drag, startPoint x: 1011, startPoint y: 453, endPoint x: 776, endPoint y: 400, distance: 241.1
click at [958, 439] on div "Upper: Breathable mesh fabric insole: Cushioned, odor-control lining Outsole: S…" at bounding box center [1120, 413] width 456 height 162
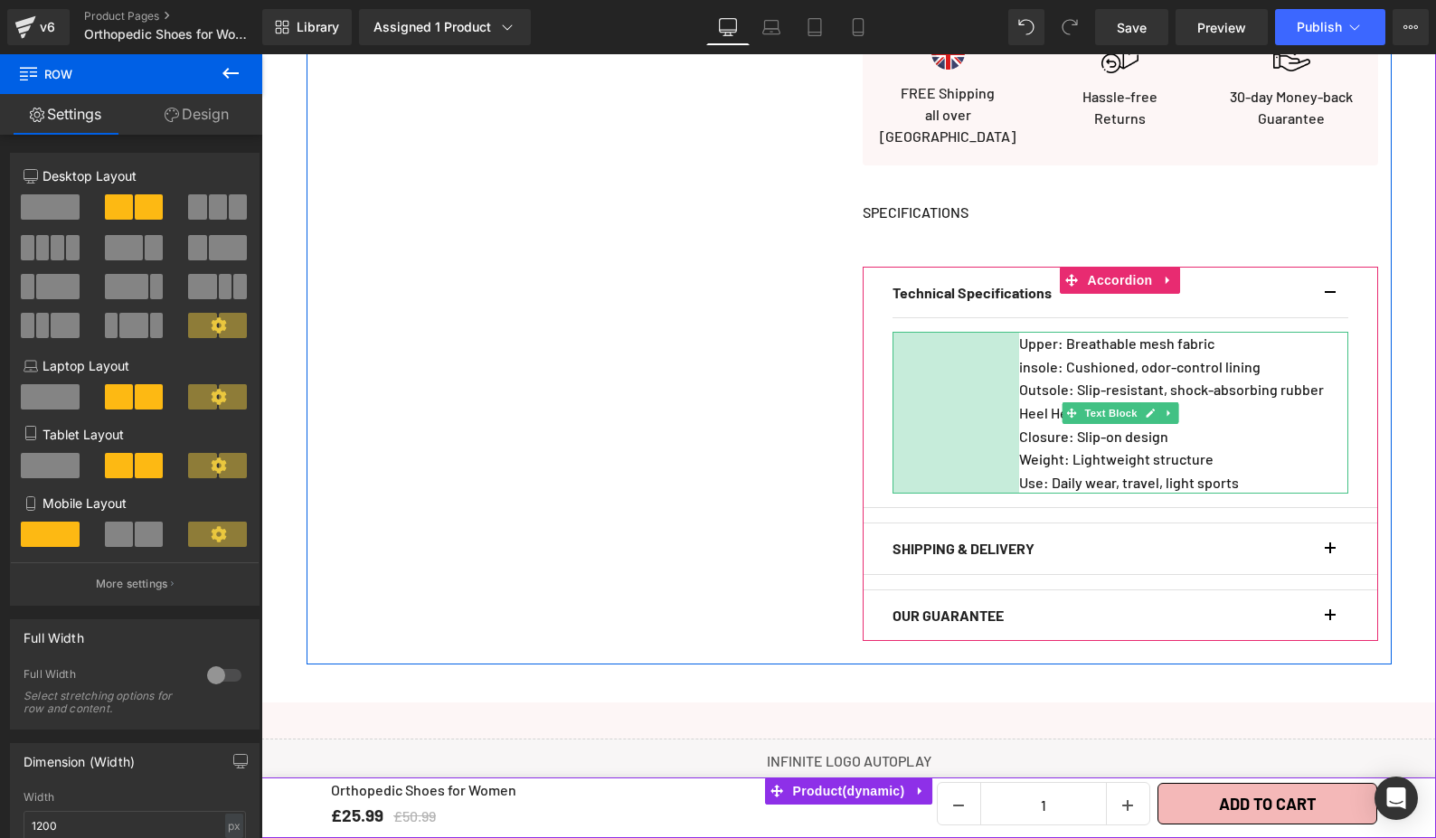
click at [977, 351] on div "140px" at bounding box center [955, 413] width 127 height 162
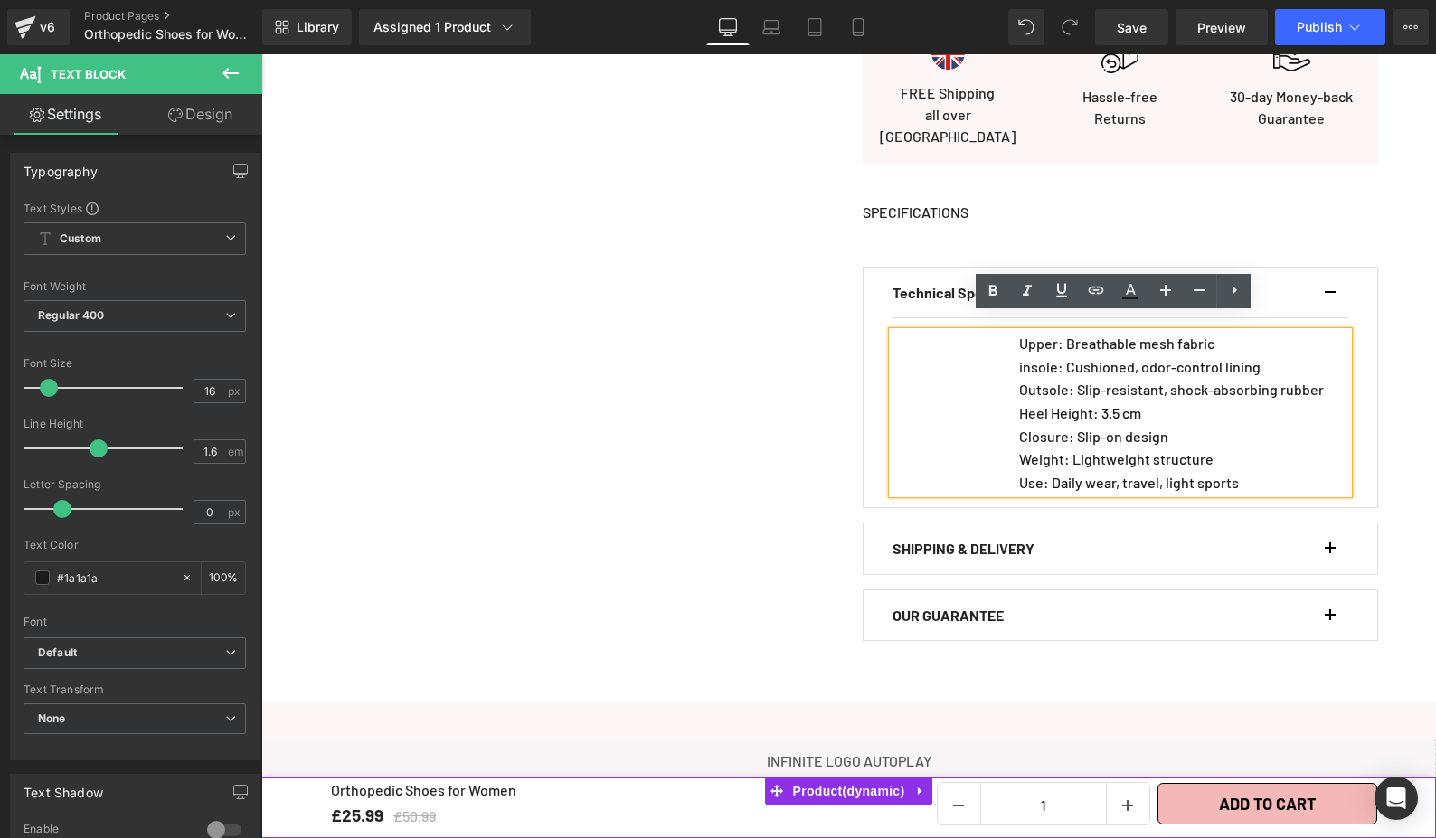
click at [981, 384] on div "Upper: Breathable mesh fabric insole: Cushioned, odor-control lining Outsole: S…" at bounding box center [1120, 413] width 456 height 162
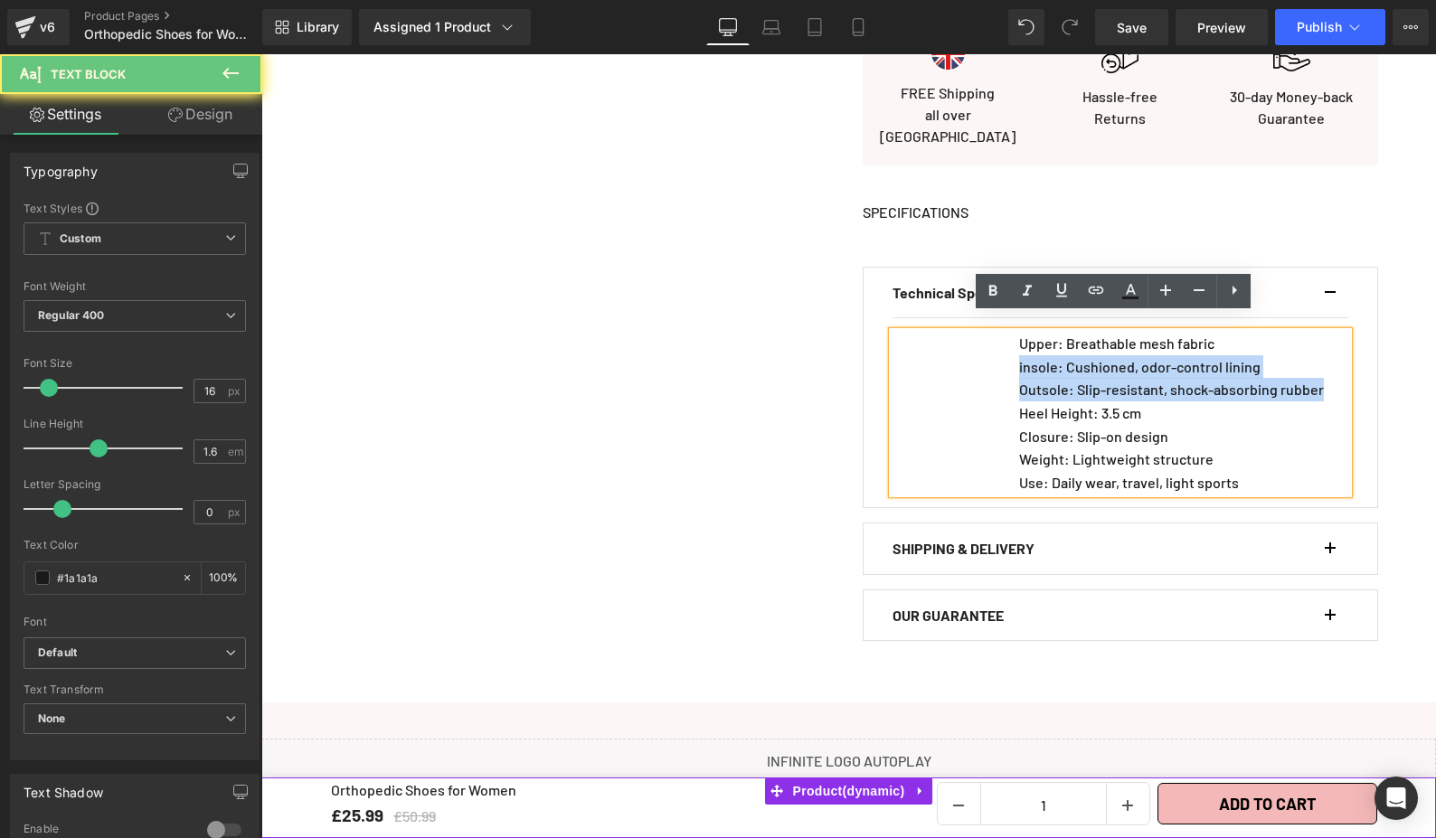
drag, startPoint x: 1004, startPoint y: 360, endPoint x: 960, endPoint y: 328, distance: 53.7
click at [929, 386] on div "Upper: Breathable mesh fabric insole: Cushioned, odor-control lining Outsole: S…" at bounding box center [1120, 413] width 456 height 162
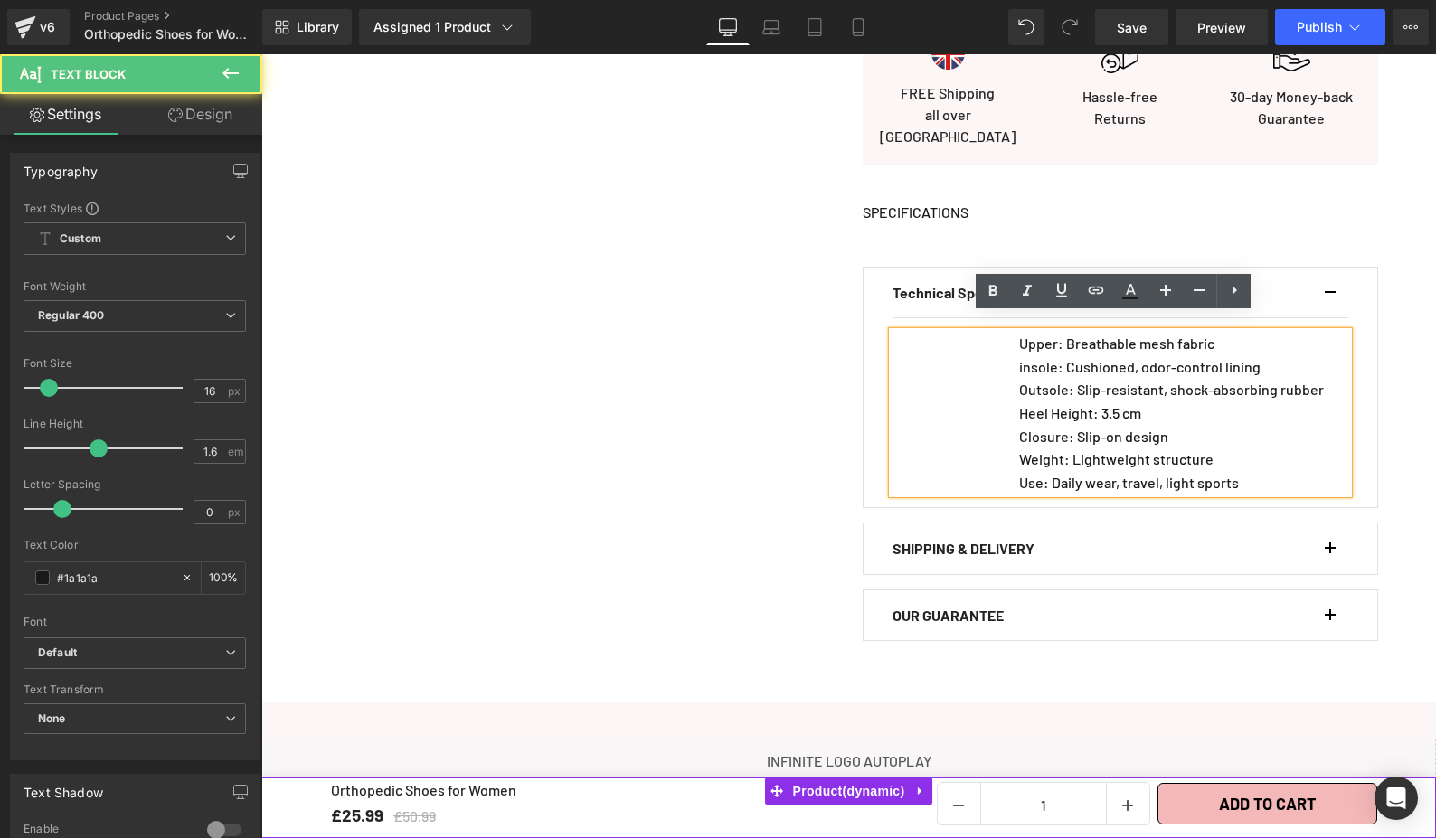
click at [961, 332] on div "Upper: Breathable mesh fabric insole: Cushioned, odor-control lining Outsole: S…" at bounding box center [1120, 413] width 456 height 162
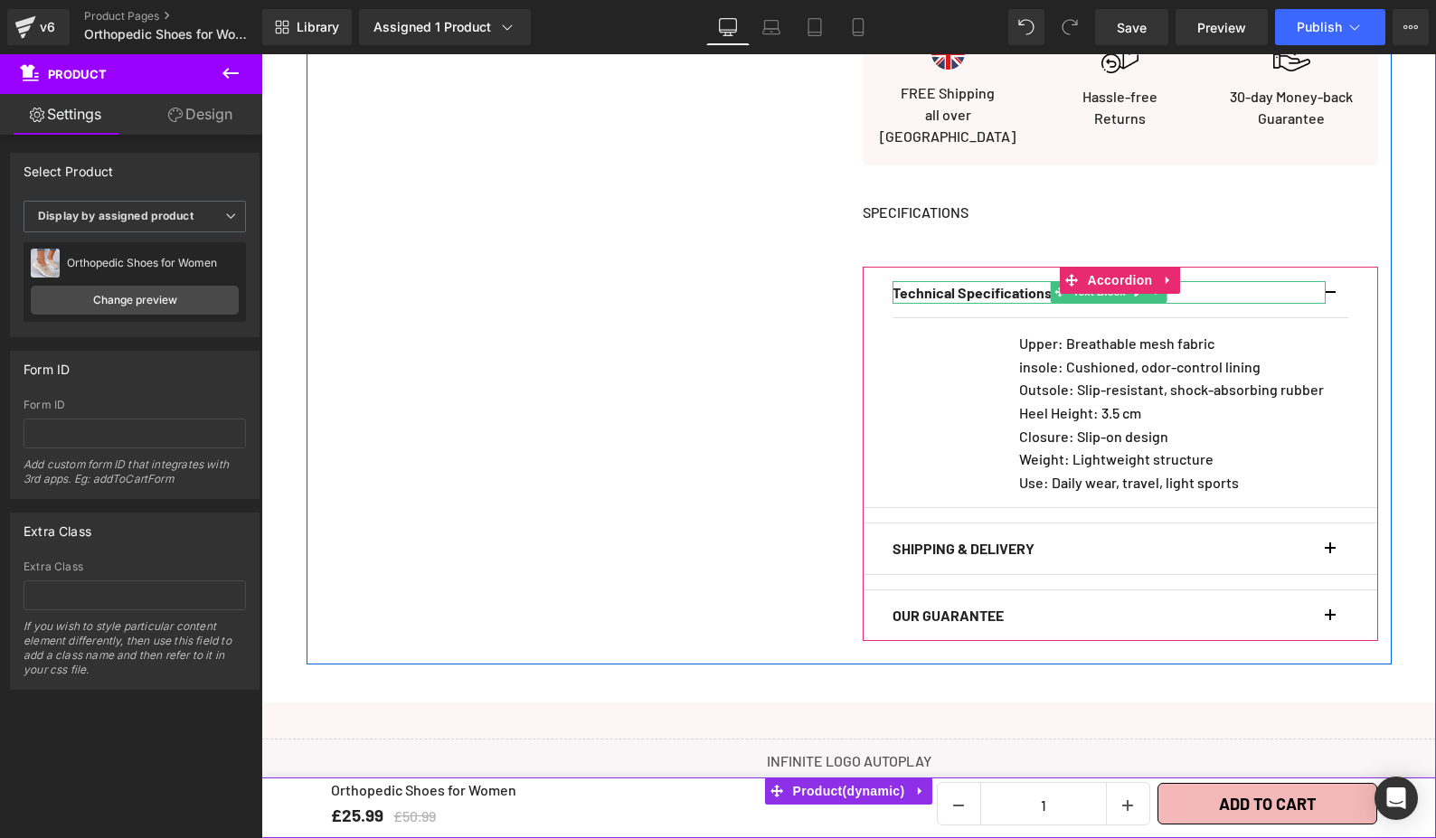
click at [1330, 298] on span "button" at bounding box center [1330, 298] width 0 height 0
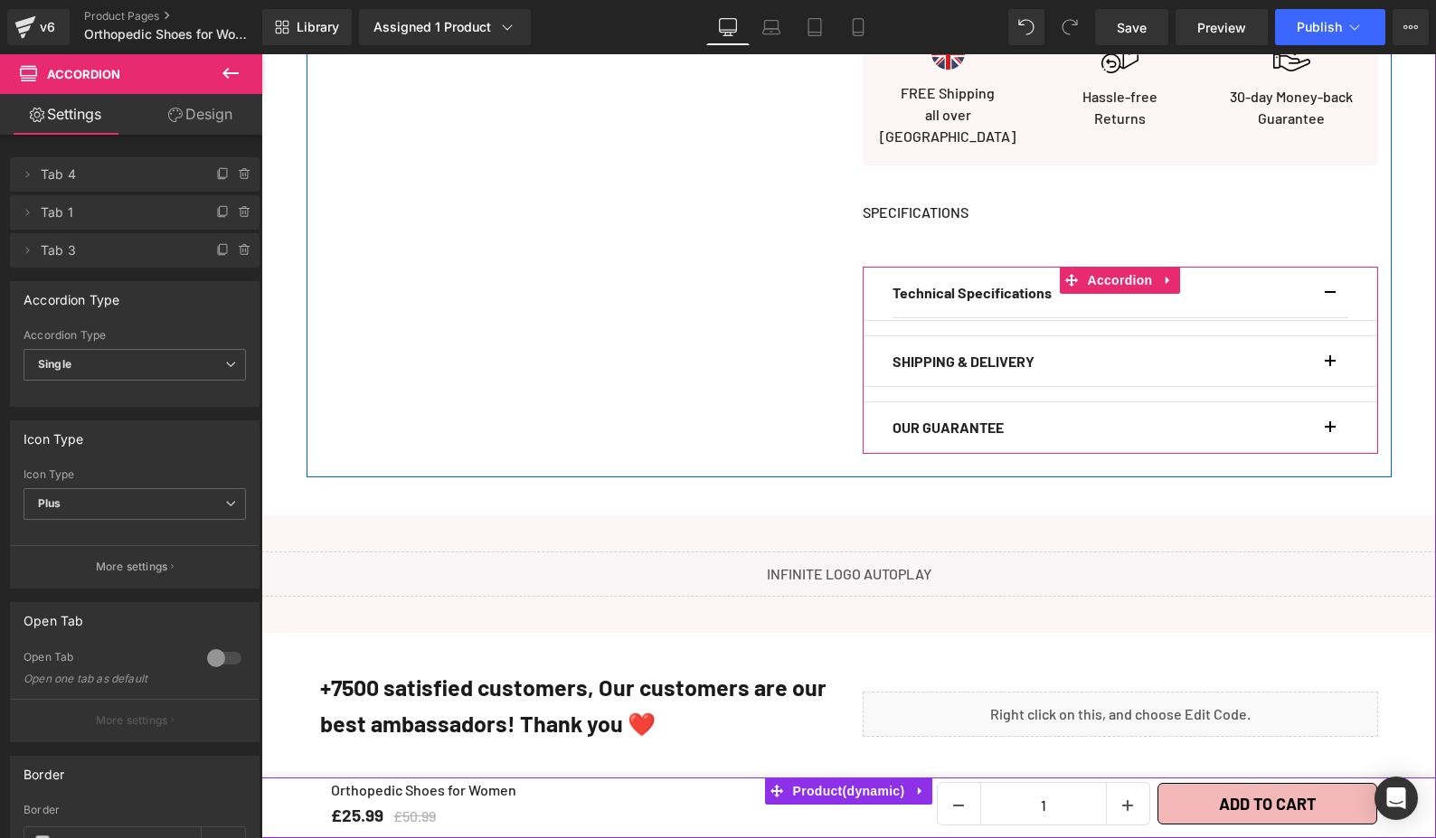
click at [1330, 298] on span "button" at bounding box center [1330, 298] width 0 height 0
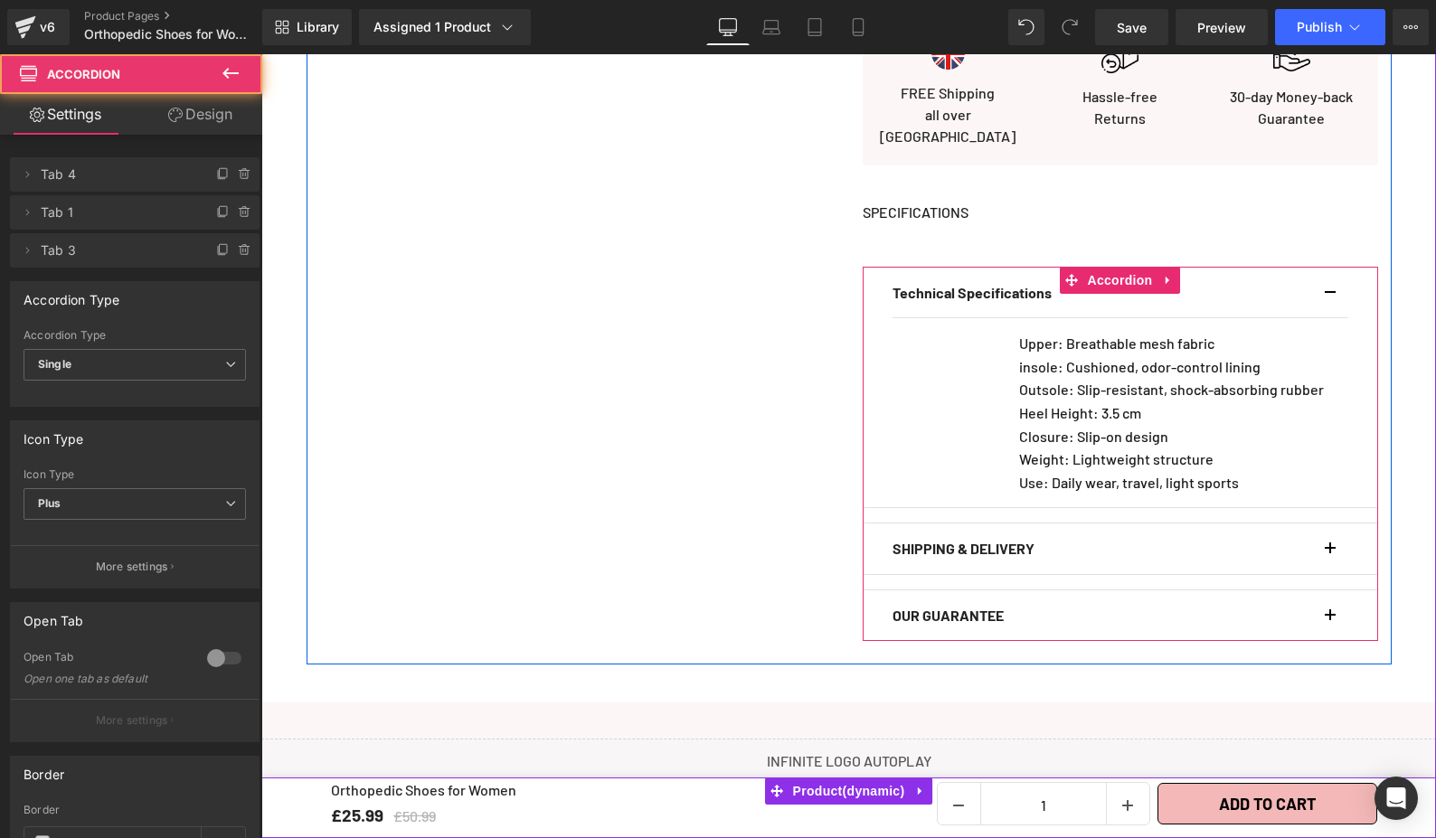
click at [1330, 298] on span "button" at bounding box center [1330, 298] width 0 height 0
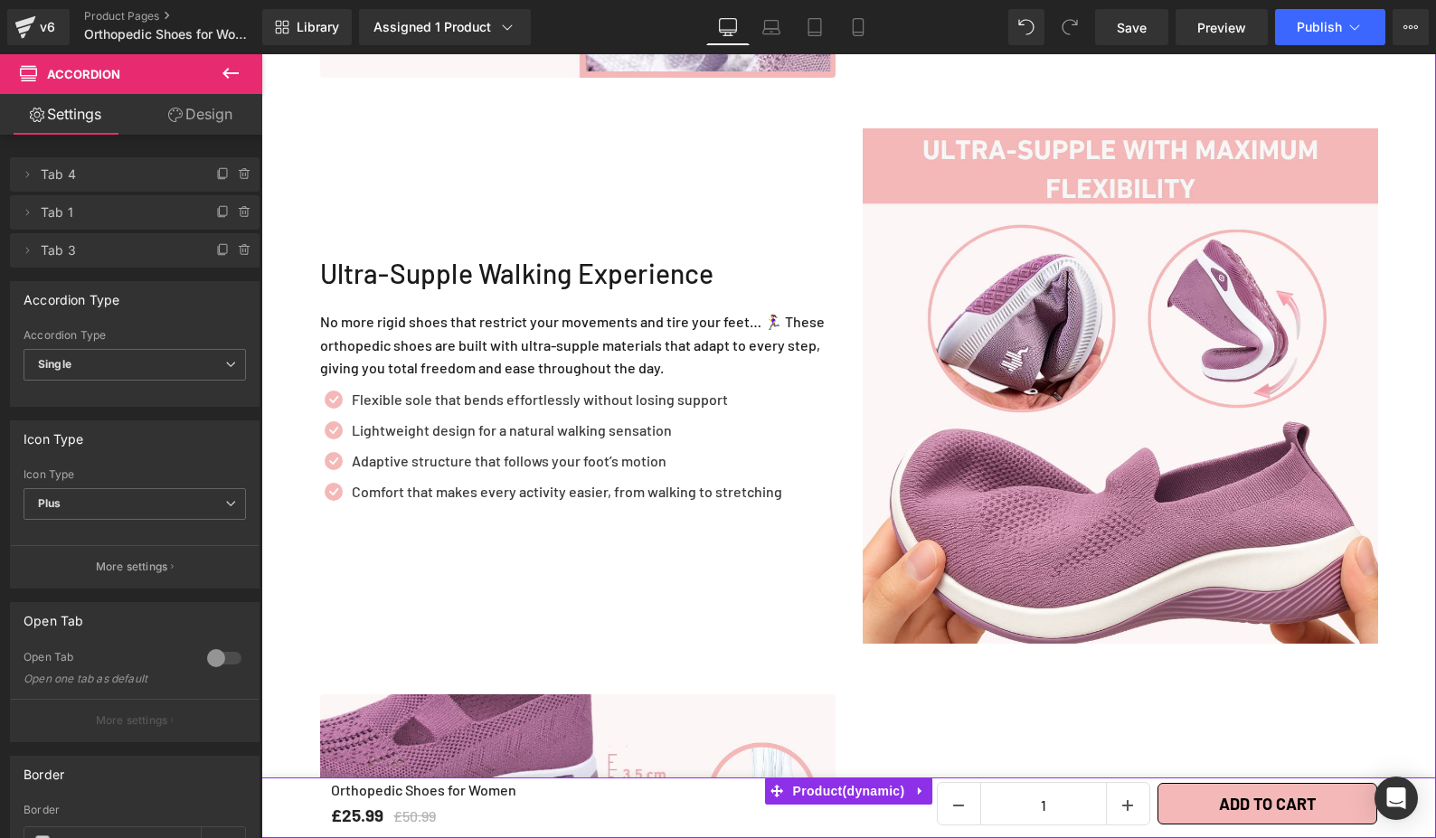
scroll to position [2401, 0]
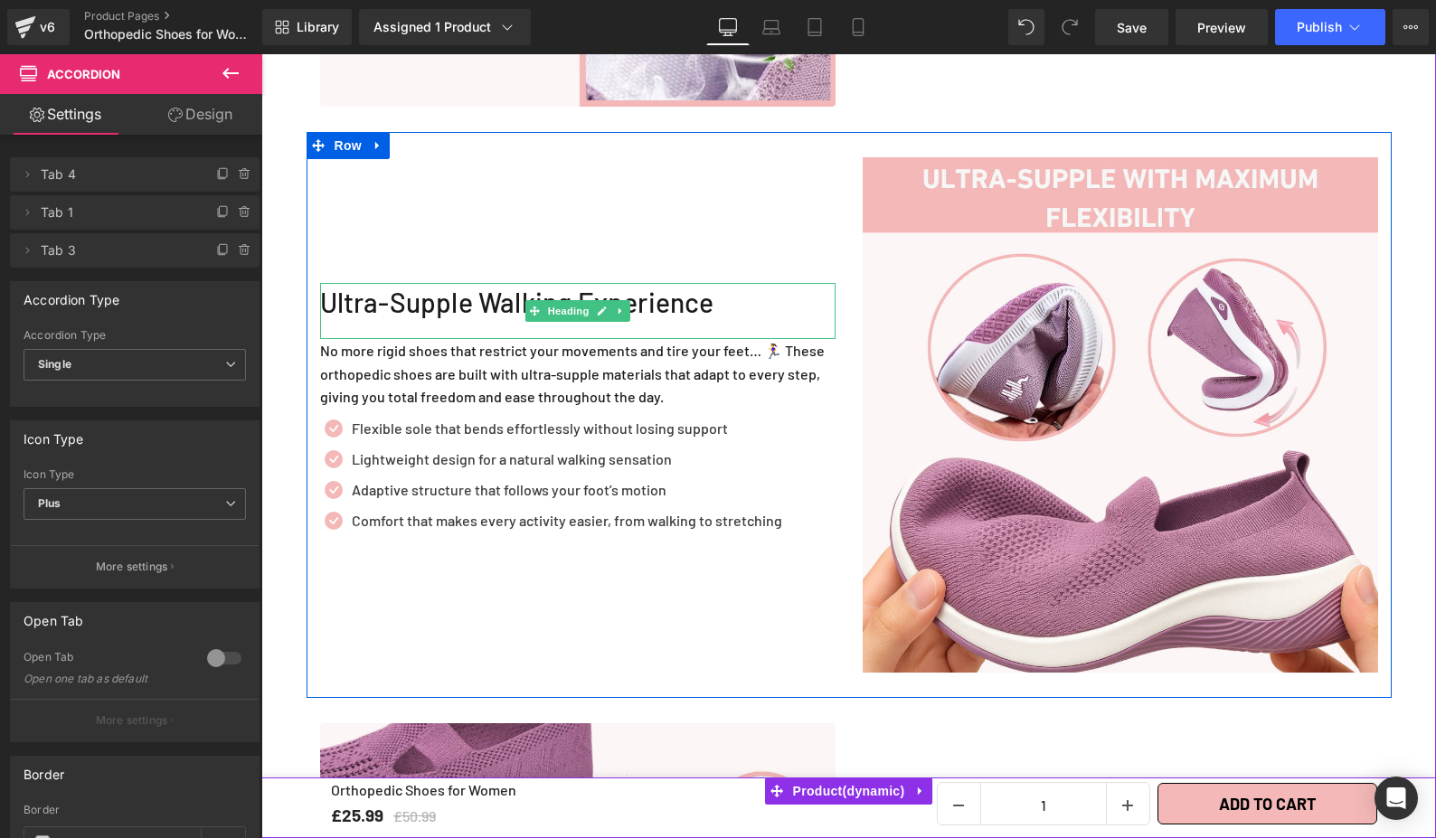
click at [732, 283] on div "Ultra-Supple Walking Experience" at bounding box center [577, 311] width 515 height 56
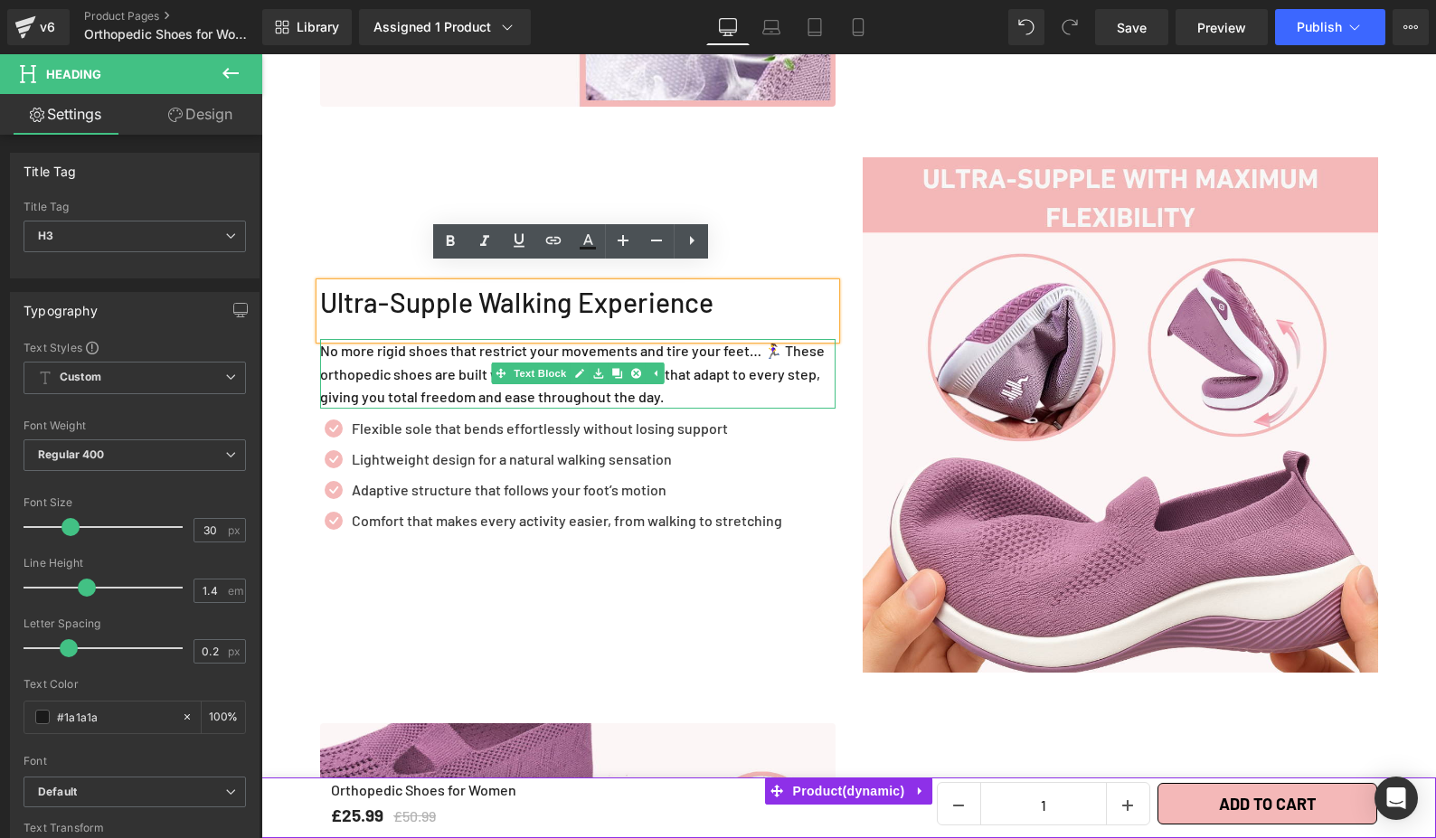
scroll to position [2404, 0]
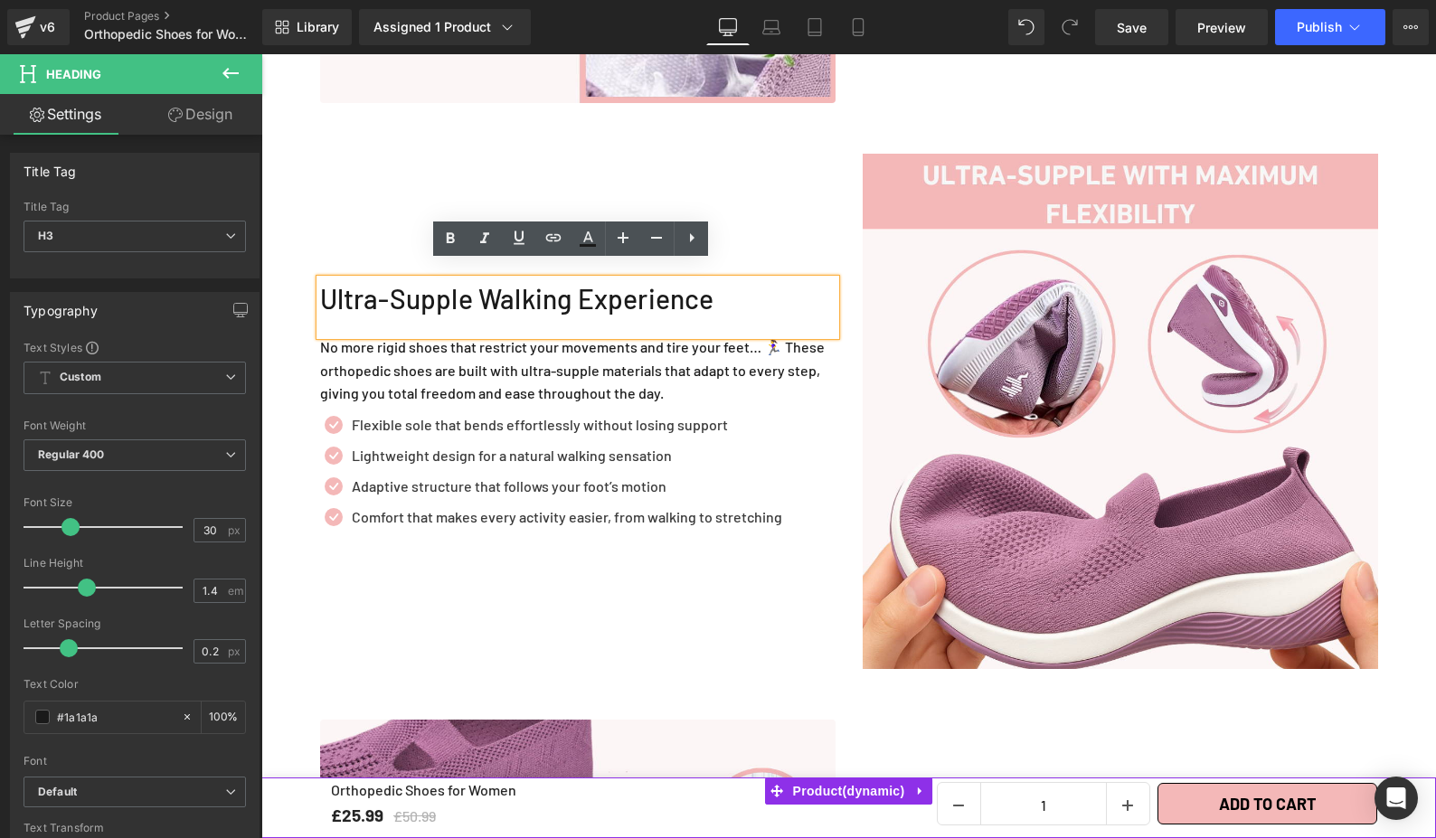
click at [307, 392] on div "Ultra-Supple Walking Experience Heading No more rigid shoes that restrict your …" at bounding box center [578, 411] width 543 height 515
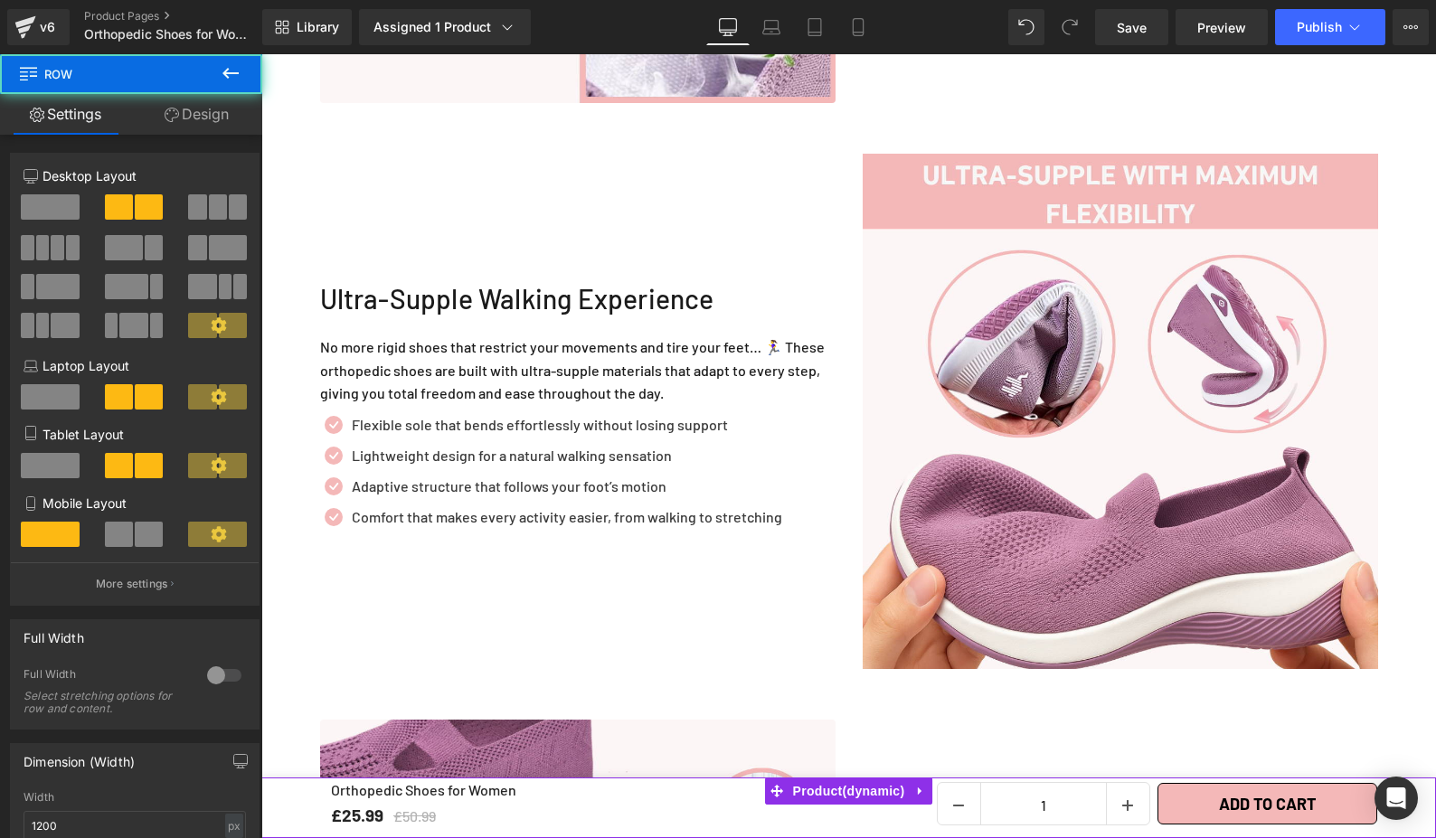
click at [326, 374] on p "No more rigid shoes that restrict your movements and tire your feet… 🏃‍♀️ These…" at bounding box center [577, 370] width 515 height 70
click at [457, 362] on p "No more rigid shoes that restrict your movements and tire your feet… 🏃‍♀️ These…" at bounding box center [577, 370] width 515 height 70
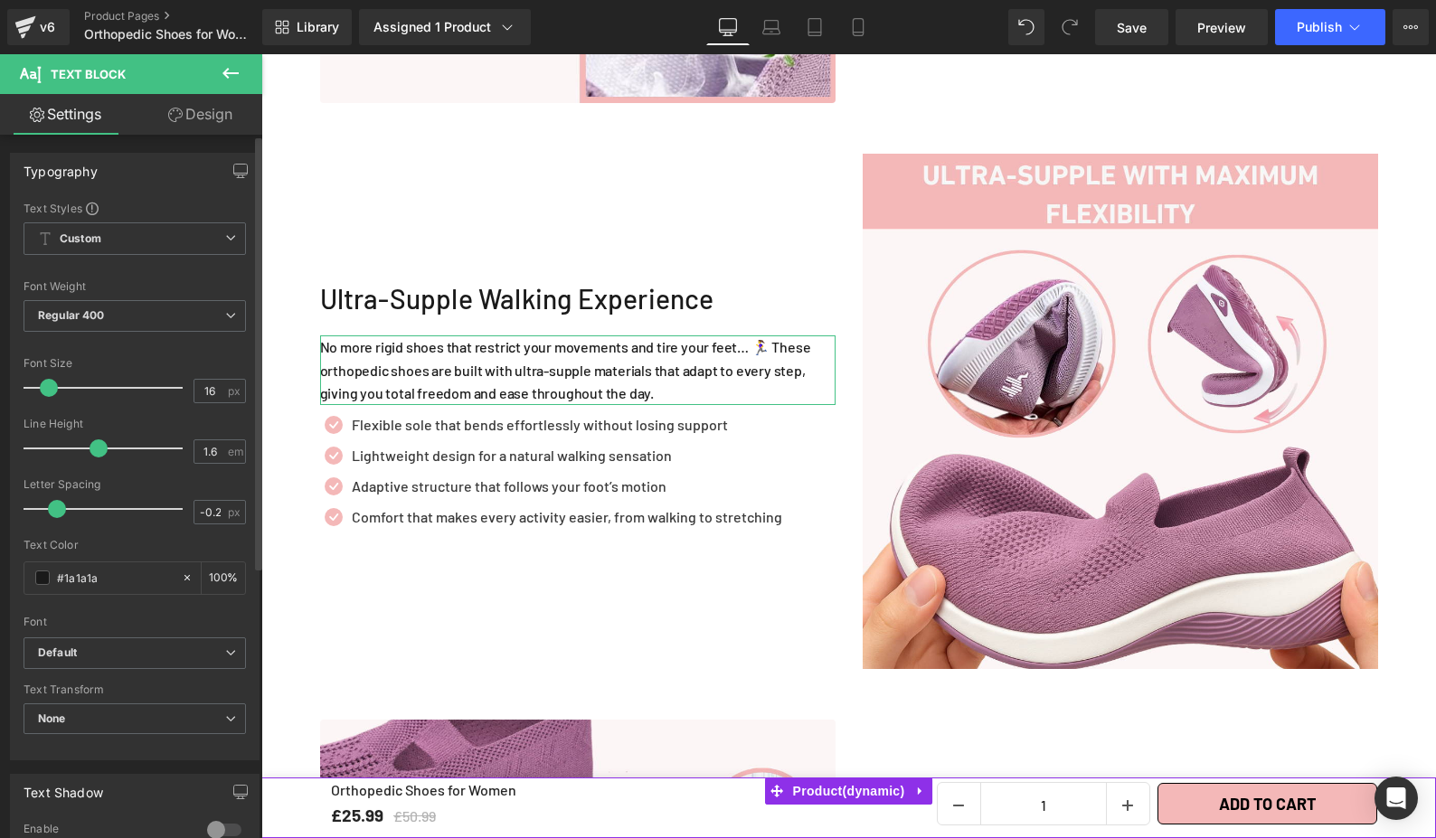
type input "-0.3"
click at [52, 510] on span at bounding box center [53, 509] width 18 height 18
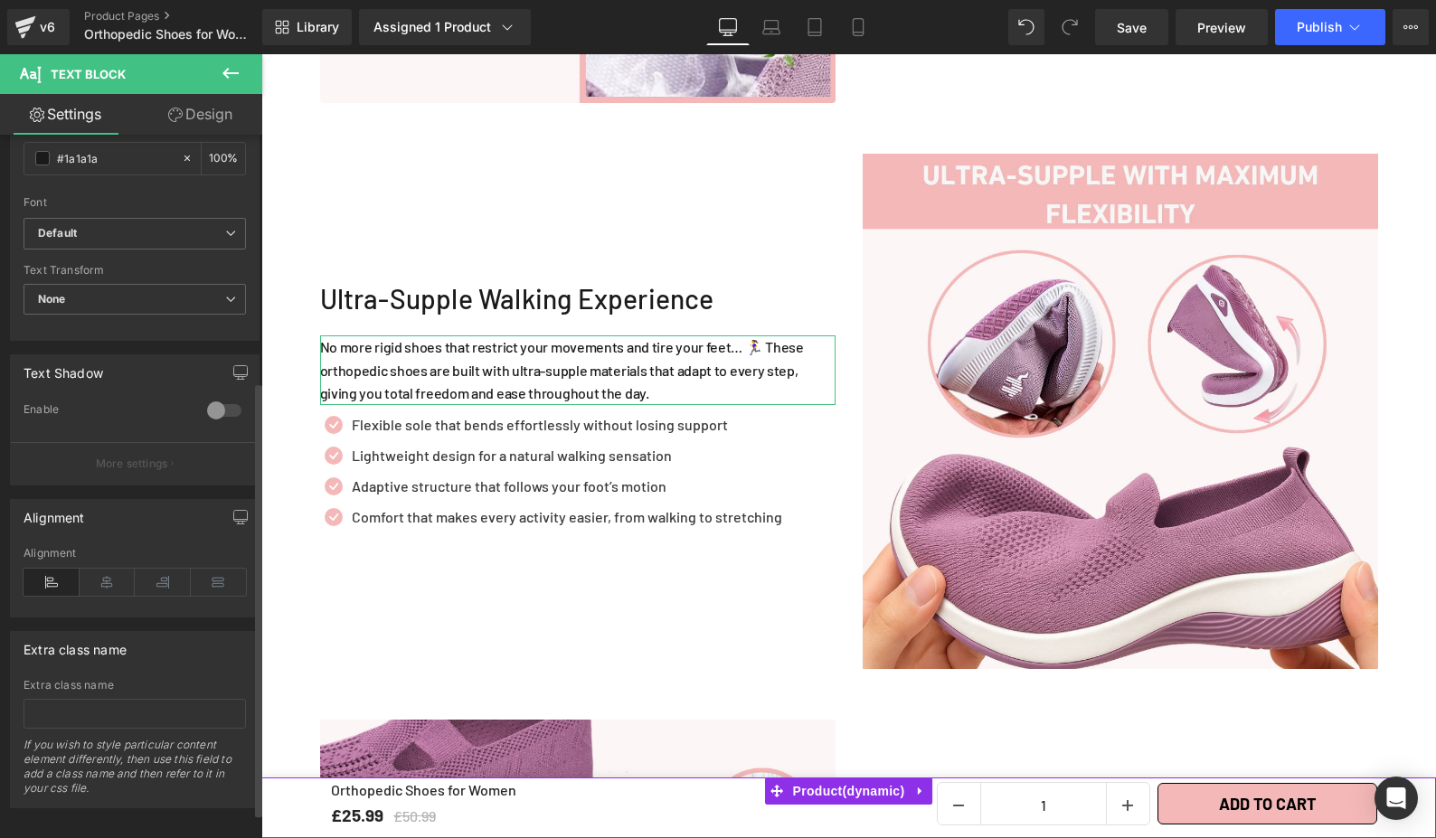
scroll to position [440, 0]
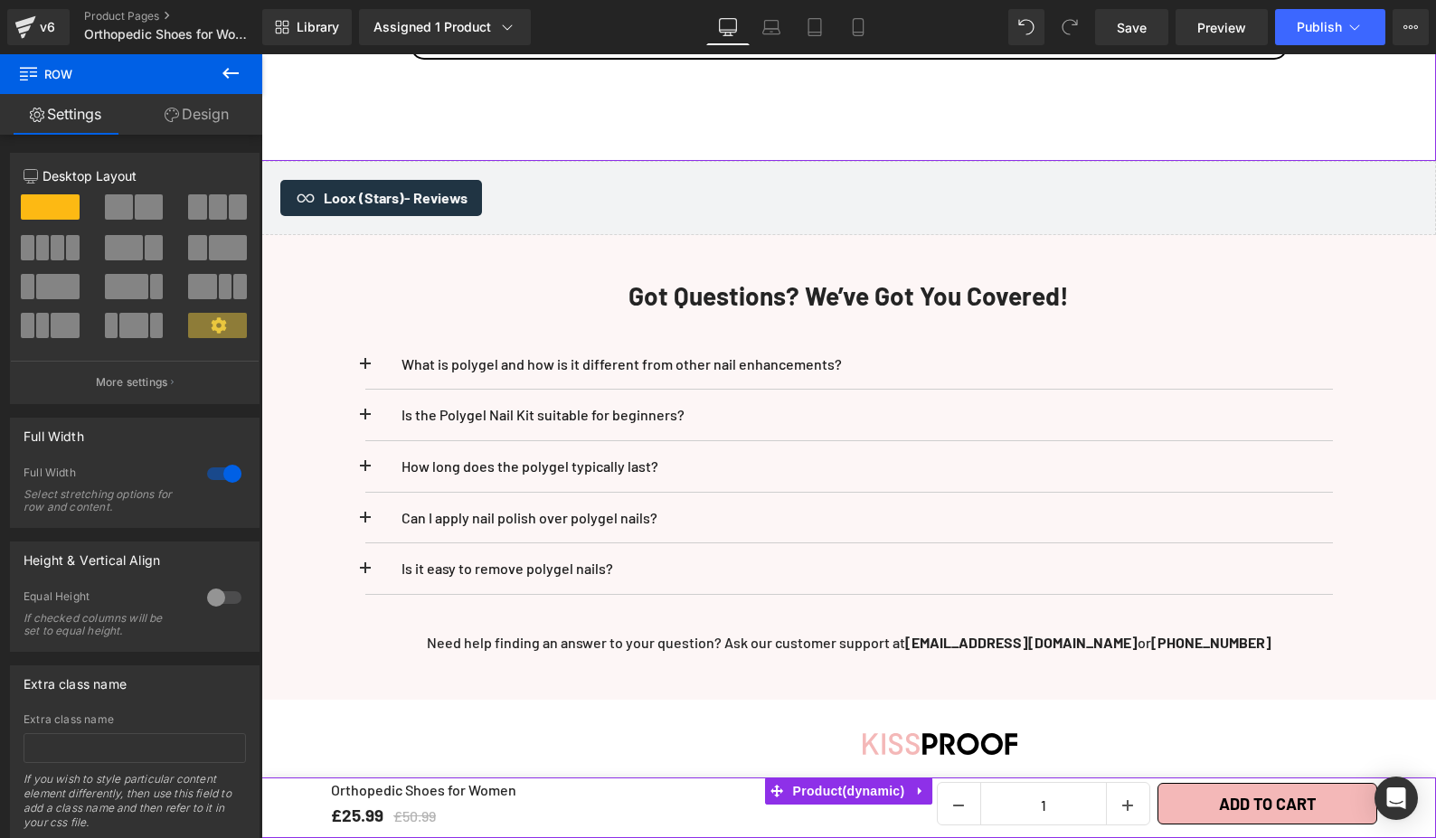
scroll to position [4737, 0]
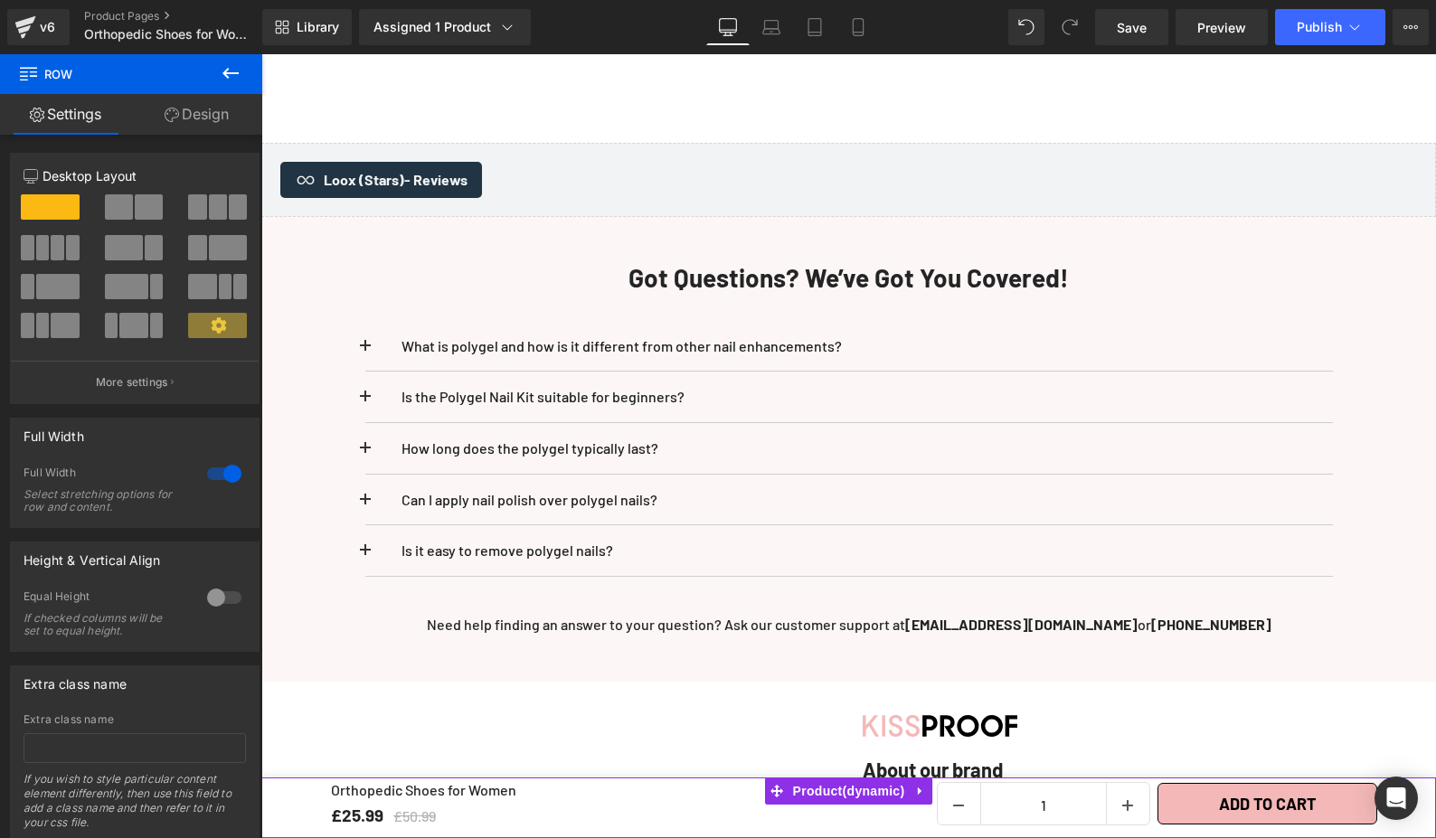
click at [701, 335] on p "What is polygel and how is it different from other nail enhancements?" at bounding box center [848, 347] width 895 height 24
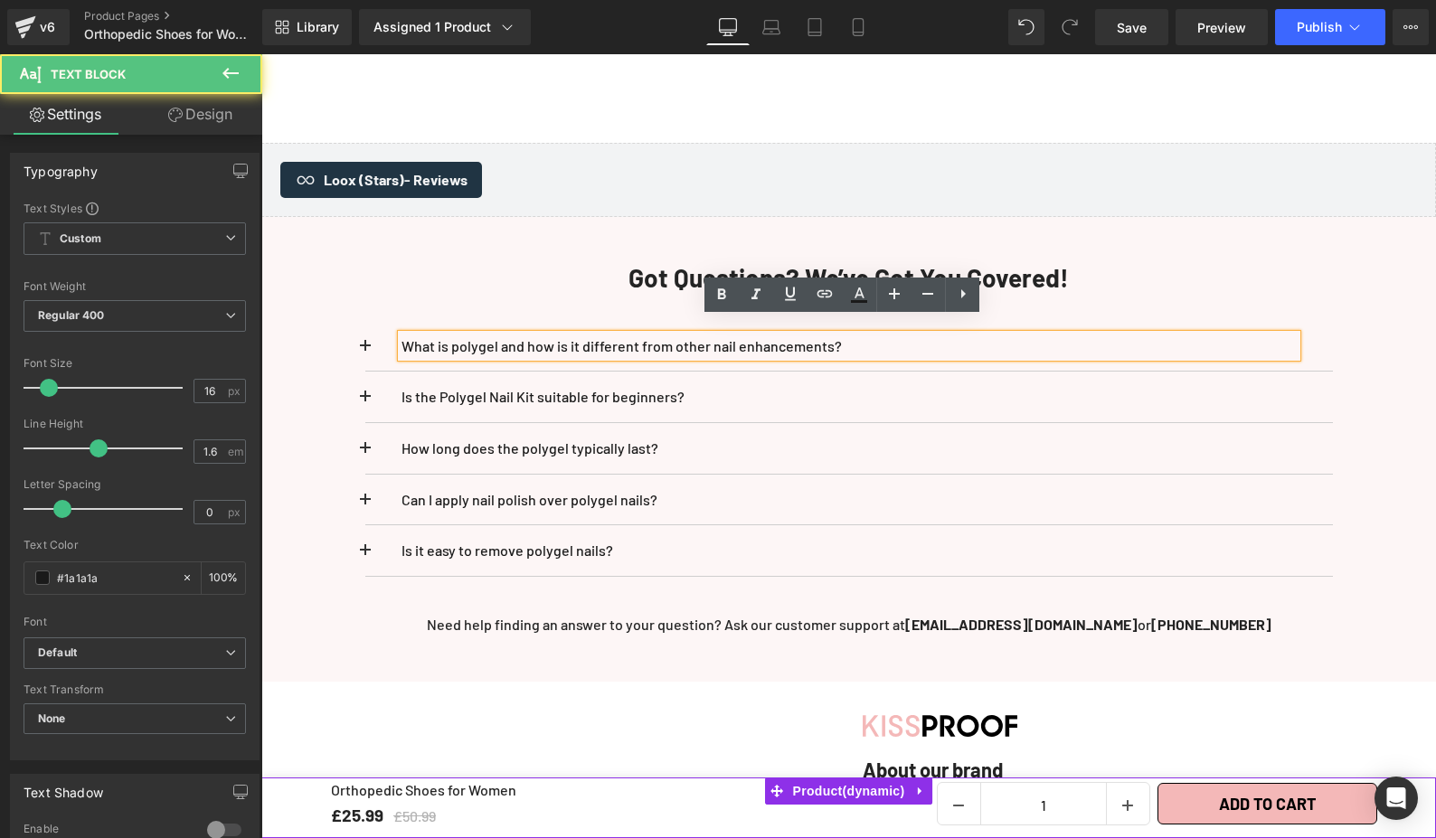
click at [712, 335] on p "What is polygel and how is it different from other nail enhancements?" at bounding box center [848, 347] width 895 height 24
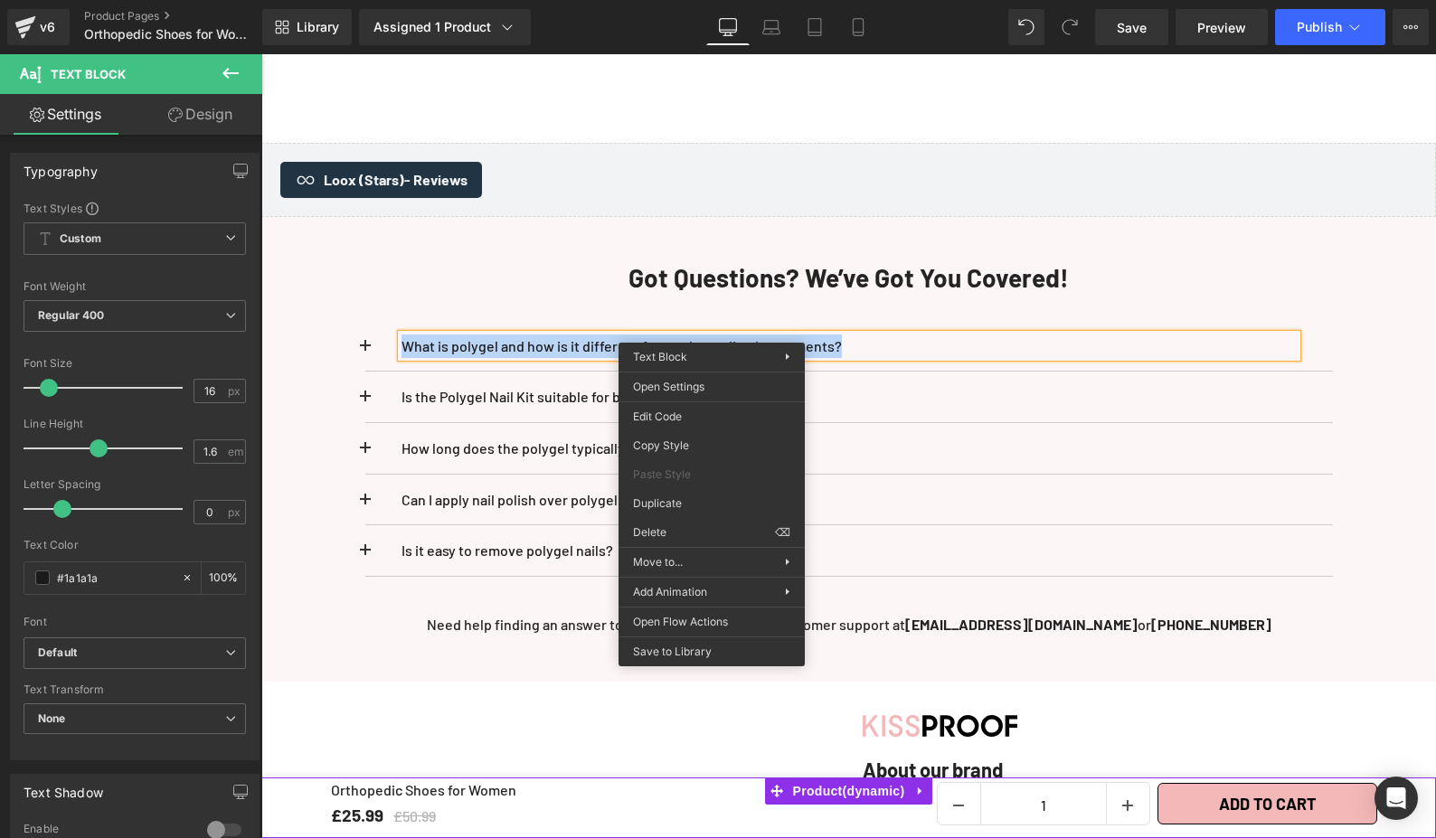
paste div
click at [365, 327] on button at bounding box center [383, 346] width 36 height 51
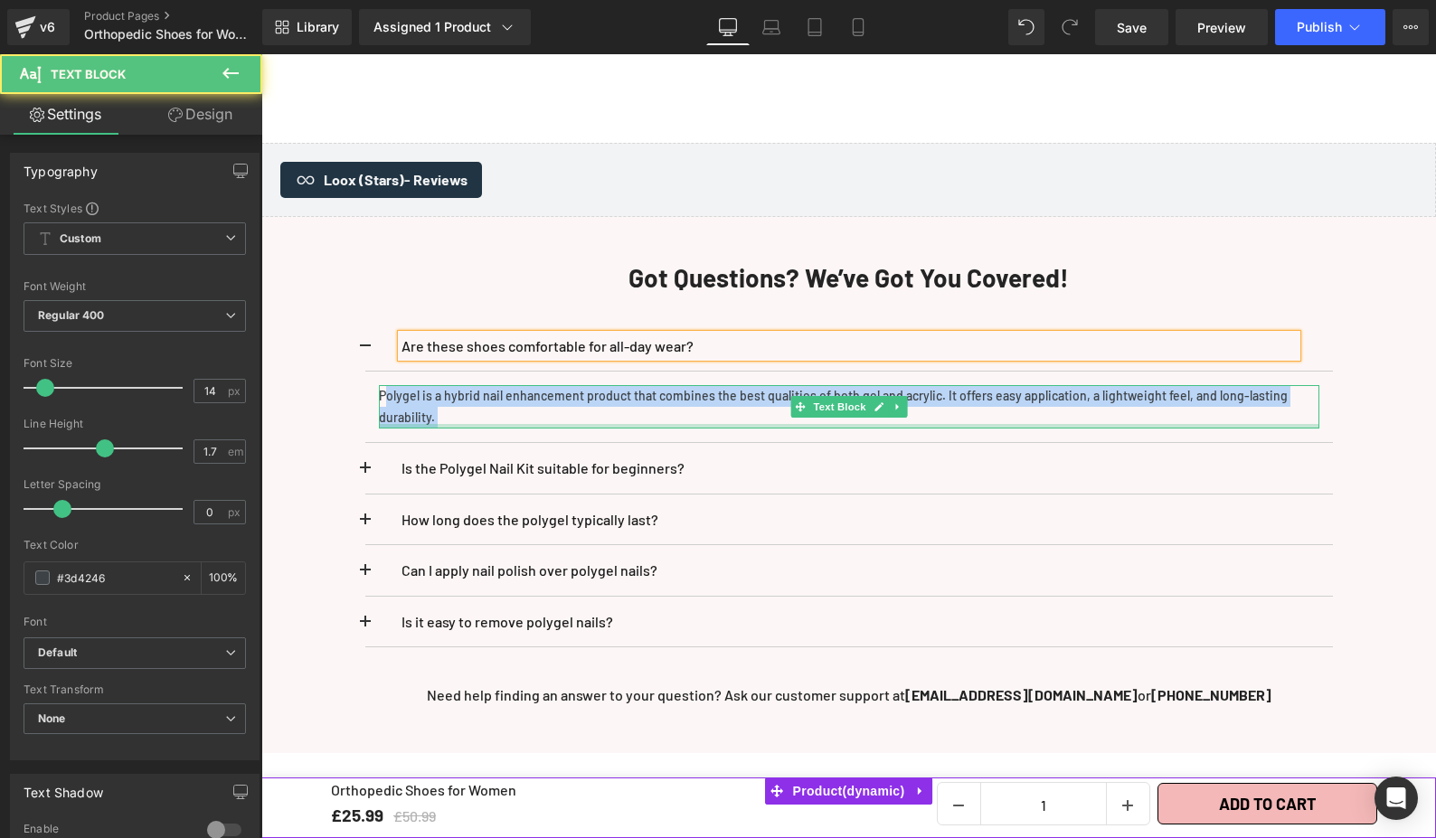
click at [439, 411] on div "Polygel is a hybrid nail enhancement product that combines the best qualities o…" at bounding box center [849, 406] width 940 height 43
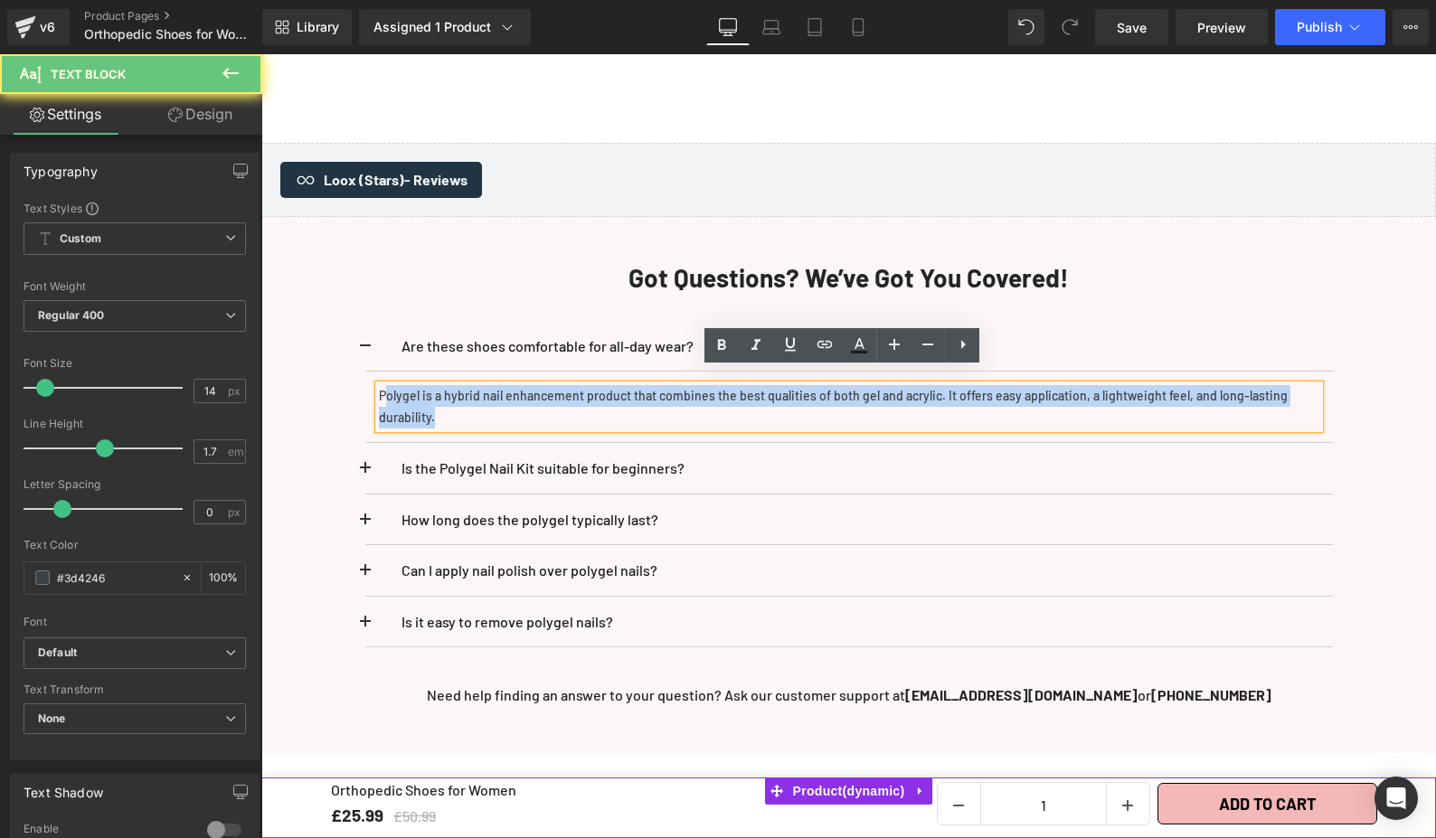
drag, startPoint x: 439, startPoint y: 403, endPoint x: 448, endPoint y: 411, distance: 11.5
click at [440, 403] on p "Polygel is a hybrid nail enhancement product that combines the best qualities o…" at bounding box center [849, 406] width 940 height 43
drag, startPoint x: 446, startPoint y: 410, endPoint x: 343, endPoint y: 365, distance: 112.2
click at [343, 365] on div "Are these shoes comfortable for all-day wear? Text Block Polygel is a hybrid na…" at bounding box center [849, 485] width 1058 height 382
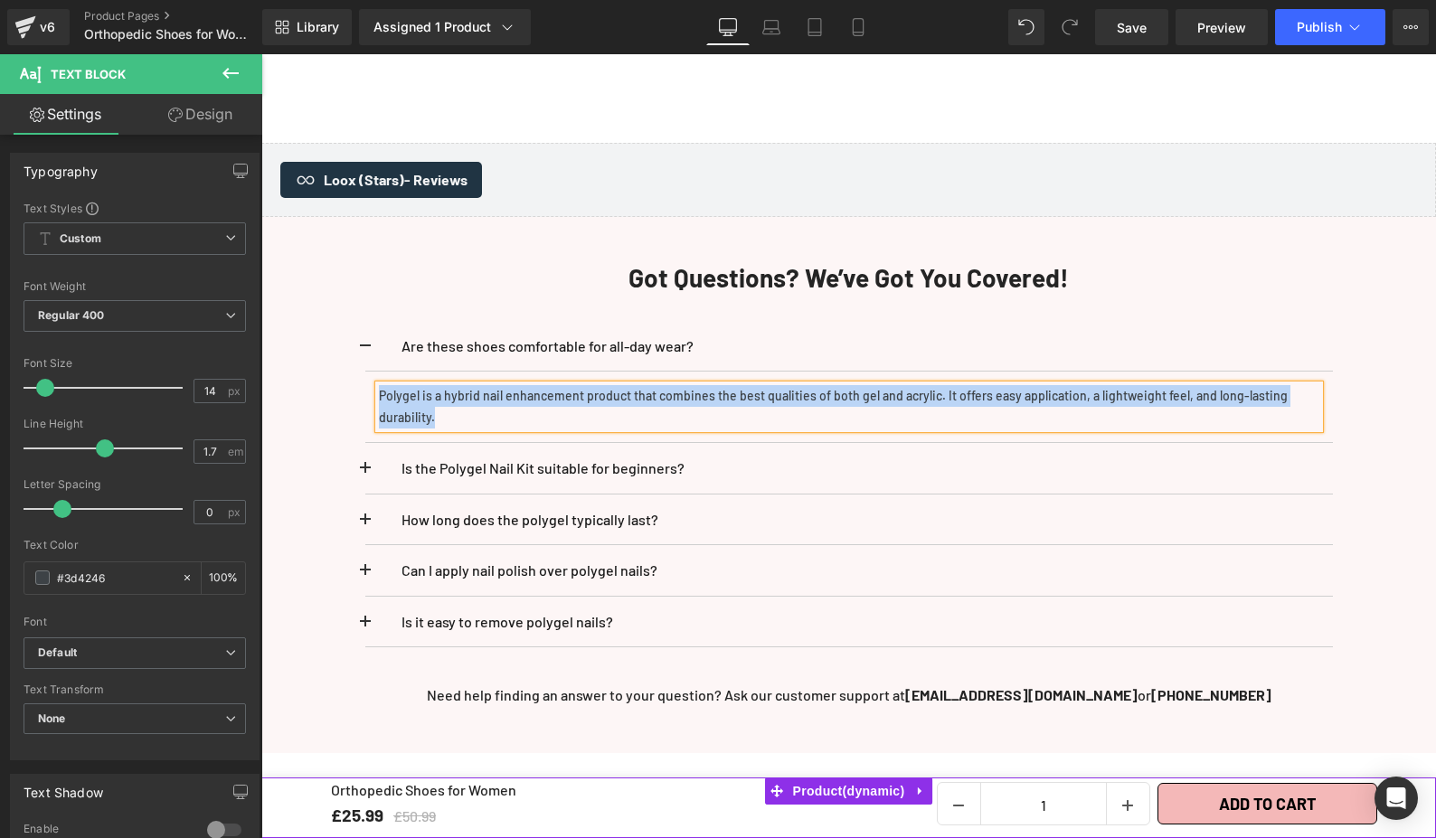
paste div
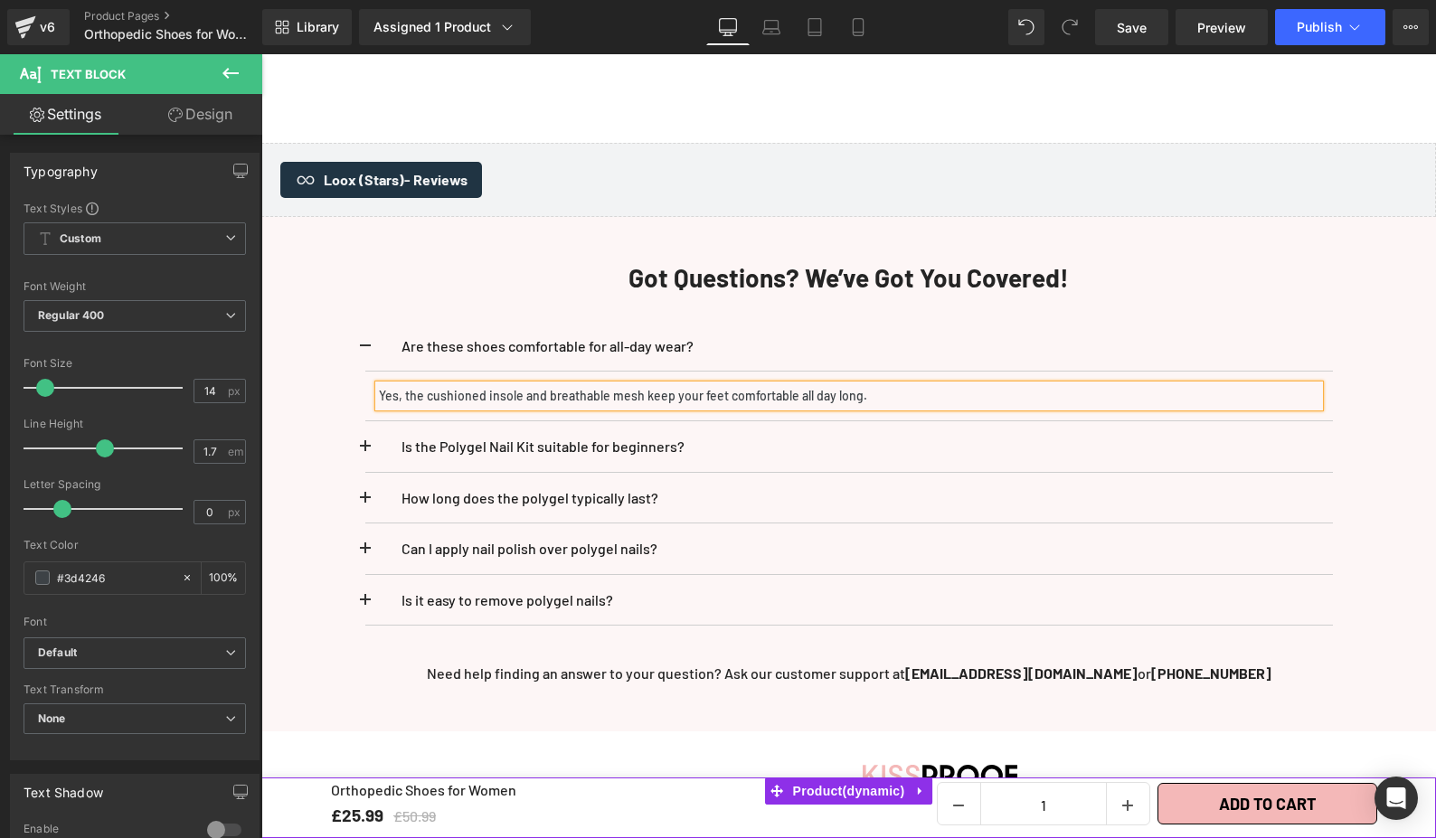
click at [545, 335] on p "Are these shoes comfortable for all-day wear?" at bounding box center [848, 347] width 895 height 24
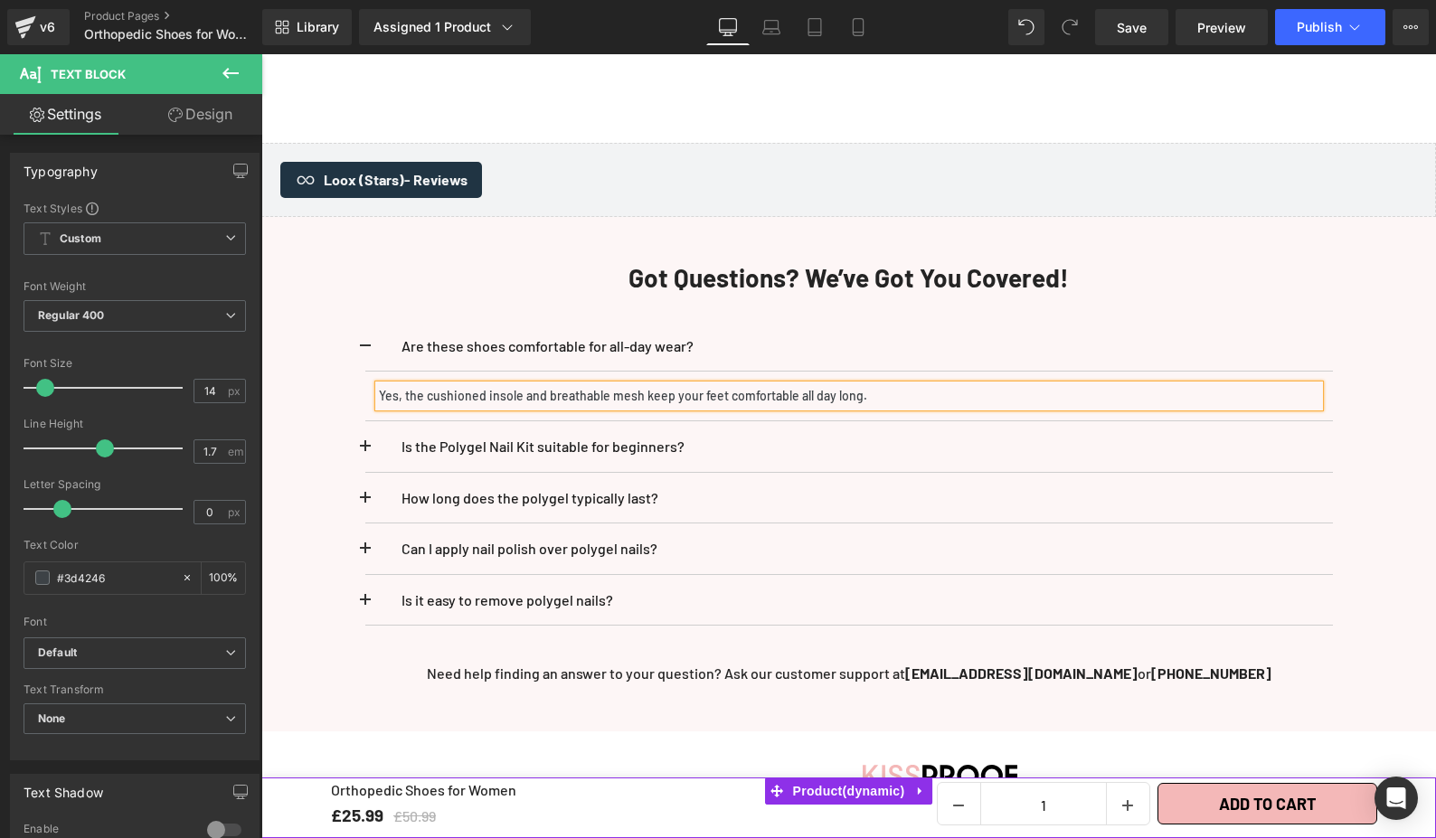
click at [639, 335] on p "Are these shoes comfortable for all-day wear?" at bounding box center [848, 347] width 895 height 24
click at [705, 321] on div "Are these shoes comfortable for all-day wear? Text Block" at bounding box center [849, 347] width 968 height 52
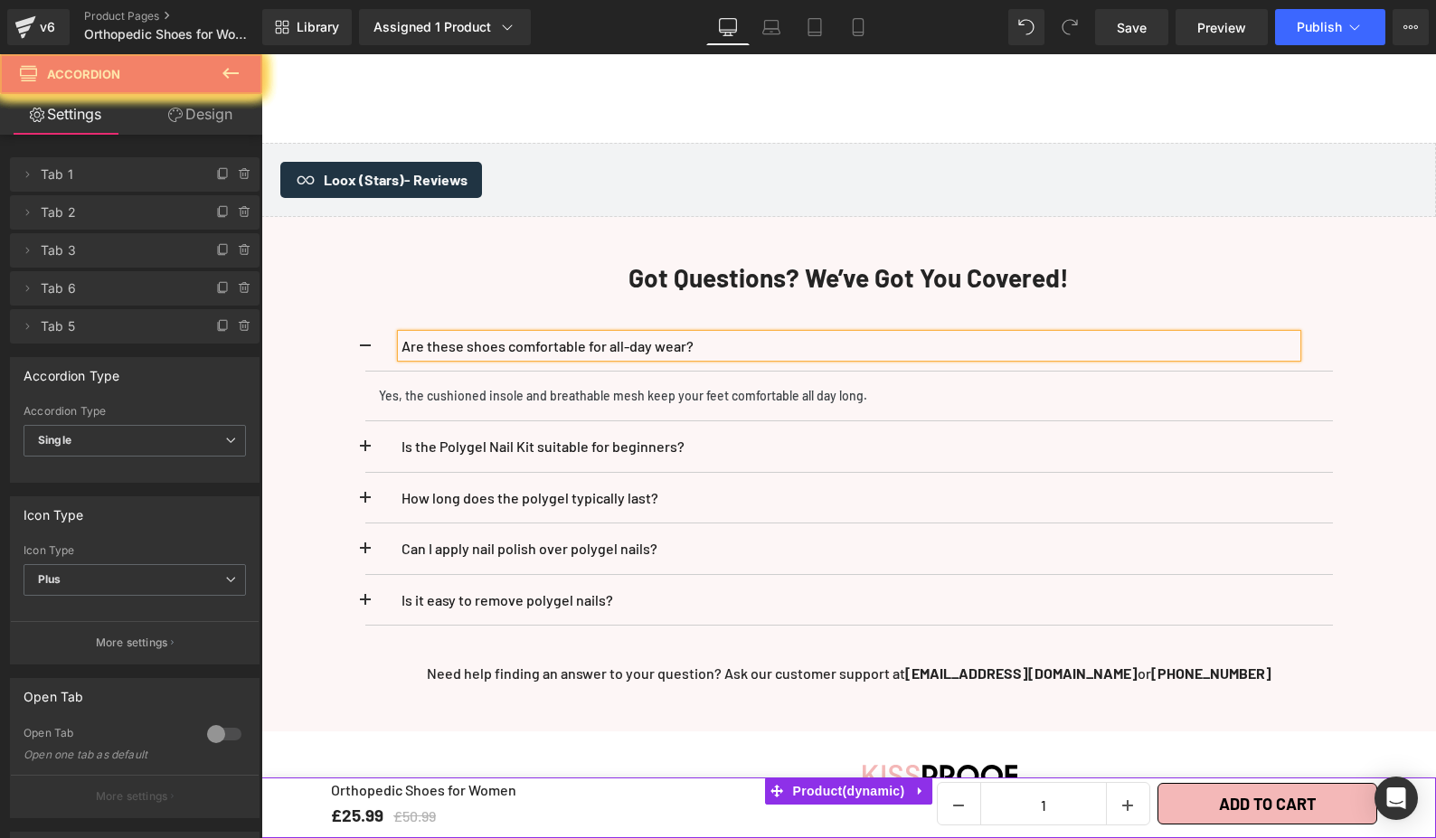
click at [698, 335] on p "Are these shoes comfortable for all-day wear?" at bounding box center [848, 347] width 895 height 24
click at [656, 335] on p "Are these shoes comfortable for all-day wear?" at bounding box center [848, 347] width 895 height 24
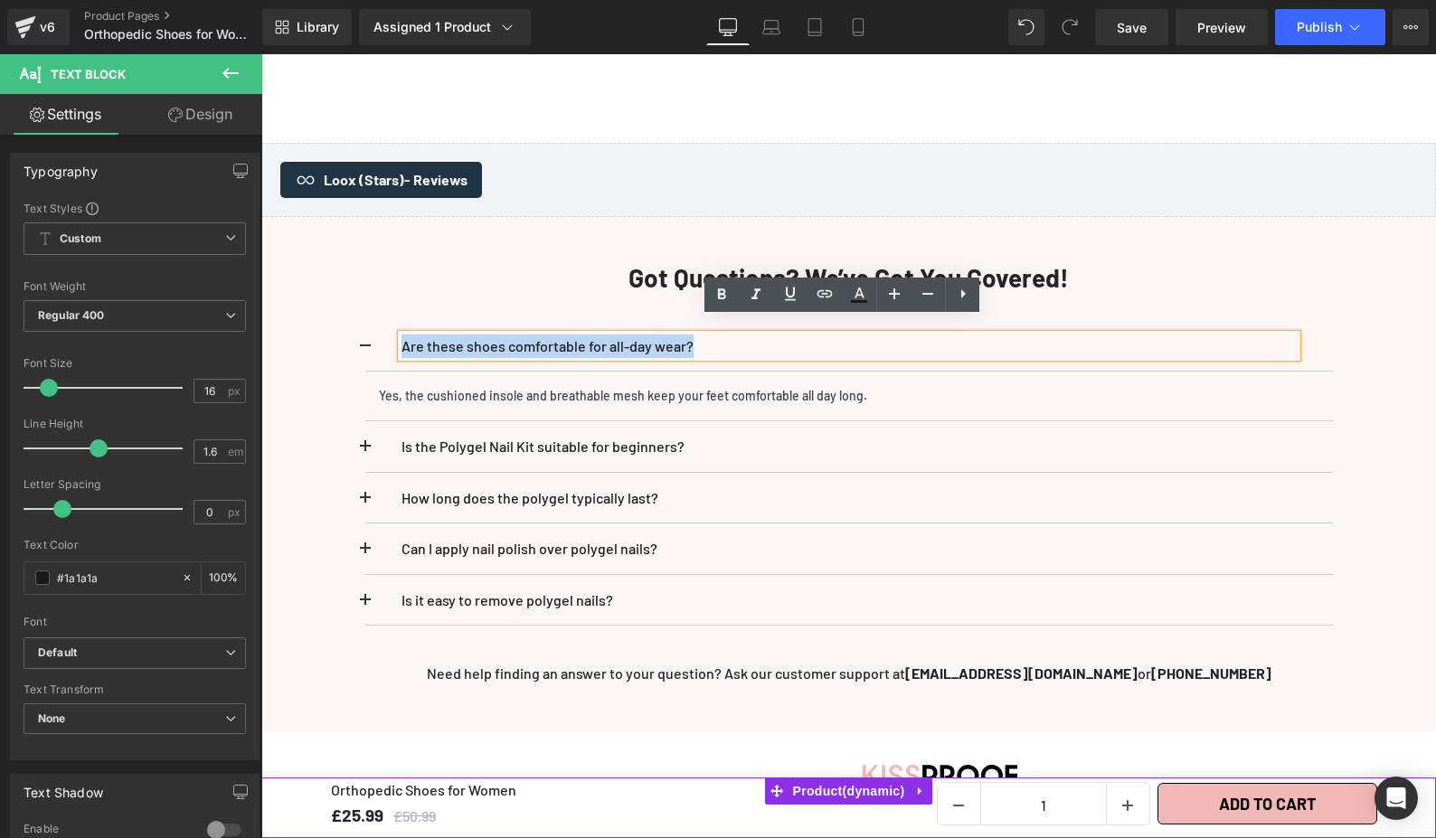
drag, startPoint x: 711, startPoint y: 329, endPoint x: 379, endPoint y: 323, distance: 331.9
click at [379, 323] on div "Are these shoes comfortable for all-day wear? Text Block" at bounding box center [849, 347] width 968 height 52
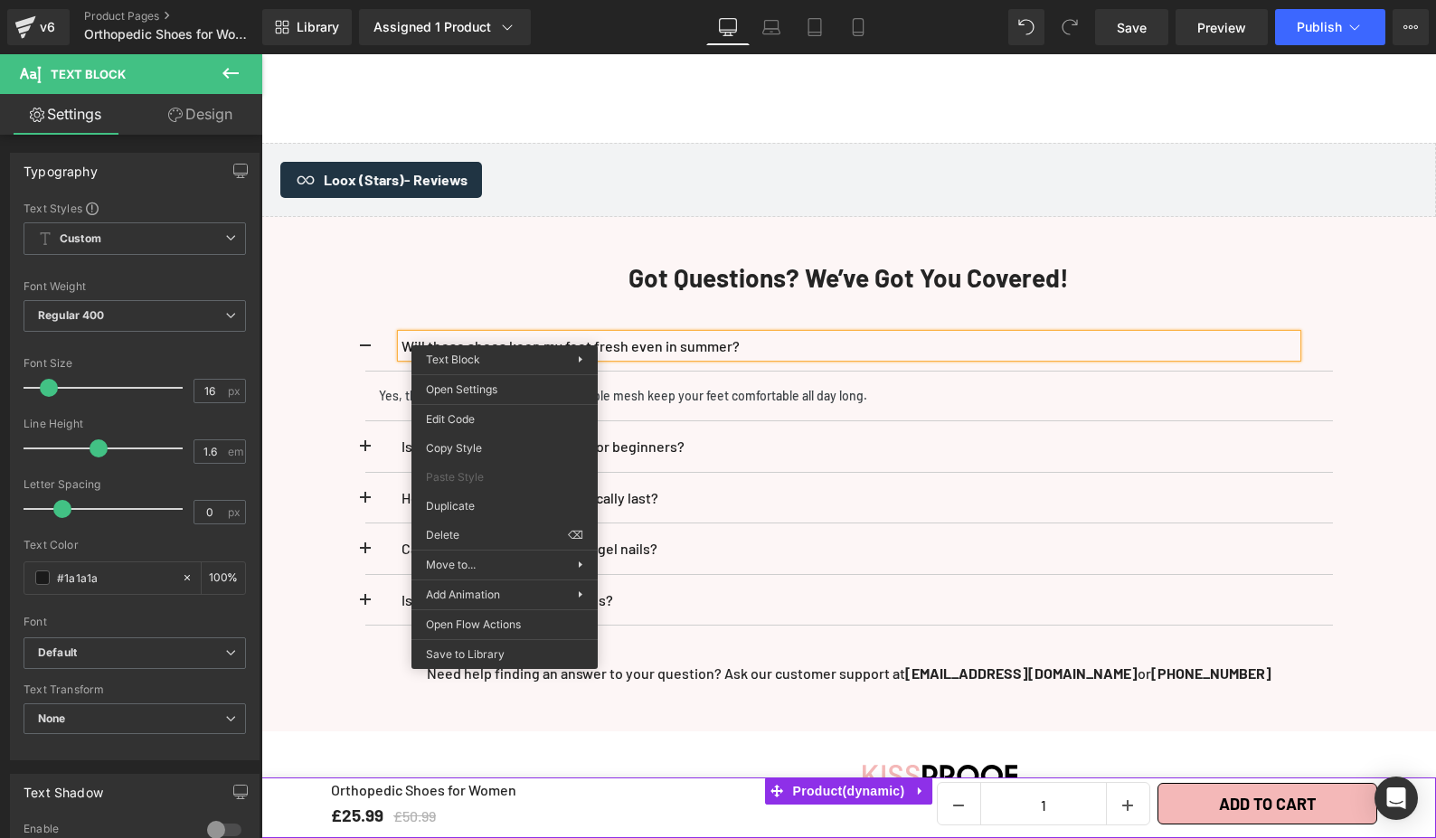
click at [703, 435] on p "Is the Polygel Nail Kit suitable for beginners?" at bounding box center [848, 447] width 895 height 24
click at [632, 439] on p "Is the Polygel Nail Kit suitable for beginners?" at bounding box center [848, 447] width 895 height 24
click at [634, 438] on p "Is the Polygel Nail Kit suitable for beginners?" at bounding box center [848, 447] width 895 height 24
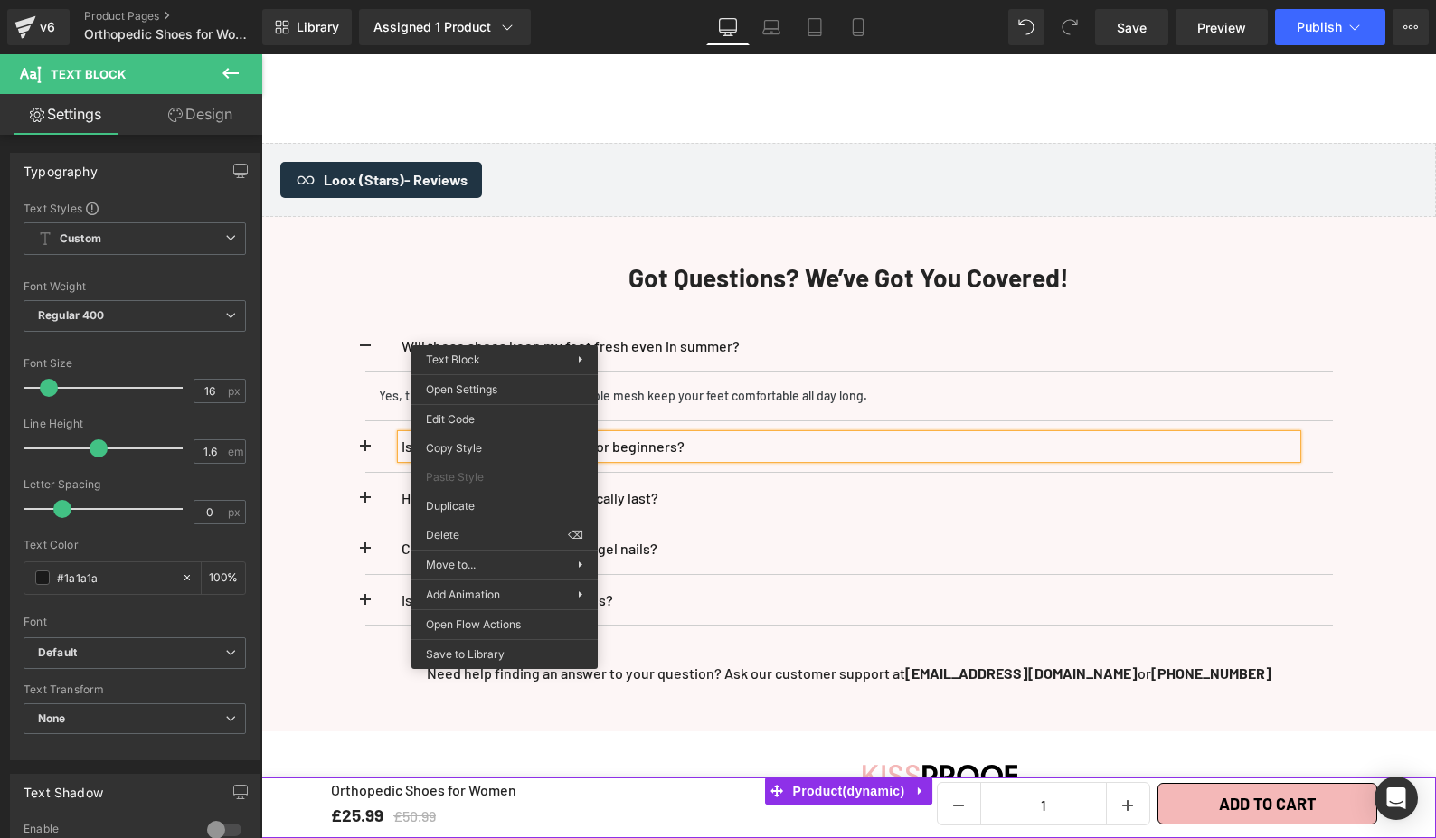
click at [634, 438] on p "Is the Polygel Nail Kit suitable for beginners?" at bounding box center [848, 447] width 895 height 24
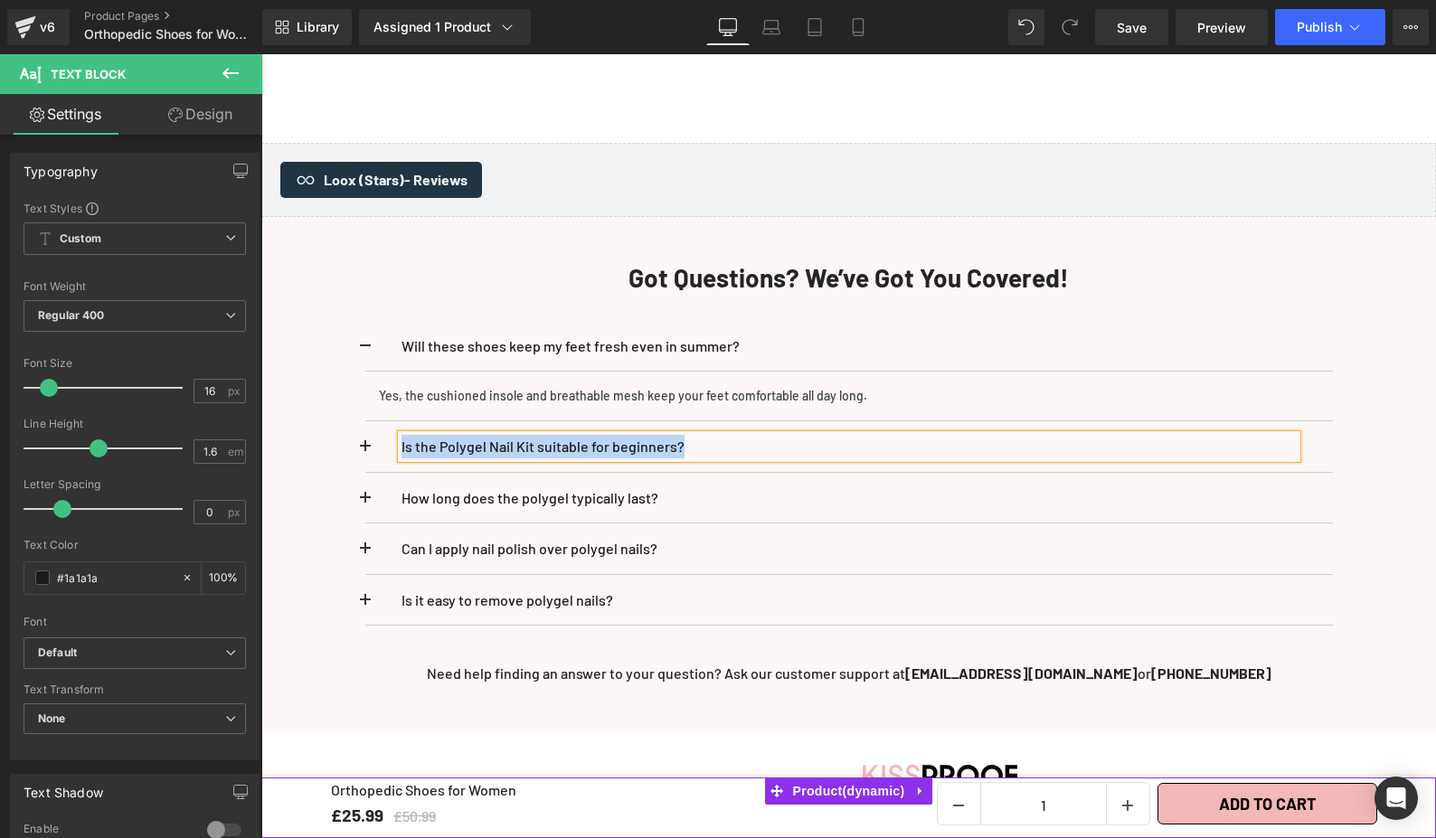
paste div
click at [628, 489] on div "How long does the polygel typically last? Text Block" at bounding box center [848, 498] width 895 height 24
click at [628, 488] on p "How long does the polygel typically last?" at bounding box center [848, 498] width 895 height 24
click at [628, 486] on p "How long does the polygel typically last?" at bounding box center [848, 498] width 895 height 24
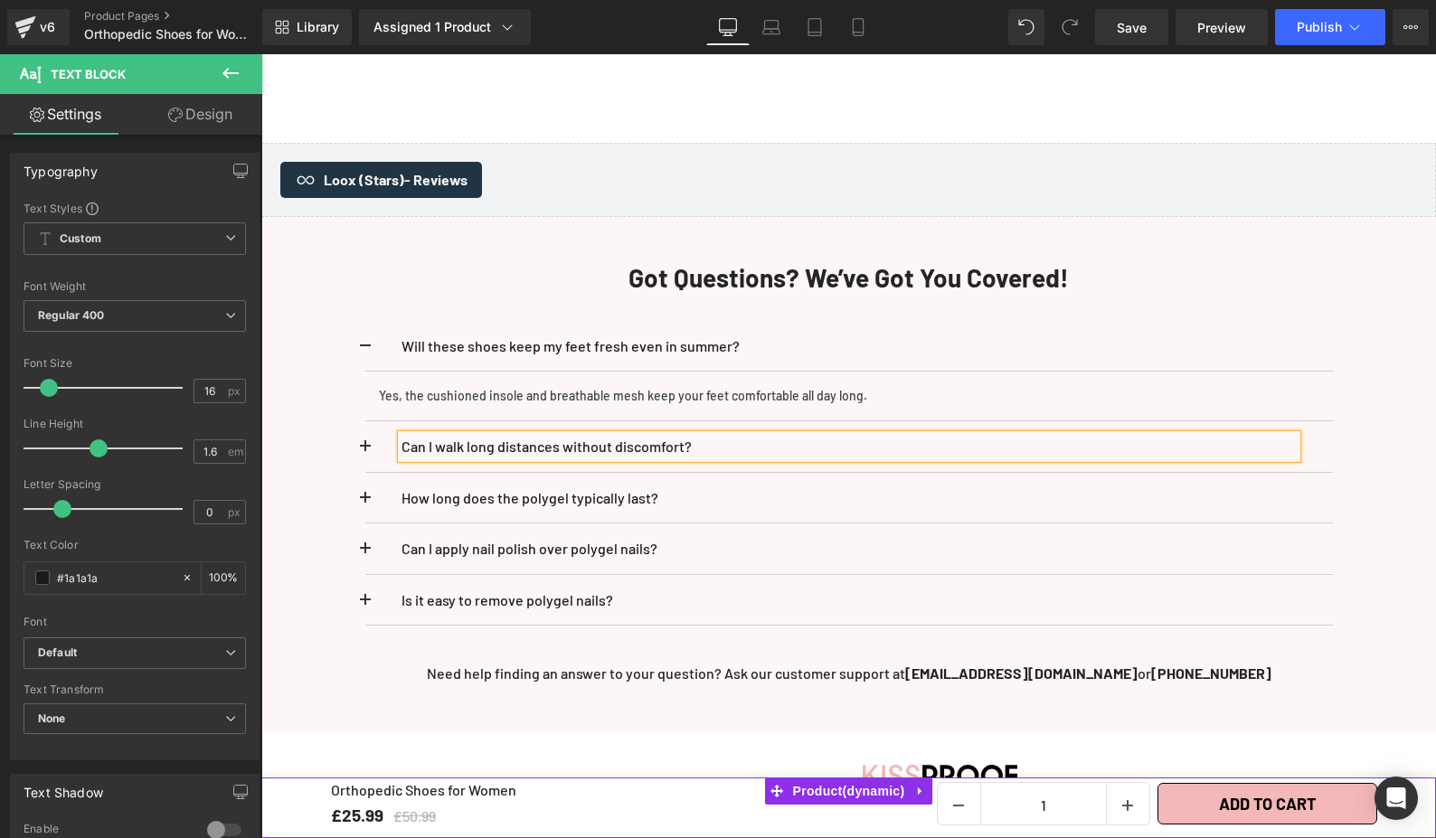
click at [628, 486] on p "How long does the polygel typically last?" at bounding box center [848, 498] width 895 height 24
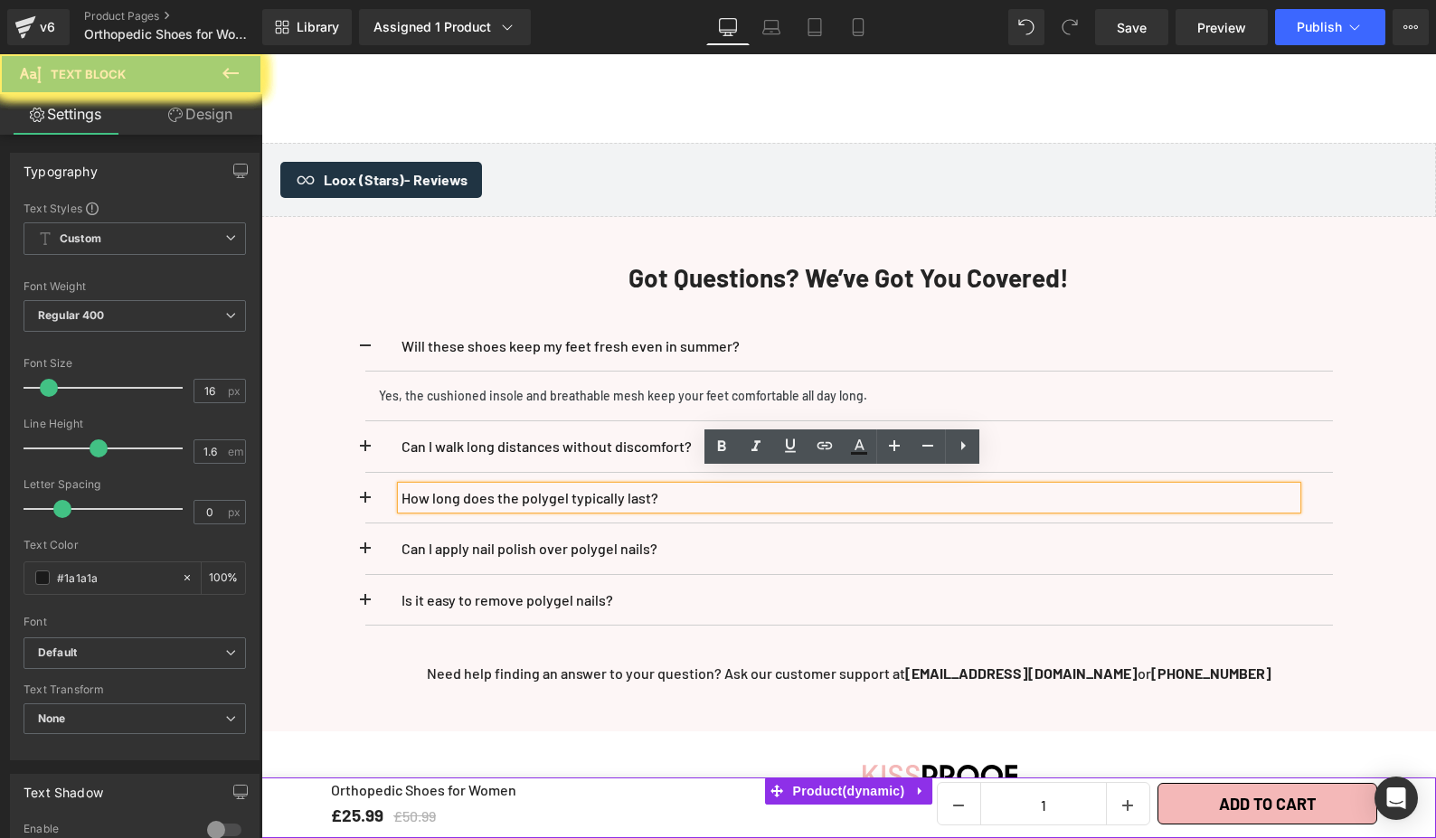
drag, startPoint x: 597, startPoint y: 480, endPoint x: 557, endPoint y: 485, distance: 40.0
click at [597, 486] on p "How long does the polygel typically last?" at bounding box center [848, 498] width 895 height 24
click at [557, 486] on p "How long does the polygel typically last?" at bounding box center [848, 498] width 895 height 24
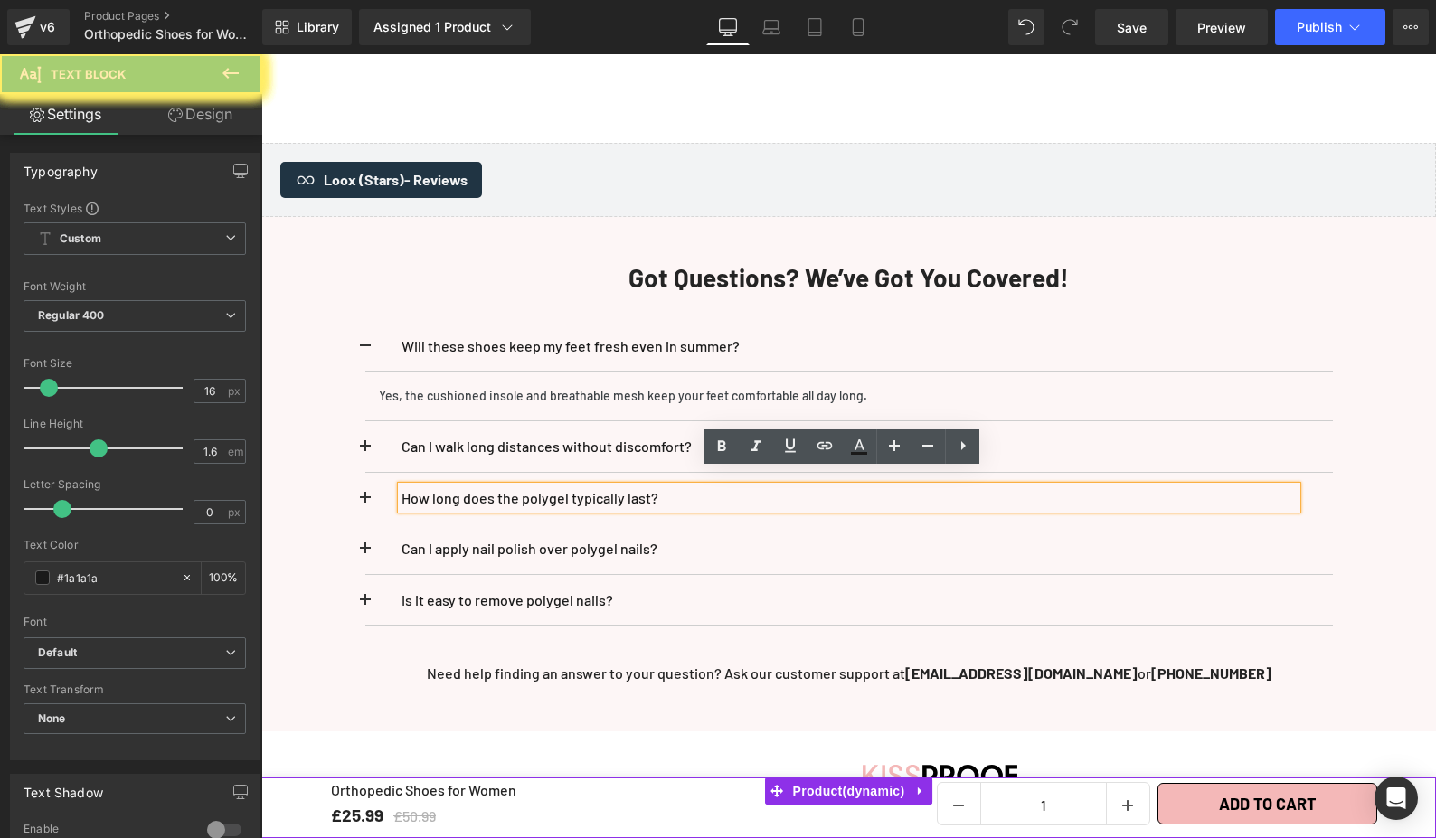
click at [557, 486] on p "How long does the polygel typically last?" at bounding box center [848, 498] width 895 height 24
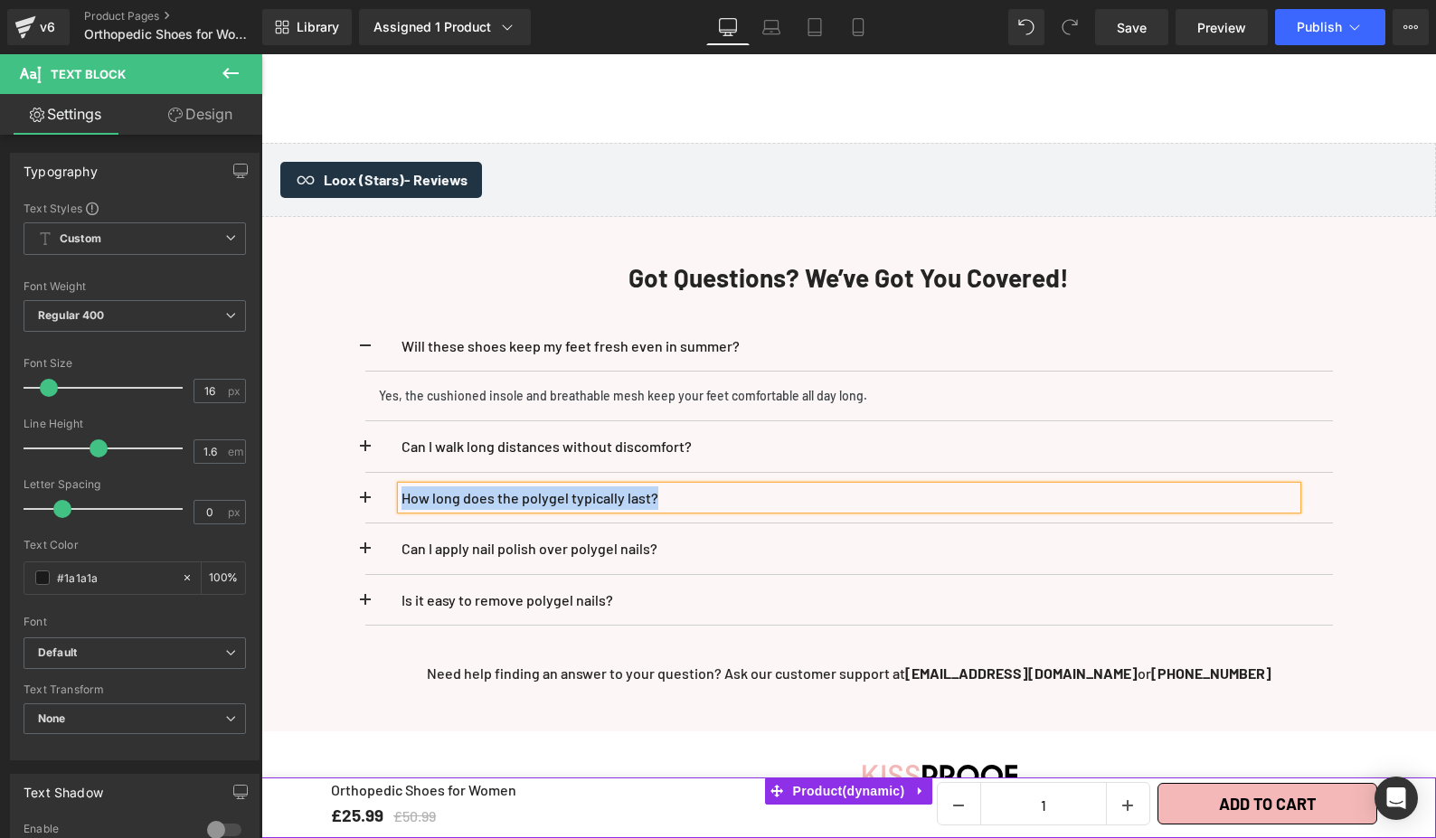
paste div
click at [449, 537] on p "Can I apply nail polish over polygel nails?" at bounding box center [848, 549] width 895 height 24
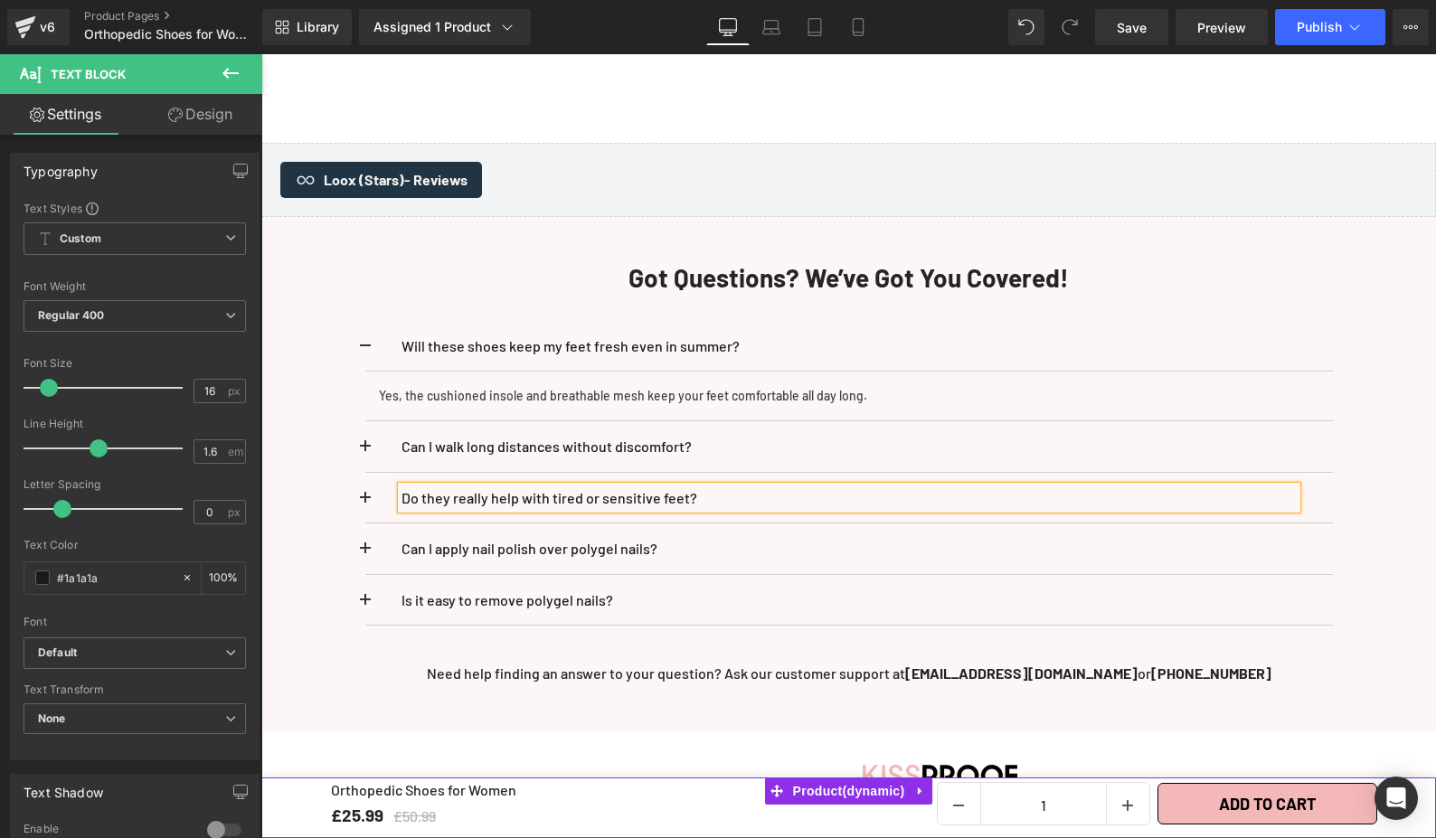
click at [494, 537] on p "Can I apply nail polish over polygel nails?" at bounding box center [848, 549] width 895 height 24
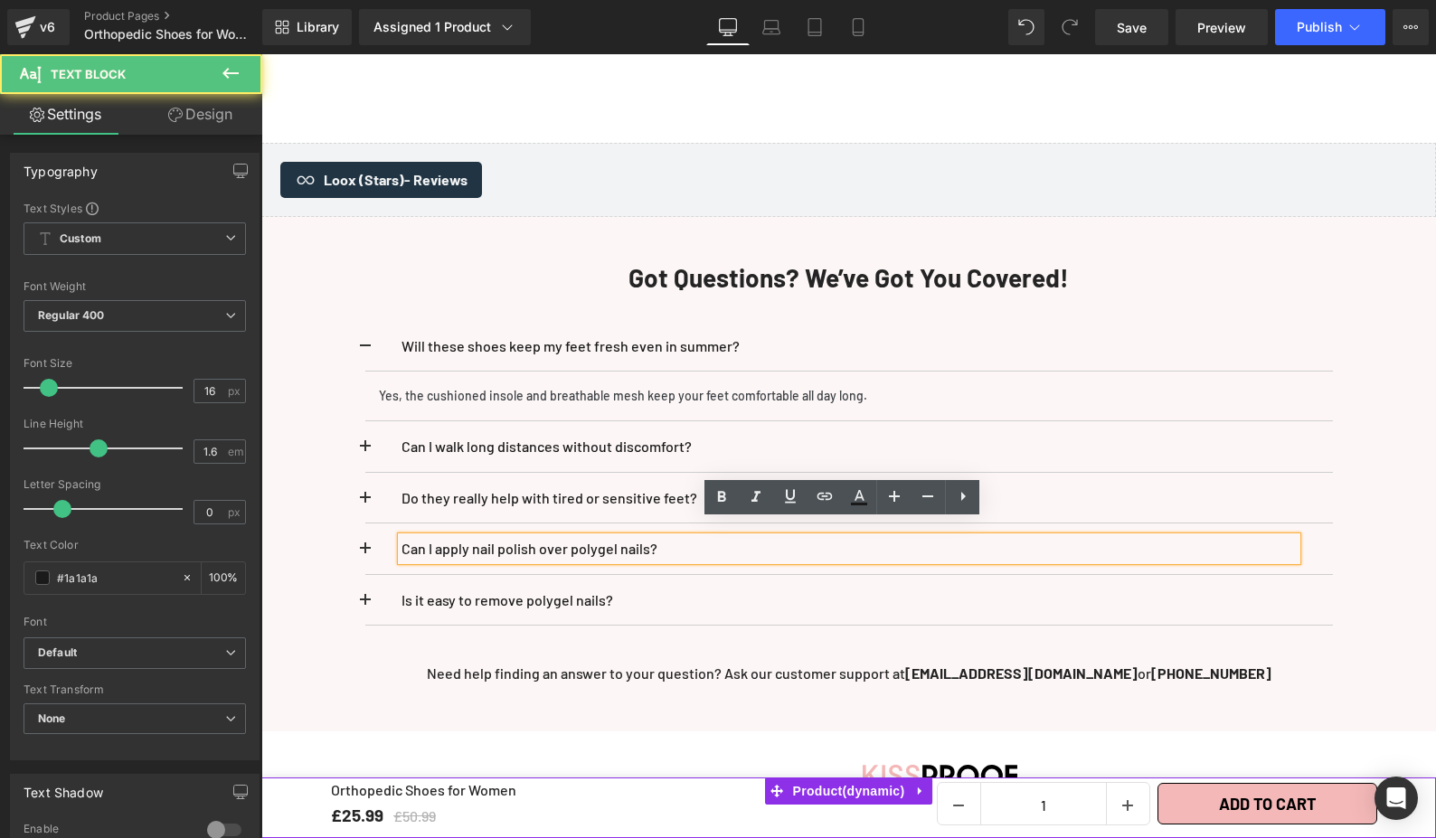
click at [601, 537] on p "Can I apply nail polish over polygel nails?" at bounding box center [848, 549] width 895 height 24
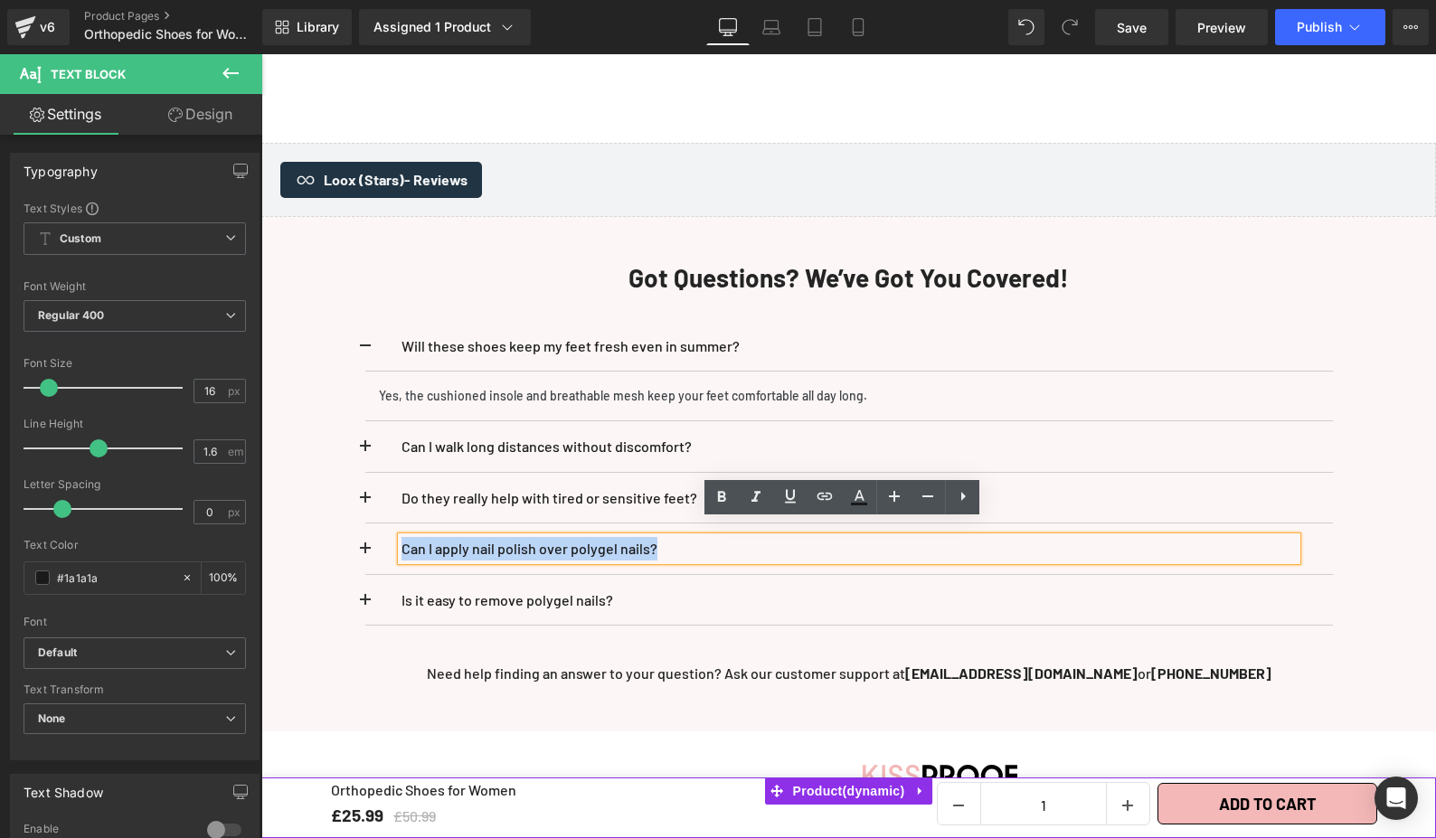
click at [601, 537] on p "Can I apply nail polish over polygel nails?" at bounding box center [848, 549] width 895 height 24
paste div
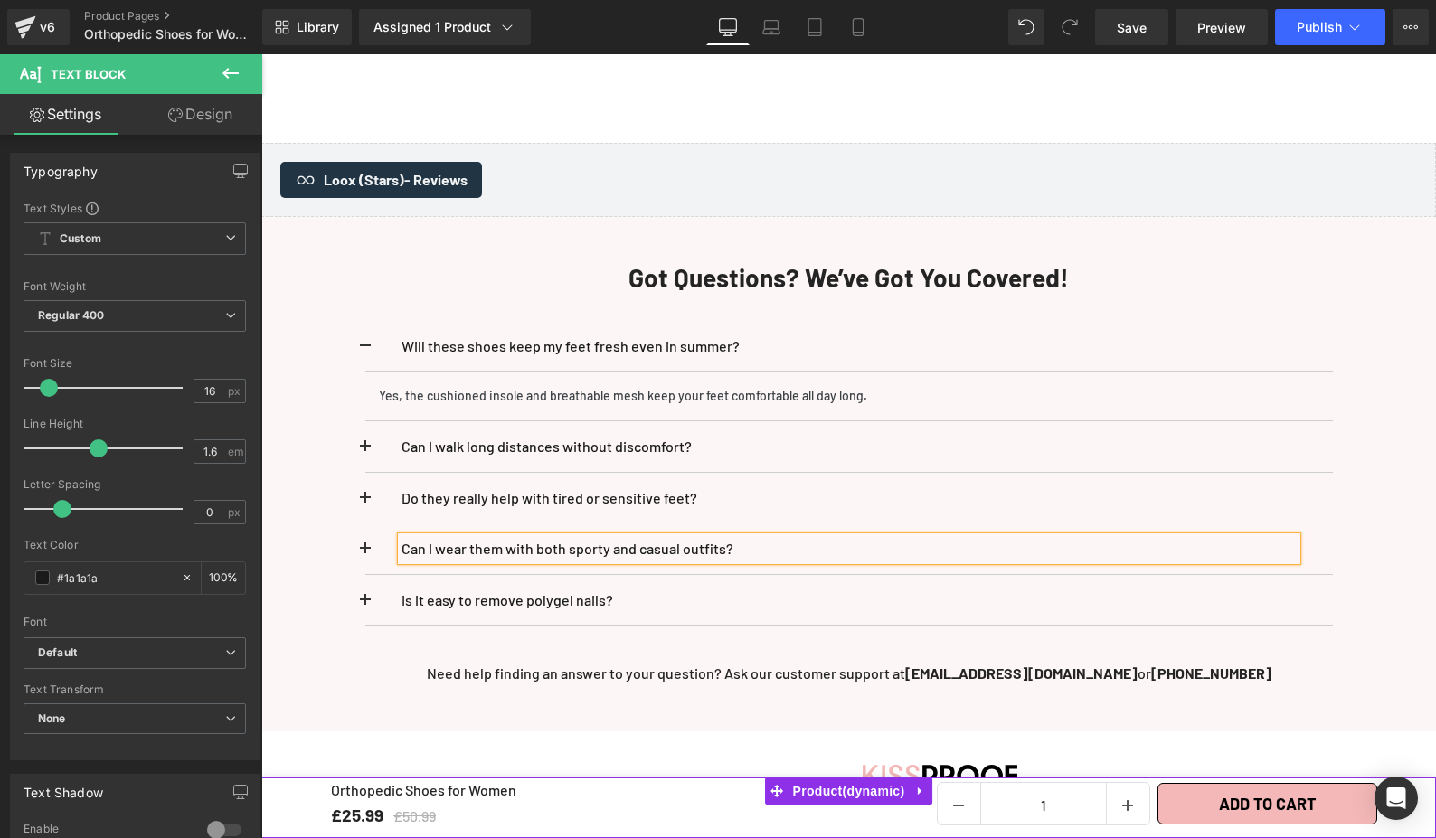
click at [589, 589] on p "Is it easy to remove polygel nails?" at bounding box center [848, 601] width 895 height 24
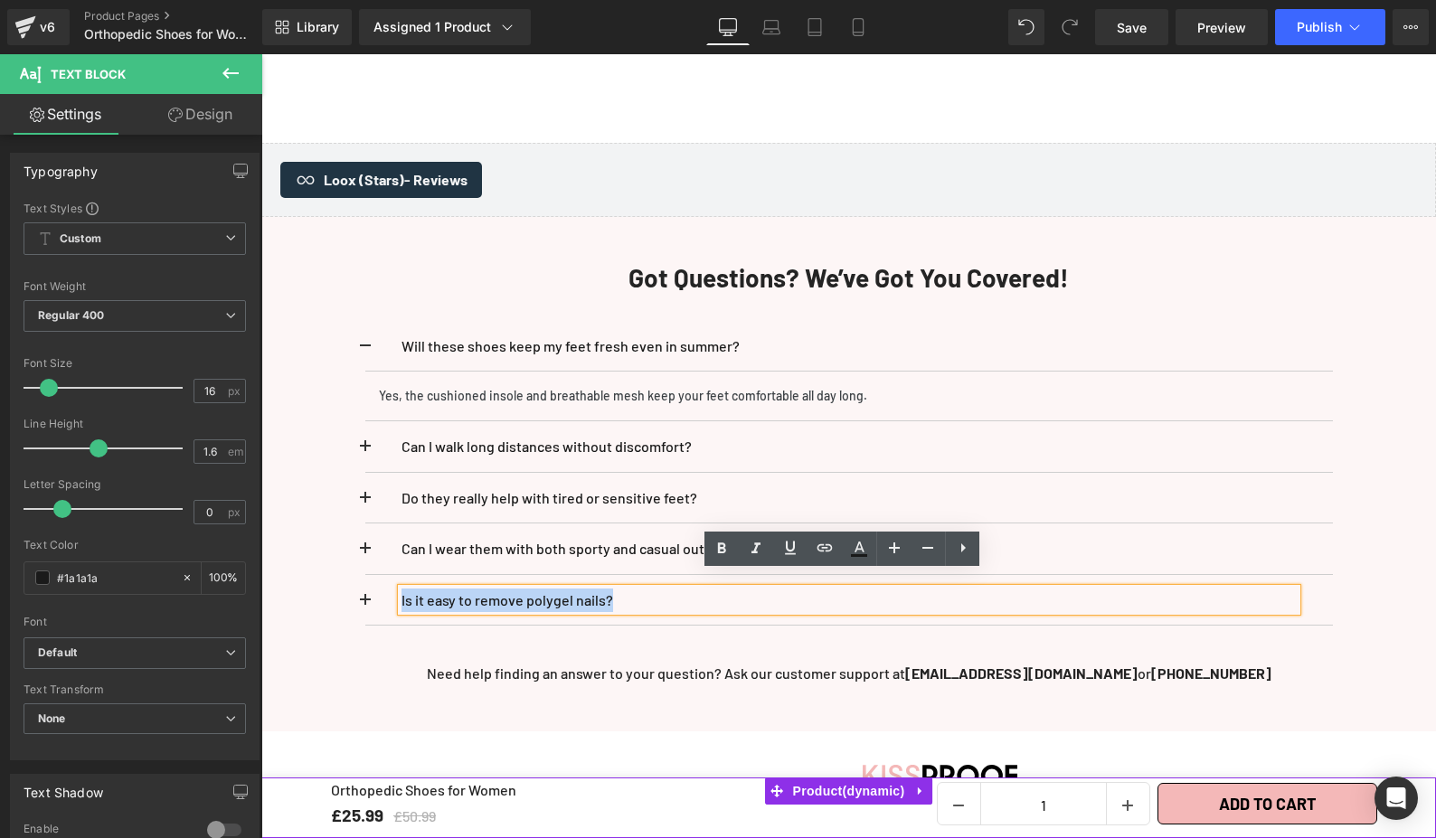
click at [548, 589] on p "Is it easy to remove polygel nails?" at bounding box center [848, 601] width 895 height 24
paste div
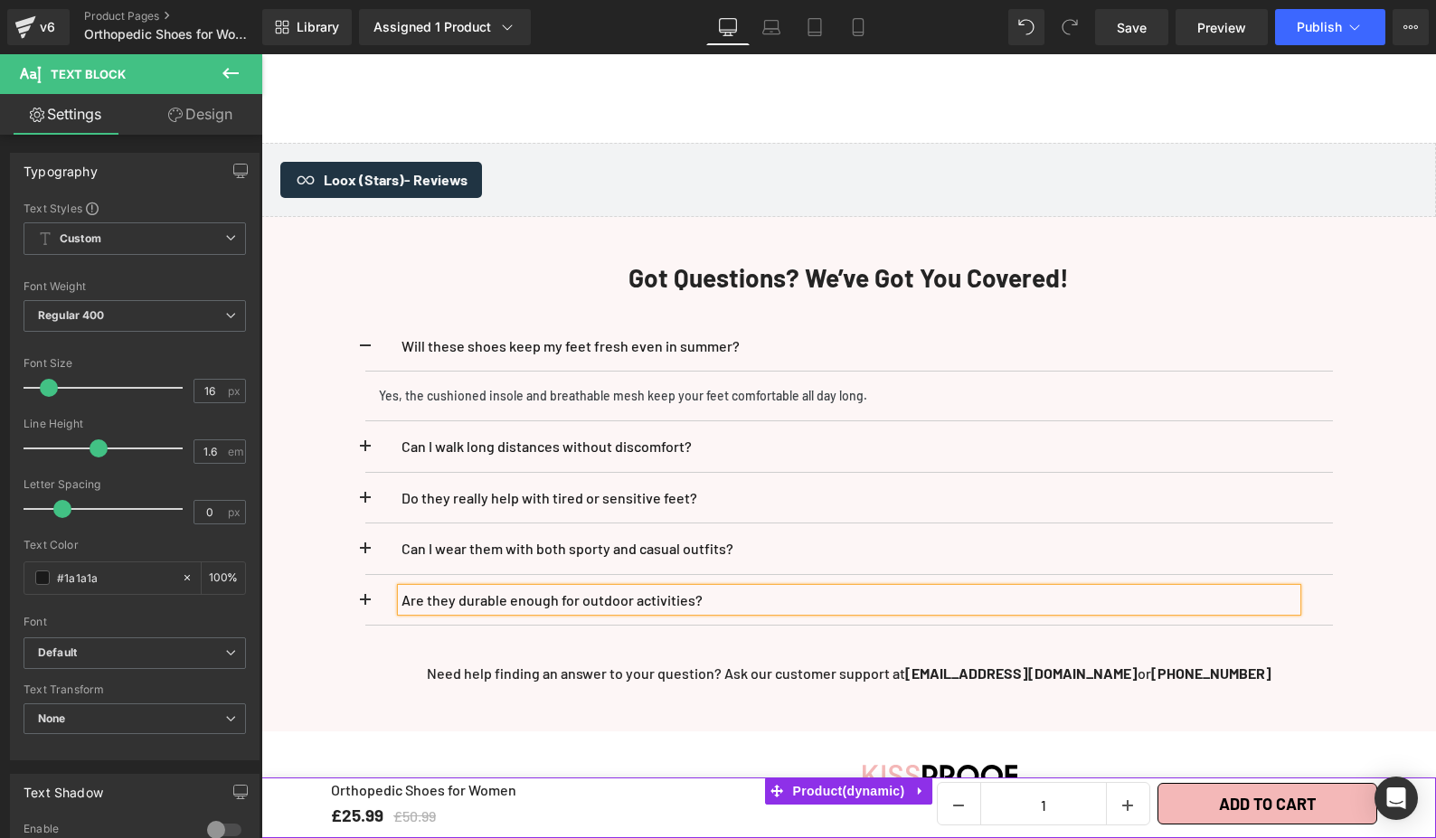
click at [261, 54] on div at bounding box center [261, 54] width 0 height 0
click at [485, 387] on p "Yes, the cushioned insole and breathable mesh keep your feet comfortable all da…" at bounding box center [849, 396] width 940 height 22
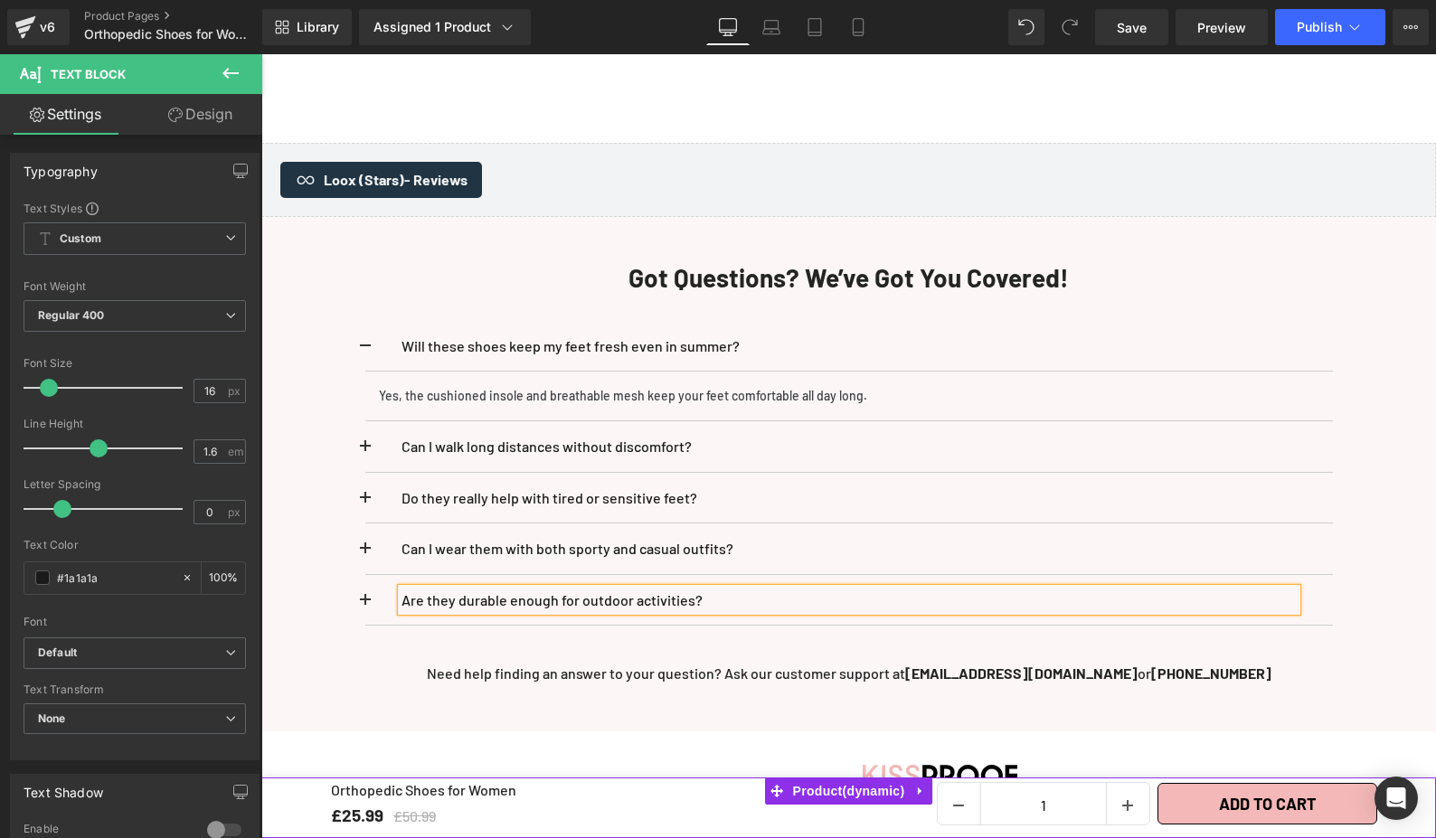
click at [486, 385] on p "Yes, the cushioned insole and breathable mesh keep your feet comfortable all da…" at bounding box center [849, 396] width 940 height 22
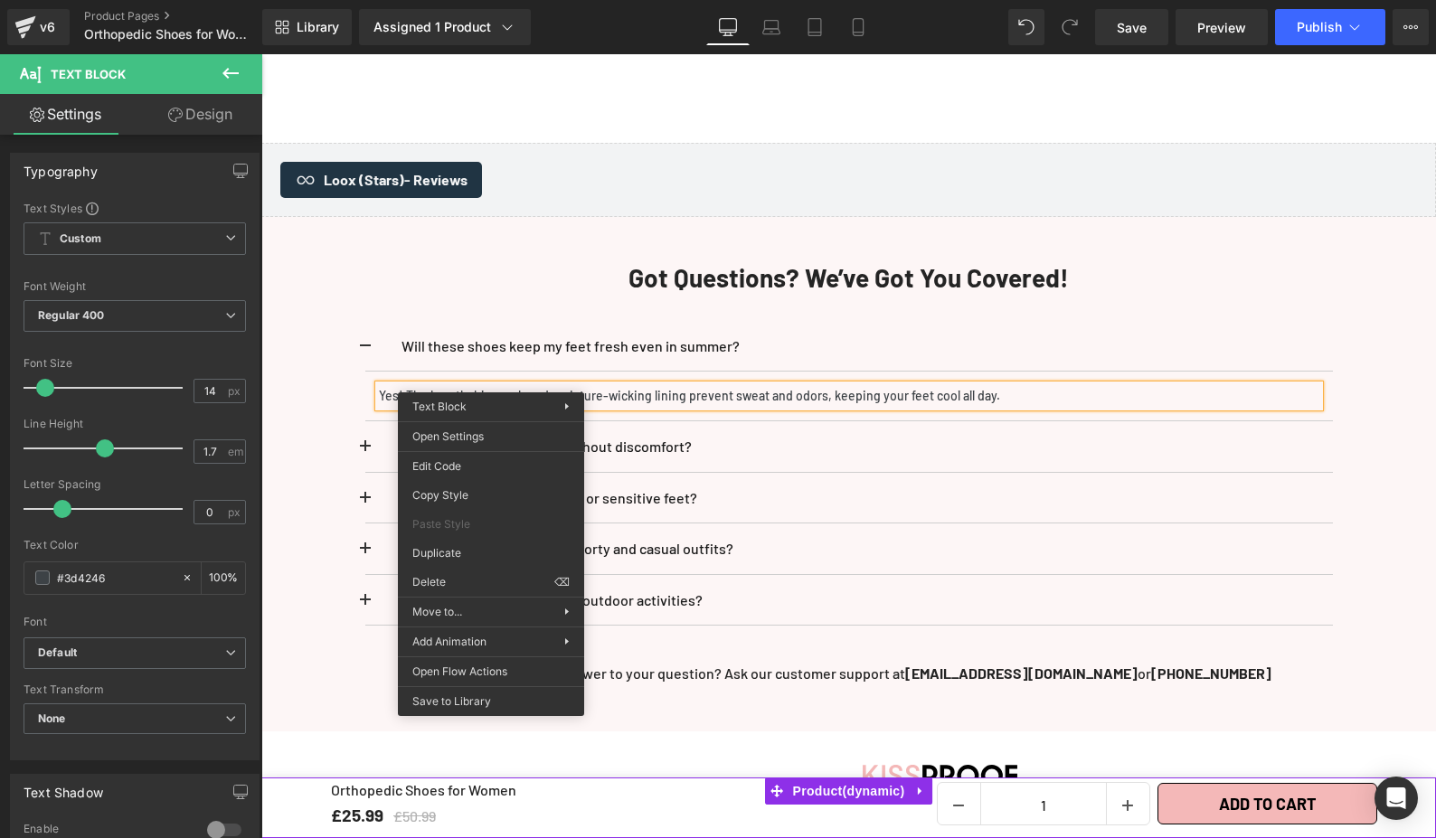
click at [365, 437] on button at bounding box center [383, 446] width 36 height 51
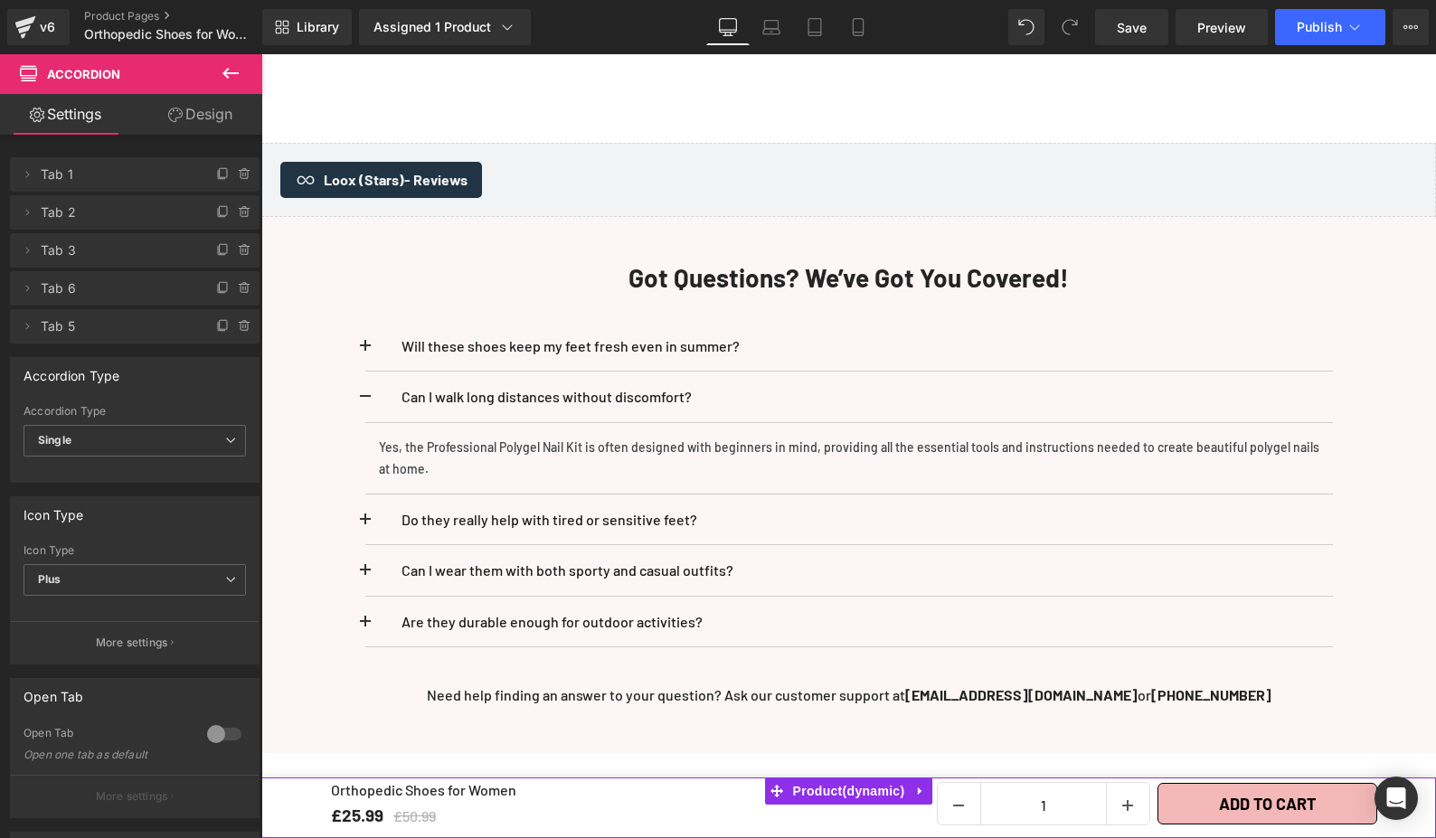
click at [392, 437] on p "Yes, the Professional Polygel Nail Kit is often designed with beginners in mind…" at bounding box center [849, 458] width 940 height 43
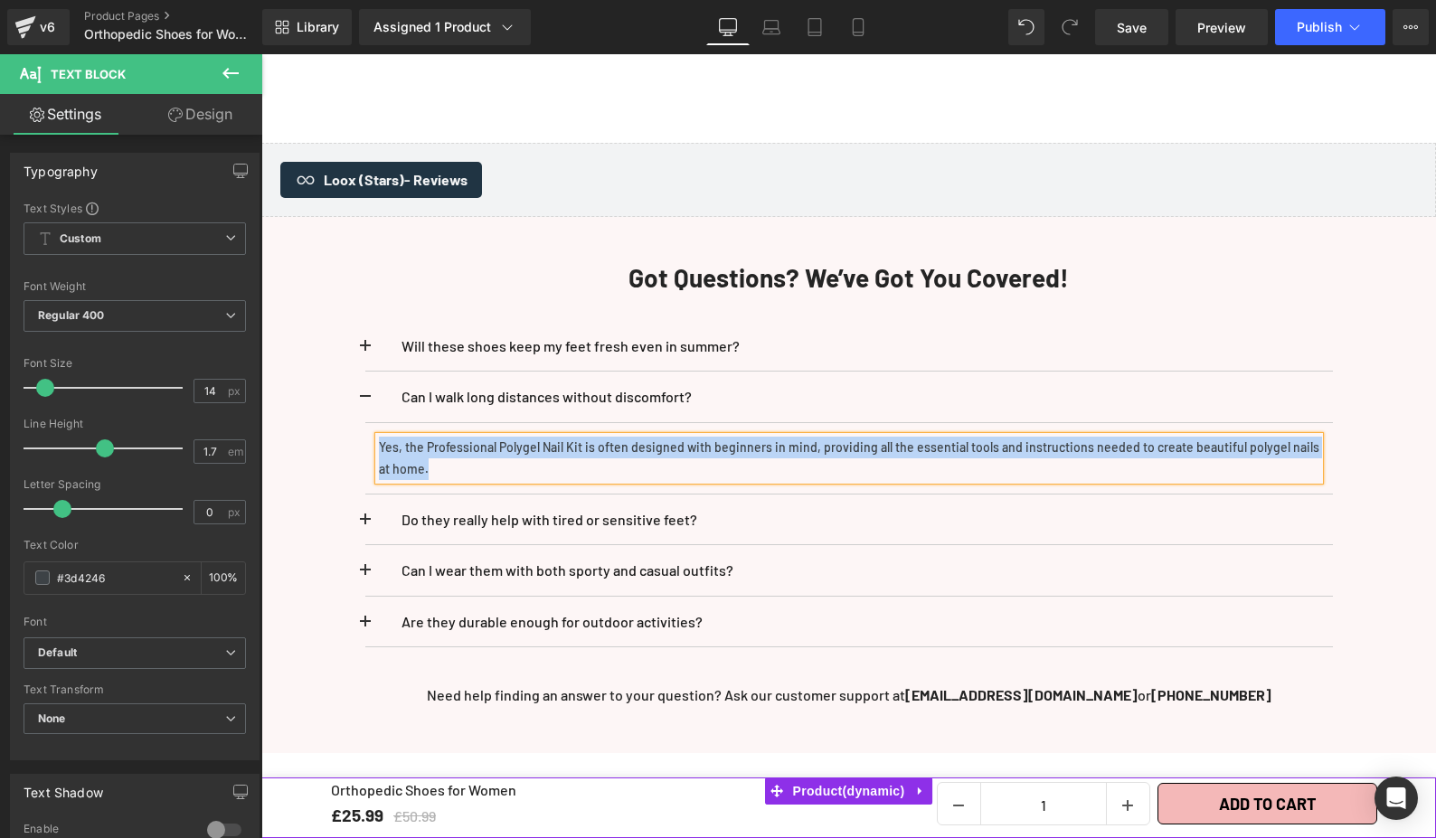
paste div
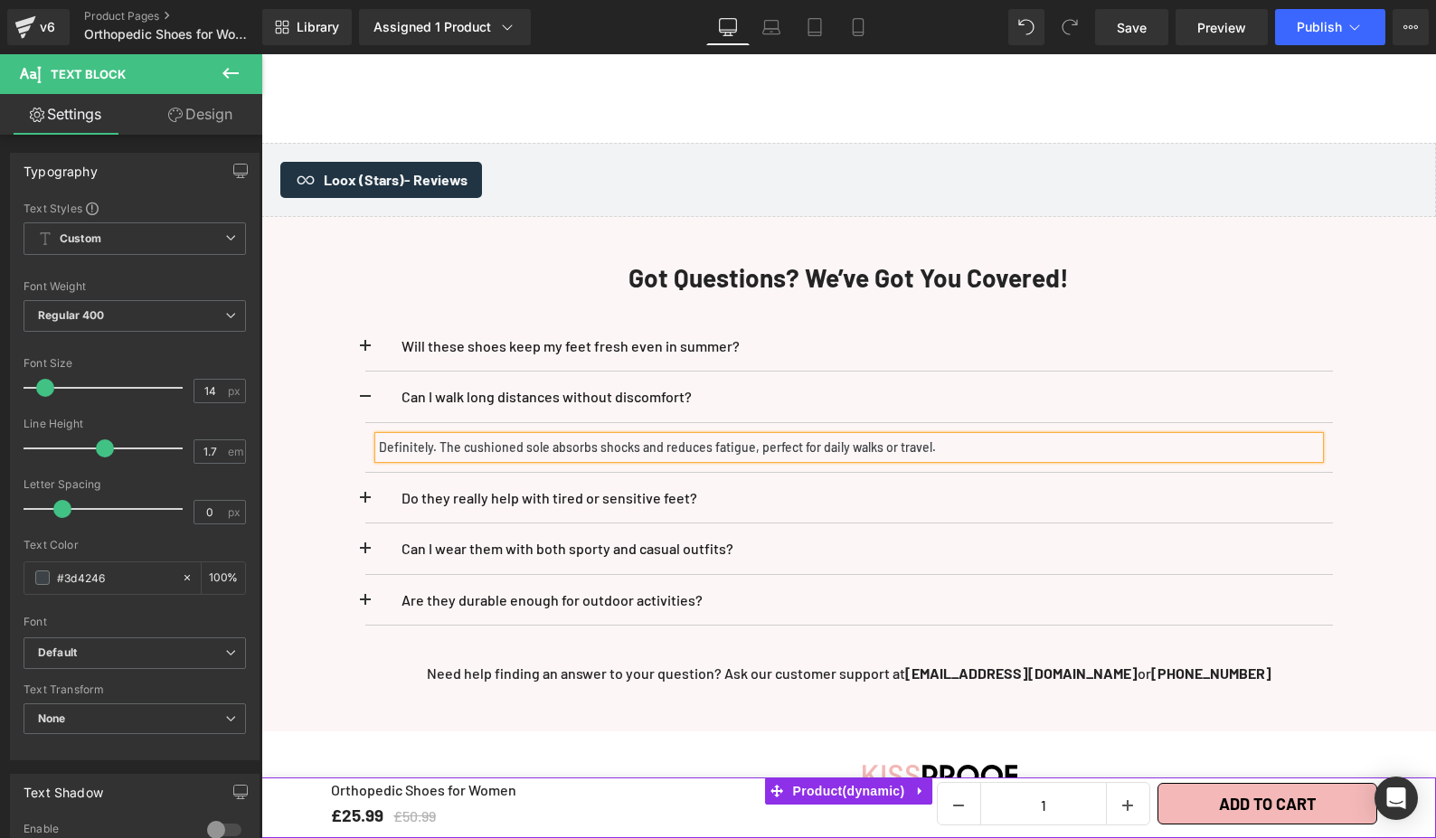
click at [367, 480] on button at bounding box center [383, 498] width 36 height 51
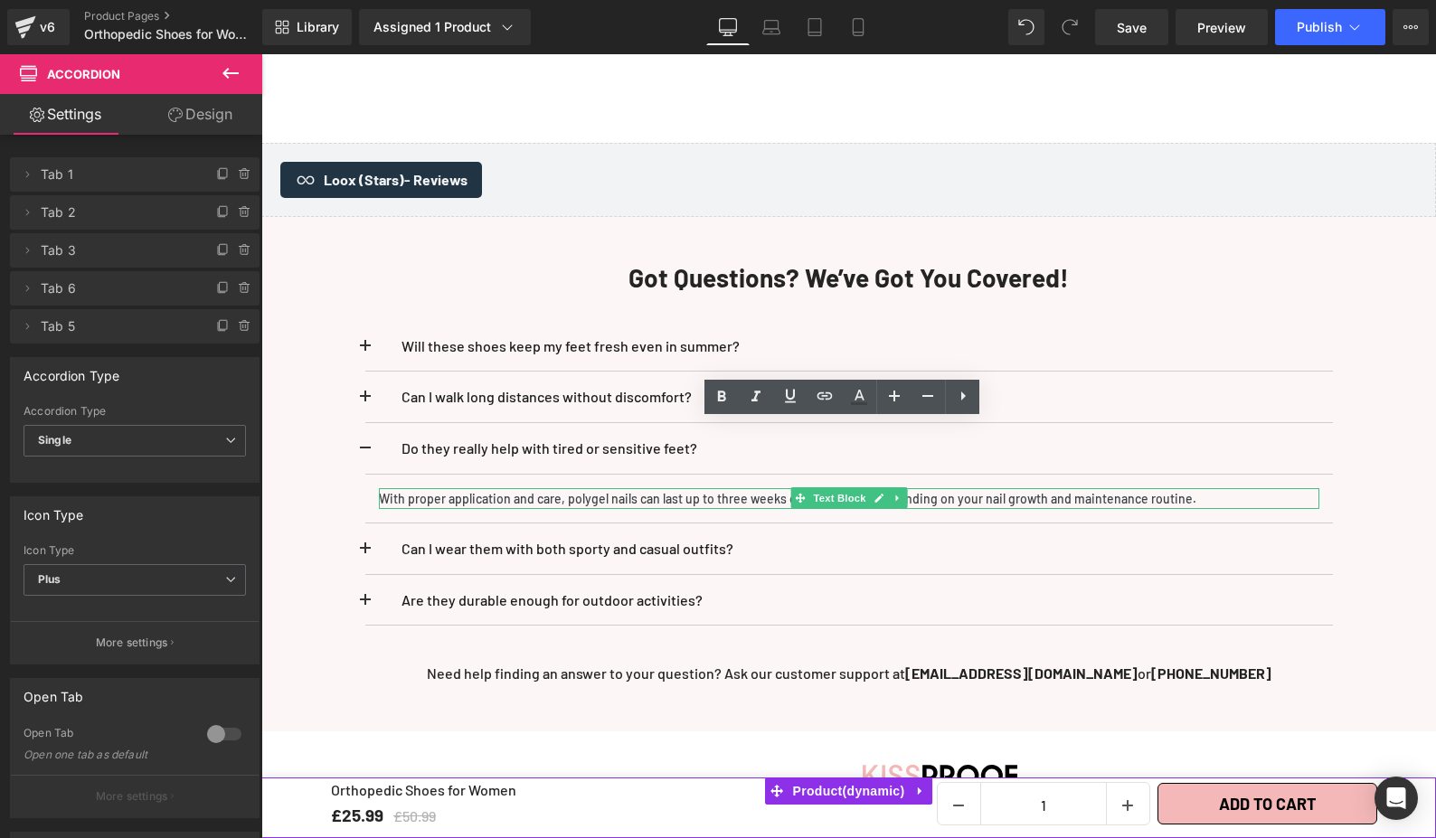
click at [467, 488] on p "With proper application and care, polygel nails can last up to three weeks or e…" at bounding box center [849, 499] width 940 height 22
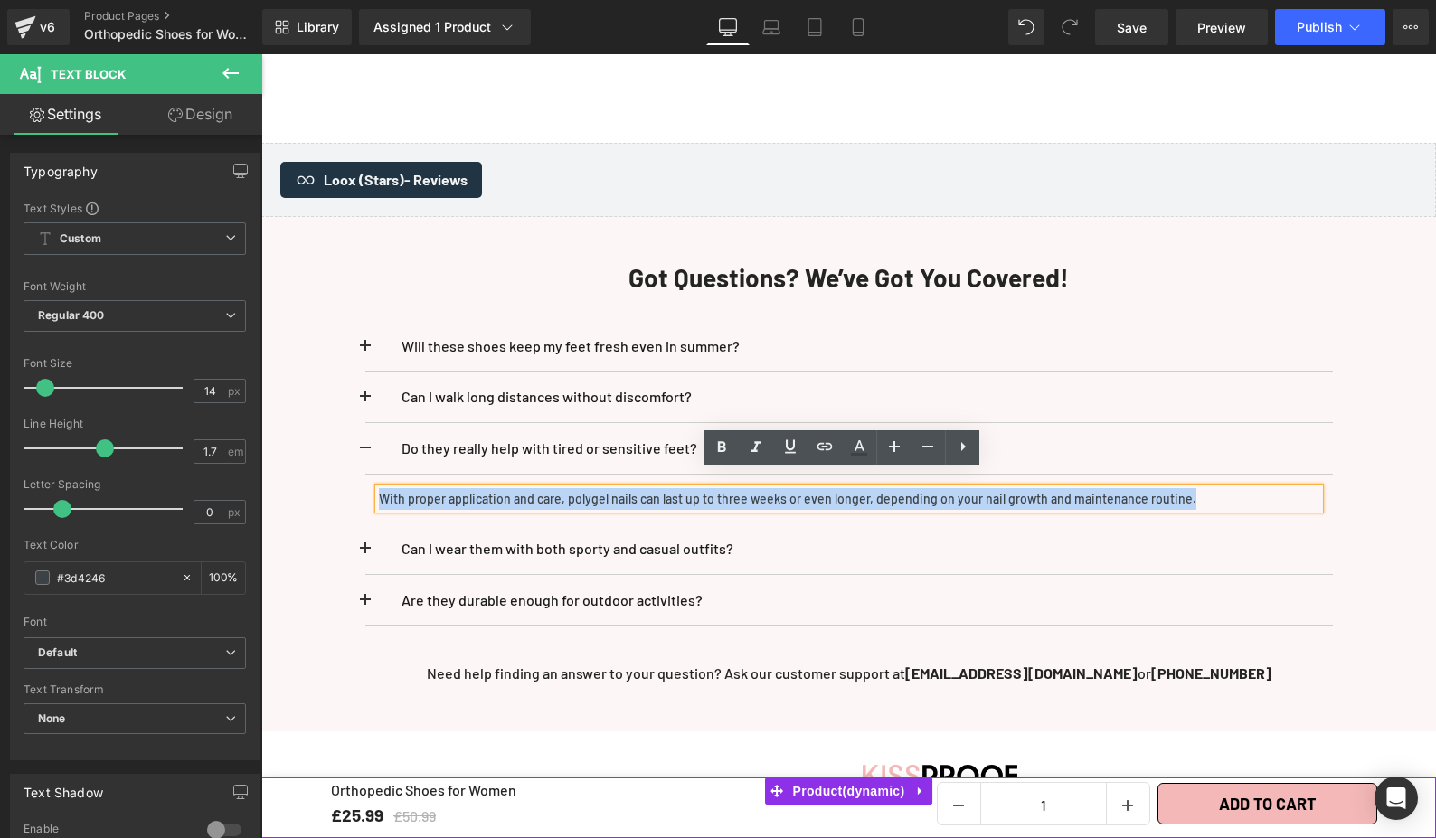
click at [467, 488] on p "With proper application and care, polygel nails can last up to three weeks or e…" at bounding box center [849, 499] width 940 height 22
paste div
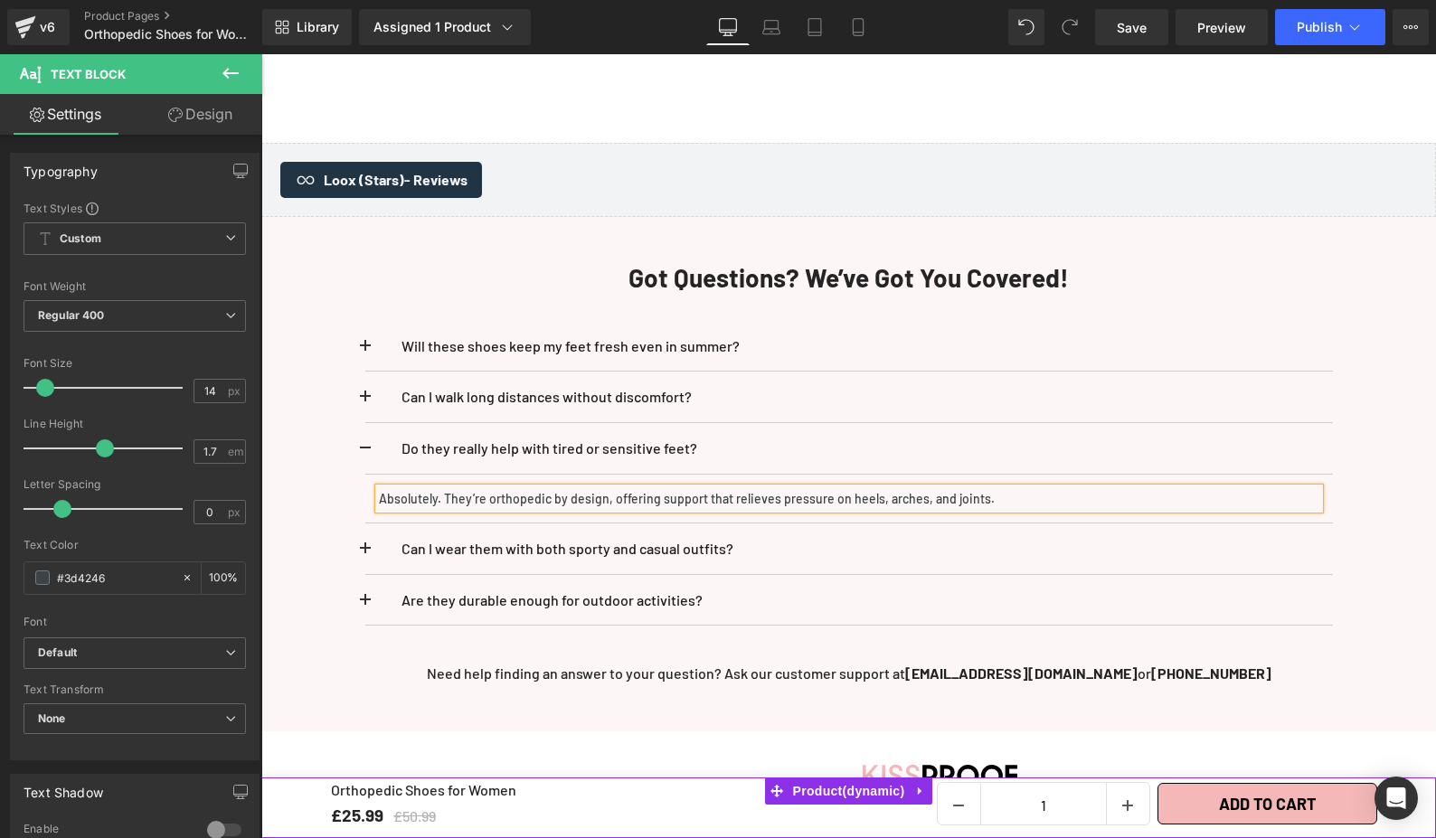
scroll to position [4734, 0]
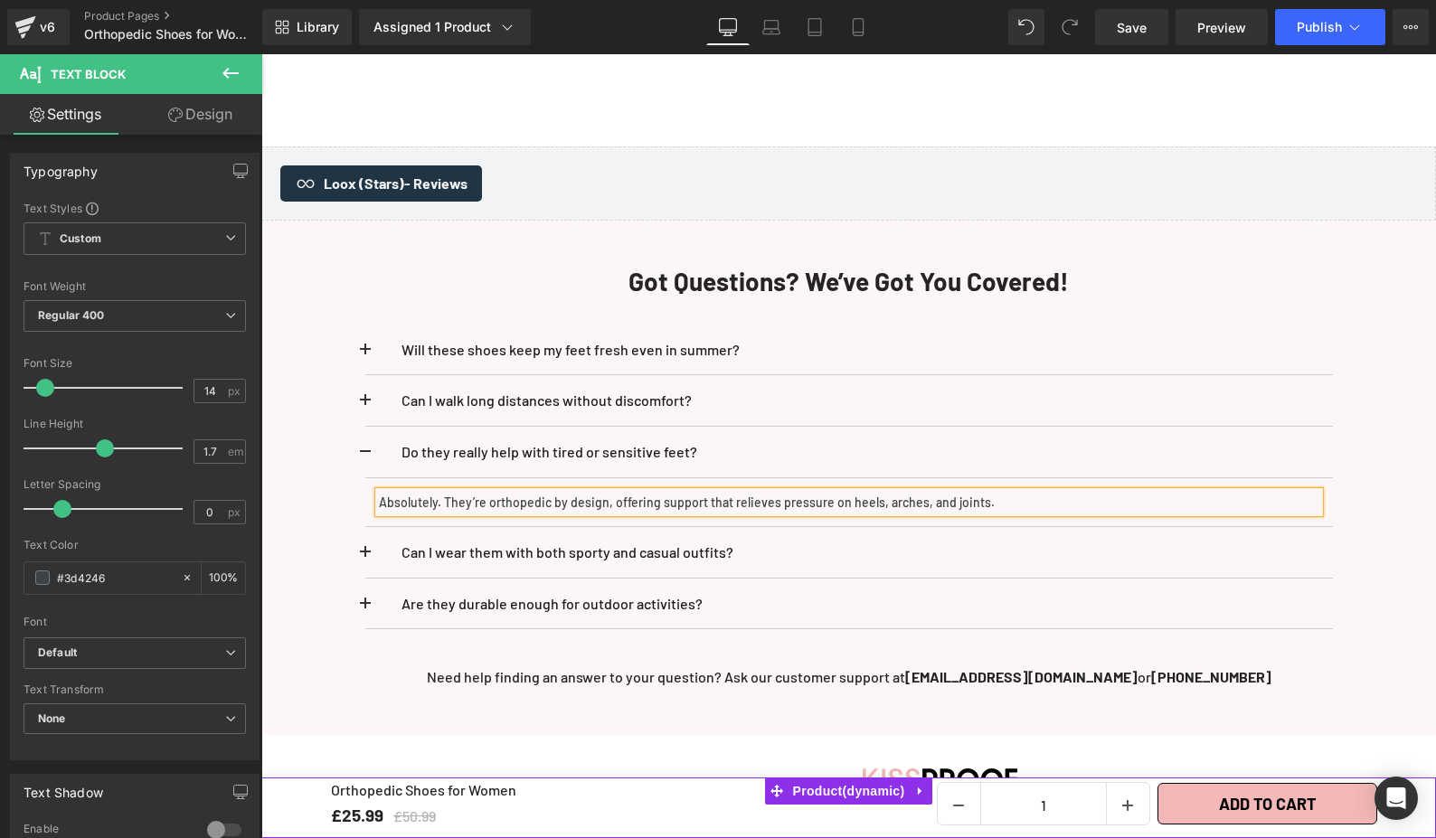
click at [355, 533] on div "Will these shoes keep my feet fresh even in summer? Text Block Yes! The breatha…" at bounding box center [849, 477] width 1058 height 360
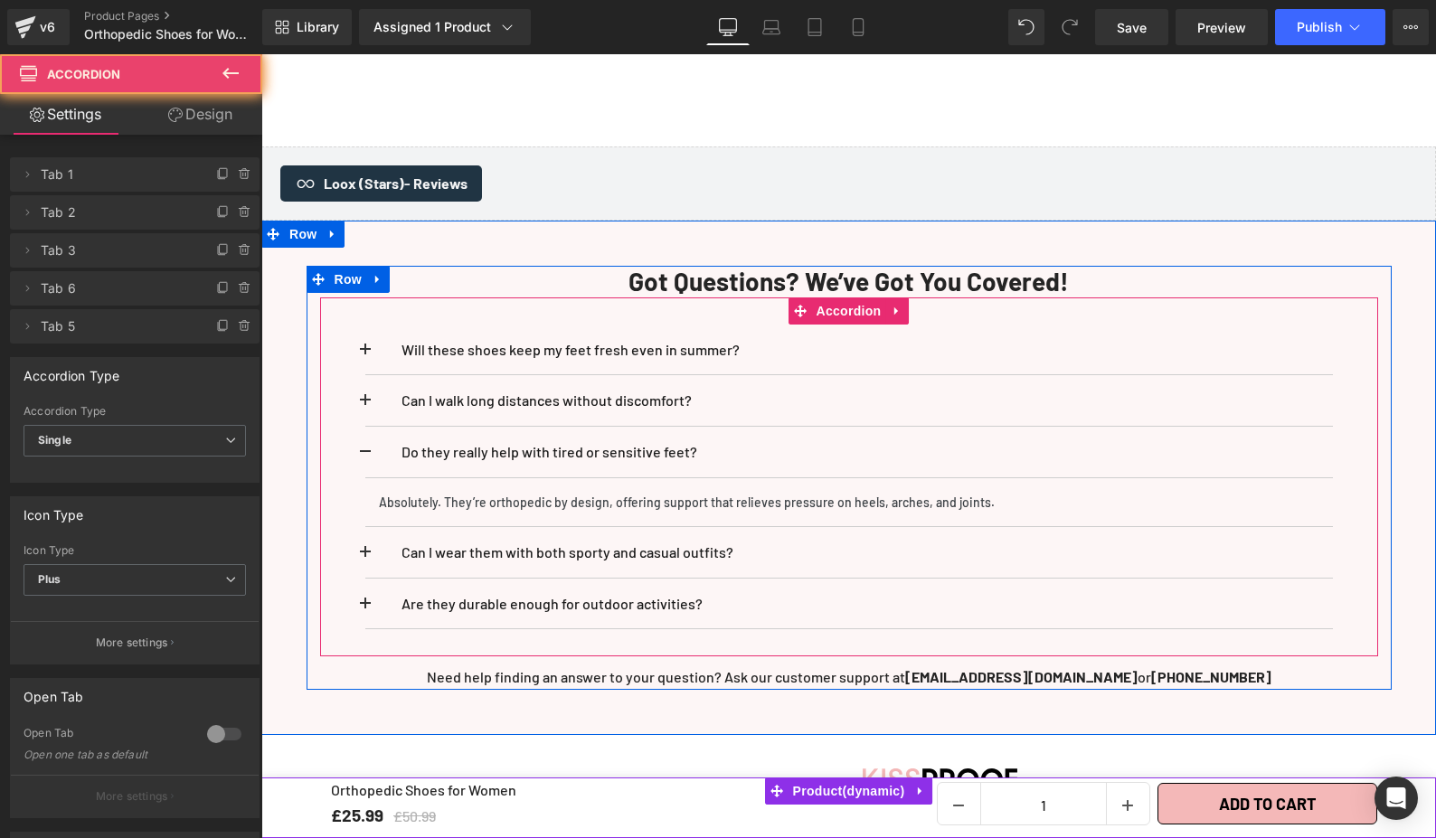
click at [365, 533] on button at bounding box center [383, 552] width 36 height 51
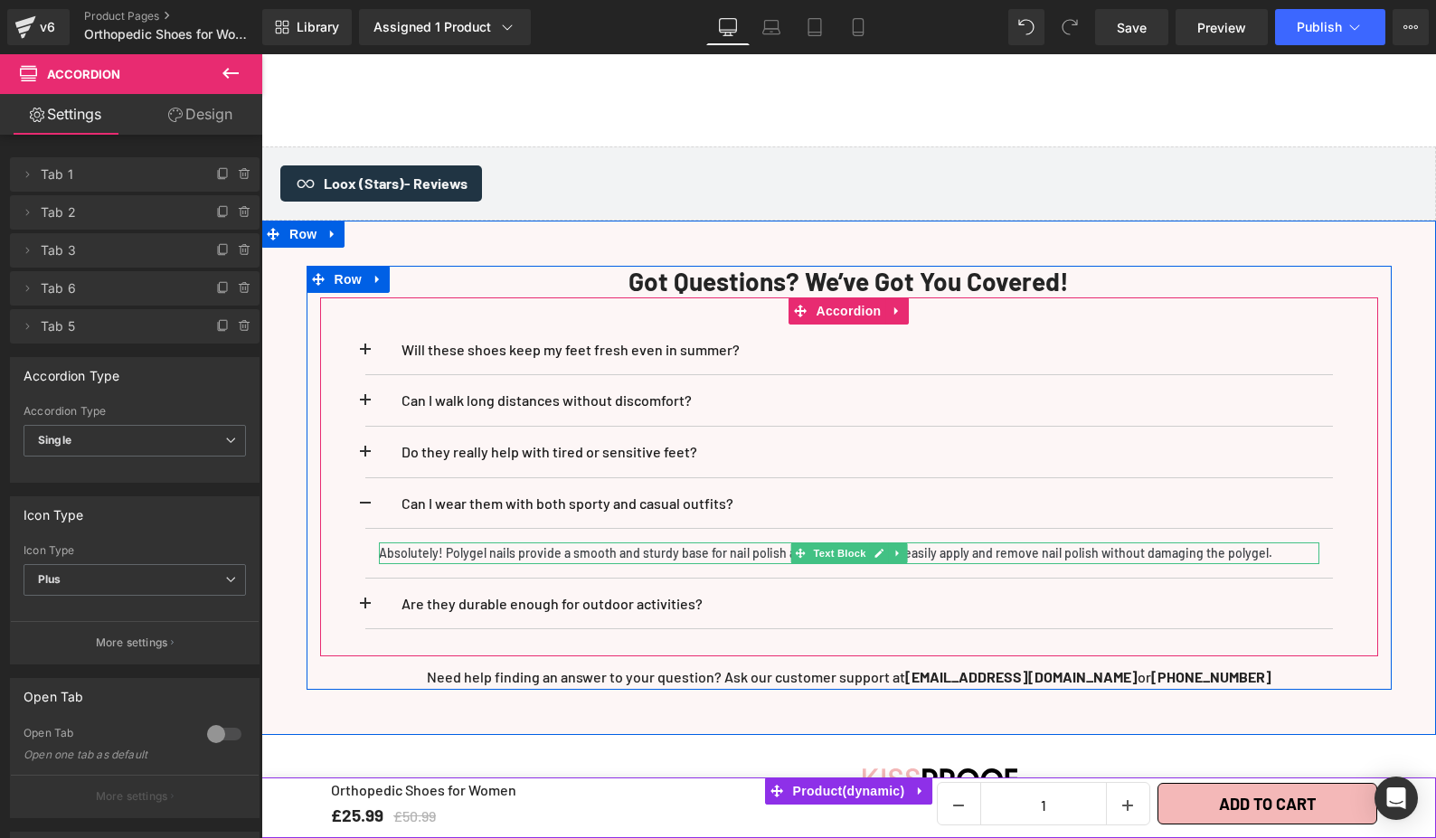
click at [379, 543] on p "Absolutely! Polygel nails provide a smooth and sturdy base for nail polish appl…" at bounding box center [849, 554] width 940 height 22
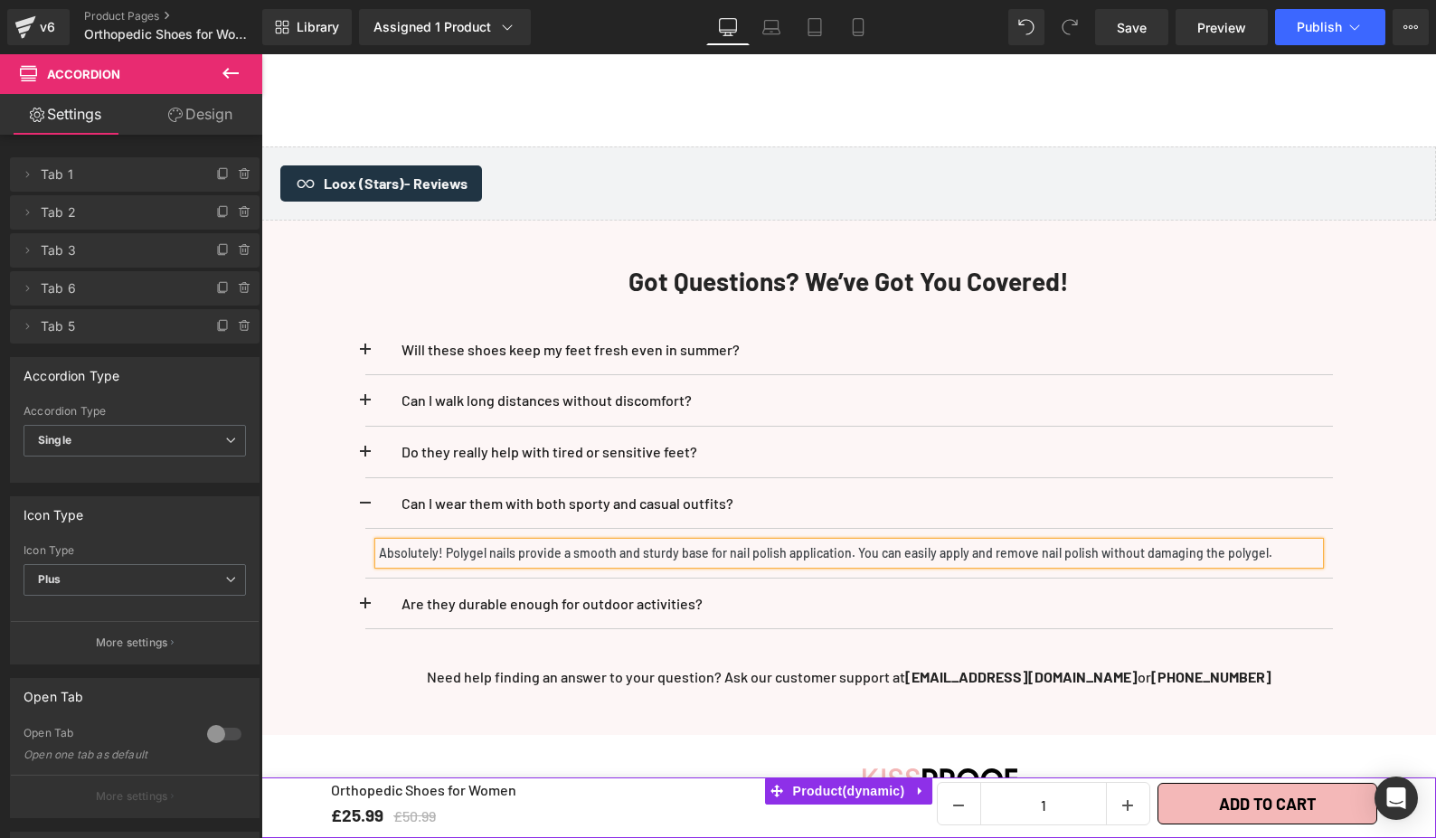
click at [379, 543] on p "Absolutely! Polygel nails provide a smooth and sturdy base for nail polish appl…" at bounding box center [849, 554] width 940 height 22
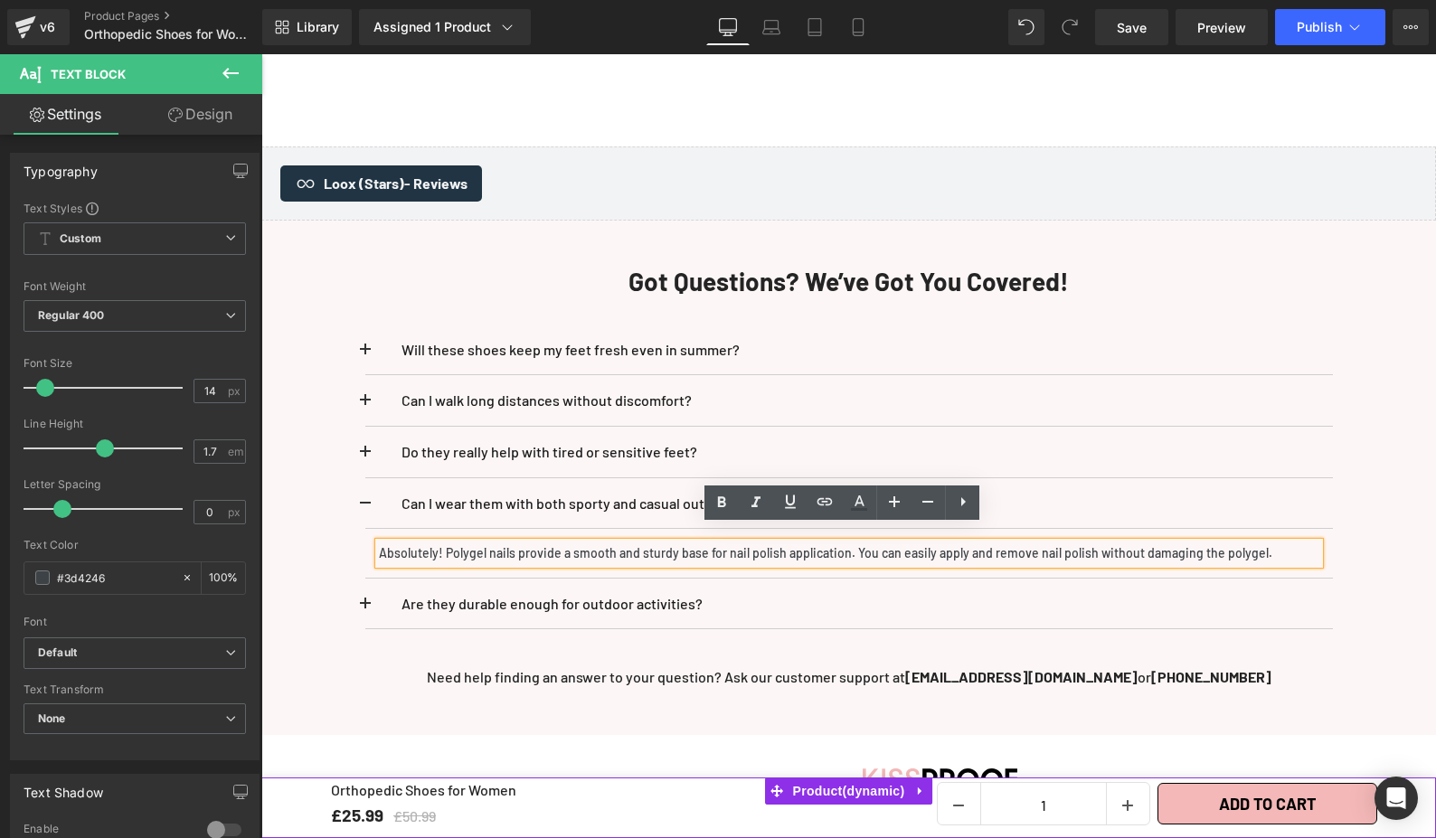
click at [379, 543] on p "Absolutely! Polygel nails provide a smooth and sturdy base for nail polish appl…" at bounding box center [849, 554] width 940 height 22
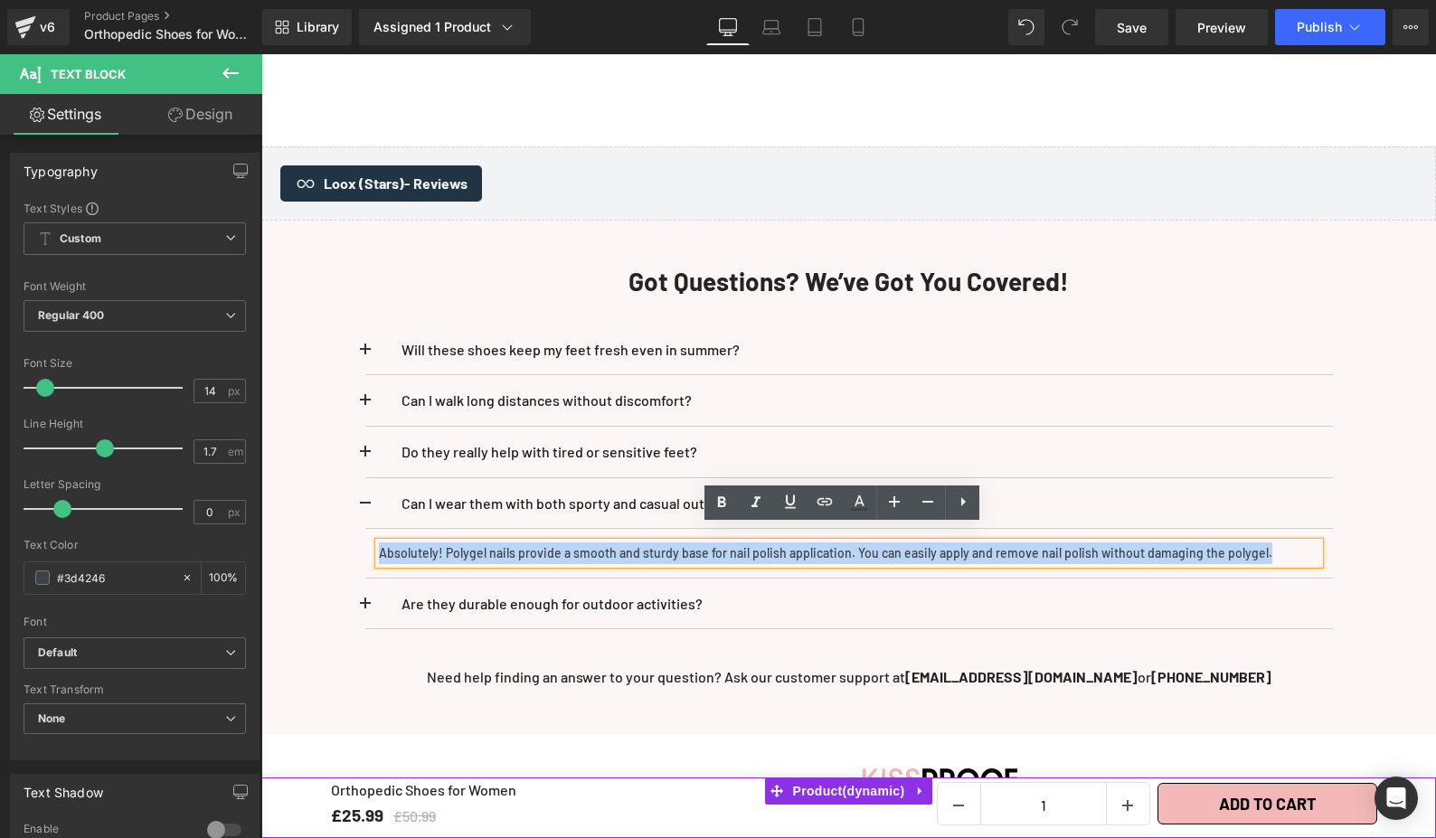
drag, startPoint x: 373, startPoint y: 535, endPoint x: 459, endPoint y: 534, distance: 85.9
click at [459, 543] on p "Absolutely! Polygel nails provide a smooth and sturdy base for nail polish appl…" at bounding box center [849, 554] width 940 height 22
paste div
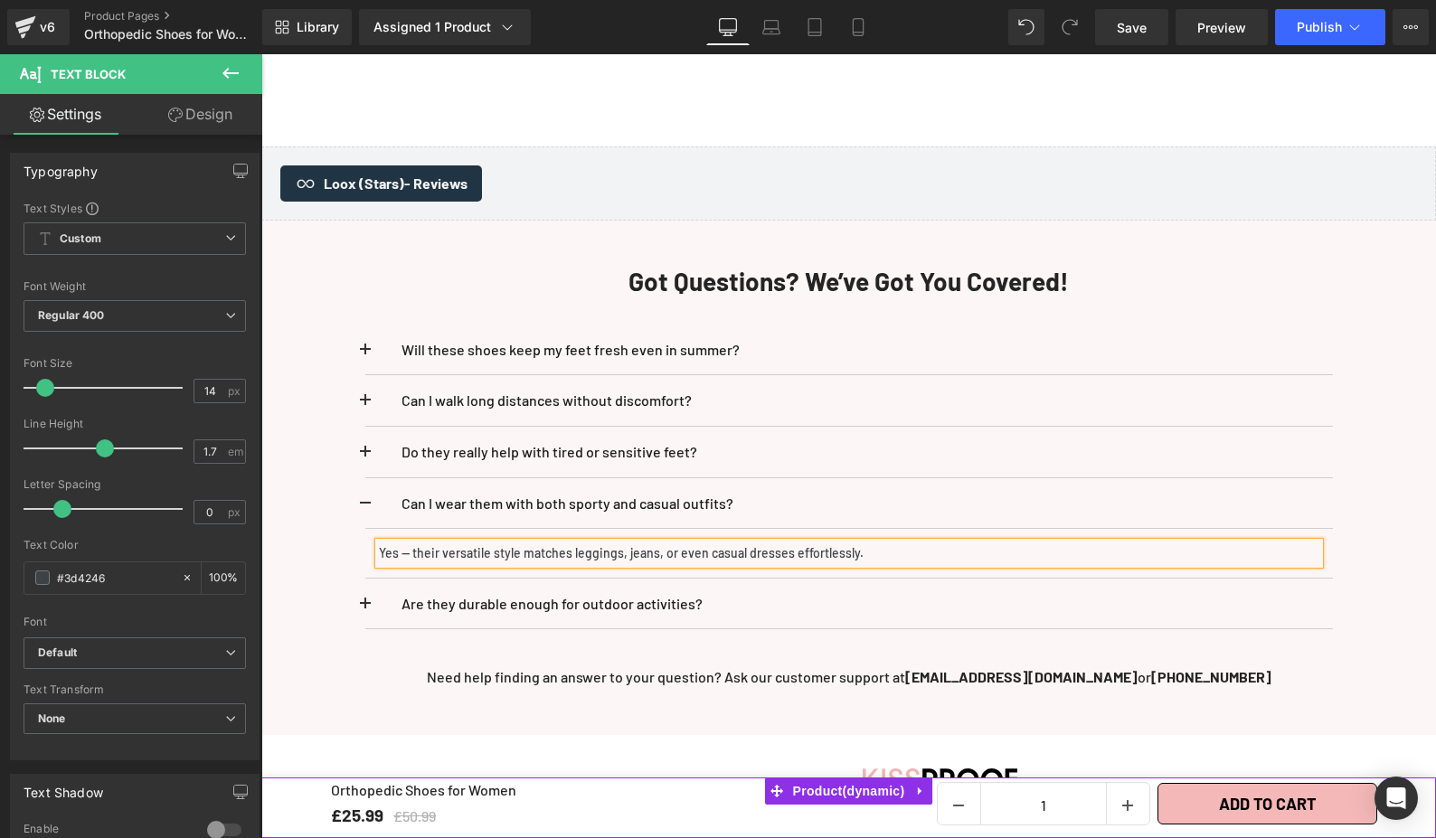
click at [368, 583] on button at bounding box center [383, 604] width 36 height 51
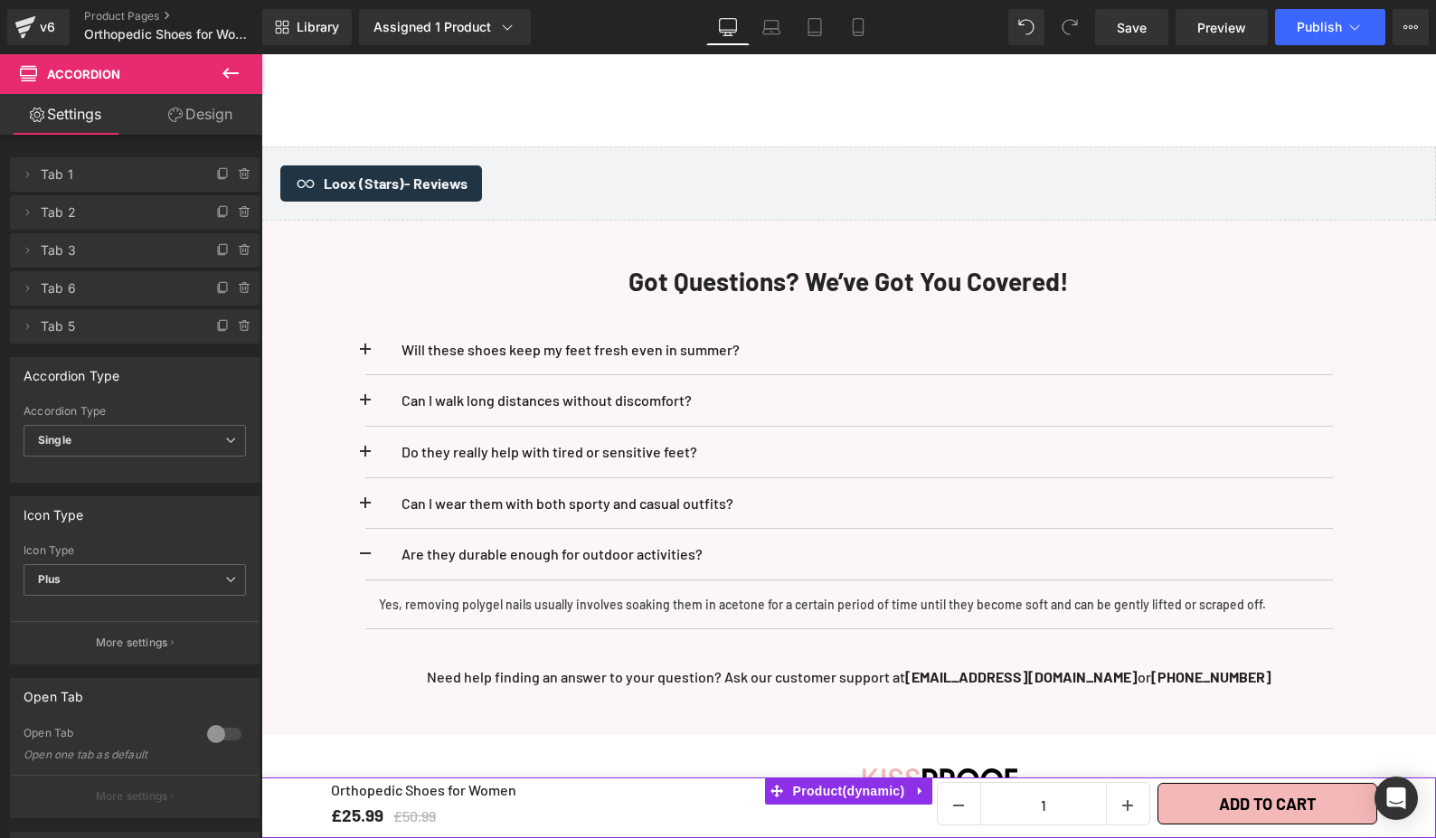
click at [365, 509] on span at bounding box center [365, 509] width 0 height 0
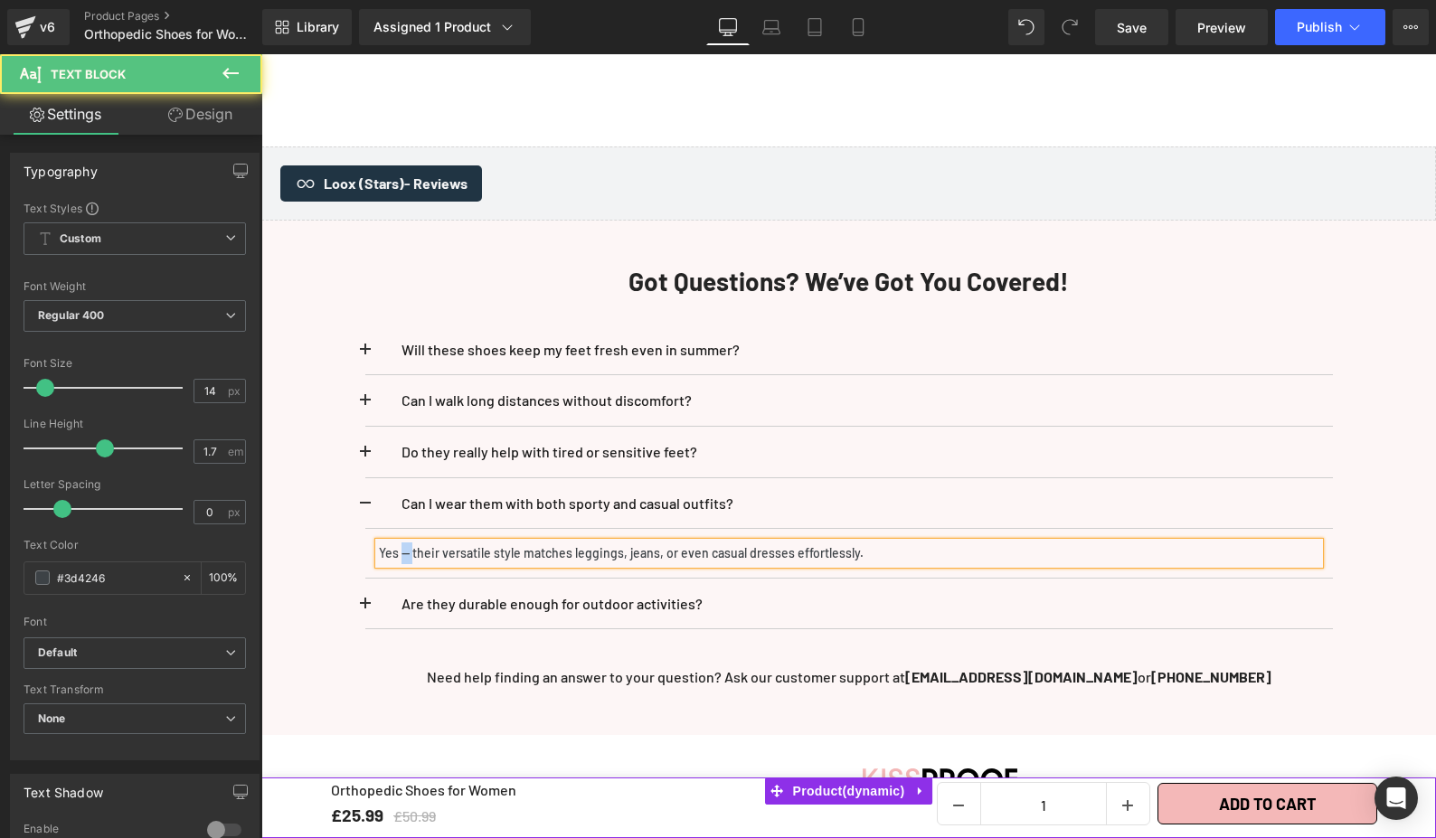
drag, startPoint x: 399, startPoint y: 539, endPoint x: 411, endPoint y: 539, distance: 12.7
click at [411, 543] on p "Yes — their versatile style matches leggings, jeans, or even casual dresses eff…" at bounding box center [849, 554] width 940 height 22
click at [368, 583] on button at bounding box center [383, 604] width 36 height 51
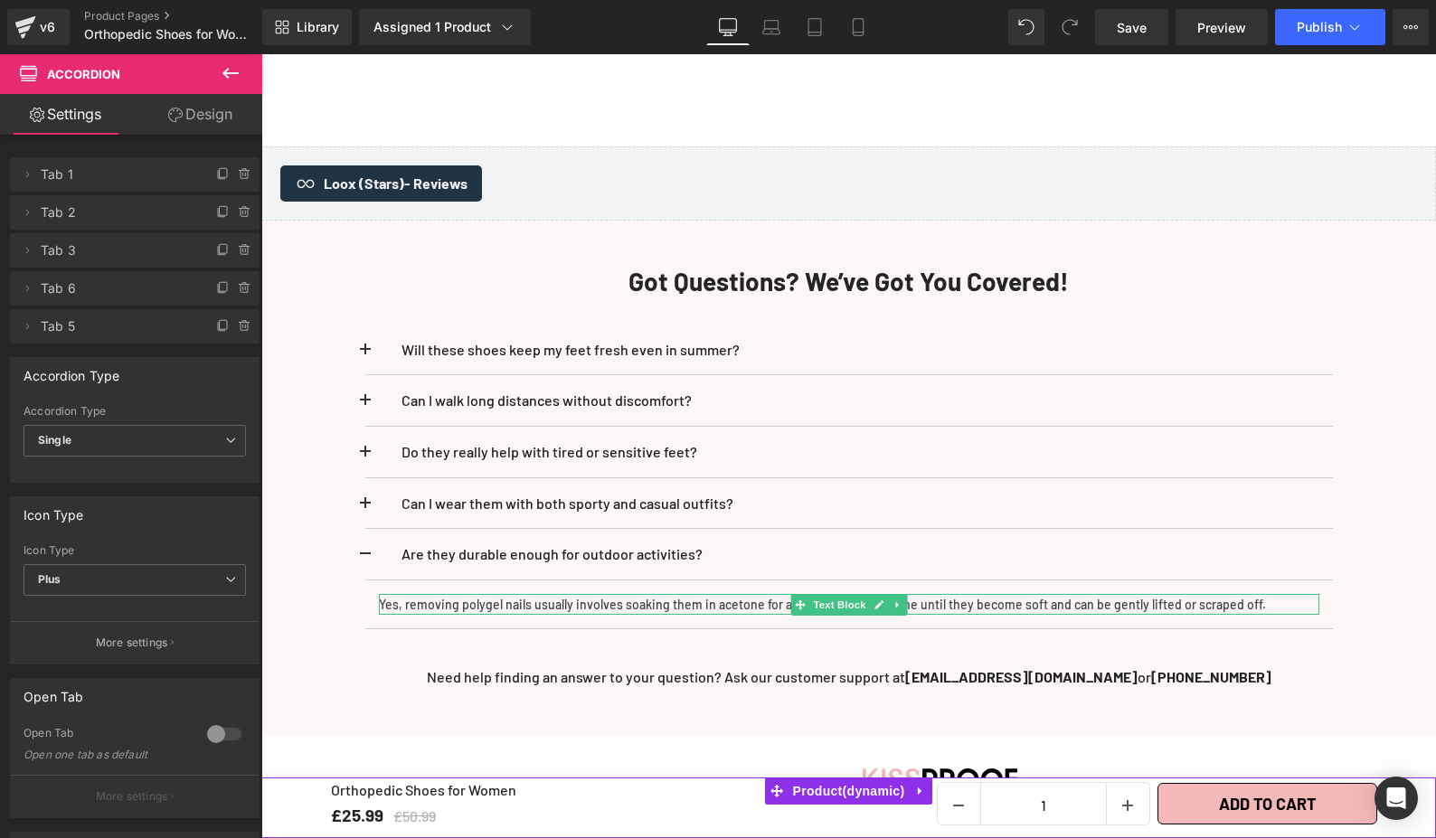
click at [379, 594] on div "Yes, removing polygel nails usually involves soaking them in acetone for a cert…" at bounding box center [849, 605] width 940 height 22
click at [384, 594] on p "Yes, removing polygel nails usually involves soaking them in acetone for a cert…" at bounding box center [849, 605] width 940 height 22
click at [412, 594] on p "Yes, removing polygel nails usually involves soaking them in acetone for a cert…" at bounding box center [849, 605] width 940 height 22
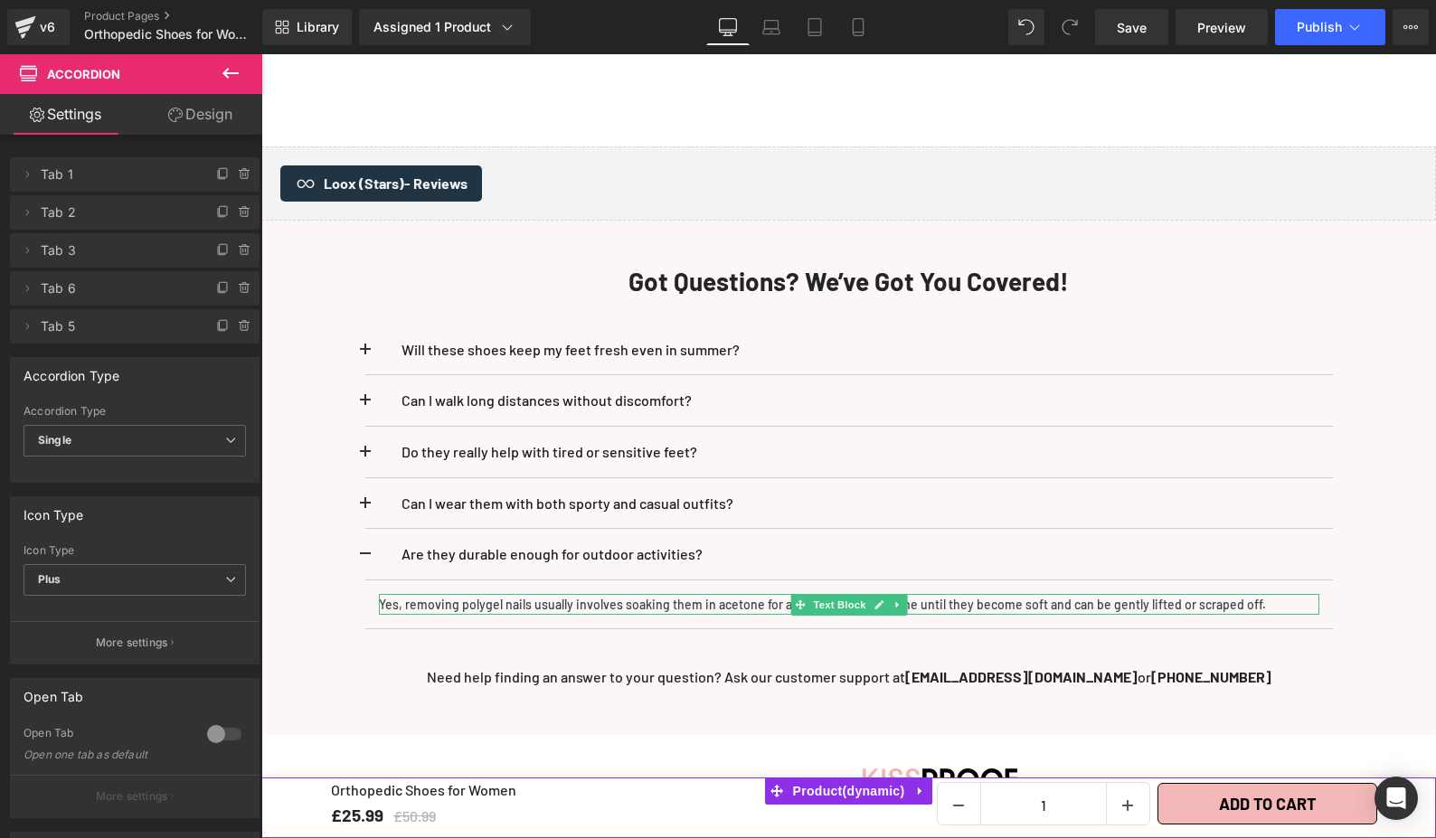
click at [413, 594] on p "Yes, removing polygel nails usually involves soaking them in acetone for a cert…" at bounding box center [849, 605] width 940 height 22
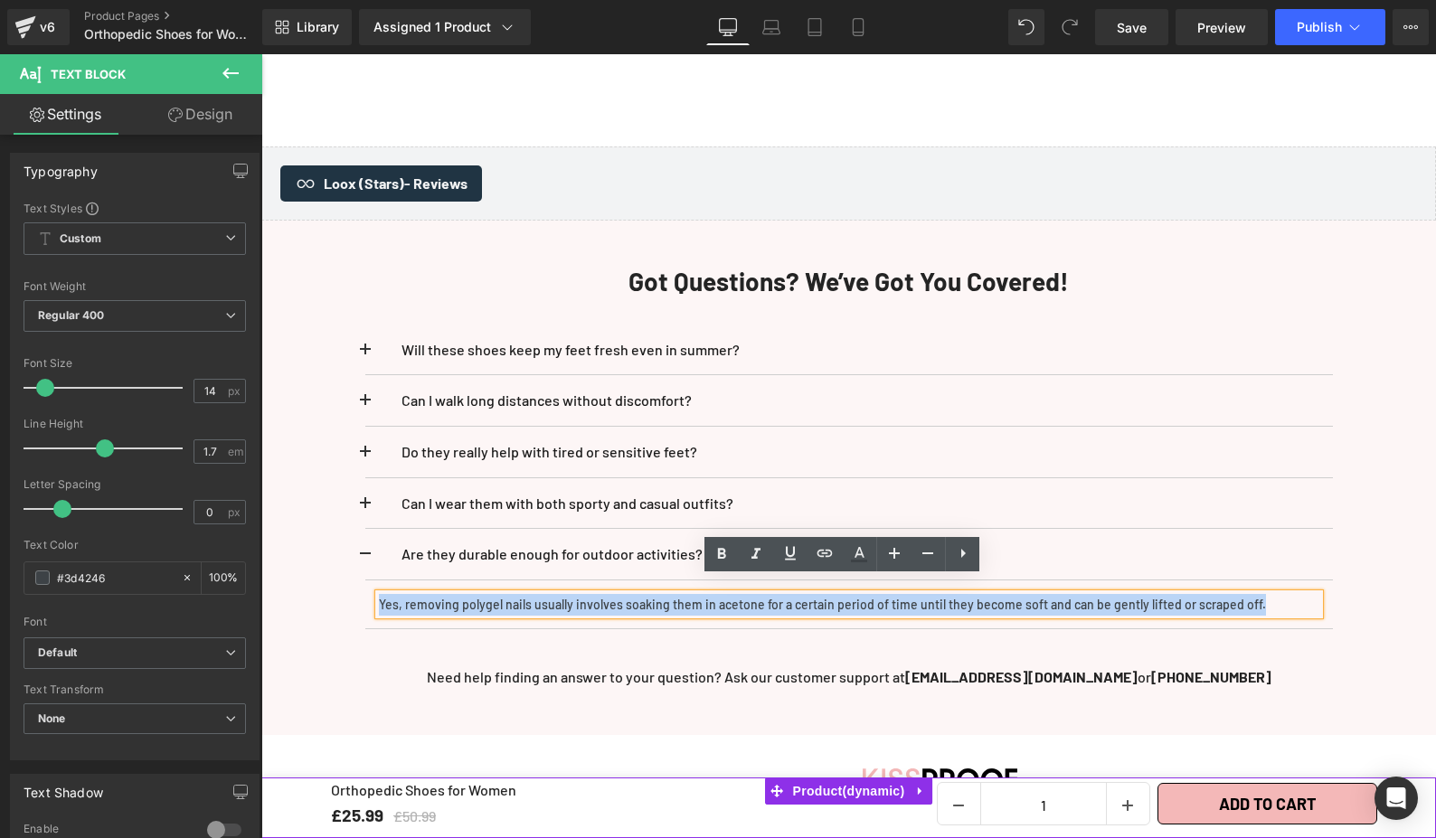
paste div
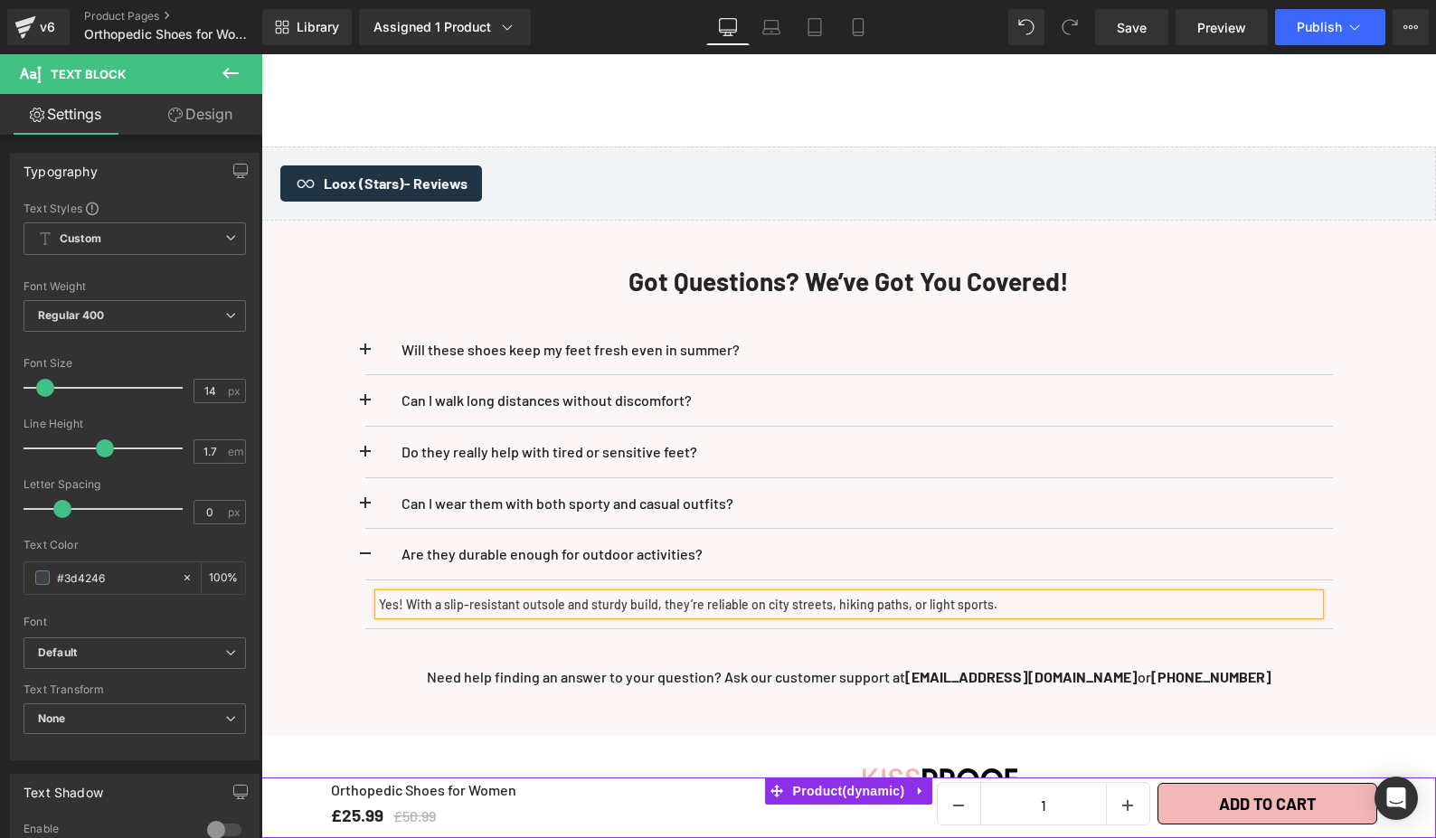
click at [354, 619] on div "Will these shoes keep my feet fresh even in summer? Text Block Yes! The breatha…" at bounding box center [849, 477] width 1058 height 360
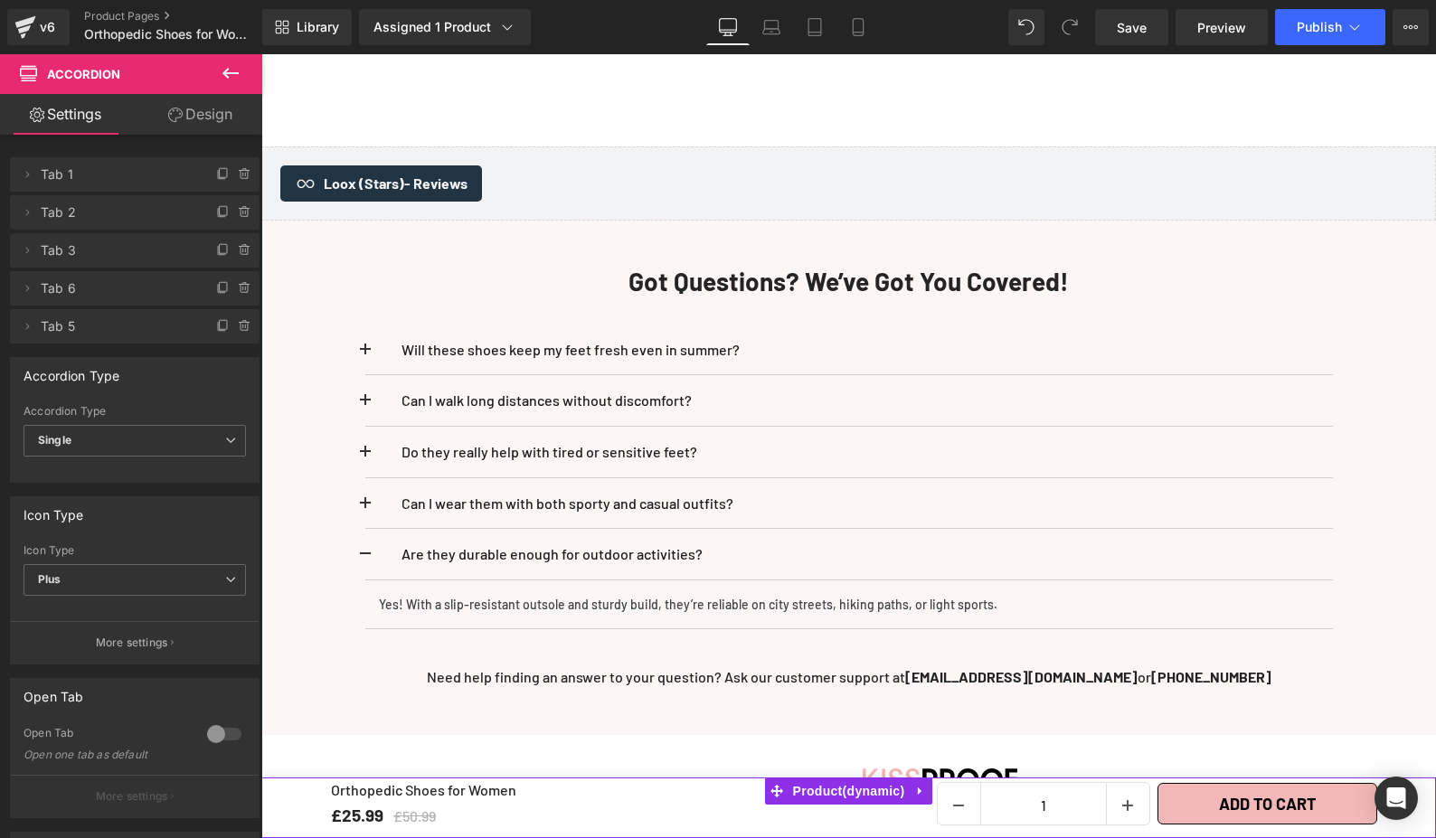
click at [1376, 407] on div "Got Questions? We’ve Got You Covered! Heading Will these shoes keep my feet fre…" at bounding box center [849, 478] width 1085 height 422
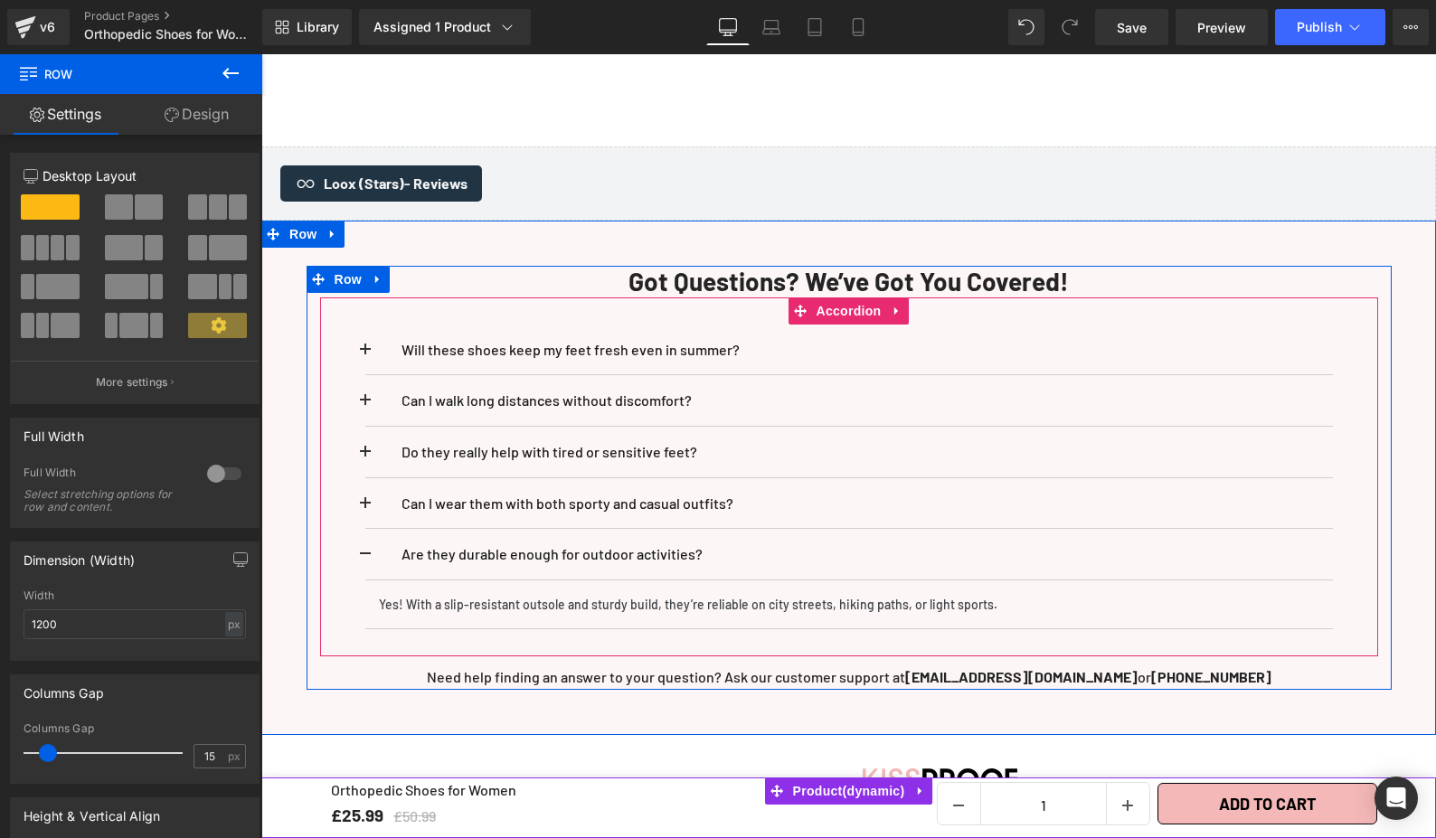
click at [345, 532] on div "Will these shoes keep my feet fresh even in summer? Text Block Yes! The breatha…" at bounding box center [849, 477] width 1058 height 360
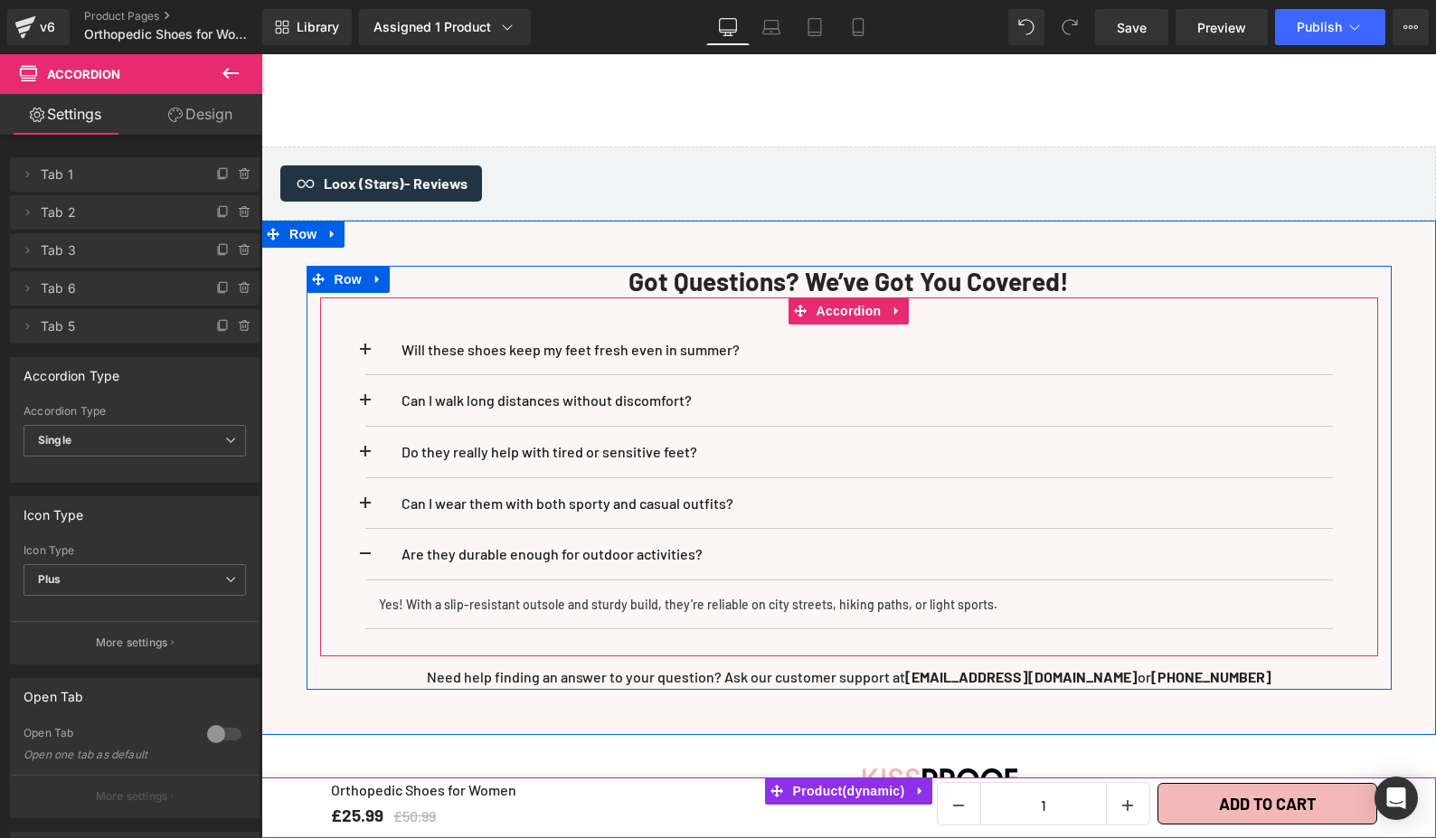
click at [365, 538] on button at bounding box center [383, 554] width 36 height 51
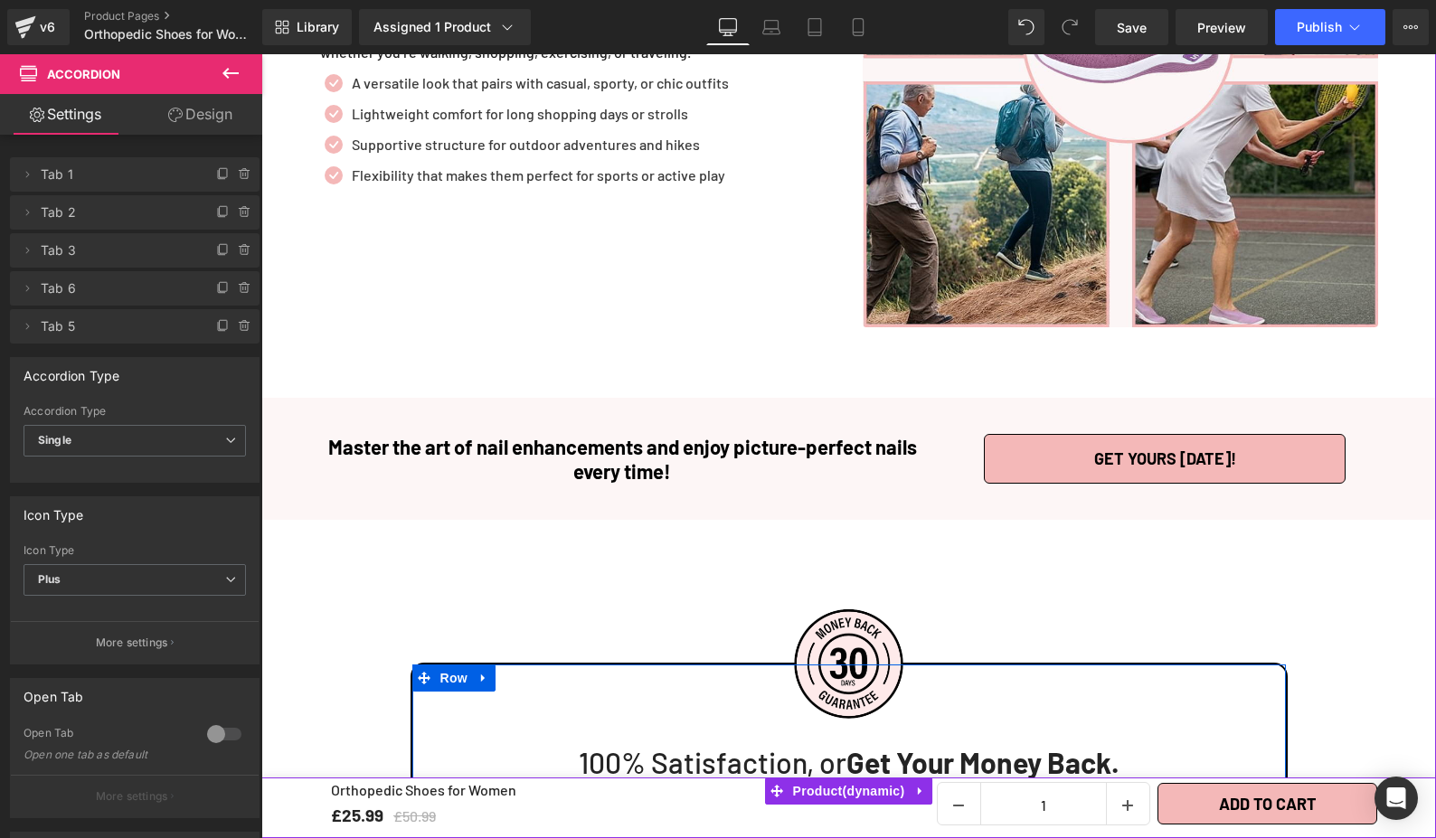
scroll to position [3820, 0]
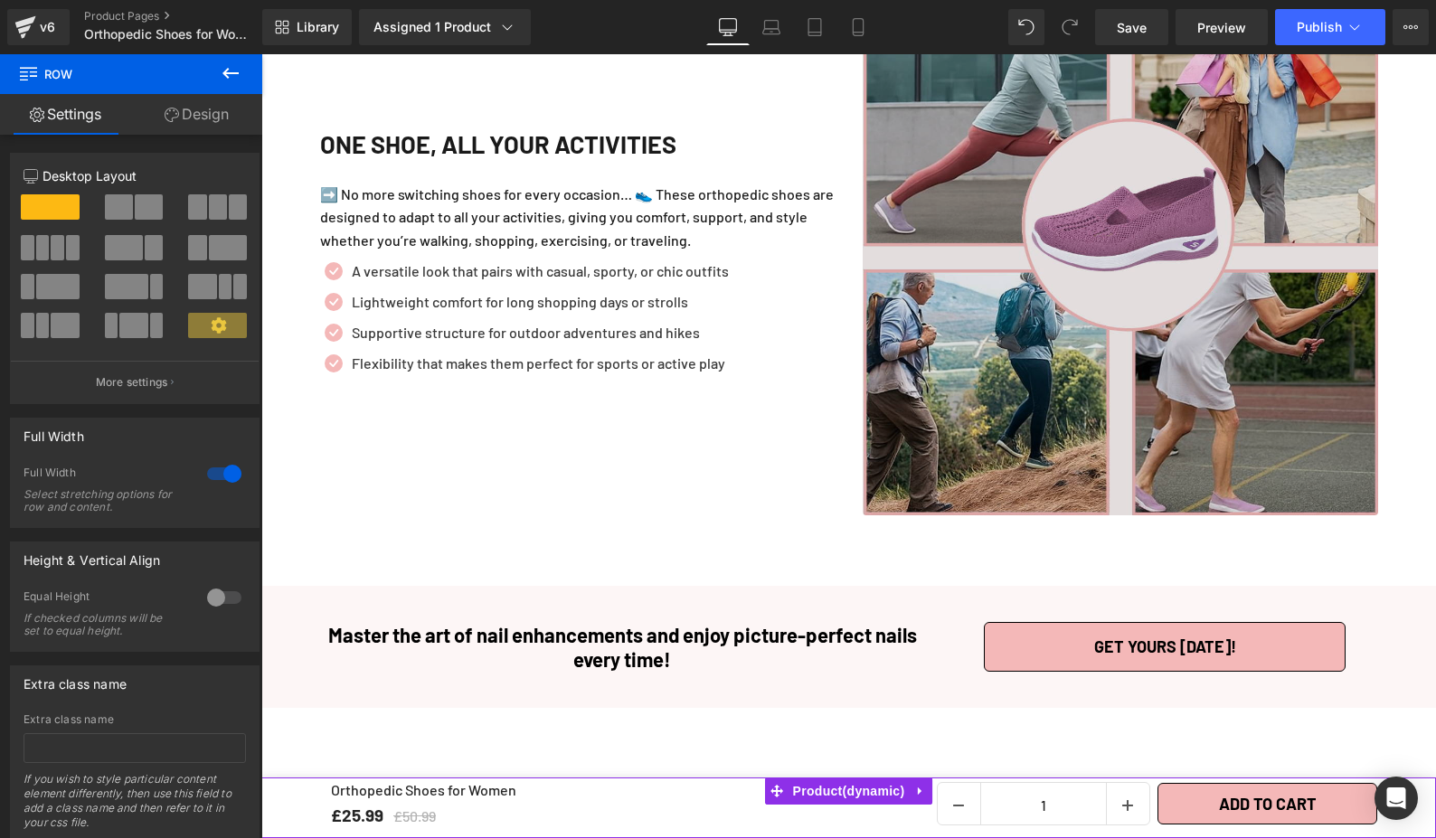
scroll to position [3693, 0]
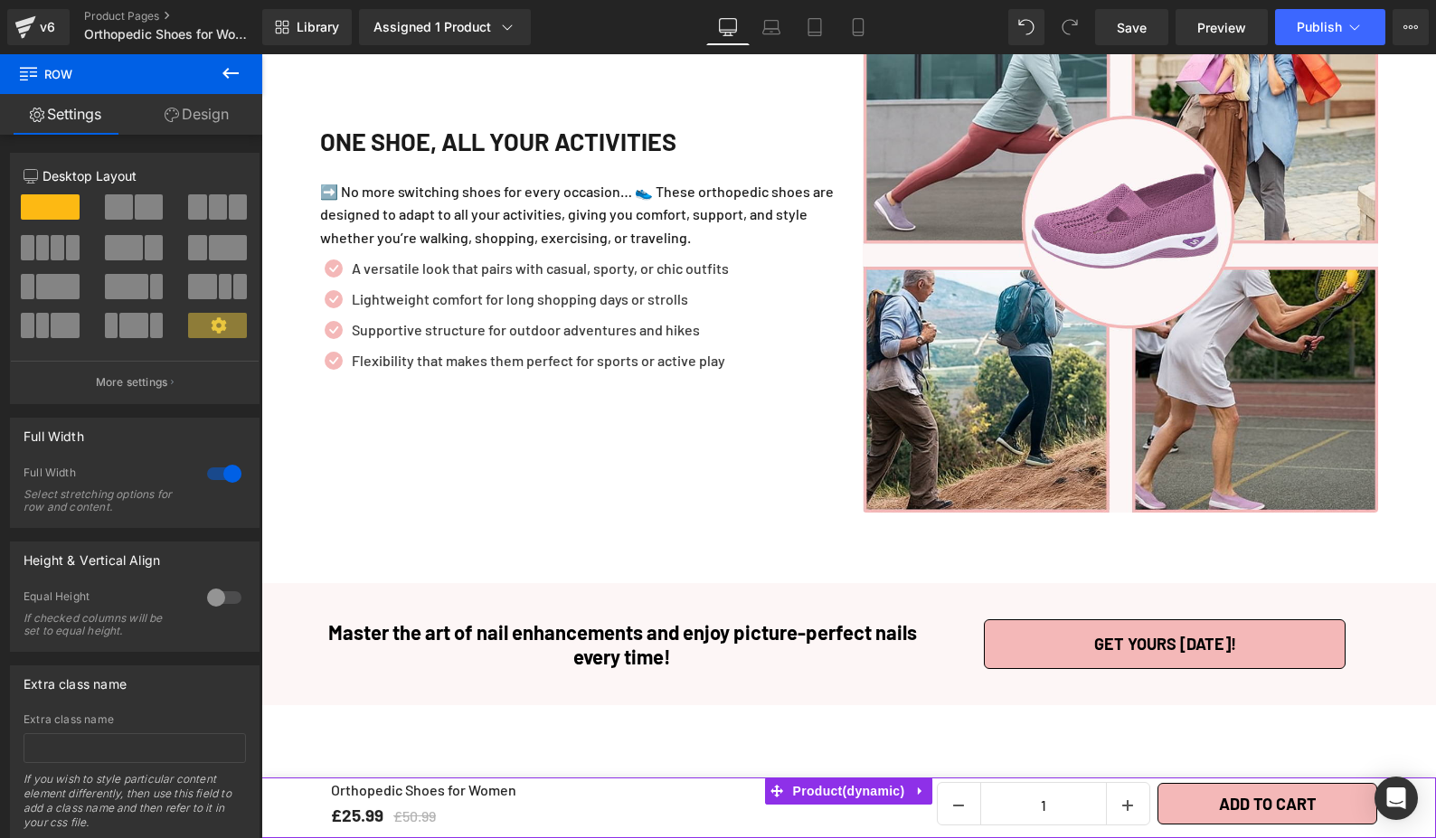
click at [597, 620] on h1 "Master the art of nail enhancements and enjoy picture-perfect nails every time!" at bounding box center [623, 644] width 633 height 48
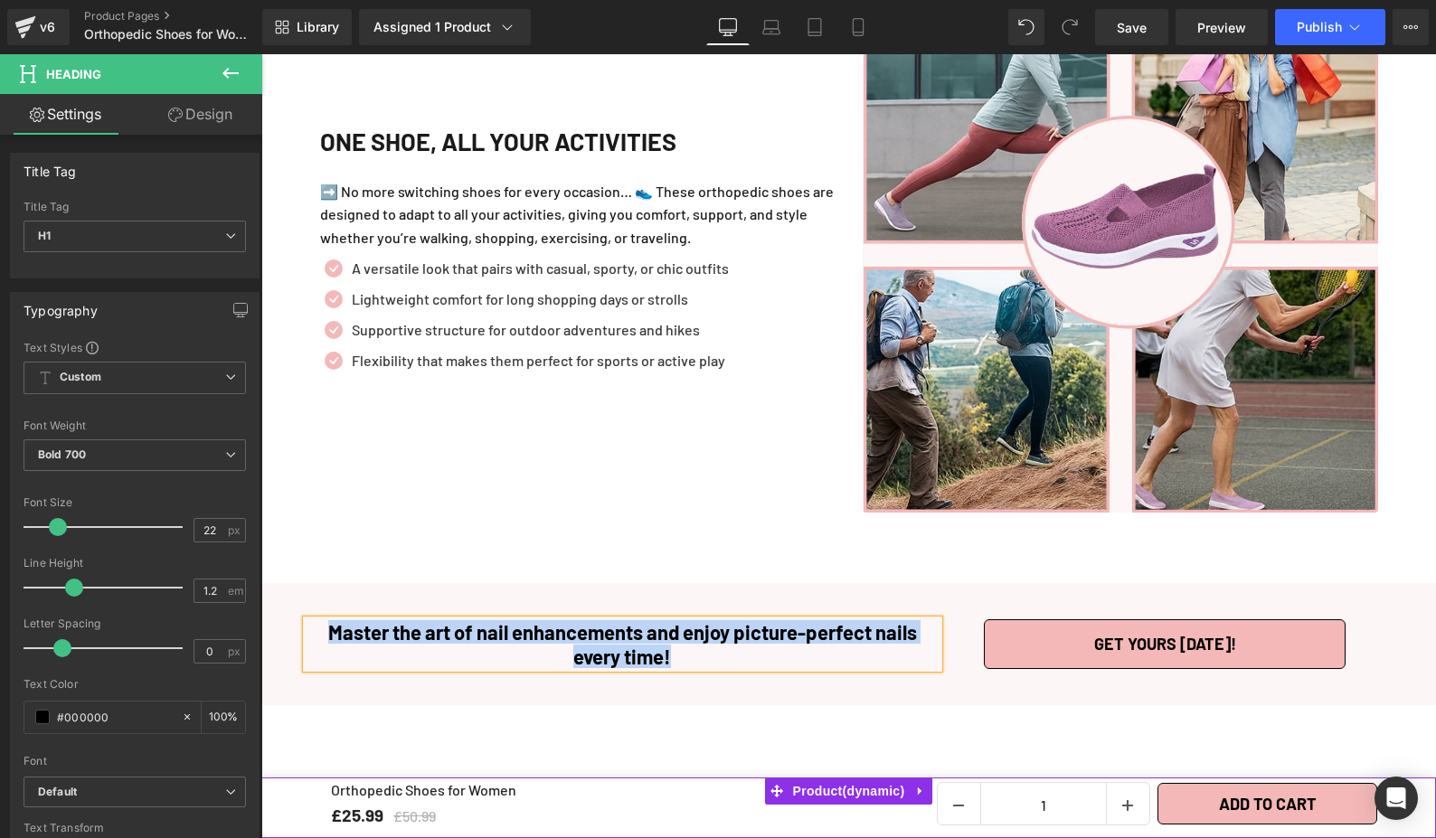
paste div
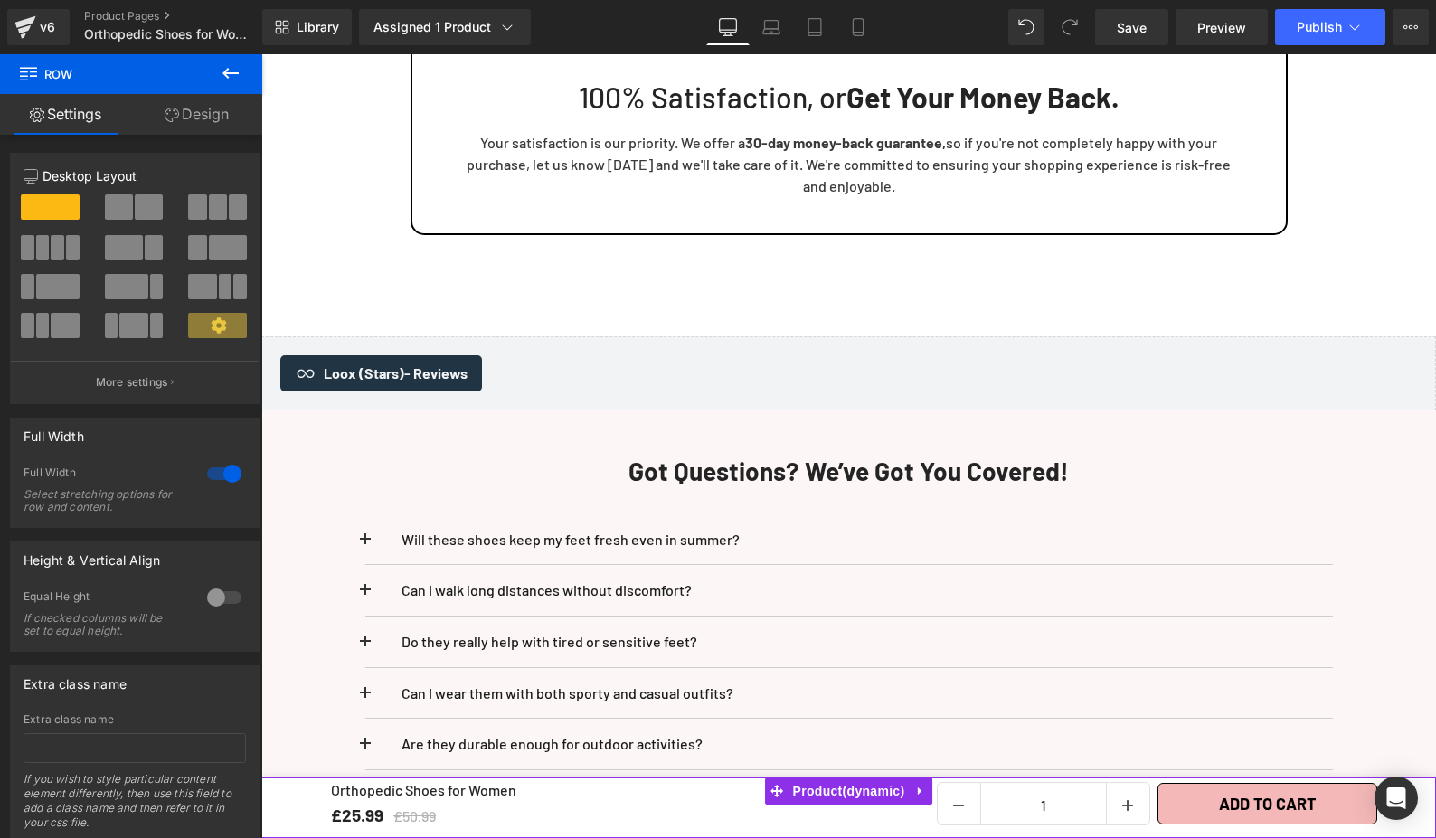
scroll to position [4734, 0]
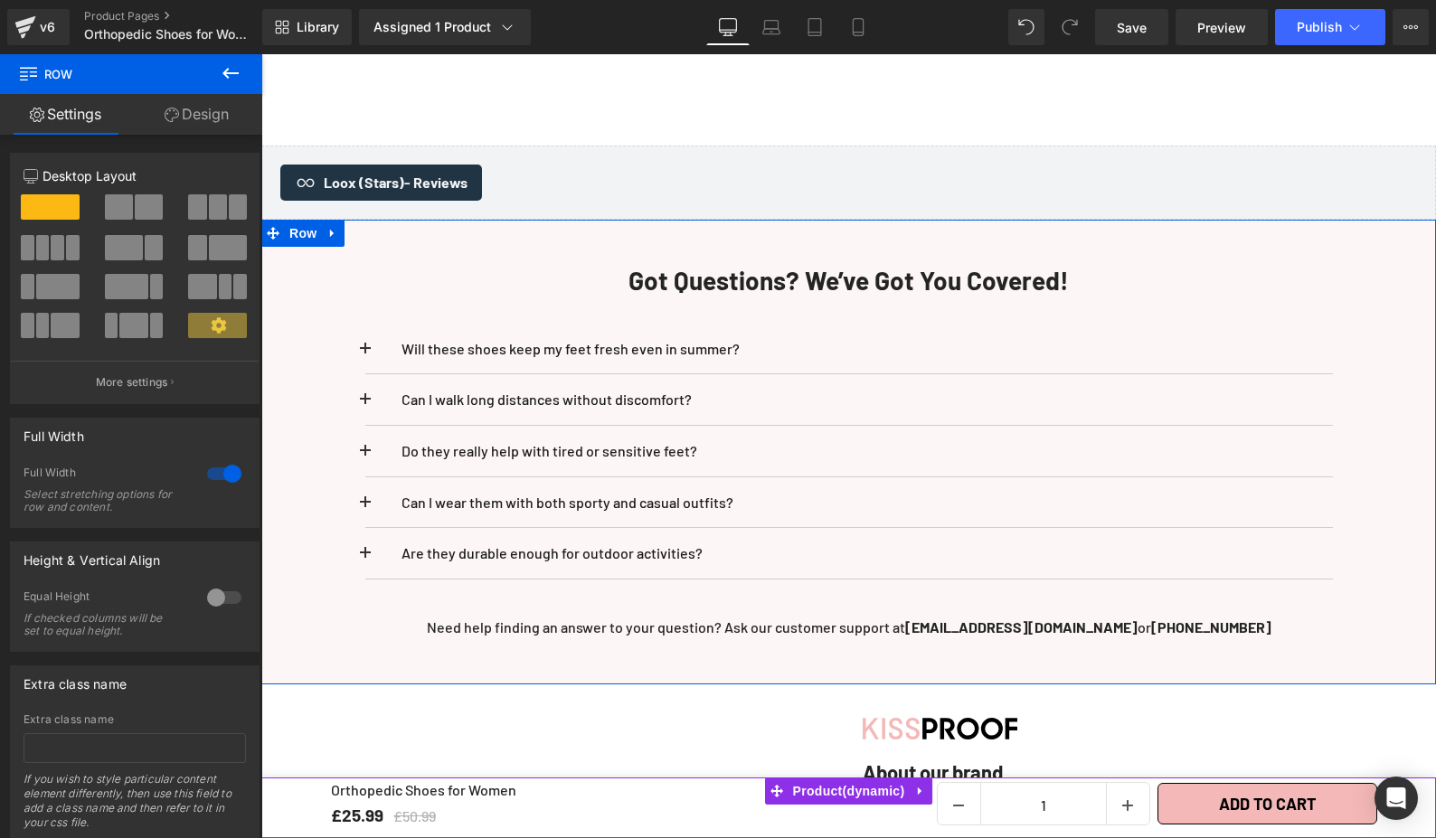
click at [1309, 650] on div "Got Questions? We’ve Got You Covered! Heading Will these shoes keep my feet fre…" at bounding box center [848, 452] width 1175 height 465
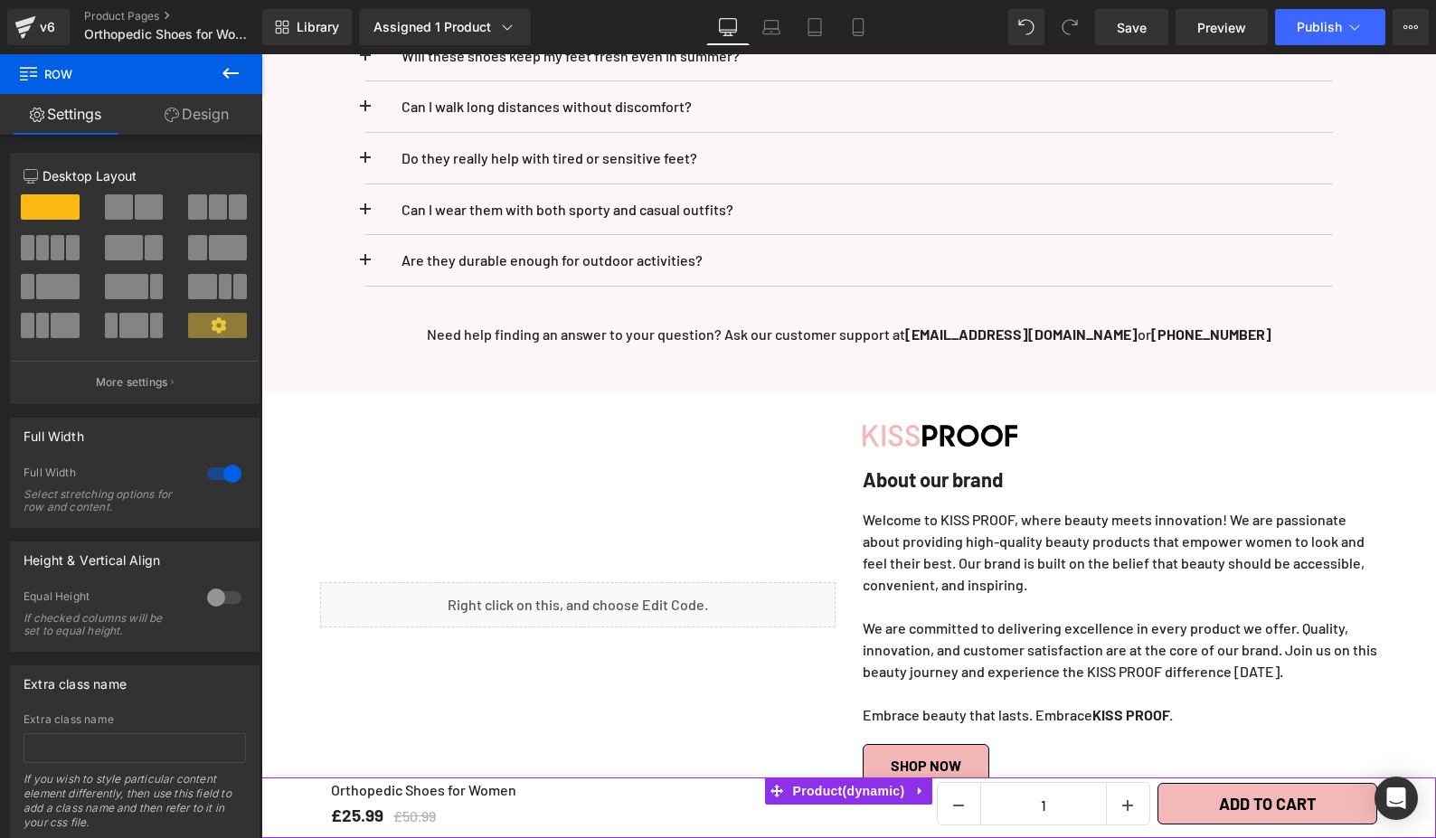
scroll to position [5151, 0]
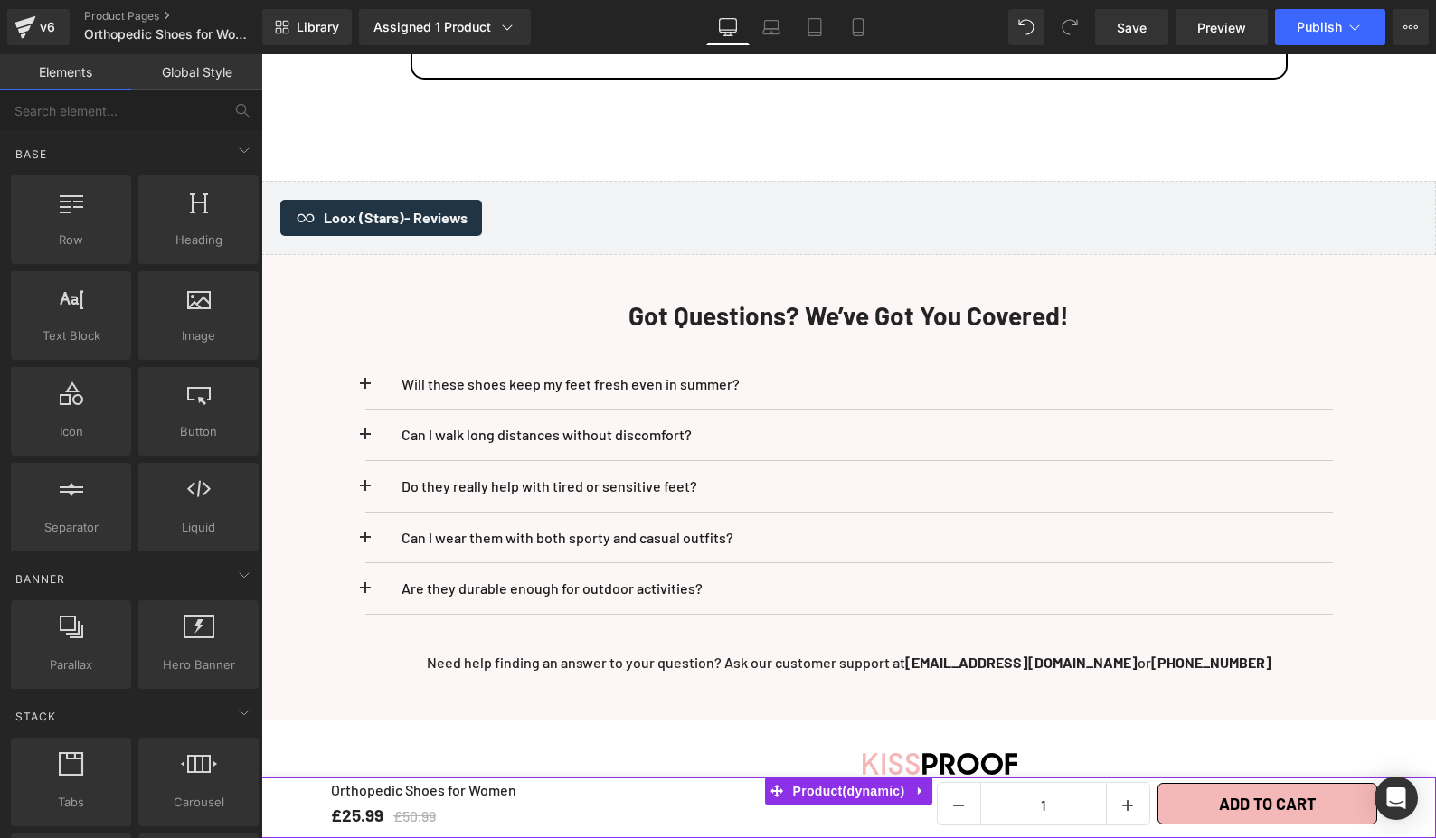
scroll to position [4707, 0]
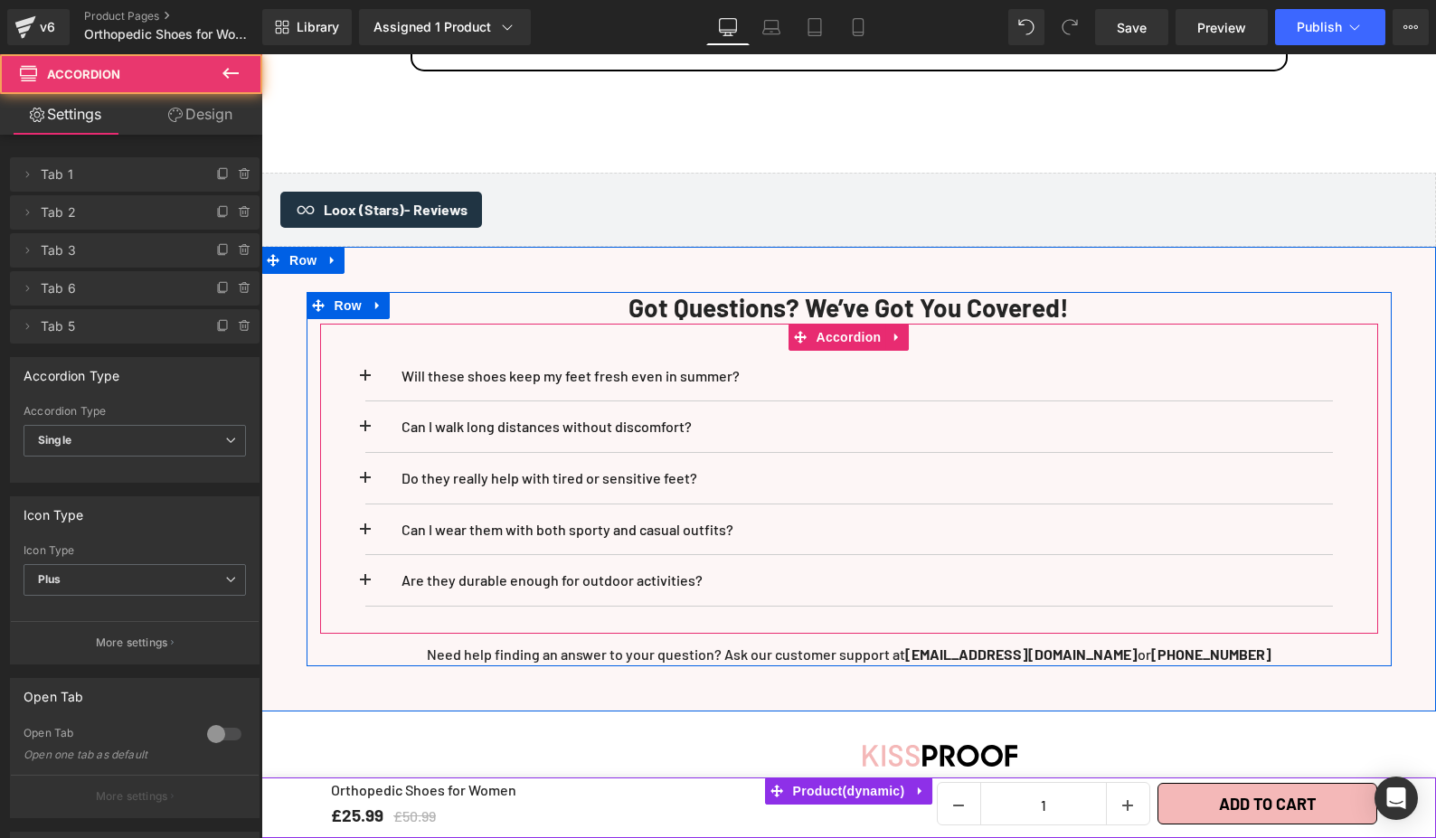
click at [368, 569] on button at bounding box center [383, 580] width 36 height 51
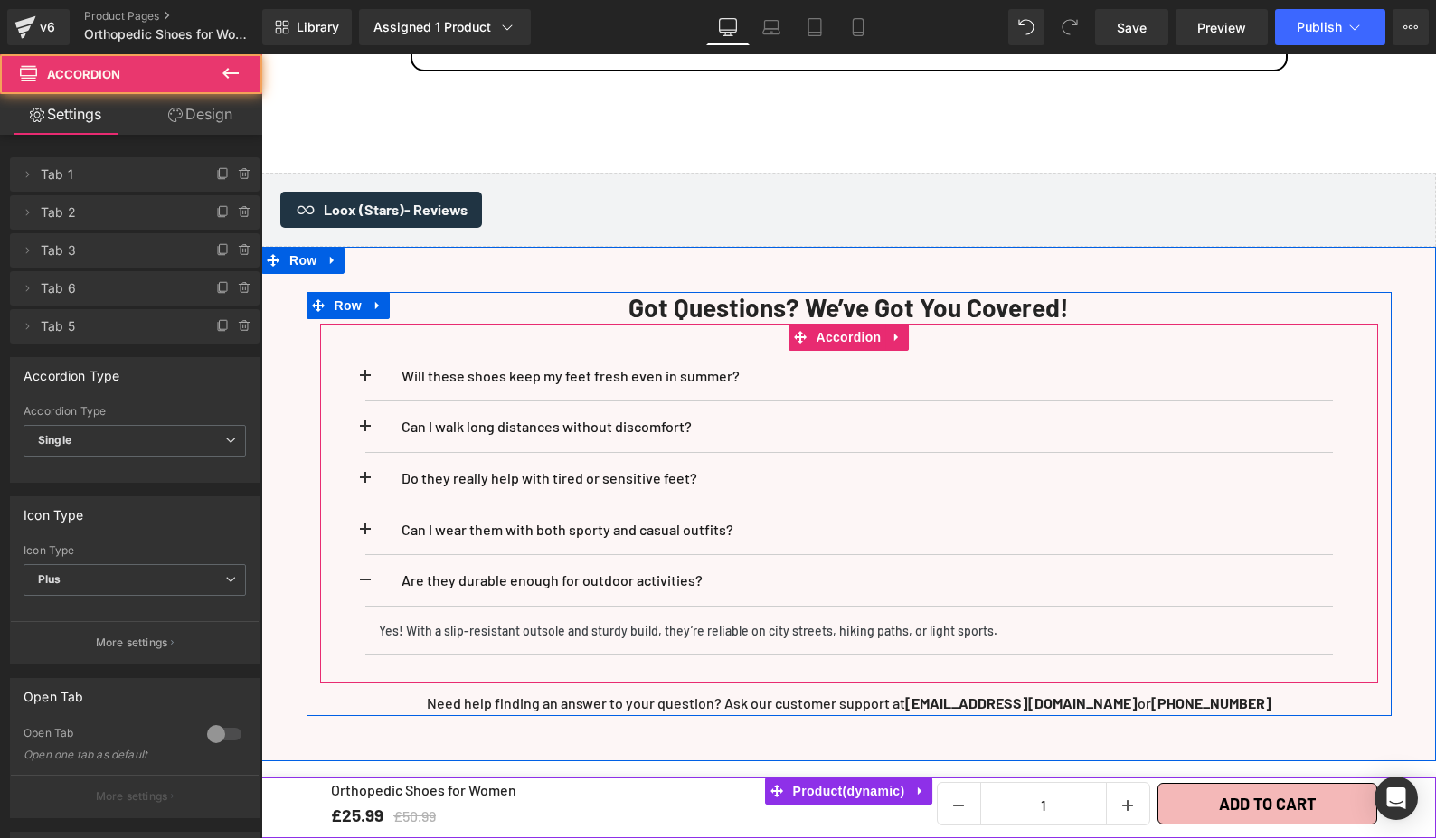
click at [365, 586] on span at bounding box center [365, 586] width 0 height 0
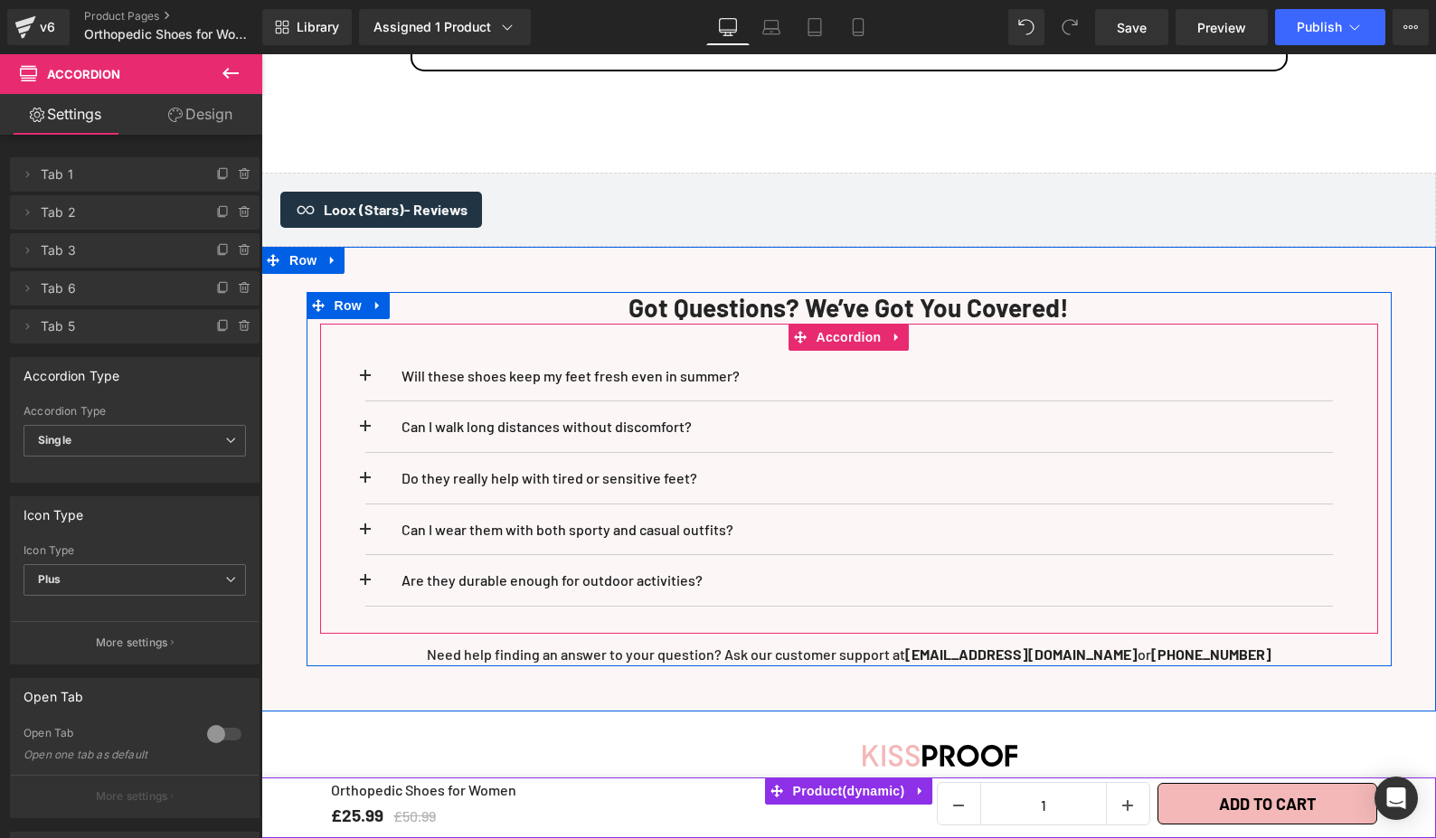
click at [365, 522] on button at bounding box center [383, 530] width 36 height 51
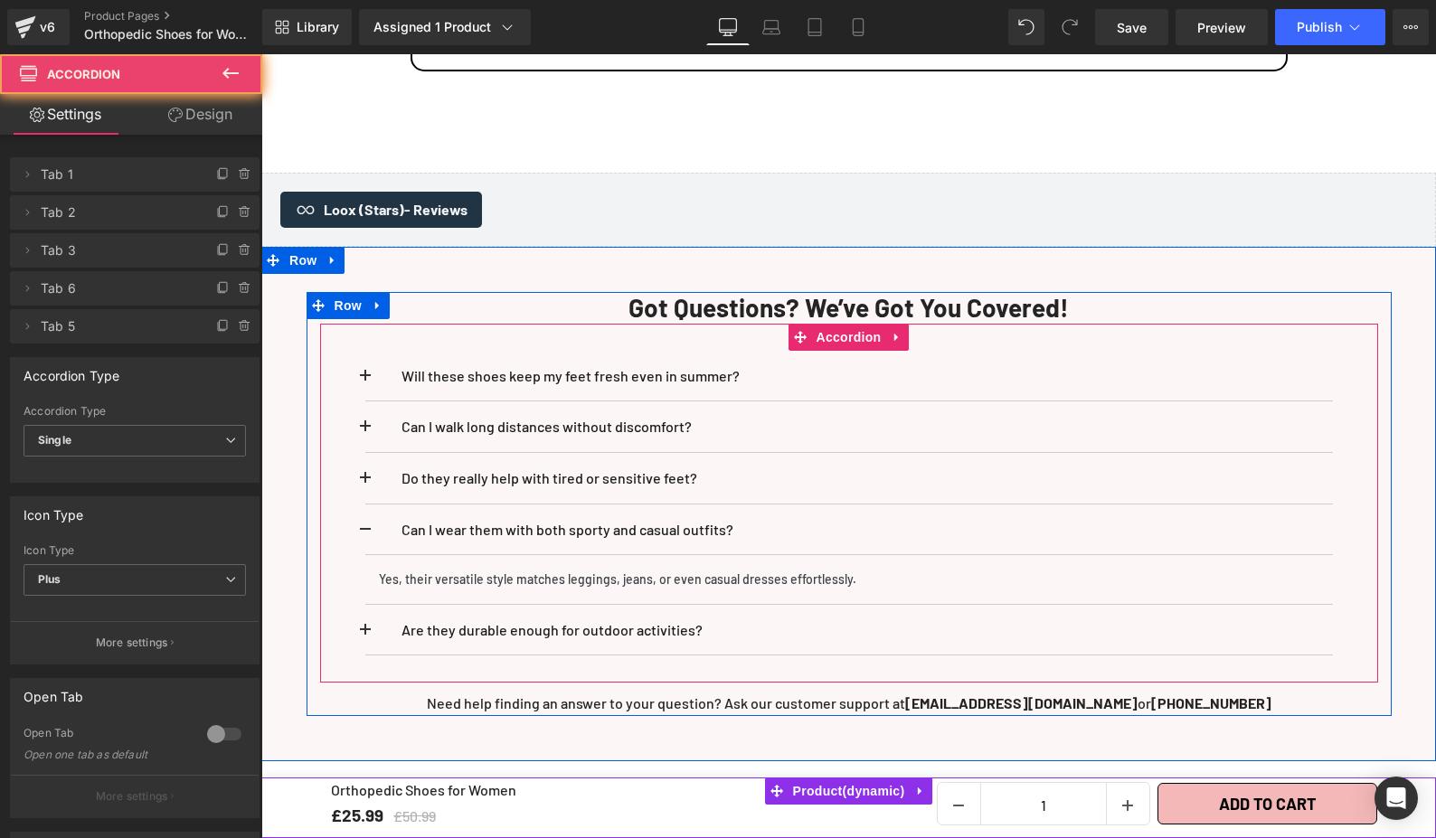
click at [365, 522] on button at bounding box center [383, 530] width 36 height 51
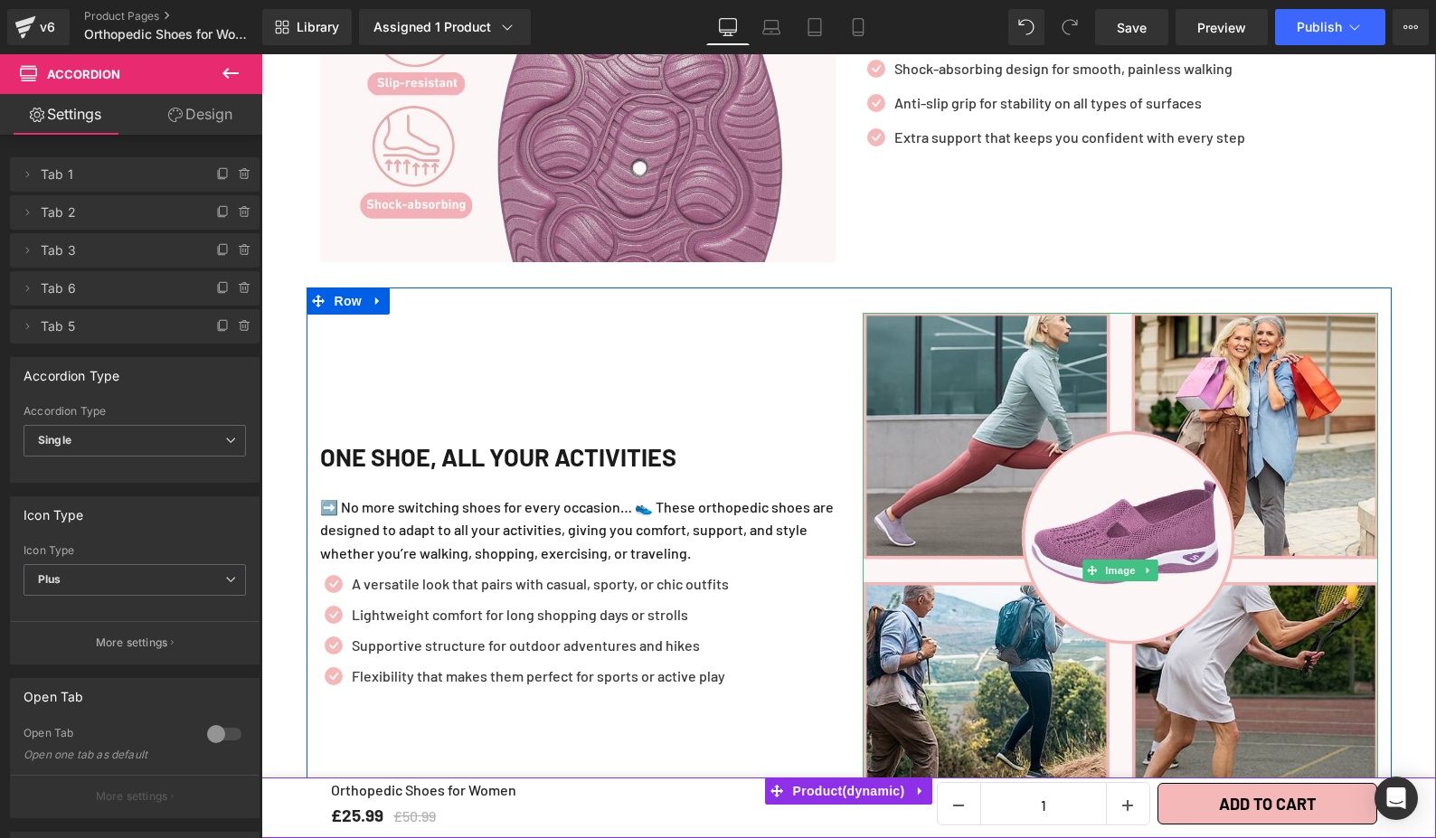
scroll to position [3440, 0]
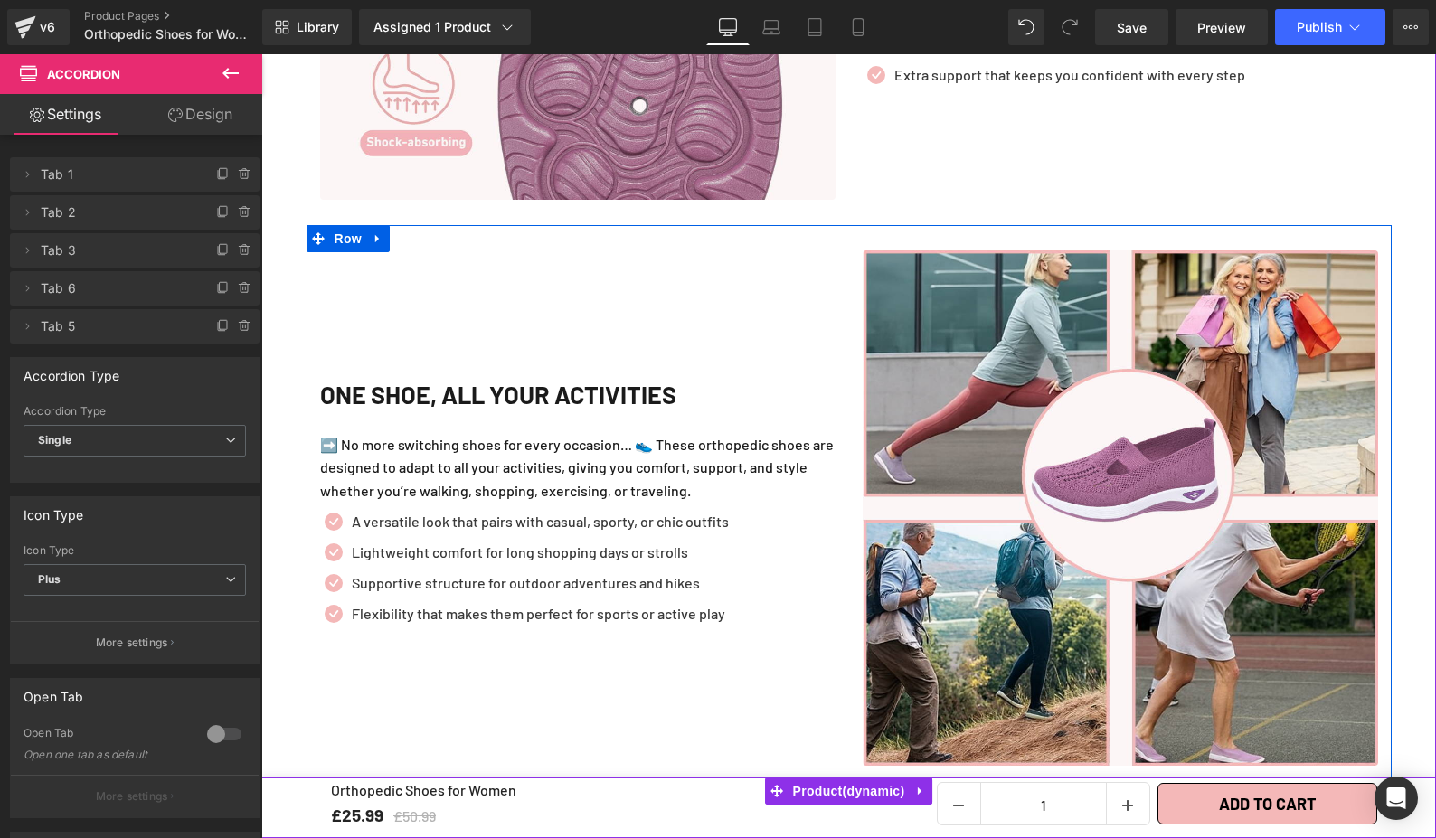
click at [781, 521] on div "Icon A versatile look that pairs with casual, sporty, or chic outfits Text Bloc…" at bounding box center [577, 572] width 515 height 123
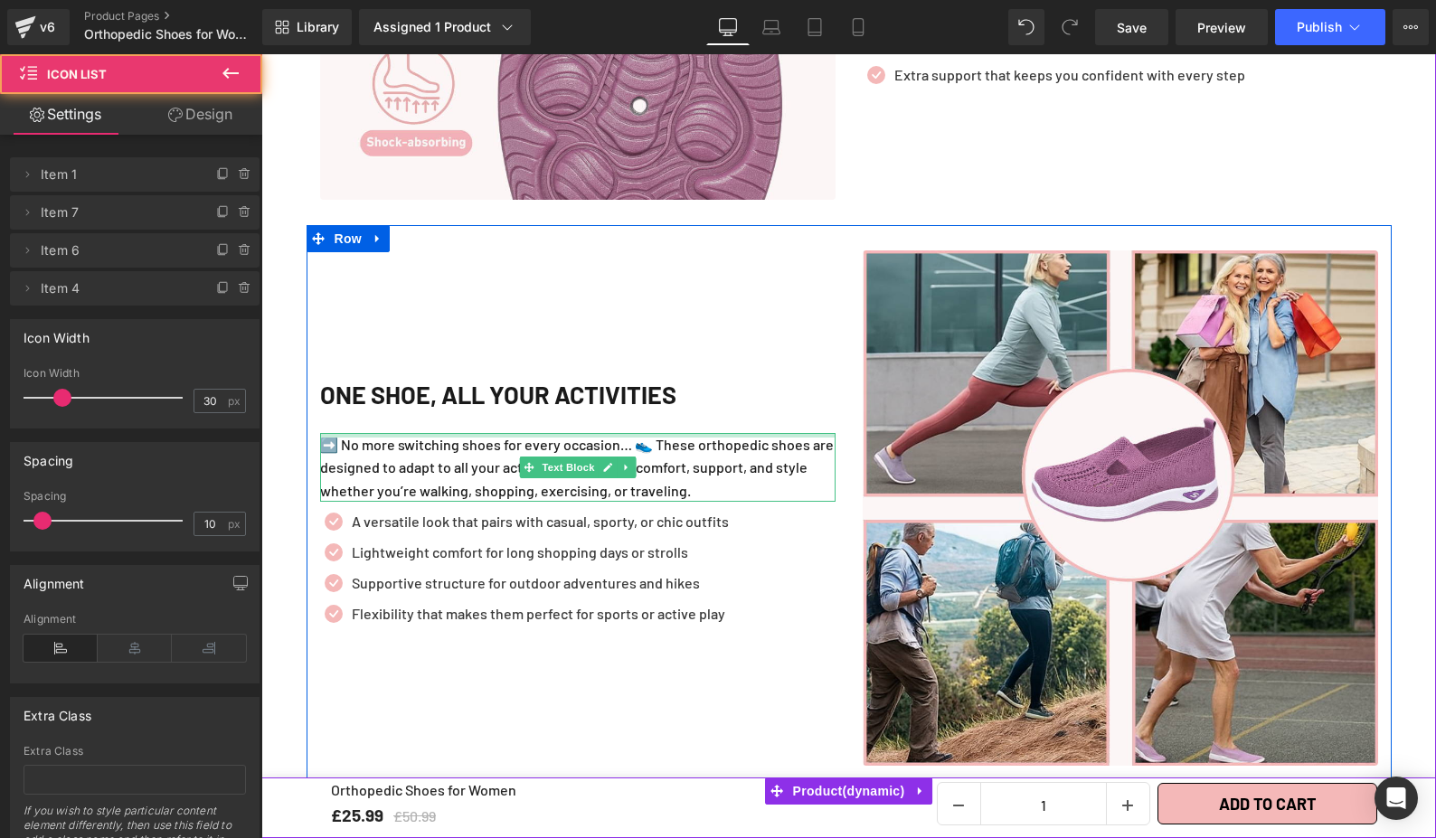
drag, startPoint x: 724, startPoint y: 396, endPoint x: 819, endPoint y: 509, distance: 147.6
click at [724, 396] on h2 "One Shoe, All Your Activities" at bounding box center [577, 394] width 515 height 39
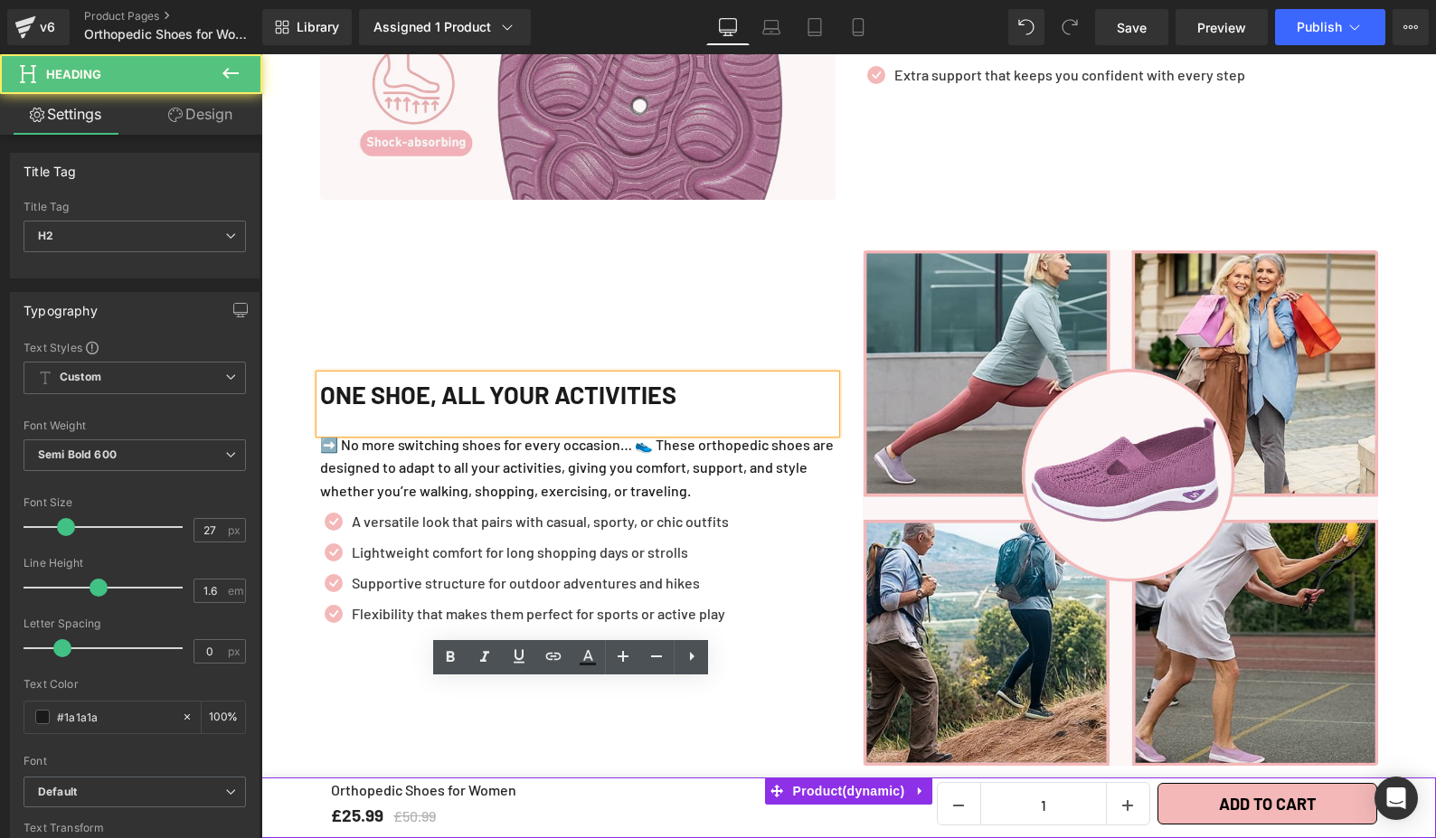
scroll to position [3118, 0]
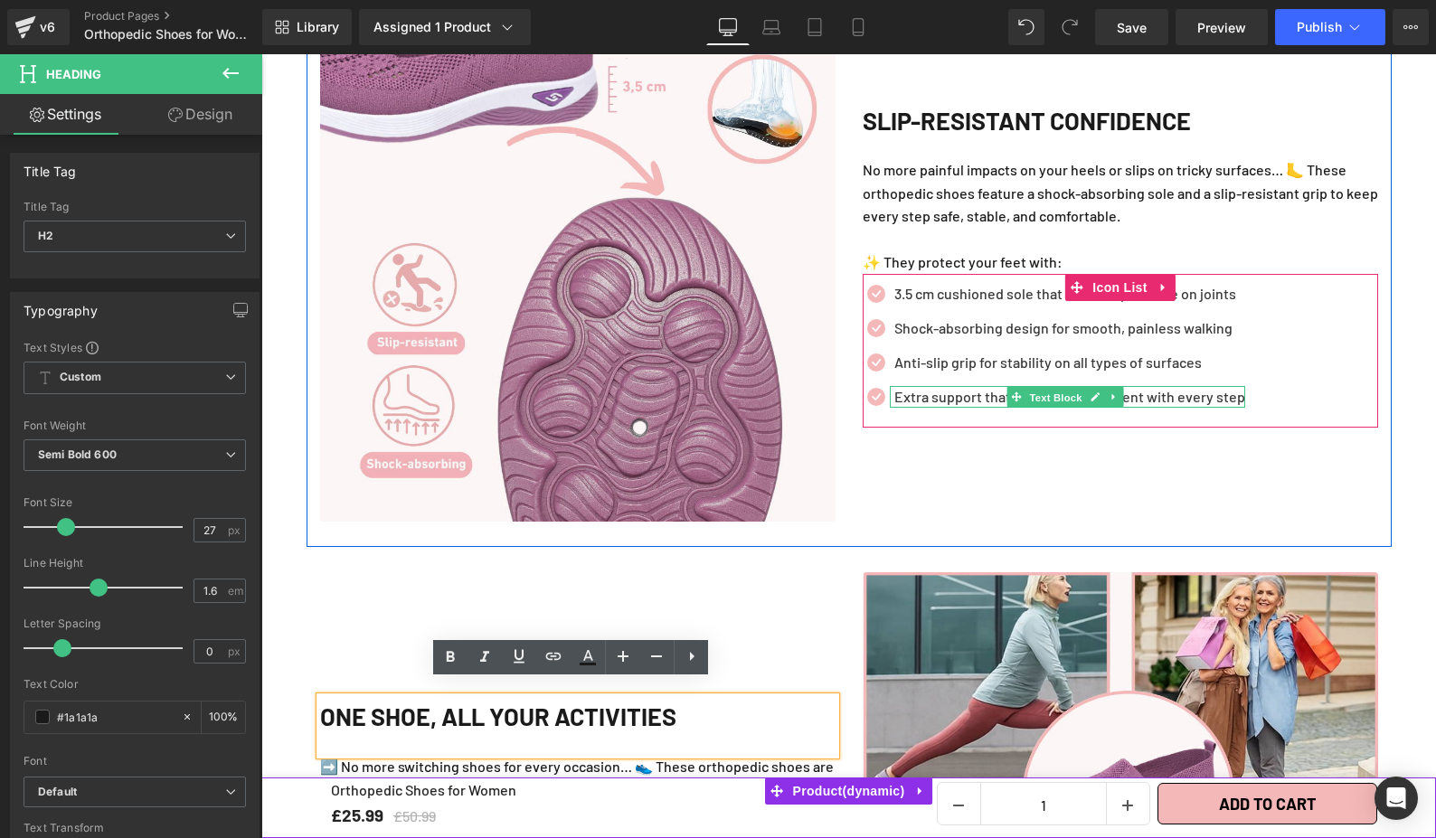
click at [1047, 387] on span "Text Block" at bounding box center [1056, 398] width 60 height 22
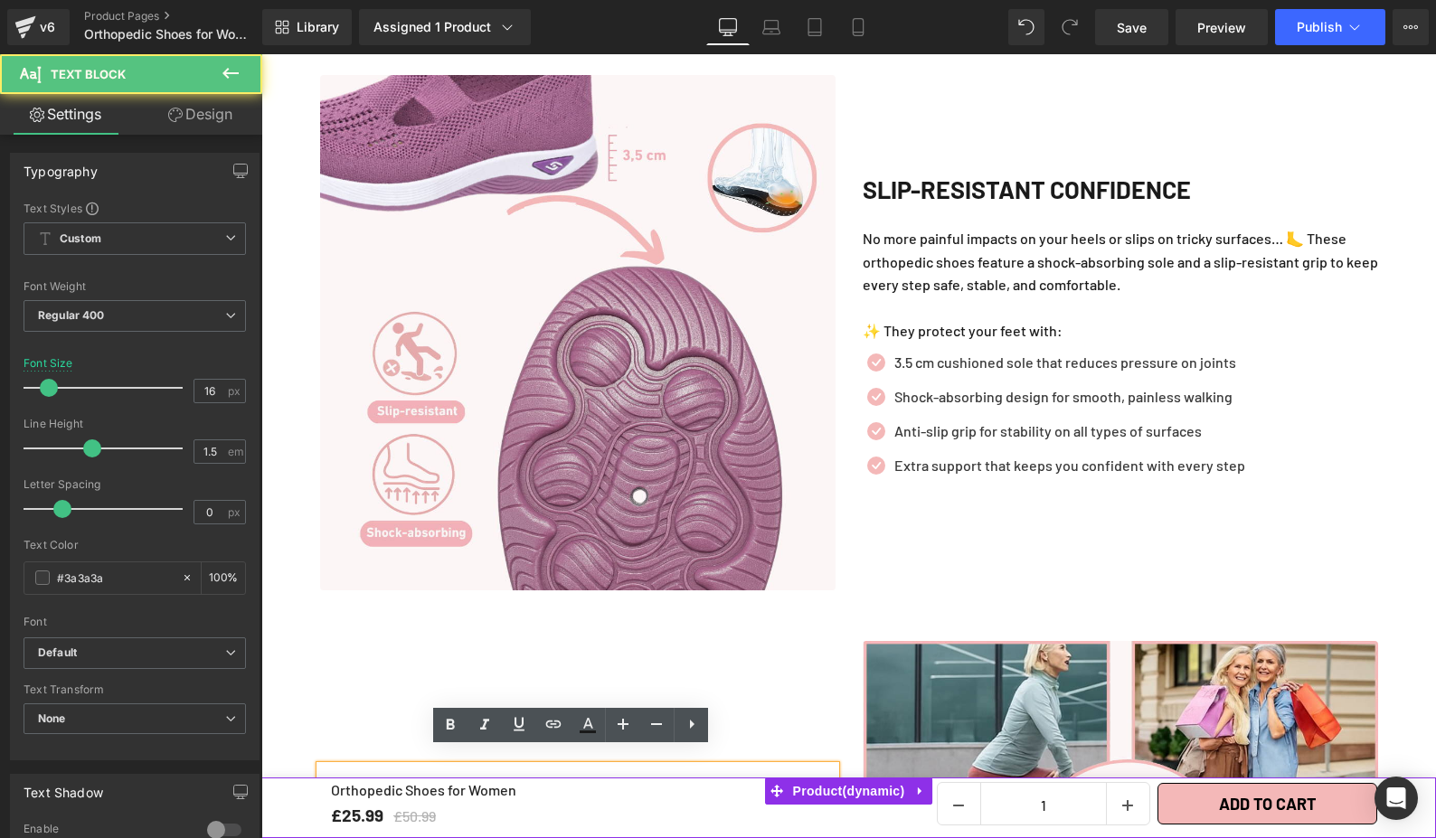
scroll to position [2978, 0]
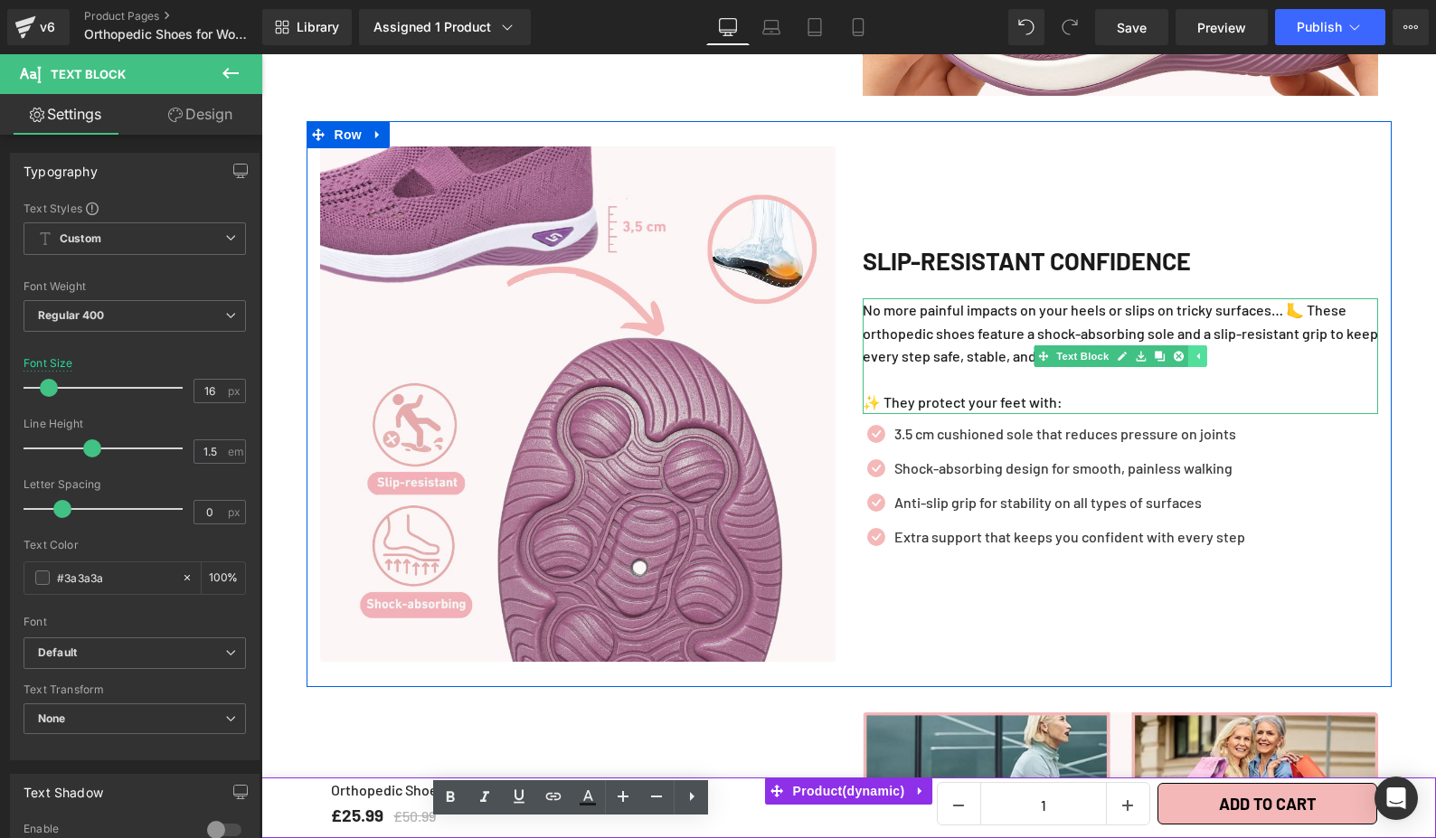
click at [1195, 350] on link at bounding box center [1196, 356] width 19 height 22
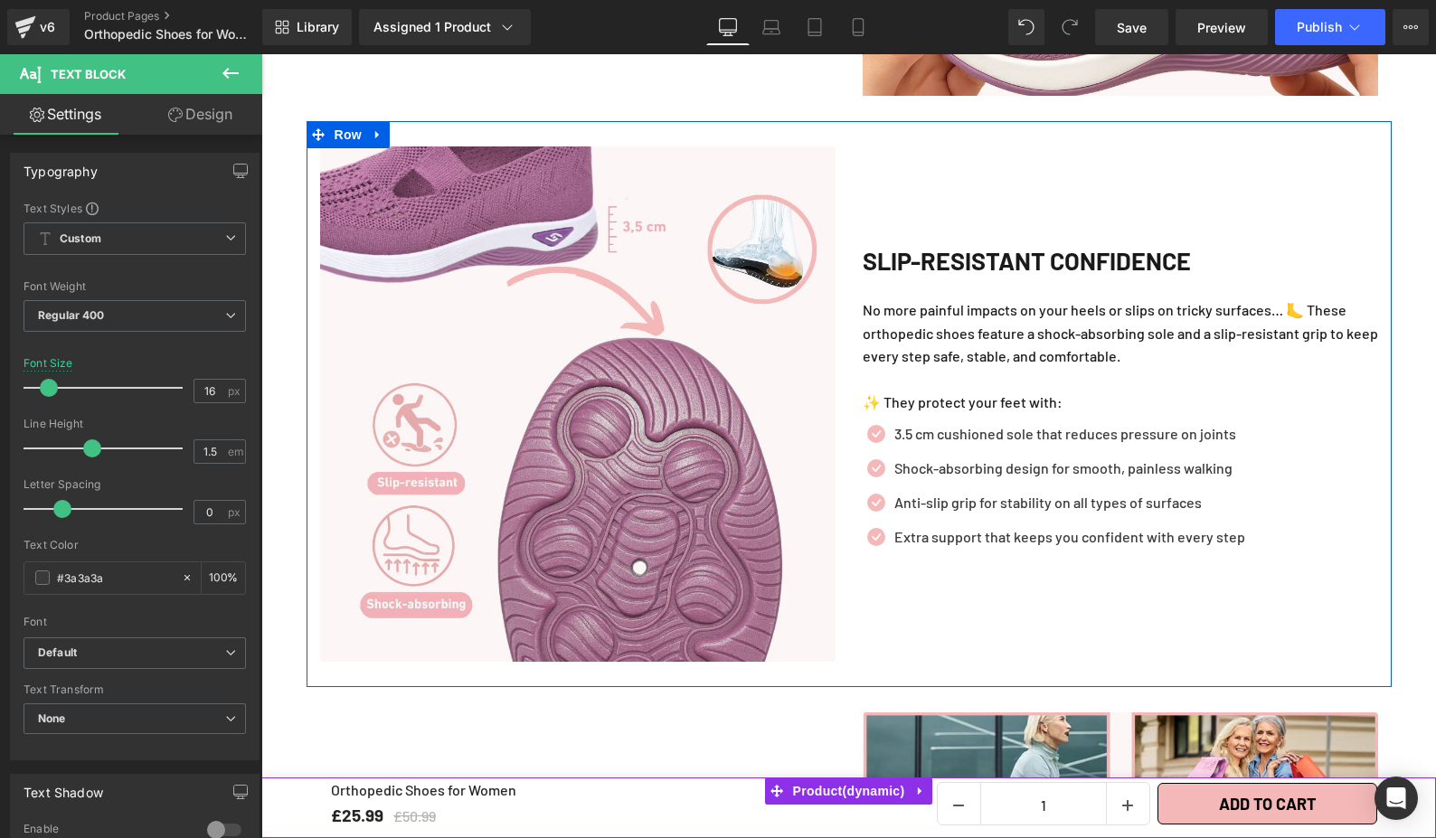
scroll to position [2680, 0]
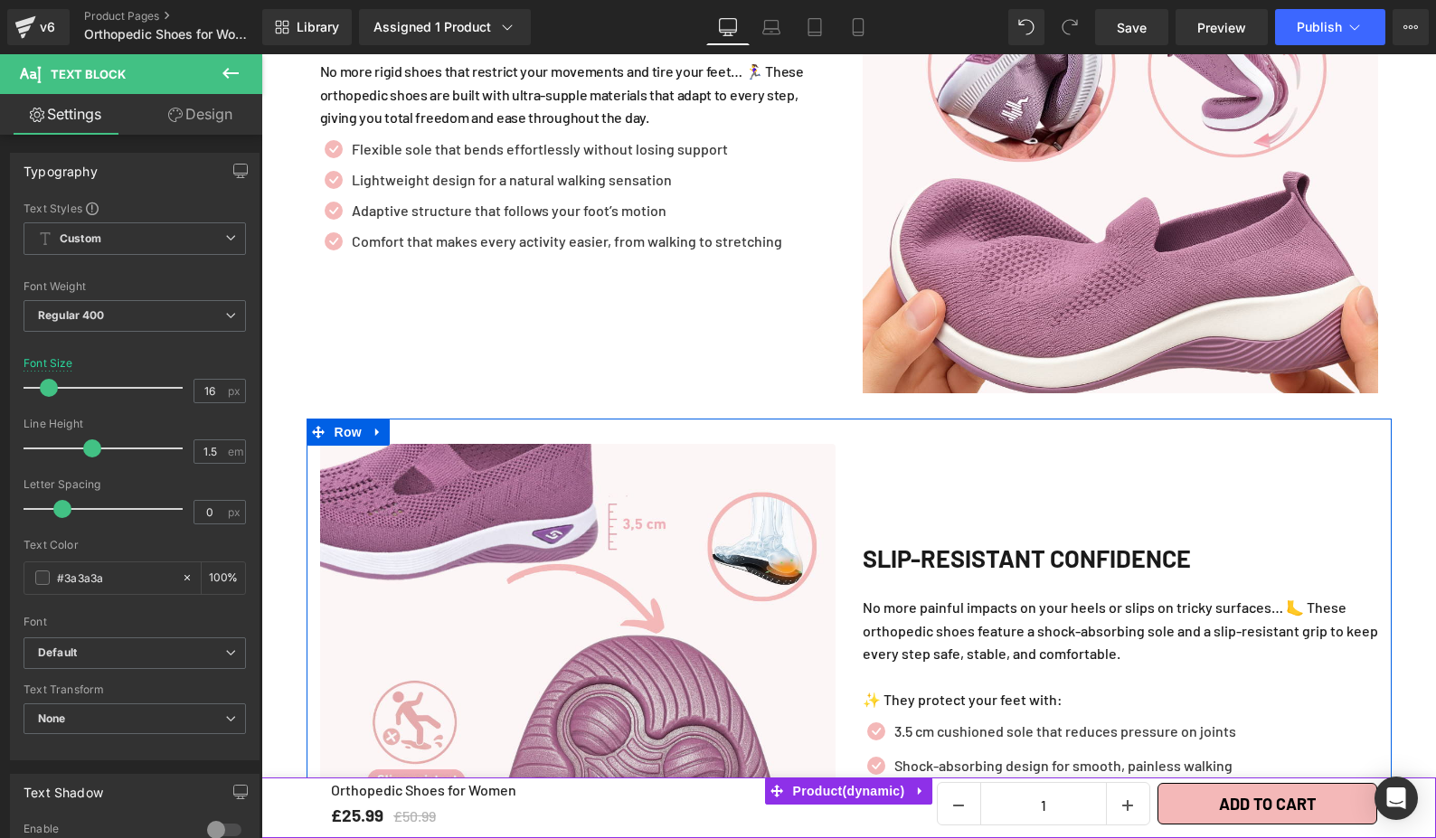
click at [1190, 539] on h2 "Slip-Resistant Confidence" at bounding box center [1120, 558] width 515 height 39
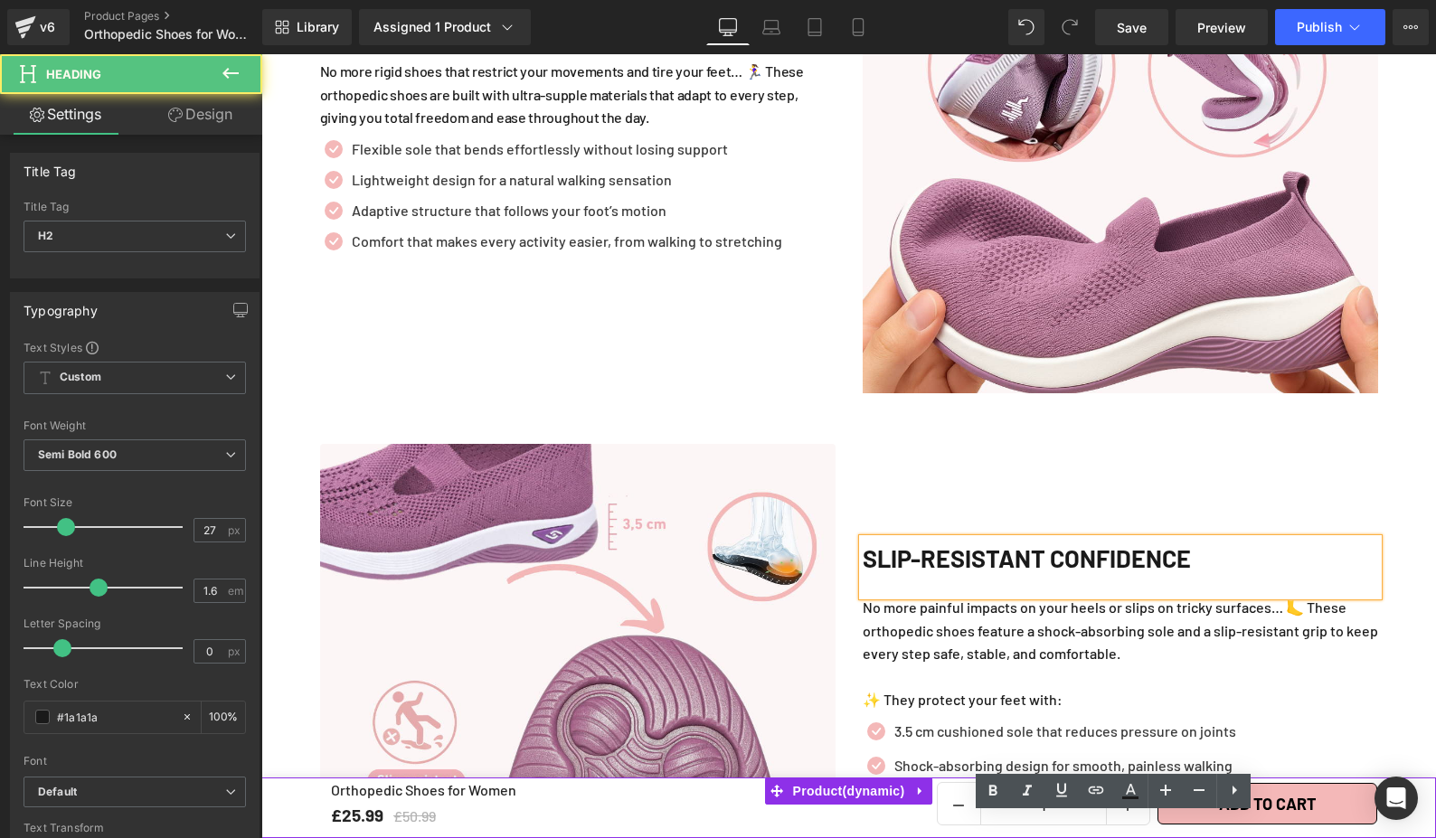
scroll to position [2387, 0]
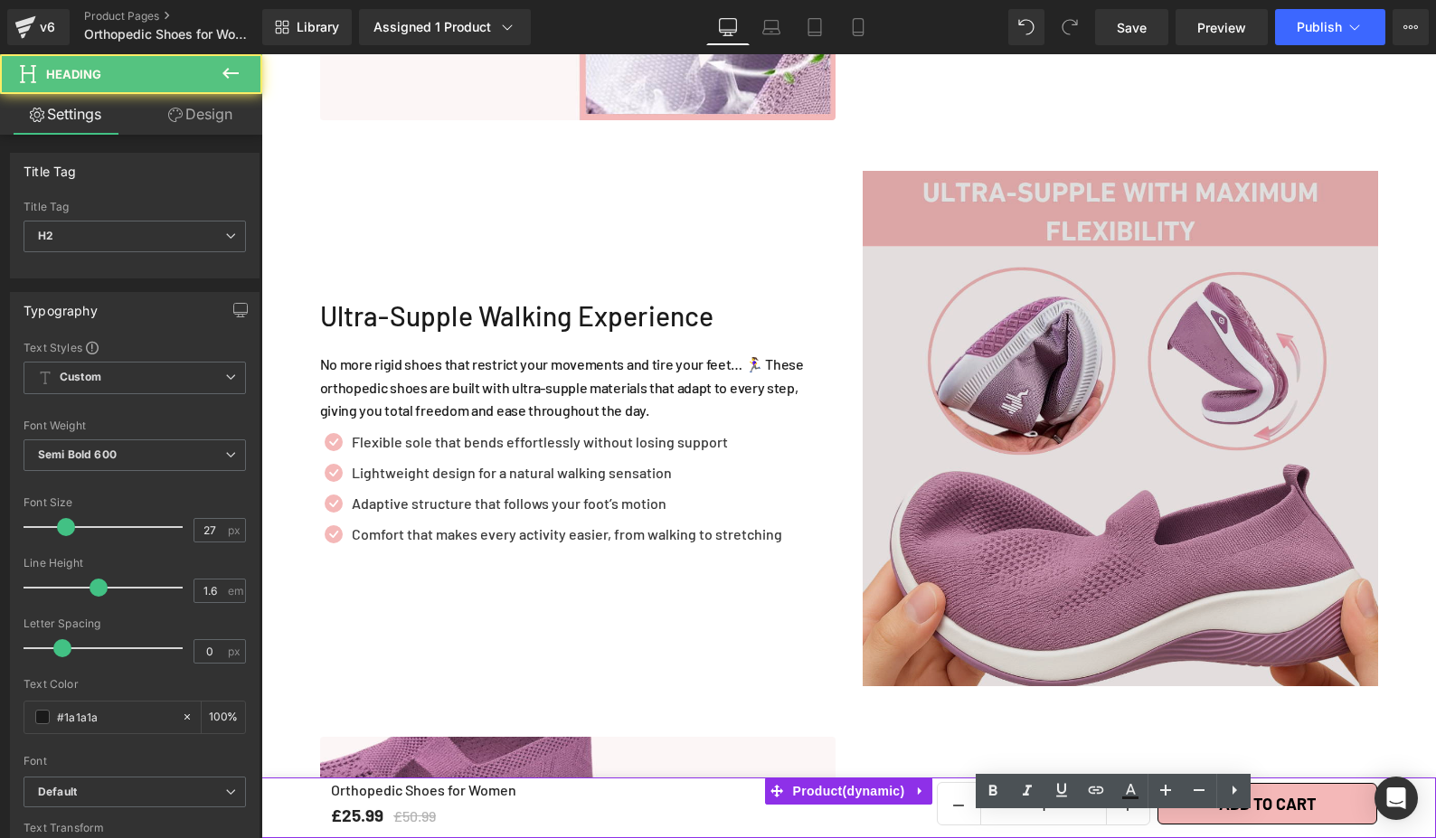
click at [660, 462] on div "Lightweight design for a natural walking sensation Text Block" at bounding box center [564, 473] width 435 height 22
click at [699, 354] on p "No more rigid shoes that restrict your movements and tire your feet… 🏃‍♀️ These…" at bounding box center [577, 388] width 515 height 70
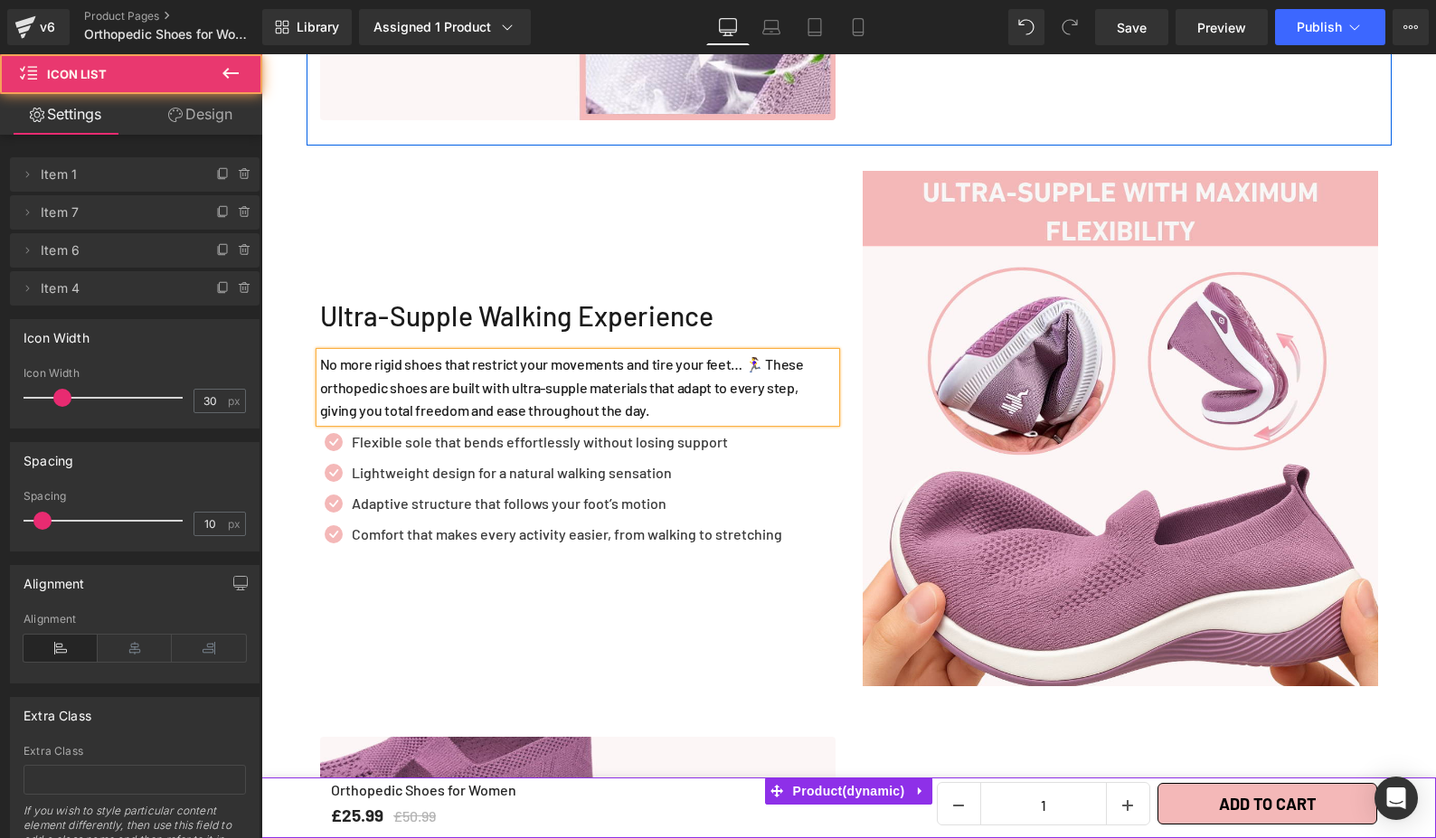
scroll to position [1814, 0]
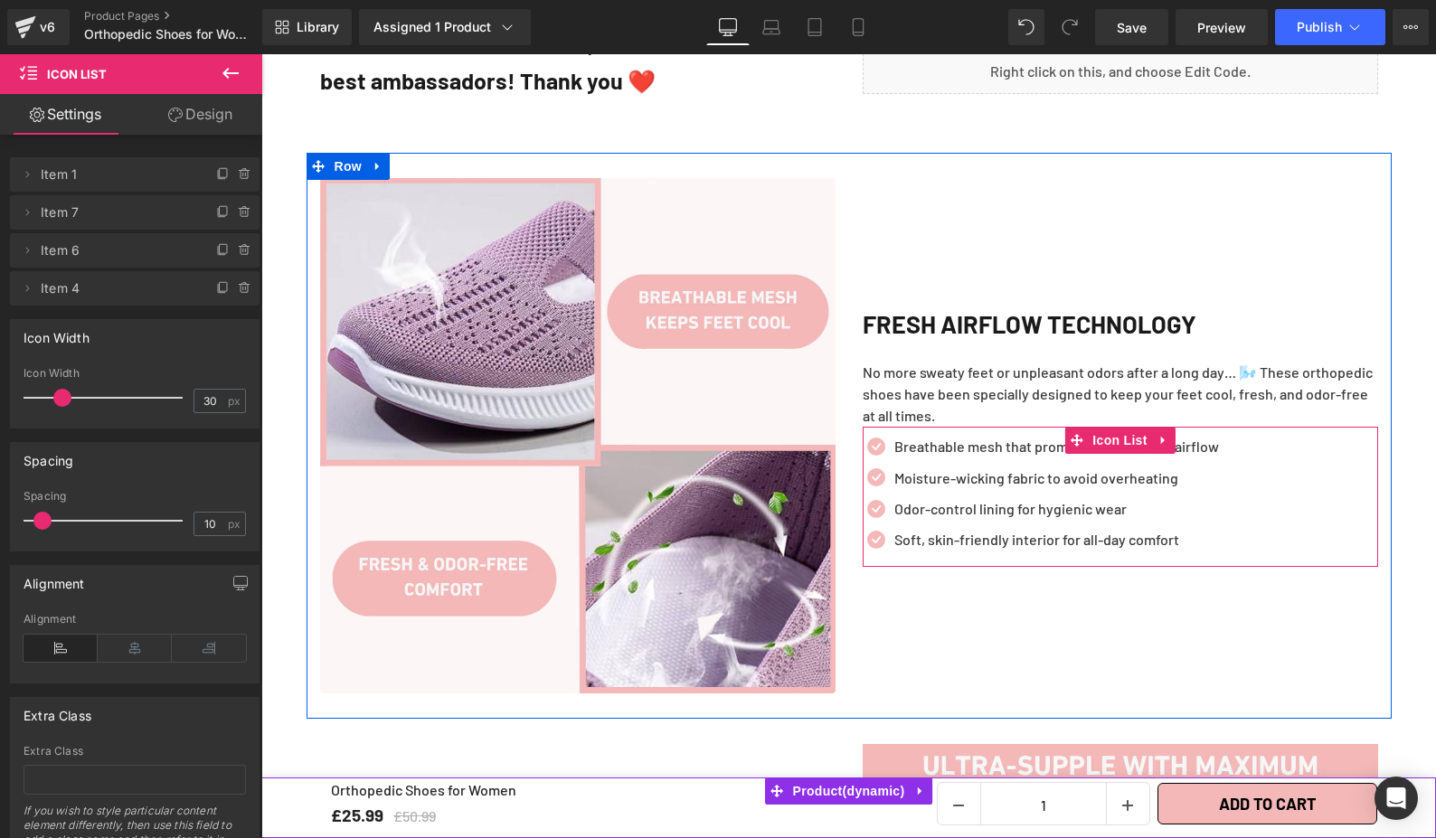
click at [1124, 404] on p "No more sweaty feet or unpleasant odors after a long day… 🌬️ These orthopedic s…" at bounding box center [1120, 394] width 515 height 65
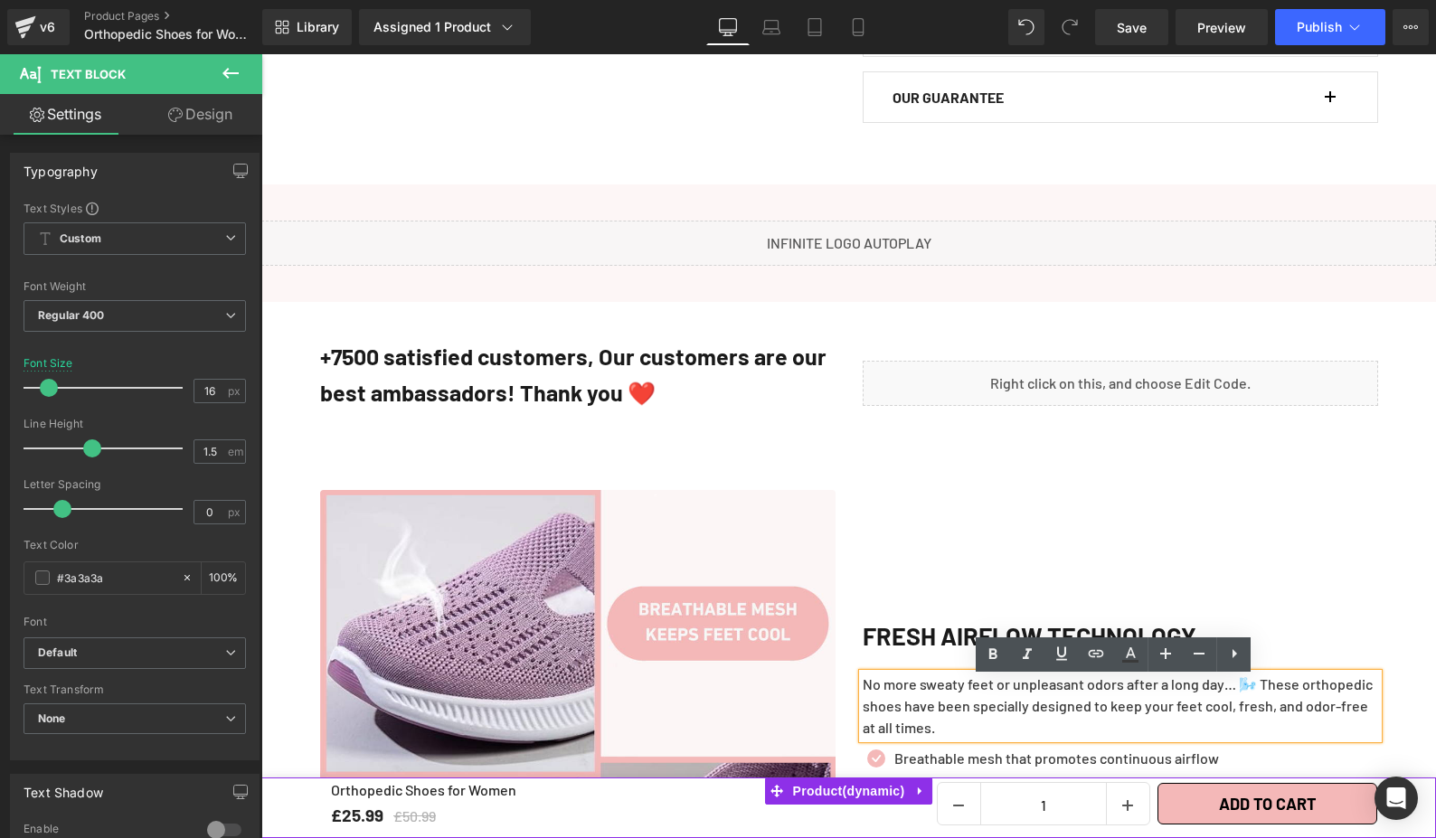
scroll to position [1474, 0]
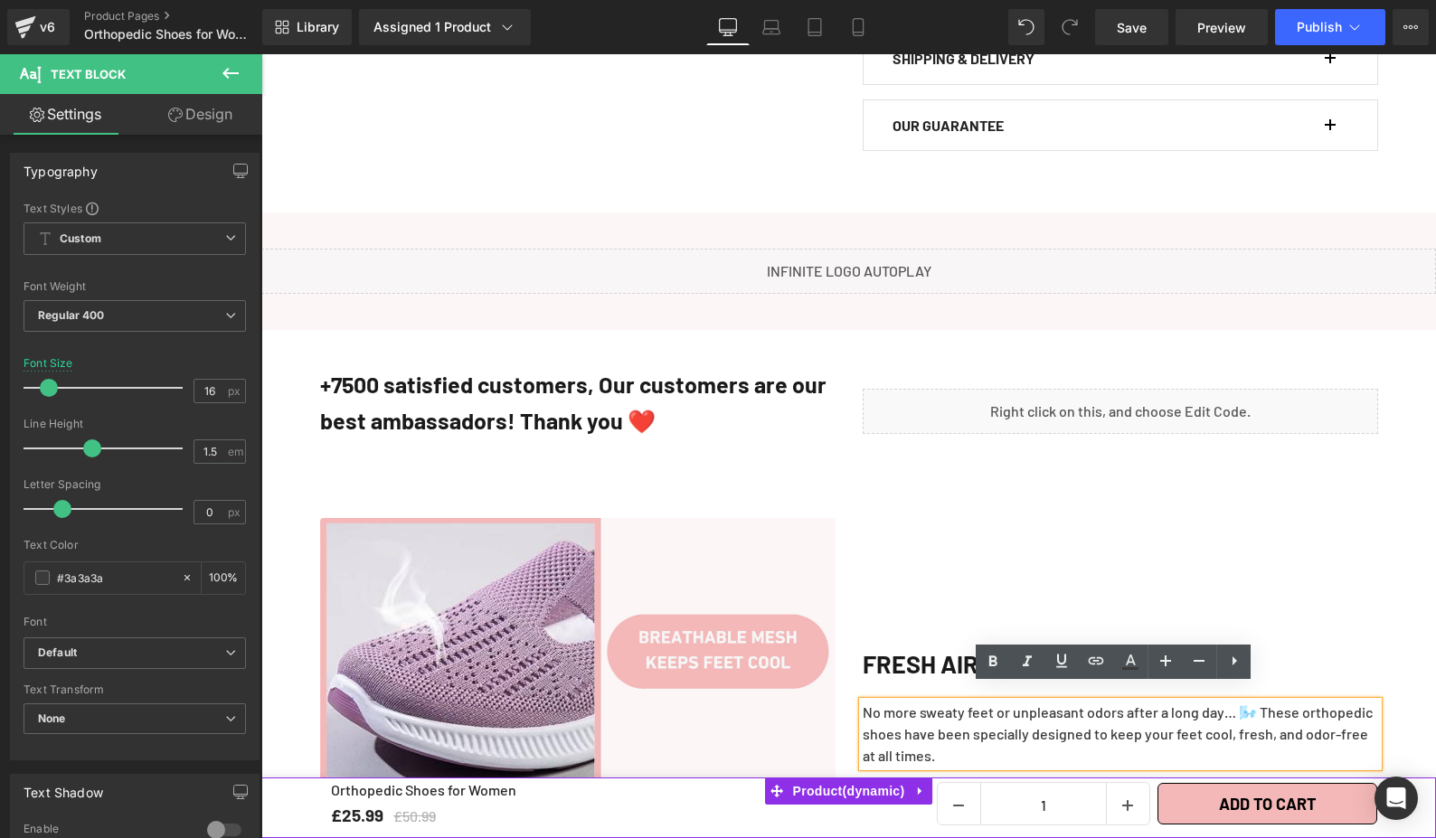
click at [645, 381] on h2 "+7500 satisfied customers, Our customers are our best ambassadors! Thank you ❤️" at bounding box center [577, 402] width 515 height 72
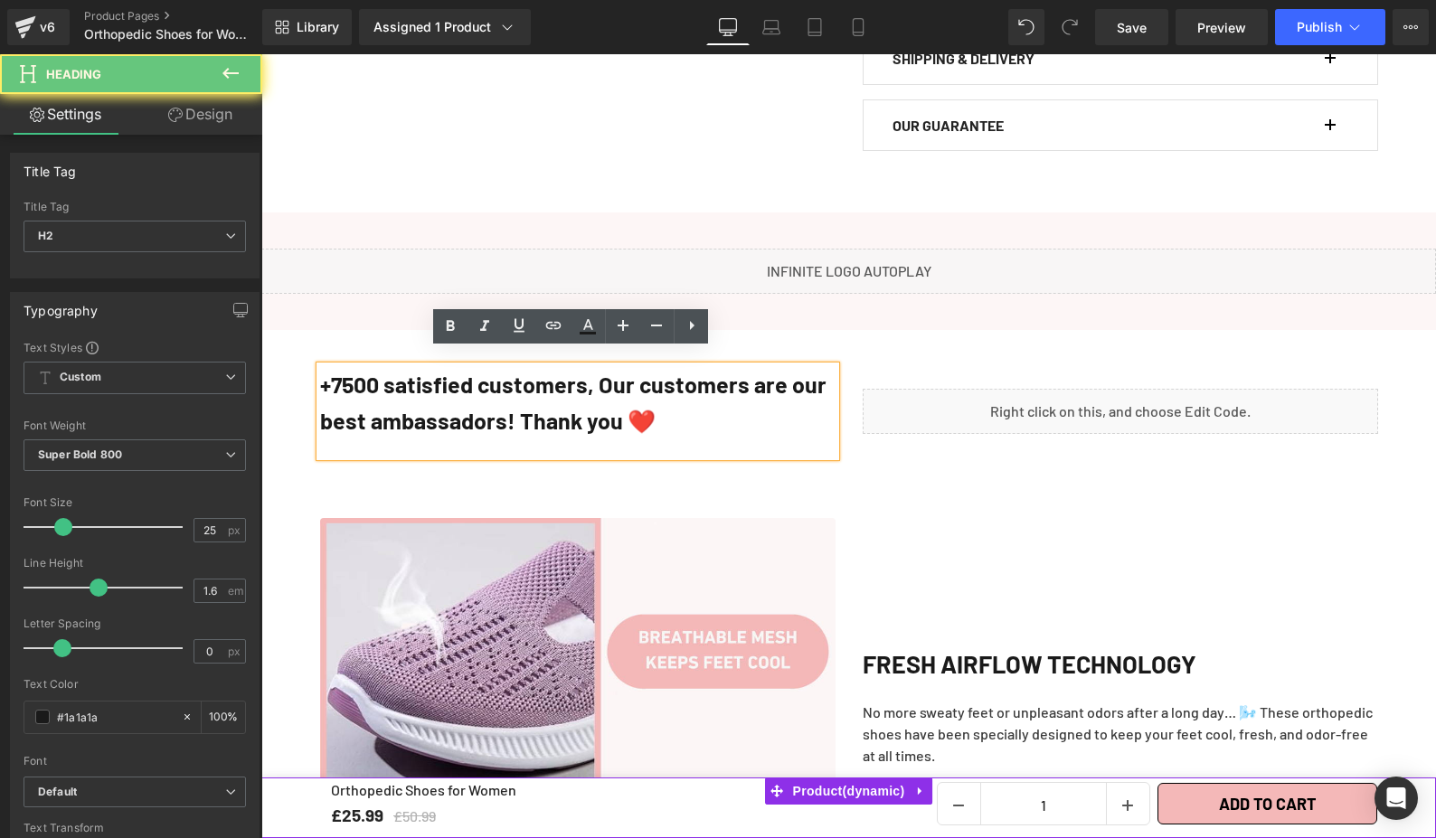
click at [756, 413] on h2 "+7500 satisfied customers, Our customers are our best ambassadors! Thank you ❤️" at bounding box center [577, 402] width 515 height 72
click at [920, 366] on div "Liquid" at bounding box center [1120, 411] width 543 height 90
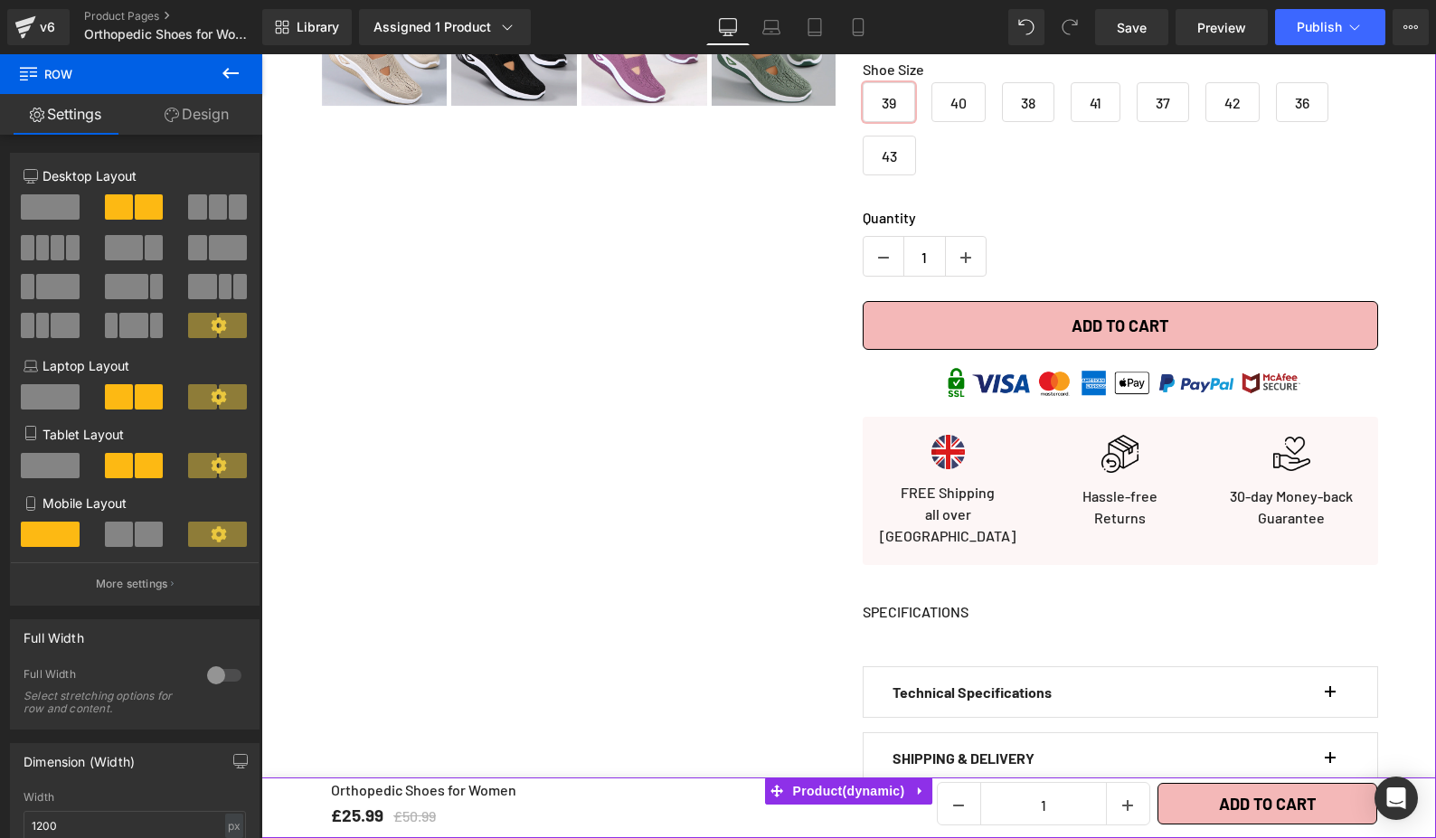
scroll to position [1049, 0]
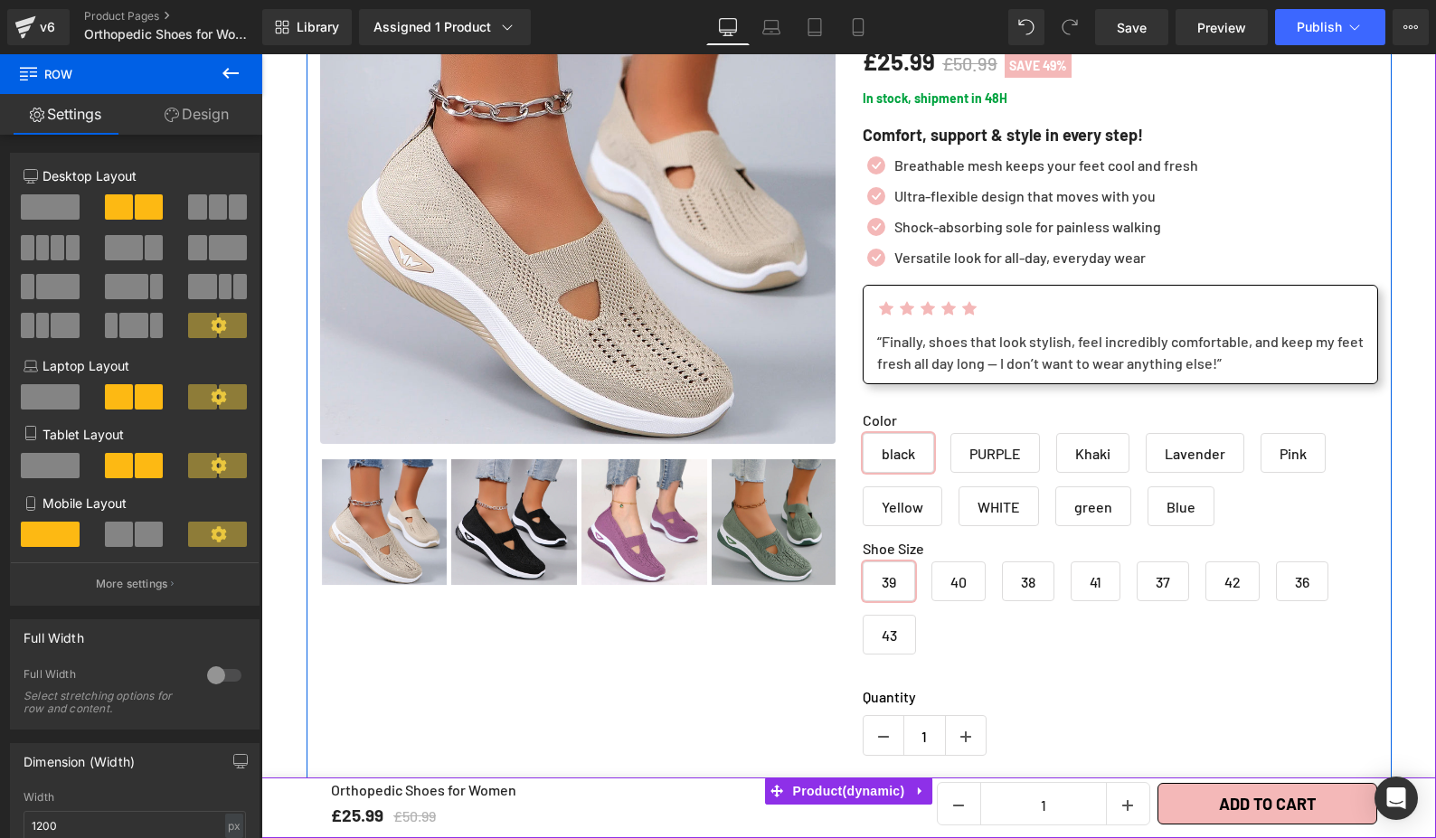
scroll to position [260, 0]
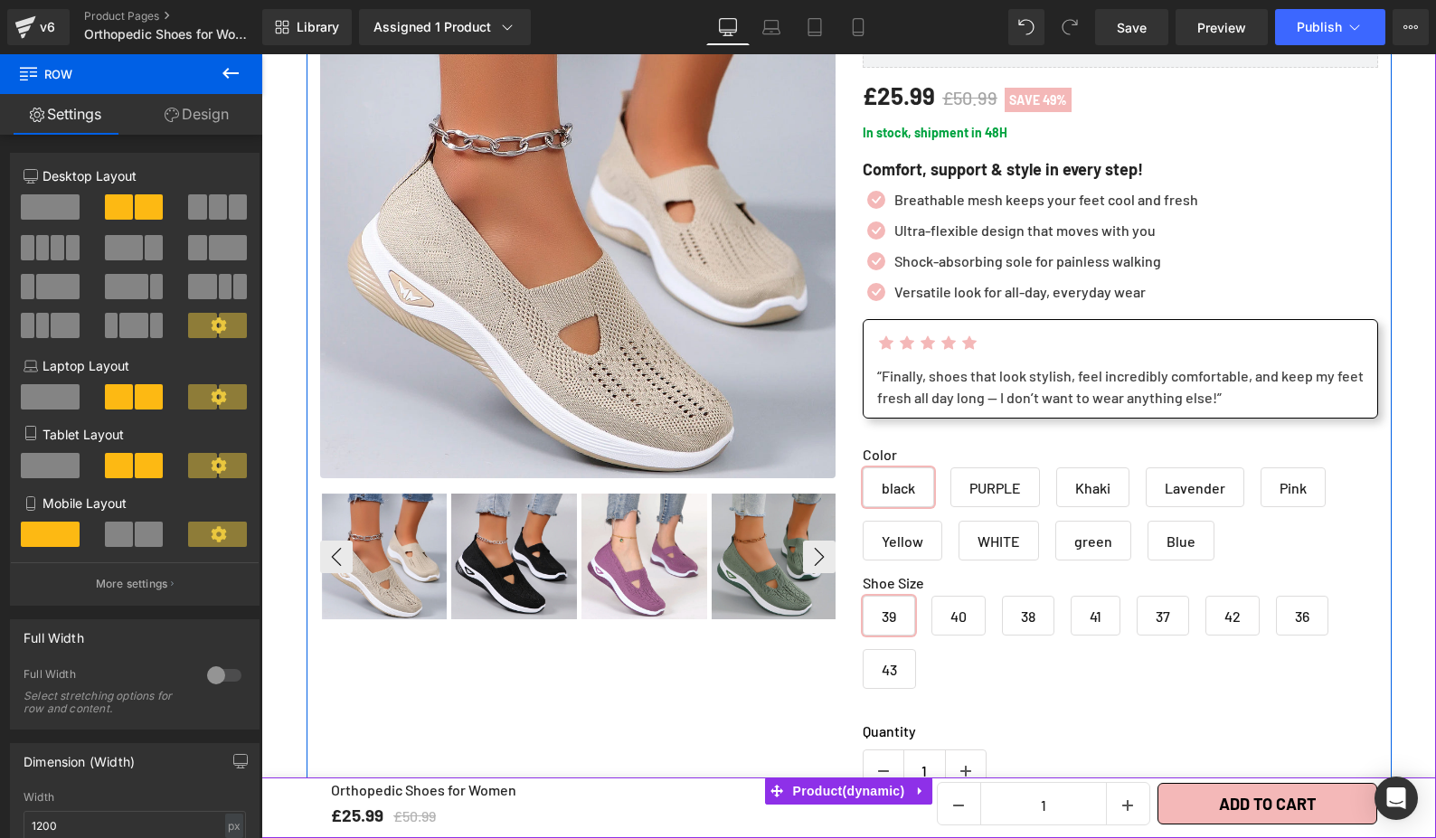
click at [773, 569] on img at bounding box center [775, 557] width 126 height 126
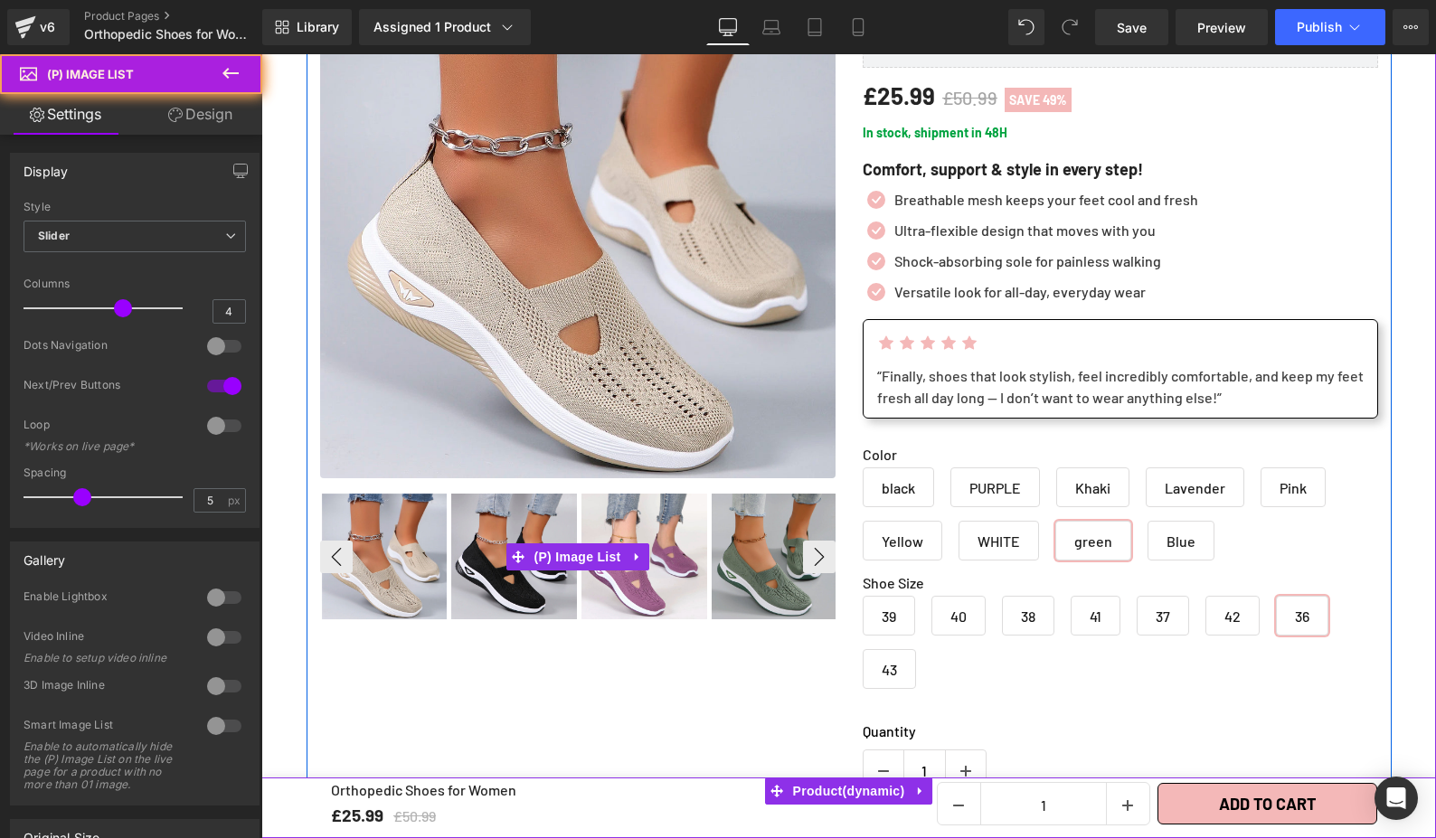
click at [644, 565] on img at bounding box center [644, 557] width 126 height 126
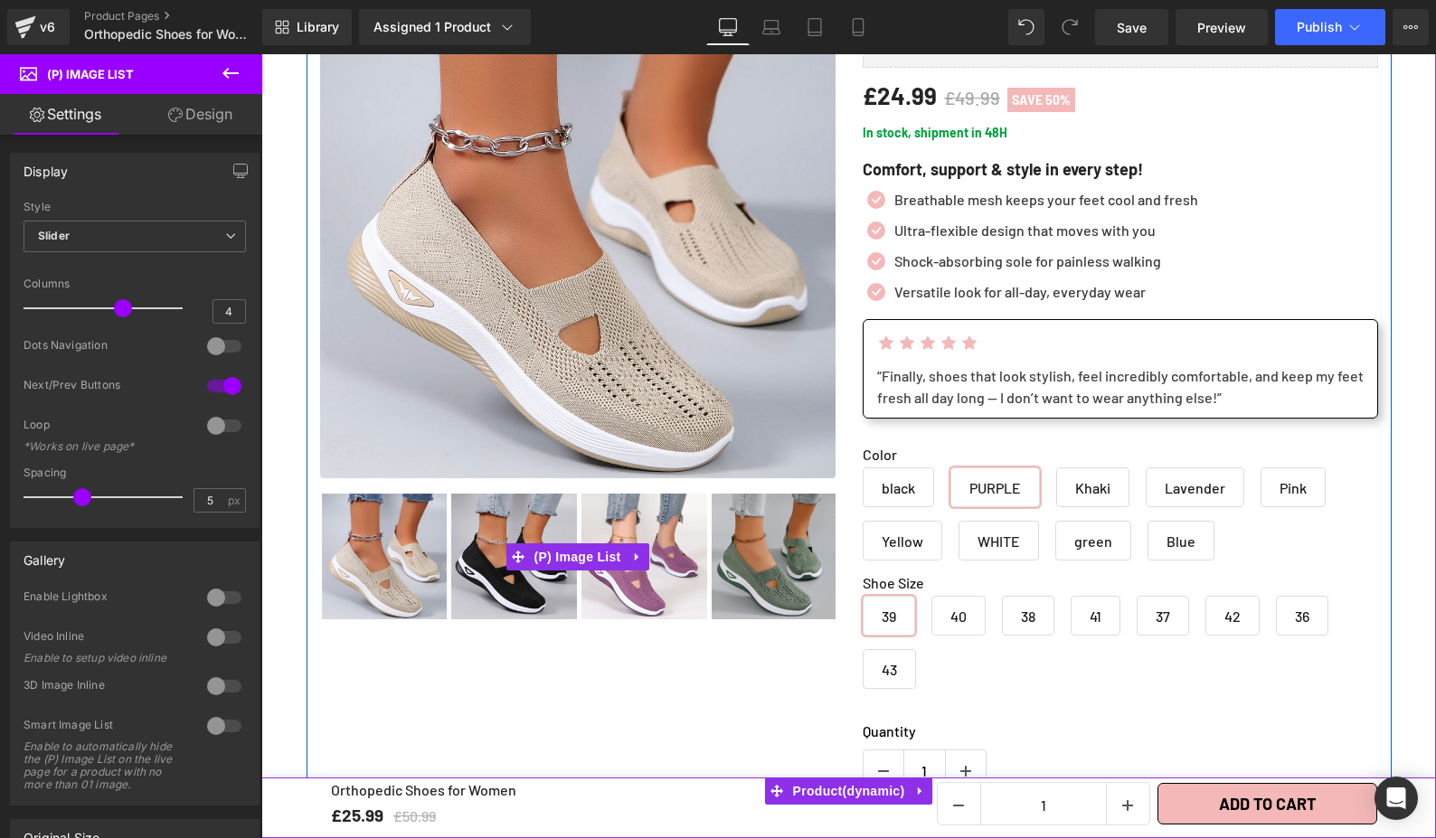
click at [731, 582] on img at bounding box center [775, 557] width 126 height 126
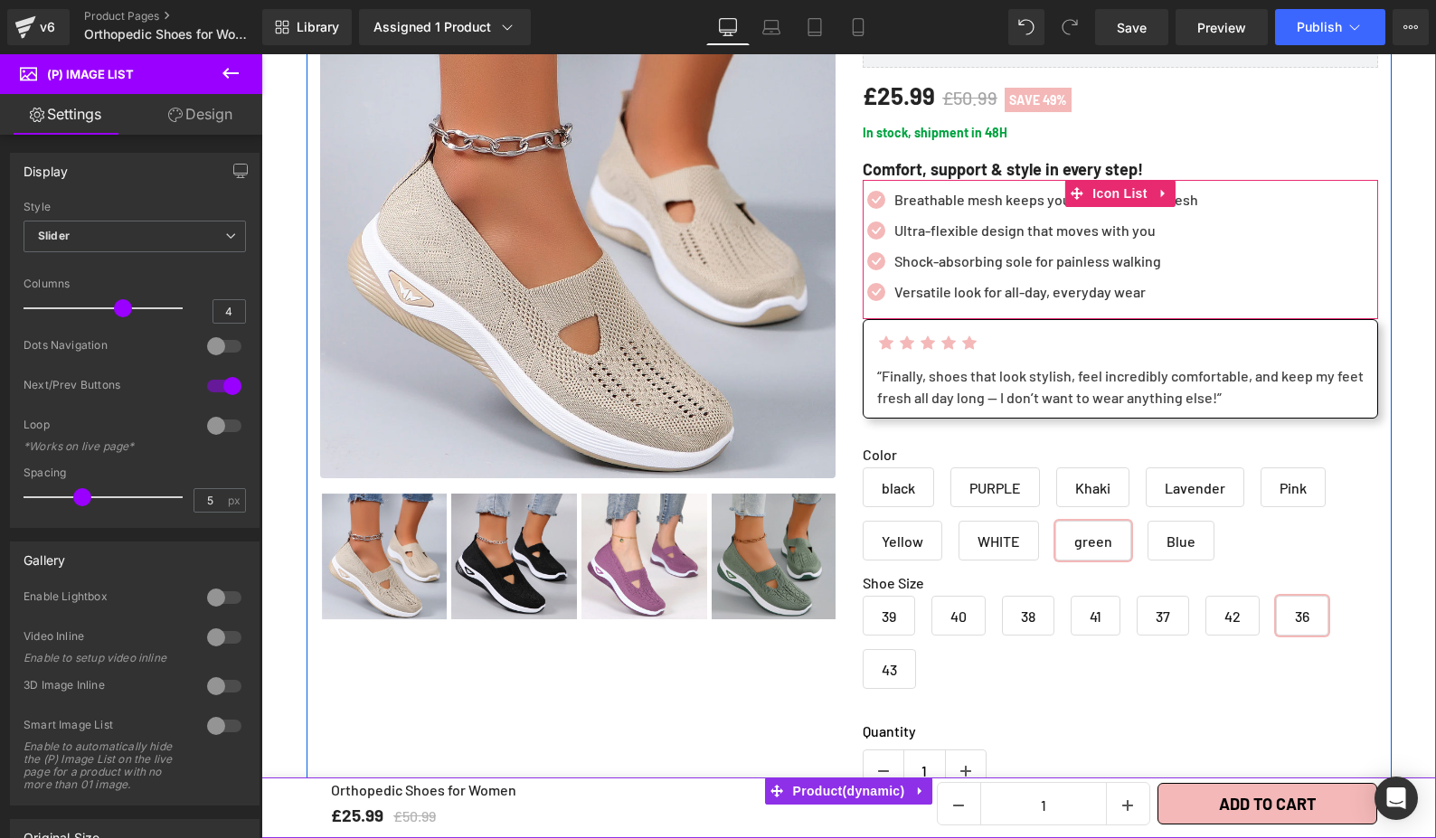
click at [1293, 241] on div "Icon Breathable mesh keeps your feet cool and fresh Text Block Icon Ultra-flexi…" at bounding box center [1120, 250] width 515 height 123
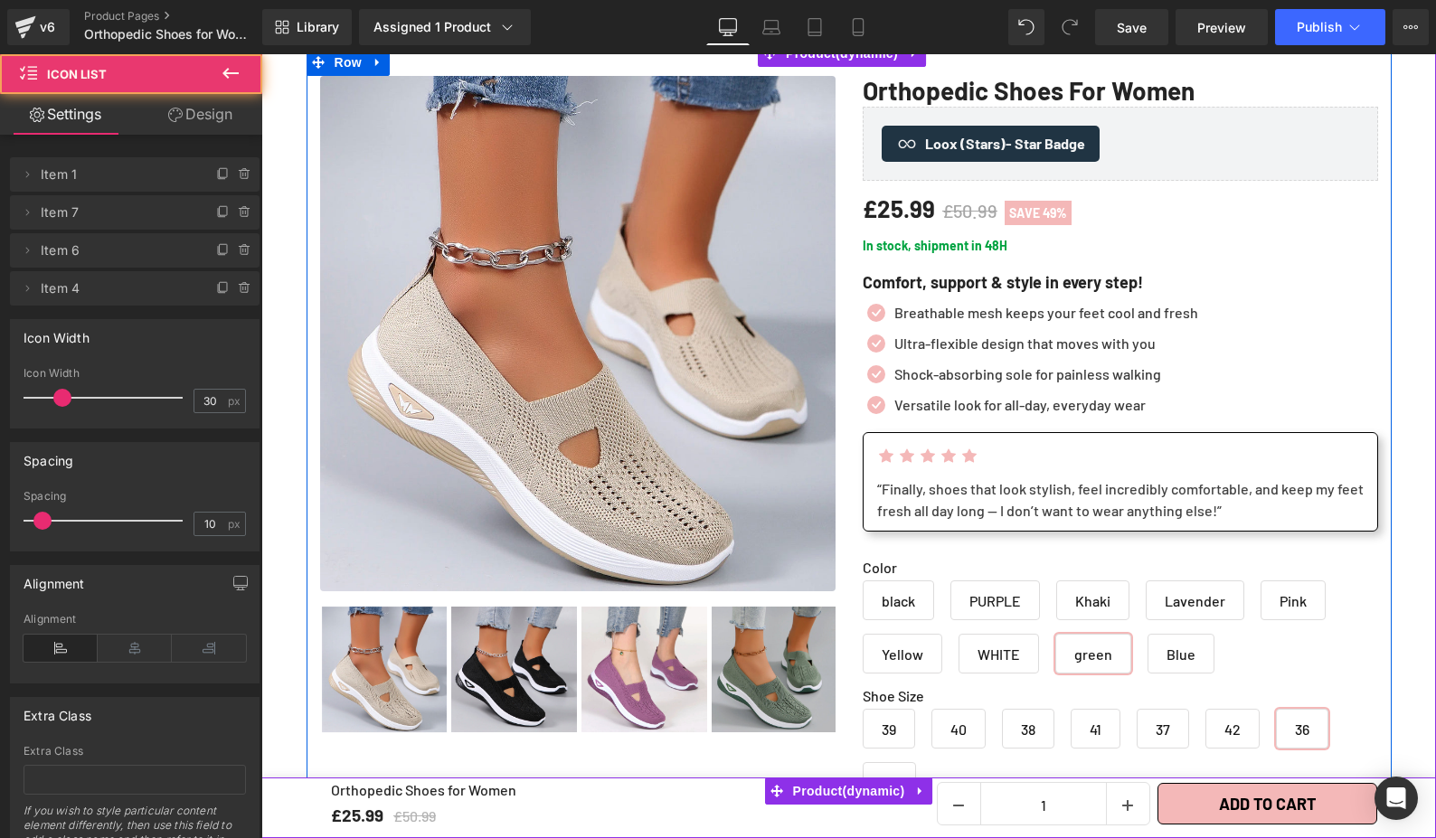
scroll to position [0, 0]
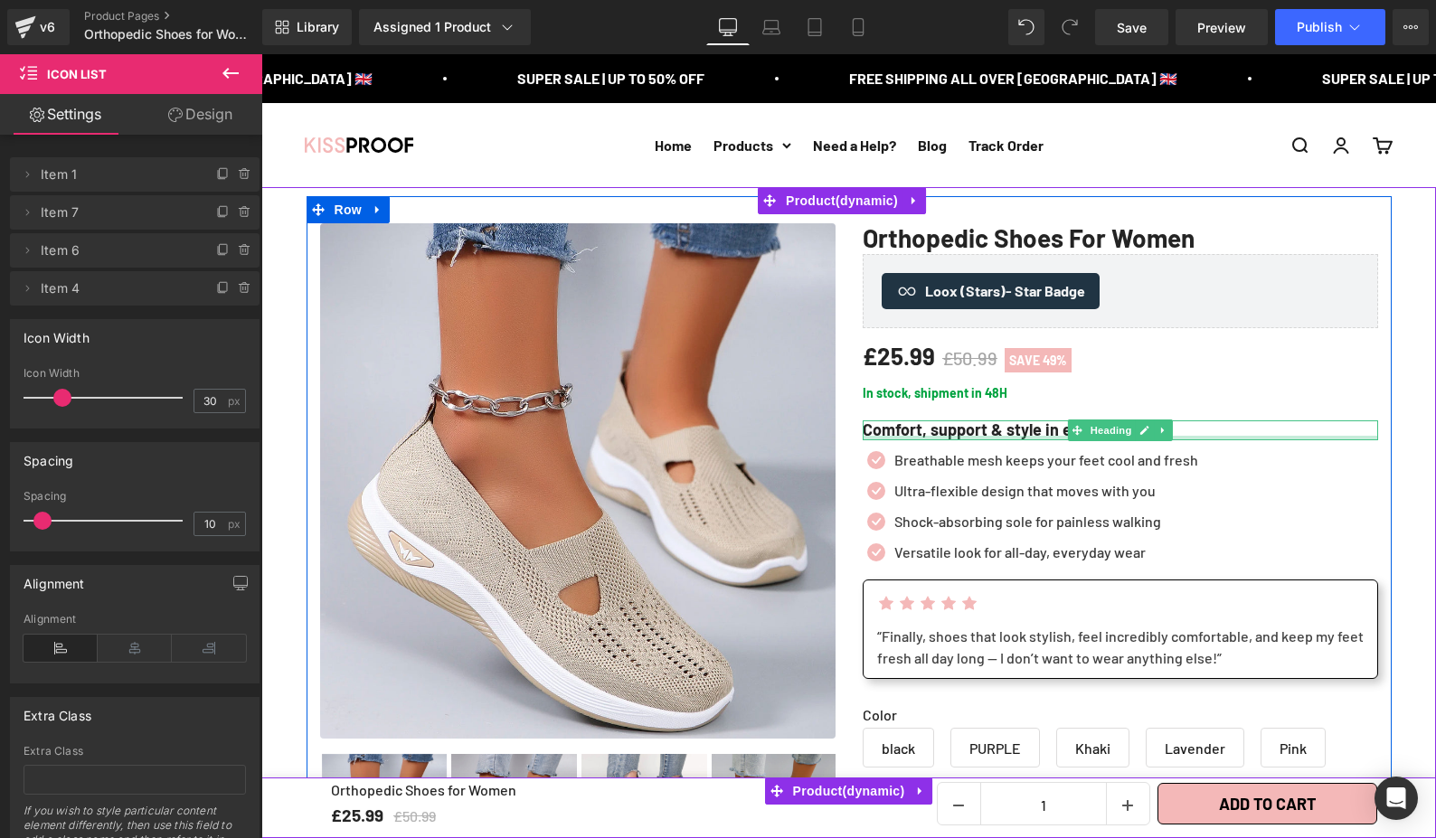
drag, startPoint x: 929, startPoint y: 436, endPoint x: 1271, endPoint y: 392, distance: 345.6
click at [929, 436] on div "Comfort, support & style in every step! Heading" at bounding box center [1120, 430] width 515 height 20
click at [1271, 392] on p "In stock, shipment in 48H" at bounding box center [1120, 392] width 515 height 19
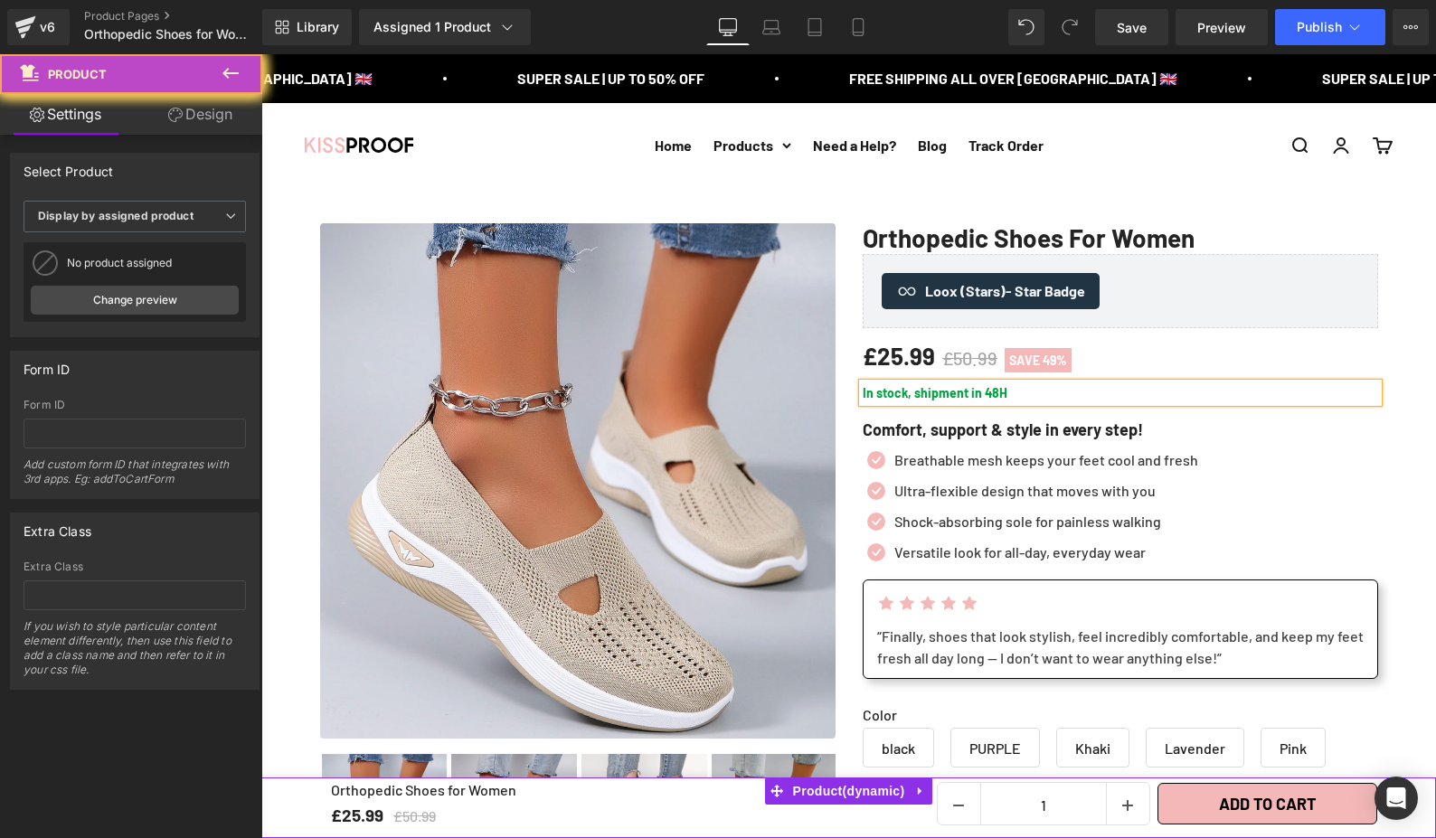
click at [1329, 509] on div "Icon Breathable mesh keeps your feet cool and fresh Text Block Icon Ultra-flexi…" at bounding box center [1120, 510] width 515 height 123
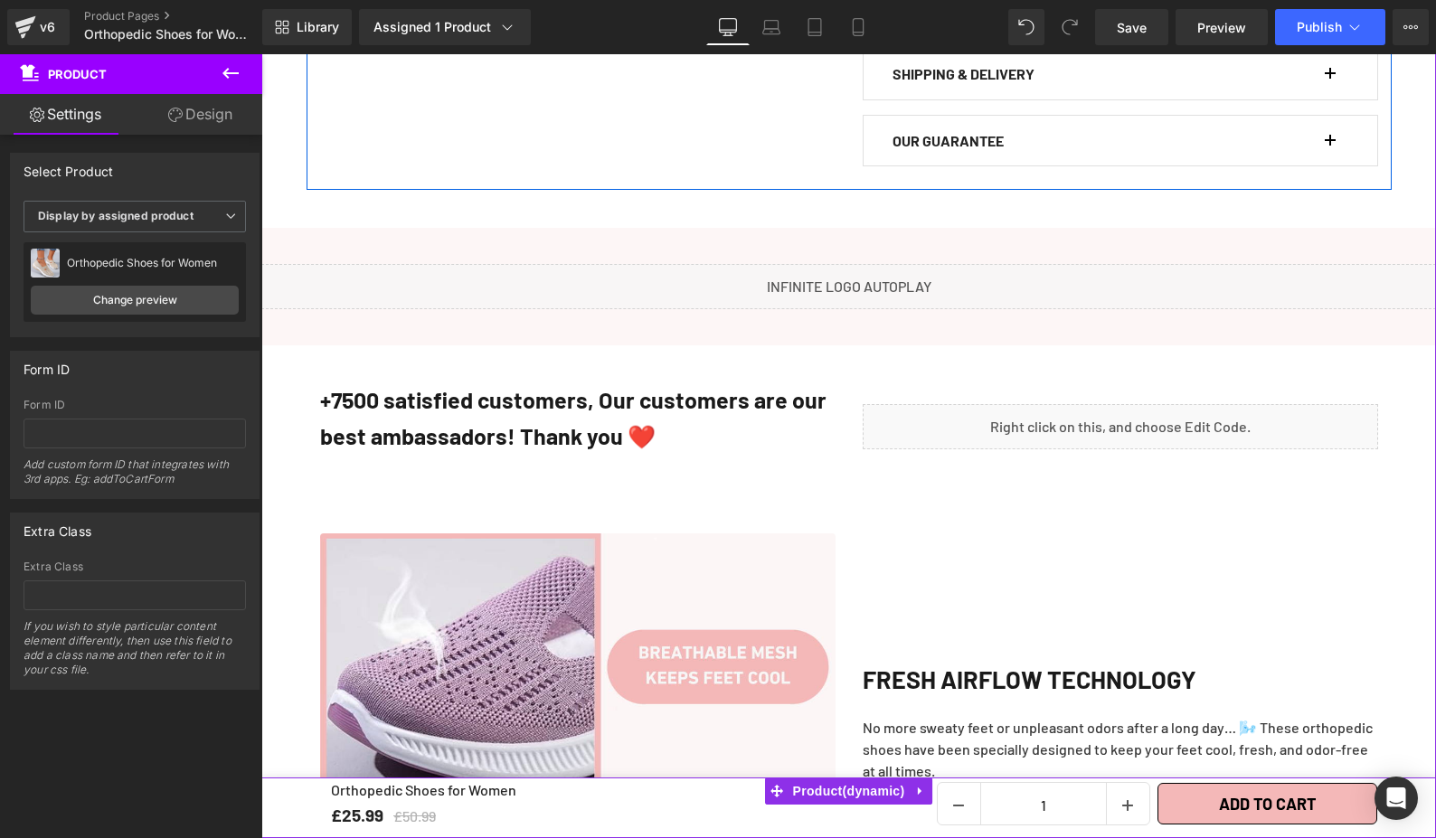
scroll to position [1173, 0]
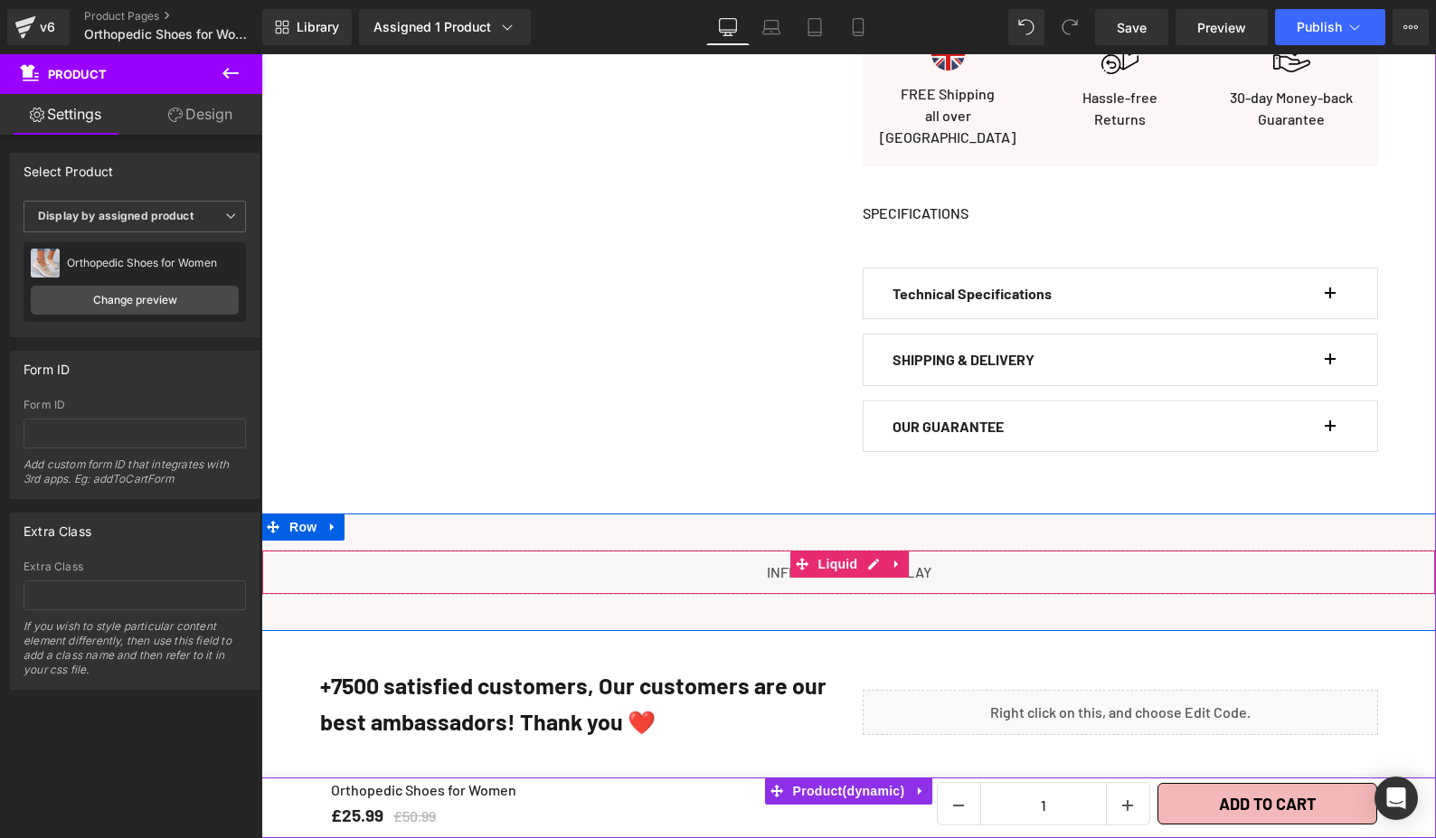
click at [425, 550] on div "Liquid" at bounding box center [848, 572] width 1175 height 45
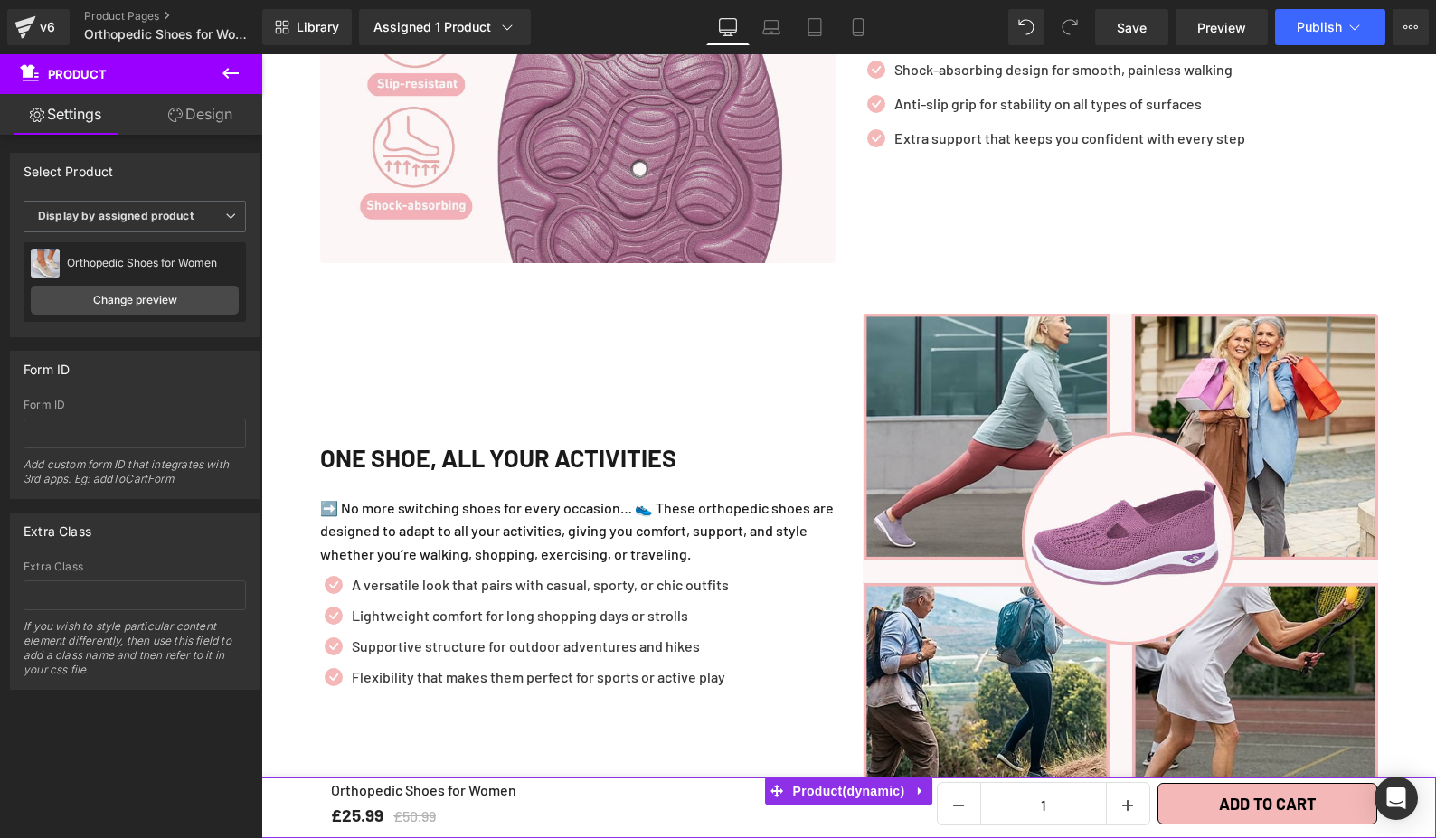
scroll to position [3517, 0]
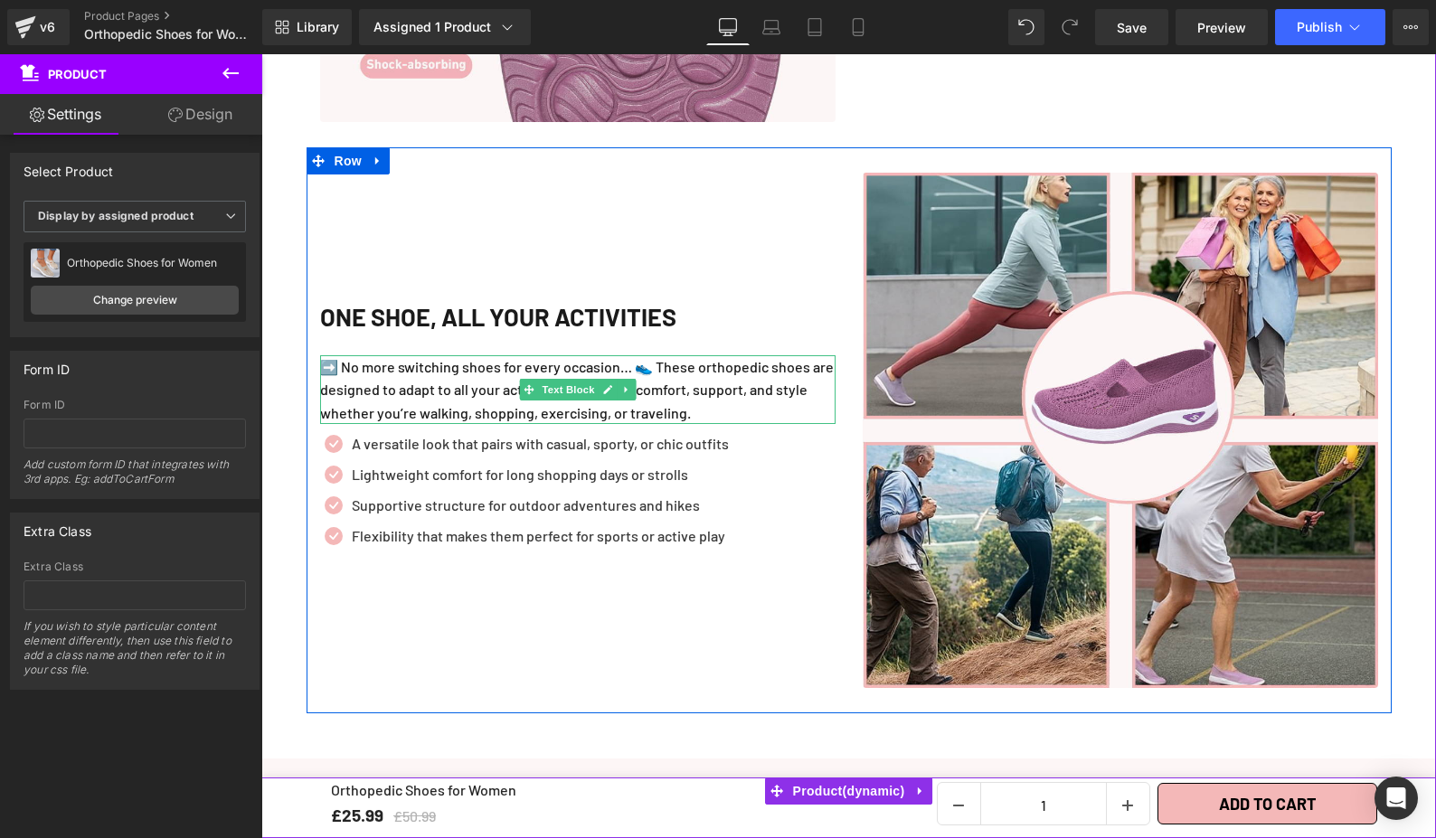
click at [422, 389] on p "➡️ No more switching shoes for every occasion… 👟 These orthopedic shoes are des…" at bounding box center [577, 390] width 515 height 70
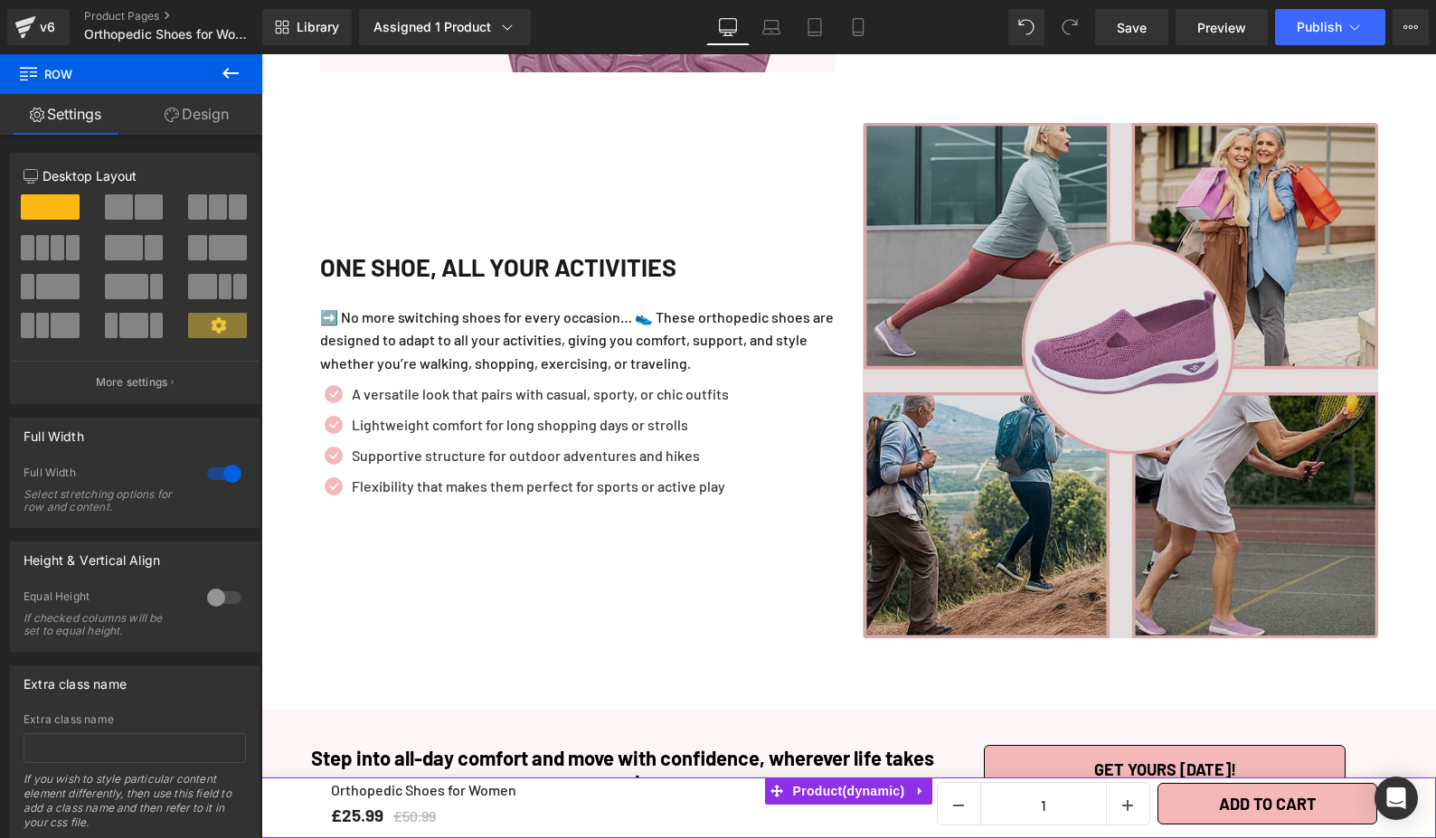
scroll to position [3549, 0]
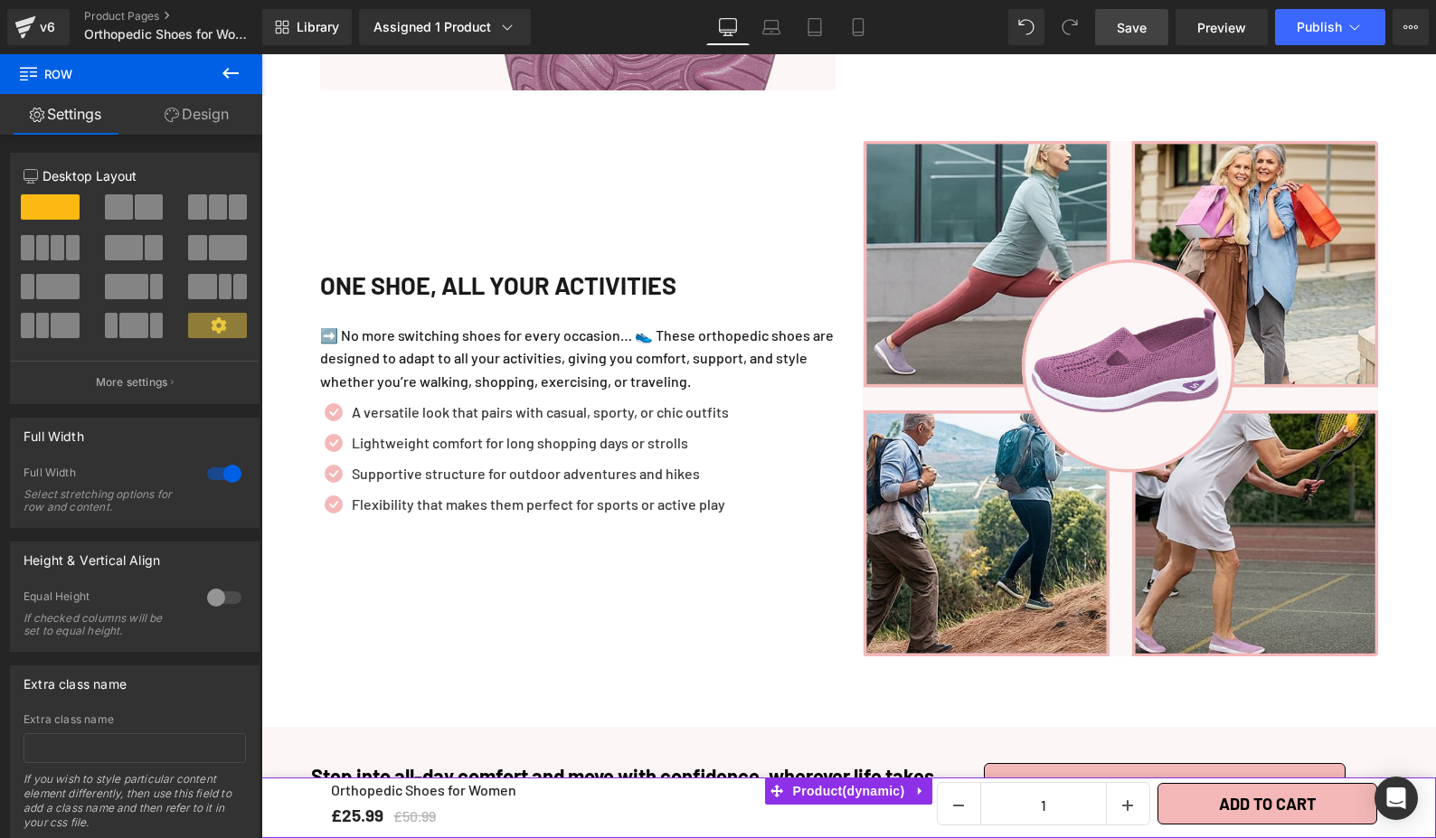
click at [1129, 31] on span "Save" at bounding box center [1132, 27] width 30 height 19
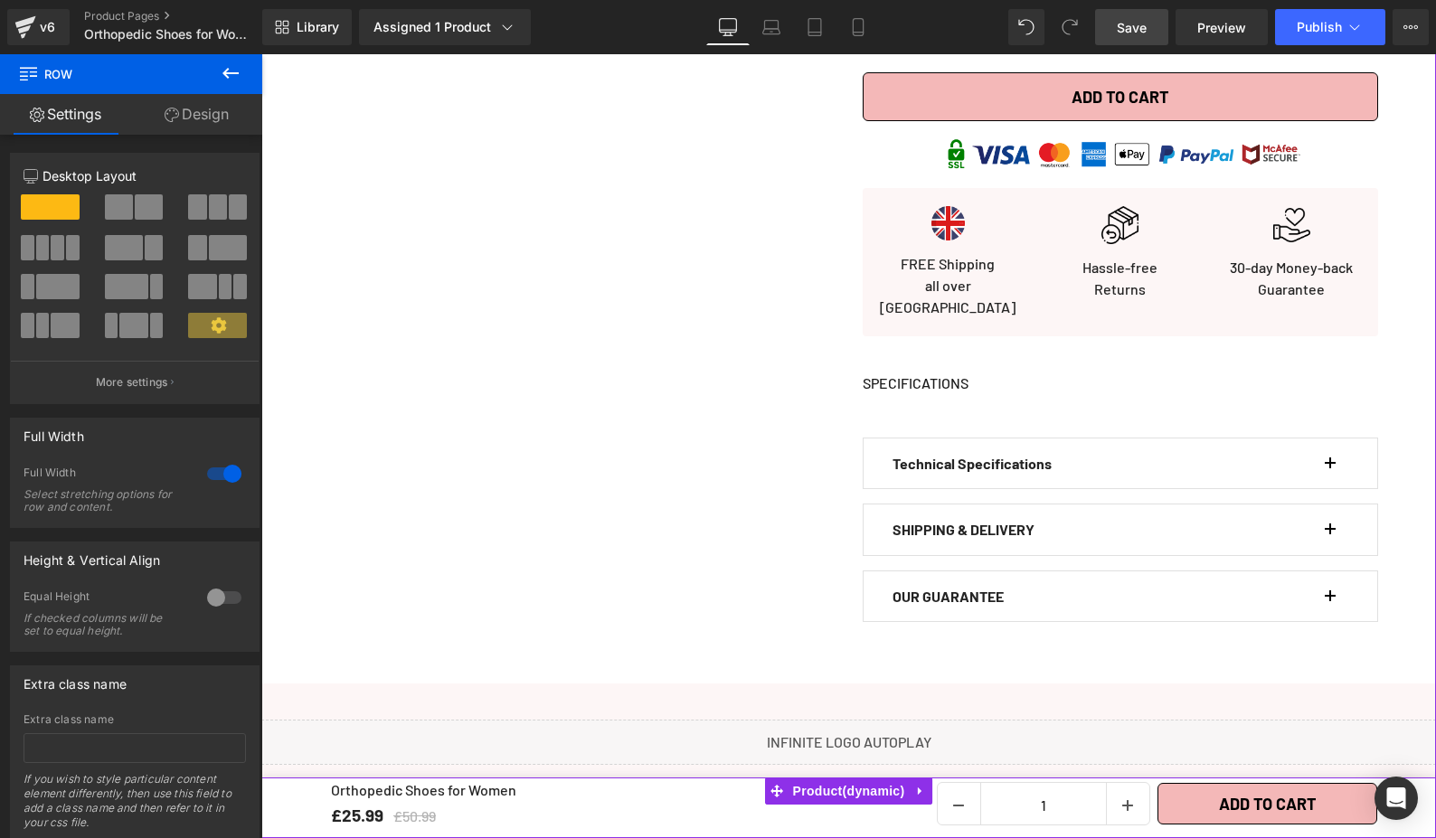
scroll to position [1004, 0]
click at [1276, 451] on p "Technical Specifications" at bounding box center [1108, 463] width 433 height 24
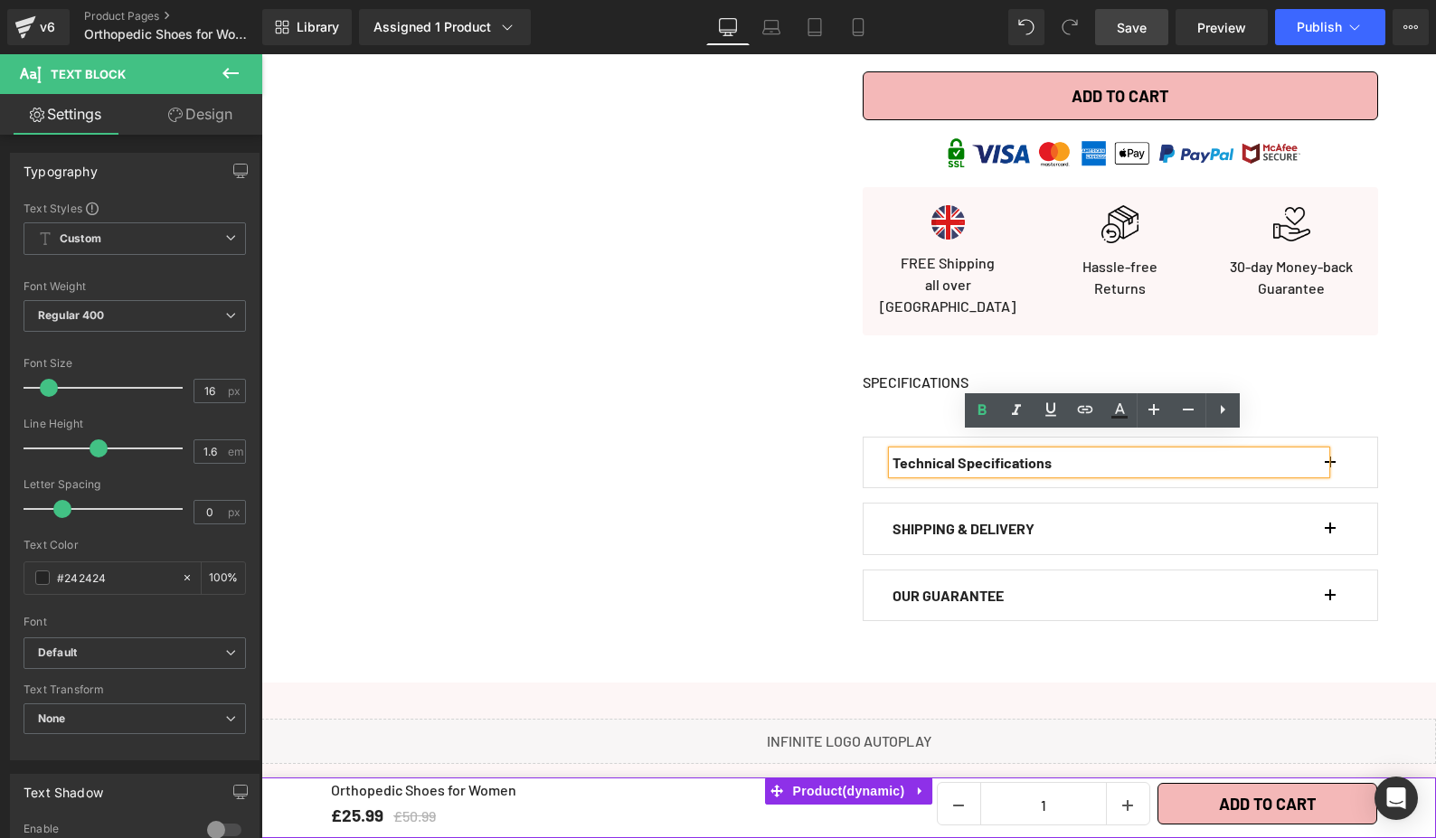
click at [1332, 444] on button "button" at bounding box center [1339, 463] width 18 height 51
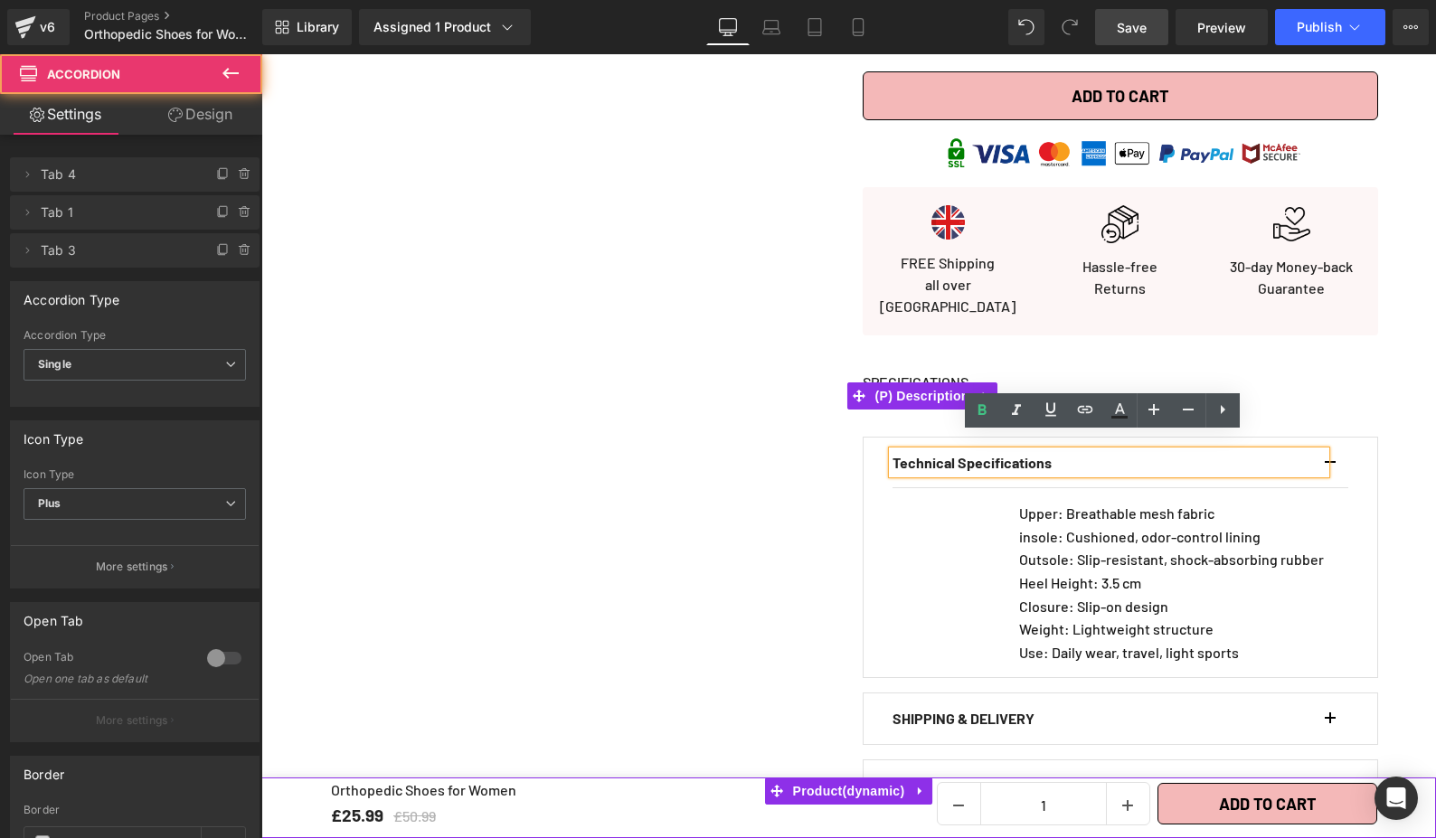
drag, startPoint x: 1326, startPoint y: 366, endPoint x: 1261, endPoint y: 480, distance: 130.8
click at [1326, 372] on div "SPECIFICATIONS" at bounding box center [1120, 397] width 515 height 50
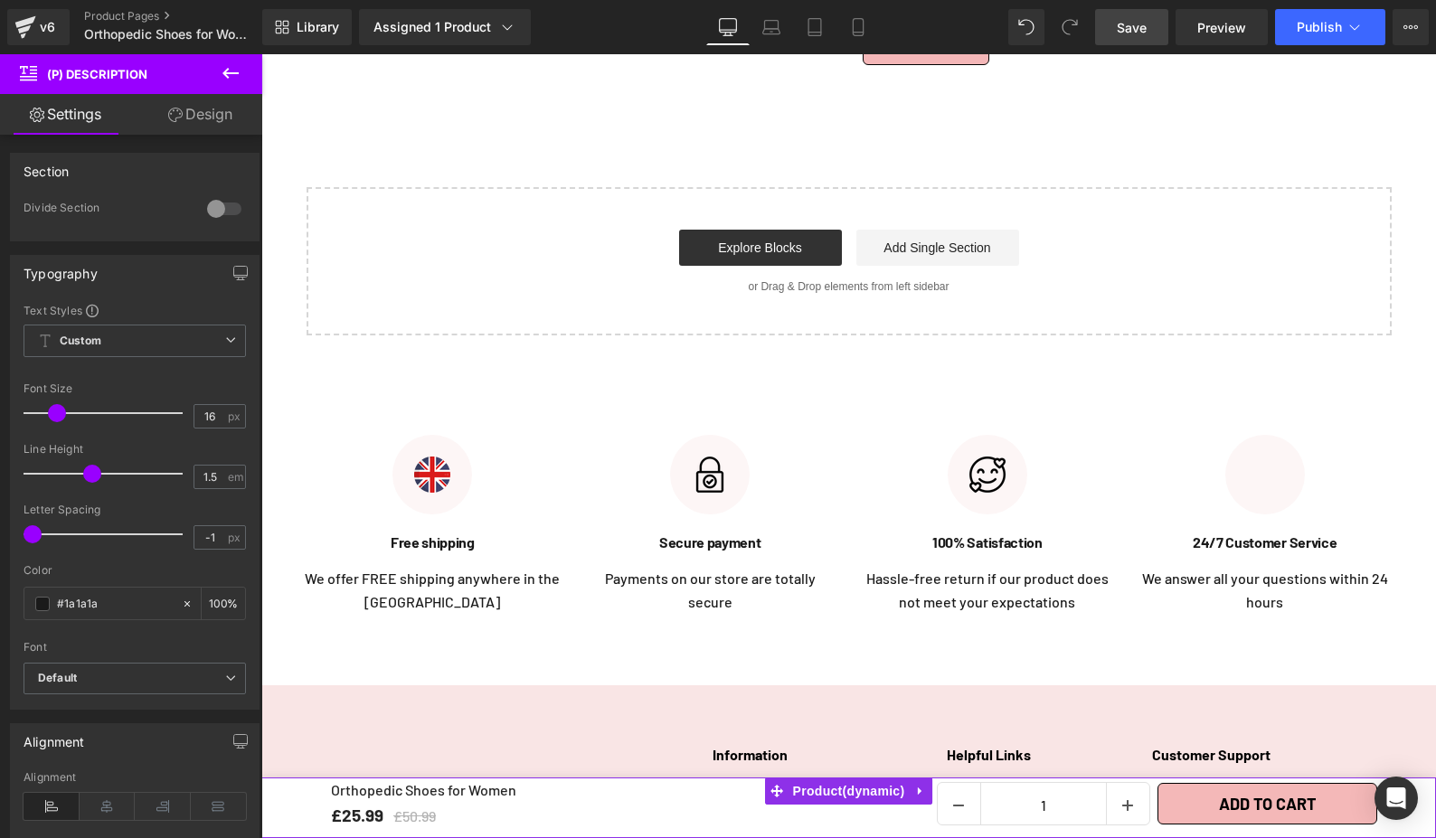
scroll to position [5957, 0]
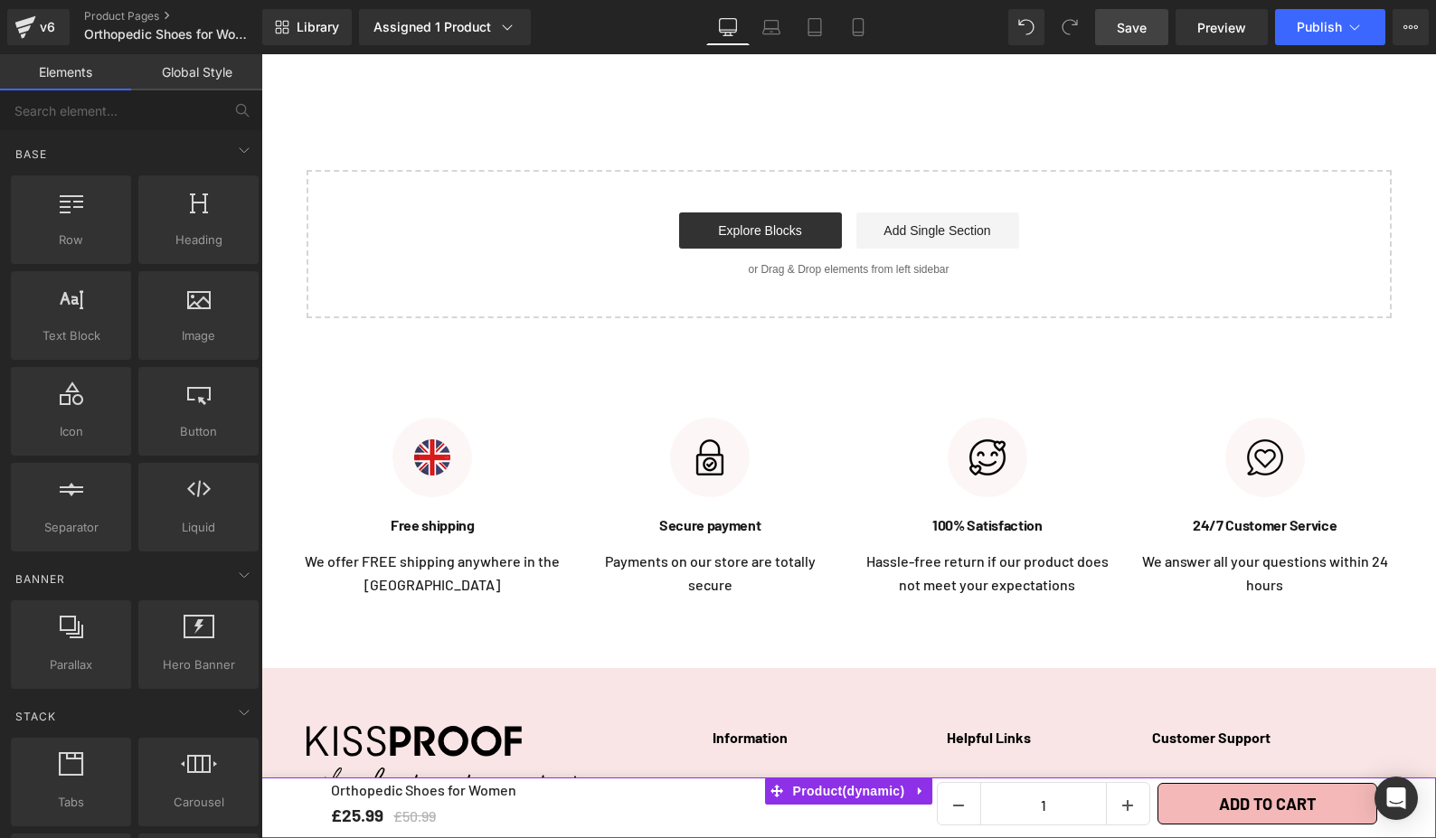
drag, startPoint x: 859, startPoint y: 435, endPoint x: 893, endPoint y: 445, distance: 35.8
click at [860, 435] on div "100% Satisfaction Hassle-free return if our product does not meet your expectat…" at bounding box center [988, 507] width 256 height 179
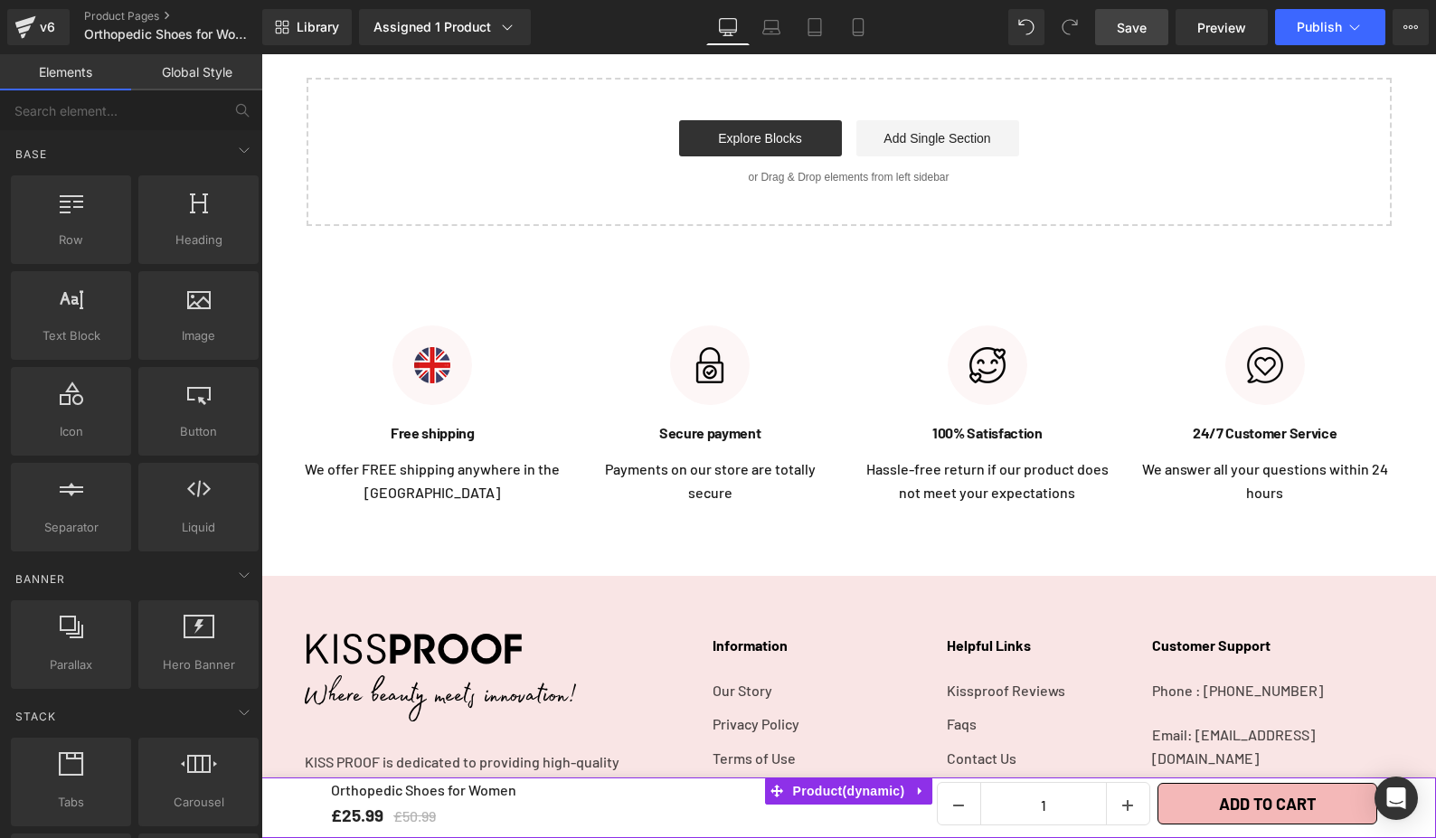
scroll to position [6274, 0]
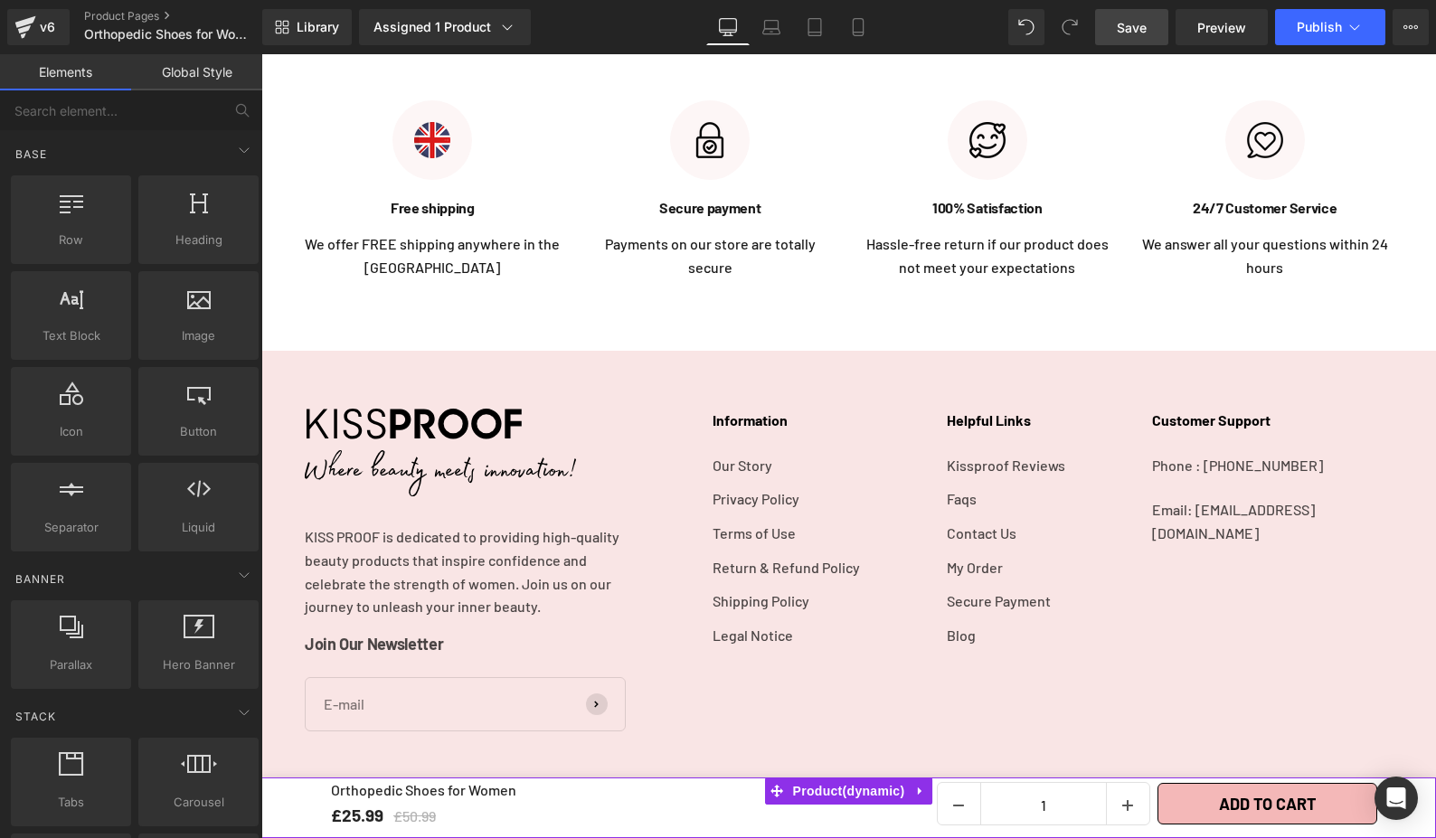
drag, startPoint x: 298, startPoint y: 396, endPoint x: 302, endPoint y: 416, distance: 20.2
click at [298, 402] on div "KISS PROOF is dedicated to providing high-quality beauty products that inspire …" at bounding box center [848, 647] width 1175 height 593
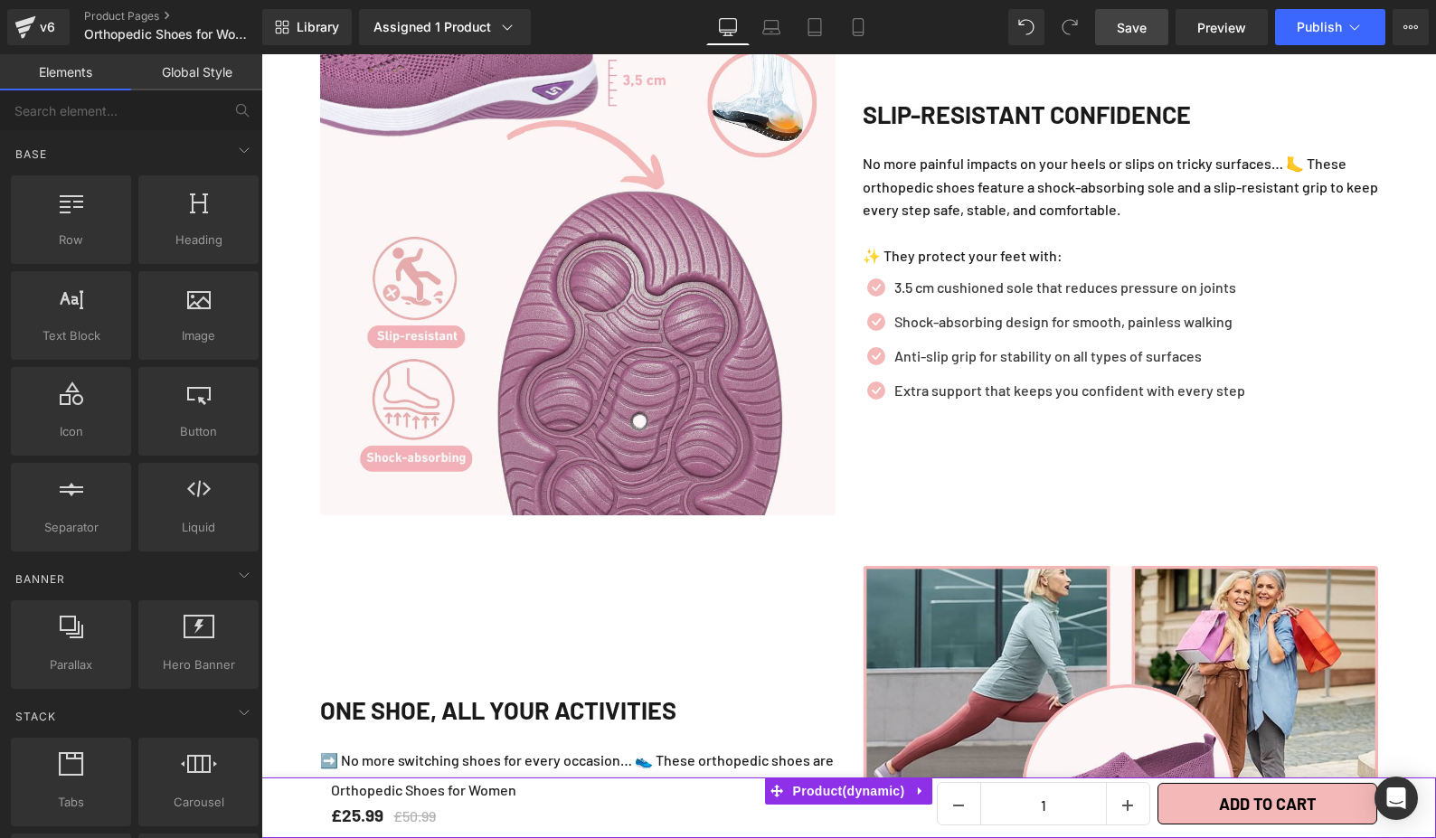
scroll to position [3387, 0]
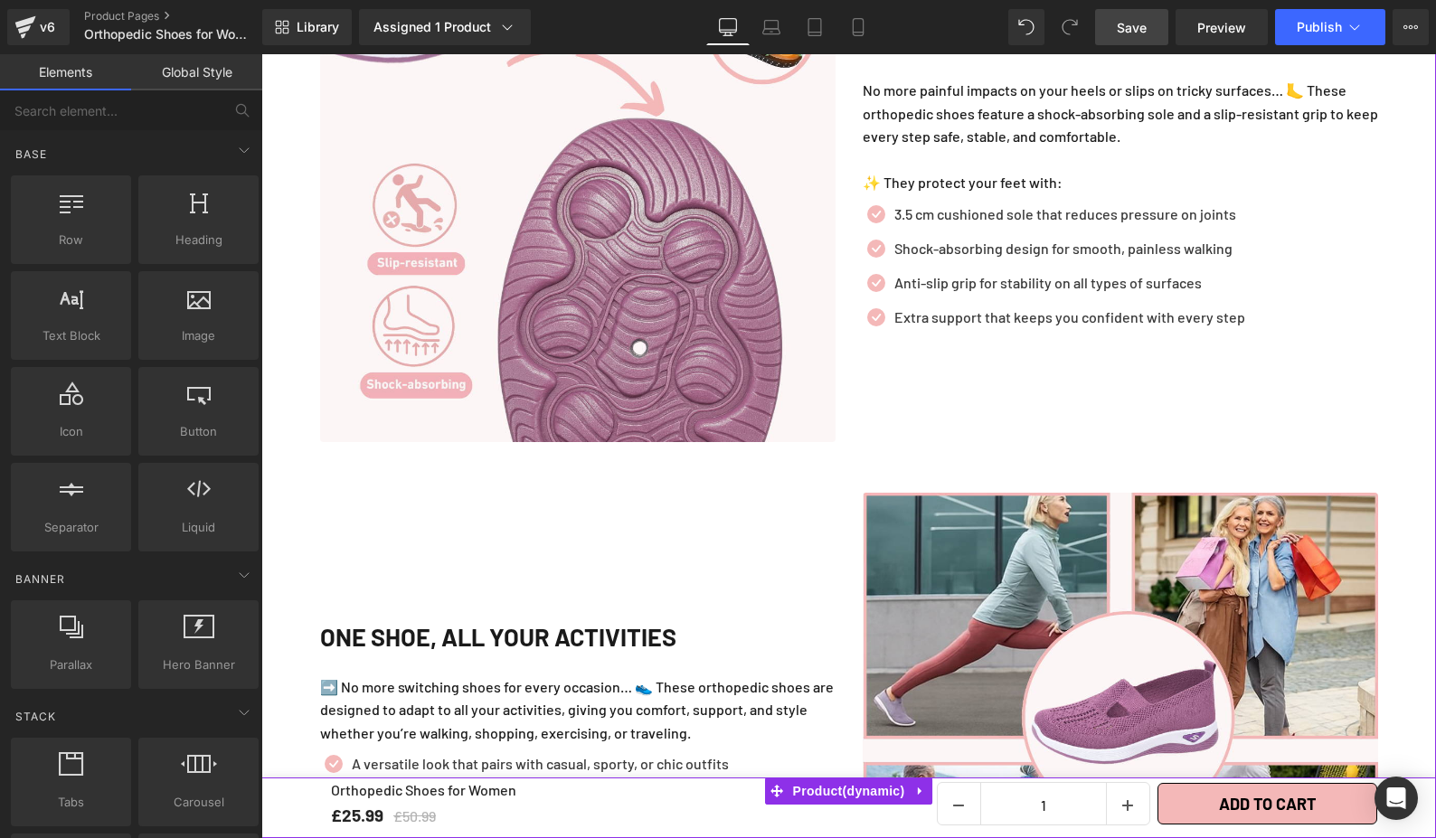
click at [1388, 360] on div "Liquid Row 40px 40px Liquid +7500 satisfied customers, Our customers are our be…" at bounding box center [848, 66] width 1175 height 3154
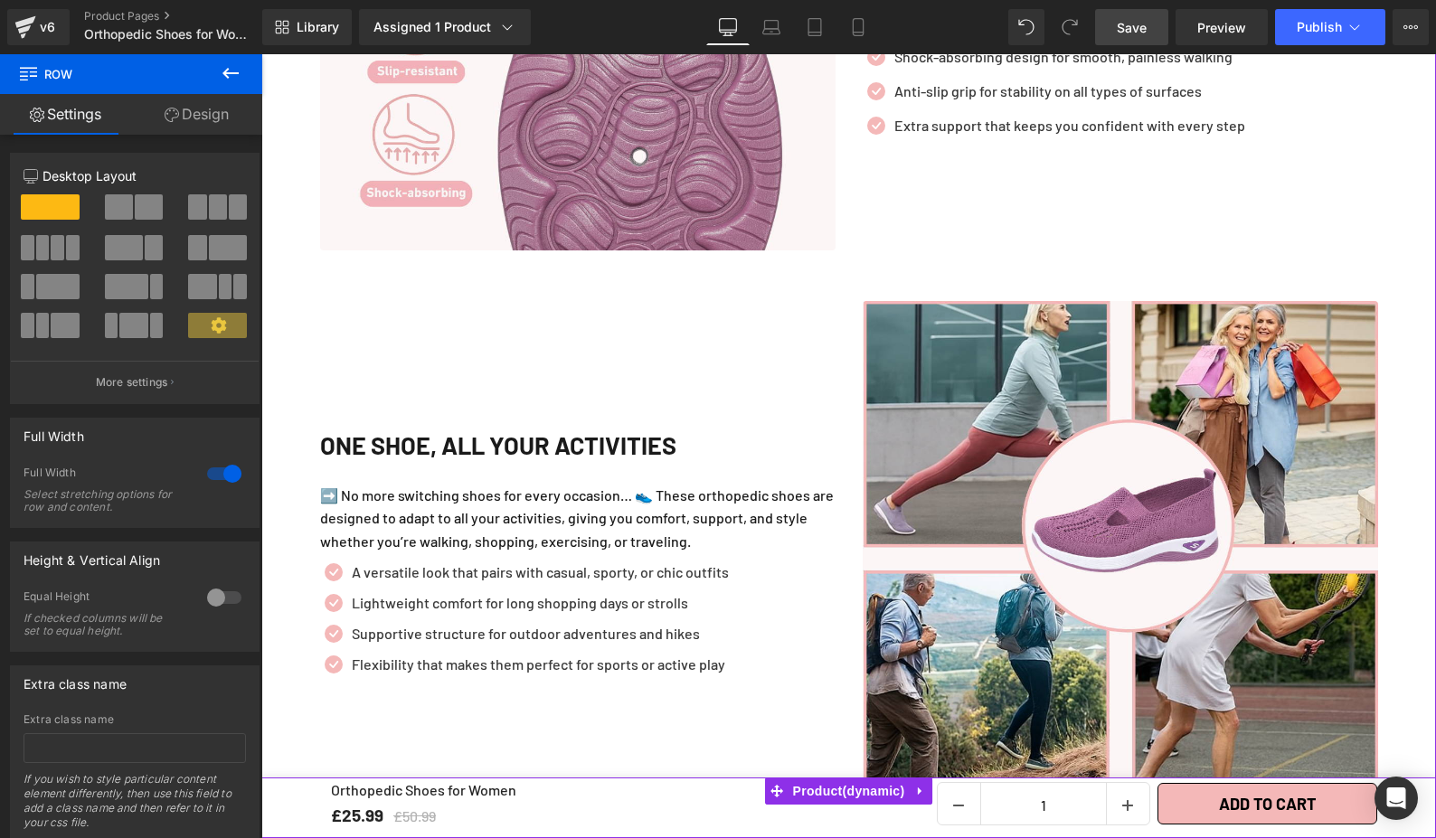
scroll to position [3681, 0]
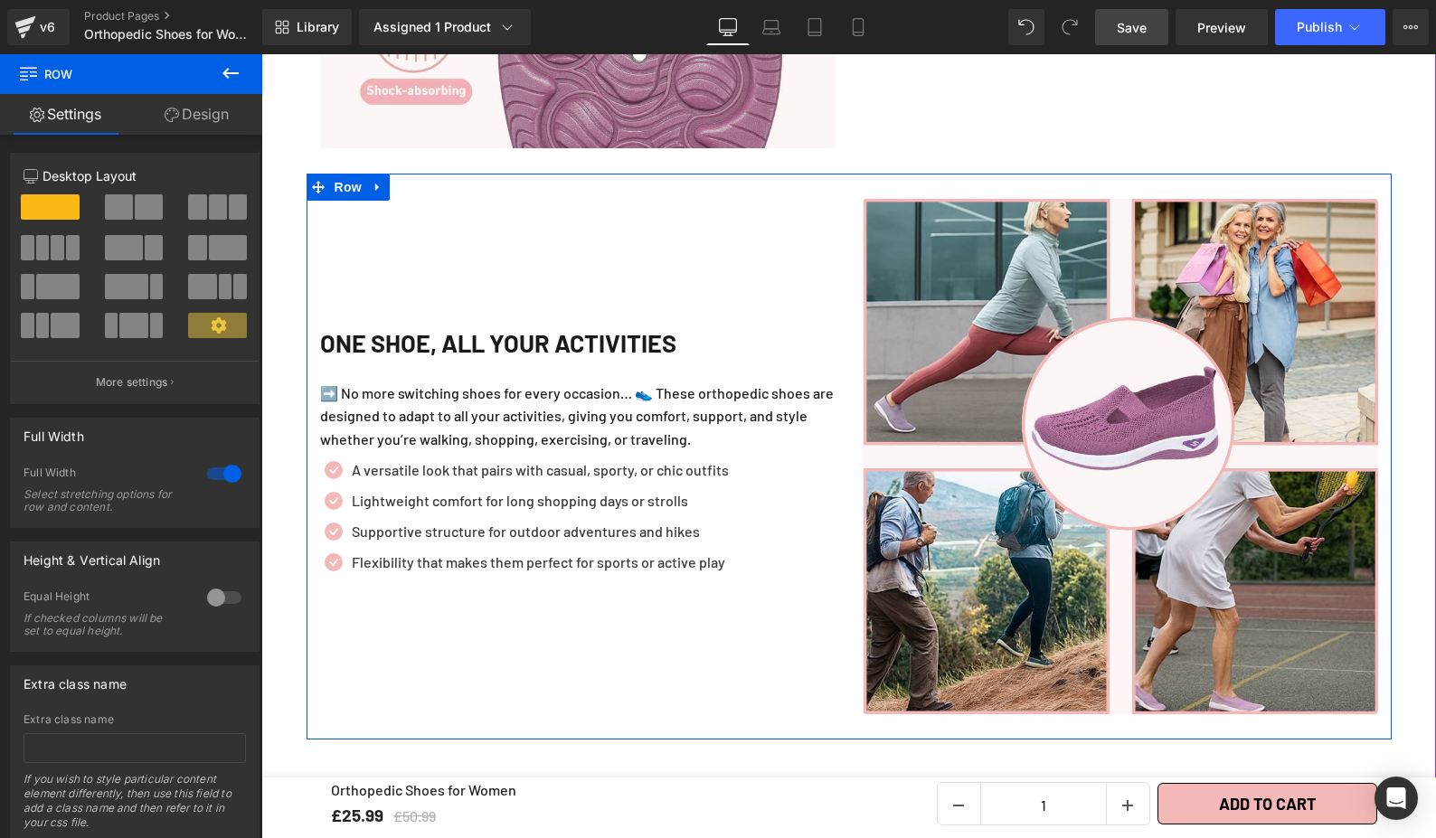
click at [649, 296] on div "One Shoe, All Your Activities Heading ➡️ No more switching shoes for every occa…" at bounding box center [578, 456] width 543 height 515
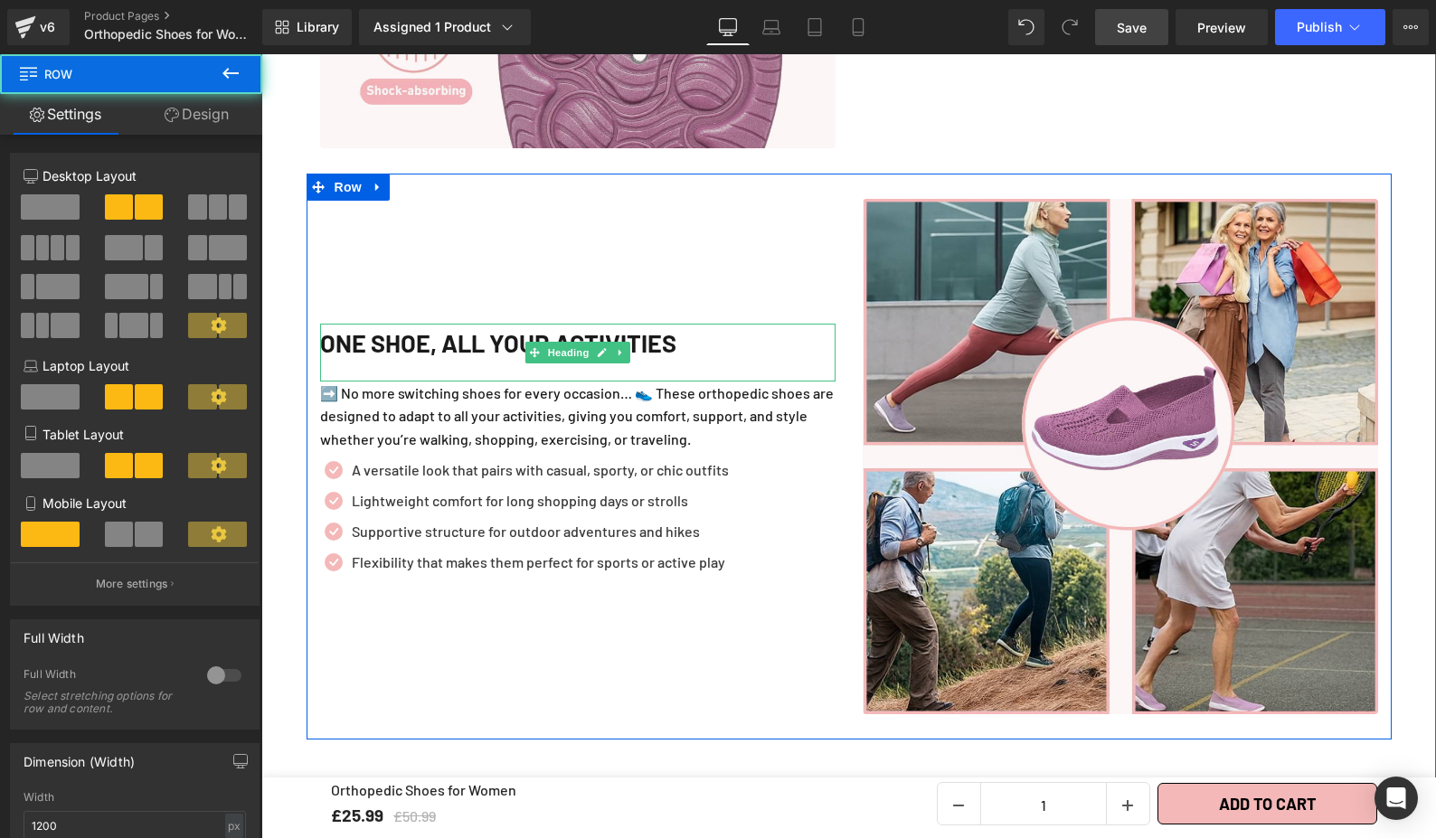
click at [326, 350] on div "One Shoe, All Your Activities" at bounding box center [577, 352] width 515 height 57
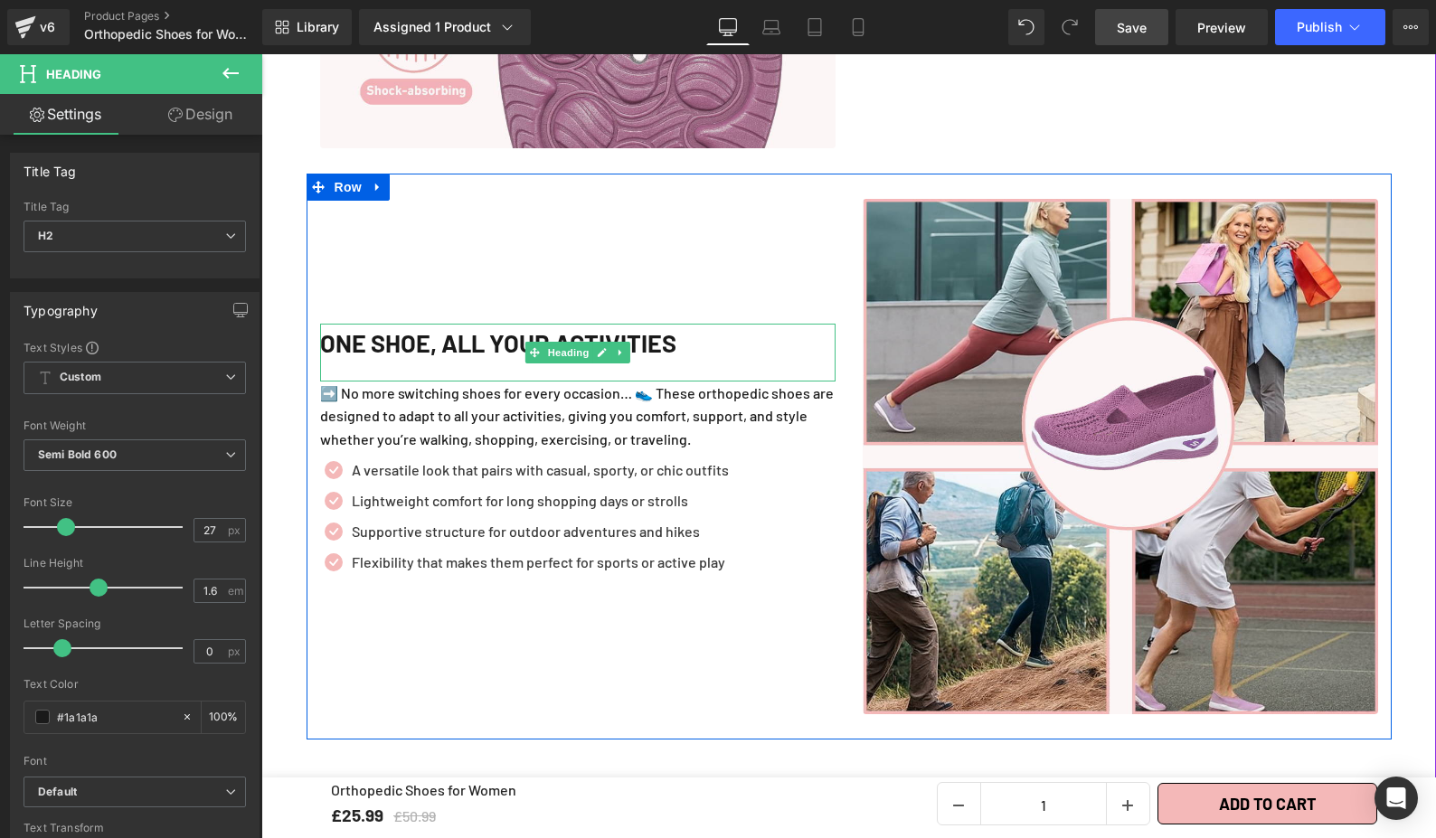
click at [324, 344] on h2 "One Shoe, All Your Activities" at bounding box center [577, 343] width 515 height 39
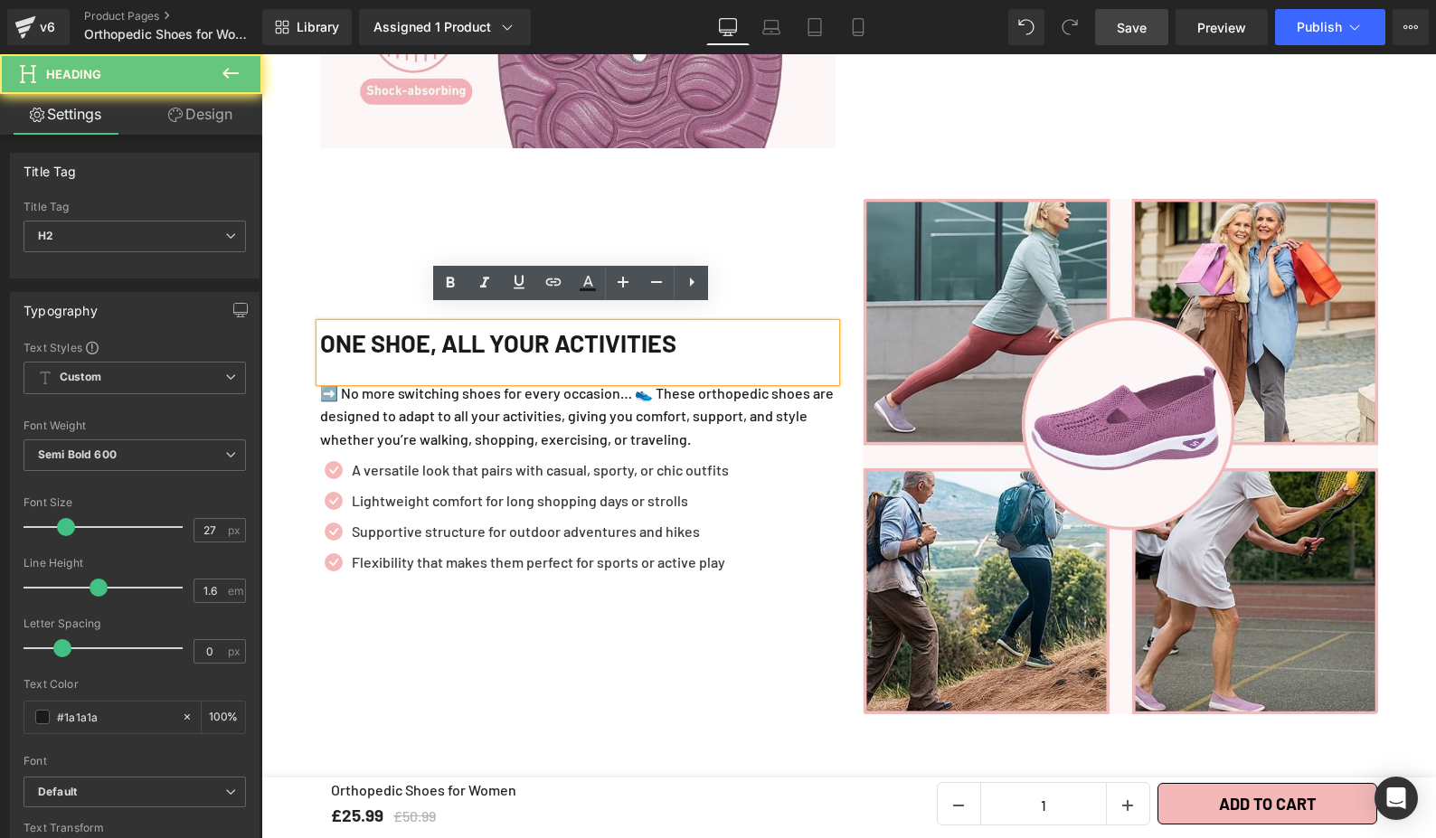
click at [320, 348] on div "One Shoe, All Your Activities" at bounding box center [577, 352] width 515 height 57
click at [328, 353] on div "One Shoe, All Your Activities" at bounding box center [577, 352] width 515 height 57
drag, startPoint x: 318, startPoint y: 235, endPoint x: 334, endPoint y: 288, distance: 54.7
click at [317, 237] on div "One Shoe, All Your Activities Heading ➡️ No more switching shoes for every occa…" at bounding box center [578, 456] width 543 height 515
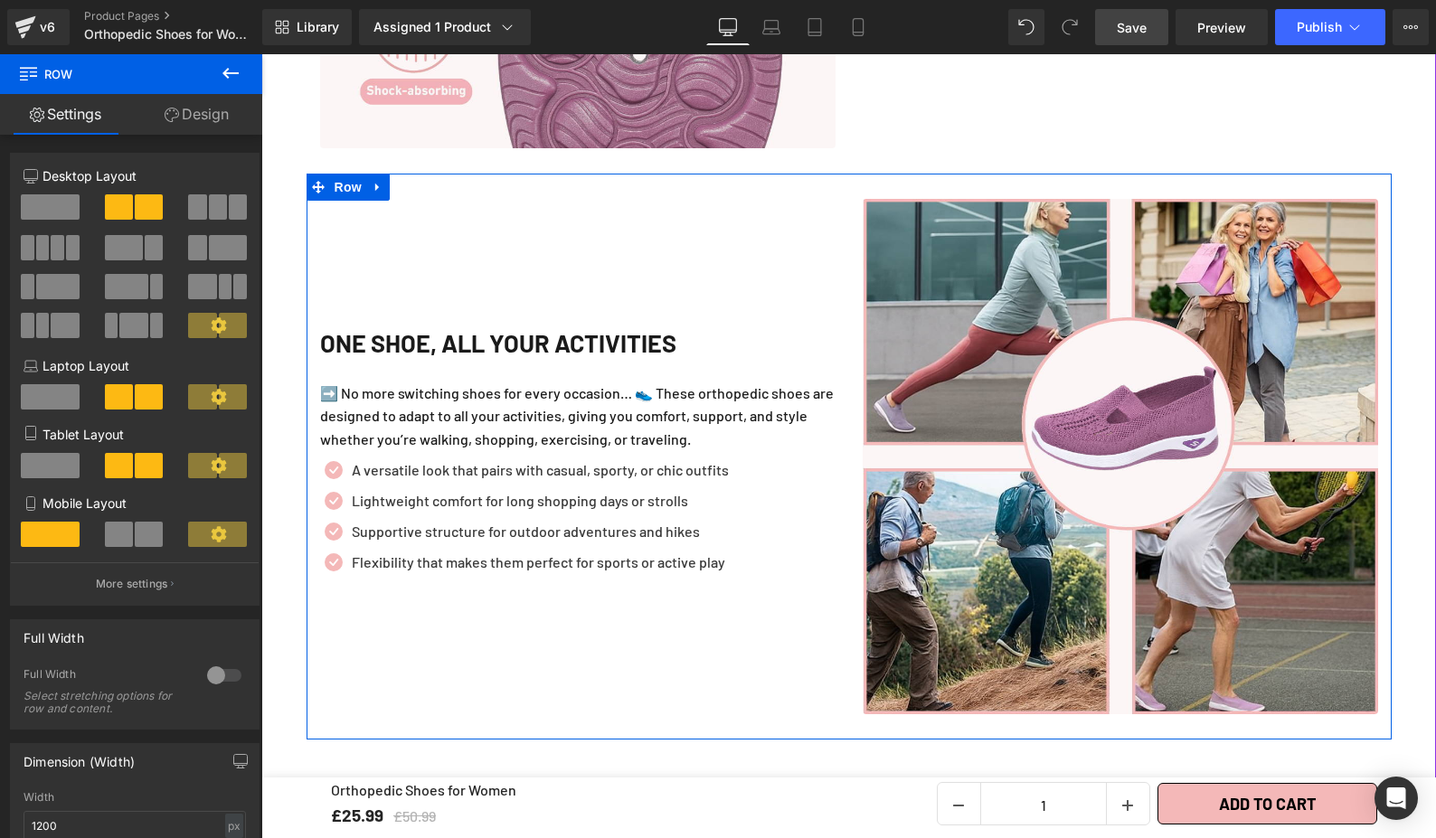
click at [479, 628] on div "One Shoe, All Your Activities Heading ➡️ No more switching shoes for every occa…" at bounding box center [578, 456] width 543 height 515
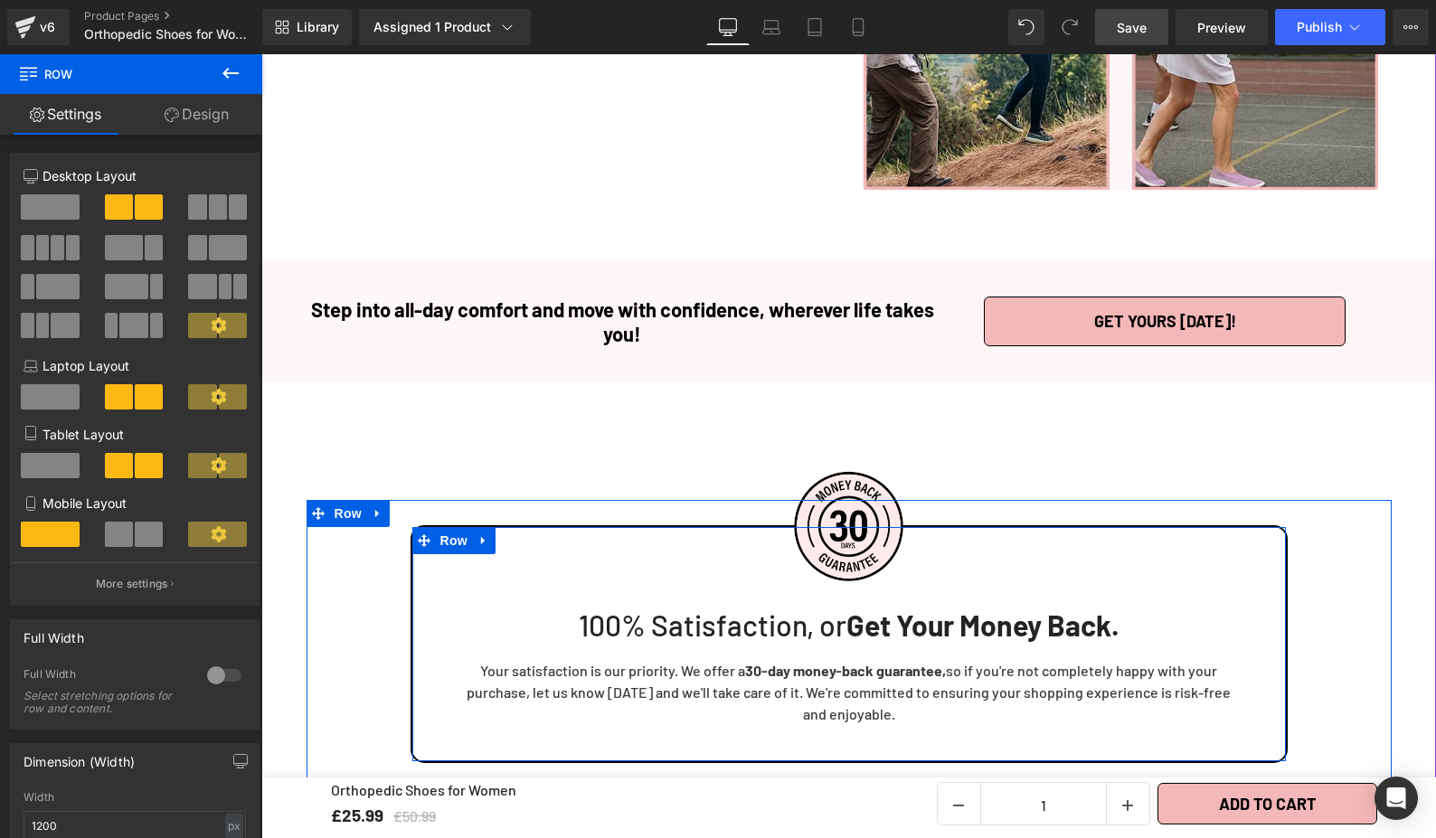
scroll to position [4167, 0]
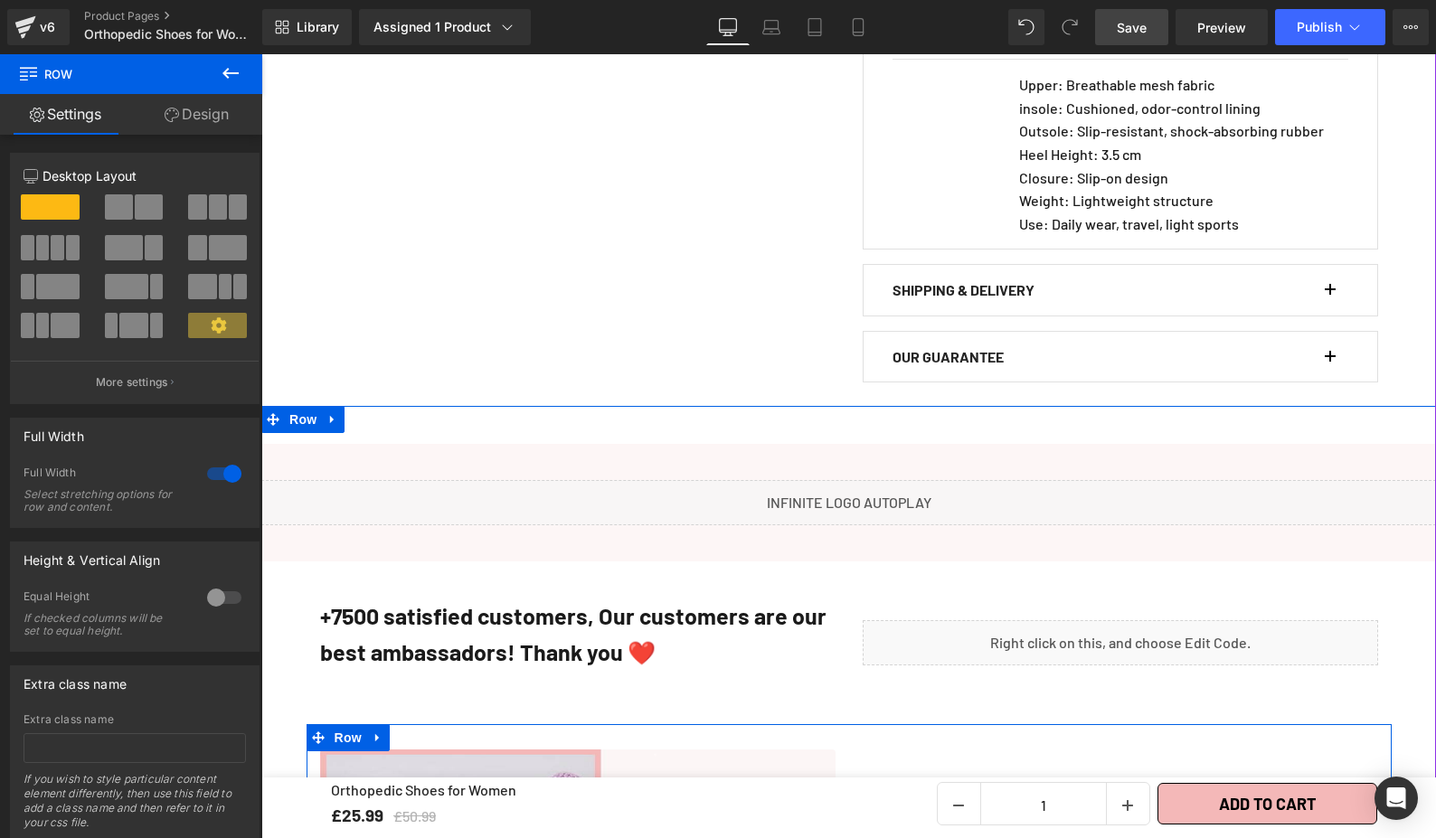
scroll to position [1415, 0]
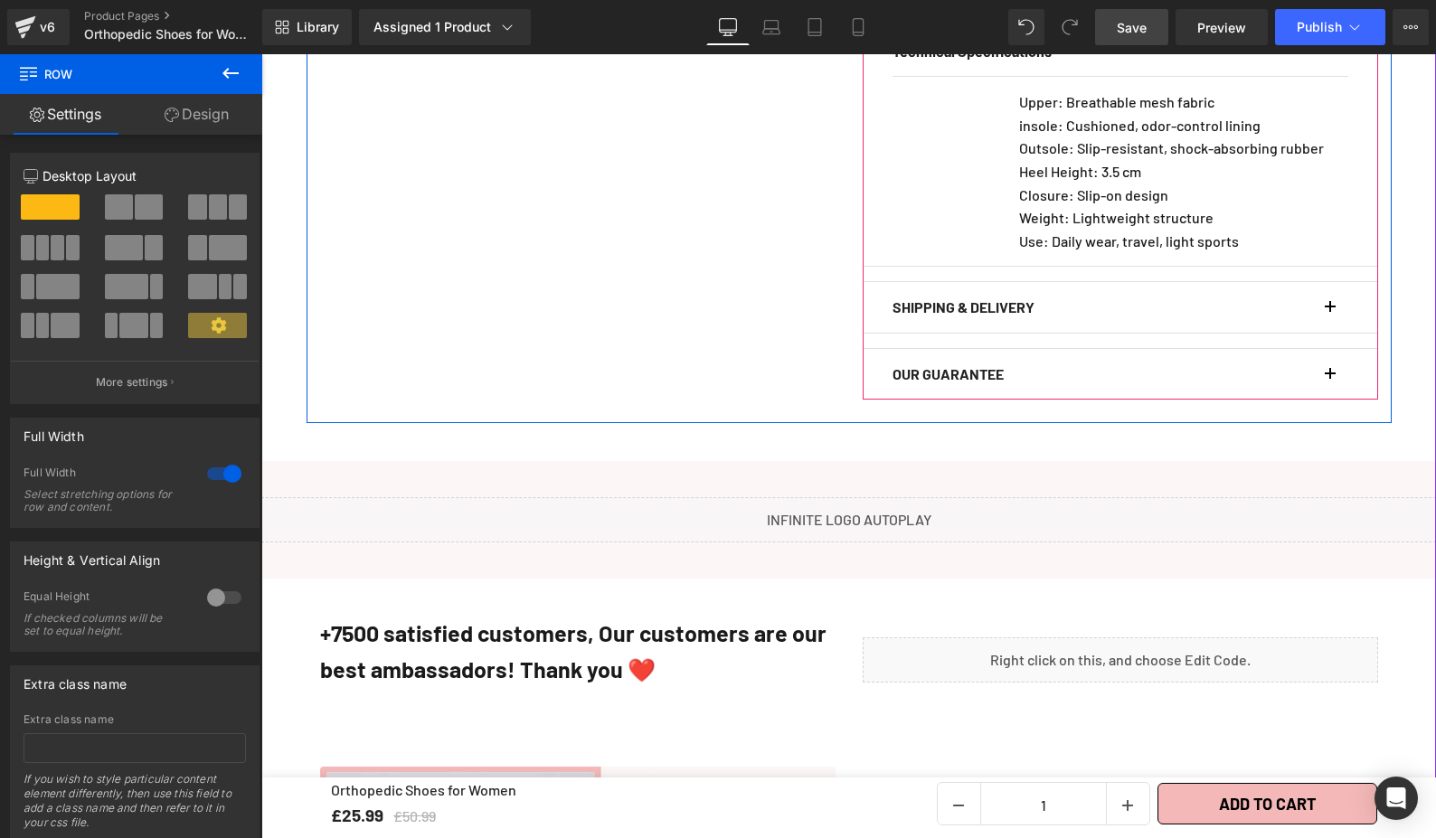
click at [905, 370] on div "OUR GUARANTEE Text Block" at bounding box center [1120, 374] width 456 height 51
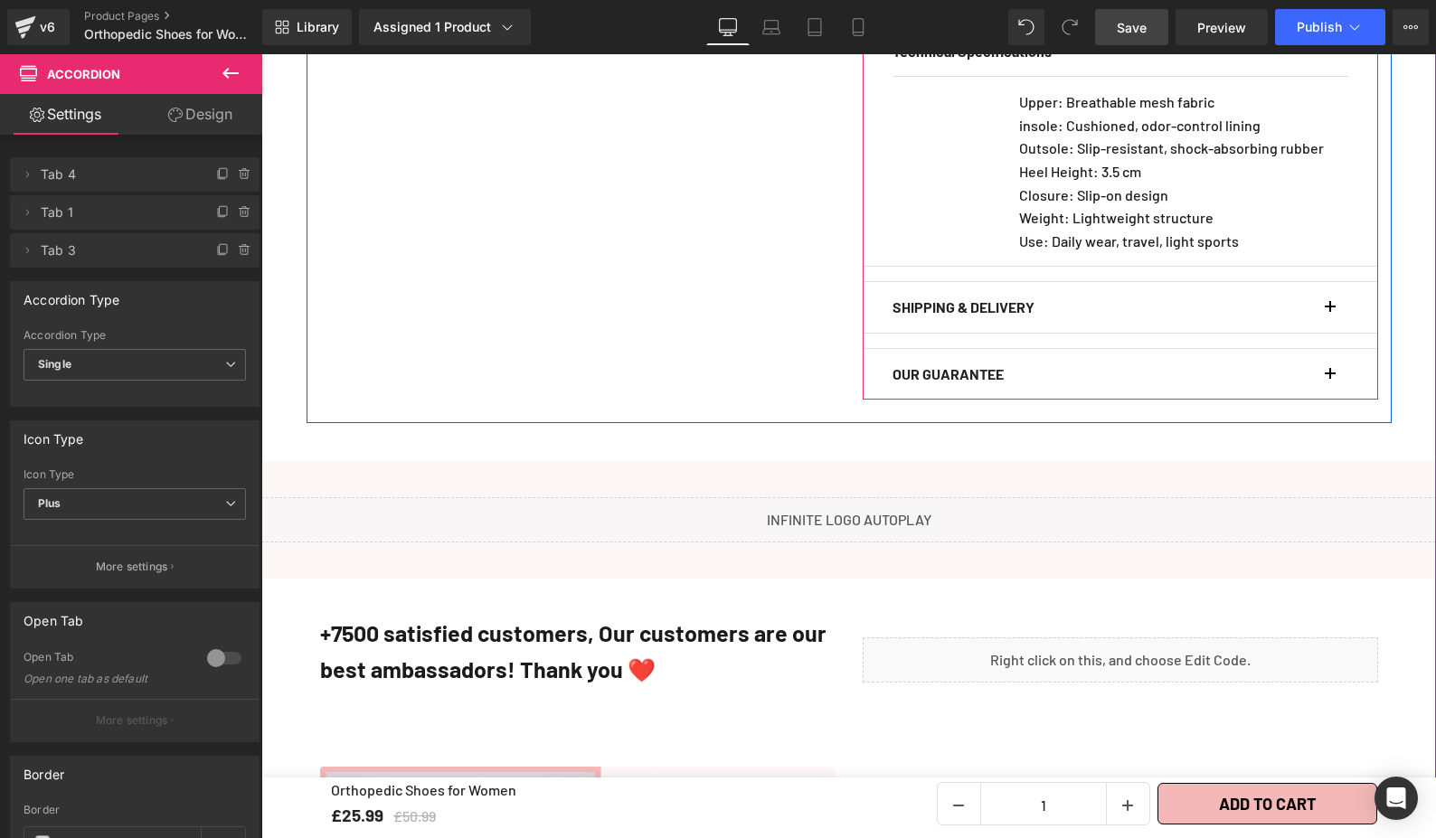
click at [261, 54] on div at bounding box center [261, 54] width 0 height 0
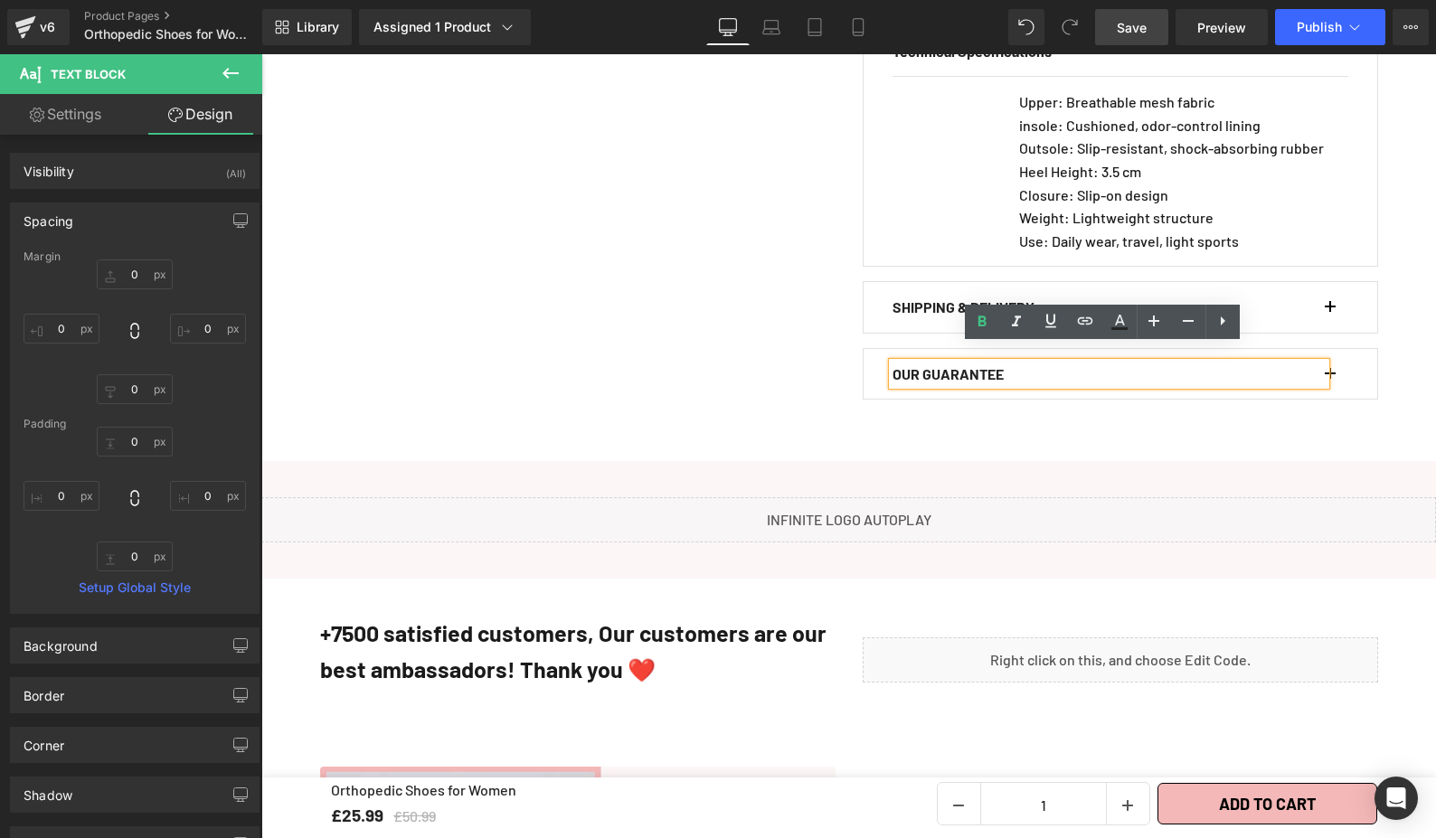
click at [1335, 351] on button "button" at bounding box center [1339, 374] width 18 height 51
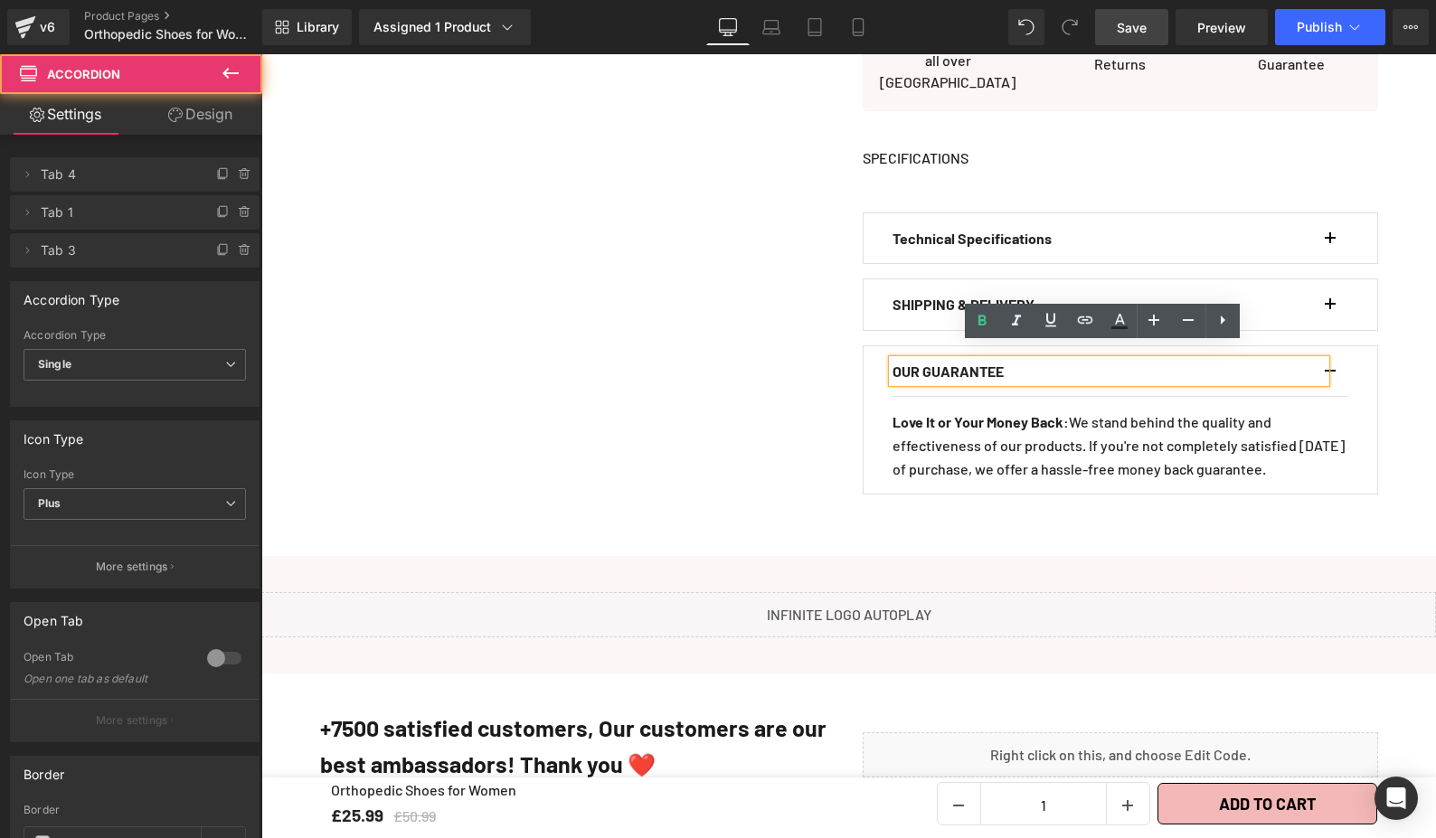
scroll to position [1226, 0]
click at [1330, 354] on button "button" at bounding box center [1339, 373] width 18 height 51
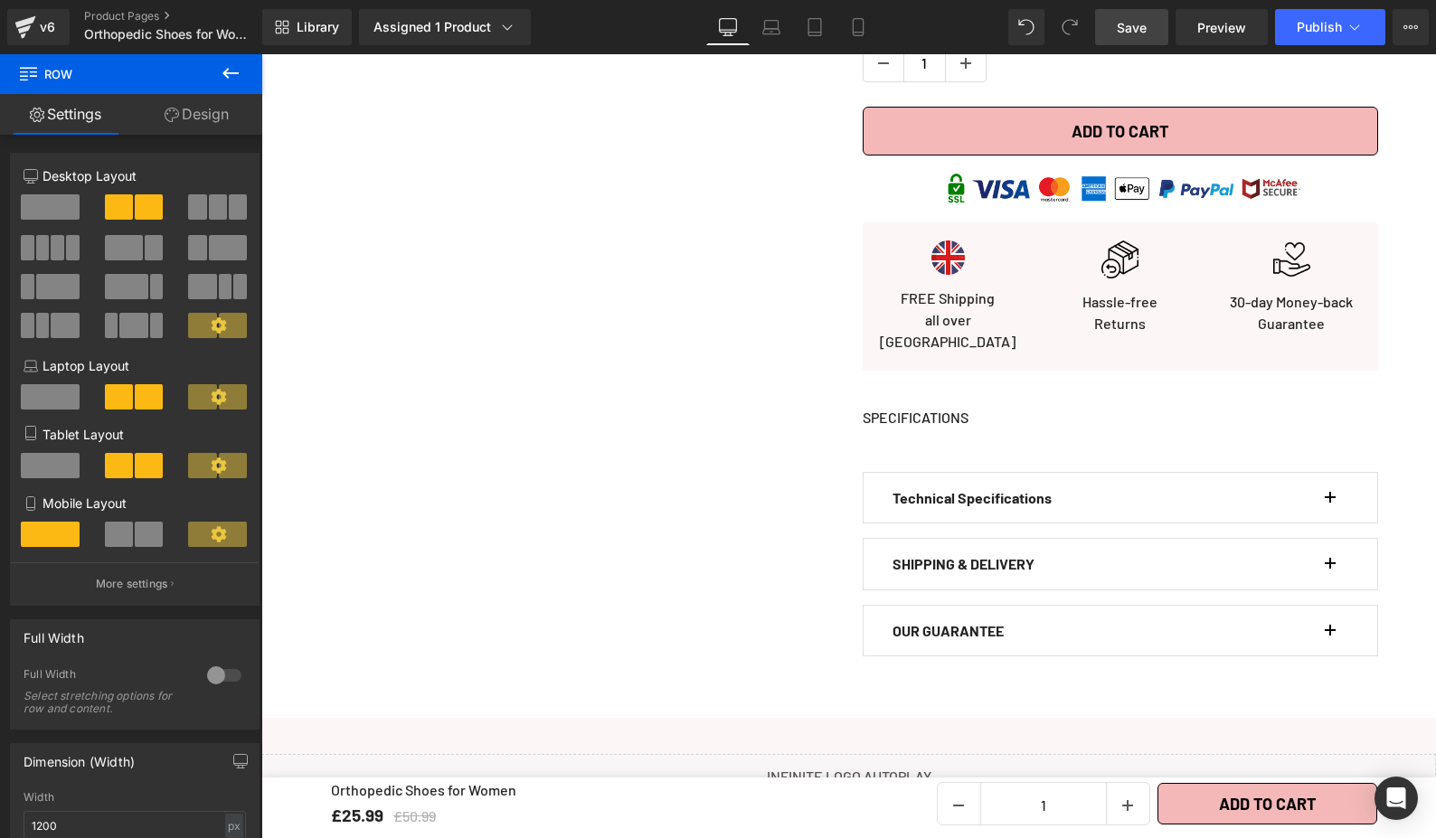
scroll to position [968, 0]
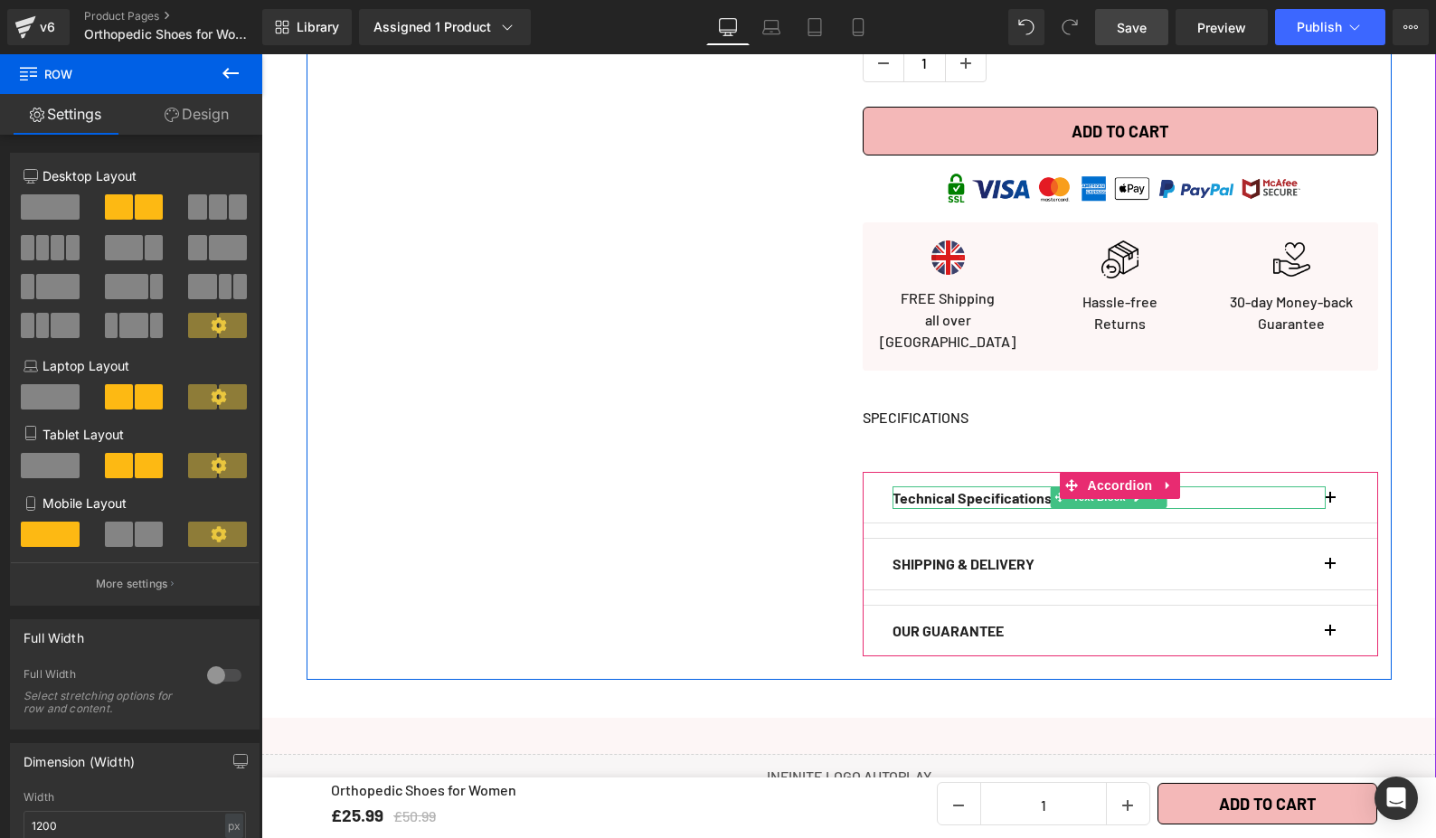
click at [1070, 488] on span "Text Block" at bounding box center [1099, 497] width 60 height 22
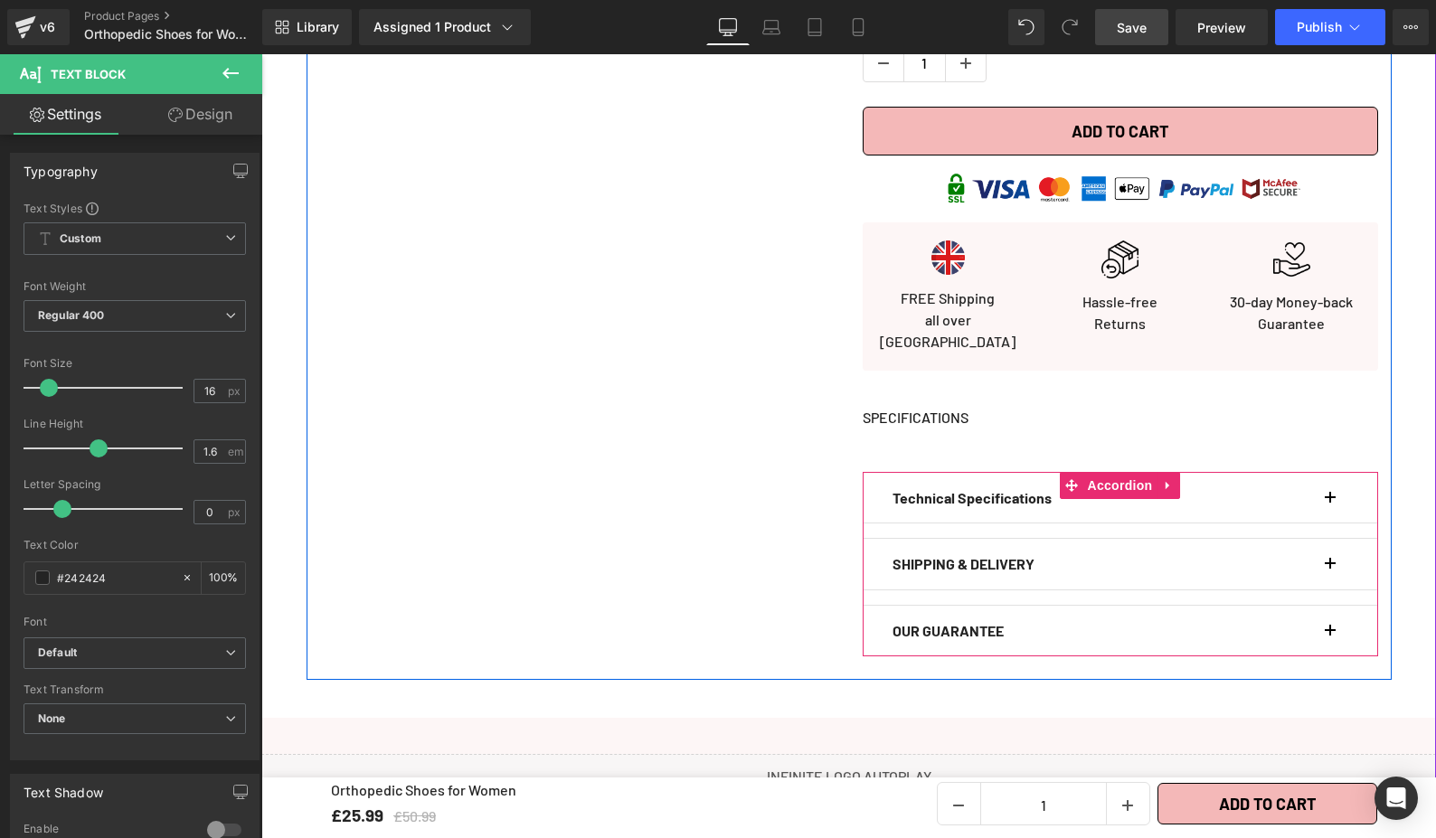
click at [1320, 484] on div "Technical Specifications Text Block" at bounding box center [1120, 498] width 456 height 51
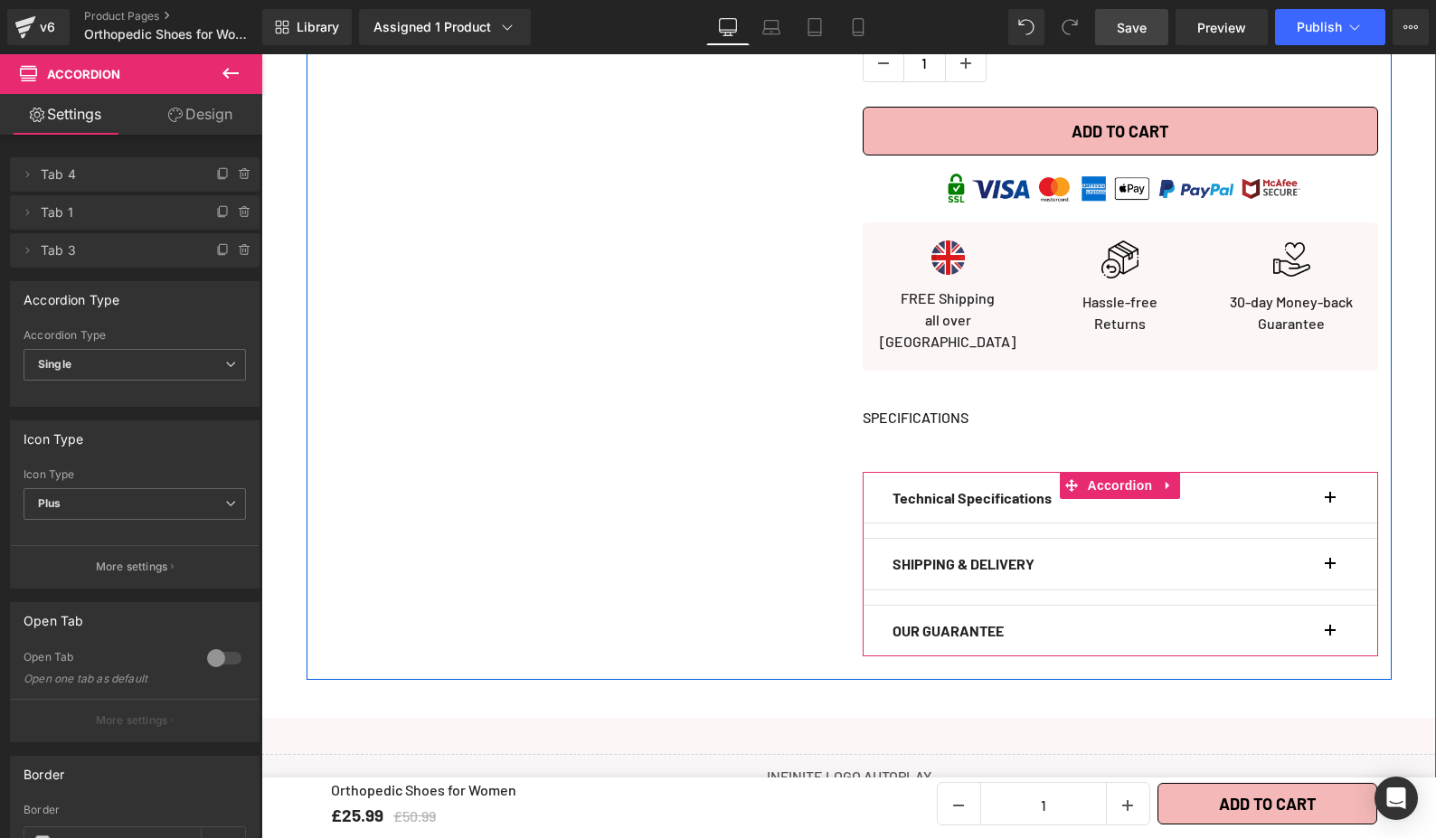
click at [1330, 480] on button "button" at bounding box center [1339, 498] width 18 height 51
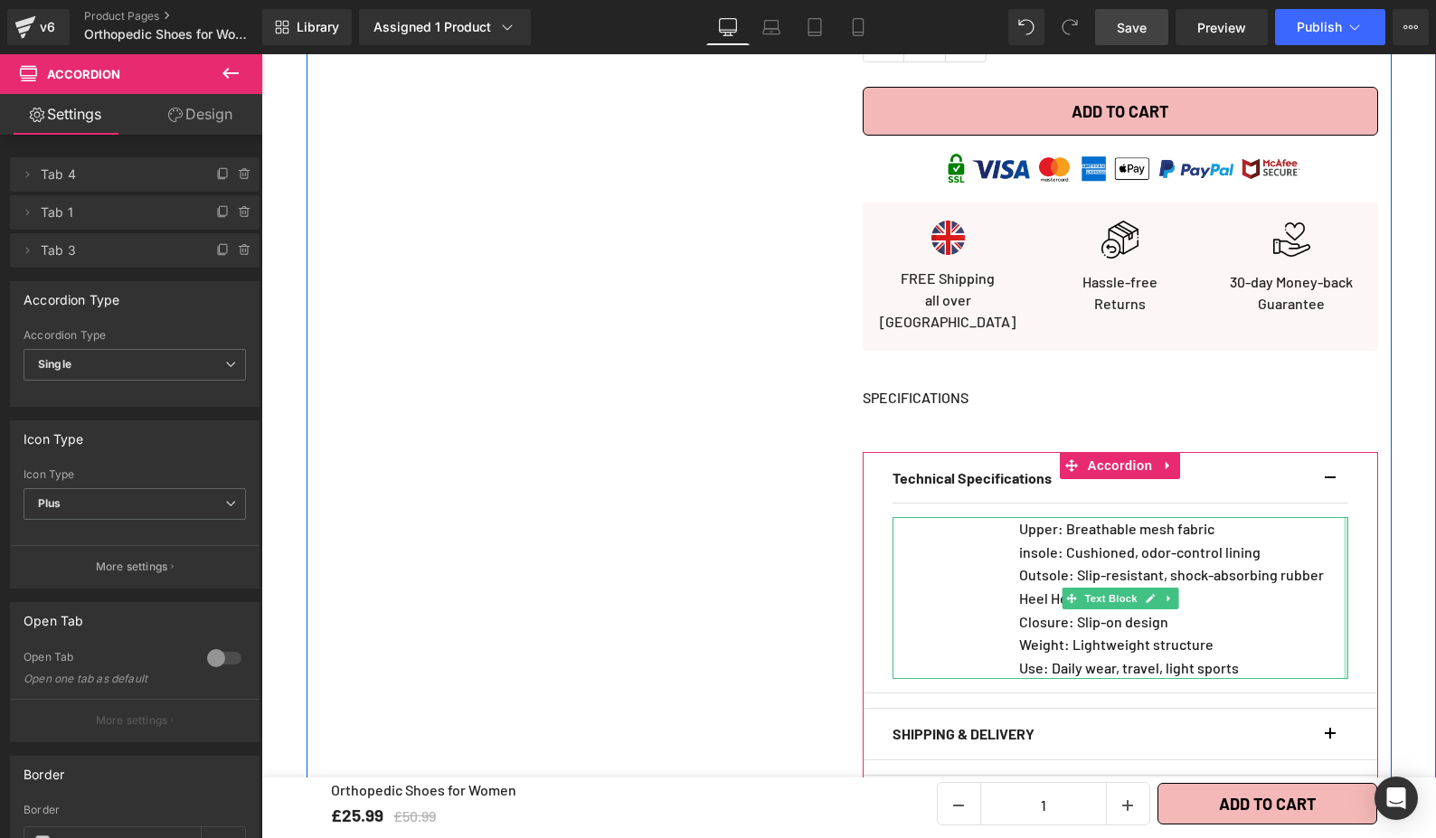
scroll to position [992, 0]
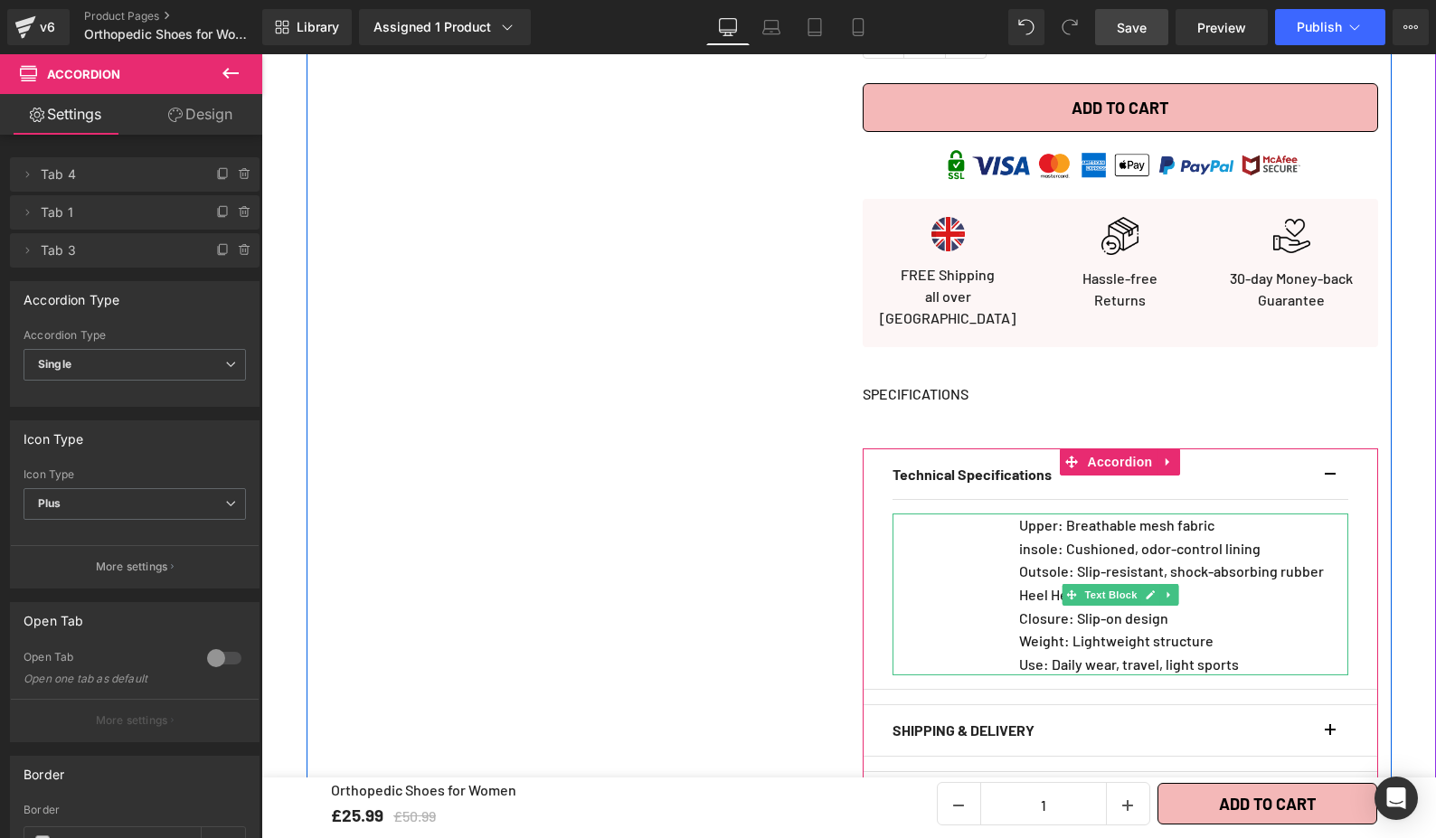
click at [967, 580] on div "140px" at bounding box center [955, 595] width 127 height 162
click at [965, 576] on div "Upper: Breathable mesh fabric insole: Cushioned, odor-control lining Outsole: S…" at bounding box center [1120, 595] width 456 height 162
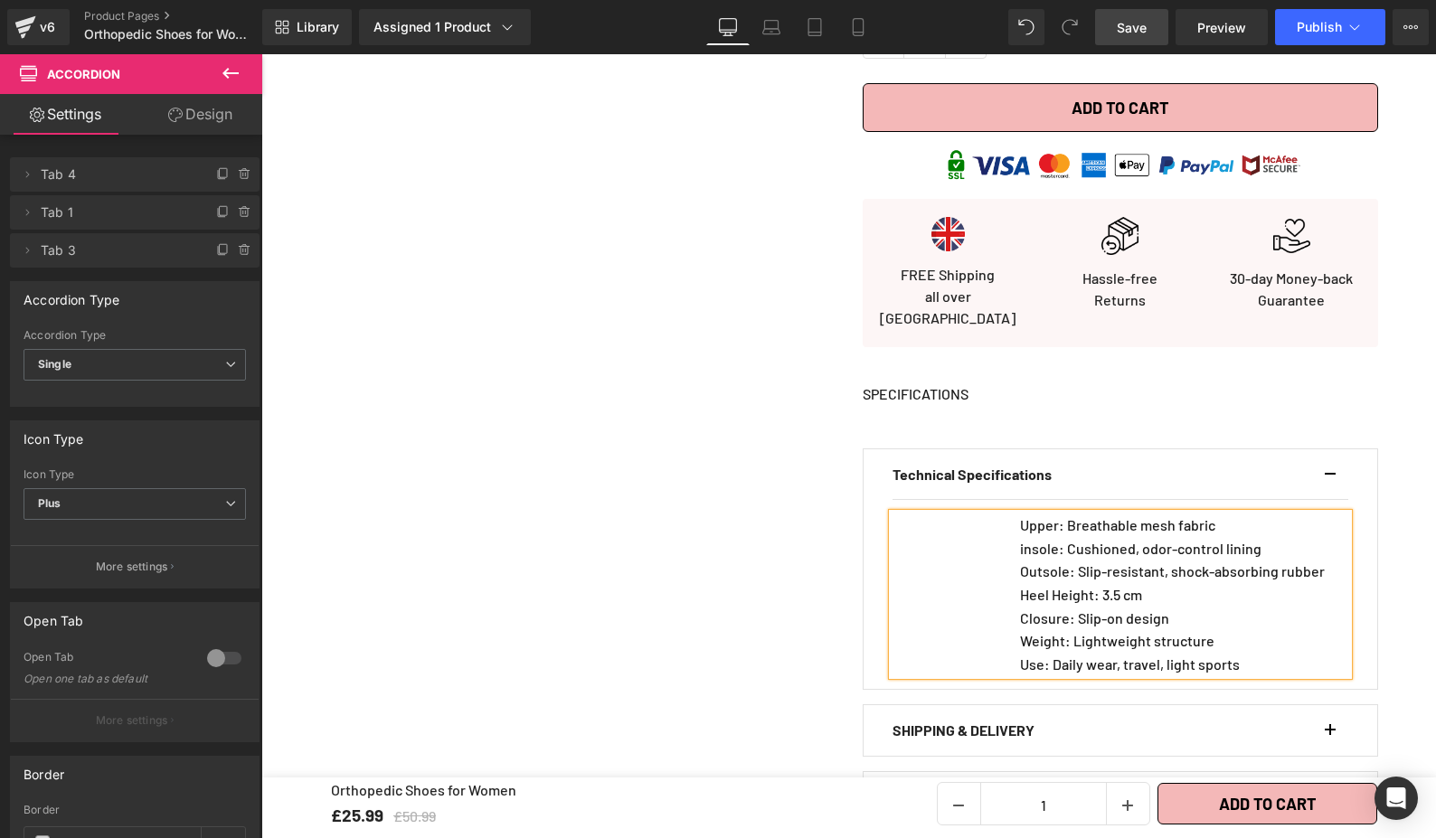
drag, startPoint x: 965, startPoint y: 576, endPoint x: 1005, endPoint y: 562, distance: 43.2
click at [878, 581] on div "Technical Specifications Text Block Upper: Breathable mesh fabric insole: Cushi…" at bounding box center [1120, 569] width 515 height 242
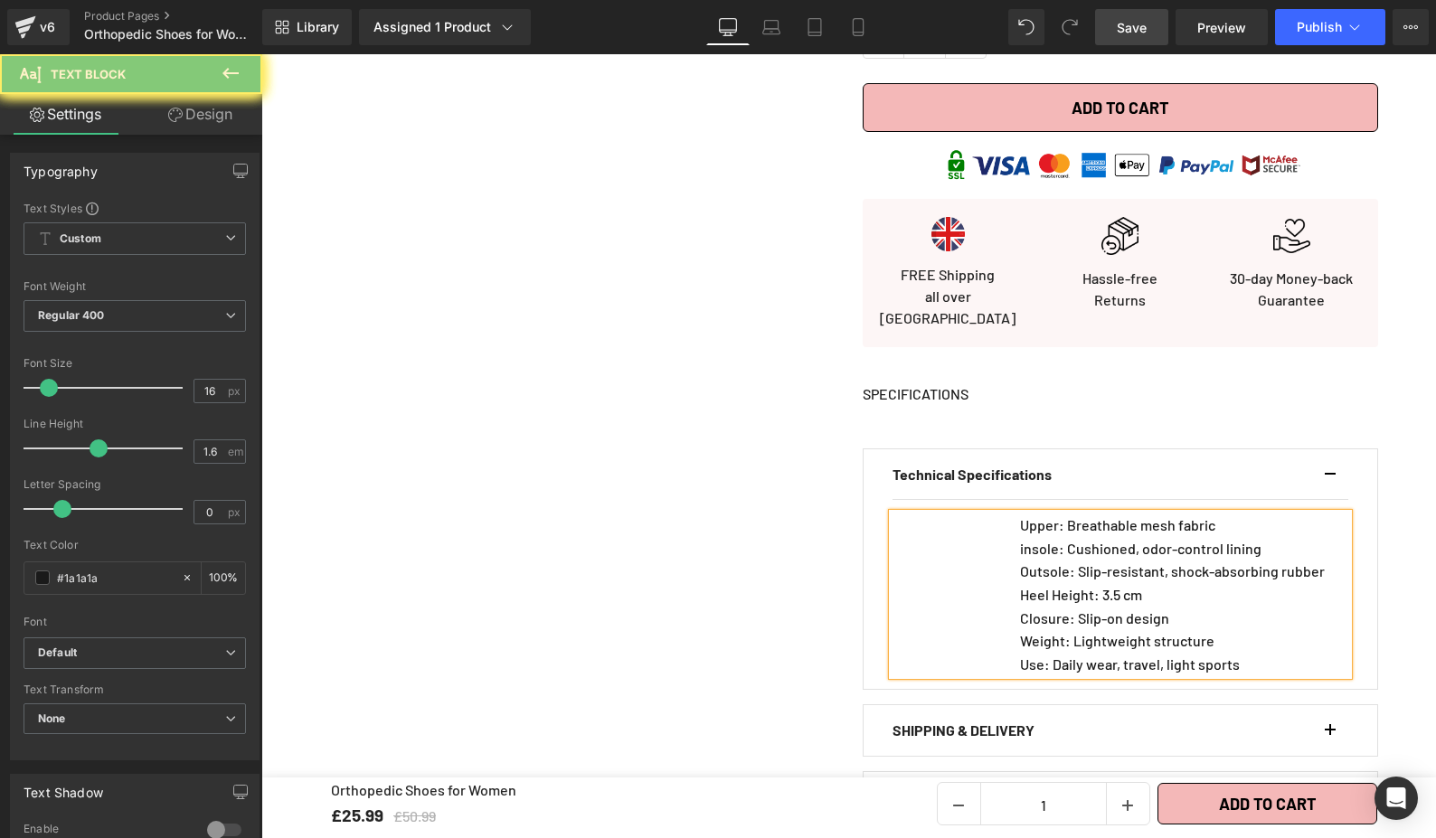
click at [1005, 562] on div "Upper: Breathable mesh fabric insole: Cushioned, odor-control lining Outsole: S…" at bounding box center [1120, 595] width 456 height 162
click at [997, 566] on div "Upper: Breathable mesh fabric insole: Cushioned, odor-control lining Outsole: S…" at bounding box center [1120, 595] width 456 height 162
click at [992, 586] on div "Upper: Breathable mesh fabric insole: Cushioned, odor-control lining Outsole: S…" at bounding box center [1120, 595] width 456 height 162
click at [992, 598] on div "Upper: Breathable mesh fabric insole: Cushioned, odor-control lining Outsole: S…" at bounding box center [1120, 595] width 456 height 162
drag, startPoint x: 981, startPoint y: 577, endPoint x: 866, endPoint y: 598, distance: 116.7
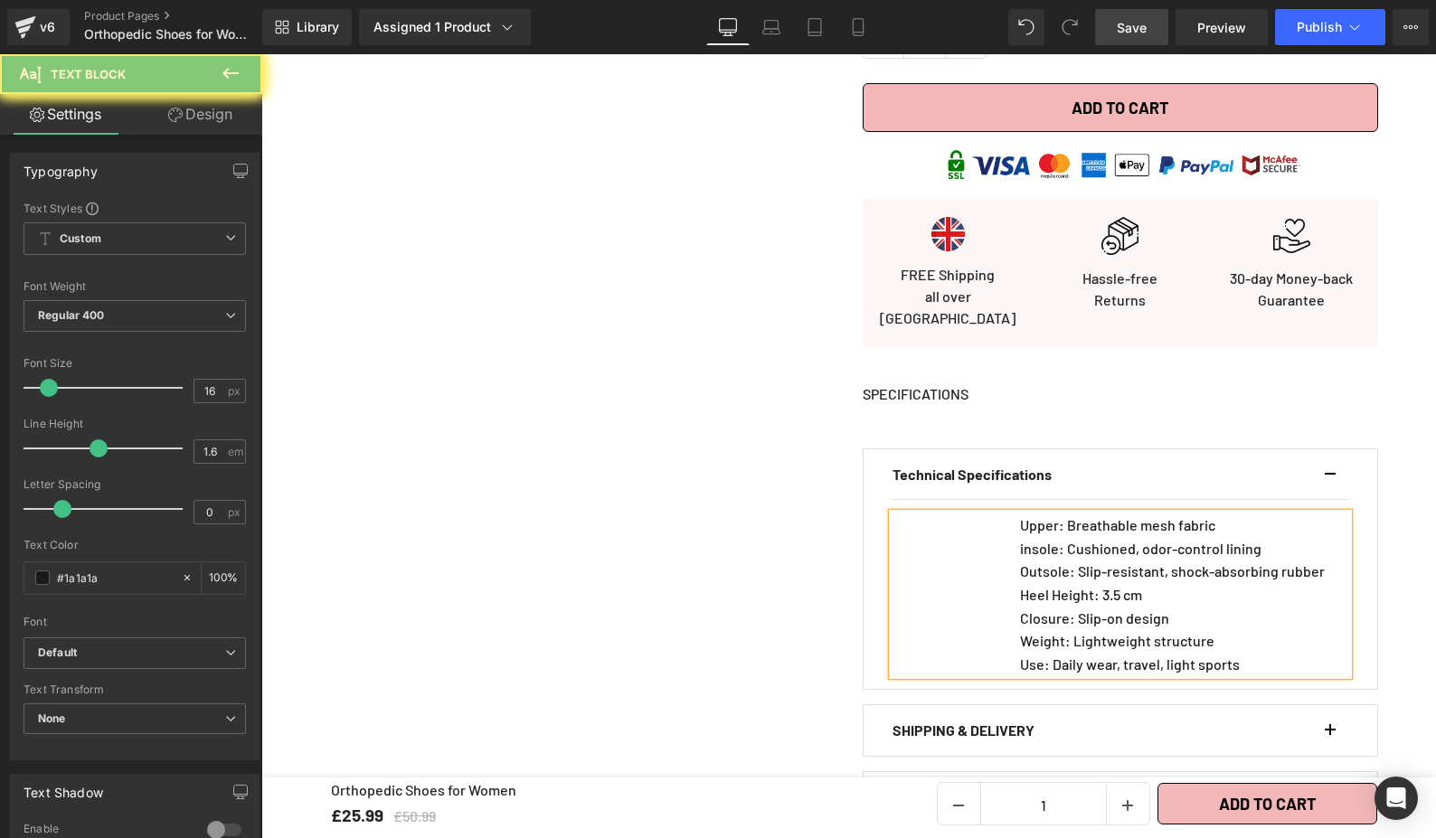
click at [981, 577] on div "Upper: Breathable mesh fabric insole: Cushioned, odor-control lining Outsole: S…" at bounding box center [1120, 595] width 456 height 162
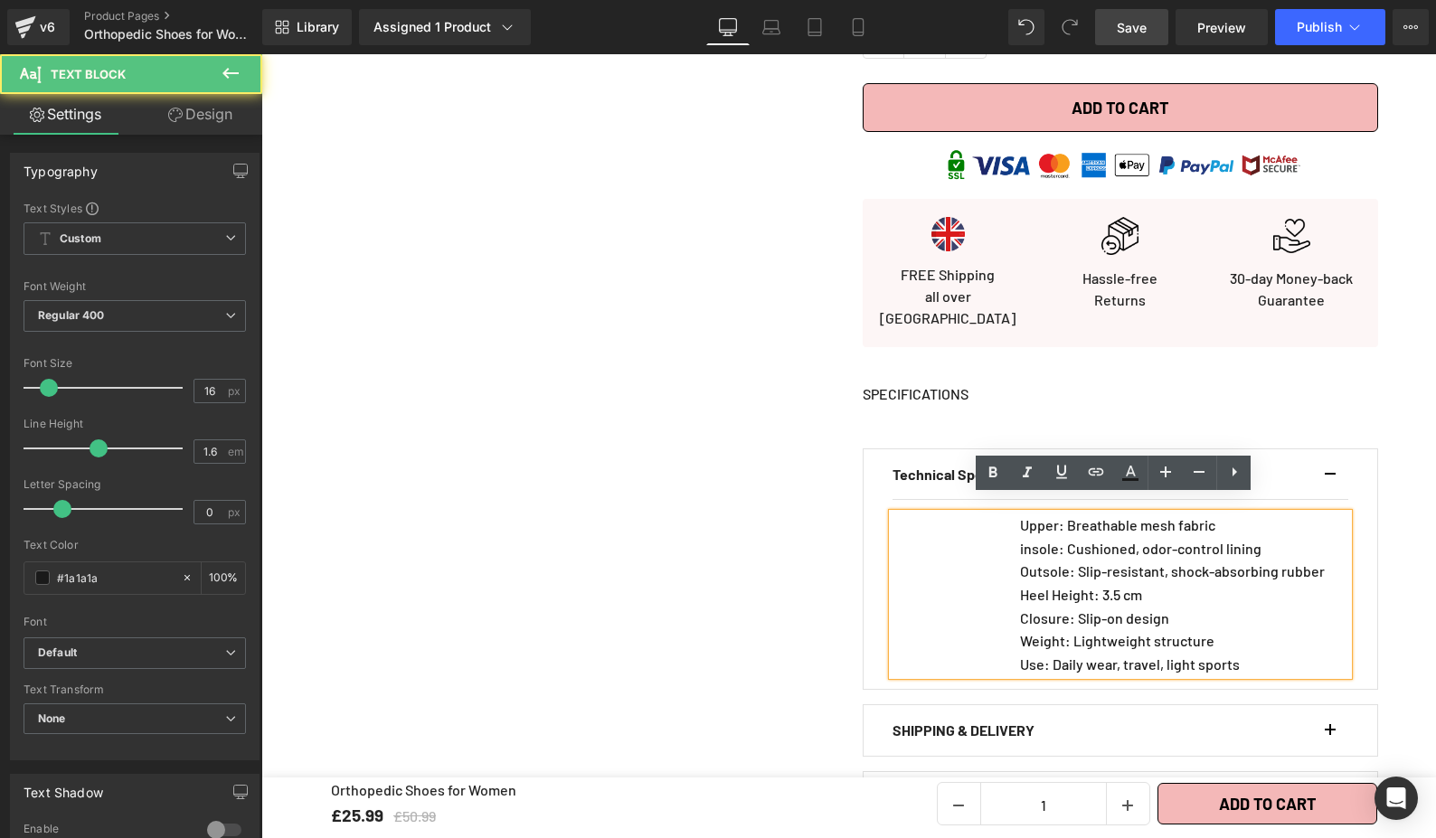
click at [964, 576] on div "Upper: Breathable mesh fabric insole: Cushioned, odor-control lining Outsole: S…" at bounding box center [1120, 595] width 456 height 162
drag, startPoint x: 990, startPoint y: 610, endPoint x: 1005, endPoint y: 612, distance: 15.5
click at [990, 610] on div "Upper: Breathable mesh fabric insole: Cushioned, odor-control lining Outsole: S…" at bounding box center [1120, 595] width 456 height 162
drag, startPoint x: 1265, startPoint y: 604, endPoint x: 1322, endPoint y: 579, distance: 62.3
click at [1265, 607] on p "Closure: Slip-on design" at bounding box center [1184, 619] width 328 height 24
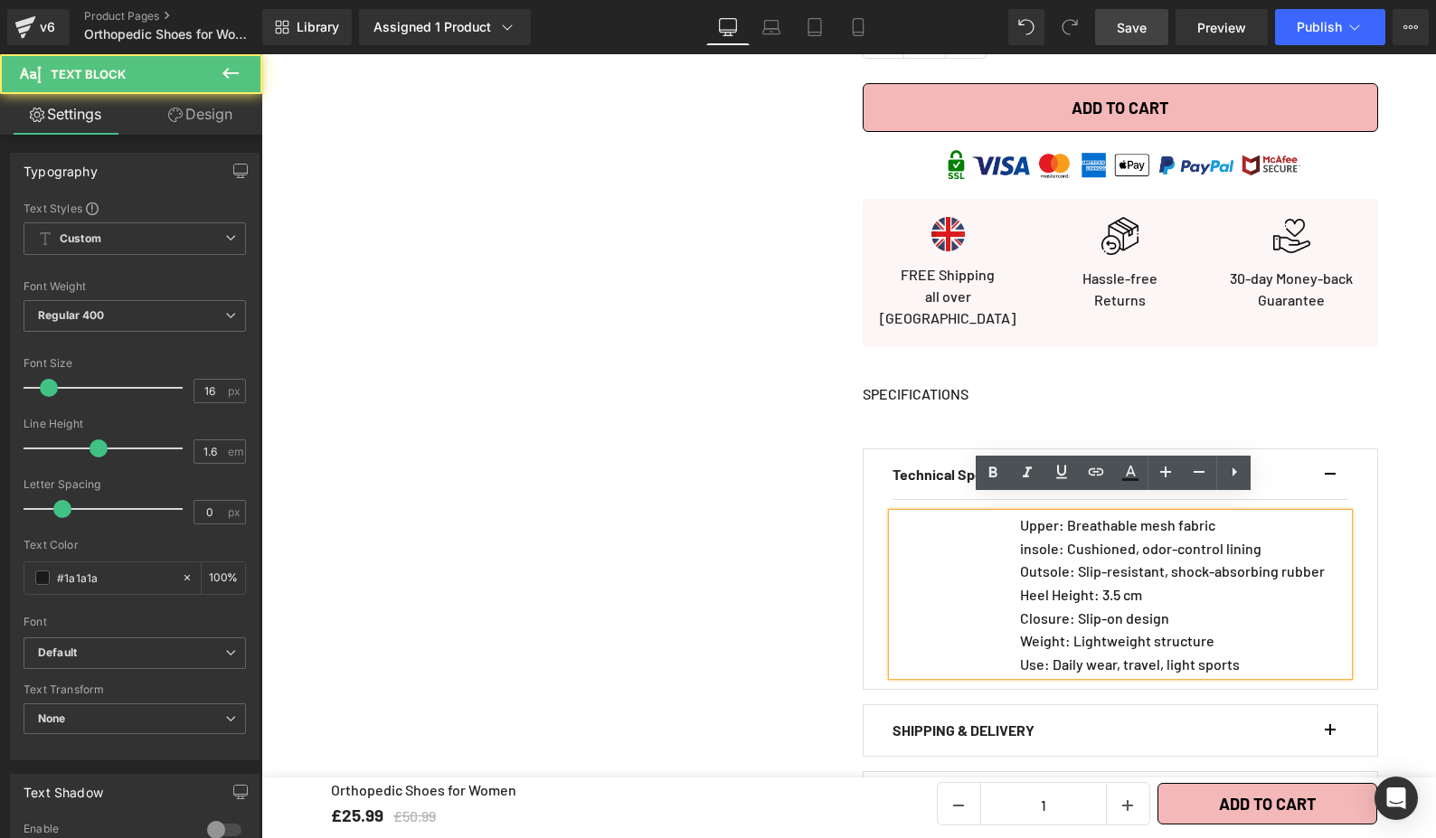
click at [1349, 577] on div "Technical Specifications Text Block Upper: Breathable mesh fabric insole: Cushi…" at bounding box center [1120, 569] width 515 height 242
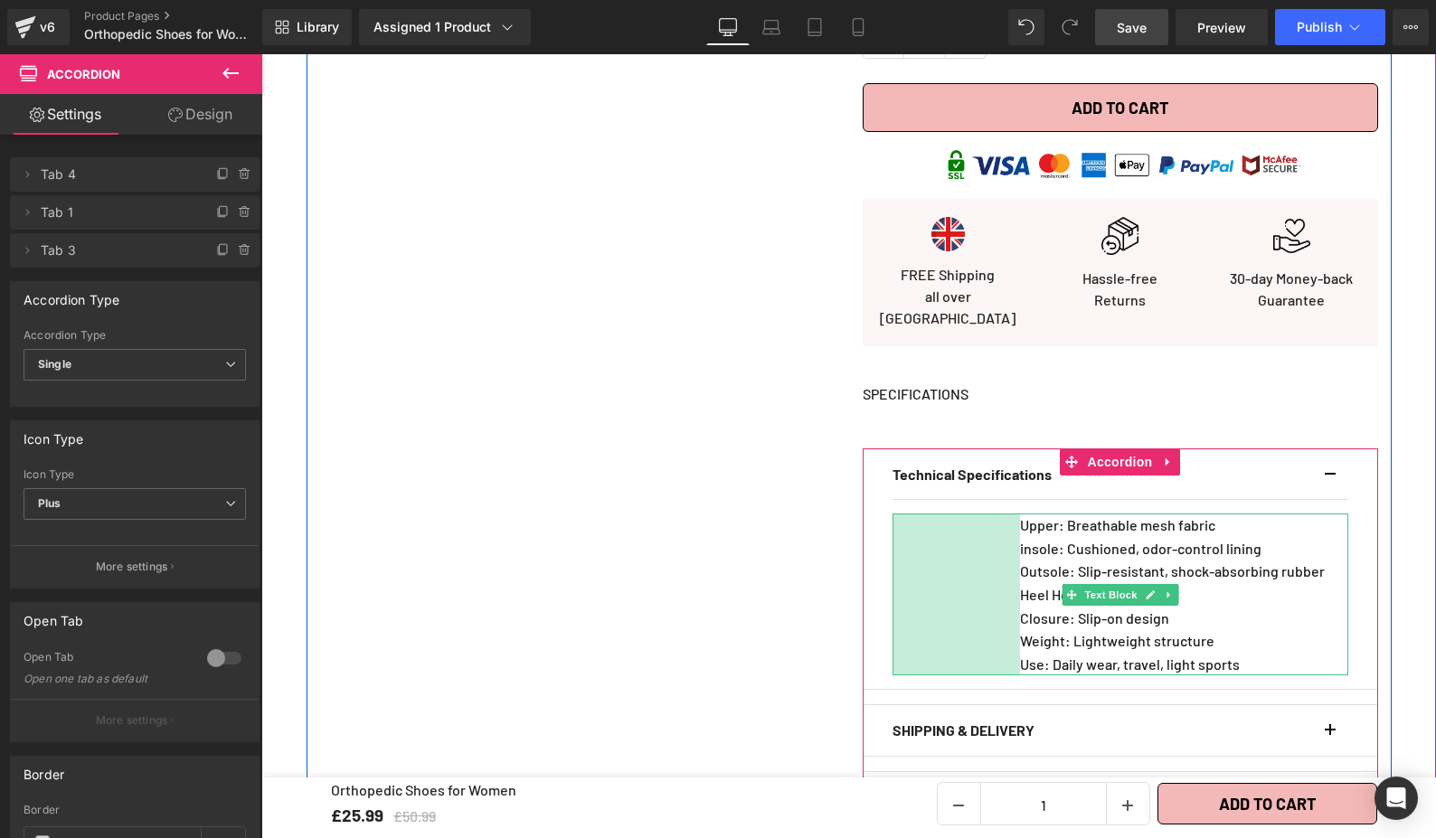
click at [962, 586] on span "141px" at bounding box center [956, 594] width 24 height 17
click at [718, 567] on div "Sale Off 49 % (P) Image ‹ ›" at bounding box center [849, 25] width 1085 height 1642
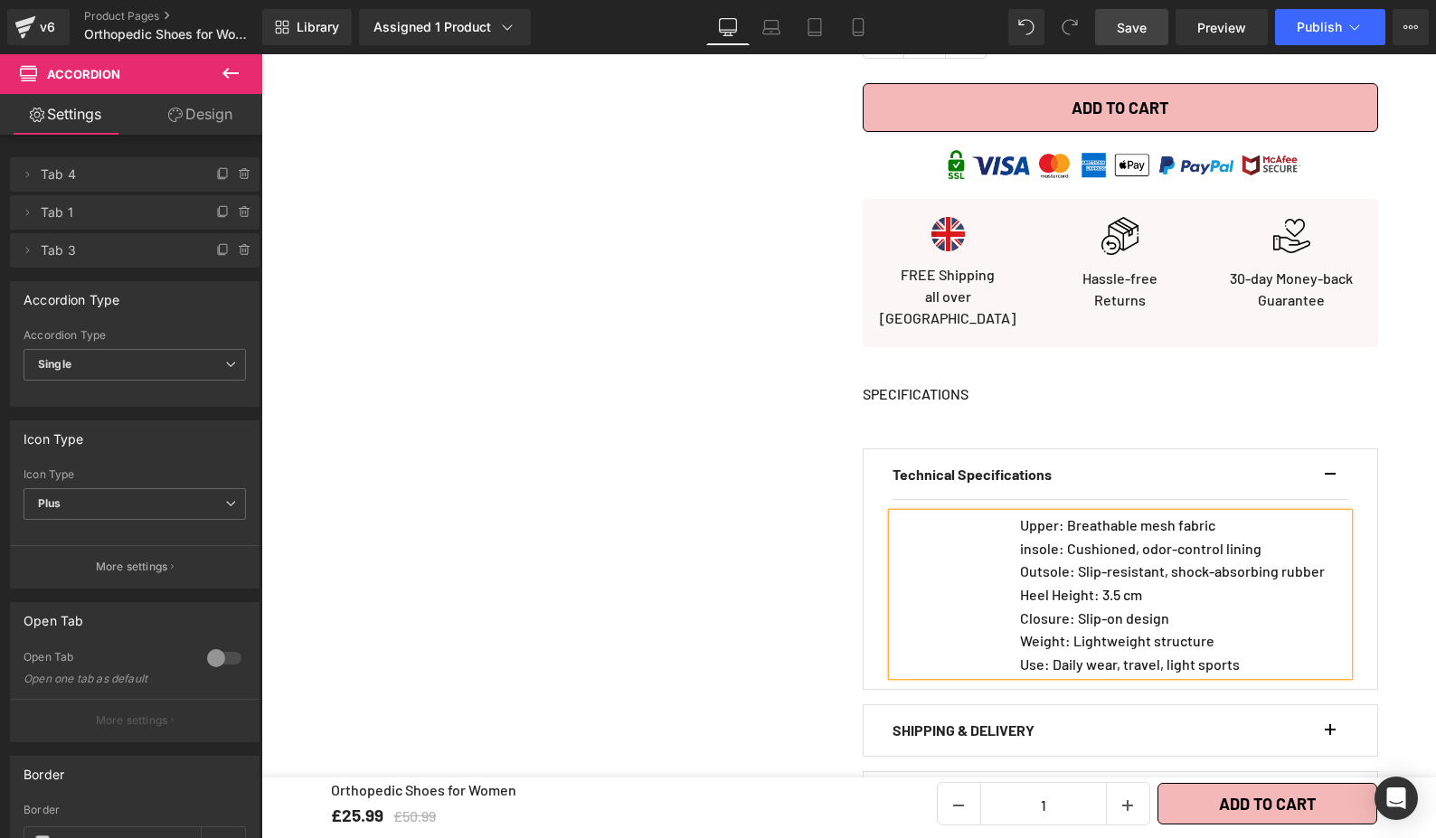
click at [977, 481] on div "Technical Specifications Text Block" at bounding box center [1120, 475] width 456 height 52
click at [958, 537] on div "Upper: Breathable mesh fabric insole: Cushioned, odor-control lining Outsole: S…" at bounding box center [1120, 595] width 456 height 162
click at [902, 620] on div "Upper: Breathable mesh fabric insole: Cushioned, odor-control lining Outsole: S…" at bounding box center [1120, 595] width 456 height 162
click at [872, 606] on div "Technical Specifications Text Block Upper: Breathable mesh fabric insole: Cushi…" at bounding box center [1120, 569] width 515 height 242
click at [920, 589] on div "Upper: Breathable mesh fabric insole: Cushioned, odor-control lining Outsole: S…" at bounding box center [1120, 595] width 456 height 162
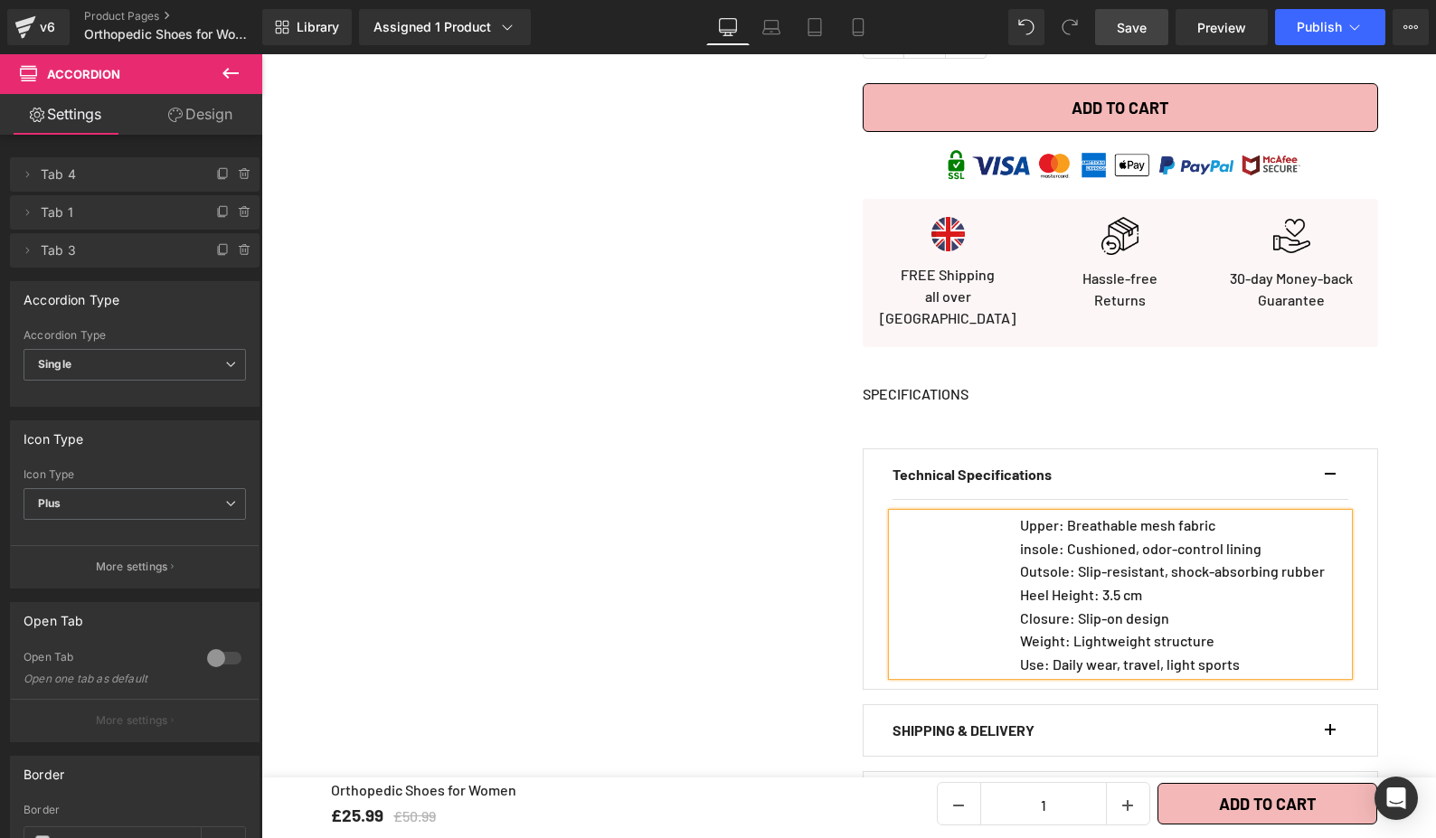
click at [1005, 609] on div "Upper: Breathable mesh fabric insole: Cushioned, odor-control lining Outsole: S…" at bounding box center [1120, 595] width 456 height 162
click at [1185, 607] on p "Closure: Slip-on design" at bounding box center [1184, 619] width 328 height 24
click at [956, 648] on div "Upper: Breathable mesh fabric insole: Cushioned, odor-control lining Outsole: S…" at bounding box center [1120, 595] width 456 height 162
drag, startPoint x: 968, startPoint y: 674, endPoint x: 1347, endPoint y: 601, distance: 386.6
click at [968, 674] on div "Technical Specifications Text Block Upper: Breathable mesh fabric insole: Cushi…" at bounding box center [1120, 569] width 515 height 242
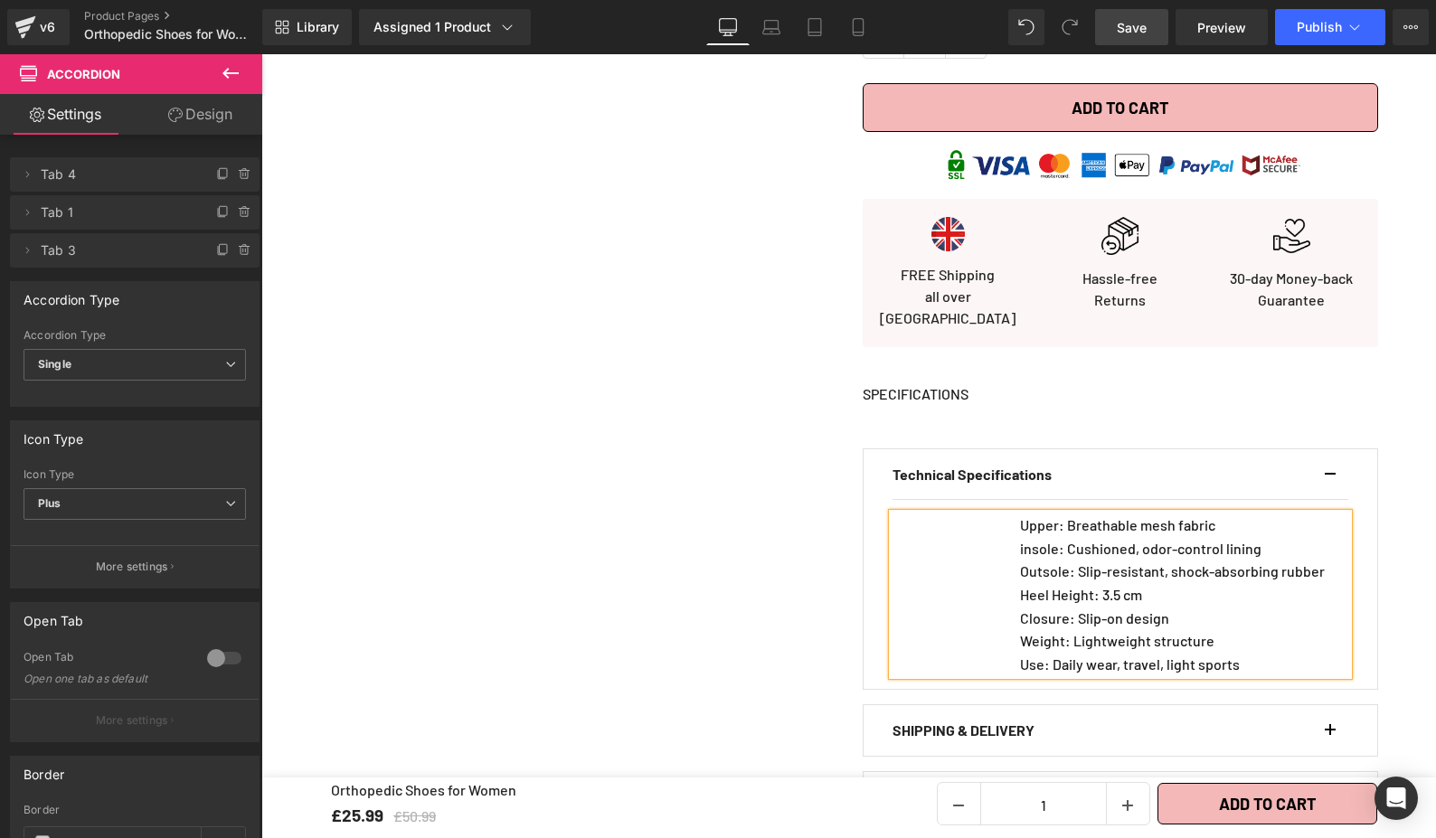
click at [1016, 684] on div "Technical Specifications Text Block Upper: Breathable mesh fabric insole: Cushi…" at bounding box center [1120, 635] width 515 height 375
click at [919, 599] on div "Upper: Breathable mesh fabric insole: Cushioned, odor-control lining Outsole: S…" at bounding box center [1120, 595] width 456 height 162
click at [1210, 583] on p "Heel Height: 3.5 cm" at bounding box center [1184, 595] width 328 height 24
click at [905, 593] on div "Upper: Breathable mesh fabric insole: Cushioned, odor-control lining Outsole: S…" at bounding box center [1120, 595] width 456 height 162
click at [978, 555] on div "Upper: Breathable mesh fabric insole: Cushioned, odor-control lining Outsole: S…" at bounding box center [1120, 595] width 456 height 162
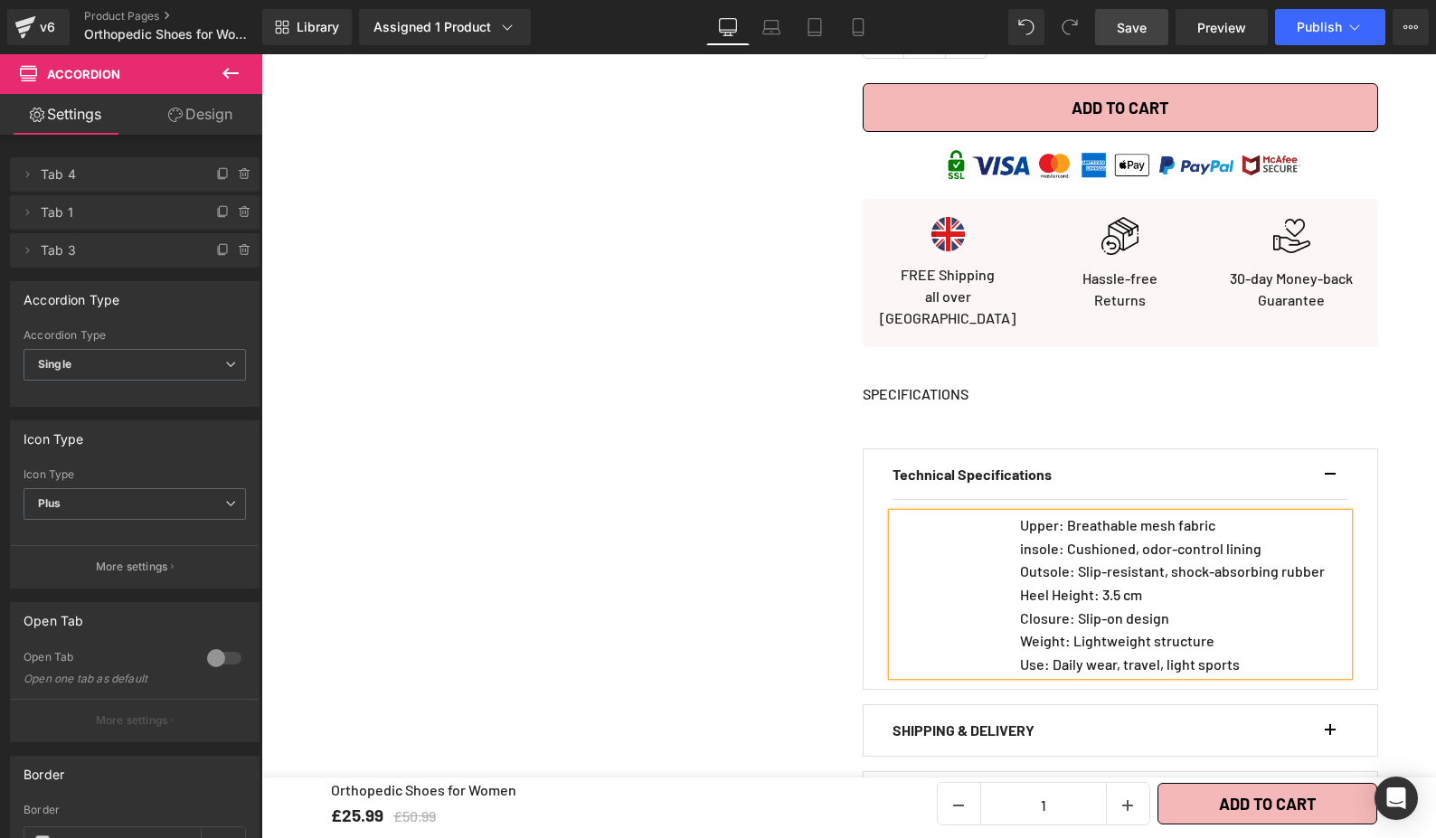
click at [983, 556] on div "Upper: Breathable mesh fabric insole: Cushioned, odor-control lining Outsole: S…" at bounding box center [1120, 595] width 456 height 162
click at [1022, 562] on span "Outsole: Slip-resistant, shock-absorbing rubber" at bounding box center [1172, 570] width 305 height 17
click at [1284, 607] on p "Closure: Slip-on design" at bounding box center [1184, 619] width 328 height 24
click at [1365, 597] on div "Technical Specifications Text Block Upper: Breathable mesh fabric insole: Cushi…" at bounding box center [1120, 569] width 515 height 242
click at [1347, 601] on div "Technical Specifications Text Block Upper: Breathable mesh fabric insole: Cushi…" at bounding box center [1120, 569] width 515 height 242
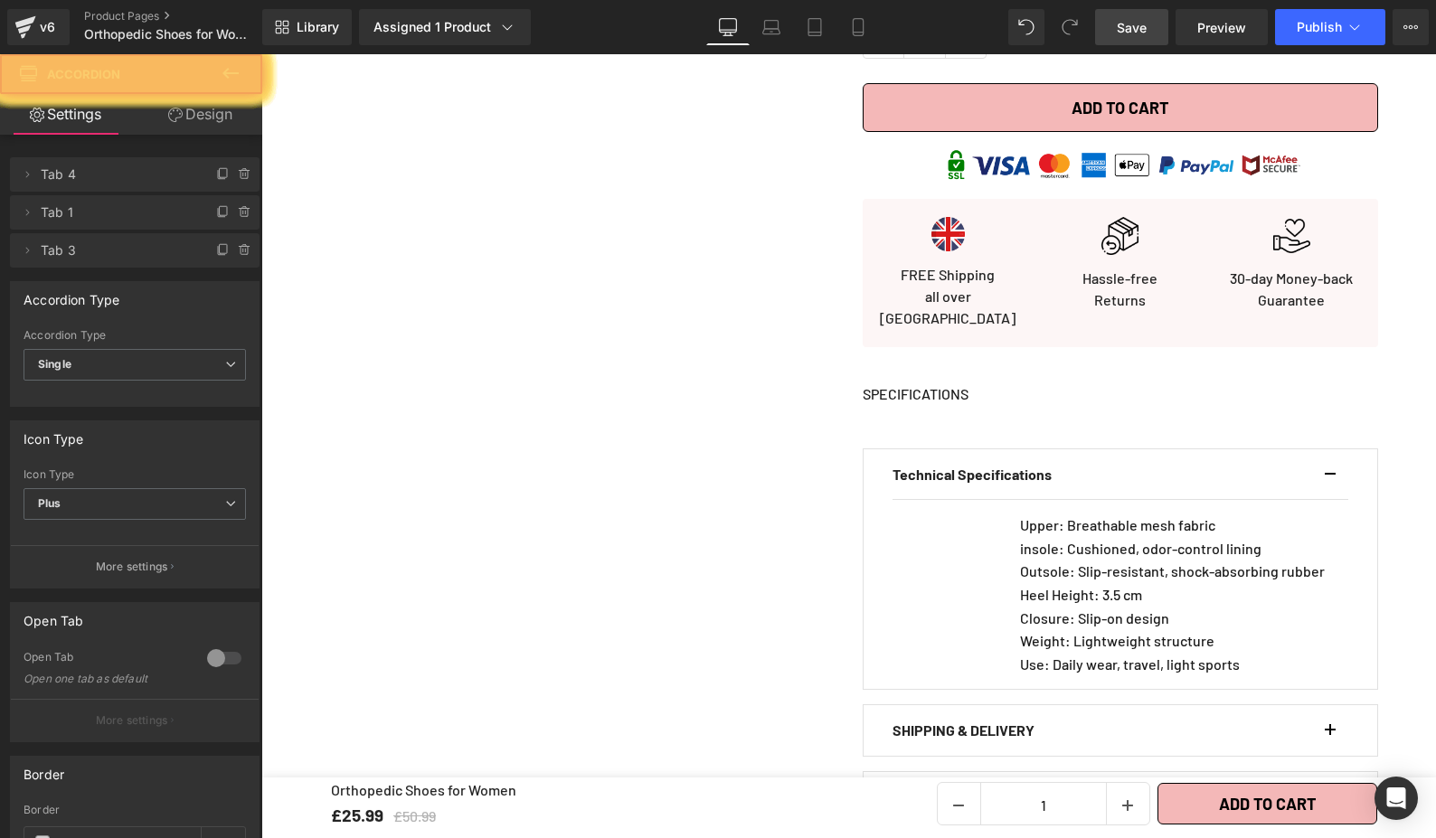
click at [935, 590] on div "Upper: Breathable mesh fabric insole: Cushioned, odor-control lining Outsole: S…" at bounding box center [1120, 595] width 456 height 162
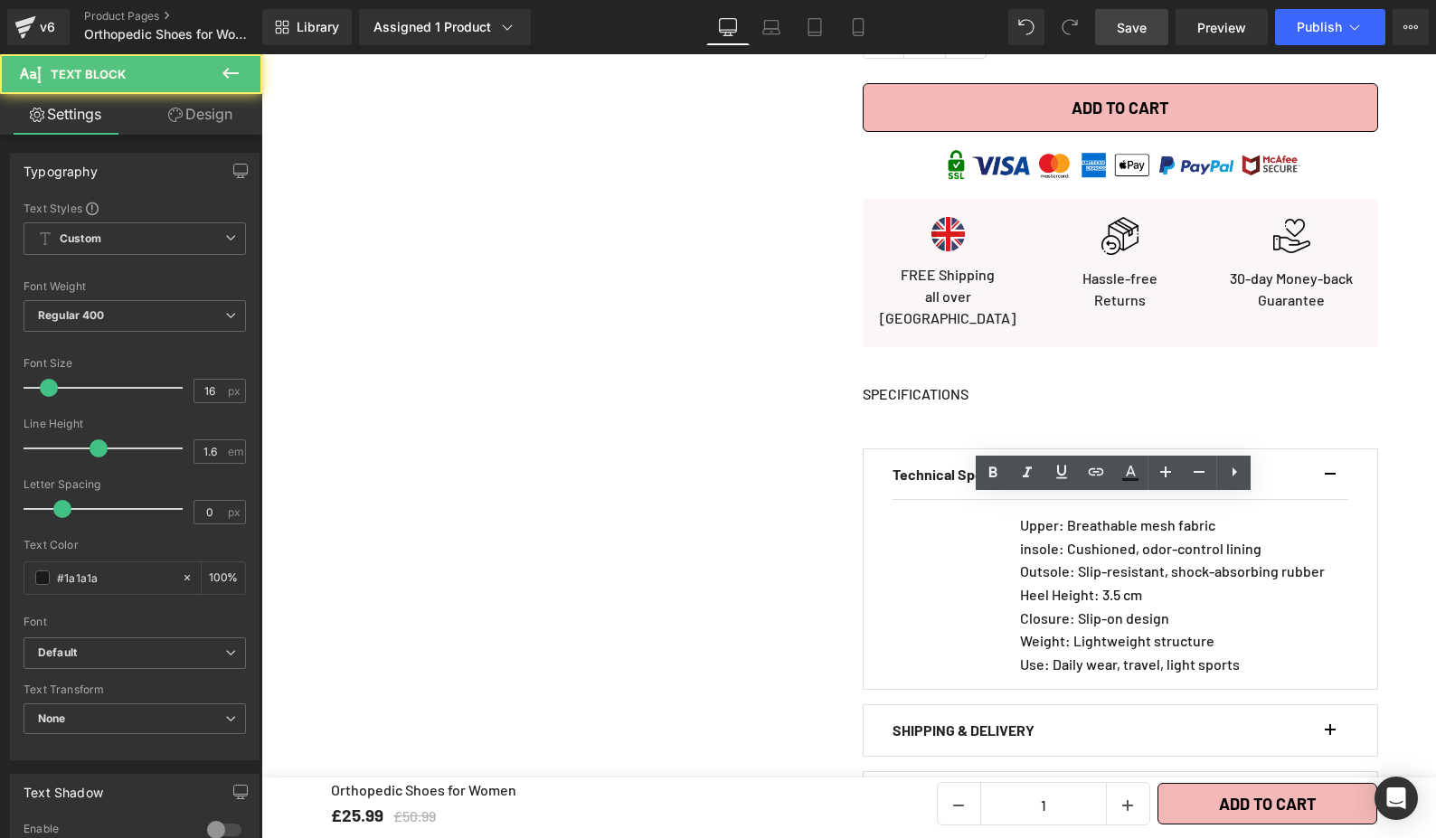
click at [935, 590] on div "Upper: Breathable mesh fabric insole: Cushioned, odor-control lining Outsole: S…" at bounding box center [1120, 595] width 456 height 162
click at [940, 591] on div "Upper: Breathable mesh fabric insole: Cushioned, odor-control lining Outsole: S…" at bounding box center [1120, 595] width 456 height 162
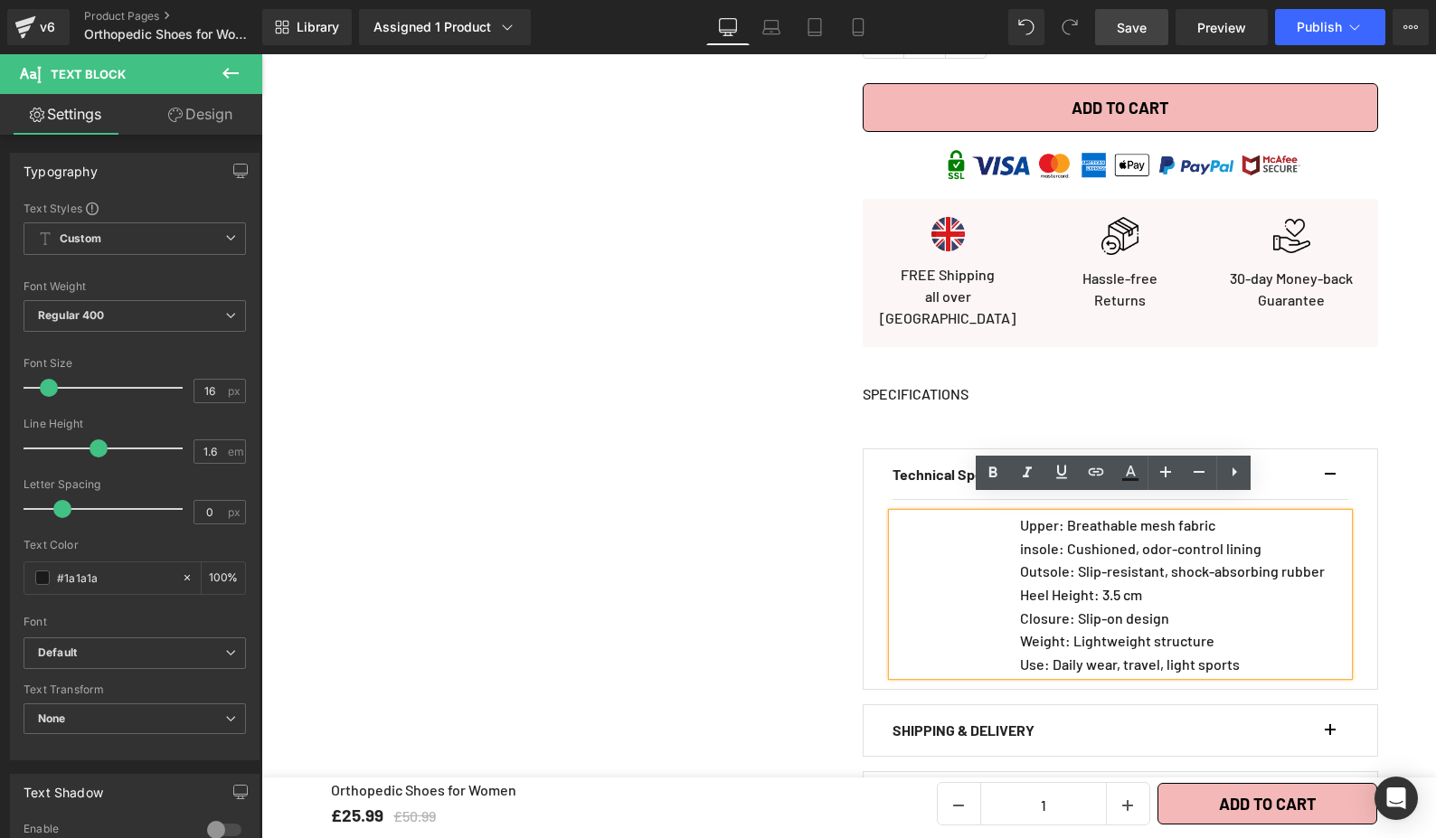
click at [1011, 648] on div "Upper: Breathable mesh fabric insole: Cushioned, odor-control lining Outsole: S…" at bounding box center [1120, 595] width 456 height 162
drag, startPoint x: 1012, startPoint y: 645, endPoint x: 1001, endPoint y: 640, distance: 11.8
click at [987, 649] on div "Upper: Breathable mesh fabric insole: Cushioned, odor-control lining Outsole: S…" at bounding box center [1120, 595] width 456 height 162
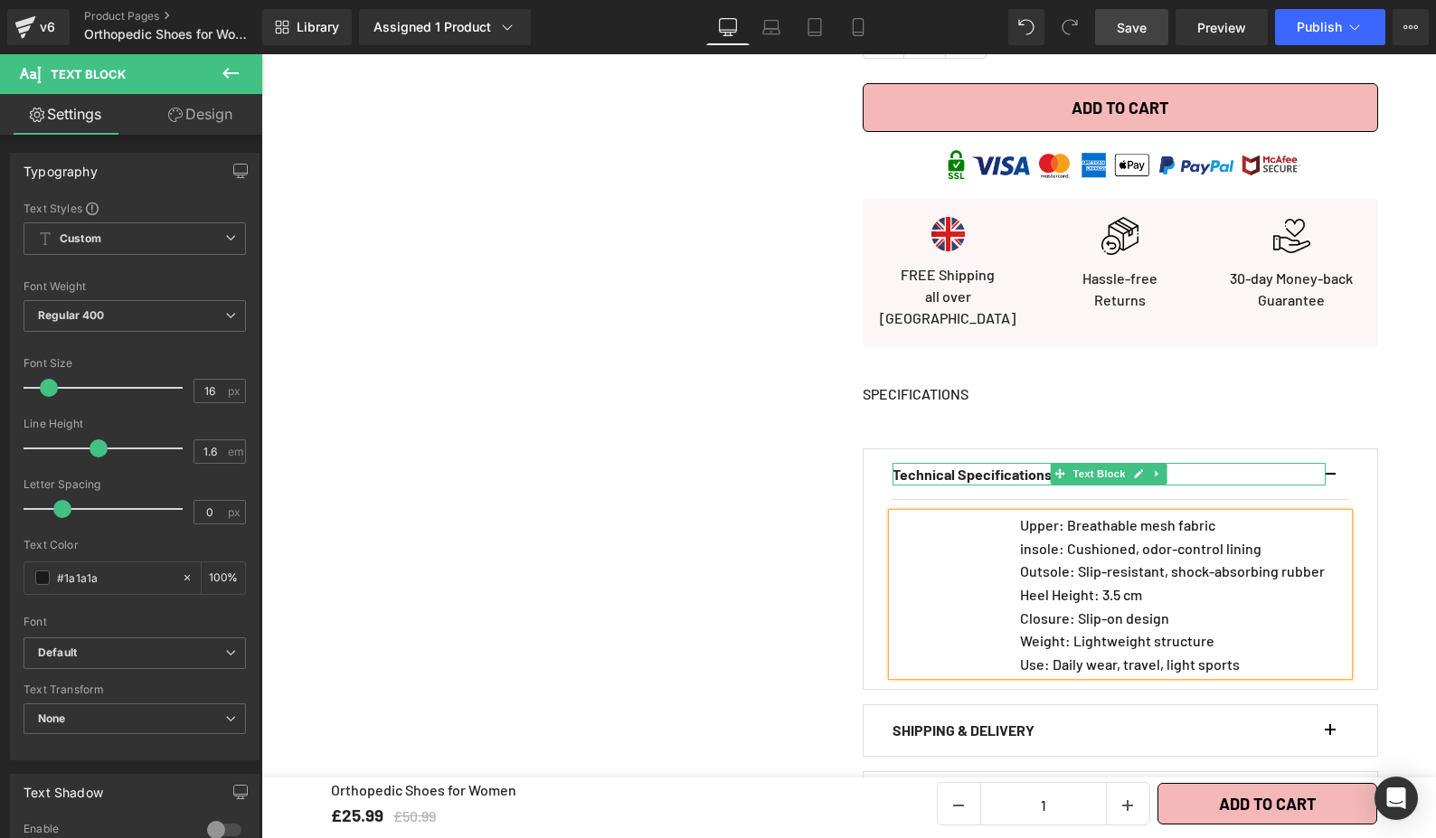
click at [1297, 463] on p "Technical Specifications" at bounding box center [1108, 475] width 433 height 24
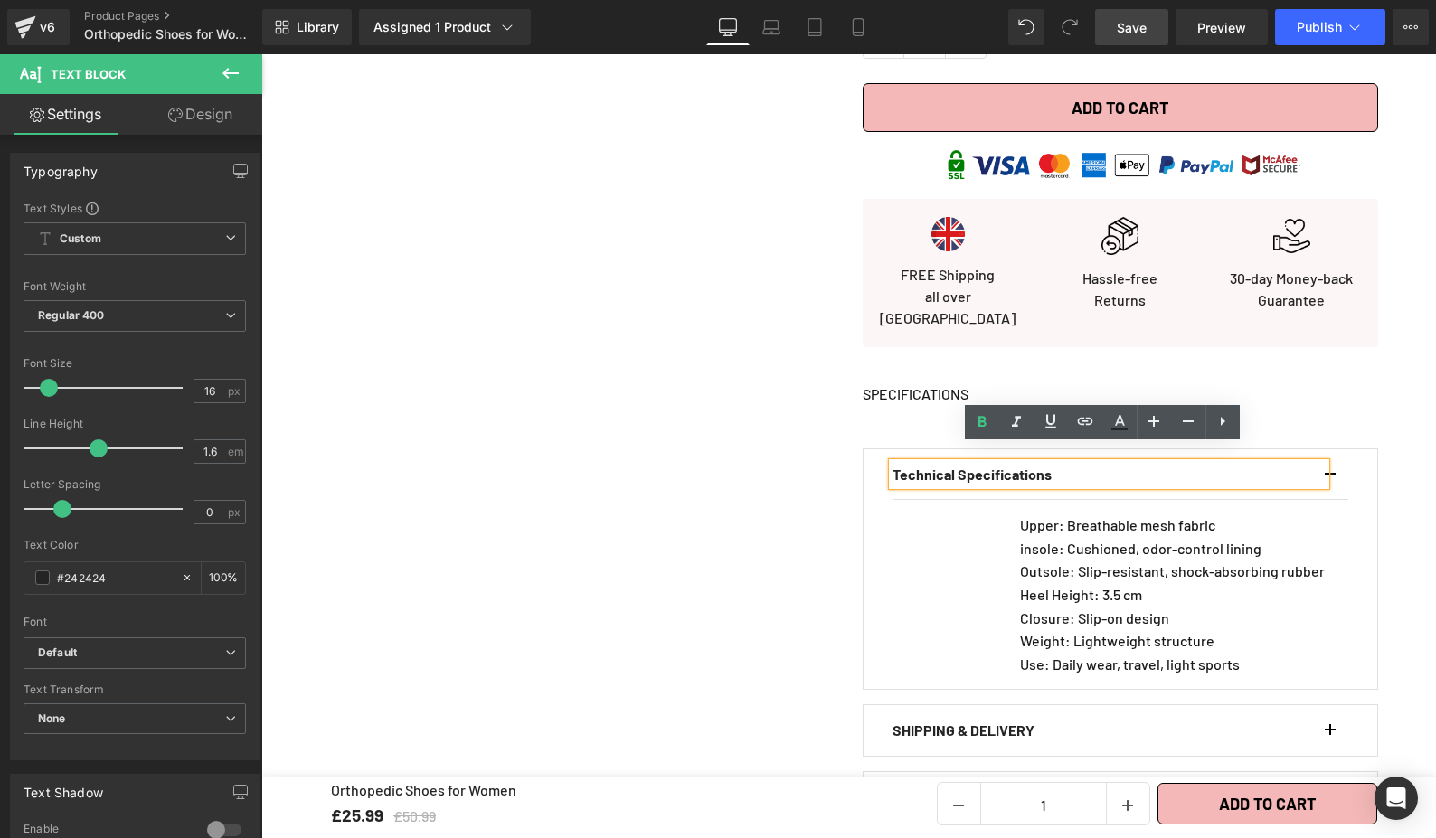
click at [1280, 403] on div "SPECIFICATIONS" at bounding box center [1120, 408] width 515 height 50
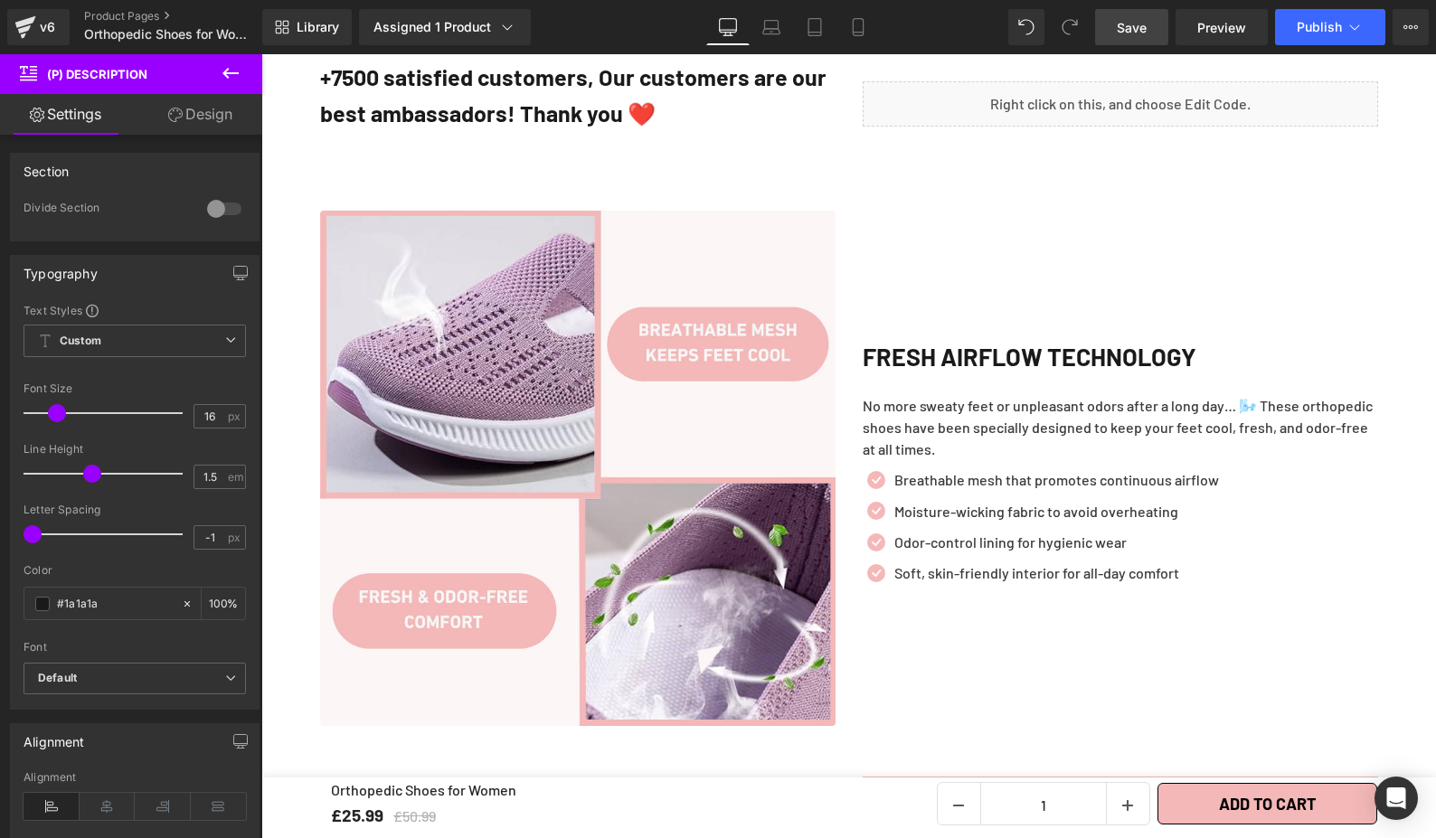
scroll to position [1974, 0]
